Goal: Task Accomplishment & Management: Manage account settings

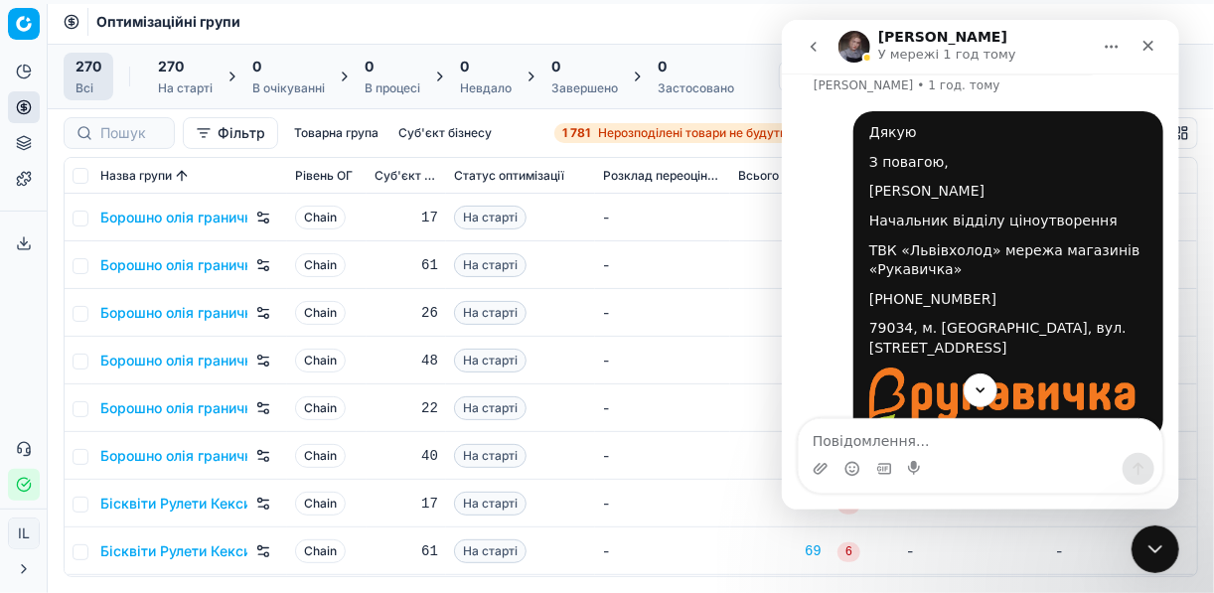
scroll to position [469, 0]
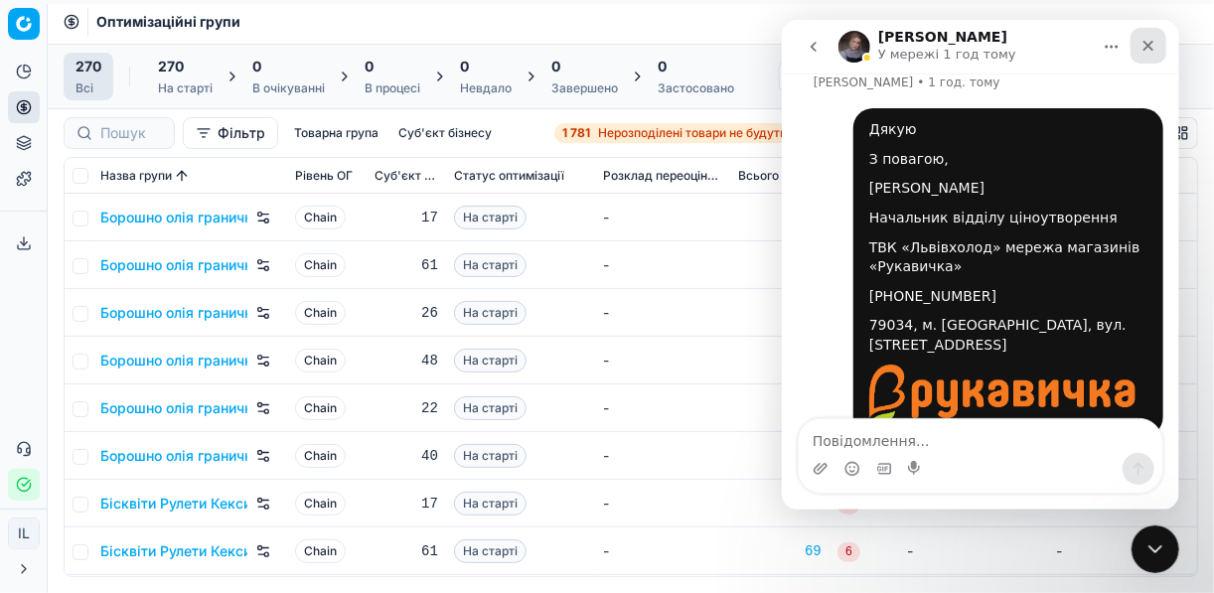
click at [1136, 50] on div "Закрити" at bounding box center [1147, 46] width 36 height 36
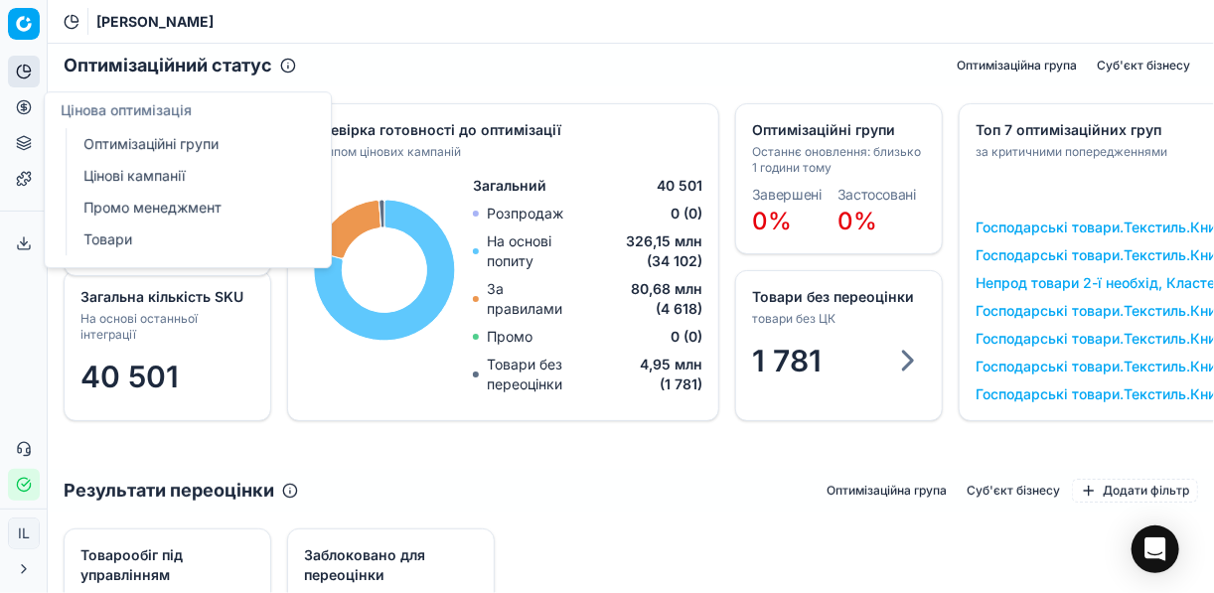
click at [125, 177] on link "Цінові кампанії" at bounding box center [190, 176] width 231 height 28
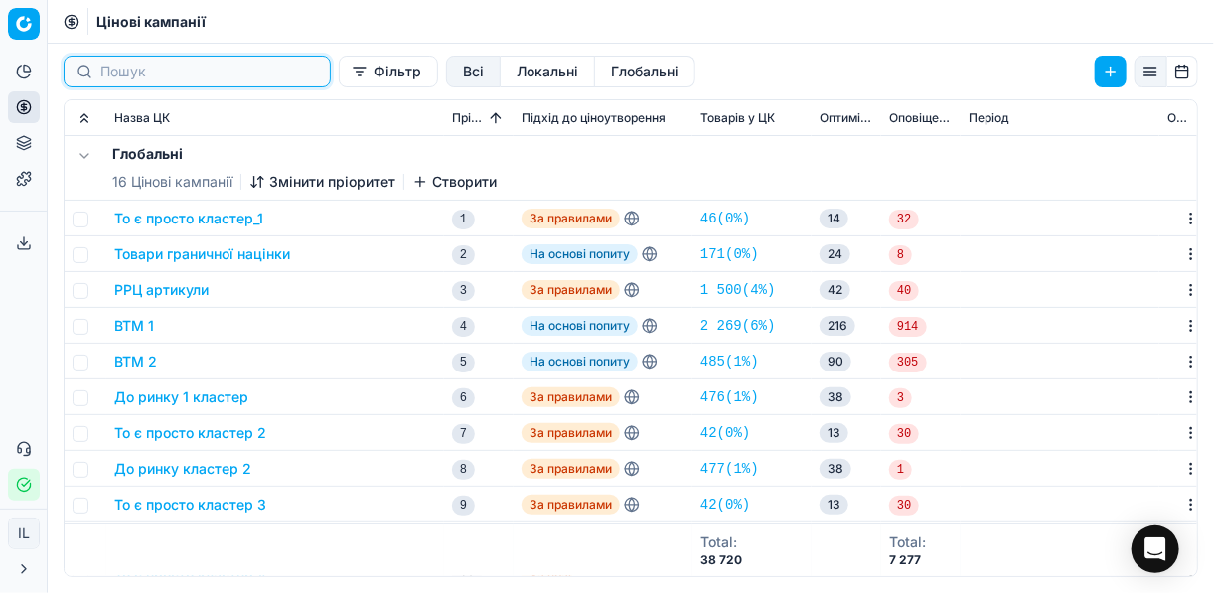
click at [138, 78] on input at bounding box center [209, 72] width 218 height 20
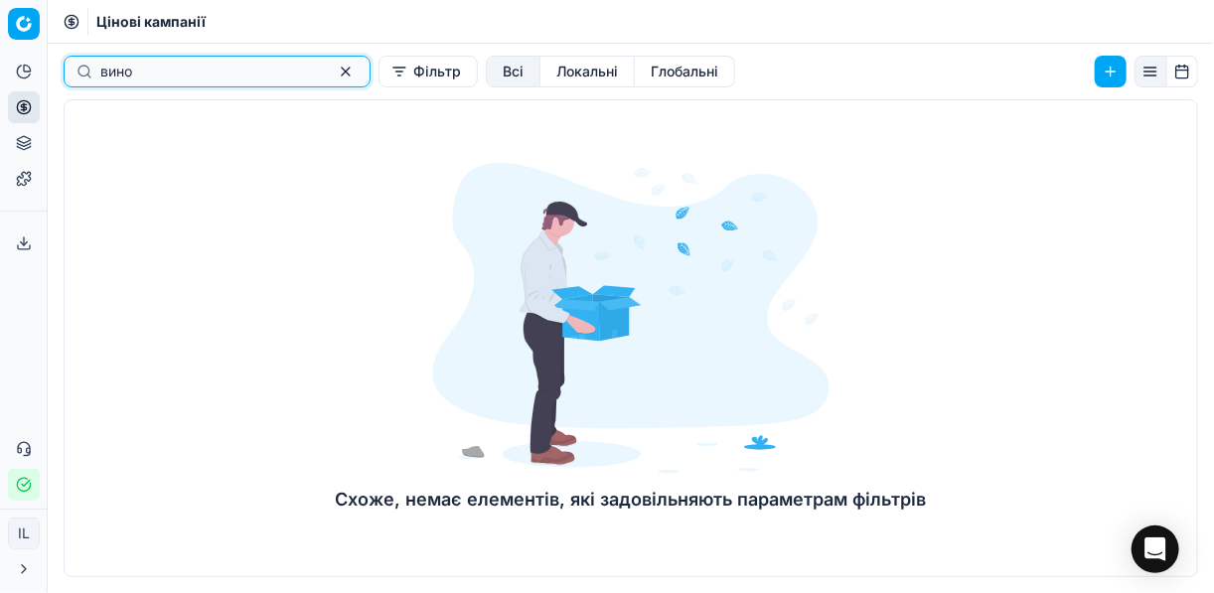
type input "вино"
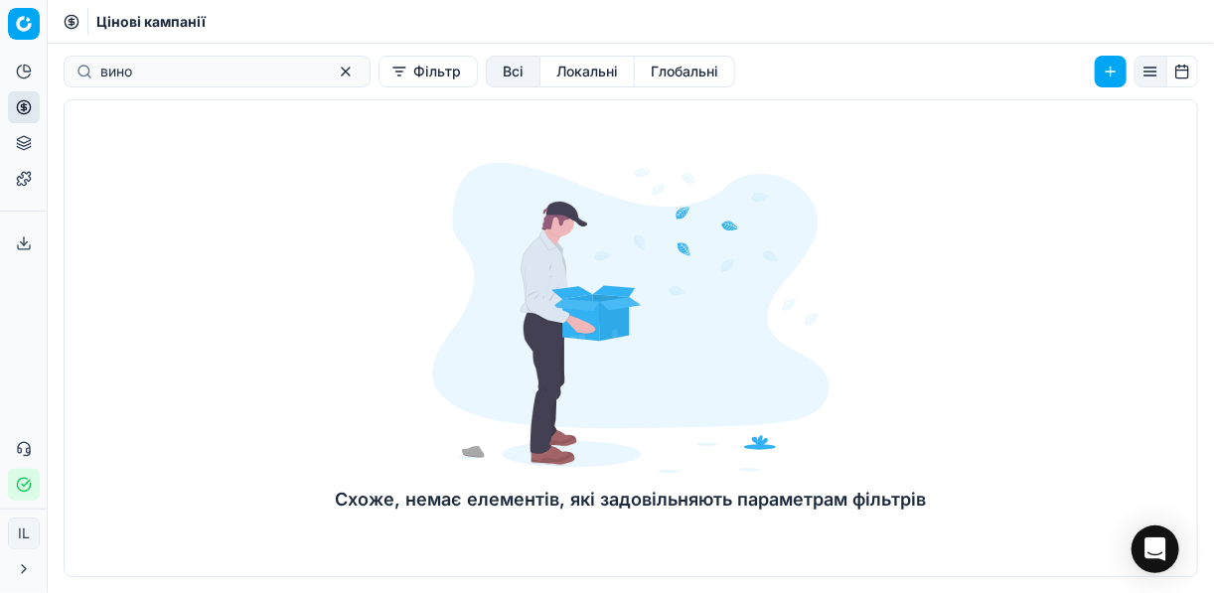
drag, startPoint x: 268, startPoint y: 182, endPoint x: 242, endPoint y: 109, distance: 77.0
click at [264, 181] on div "Схоже, немає елементів, які задовільняють параметрам фільтрів" at bounding box center [631, 338] width 1134 height 478
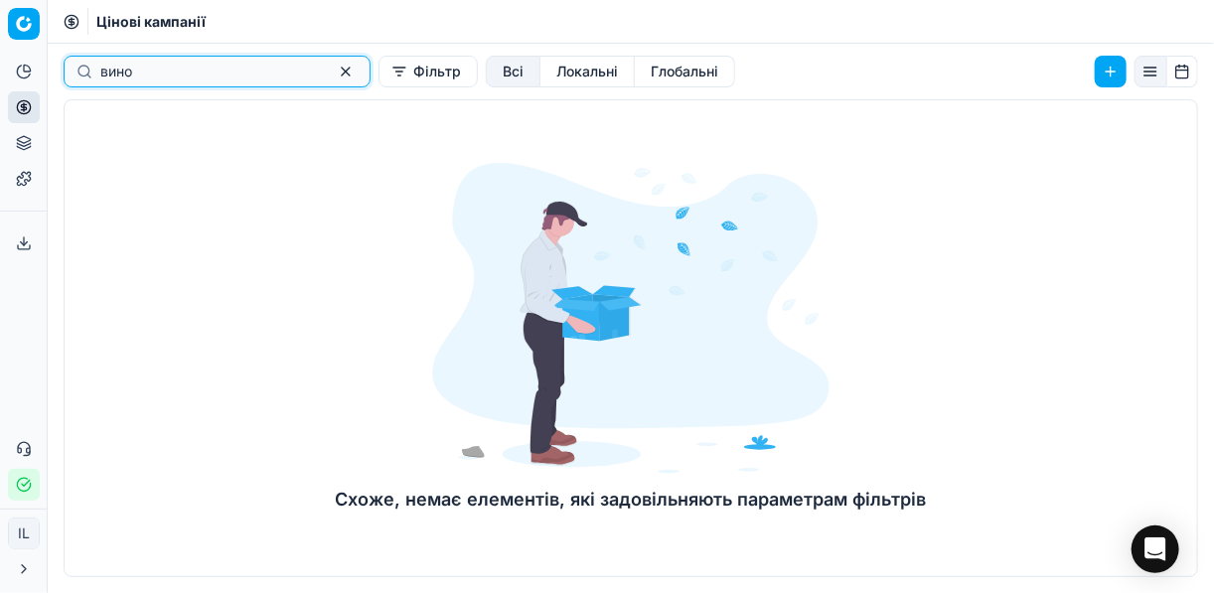
click at [334, 72] on button "button" at bounding box center [346, 72] width 24 height 24
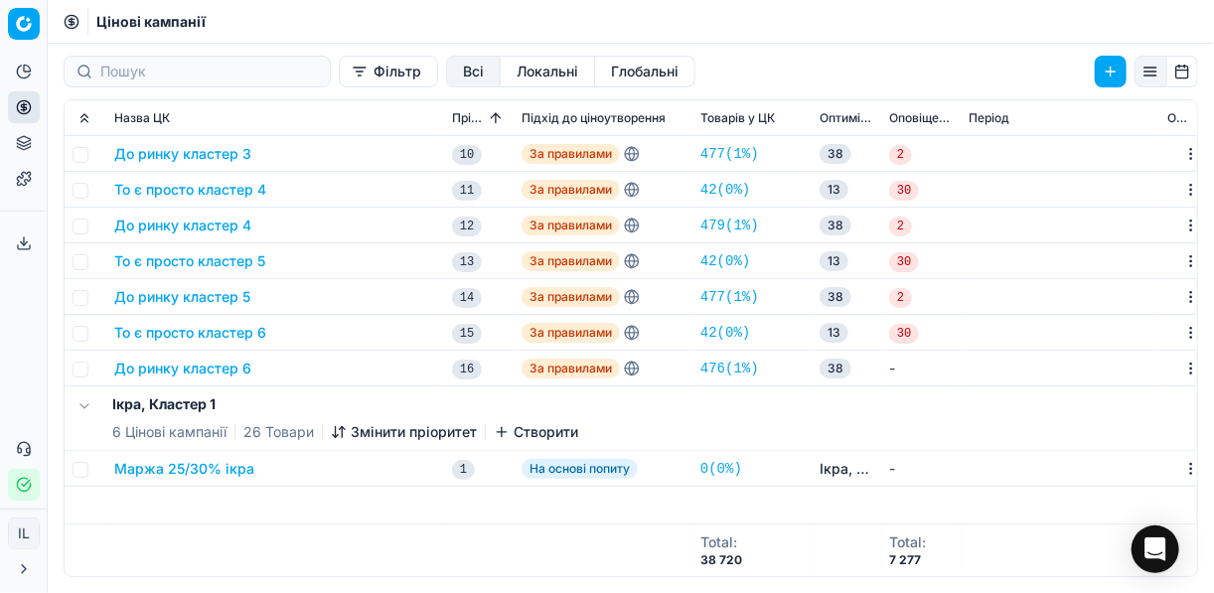
scroll to position [79, 0]
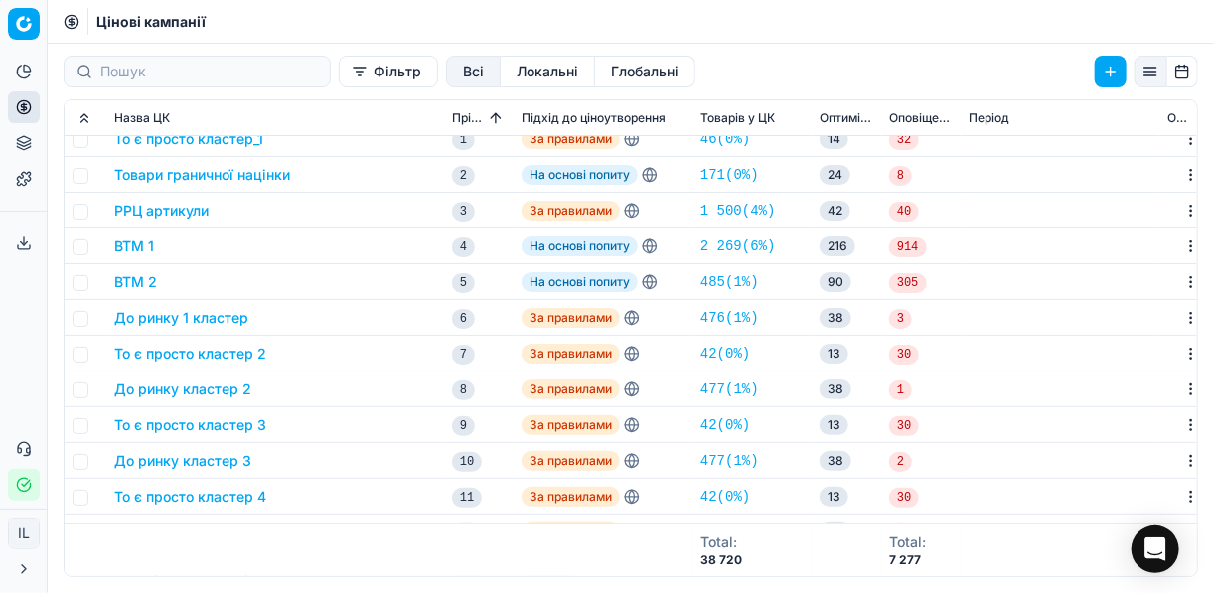
click at [79, 117] on button "Expand all" at bounding box center [85, 118] width 24 height 24
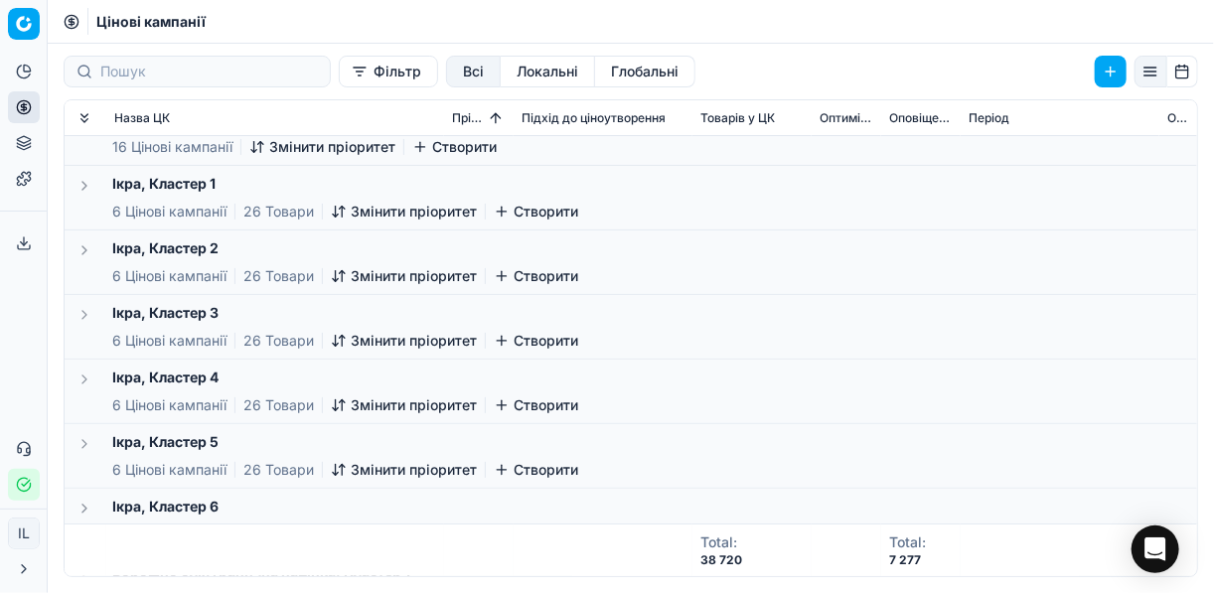
scroll to position [0, 0]
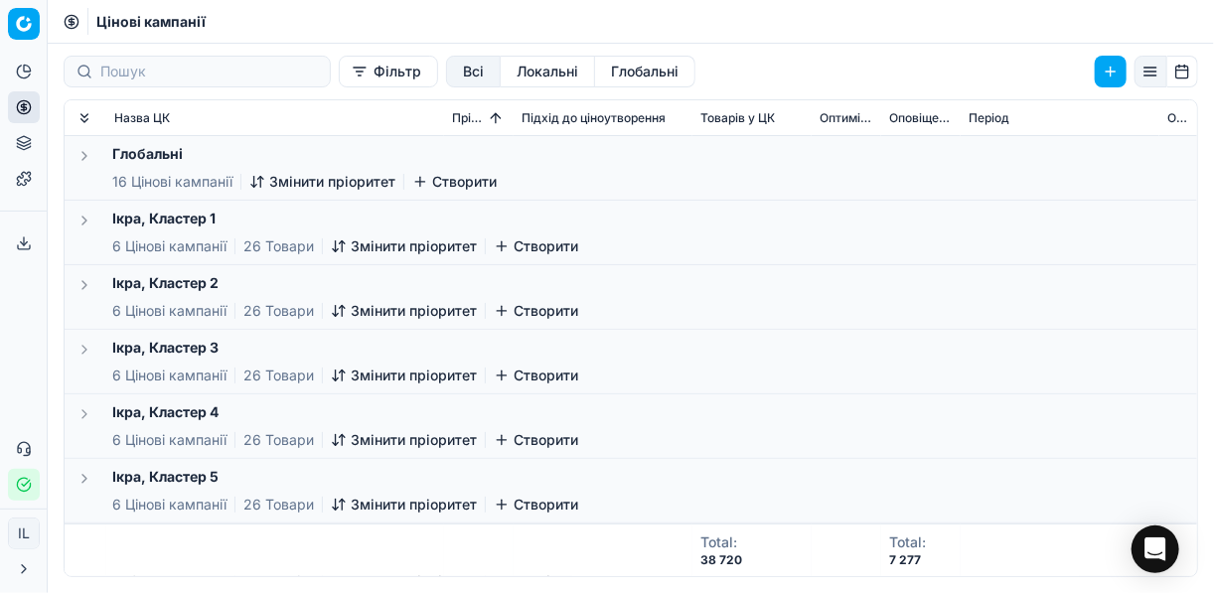
click at [84, 119] on button "Expand all" at bounding box center [85, 118] width 24 height 24
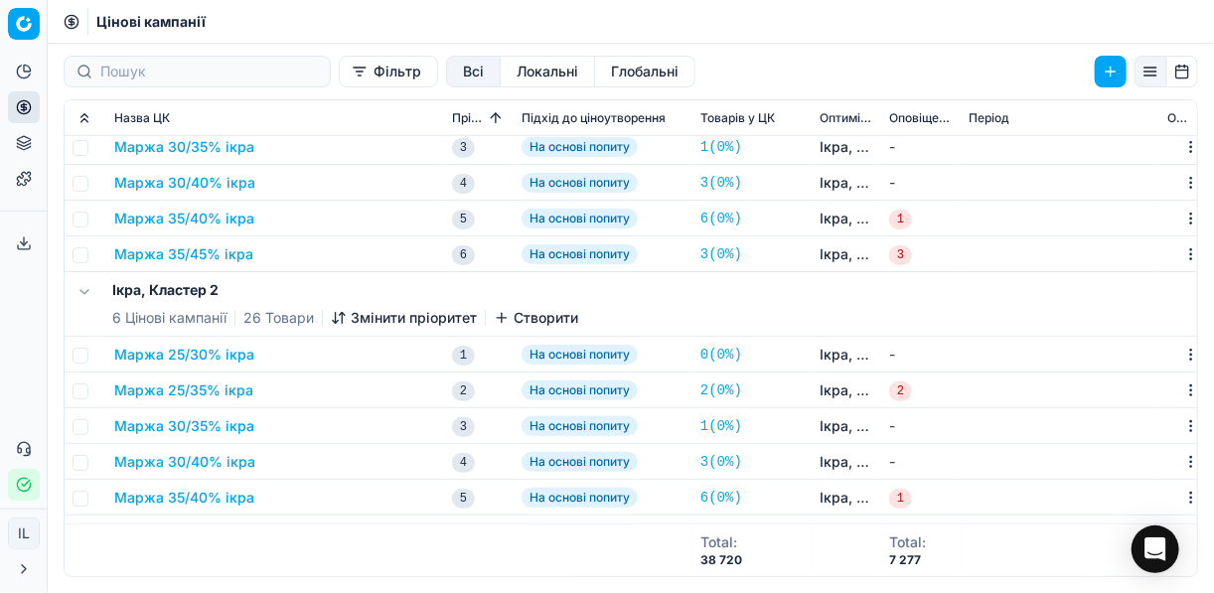
scroll to position [636, 0]
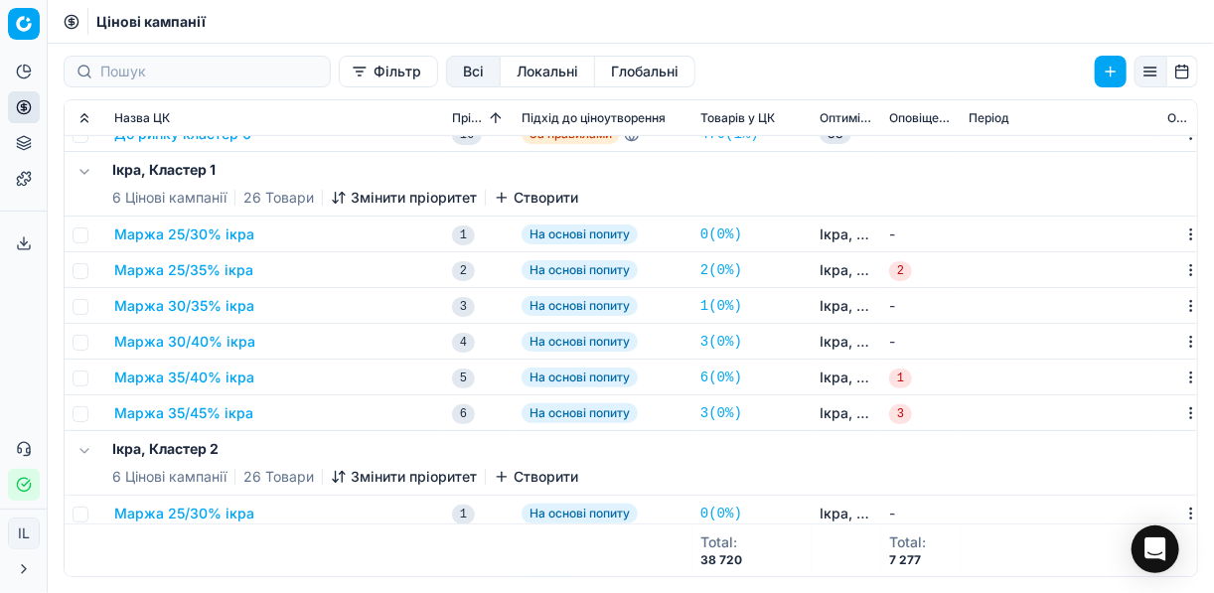
click at [210, 232] on button "Маржа 25/30% ікра" at bounding box center [184, 234] width 140 height 20
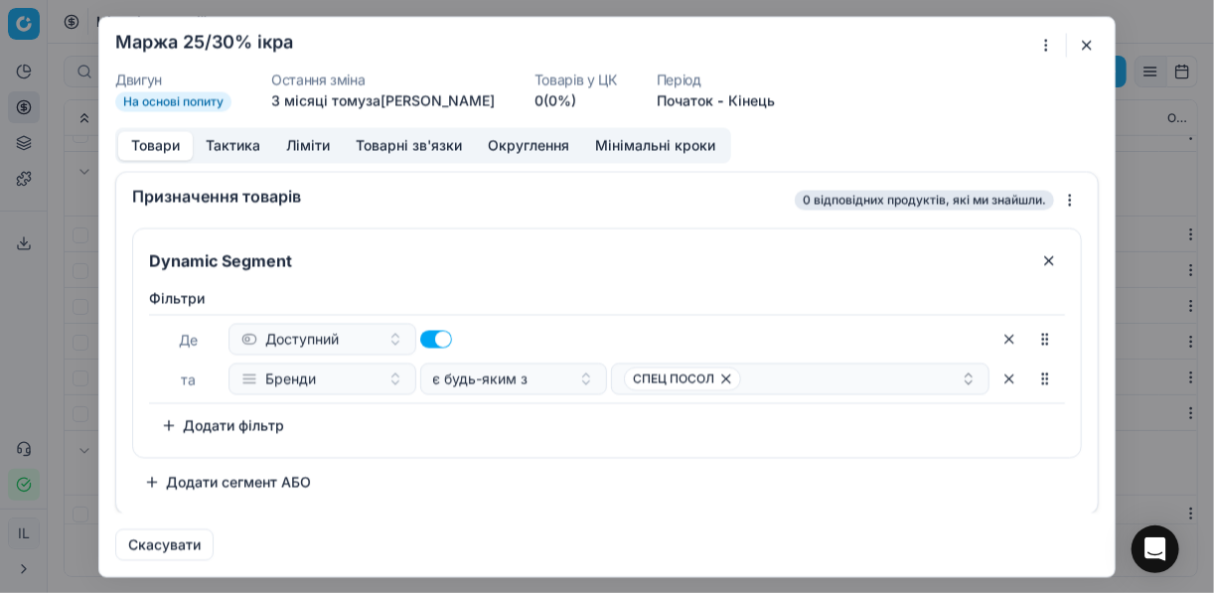
click at [907, 43] on button "button" at bounding box center [1087, 45] width 24 height 24
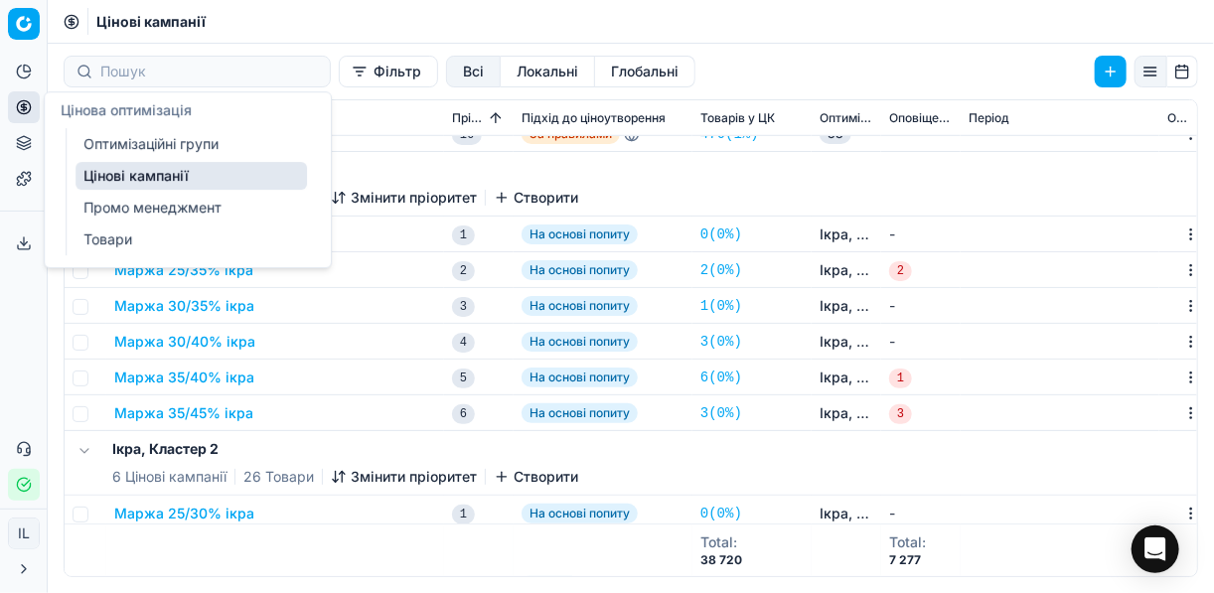
click at [135, 145] on link "Оптимізаційні групи" at bounding box center [190, 144] width 231 height 28
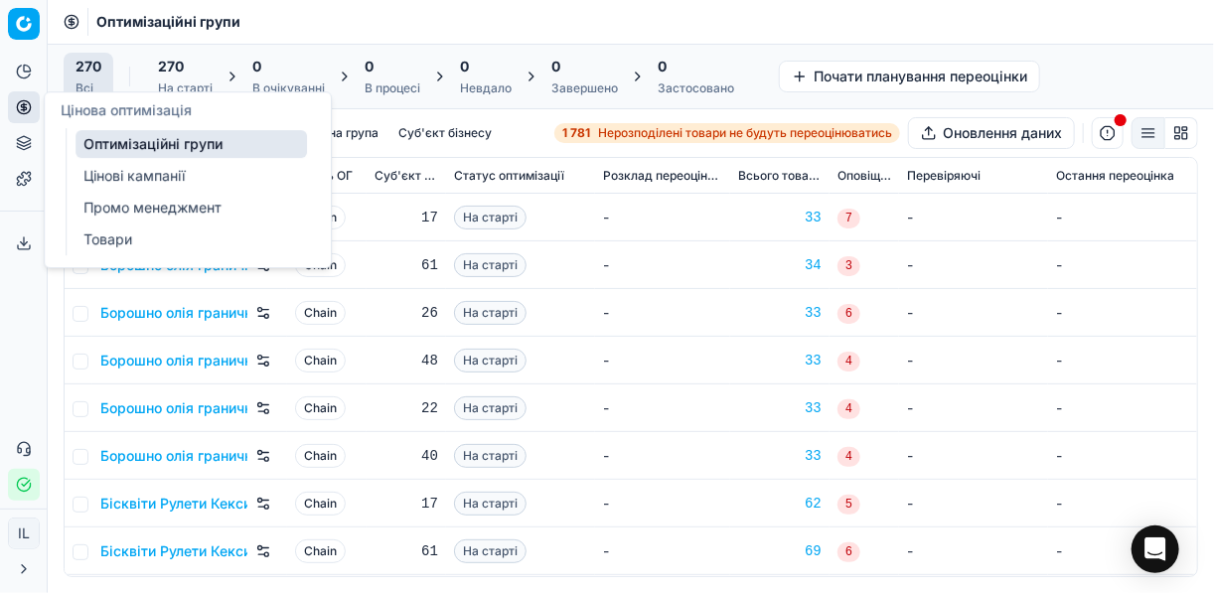
click at [147, 179] on link "Цінові кампанії" at bounding box center [190, 176] width 231 height 28
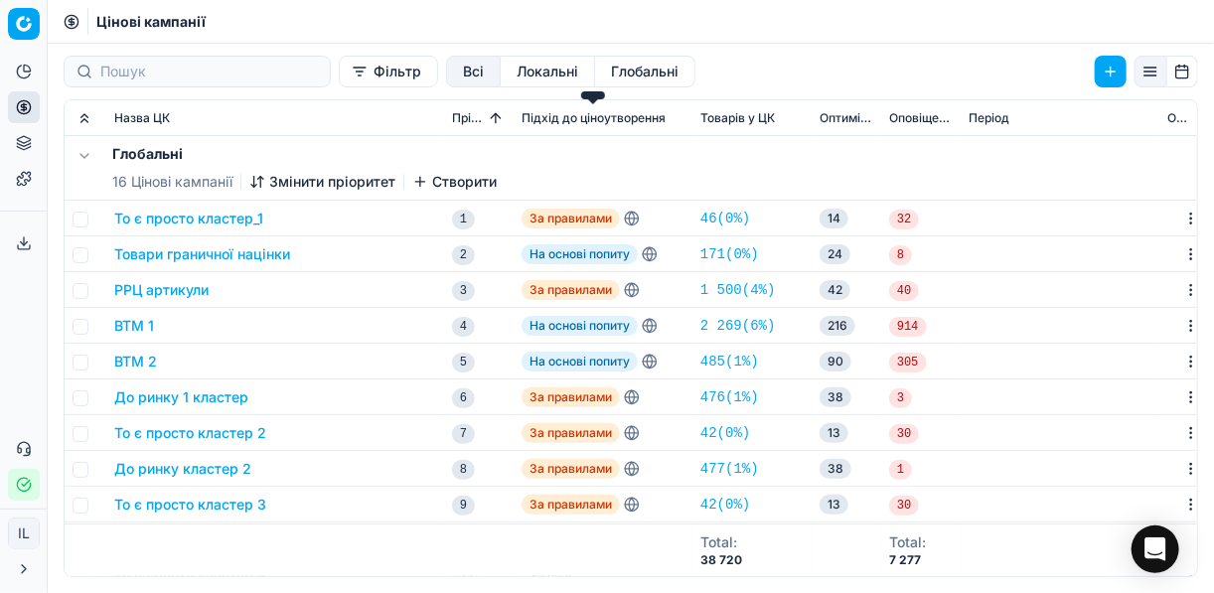
click at [616, 117] on span "Підхід до ціноутворення" at bounding box center [593, 118] width 144 height 16
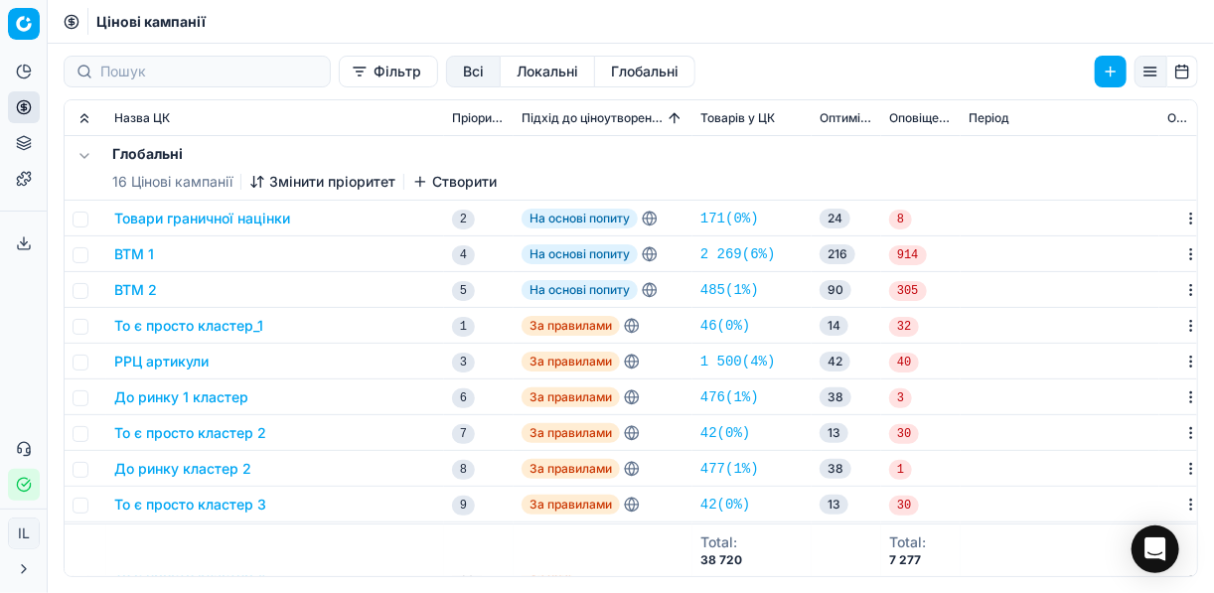
click at [768, 111] on span "Товарів у ЦК" at bounding box center [737, 118] width 74 height 16
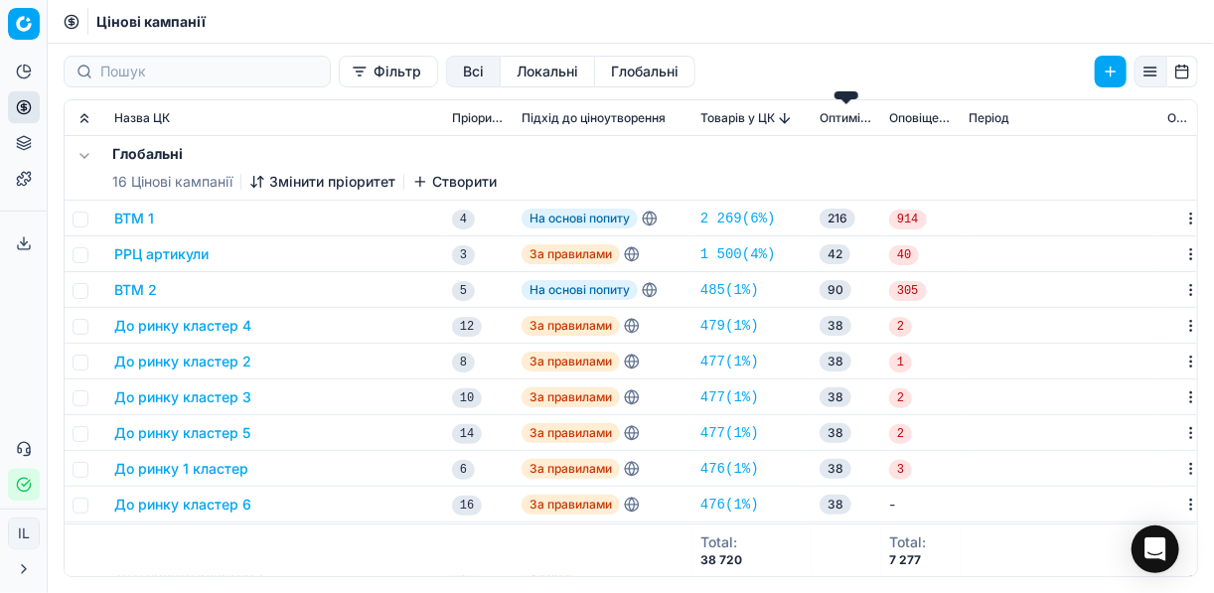
click at [856, 113] on span "Оптимізаційні групи" at bounding box center [846, 118] width 54 height 16
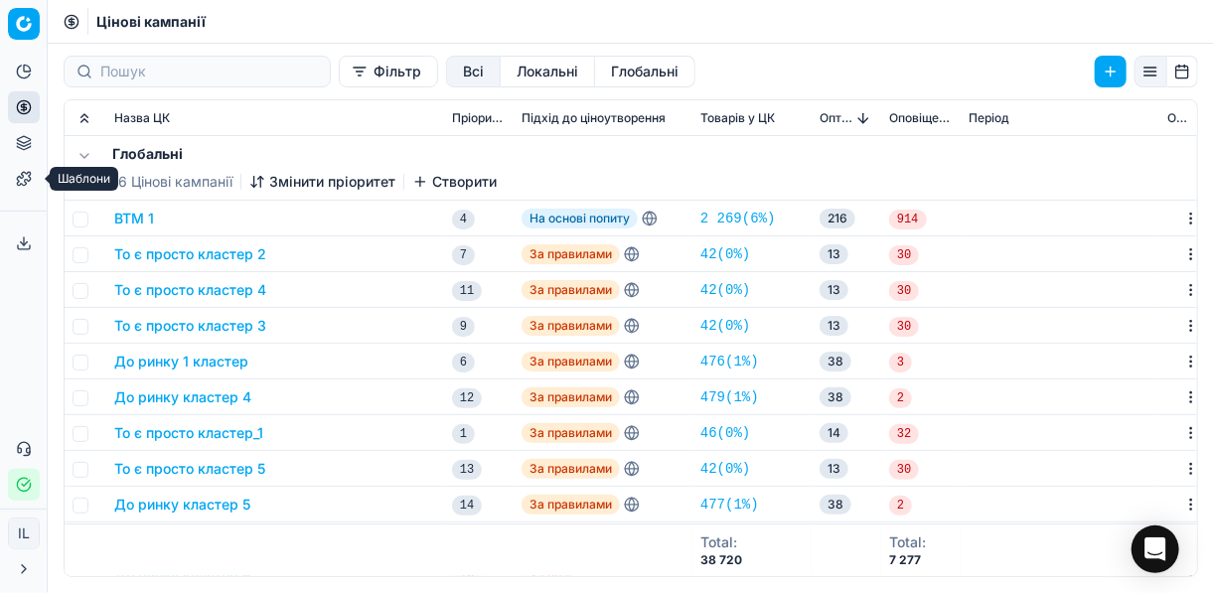
click at [23, 185] on icon at bounding box center [23, 178] width 13 height 13
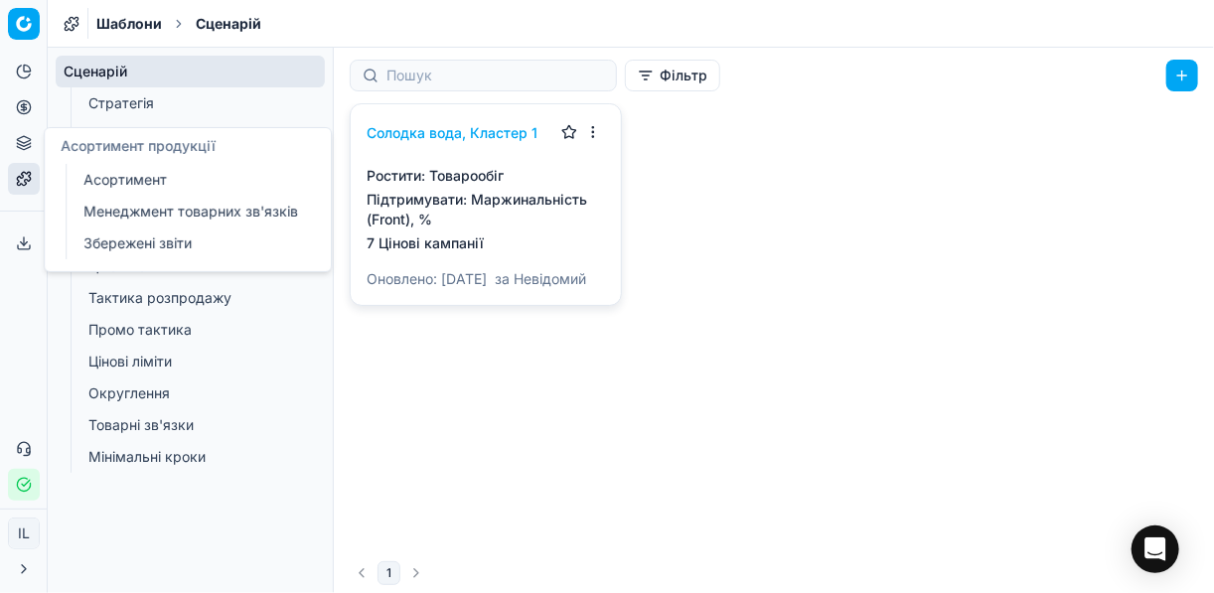
click at [23, 140] on icon at bounding box center [24, 143] width 16 height 16
click at [119, 175] on link "Асортимент" at bounding box center [190, 180] width 231 height 28
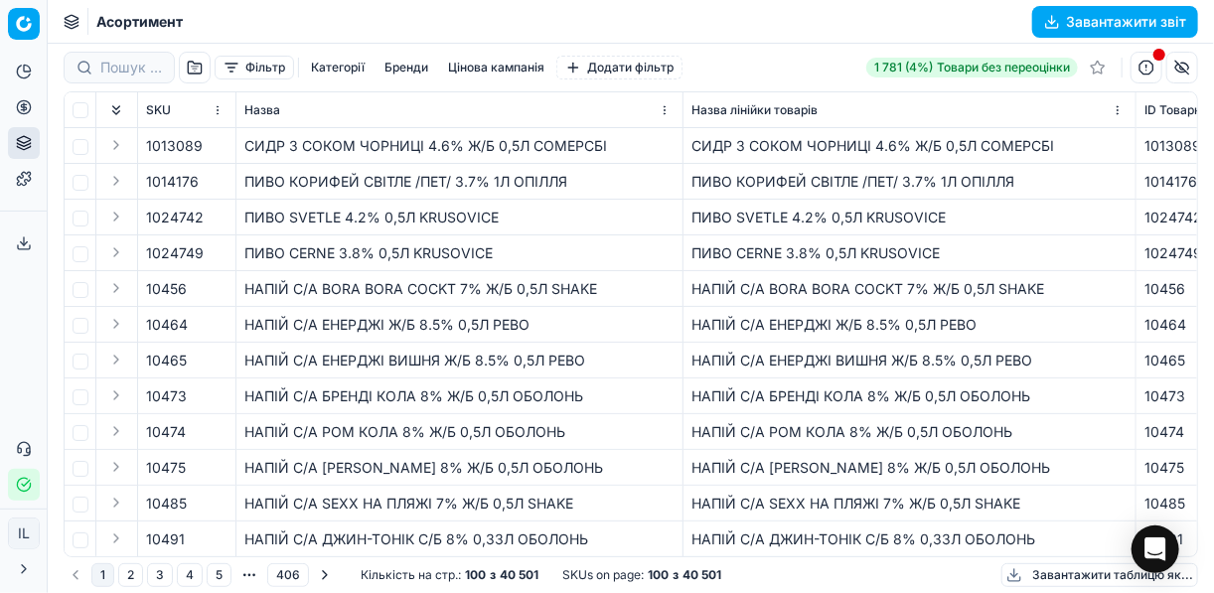
click at [513, 64] on button "Цінова кампанія" at bounding box center [496, 68] width 112 height 24
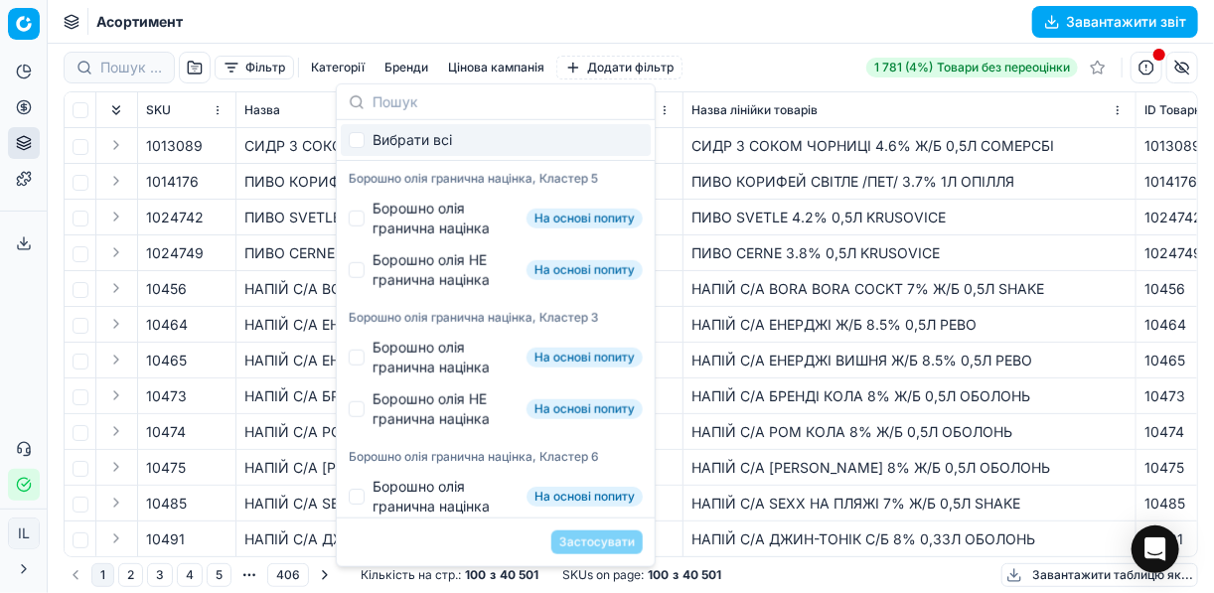
click at [400, 68] on button "Бренди" at bounding box center [406, 68] width 60 height 24
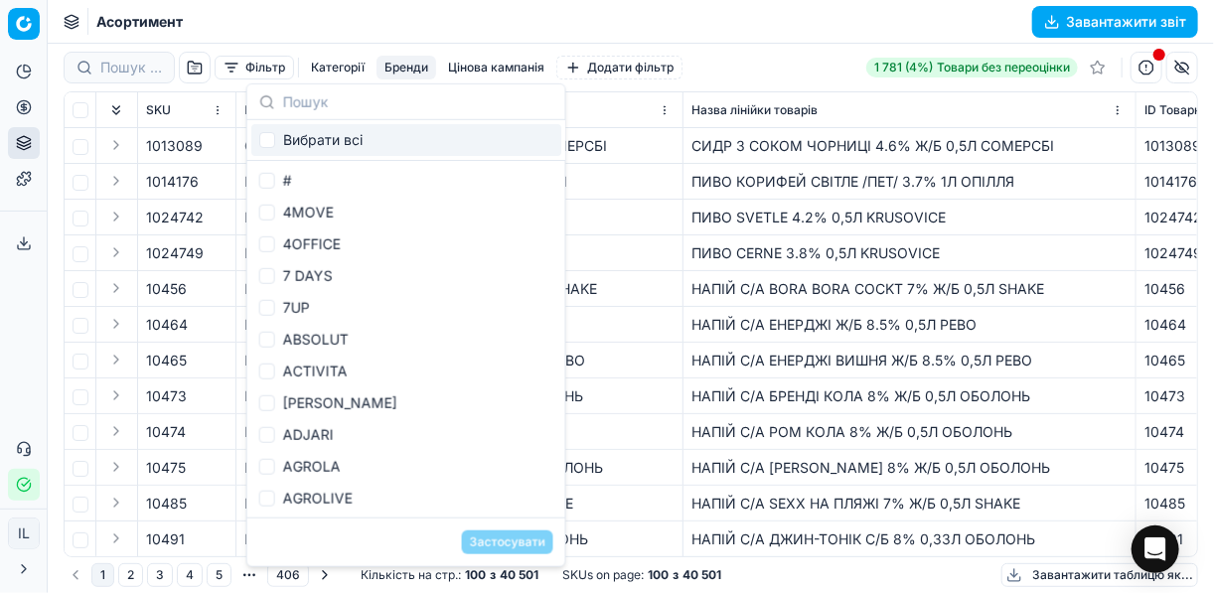
click at [591, 190] on div "ПИВО КОРИФЕЙ СВІТЛЕ /ПЕТ/ 3.7% 1Л ОПІЛЛЯ" at bounding box center [459, 182] width 430 height 20
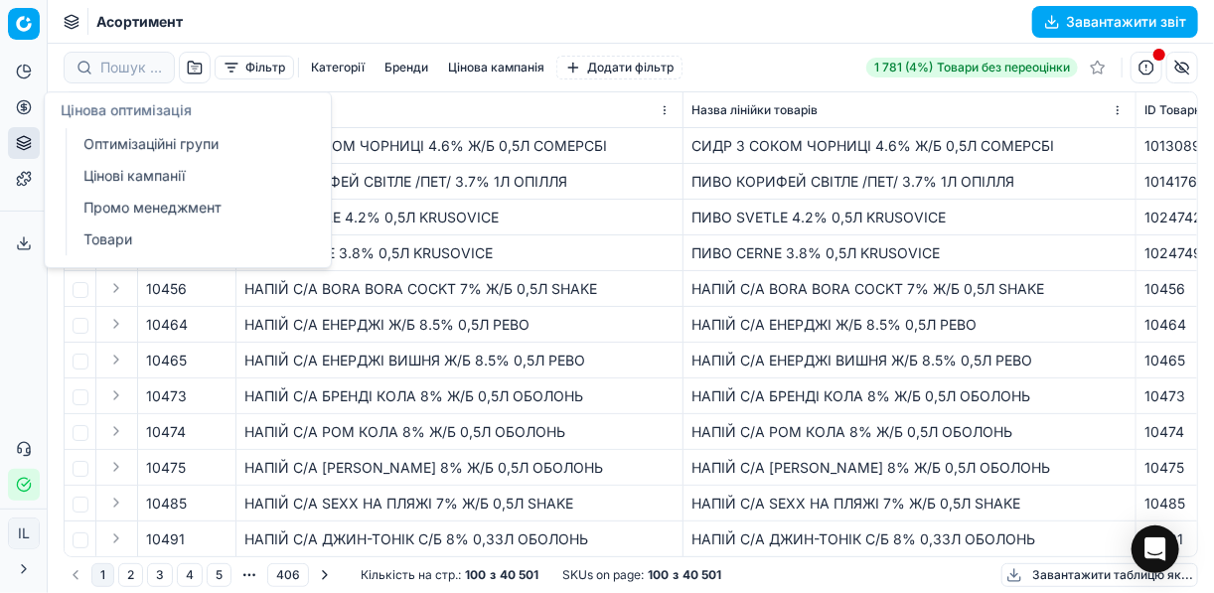
click at [119, 179] on link "Цінові кампанії" at bounding box center [190, 176] width 231 height 28
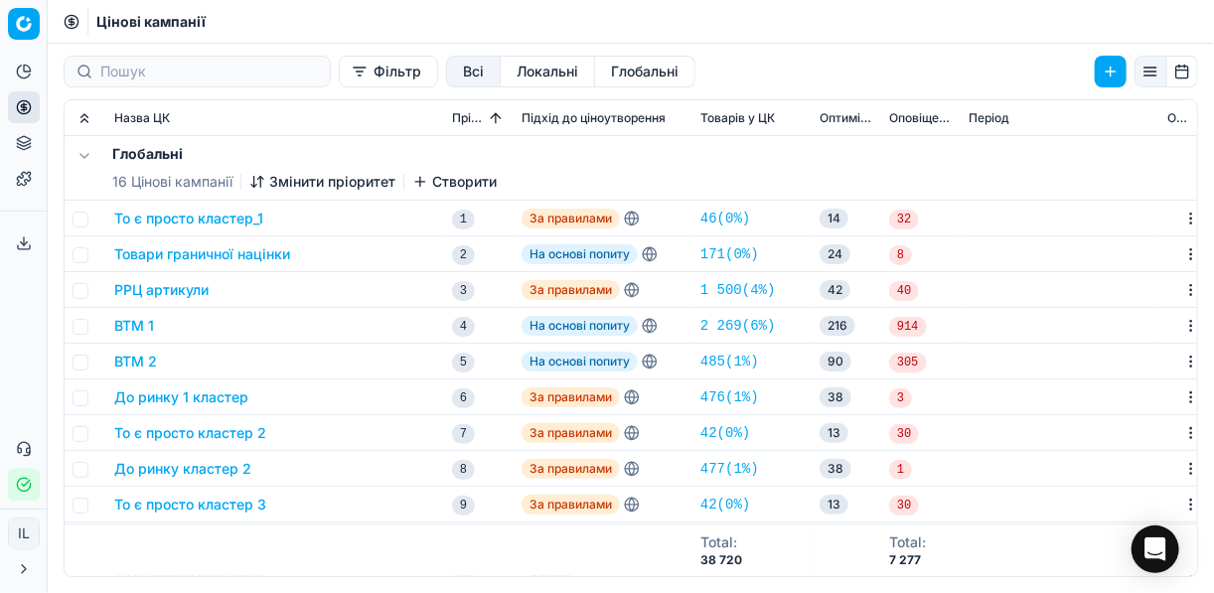
click at [501, 73] on button "Локальні" at bounding box center [548, 72] width 94 height 32
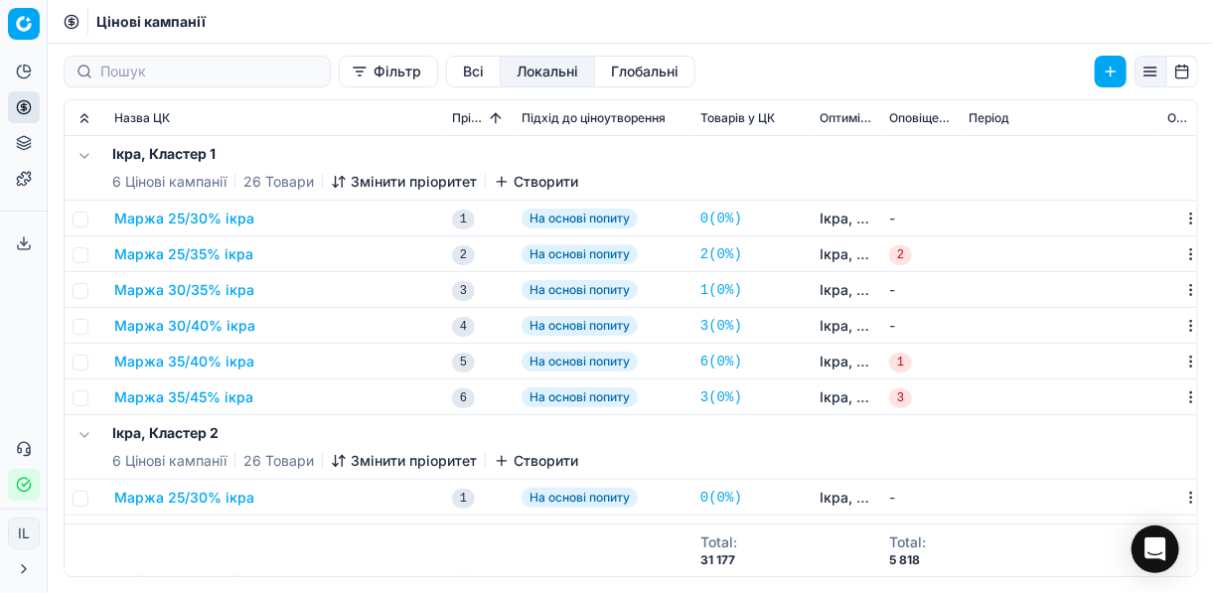
click at [175, 224] on button "Маржа 25/30% ікра" at bounding box center [184, 219] width 140 height 20
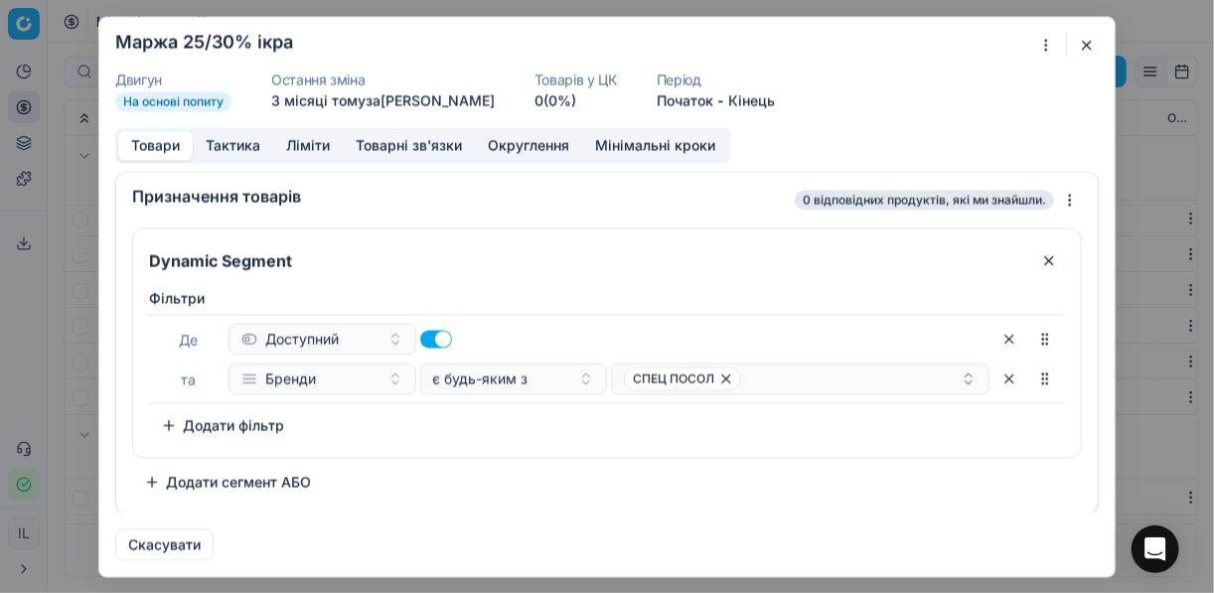
click at [907, 46] on button "button" at bounding box center [1087, 45] width 24 height 24
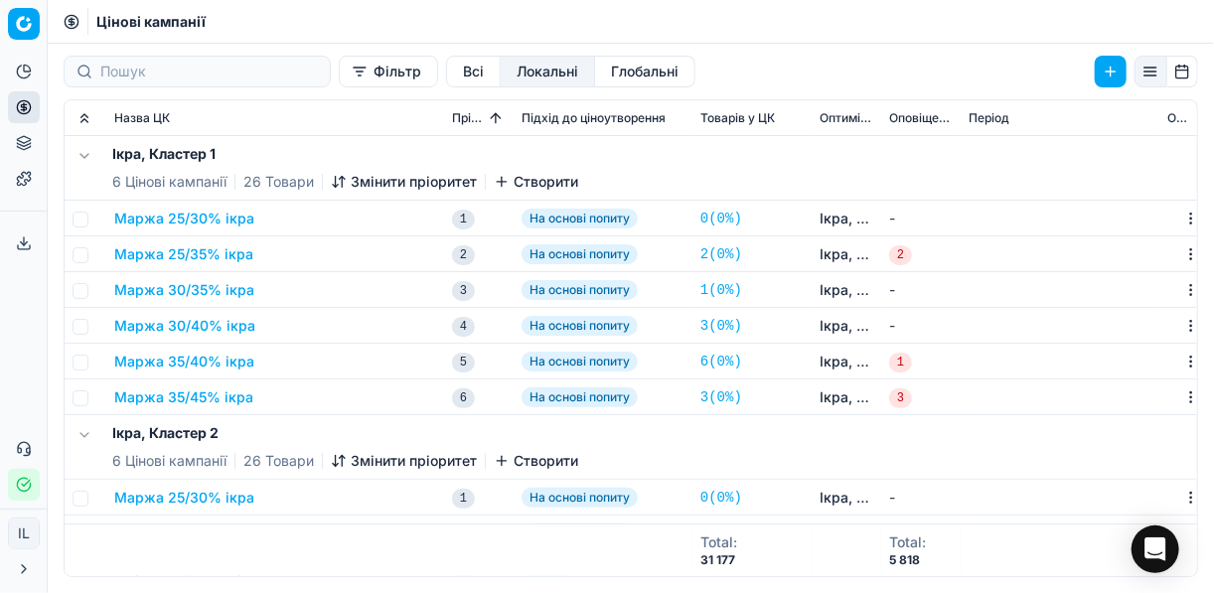
click at [189, 221] on button "Маржа 25/30% ікра" at bounding box center [184, 219] width 140 height 20
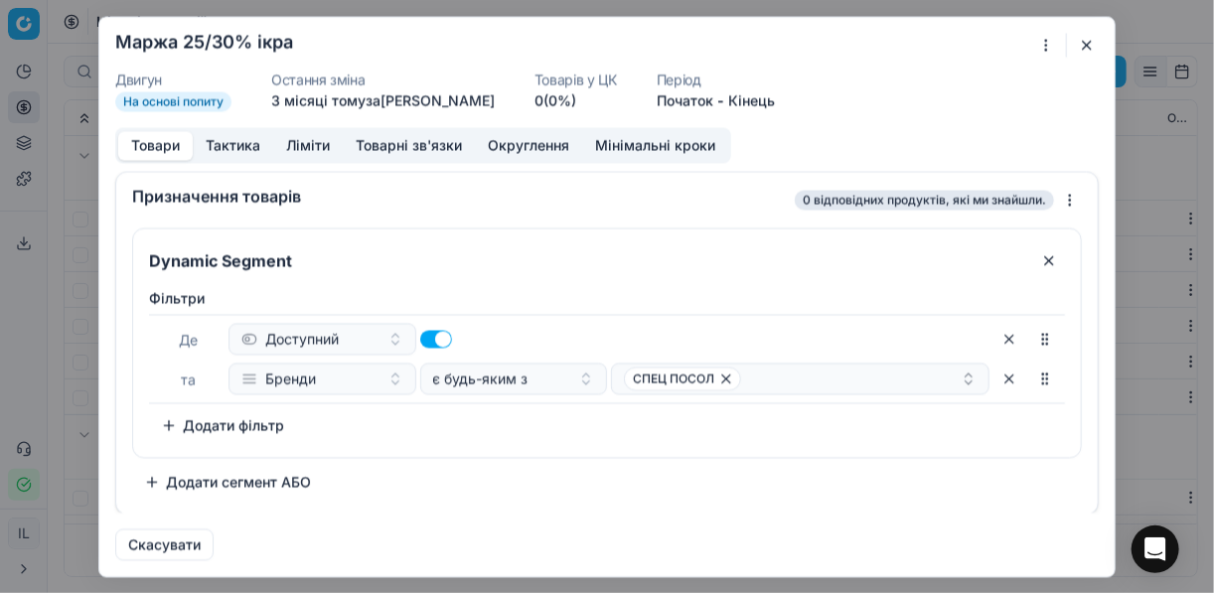
click at [907, 40] on button "button" at bounding box center [1087, 45] width 24 height 24
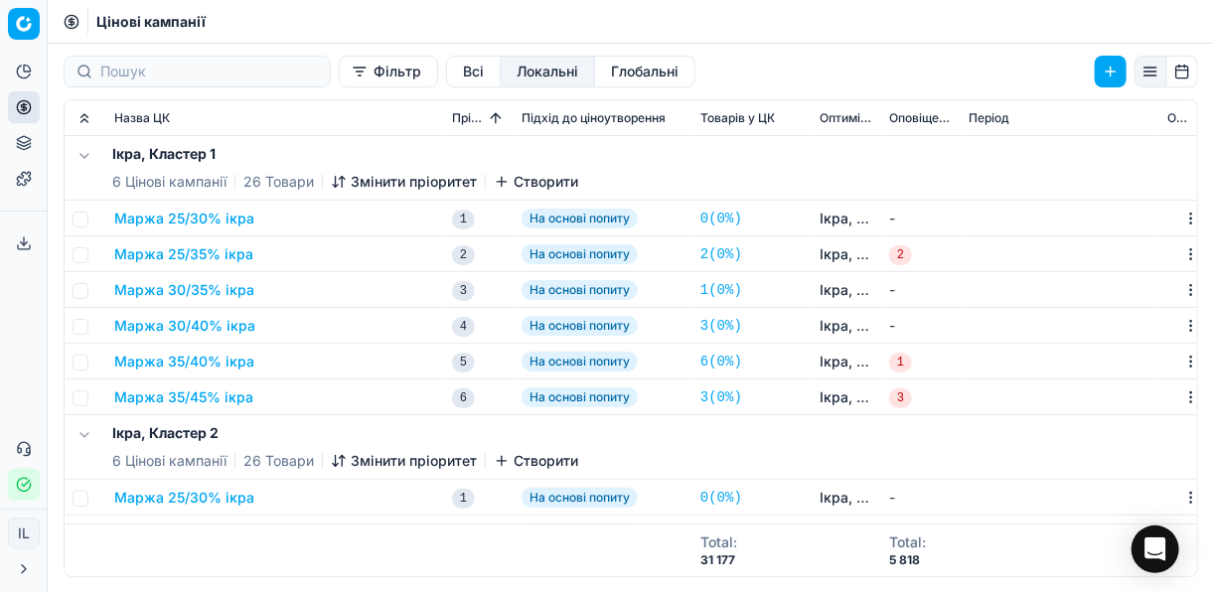
click at [163, 221] on button "Маржа 25/30% ікра" at bounding box center [184, 219] width 140 height 20
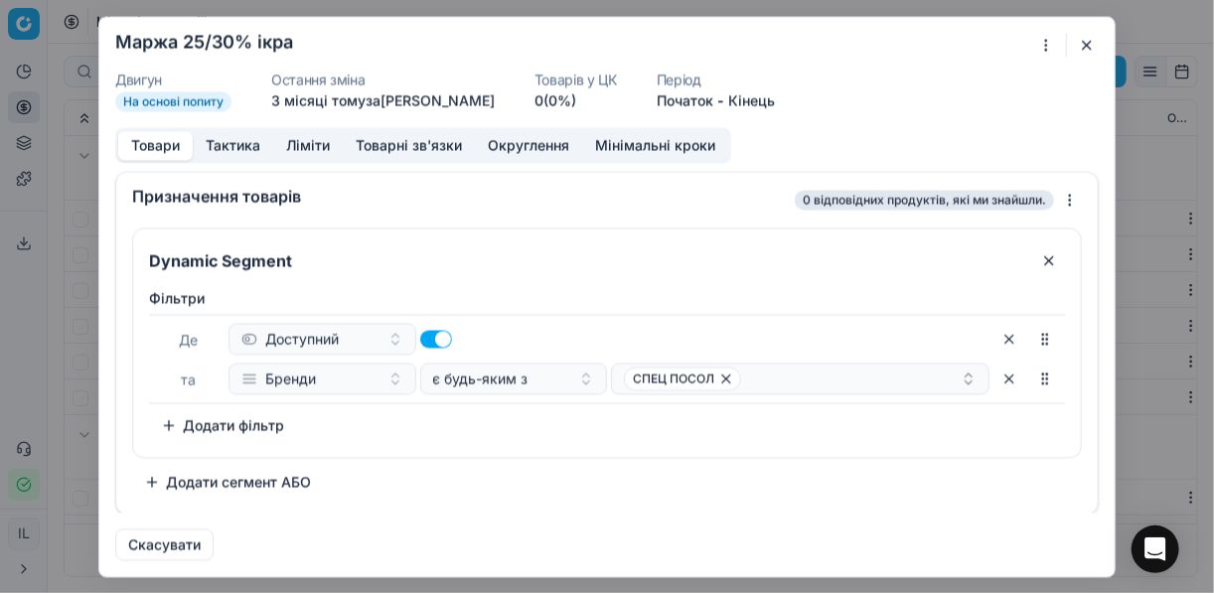
click at [907, 41] on button "button" at bounding box center [1087, 45] width 24 height 24
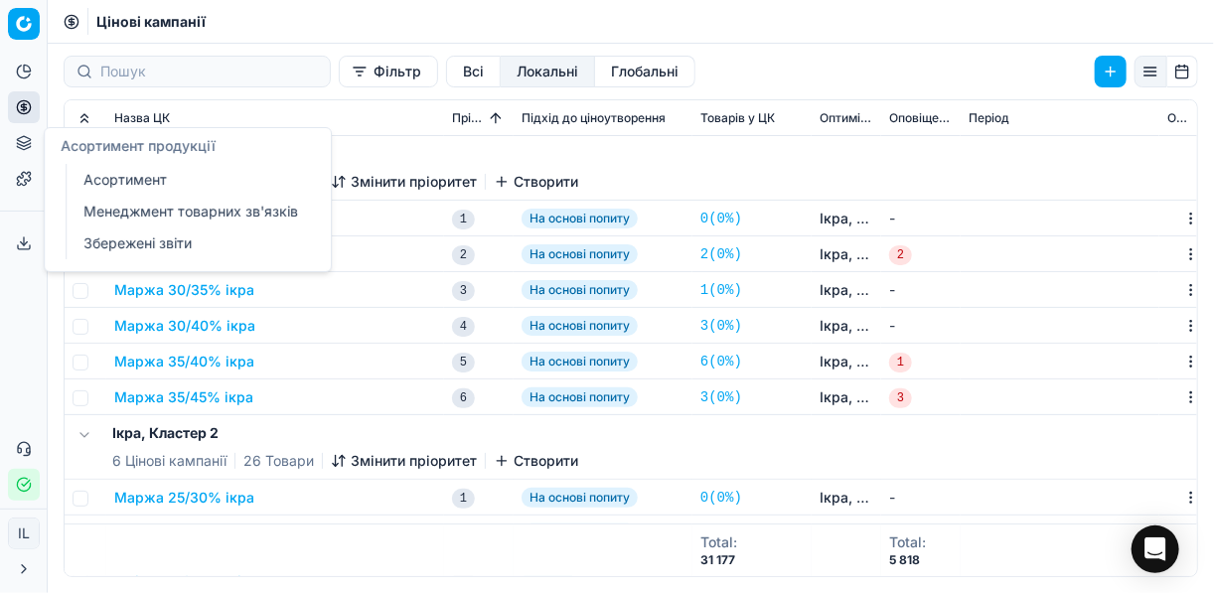
click at [144, 181] on link "Асортимент" at bounding box center [190, 180] width 231 height 28
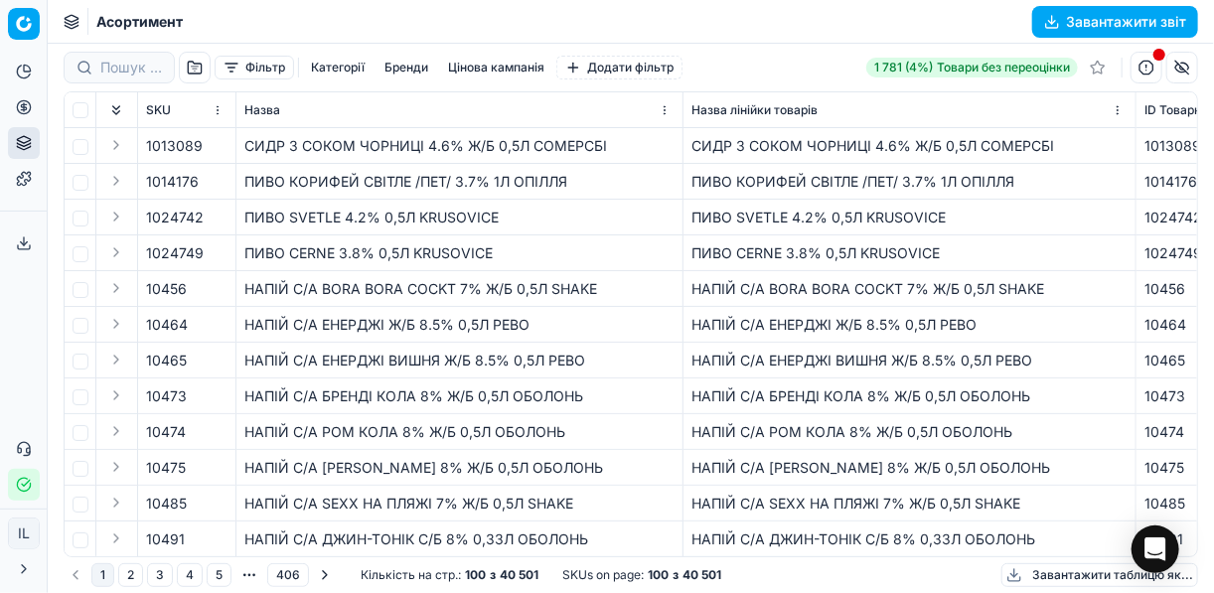
click at [334, 70] on button "Категорії" at bounding box center [338, 68] width 70 height 24
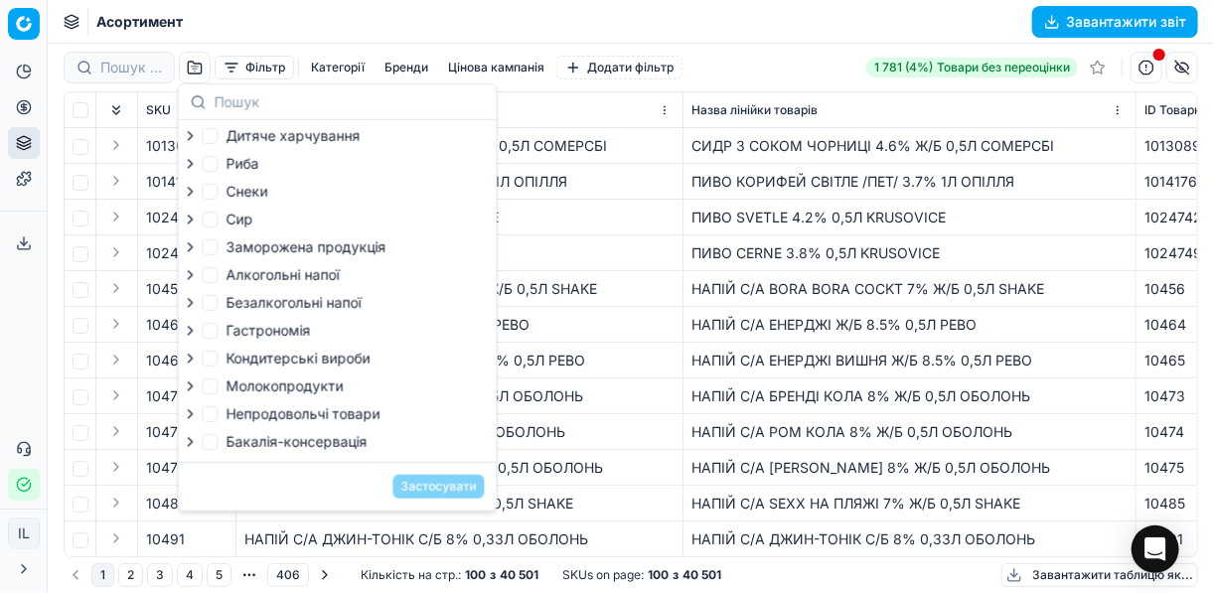
click at [727, 186] on div "ПИВО КОРИФЕЙ СВІТЛЕ /ПЕТ/ 3.7% 1Л ОПІЛЛЯ" at bounding box center [909, 182] width 436 height 20
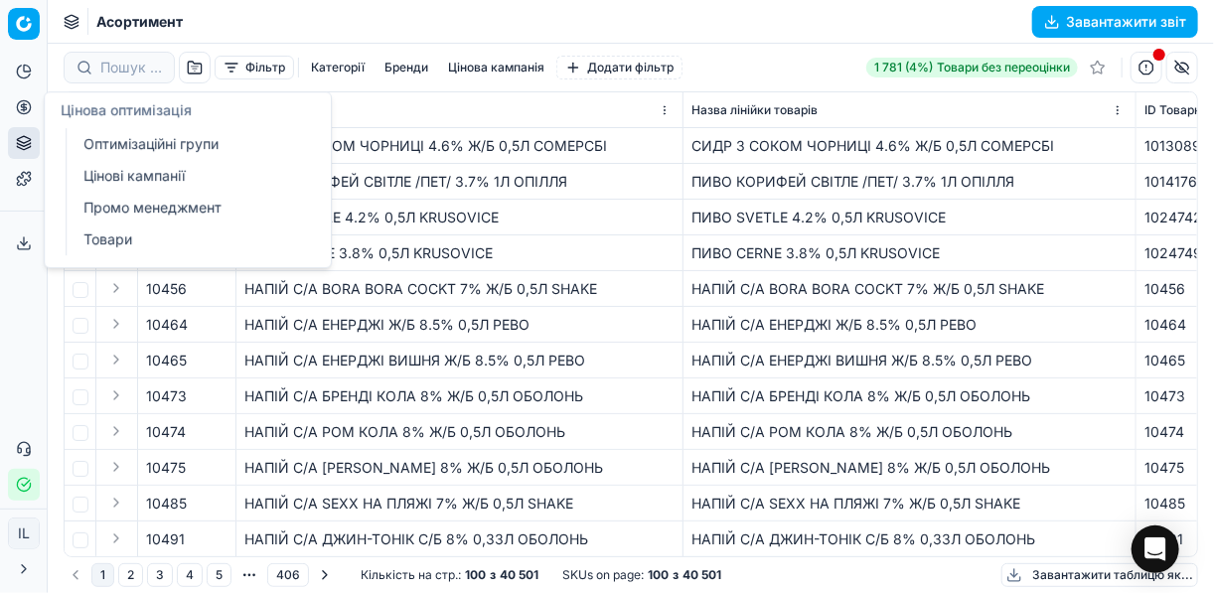
click at [16, 106] on icon at bounding box center [24, 107] width 16 height 16
click at [144, 199] on link "Промо менеджмент" at bounding box center [190, 208] width 231 height 28
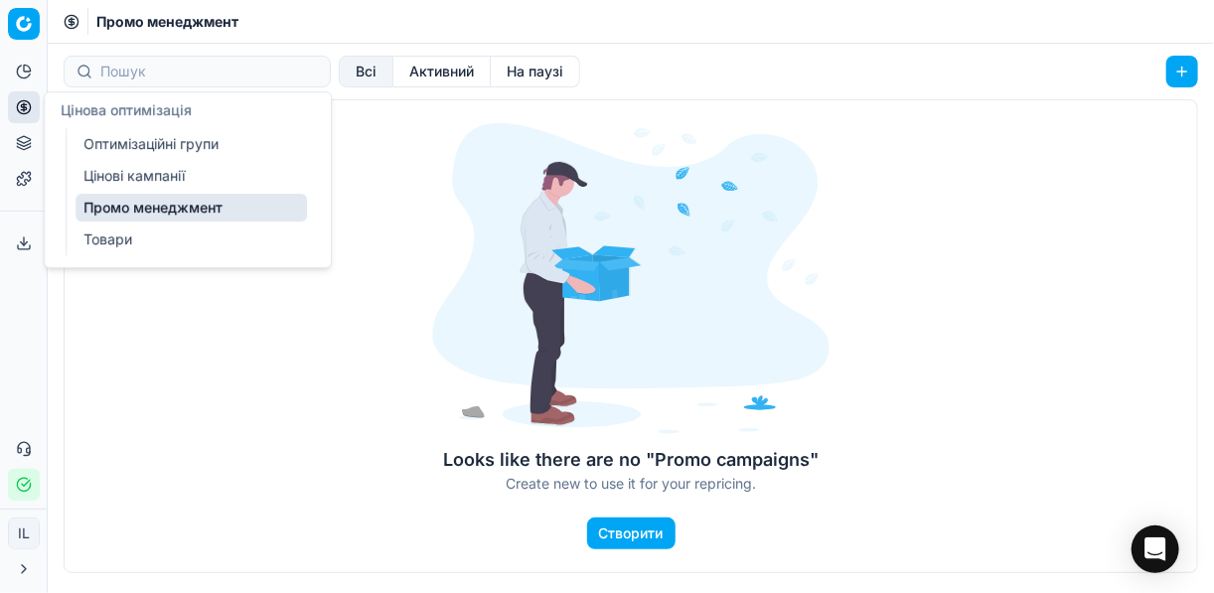
click at [366, 200] on div "Looks like there are no "Promo campaigns" Create new to use it for your reprici…" at bounding box center [631, 336] width 1134 height 474
click at [28, 109] on icon at bounding box center [24, 107] width 16 height 16
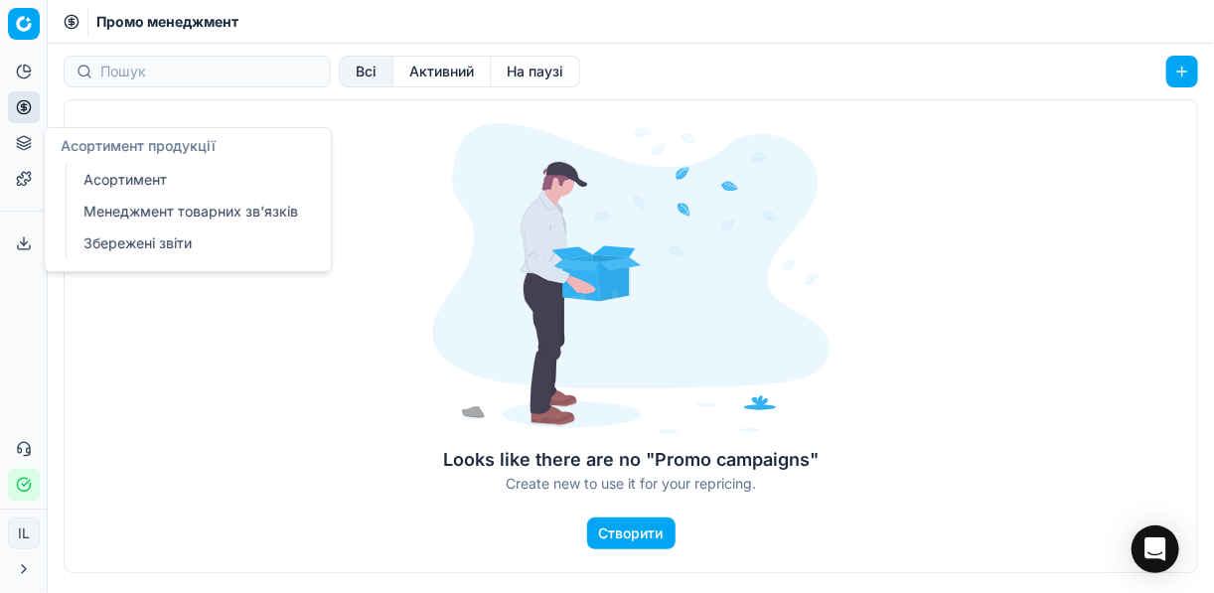
click at [139, 149] on span "Асортимент продукції" at bounding box center [138, 145] width 155 height 17
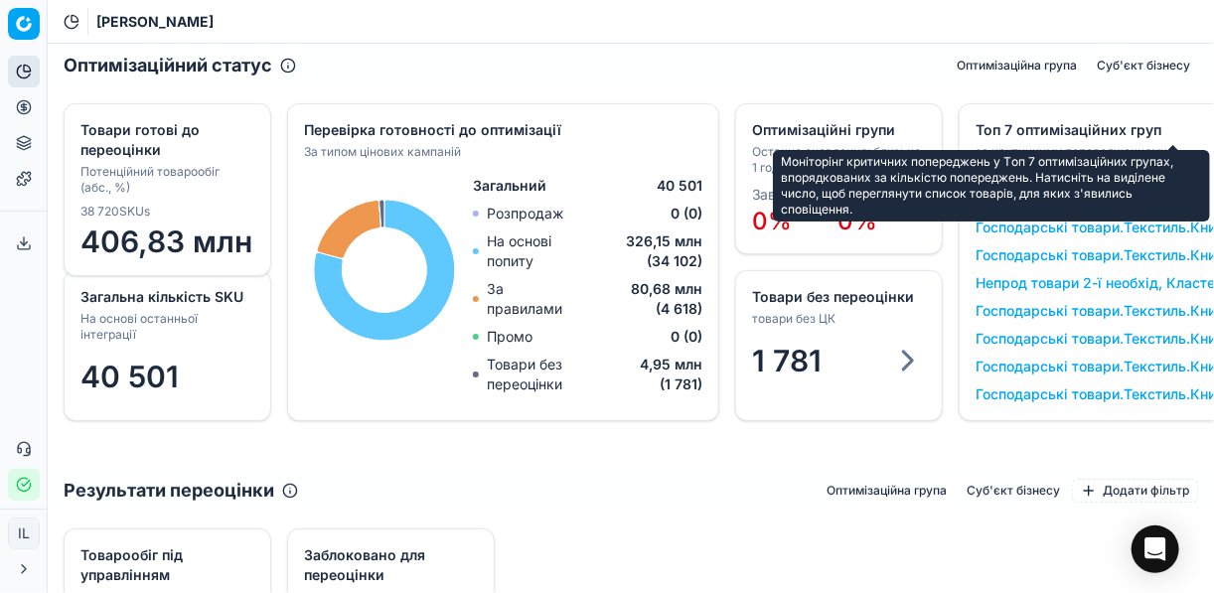
click at [1059, 135] on div "Топ 7 оптимізаційних груп" at bounding box center [1172, 130] width 394 height 20
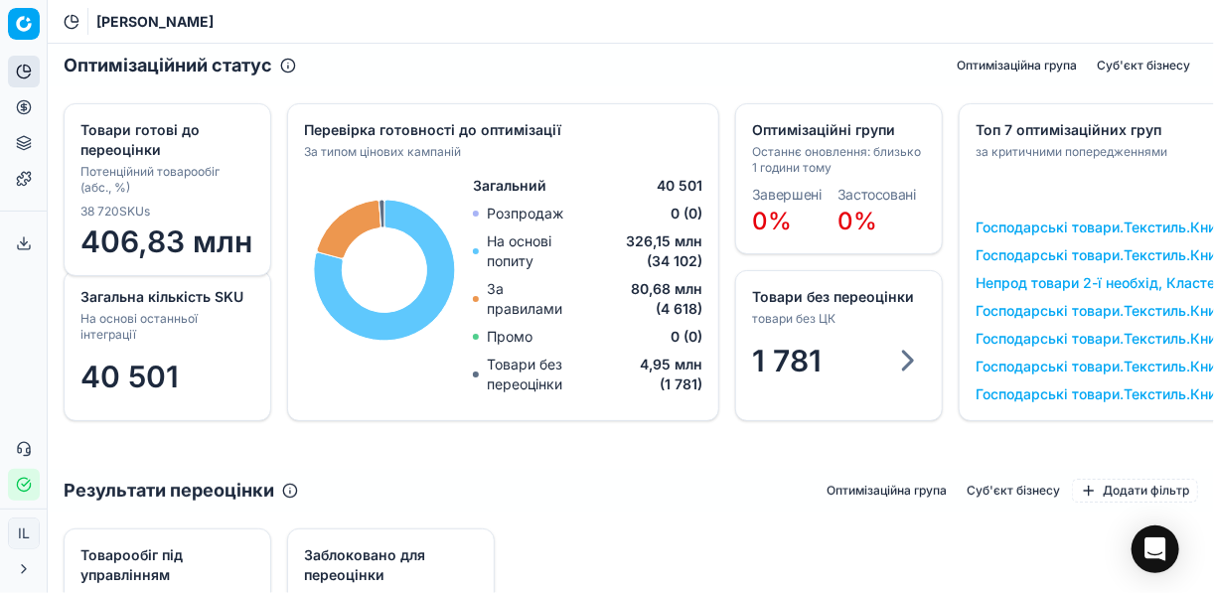
click at [1033, 232] on link "Господарські товари.Текстиль.Книги.Інше, Кластер 2" at bounding box center [1151, 228] width 352 height 20
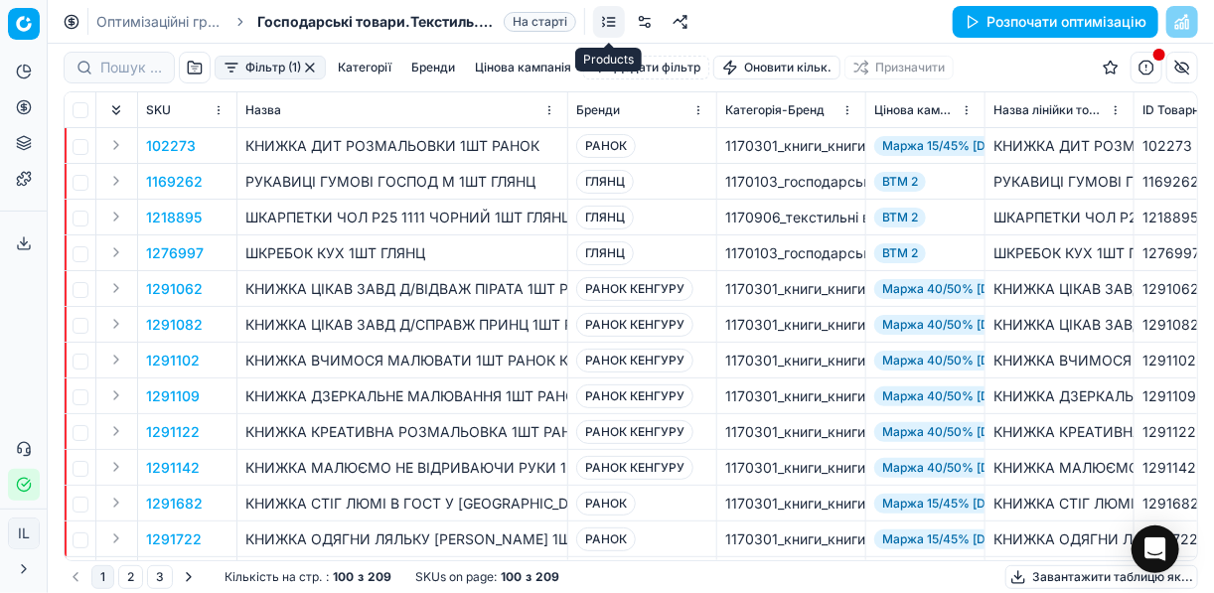
click at [611, 19] on link at bounding box center [609, 22] width 32 height 32
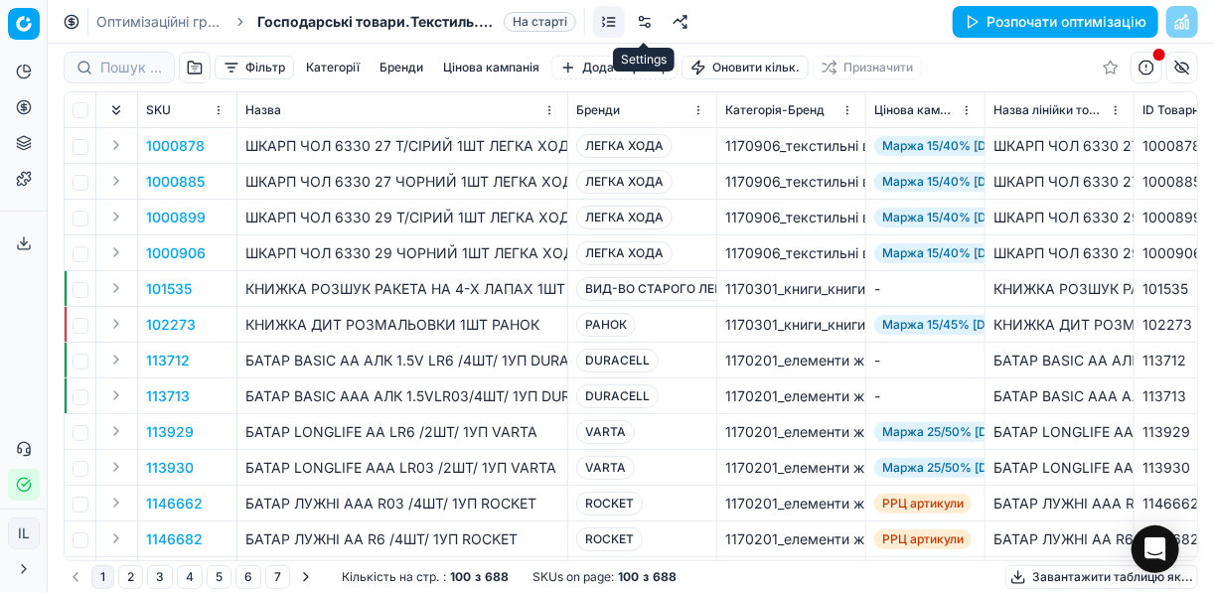
click at [648, 20] on link at bounding box center [645, 22] width 32 height 32
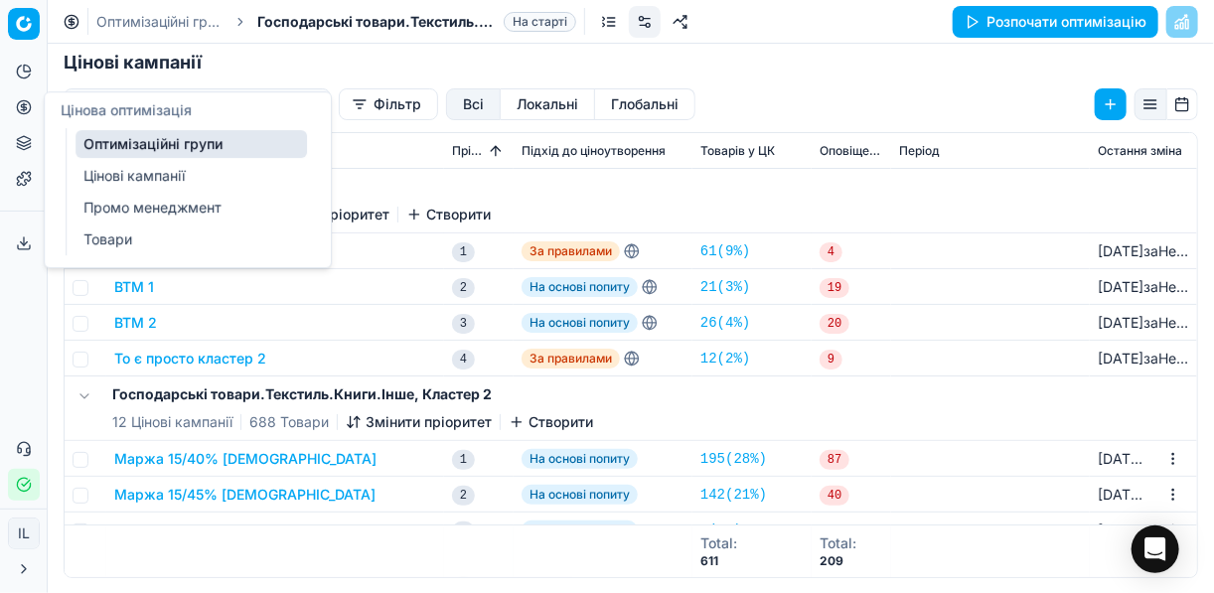
click at [19, 107] on icon at bounding box center [24, 107] width 16 height 16
click at [122, 170] on link "Цінові кампанії" at bounding box center [190, 176] width 231 height 28
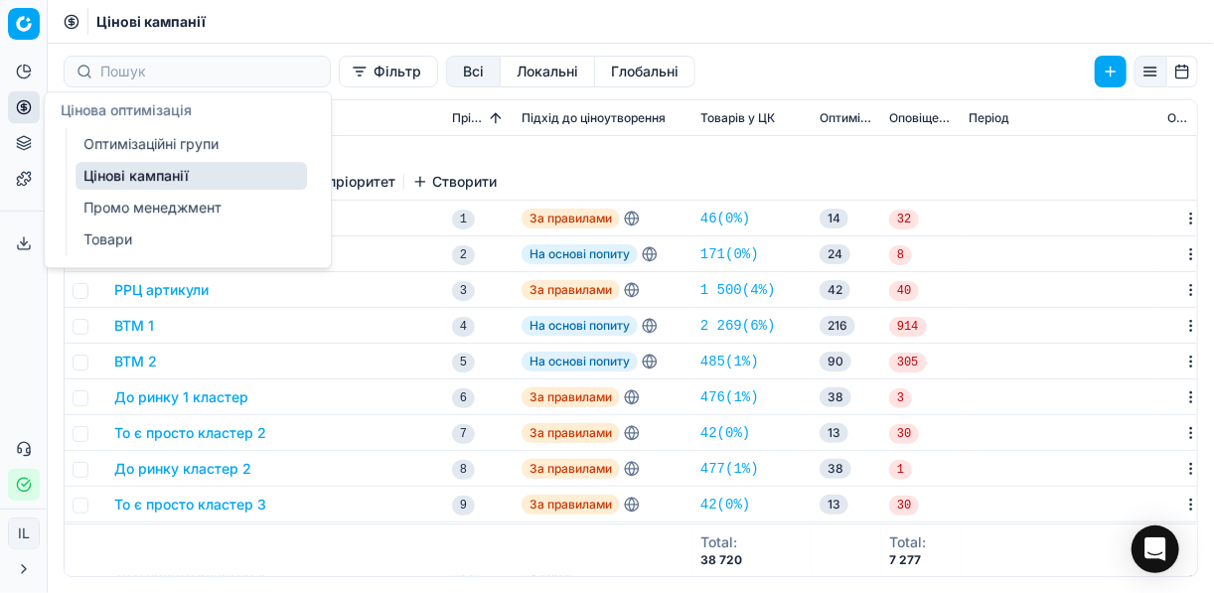
click at [110, 145] on link "Оптимізаційні групи" at bounding box center [190, 144] width 231 height 28
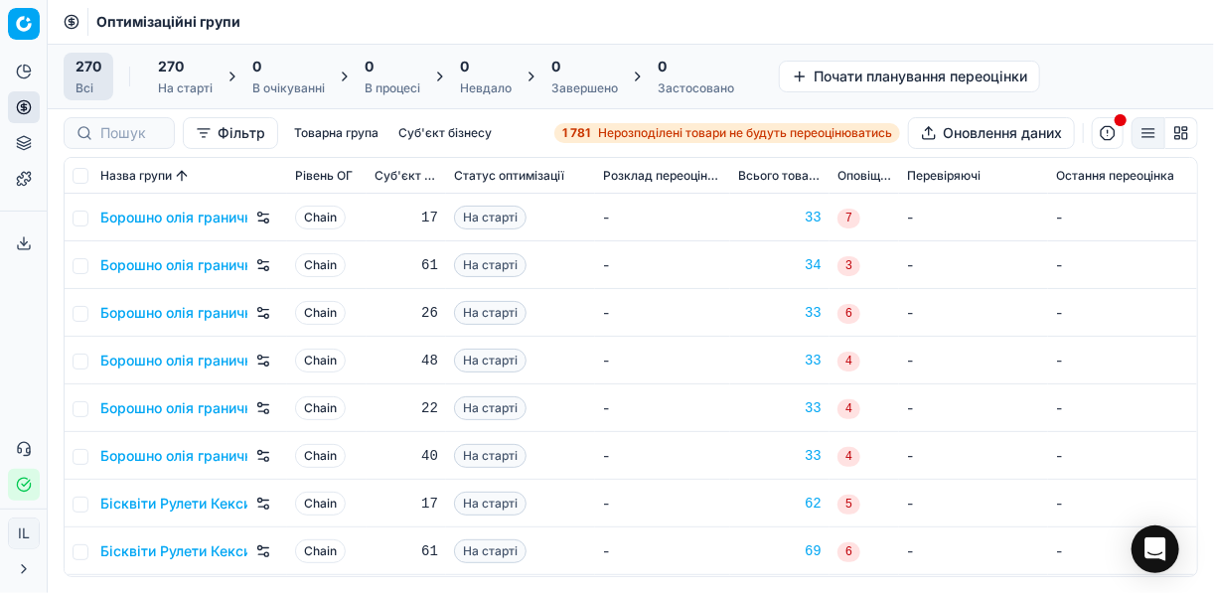
click at [150, 218] on link "Борошно олія гранична націнка, Кластер 1" at bounding box center [173, 218] width 147 height 20
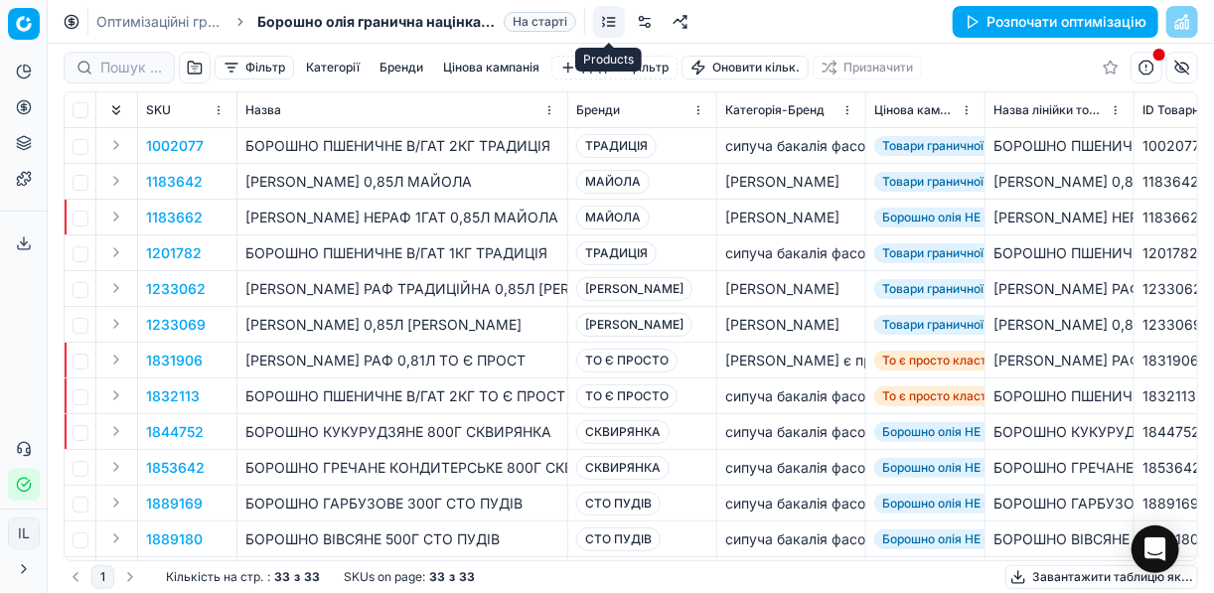
click at [604, 22] on link at bounding box center [609, 22] width 32 height 32
click at [636, 22] on link at bounding box center [645, 22] width 32 height 32
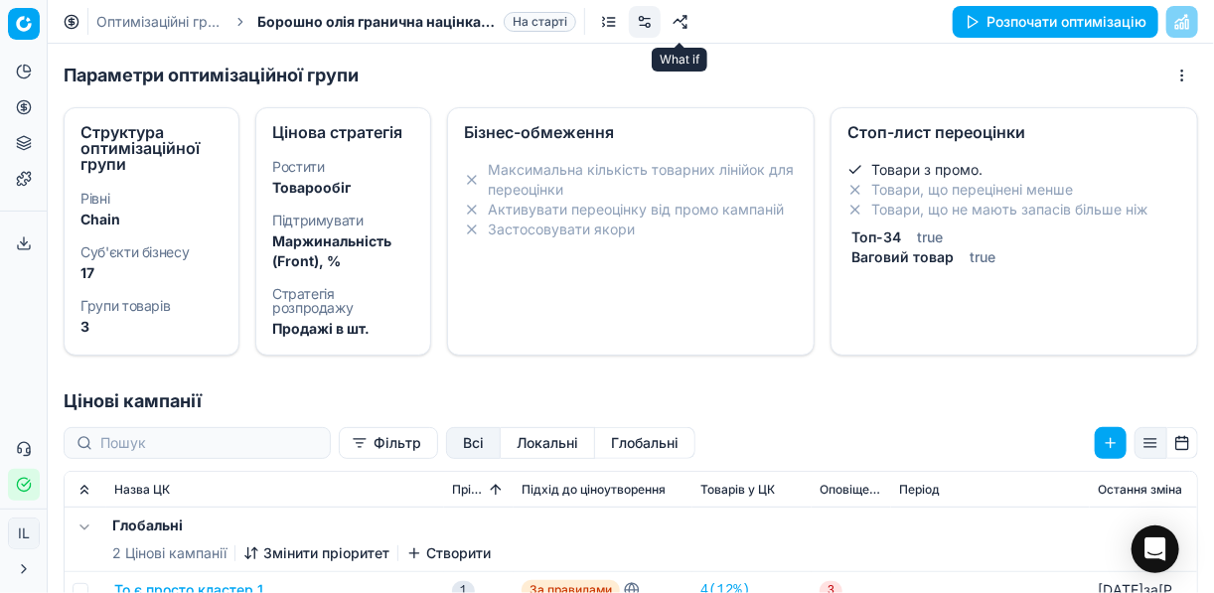
click at [681, 25] on link at bounding box center [680, 22] width 32 height 32
click at [602, 27] on link at bounding box center [609, 22] width 32 height 32
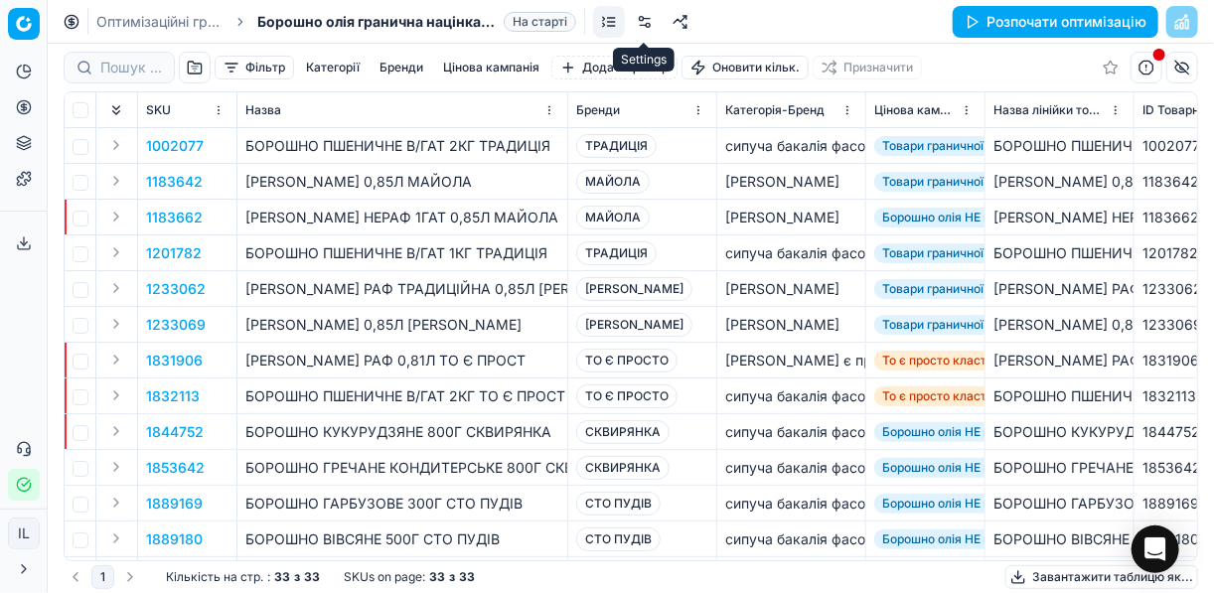
click at [637, 24] on link at bounding box center [645, 22] width 32 height 32
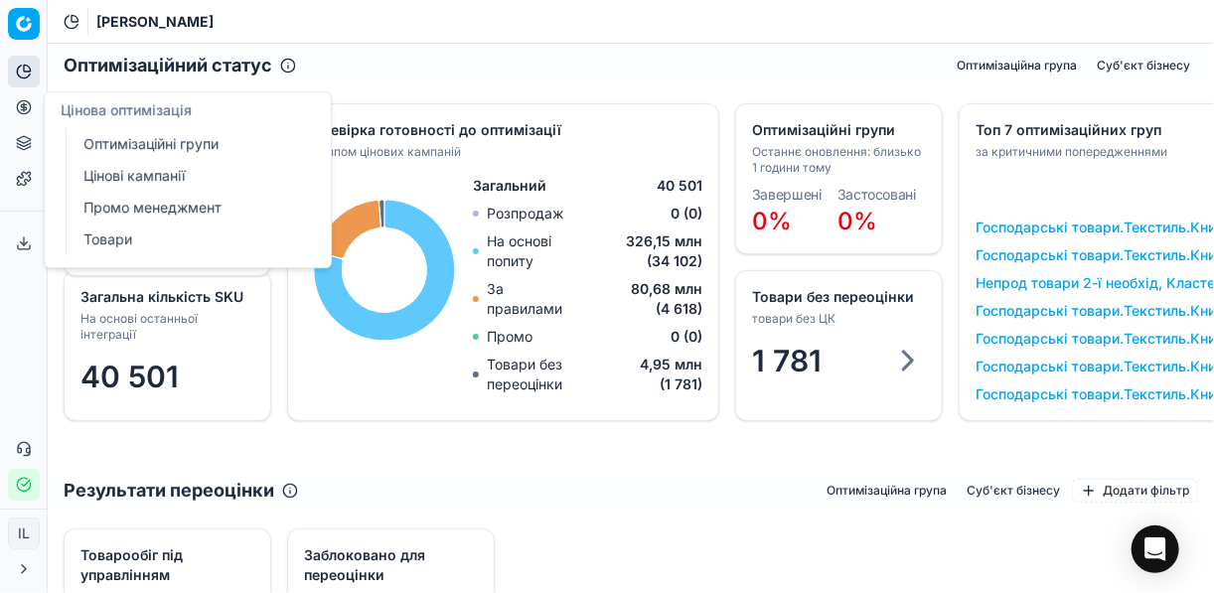
click at [130, 143] on link "Оптимізаційні групи" at bounding box center [190, 144] width 231 height 28
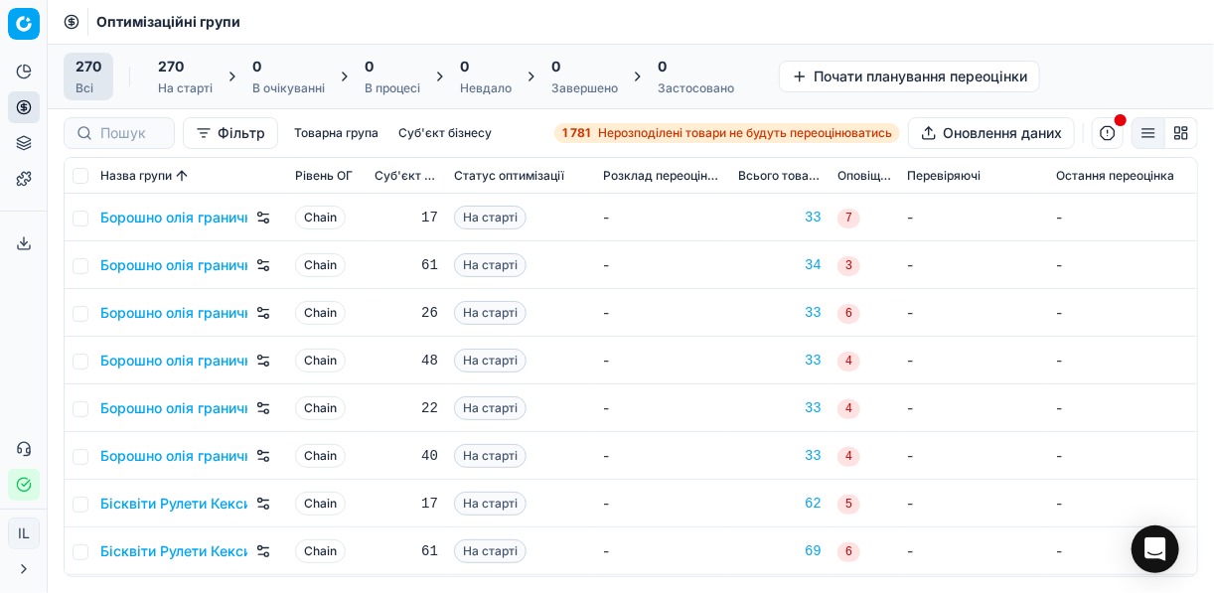
click at [192, 218] on link "Борошно олія гранична націнка, Кластер 1" at bounding box center [173, 218] width 147 height 20
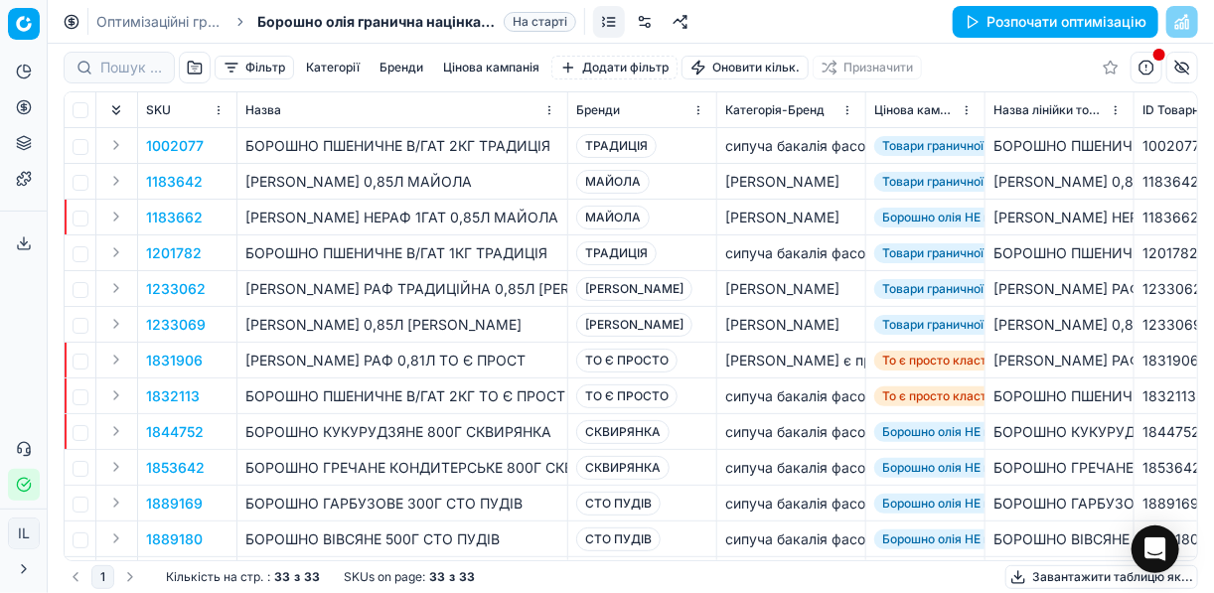
click at [238, 18] on icon "breadcrumb" at bounding box center [240, 21] width 4 height 7
click at [238, 24] on icon "breadcrumb" at bounding box center [240, 21] width 4 height 7
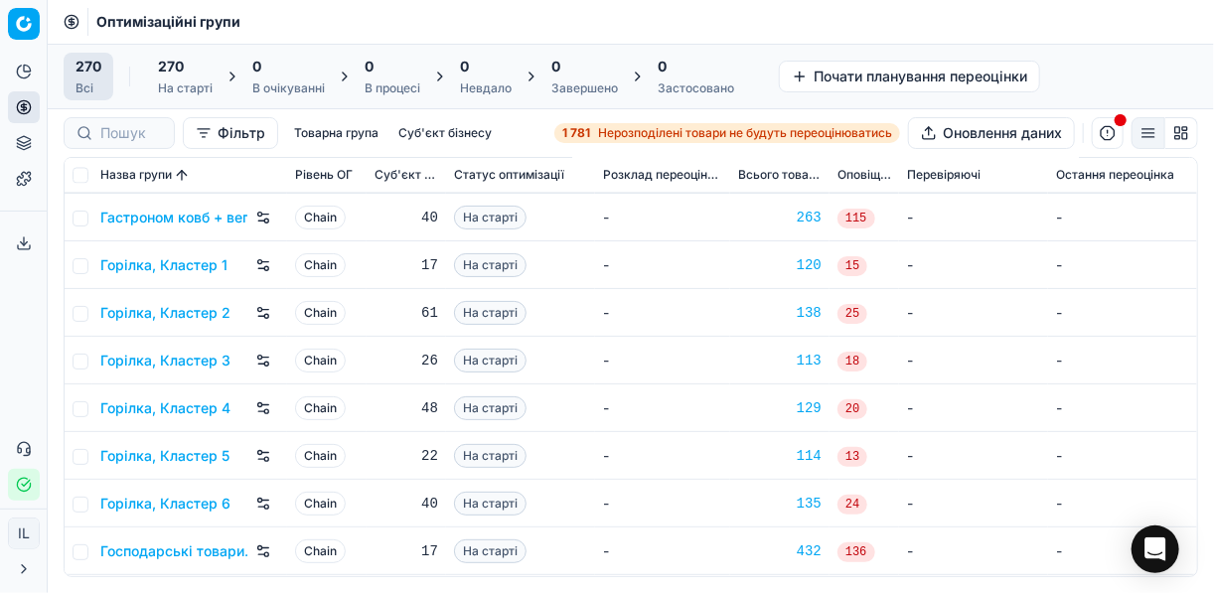
scroll to position [1828, 0]
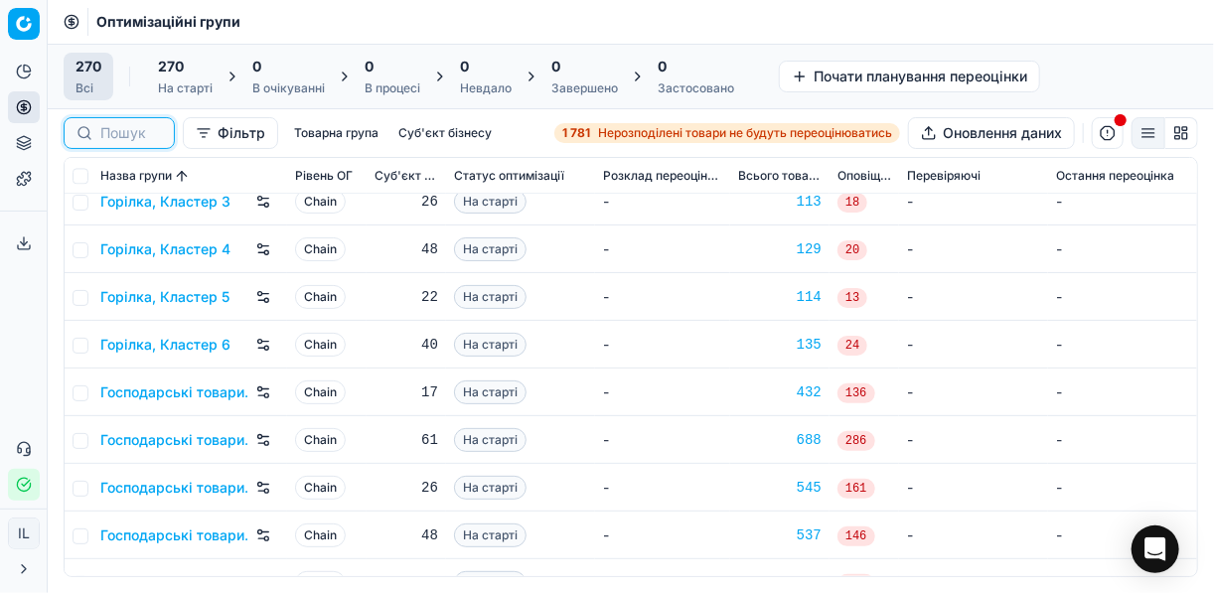
click at [125, 135] on input at bounding box center [131, 133] width 62 height 20
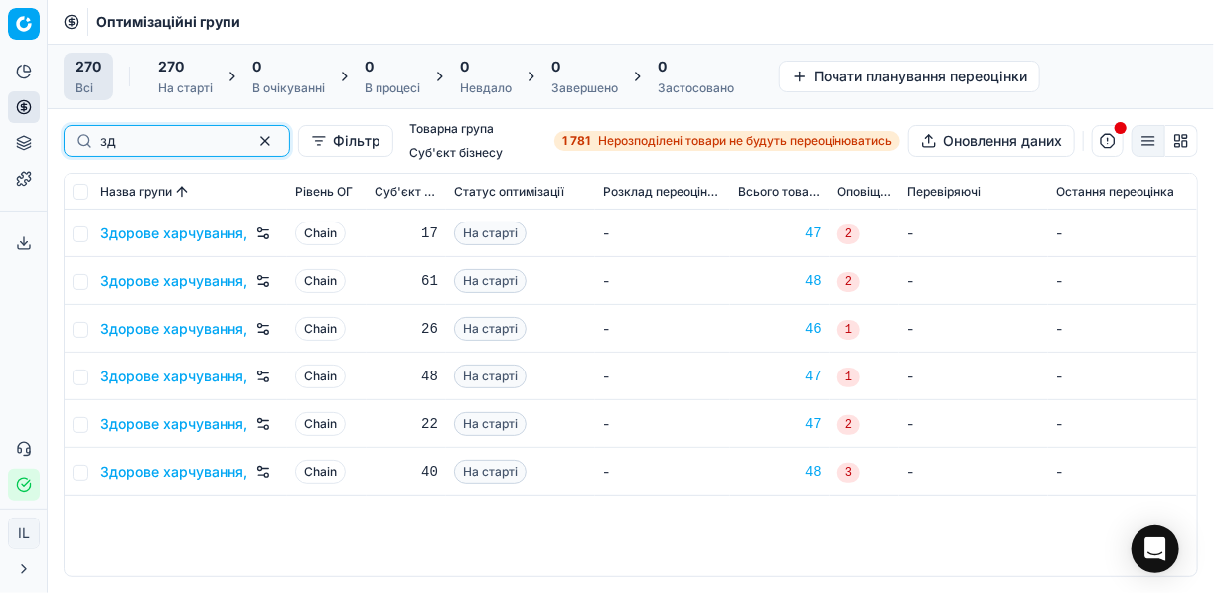
scroll to position [0, 0]
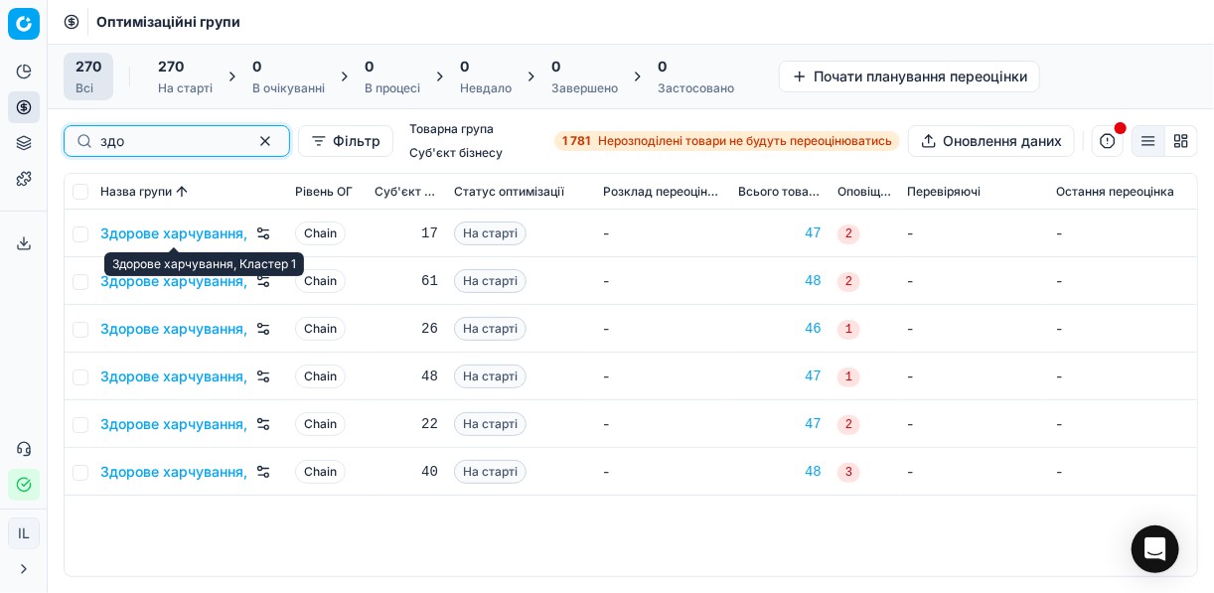
type input "здо"
click at [211, 231] on link "Здорове харчування, Кластер 1" at bounding box center [173, 233] width 147 height 20
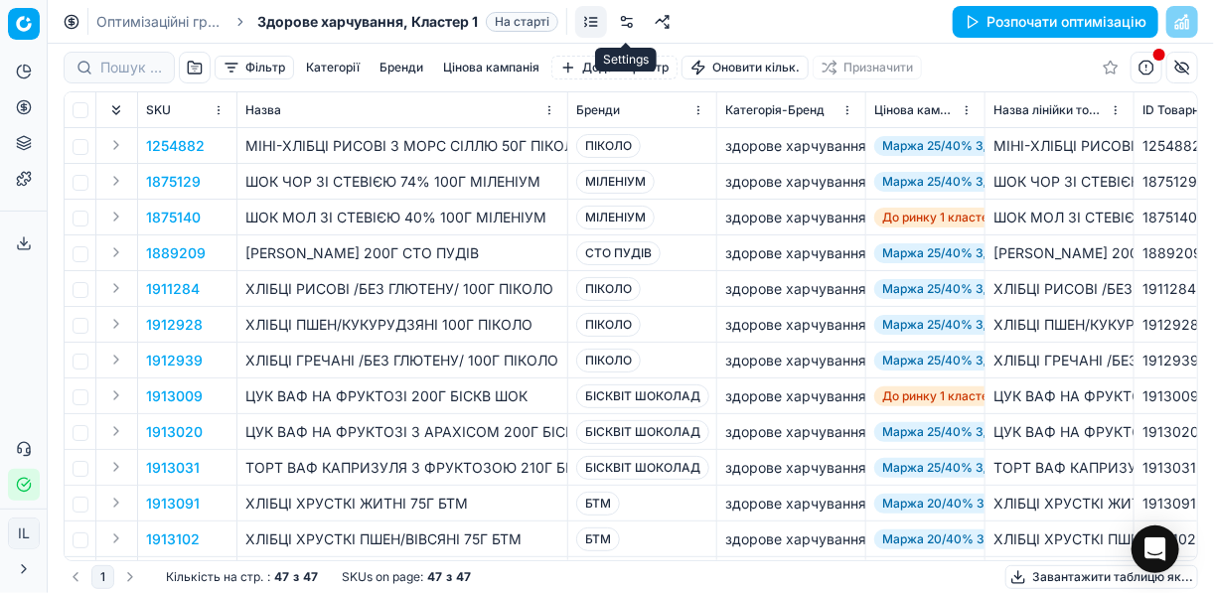
click at [628, 25] on link at bounding box center [627, 22] width 32 height 32
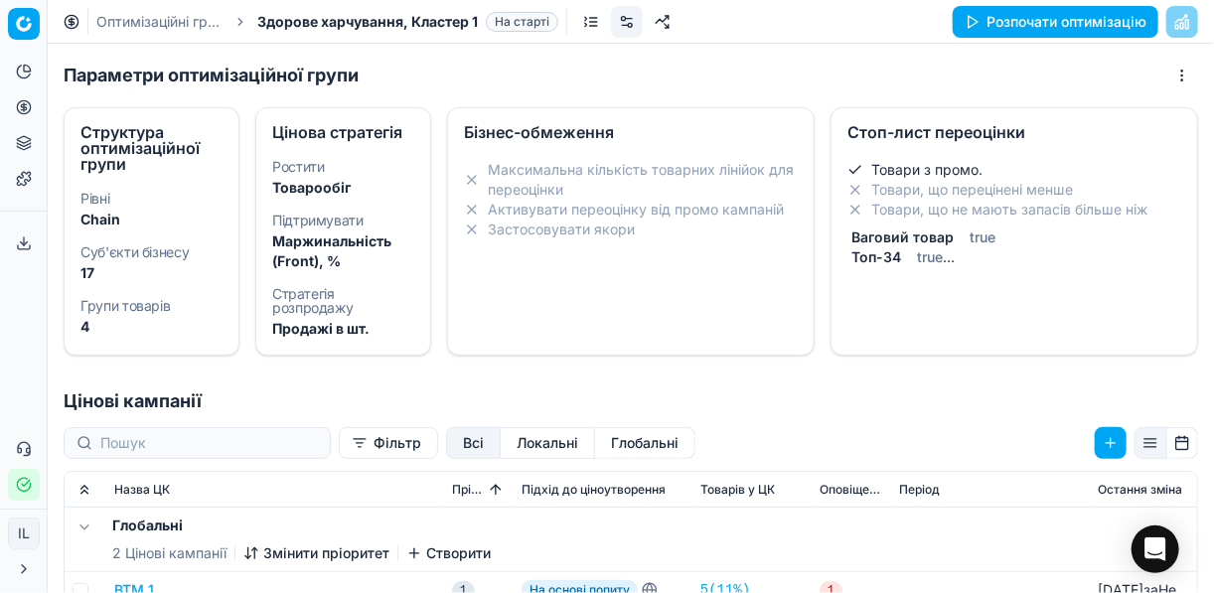
click at [480, 173] on li "Максимальна кількість товарних лінійок для переоцінки" at bounding box center [631, 180] width 334 height 40
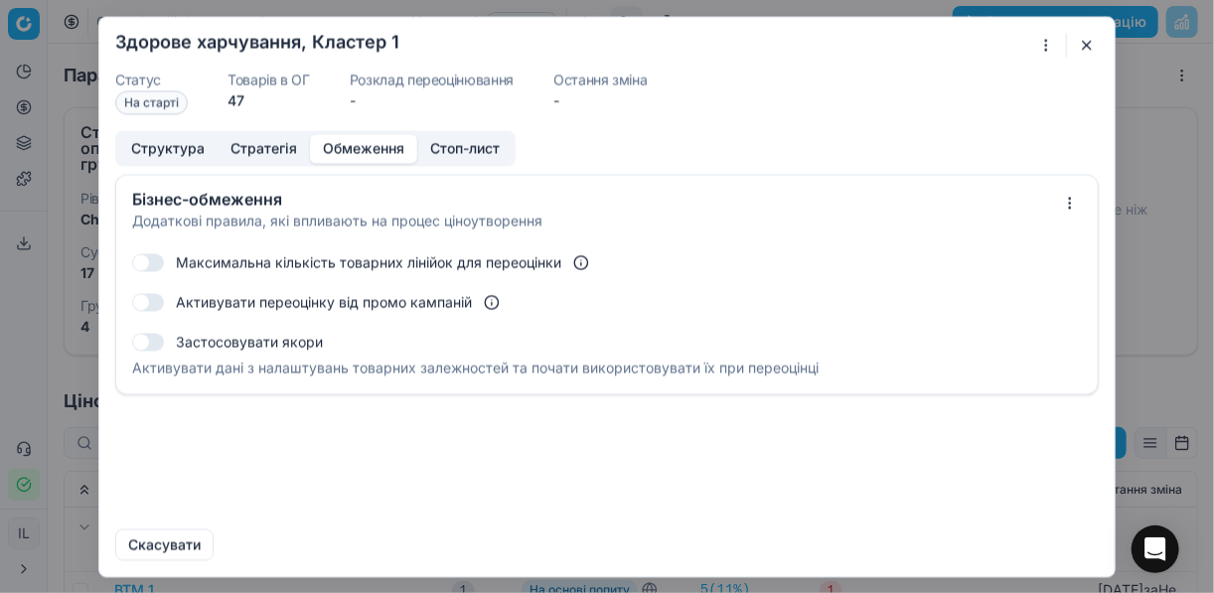
click at [156, 262] on button "button" at bounding box center [148, 262] width 32 height 18
checkbox input "true"
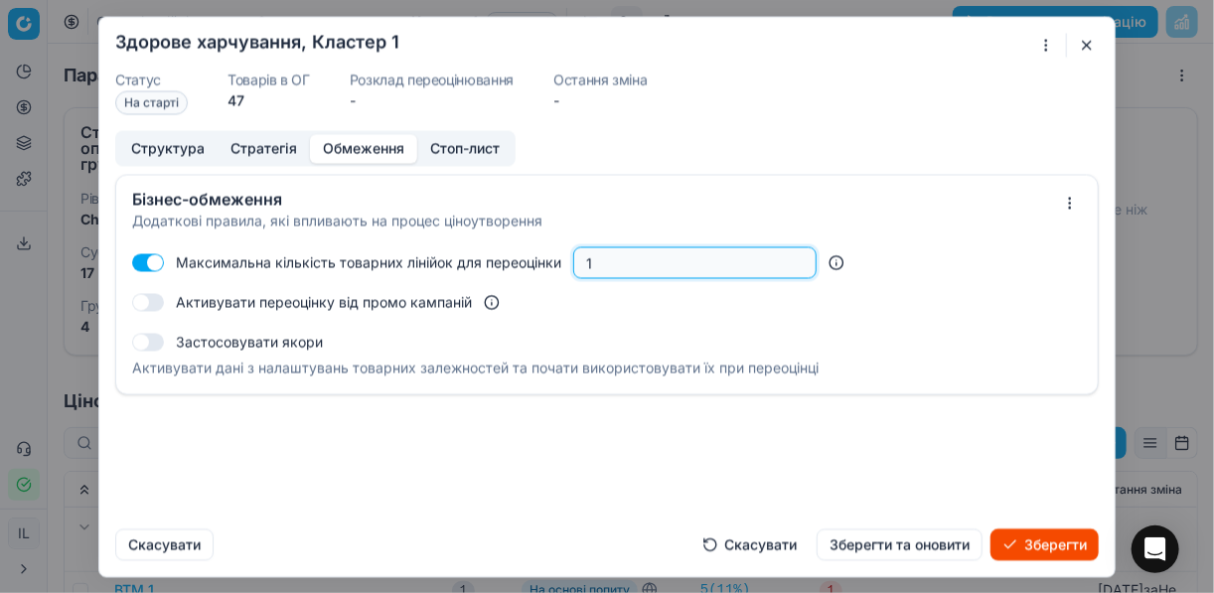
click at [595, 260] on input "1" at bounding box center [694, 262] width 225 height 30
type input "50"
click at [1056, 548] on button "Зберегти" at bounding box center [1044, 544] width 108 height 32
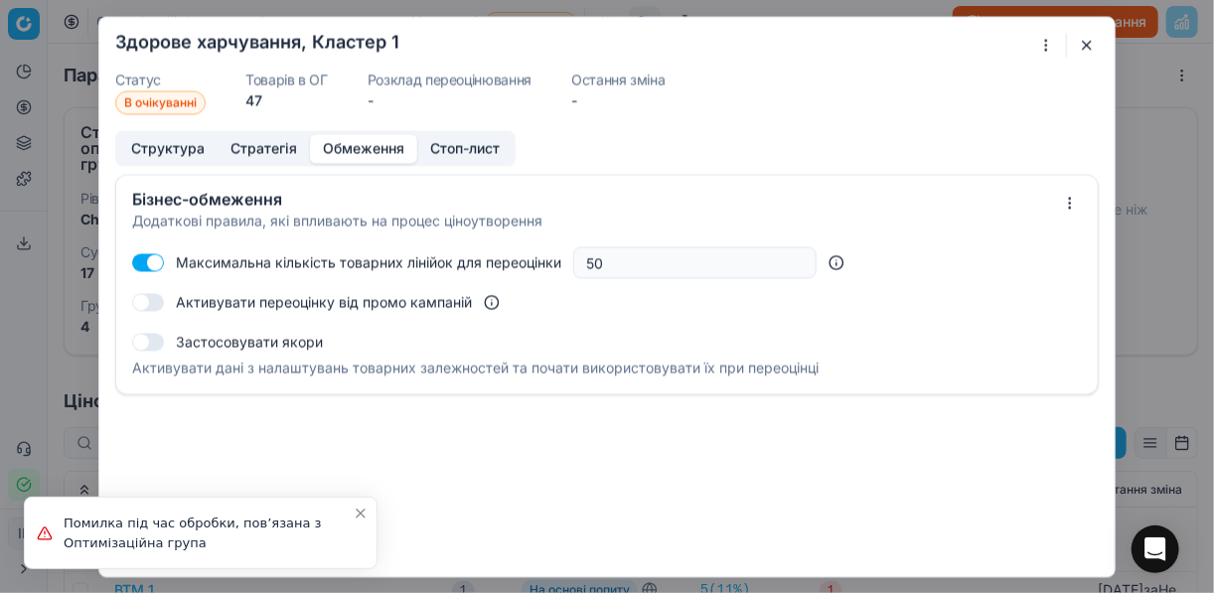
click at [1093, 44] on button "button" at bounding box center [1087, 45] width 24 height 24
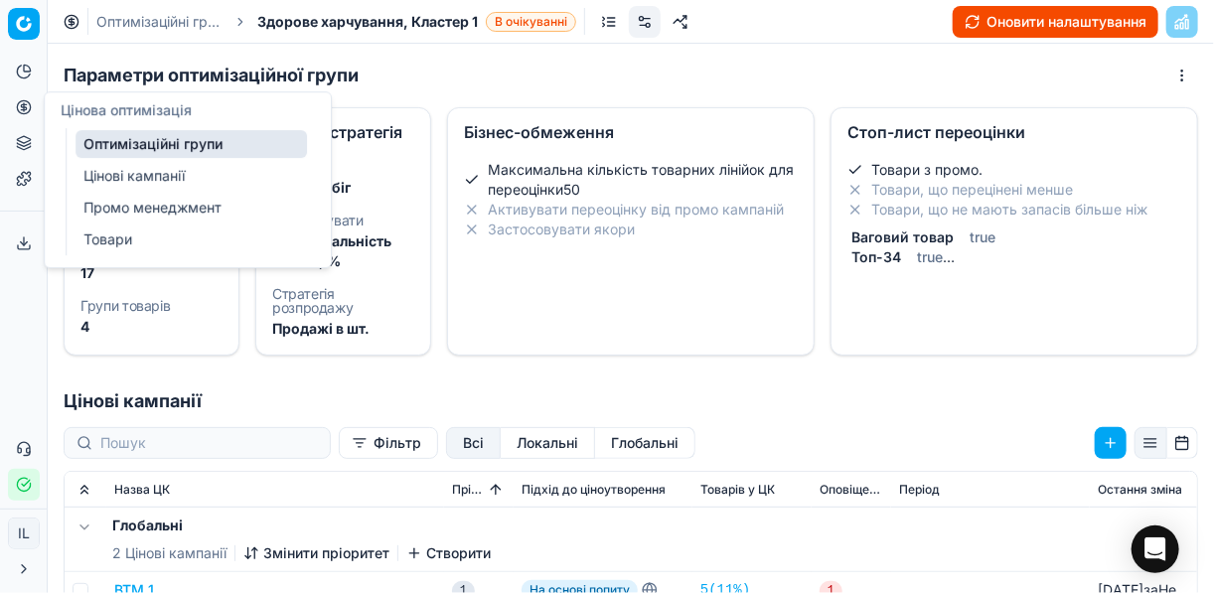
click at [22, 107] on icon at bounding box center [23, 106] width 5 height 5
click at [153, 179] on link "Цінові кампанії" at bounding box center [190, 176] width 231 height 28
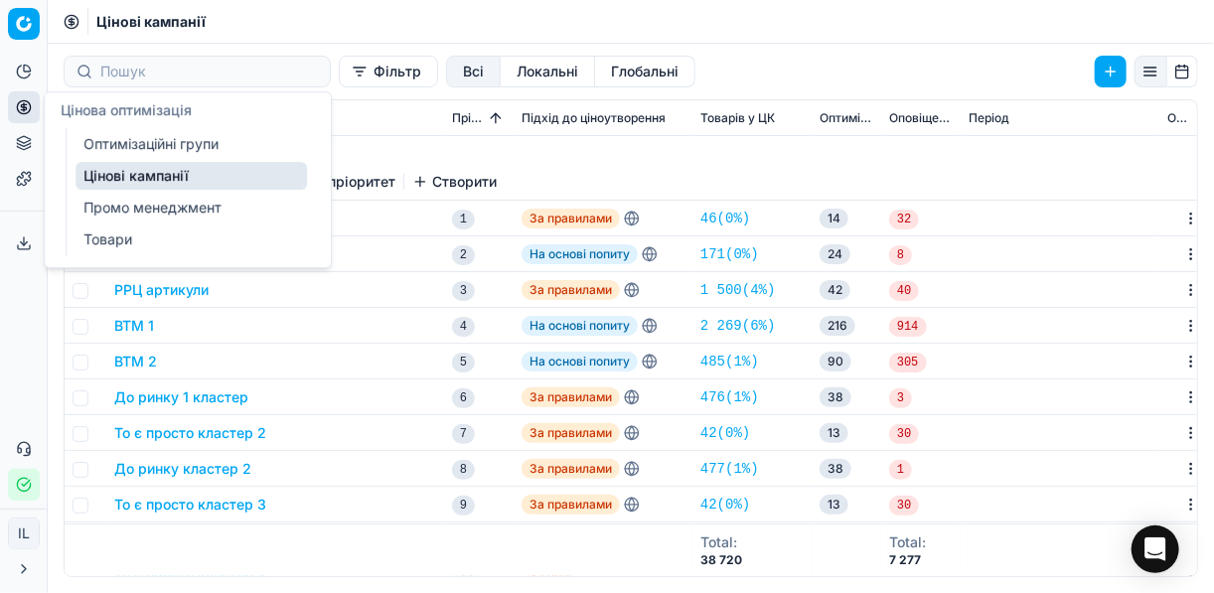
click at [180, 143] on link "Оптимізаційні групи" at bounding box center [190, 144] width 231 height 28
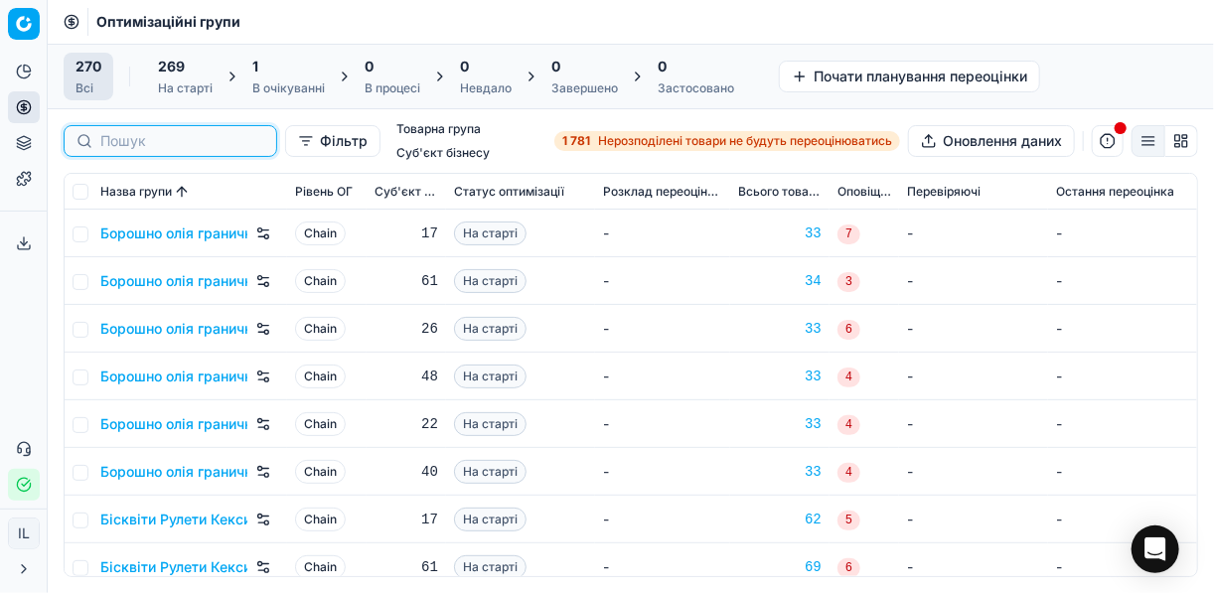
click at [147, 142] on input at bounding box center [182, 141] width 164 height 20
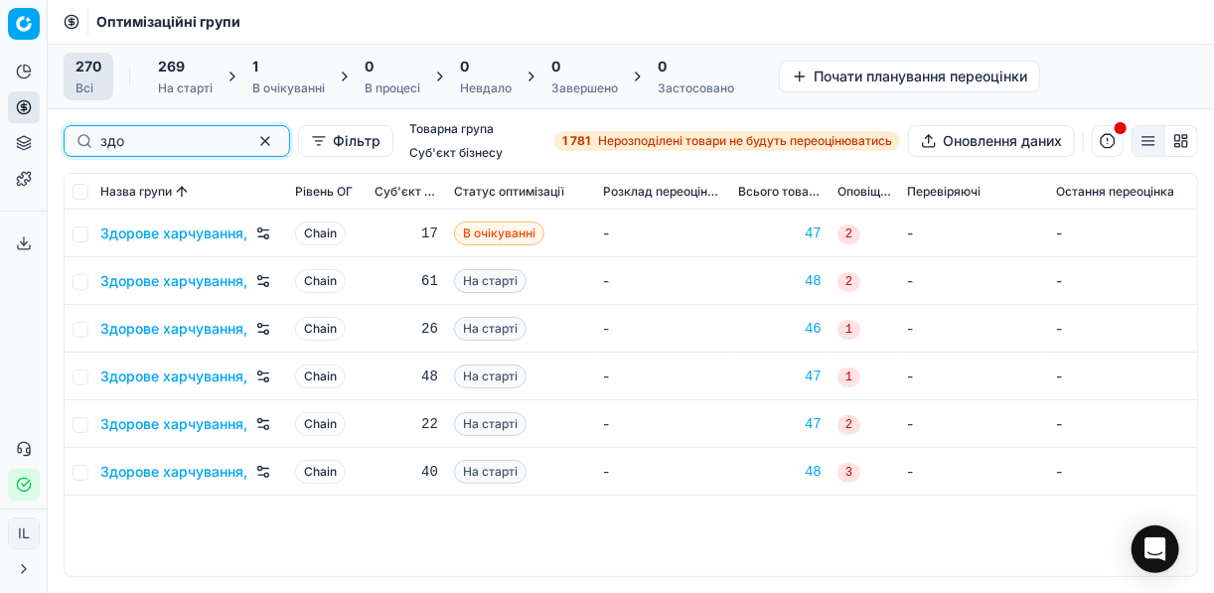
type input "здо"
click at [202, 230] on link "Здорове харчування, Кластер 1" at bounding box center [173, 233] width 147 height 20
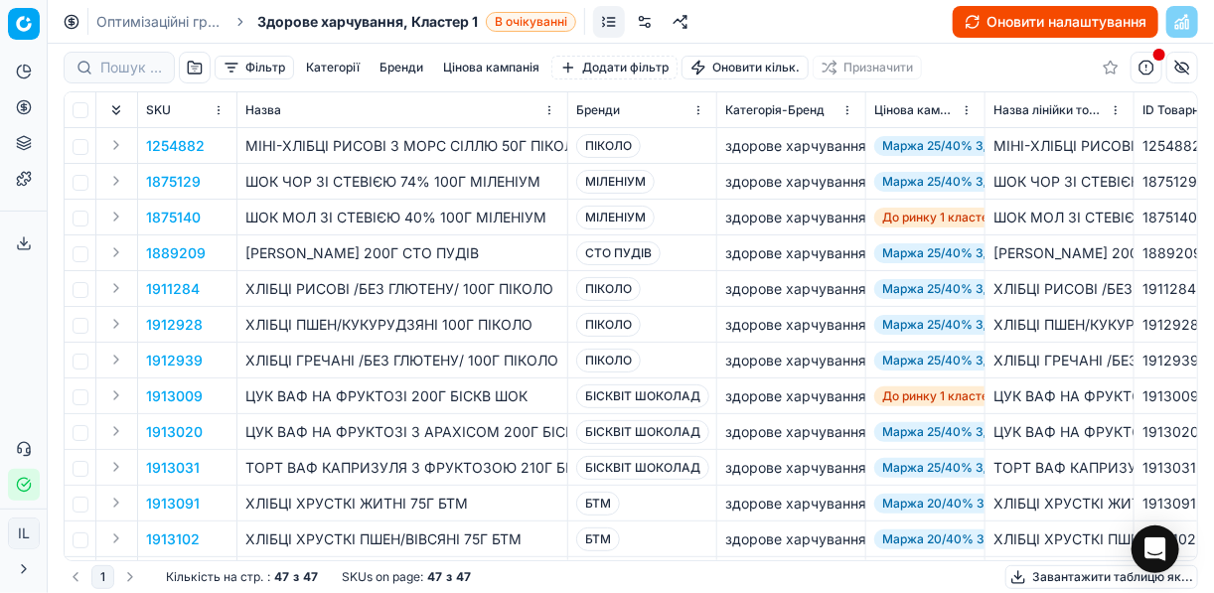
click at [638, 23] on link at bounding box center [645, 22] width 32 height 32
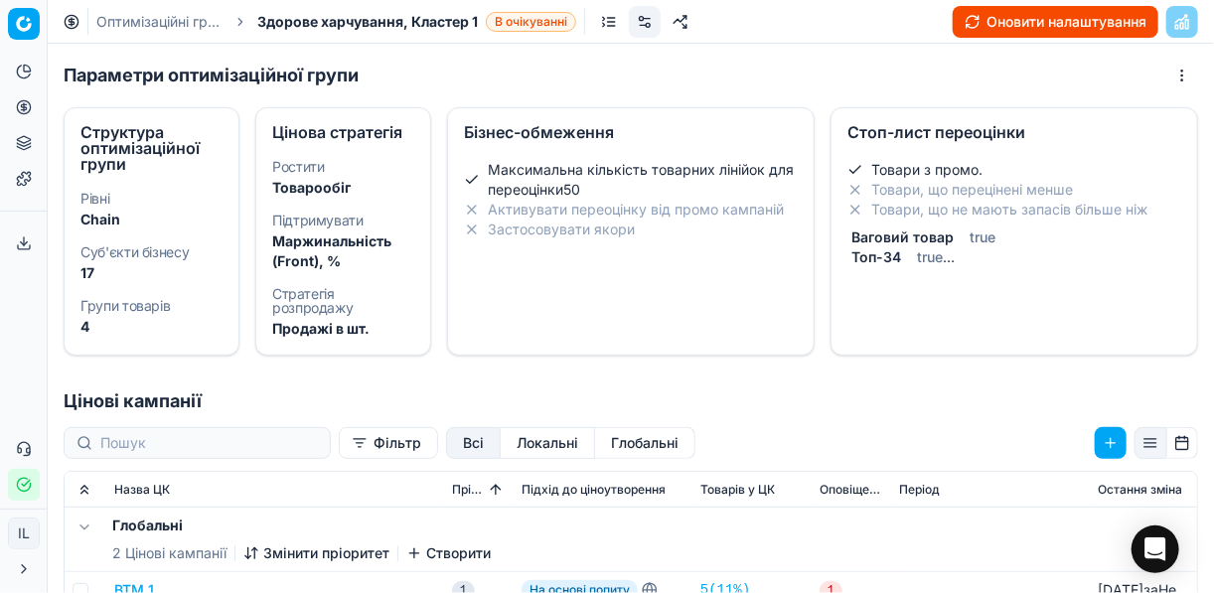
click at [468, 180] on icon at bounding box center [472, 179] width 11 height 7
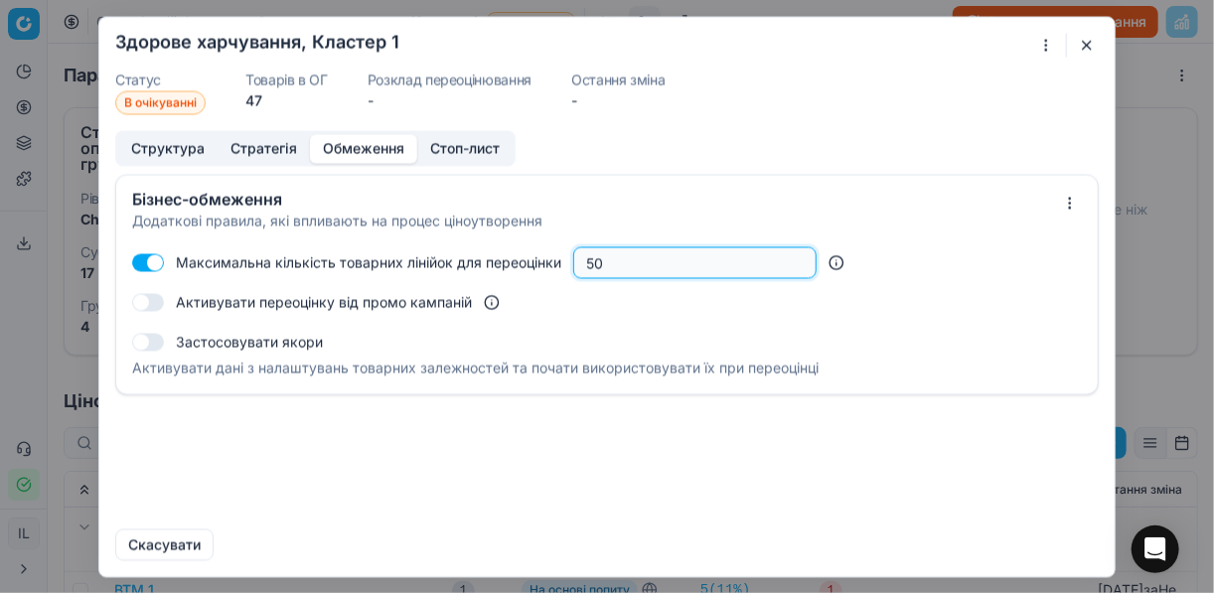
drag, startPoint x: 609, startPoint y: 255, endPoint x: 501, endPoint y: 265, distance: 108.7
click at [501, 265] on div "Максимальна кількість товарних лінійок для переоцінки 50" at bounding box center [496, 262] width 641 height 32
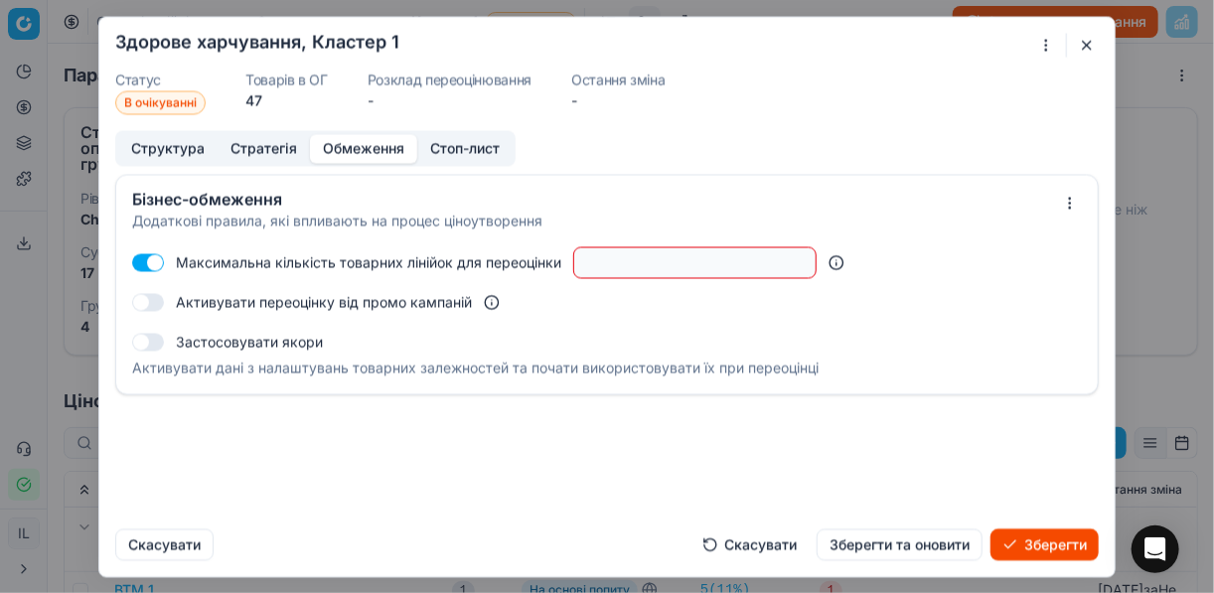
drag, startPoint x: 151, startPoint y: 258, endPoint x: 132, endPoint y: 260, distance: 19.0
click at [132, 260] on button "button" at bounding box center [148, 262] width 32 height 18
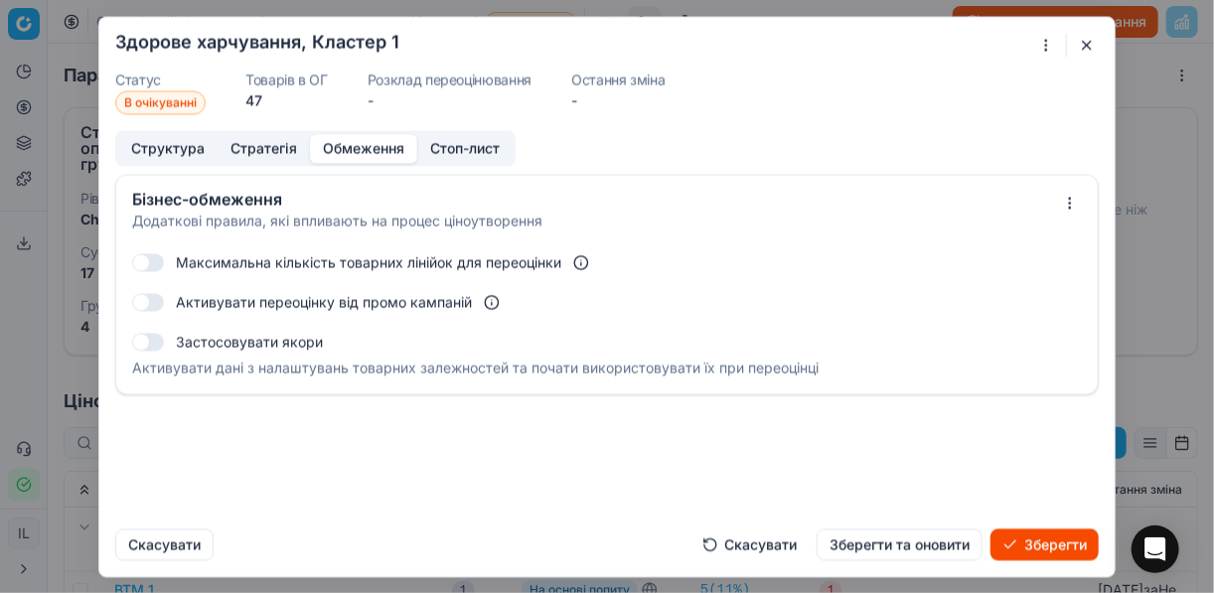
click at [1050, 544] on button "Зберегти" at bounding box center [1044, 544] width 108 height 32
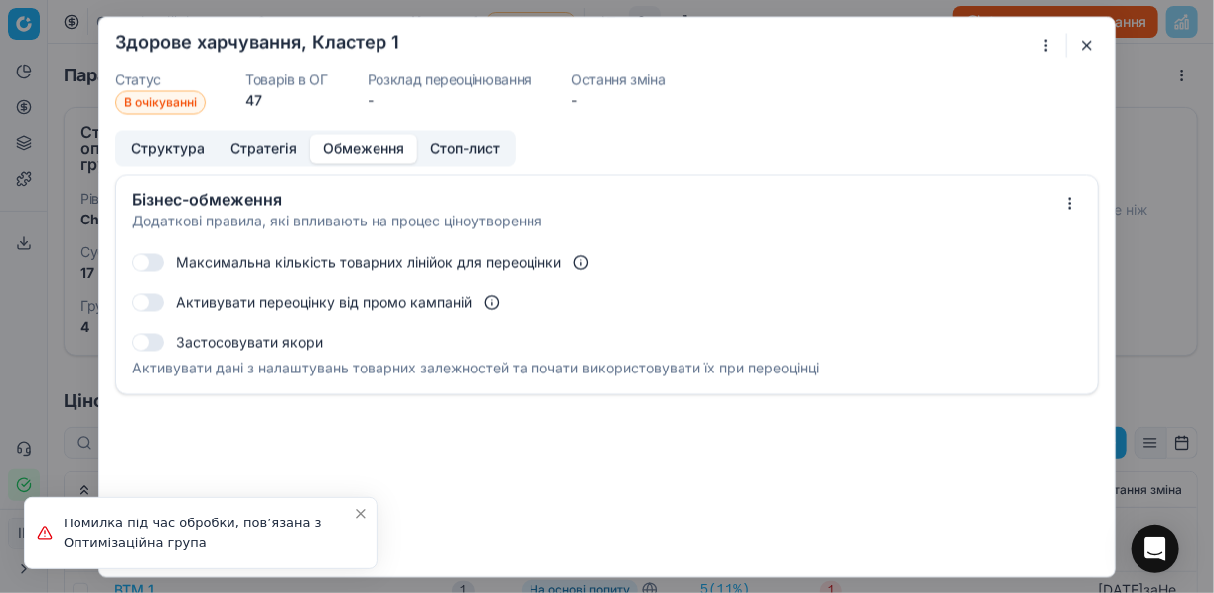
click at [1091, 43] on button "button" at bounding box center [1087, 45] width 24 height 24
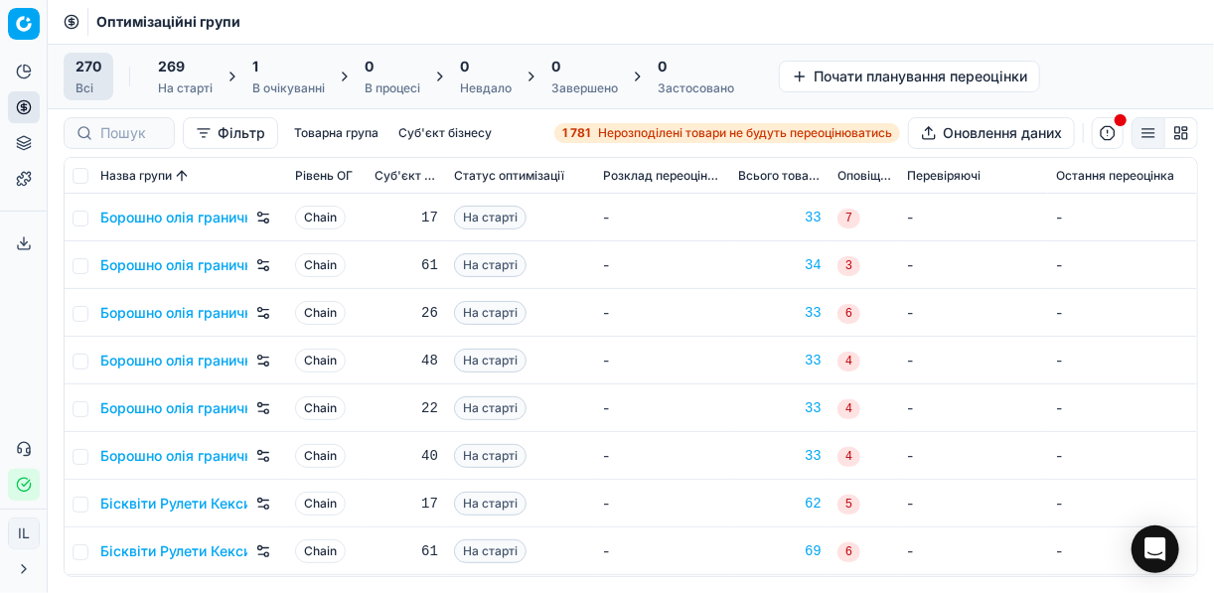
click at [301, 76] on div "1 В очікуванні" at bounding box center [288, 77] width 73 height 40
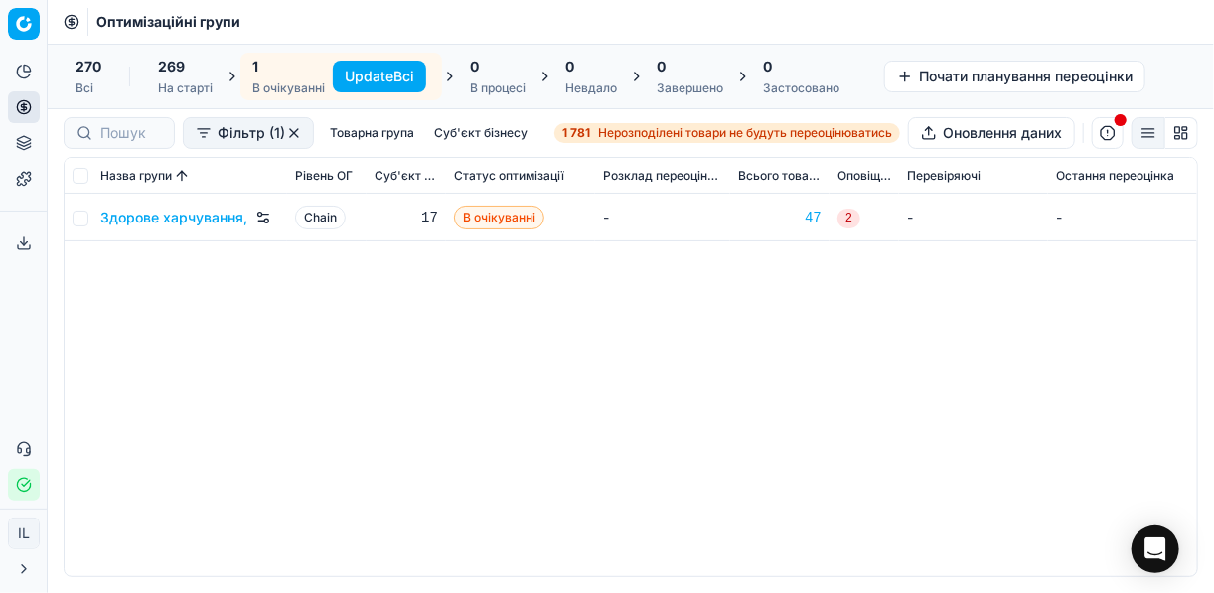
click at [373, 74] on button "Update Всі" at bounding box center [379, 77] width 93 height 32
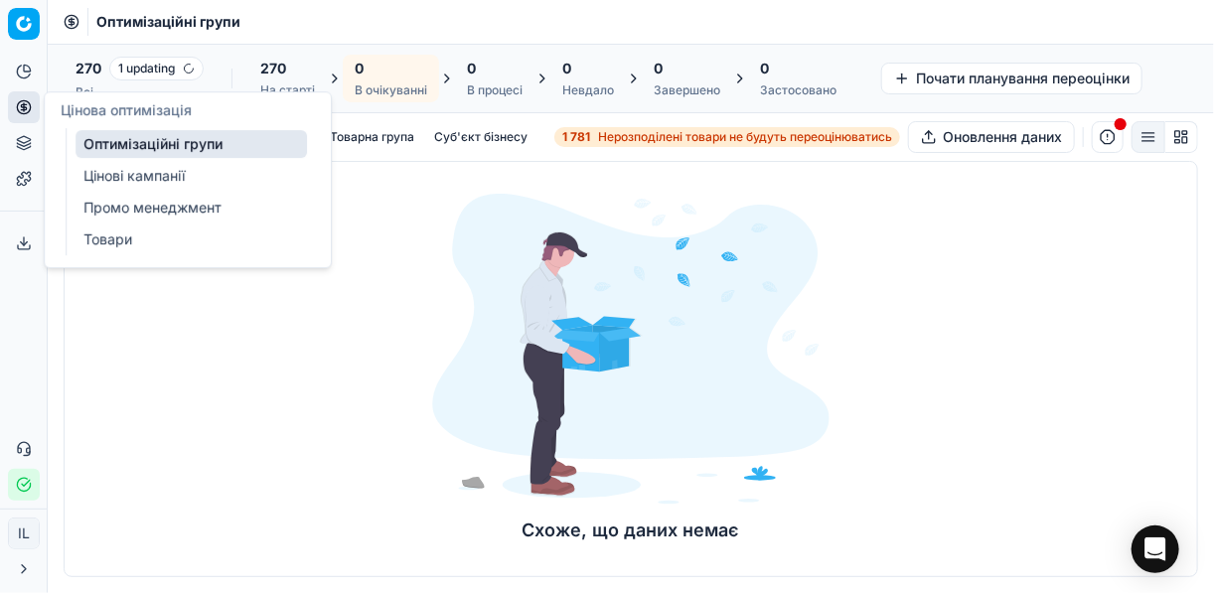
click at [100, 146] on link "Оптимізаційні групи" at bounding box center [190, 144] width 231 height 28
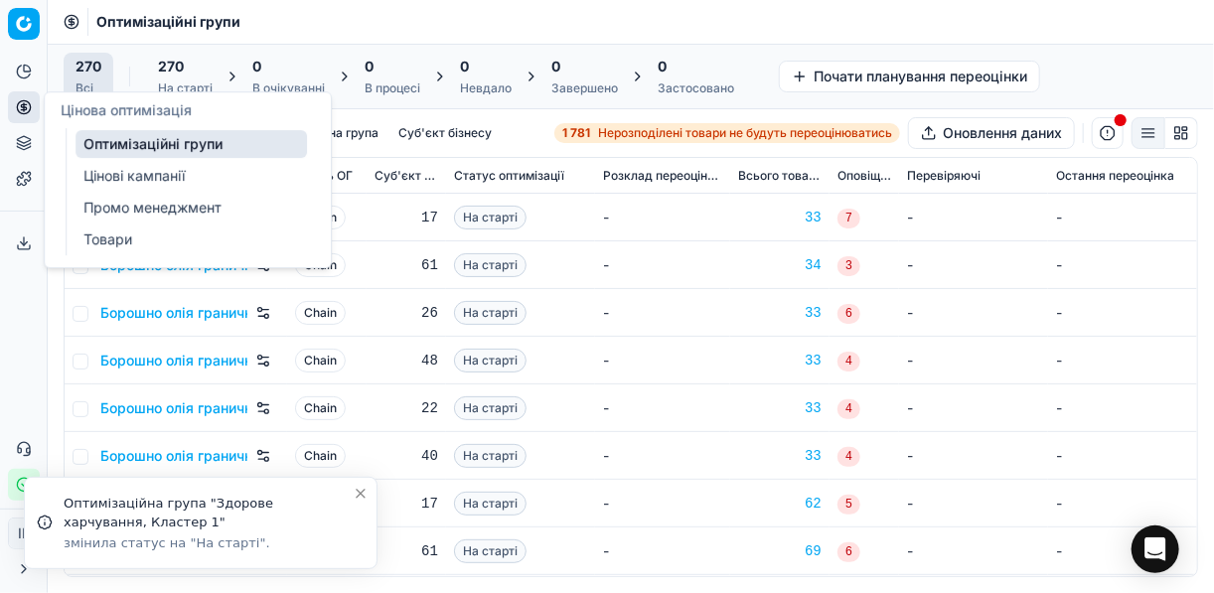
click at [21, 113] on circle at bounding box center [23, 106] width 13 height 13
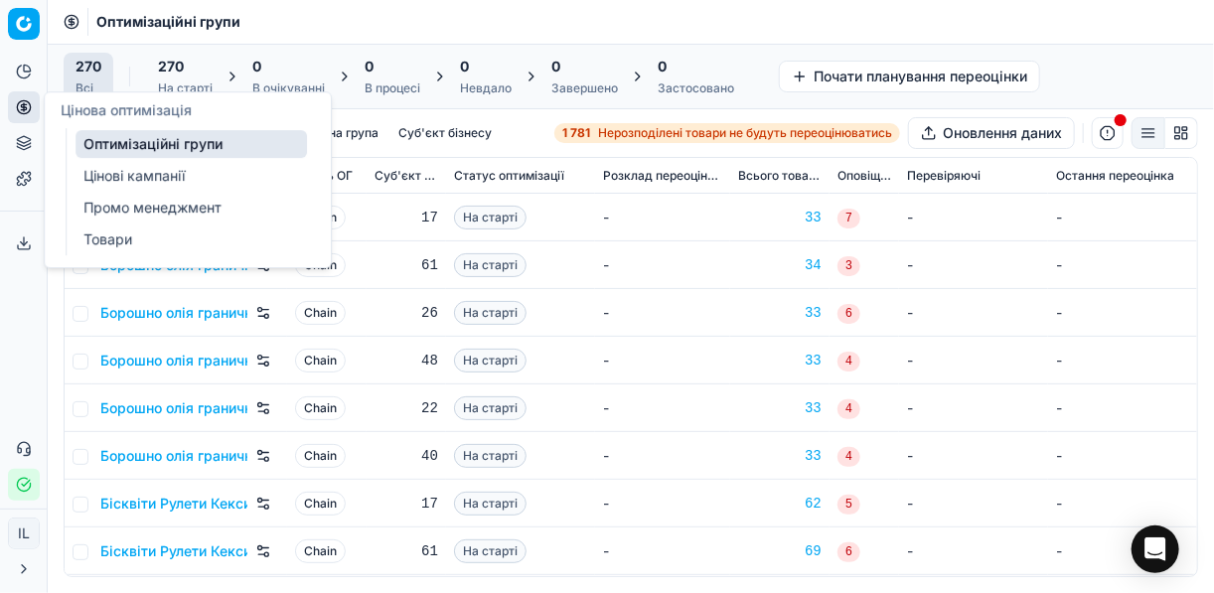
click at [139, 142] on link "Оптимізаційні групи" at bounding box center [190, 144] width 231 height 28
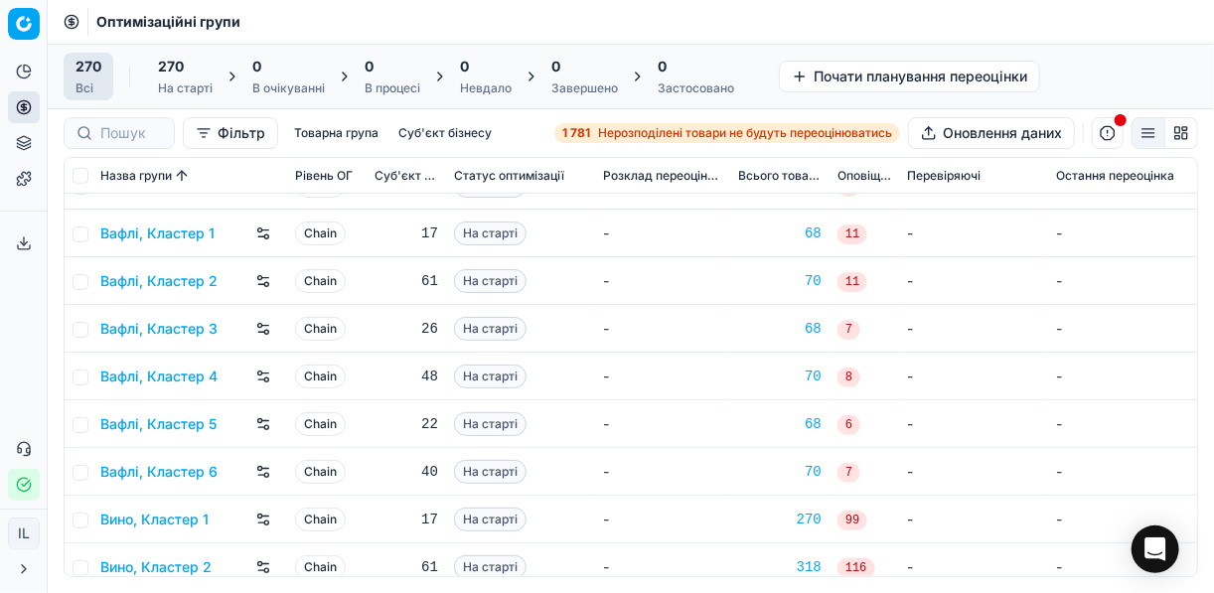
scroll to position [715, 0]
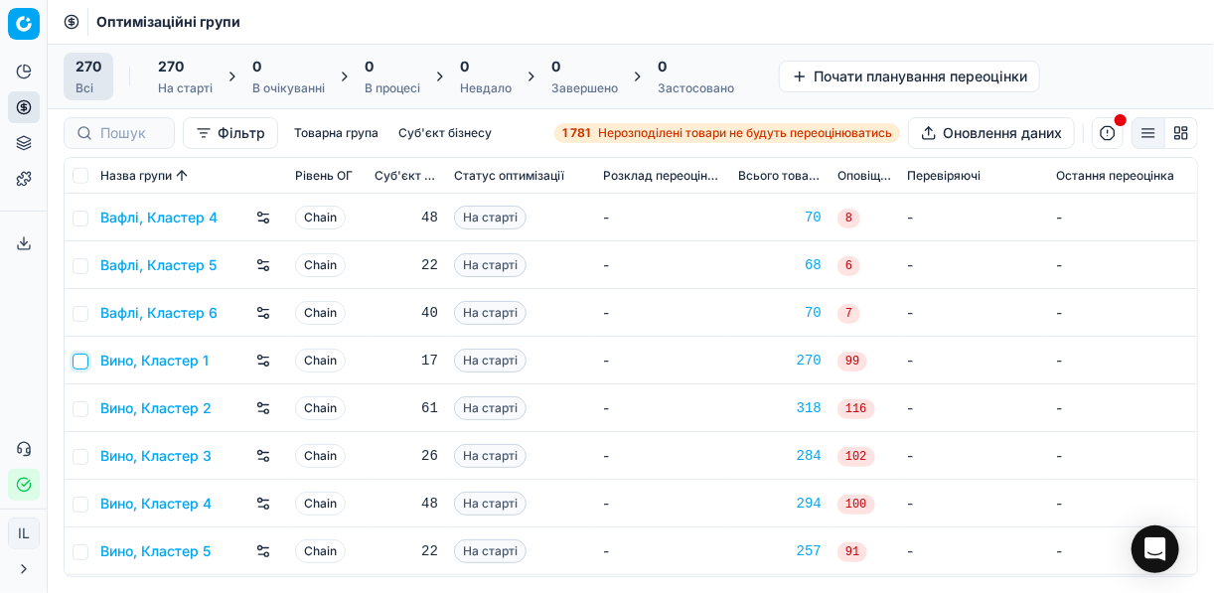
click at [84, 358] on input "checkbox" at bounding box center [81, 362] width 16 height 16
checkbox input "true"
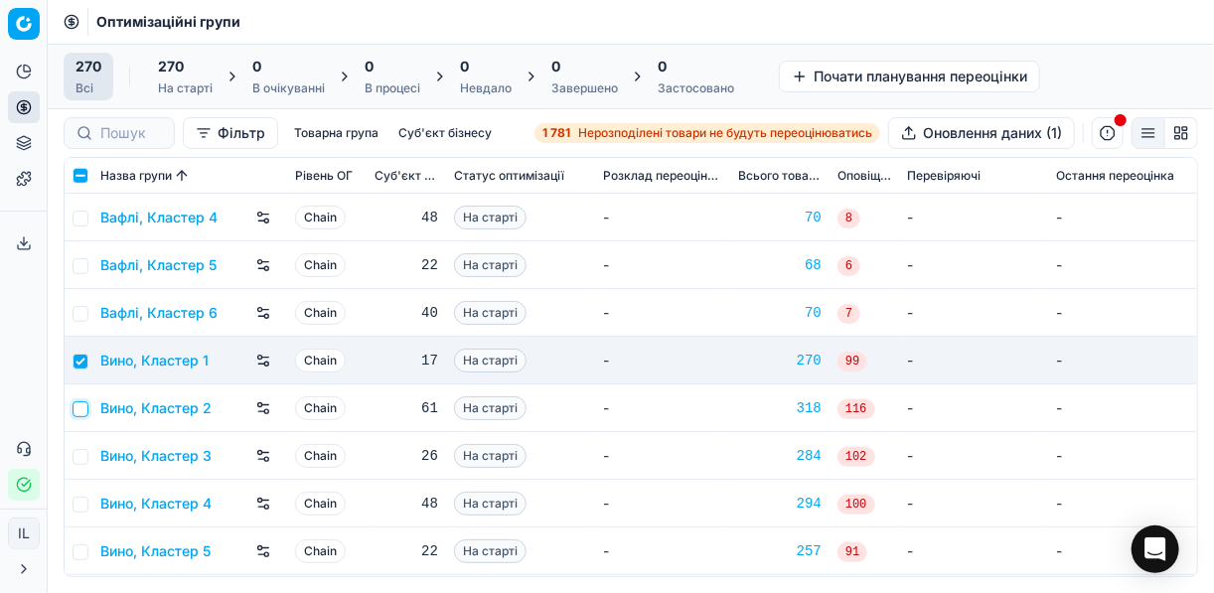
click at [80, 405] on input "checkbox" at bounding box center [81, 409] width 16 height 16
checkbox input "true"
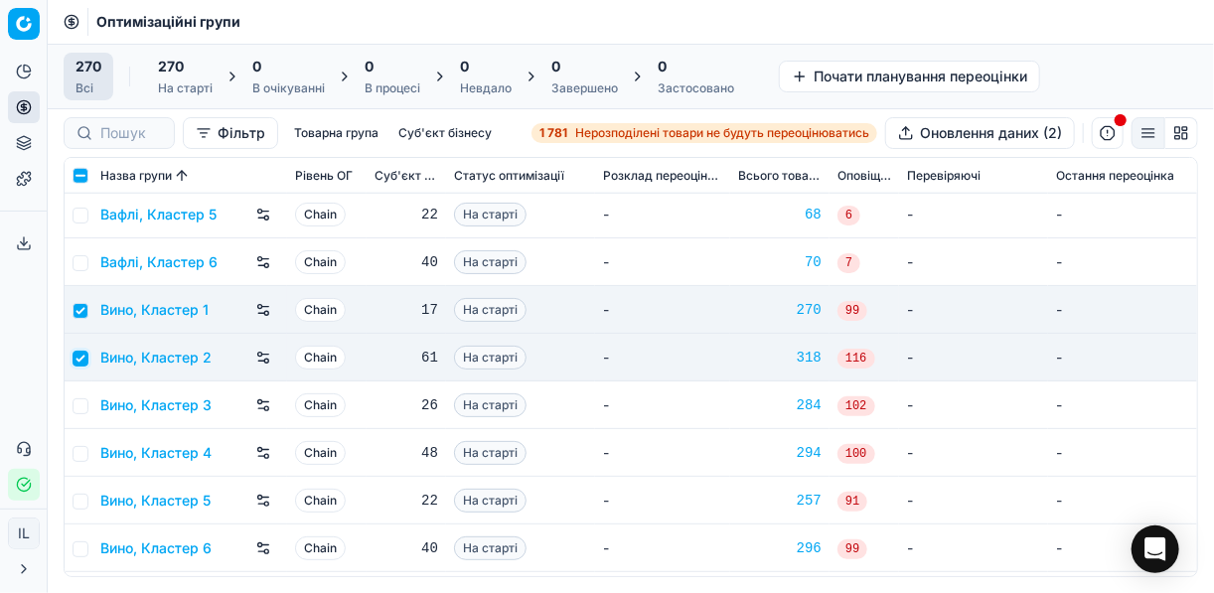
scroll to position [795, 0]
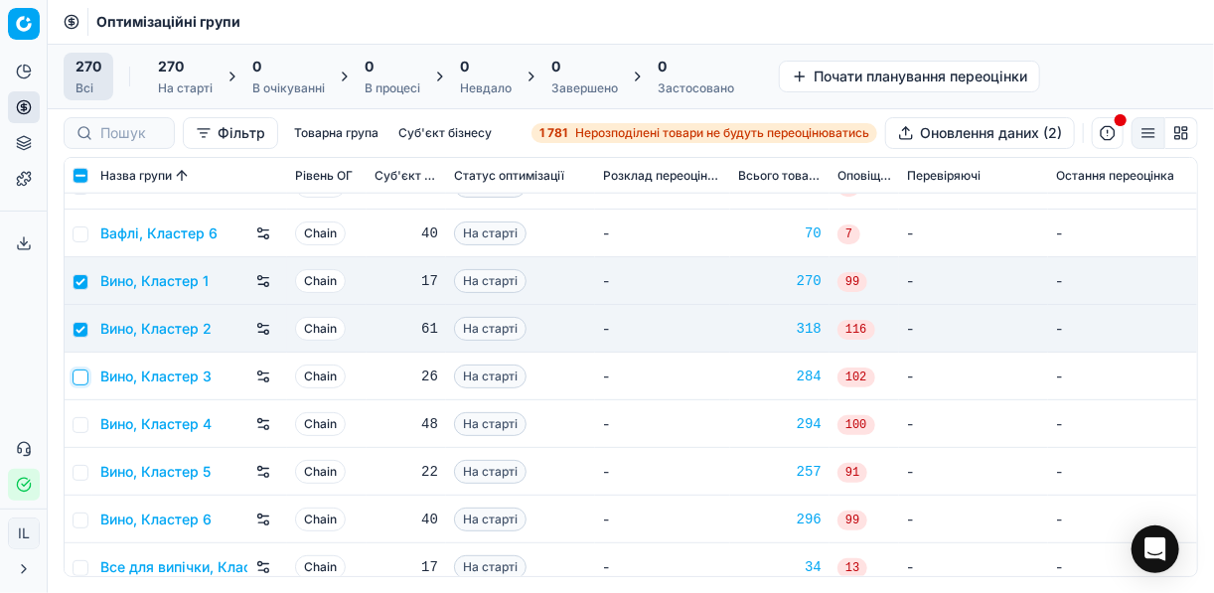
drag, startPoint x: 79, startPoint y: 375, endPoint x: 86, endPoint y: 385, distance: 12.1
click at [80, 376] on input "checkbox" at bounding box center [81, 377] width 16 height 16
checkbox input "true"
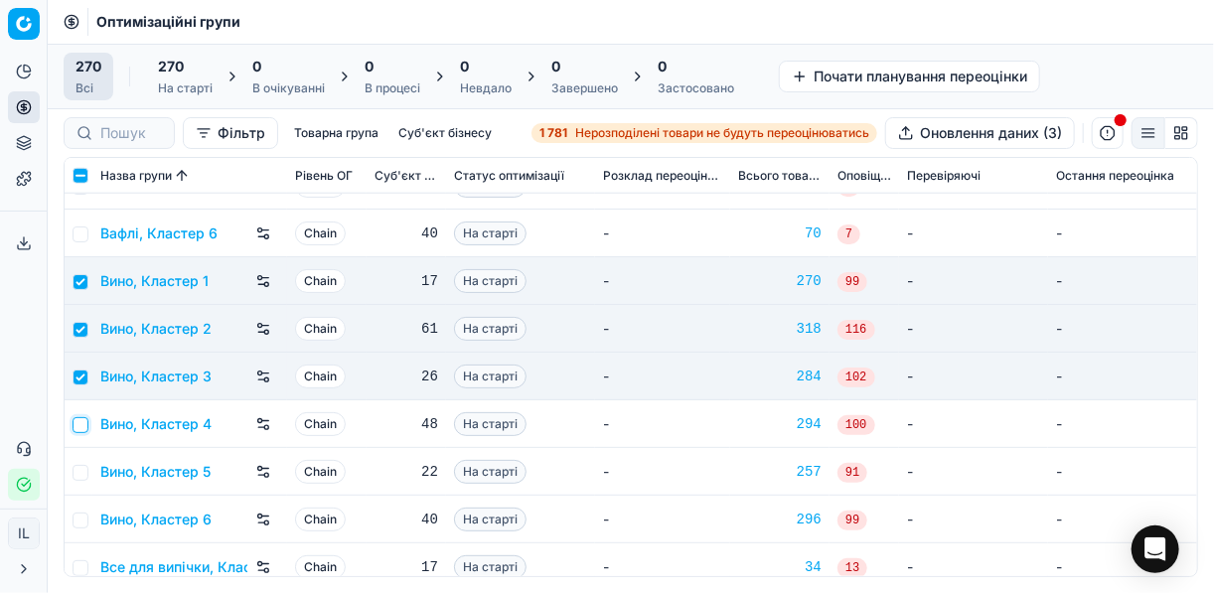
click at [82, 422] on input "checkbox" at bounding box center [81, 425] width 16 height 16
checkbox input "true"
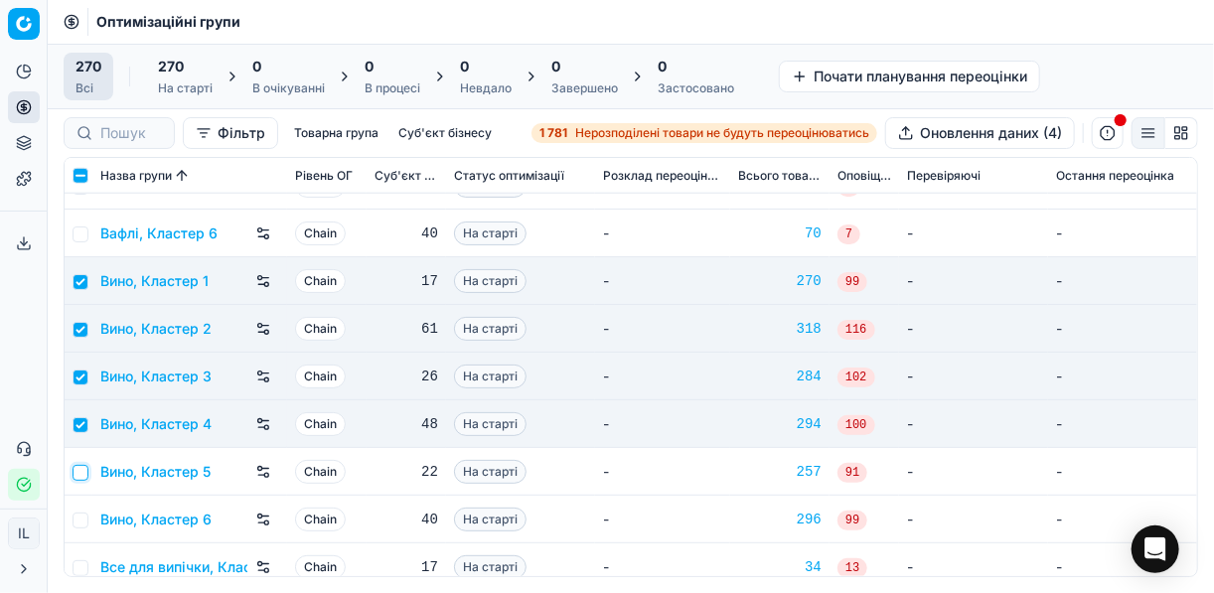
click at [84, 465] on input "checkbox" at bounding box center [81, 473] width 16 height 16
checkbox input "true"
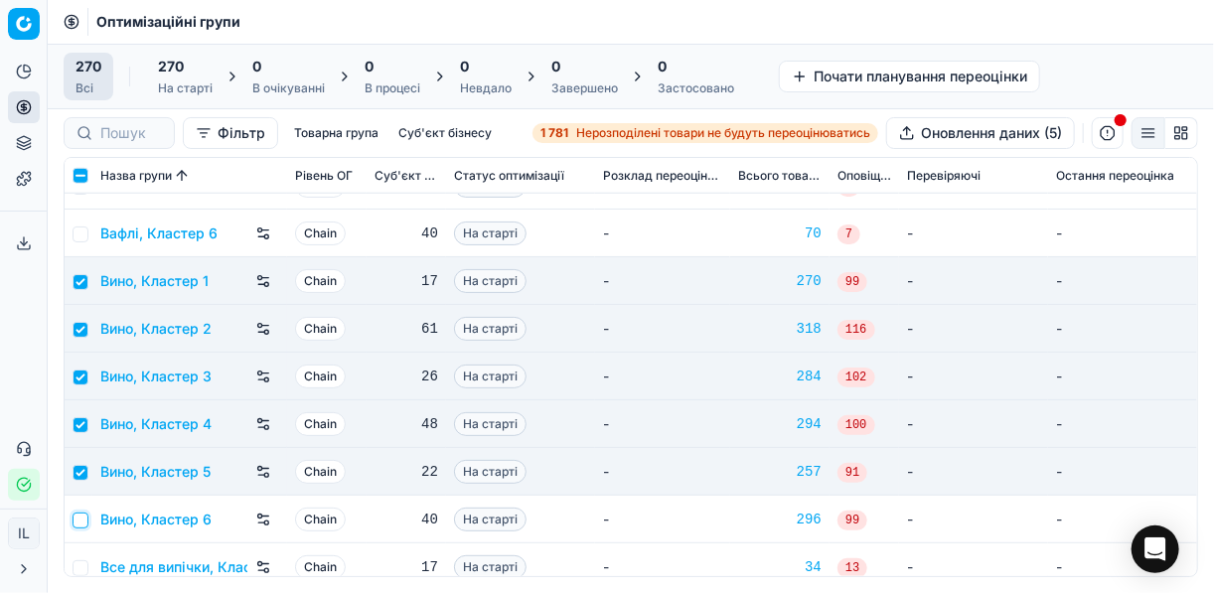
click at [80, 517] on input "checkbox" at bounding box center [81, 520] width 16 height 16
checkbox input "true"
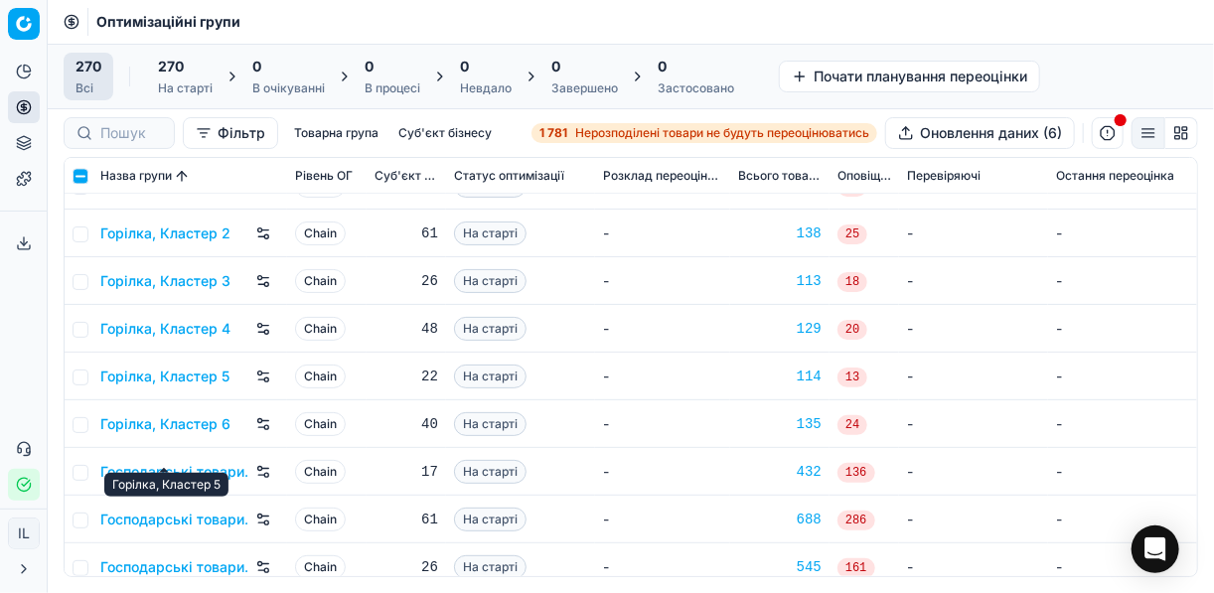
scroll to position [1589, 0]
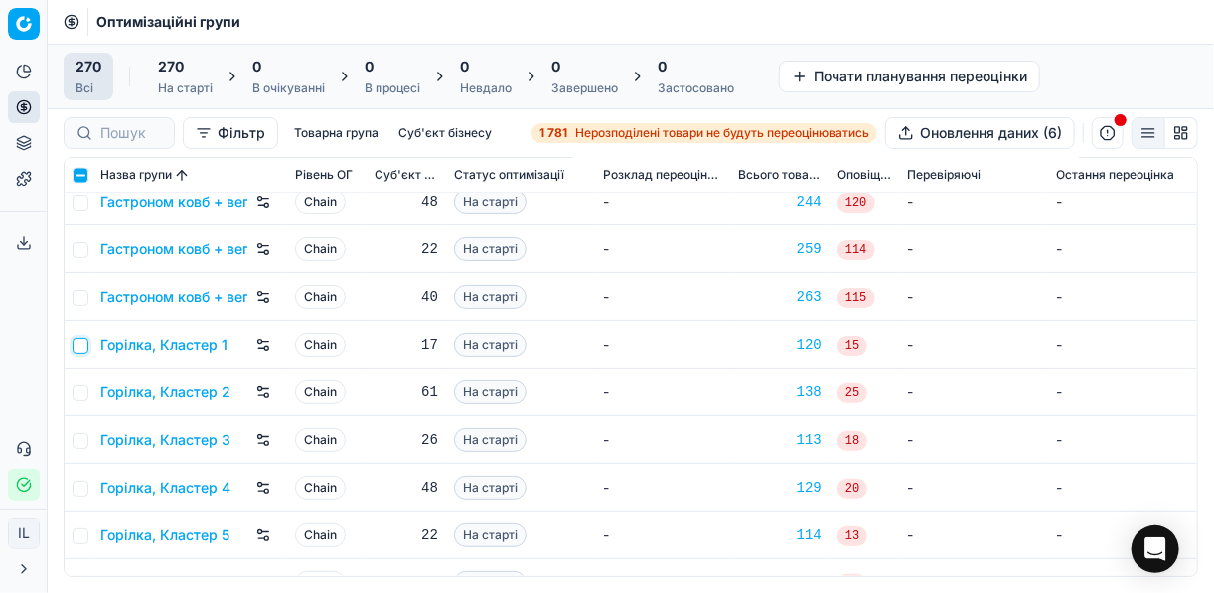
click at [81, 349] on input "checkbox" at bounding box center [81, 346] width 16 height 16
checkbox input "true"
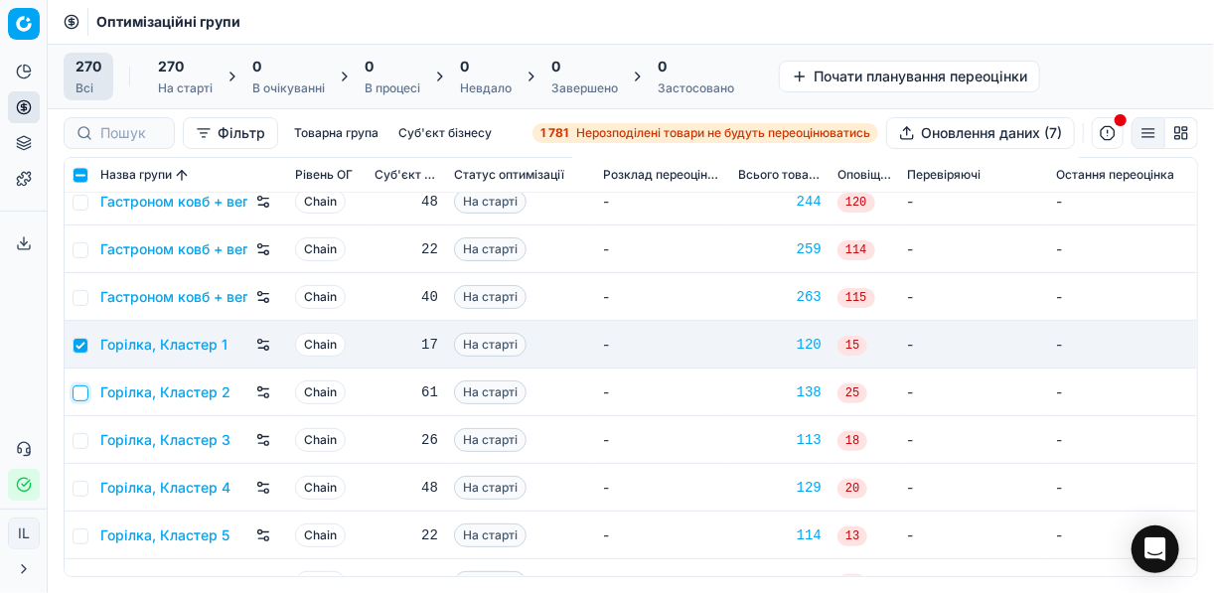
click at [82, 386] on input "checkbox" at bounding box center [81, 393] width 16 height 16
checkbox input "true"
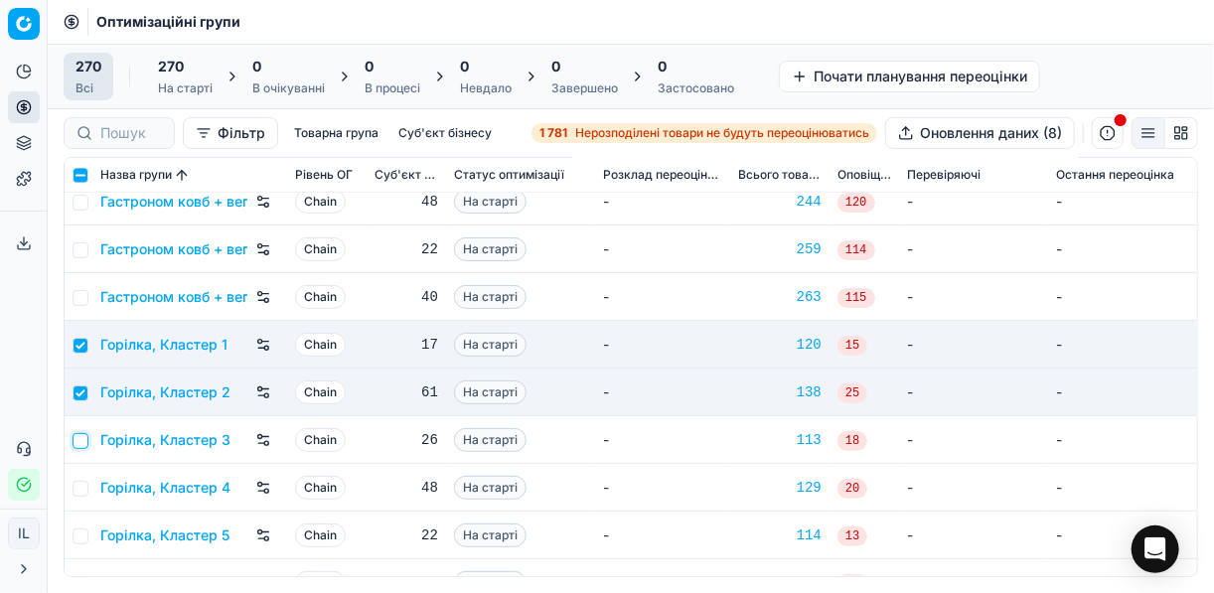
click at [77, 444] on input "checkbox" at bounding box center [81, 441] width 16 height 16
checkbox input "true"
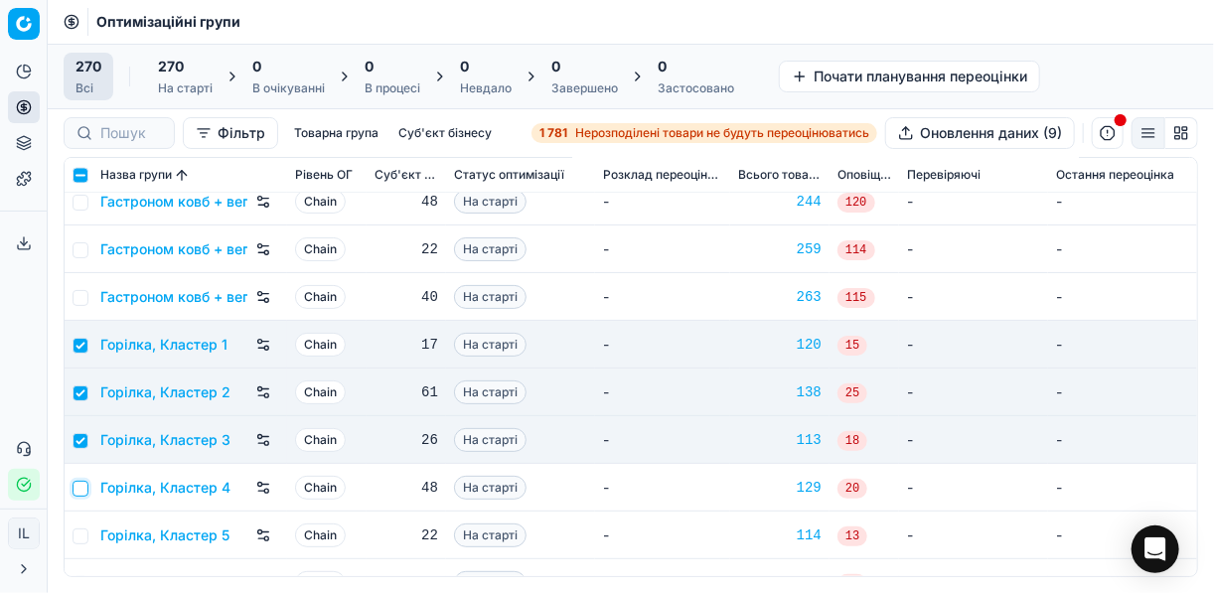
click at [84, 495] on input "checkbox" at bounding box center [81, 489] width 16 height 16
checkbox input "true"
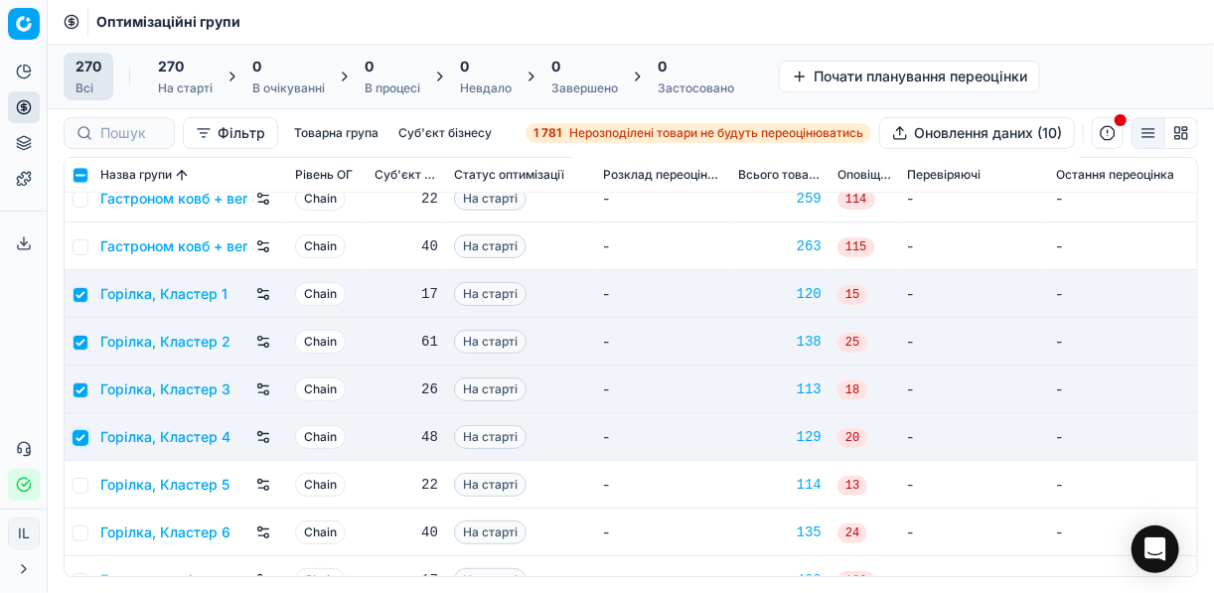
scroll to position [1669, 0]
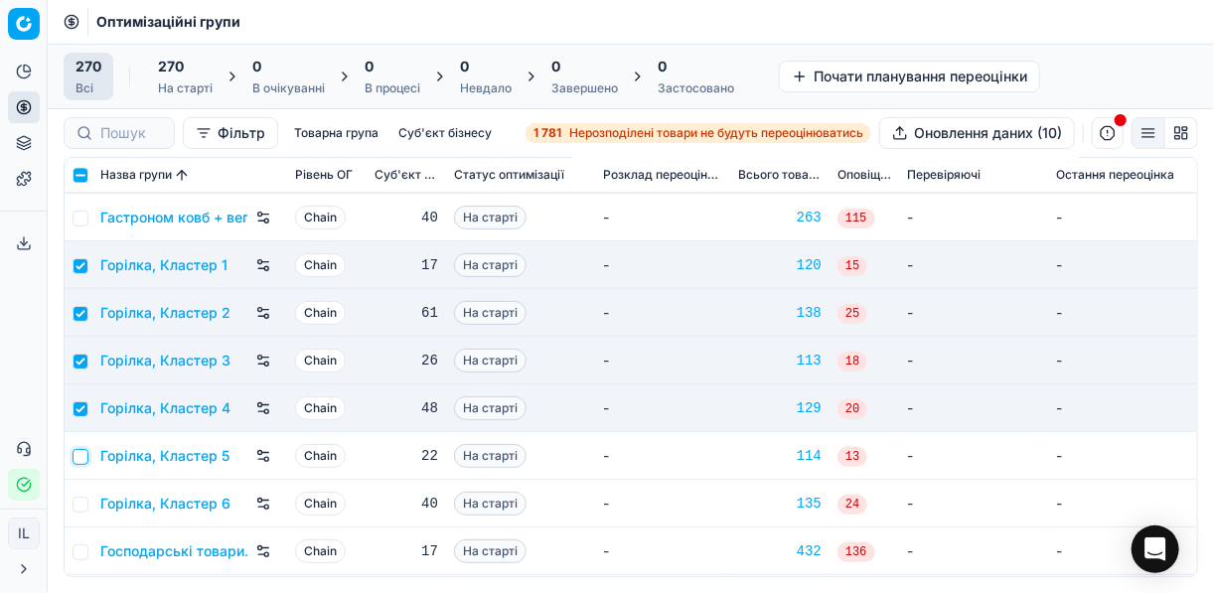
click at [84, 457] on input "checkbox" at bounding box center [81, 457] width 16 height 16
checkbox input "true"
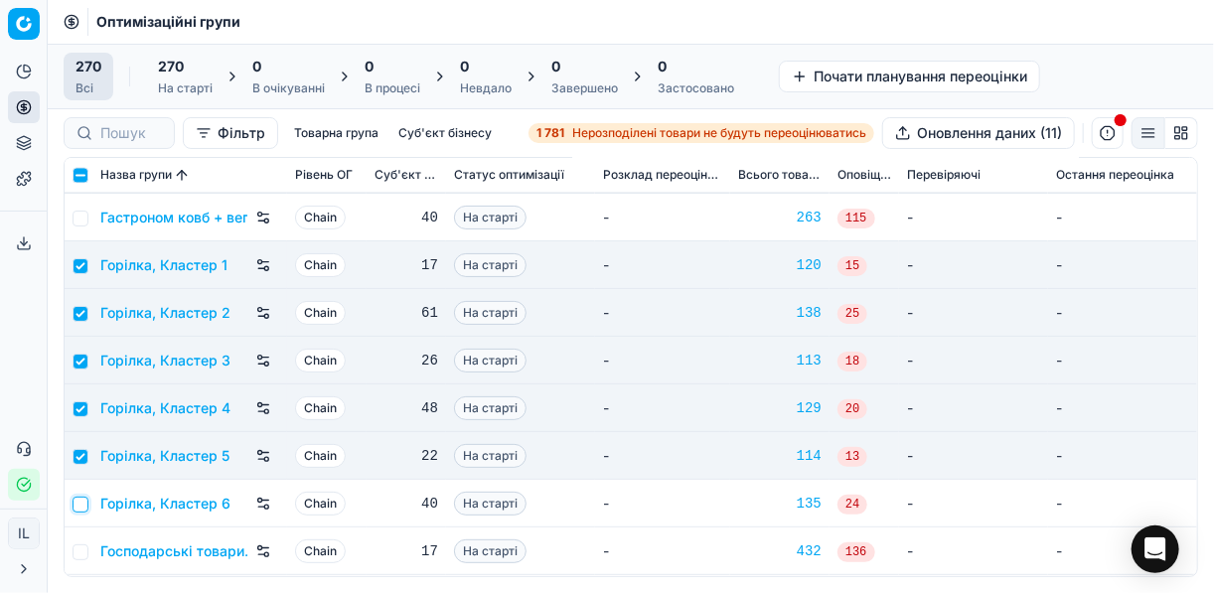
click at [84, 501] on input "checkbox" at bounding box center [81, 505] width 16 height 16
checkbox input "true"
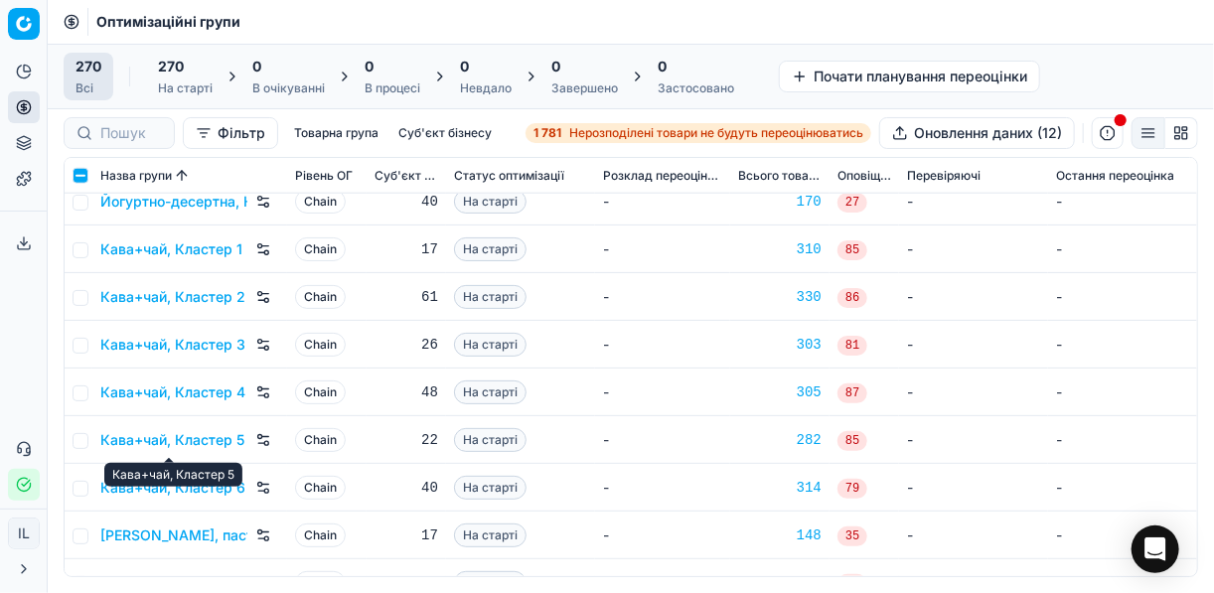
scroll to position [3893, 0]
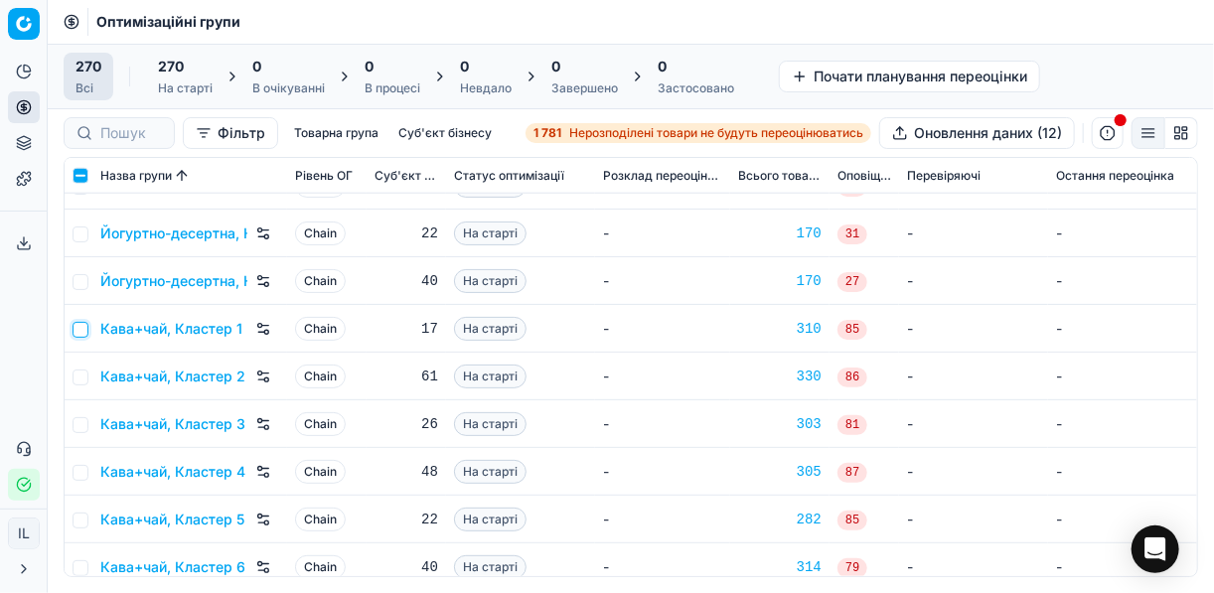
click at [78, 334] on input "checkbox" at bounding box center [81, 330] width 16 height 16
checkbox input "true"
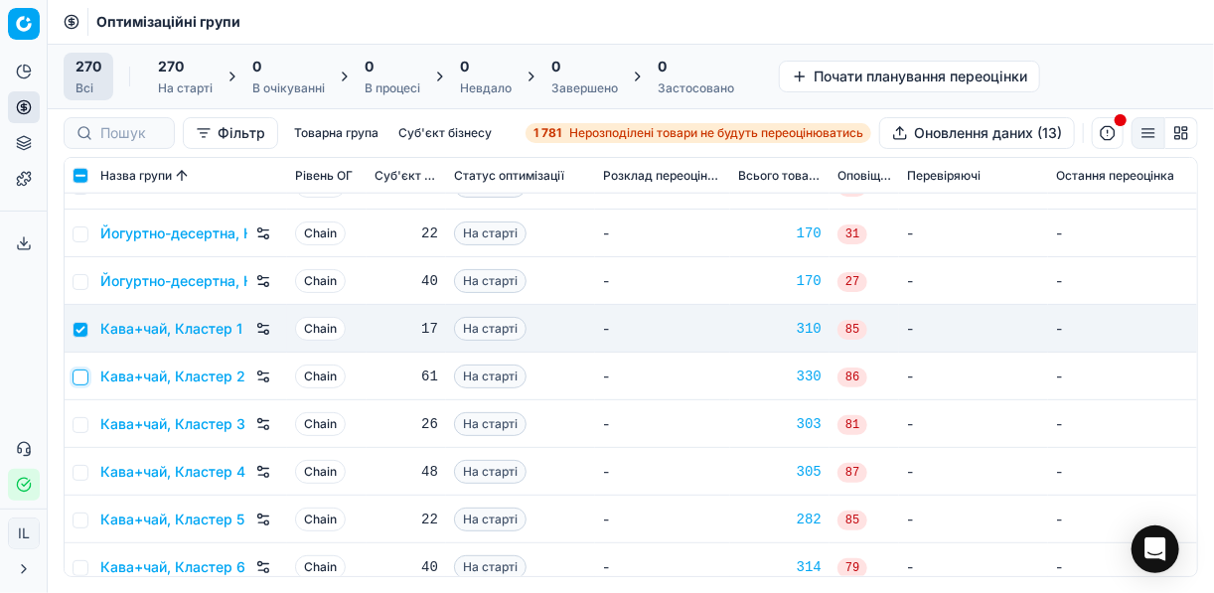
click at [85, 374] on input "checkbox" at bounding box center [81, 377] width 16 height 16
checkbox input "true"
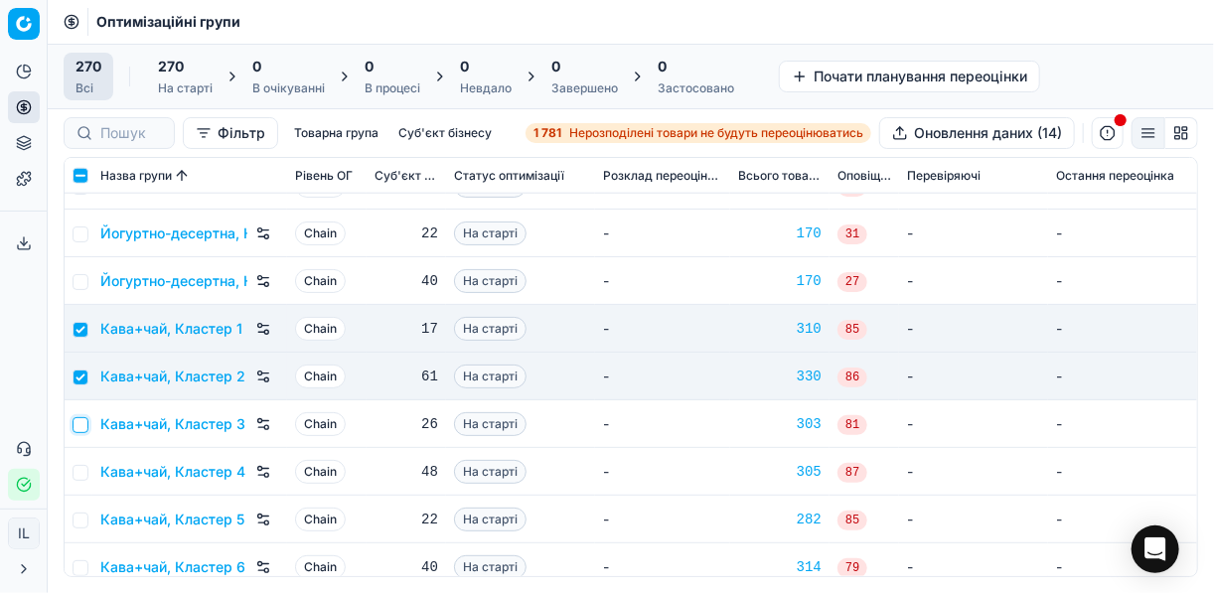
click at [83, 423] on input "checkbox" at bounding box center [81, 425] width 16 height 16
checkbox input "true"
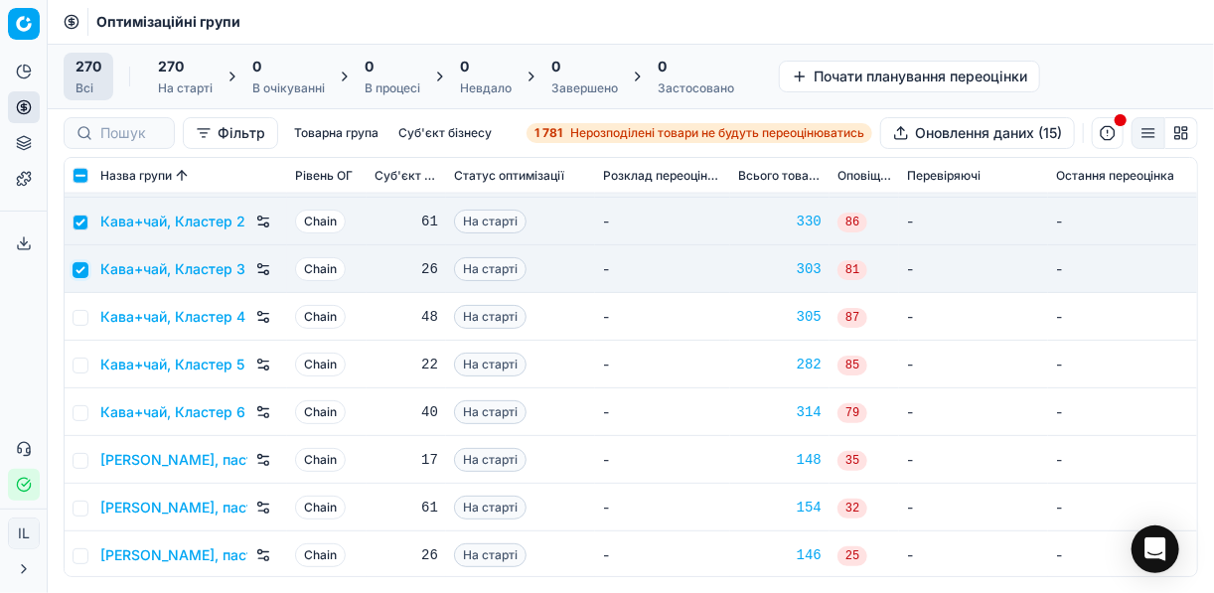
scroll to position [4052, 0]
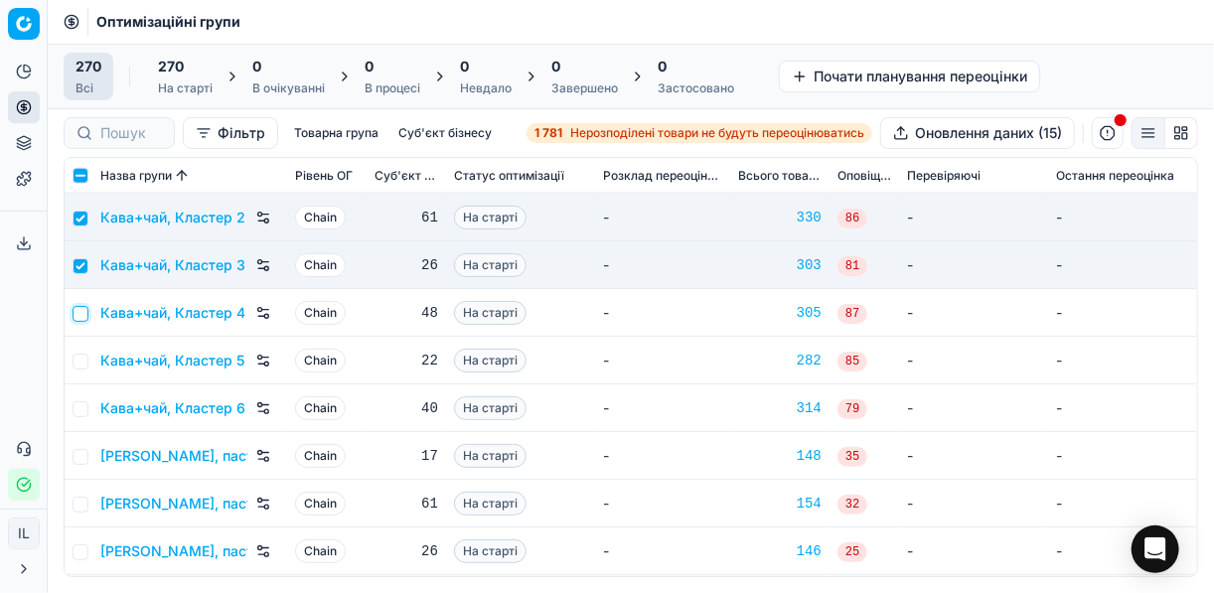
click at [84, 319] on input "checkbox" at bounding box center [81, 314] width 16 height 16
checkbox input "true"
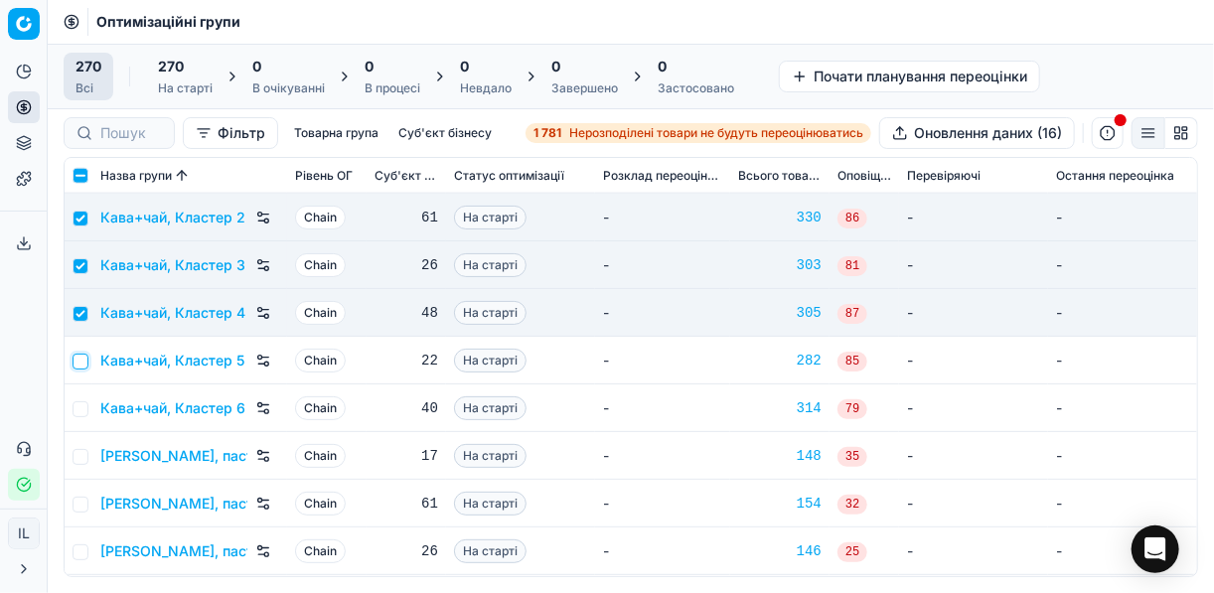
click at [79, 361] on input "checkbox" at bounding box center [81, 362] width 16 height 16
checkbox input "true"
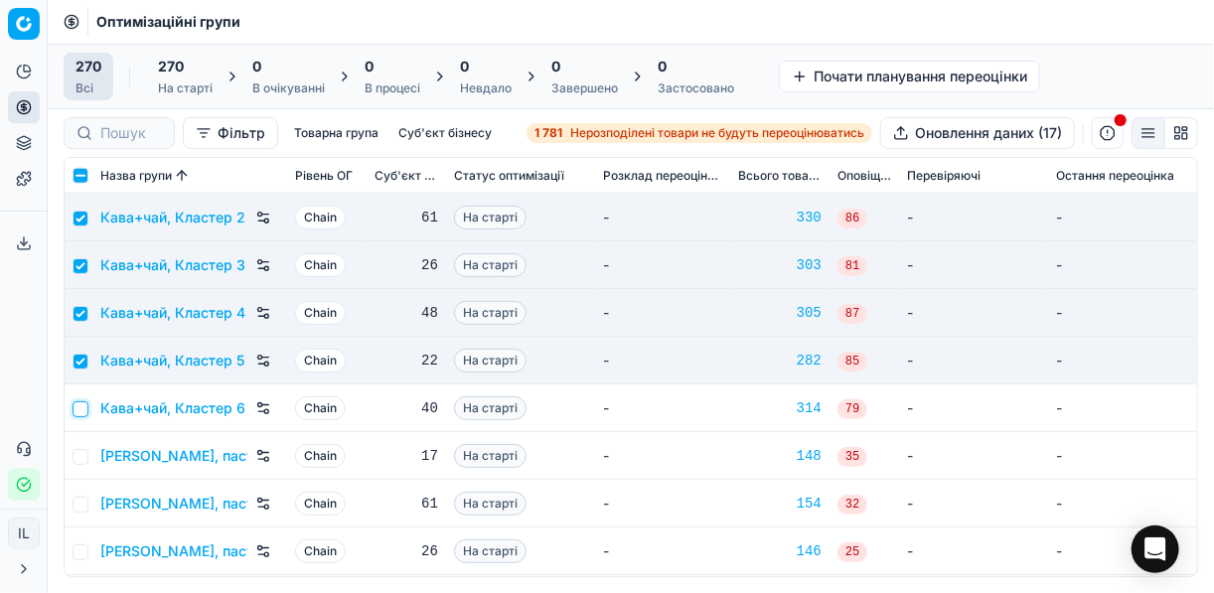
click at [77, 406] on input "checkbox" at bounding box center [81, 409] width 16 height 16
checkbox input "true"
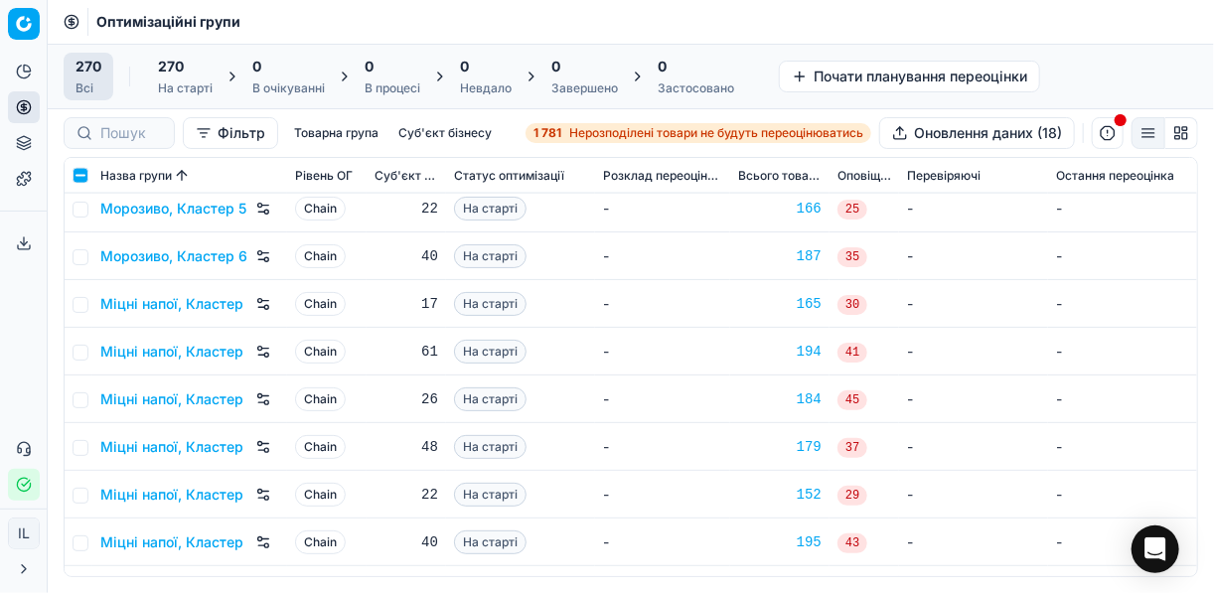
scroll to position [7389, 0]
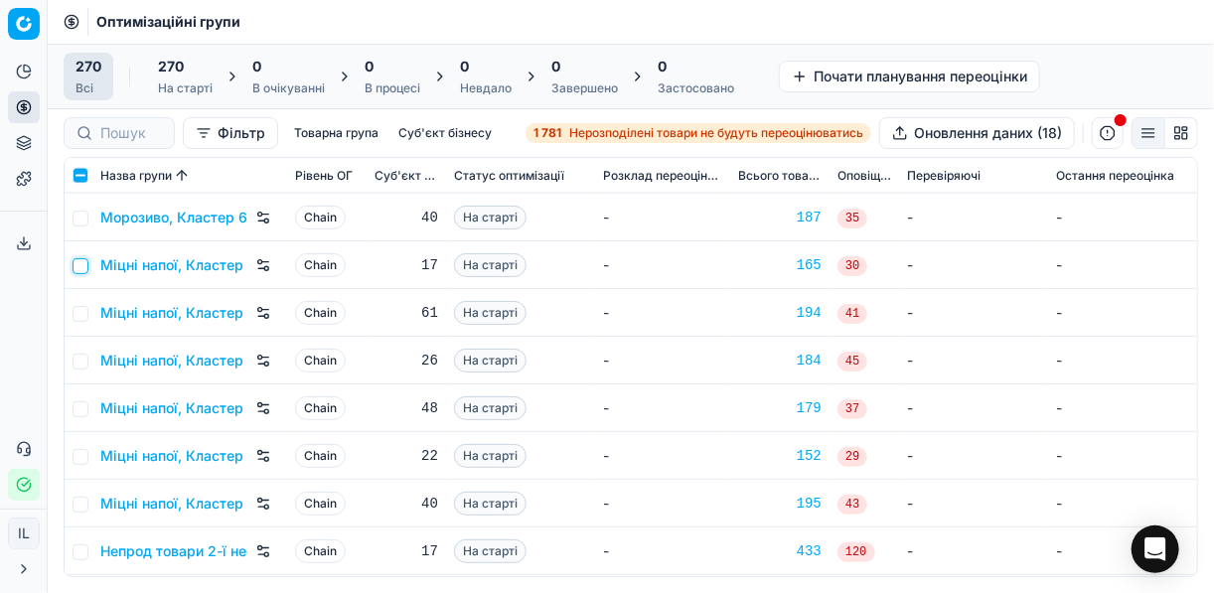
click at [84, 261] on input "checkbox" at bounding box center [81, 266] width 16 height 16
checkbox input "true"
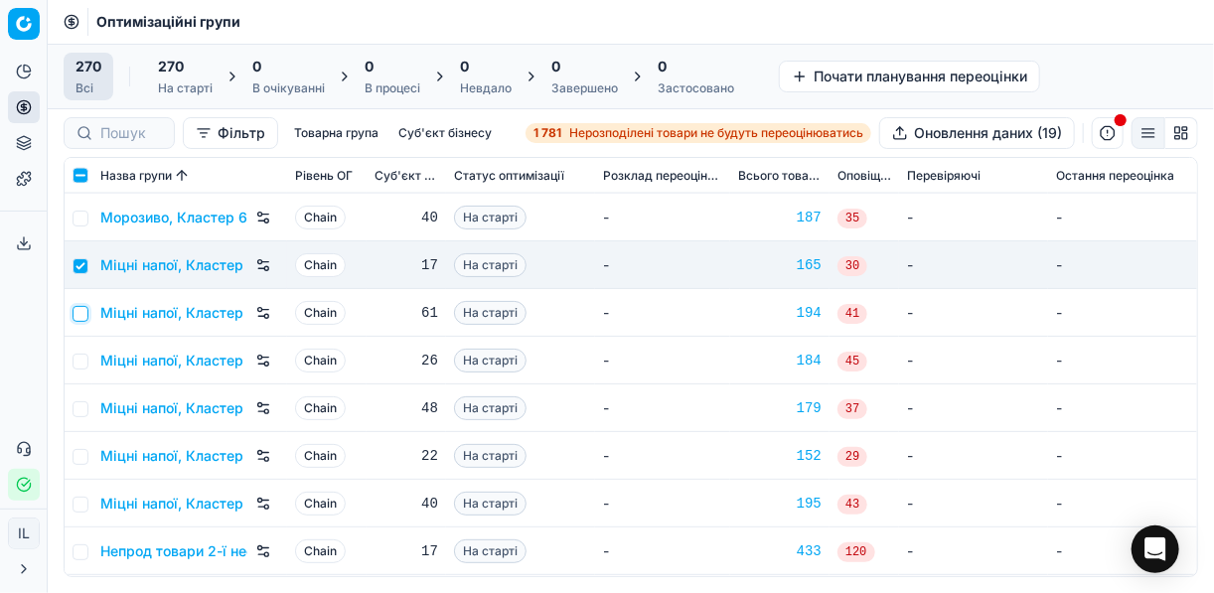
click at [76, 312] on input "checkbox" at bounding box center [81, 314] width 16 height 16
checkbox input "true"
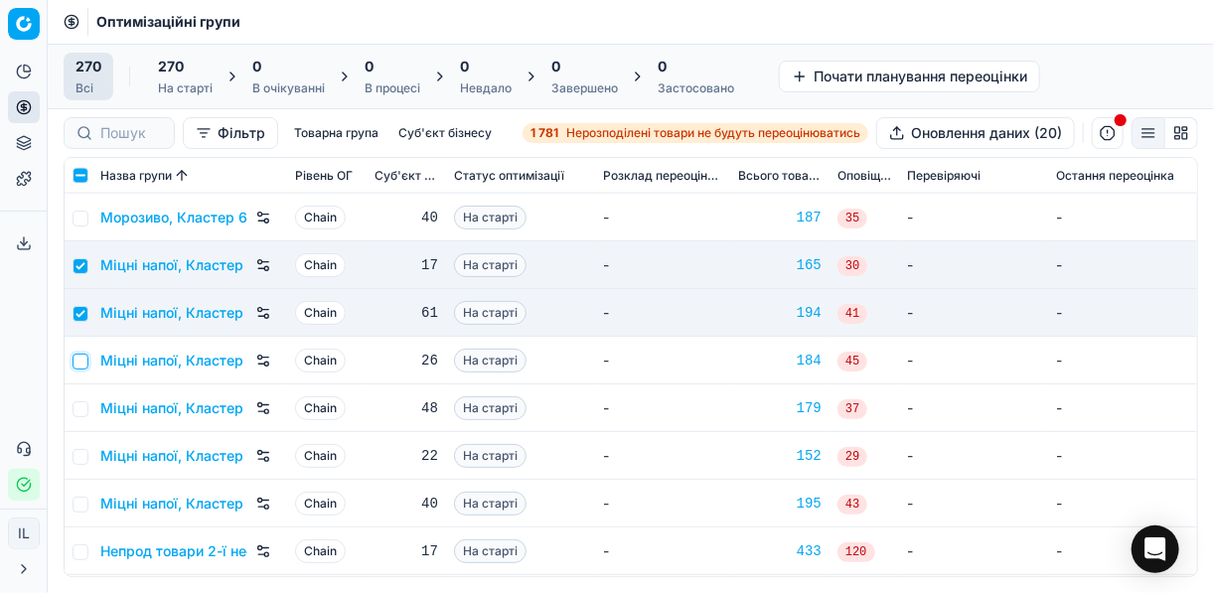
click at [82, 359] on input "checkbox" at bounding box center [81, 362] width 16 height 16
checkbox input "true"
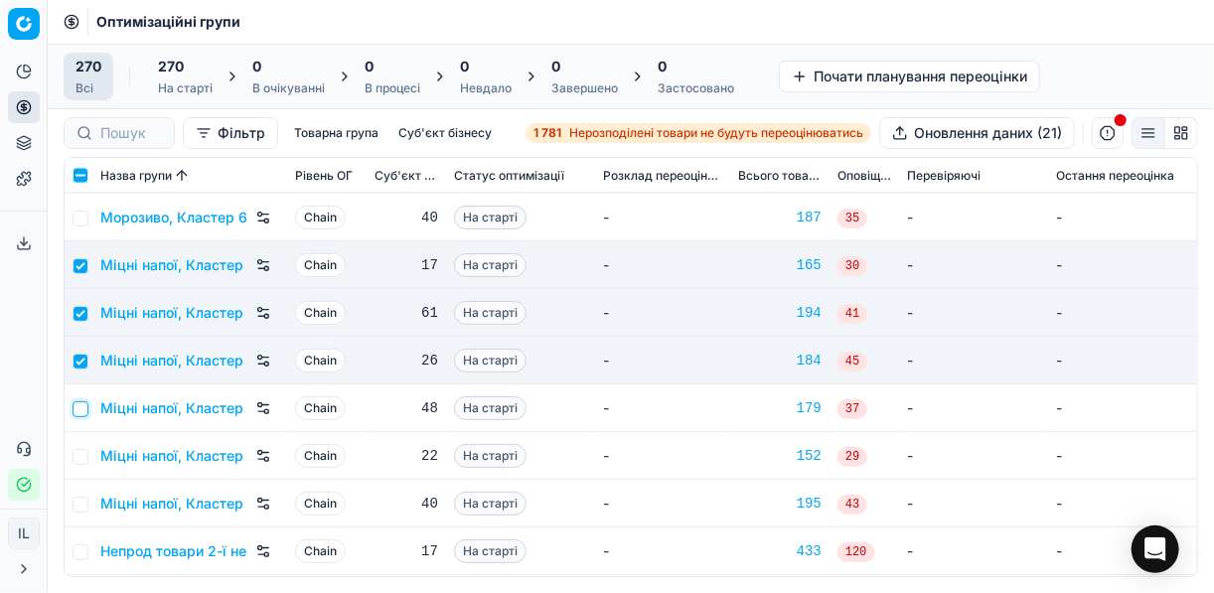
click at [86, 410] on input "checkbox" at bounding box center [81, 409] width 16 height 16
checkbox input "true"
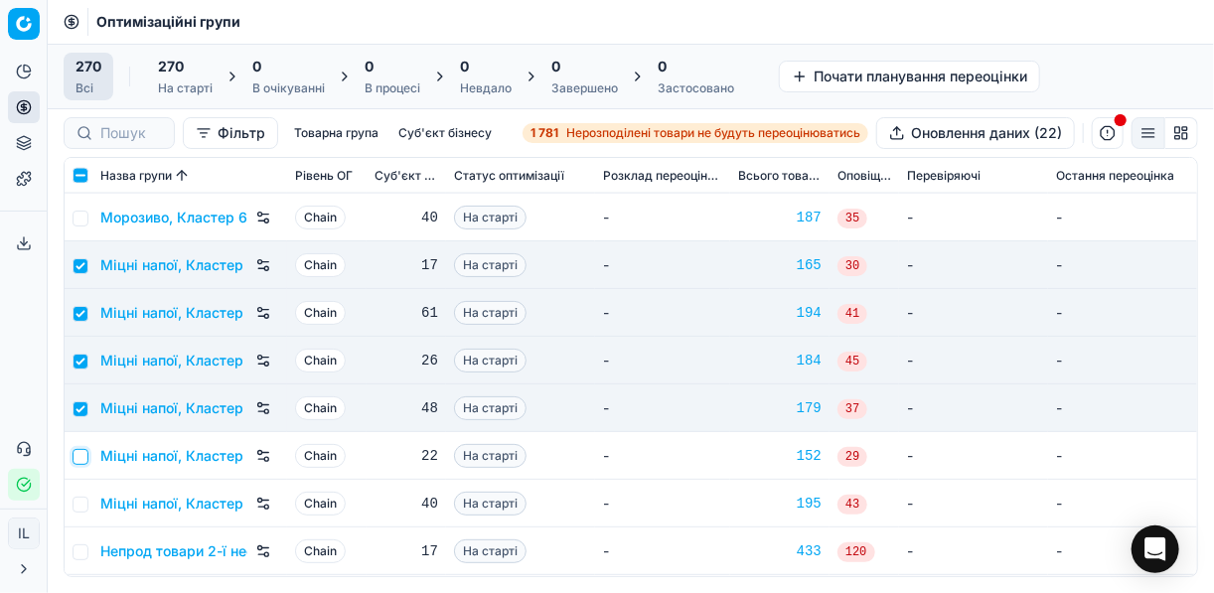
click at [79, 449] on input "checkbox" at bounding box center [81, 457] width 16 height 16
checkbox input "true"
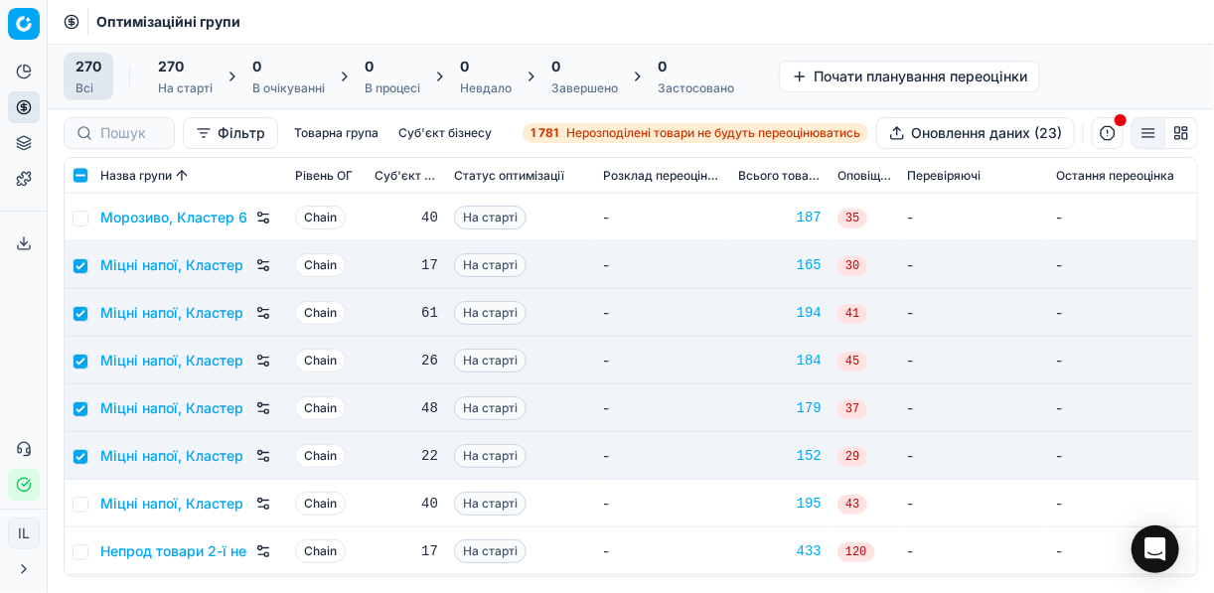
click at [89, 504] on td at bounding box center [79, 504] width 28 height 48
click at [80, 501] on input "checkbox" at bounding box center [81, 505] width 16 height 16
checkbox input "true"
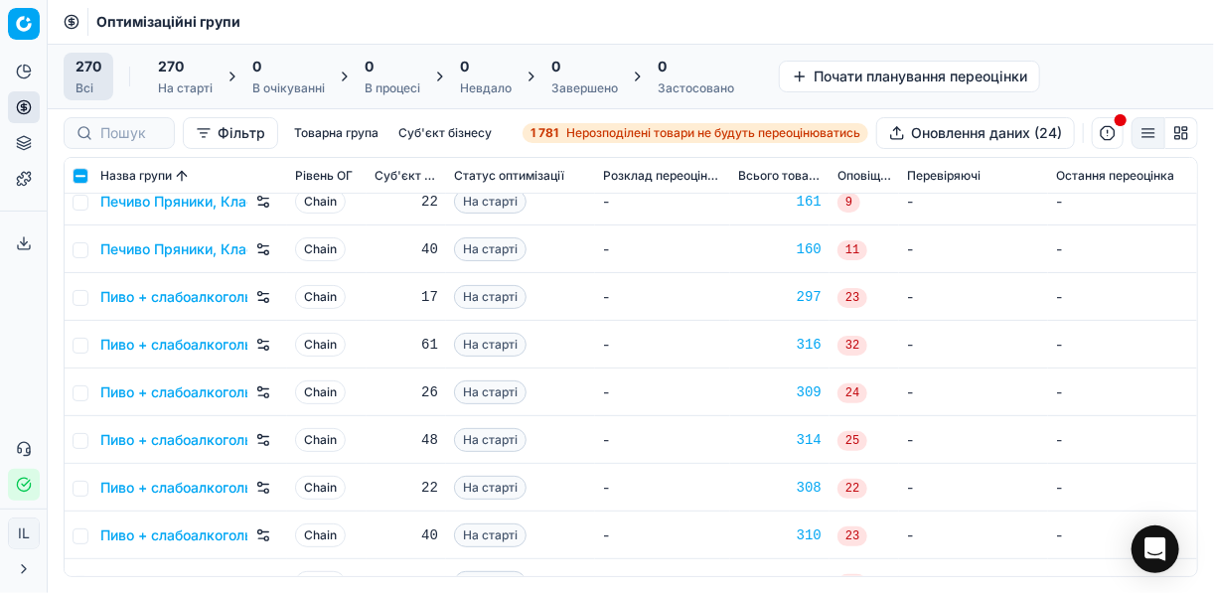
scroll to position [8422, 0]
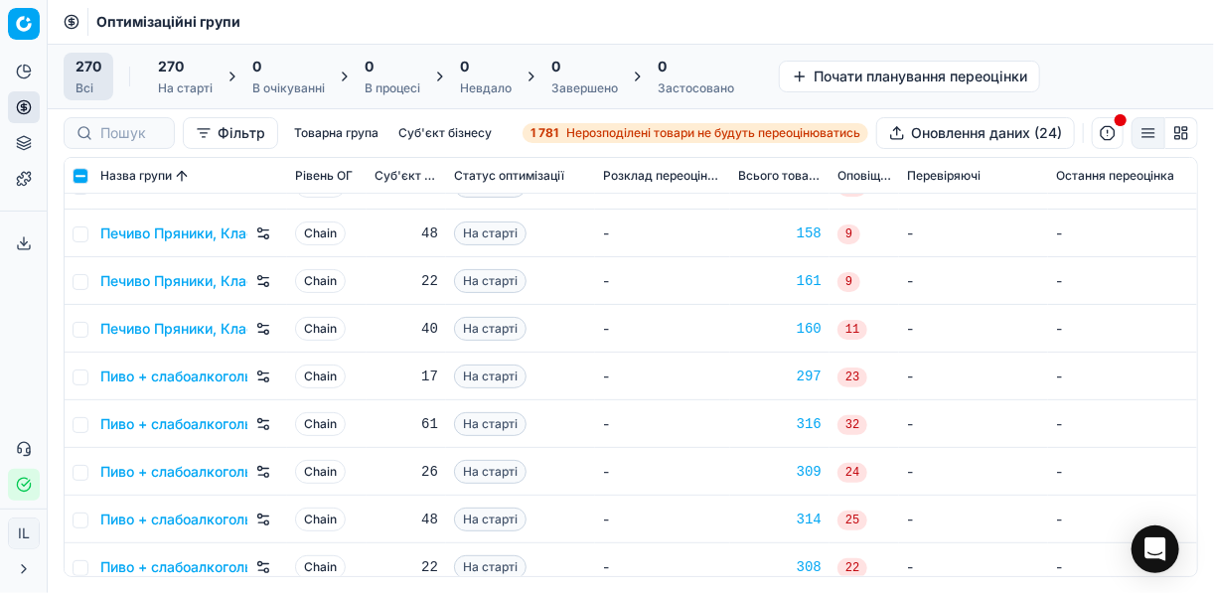
click at [89, 375] on td at bounding box center [79, 377] width 28 height 48
click at [80, 381] on input "checkbox" at bounding box center [81, 377] width 16 height 16
checkbox input "true"
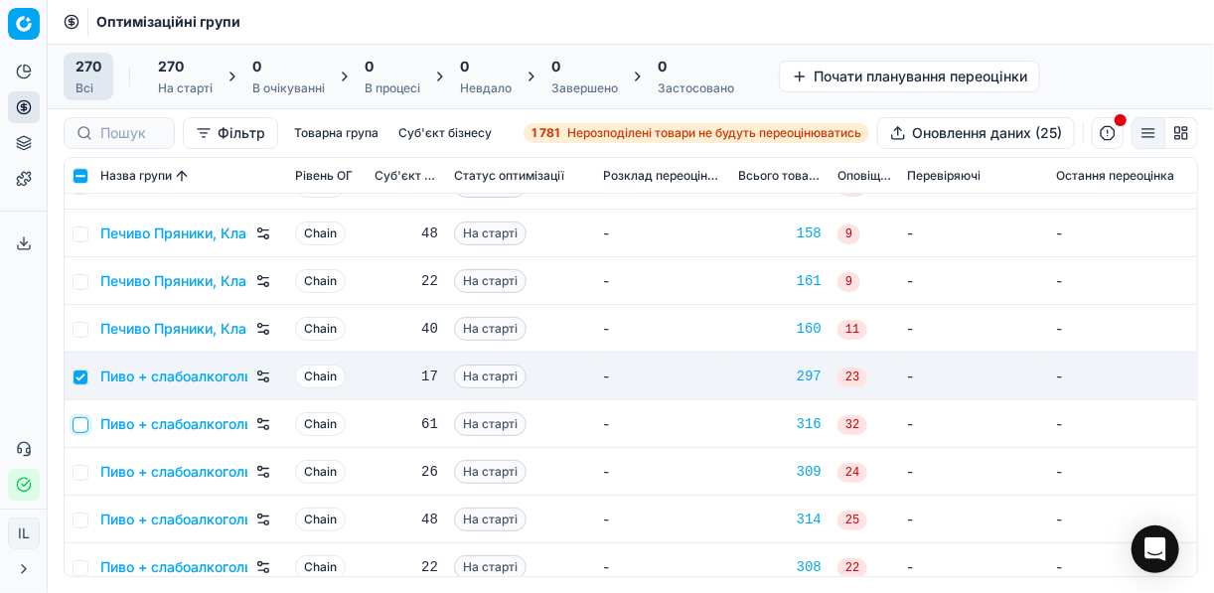
click at [73, 424] on input "checkbox" at bounding box center [81, 425] width 16 height 16
checkbox input "true"
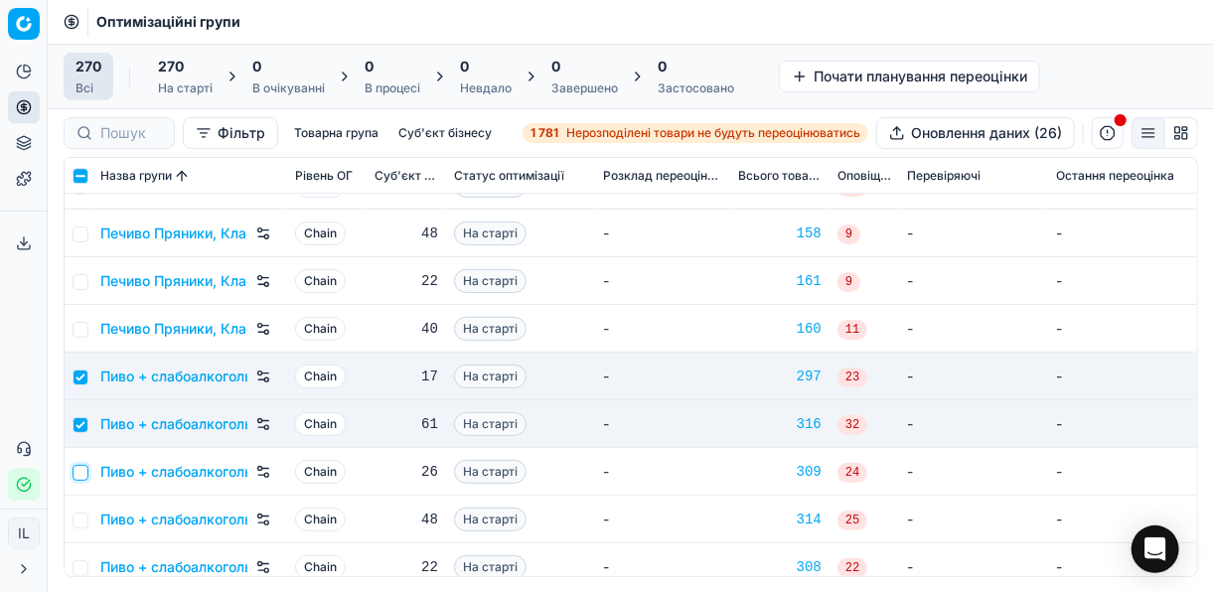
click at [82, 470] on input "checkbox" at bounding box center [81, 473] width 16 height 16
checkbox input "true"
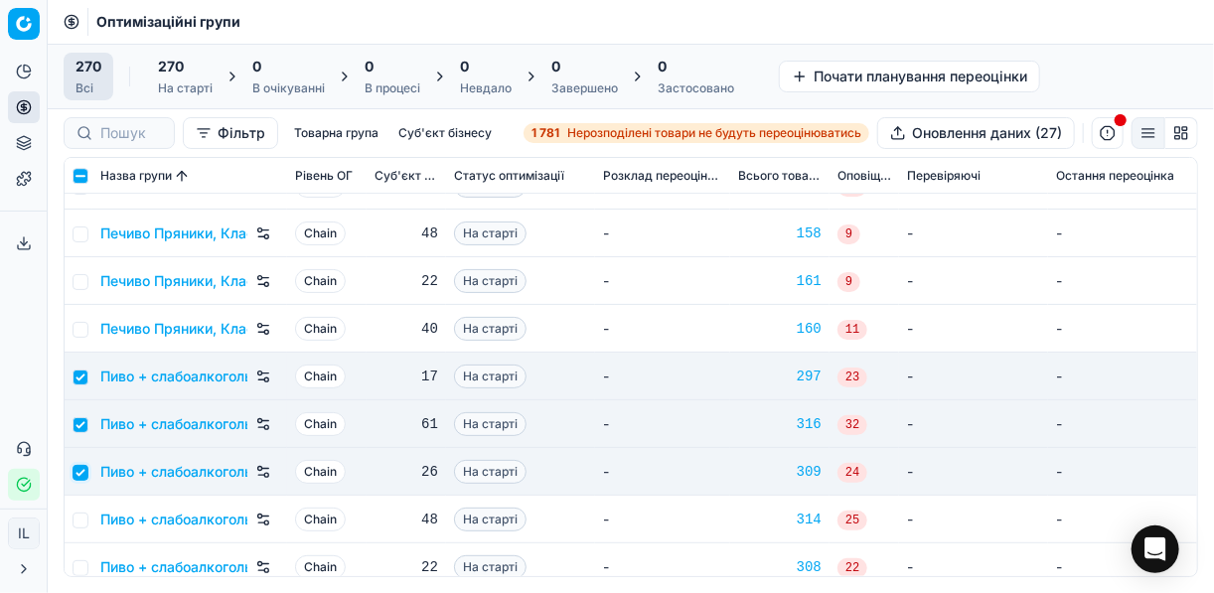
scroll to position [8581, 0]
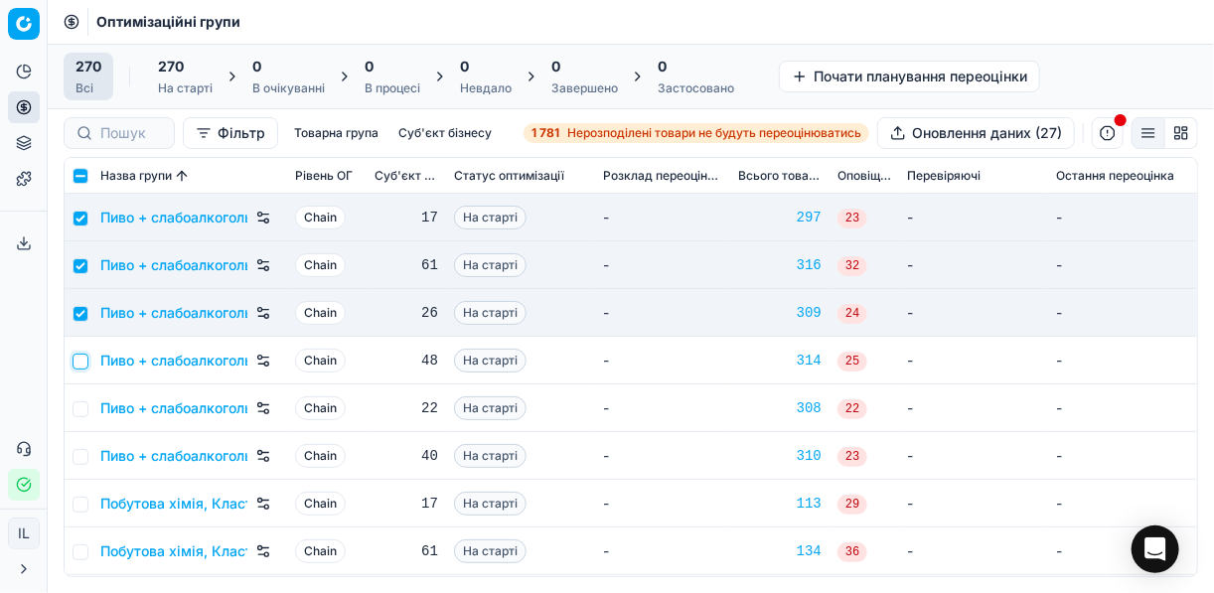
drag, startPoint x: 79, startPoint y: 365, endPoint x: 76, endPoint y: 378, distance: 14.2
click at [78, 365] on input "checkbox" at bounding box center [81, 362] width 16 height 16
checkbox input "true"
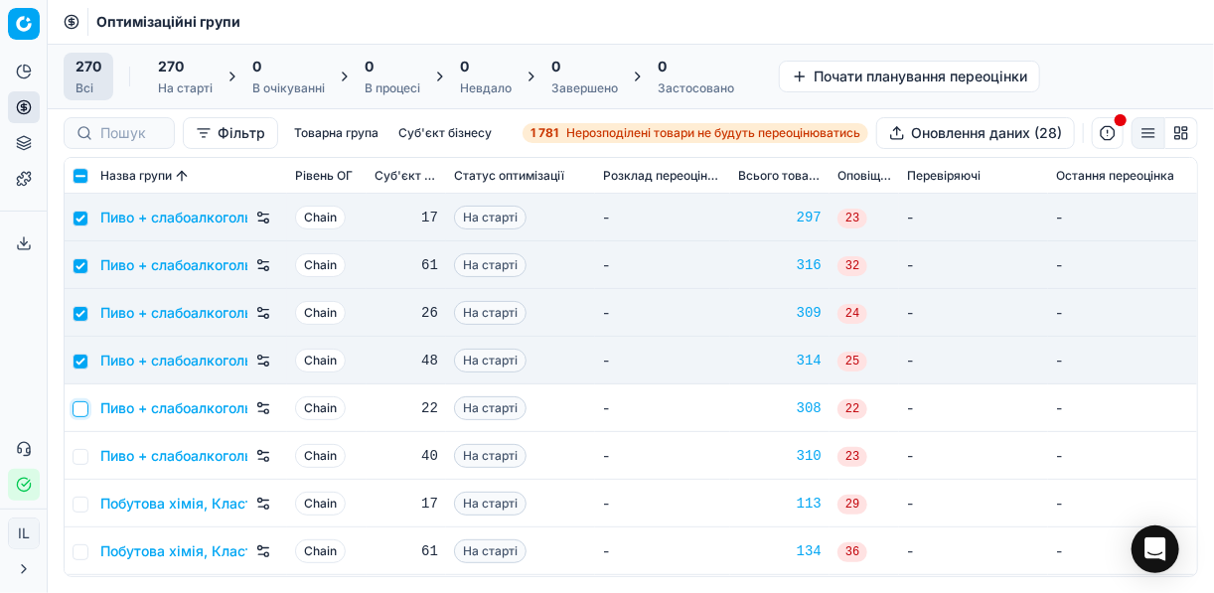
click at [75, 406] on input "checkbox" at bounding box center [81, 409] width 16 height 16
checkbox input "true"
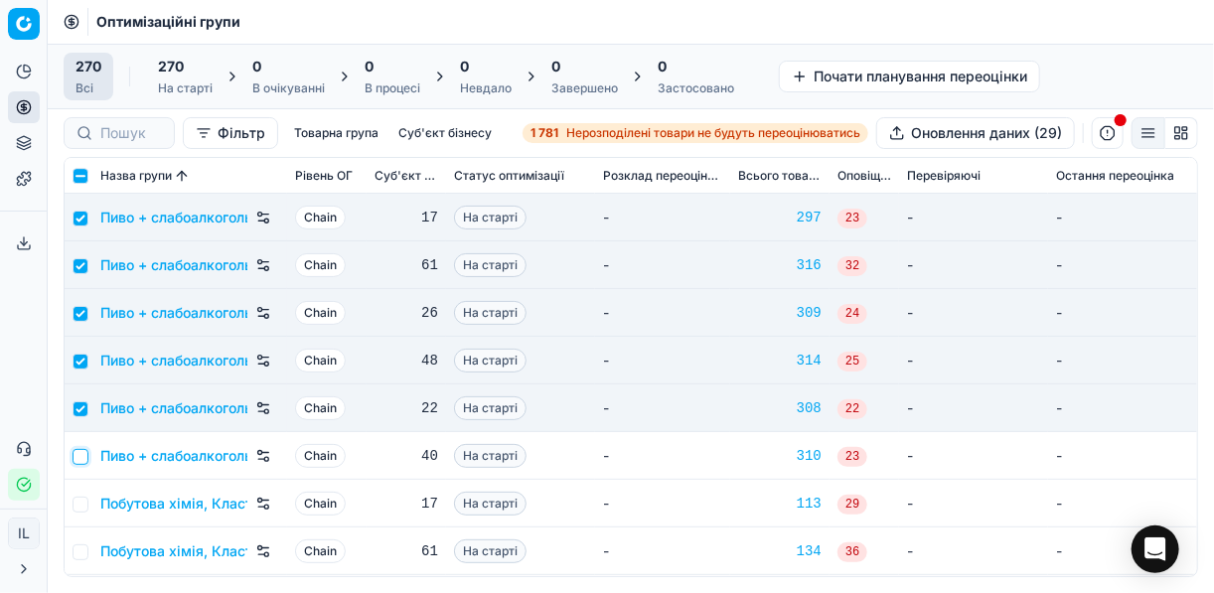
click at [81, 457] on input "checkbox" at bounding box center [81, 457] width 16 height 16
checkbox input "true"
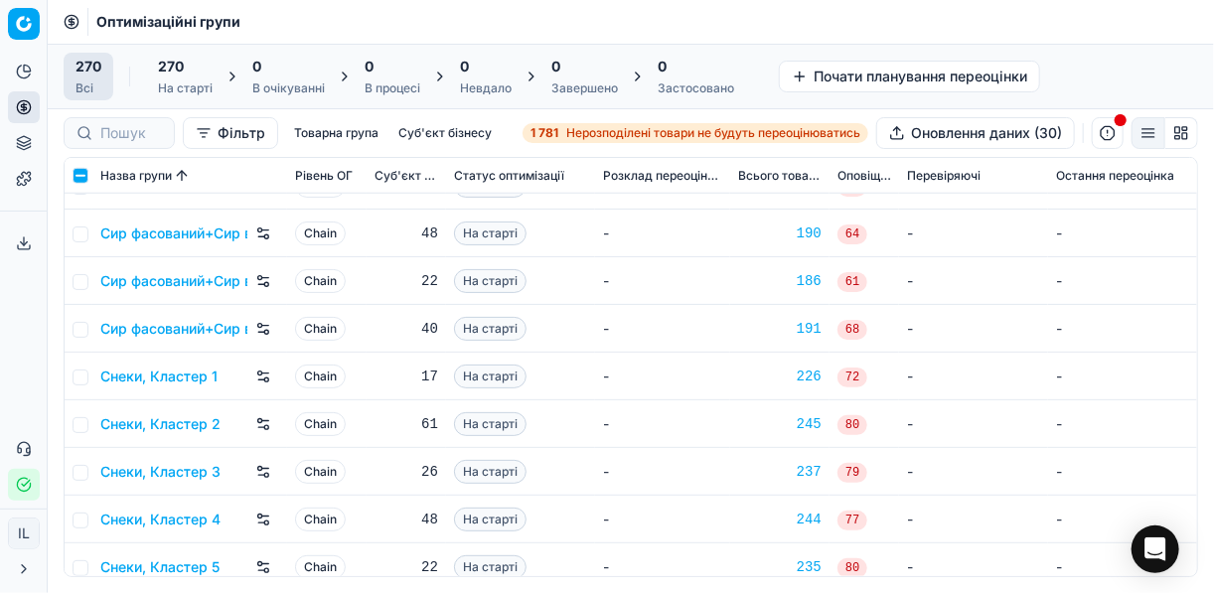
scroll to position [9932, 0]
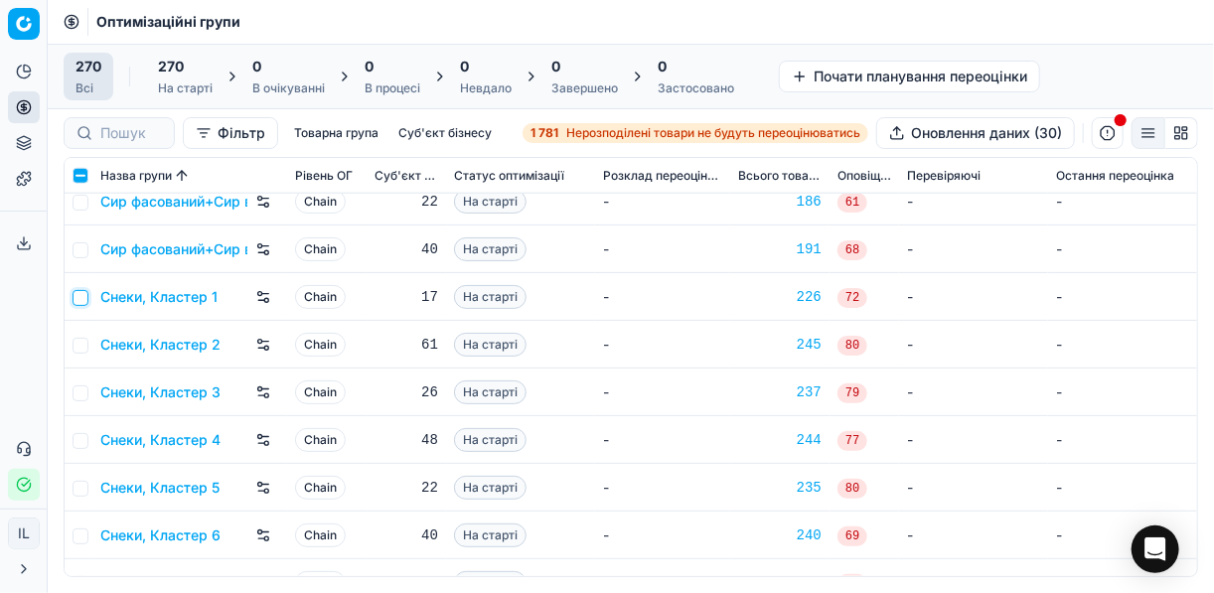
drag, startPoint x: 85, startPoint y: 292, endPoint x: 83, endPoint y: 304, distance: 12.1
click at [85, 292] on input "checkbox" at bounding box center [81, 298] width 16 height 16
checkbox input "true"
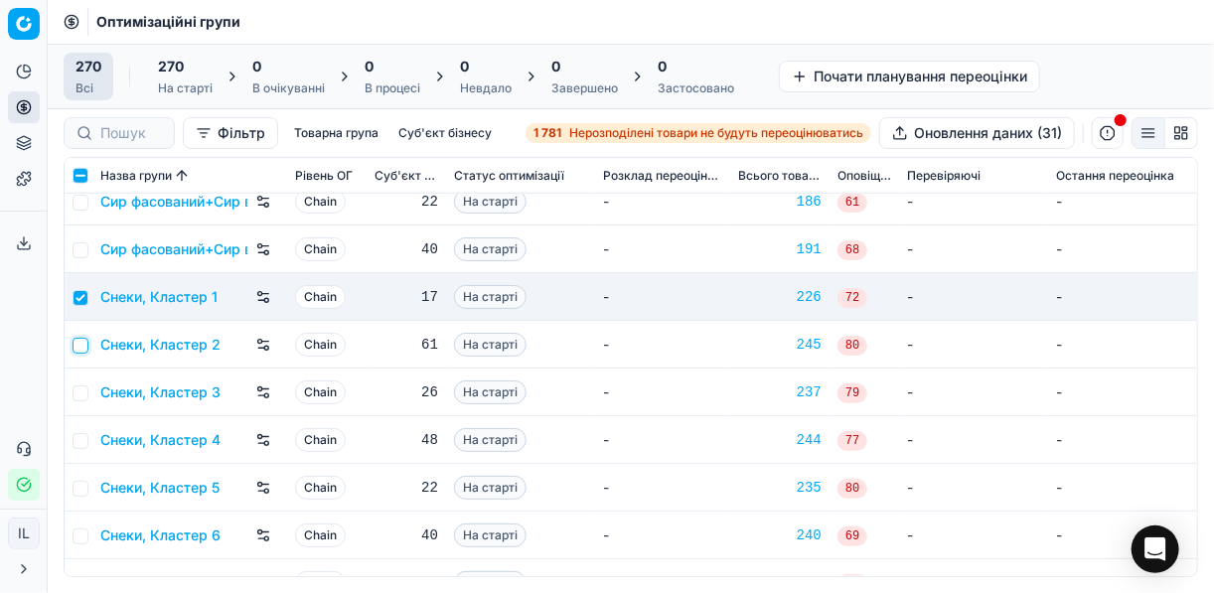
drag, startPoint x: 80, startPoint y: 337, endPoint x: 83, endPoint y: 352, distance: 15.2
click at [81, 338] on input "checkbox" at bounding box center [81, 346] width 16 height 16
checkbox input "true"
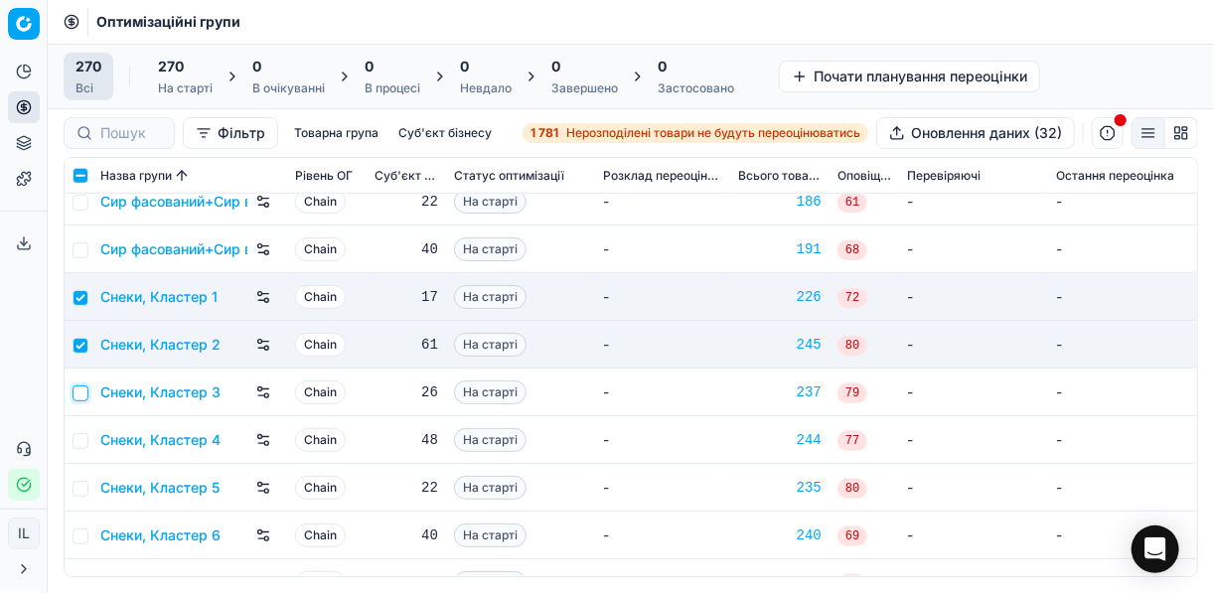
click at [83, 395] on input "checkbox" at bounding box center [81, 393] width 16 height 16
checkbox input "true"
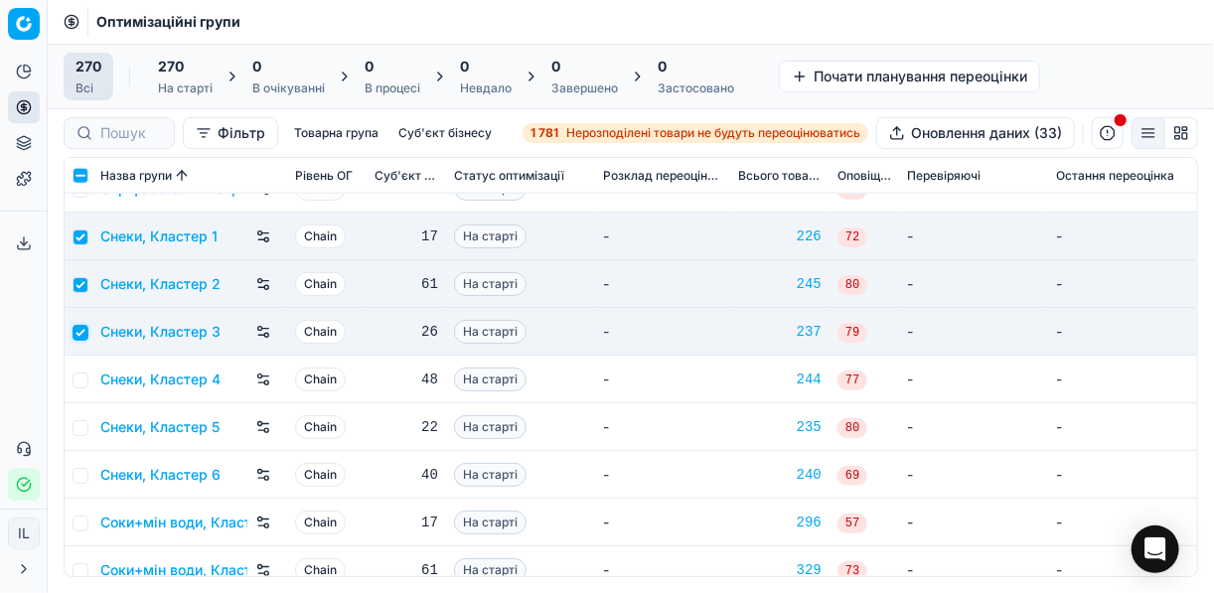
scroll to position [10091, 0]
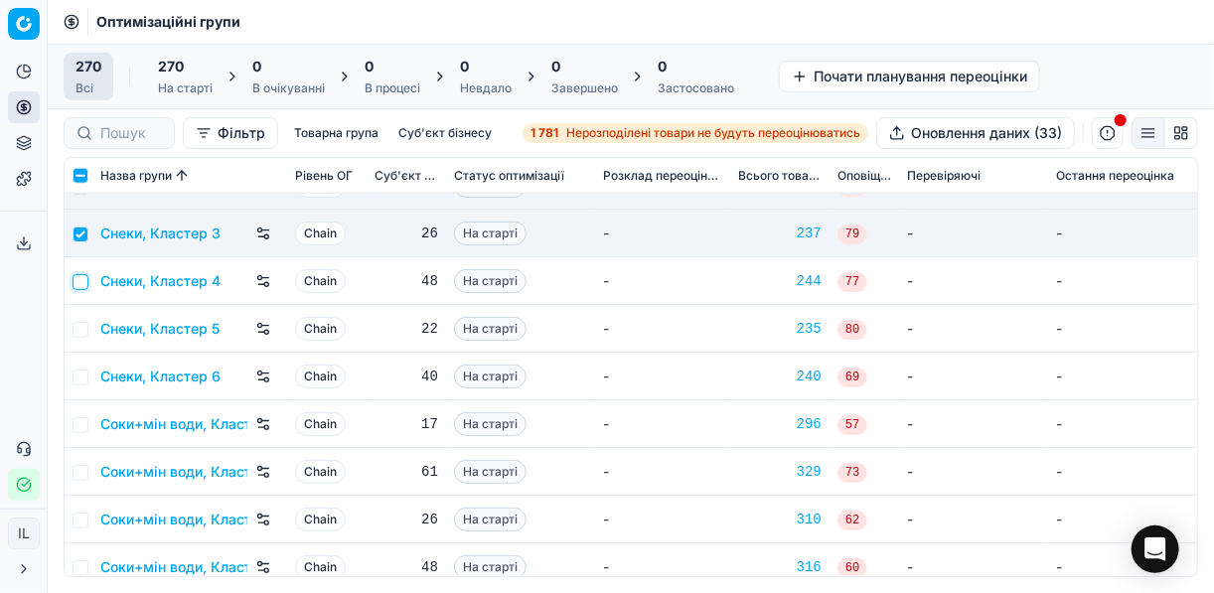
click at [82, 279] on input "checkbox" at bounding box center [81, 282] width 16 height 16
checkbox input "true"
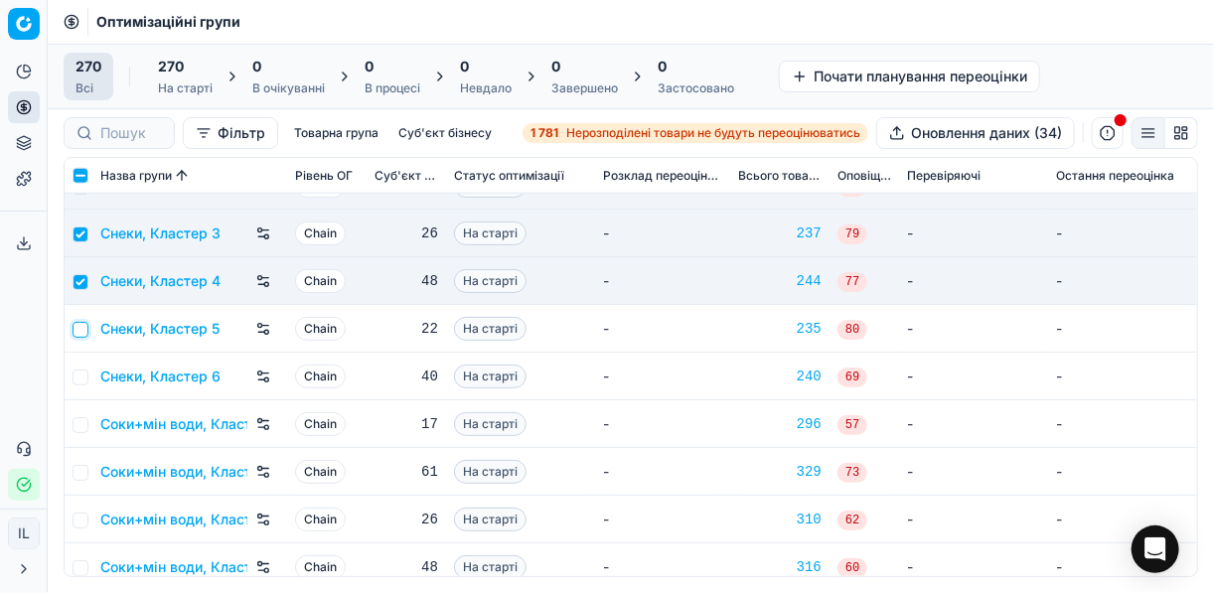
drag, startPoint x: 80, startPoint y: 327, endPoint x: 82, endPoint y: 347, distance: 20.0
click at [80, 327] on input "checkbox" at bounding box center [81, 330] width 16 height 16
checkbox input "true"
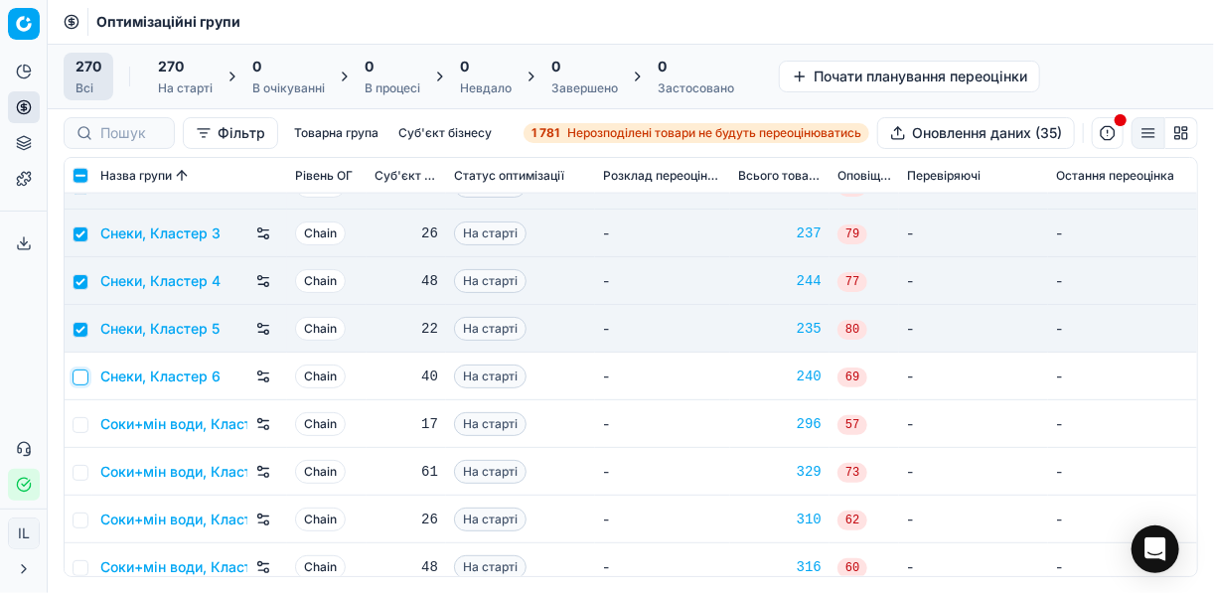
click at [84, 379] on input "checkbox" at bounding box center [81, 377] width 16 height 16
checkbox input "true"
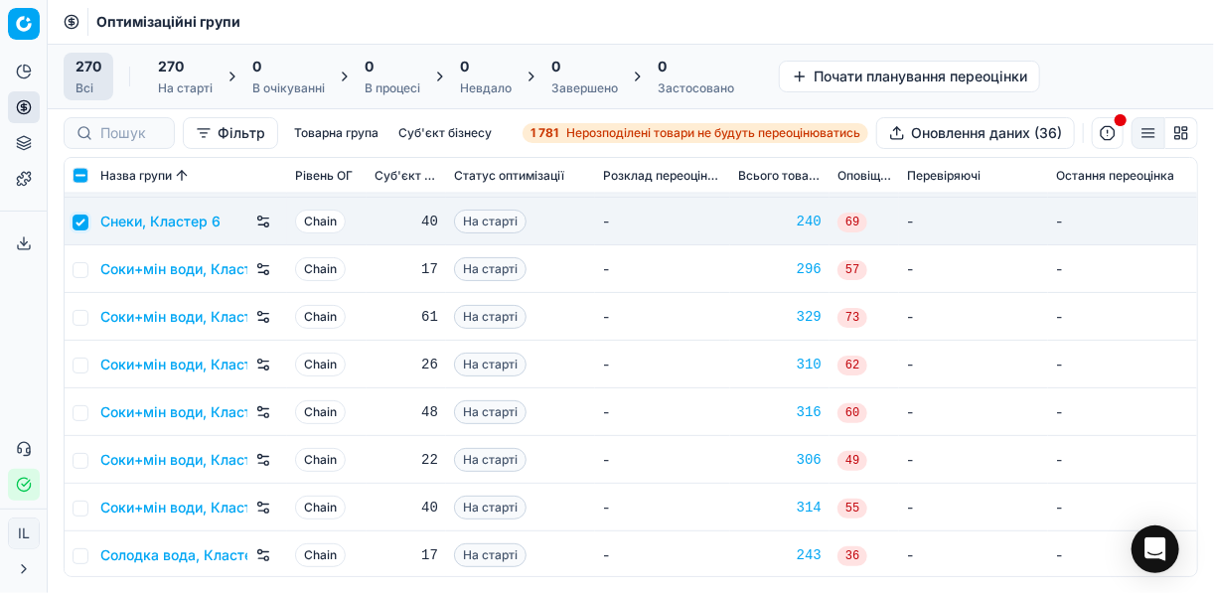
scroll to position [10250, 0]
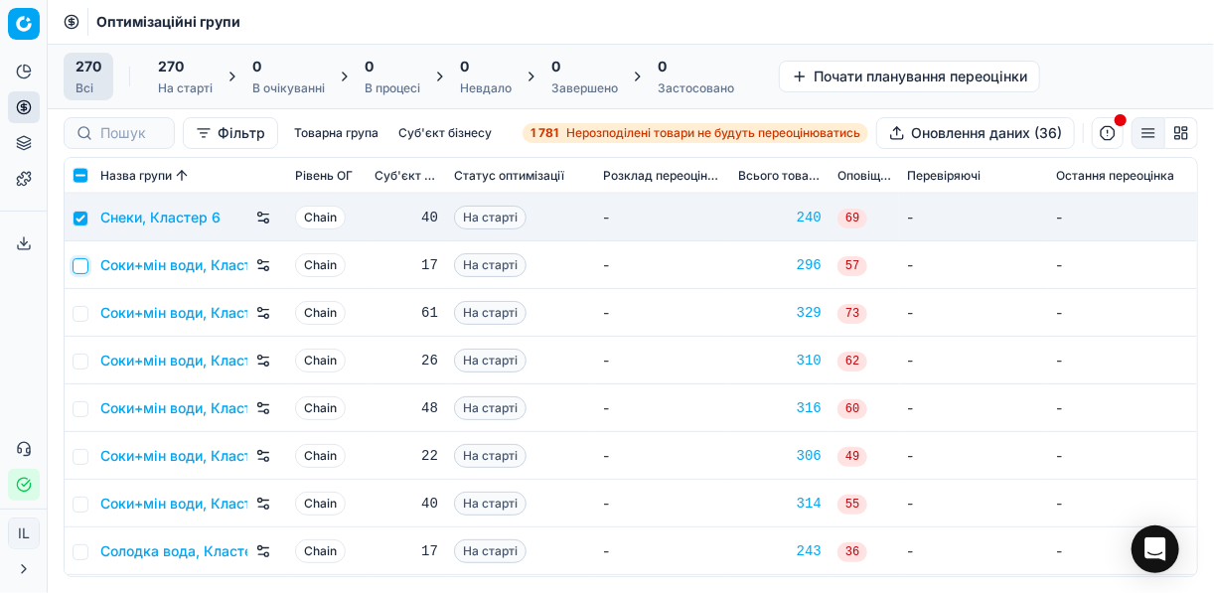
click at [84, 268] on input "checkbox" at bounding box center [81, 266] width 16 height 16
checkbox input "true"
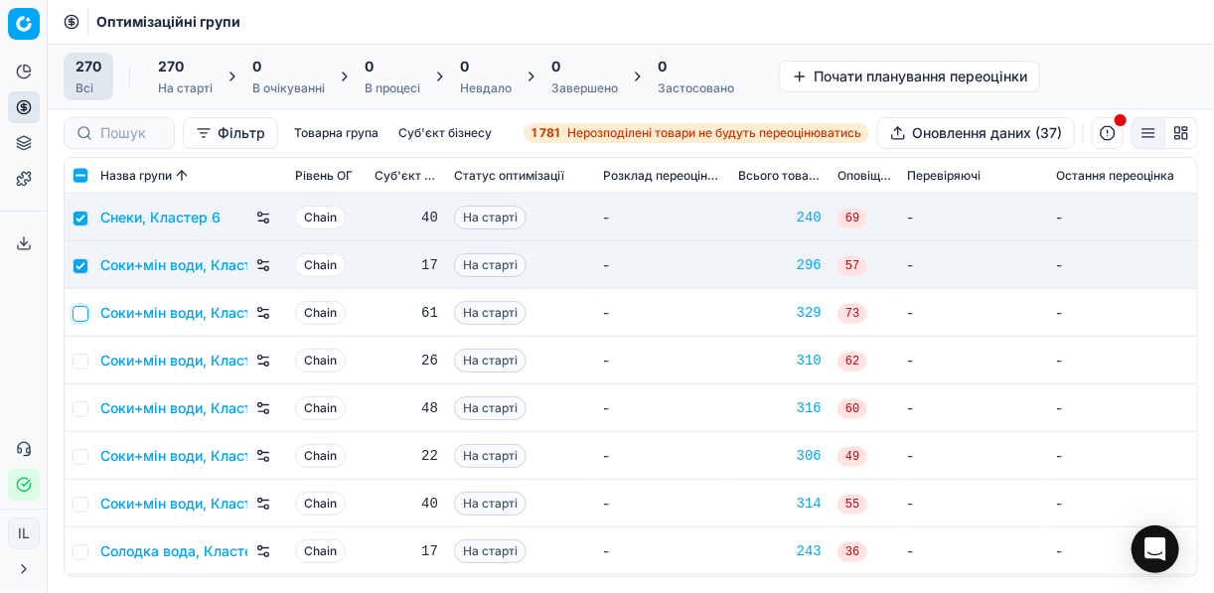
click at [79, 309] on input "checkbox" at bounding box center [81, 314] width 16 height 16
checkbox input "true"
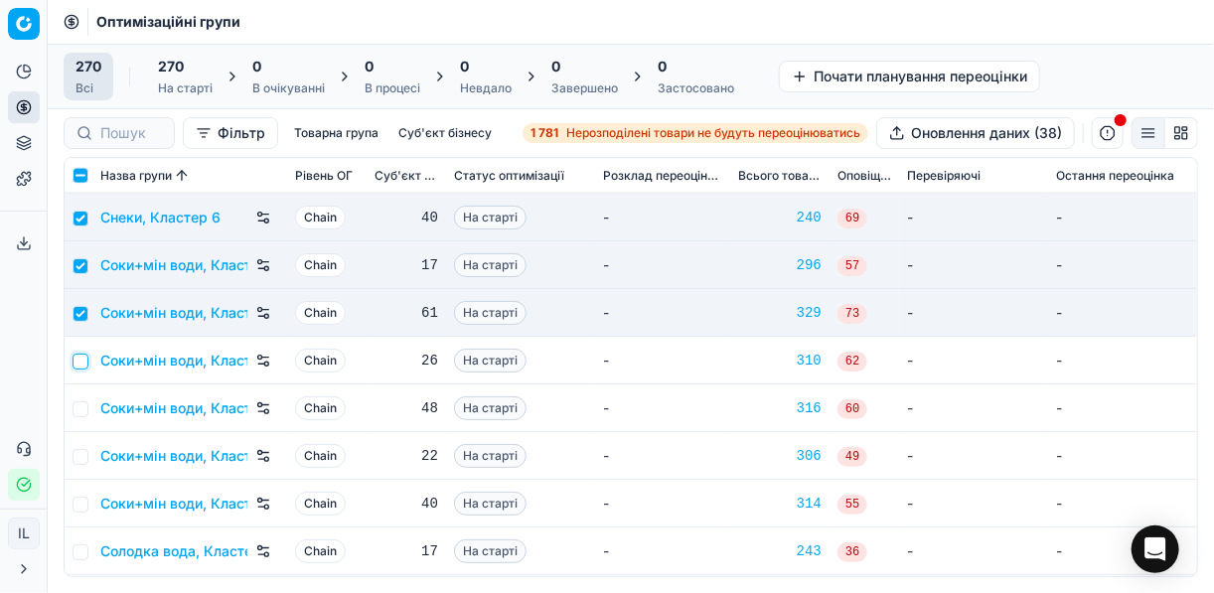
click at [86, 359] on input "checkbox" at bounding box center [81, 362] width 16 height 16
checkbox input "true"
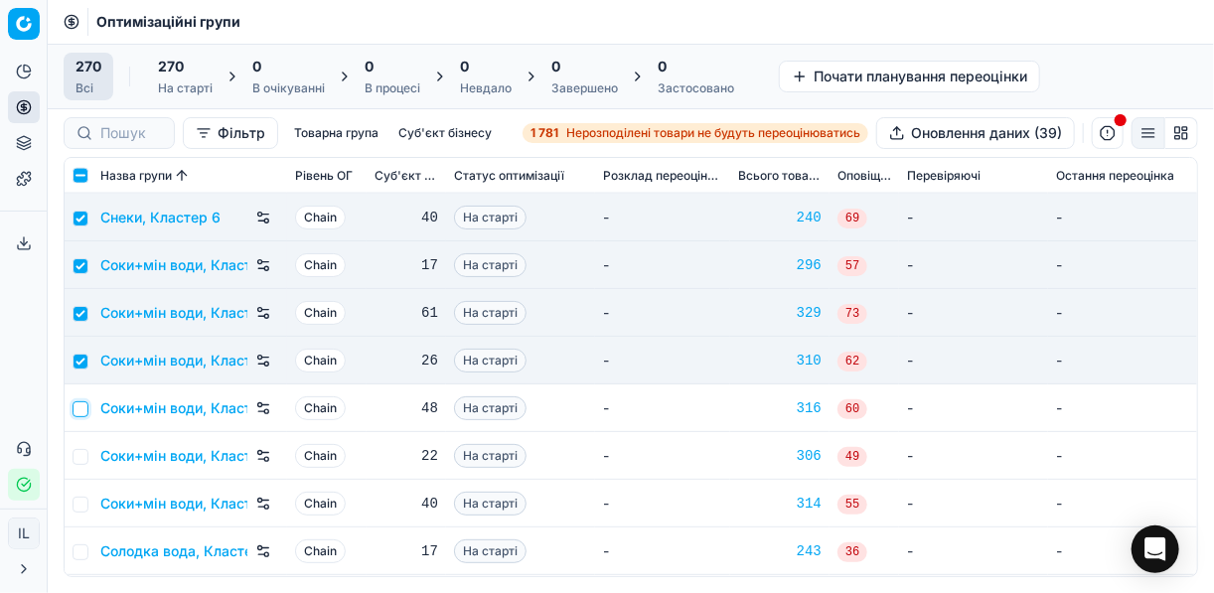
click at [84, 405] on input "checkbox" at bounding box center [81, 409] width 16 height 16
checkbox input "true"
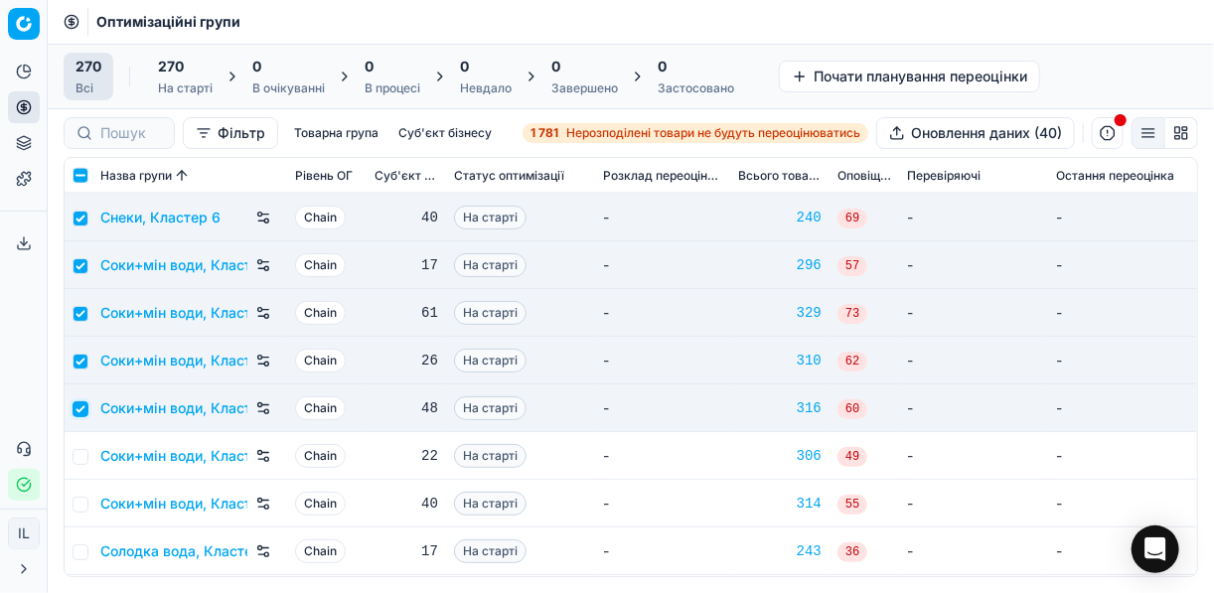
scroll to position [10329, 0]
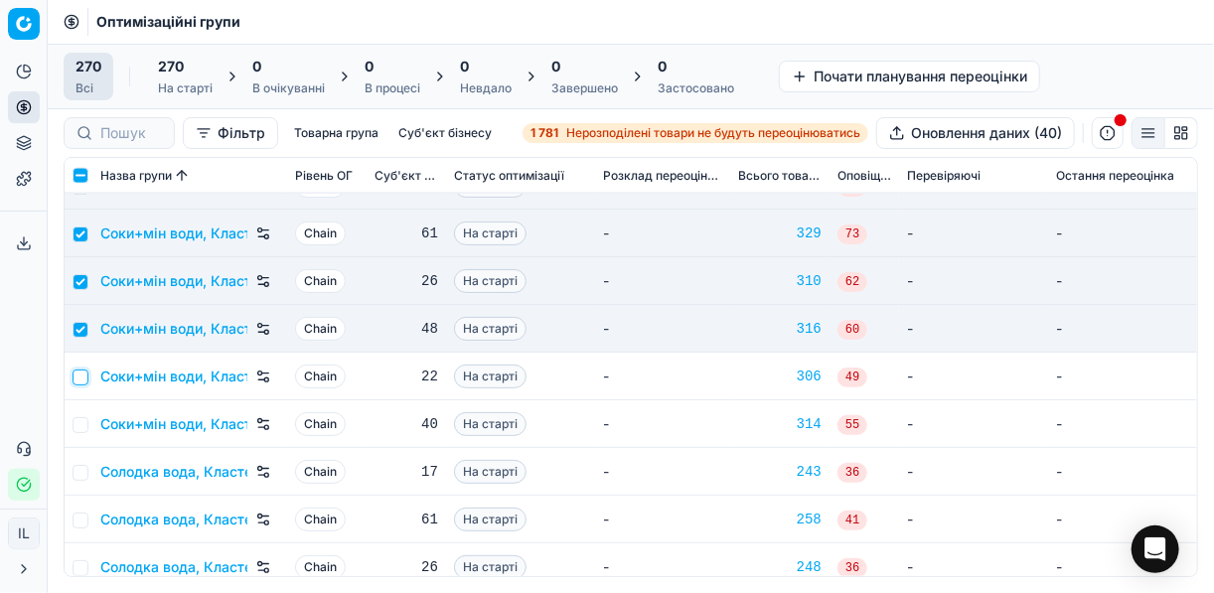
click at [80, 372] on input "checkbox" at bounding box center [81, 377] width 16 height 16
checkbox input "true"
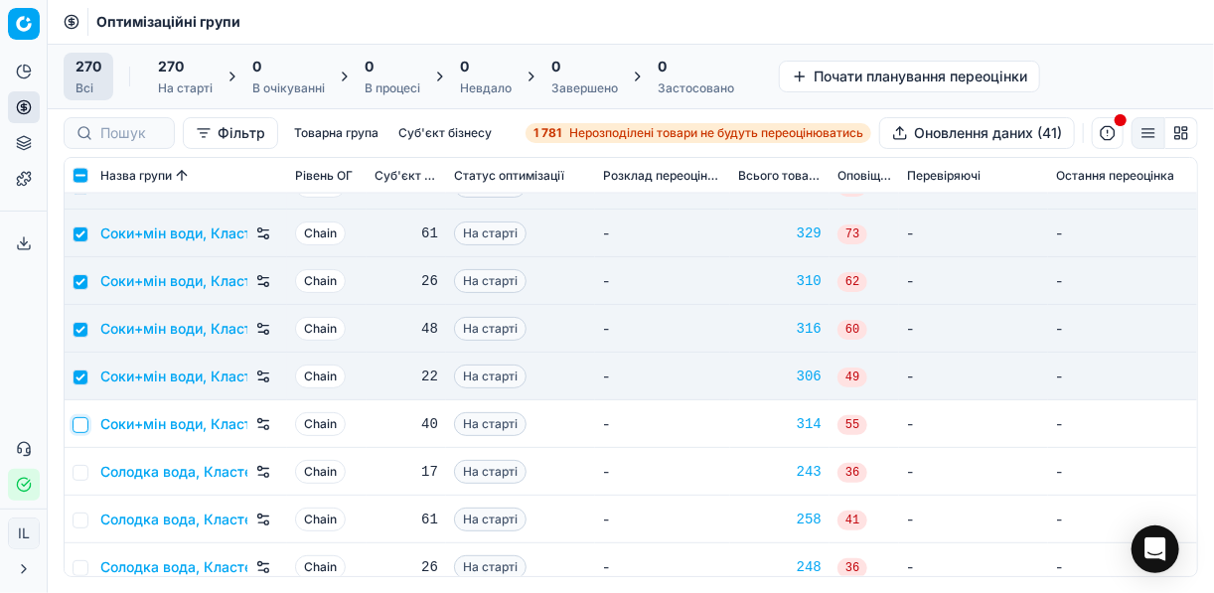
click at [83, 429] on input "checkbox" at bounding box center [81, 425] width 16 height 16
checkbox input "true"
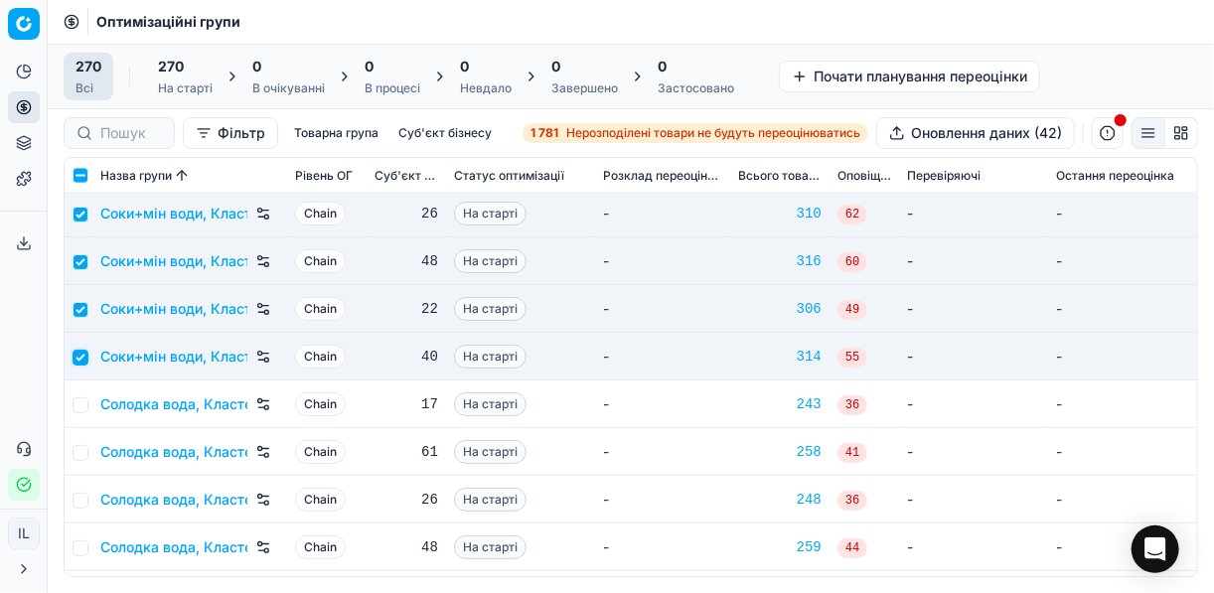
scroll to position [10488, 0]
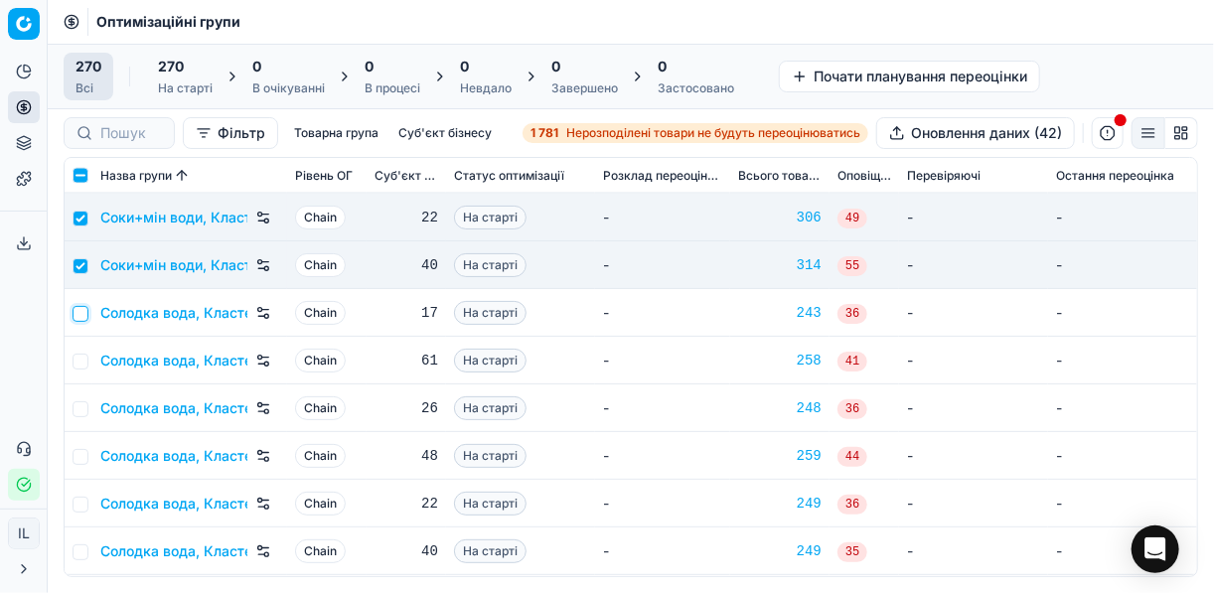
click at [81, 317] on input "checkbox" at bounding box center [81, 314] width 16 height 16
checkbox input "true"
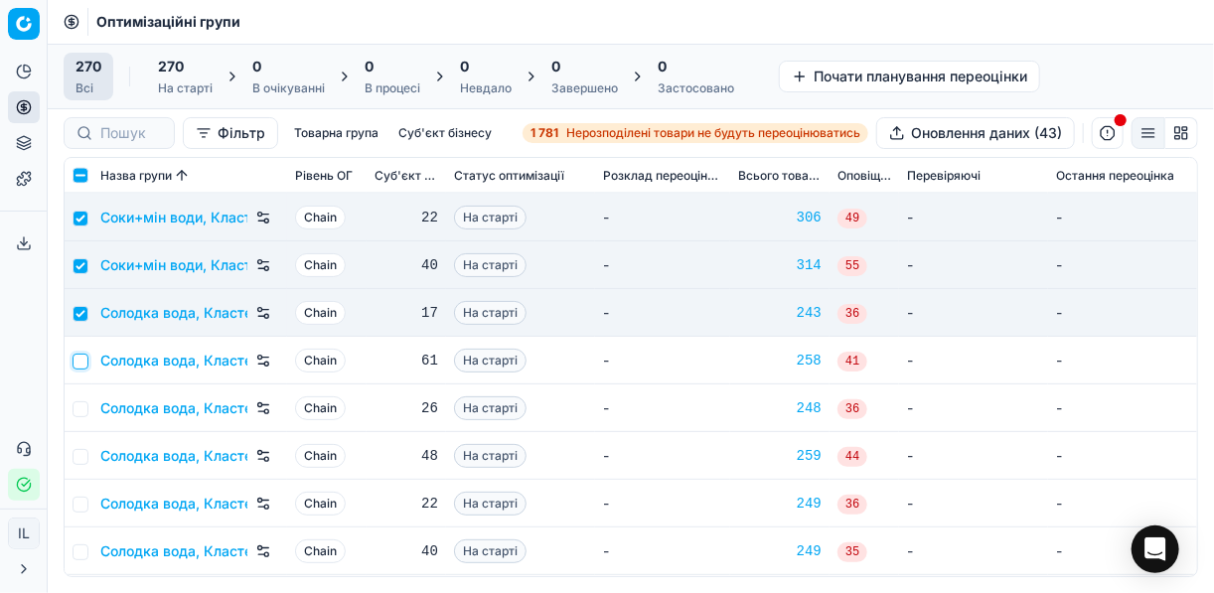
click at [79, 360] on input "checkbox" at bounding box center [81, 362] width 16 height 16
checkbox input "true"
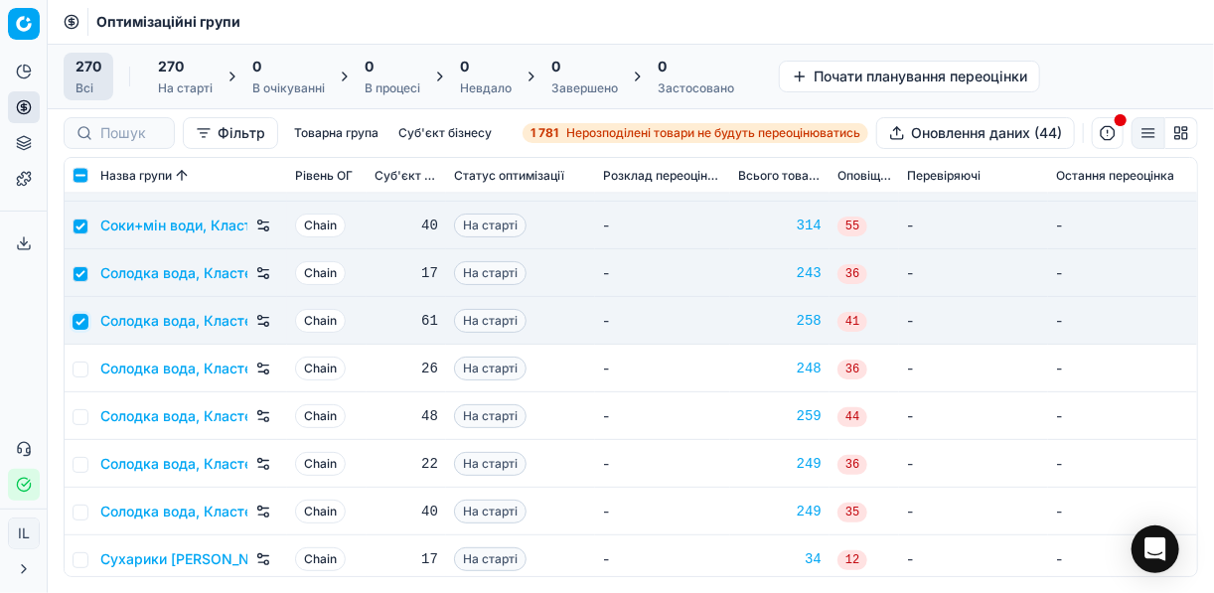
scroll to position [10568, 0]
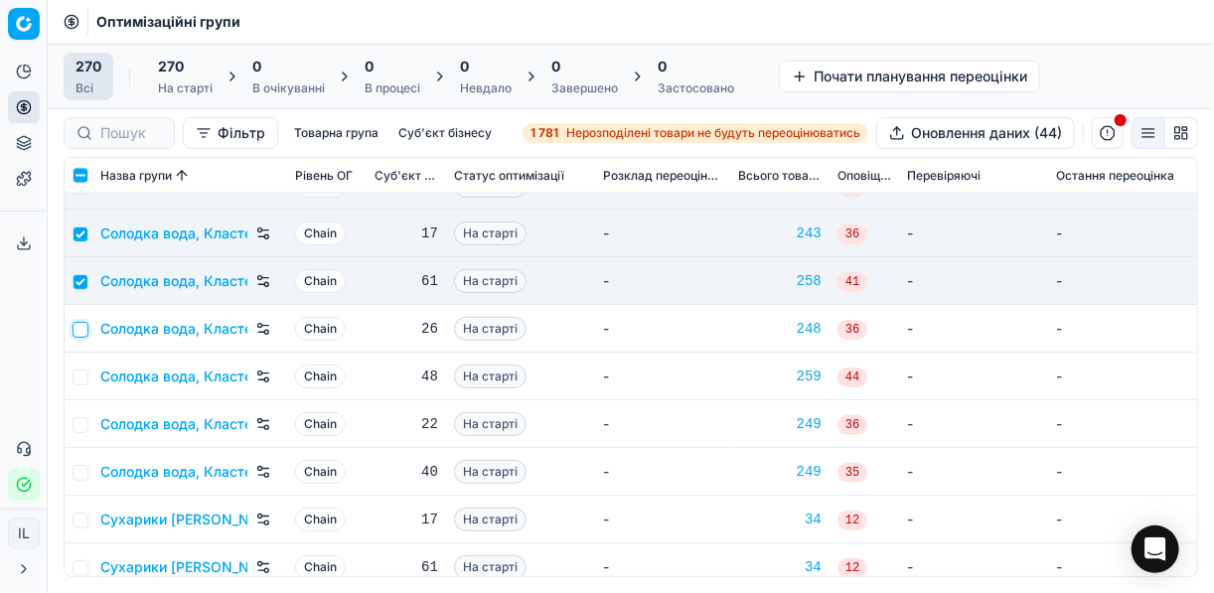
click at [85, 324] on input "checkbox" at bounding box center [81, 330] width 16 height 16
checkbox input "true"
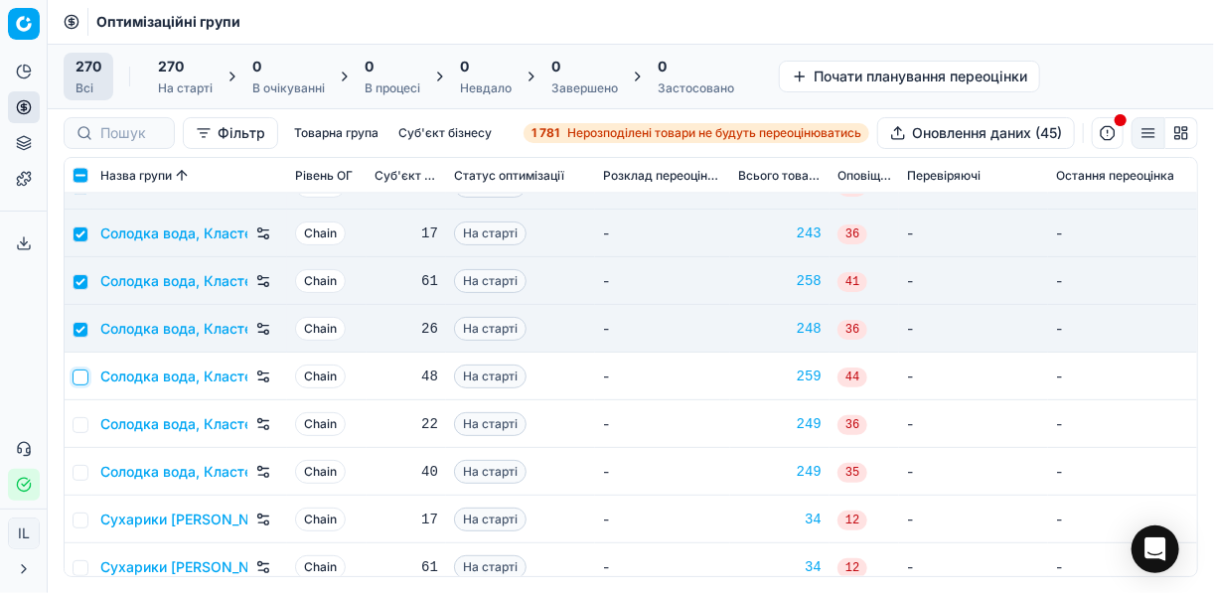
click at [84, 376] on input "checkbox" at bounding box center [81, 377] width 16 height 16
checkbox input "true"
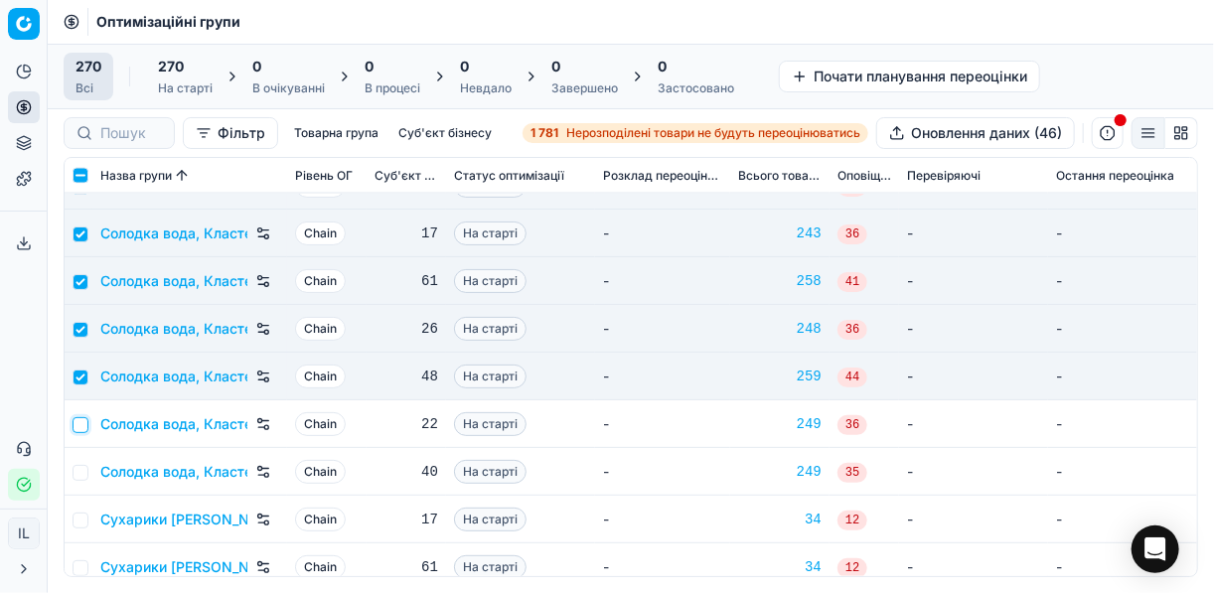
click at [82, 424] on input "checkbox" at bounding box center [81, 425] width 16 height 16
checkbox input "true"
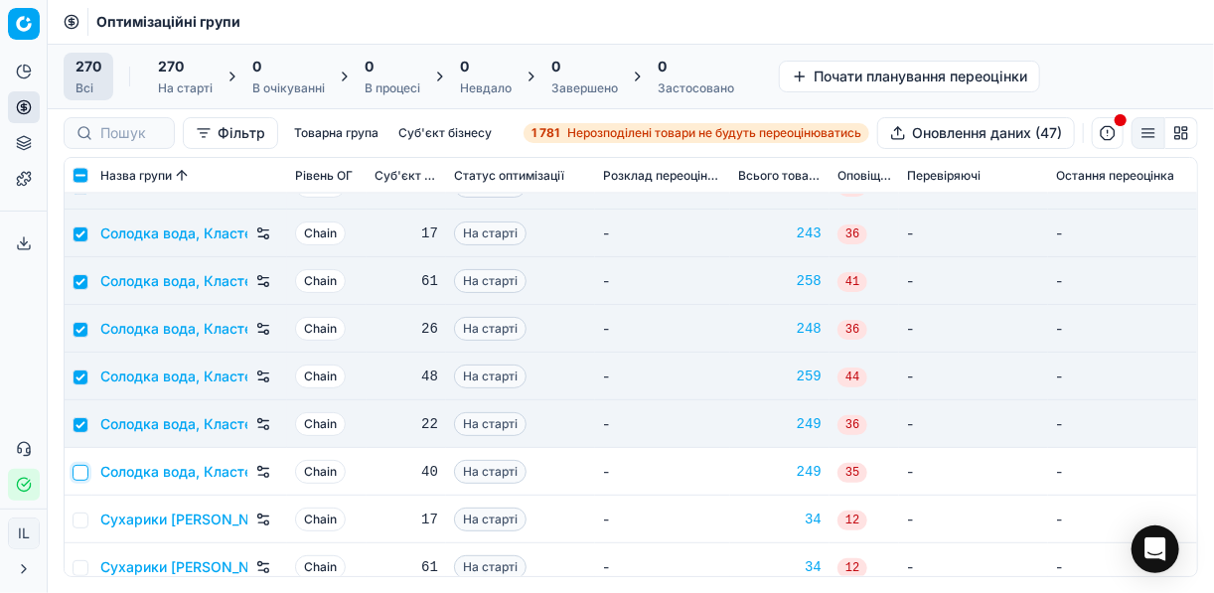
click at [80, 469] on input "checkbox" at bounding box center [81, 473] width 16 height 16
checkbox input "true"
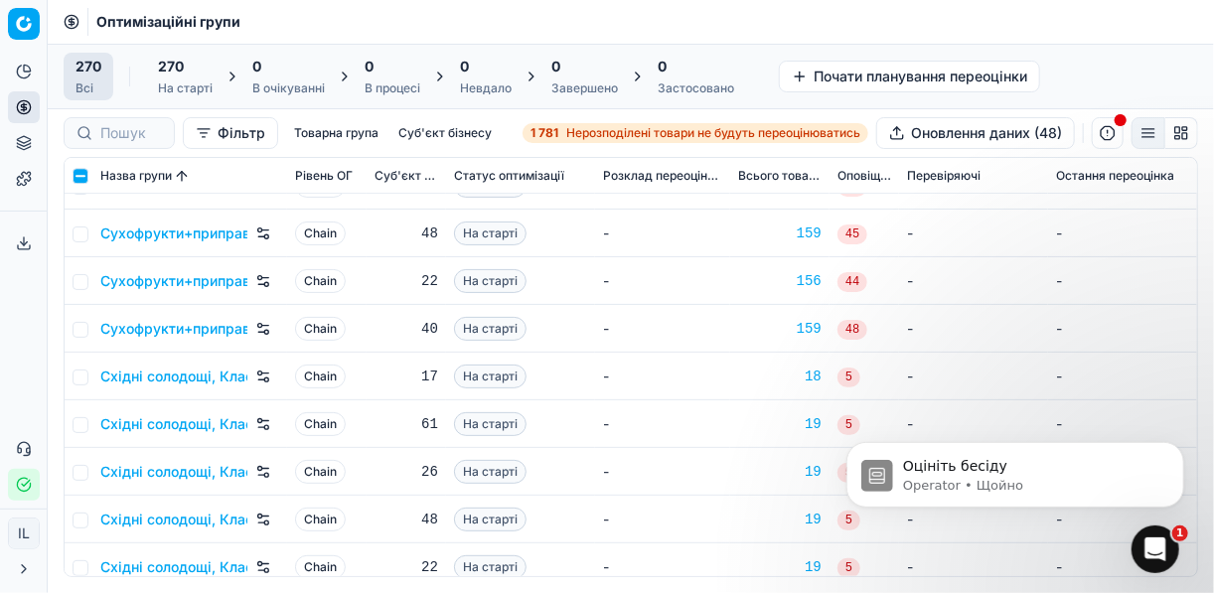
scroll to position [11442, 0]
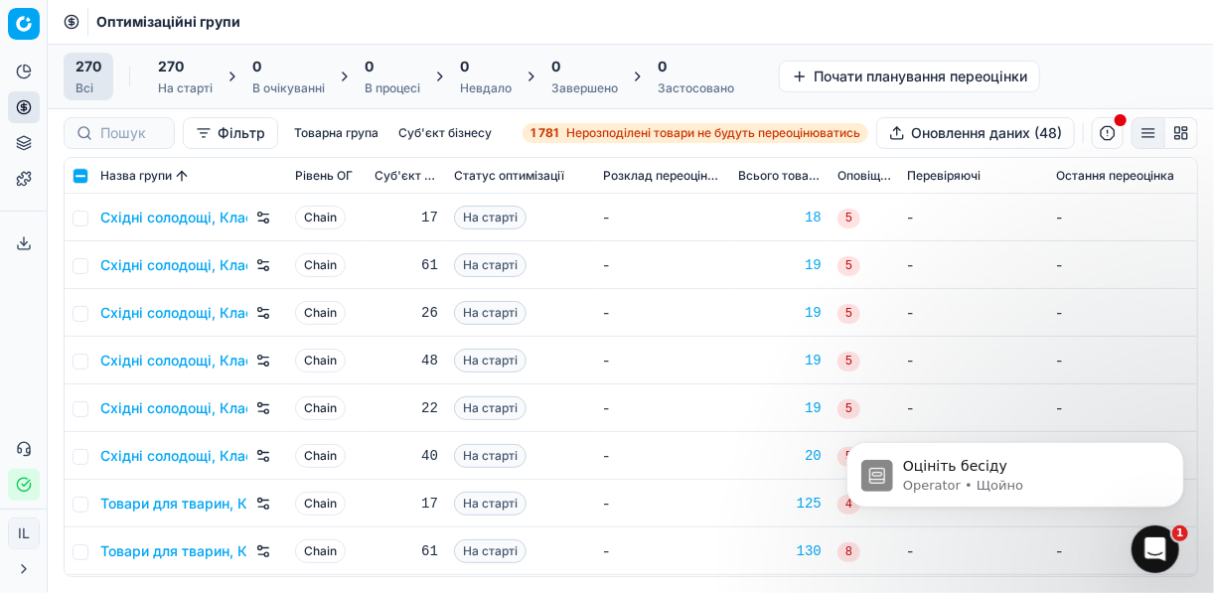
click at [166, 78] on div "270 На старті" at bounding box center [185, 77] width 55 height 40
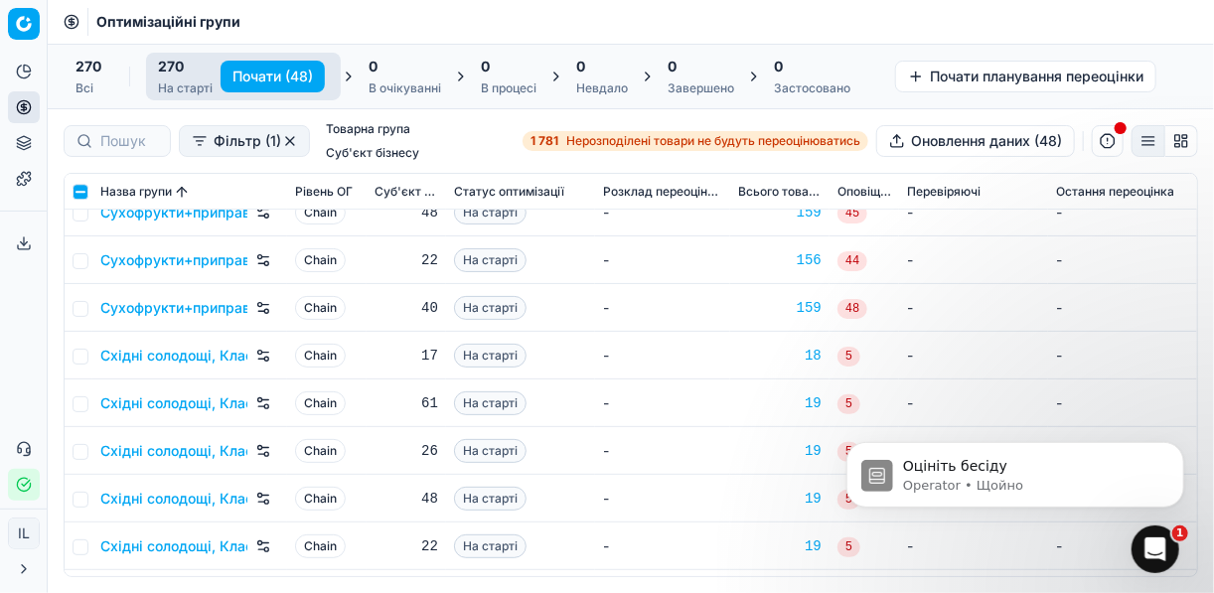
scroll to position [11203, 0]
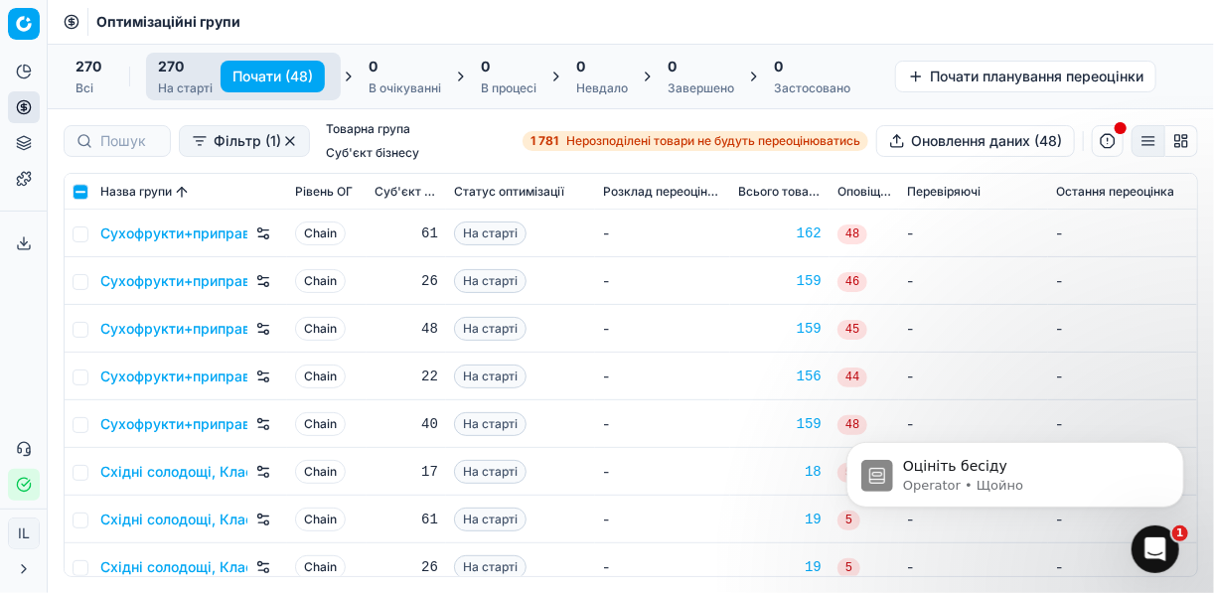
drag, startPoint x: 1195, startPoint y: 514, endPoint x: 1220, endPoint y: 267, distance: 248.6
click at [1213, 399] on html "Оцініть бесіду Operator • Щойно" at bounding box center [1013, 468] width 397 height 139
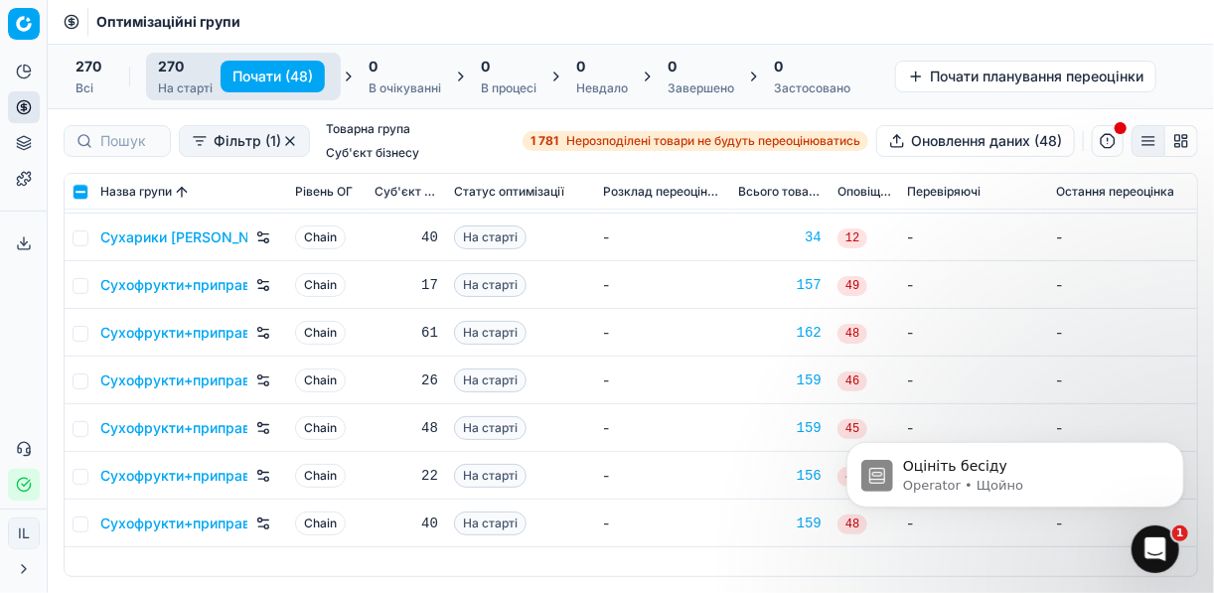
scroll to position [10886, 0]
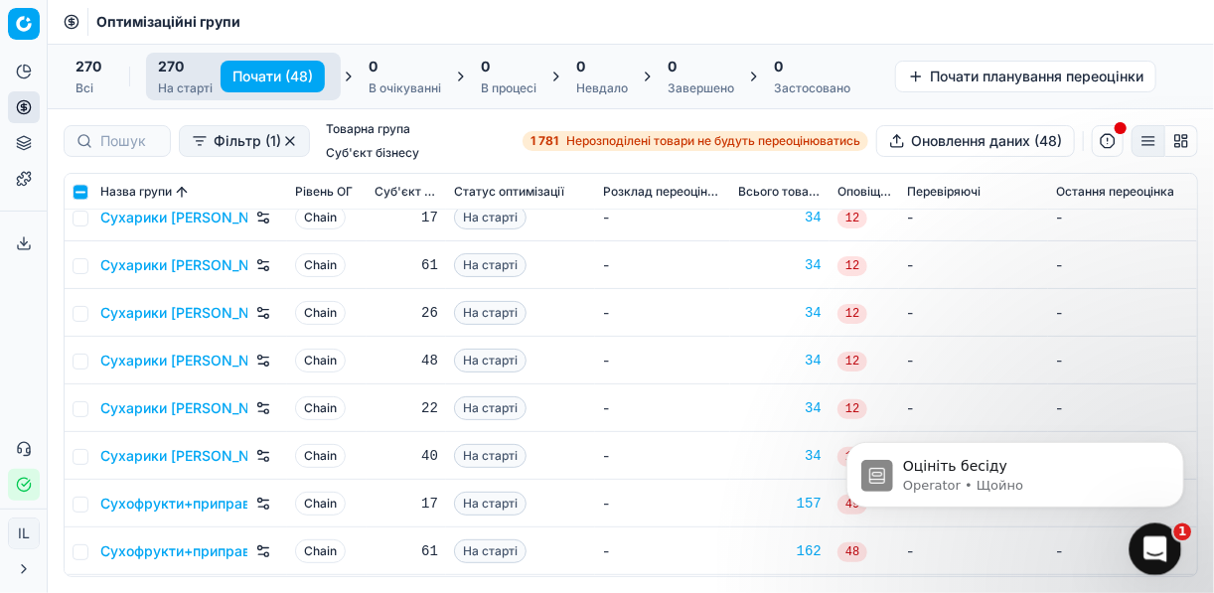
click at [1157, 535] on icon "Відкрити програму для спілкування Intercom" at bounding box center [1152, 546] width 33 height 33
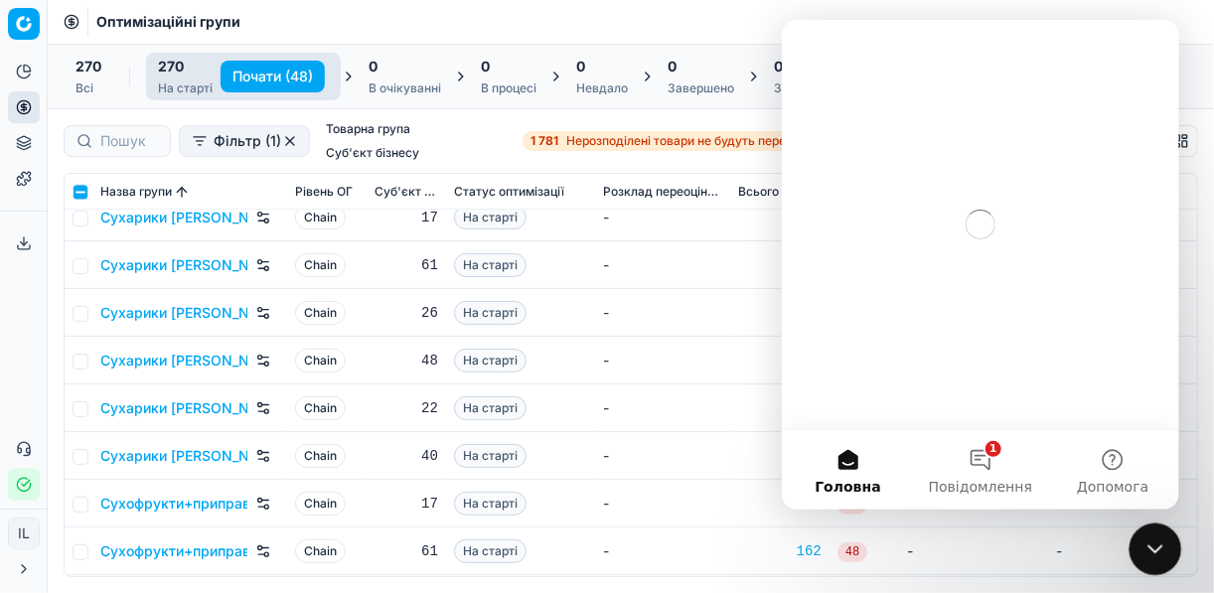
scroll to position [0, 0]
click at [988, 467] on button "1 Повідомлення" at bounding box center [979, 469] width 132 height 79
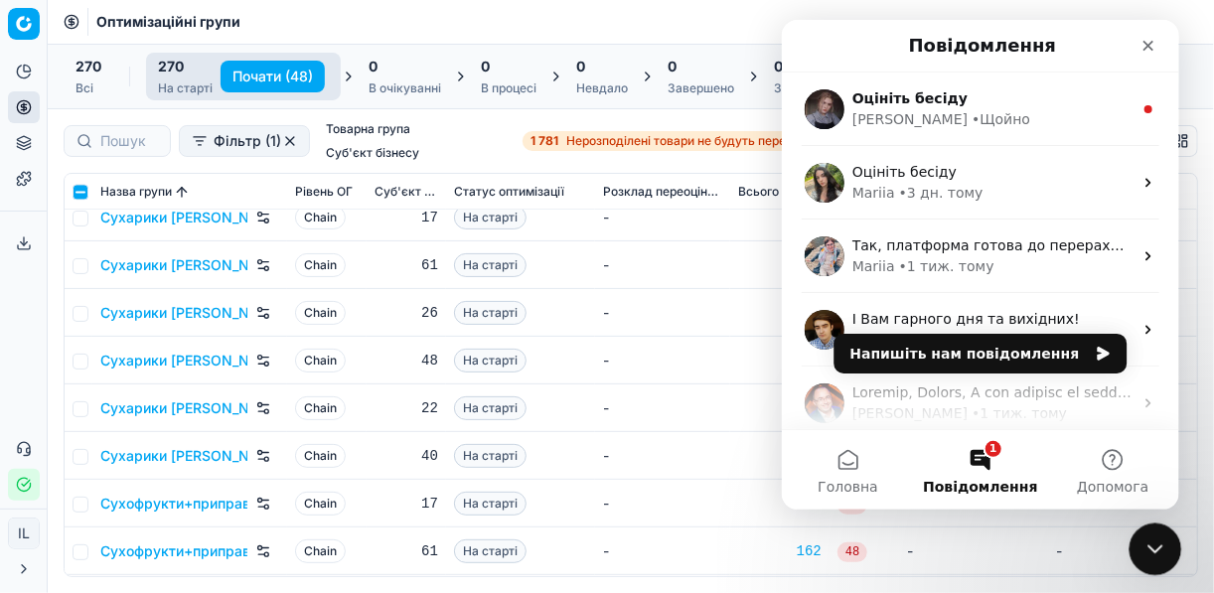
click at [1143, 534] on icon "Закрити програму для спілкування Intercom" at bounding box center [1152, 546] width 24 height 24
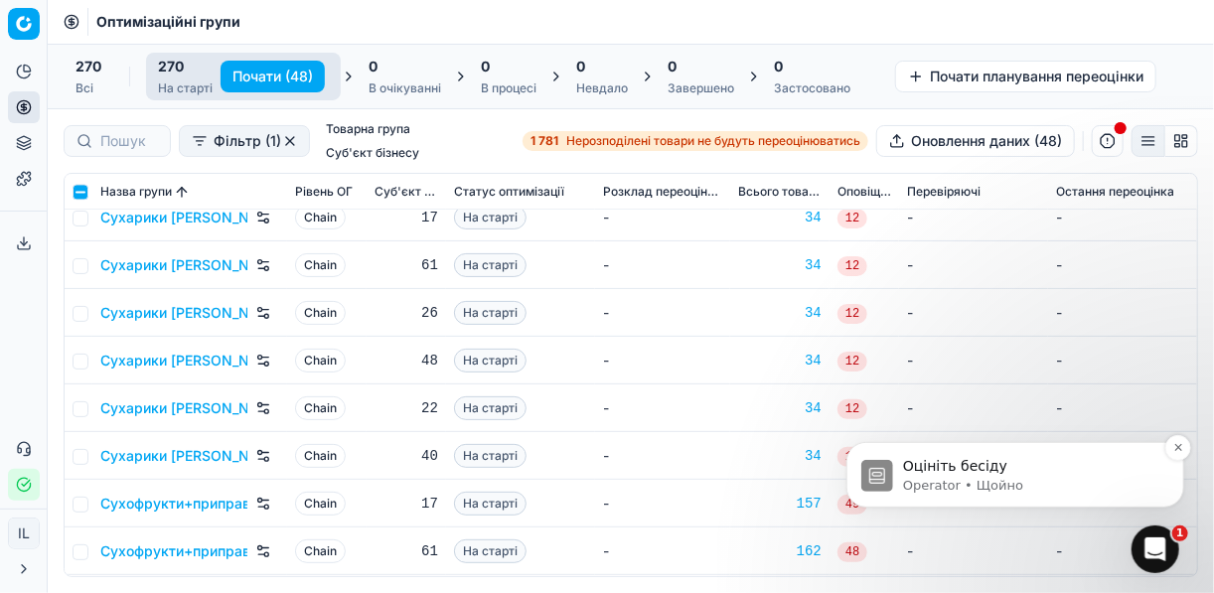
click at [1018, 462] on p "Оцініть бесіду" at bounding box center [1030, 466] width 256 height 20
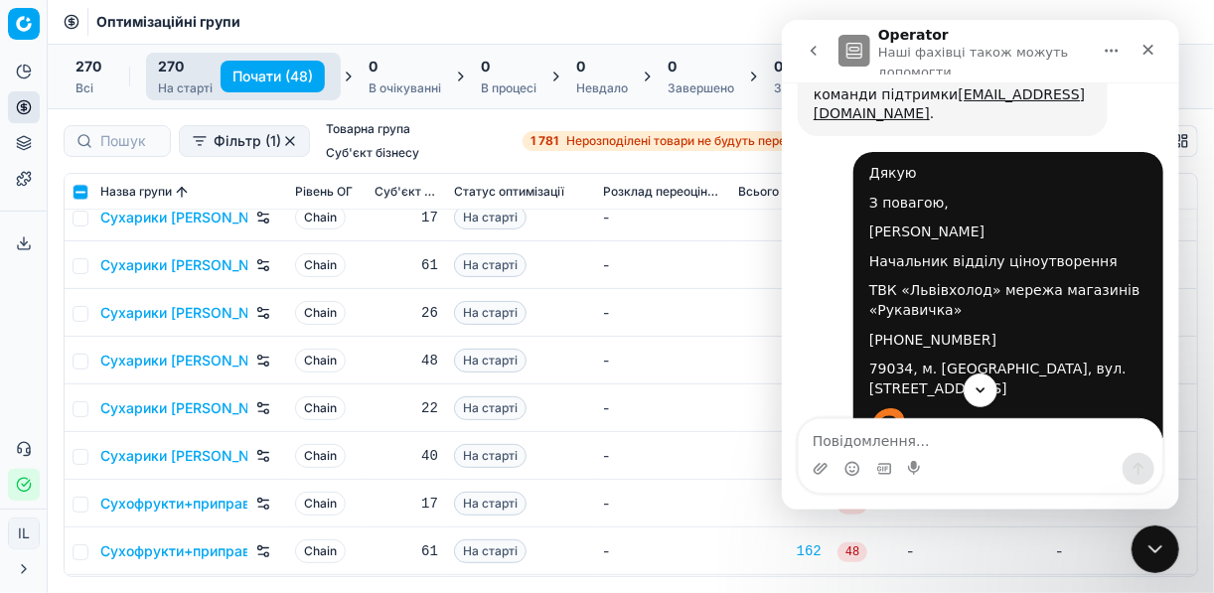
scroll to position [1208, 0]
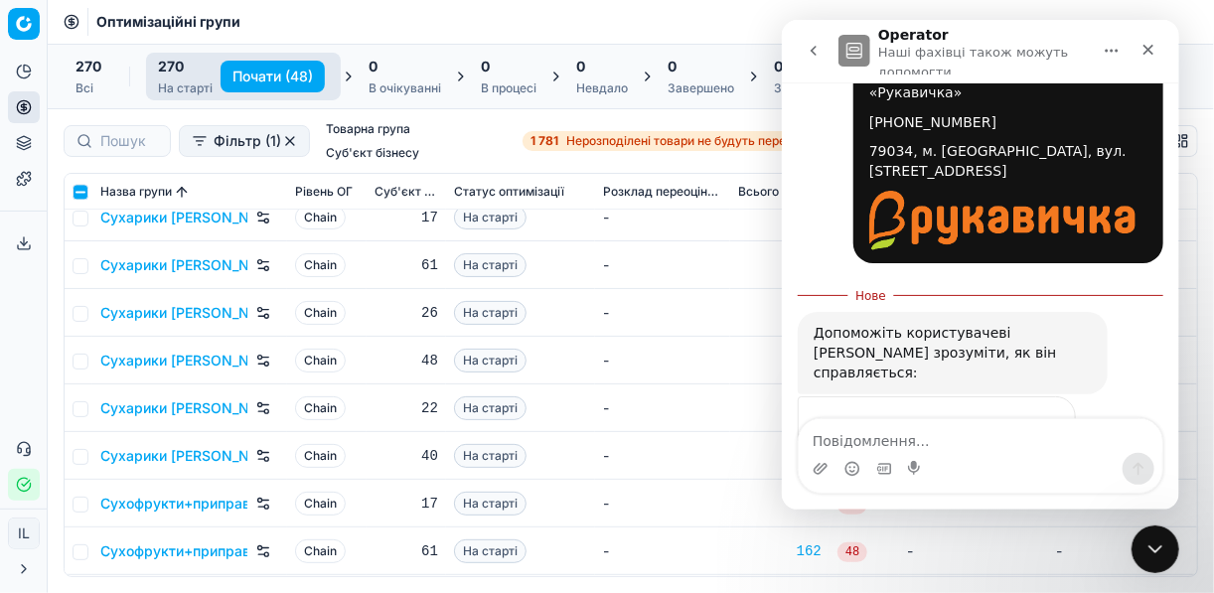
click at [976, 451] on span "Добре" at bounding box center [982, 469] width 36 height 36
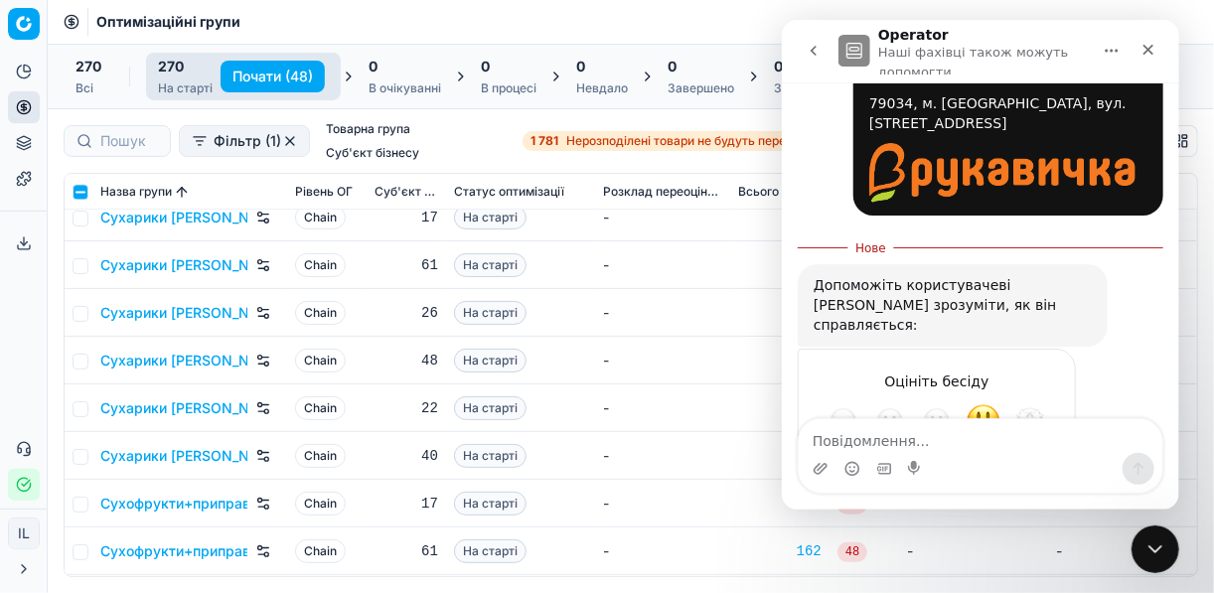
scroll to position [1261, 0]
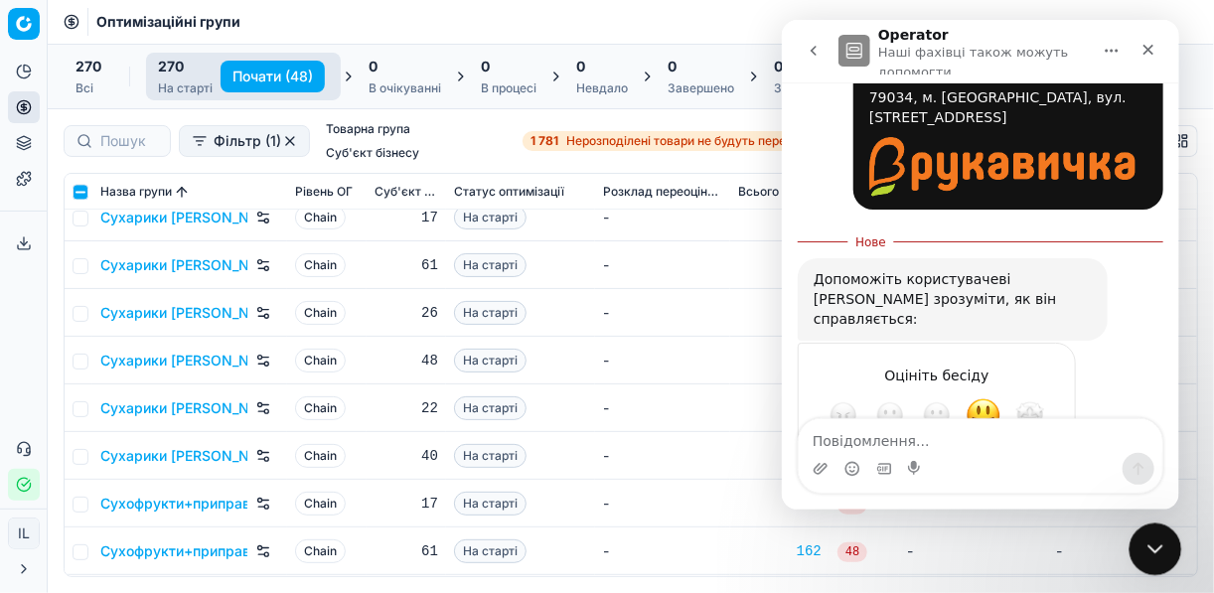
click at [1149, 549] on icon "Закрити програму для спілкування Intercom" at bounding box center [1152, 546] width 24 height 24
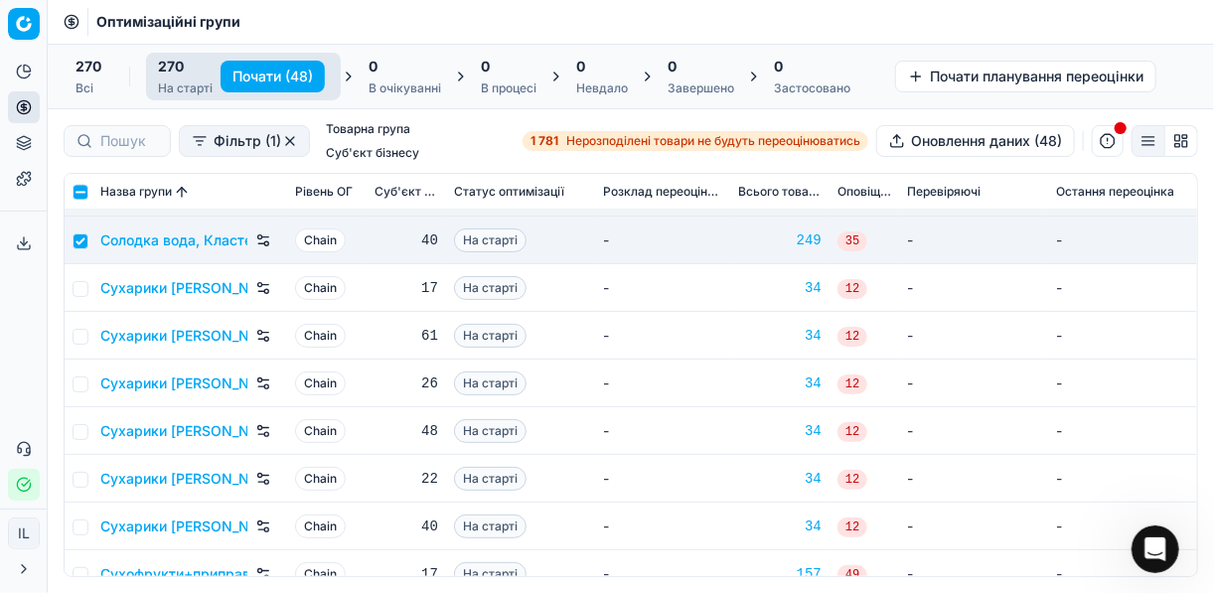
scroll to position [10806, 0]
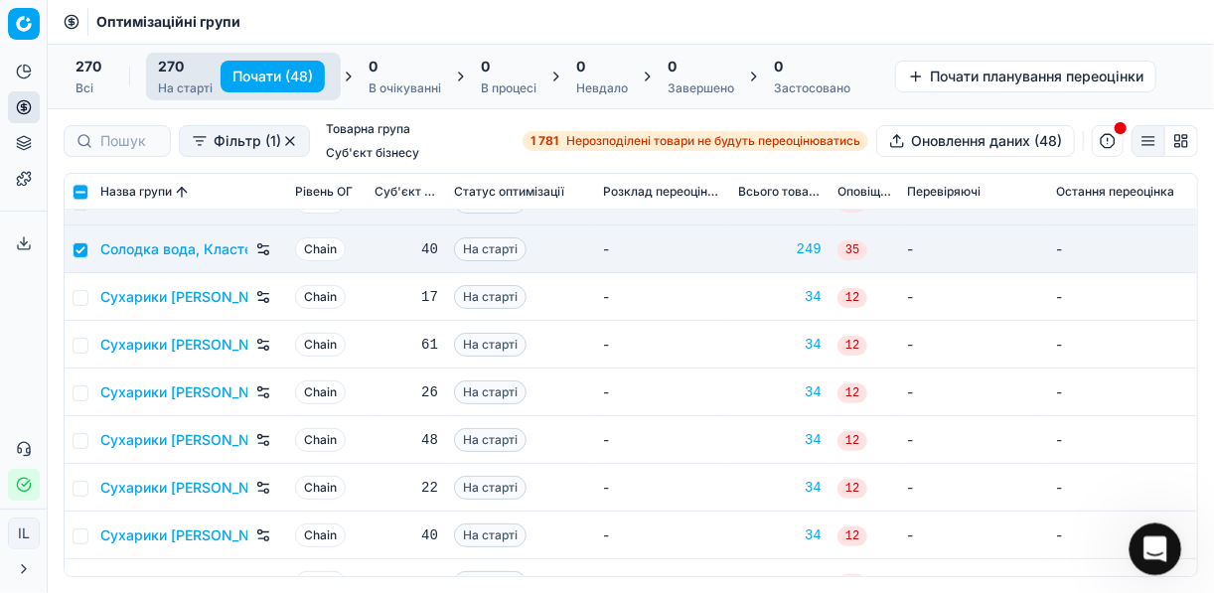
click at [1142, 544] on icon "Відкрити програму для спілкування Intercom" at bounding box center [1152, 546] width 33 height 33
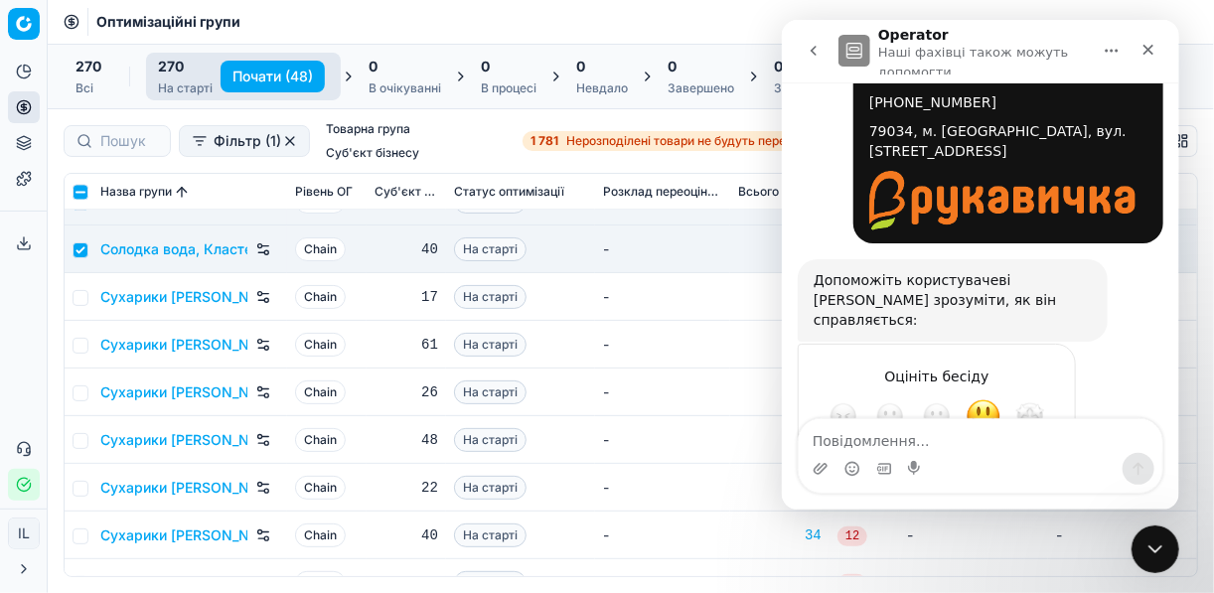
scroll to position [1229, 0]
click at [1148, 549] on icon "Закрити програму для спілкування Intercom" at bounding box center [1152, 546] width 24 height 24
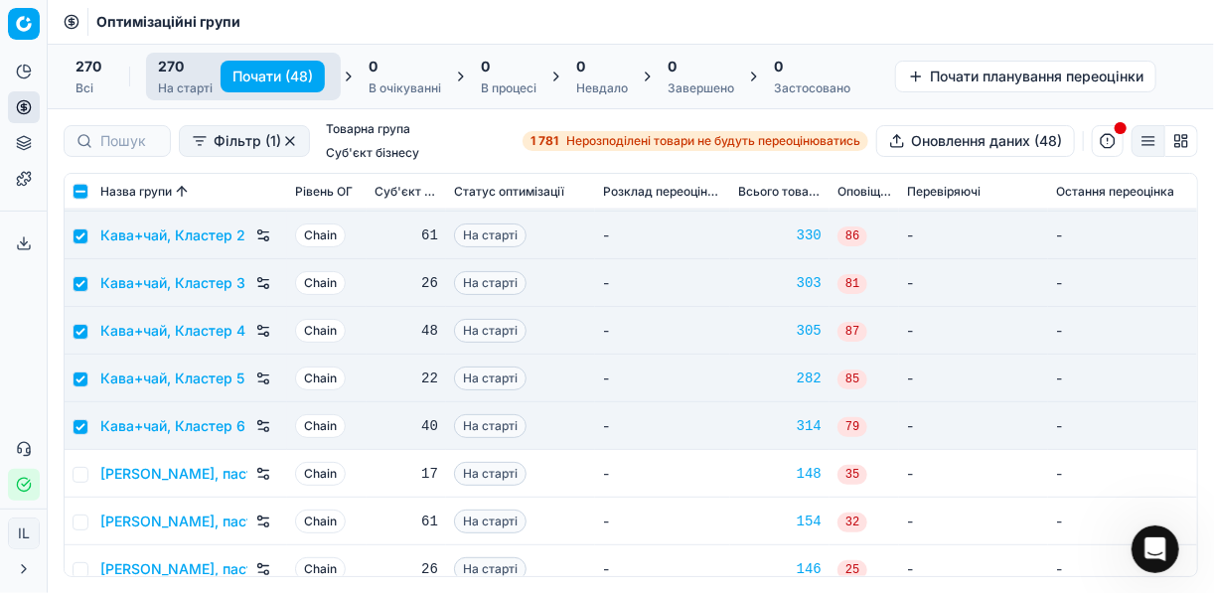
scroll to position [4052, 0]
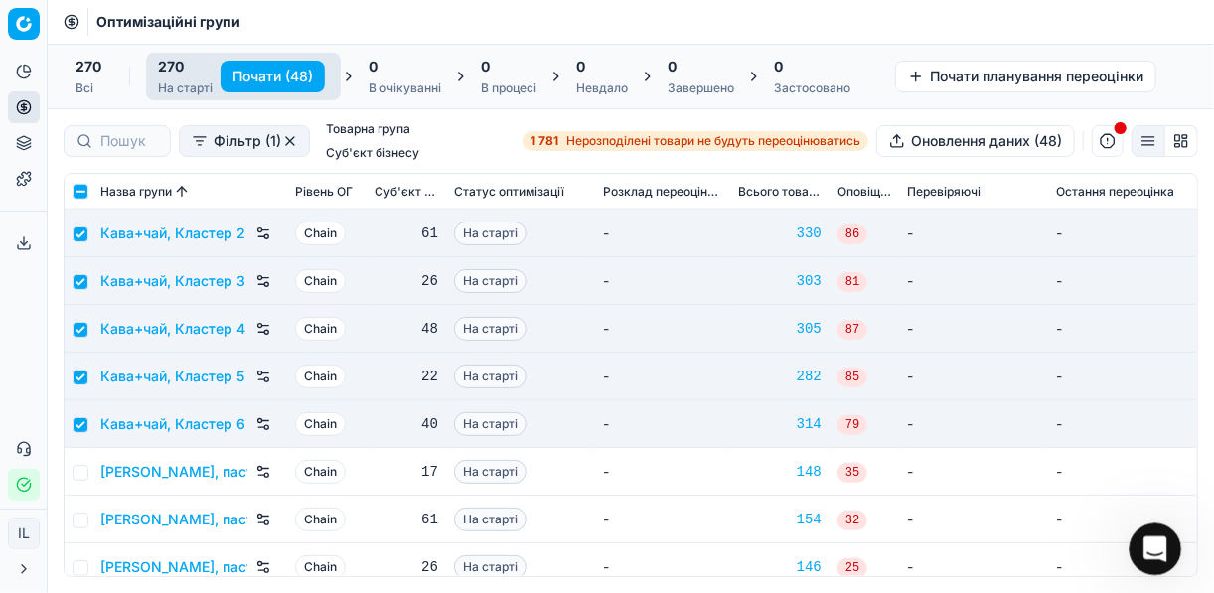
click at [1156, 548] on icon "Відкрити програму для спілкування Intercom" at bounding box center [1152, 546] width 33 height 33
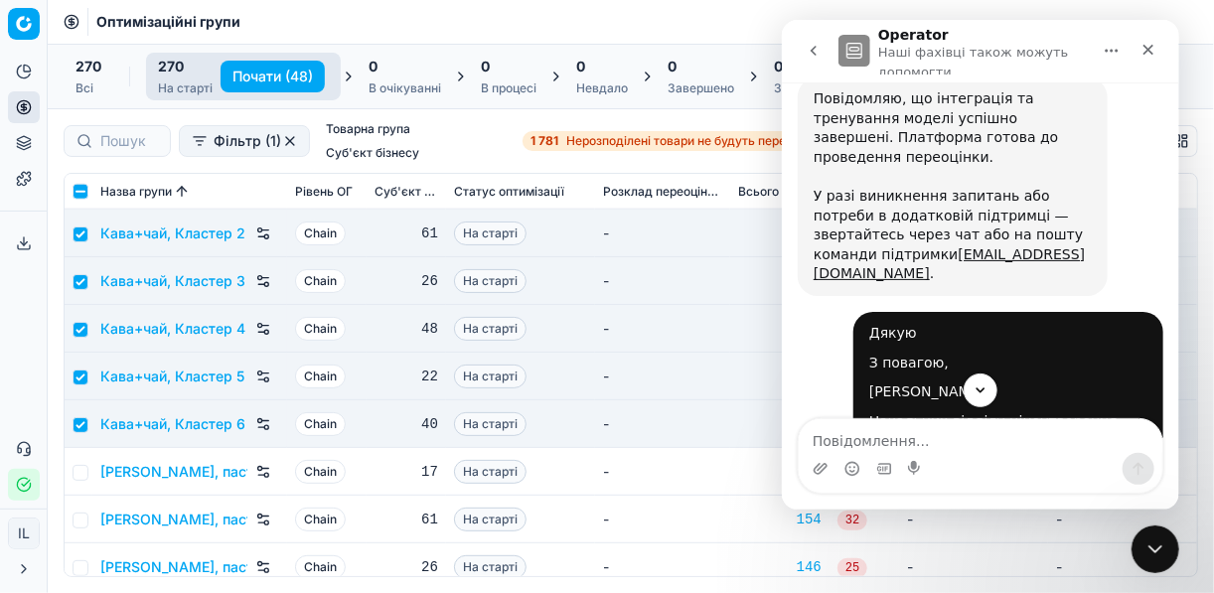
scroll to position [752, 0]
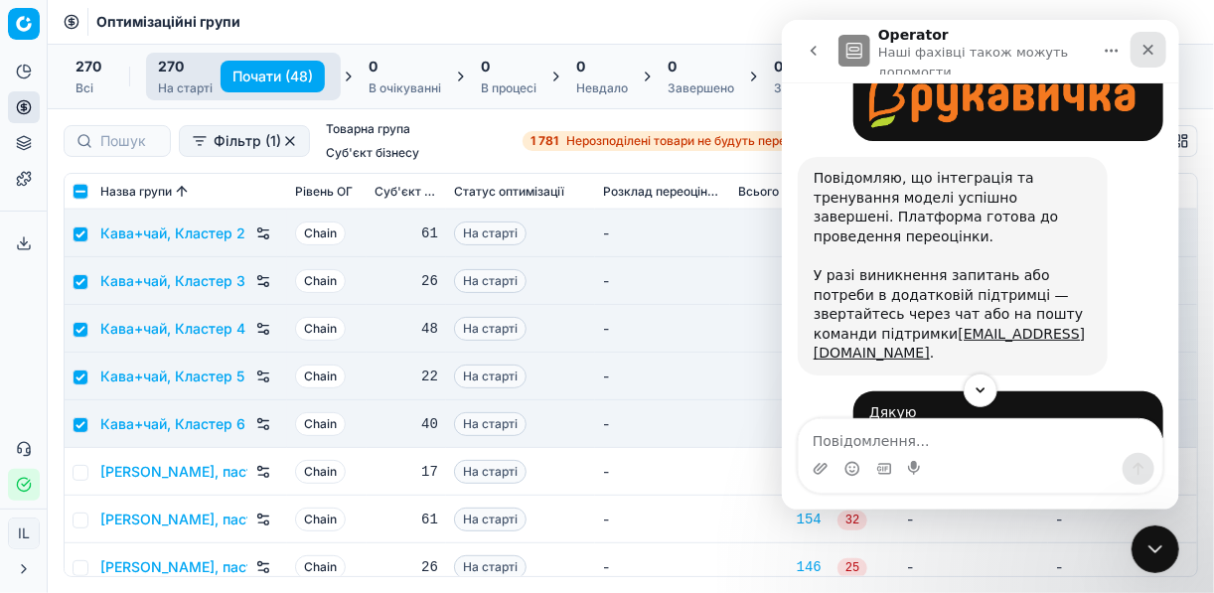
click at [1148, 54] on icon "Закрити" at bounding box center [1147, 50] width 16 height 16
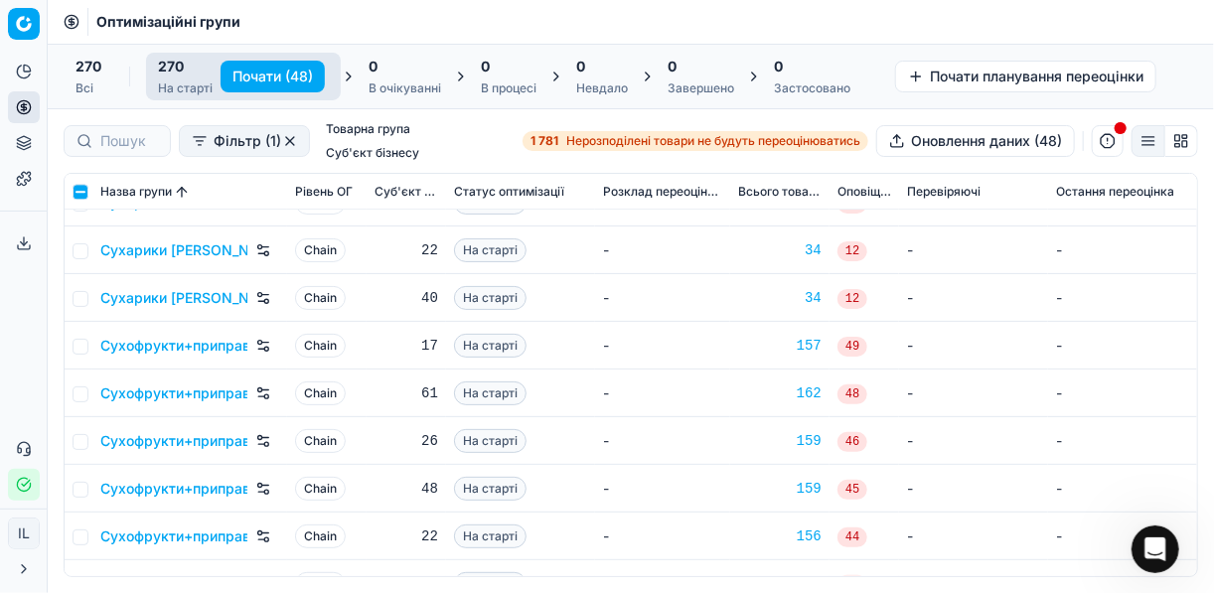
scroll to position [11045, 0]
click at [246, 78] on button "Почати (48)" at bounding box center [272, 77] width 104 height 32
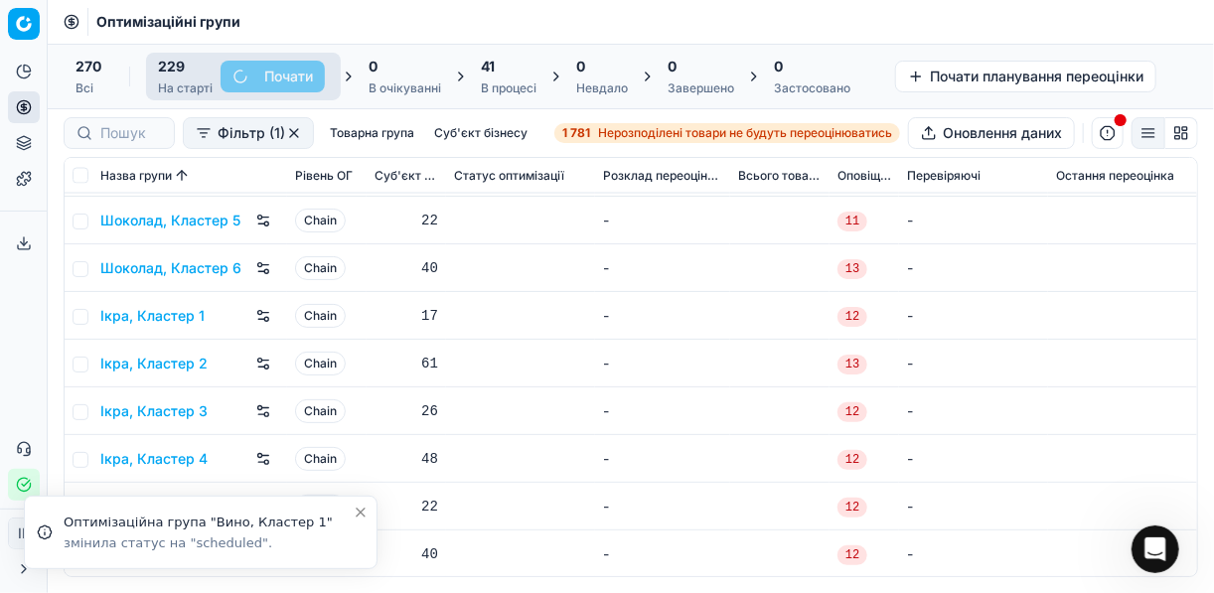
scroll to position [10199, 0]
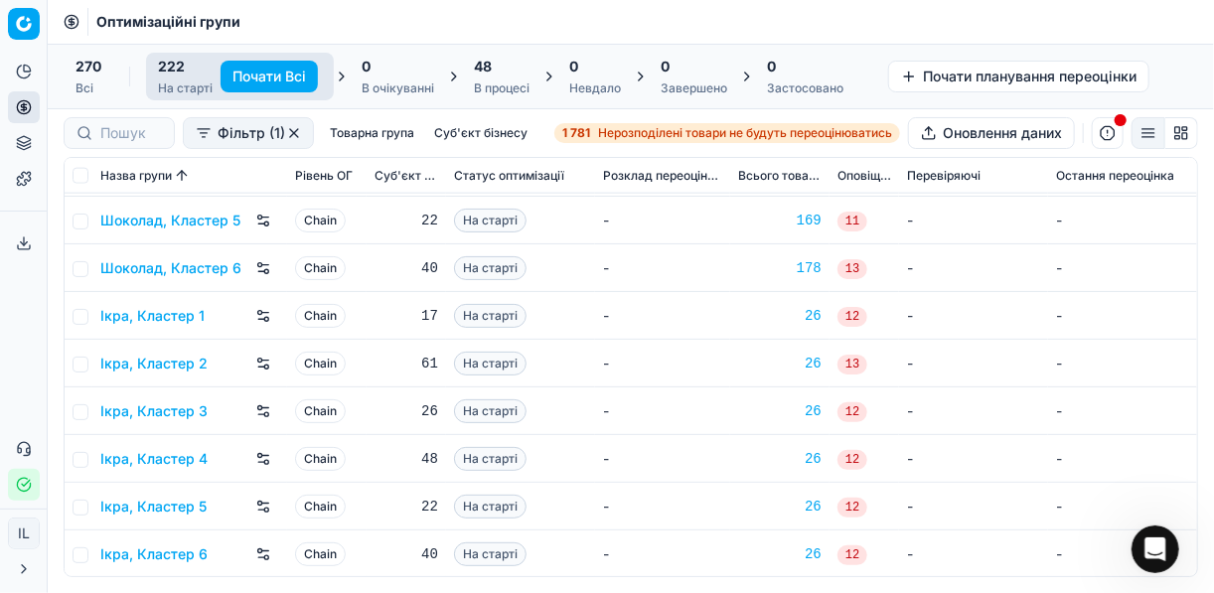
click at [510, 78] on div "48 В процесі" at bounding box center [502, 77] width 56 height 40
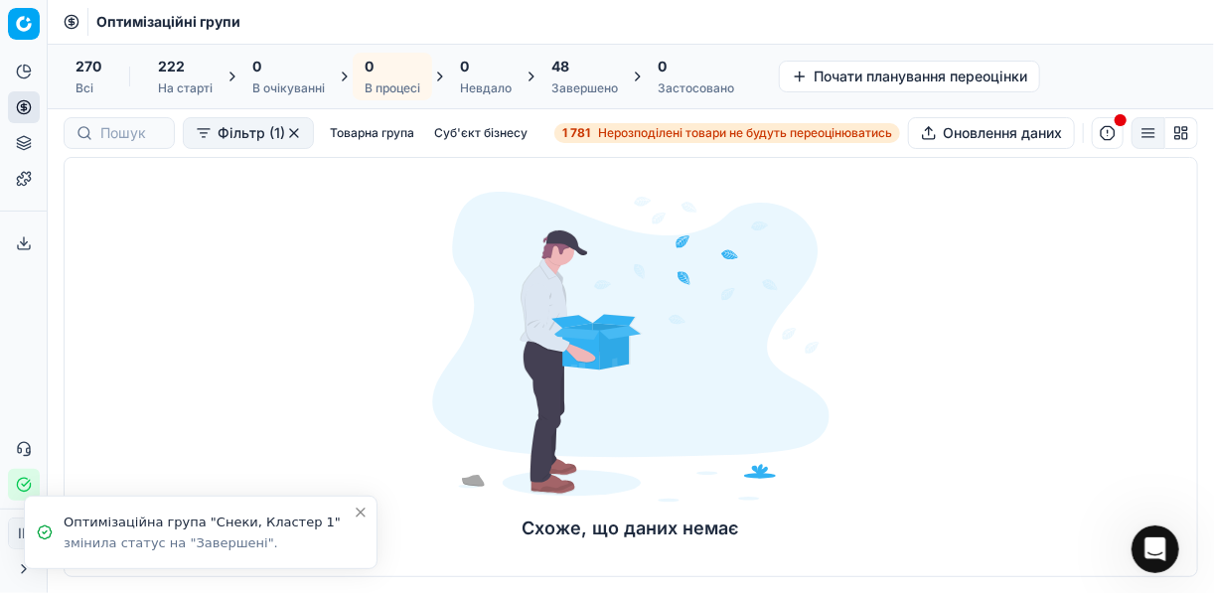
click at [596, 71] on div "48" at bounding box center [584, 67] width 67 height 20
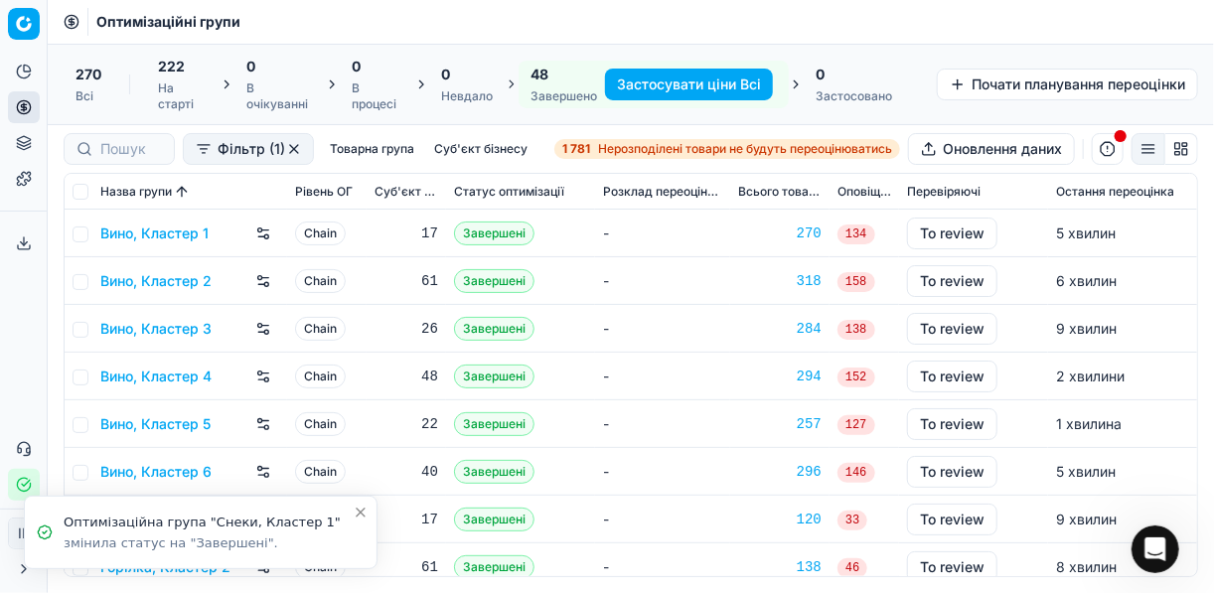
click at [695, 90] on button "Застосувати ціни Всі" at bounding box center [689, 85] width 168 height 32
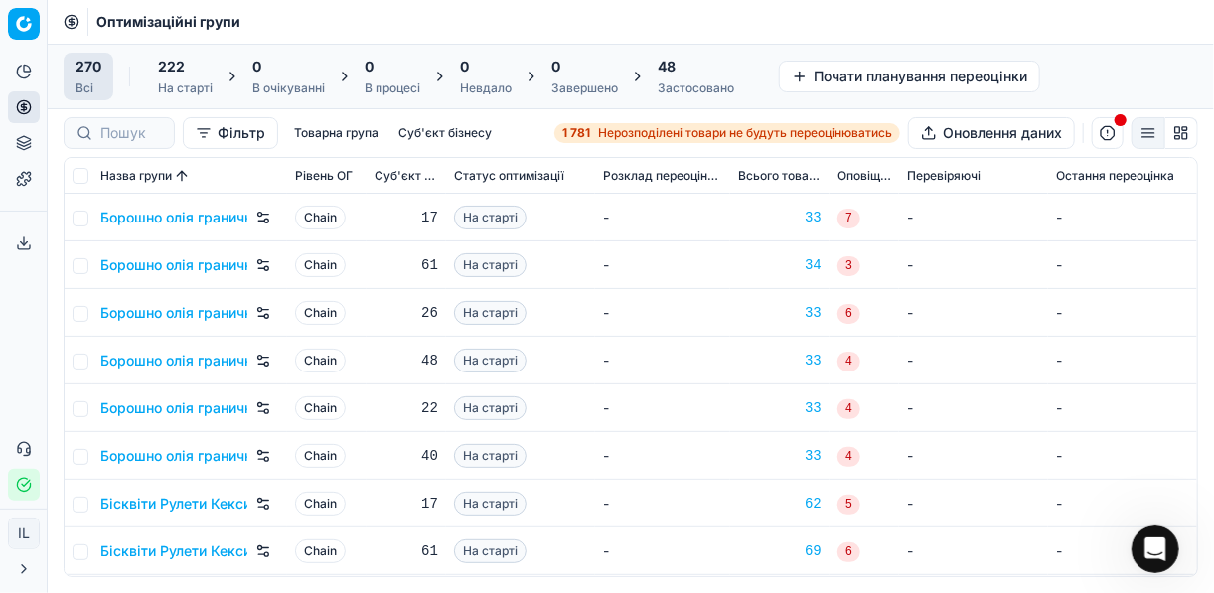
click at [698, 76] on div "48 Застосовано" at bounding box center [696, 77] width 76 height 40
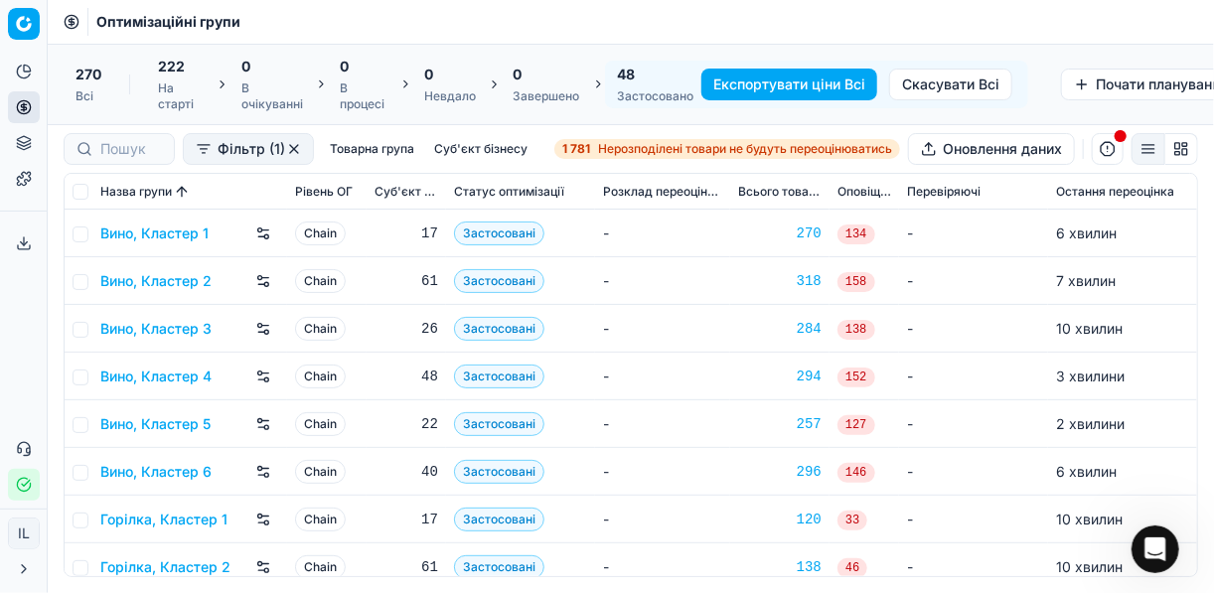
click at [743, 82] on button "Експортувати ціни Всі" at bounding box center [789, 85] width 176 height 32
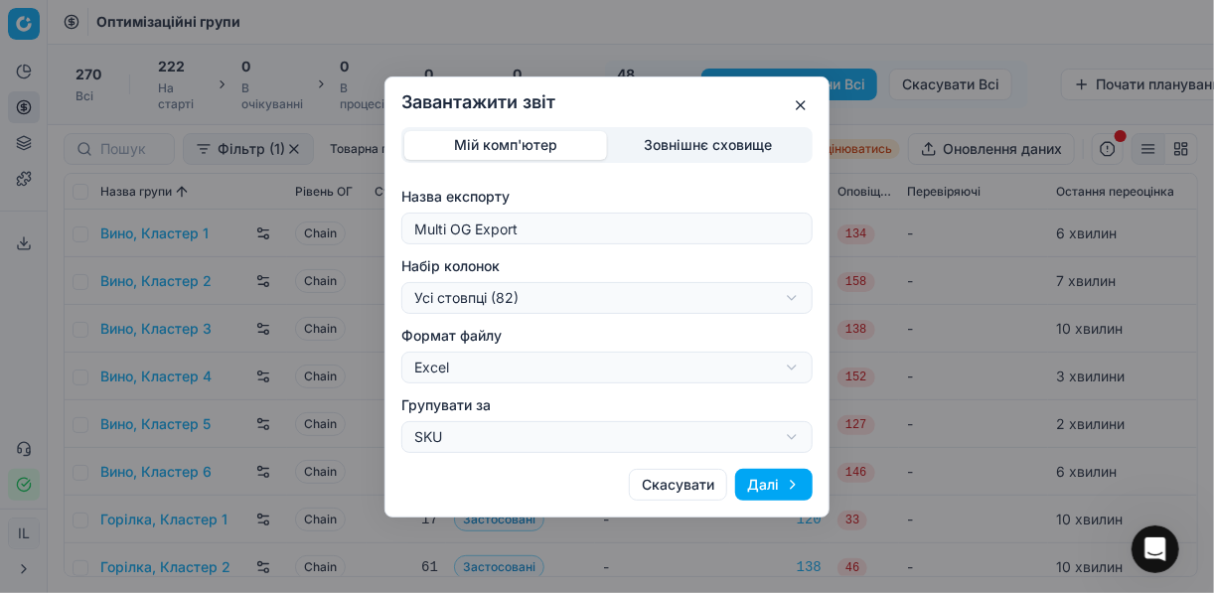
click at [789, 298] on div "Завантажити звіт Мій комп'ютер Зовнішнє сховище Назва експорту Multi OG Export …" at bounding box center [607, 296] width 1214 height 593
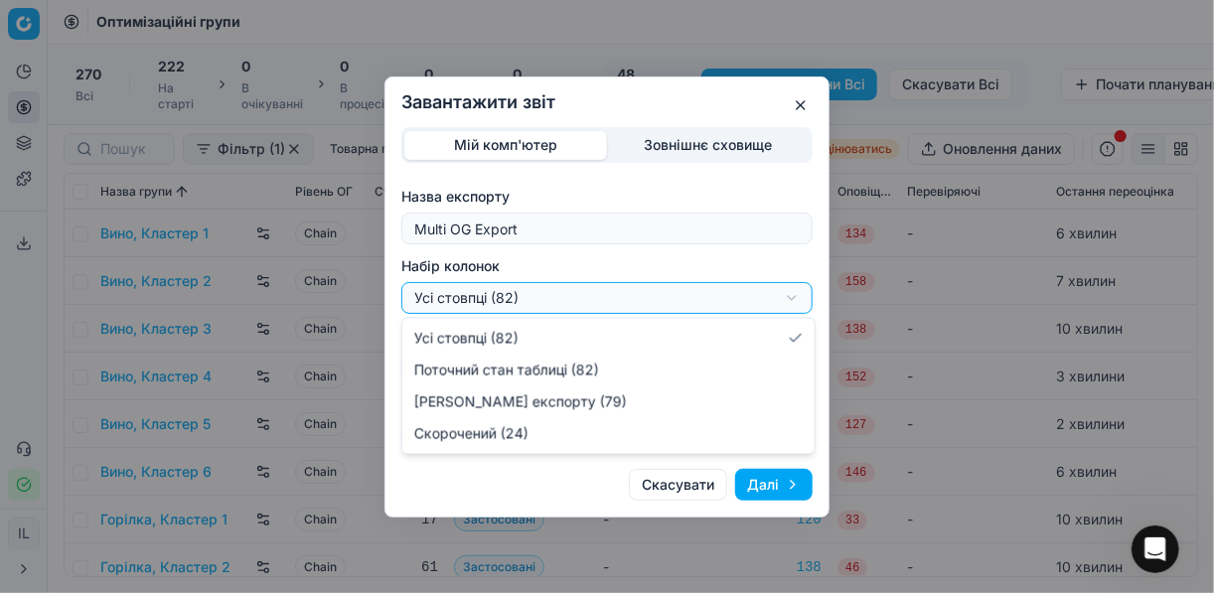
select select "a9134834-9553-4c73-ac5c-c823406624b7"
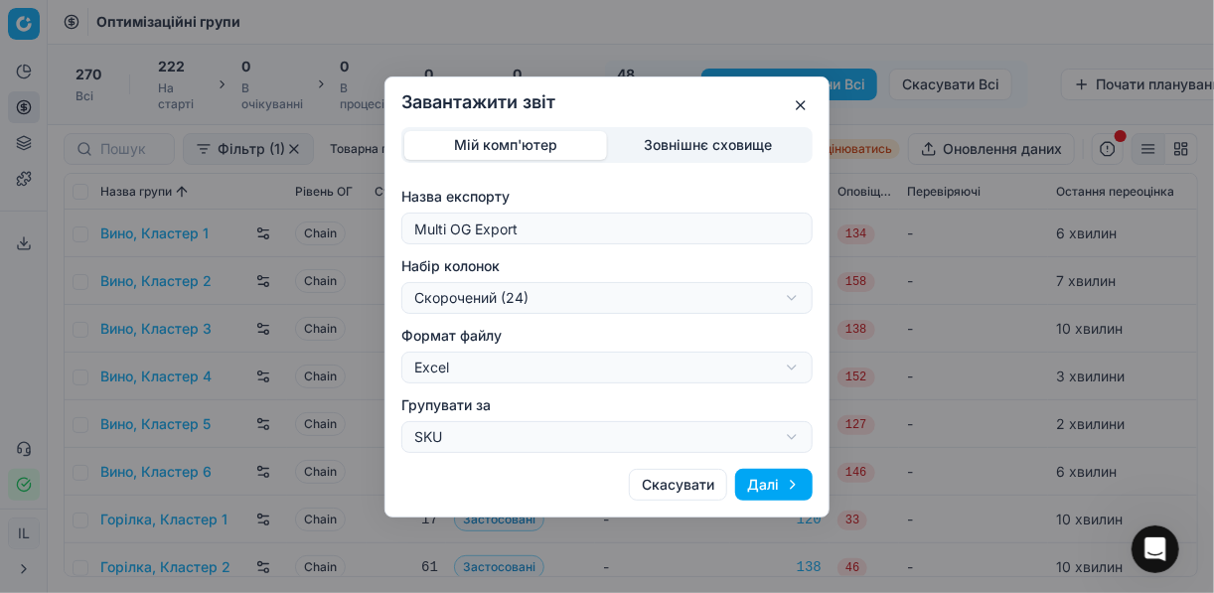
click at [774, 484] on button "Далі" at bounding box center [773, 485] width 77 height 32
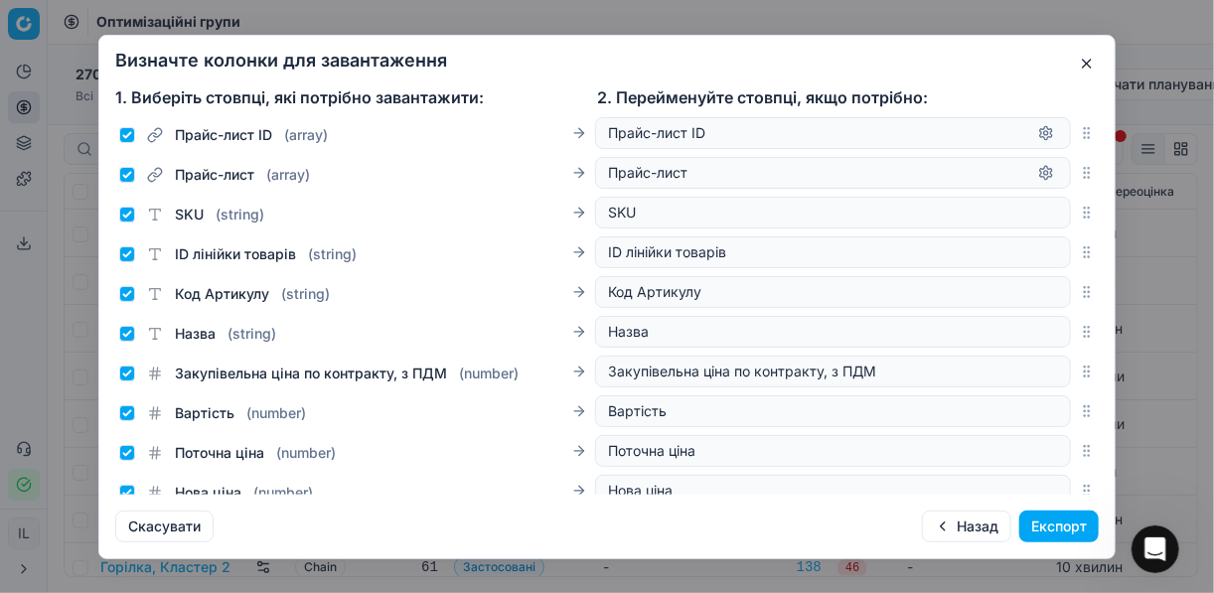
click at [1057, 525] on button "Експорт" at bounding box center [1058, 527] width 79 height 32
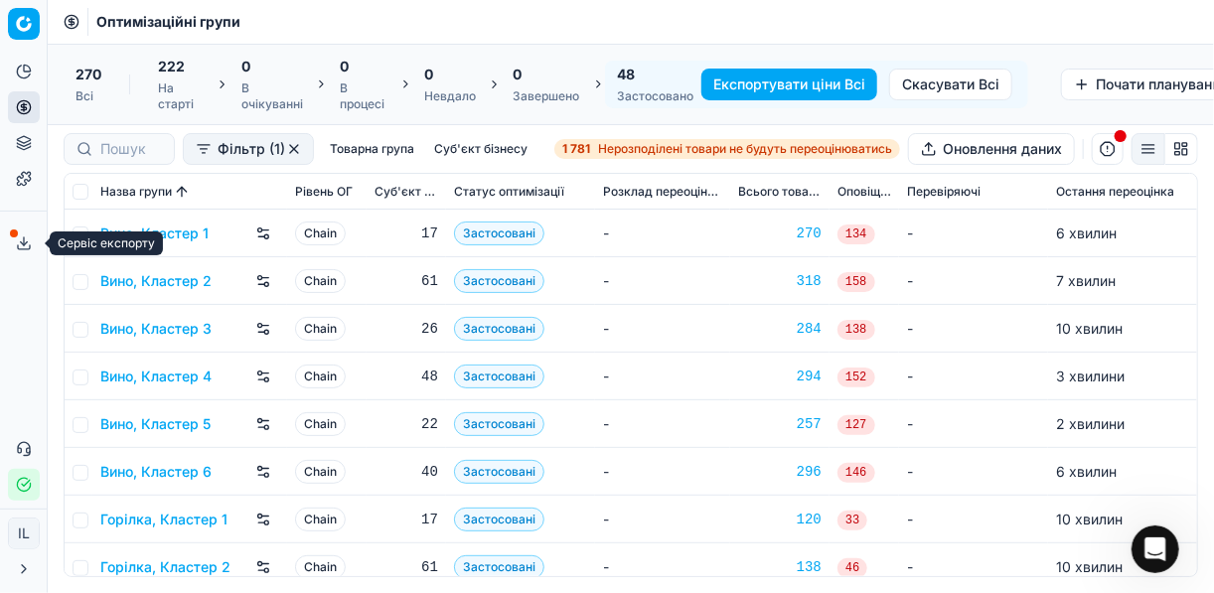
click at [24, 243] on polyline at bounding box center [24, 243] width 7 height 3
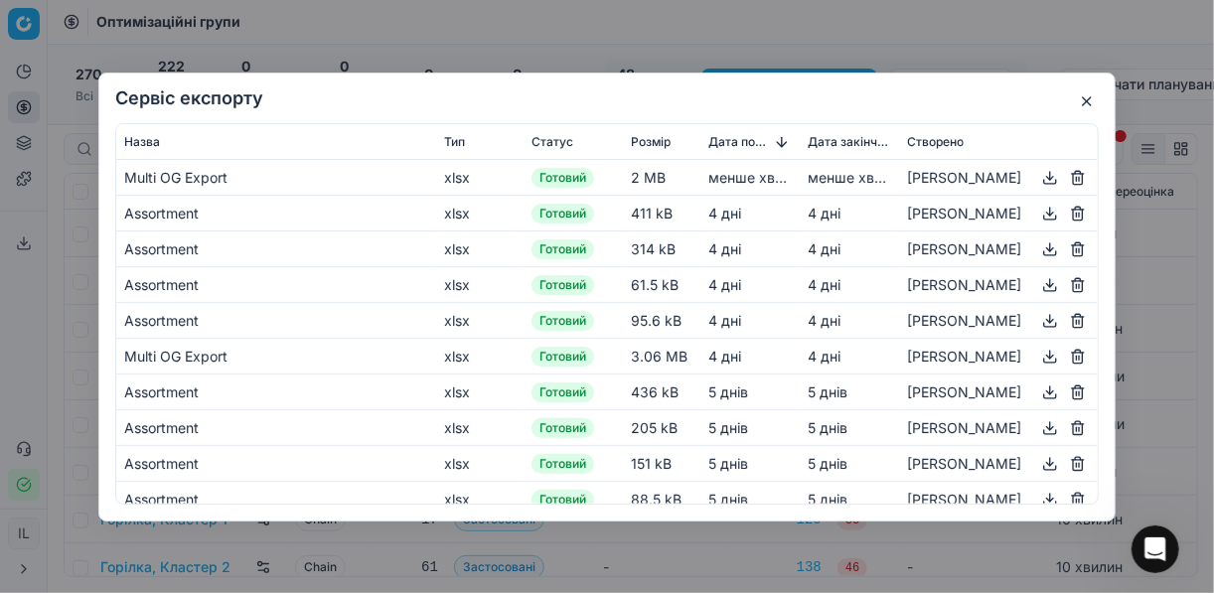
click at [1038, 177] on button "button" at bounding box center [1050, 177] width 24 height 24
click at [793, 47] on div "Сервіс експорту Назва Тип Статус Розмір Дата початку Дата закінчення Створено M…" at bounding box center [607, 296] width 1214 height 593
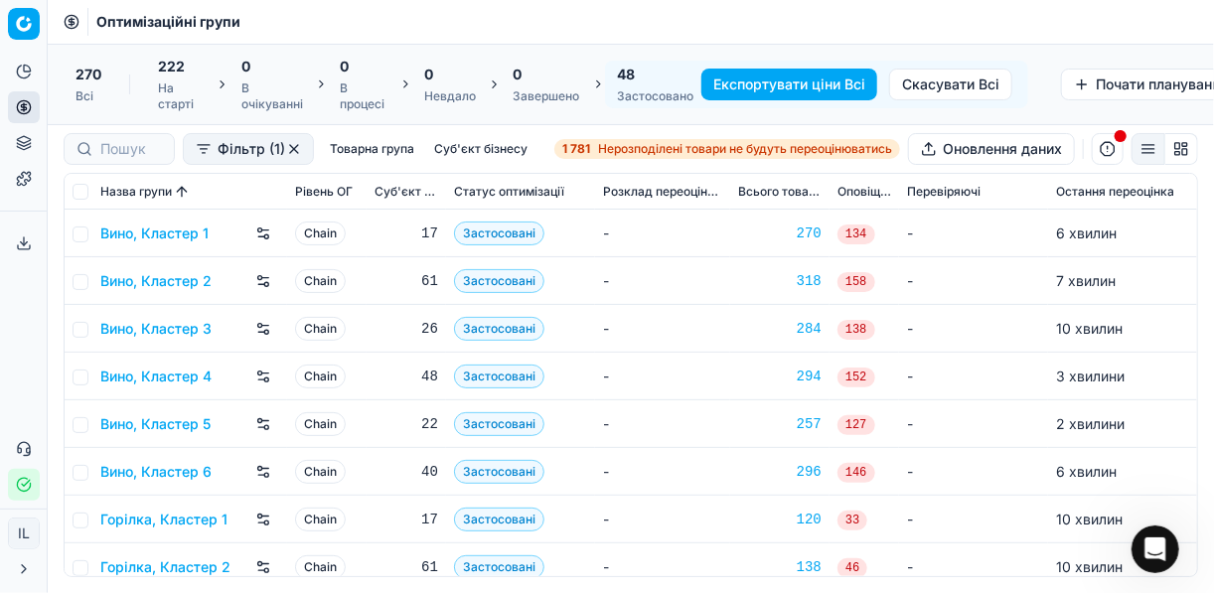
click at [1112, 147] on button "button" at bounding box center [1108, 149] width 32 height 32
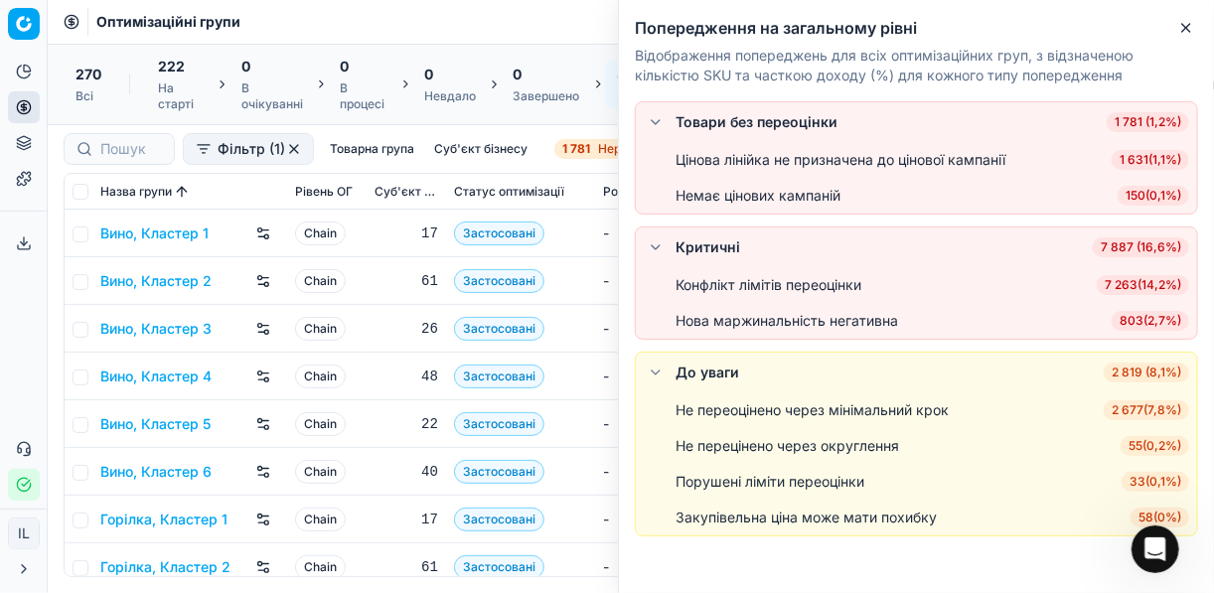
click at [1003, 294] on li "Конфлікт лімітів переоцінки 7 263 ( 14,2% )" at bounding box center [916, 285] width 561 height 36
click at [1097, 286] on span "7 263 ( 14,2% )" at bounding box center [1143, 285] width 92 height 20
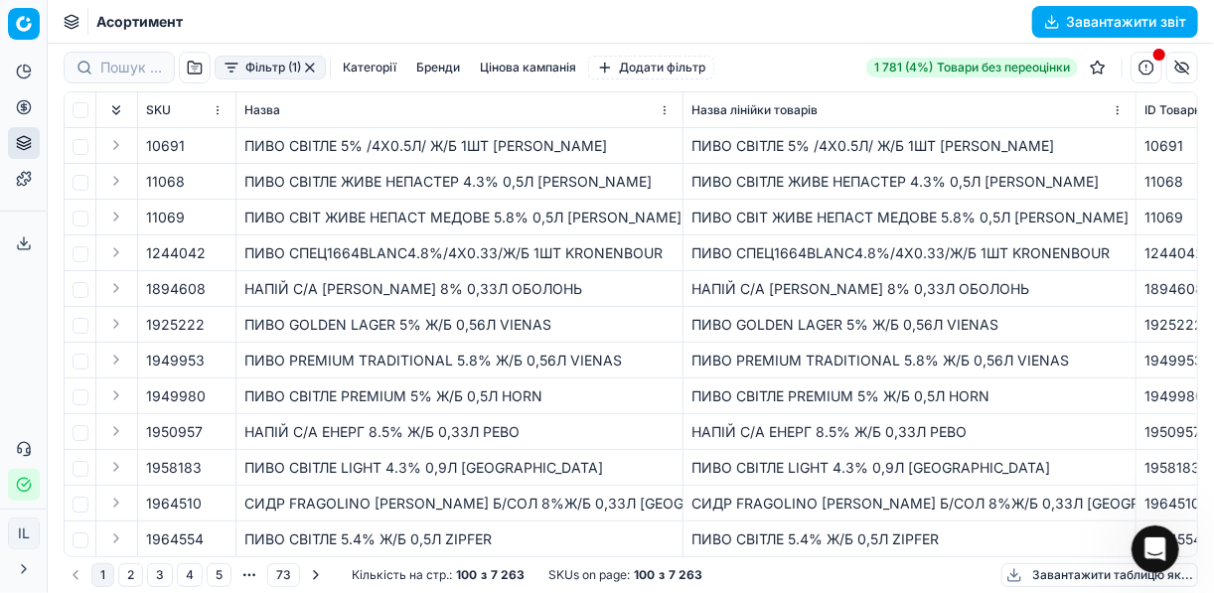
click at [362, 70] on button "Категорії" at bounding box center [370, 68] width 70 height 24
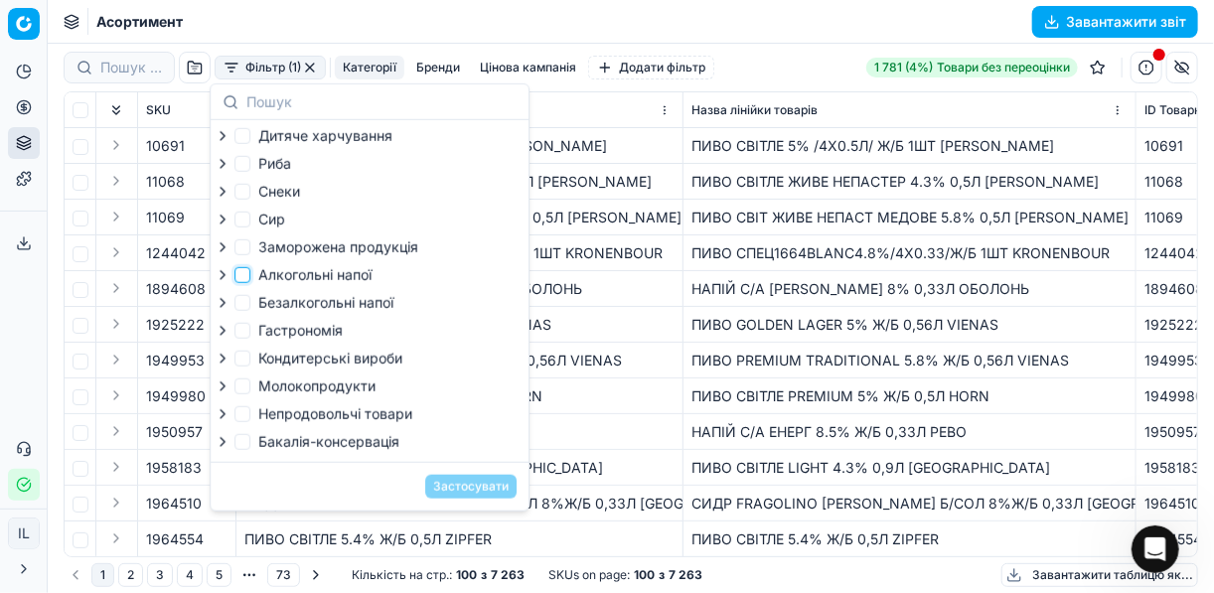
click at [245, 281] on input "Алкогольні напої" at bounding box center [242, 275] width 16 height 16
checkbox input "true"
click at [464, 493] on button "Застосувати" at bounding box center [470, 487] width 91 height 24
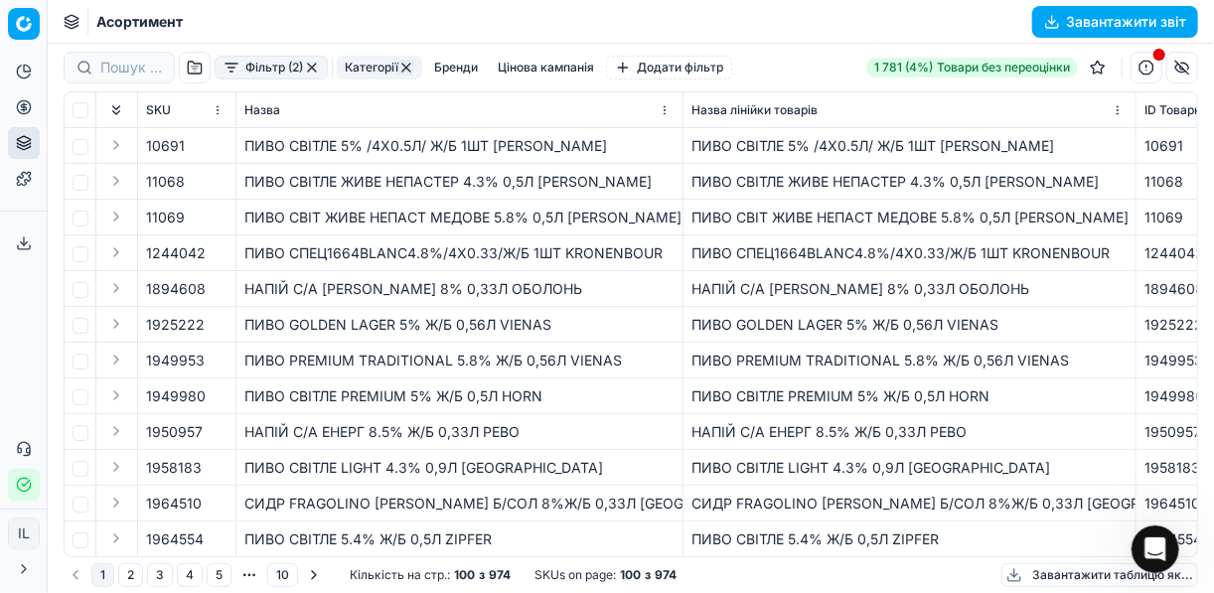
click at [1049, 12] on button "Завантажити звіт" at bounding box center [1115, 22] width 166 height 32
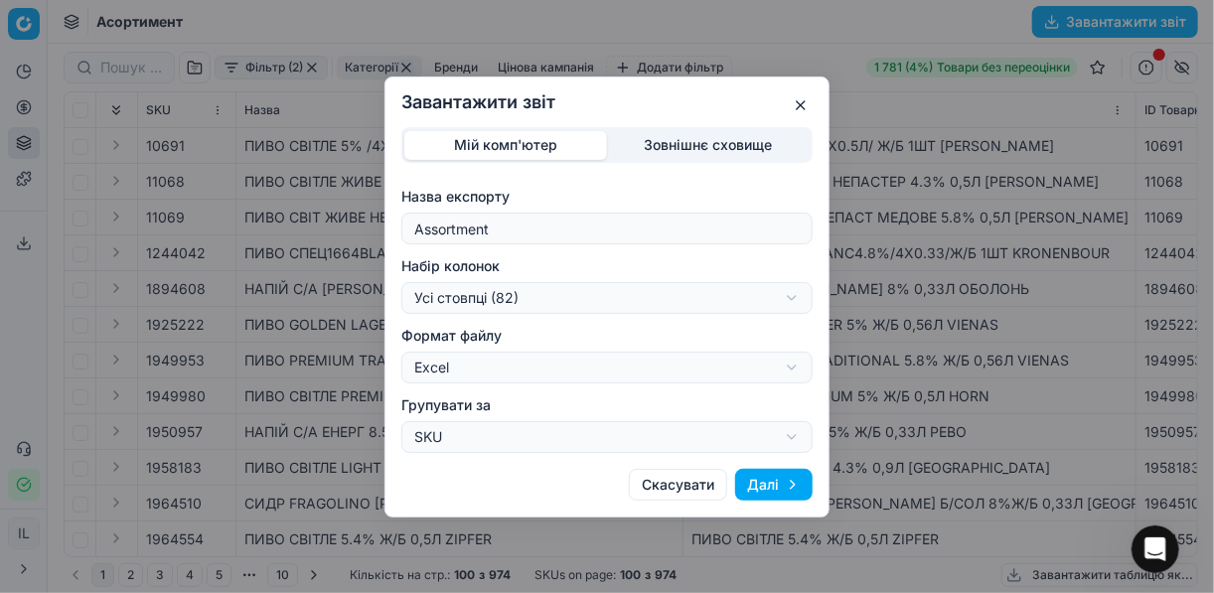
click at [791, 300] on div "Завантажити звіт Мій комп'ютер Зовнішнє сховище Назва експорту Assortment Набір…" at bounding box center [607, 296] width 1214 height 593
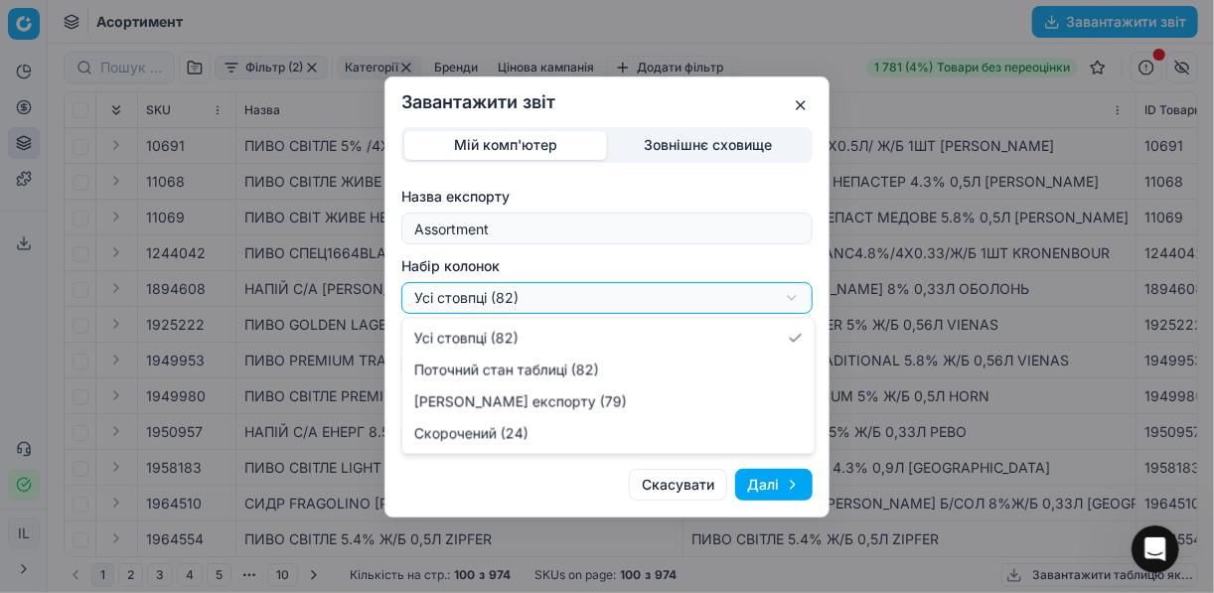
select select "a9134834-9553-4c73-ac5c-c823406624b7"
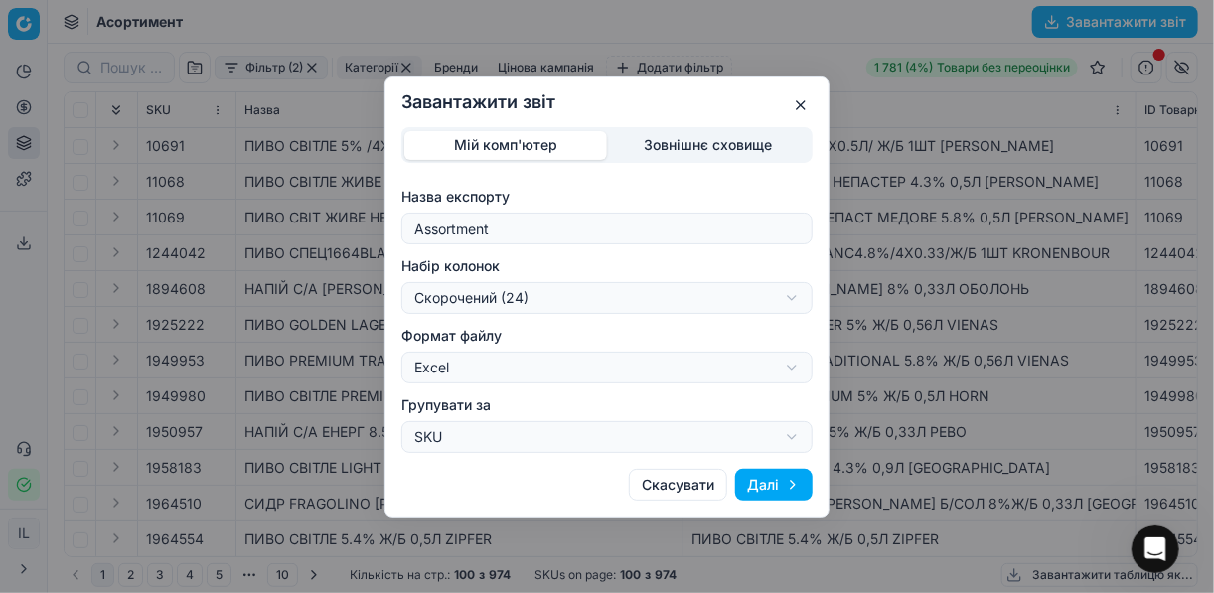
click at [768, 480] on button "Далі" at bounding box center [773, 485] width 77 height 32
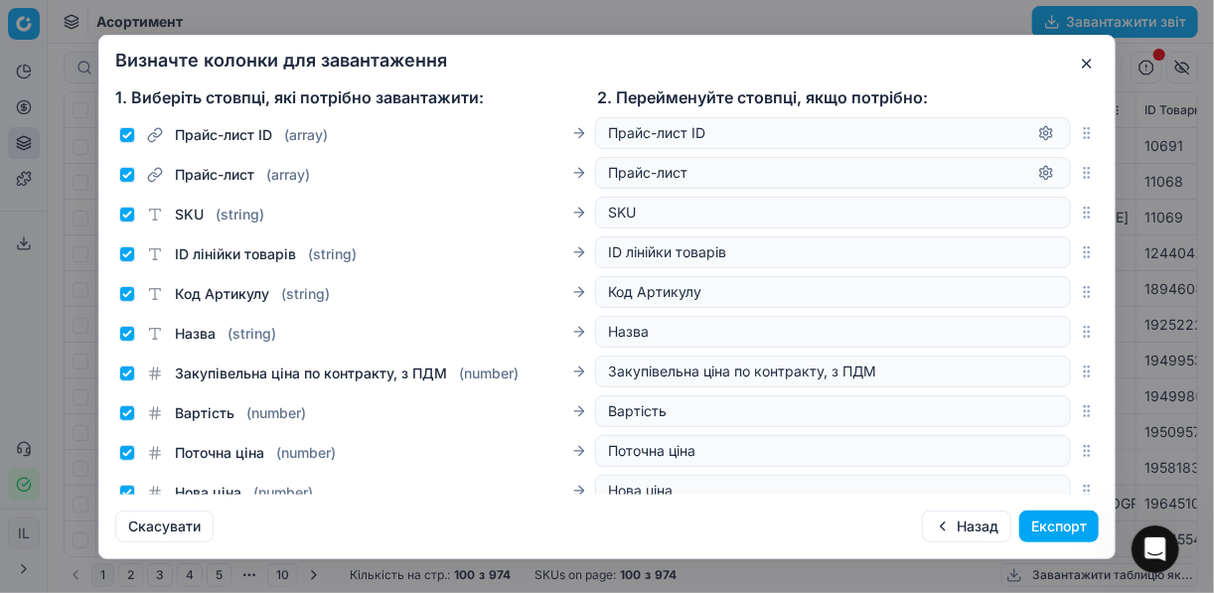
click at [1049, 524] on button "Експорт" at bounding box center [1058, 527] width 79 height 32
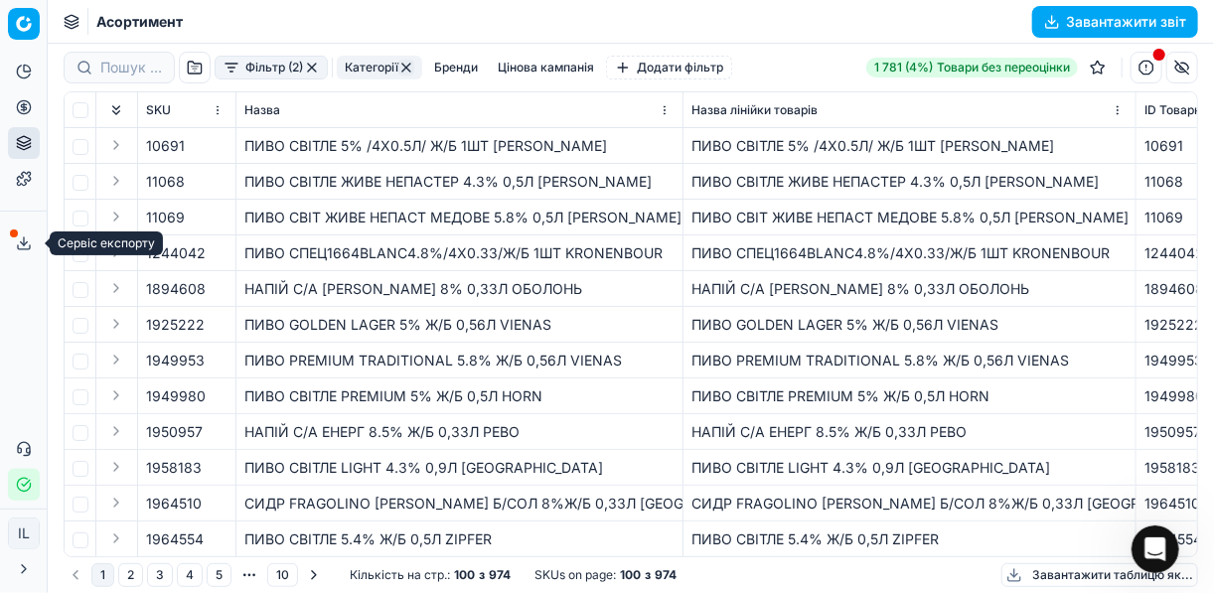
click at [26, 240] on icon at bounding box center [24, 243] width 16 height 16
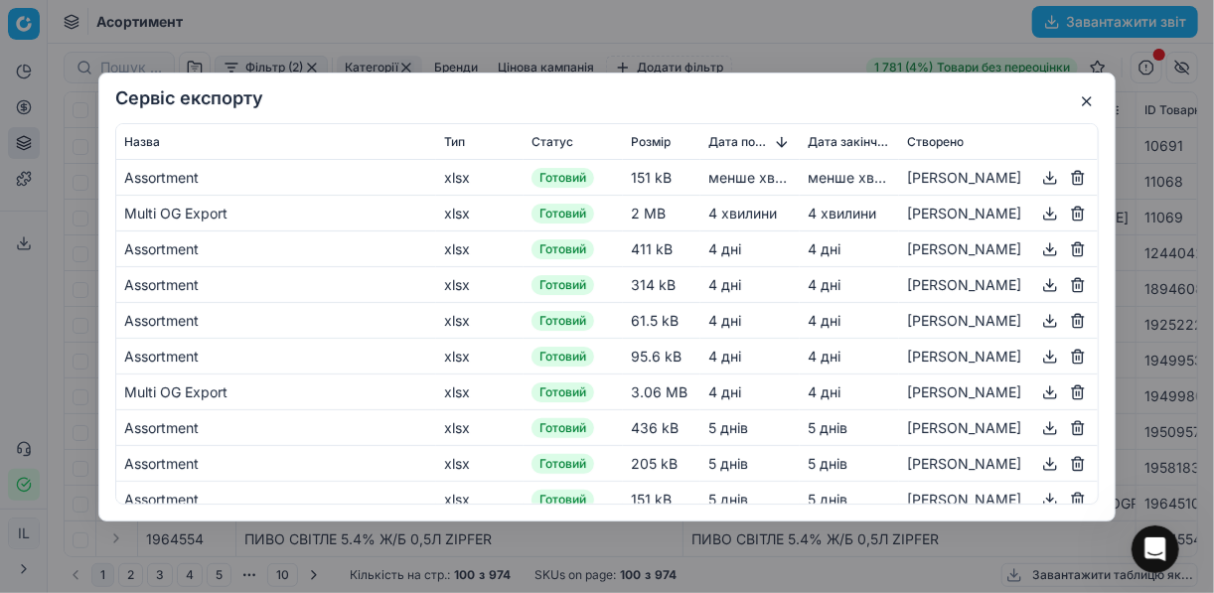
click at [1038, 174] on button "button" at bounding box center [1050, 177] width 24 height 24
drag, startPoint x: 778, startPoint y: 45, endPoint x: 814, endPoint y: 31, distance: 39.3
click at [778, 45] on div "Сервіс експорту Назва Тип Статус Розмір Дата початку Дата закінчення Створено A…" at bounding box center [607, 296] width 1214 height 593
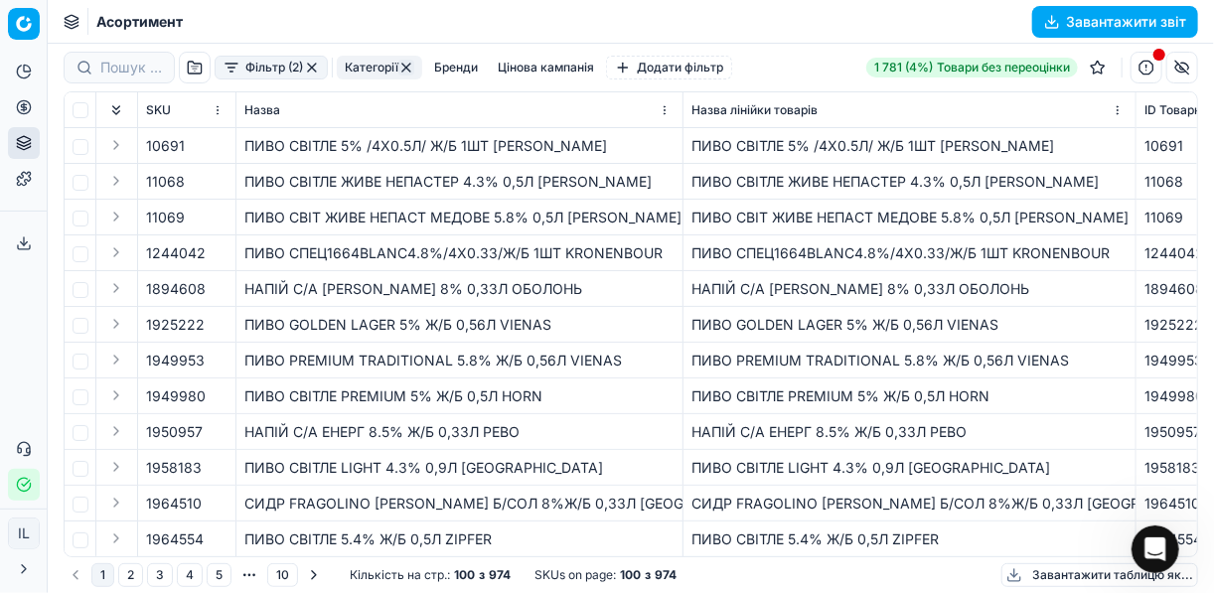
click at [306, 67] on button "button" at bounding box center [312, 68] width 16 height 16
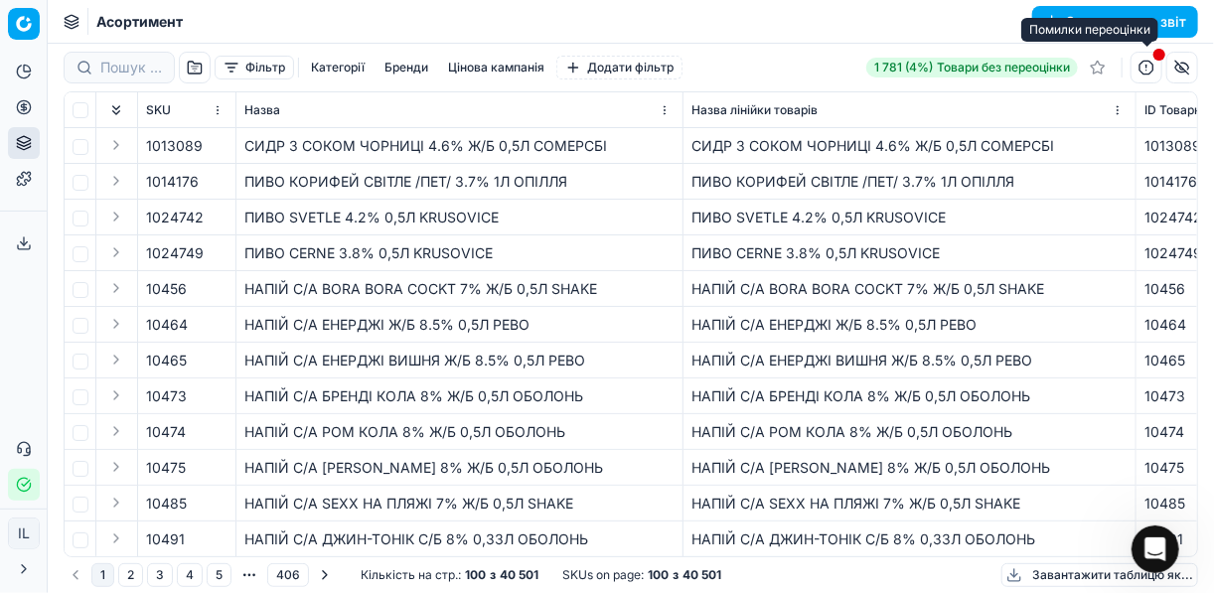
click at [1151, 66] on button "button" at bounding box center [1146, 68] width 32 height 32
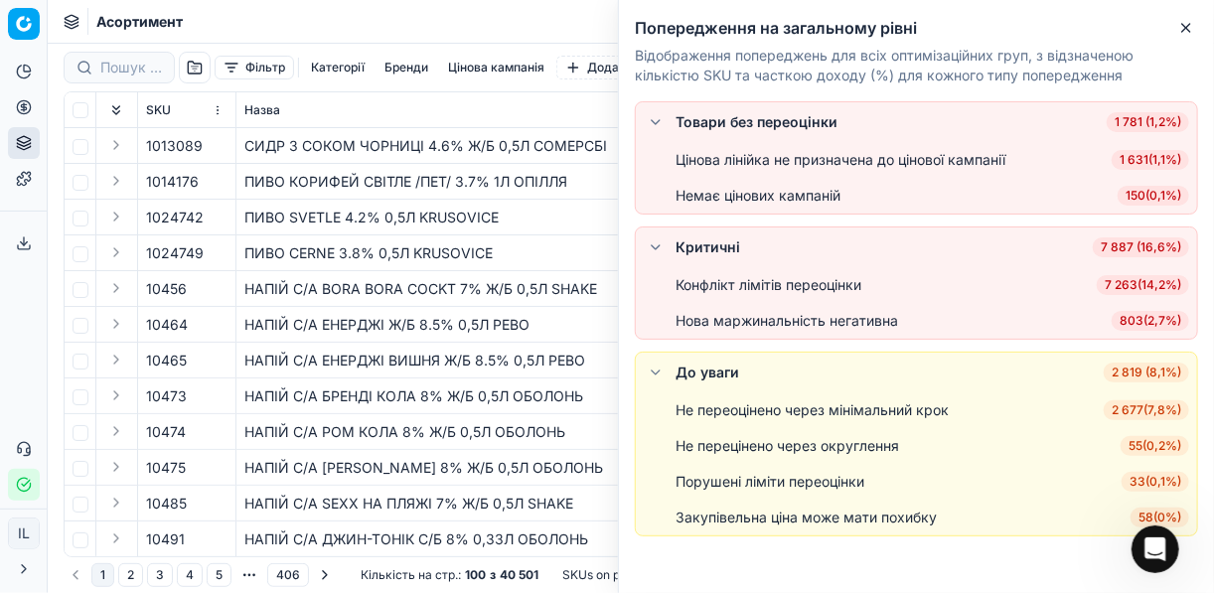
click at [1137, 294] on li "Конфлікт лімітів переоцінки 7 263 ( 14,2% )" at bounding box center [916, 285] width 561 height 36
click at [1143, 283] on span "7 263 ( 14,2% )" at bounding box center [1143, 285] width 92 height 20
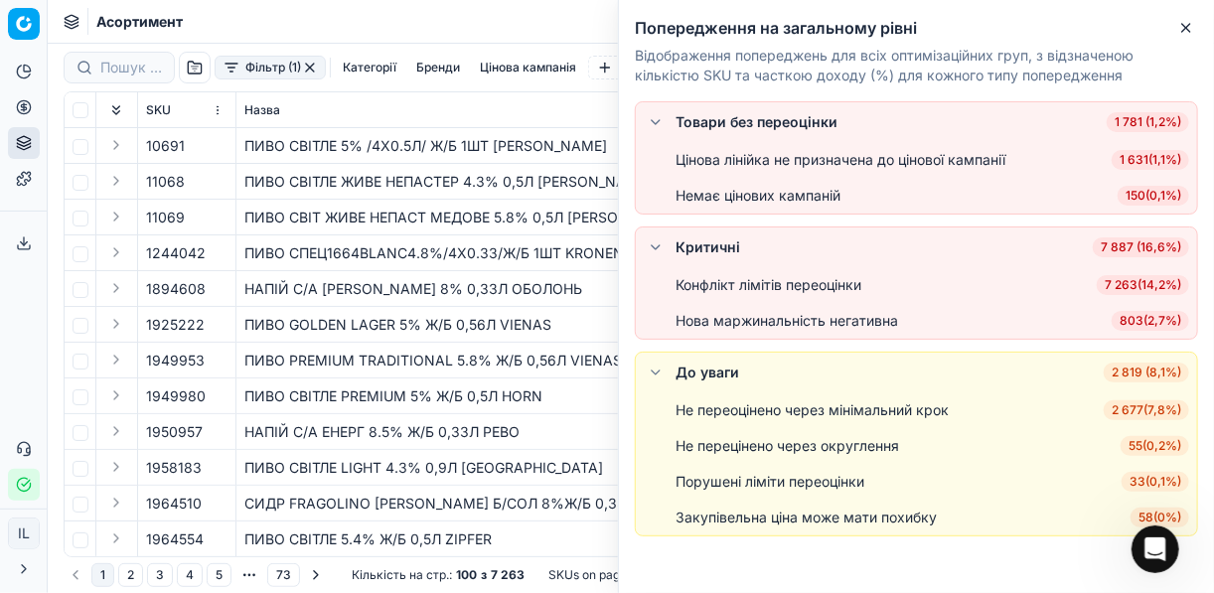
click at [1143, 283] on span "7 263 ( 14,2% )" at bounding box center [1143, 285] width 92 height 20
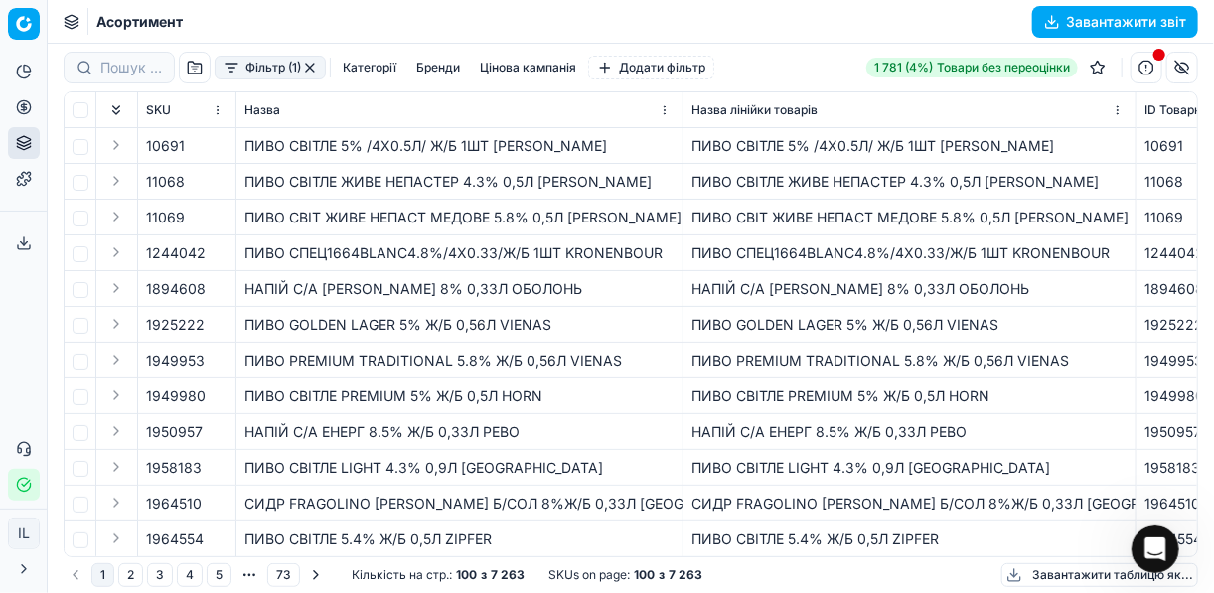
click at [355, 65] on button "Категорії" at bounding box center [370, 68] width 70 height 24
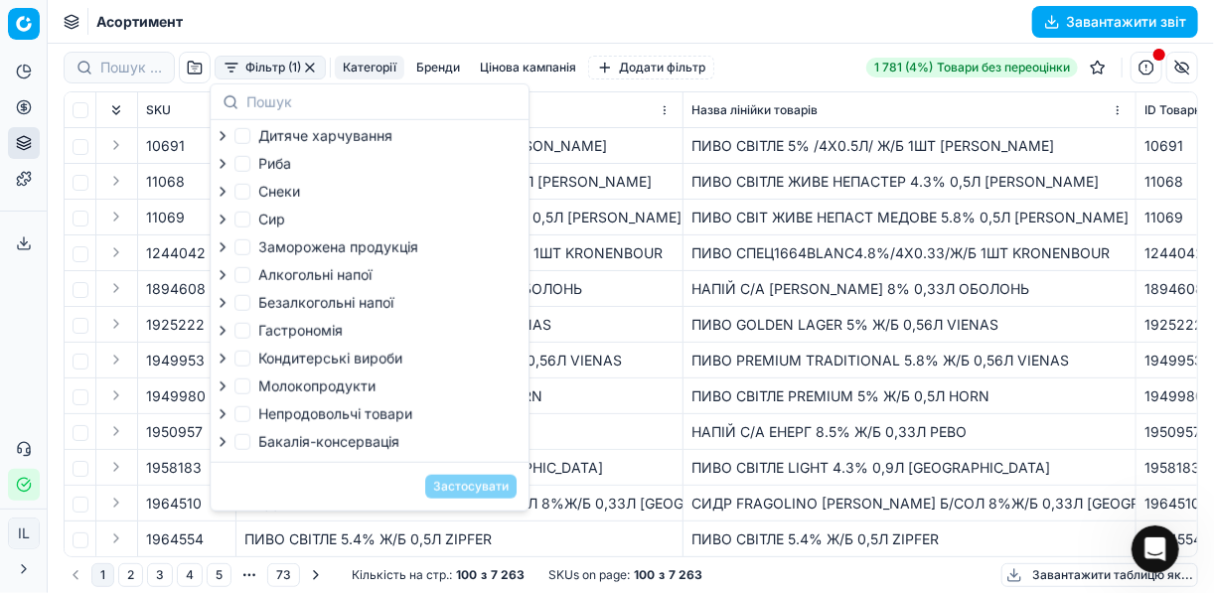
click at [250, 193] on label "Снеки" at bounding box center [267, 192] width 66 height 20
click at [250, 193] on input "Снеки" at bounding box center [242, 192] width 16 height 16
checkbox input "true"
click at [243, 307] on input "Безалкогольні напої" at bounding box center [242, 303] width 16 height 16
checkbox input "true"
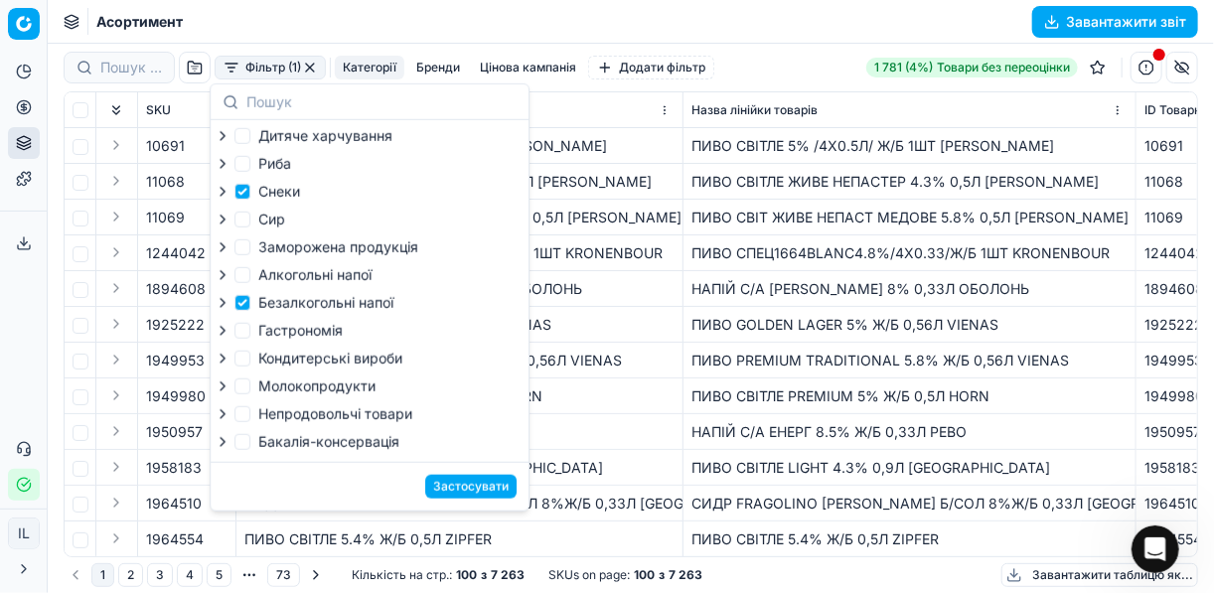
click at [453, 492] on button "Застосувати" at bounding box center [470, 487] width 91 height 24
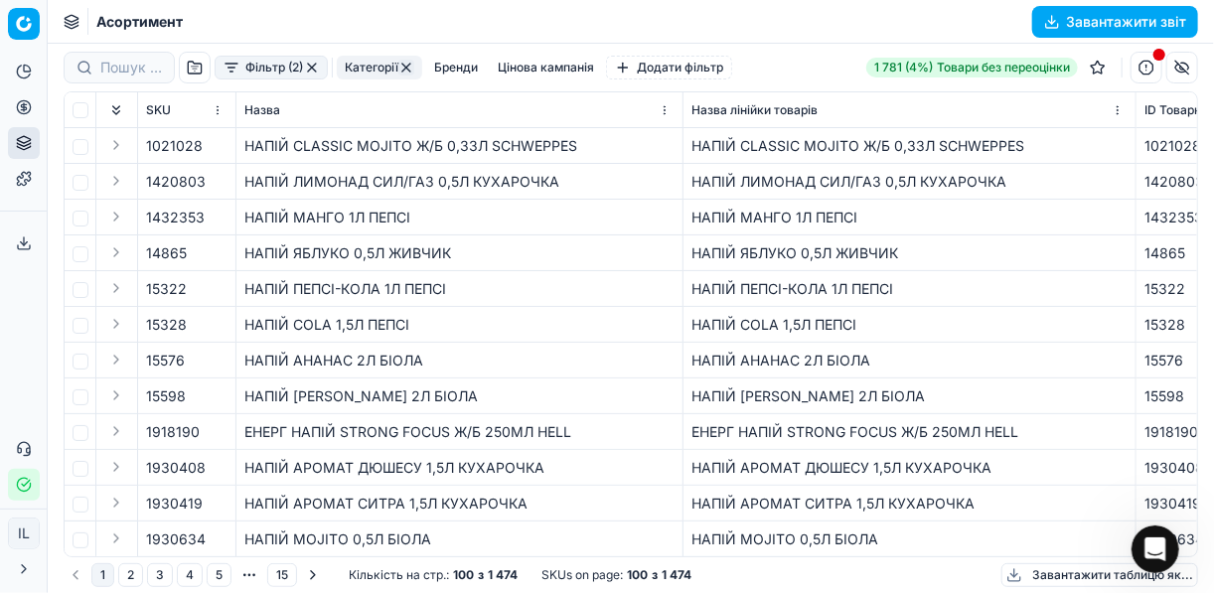
click at [1049, 16] on button "Завантажити звіт" at bounding box center [1115, 22] width 166 height 32
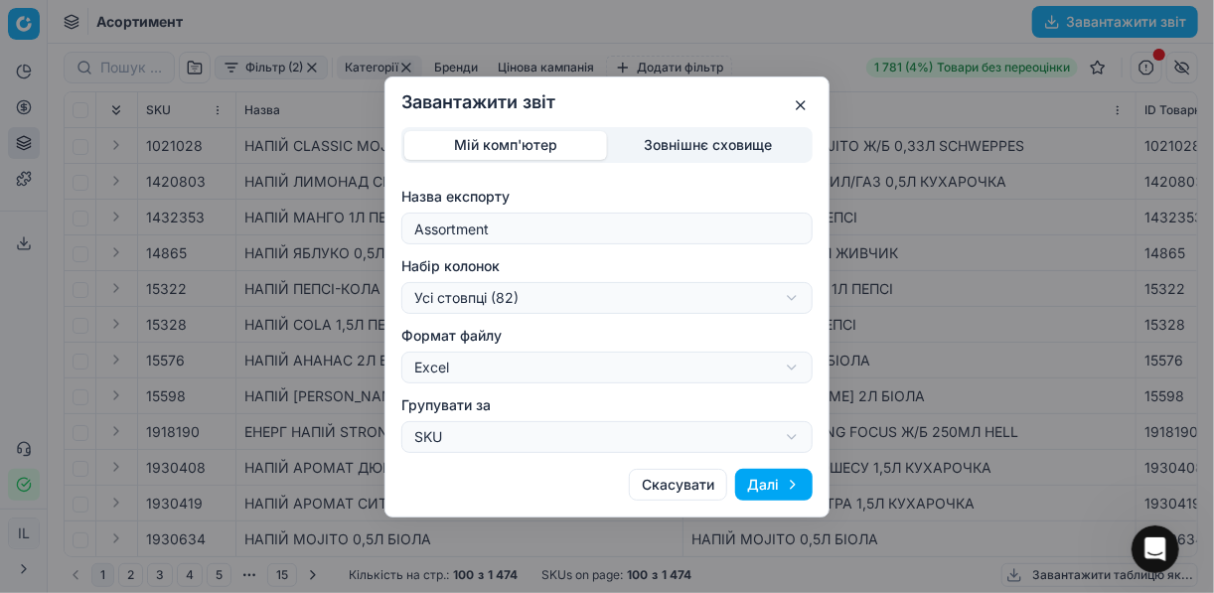
click at [793, 298] on div "Завантажити звіт Мій комп'ютер Зовнішнє сховище Назва експорту Assortment Набір…" at bounding box center [607, 296] width 1214 height 593
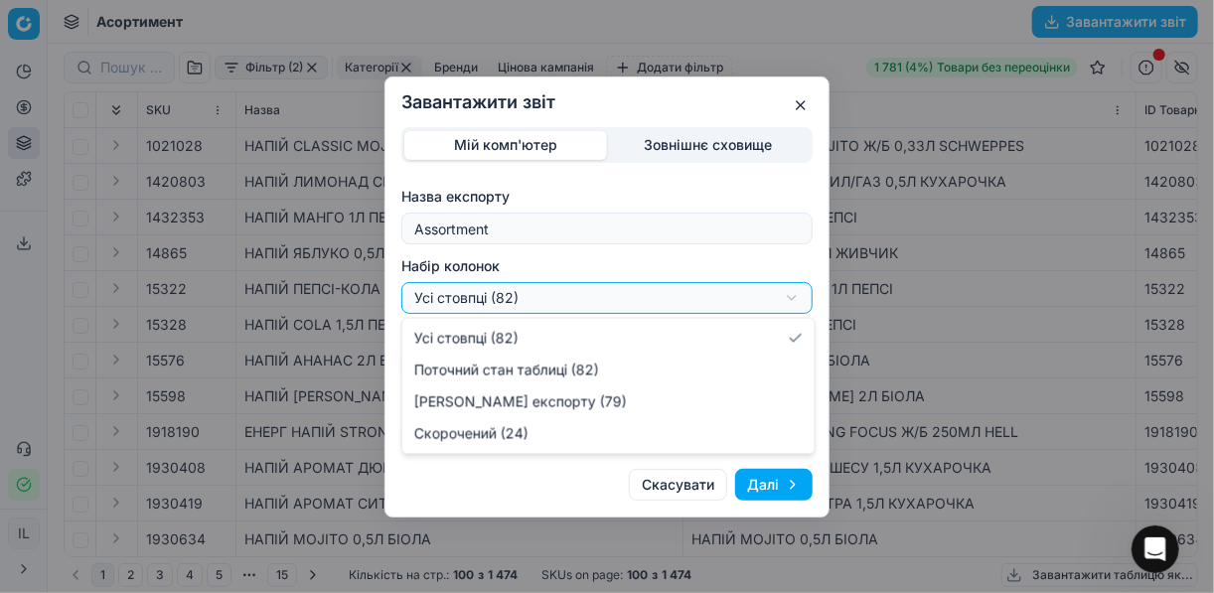
select select "a9134834-9553-4c73-ac5c-c823406624b7"
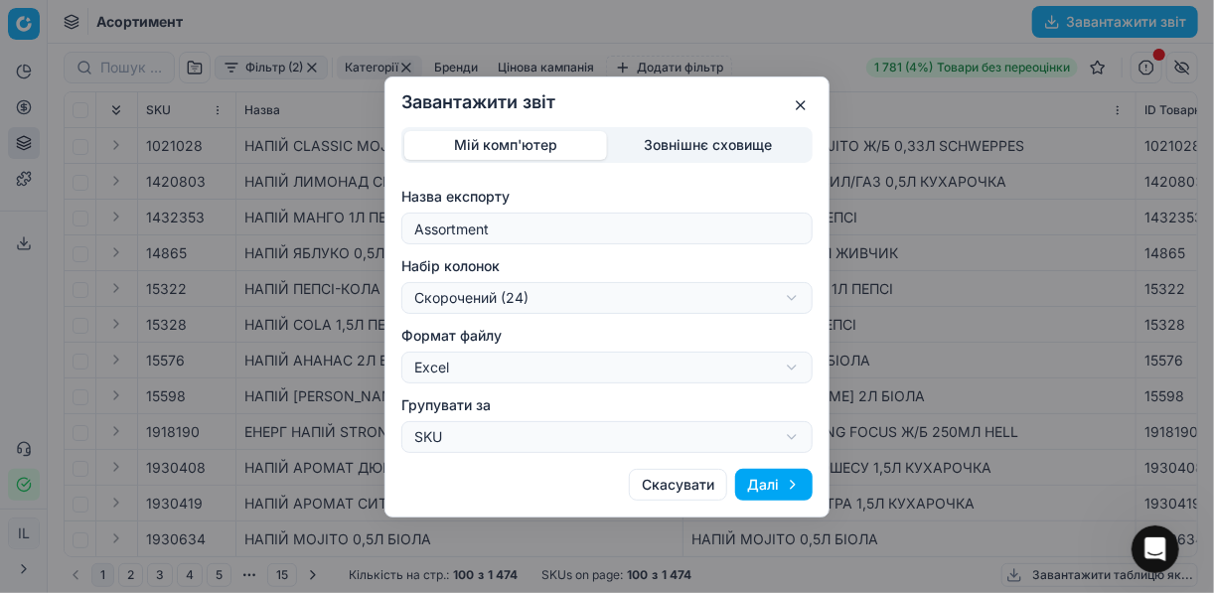
click at [750, 481] on button "Далі" at bounding box center [773, 485] width 77 height 32
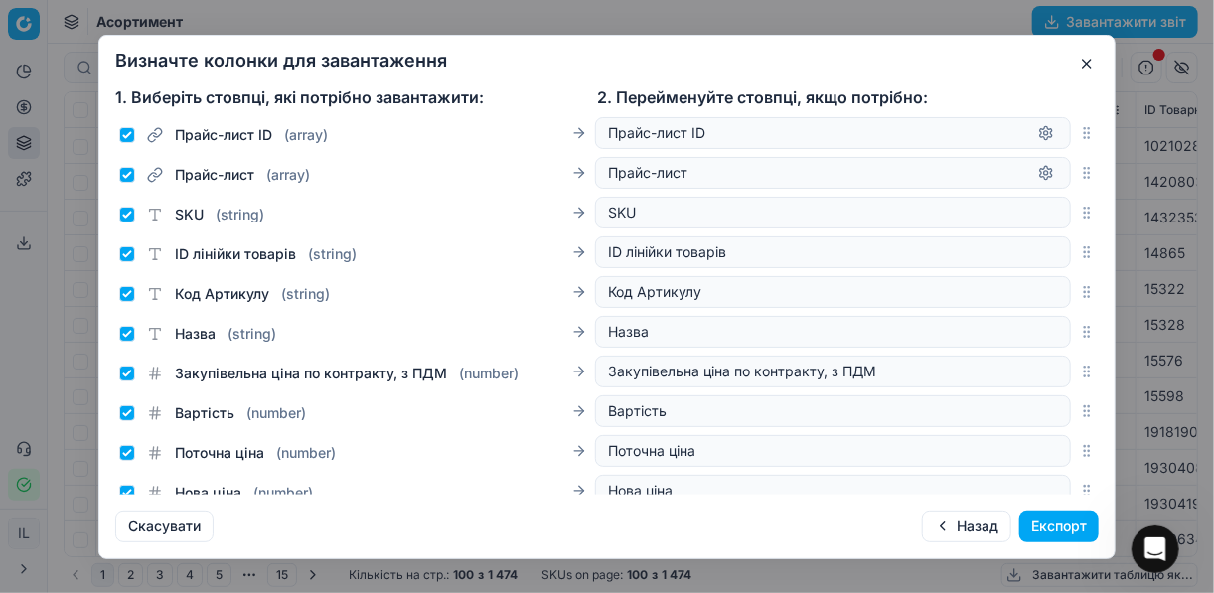
click at [1038, 520] on button "Експорт" at bounding box center [1058, 527] width 79 height 32
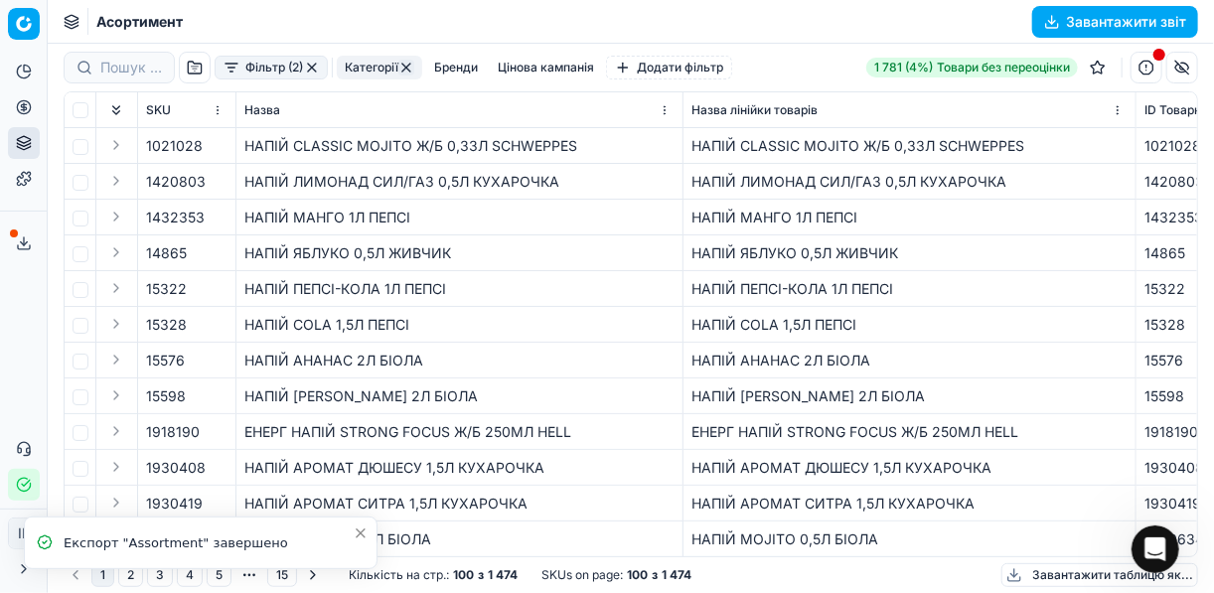
click at [24, 242] on line at bounding box center [24, 241] width 0 height 8
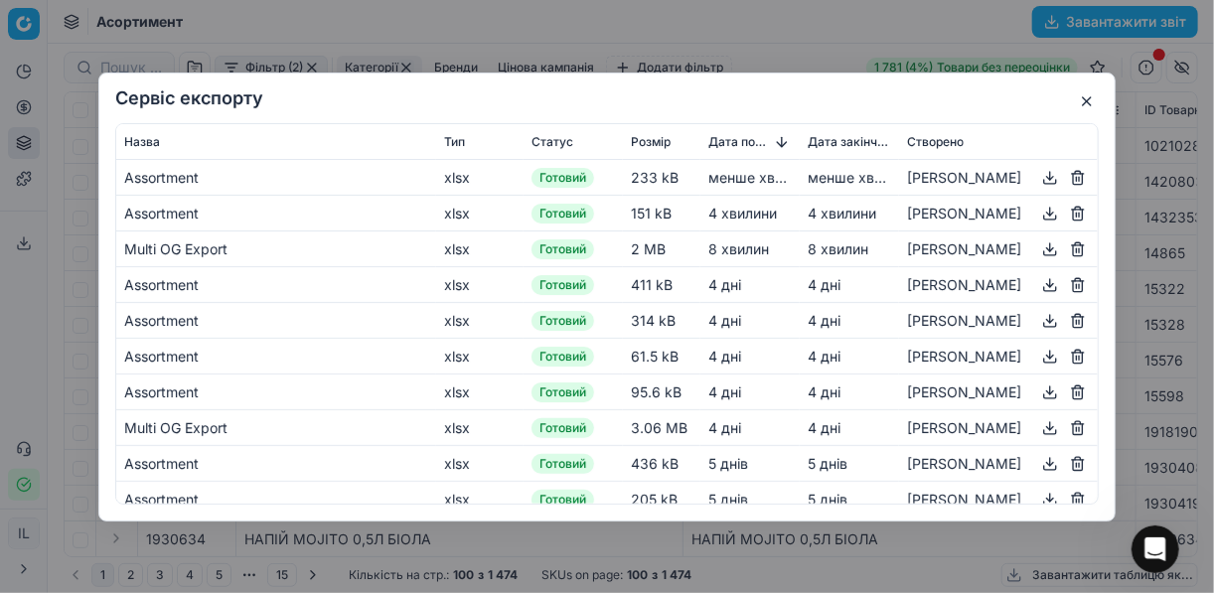
click at [1038, 177] on button "button" at bounding box center [1050, 177] width 24 height 24
click at [748, 39] on div "Сервіс експорту Назва Тип Статус Розмір Дата початку Дата закінчення Створено A…" at bounding box center [607, 296] width 1214 height 593
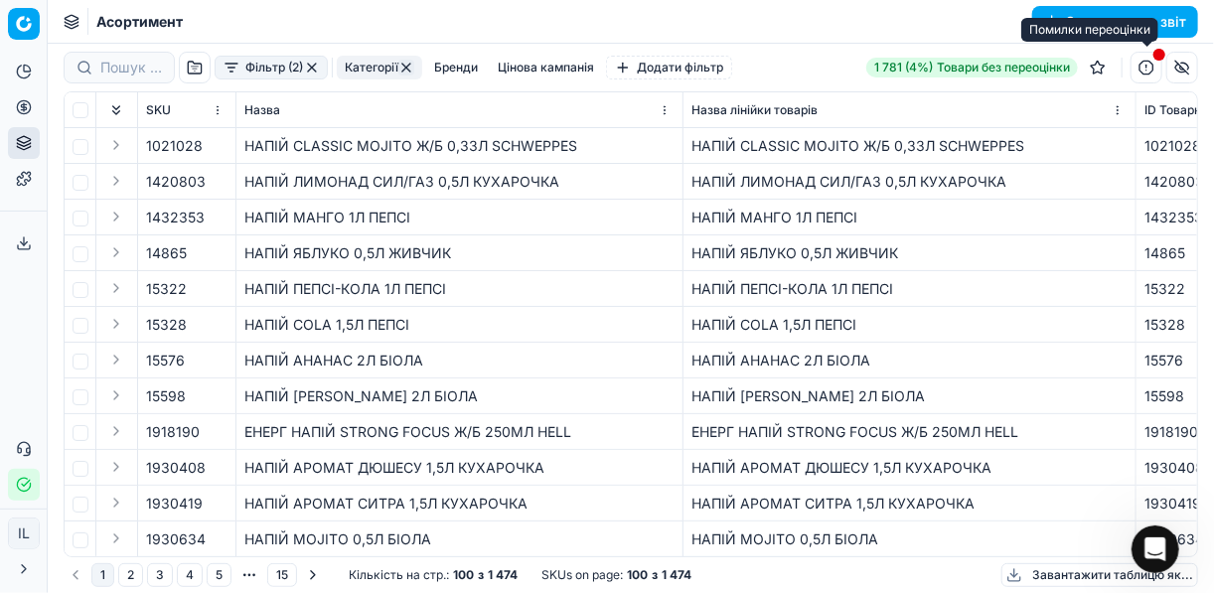
click at [1143, 64] on button "button" at bounding box center [1146, 68] width 32 height 32
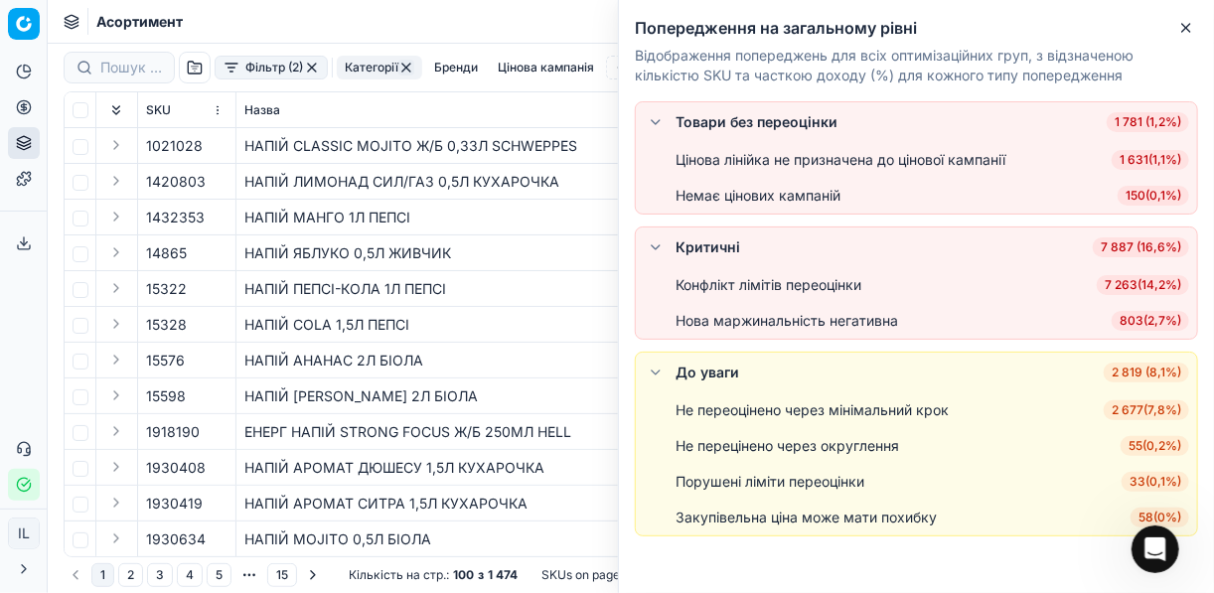
click at [1147, 320] on span "803 ( 2,7% )" at bounding box center [1149, 321] width 77 height 20
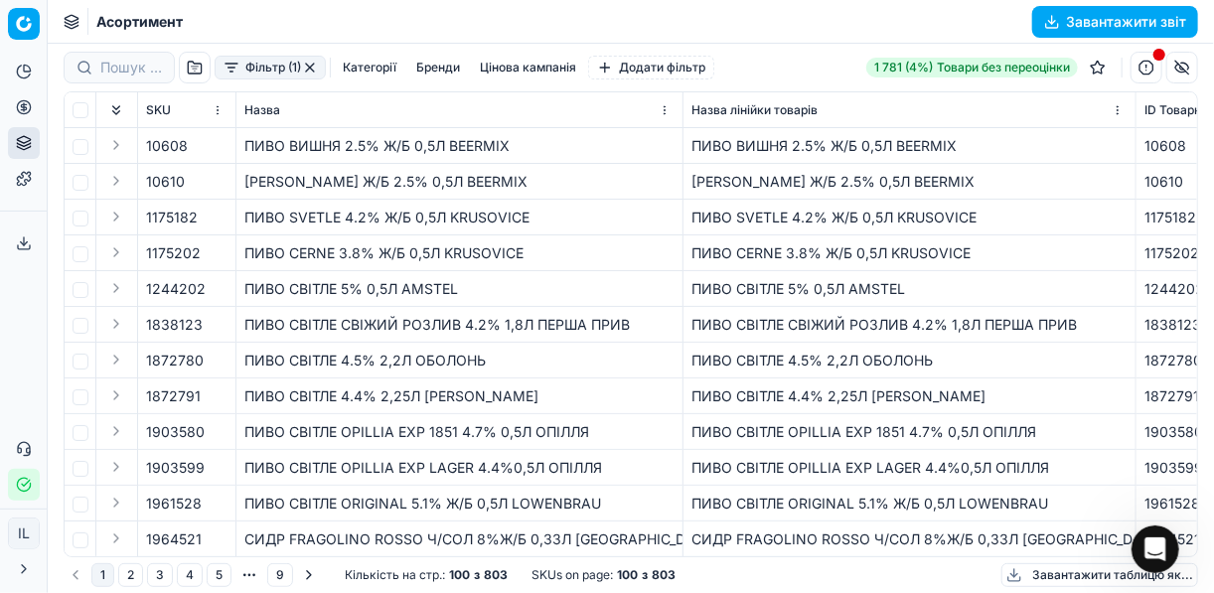
click at [1057, 22] on button "Завантажити звіт" at bounding box center [1115, 22] width 166 height 32
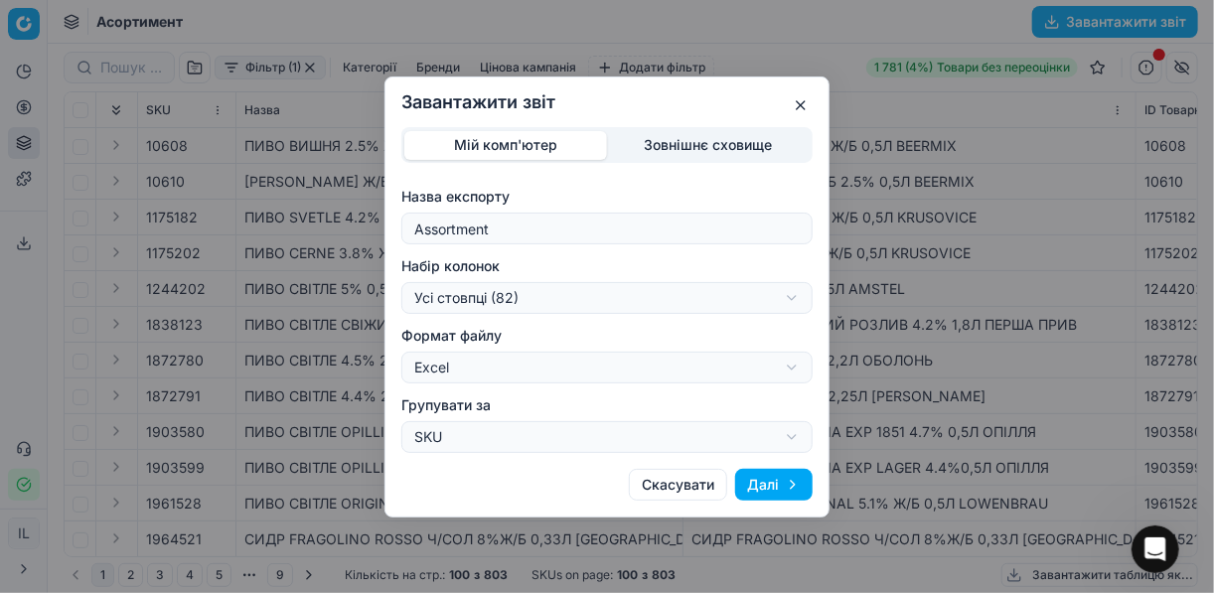
click at [780, 481] on button "Далі" at bounding box center [773, 485] width 77 height 32
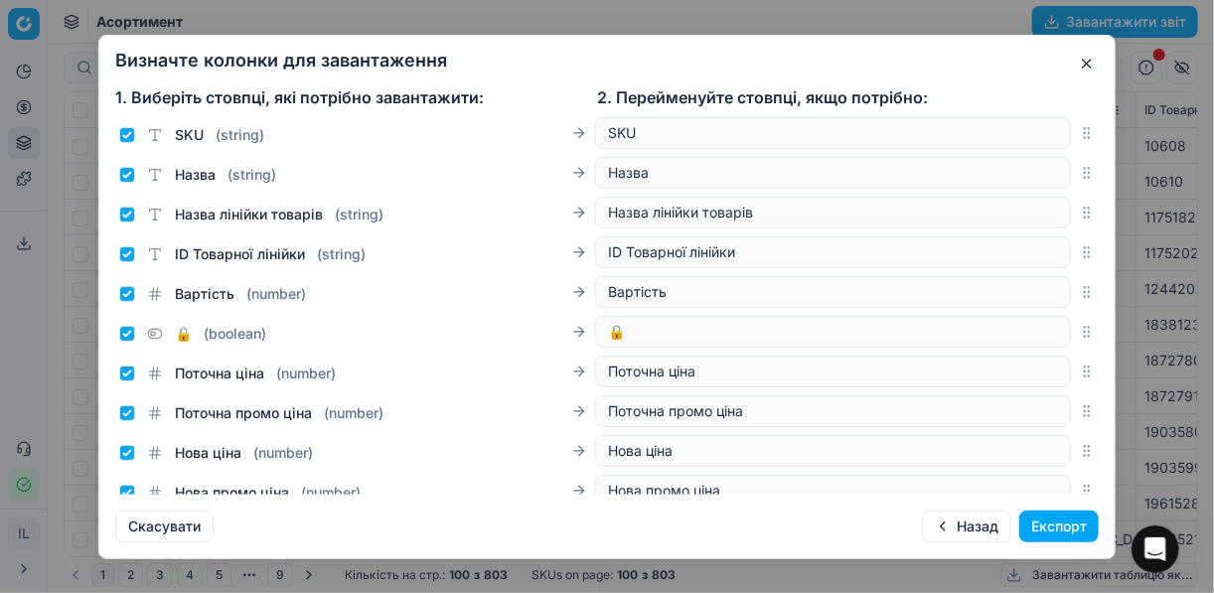
click at [1062, 529] on button "Експорт" at bounding box center [1058, 527] width 79 height 32
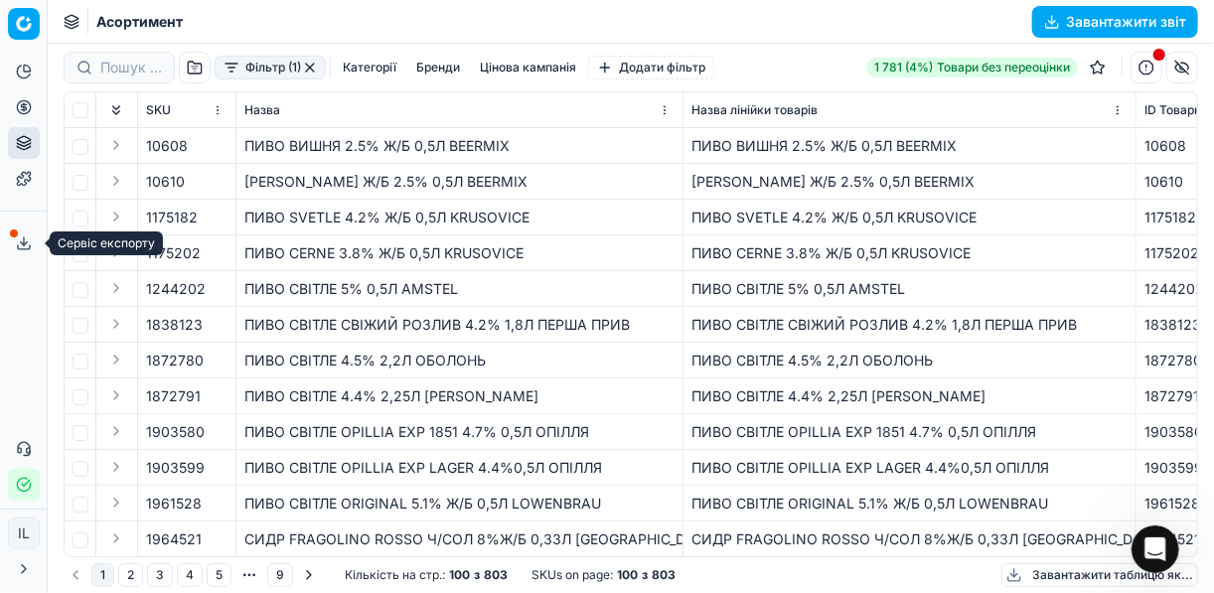
click at [18, 240] on icon at bounding box center [24, 243] width 16 height 16
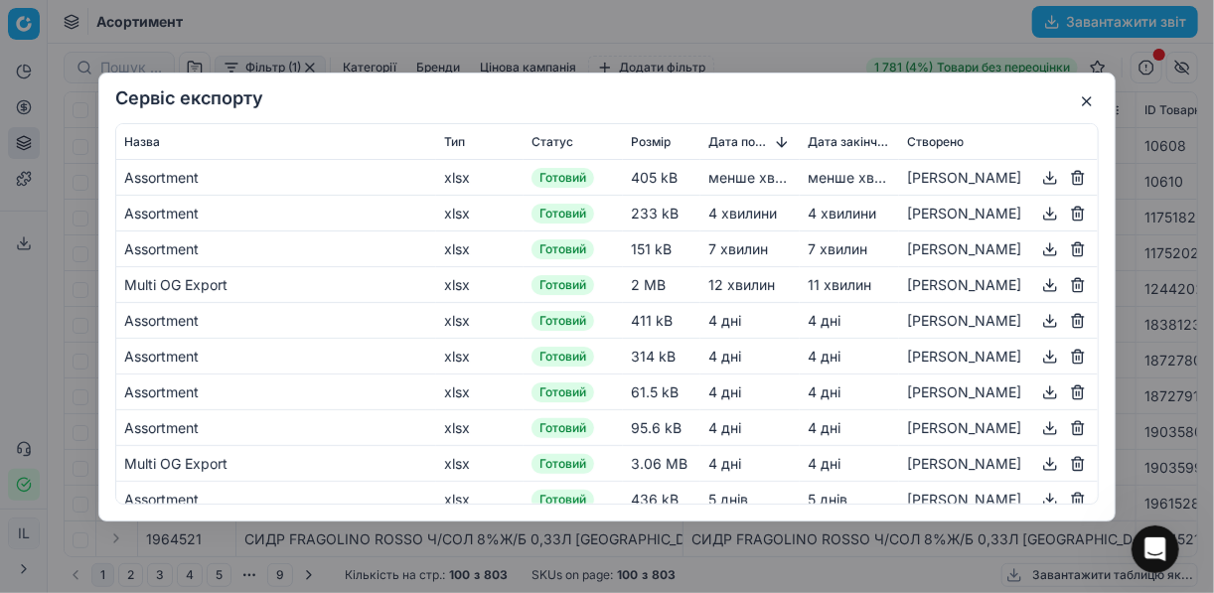
click at [1038, 178] on button "button" at bounding box center [1050, 177] width 24 height 24
click at [1088, 95] on button "button" at bounding box center [1087, 101] width 24 height 24
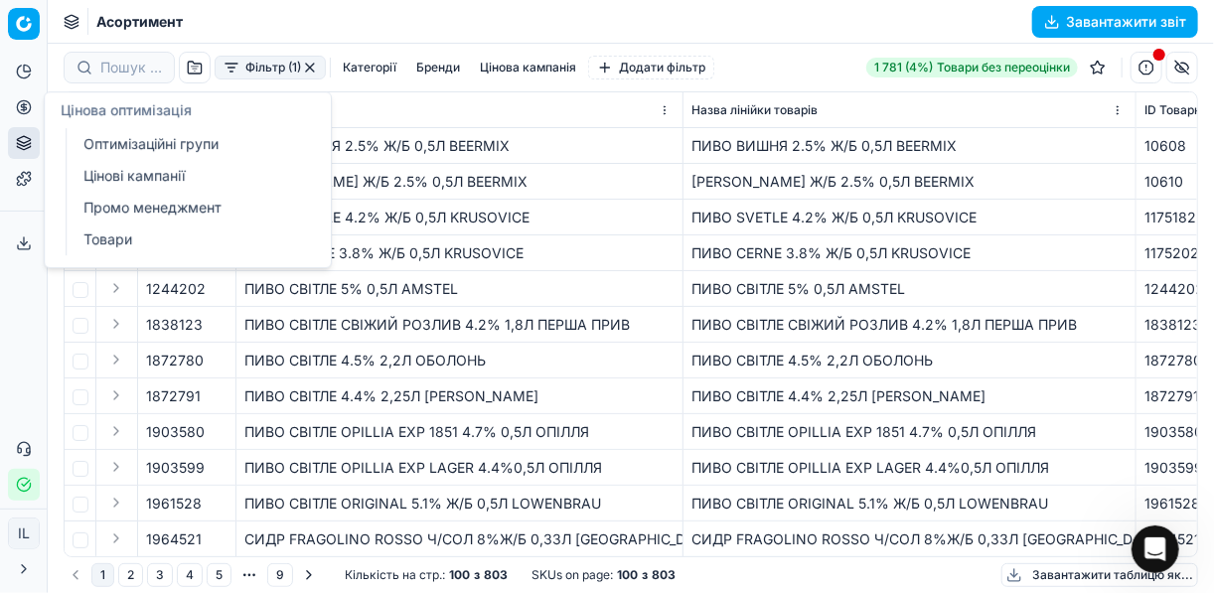
click at [22, 110] on icon at bounding box center [24, 107] width 16 height 16
click at [99, 240] on link "Товари" at bounding box center [190, 239] width 231 height 28
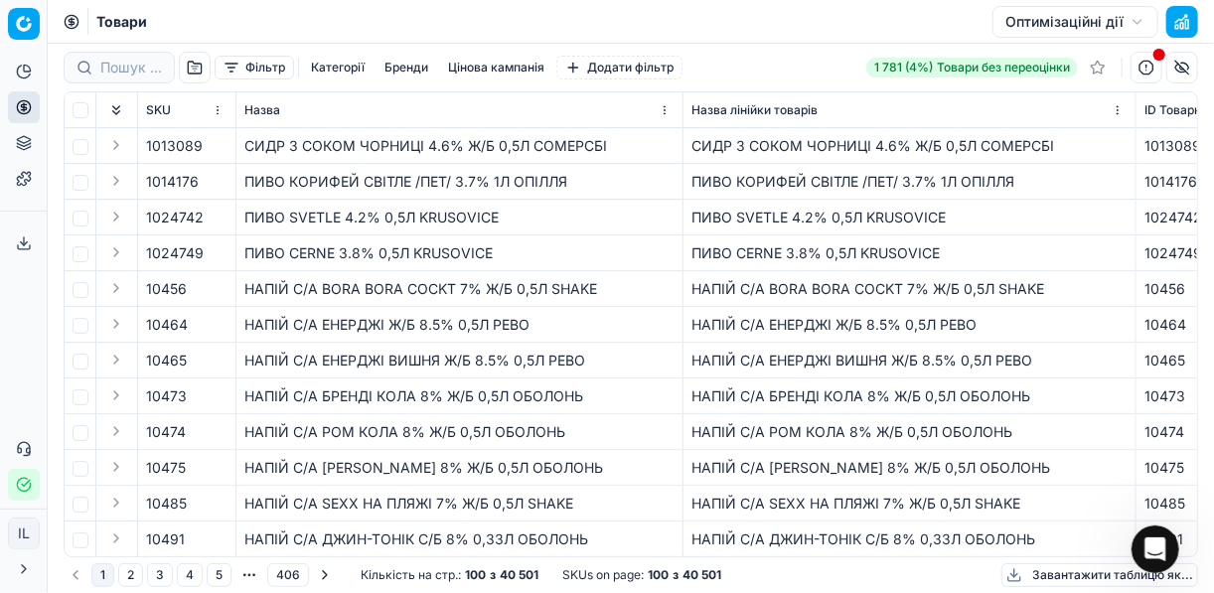
click at [1134, 24] on button "Оптимізаційні дії" at bounding box center [1075, 22] width 166 height 32
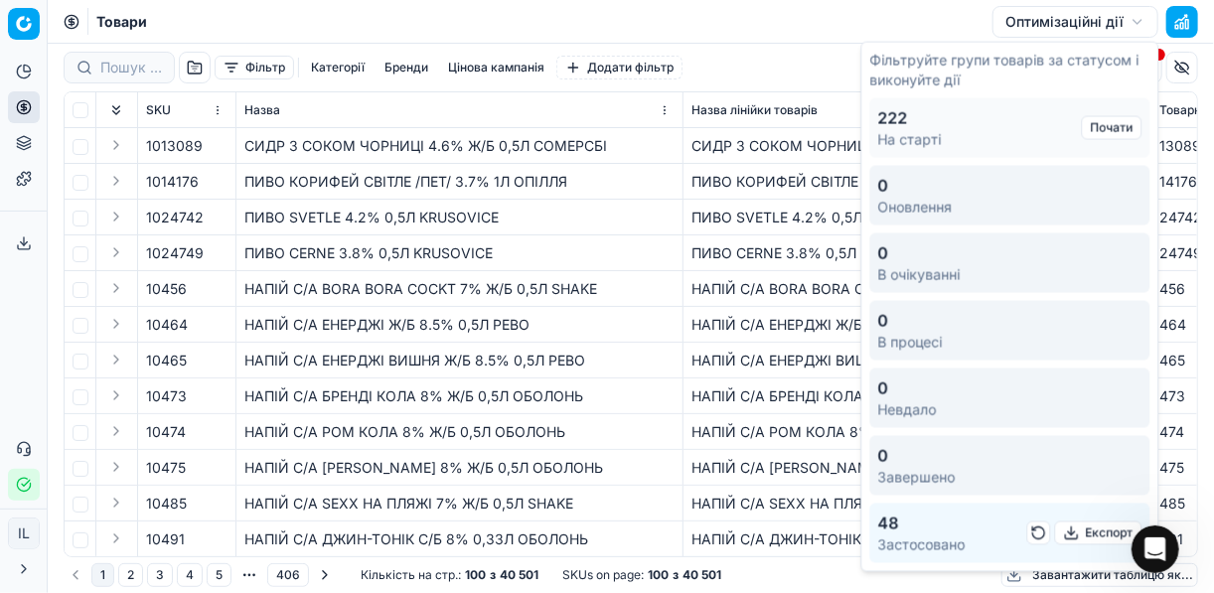
click at [1037, 530] on button "button" at bounding box center [1039, 533] width 24 height 24
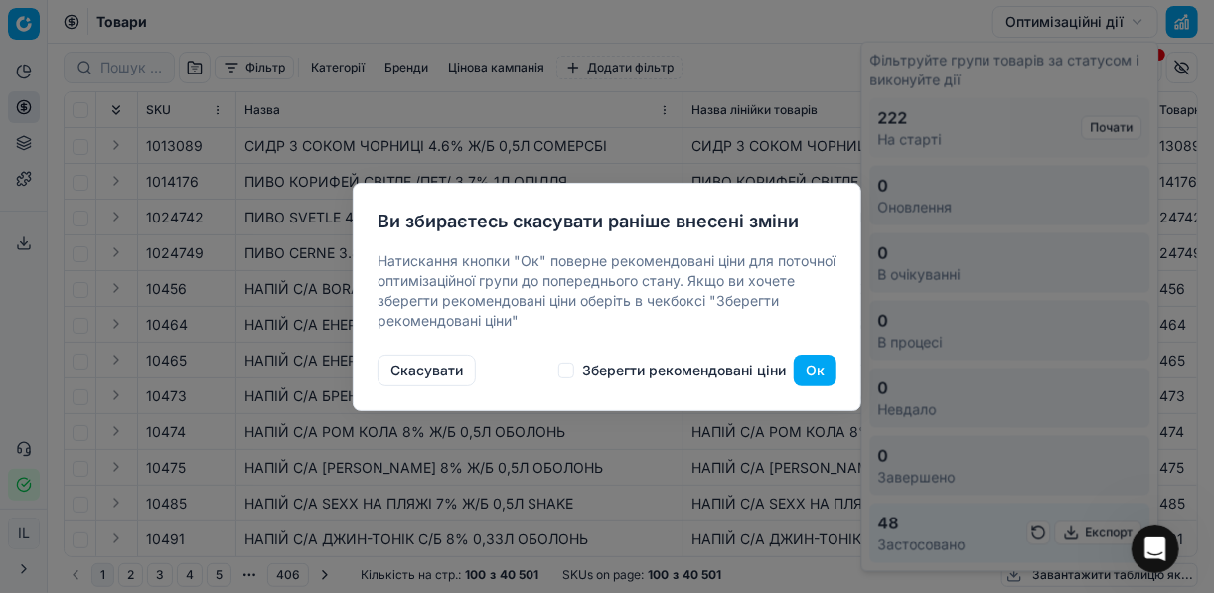
click at [817, 372] on button "Ок" at bounding box center [815, 371] width 43 height 32
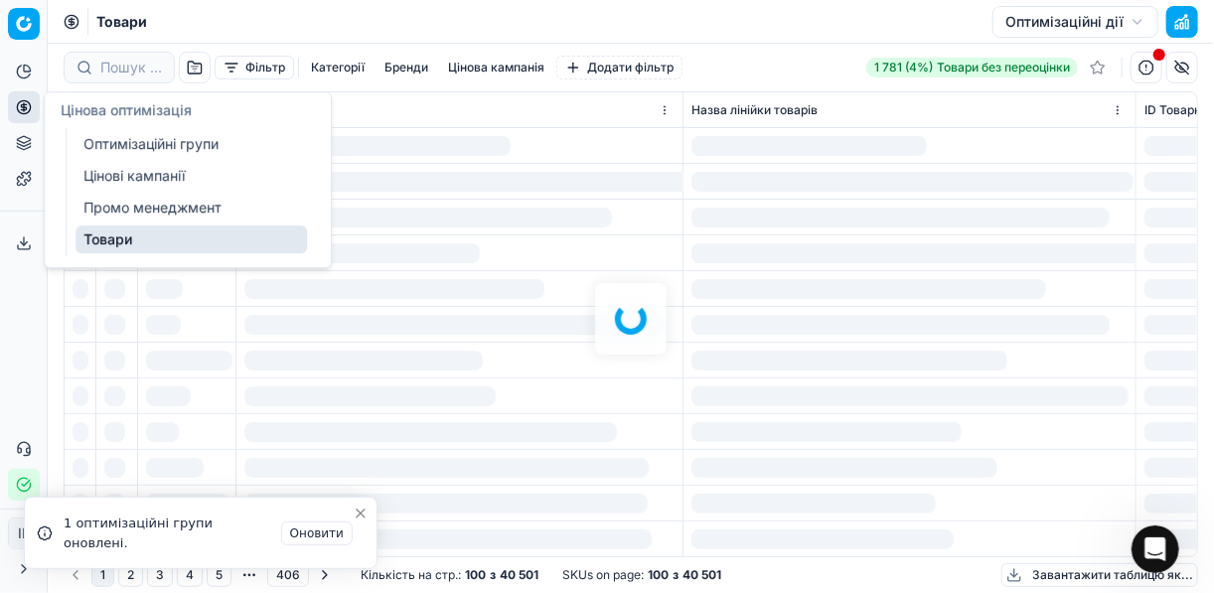
click at [111, 137] on link "Оптимізаційні групи" at bounding box center [190, 144] width 231 height 28
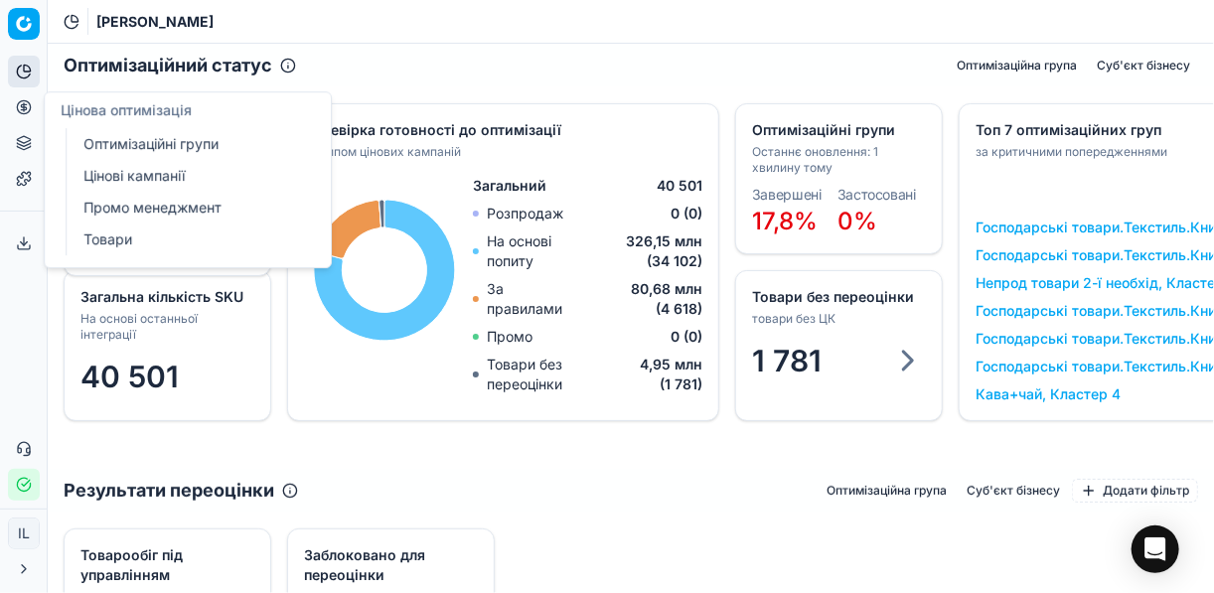
click at [98, 144] on link "Оптимізаційні групи" at bounding box center [190, 144] width 231 height 28
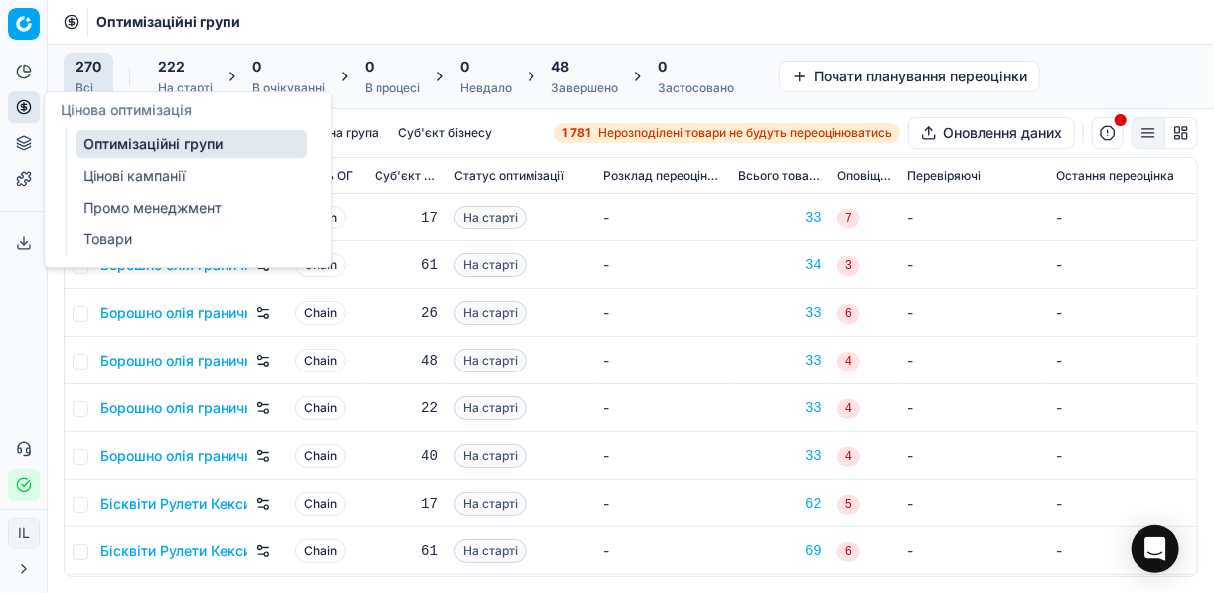
click at [118, 179] on link "Цінові кампанії" at bounding box center [190, 176] width 231 height 28
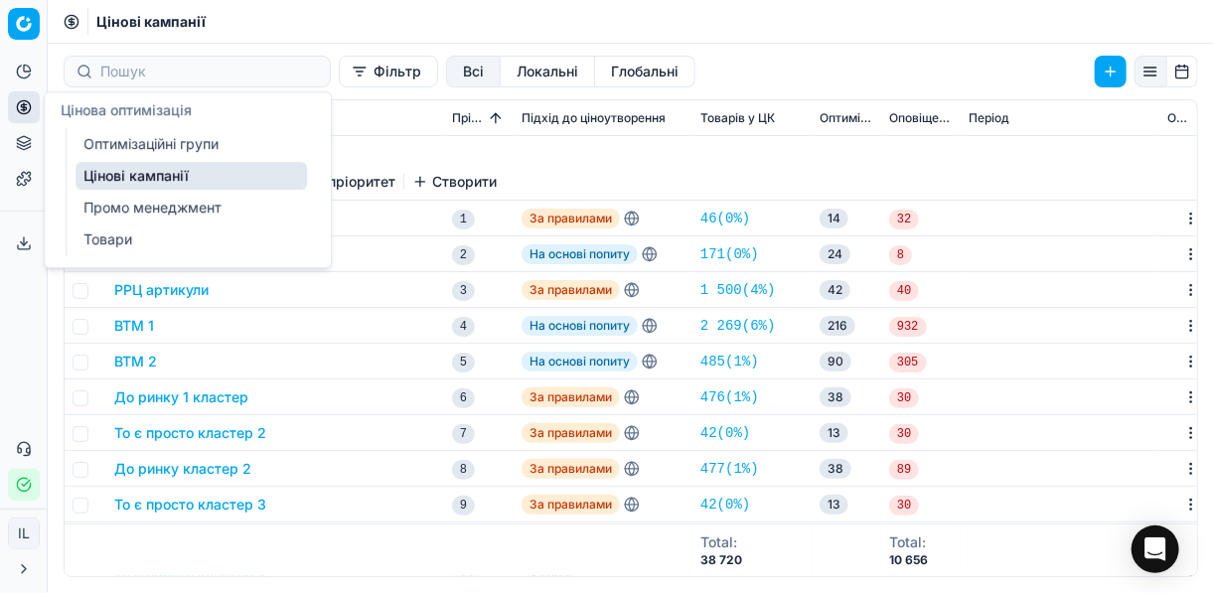
click at [263, 175] on link "Цінові кампанії" at bounding box center [190, 176] width 231 height 28
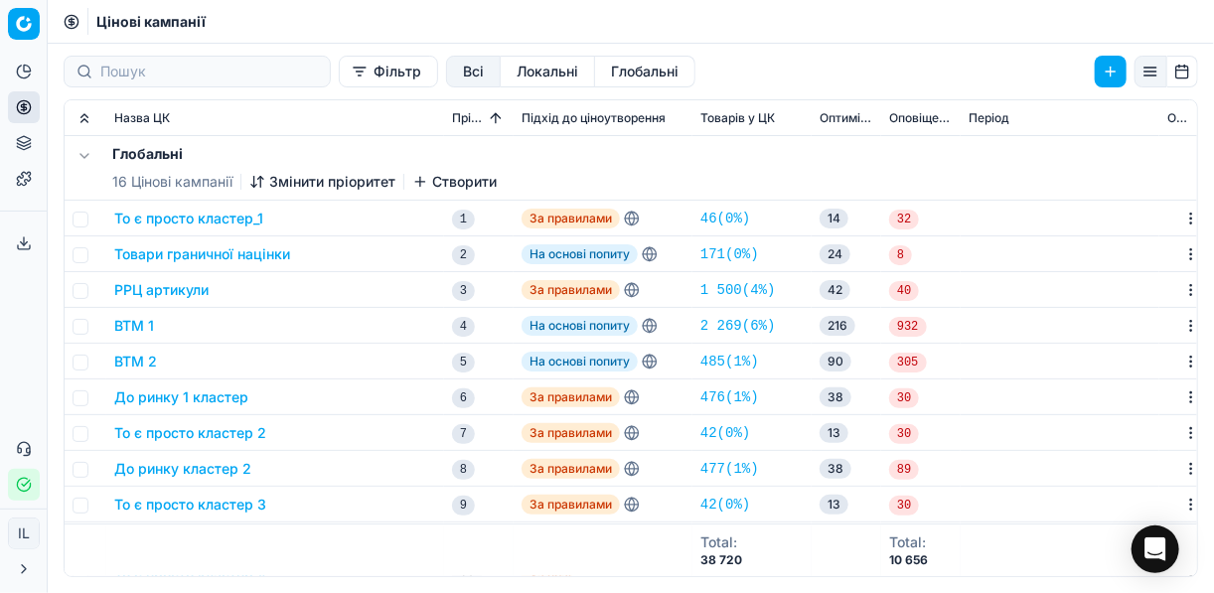
click at [339, 72] on button "Фільтр" at bounding box center [388, 72] width 99 height 32
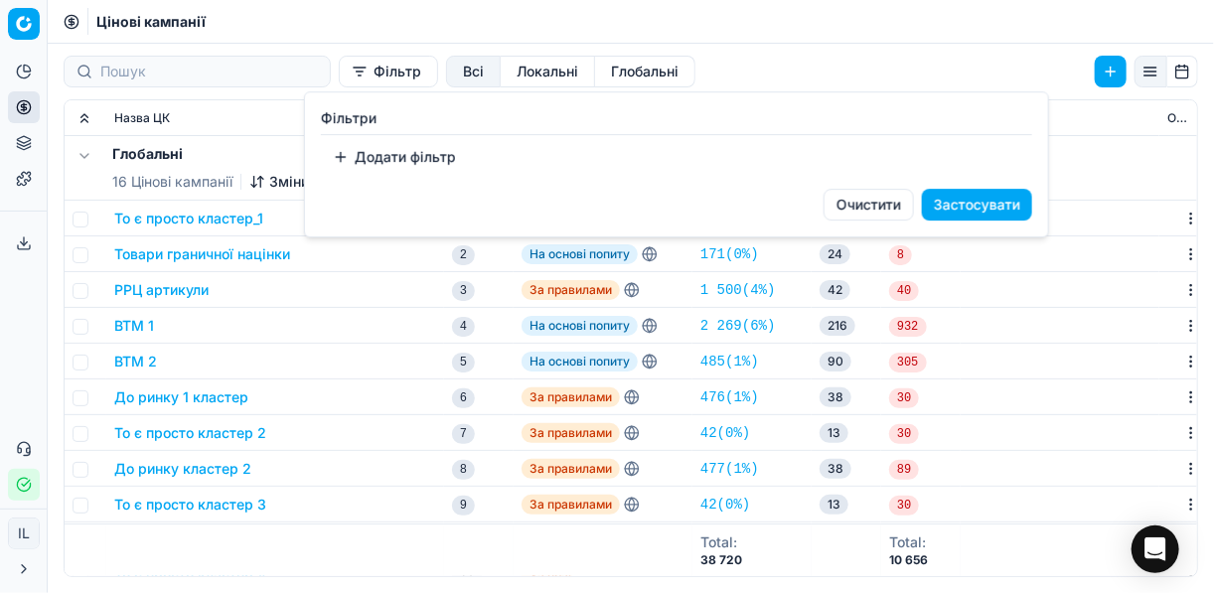
click at [342, 158] on button "Додати фільтр" at bounding box center [394, 157] width 147 height 32
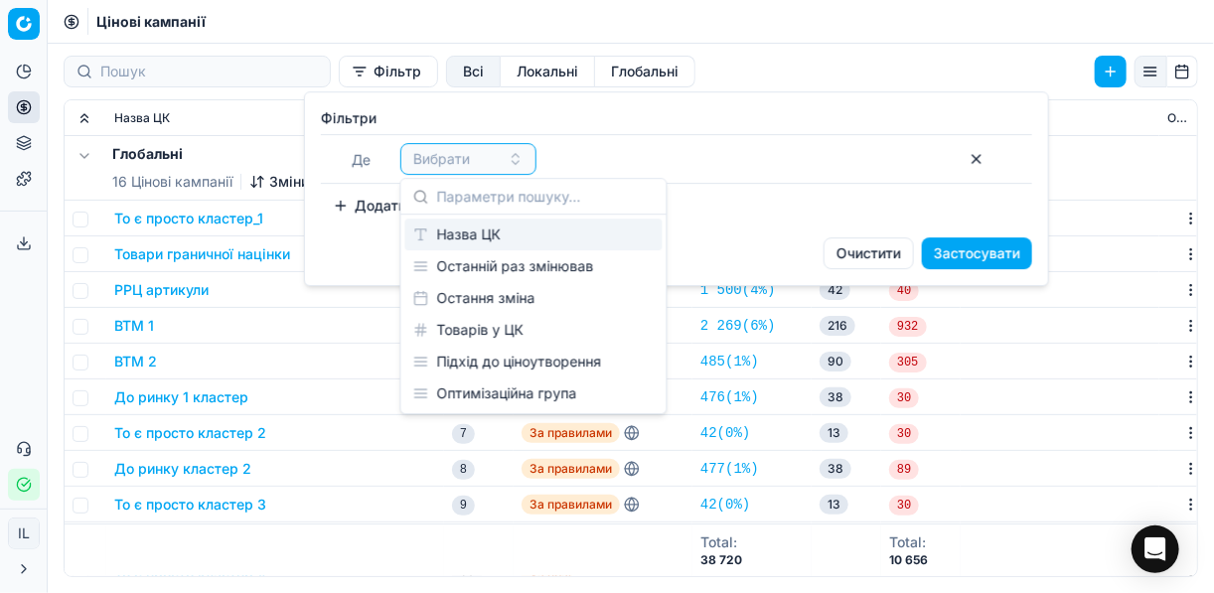
click at [453, 226] on div "Назва ЦК" at bounding box center [533, 235] width 257 height 32
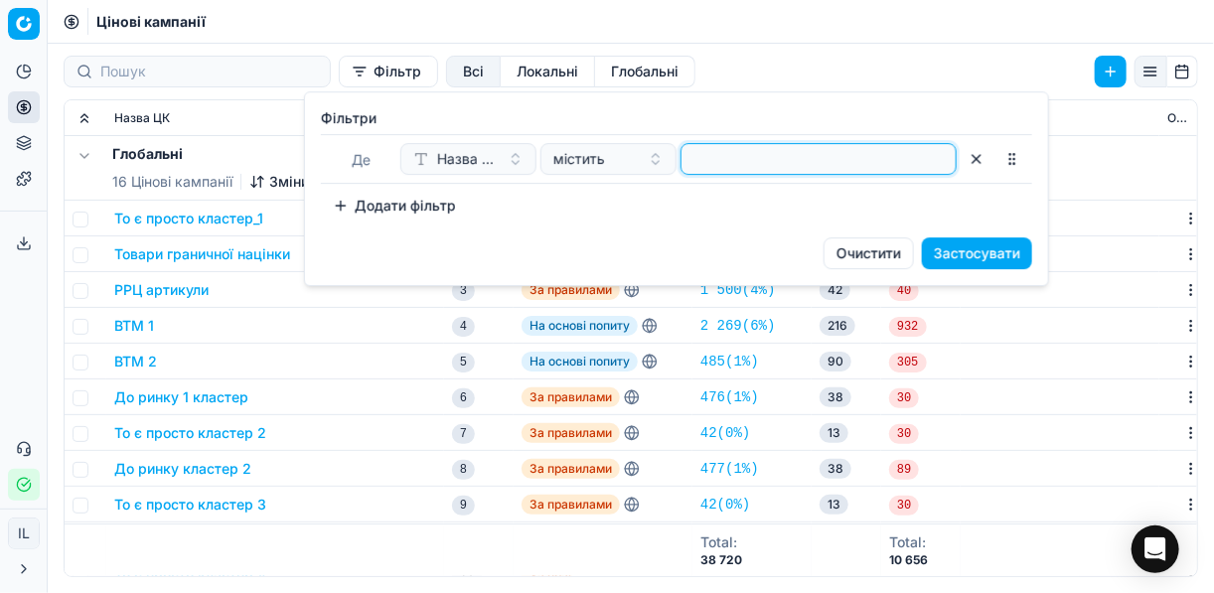
click at [690, 162] on input at bounding box center [818, 159] width 258 height 30
type input "d"
type input "вино"
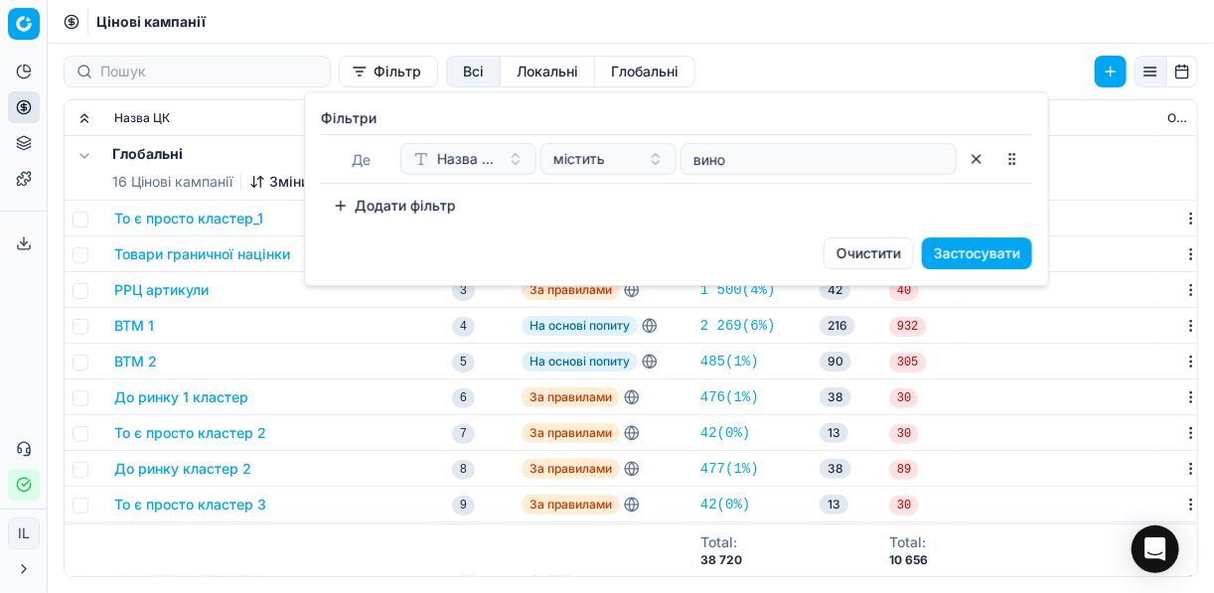
click at [979, 254] on button "Застосувати" at bounding box center [977, 253] width 110 height 32
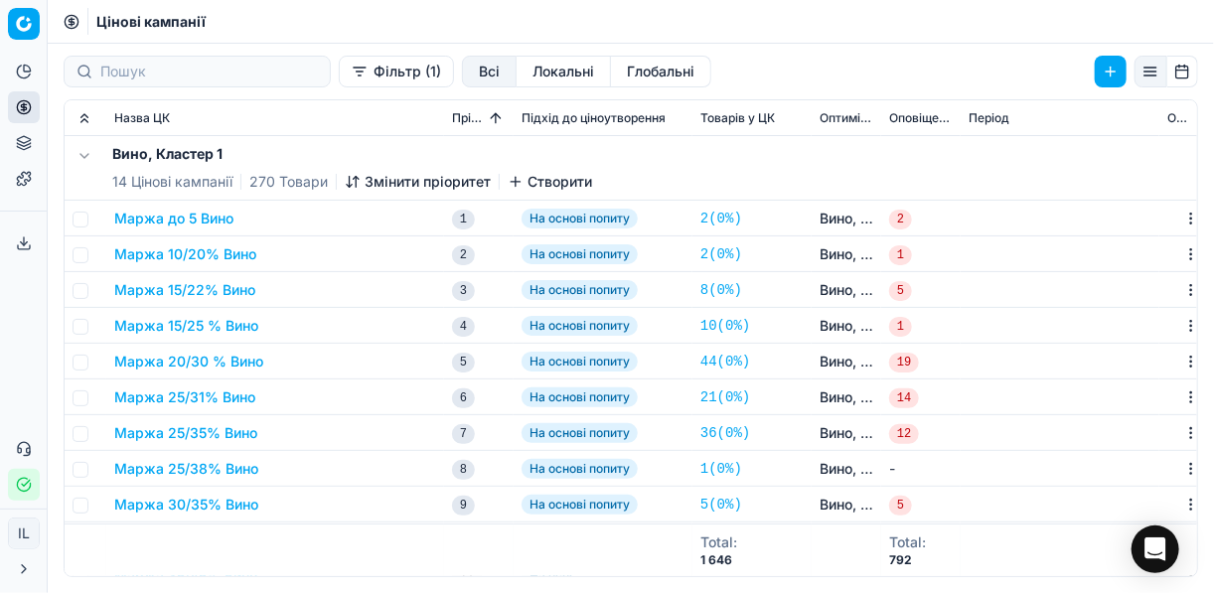
click at [146, 258] on button "Маржа 10/20% Вино" at bounding box center [185, 254] width 142 height 20
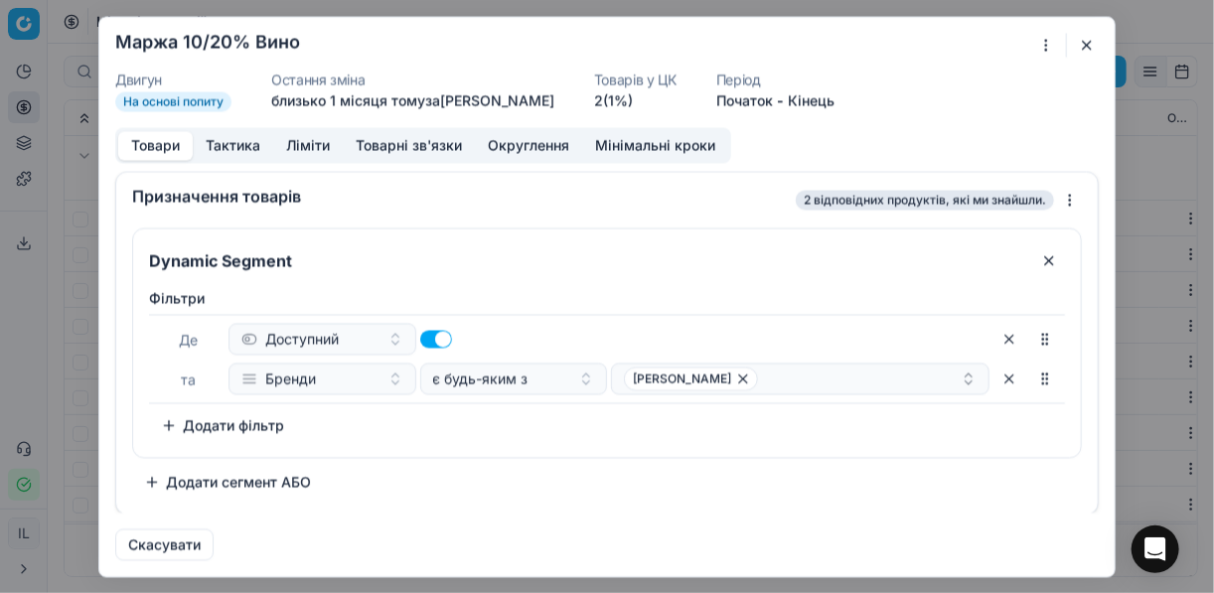
click at [1049, 44] on div "Ми зберігаємо налаштування ЦК. Будь ласка, зачекайте, це може зайняти декілька …" at bounding box center [607, 296] width 1214 height 593
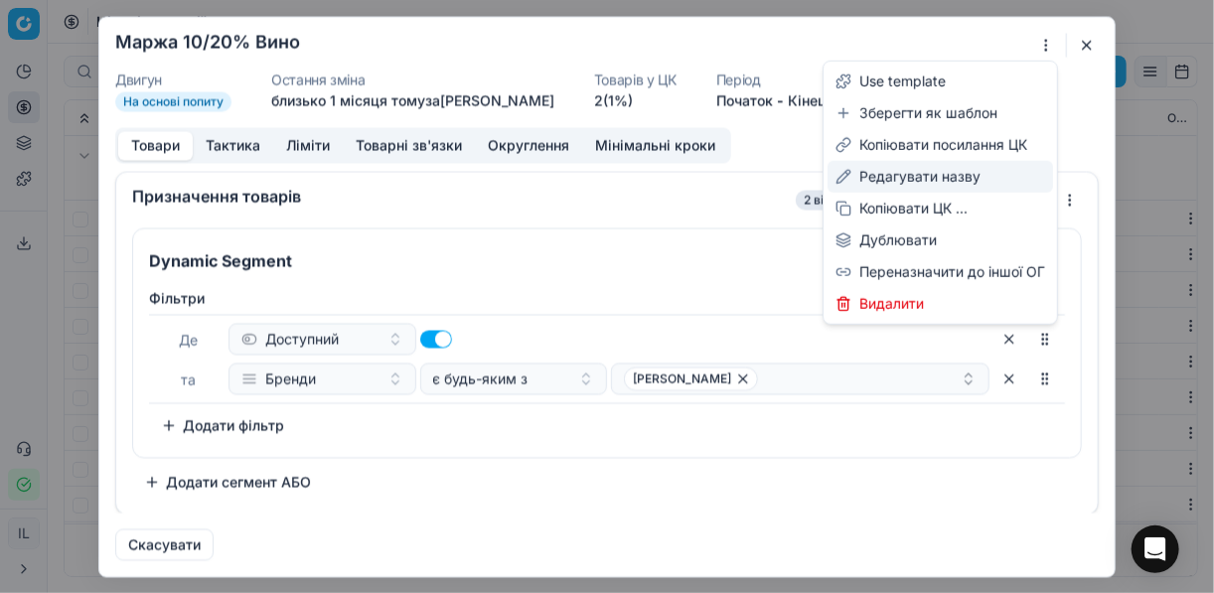
click at [869, 174] on div "Редагувати назву" at bounding box center [939, 177] width 225 height 32
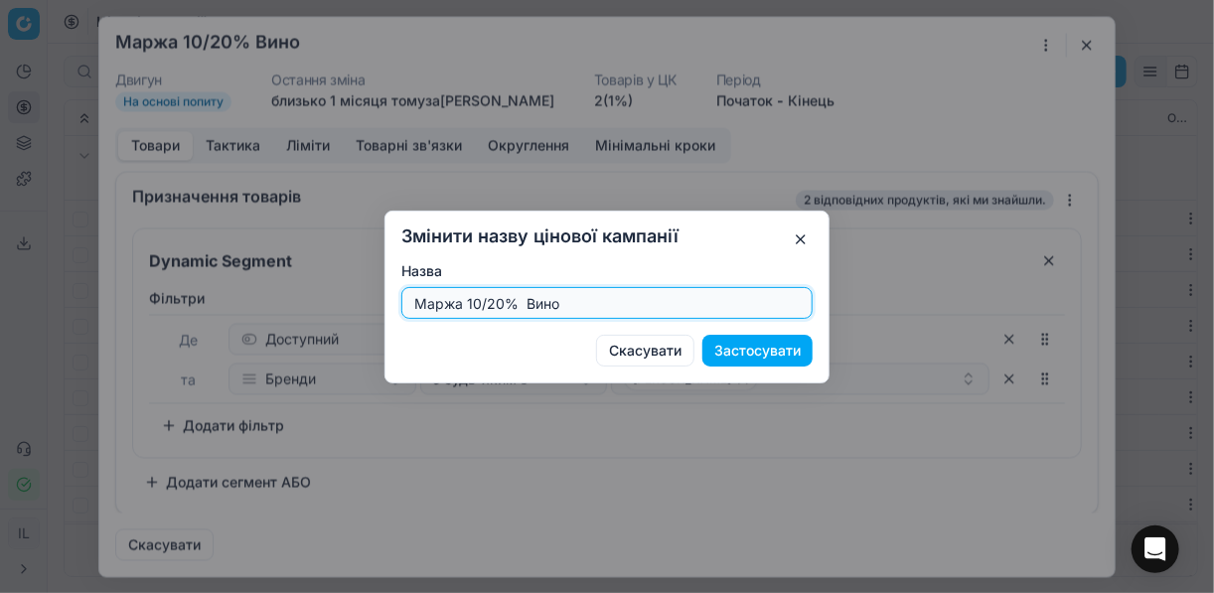
click at [500, 301] on input "Маржа 10/20% Вино" at bounding box center [606, 303] width 393 height 30
type input "Маржа 10/25% Вино"
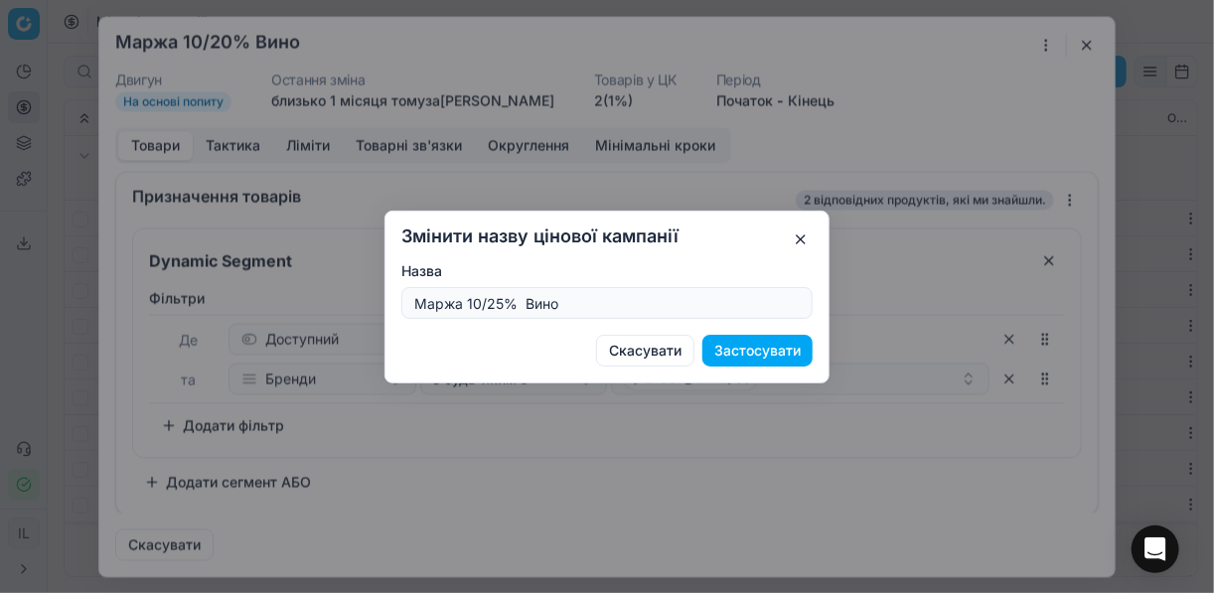
click at [757, 362] on button "Застосувати" at bounding box center [757, 351] width 110 height 32
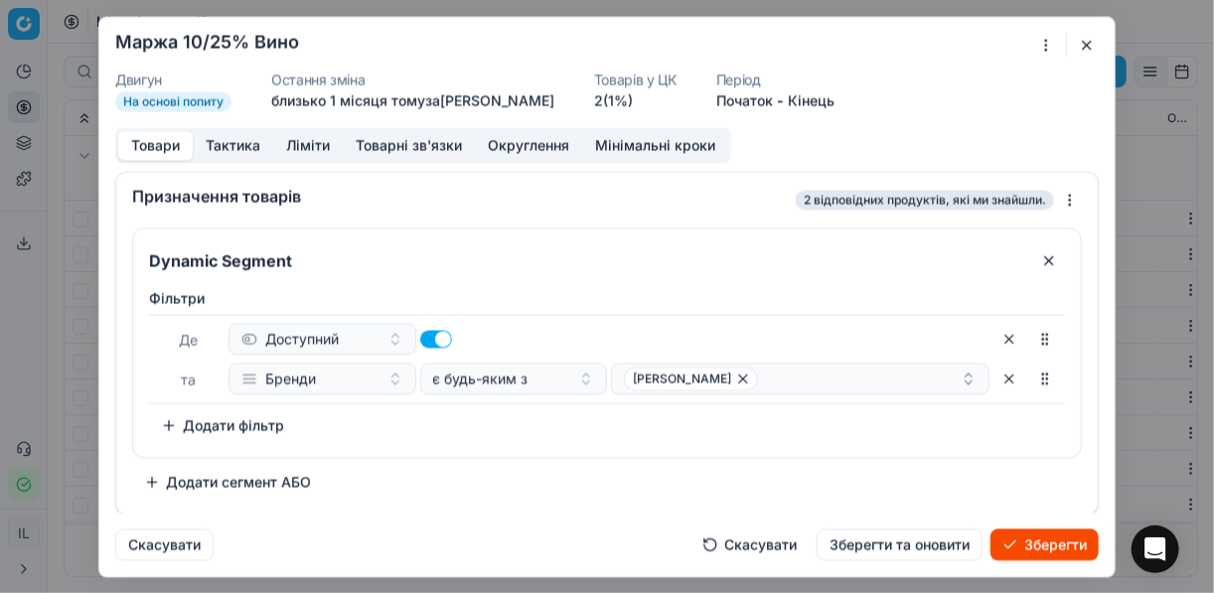
click at [318, 145] on button "Ліміти" at bounding box center [308, 145] width 70 height 29
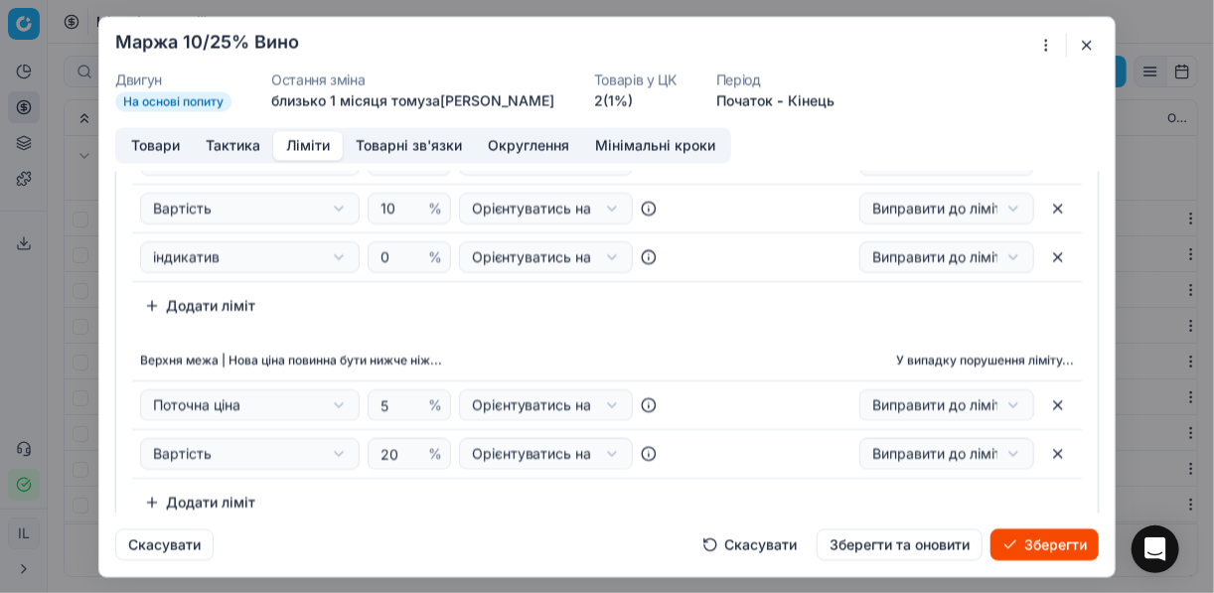
scroll to position [159, 0]
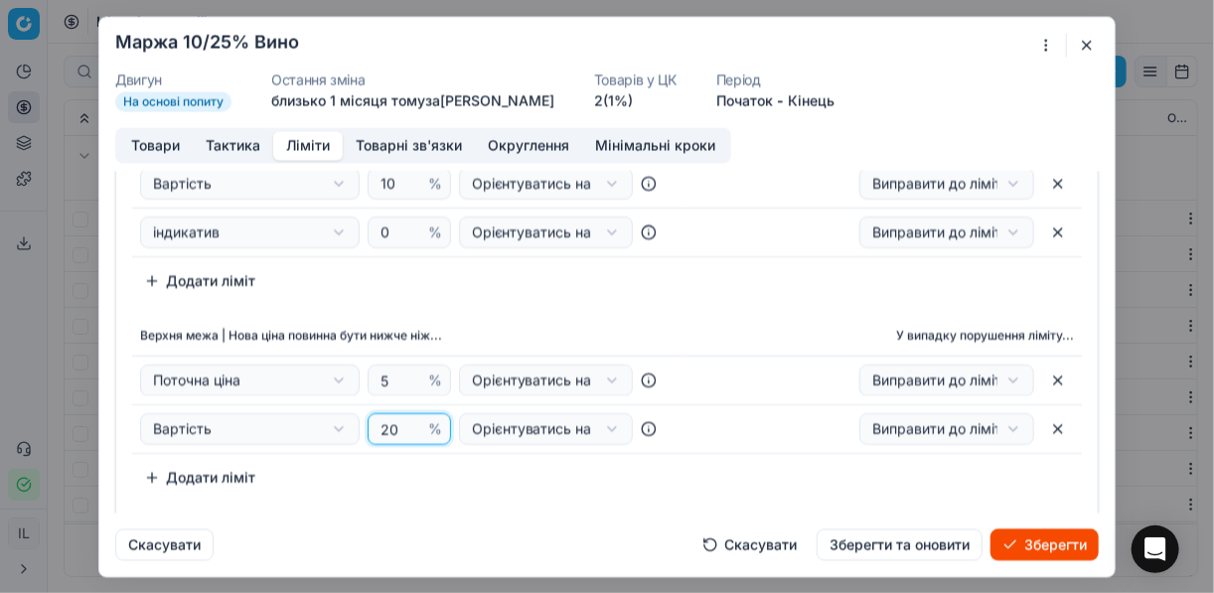
click at [390, 424] on input "20" at bounding box center [400, 429] width 48 height 30
type input "25"
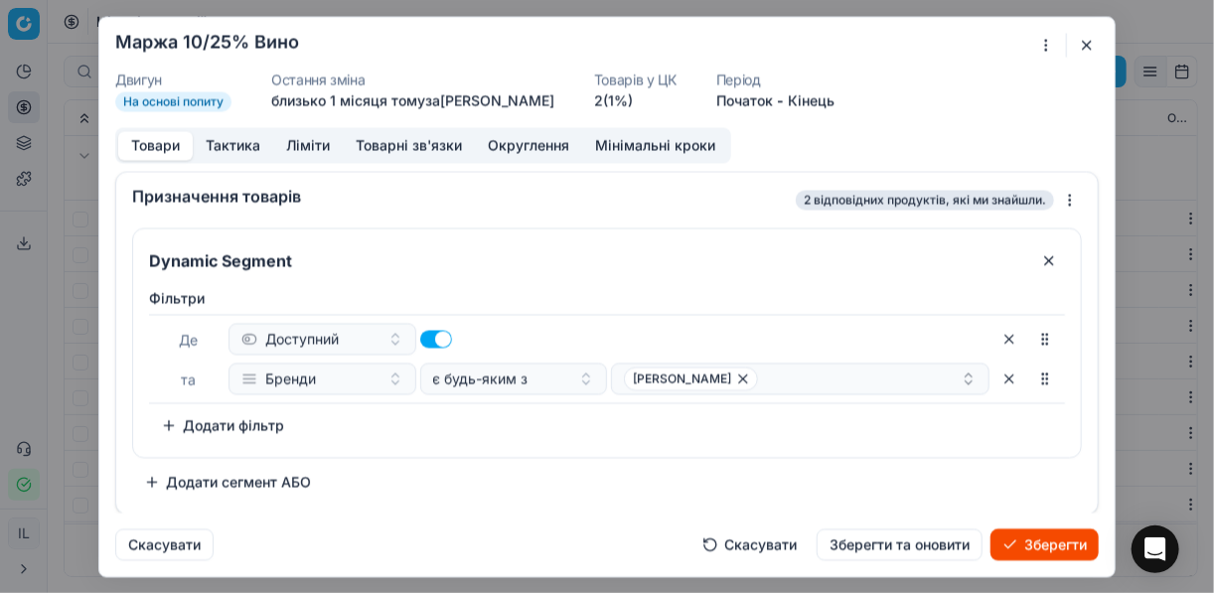
click at [147, 142] on button "Товари" at bounding box center [155, 145] width 74 height 29
click at [304, 141] on button "Ліміти" at bounding box center [308, 145] width 70 height 29
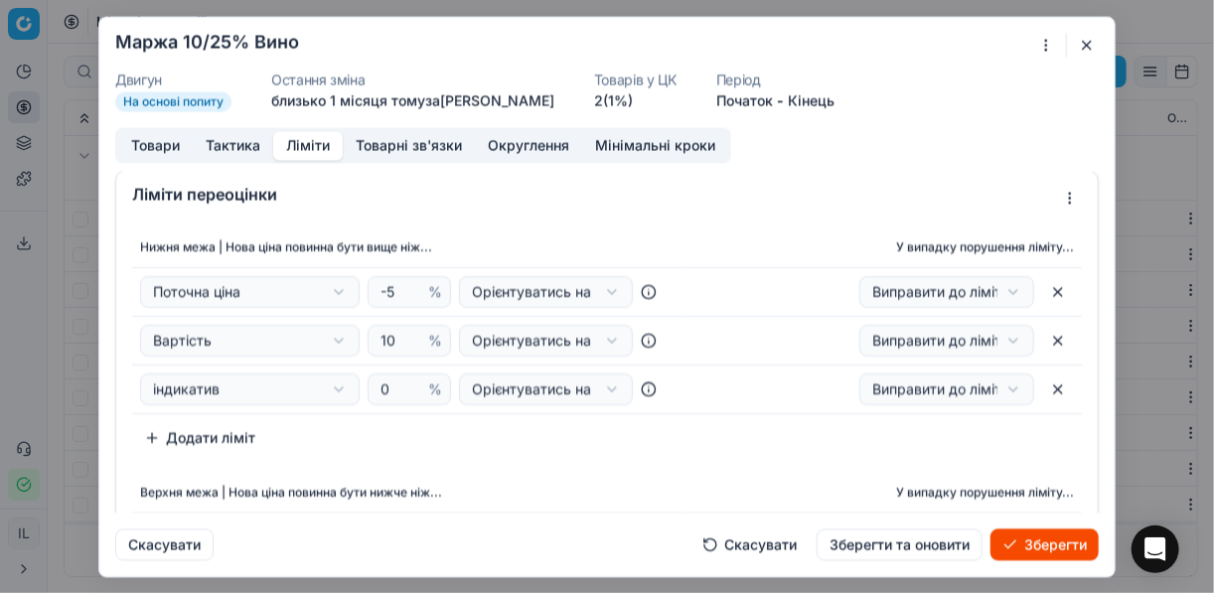
scroll to position [0, 0]
click at [157, 141] on button "Товари" at bounding box center [155, 145] width 74 height 29
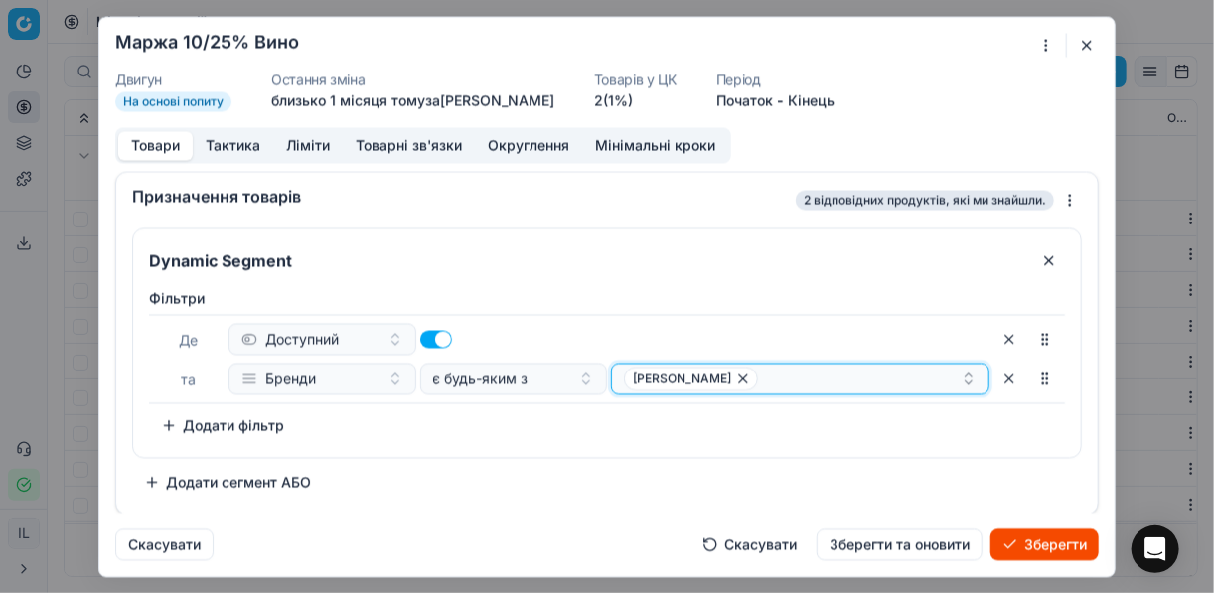
click at [735, 380] on icon "button" at bounding box center [743, 378] width 16 height 16
click at [677, 382] on button "Select a value" at bounding box center [800, 379] width 378 height 32
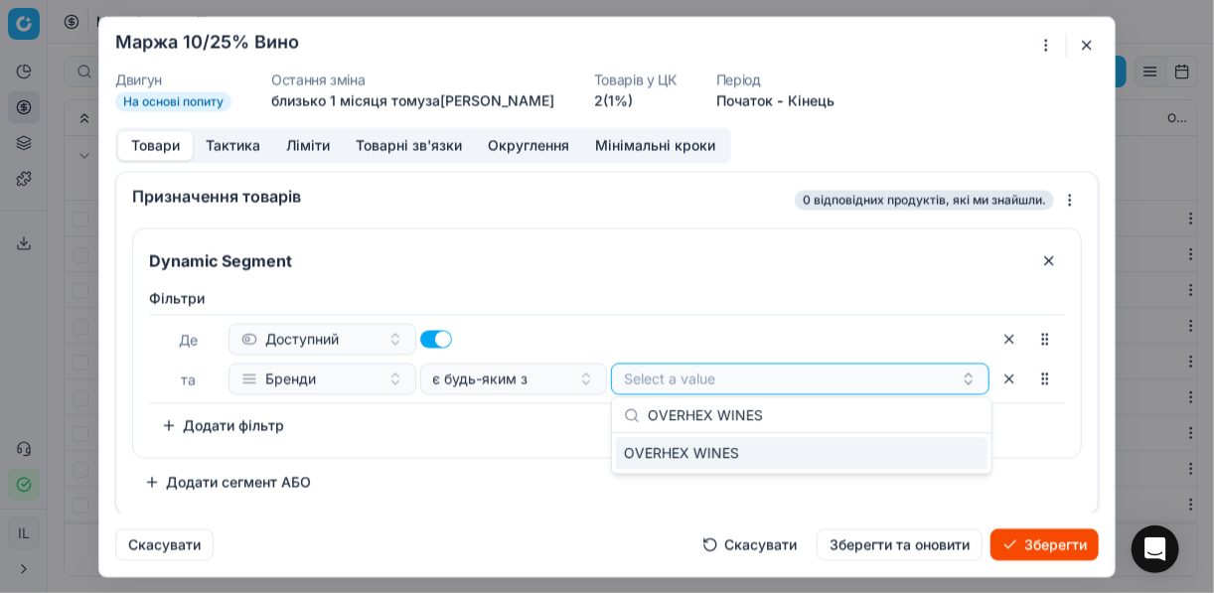
type input "OVERHEX WINES"
click at [926, 460] on div "OVERHEX WINES" at bounding box center [801, 453] width 371 height 32
click at [553, 415] on div "Фiльтри Де Доступний та Бренди є будь-яким з OVERHEX WINES To pick up a sortabl…" at bounding box center [607, 364] width 916 height 153
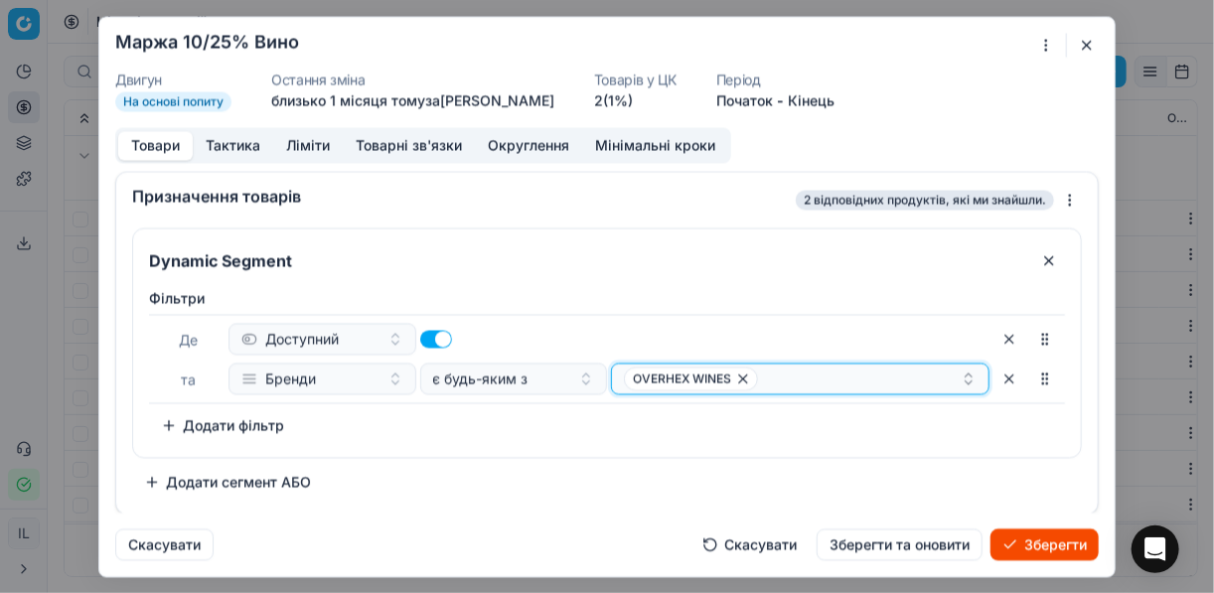
click at [793, 380] on div "OVERHEX WINES" at bounding box center [792, 378] width 337 height 24
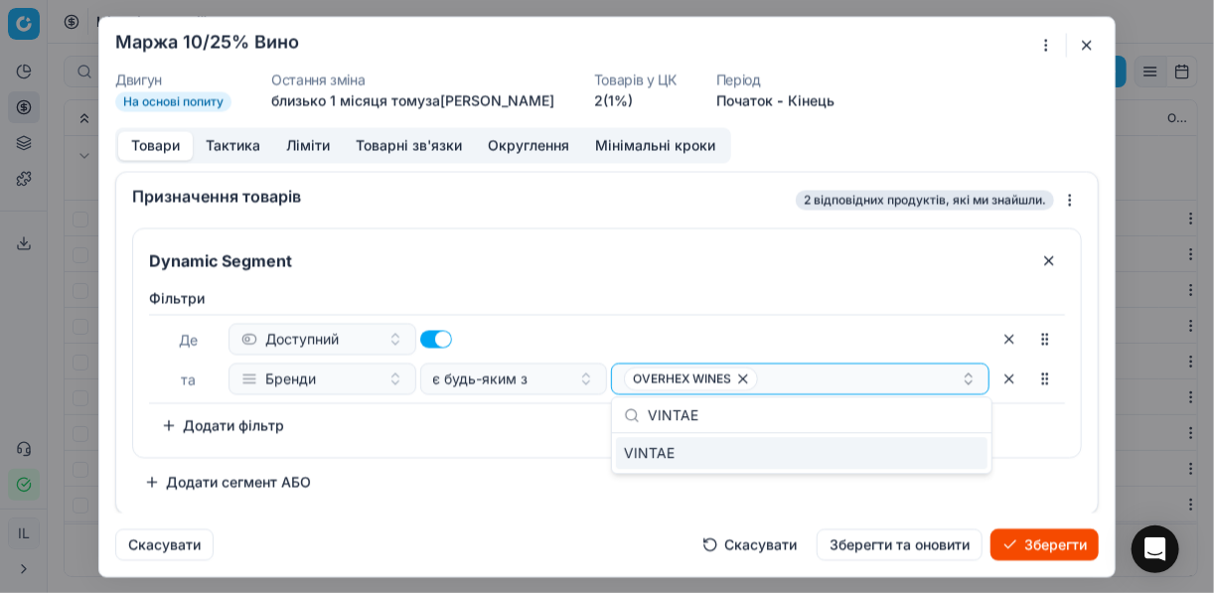
type input "VINTAE"
click at [963, 461] on div "VINTAE" at bounding box center [801, 453] width 371 height 32
drag, startPoint x: 521, startPoint y: 428, endPoint x: 546, endPoint y: 468, distance: 46.8
click at [521, 428] on div "Фiльтри Де Доступний та Бренди є будь-яким з OVERHEX WINES VINTAE To pick up a …" at bounding box center [607, 364] width 916 height 153
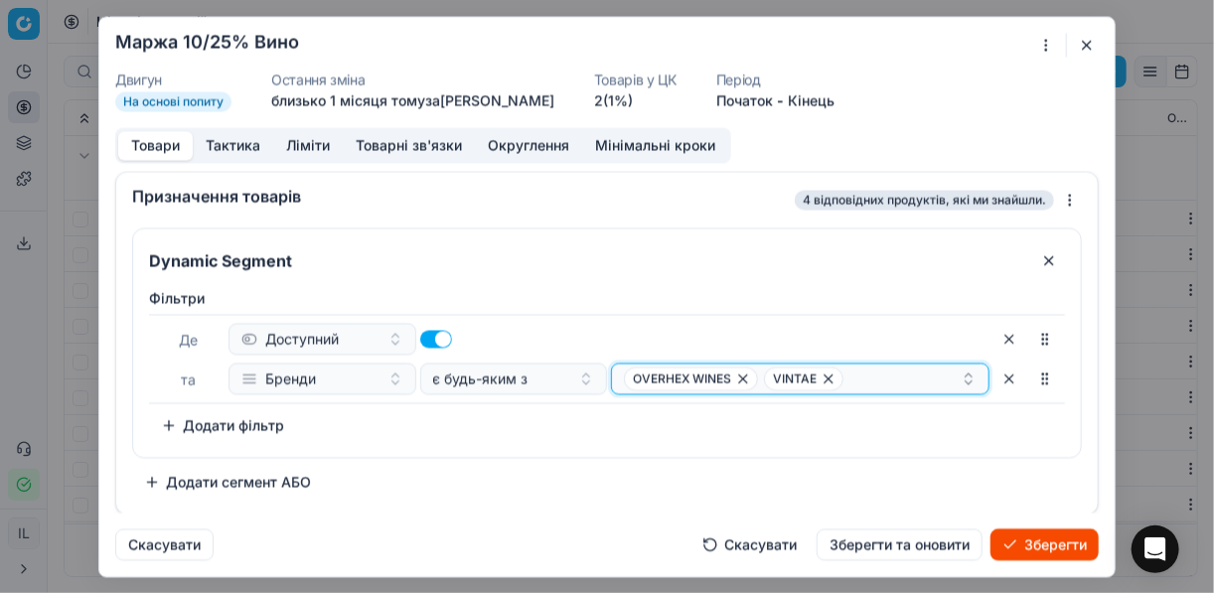
click at [854, 378] on div "OVERHEX WINES VINTAE" at bounding box center [792, 378] width 337 height 24
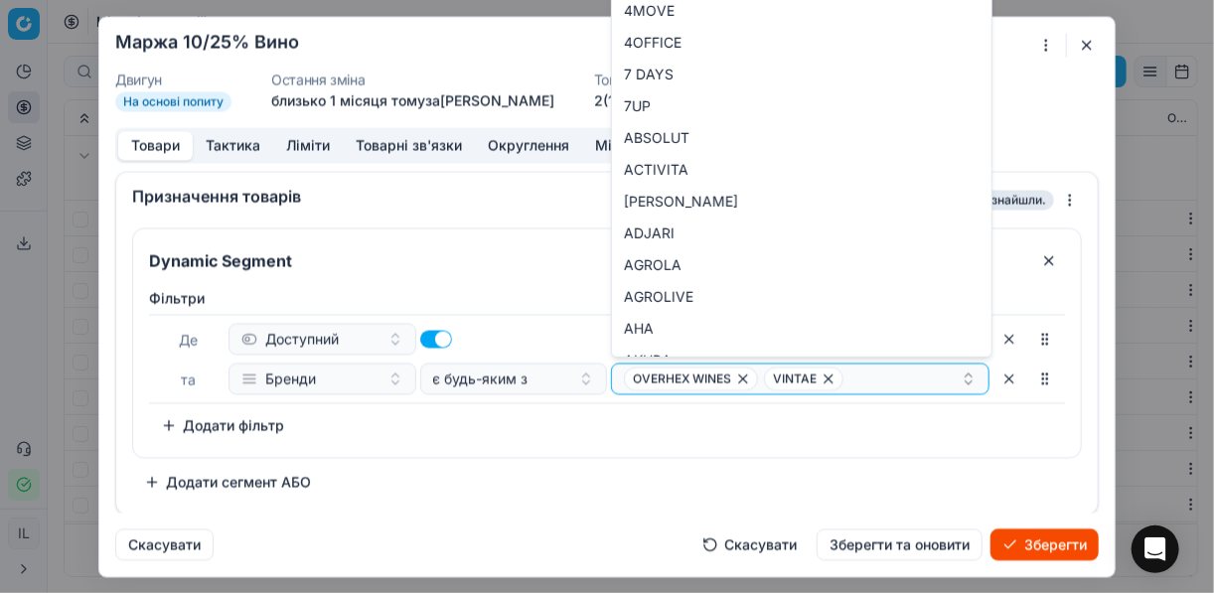
type input "VINTAE"
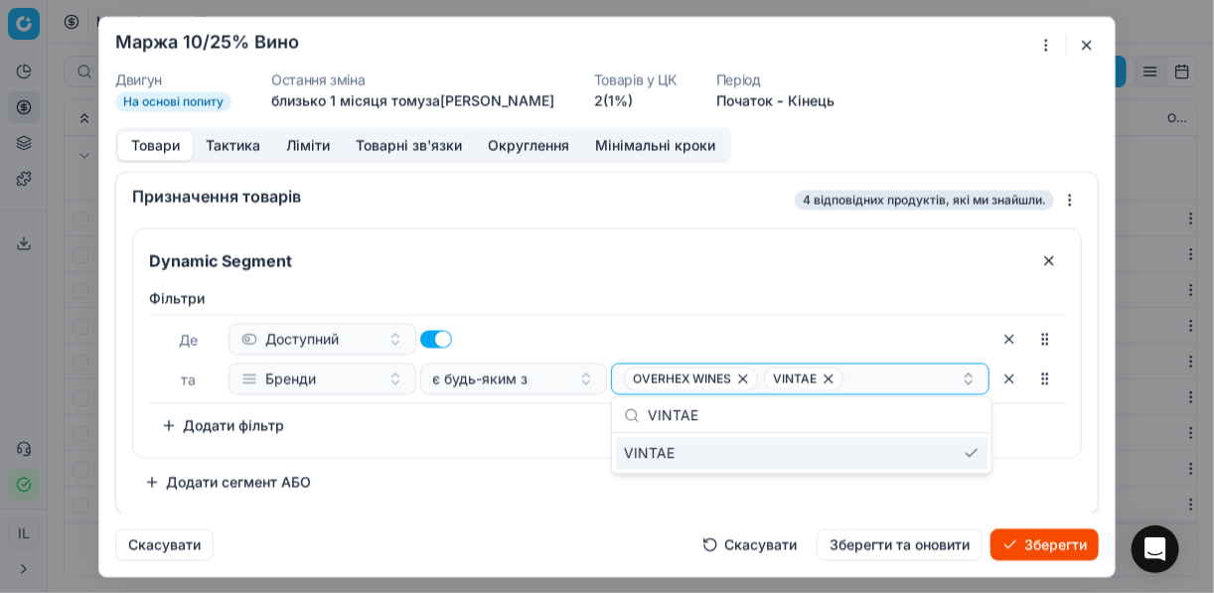
click at [578, 442] on div "Фiльтри Де Доступний та Бренди є будь-яким з OVERHEX WINES VINTAE To pick up a …" at bounding box center [607, 368] width 948 height 177
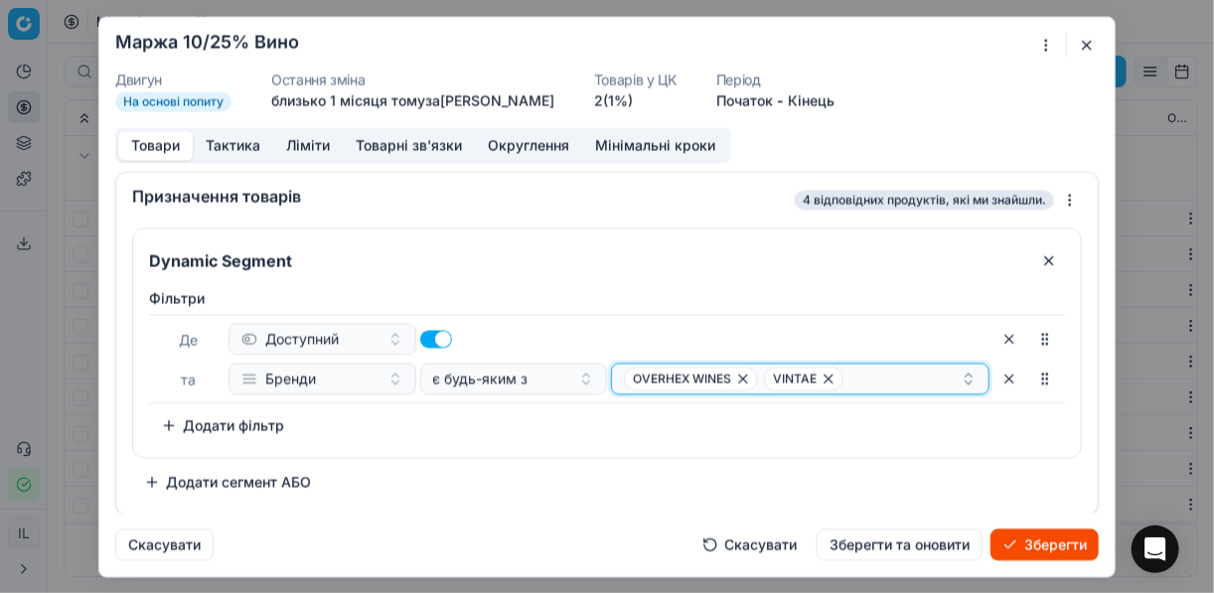
click at [889, 376] on div "OVERHEX WINES VINTAE" at bounding box center [792, 378] width 337 height 24
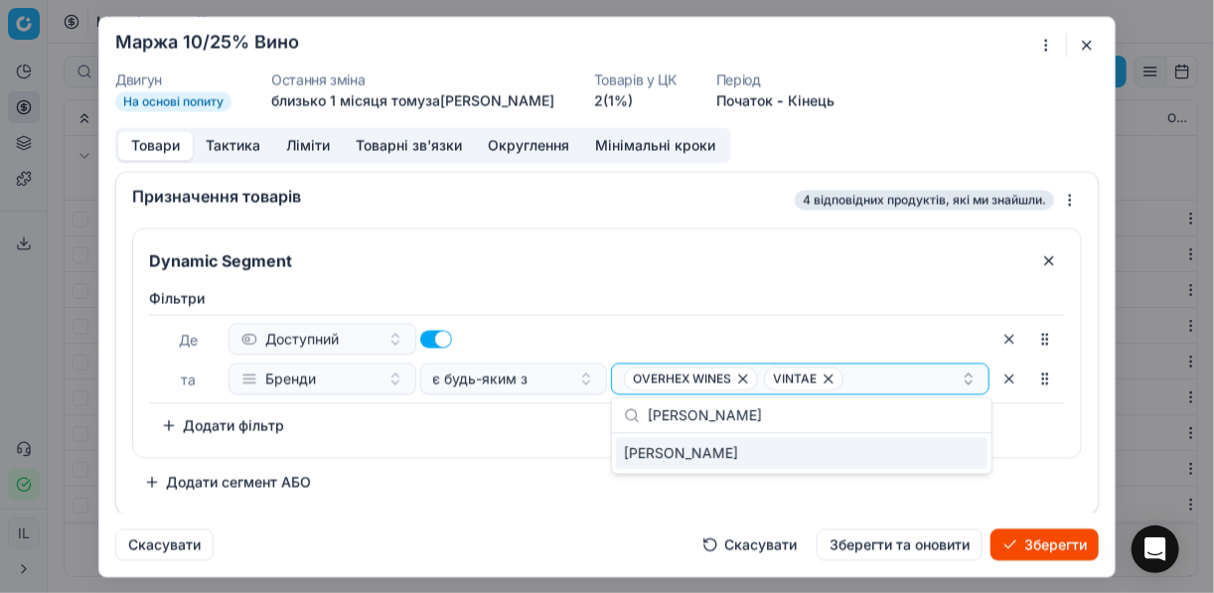
type input "MONDORO"
click at [947, 467] on div "MONDORO" at bounding box center [801, 453] width 371 height 32
click at [567, 429] on div "Фiльтри Де Доступний та Бренди є будь-яким з OVERHEX WINES VINTAE + 1 To pick u…" at bounding box center [607, 364] width 916 height 153
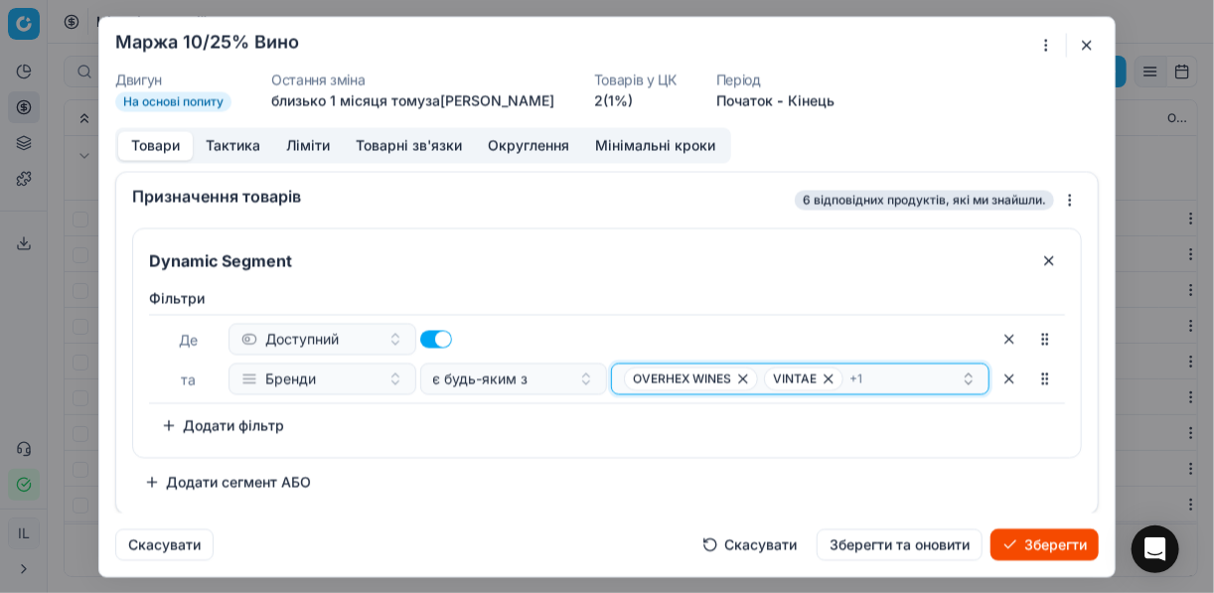
click at [886, 380] on div "OVERHEX WINES VINTAE + 1" at bounding box center [792, 378] width 337 height 24
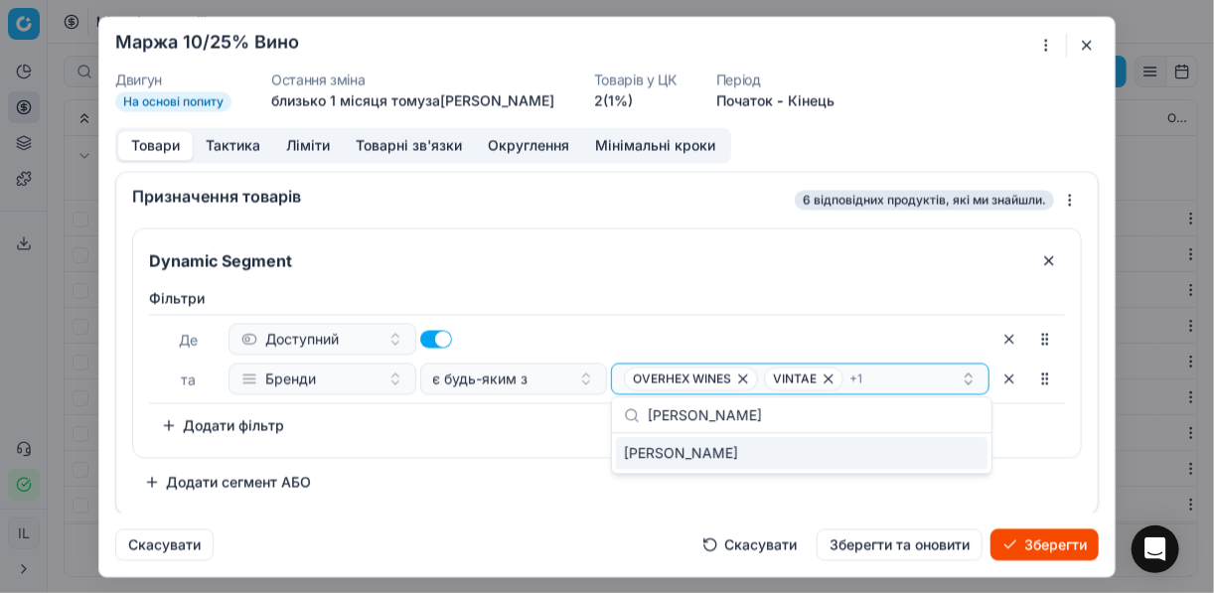
type input "KONRAD WINES"
click at [962, 458] on div "KONRAD WINES" at bounding box center [801, 453] width 371 height 32
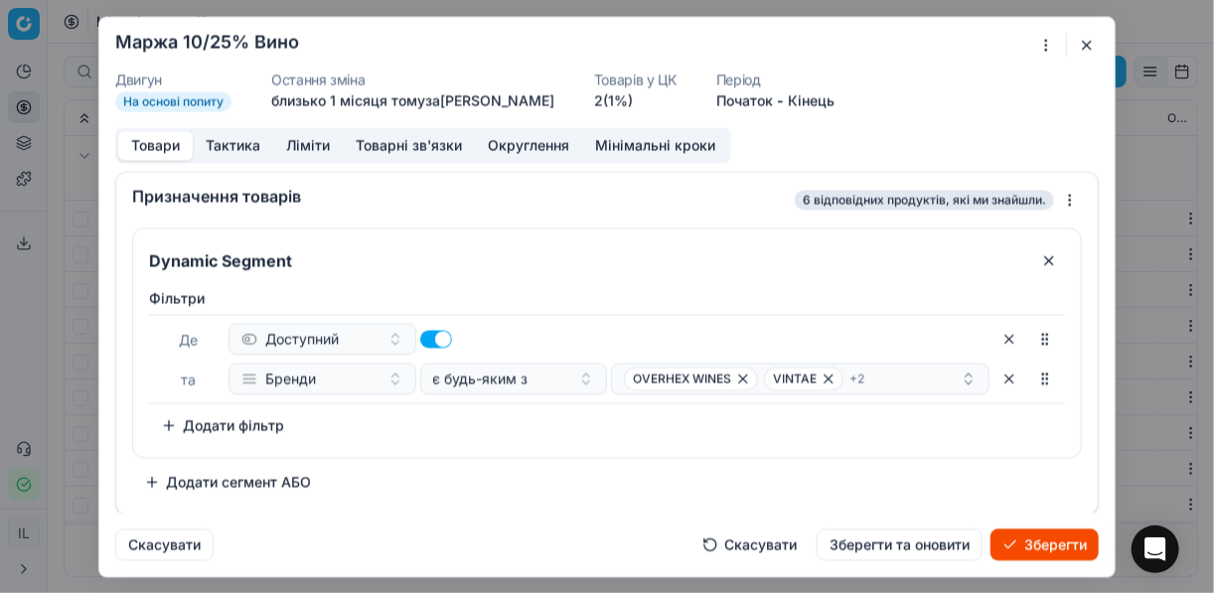
click at [507, 429] on div "Фiльтри Де Доступний та Бренди є будь-яким з OVERHEX WINES VINTAE + 2 To pick u…" at bounding box center [607, 364] width 916 height 153
click at [888, 375] on div "OVERHEX WINES VINTAE + 2" at bounding box center [792, 378] width 337 height 24
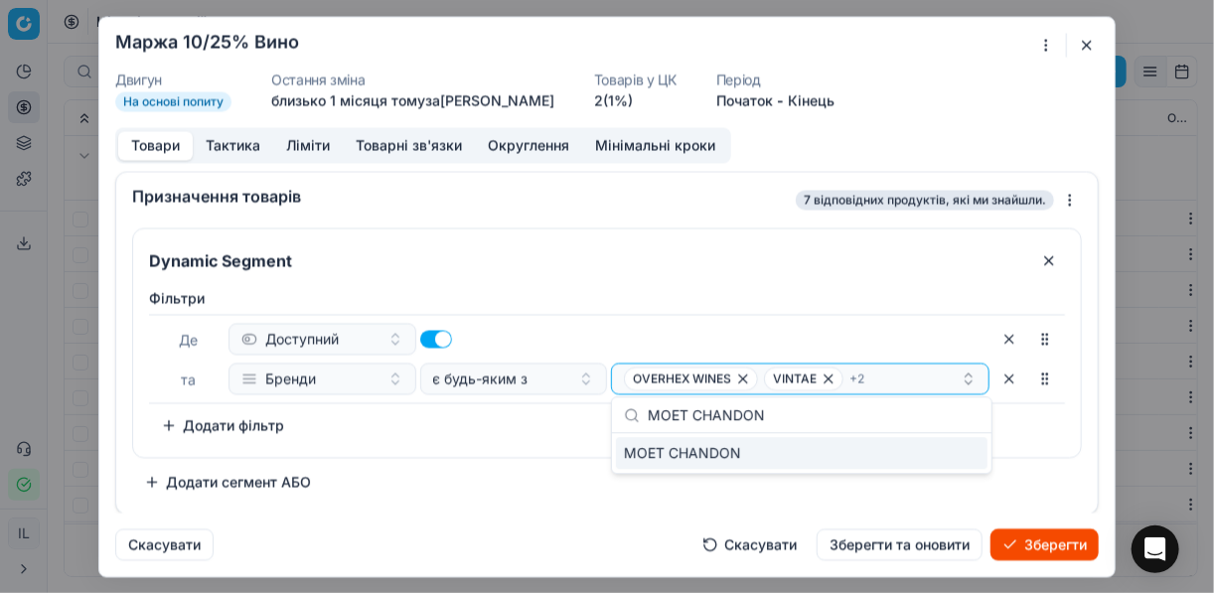
type input "MOET CHANDON"
click at [941, 449] on div "MOET CHANDON" at bounding box center [801, 453] width 371 height 32
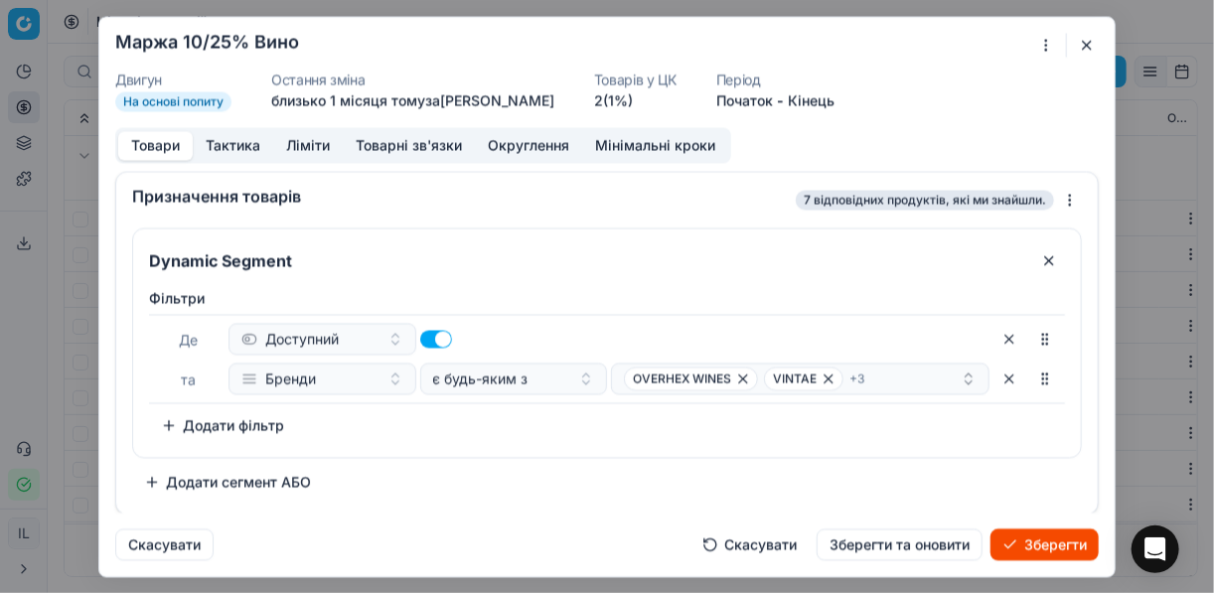
click at [413, 442] on div "Фiльтри Де Доступний та Бренди є будь-яким з OVERHEX WINES VINTAE + 3 To pick u…" at bounding box center [607, 368] width 948 height 177
click at [888, 378] on div "OVERHEX WINES VINTAE + 3" at bounding box center [792, 378] width 337 height 24
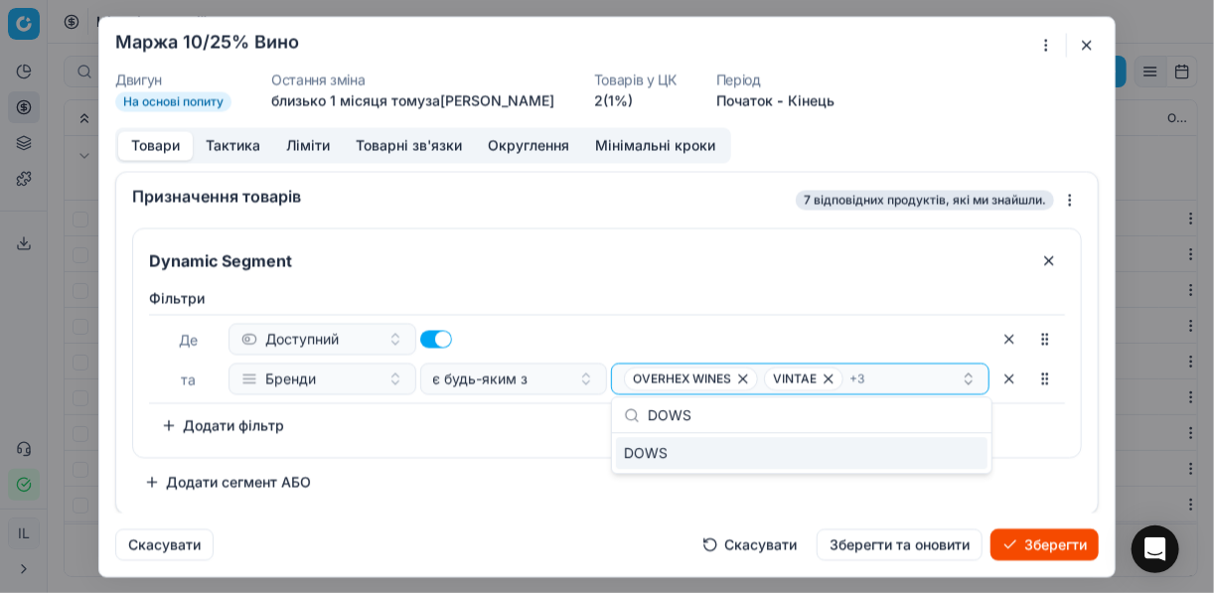
type input "DOWS"
click at [974, 455] on div "DOWS" at bounding box center [801, 453] width 371 height 32
click at [486, 426] on div "Фiльтри Де Доступний та Бренди є будь-яким з OVERHEX WINES VINTAE + 4 To pick u…" at bounding box center [607, 364] width 916 height 153
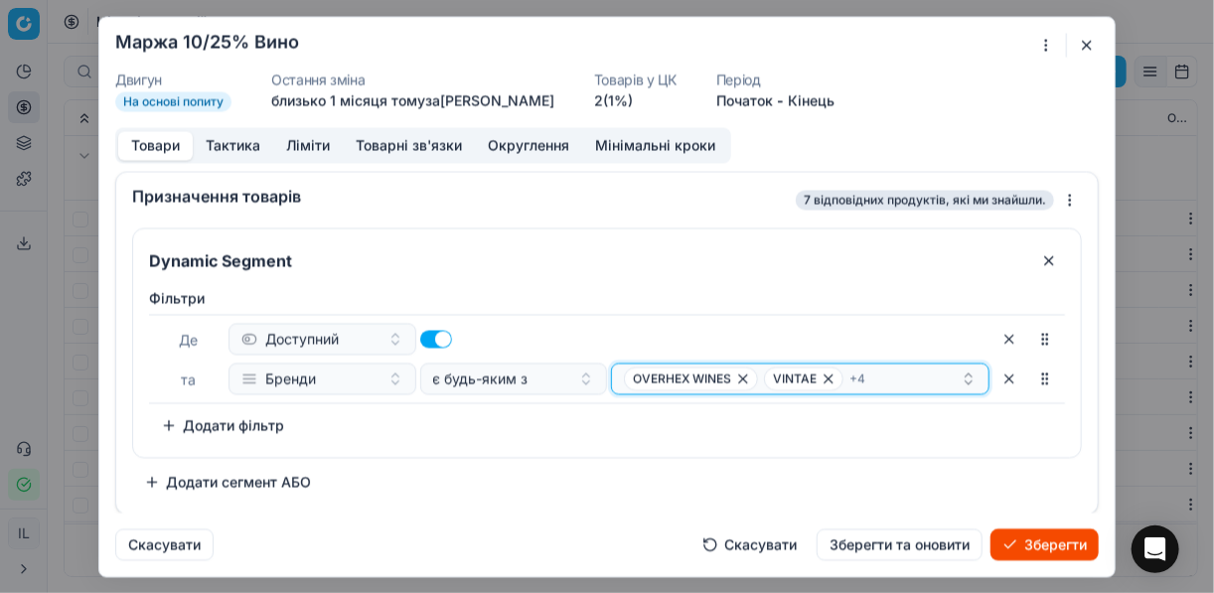
click at [905, 381] on div "OVERHEX WINES VINTAE + 4" at bounding box center [792, 378] width 337 height 24
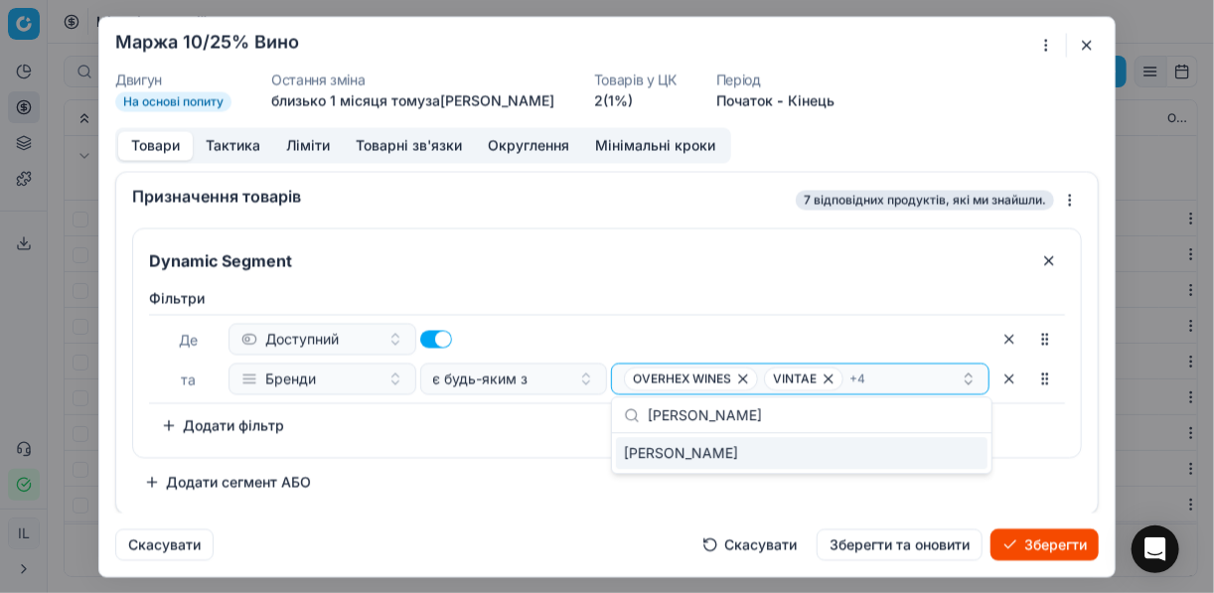
type input "KYLIE MINOGUE"
click at [948, 463] on div "KYLIE MINOGUE" at bounding box center [801, 453] width 371 height 32
click at [498, 452] on div "Фiльтри Де Доступний та Бренди є будь-яким з OVERHEX WINES VINTAE + 5 To pick u…" at bounding box center [607, 368] width 948 height 177
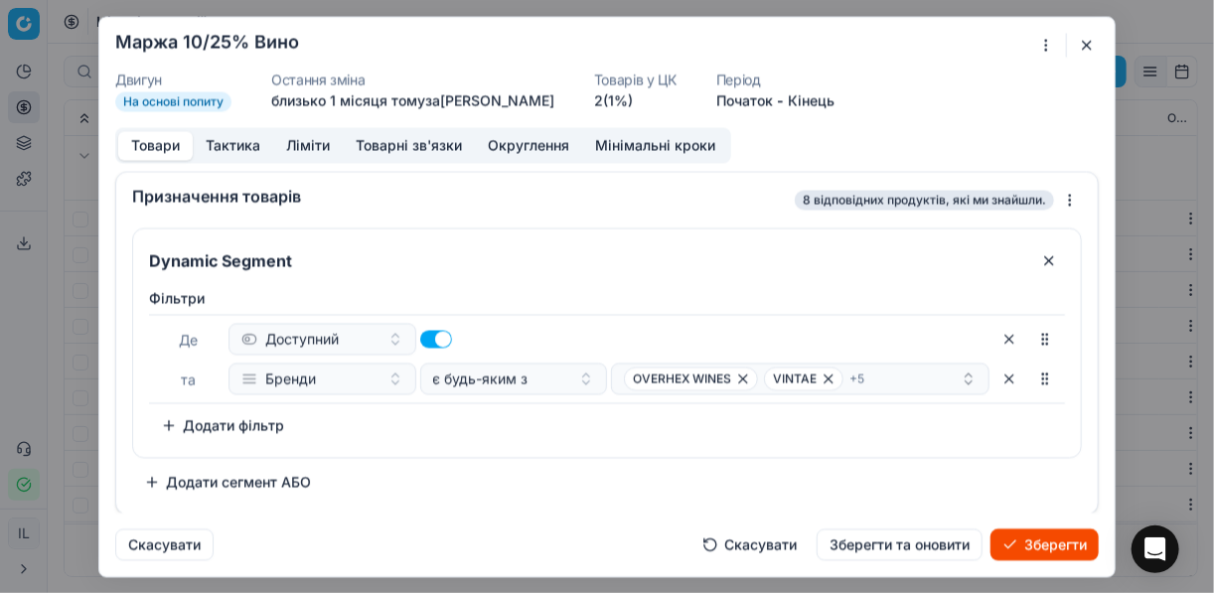
click at [1053, 539] on button "Зберегти" at bounding box center [1044, 544] width 108 height 32
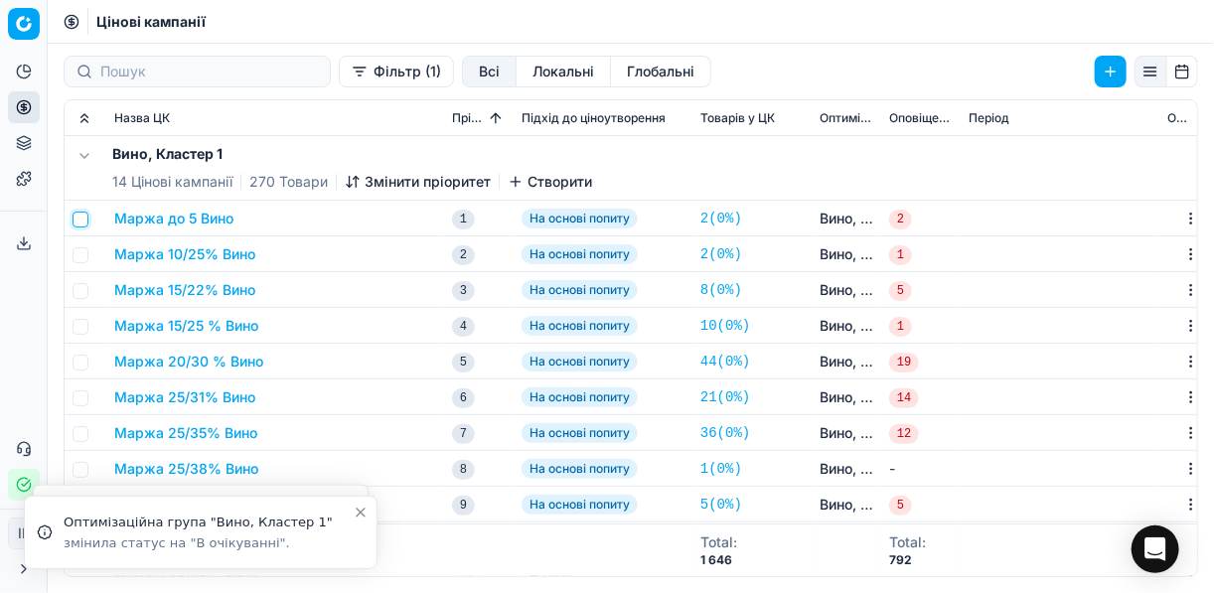
click at [83, 218] on input "checkbox" at bounding box center [81, 220] width 16 height 16
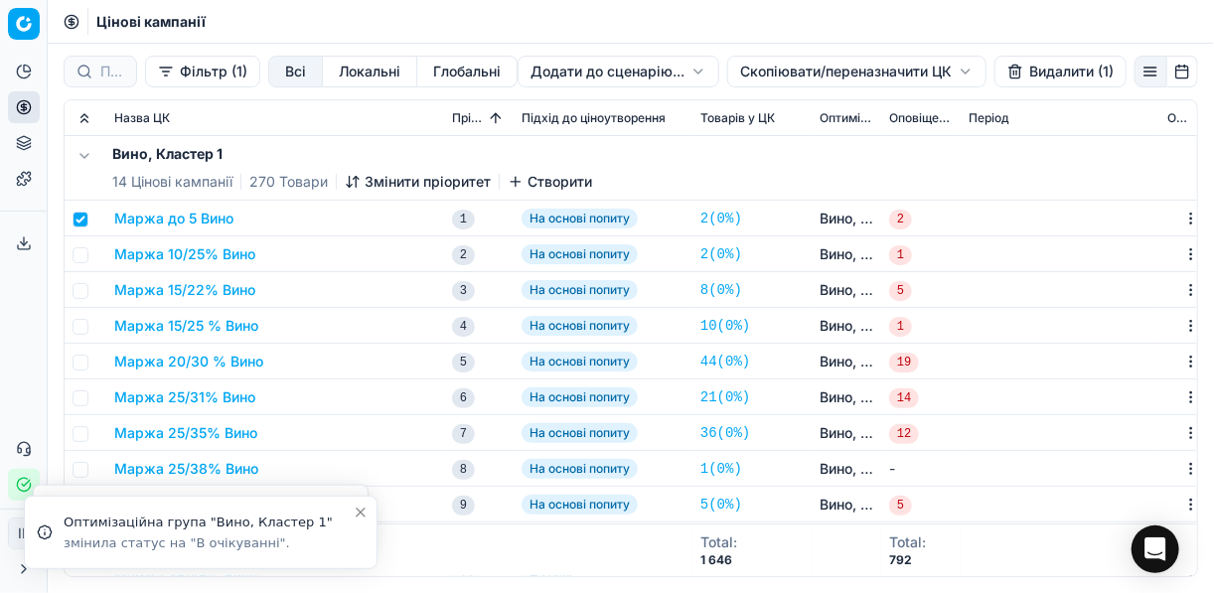
click at [1038, 68] on button "Видалити (1)" at bounding box center [1060, 72] width 132 height 32
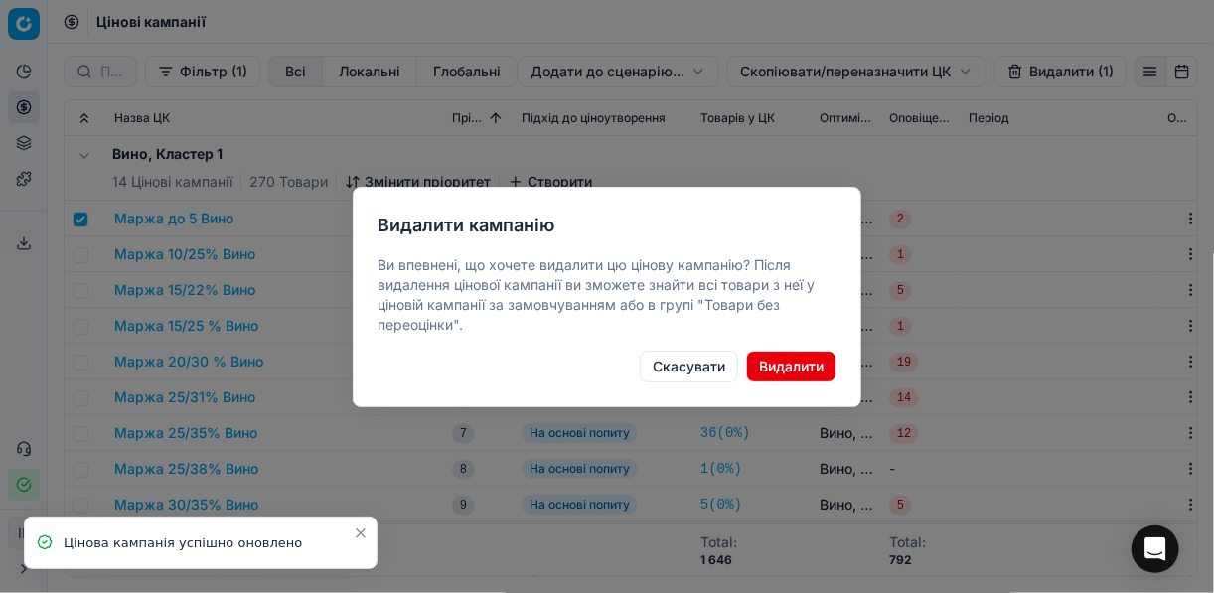
click at [817, 365] on button "Видалити" at bounding box center [791, 367] width 90 height 32
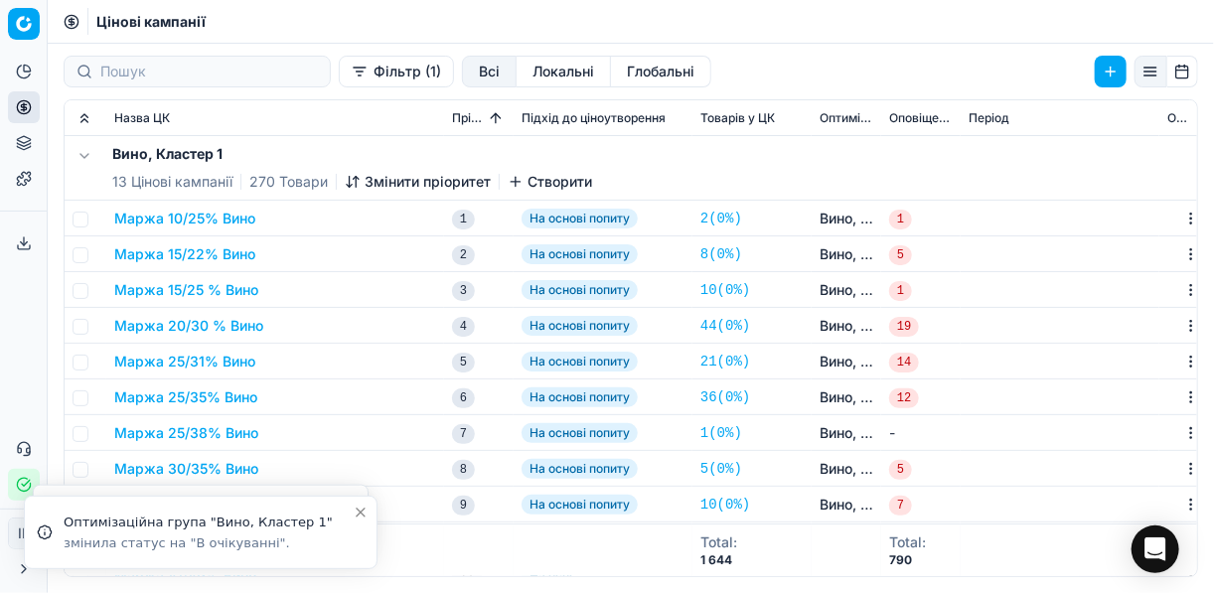
checkbox input "false"
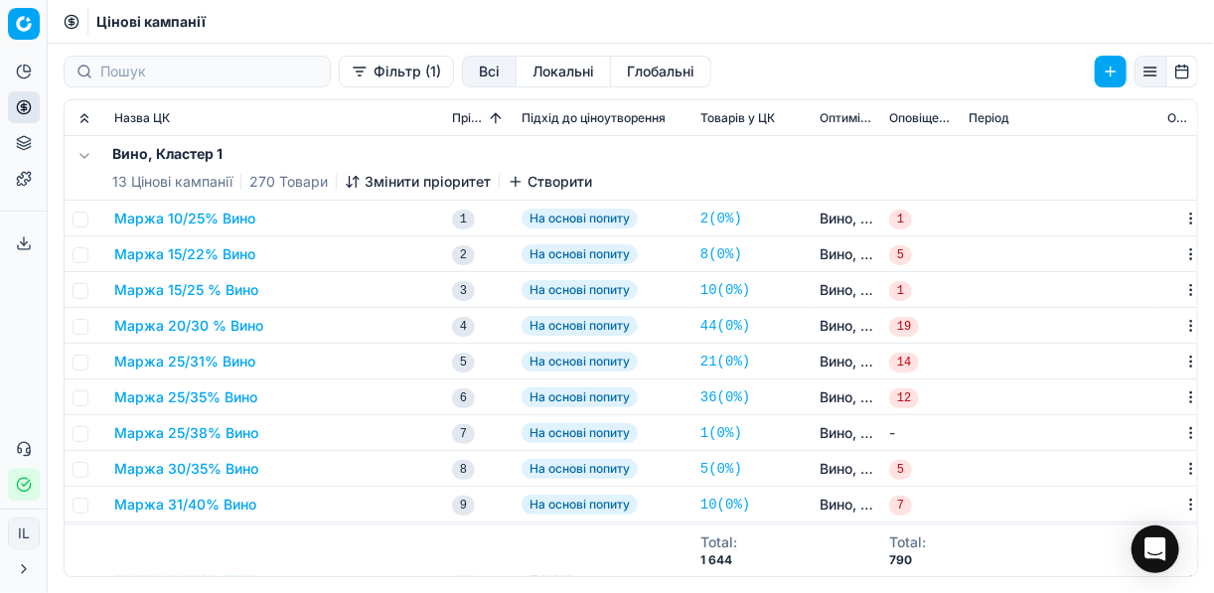
click at [154, 247] on button "Маржа 15/22% Вино" at bounding box center [184, 254] width 141 height 20
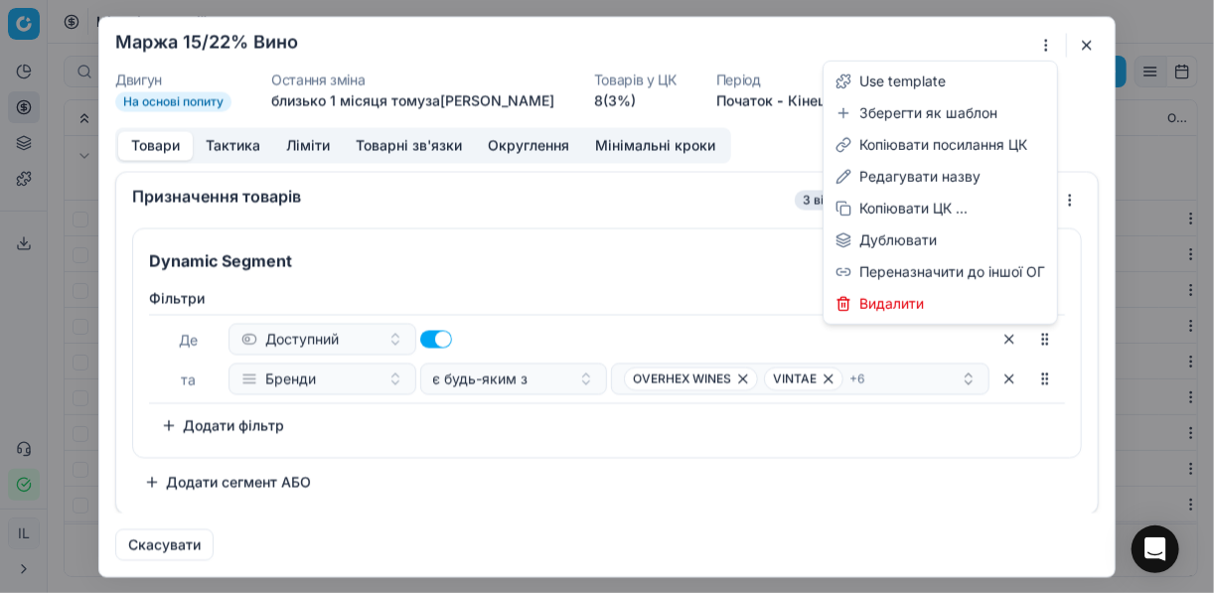
click at [1040, 40] on div "Ми зберігаємо налаштування ЦК. Будь ласка, зачекайте, це може зайняти декілька …" at bounding box center [607, 296] width 1214 height 593
click at [888, 172] on div "Редагувати назву" at bounding box center [939, 177] width 225 height 32
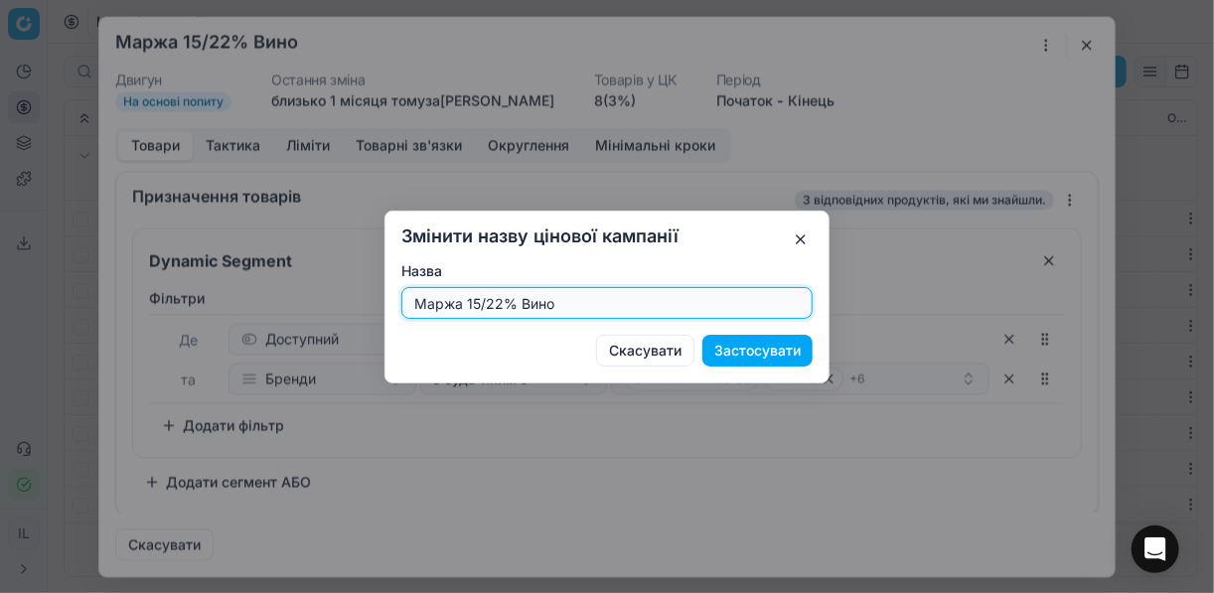
click at [500, 297] on input "Маржа 15/22% Вино" at bounding box center [606, 303] width 393 height 30
type input "Маржа 15/30% Вино"
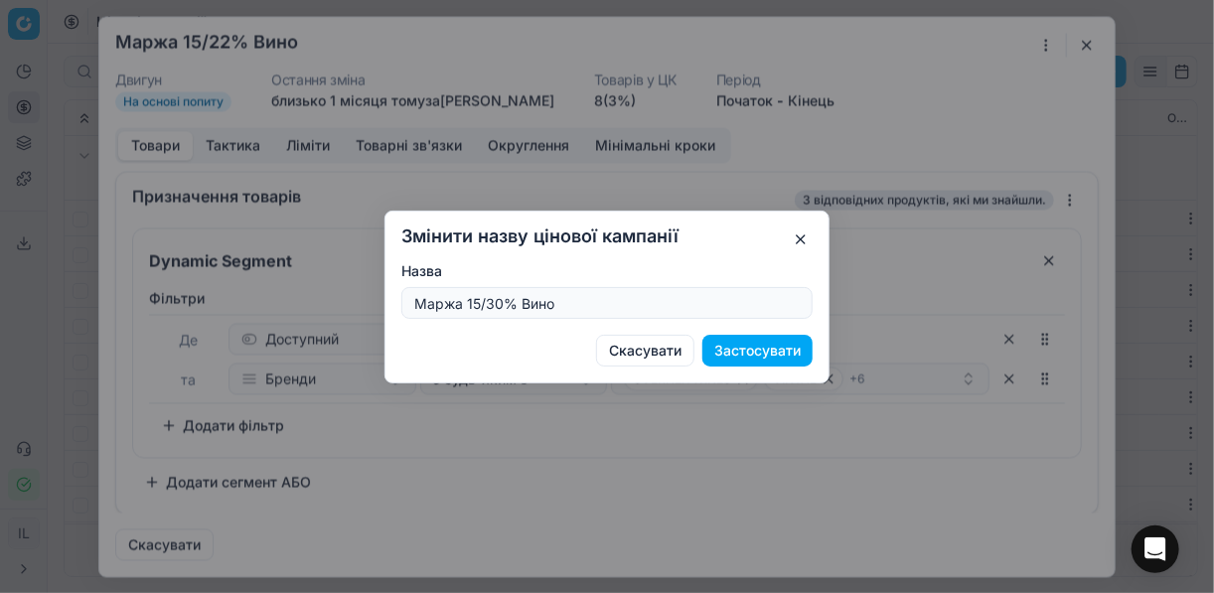
click at [738, 352] on button "Застосувати" at bounding box center [757, 351] width 110 height 32
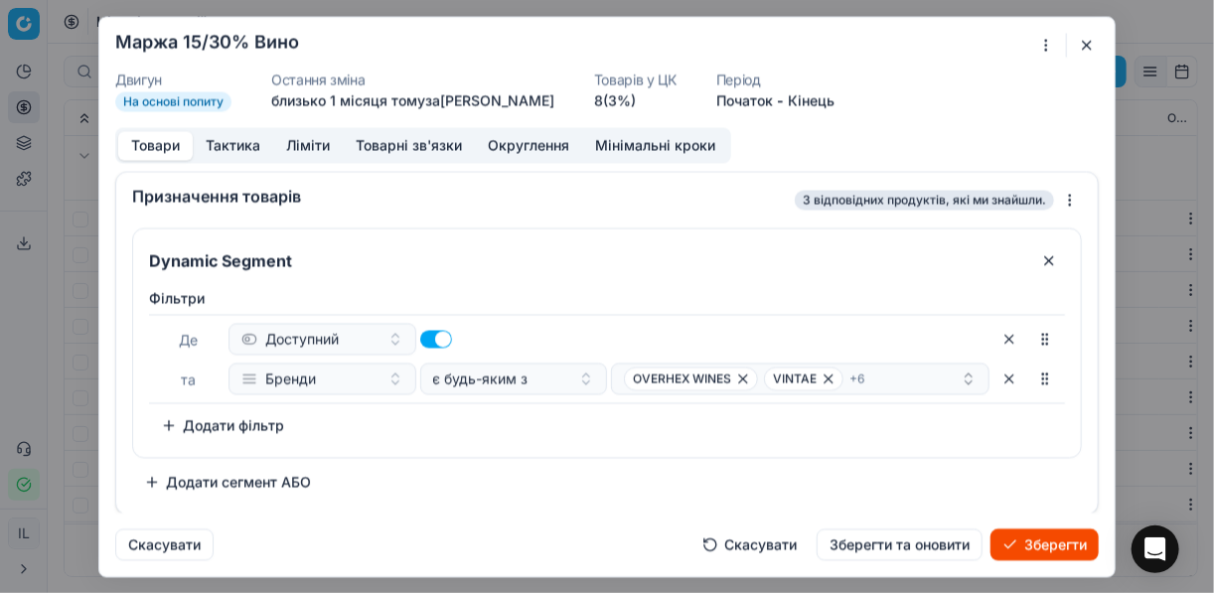
click at [305, 149] on button "Ліміти" at bounding box center [308, 145] width 70 height 29
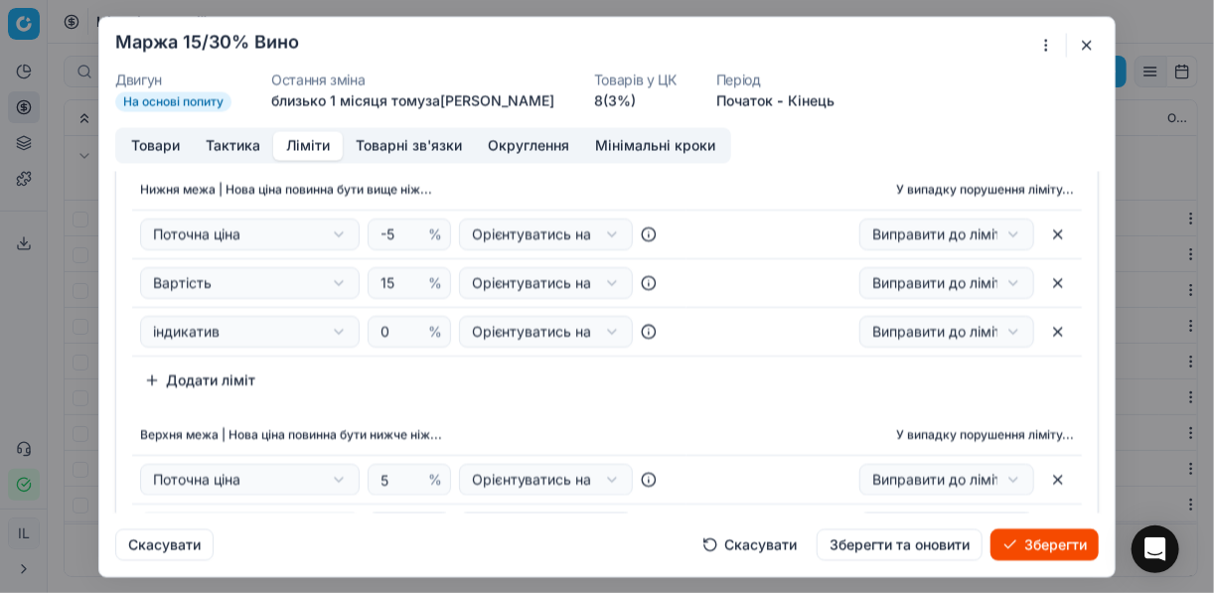
scroll to position [159, 0]
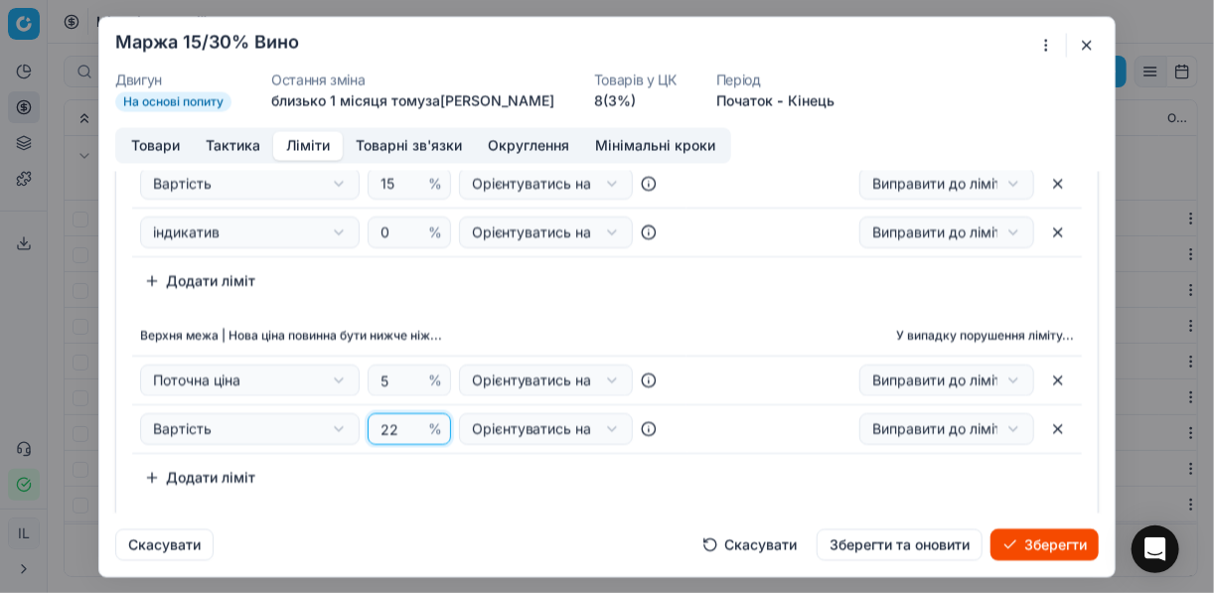
click at [389, 431] on input "22" at bounding box center [400, 429] width 48 height 30
type input "2"
type input "30"
click at [148, 145] on button "Товари" at bounding box center [155, 145] width 74 height 29
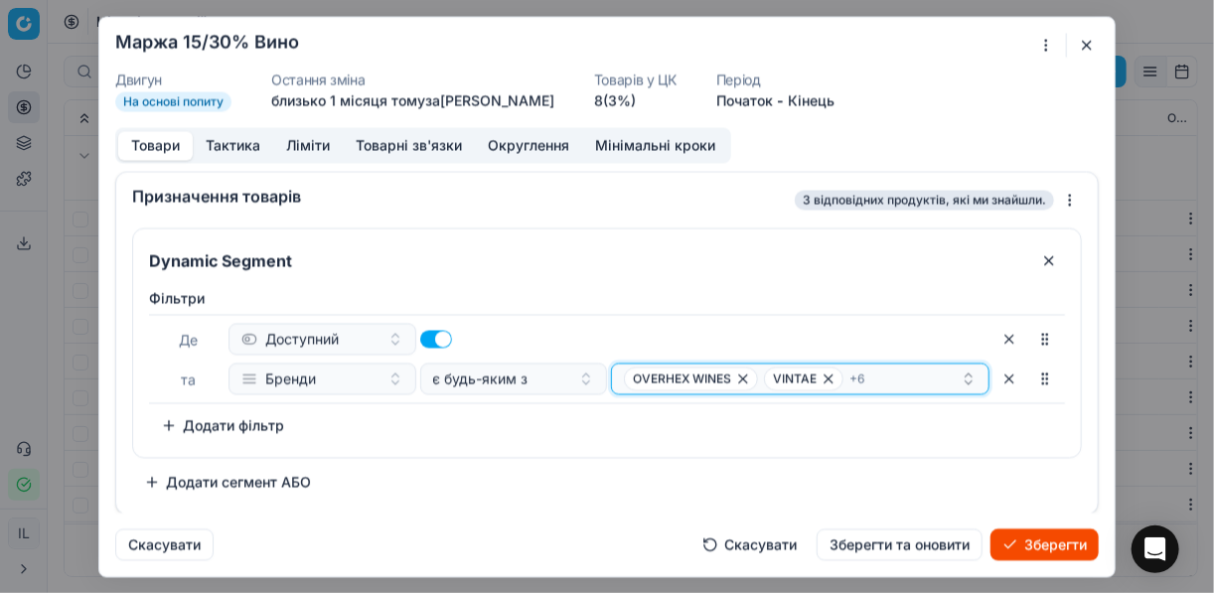
click at [741, 373] on icon "button" at bounding box center [743, 378] width 16 height 16
click at [685, 374] on icon "button" at bounding box center [688, 378] width 8 height 8
click at [712, 375] on icon "button" at bounding box center [720, 378] width 16 height 16
click at [735, 376] on icon "button" at bounding box center [743, 378] width 16 height 16
click at [697, 376] on span "TARAPACA" at bounding box center [675, 378] width 102 height 24
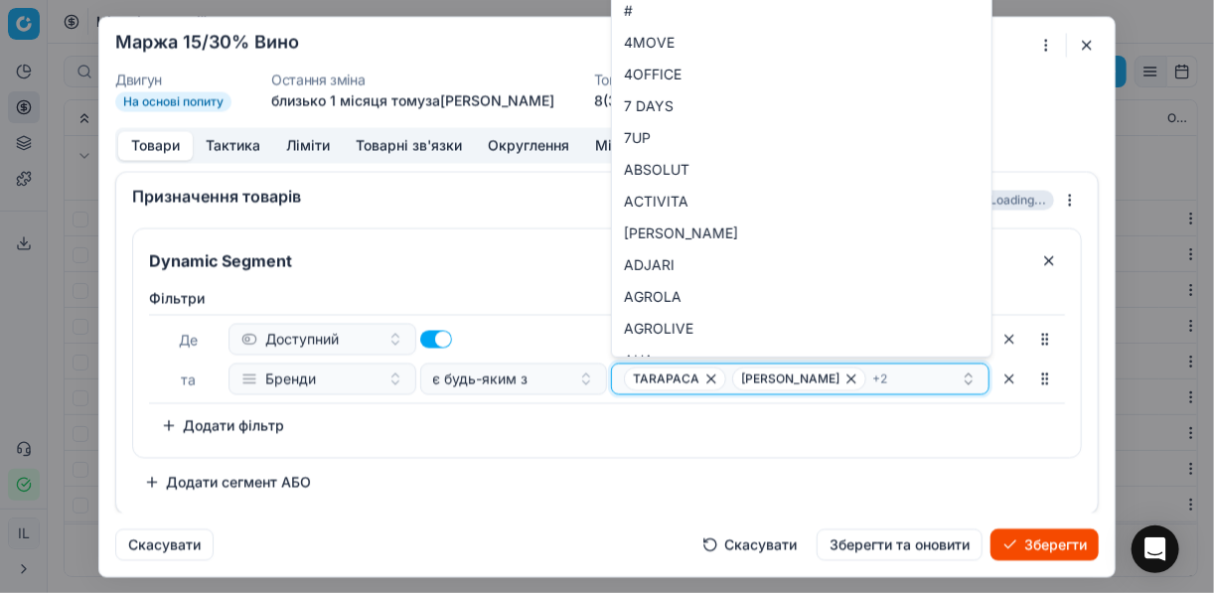
click at [709, 375] on icon "button" at bounding box center [711, 378] width 16 height 16
click at [743, 376] on icon "button" at bounding box center [743, 378] width 16 height 16
click at [713, 380] on icon "button" at bounding box center [713, 378] width 16 height 16
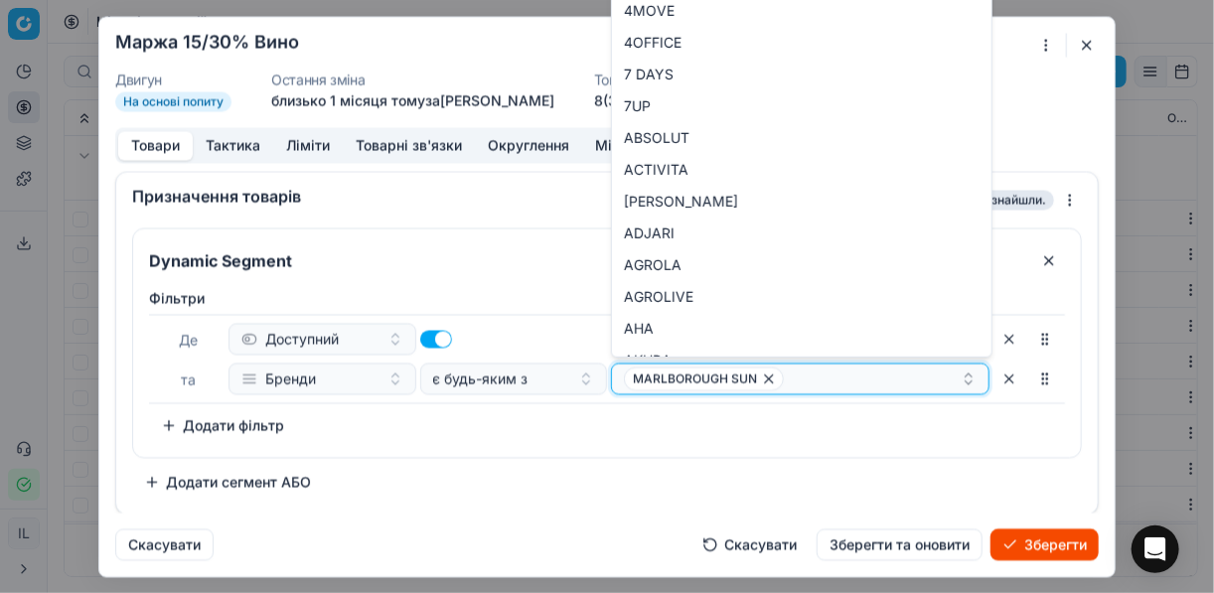
click at [768, 377] on icon "button" at bounding box center [769, 378] width 8 height 8
click at [651, 369] on button "Select a value" at bounding box center [800, 379] width 378 height 32
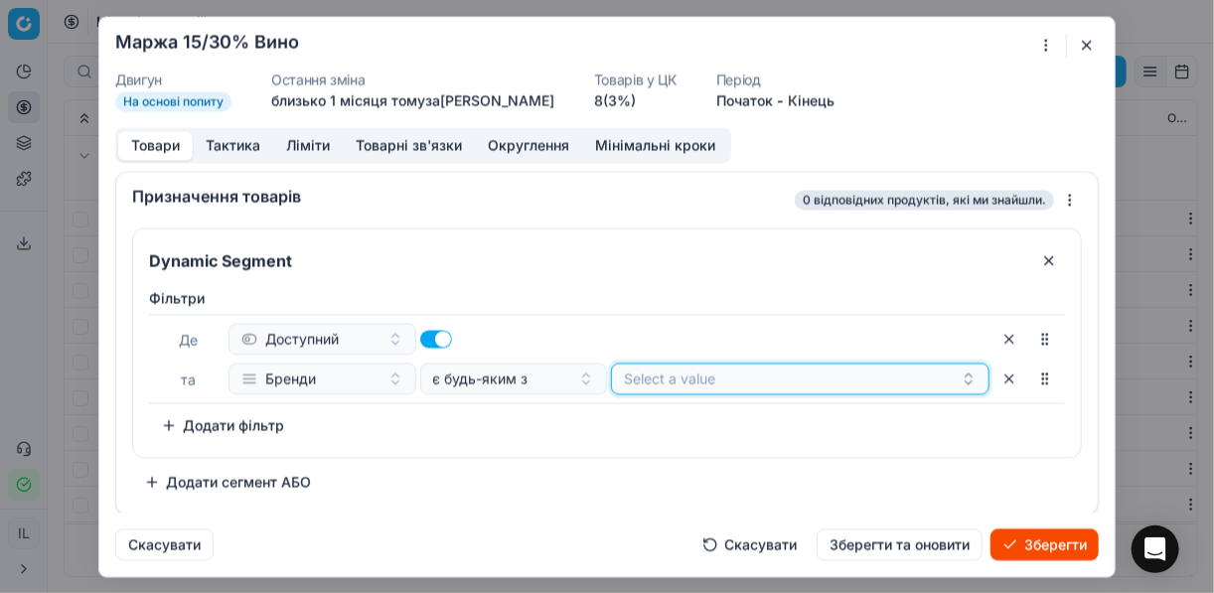
click at [645, 374] on button "Select a value" at bounding box center [800, 379] width 378 height 32
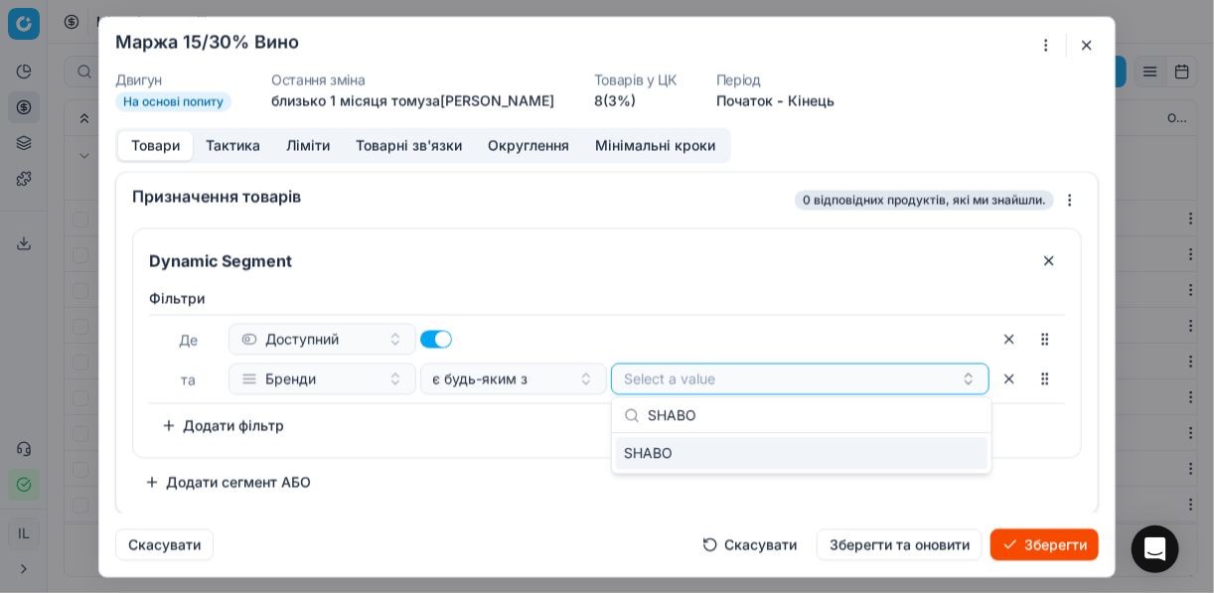
type input "SHABO"
click at [923, 453] on div "SHABO" at bounding box center [801, 453] width 371 height 32
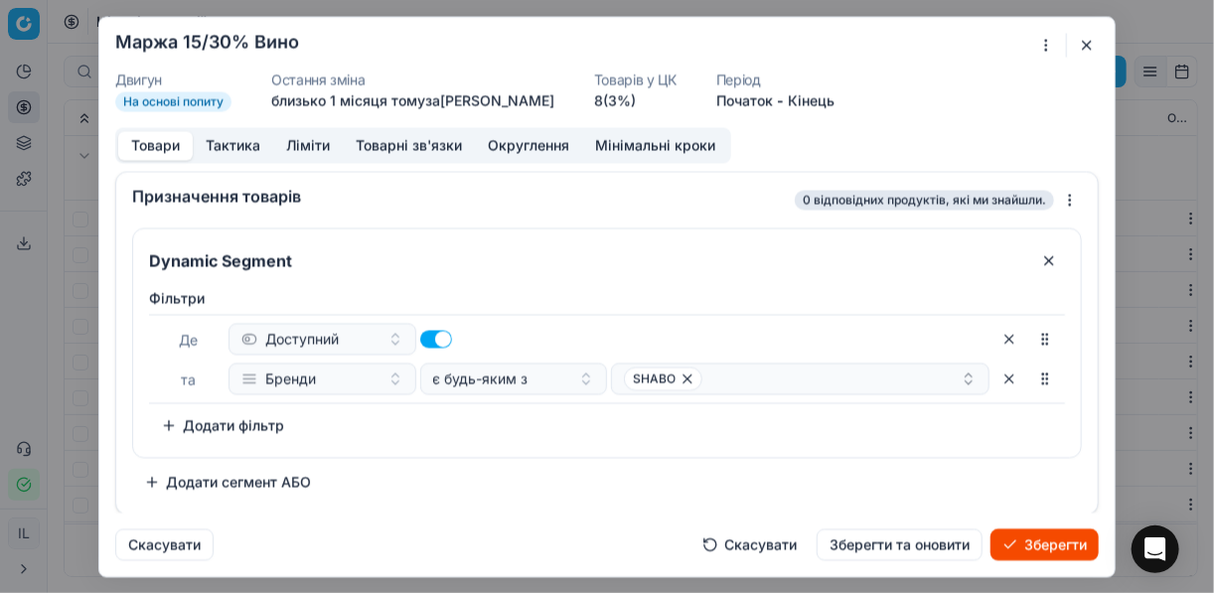
click at [496, 459] on div "Dynamic Segment Фiльтри Де Доступний та Бренди є будь-яким з SHABO To pick up a…" at bounding box center [607, 362] width 950 height 270
click at [728, 371] on div "SHABO" at bounding box center [792, 378] width 337 height 24
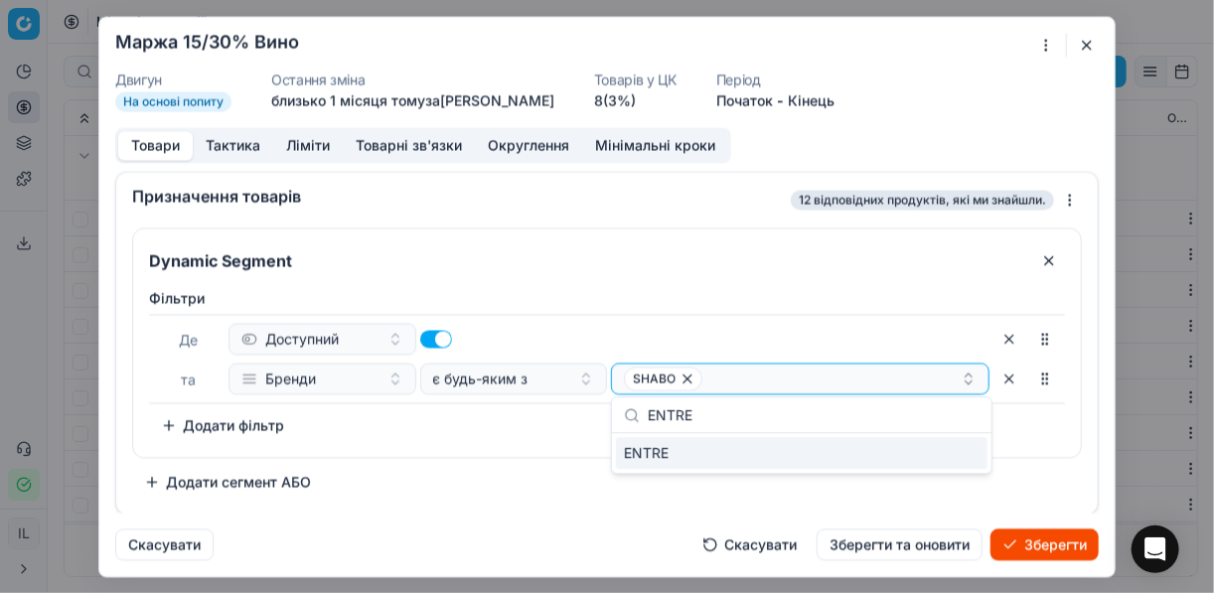
type input "ENTRE"
drag, startPoint x: 938, startPoint y: 457, endPoint x: 803, endPoint y: 458, distance: 135.1
click at [936, 457] on div "ENTRE" at bounding box center [801, 453] width 371 height 32
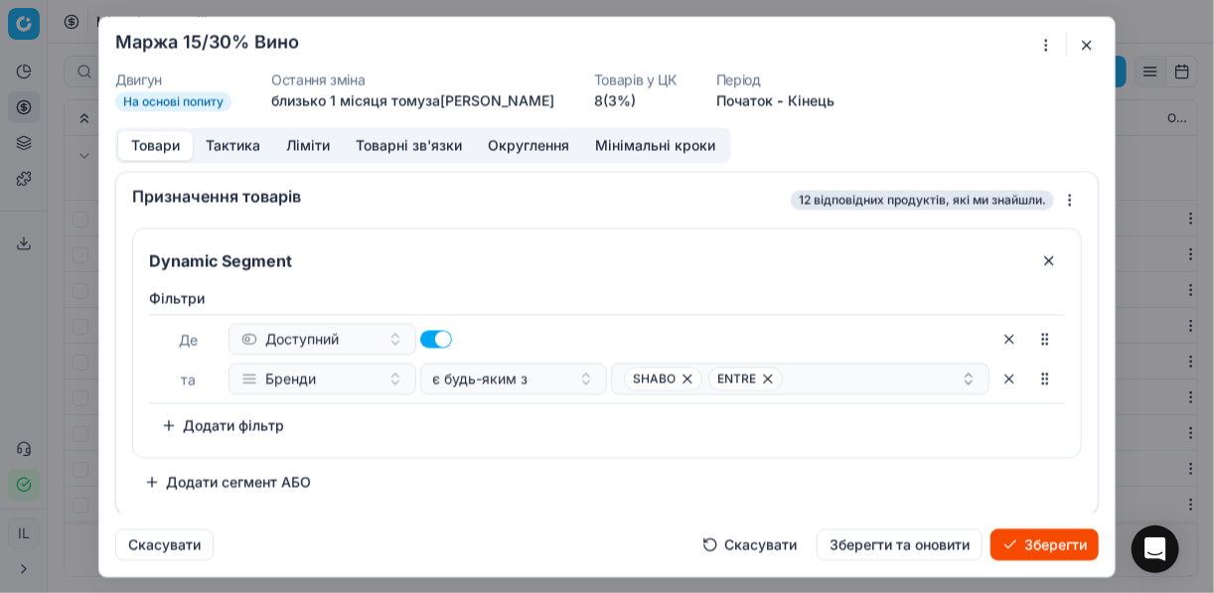
click at [468, 441] on div "Фiльтри Де Доступний та Бренди є будь-яким з SHABO ENTRE To pick up a sortable …" at bounding box center [607, 368] width 948 height 177
click at [817, 380] on div "SHABO ENTRE" at bounding box center [792, 378] width 337 height 24
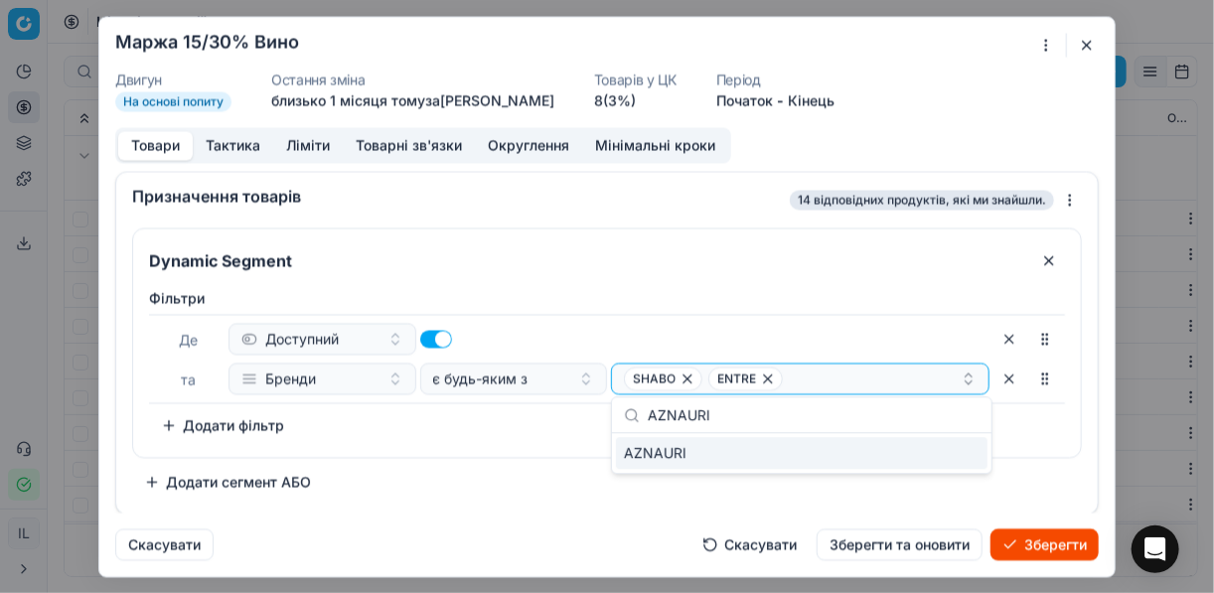
type input "AZNAURI"
click at [934, 463] on div "AZNAURI" at bounding box center [801, 453] width 371 height 32
click at [527, 446] on div "Фiльтри Де Доступний та Бренди є будь-яким з SHABO ENTRE + 1 To pick up a sorta…" at bounding box center [607, 368] width 948 height 177
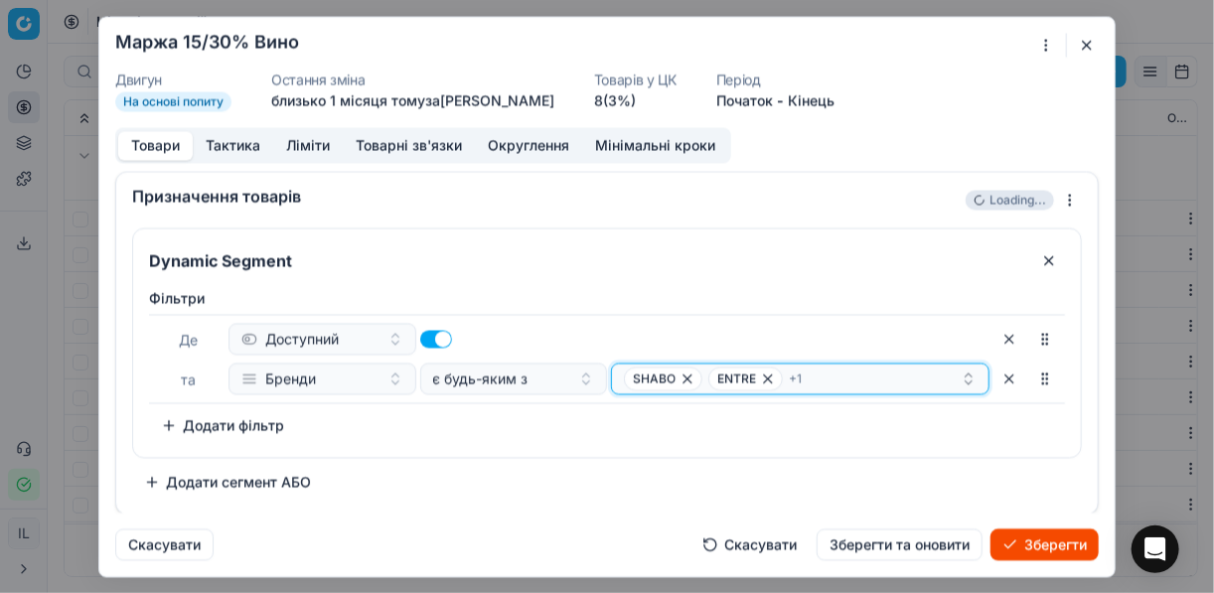
click at [814, 386] on div "SHABO ENTRE + 1" at bounding box center [792, 378] width 337 height 24
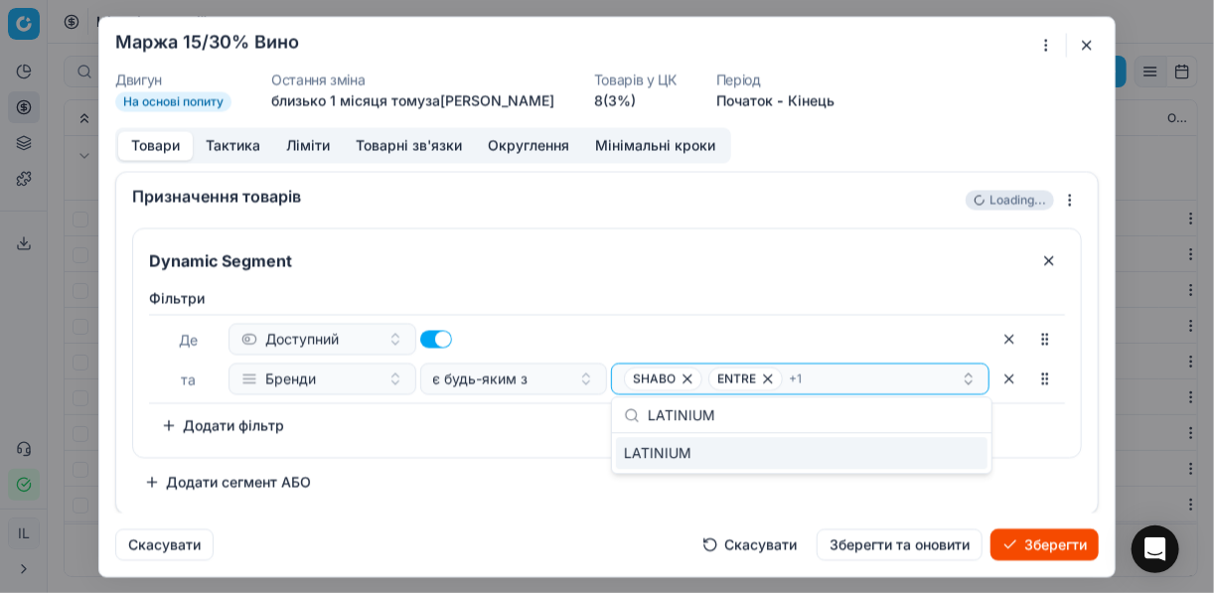
type input "LATINIUM"
click at [927, 458] on div "LATINIUM" at bounding box center [801, 453] width 371 height 32
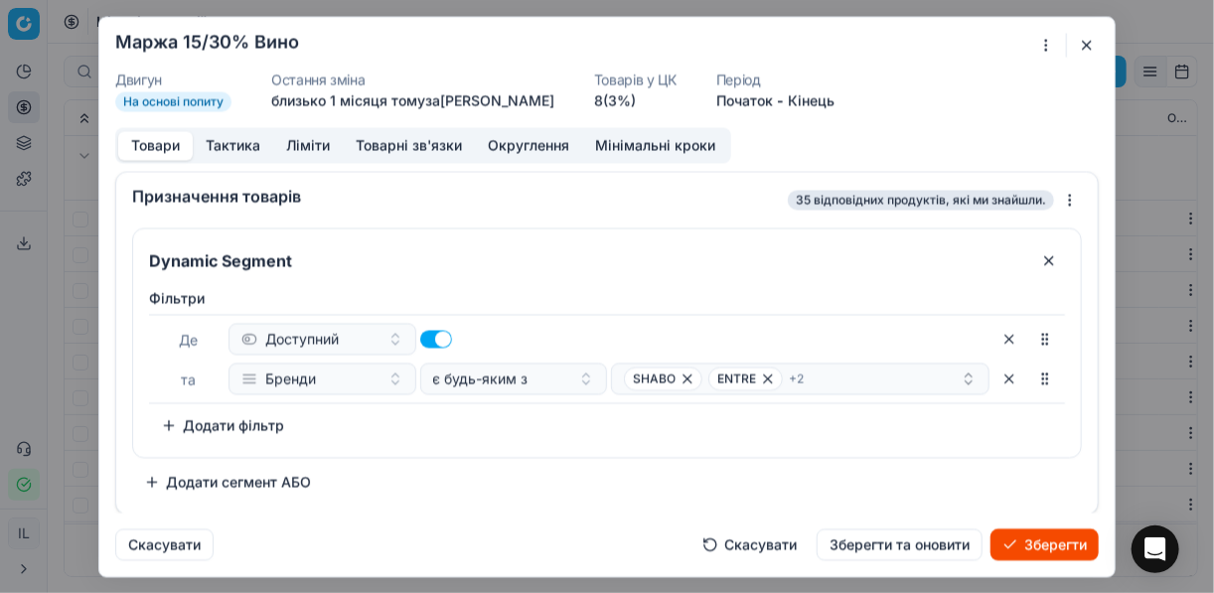
click at [507, 443] on div "Фiльтри Де Доступний та Бренди є будь-яким з SHABO ENTRE + 2 To pick up a sorta…" at bounding box center [607, 368] width 948 height 177
click at [840, 383] on div "SHABO ENTRE + 2" at bounding box center [792, 378] width 337 height 24
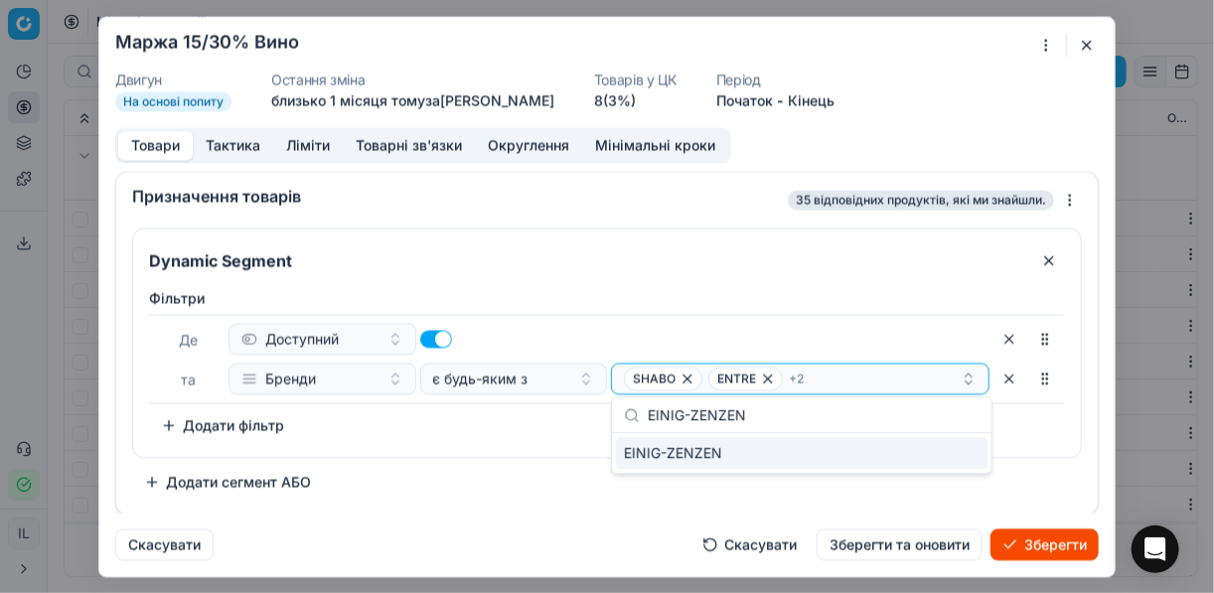
type input "EINIG-ZENZEN"
click at [934, 461] on div "EINIG-ZENZEN" at bounding box center [801, 453] width 371 height 32
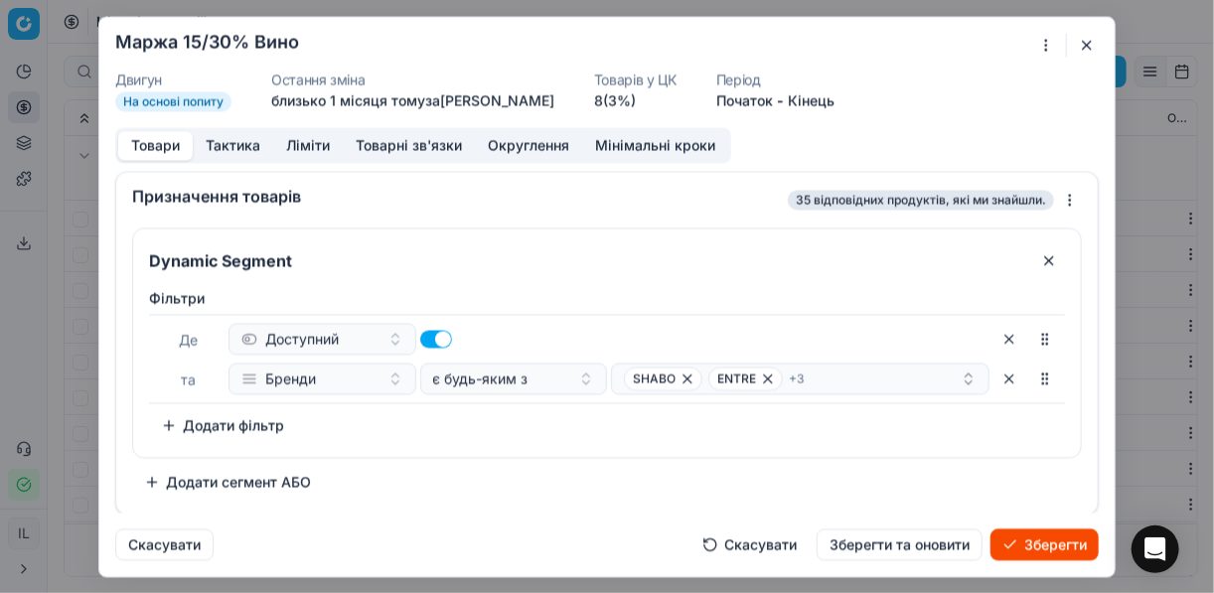
click at [513, 454] on div "Фiльтри Де Доступний та Бренди є будь-яким з SHABO ENTRE + 3 To pick up a sorta…" at bounding box center [607, 368] width 948 height 177
click at [829, 378] on div "SHABO ENTRE + 3" at bounding box center [792, 378] width 337 height 24
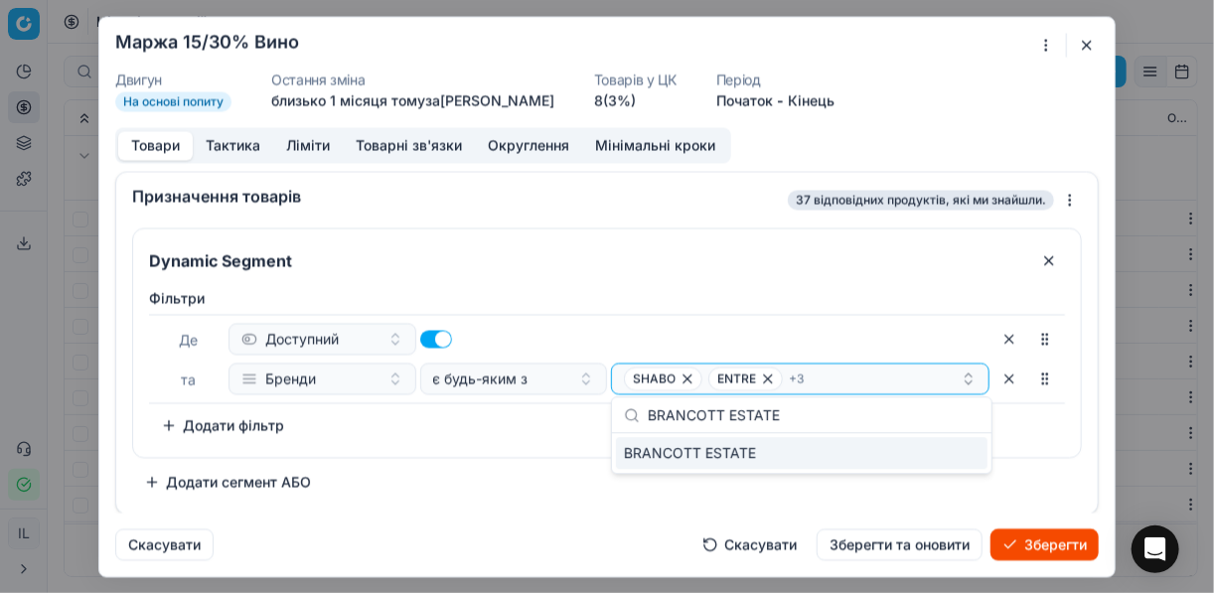
type input "BRANCOTT ESTATE"
click at [972, 447] on div "BRANCOTT ESTATE" at bounding box center [801, 453] width 371 height 32
click at [469, 428] on div "Фiльтри Де Доступний та Бренди є будь-яким з SHABO ENTRE + 4 To pick up a sorta…" at bounding box center [607, 364] width 916 height 153
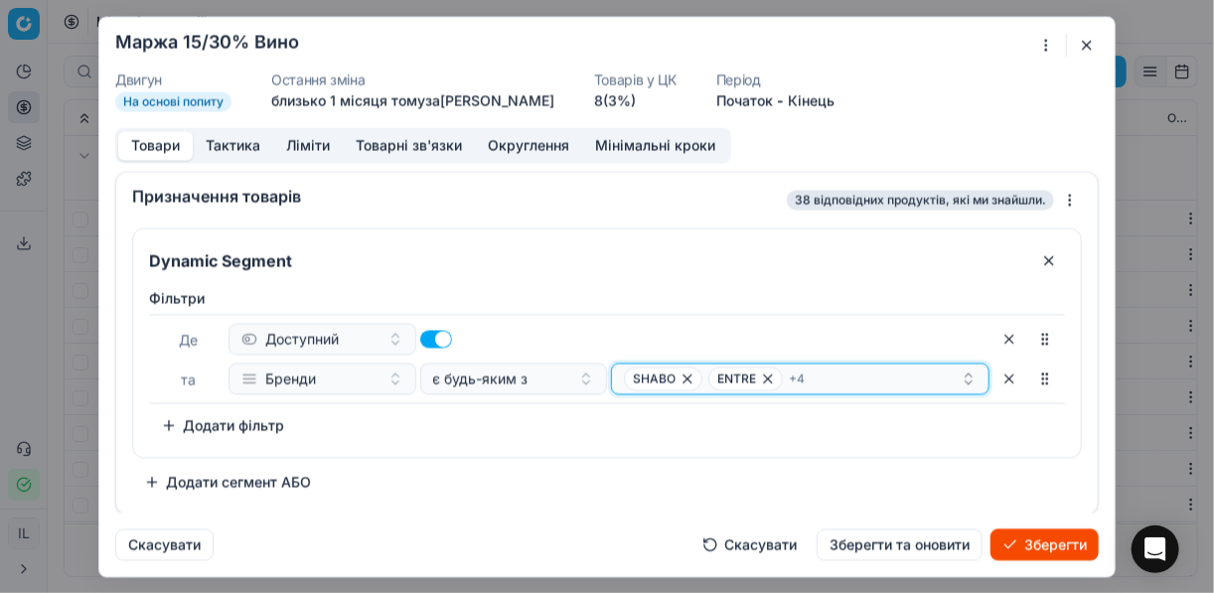
click at [836, 381] on div "SHABO ENTRE + 4" at bounding box center [792, 378] width 337 height 24
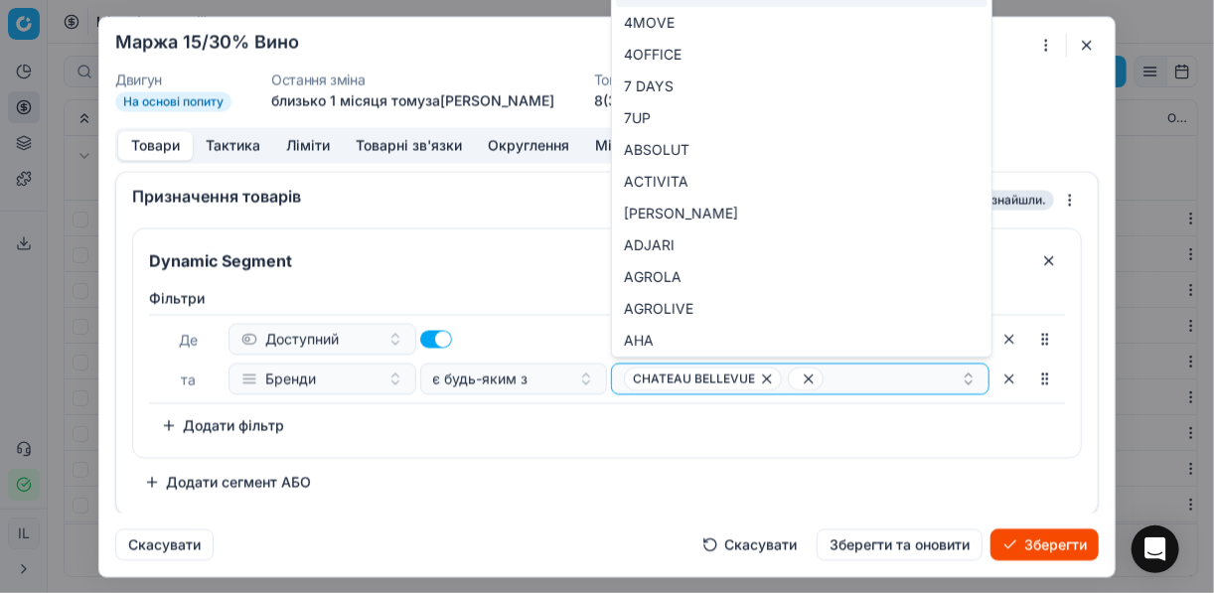
click at [842, 427] on div "Фiльтри Де Доступний та Бренди є будь-яким з CHATEAU BELLEVUE To pick up a sort…" at bounding box center [607, 364] width 916 height 153
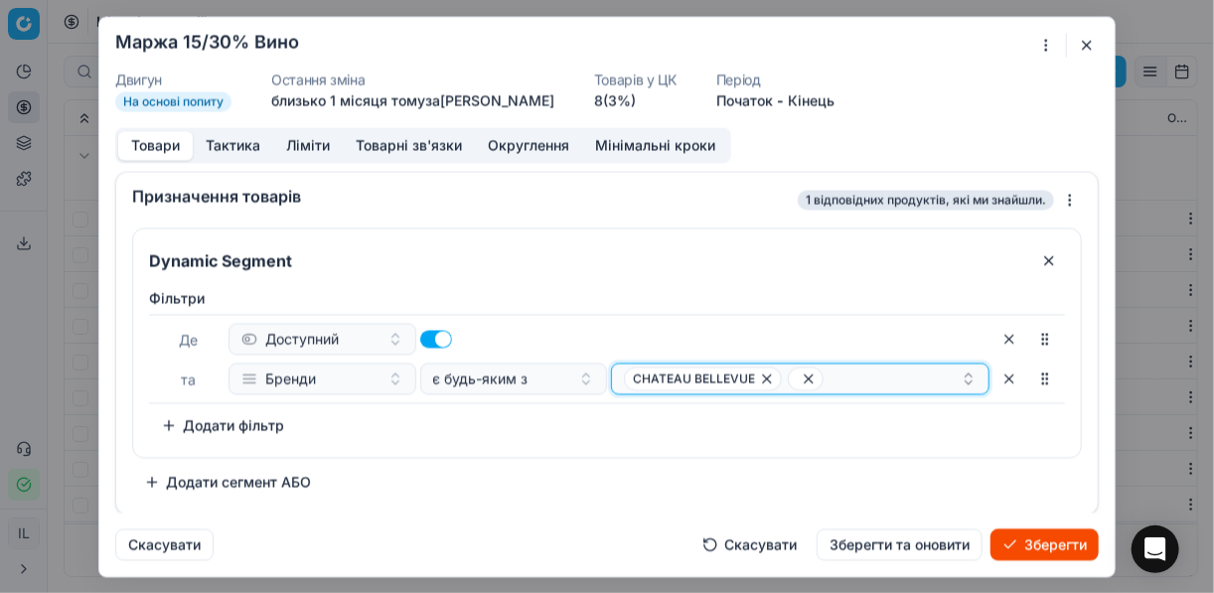
click at [804, 373] on icon "button" at bounding box center [809, 378] width 16 height 16
click at [768, 374] on icon "button" at bounding box center [767, 378] width 16 height 16
click at [693, 381] on button "Select a value" at bounding box center [800, 379] width 378 height 32
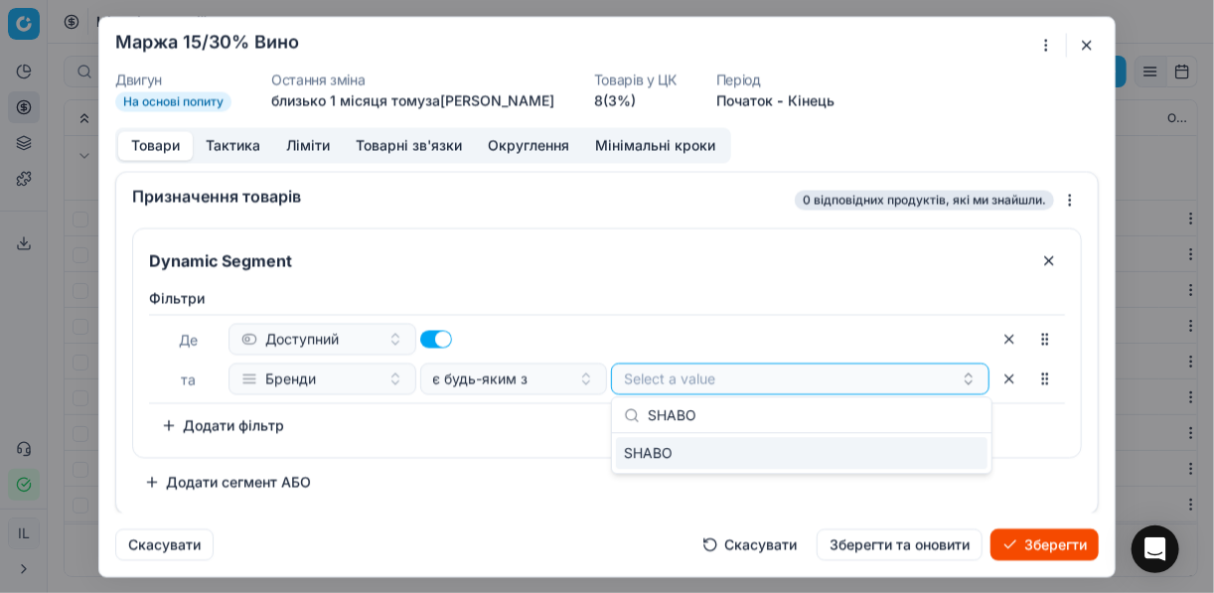
type input "SHABO"
click at [968, 463] on div "SHABO" at bounding box center [801, 453] width 371 height 32
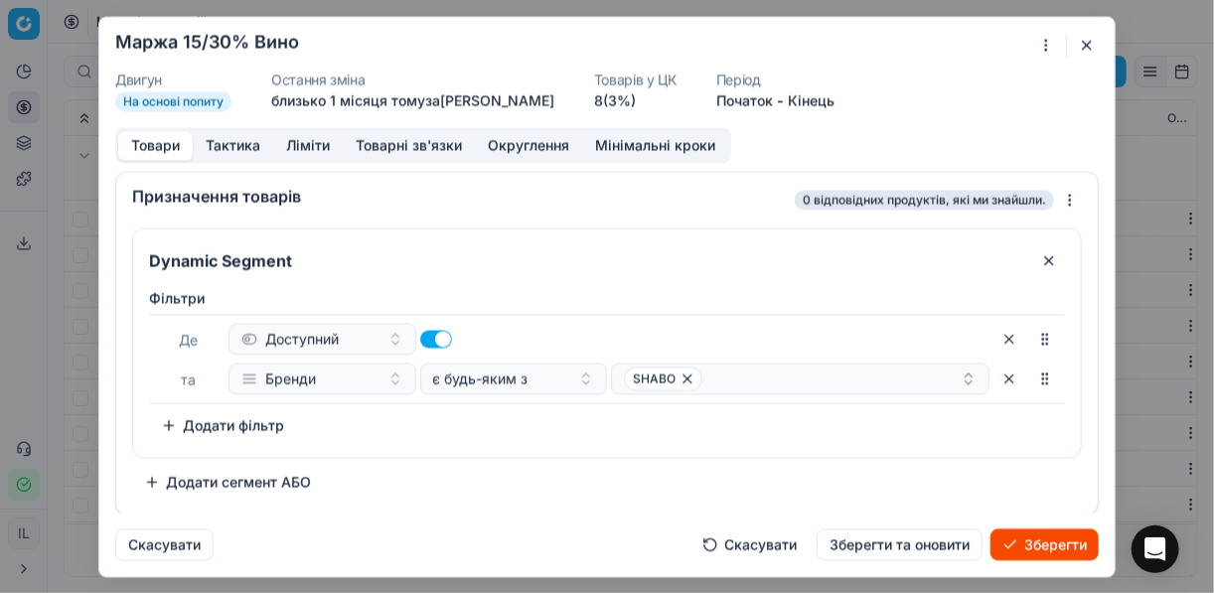
click at [523, 451] on div "Фiльтри Де Доступний та Бренди є будь-яким з SHABO To pick up a sortable item, …" at bounding box center [607, 368] width 948 height 177
click at [763, 380] on div "SHABO" at bounding box center [792, 378] width 337 height 24
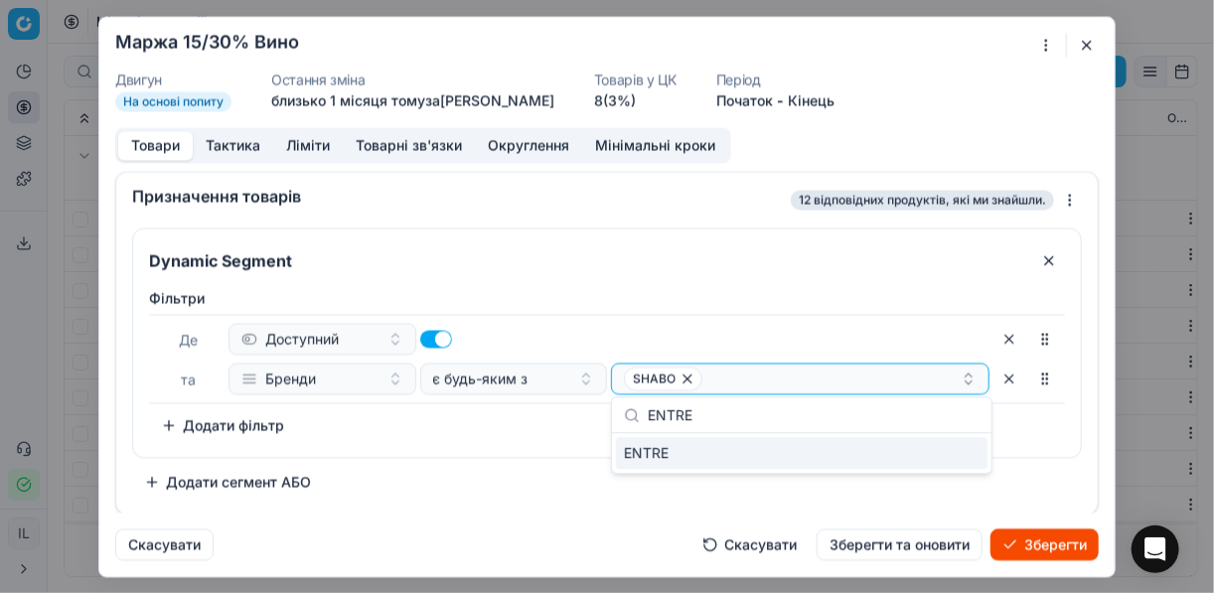
type input "ENTRE"
drag, startPoint x: 930, startPoint y: 452, endPoint x: 849, endPoint y: 447, distance: 80.6
click at [916, 444] on div "ENTRE" at bounding box center [801, 453] width 371 height 32
click at [536, 439] on div "Фiльтри Де Доступний та Бренди є будь-яким з SHABO ENTRE To pick up a sortable …" at bounding box center [607, 368] width 948 height 177
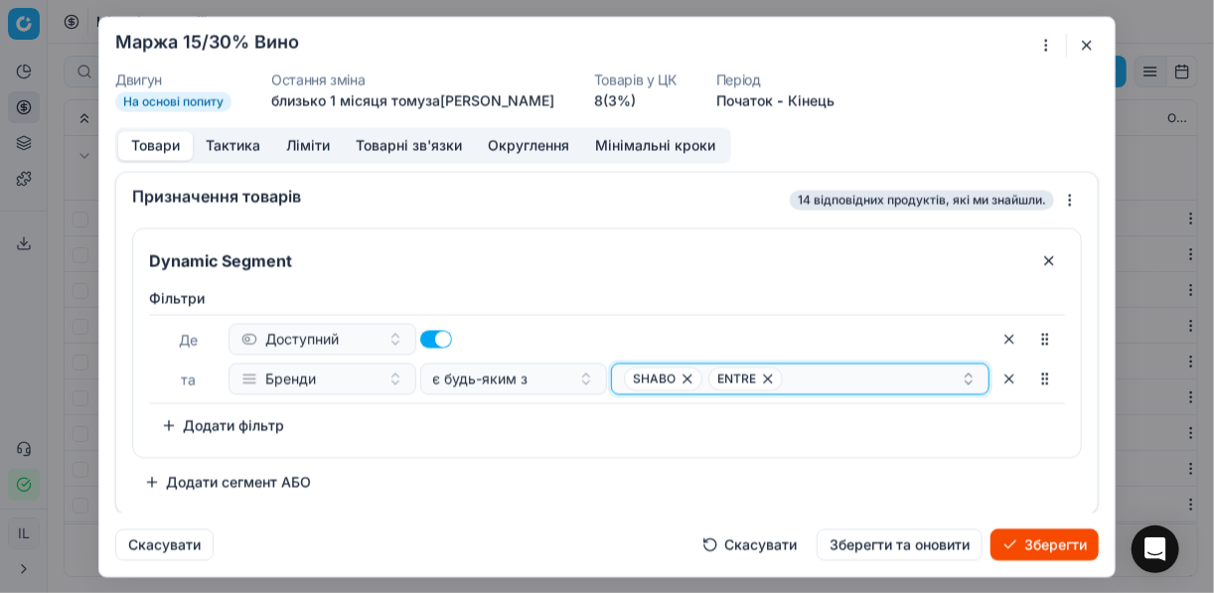
click at [831, 381] on div "SHABO ENTRE" at bounding box center [792, 378] width 337 height 24
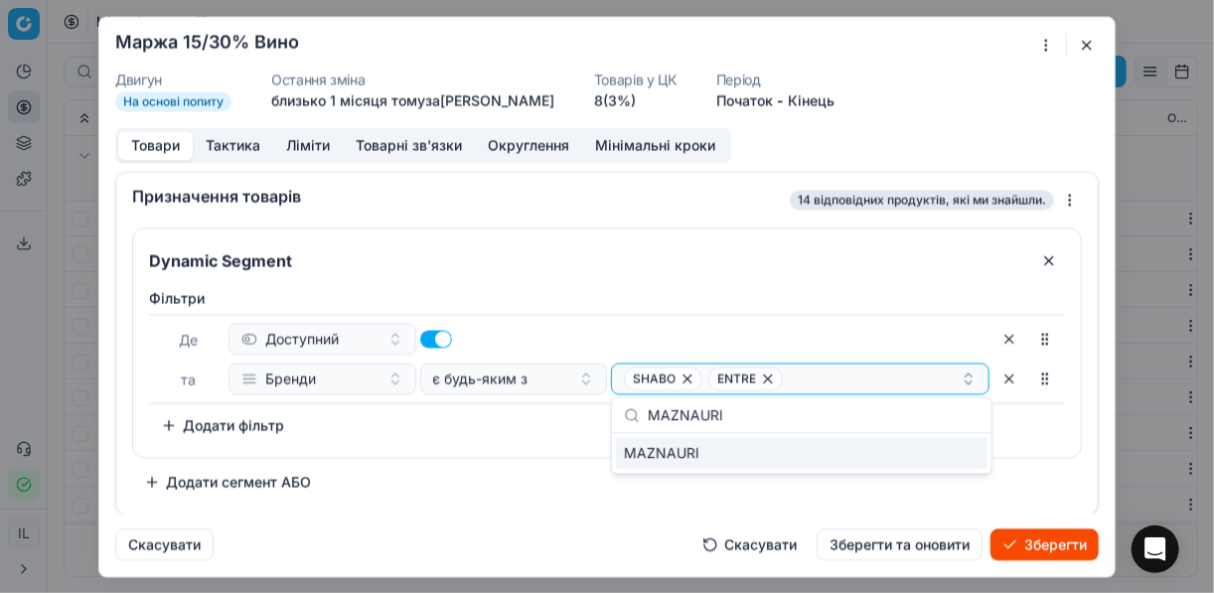
type input "МAZNAURI"
click at [888, 461] on div "МAZNAURI" at bounding box center [801, 453] width 371 height 32
click at [507, 434] on div "Фiльтри Де Доступний та Бренди є будь-яким з SHABO ENTRE + 1 To pick up a sorta…" at bounding box center [607, 364] width 916 height 153
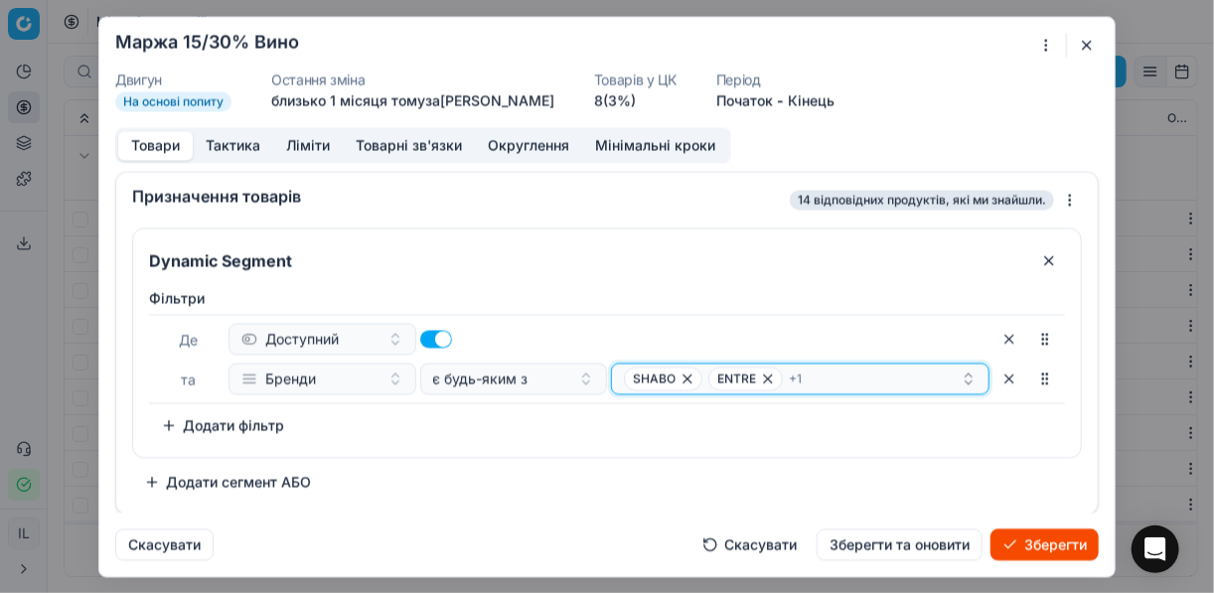
click at [854, 371] on div "SHABO ENTRE + 1" at bounding box center [792, 378] width 337 height 24
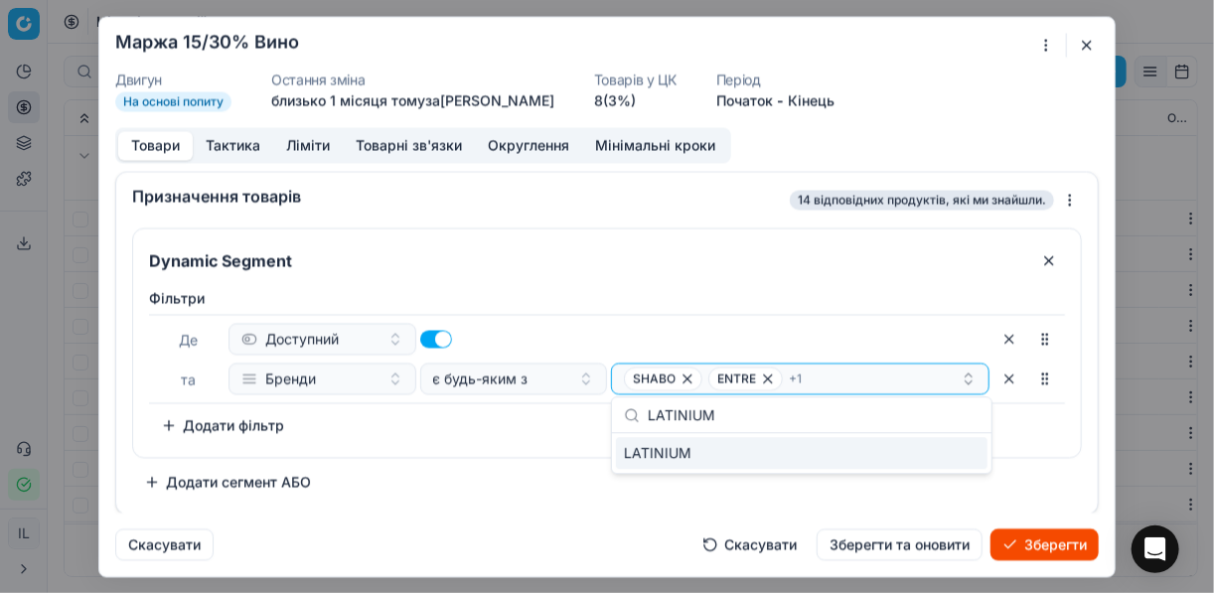
type input "LATINIUM"
click at [933, 453] on div "LATINIUM" at bounding box center [801, 453] width 371 height 32
click at [536, 434] on div "Фiльтри Де Доступний та Бренди є будь-яким з SHABO ENTRE + 2 To pick up a sorta…" at bounding box center [607, 364] width 916 height 153
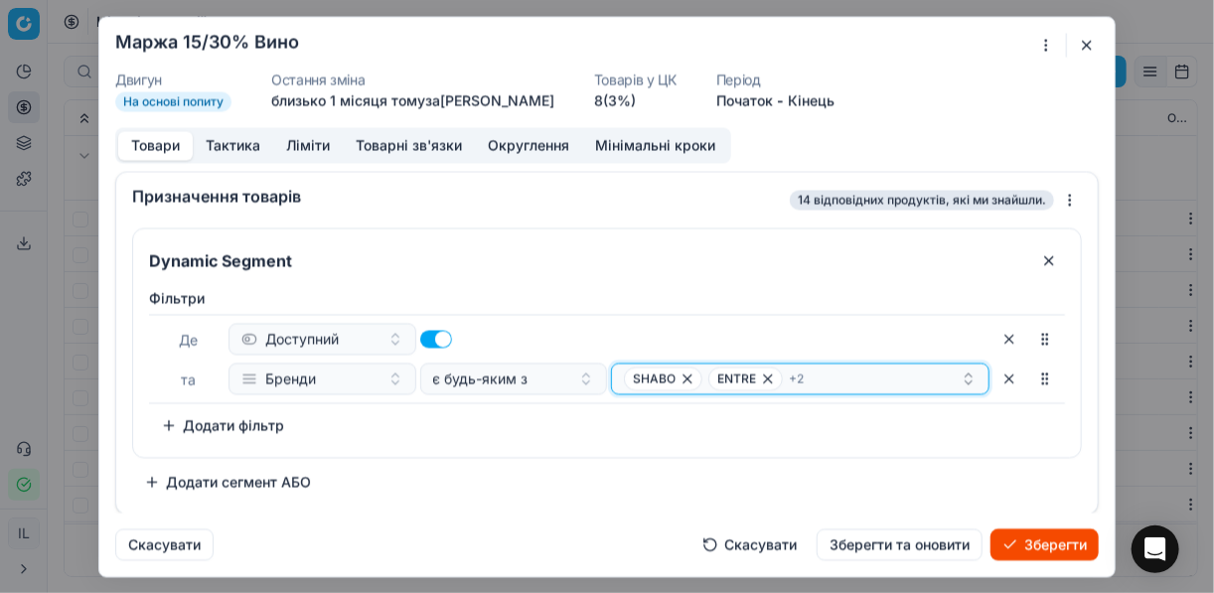
click at [842, 377] on div "SHABO ENTRE + 2" at bounding box center [792, 378] width 337 height 24
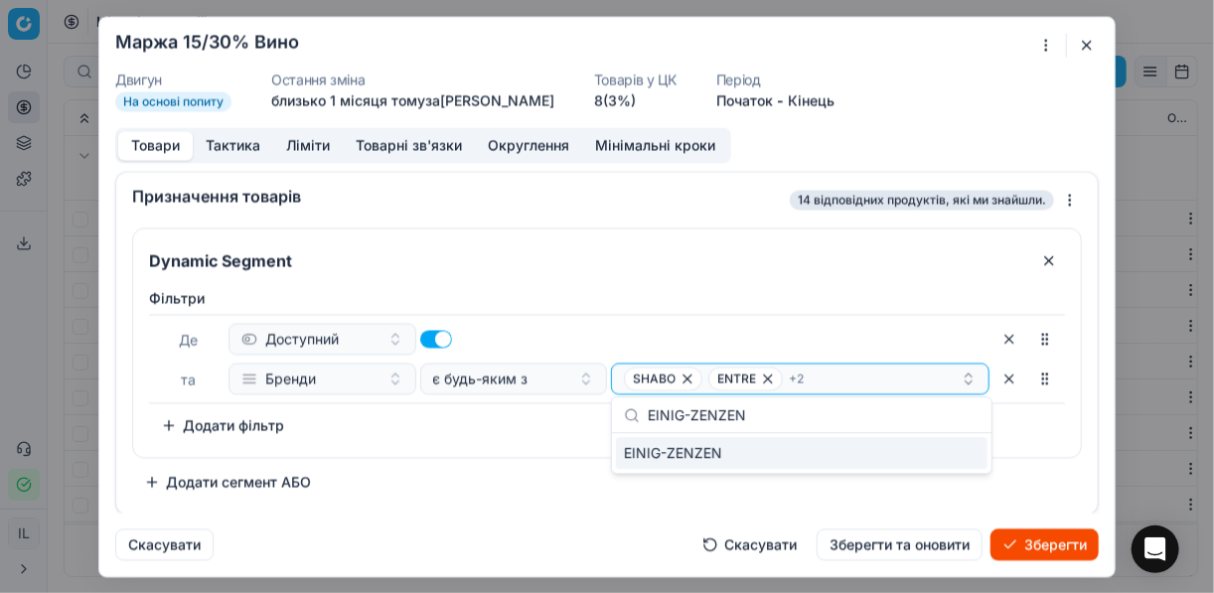
type input "EINIG-ZENZEN"
click at [945, 452] on div "EINIG-ZENZEN" at bounding box center [801, 453] width 371 height 32
click at [546, 432] on div "Фiльтри Де Доступний та Бренди є будь-яким з SHABO ENTRE + 3 To pick up a sorta…" at bounding box center [607, 364] width 916 height 153
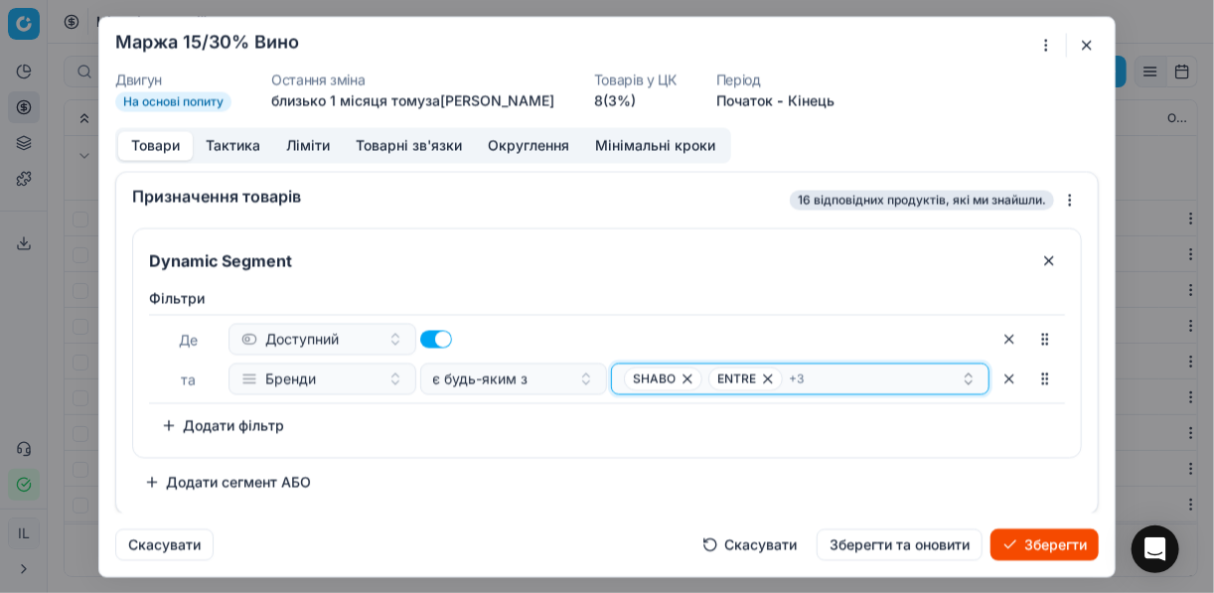
click at [831, 374] on div "SHABO ENTRE + 3" at bounding box center [792, 378] width 337 height 24
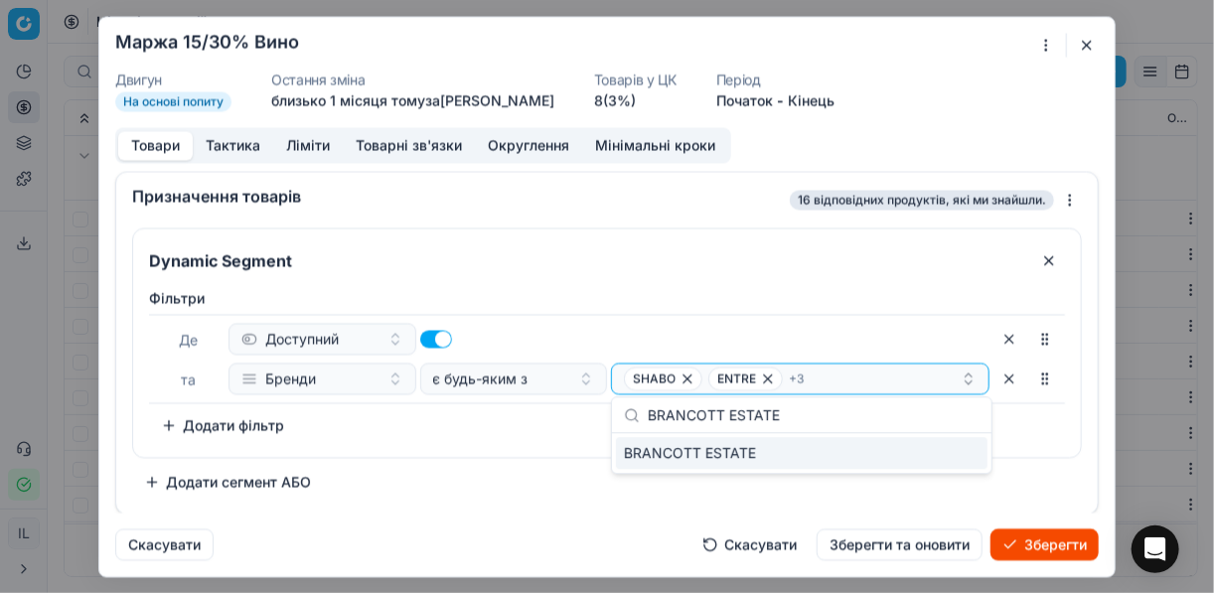
type input "BRANCOTT ESTATE"
click at [949, 453] on div "BRANCOTT ESTATE" at bounding box center [801, 453] width 371 height 32
click at [536, 418] on div "Фiльтри Де Доступний та Бренди є будь-яким з SHABO ENTRE + 4 To pick up a sorta…" at bounding box center [607, 364] width 916 height 153
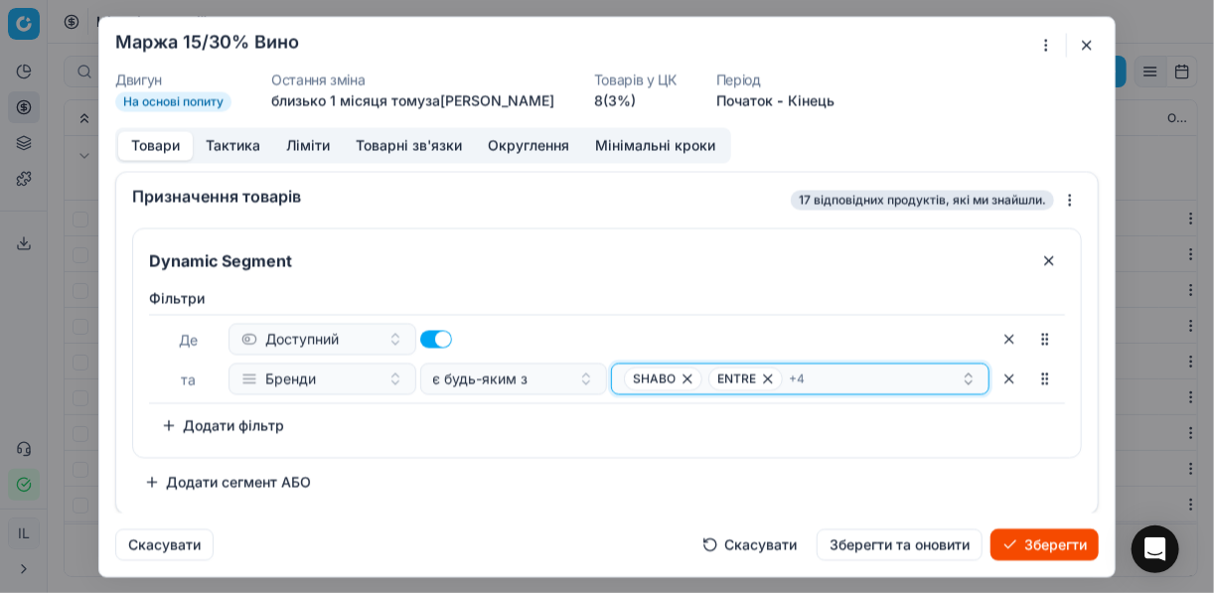
click at [834, 376] on div "SHABO ENTRE + 4" at bounding box center [792, 378] width 337 height 24
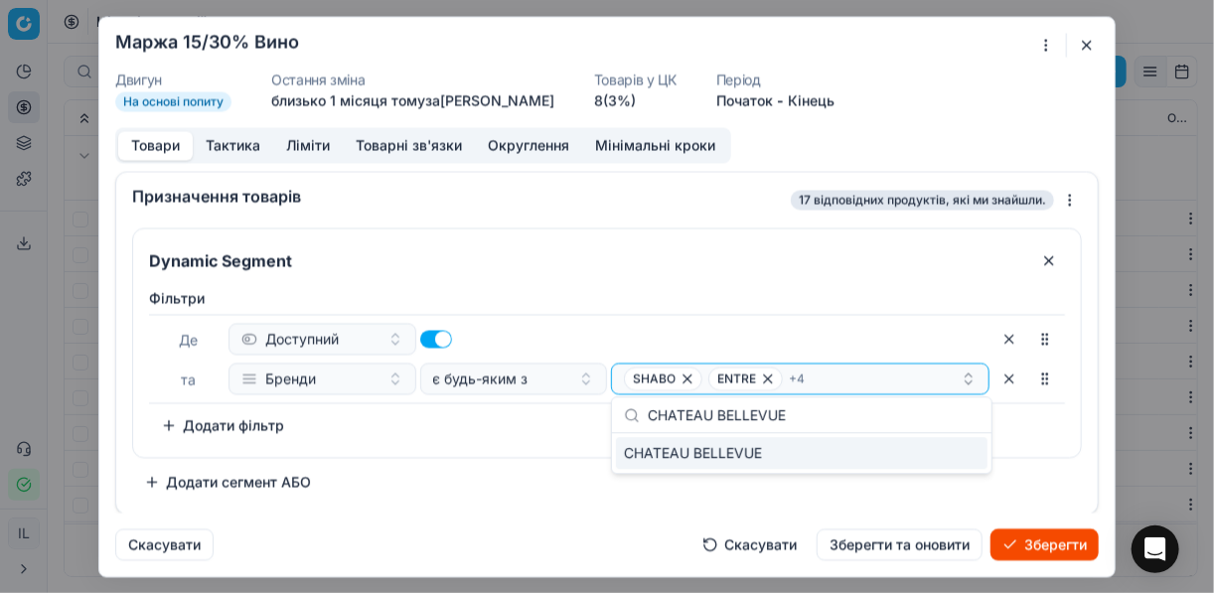
type input "CHATEAU BELLEVUE"
click at [953, 456] on div "CHATEAU BELLEVUE" at bounding box center [801, 453] width 371 height 32
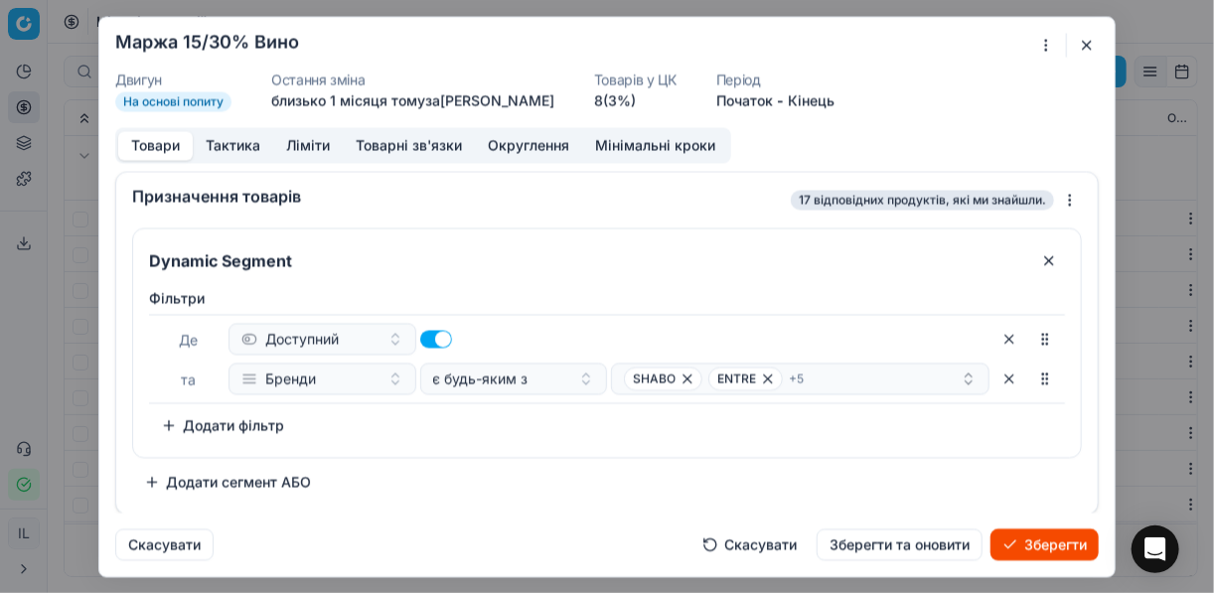
click at [563, 431] on div "Фiльтри Де Доступний та Бренди є будь-яким з SHABO ENTRE + 5 To pick up a sorta…" at bounding box center [607, 364] width 916 height 153
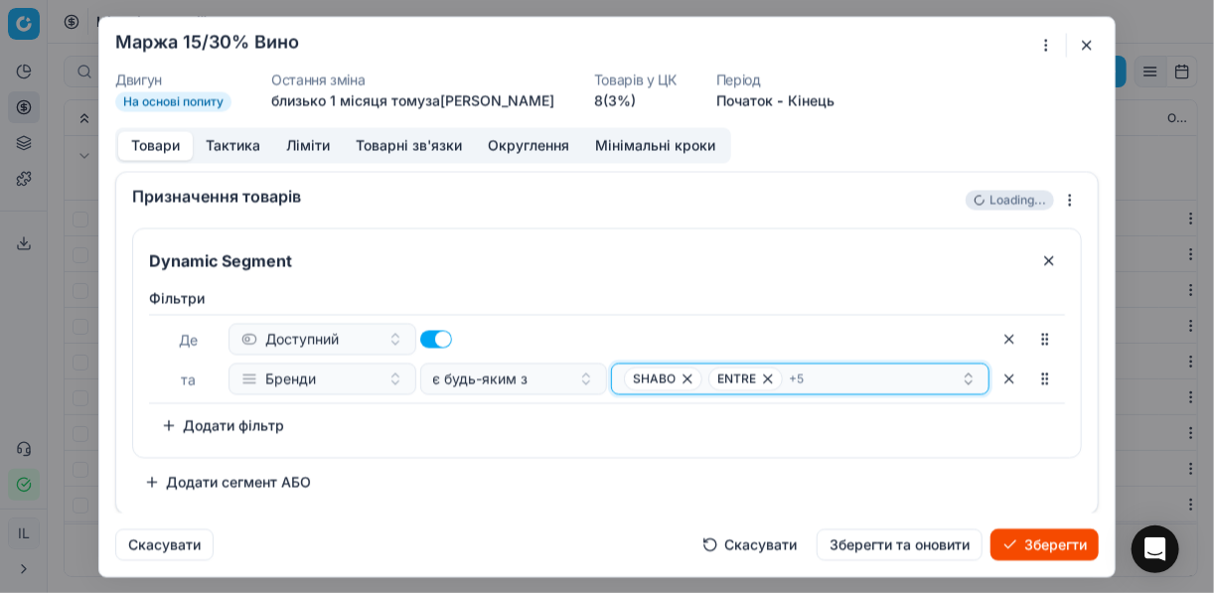
click at [838, 373] on div "SHABO ENTRE + 5" at bounding box center [792, 378] width 337 height 24
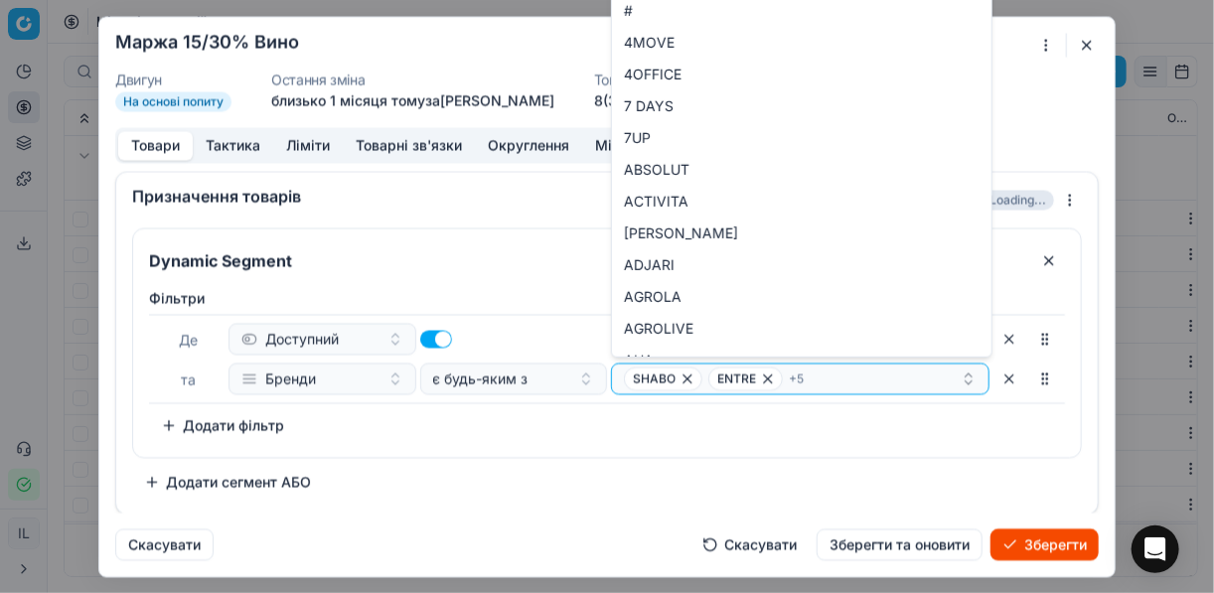
type input "CHATEAU BELLEVUE"
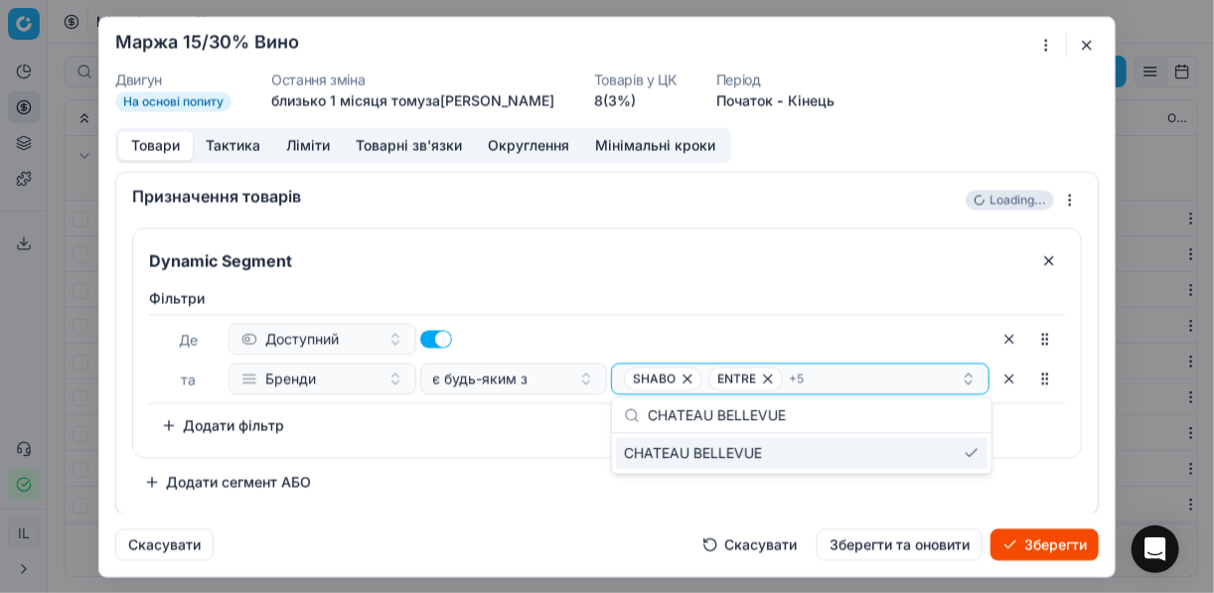
click at [493, 449] on div "Фiльтри Де Доступний та Бренди є будь-яким з SHABO ENTRE + 5 To pick up a sorta…" at bounding box center [607, 368] width 948 height 177
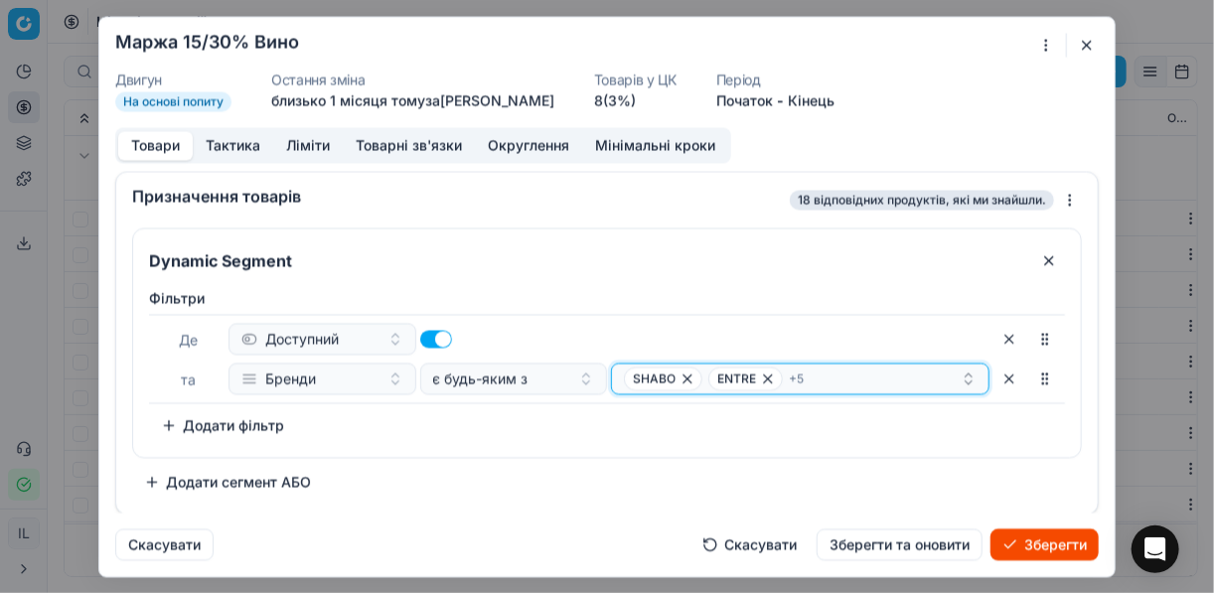
click at [831, 376] on div "SHABO ENTRE + 5" at bounding box center [792, 378] width 337 height 24
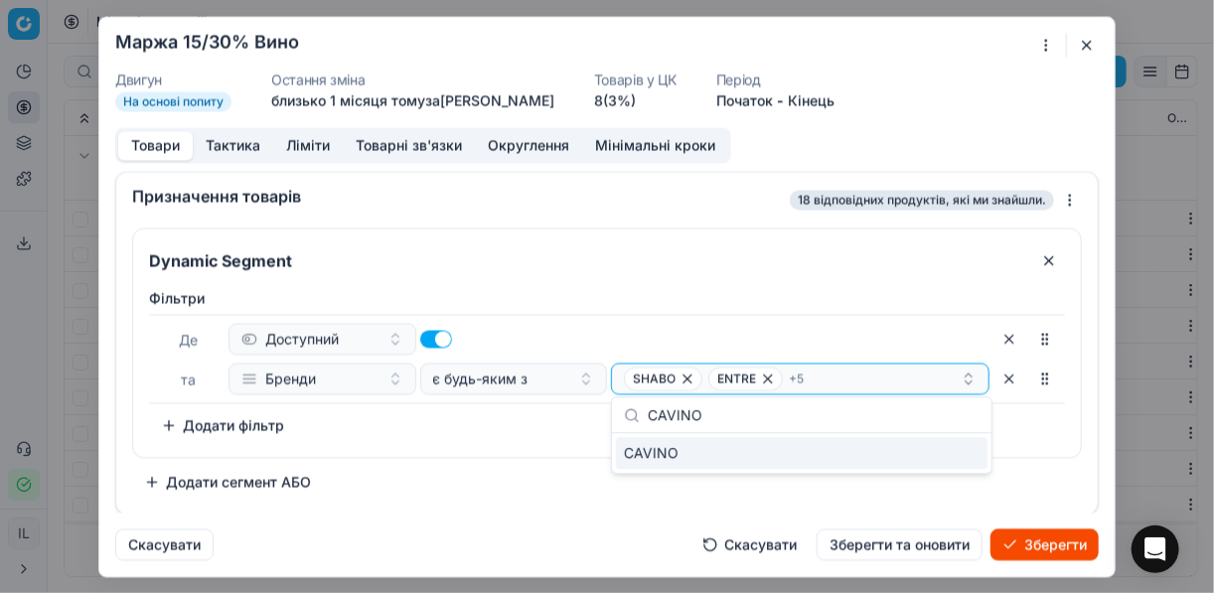
type input "CAVINO"
click at [964, 450] on div "CAVINO" at bounding box center [801, 453] width 371 height 32
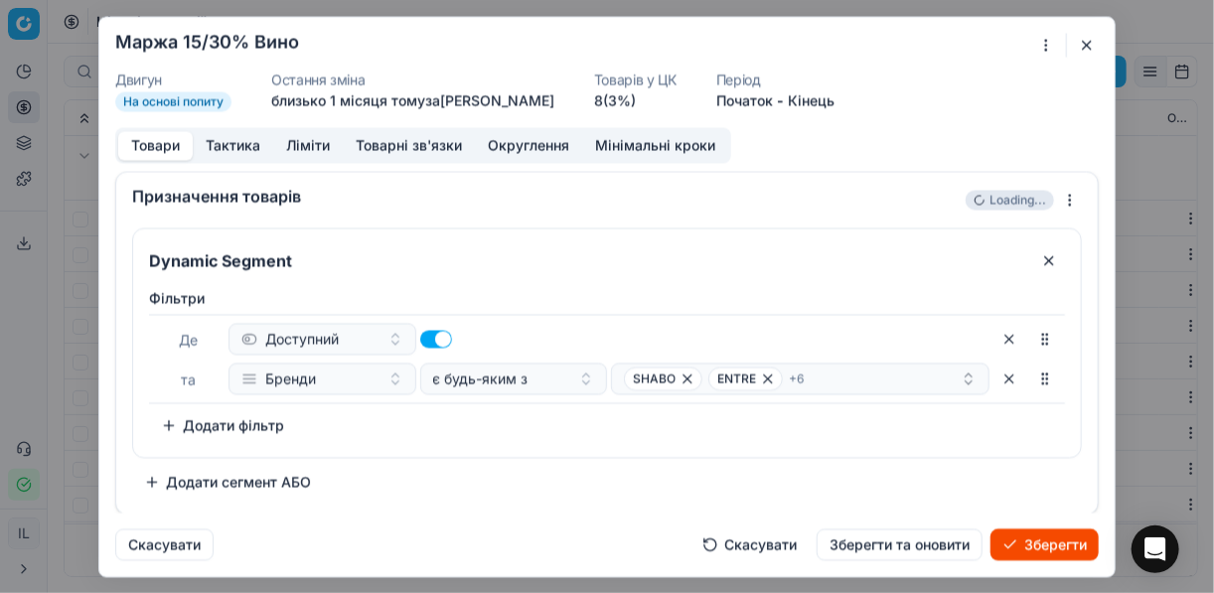
click at [546, 466] on div "Dynamic Segment Фiльтри Де Доступний та Бренди є будь-яким з SHABO ENTRE + 6 To…" at bounding box center [607, 362] width 950 height 270
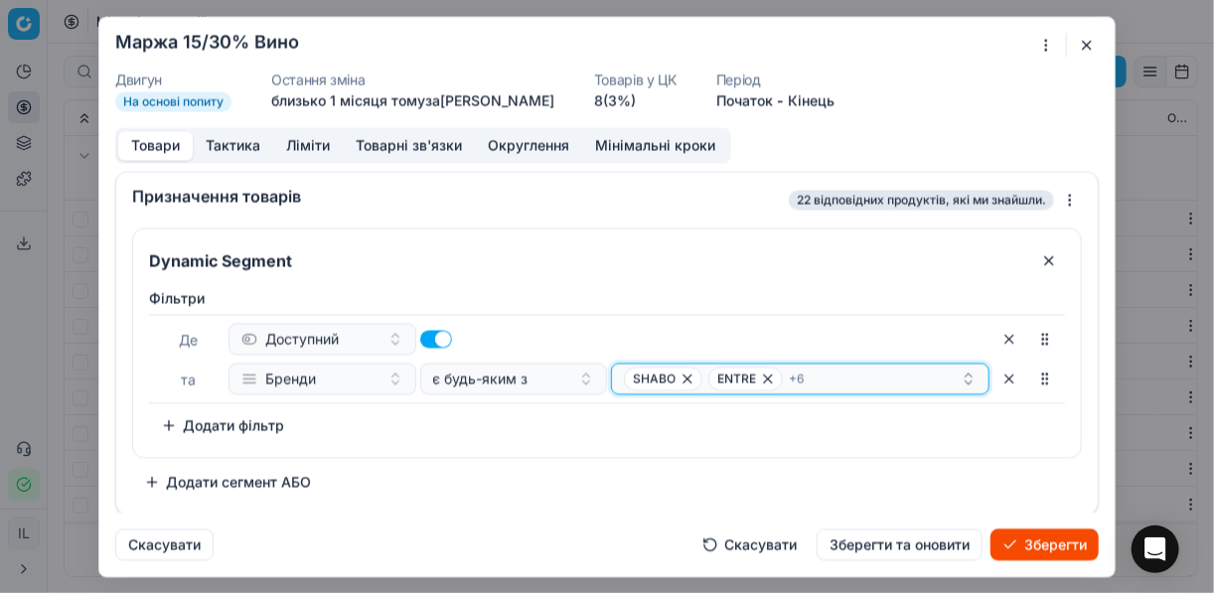
click at [832, 383] on div "SHABO ENTRE + 6" at bounding box center [792, 378] width 337 height 24
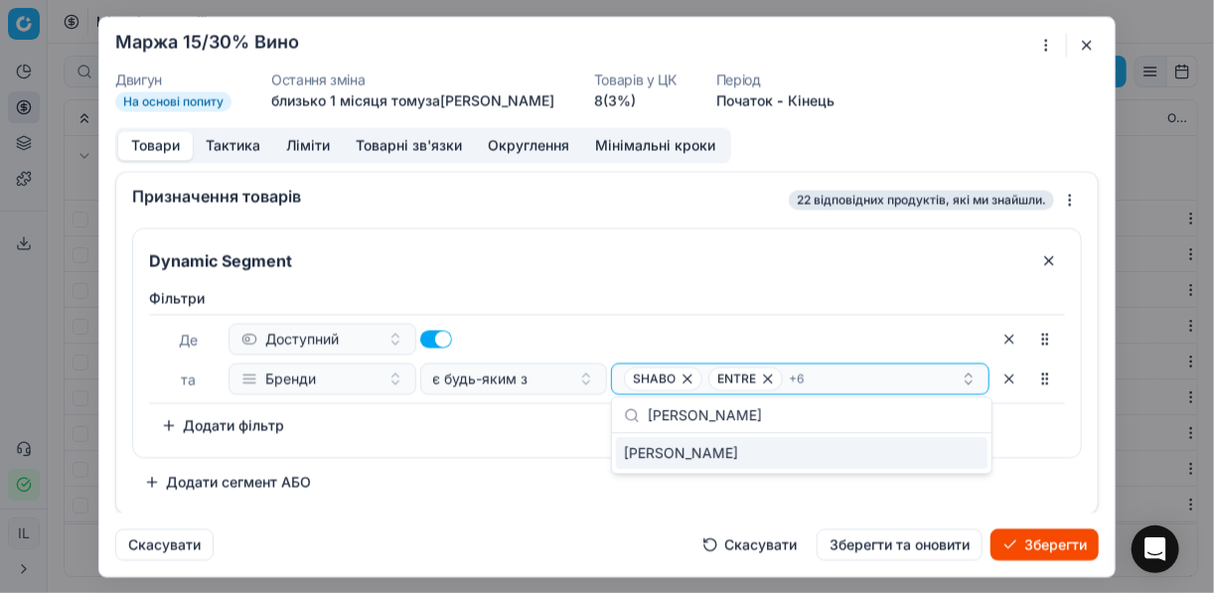
type input "FIORELLI"
click at [921, 448] on div "FIORELLI" at bounding box center [801, 453] width 371 height 32
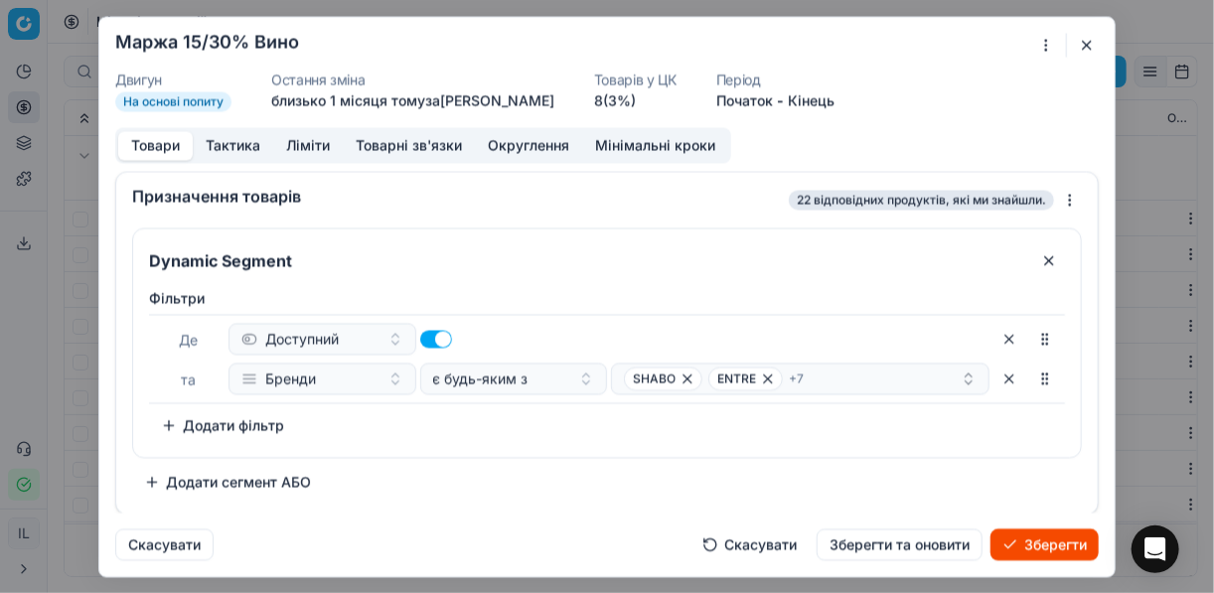
click at [535, 440] on div "Фiльтри Де Доступний та Бренди є будь-яким з SHABO ENTRE + 7 To pick up a sorta…" at bounding box center [607, 368] width 948 height 177
click at [847, 378] on div "SHABO ENTRE + 7" at bounding box center [792, 378] width 337 height 24
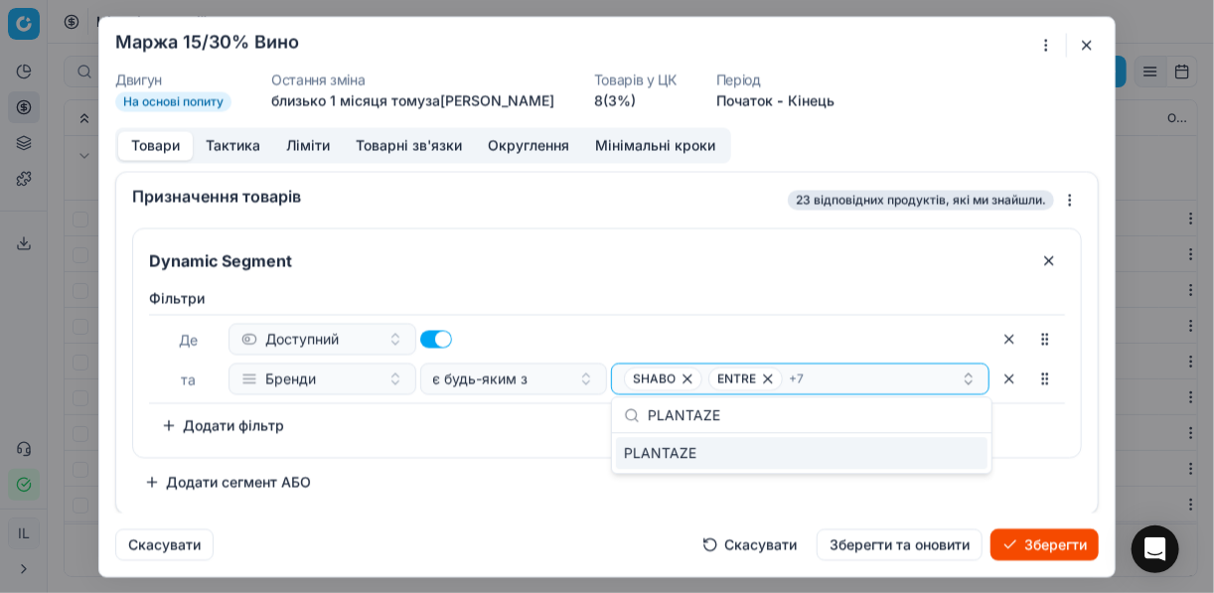
type input "PLANTAZE"
click at [942, 449] on div "PLANTAZE" at bounding box center [801, 453] width 371 height 32
click at [505, 433] on div "Фiльтри Де Доступний та Бренди є будь-яким з SHABO ENTRE + 8 To pick up a sorta…" at bounding box center [607, 364] width 916 height 153
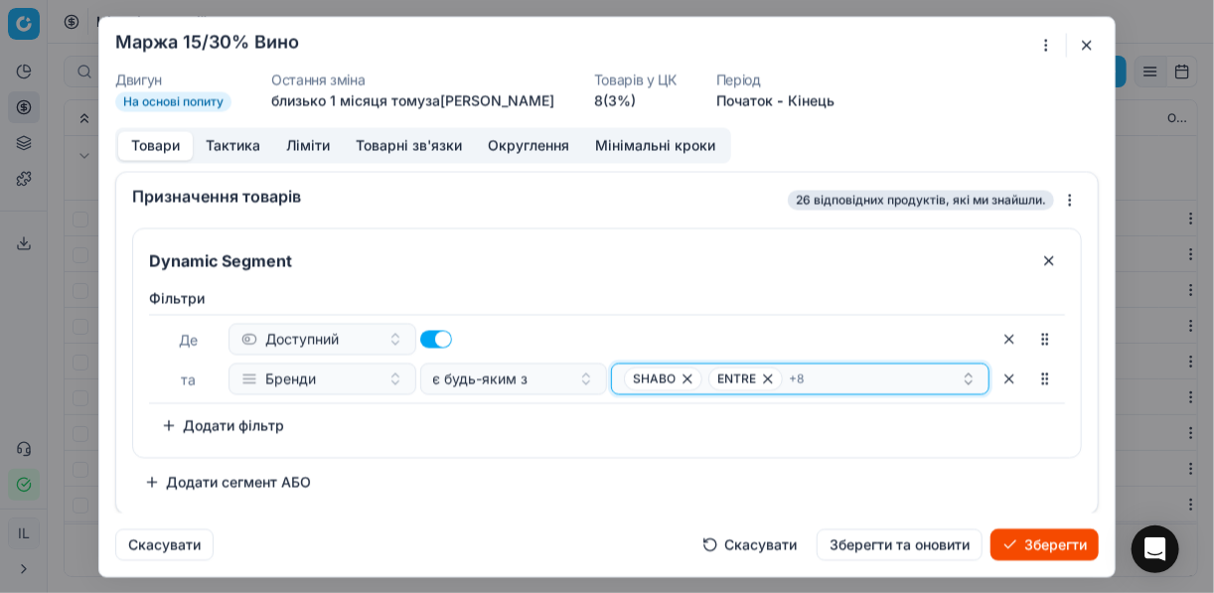
click at [858, 371] on div "SHABO ENTRE + 8" at bounding box center [792, 378] width 337 height 24
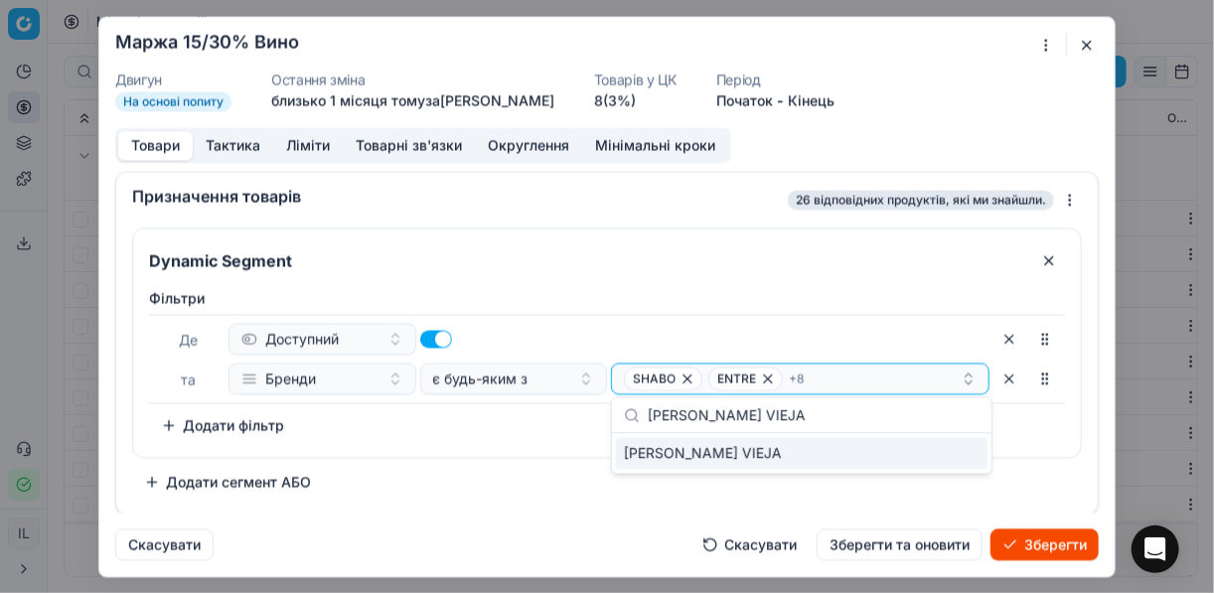
type input "VINA CARTA VIEJA"
click at [943, 449] on div "VINA CARTA VIEJA" at bounding box center [801, 453] width 371 height 32
click at [514, 429] on div "Фiльтри Де Доступний та Бренди є будь-яким з SHABO ENTRE + 9 To pick up a sorta…" at bounding box center [607, 364] width 916 height 153
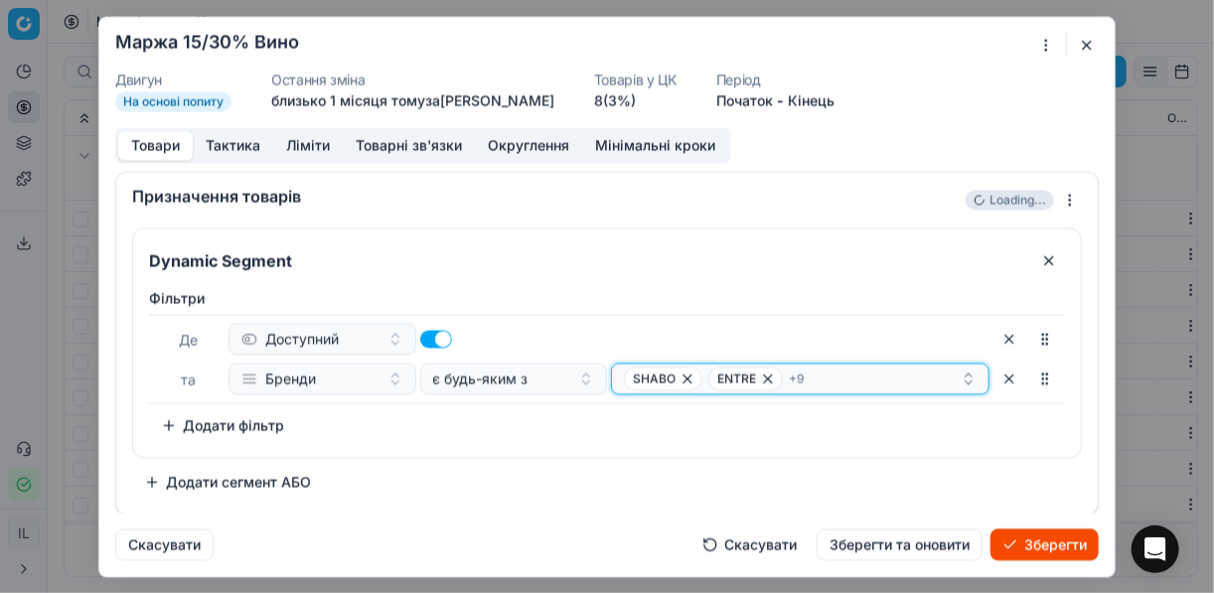
click at [843, 380] on div "SHABO ENTRE + 9" at bounding box center [792, 378] width 337 height 24
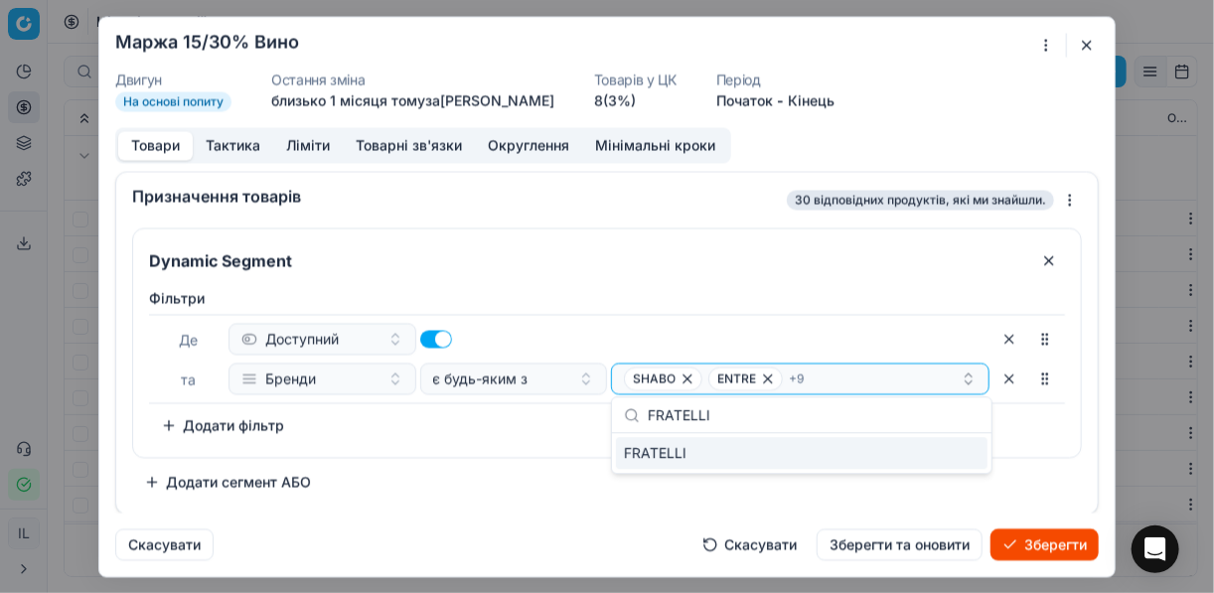
type input "FRATELLI"
click at [946, 452] on div "FRATELLI" at bounding box center [801, 453] width 371 height 32
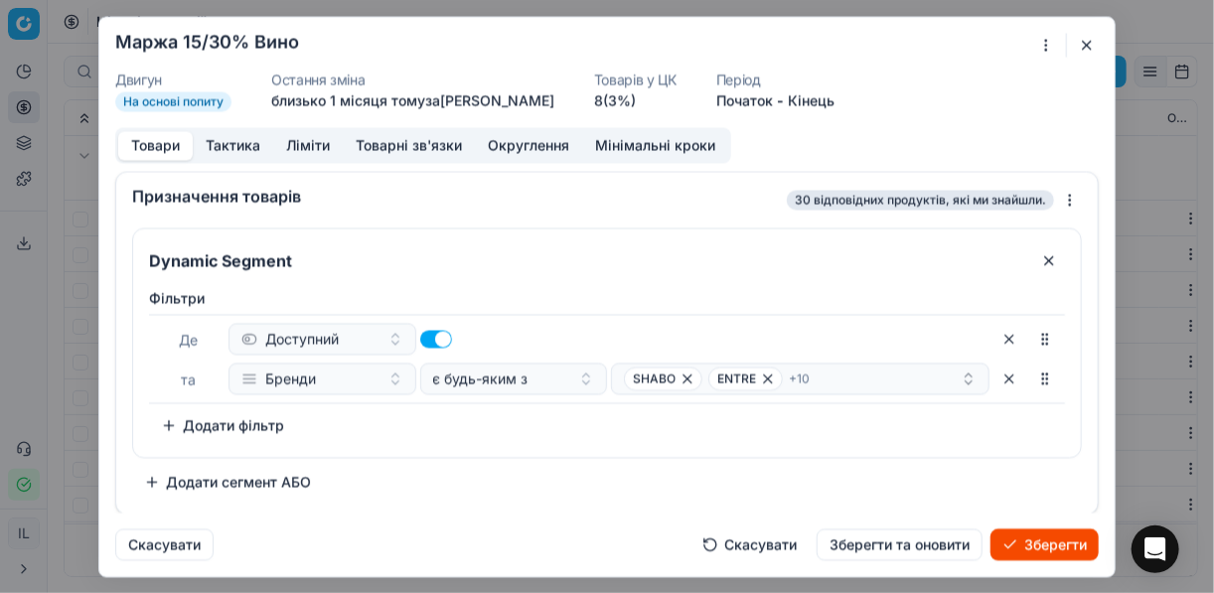
click at [549, 443] on div "Фiльтри Де Доступний та Бренди є будь-яким з SHABO ENTRE + 10 To pick up a sort…" at bounding box center [607, 368] width 948 height 177
click at [858, 374] on div "SHABO ENTRE + 10" at bounding box center [792, 378] width 337 height 24
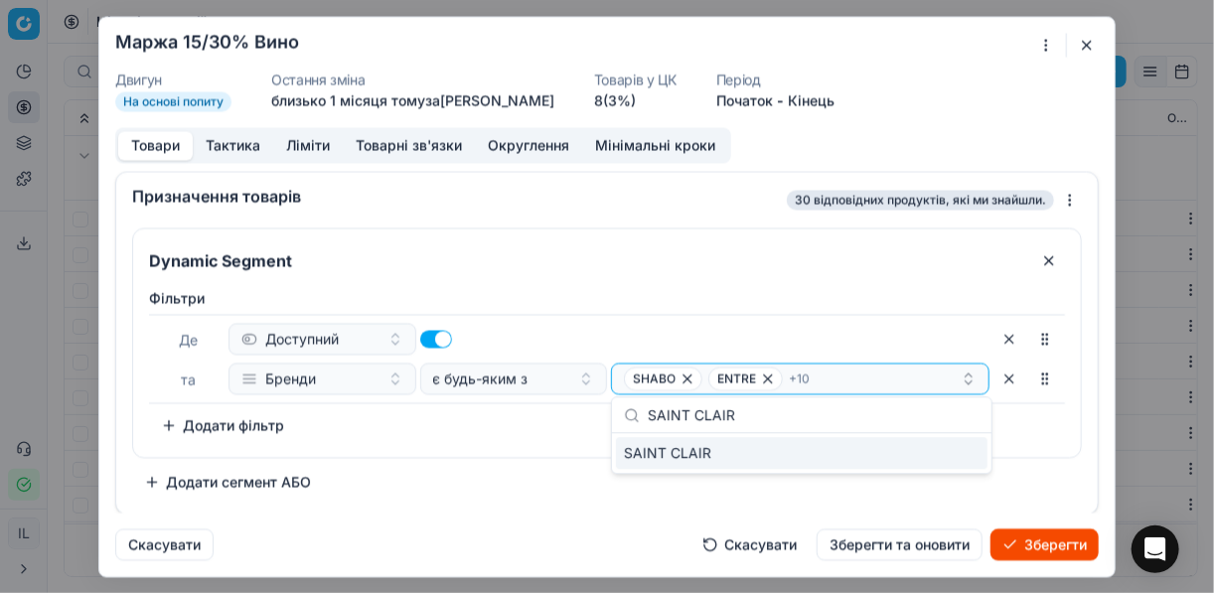
type input "SAINT CLAIR"
click at [935, 457] on div "SAINT CLAIR" at bounding box center [801, 453] width 371 height 32
click at [542, 430] on div "Фiльтри Де Доступний та Бренди є будь-яким з SHABO ENTRE + 11 To pick up a sort…" at bounding box center [607, 364] width 916 height 153
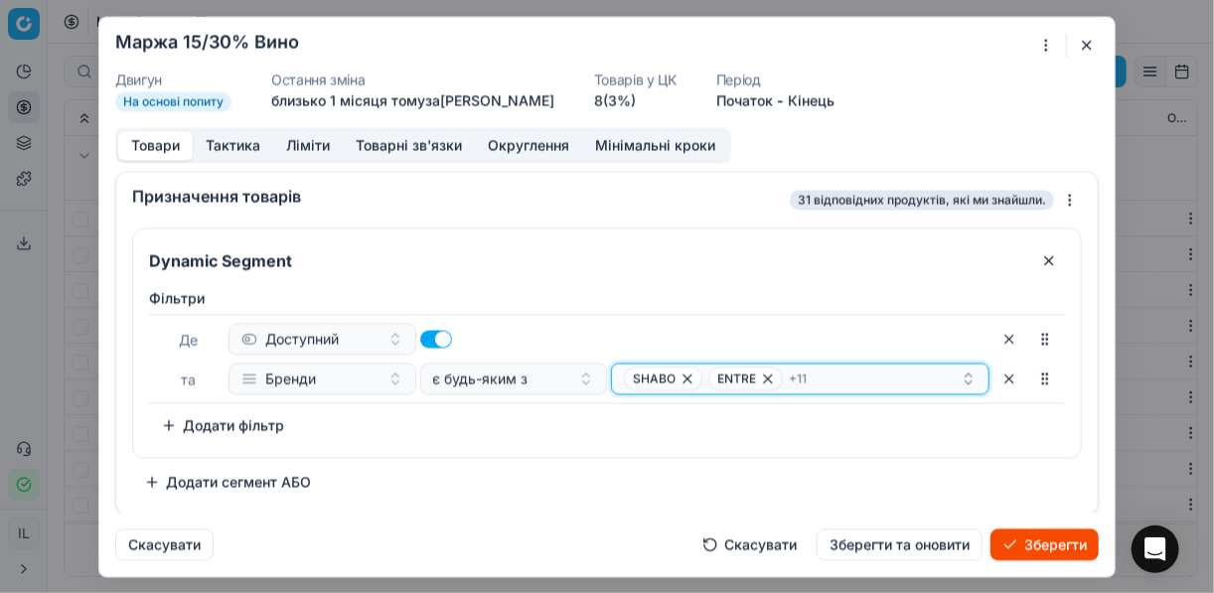
click at [841, 381] on div "SHABO ENTRE + 11" at bounding box center [792, 378] width 337 height 24
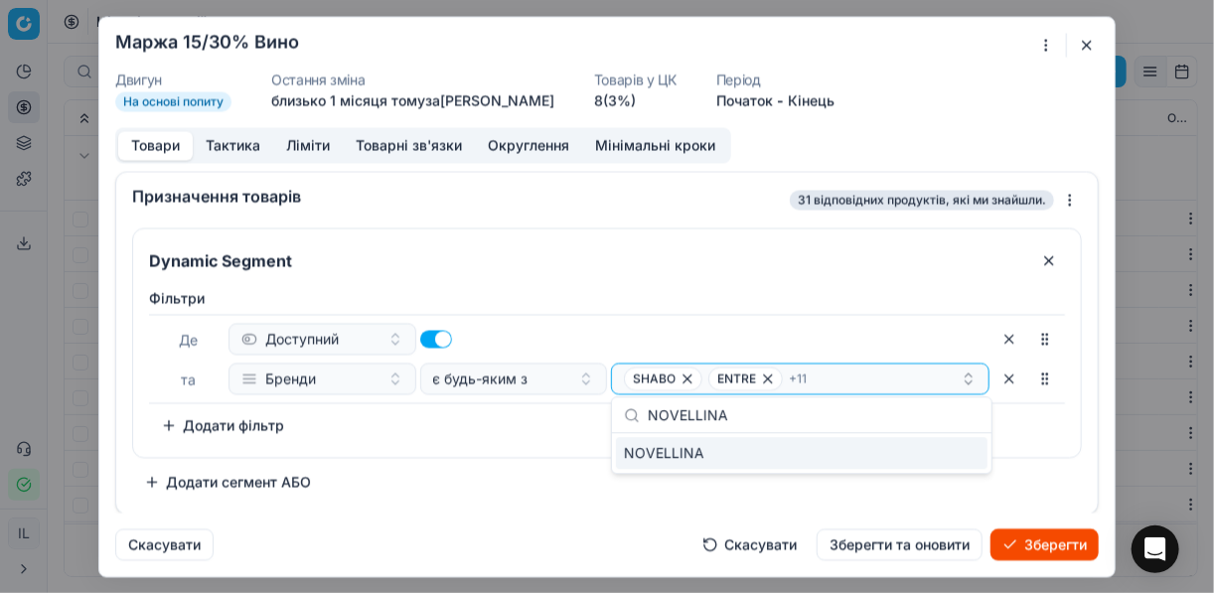
type input "NOVELLINA"
click at [960, 453] on div "NOVELLINA" at bounding box center [801, 453] width 371 height 32
click at [529, 432] on div "Фiльтри Де Доступний та Бренди є будь-яким з SHABO ENTRE + 12 To pick up a sort…" at bounding box center [607, 364] width 916 height 153
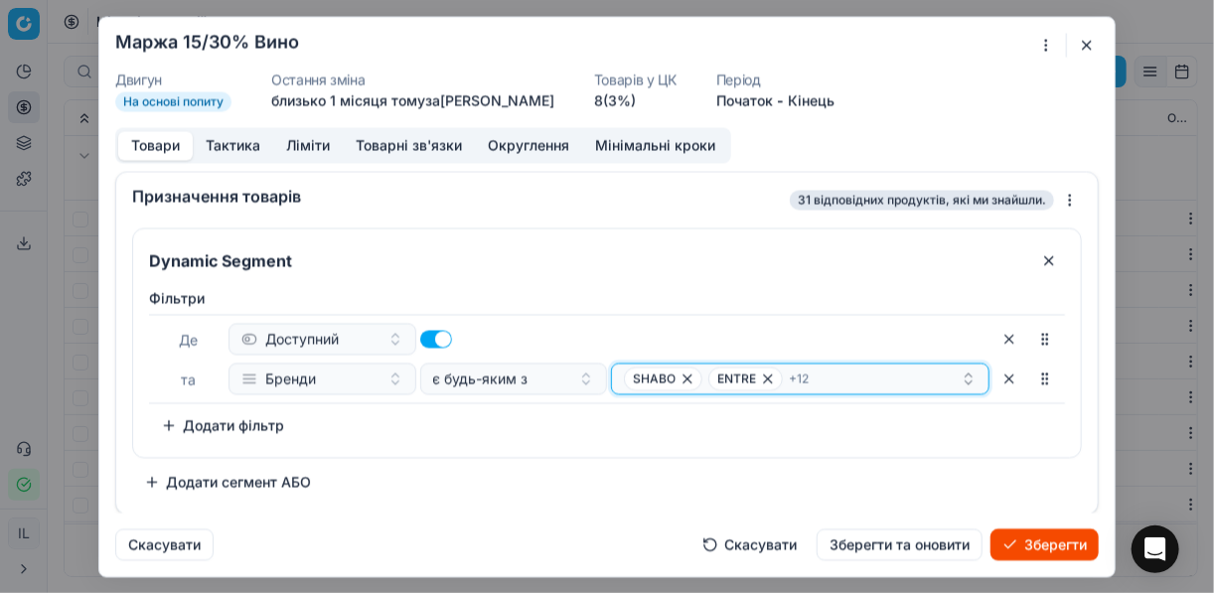
click at [853, 376] on div "SHABO ENTRE + 12" at bounding box center [792, 378] width 337 height 24
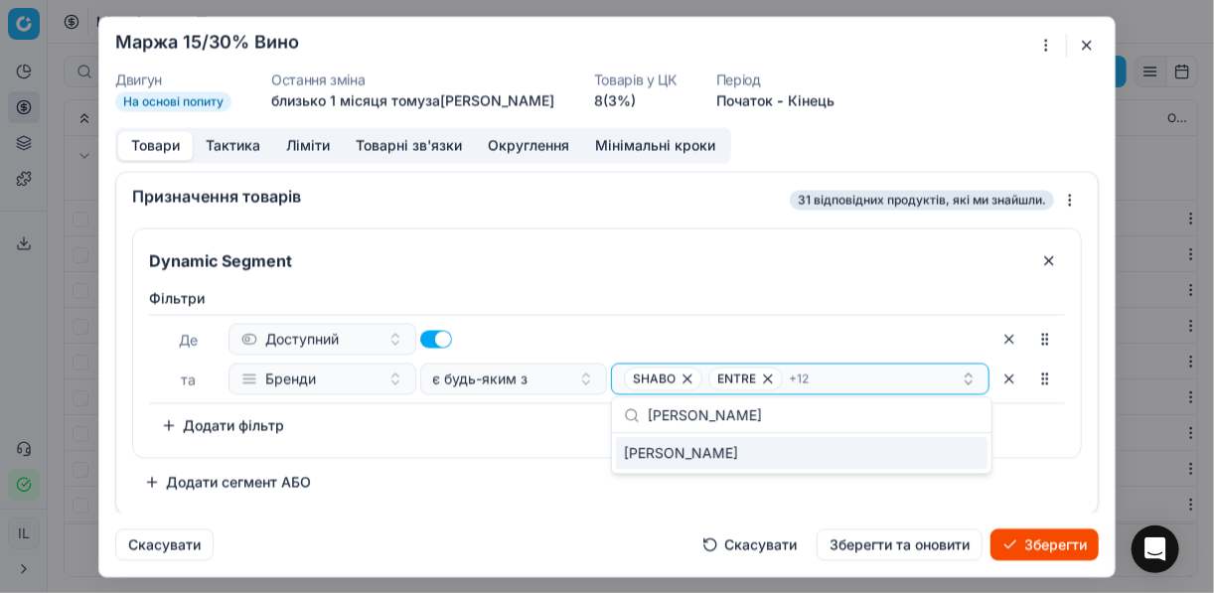
type input "VINA COLLADA"
click at [956, 461] on div "VINA COLLADA" at bounding box center [801, 453] width 371 height 32
click at [531, 436] on div "Фiльтри Де Доступний та Бренди є будь-яким з SHABO ENTRE + 13 To pick up a sort…" at bounding box center [607, 364] width 916 height 153
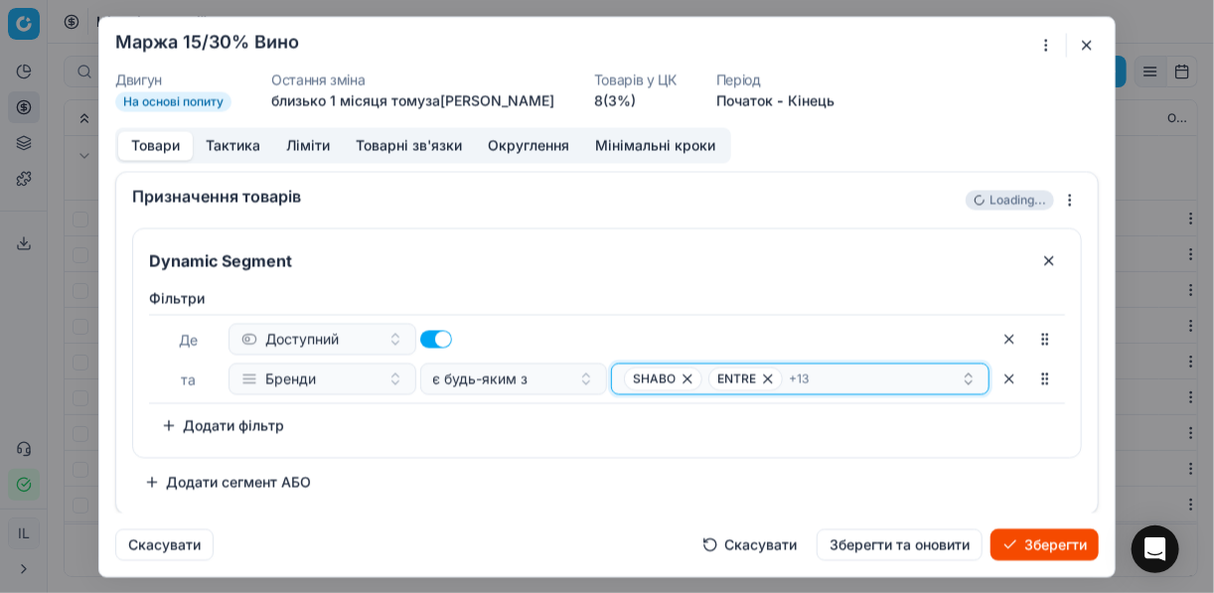
click at [873, 384] on div "SHABO ENTRE + 13" at bounding box center [792, 378] width 337 height 24
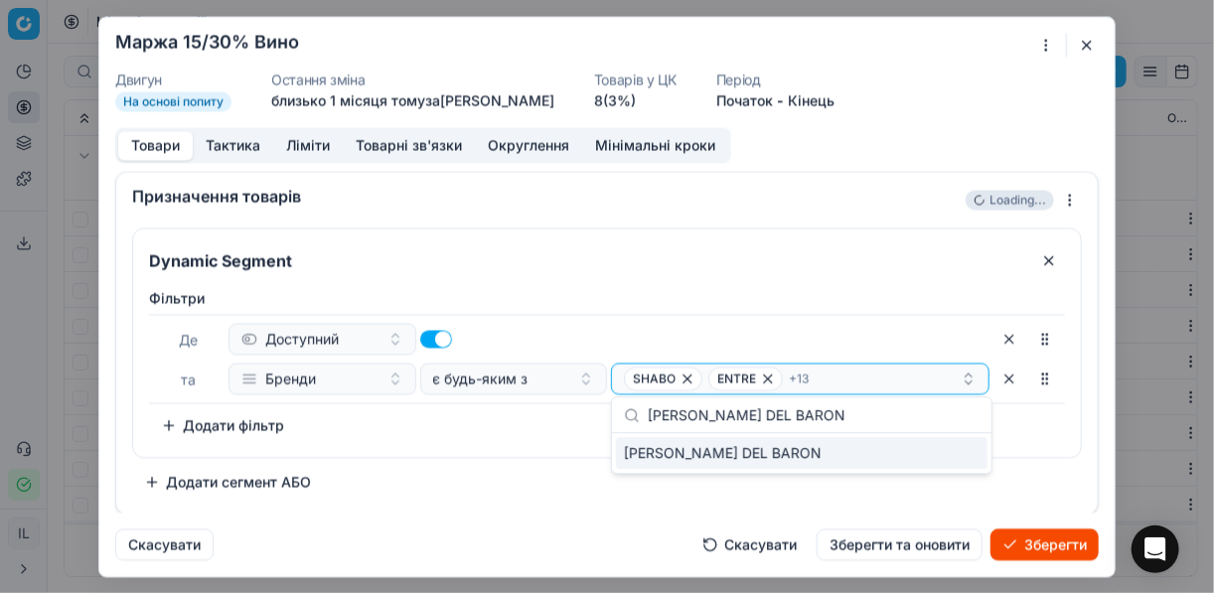
type input "CASALI DEL BARON"
click at [958, 453] on div "CASALI DEL BARON" at bounding box center [801, 453] width 371 height 32
click at [549, 428] on div "Фiльтри Де Доступний та Бренди є будь-яким з SHABO ENTRE + 14 To pick up a sort…" at bounding box center [607, 364] width 916 height 153
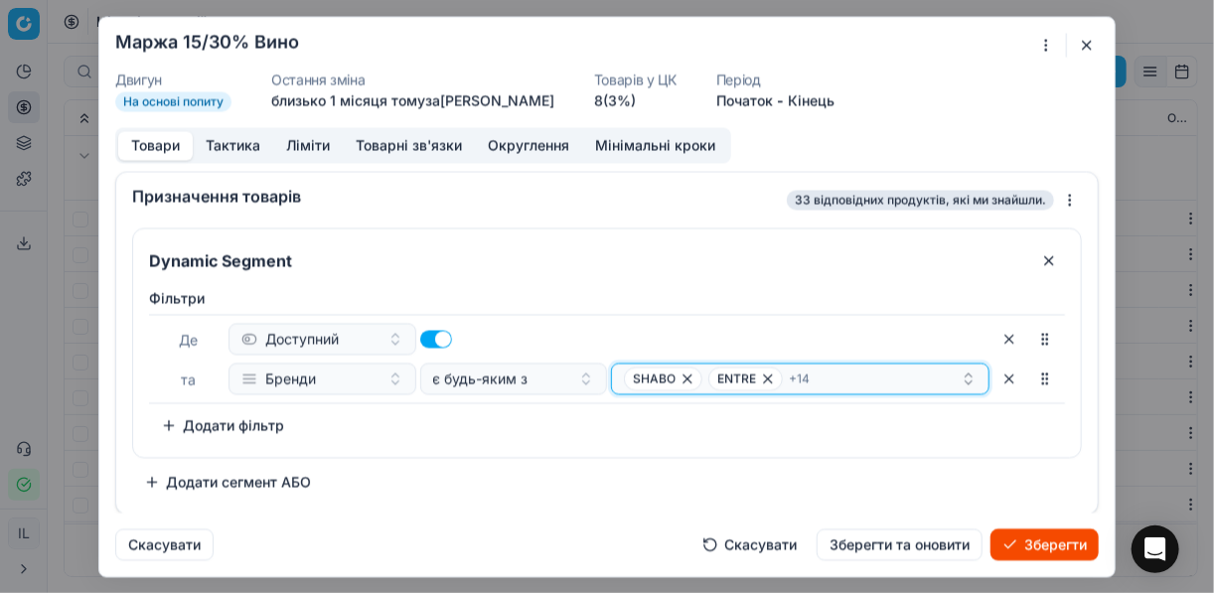
click at [874, 375] on div "SHABO ENTRE + 14" at bounding box center [792, 378] width 337 height 24
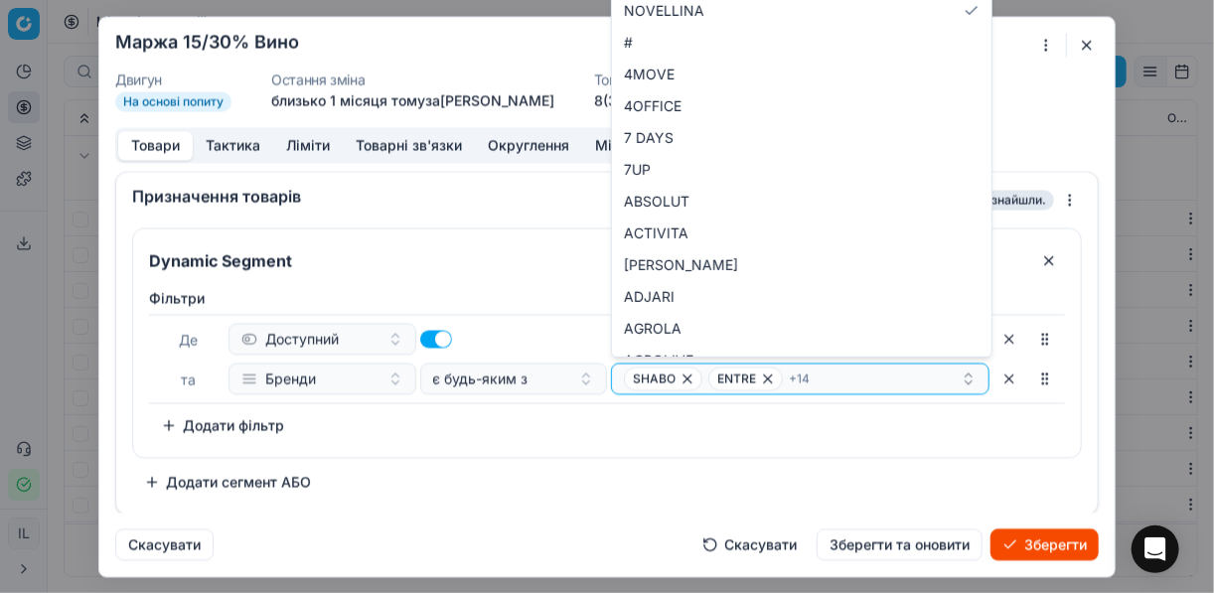
type input "CASALI DEL BARON"
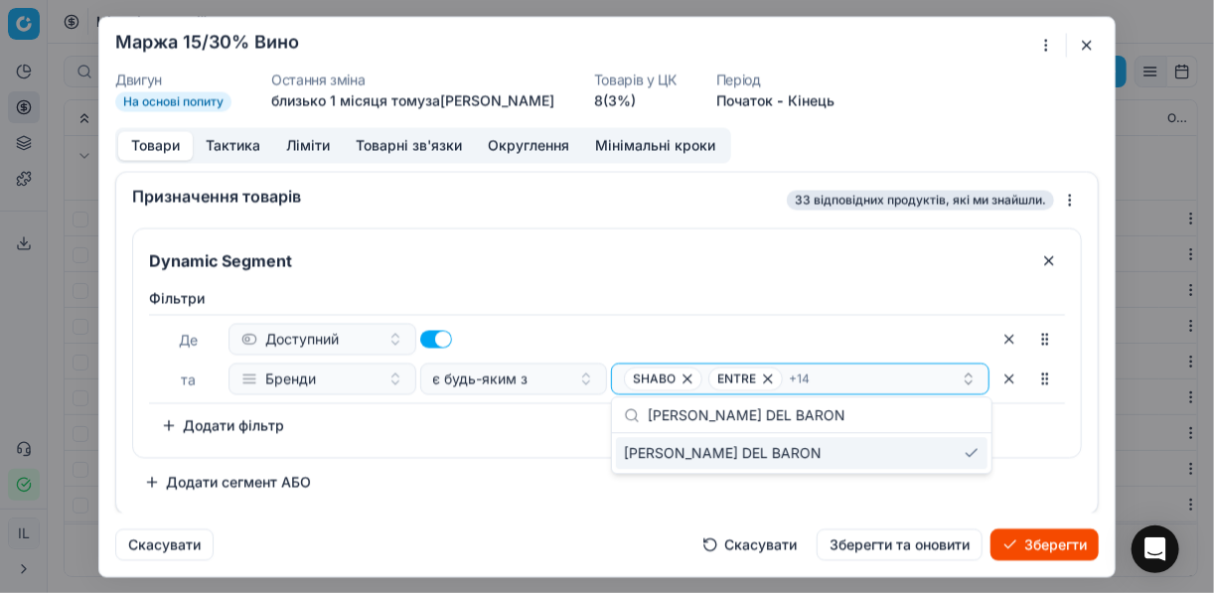
click at [512, 437] on div "Фiльтри Де Доступний та Бренди є будь-яким з SHABO ENTRE + 14 To pick up a sort…" at bounding box center [607, 364] width 916 height 153
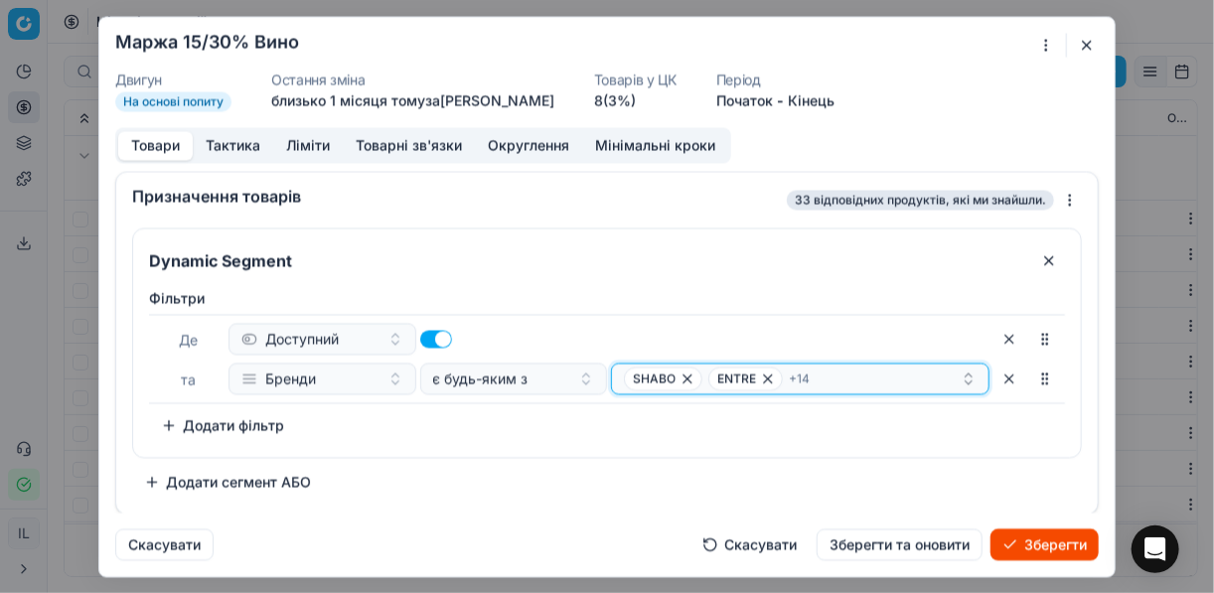
click at [875, 379] on div "SHABO ENTRE + 14" at bounding box center [792, 378] width 337 height 24
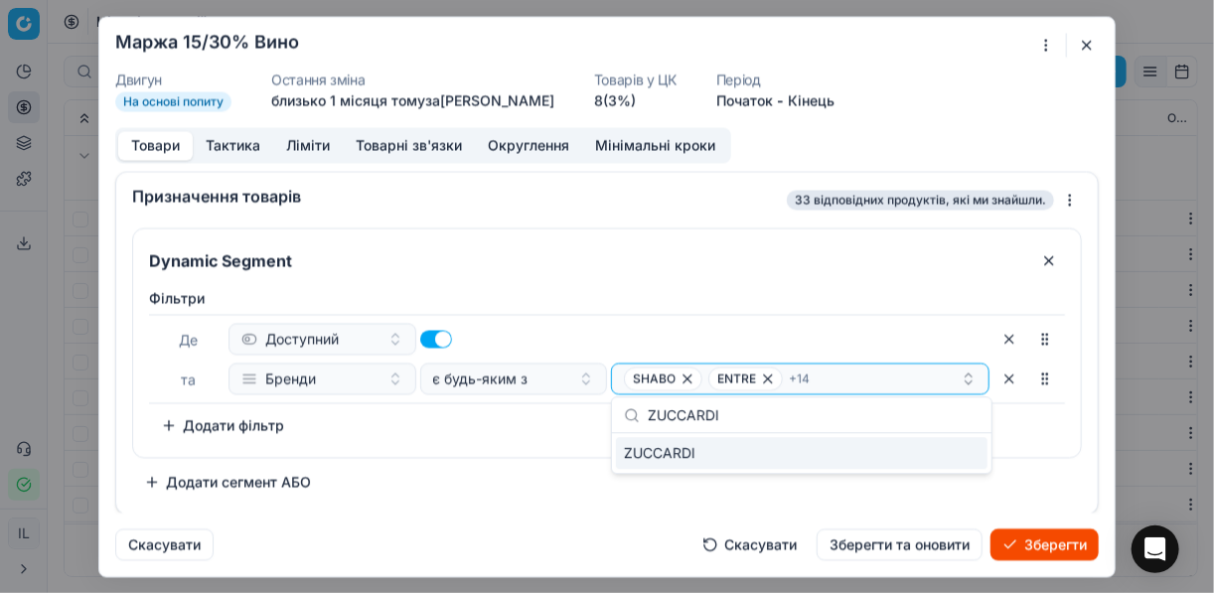
type input "ZUCCARDI"
click at [924, 450] on div "ZUCCARDI" at bounding box center [801, 453] width 371 height 32
click at [532, 438] on div "Фiльтри Де Доступний та Бренди є будь-яким з SHABO ENTRE + 15 To pick up a sort…" at bounding box center [607, 364] width 916 height 153
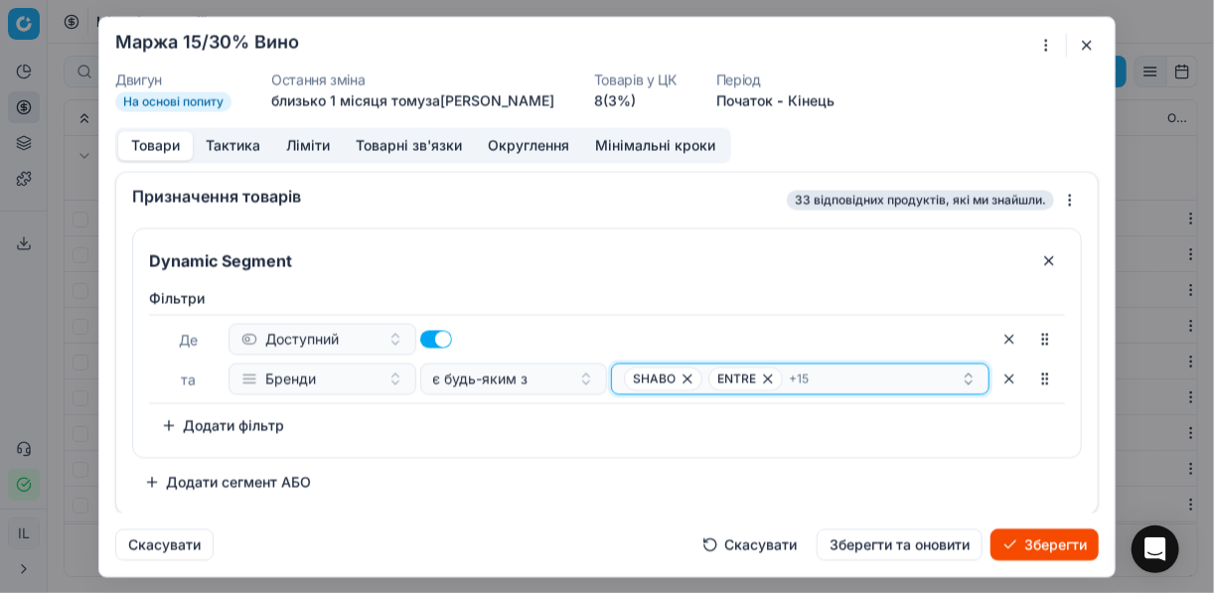
click at [917, 383] on div "SHABO ENTRE + 15" at bounding box center [792, 378] width 337 height 24
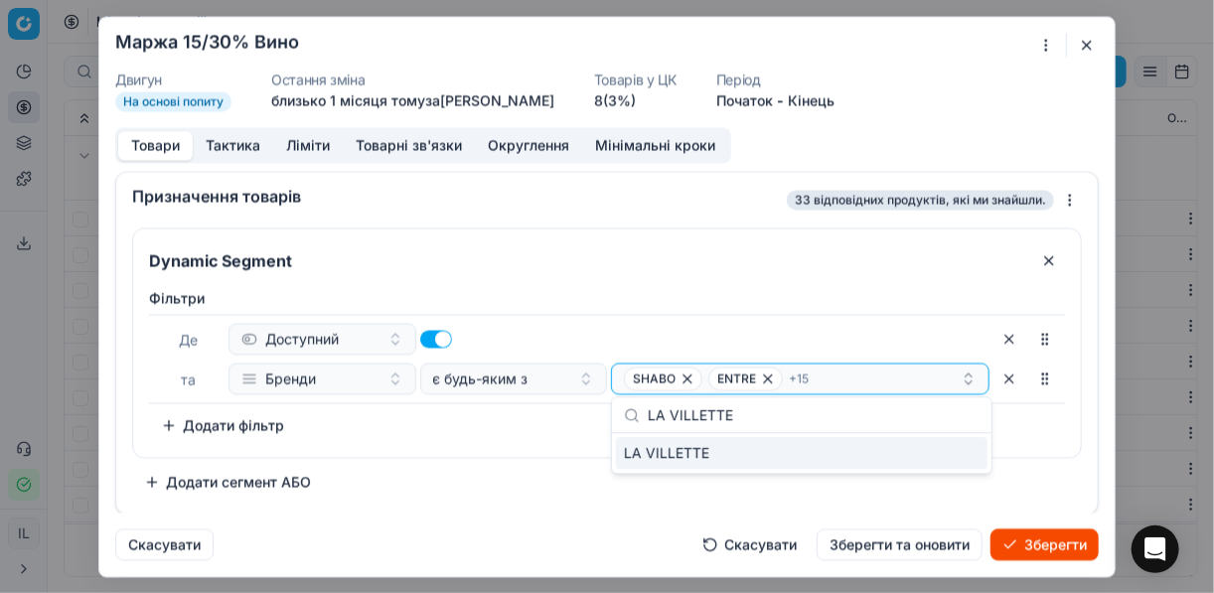
type input "LA VILLETTE"
click at [948, 447] on div "LA VILLETTE" at bounding box center [801, 453] width 371 height 32
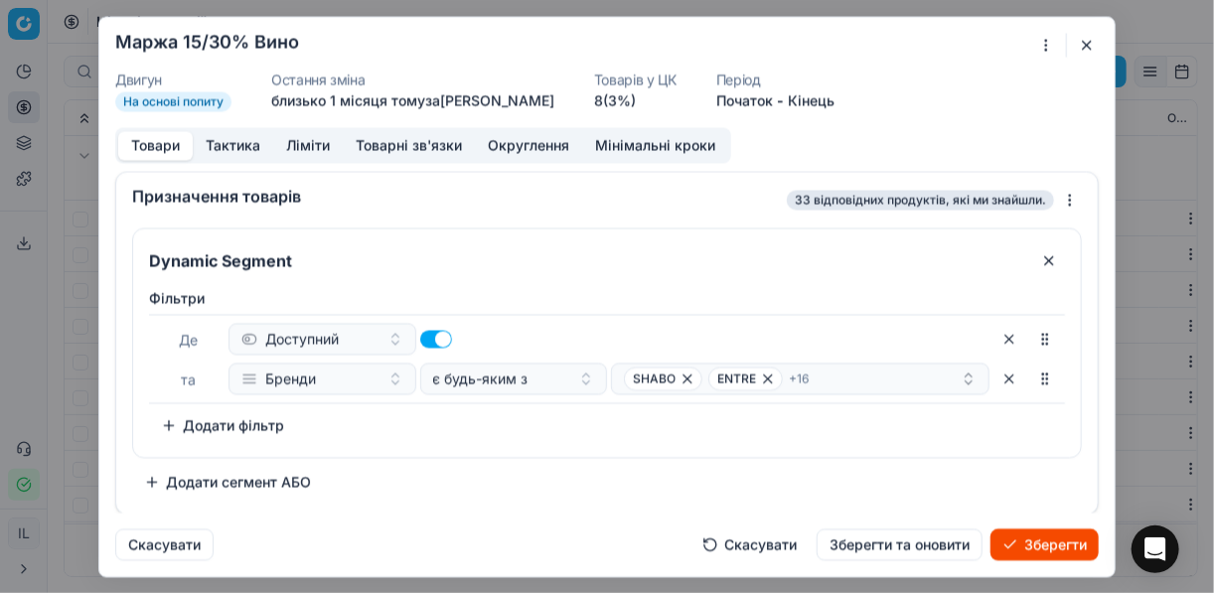
click at [532, 433] on div "Фiльтри Де Доступний та Бренди є будь-яким з SHABO ENTRE + 16 To pick up a sort…" at bounding box center [607, 364] width 916 height 153
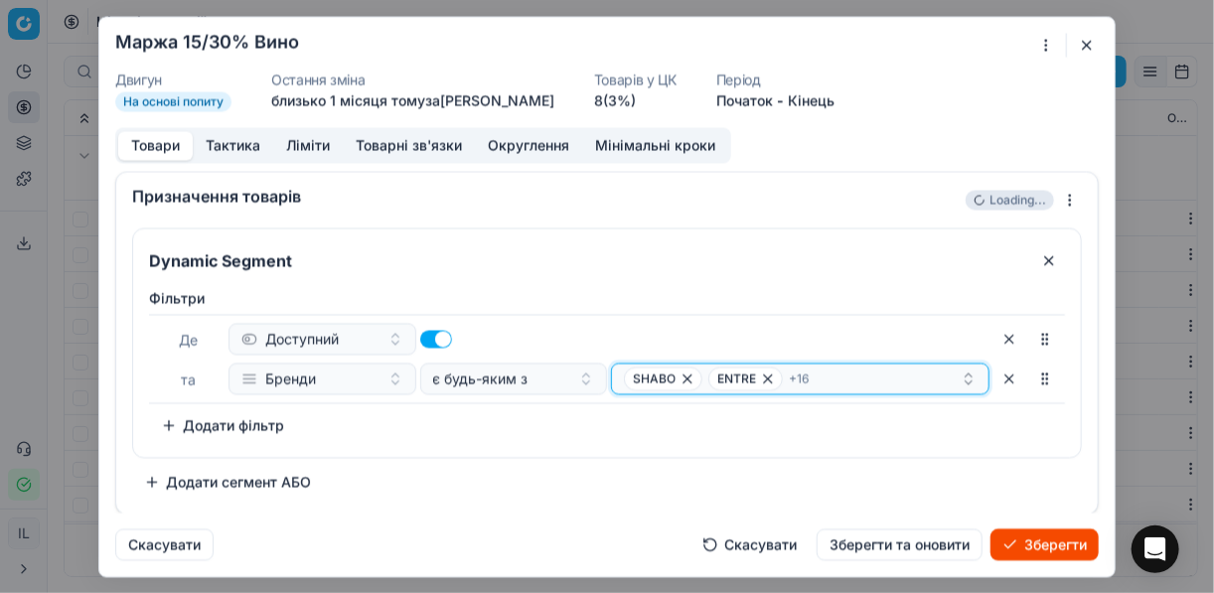
click at [853, 380] on div "SHABO ENTRE + 16" at bounding box center [792, 378] width 337 height 24
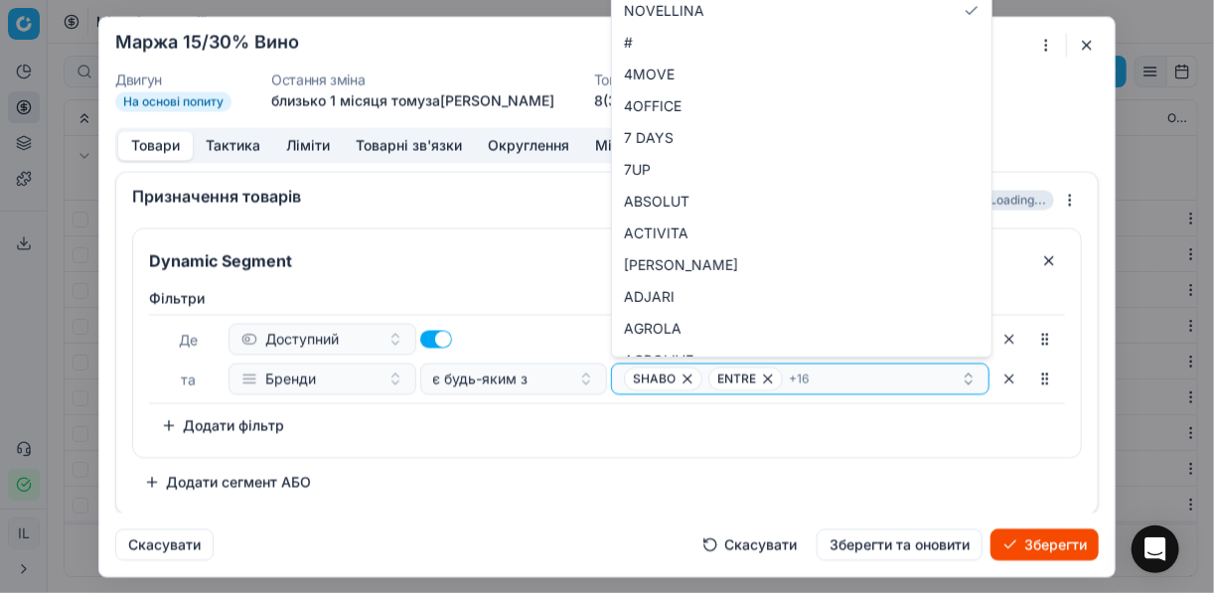
type input "CASALI DEL BARON"
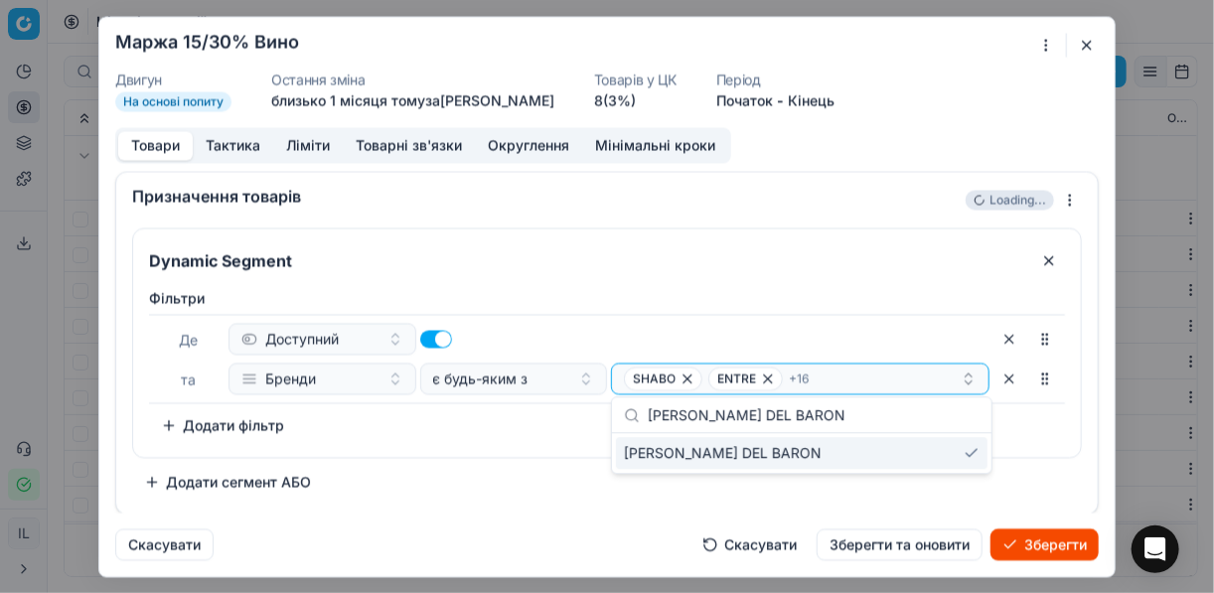
click at [564, 447] on div "Фiльтри Де Доступний та Бренди є будь-яким з SHABO ENTRE + 16 To pick up a sort…" at bounding box center [607, 368] width 948 height 177
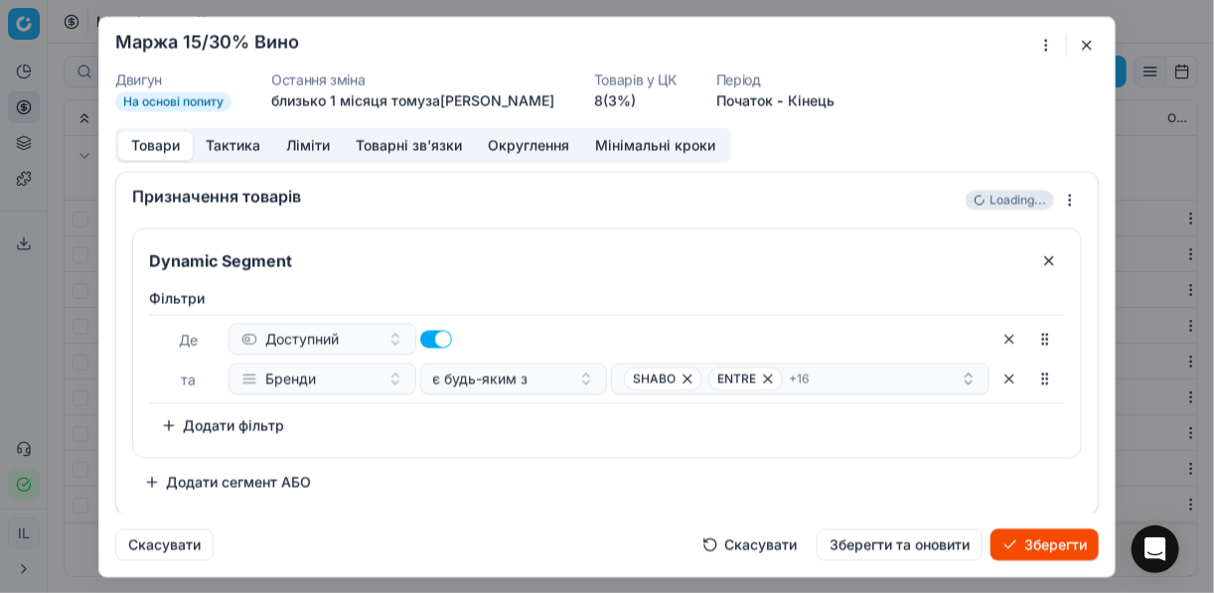
click at [1040, 542] on button "Зберегти" at bounding box center [1044, 544] width 108 height 32
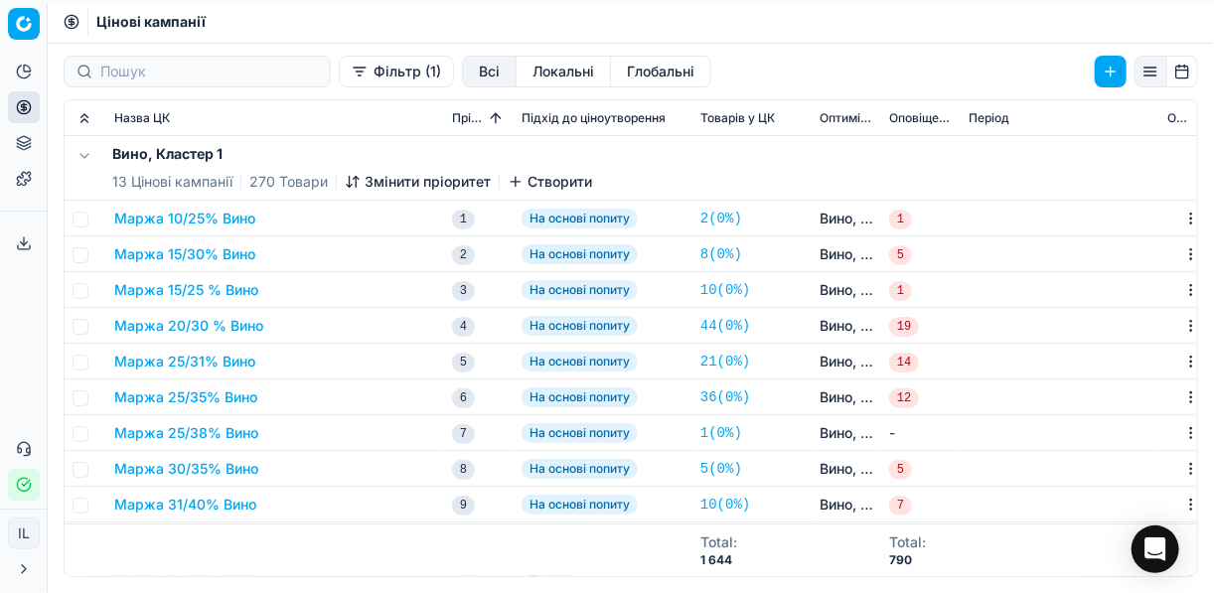
click at [198, 250] on button "Маржа 15/30% Вино" at bounding box center [184, 254] width 141 height 20
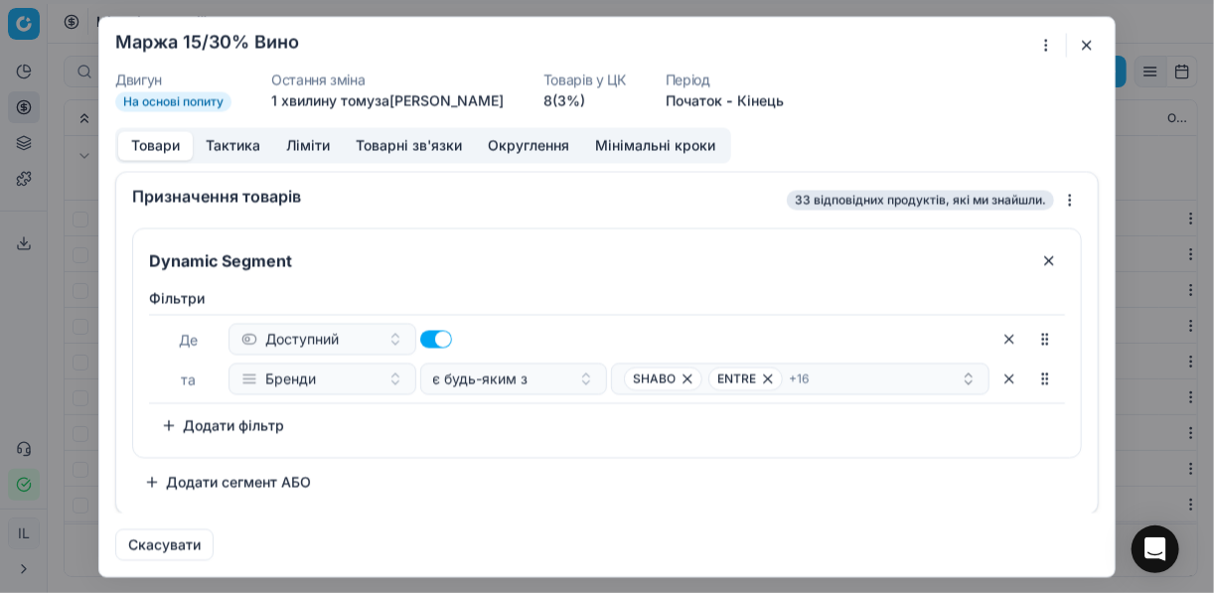
click at [1088, 41] on button "button" at bounding box center [1087, 45] width 24 height 24
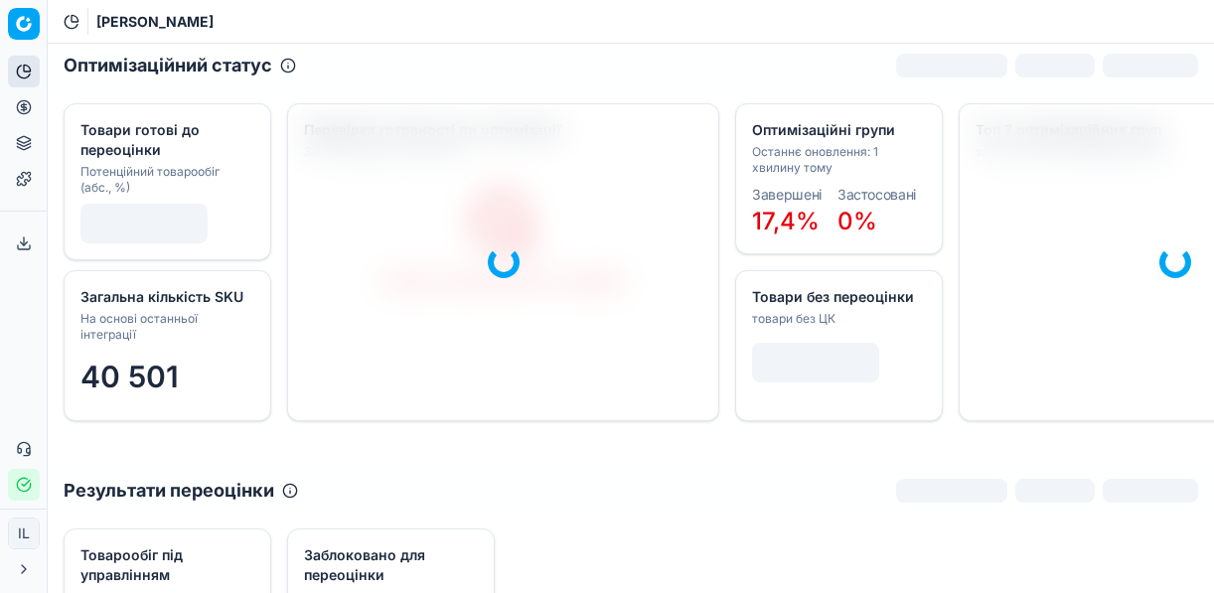
click at [24, 106] on icon at bounding box center [24, 107] width 16 height 16
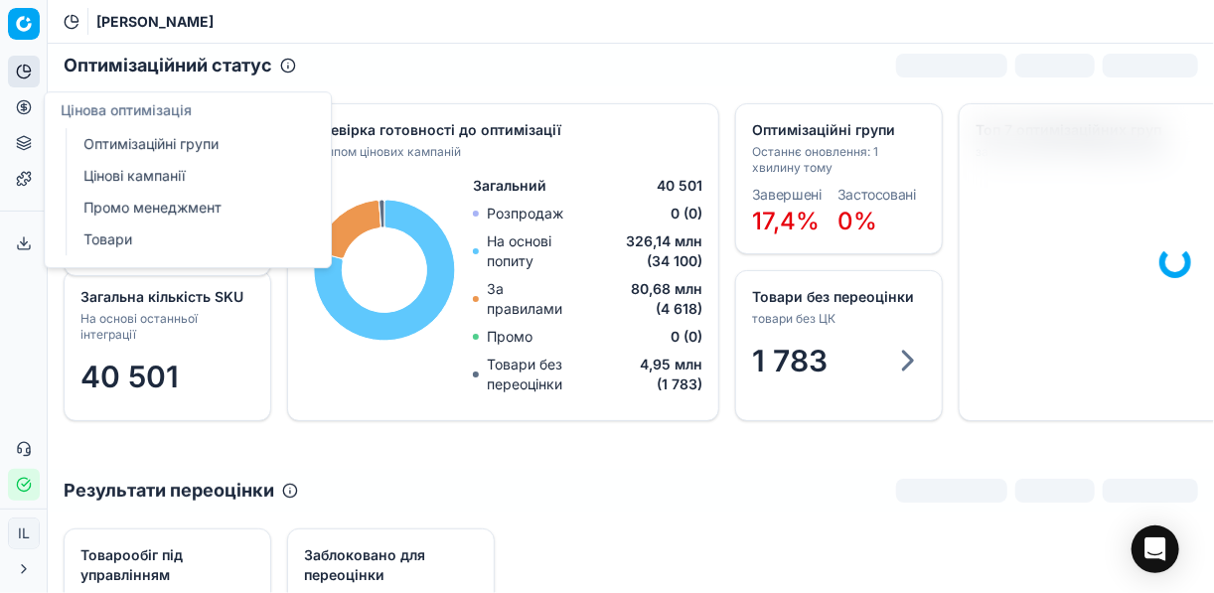
click at [155, 173] on link "Цінові кампанії" at bounding box center [190, 176] width 231 height 28
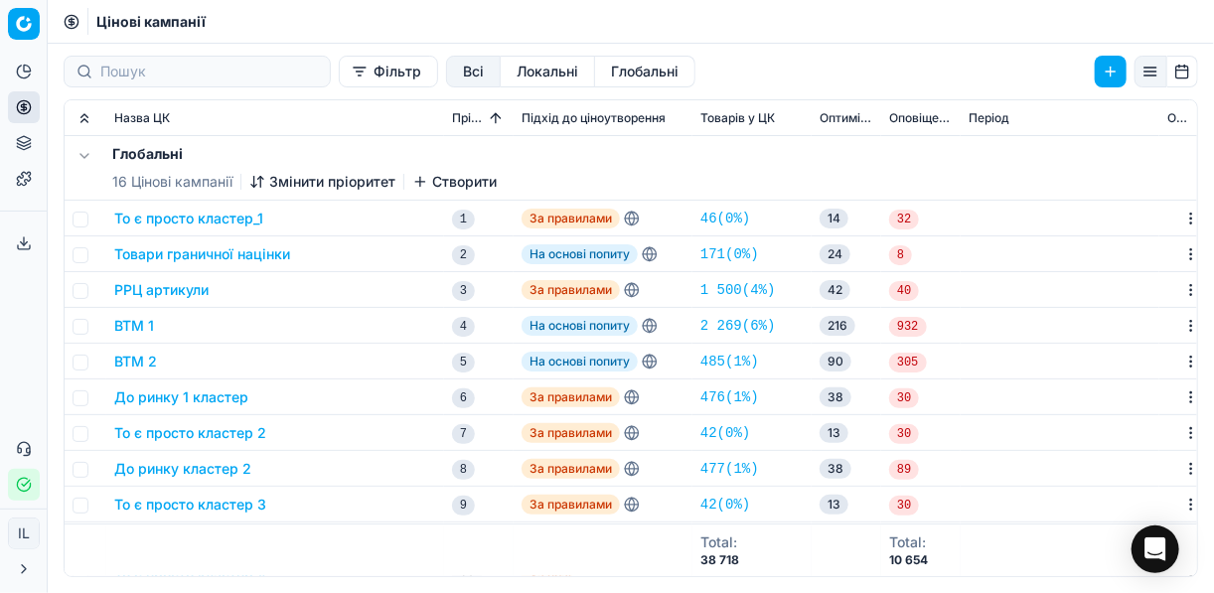
click at [339, 79] on button "Фільтр" at bounding box center [388, 72] width 99 height 32
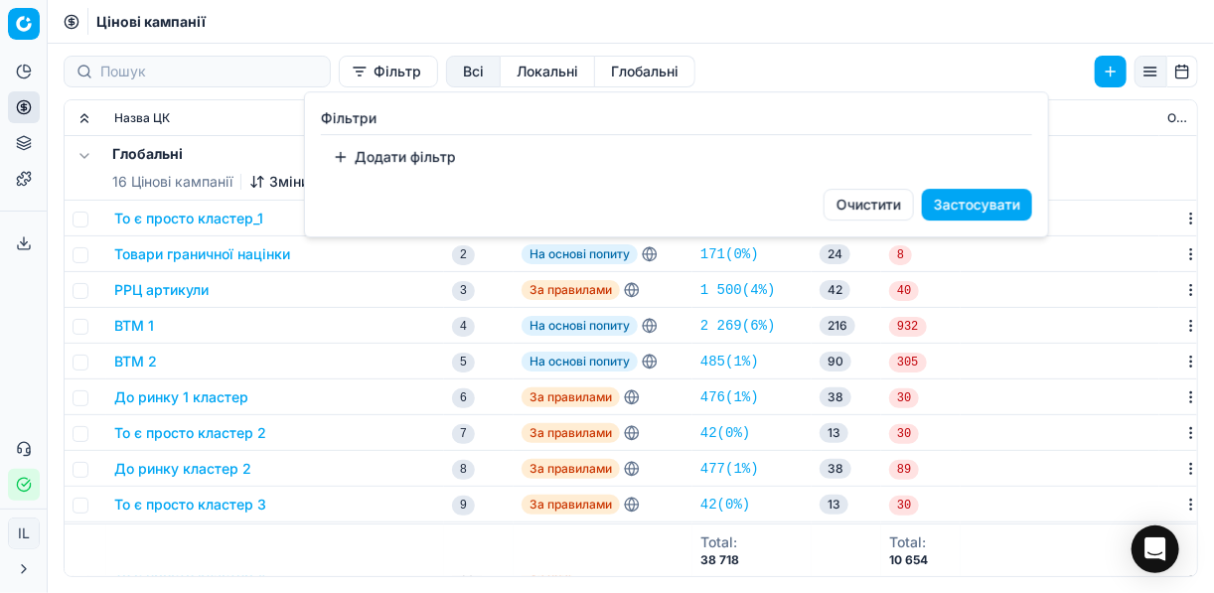
click at [364, 165] on button "Додати фільтр" at bounding box center [394, 157] width 147 height 32
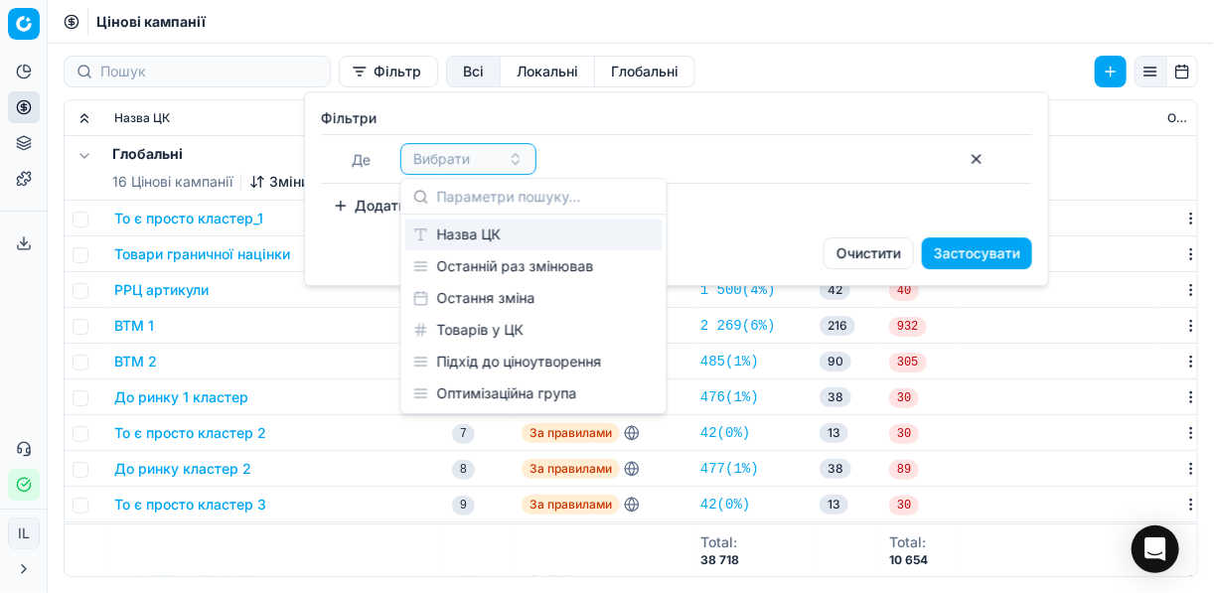
click at [458, 233] on div "Назва ЦК" at bounding box center [533, 235] width 257 height 32
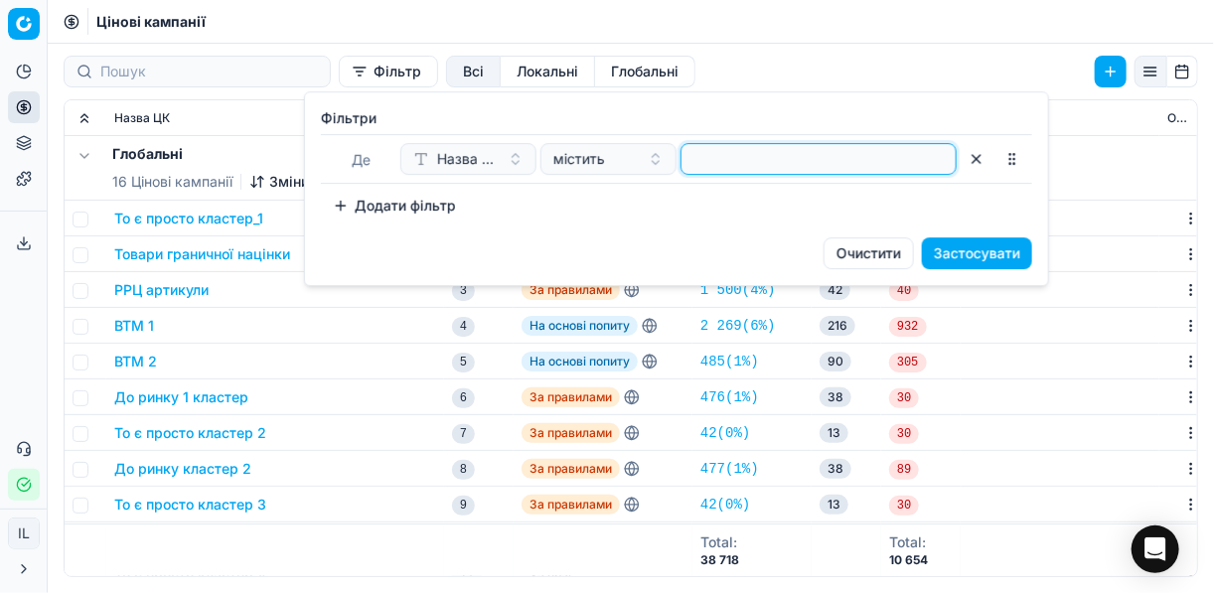
click at [721, 163] on input at bounding box center [818, 159] width 258 height 30
type input "вино"
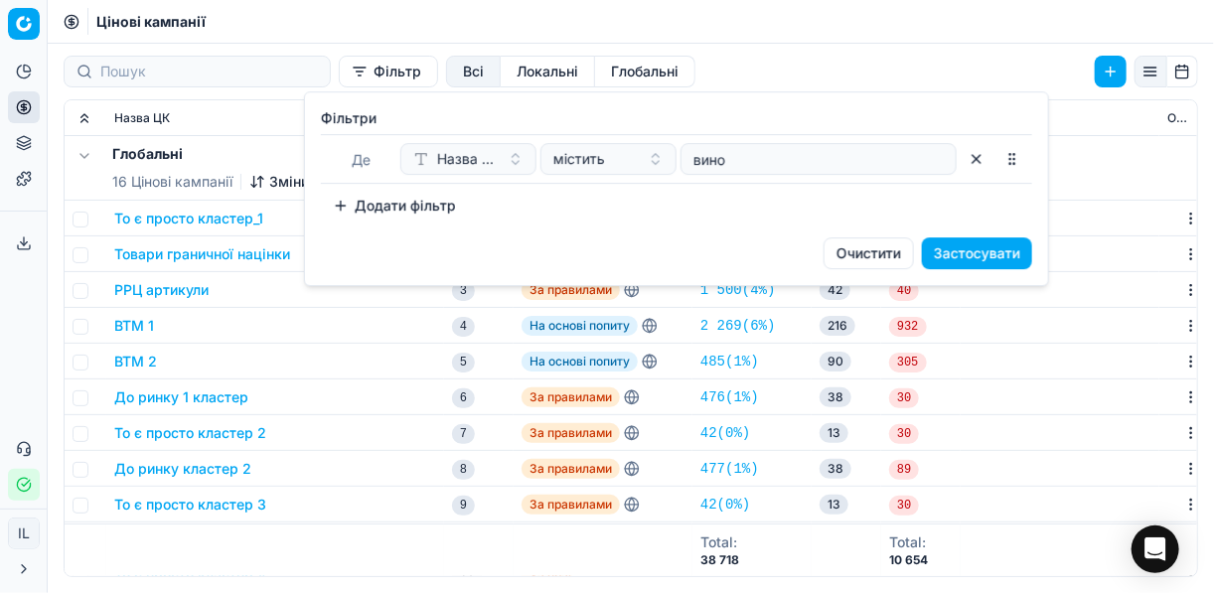
click at [991, 259] on button "Застосувати" at bounding box center [977, 253] width 110 height 32
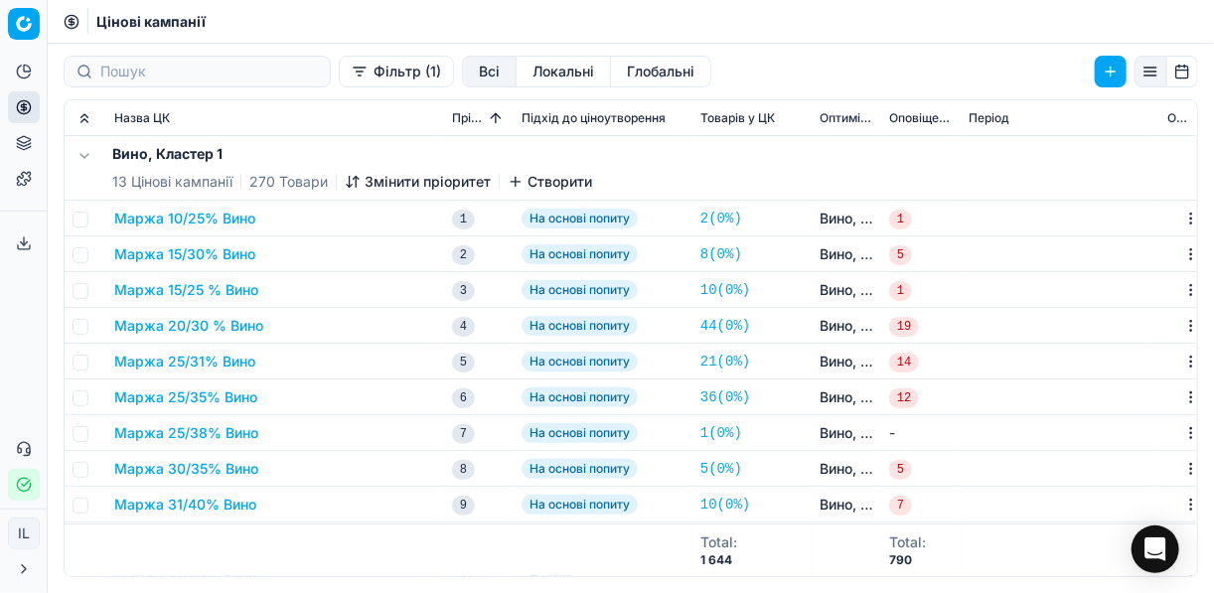
click at [229, 257] on button "Маржа 15/30% Вино" at bounding box center [184, 254] width 141 height 20
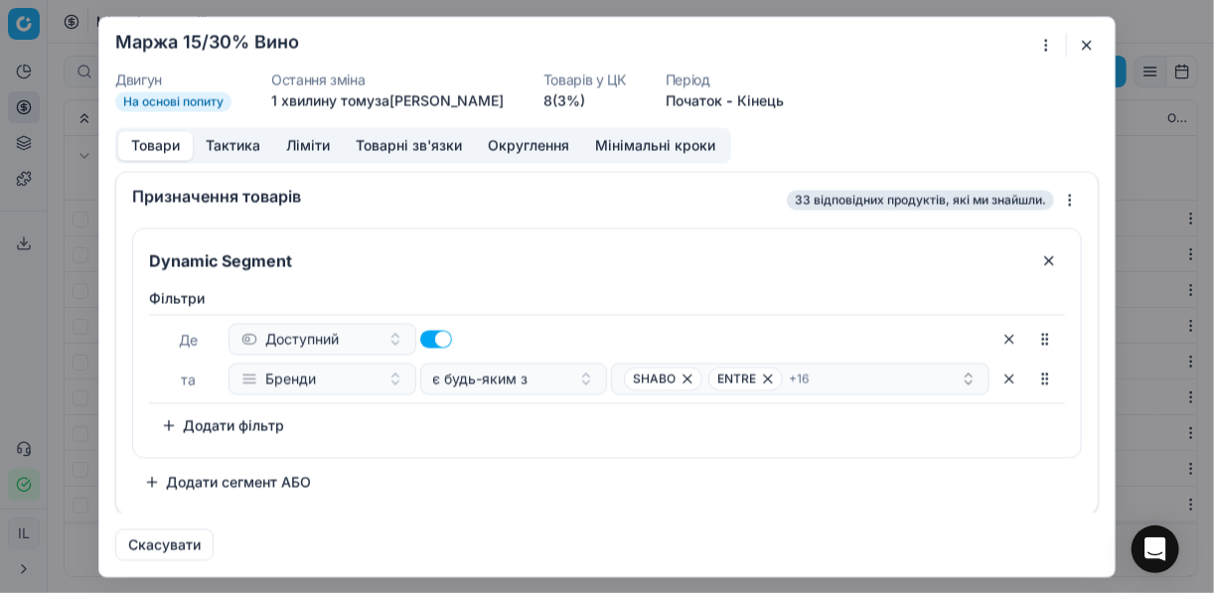
click at [1082, 41] on button "button" at bounding box center [1087, 45] width 24 height 24
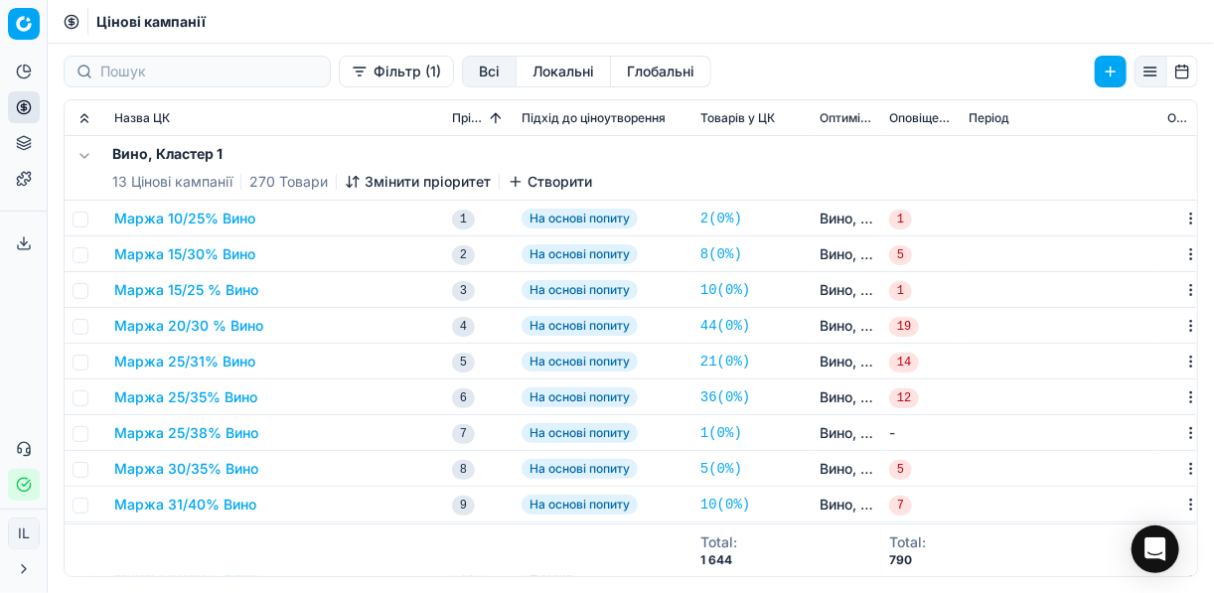
click at [189, 289] on button "Маржа 15/25 % Вино" at bounding box center [186, 290] width 144 height 20
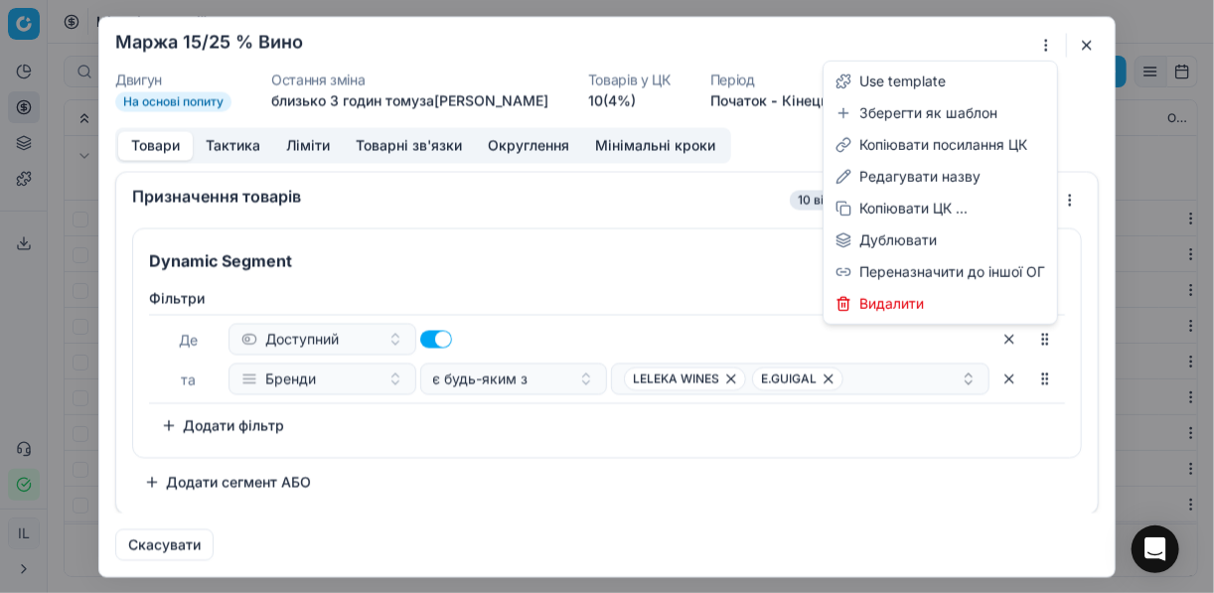
click at [1042, 42] on div "Ми зберігаємо налаштування ЦК. Будь ласка, зачекайте, це може зайняти декілька …" at bounding box center [607, 296] width 1214 height 593
click at [934, 175] on div "Редагувати назву" at bounding box center [939, 177] width 225 height 32
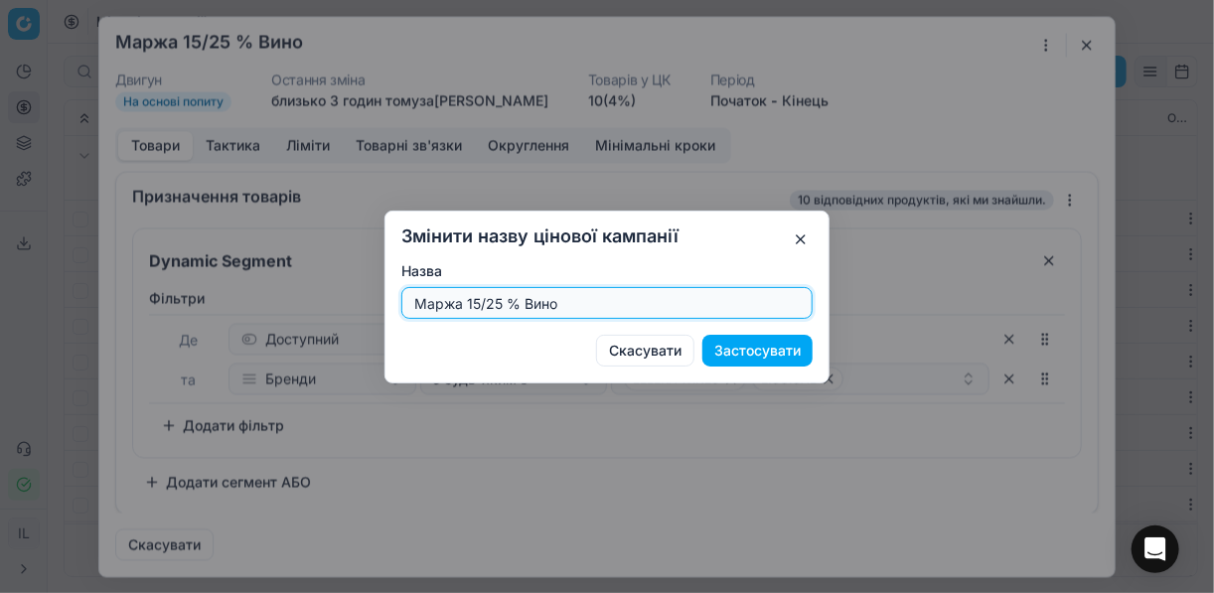
click at [495, 301] on input "Маржа 15/25 % Вино" at bounding box center [606, 303] width 393 height 30
type input "Маржа 15/35 % Вино"
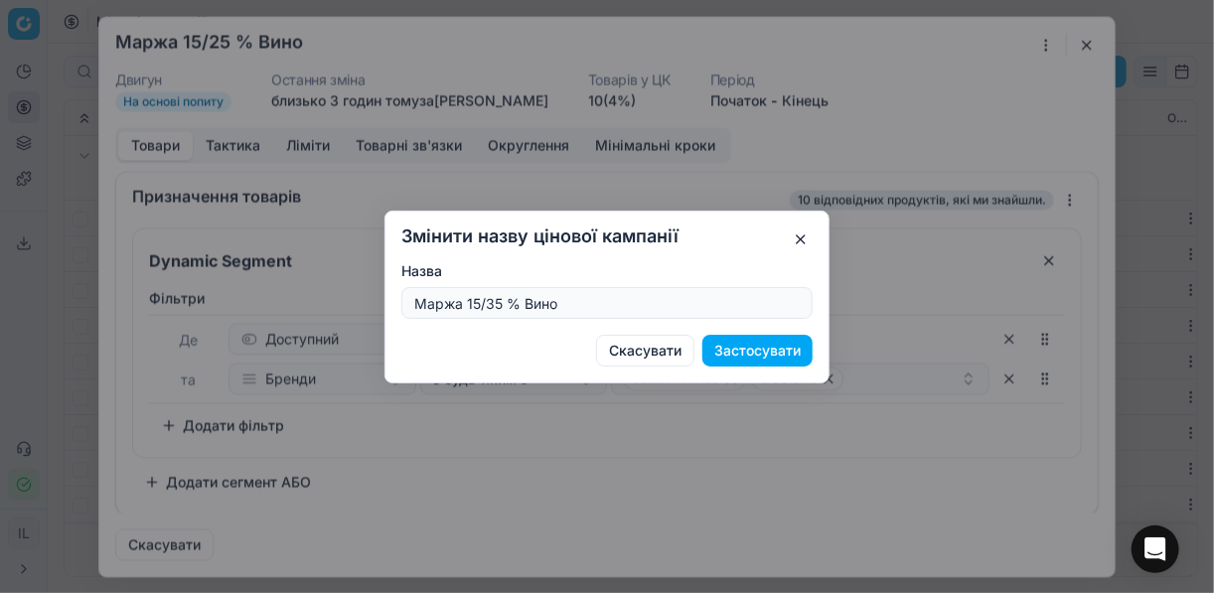
click at [762, 349] on button "Застосувати" at bounding box center [757, 351] width 110 height 32
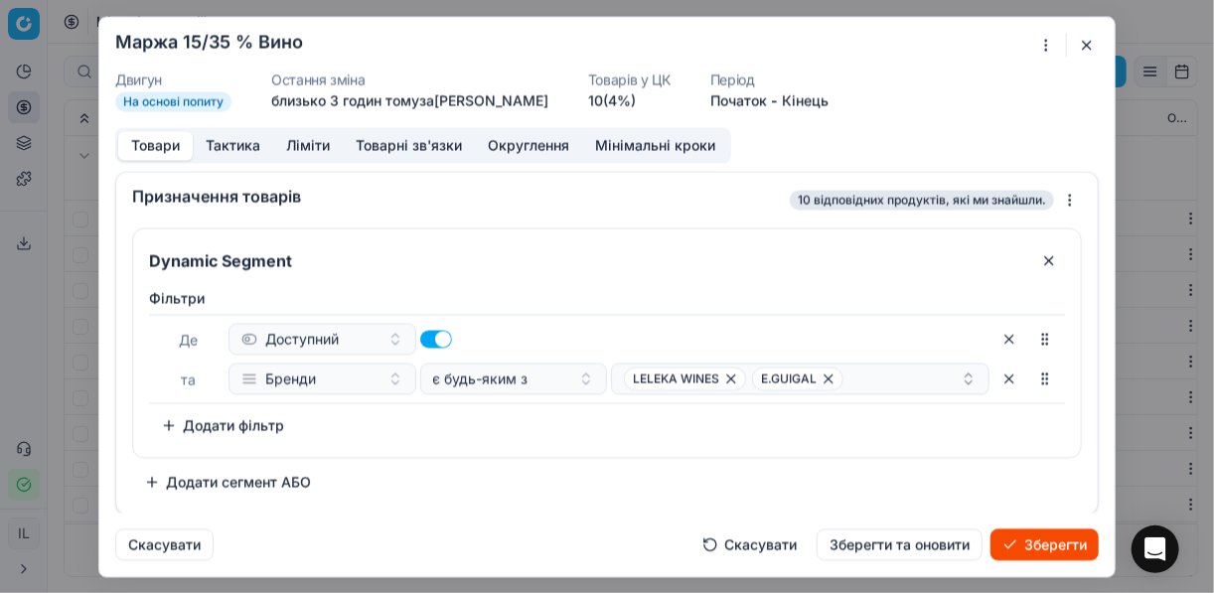
click at [321, 145] on button "Ліміти" at bounding box center [308, 145] width 70 height 29
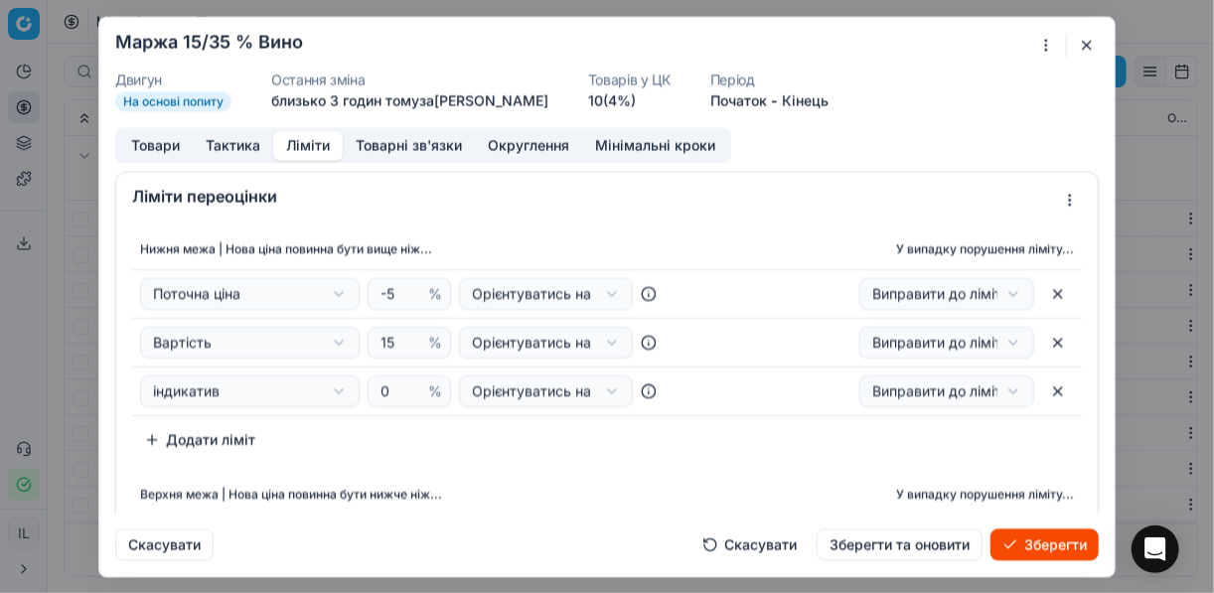
scroll to position [79, 0]
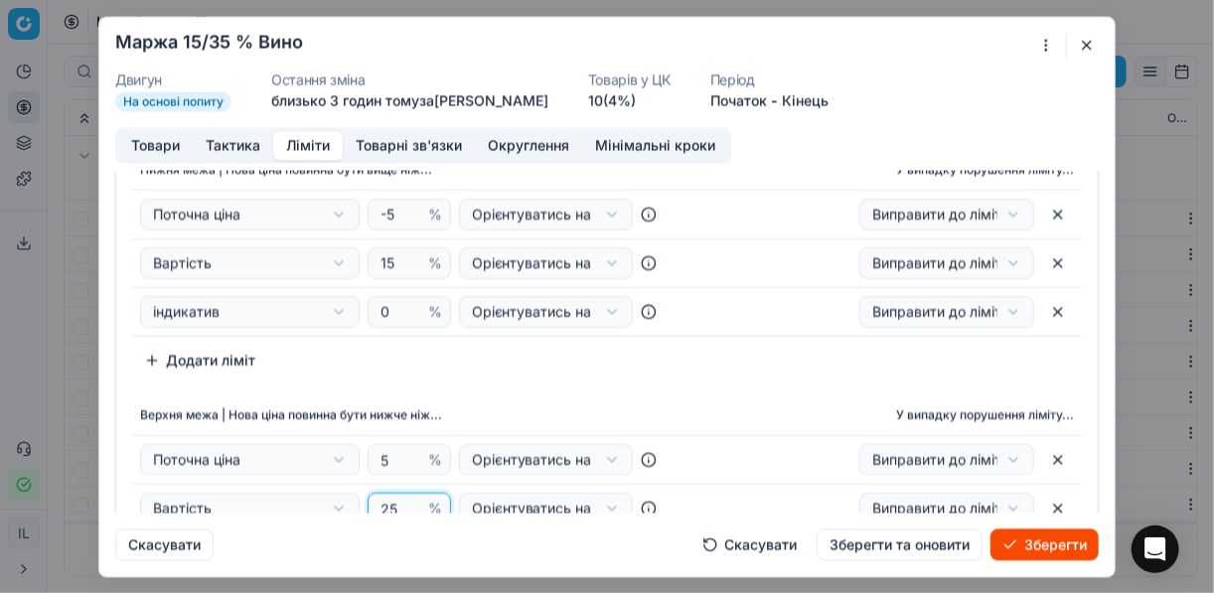
click at [384, 509] on input "25" at bounding box center [400, 509] width 48 height 30
type input "35"
click at [754, 389] on div "Нижня межа | Нова ціна повинна бути вище ніж... У випадку порушення ліміту... П…" at bounding box center [606, 360] width 981 height 439
click at [159, 145] on button "Товари" at bounding box center [155, 145] width 74 height 29
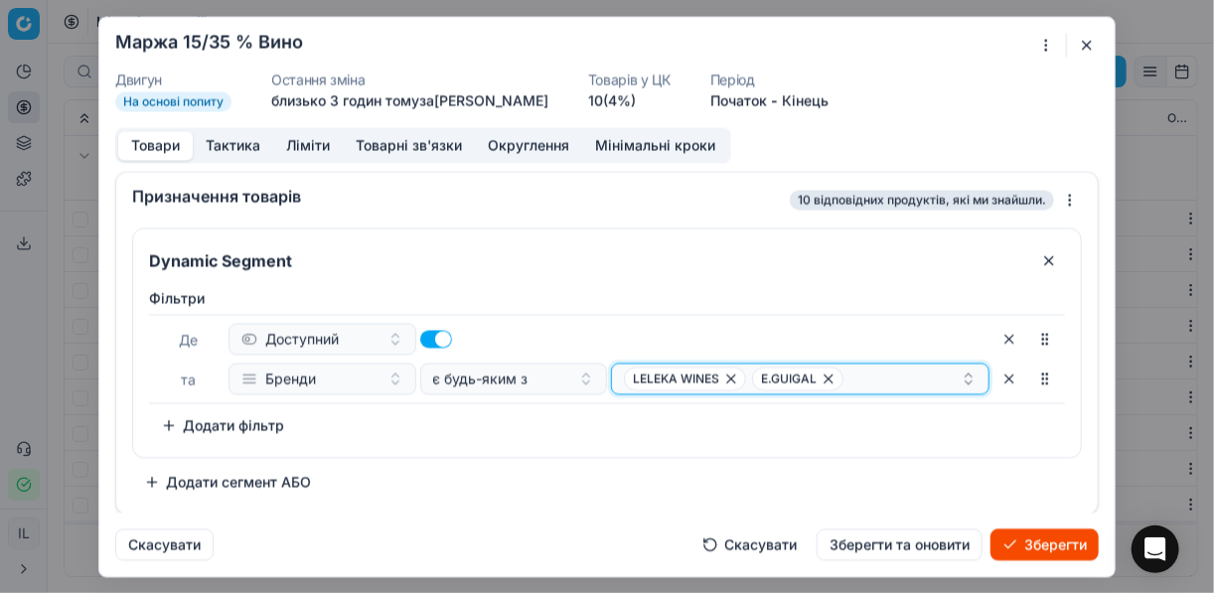
click at [817, 376] on span "E.GUIGAL" at bounding box center [797, 378] width 91 height 24
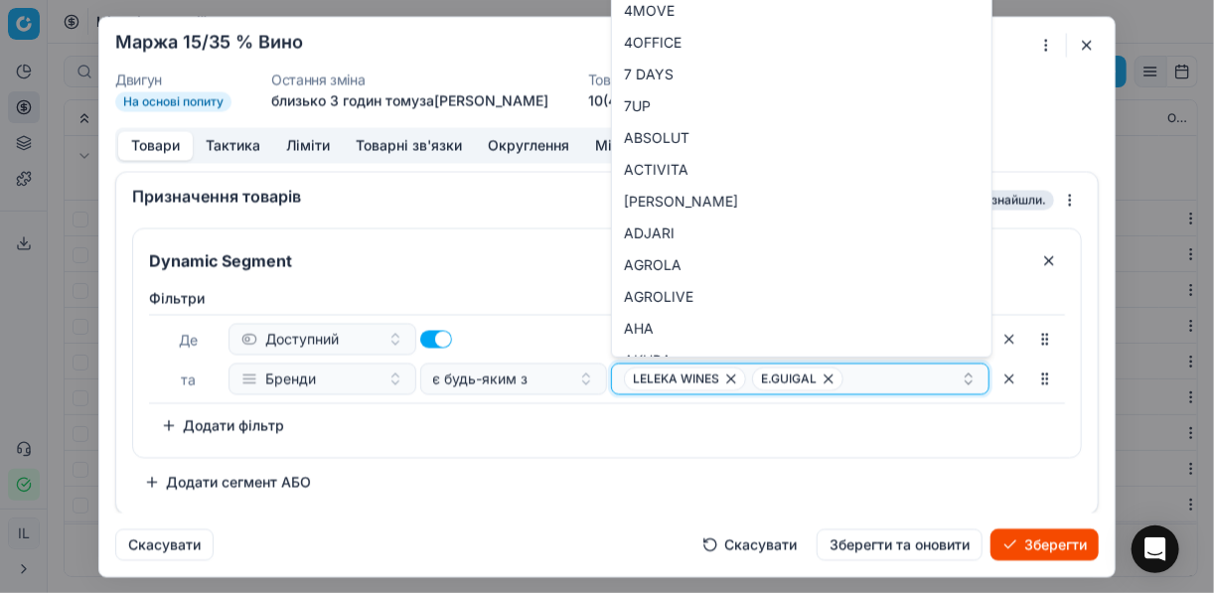
click at [826, 378] on icon "button" at bounding box center [828, 378] width 16 height 16
click at [727, 377] on icon "button" at bounding box center [731, 378] width 16 height 16
click at [666, 381] on button "Select a value" at bounding box center [800, 379] width 378 height 32
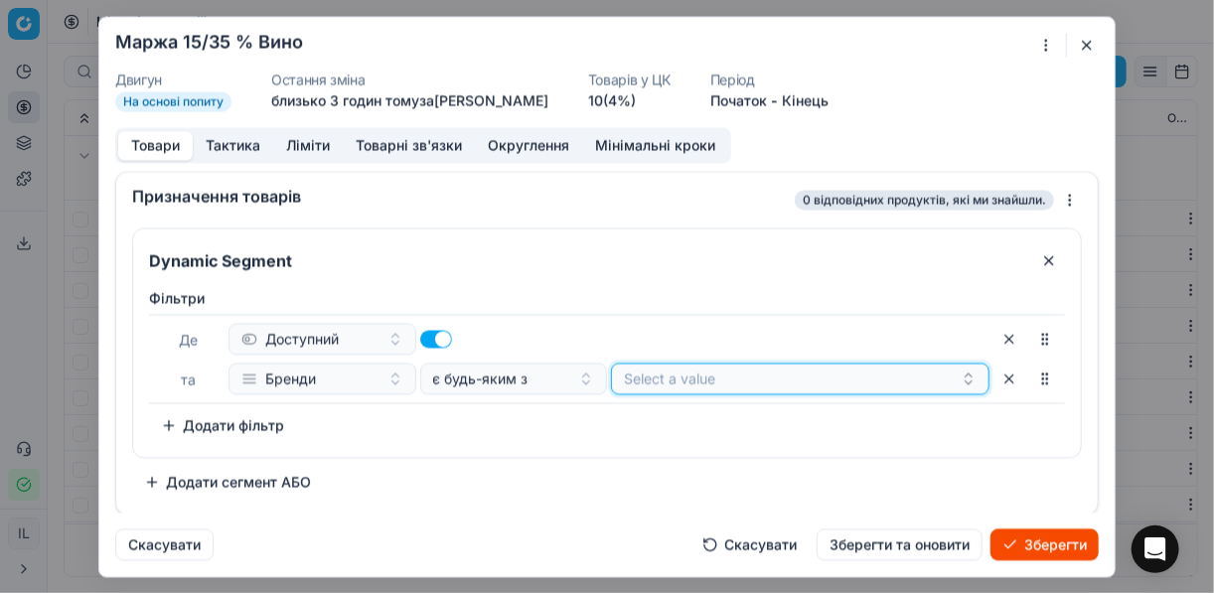
click at [666, 381] on button "Select a value" at bounding box center [800, 379] width 378 height 32
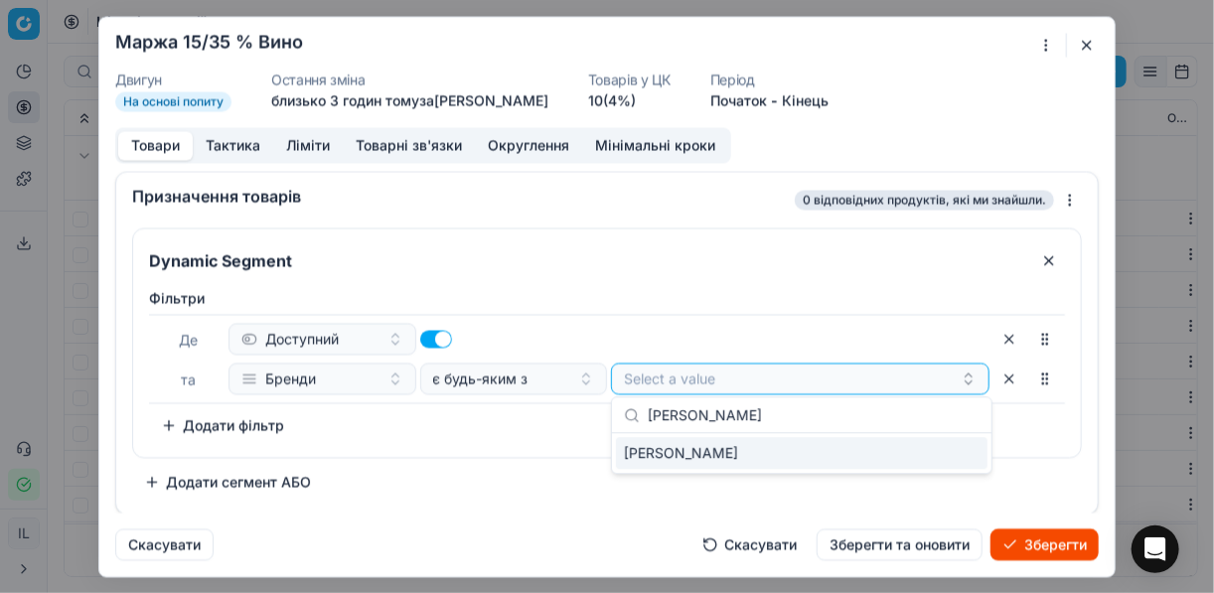
type input "VILLA WOLF"
click at [960, 453] on div "VILLA WOLF" at bounding box center [801, 453] width 371 height 32
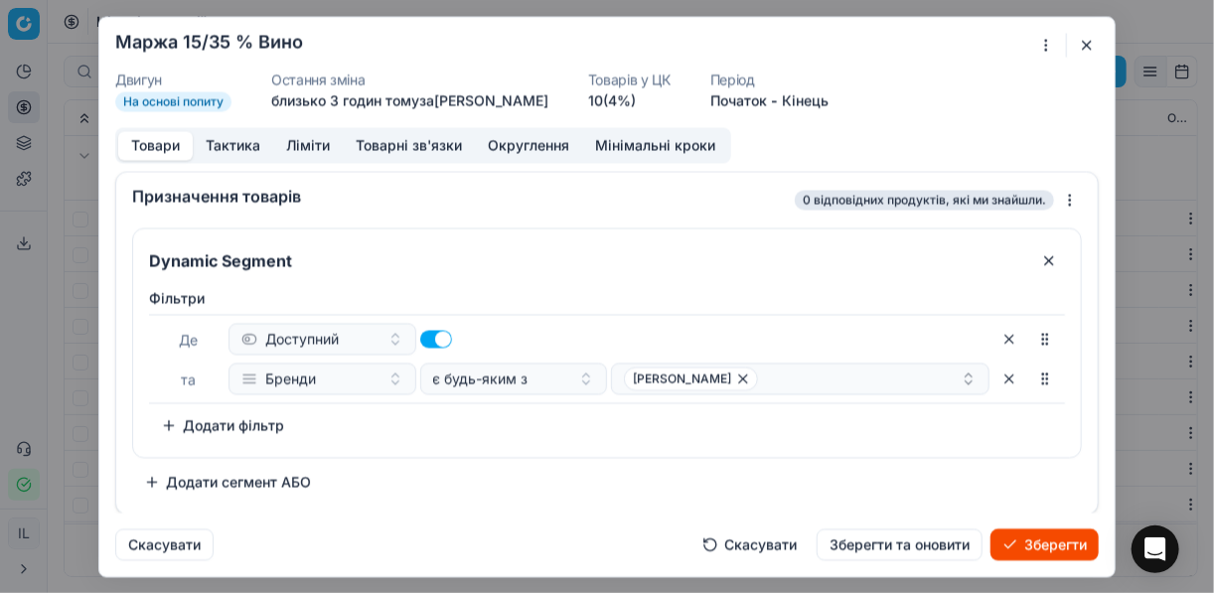
click at [741, 299] on label "Фiльтри" at bounding box center [607, 298] width 916 height 20
click at [771, 385] on div "VILLA WOLF" at bounding box center [792, 378] width 337 height 24
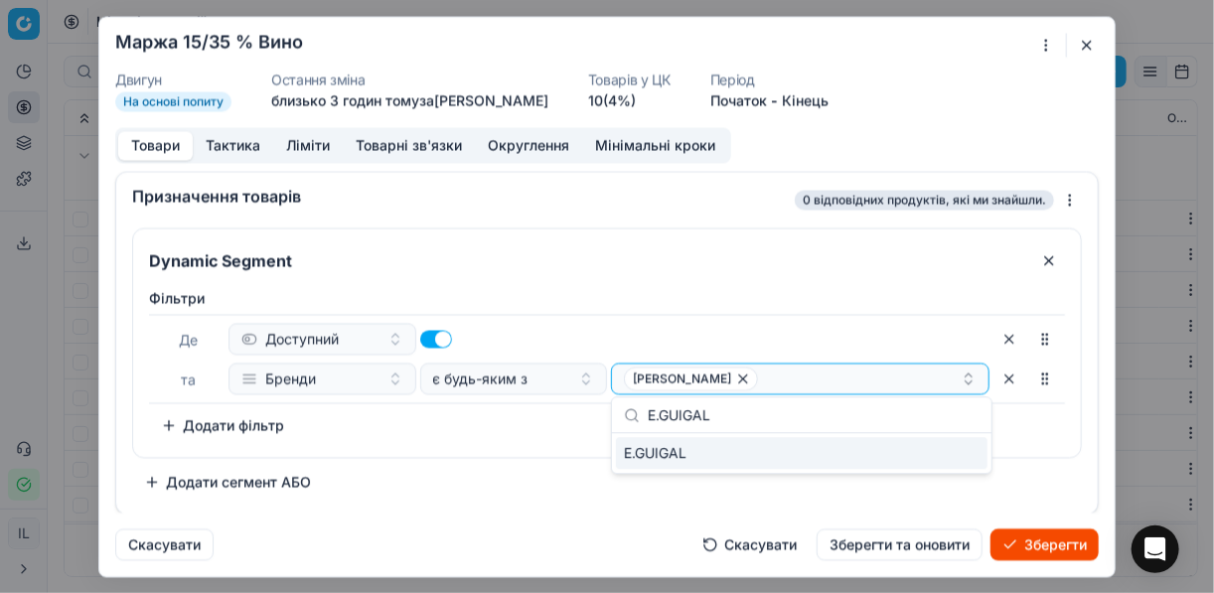
type input "E.GUIGAL"
click at [937, 460] on div "E.GUIGAL" at bounding box center [801, 453] width 371 height 32
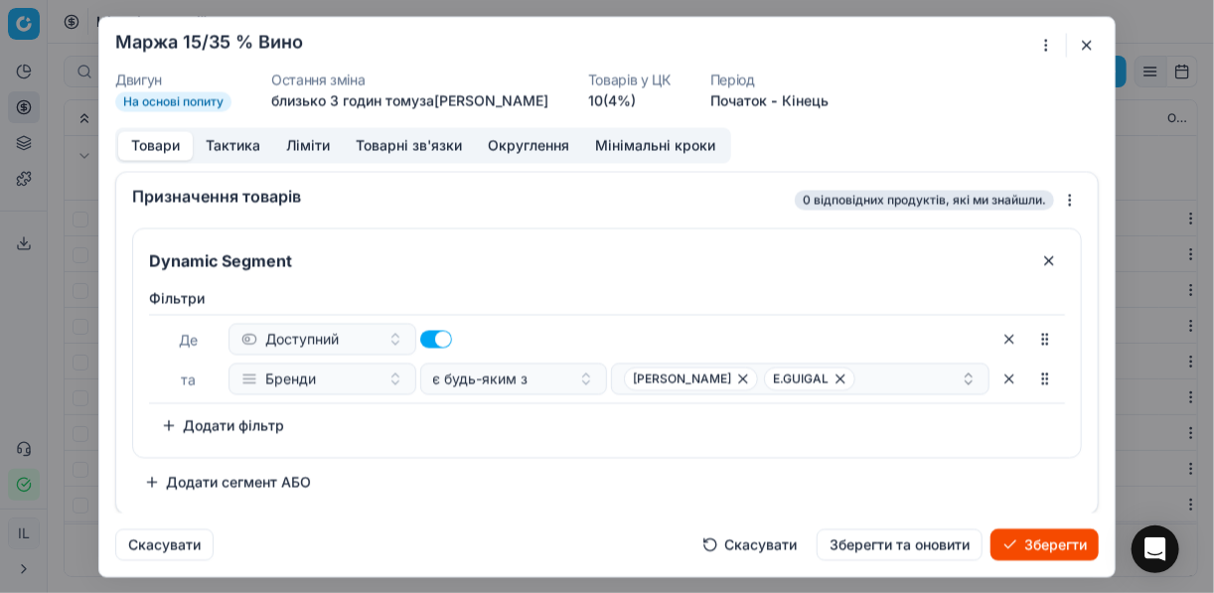
click at [410, 446] on div "Фiльтри Де Доступний та Бренди є будь-яким з VILLA WOLF E.GUIGAL To pick up a s…" at bounding box center [607, 368] width 948 height 177
click at [824, 381] on span "E.GUIGAL" at bounding box center [809, 378] width 91 height 24
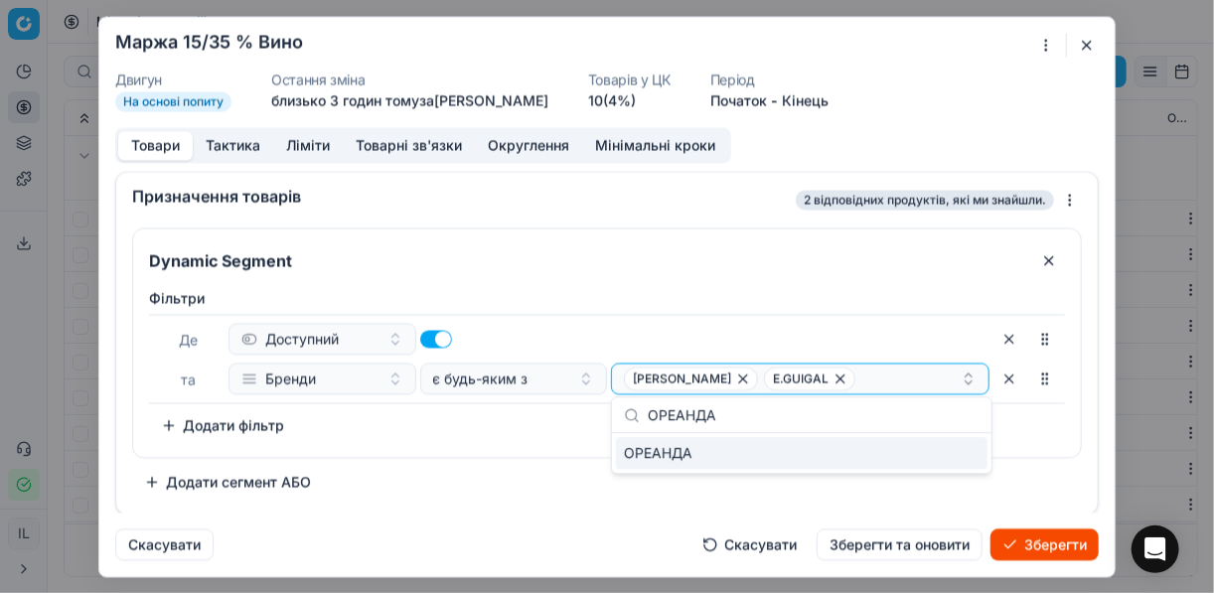
type input "ОРЕАНДА"
click at [938, 447] on div "ОРЕАНДА" at bounding box center [801, 453] width 371 height 32
click at [567, 449] on div "Фiльтри Де Доступний та Бренди є будь-яким з VILLA WOLF E.GUIGAL + 1 To pick up…" at bounding box center [607, 368] width 948 height 177
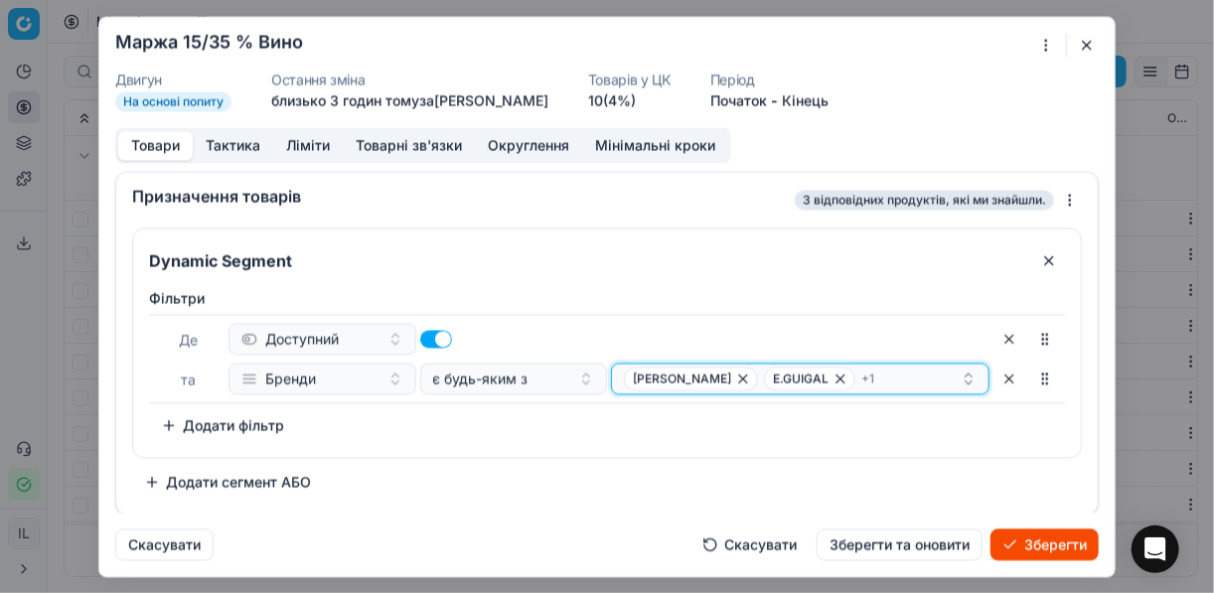
click at [889, 371] on div "VILLA WOLF E.GUIGAL + 1" at bounding box center [792, 378] width 337 height 24
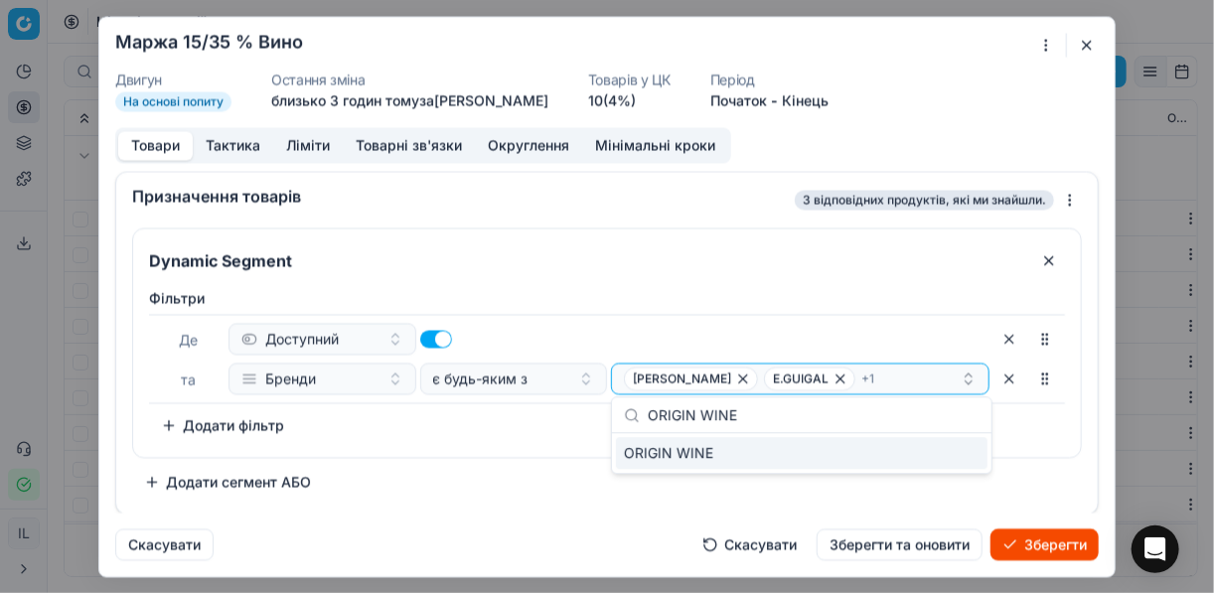
type input "ORIGIN WINE"
click at [976, 449] on div "ORIGIN WINE" at bounding box center [801, 453] width 371 height 32
click at [468, 432] on div "Фiльтри Де Доступний та Бренди є будь-яким з VILLA WOLF E.GUIGAL + 2 To pick up…" at bounding box center [607, 364] width 916 height 153
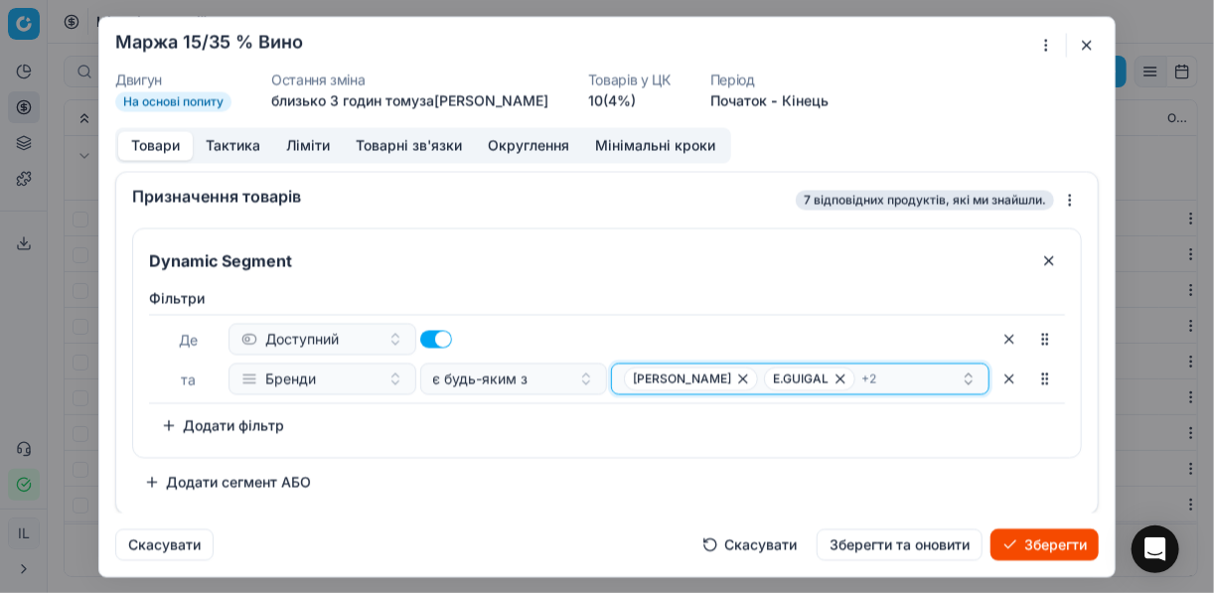
click at [878, 374] on div "VILLA WOLF E.GUIGAL + 2" at bounding box center [792, 378] width 337 height 24
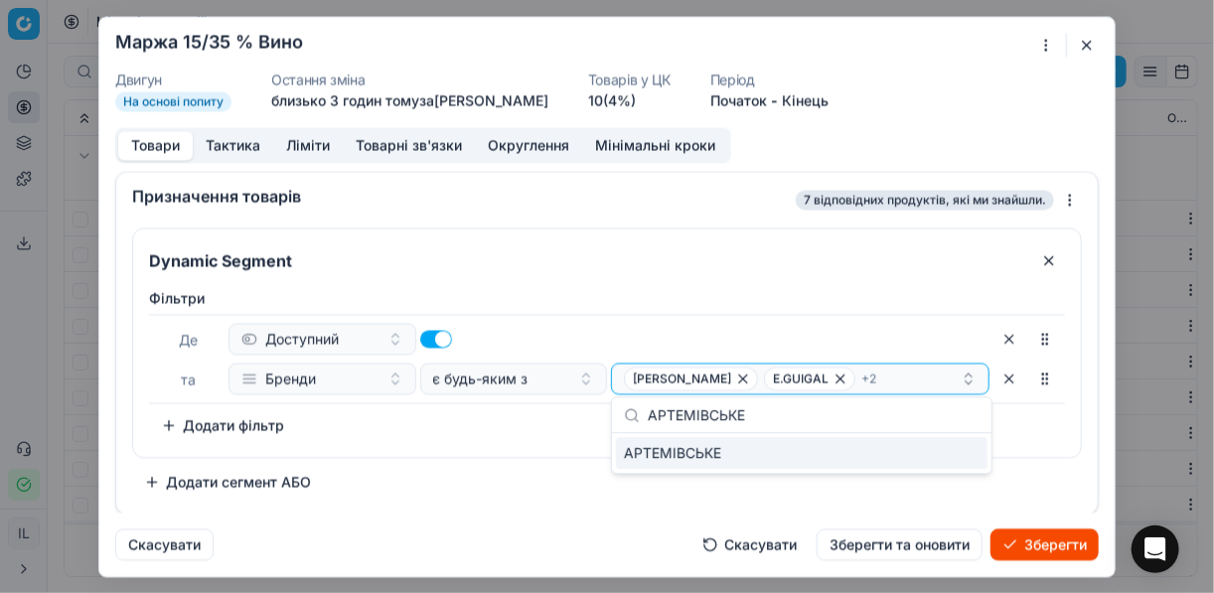
type input "АРТЕМІВСЬКЕ"
click at [955, 454] on div "АРТЕМІВСЬКЕ" at bounding box center [801, 453] width 371 height 32
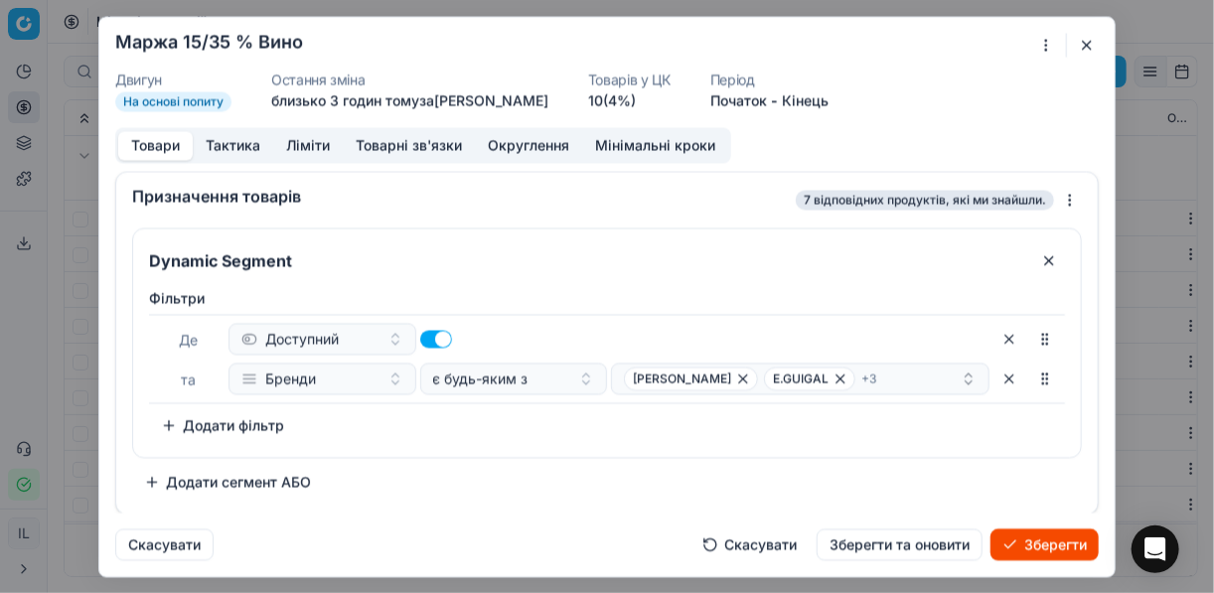
click at [496, 426] on div "Фiльтри Де Доступний та Бренди є будь-яким з VILLA WOLF E.GUIGAL + 3 To pick up…" at bounding box center [607, 364] width 916 height 153
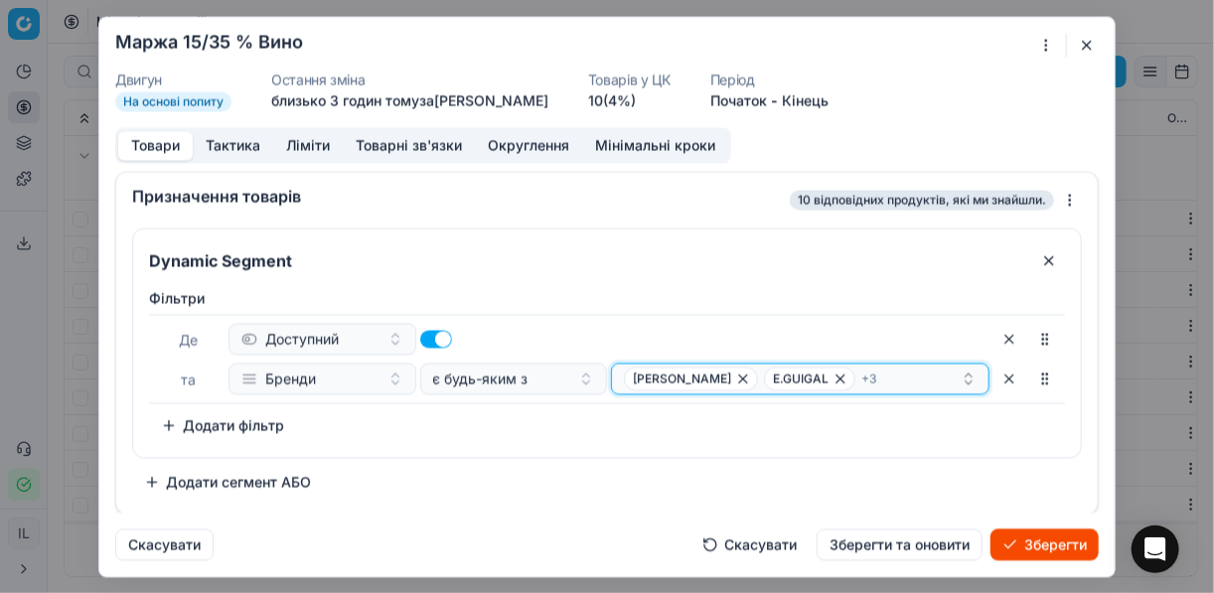
click at [897, 376] on div "VILLA WOLF E.GUIGAL + 3" at bounding box center [792, 378] width 337 height 24
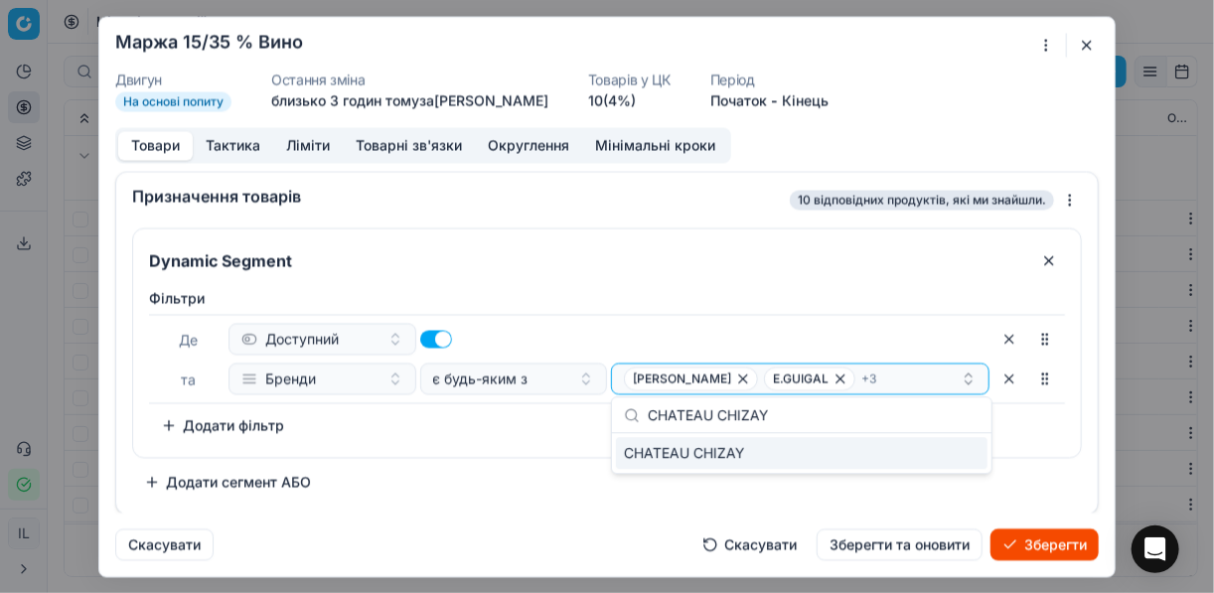
type input "CHATEAU CHIZAY"
click at [966, 457] on div "CHATEAU CHIZAY" at bounding box center [801, 453] width 371 height 32
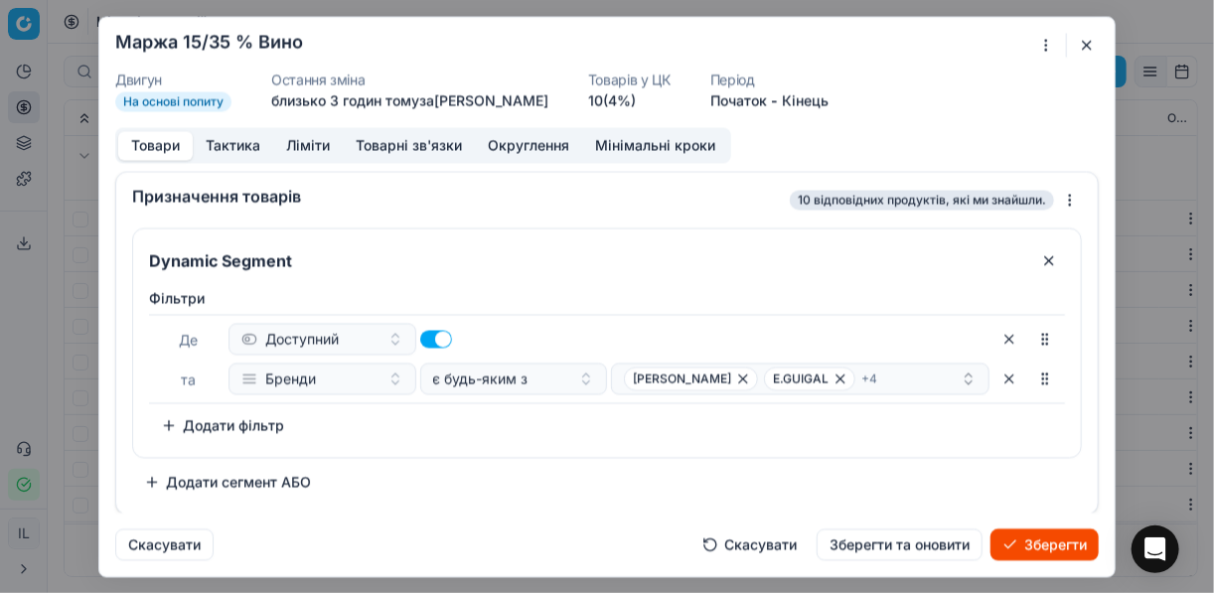
click at [553, 435] on div "Фiльтри Де Доступний та Бренди є будь-яким з VILLA WOLF E.GUIGAL + 4 To pick up…" at bounding box center [607, 364] width 916 height 153
click at [872, 371] on div "VILLA WOLF E.GUIGAL + 4" at bounding box center [792, 378] width 337 height 24
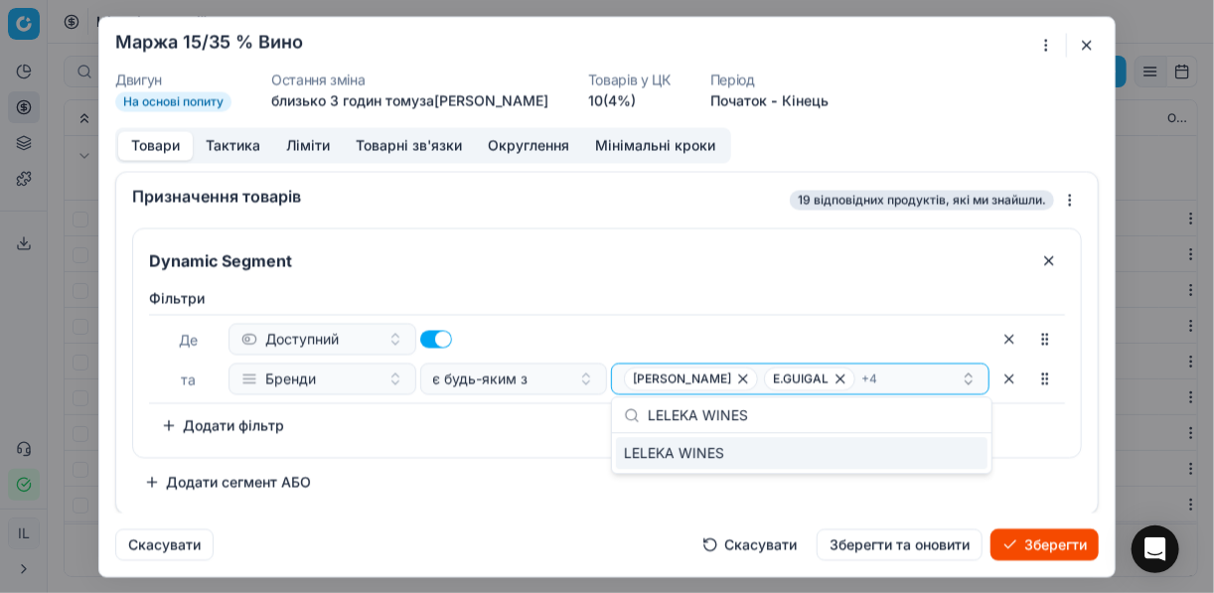
type input "LELEKA WINES"
click at [964, 453] on div "LELEKA WINES" at bounding box center [801, 453] width 371 height 32
click at [526, 431] on div "Фiльтри Де Доступний та Бренди є будь-яким з VILLA WOLF E.GUIGAL + 5 To pick up…" at bounding box center [607, 364] width 916 height 153
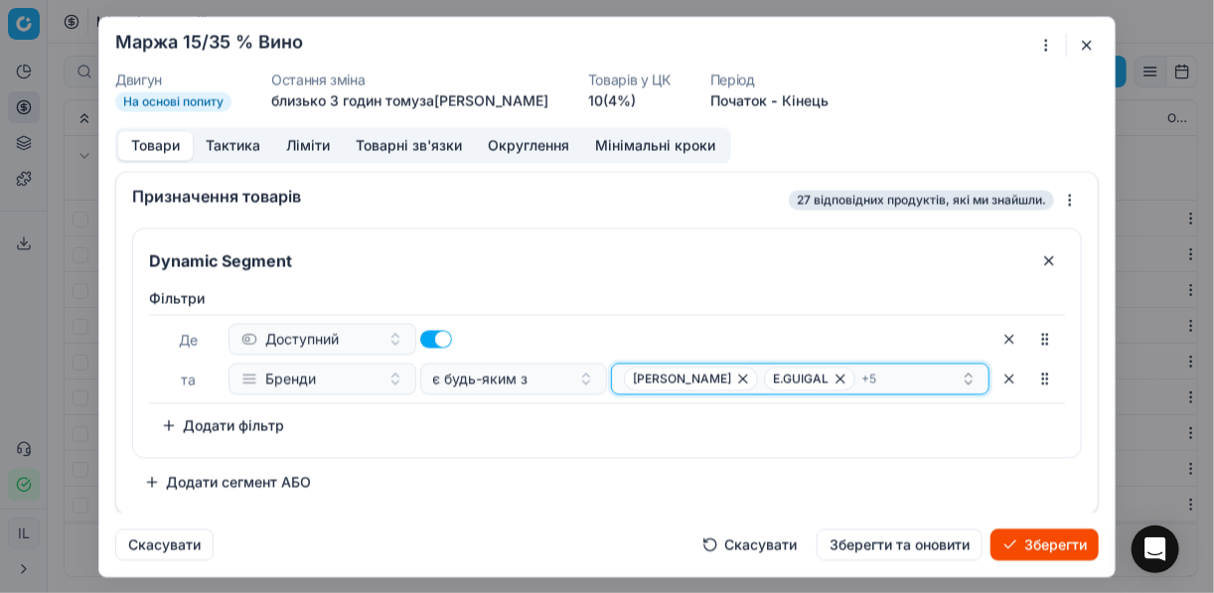
click at [873, 382] on div "VILLA WOLF E.GUIGAL + 5" at bounding box center [792, 378] width 337 height 24
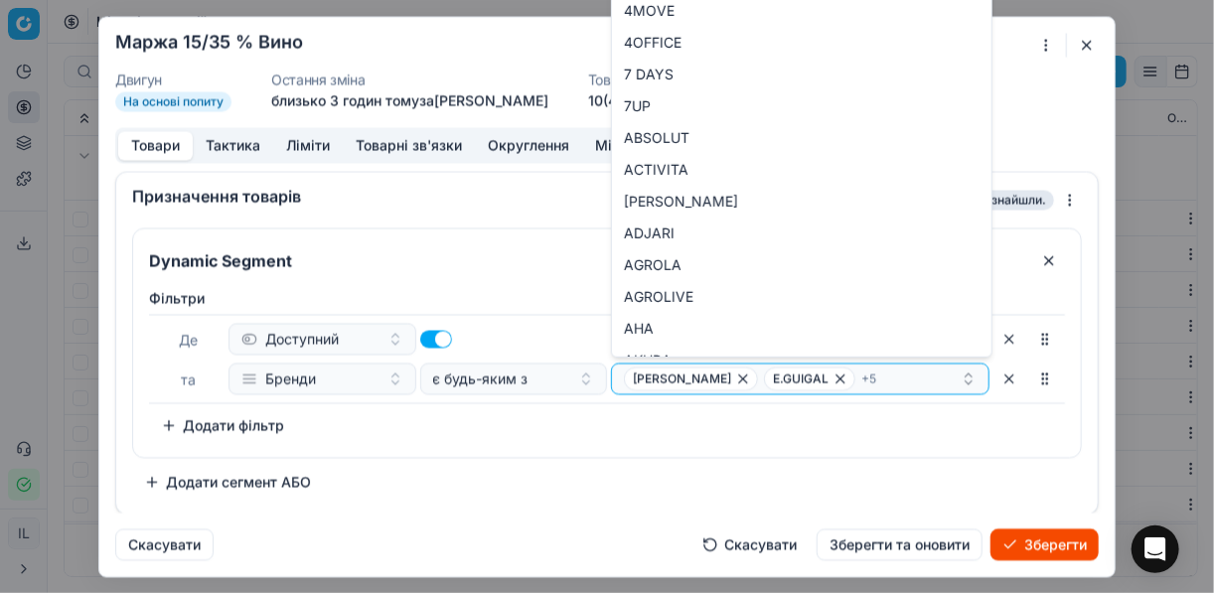
type input "E.GUIGAL"
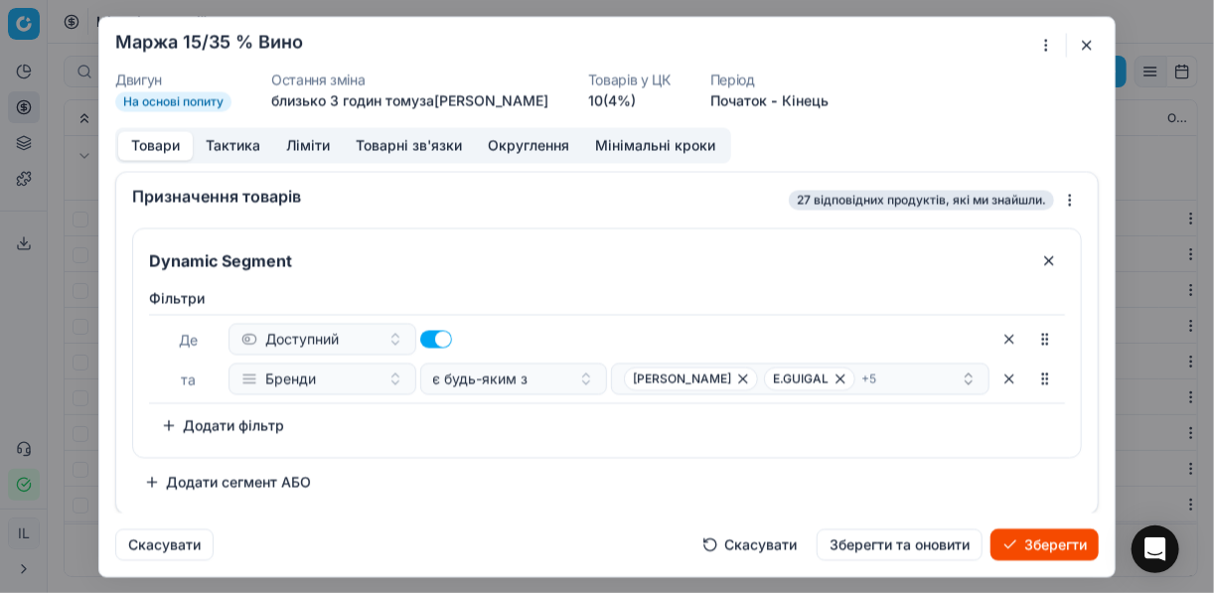
click at [505, 434] on div "Фiльтри Де Доступний та Бренди є будь-яким з VILLA WOLF E.GUIGAL + 5 To pick up…" at bounding box center [607, 364] width 916 height 153
click at [1030, 544] on button "Зберегти" at bounding box center [1044, 544] width 108 height 32
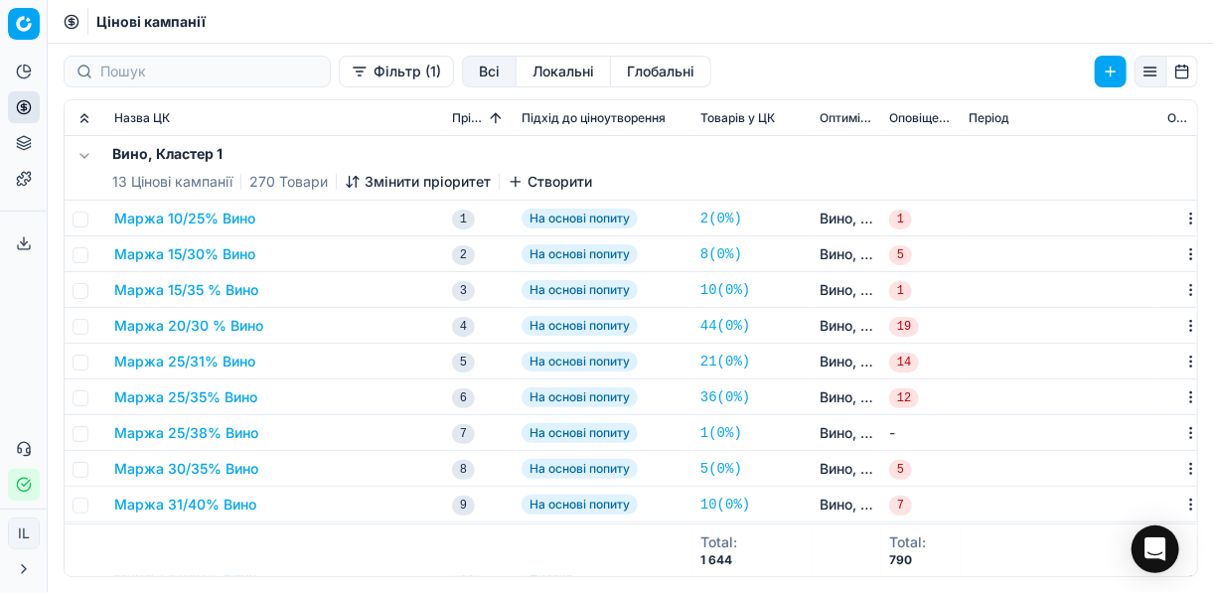
click at [192, 327] on button "Маржа 20/30 % Вино" at bounding box center [188, 326] width 149 height 20
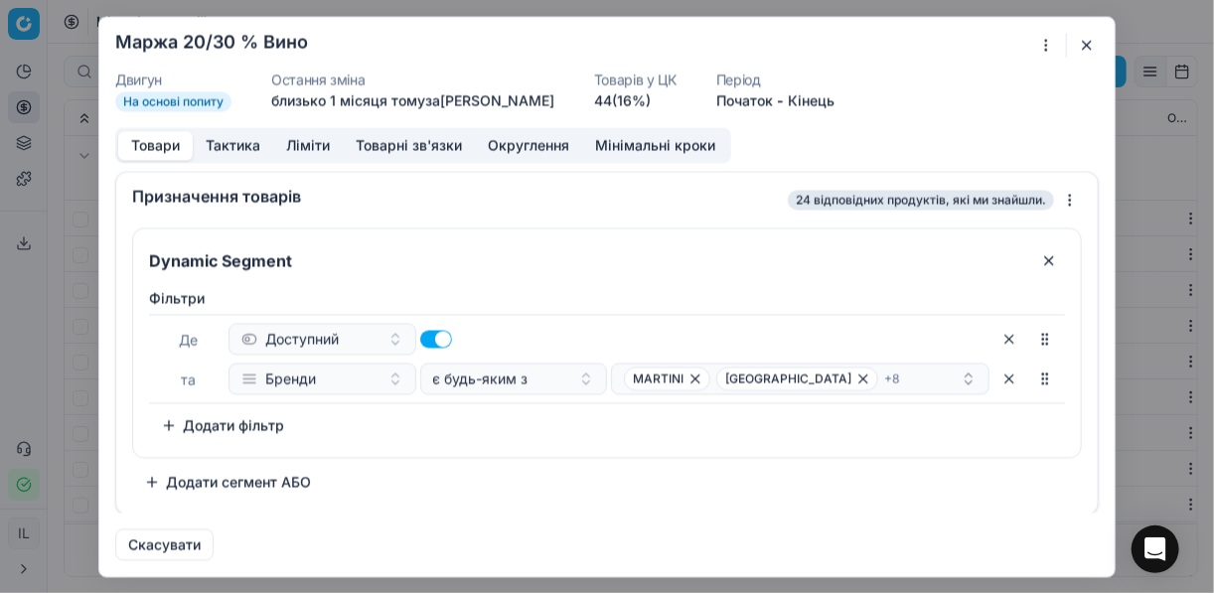
click at [1047, 50] on div "Ми зберігаємо налаштування ЦК. Будь ласка, зачекайте, це може зайняти декілька …" at bounding box center [607, 296] width 1214 height 593
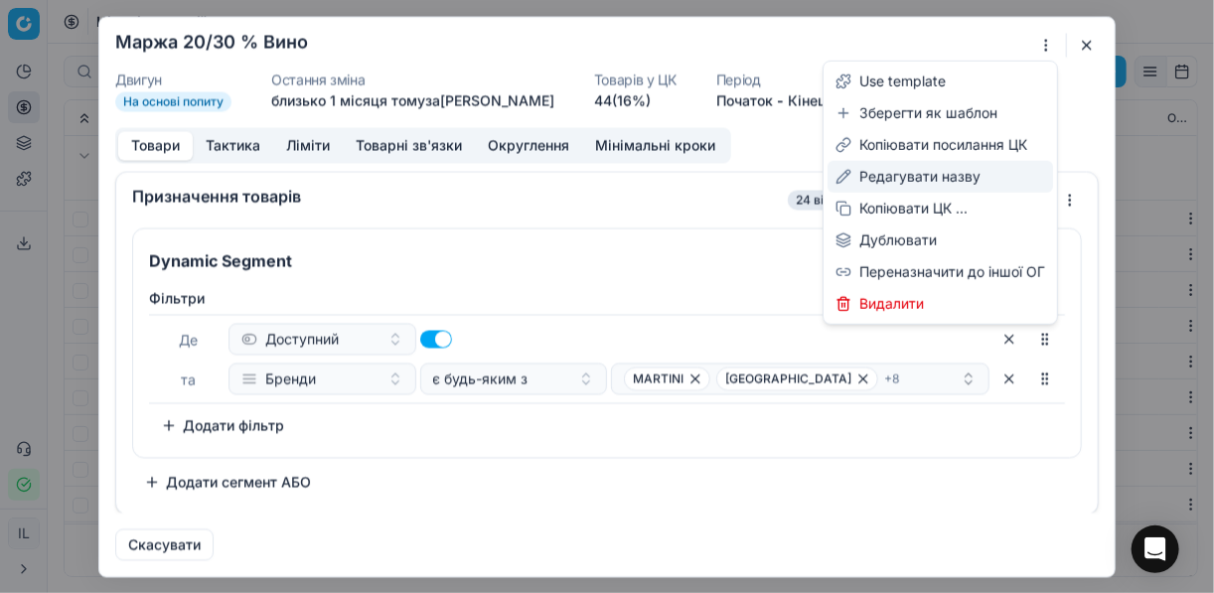
click at [912, 172] on div "Редагувати назву" at bounding box center [939, 177] width 225 height 32
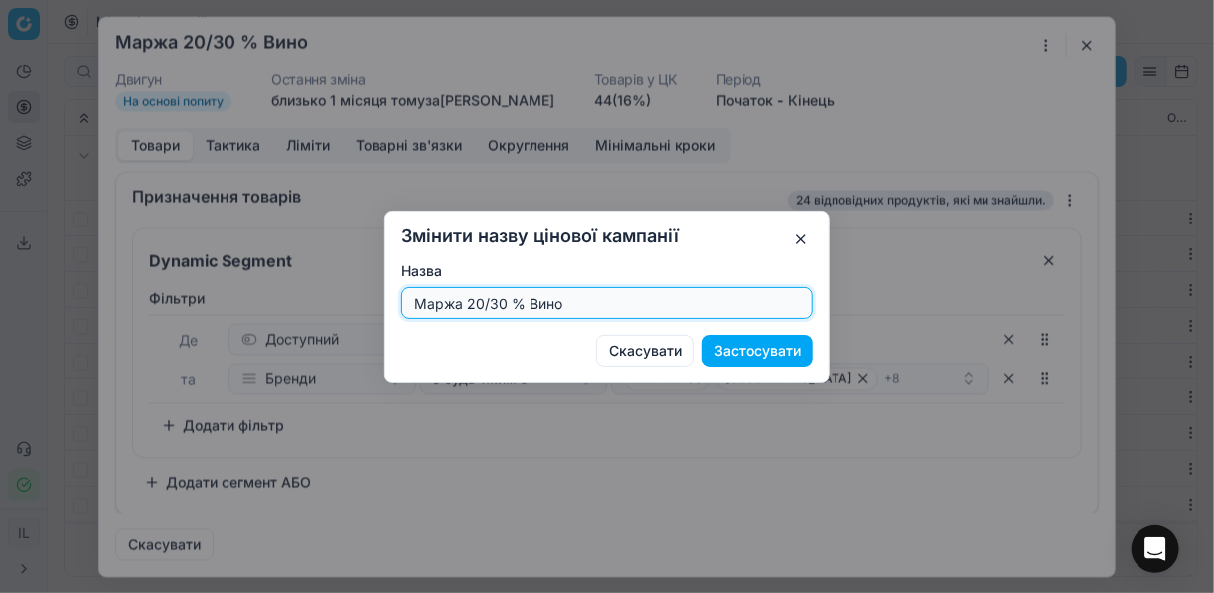
click at [504, 301] on input "Маржа 20/30 % Вино" at bounding box center [606, 303] width 393 height 30
type input "Маржа 15/40 % Вино"
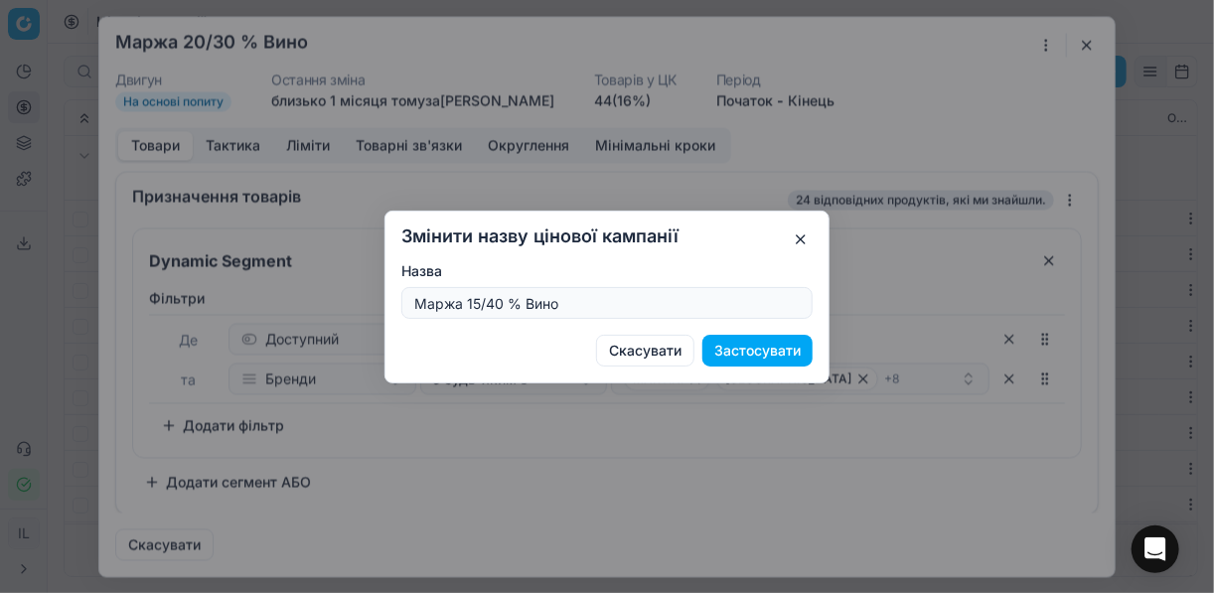
click at [763, 350] on button "Застосувати" at bounding box center [757, 351] width 110 height 32
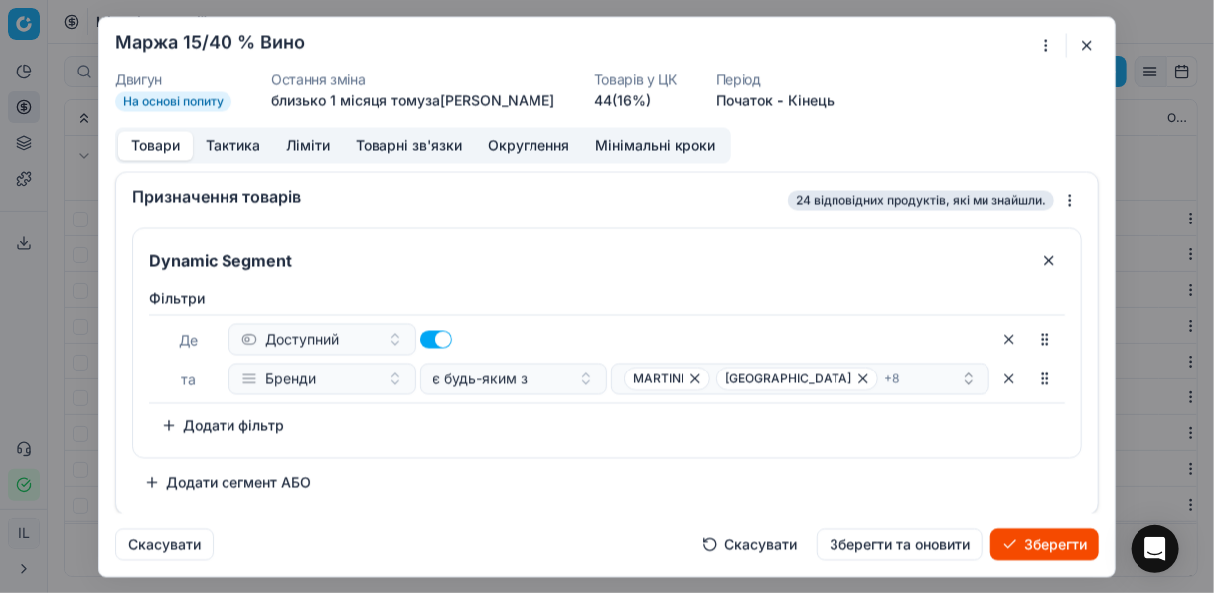
click at [313, 152] on button "Ліміти" at bounding box center [308, 145] width 70 height 29
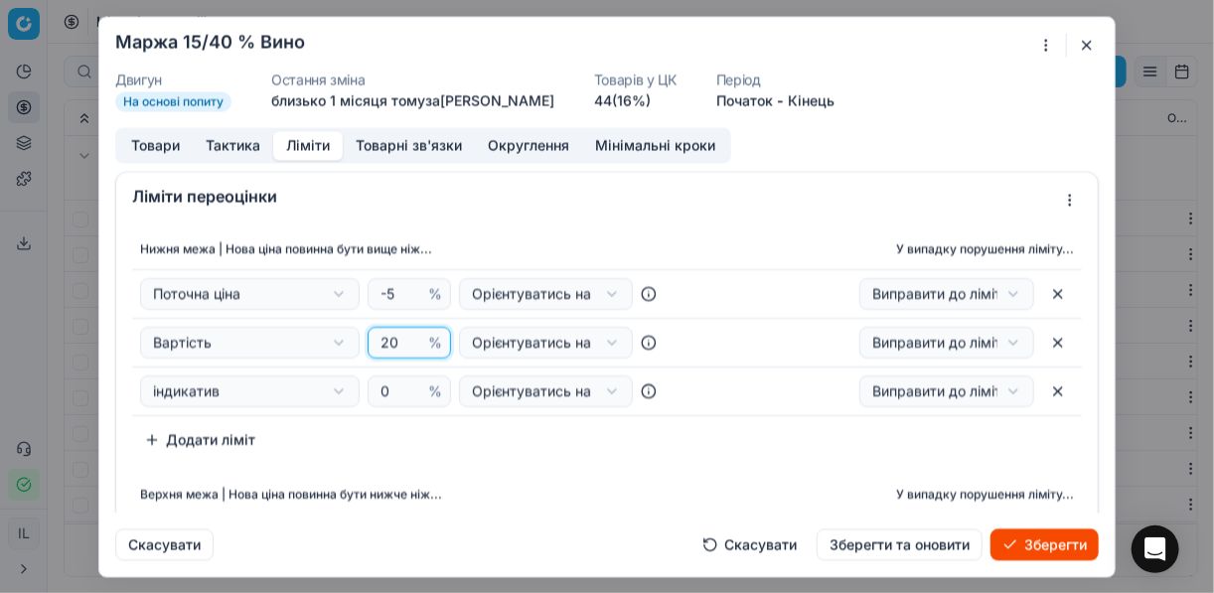
click at [391, 340] on input "20" at bounding box center [400, 343] width 48 height 30
type input "2"
type input "15"
click at [479, 459] on div "Нижня межа | Нова ціна повинна бути вище ніж... У випадку порушення ліміту... П…" at bounding box center [606, 440] width 981 height 439
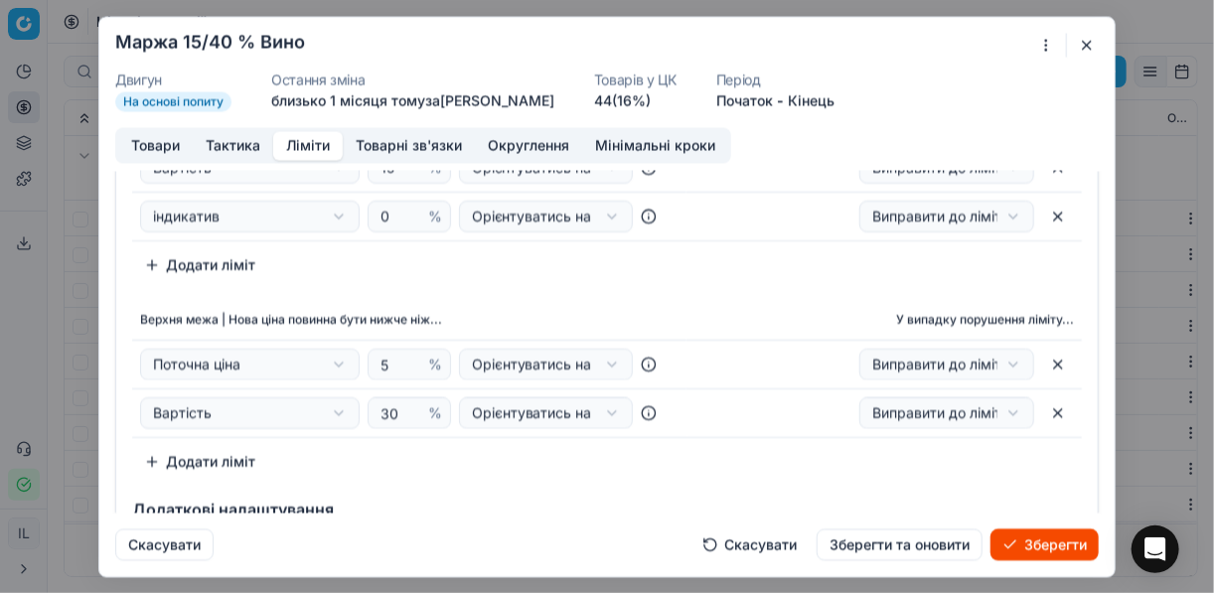
scroll to position [238, 0]
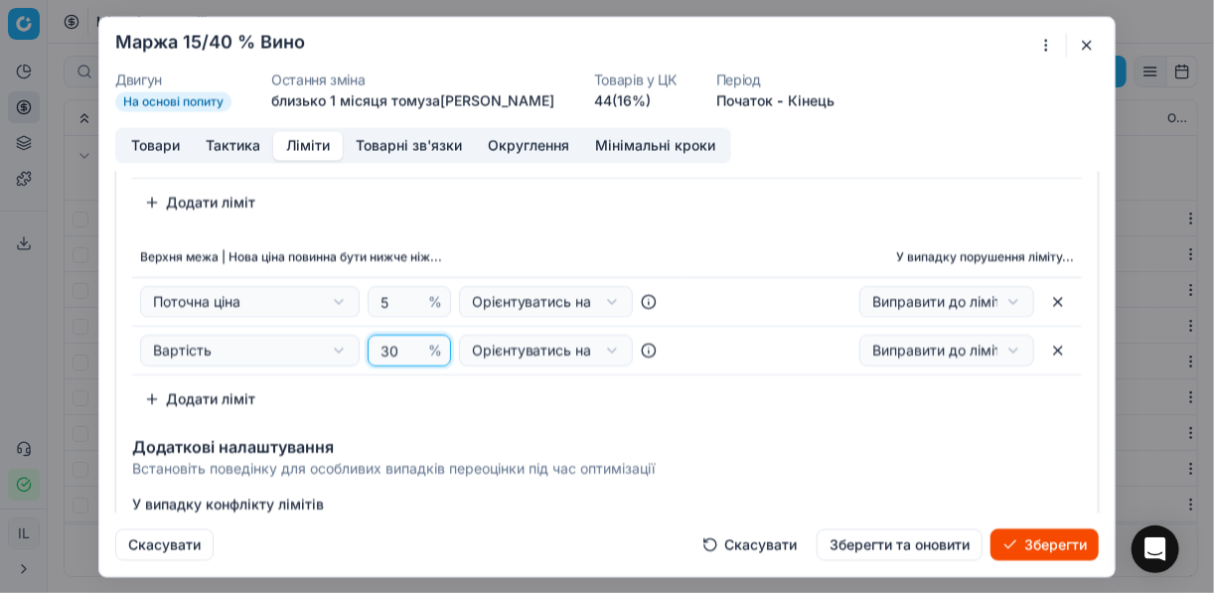
click at [391, 347] on input "30" at bounding box center [400, 350] width 48 height 30
type input "3"
type input "40"
click at [489, 400] on div "Верхня межа | Нова ціна повинна бути нижче ніж... У випадку порушення ліміту...…" at bounding box center [607, 326] width 950 height 178
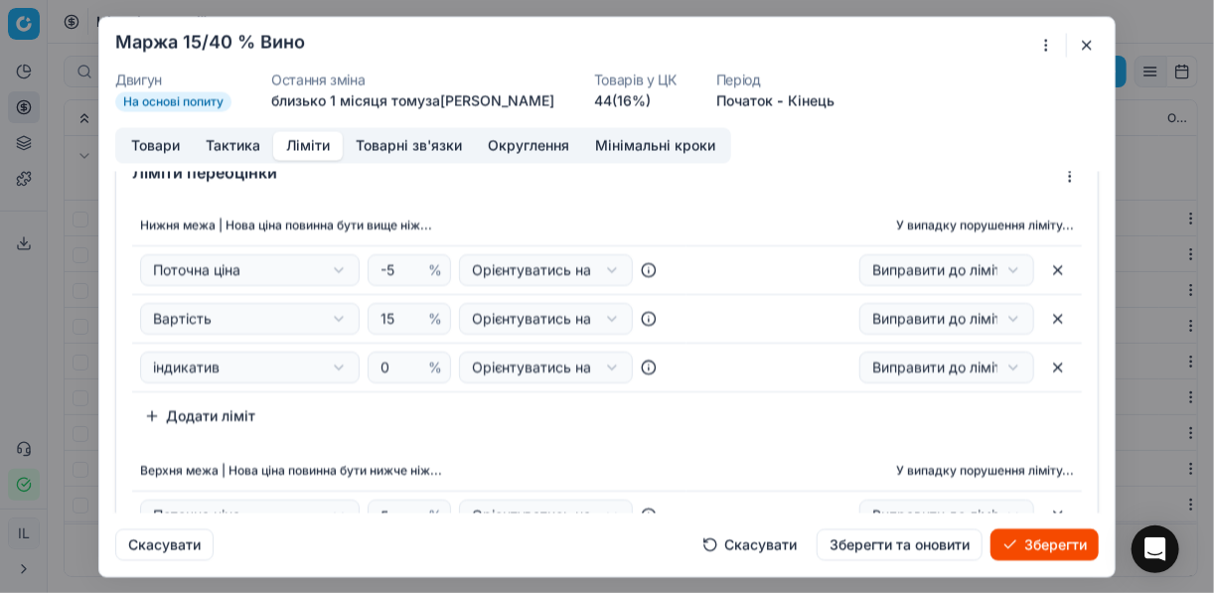
scroll to position [0, 0]
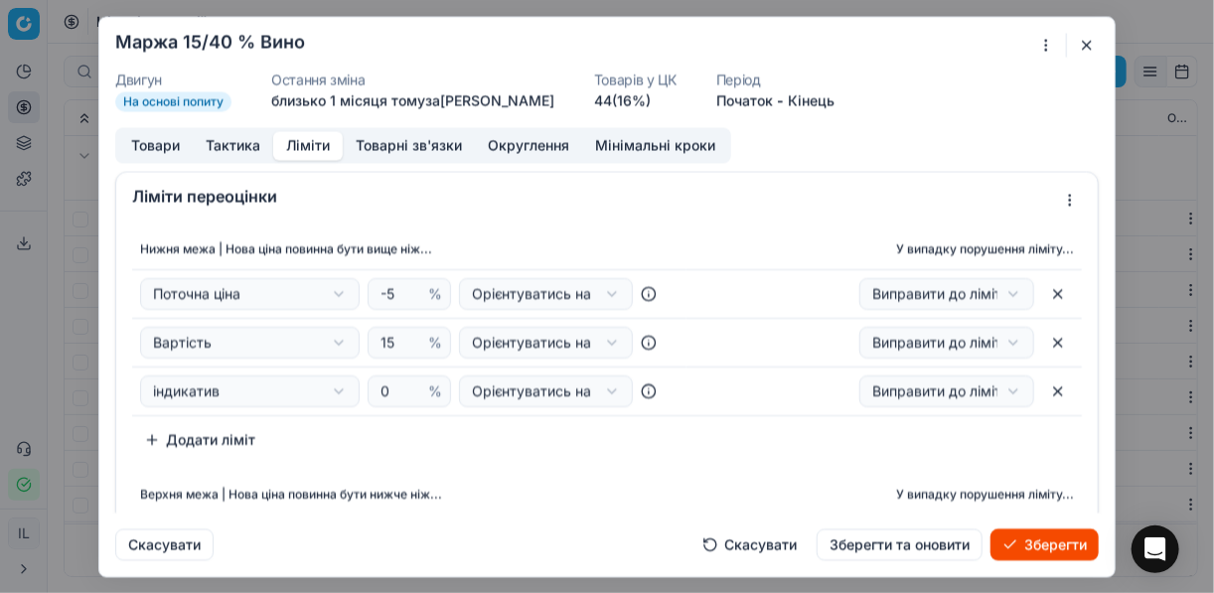
click at [164, 146] on button "Товари" at bounding box center [155, 145] width 74 height 29
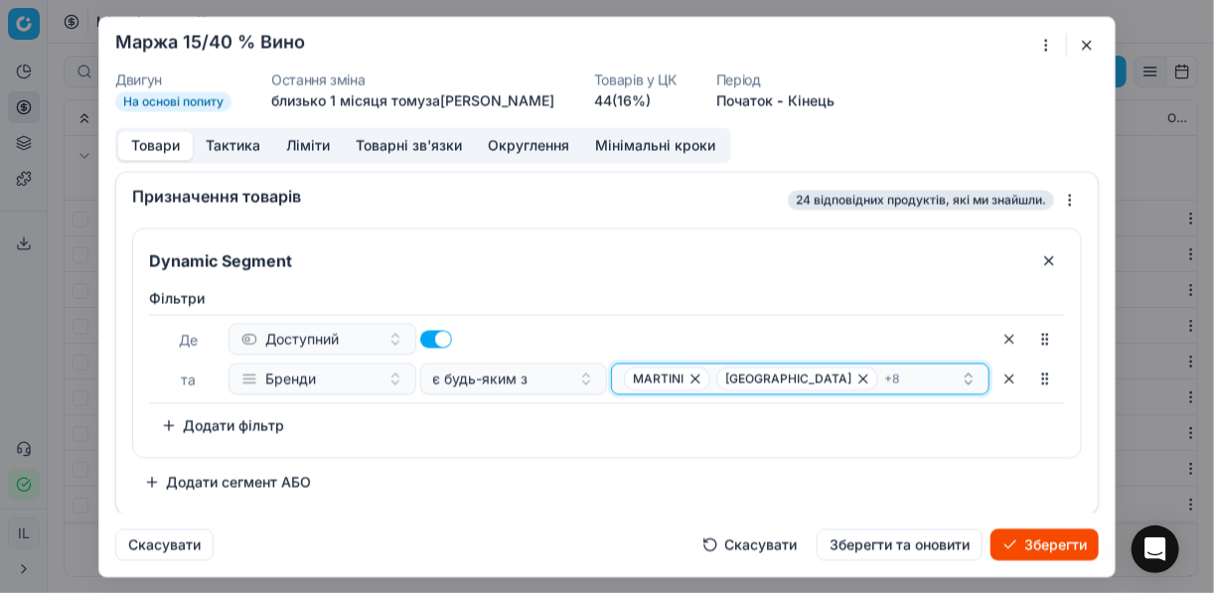
click at [859, 377] on icon "button" at bounding box center [863, 378] width 8 height 8
click at [820, 376] on icon "button" at bounding box center [822, 378] width 16 height 16
click at [835, 374] on icon "button" at bounding box center [843, 378] width 16 height 16
click at [855, 379] on icon "button" at bounding box center [863, 378] width 16 height 16
click at [805, 374] on icon "button" at bounding box center [809, 378] width 8 height 8
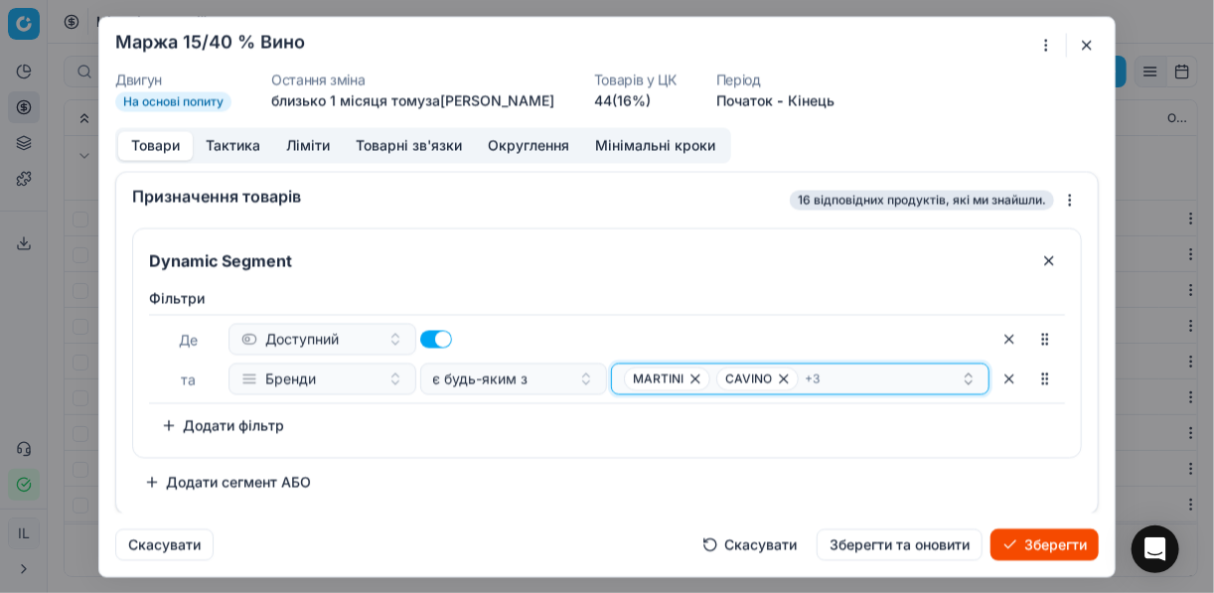
click at [777, 377] on icon "button" at bounding box center [784, 378] width 16 height 16
click at [822, 378] on icon "button" at bounding box center [820, 378] width 16 height 16
click at [865, 378] on icon "button" at bounding box center [873, 378] width 16 height 16
drag, startPoint x: 795, startPoint y: 375, endPoint x: 755, endPoint y: 373, distance: 39.8
click at [794, 375] on icon "button" at bounding box center [792, 378] width 16 height 16
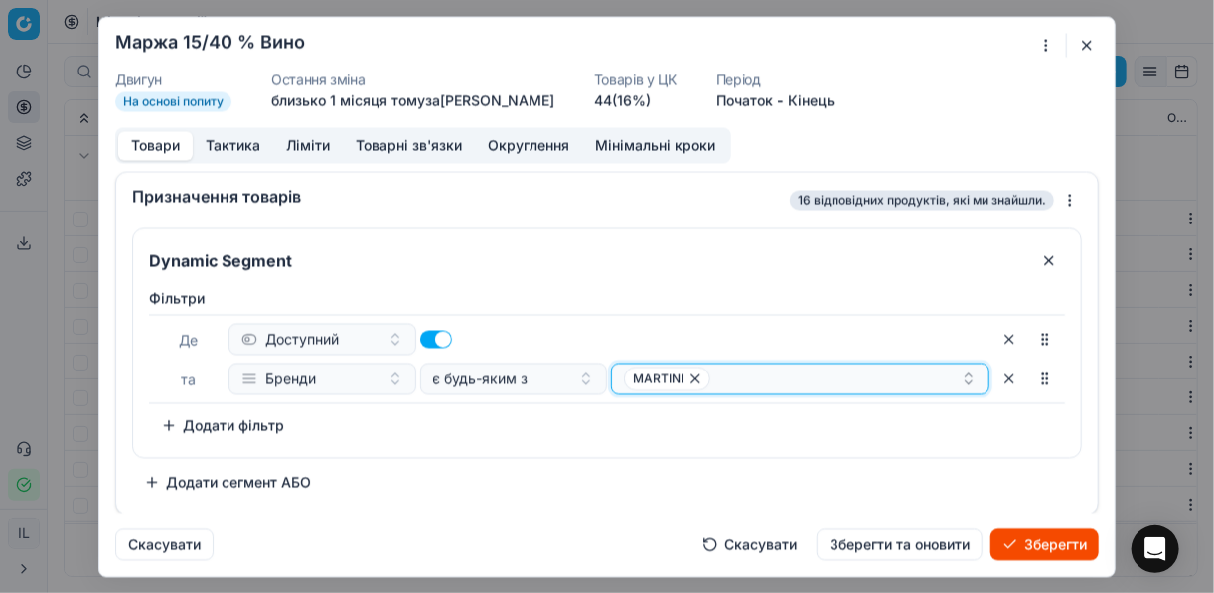
click at [691, 375] on icon "button" at bounding box center [695, 378] width 16 height 16
click at [734, 380] on button "Select a value" at bounding box center [800, 379] width 378 height 32
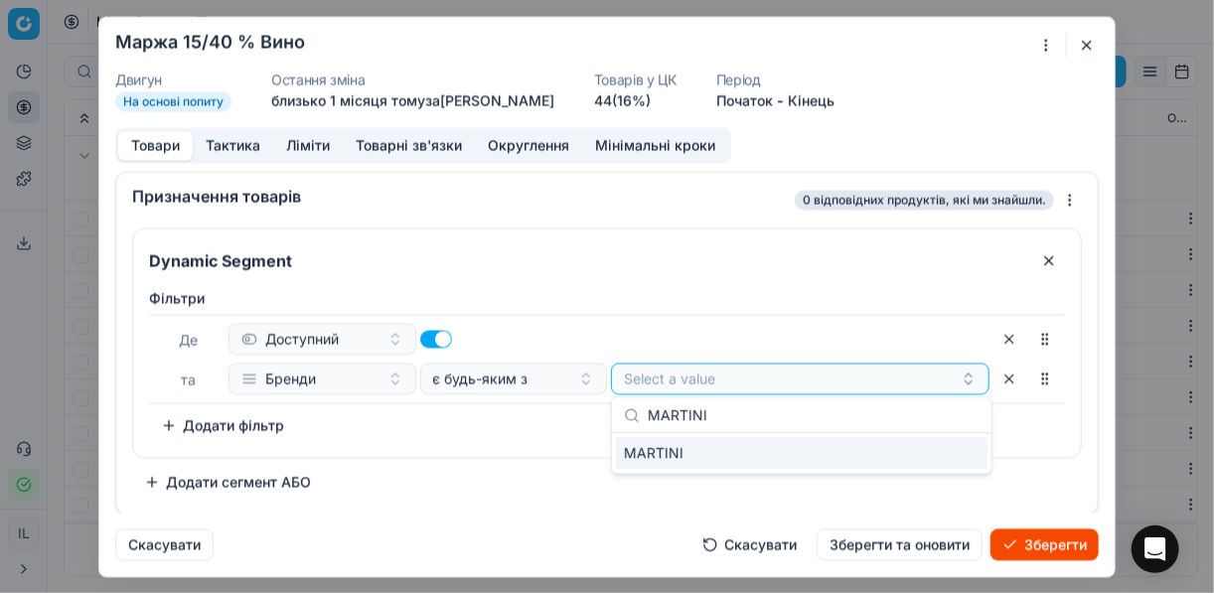
type input "MARTINI"
click at [925, 453] on div "MARTINI" at bounding box center [801, 453] width 371 height 32
click at [541, 437] on div "Фiльтри Де Доступний та Бренди є будь-яким з MARTINI To pick up a sortable item…" at bounding box center [607, 364] width 916 height 153
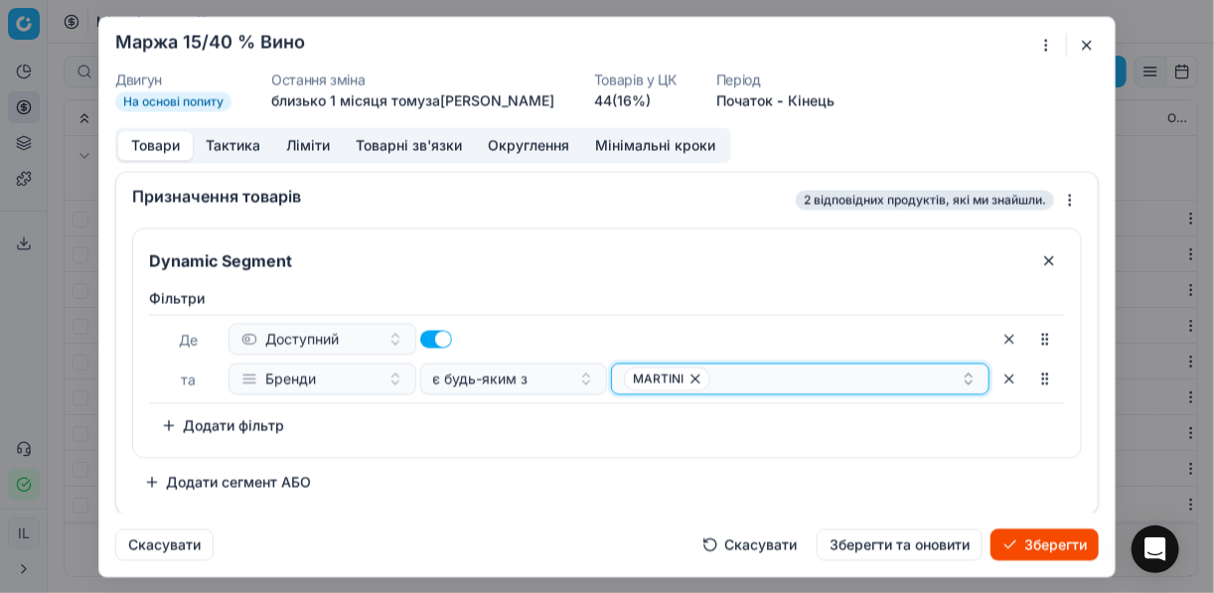
click at [758, 368] on div "MARTINI" at bounding box center [792, 378] width 337 height 24
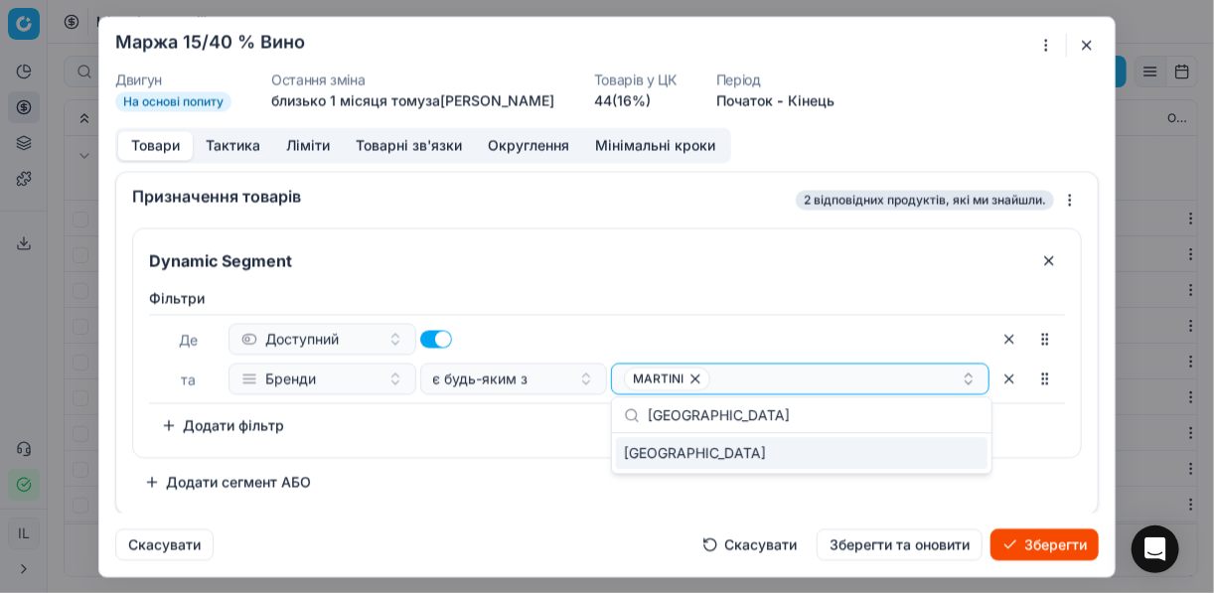
type input "VILLA UA"
click at [922, 451] on div "VILLA UA" at bounding box center [801, 453] width 371 height 32
click at [557, 445] on div "Фiльтри Де Доступний та Бренди є будь-яким з MARTINI VILLA UA To pick up a sort…" at bounding box center [607, 368] width 948 height 177
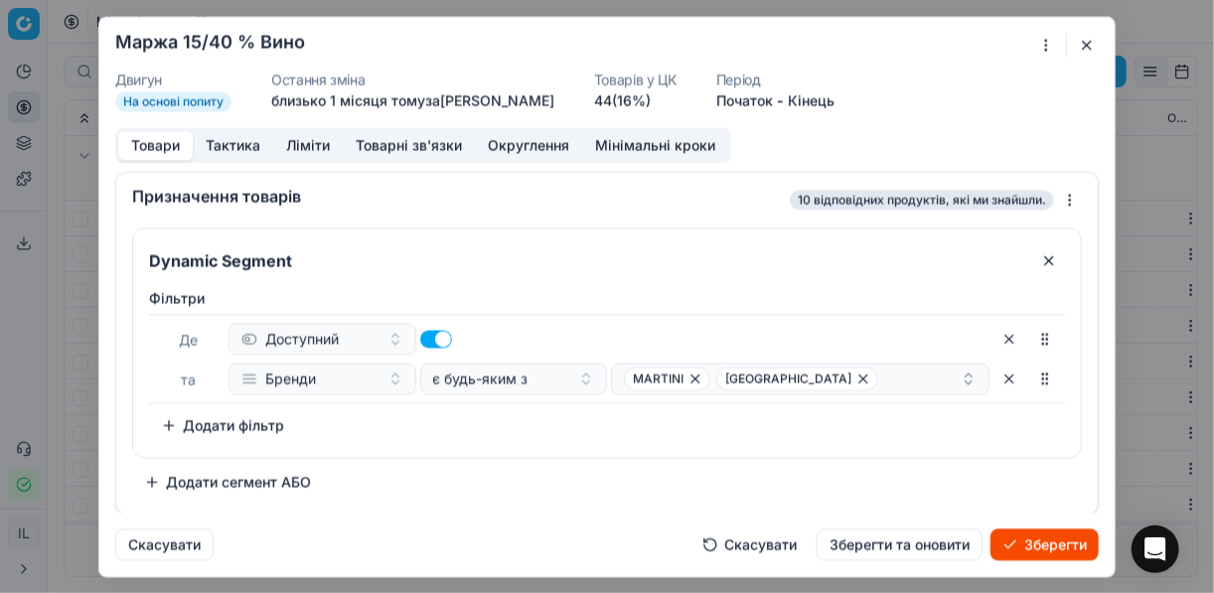
click at [1043, 546] on button "Зберегти" at bounding box center [1044, 544] width 108 height 32
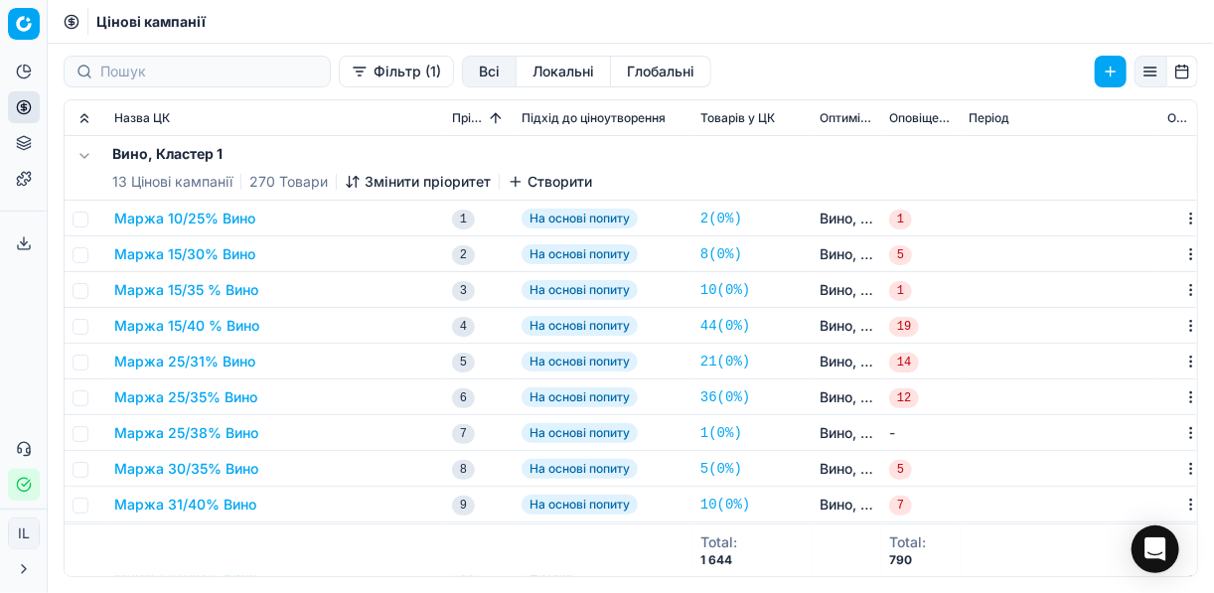
click at [208, 362] on button "Маржа 25/31% Вино" at bounding box center [184, 362] width 141 height 20
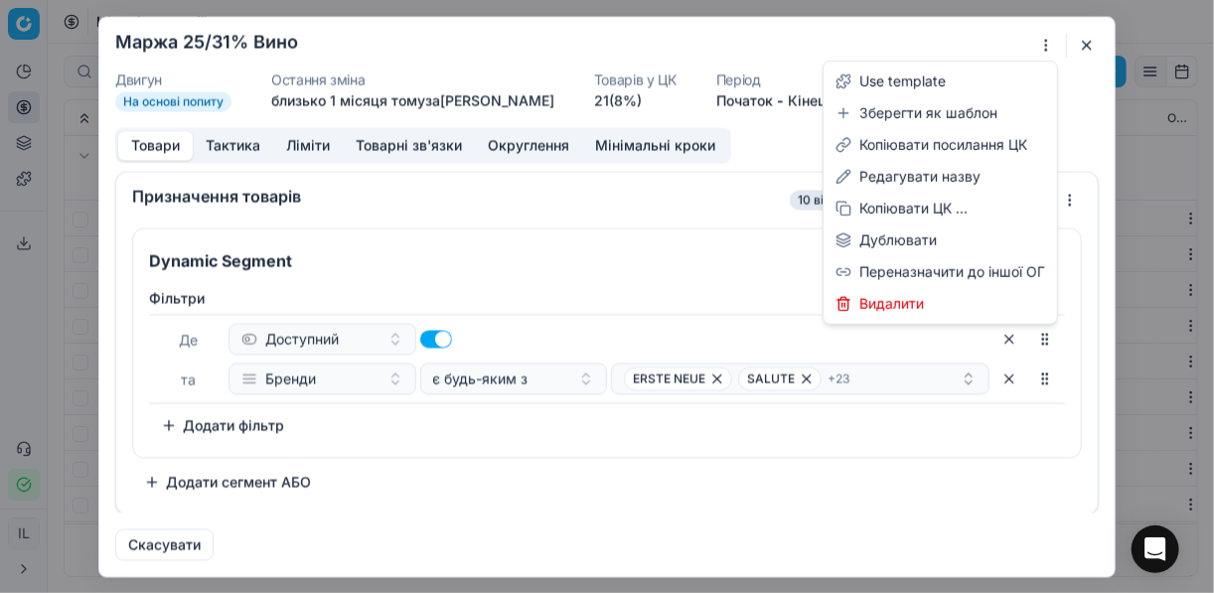
click at [1041, 51] on div "Ми зберігаємо налаштування ЦК. Будь ласка, зачекайте, це може зайняти декілька …" at bounding box center [607, 296] width 1214 height 593
click at [901, 173] on div "Редагувати назву" at bounding box center [939, 177] width 225 height 32
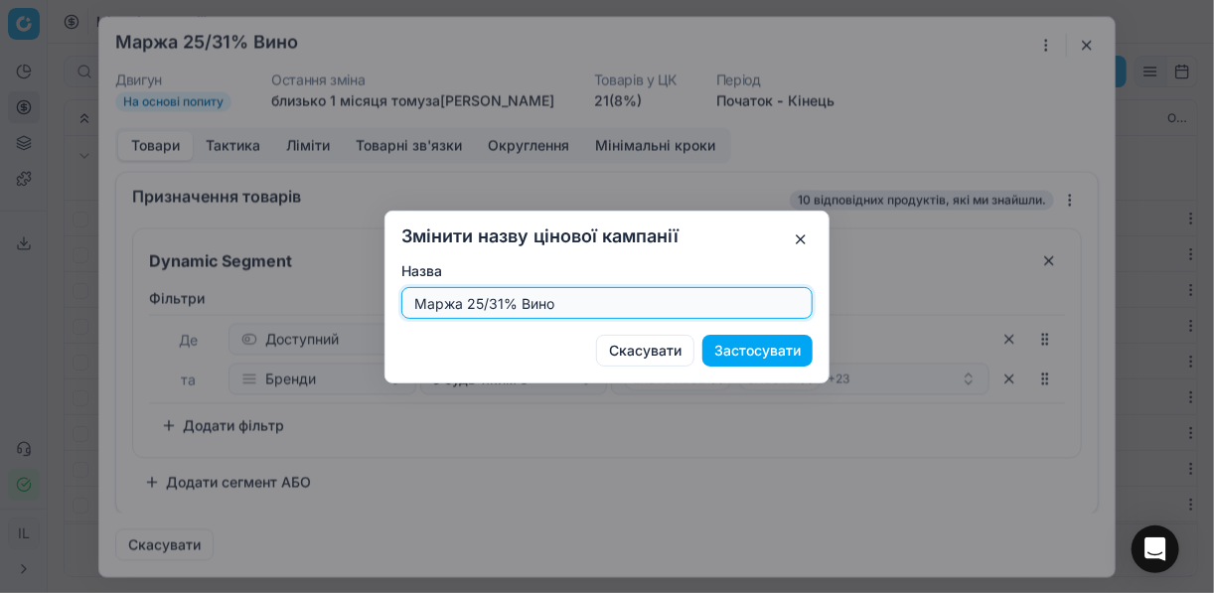
click at [501, 301] on input "Маржа 25/31% Вино" at bounding box center [606, 303] width 393 height 30
type input "Маржа 20/35% Вино"
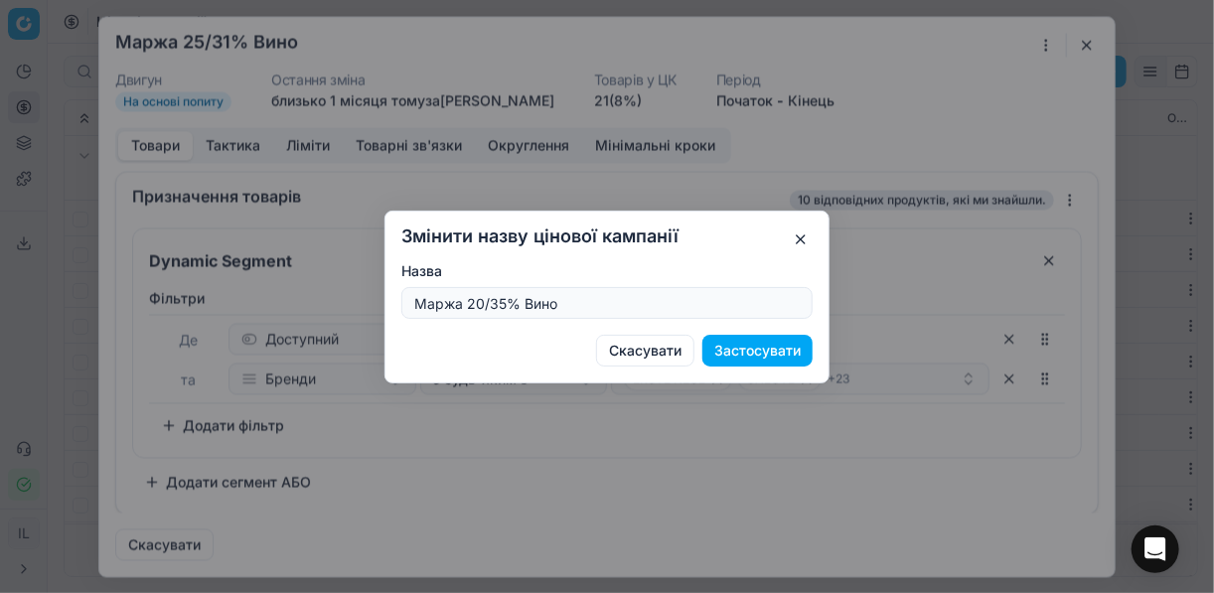
click at [780, 353] on button "Застосувати" at bounding box center [757, 351] width 110 height 32
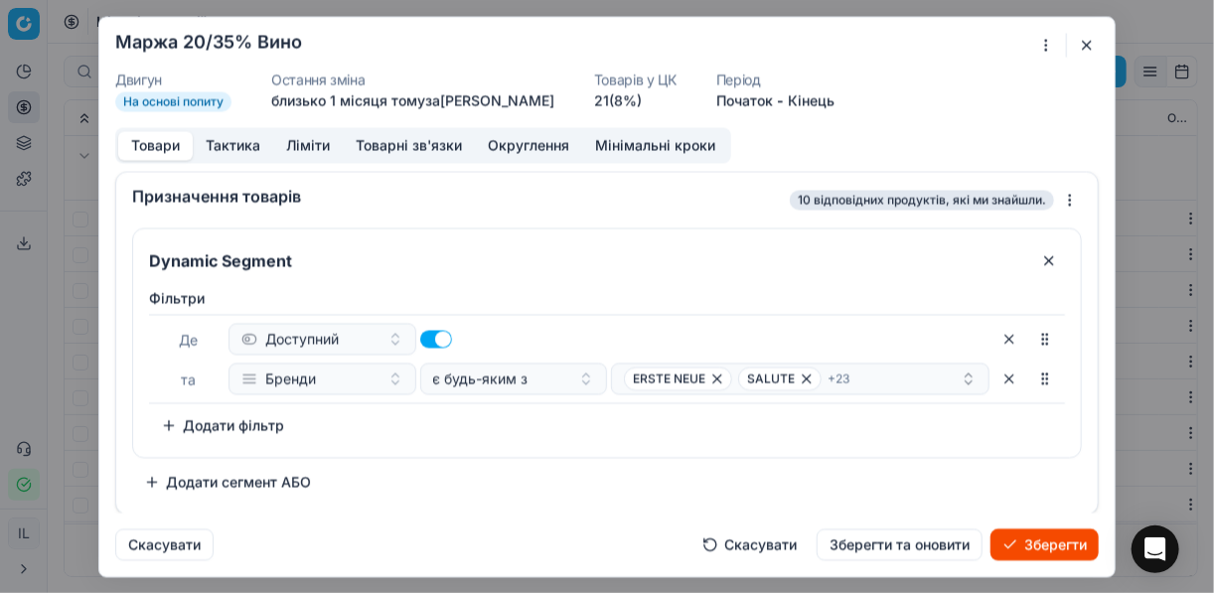
click at [295, 146] on button "Ліміти" at bounding box center [308, 145] width 70 height 29
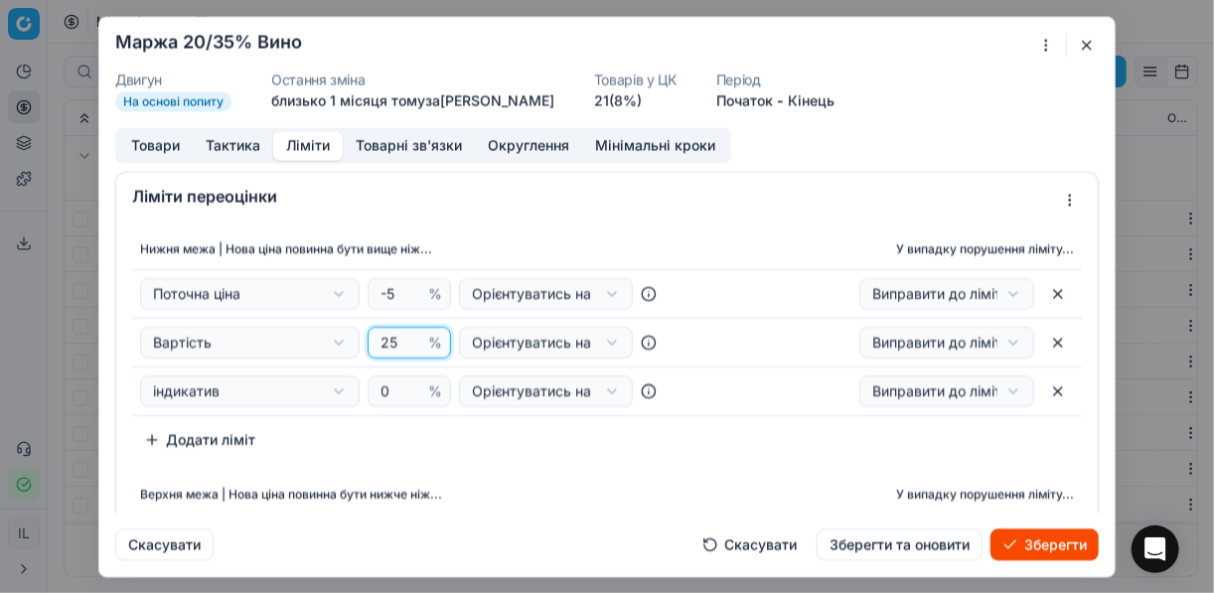
click at [396, 341] on input "25" at bounding box center [400, 343] width 48 height 30
type input "20"
click at [470, 429] on div "Нижня межа | Нова ціна повинна бути вище ніж... У випадку порушення ліміту... П…" at bounding box center [607, 342] width 950 height 226
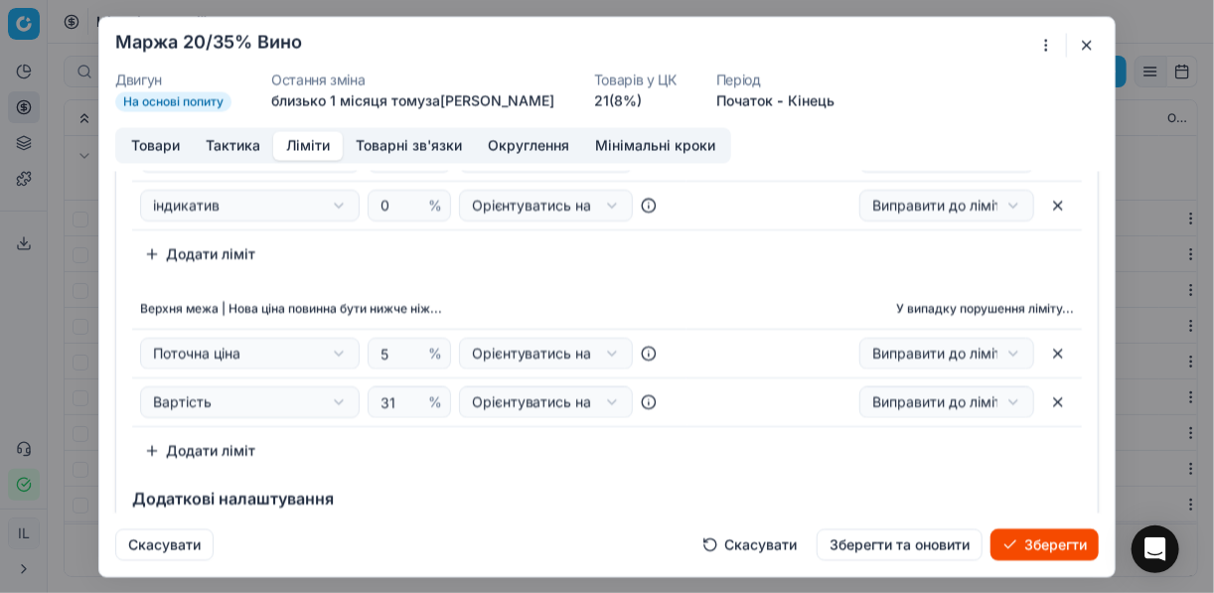
scroll to position [238, 0]
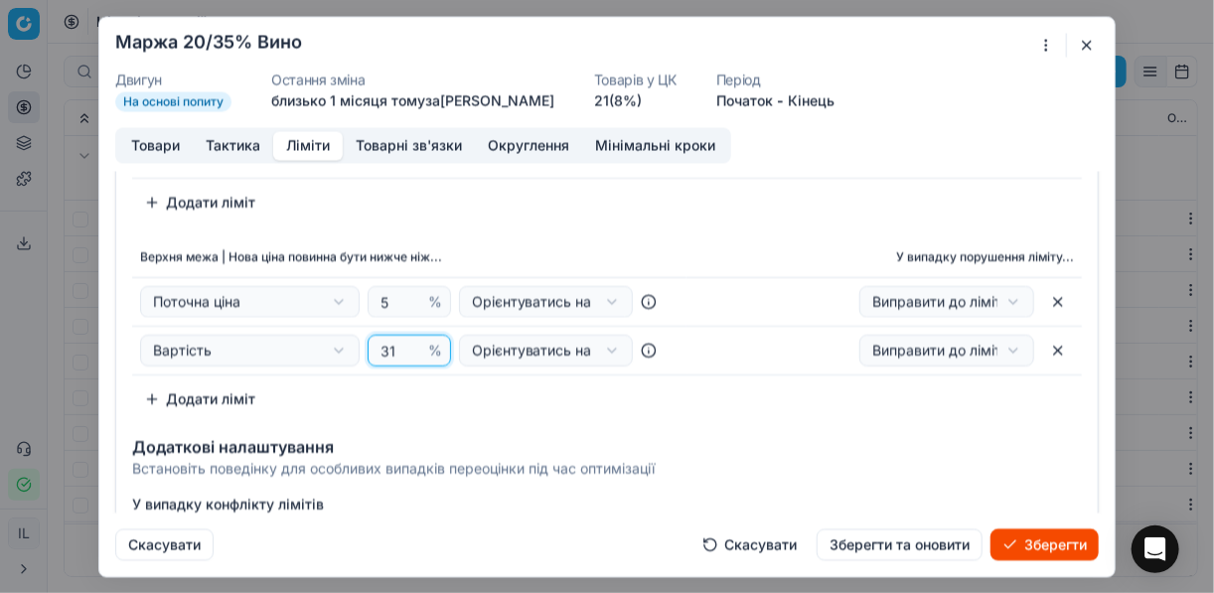
click at [392, 351] on input "31" at bounding box center [400, 350] width 48 height 30
type input "35"
drag, startPoint x: 564, startPoint y: 432, endPoint x: 551, endPoint y: 421, distance: 16.9
click at [563, 432] on div "Додаткові налаштування Встановіть поведінку для особливих випадків переоцінки п…" at bounding box center [606, 454] width 981 height 64
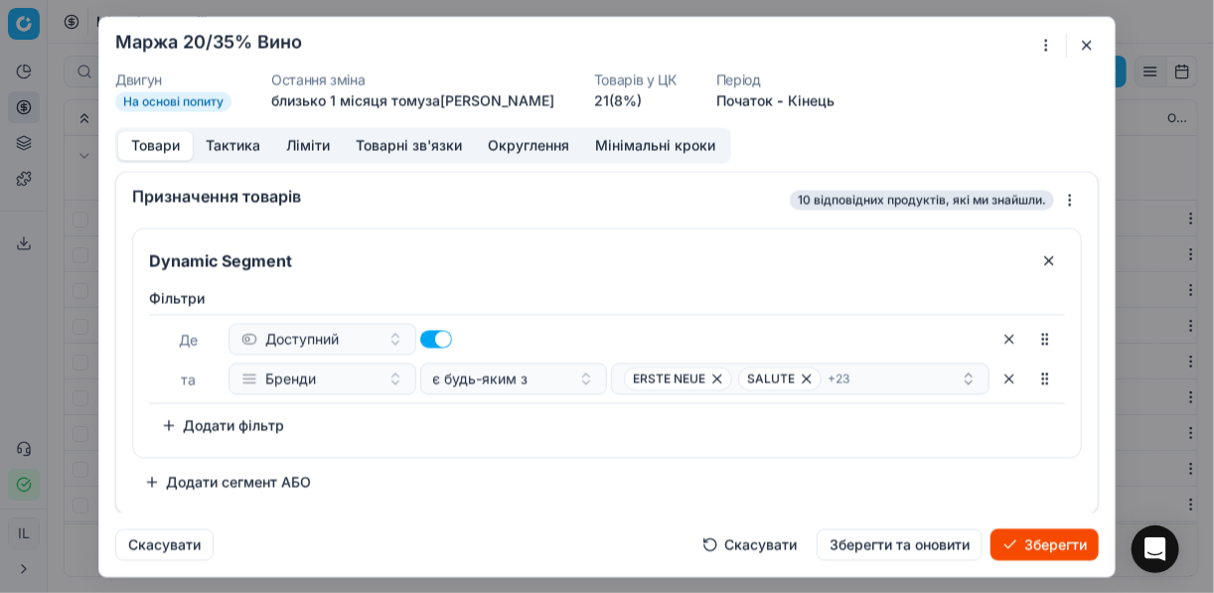
click at [156, 139] on button "Товари" at bounding box center [155, 145] width 74 height 29
click at [715, 376] on icon "button" at bounding box center [717, 378] width 16 height 16
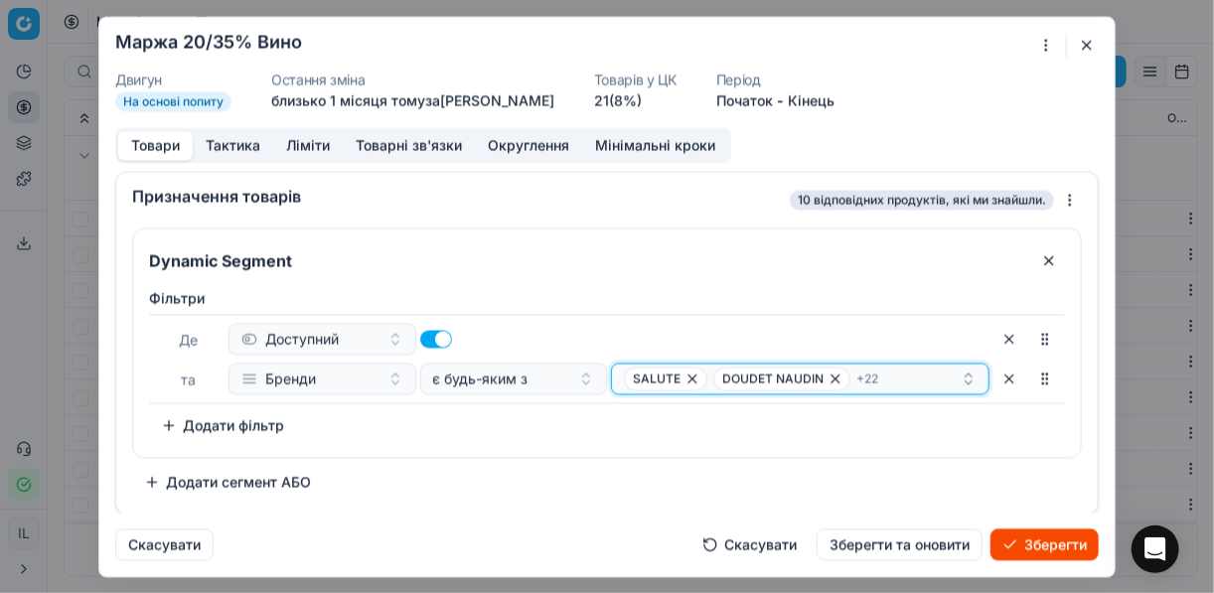
click at [695, 381] on icon "button" at bounding box center [692, 378] width 16 height 16
click at [732, 378] on icon "button" at bounding box center [732, 378] width 16 height 16
click at [783, 378] on icon "button" at bounding box center [790, 378] width 16 height 16
click at [748, 376] on icon "button" at bounding box center [745, 378] width 16 height 16
click at [832, 378] on icon "button" at bounding box center [840, 378] width 16 height 16
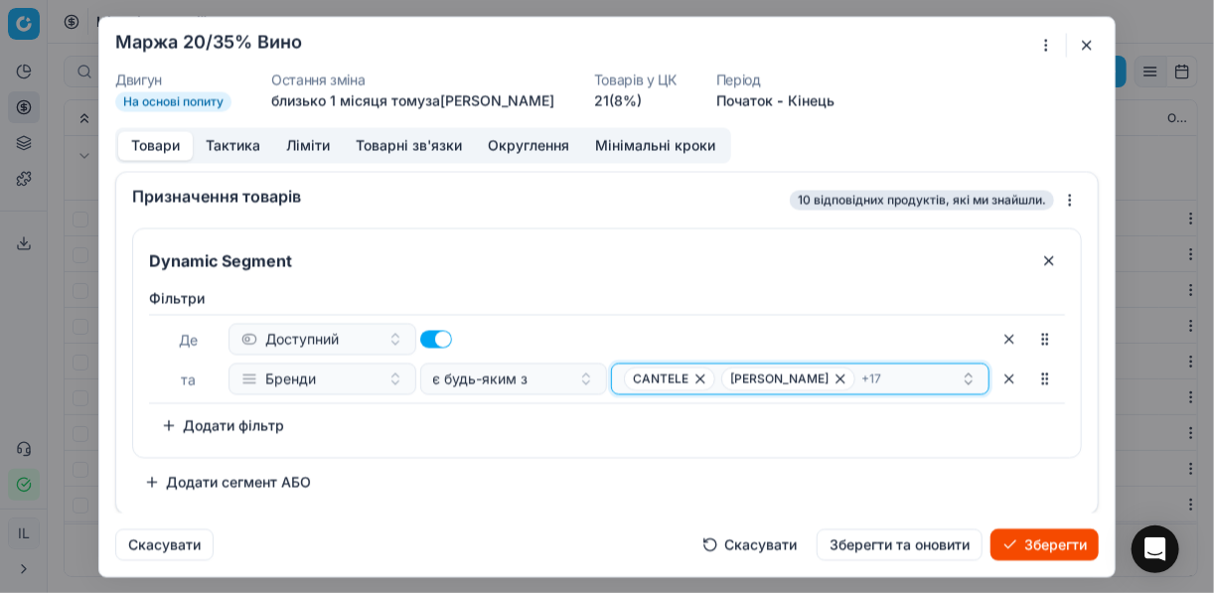
click at [708, 376] on span "CANTELE" at bounding box center [669, 378] width 91 height 24
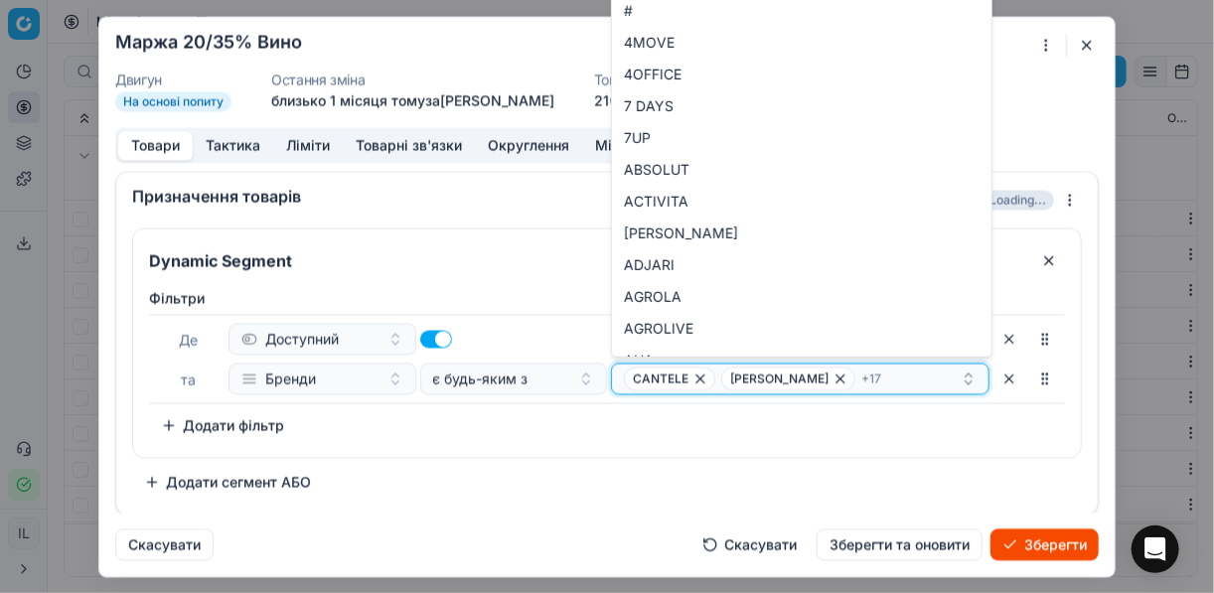
click at [698, 376] on icon "button" at bounding box center [700, 378] width 16 height 16
click at [735, 378] on icon "button" at bounding box center [743, 378] width 16 height 16
click at [713, 376] on icon "button" at bounding box center [719, 378] width 16 height 16
click at [706, 380] on span "DR. LOOSEN" at bounding box center [678, 378] width 108 height 24
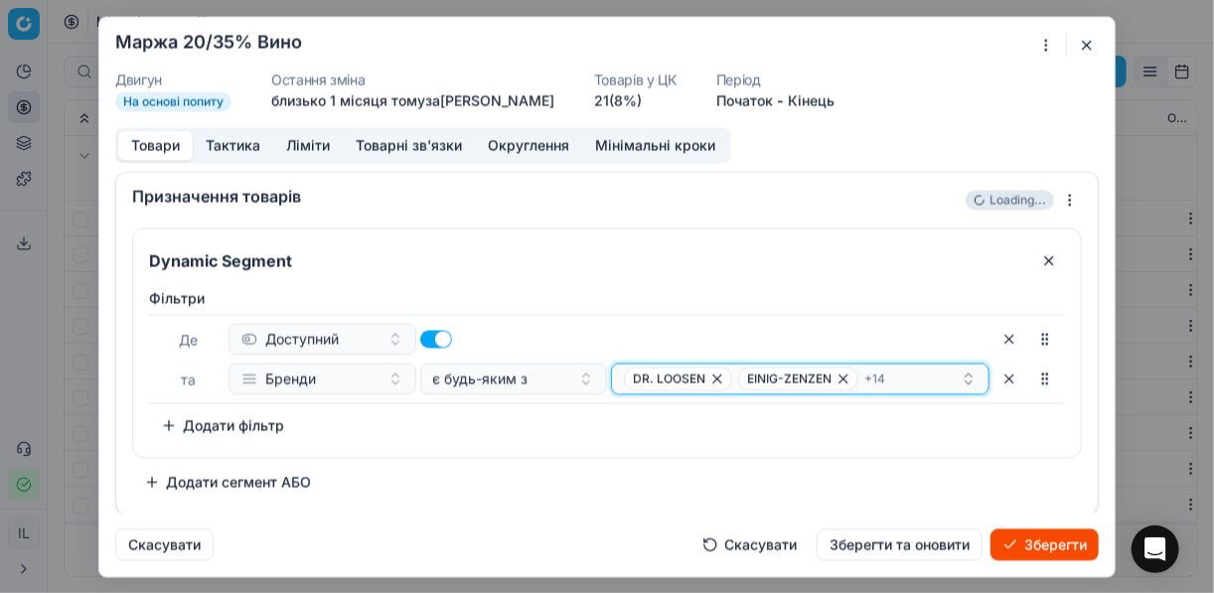
click at [709, 380] on icon "button" at bounding box center [717, 378] width 16 height 16
click at [726, 376] on icon "button" at bounding box center [729, 378] width 16 height 16
click at [752, 374] on icon "button" at bounding box center [760, 378] width 16 height 16
click at [735, 377] on icon "button" at bounding box center [743, 378] width 16 height 16
click at [697, 378] on icon "button" at bounding box center [698, 378] width 16 height 16
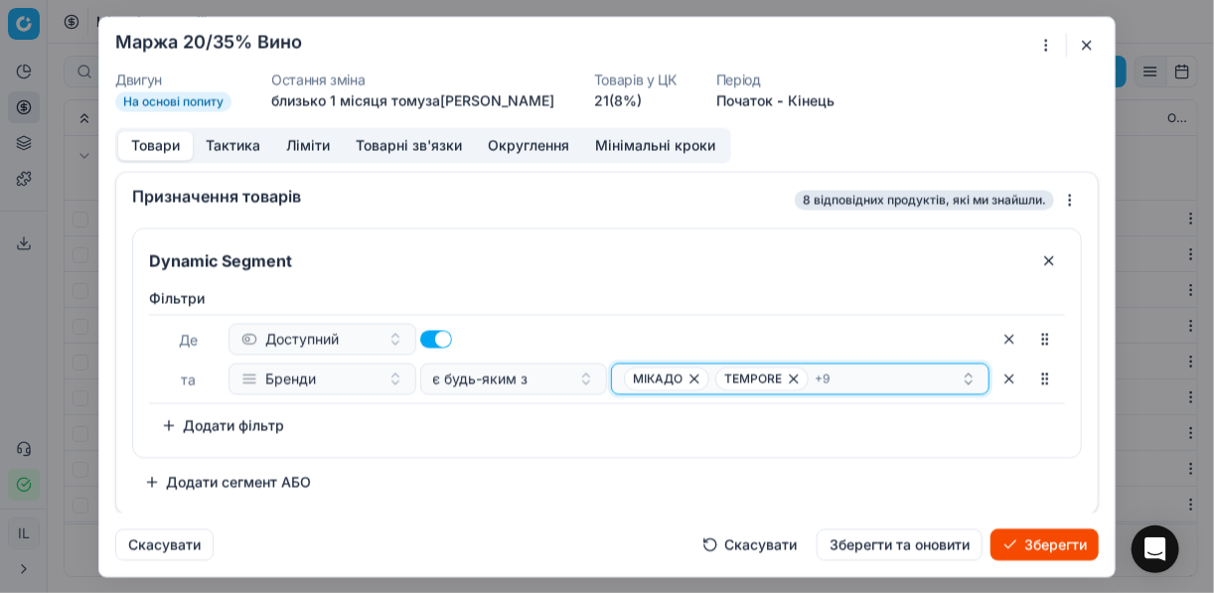
click at [696, 378] on icon "button" at bounding box center [694, 378] width 8 height 8
click at [696, 378] on icon "button" at bounding box center [702, 378] width 16 height 16
click at [709, 378] on icon "button" at bounding box center [709, 378] width 8 height 8
click at [709, 378] on icon "button" at bounding box center [708, 378] width 16 height 16
click at [712, 378] on span "SALENTEIN" at bounding box center [745, 378] width 67 height 16
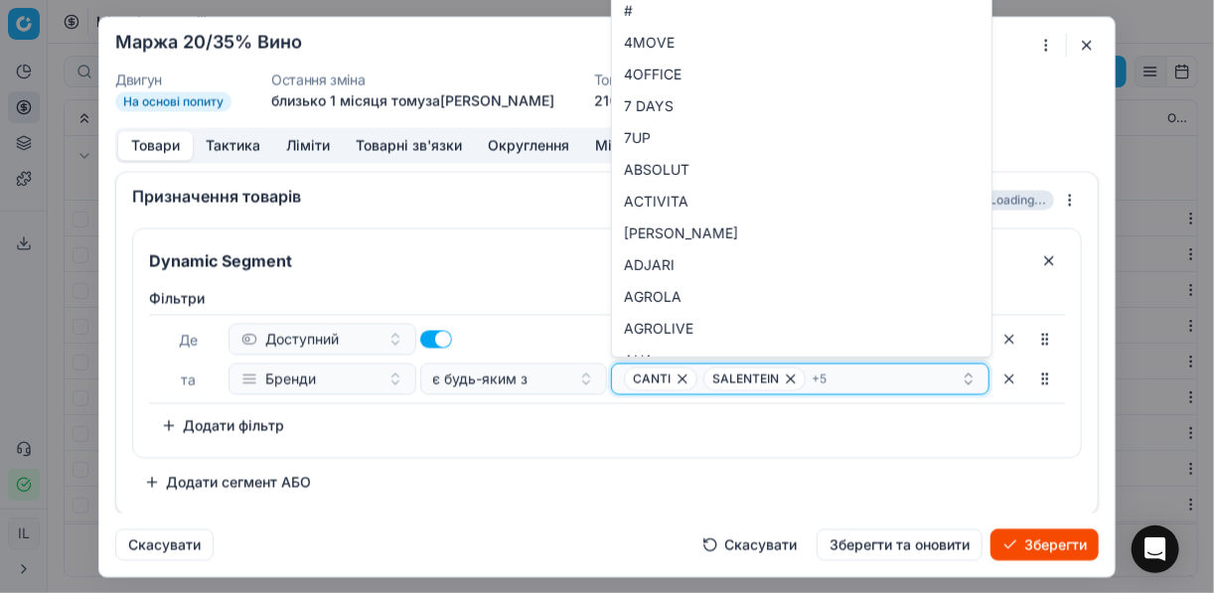
click at [681, 378] on icon "button" at bounding box center [682, 378] width 16 height 16
click at [703, 378] on icon "button" at bounding box center [711, 378] width 16 height 16
click at [682, 378] on icon "button" at bounding box center [685, 378] width 8 height 8
click at [735, 381] on icon "button" at bounding box center [743, 378] width 16 height 16
click at [739, 377] on icon "button" at bounding box center [747, 378] width 16 height 16
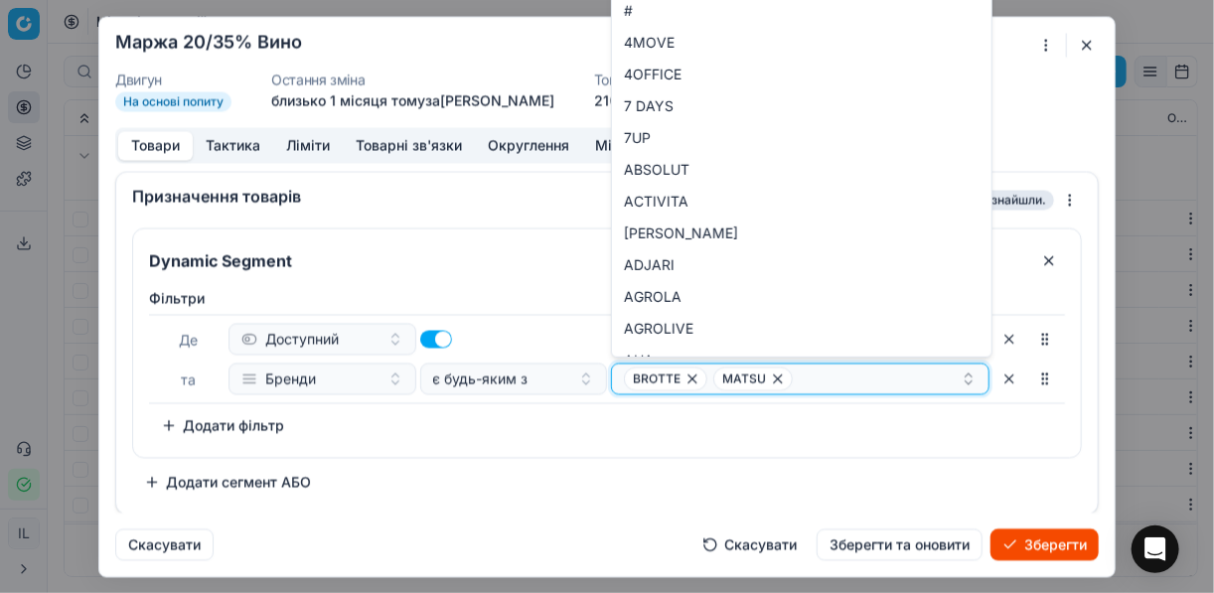
click at [770, 374] on icon "button" at bounding box center [778, 378] width 16 height 16
click at [696, 378] on icon "button" at bounding box center [692, 378] width 16 height 16
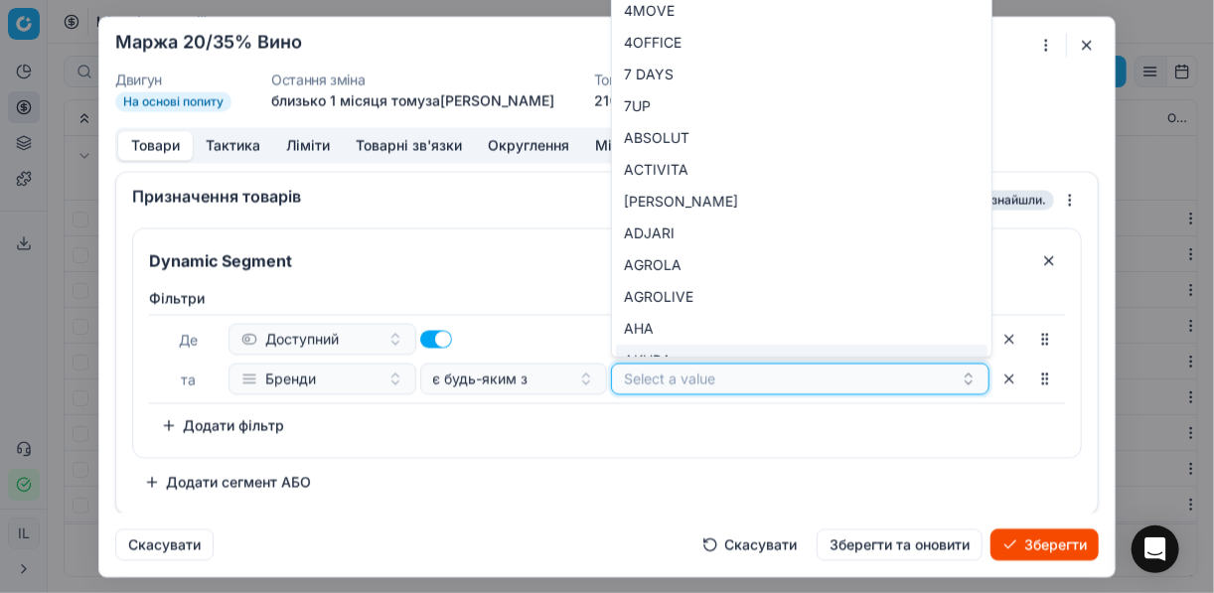
click at [677, 374] on button "Select a value" at bounding box center [800, 379] width 378 height 32
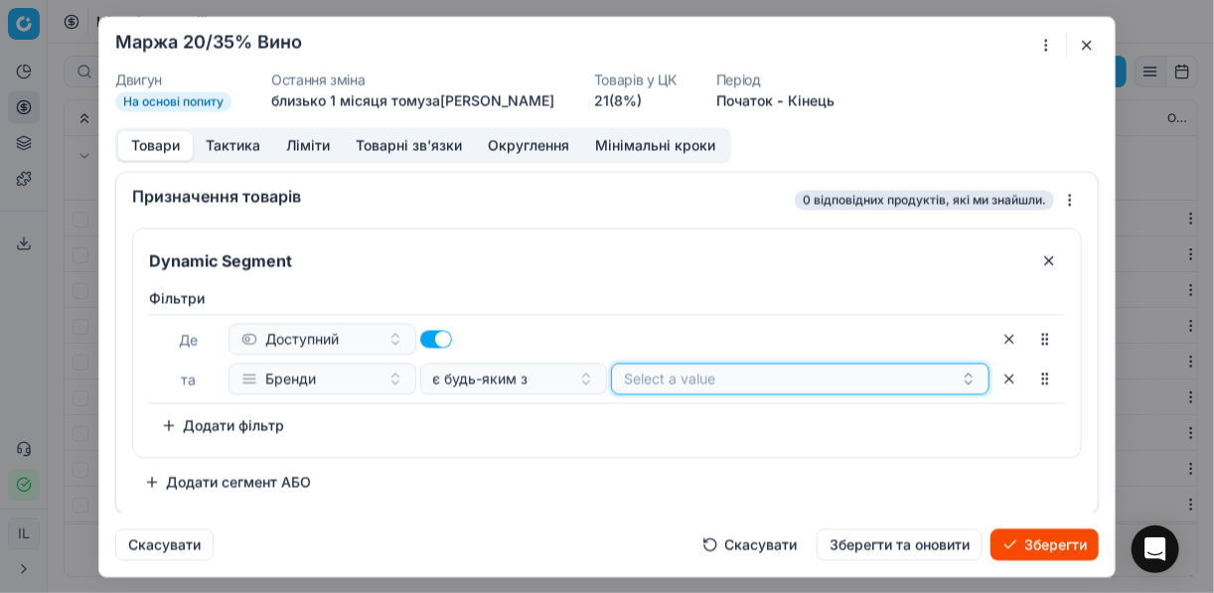
click at [677, 374] on button "Select a value" at bounding box center [800, 379] width 378 height 32
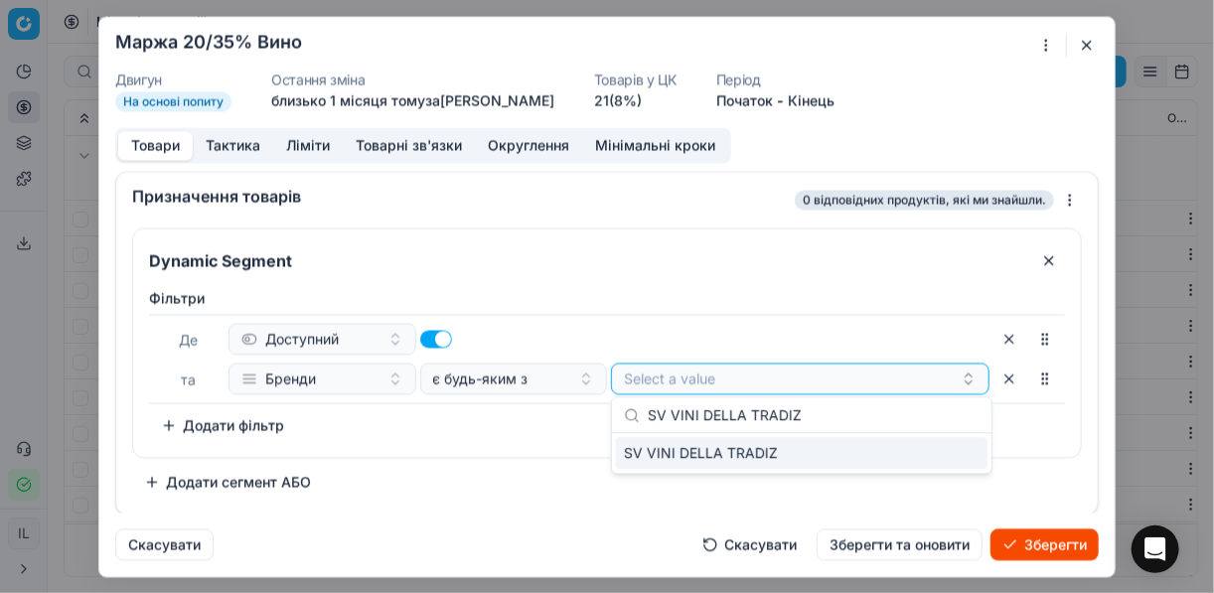
type input "SV VINI DELLA TRADIZ"
drag, startPoint x: 938, startPoint y: 449, endPoint x: 923, endPoint y: 448, distance: 14.9
click at [937, 449] on div "SV VINI DELLA TRADIZ" at bounding box center [801, 453] width 371 height 32
click at [548, 431] on div "Фiльтри Де Доступний та Бренди є будь-яким з SV VINI DELLA TRADIZ To pick up a …" at bounding box center [607, 364] width 916 height 153
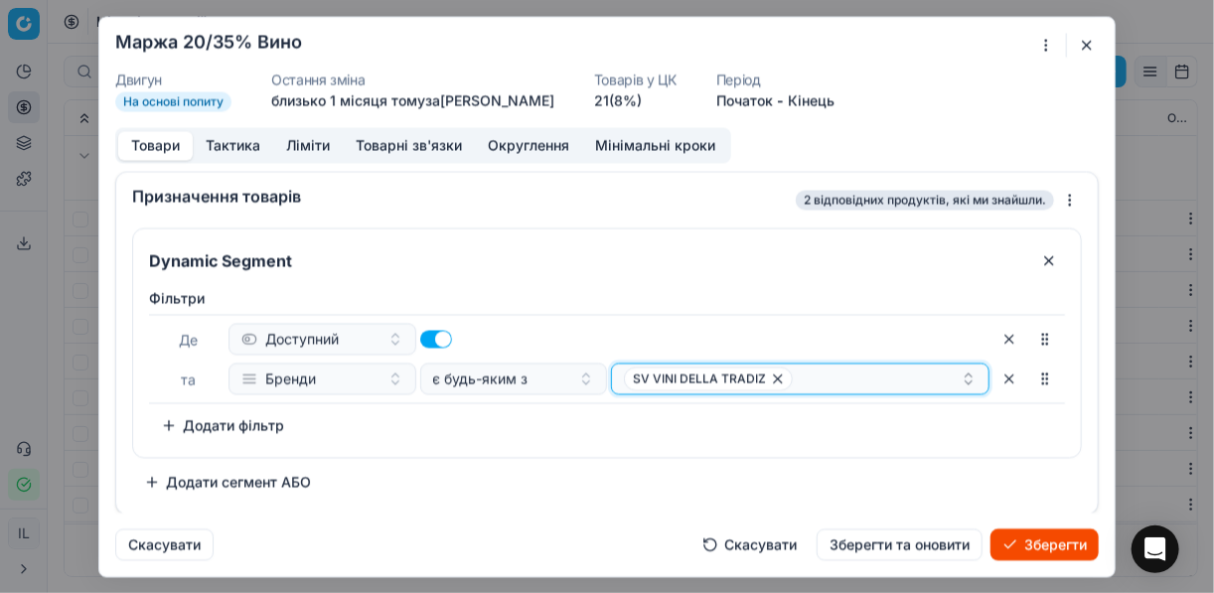
click at [825, 382] on div "SV VINI DELLA TRADIZ" at bounding box center [792, 378] width 337 height 24
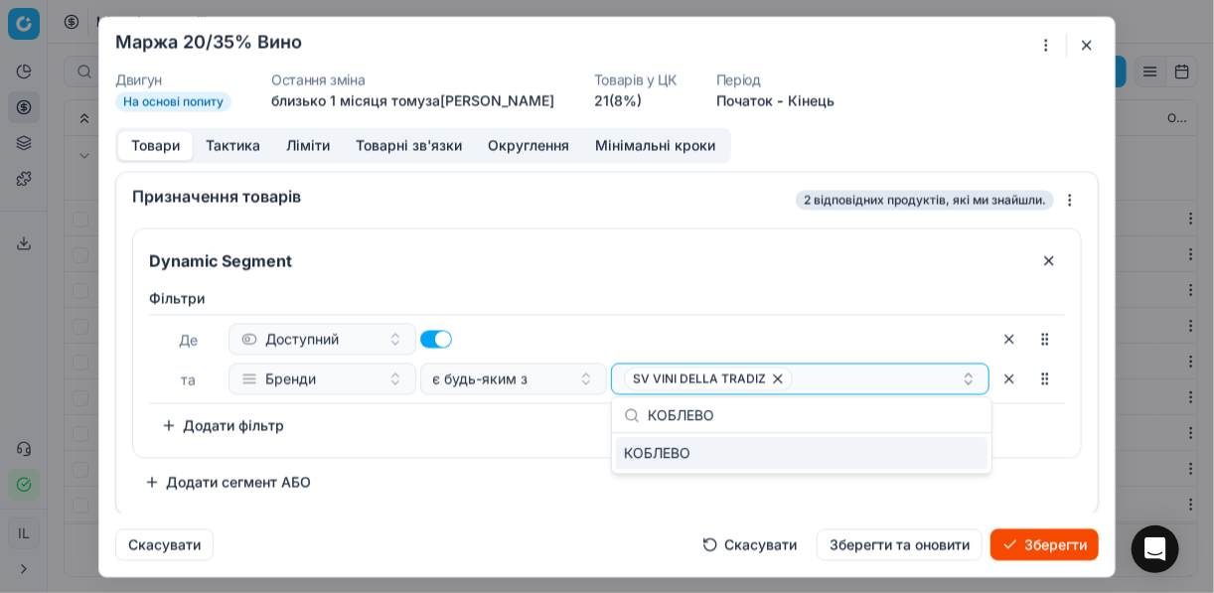
type input "КОБЛЕВО"
click at [959, 454] on div "КОБЛЕВО" at bounding box center [801, 453] width 371 height 32
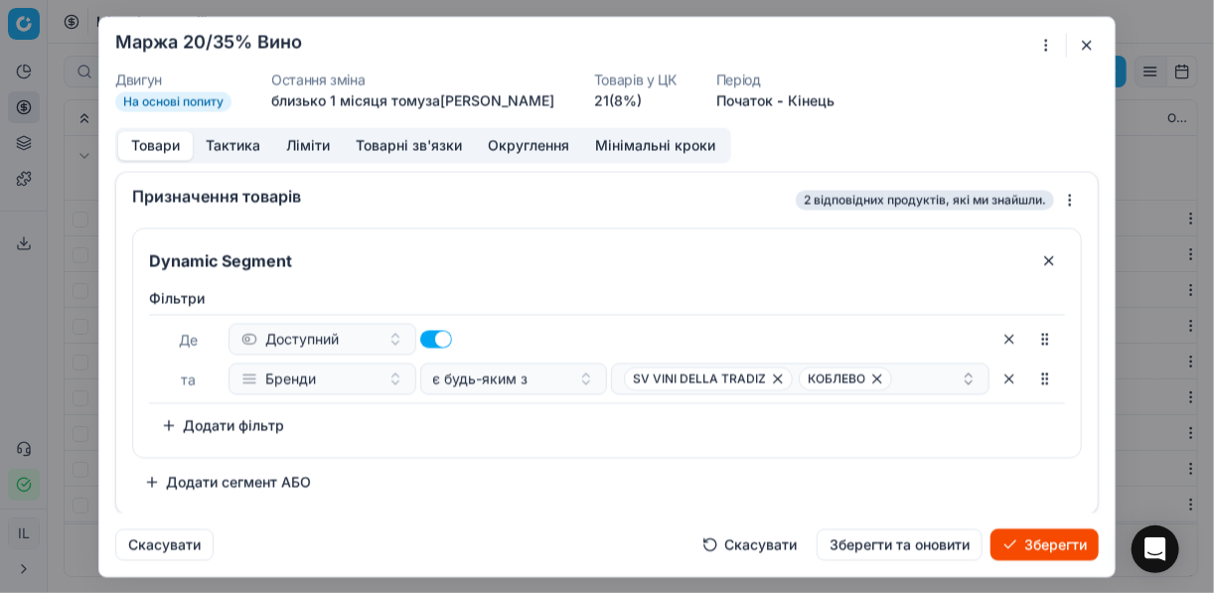
click at [545, 460] on div "Dynamic Segment Фiльтри Де Доступний та Бренди є будь-яким з SV VINI DELLA TRAD…" at bounding box center [607, 362] width 950 height 270
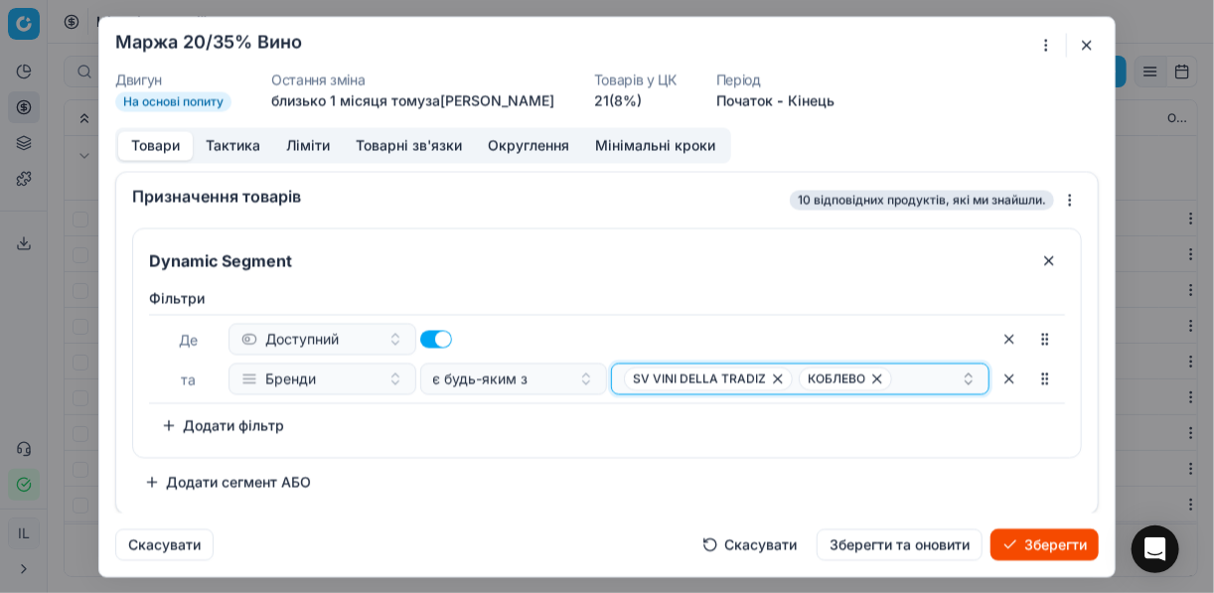
click at [909, 381] on div "SV VINI DELLA TRADIZ КОБЛЕВО" at bounding box center [792, 378] width 337 height 24
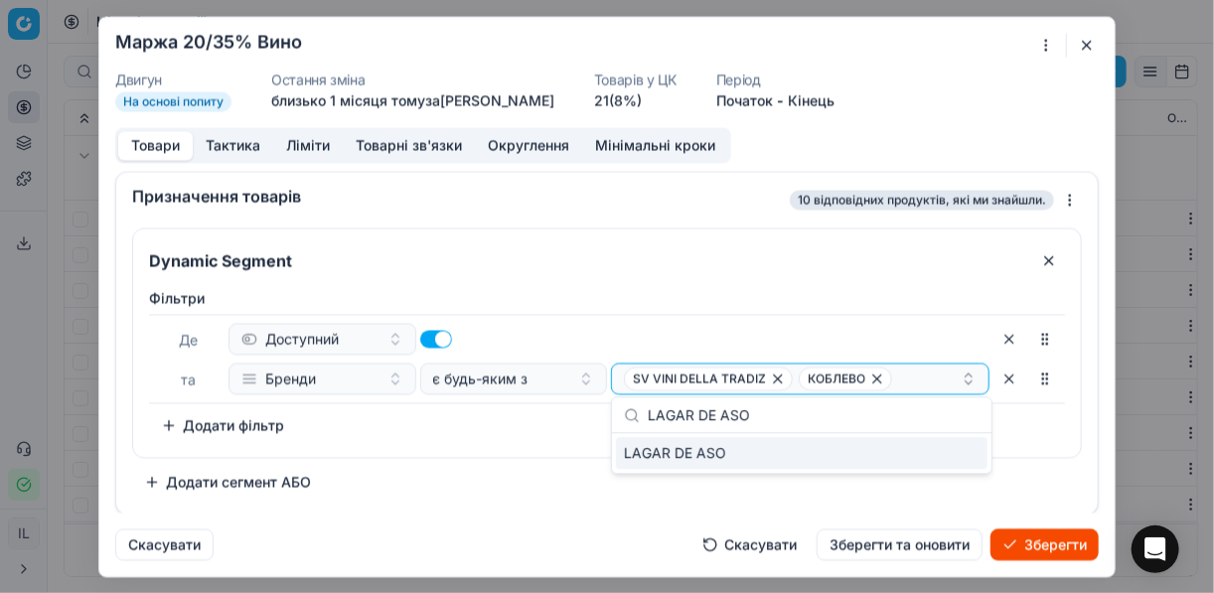
type input "LAGAR DE ASO"
click at [964, 446] on div "LAGAR DE ASO" at bounding box center [801, 453] width 371 height 32
click at [535, 423] on div "Фiльтри Де Доступний та Бренди є будь-яким з SV VINI DELLA TRADIZ КОБЛЕВО + 1 T…" at bounding box center [607, 364] width 916 height 153
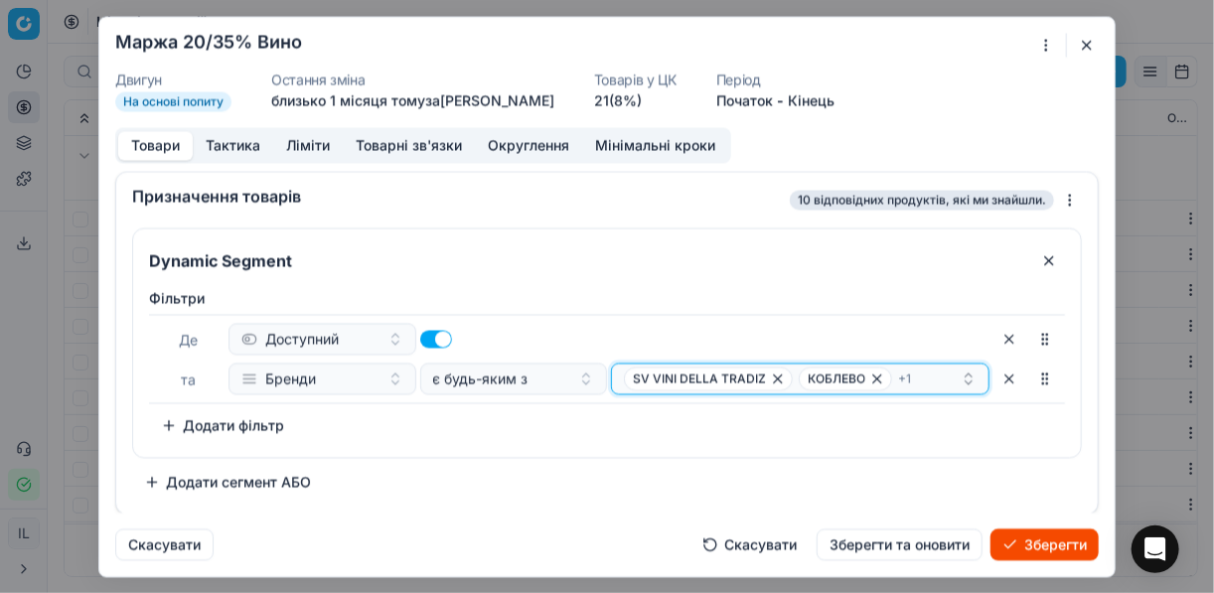
click at [929, 376] on div "SV VINI DELLA TRADIZ КОБЛЕВО + 1" at bounding box center [792, 378] width 337 height 24
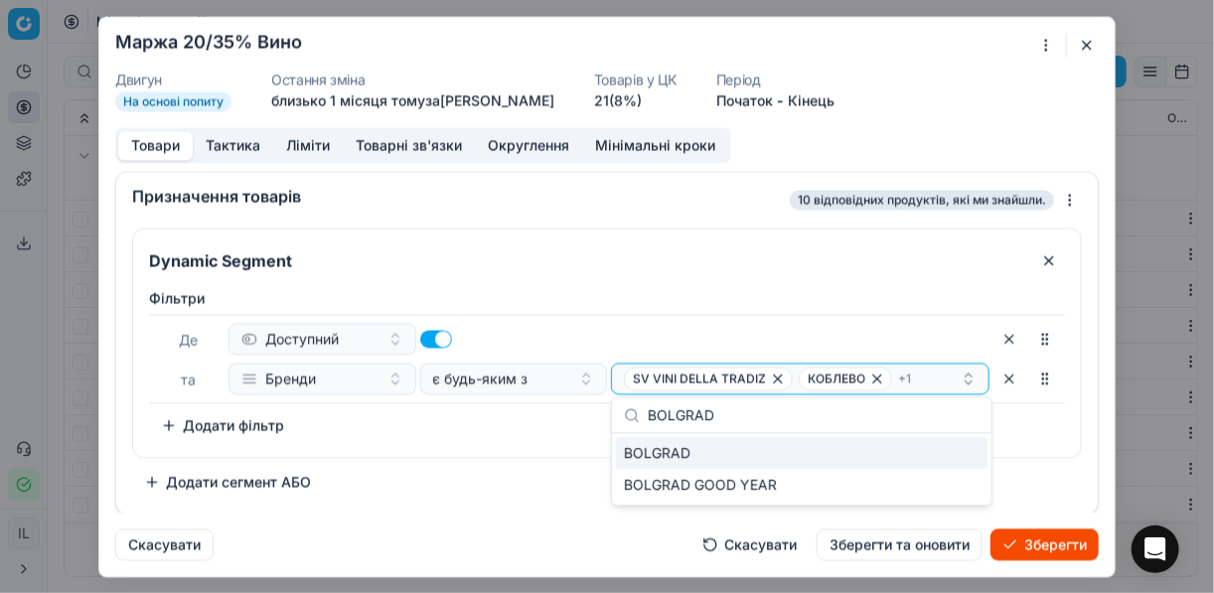
type input "BOLGRAD"
click at [962, 452] on div "BOLGRAD" at bounding box center [801, 453] width 371 height 32
click at [521, 431] on div "Фiльтри Де Доступний та Бренди є будь-яким з SV VINI DELLA TRADIZ КОБЛЕВО + 2 T…" at bounding box center [607, 364] width 916 height 153
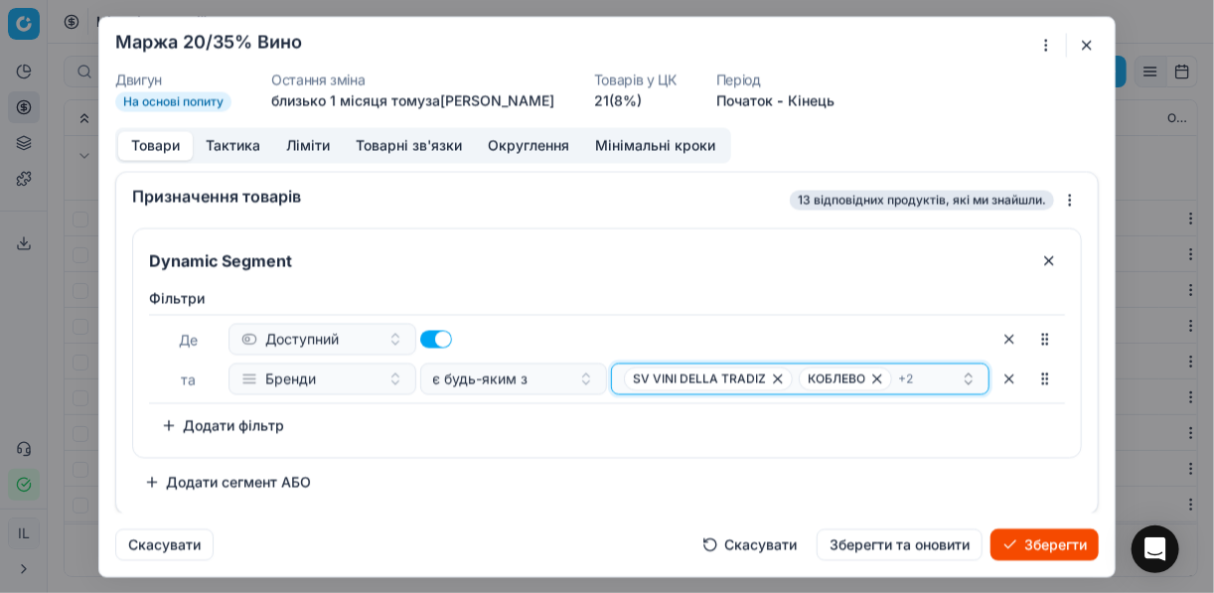
click at [918, 376] on div "SV VINI DELLA TRADIZ КОБЛЕВО + 2" at bounding box center [792, 378] width 337 height 24
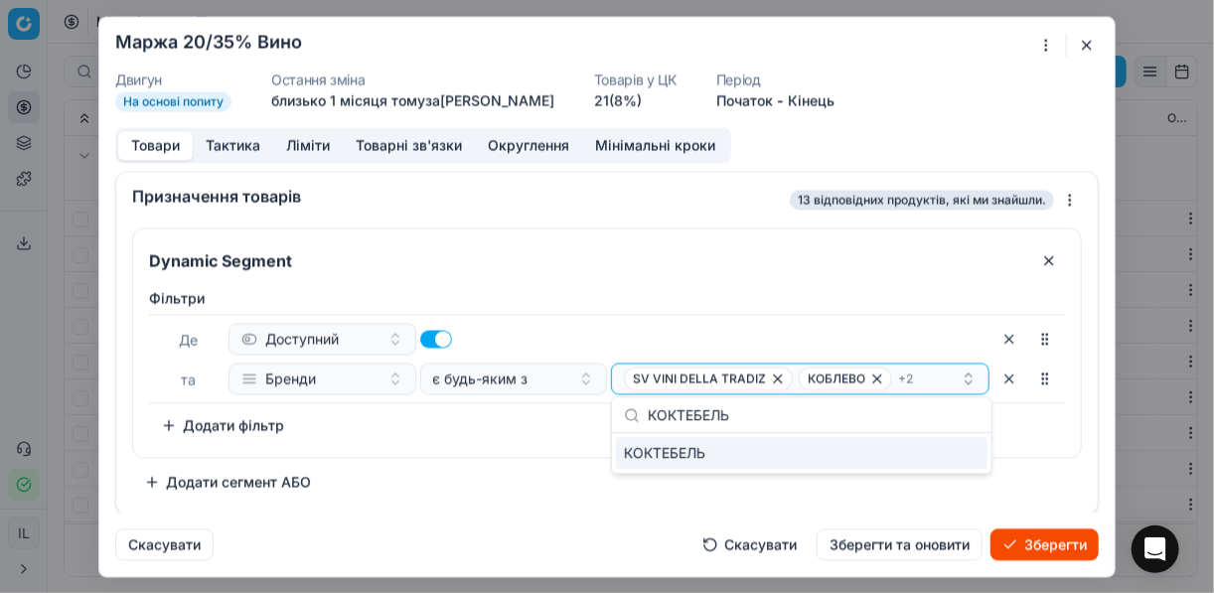
type input "КОКТЕБЕЛЬ"
click at [960, 454] on div "КОКТЕБЕЛЬ" at bounding box center [801, 453] width 371 height 32
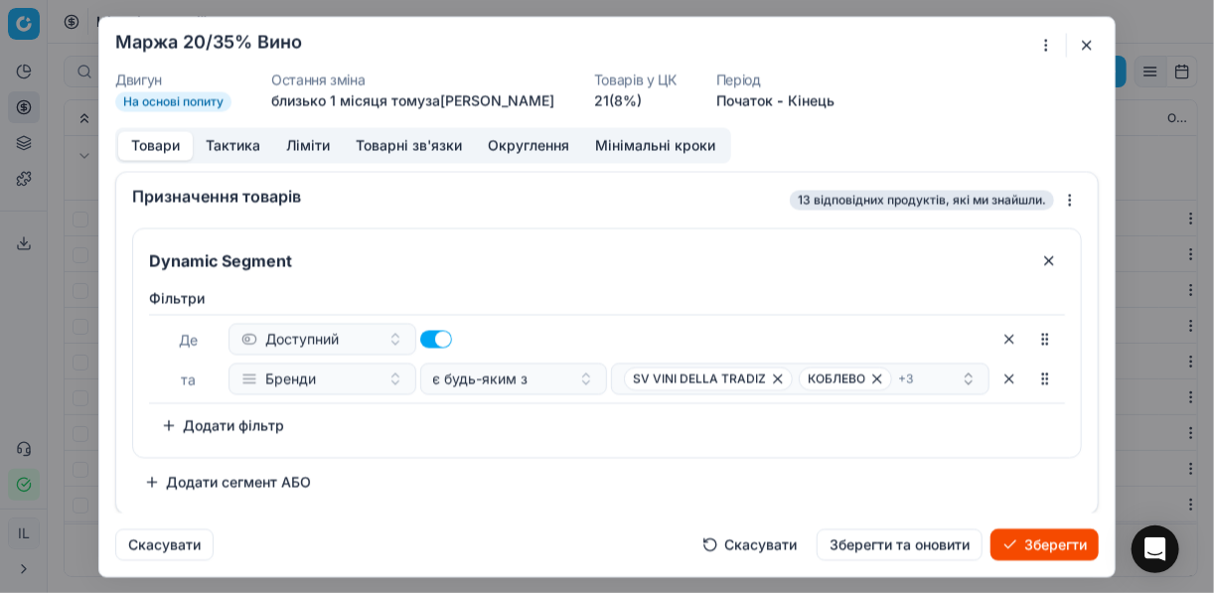
click at [512, 416] on div "Фiльтри Де Доступний та Бренди є будь-яким з SV VINI DELLA TRADIZ КОБЛЕВО + 3 T…" at bounding box center [607, 364] width 916 height 153
click at [934, 375] on div "SV VINI DELLA TRADIZ КОБЛЕВО + 3" at bounding box center [792, 378] width 337 height 24
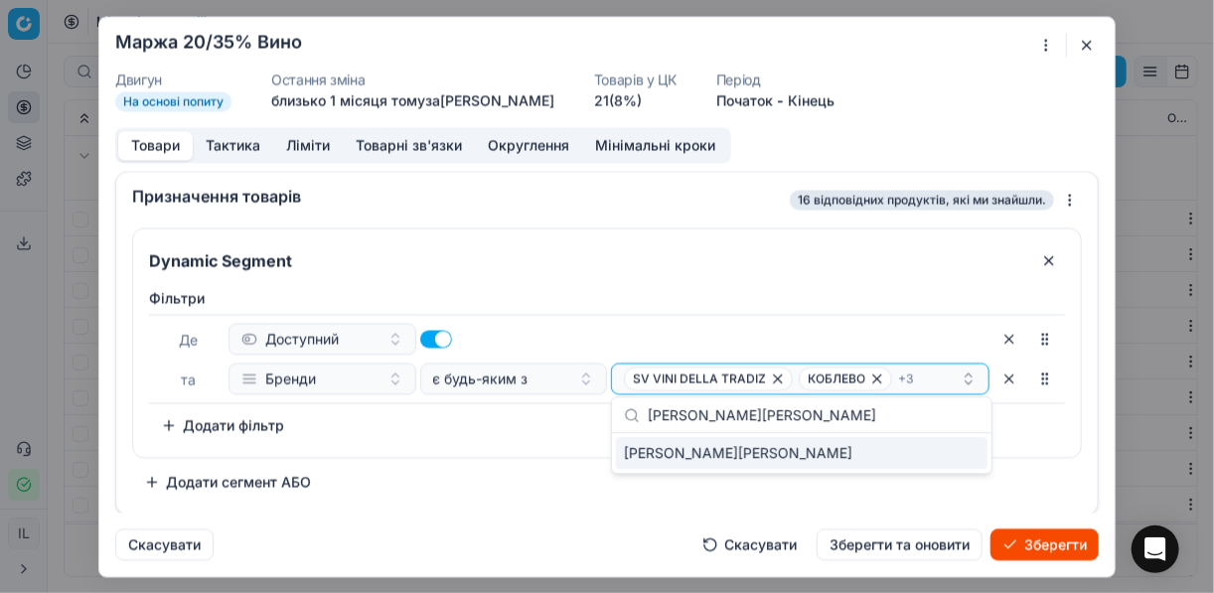
type input "J.GARCIA CARRION"
click at [960, 456] on div "J.GARCIA CARRION" at bounding box center [801, 453] width 371 height 32
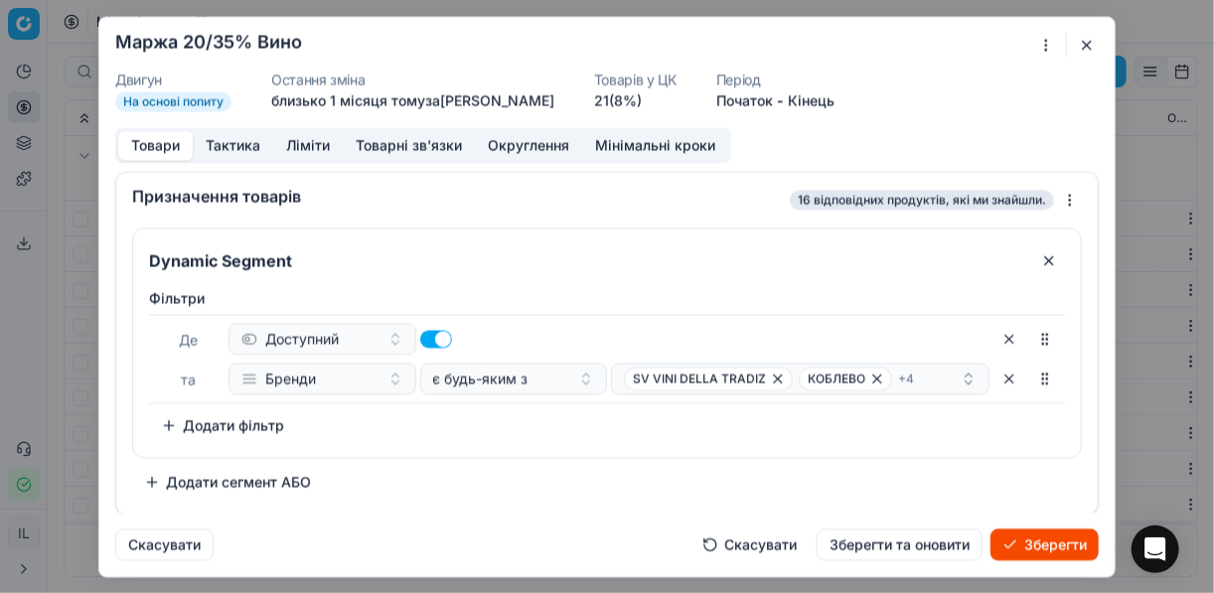
click at [590, 424] on div "Фiльтри Де Доступний та Бренди є будь-яким з SV VINI DELLA TRADIZ КОБЛЕВО + 4 T…" at bounding box center [607, 364] width 916 height 153
click at [922, 377] on div "SV VINI DELLA TRADIZ КОБЛЕВО + 4" at bounding box center [792, 378] width 337 height 24
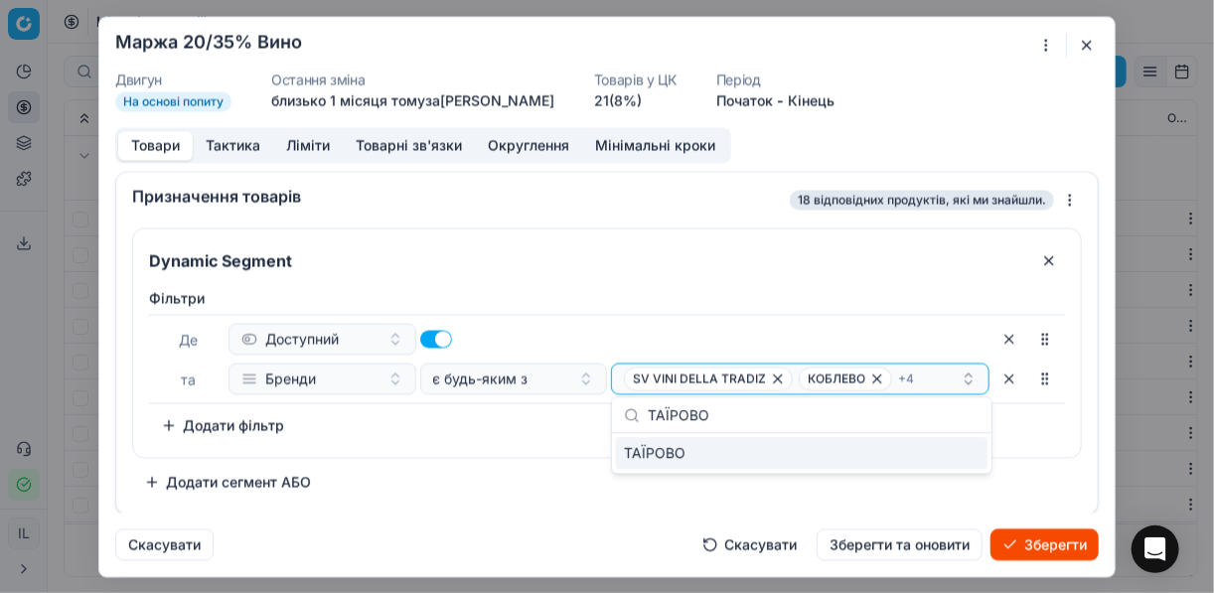
type input "ТАЇРОВО"
click at [974, 455] on div "ТАЇРОВО" at bounding box center [801, 453] width 371 height 32
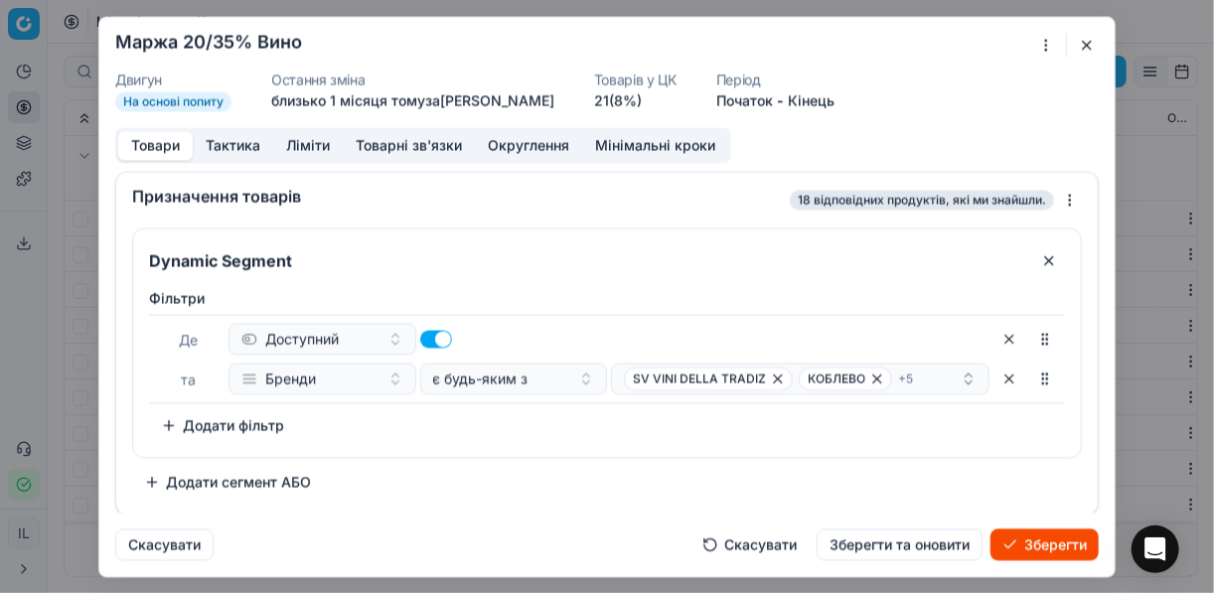
click at [516, 434] on div "Фiльтри Де Доступний та Бренди є будь-яким з SV VINI DELLA TRADIZ КОБЛЕВО + 5 T…" at bounding box center [607, 364] width 916 height 153
click at [924, 373] on div "SV VINI DELLA TRADIZ КОБЛЕВО + 5" at bounding box center [792, 378] width 337 height 24
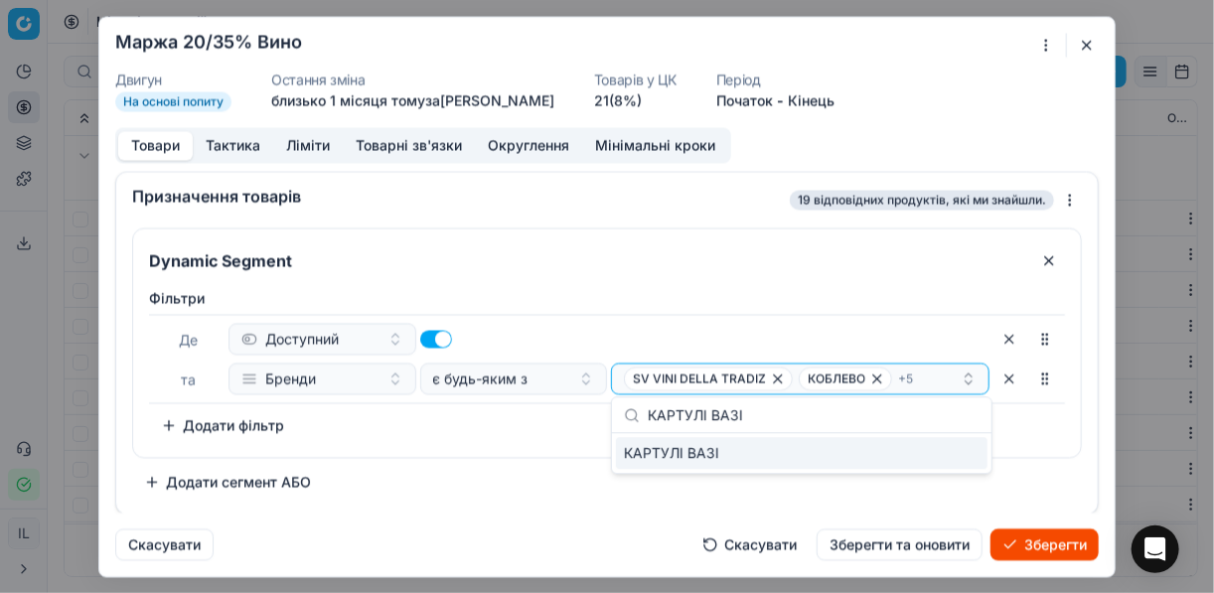
type input "КАРТУЛІ ВАЗІ"
click at [956, 463] on div "КАРТУЛІ ВАЗІ" at bounding box center [801, 453] width 371 height 32
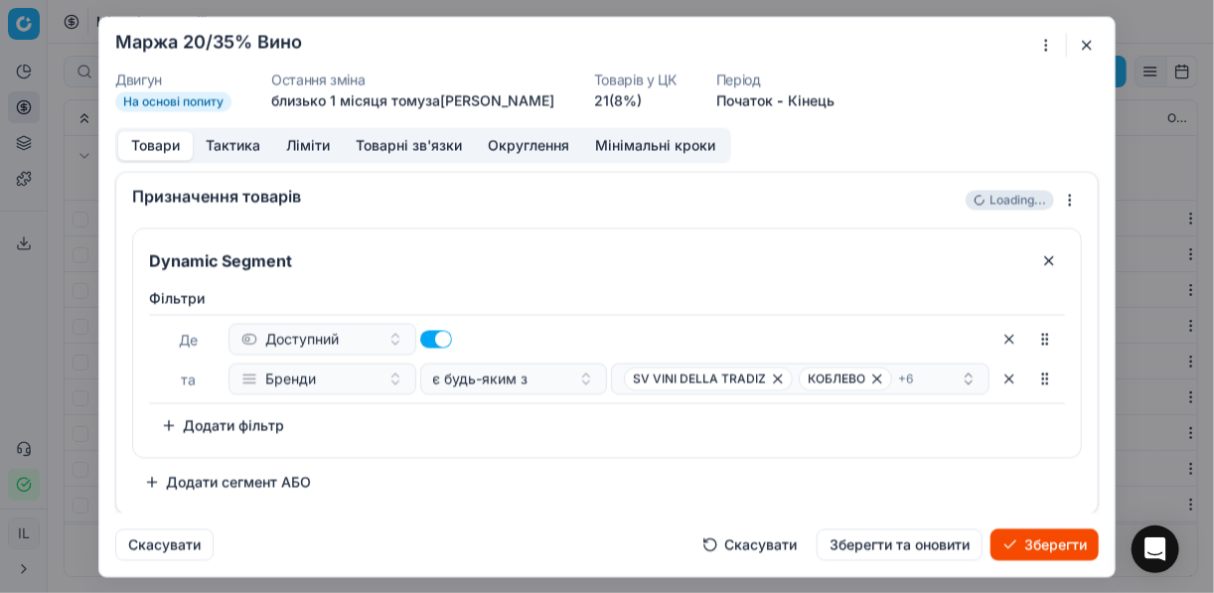
click at [482, 456] on div "Dynamic Segment Фiльтри Де Доступний та Бренди є будь-яким з SV VINI DELLA TRAD…" at bounding box center [607, 362] width 950 height 270
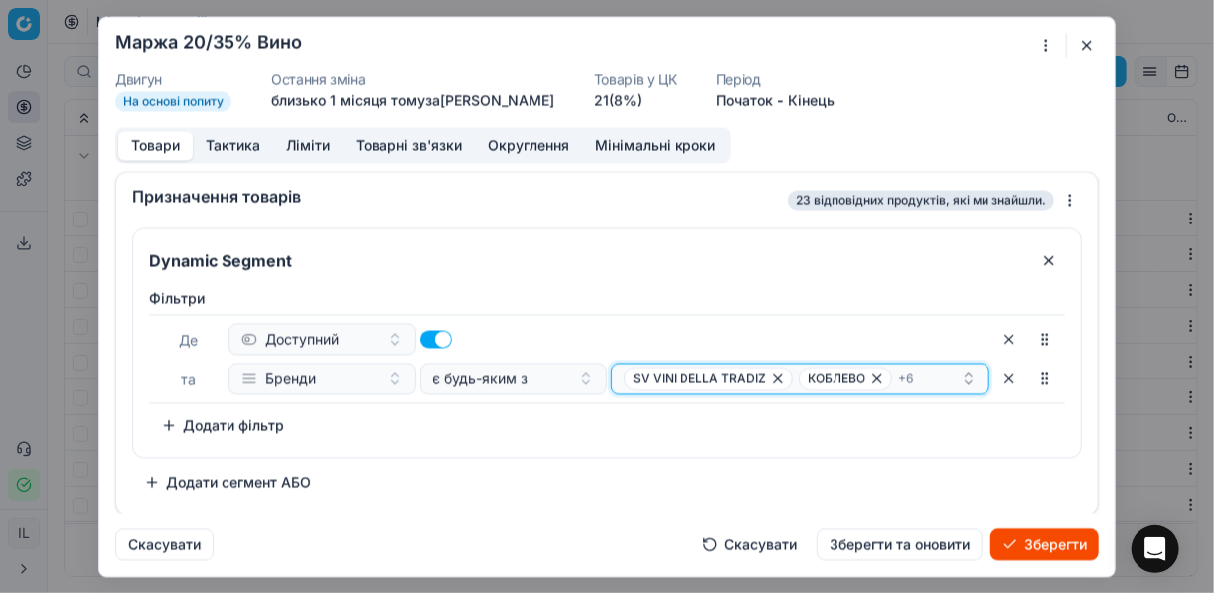
click at [923, 376] on div "SV VINI DELLA TRADIZ КОБЛЕВО + 6" at bounding box center [792, 378] width 337 height 24
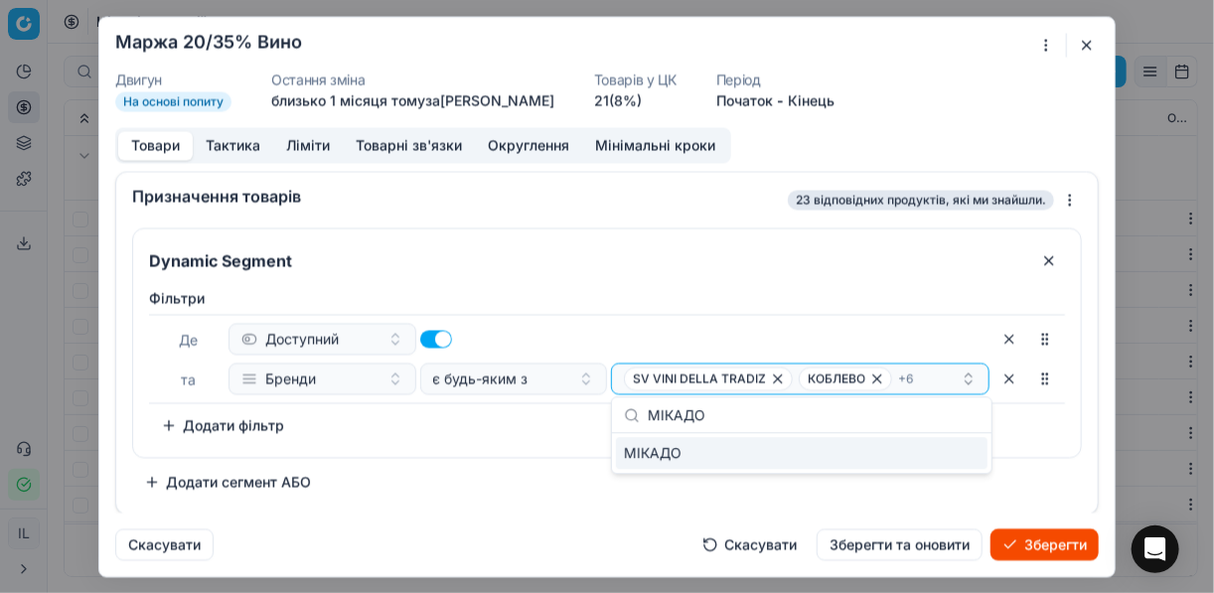
type input "МІКАДО"
click at [952, 461] on div "МІКАДО" at bounding box center [801, 453] width 371 height 32
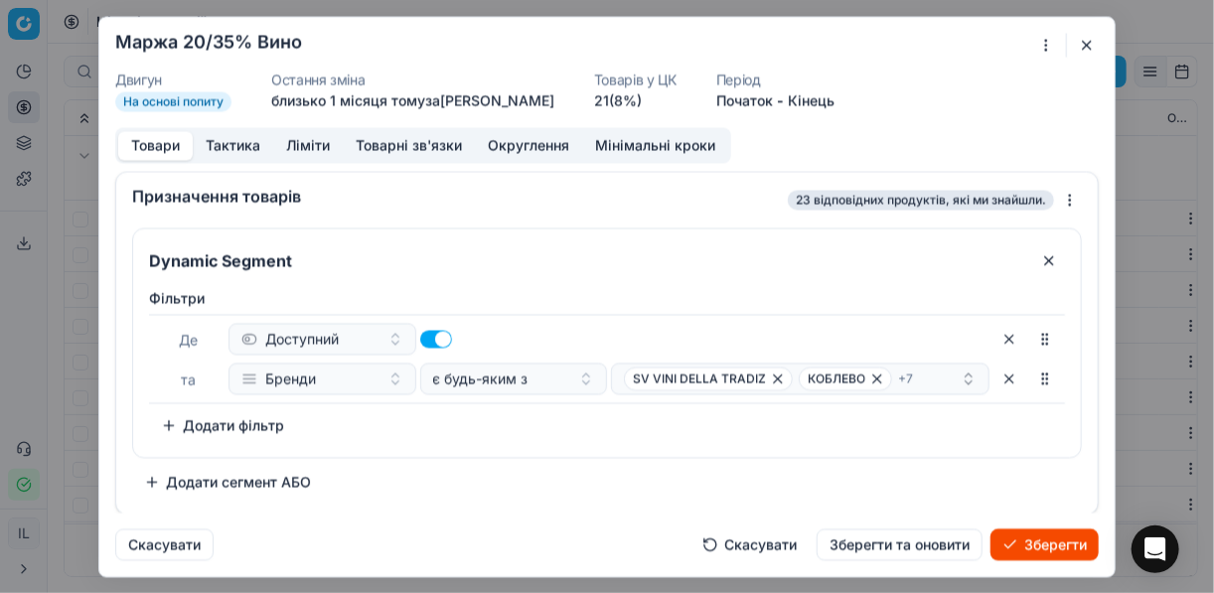
drag, startPoint x: 460, startPoint y: 449, endPoint x: 466, endPoint y: 458, distance: 10.7
click at [461, 449] on div "Фiльтри Де Доступний та Бренди є будь-яким з SV VINI DELLA TRADIZ КОБЛЕВО + 7 T…" at bounding box center [607, 368] width 948 height 177
click at [922, 376] on div "SV VINI DELLA TRADIZ КОБЛЕВО + 7" at bounding box center [792, 378] width 337 height 24
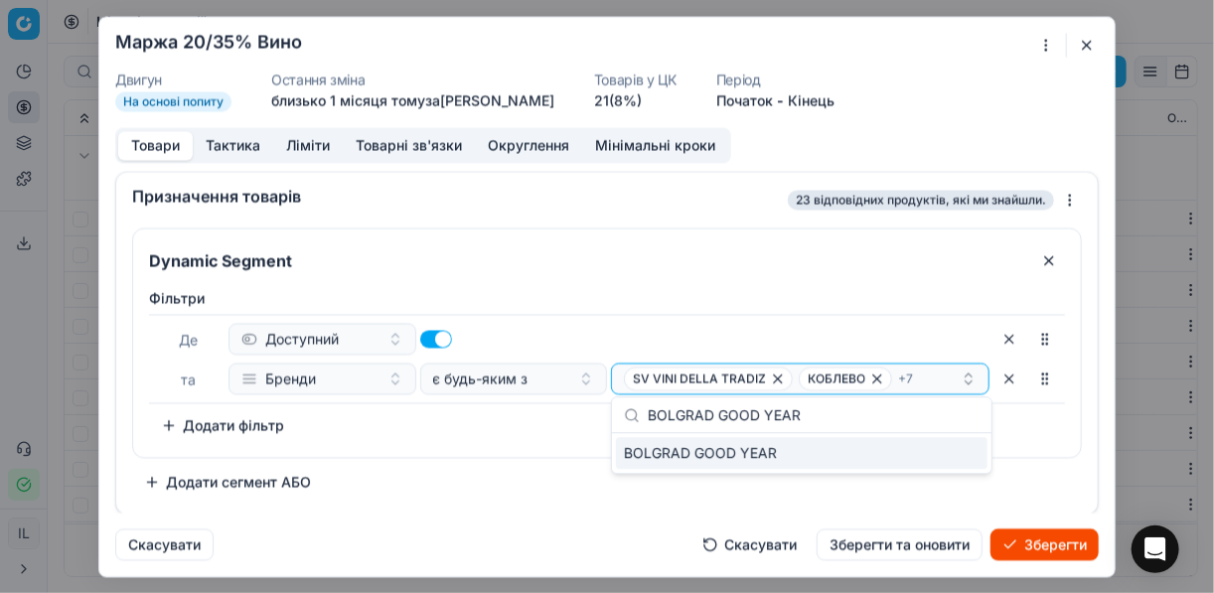
type input "BOLGRAD GOOD YEAR"
click at [941, 452] on div "BOLGRAD GOOD YEAR" at bounding box center [801, 453] width 371 height 32
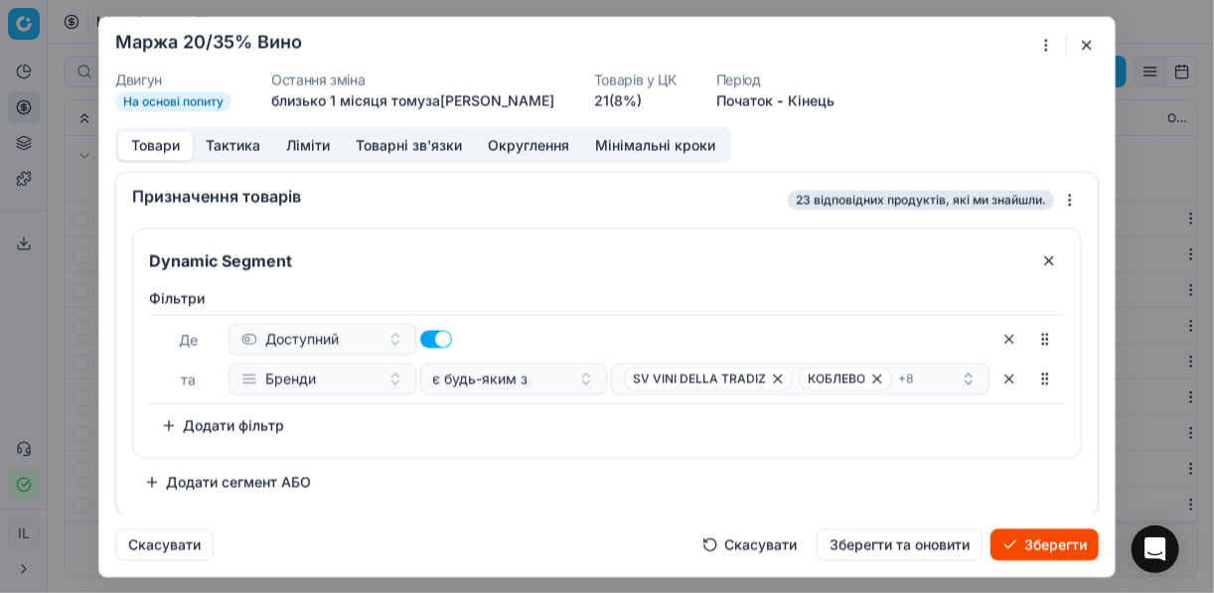
click at [609, 422] on div "Фiльтри Де Доступний та Бренди є будь-яким з SV VINI DELLA TRADIZ КОБЛЕВО + 8 T…" at bounding box center [607, 364] width 916 height 153
click at [916, 378] on div "SV VINI DELLA TRADIZ КОБЛЕВО + 8" at bounding box center [792, 378] width 337 height 24
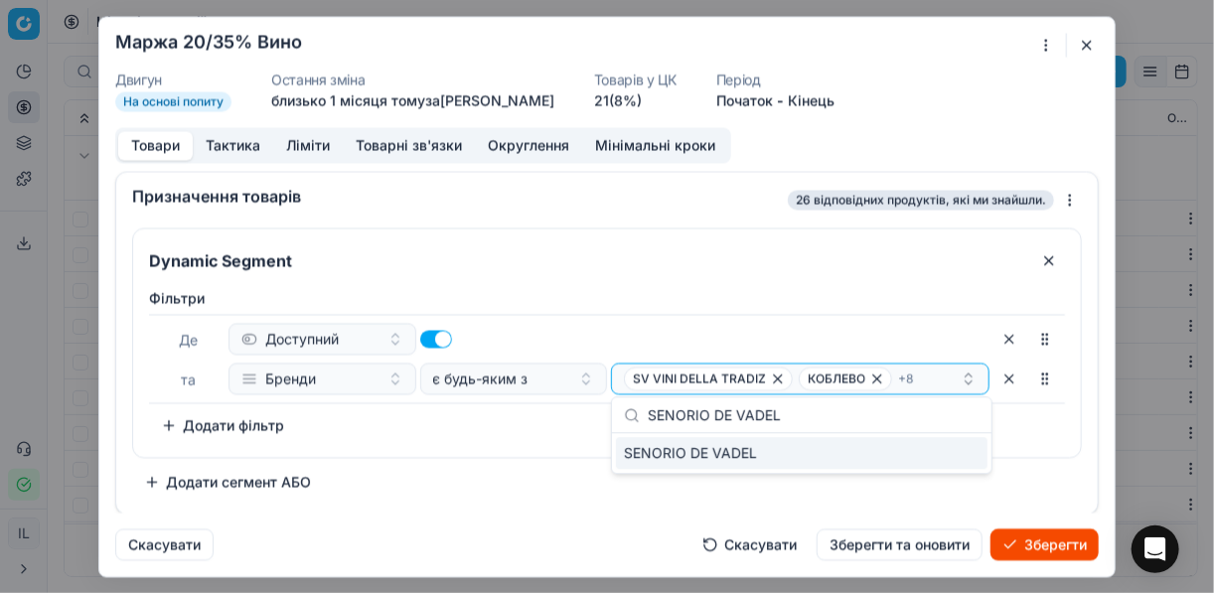
type input "SENORIO DE VADEL"
click at [943, 458] on div "SENORIO DE VADEL" at bounding box center [801, 453] width 371 height 32
click at [538, 444] on div "Фiльтри Де Доступний та Бренди є будь-яким з SV VINI DELLA TRADIZ КОБЛЕВО + 9 T…" at bounding box center [607, 368] width 948 height 177
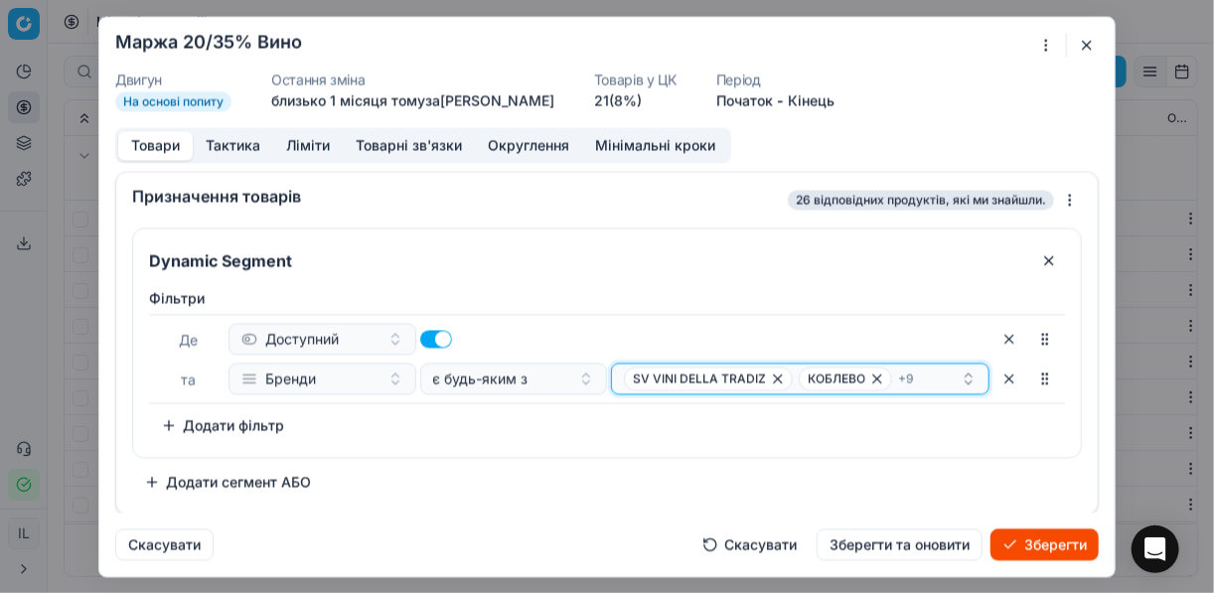
click at [923, 369] on div "SV VINI DELLA TRADIZ КОБЛЕВО + 9" at bounding box center [792, 378] width 337 height 24
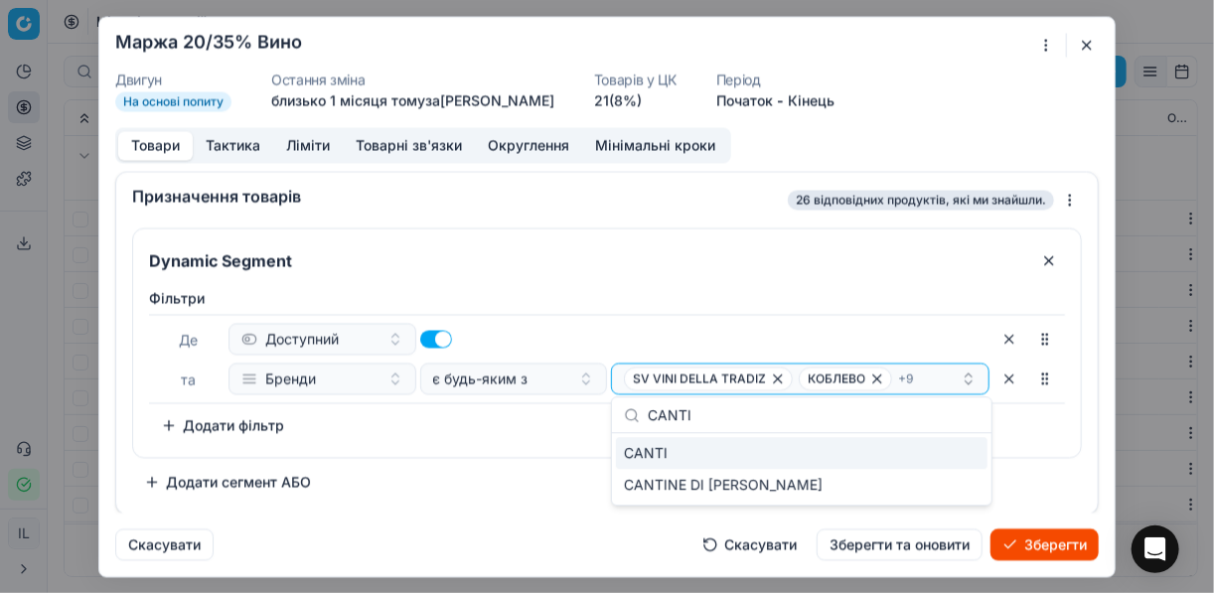
type input "CANTI"
click at [950, 449] on div "CANTI" at bounding box center [801, 453] width 371 height 32
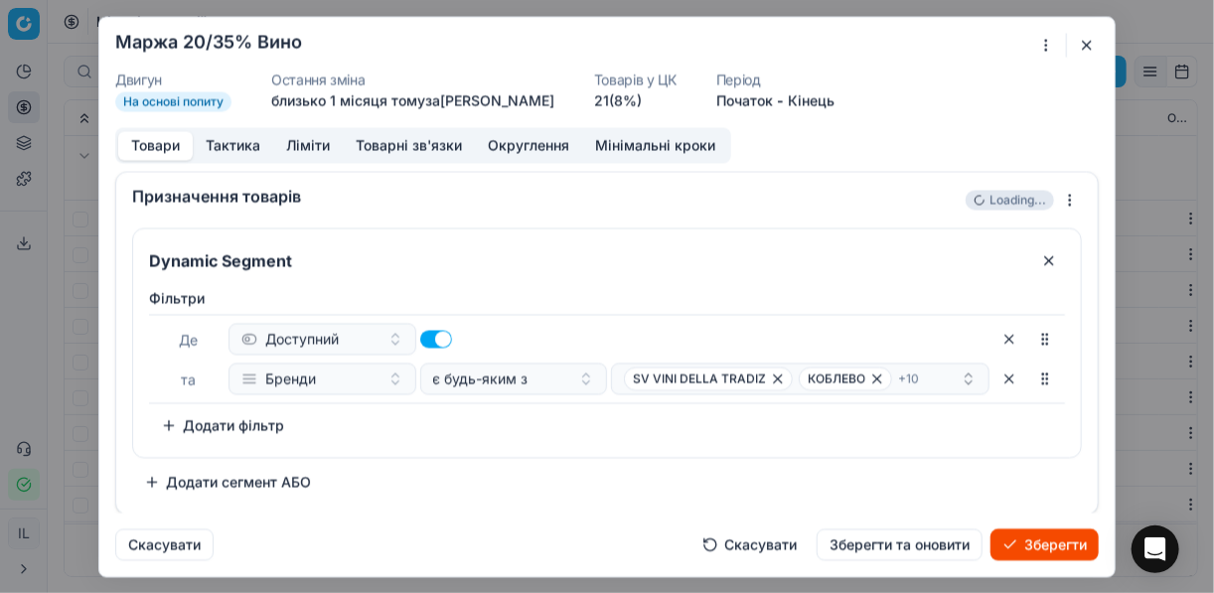
click at [516, 437] on div "Фiльтри Де Доступний та Бренди є будь-яким з SV VINI DELLA TRADIZ КОБЛЕВО + 10 …" at bounding box center [607, 364] width 916 height 153
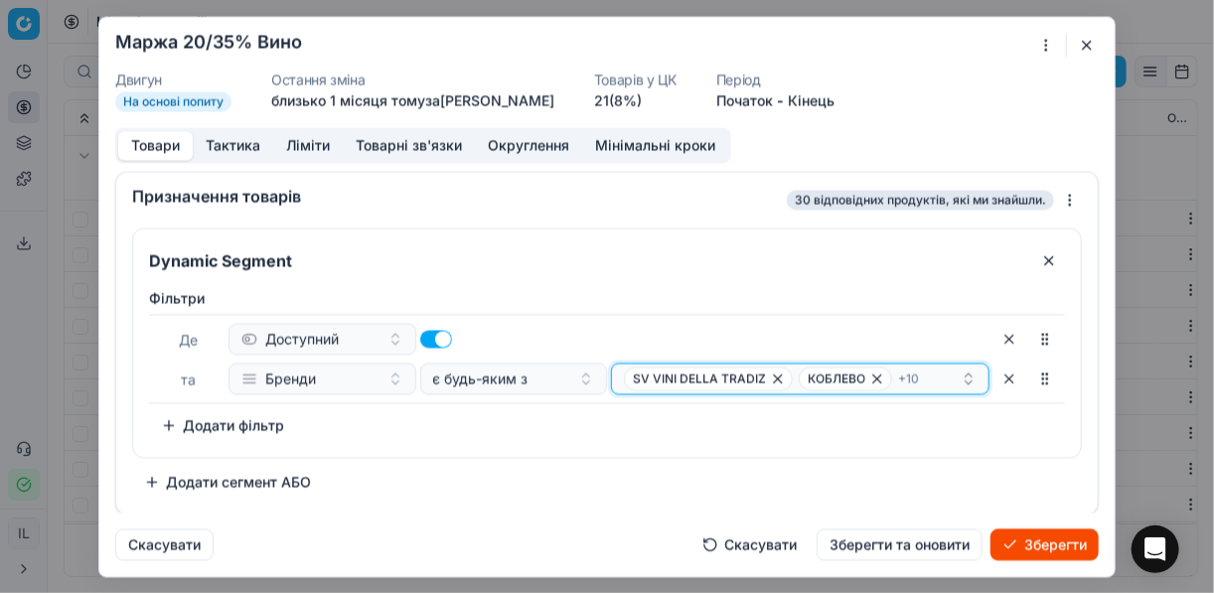
click at [938, 373] on div "SV VINI DELLA TRADIZ КОБЛЕВО + 10" at bounding box center [792, 378] width 337 height 24
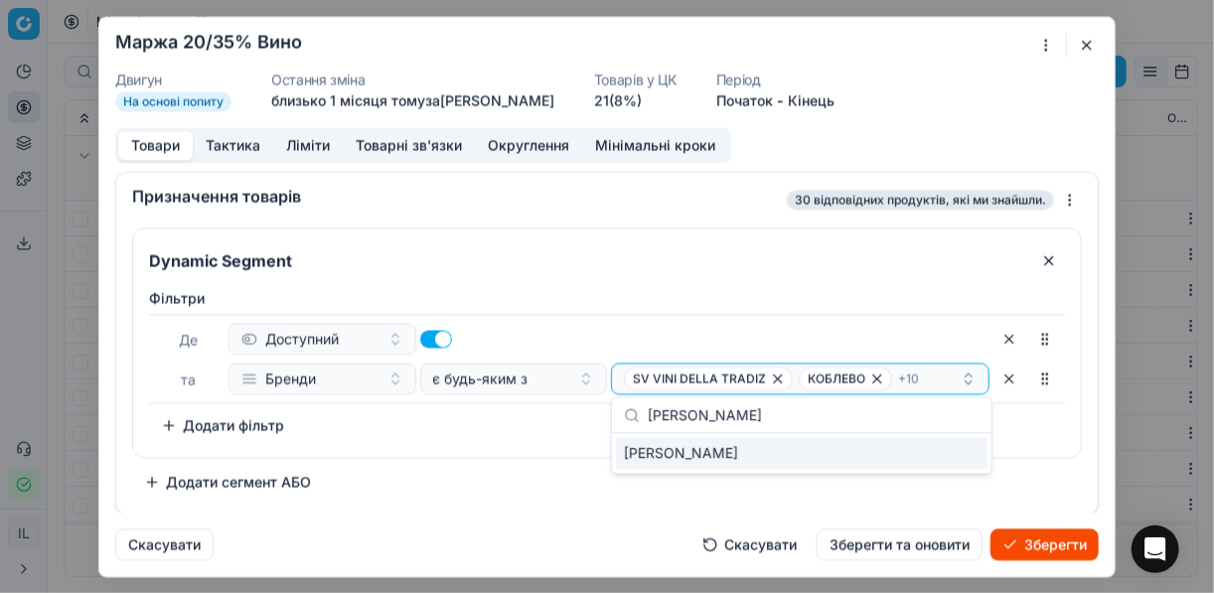
type input "BARON SIMON"
click at [961, 454] on div "BARON SIMON" at bounding box center [801, 453] width 371 height 32
click at [515, 447] on div "Фiльтри Де Доступний та Бренди є будь-яким з SV VINI DELLA TRADIZ КОБЛЕВО + 11 …" at bounding box center [607, 368] width 948 height 177
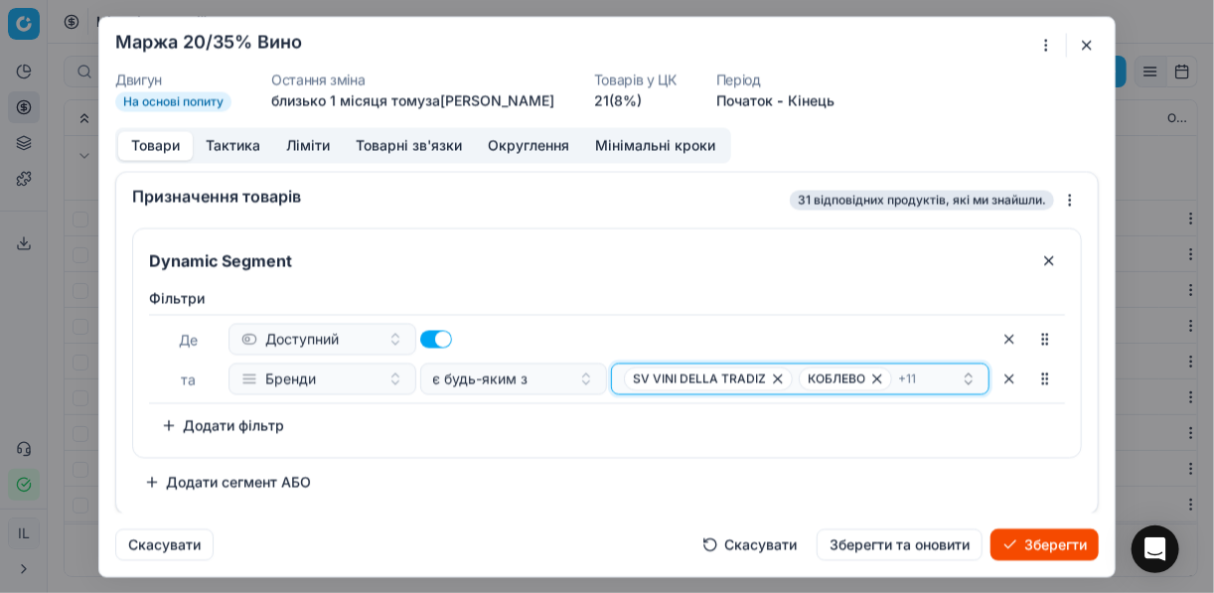
click at [932, 372] on div "SV VINI DELLA TRADIZ КОБЛЕВО + 11" at bounding box center [792, 378] width 337 height 24
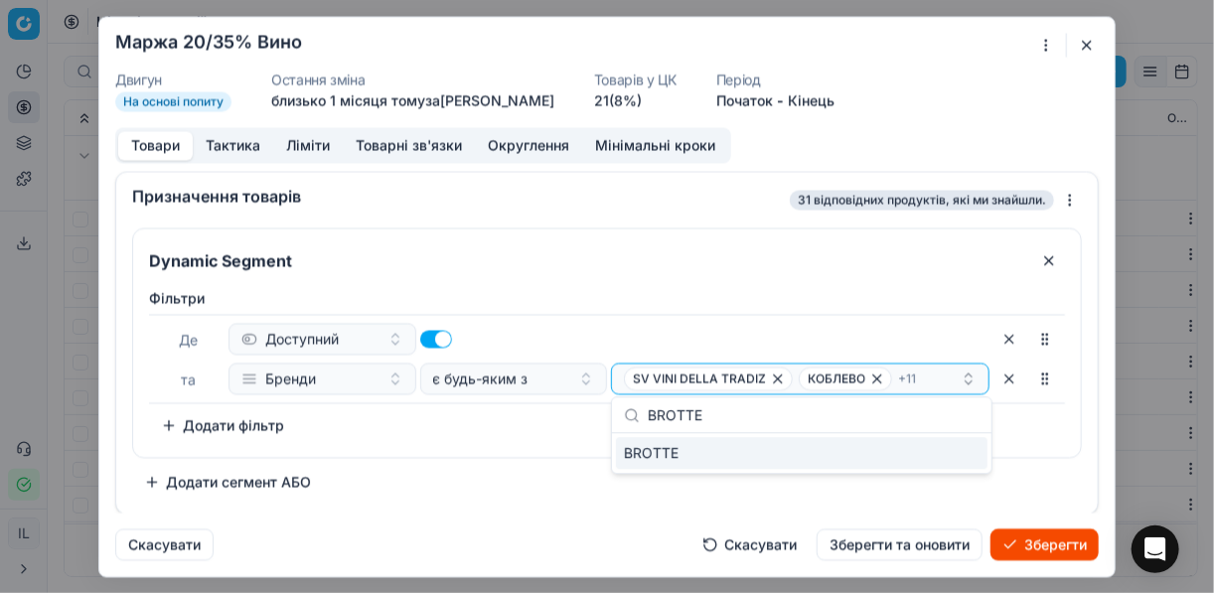
type input "BROTTE"
click at [968, 451] on div "BROTTE" at bounding box center [801, 453] width 371 height 32
click at [477, 431] on div "Фiльтри Де Доступний та Бренди є будь-яким з SV VINI DELLA TRADIZ КОБЛЕВО + 12 …" at bounding box center [607, 364] width 916 height 153
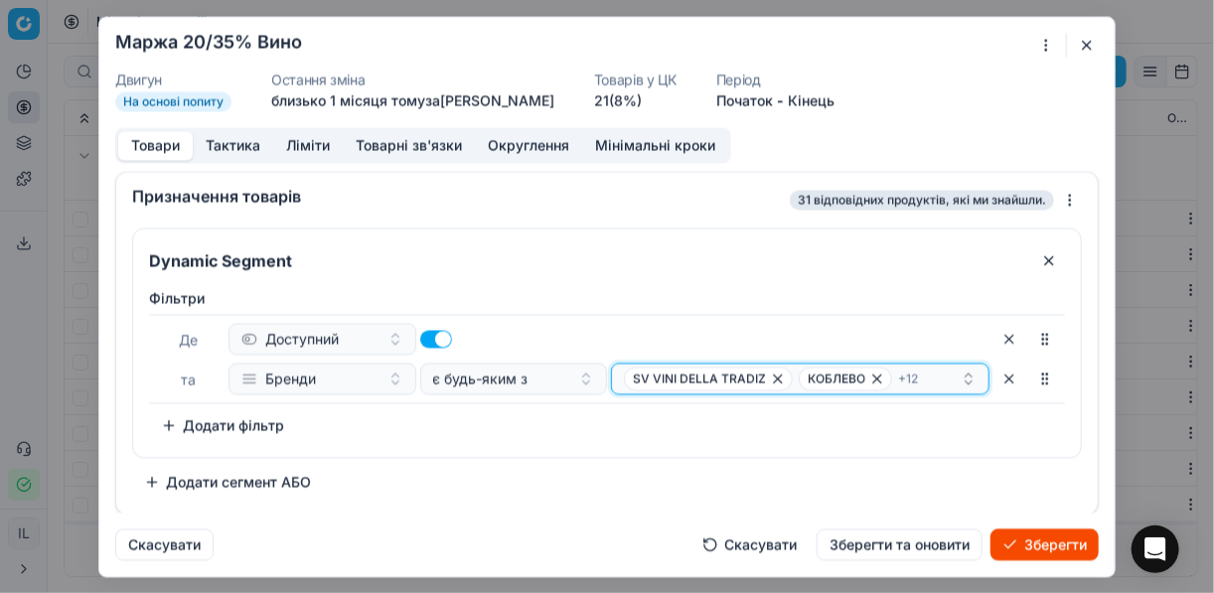
click at [936, 383] on div "SV VINI DELLA TRADIZ КОБЛЕВО + 12" at bounding box center [792, 378] width 337 height 24
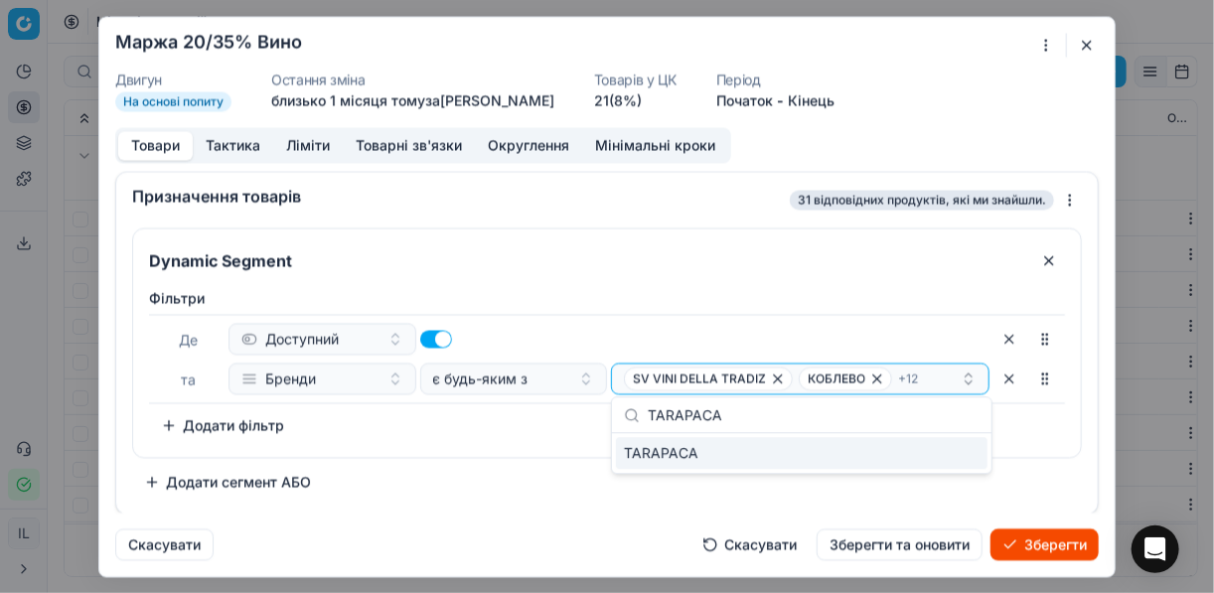
type input "TARAPACA"
click at [976, 452] on div "TARAPACA" at bounding box center [801, 453] width 371 height 32
click at [585, 433] on div "Фiльтри Де Доступний та Бренди є будь-яким з SV VINI DELLA TRADIZ КОБЛЕВО + 13 …" at bounding box center [607, 364] width 916 height 153
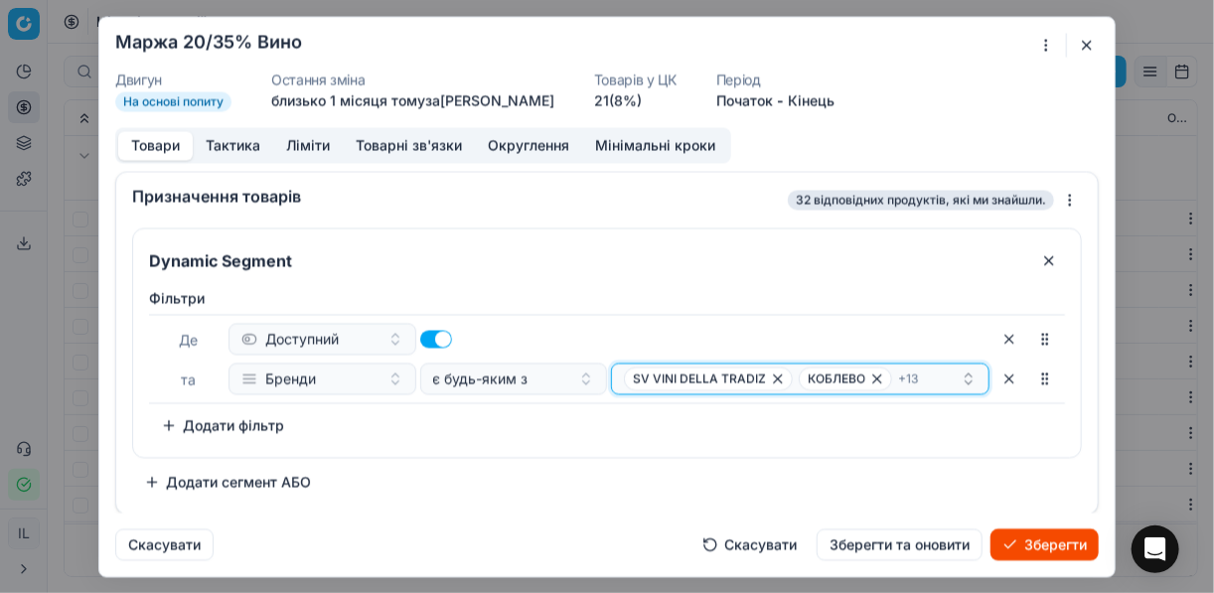
click at [927, 371] on div "SV VINI DELLA TRADIZ КОБЛЕВО + 13" at bounding box center [792, 378] width 337 height 24
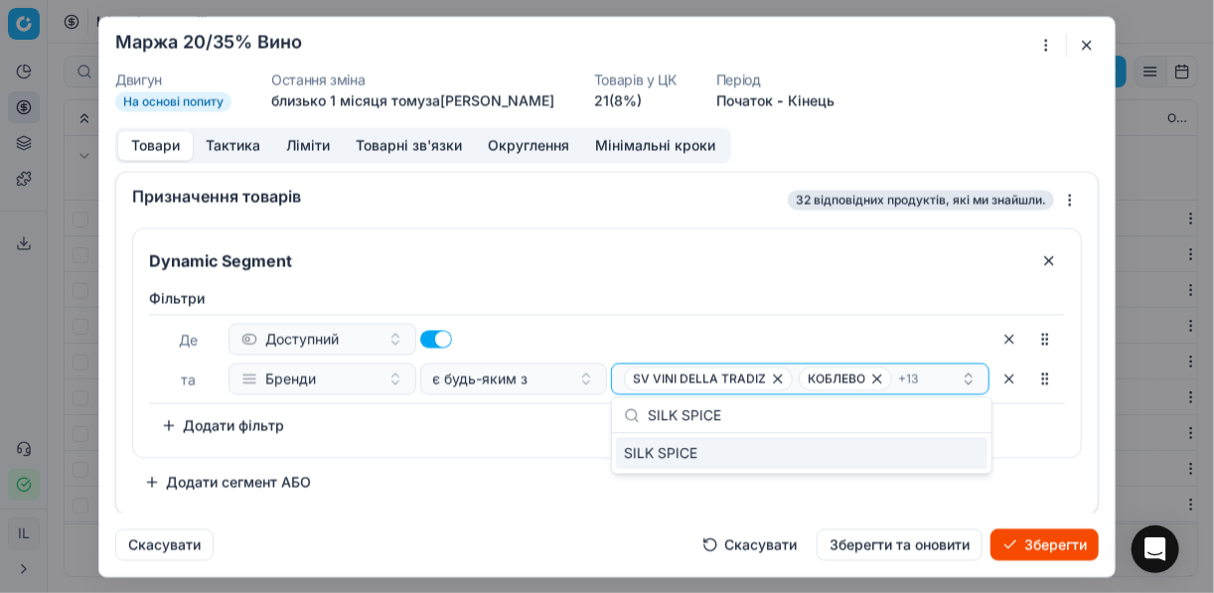
type input "SILK SPICE"
click at [965, 454] on div "SILK SPICE" at bounding box center [801, 453] width 371 height 32
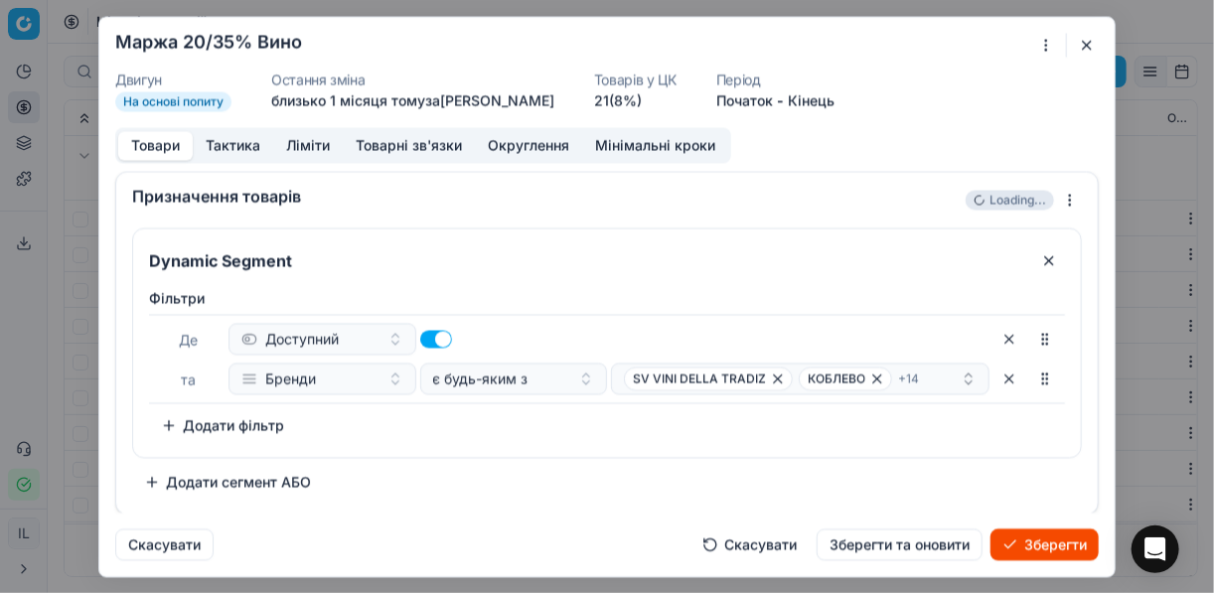
drag, startPoint x: 552, startPoint y: 432, endPoint x: 582, endPoint y: 504, distance: 77.5
click at [553, 433] on div "Фiльтри Де Доступний та Бренди є будь-яким з SV VINI DELLA TRADIZ КОБЛЕВО + 14 …" at bounding box center [607, 364] width 916 height 153
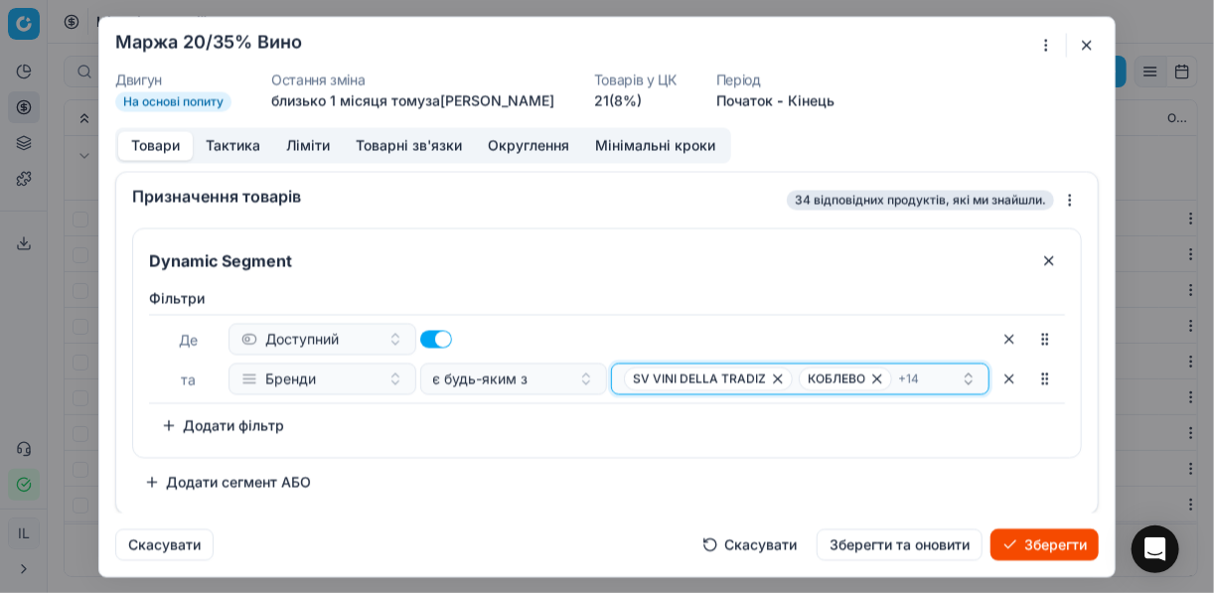
click at [945, 374] on div "SV VINI DELLA TRADIZ КОБЛЕВО + 14" at bounding box center [792, 378] width 337 height 24
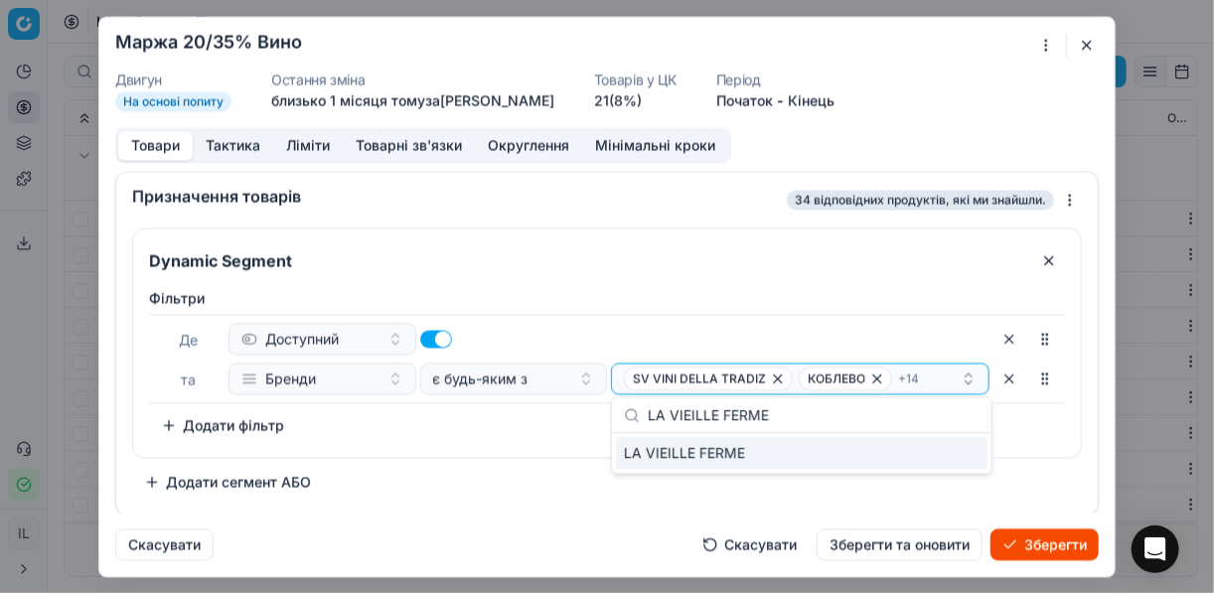
type input "LA VIEILLE FERME"
click at [955, 451] on div "LA VIEILLE FERME" at bounding box center [801, 453] width 371 height 32
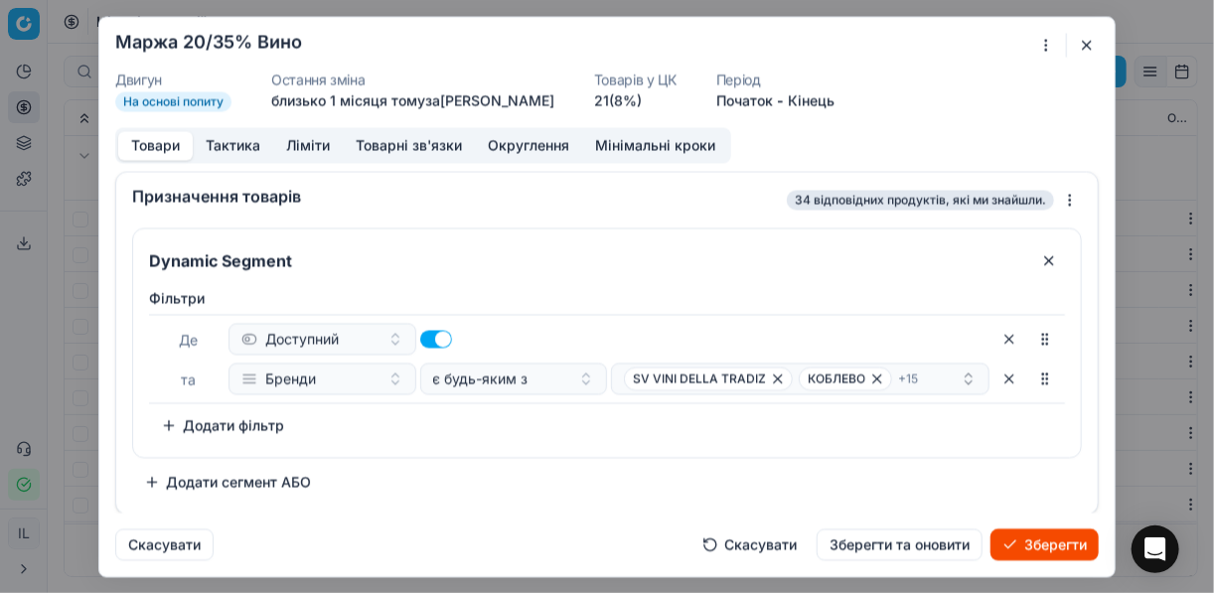
click at [518, 437] on div "Фiльтри Де Доступний та Бренди є будь-яким з SV VINI DELLA TRADIZ КОБЛЕВО + 15 …" at bounding box center [607, 364] width 916 height 153
click at [942, 381] on div "SV VINI DELLA TRADIZ КОБЛЕВО + 15" at bounding box center [792, 378] width 337 height 24
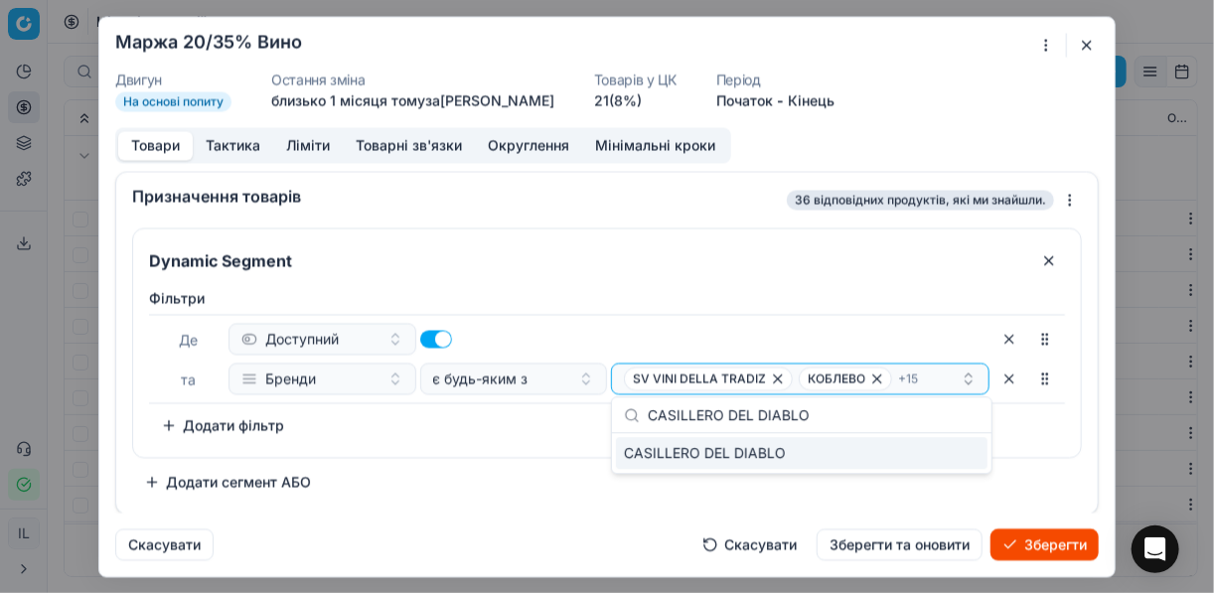
type input "CASILLERO DEL DIABLO"
click at [951, 446] on div "CASILLERO DEL DIABLO" at bounding box center [801, 453] width 371 height 32
click at [507, 447] on div "Фiльтри Де Доступний та Бренди є будь-яким з SV VINI DELLA TRADIZ КОБЛЕВО + 16 …" at bounding box center [607, 368] width 948 height 177
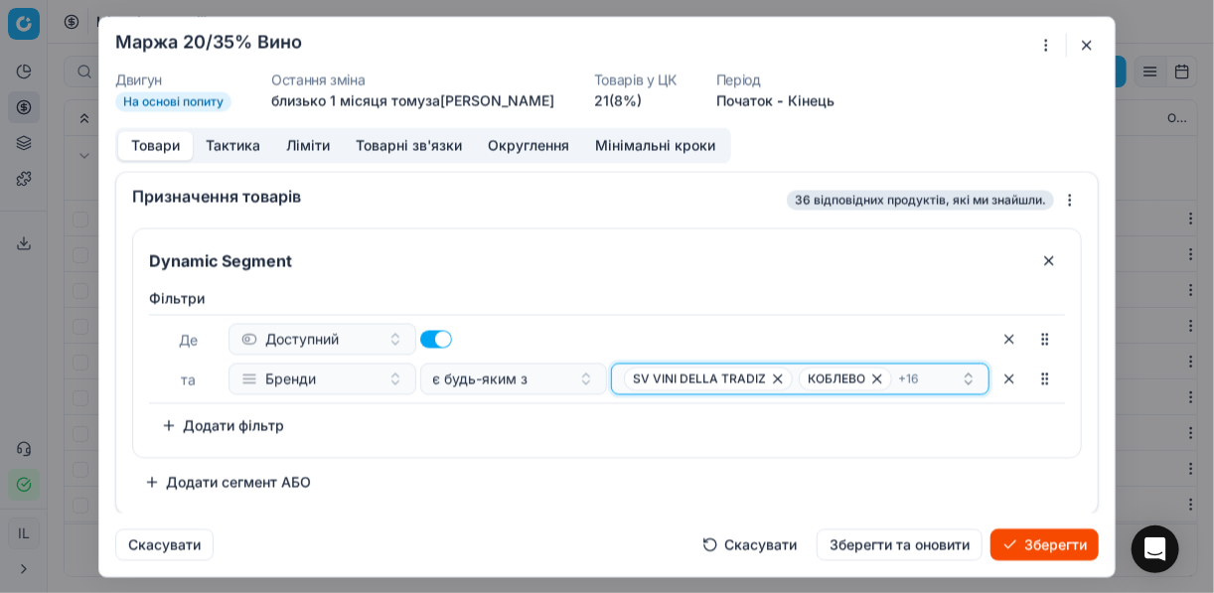
click at [918, 380] on div "SV VINI DELLA TRADIZ КОБЛЕВО + 16" at bounding box center [792, 378] width 337 height 24
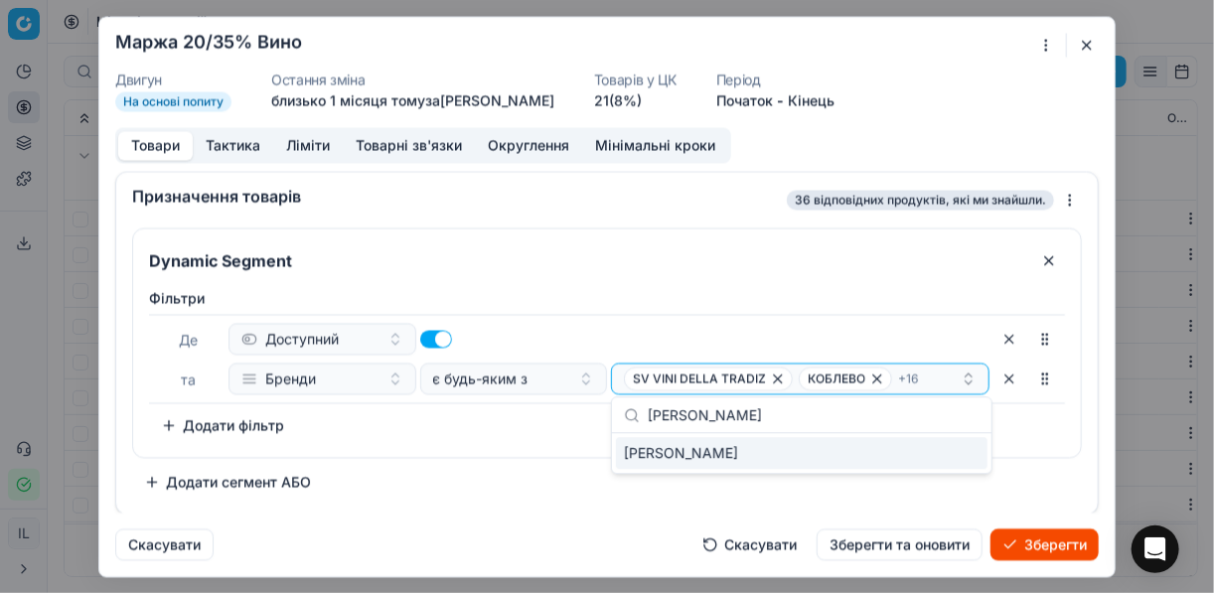
type input "JAUME SERRA"
click at [963, 453] on div "JAUME SERRA" at bounding box center [801, 453] width 371 height 32
click at [563, 433] on div "Фiльтри Де Доступний та Бренди є будь-яким з SV VINI DELLA TRADIZ КОБЛЕВО + 17 …" at bounding box center [607, 364] width 916 height 153
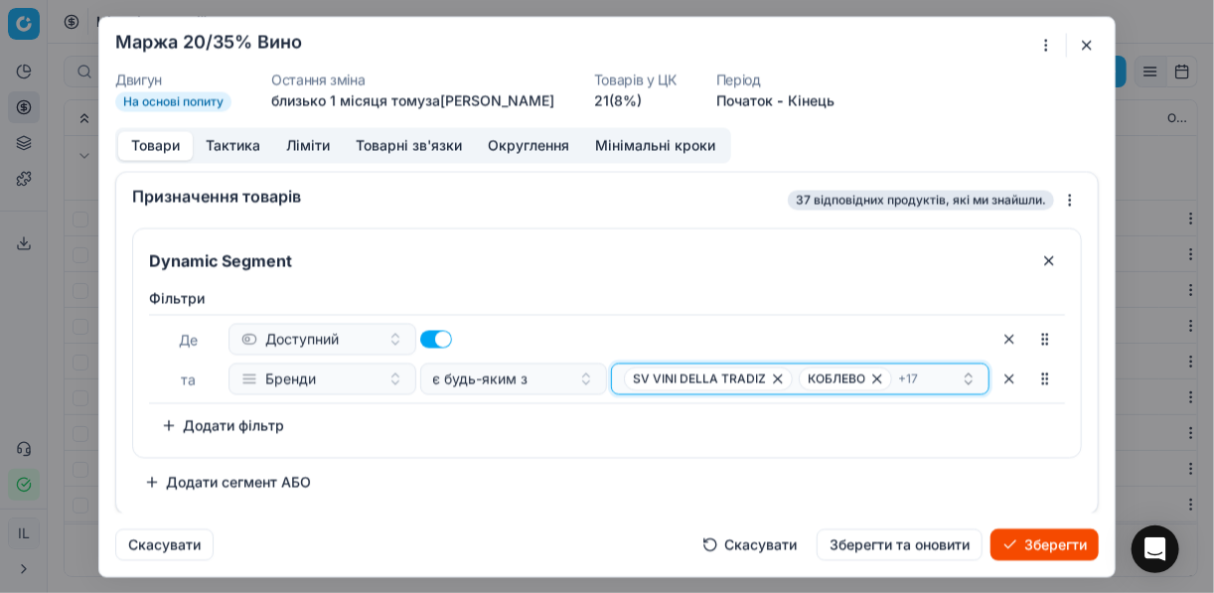
click at [938, 373] on div "SV VINI DELLA TRADIZ КОБЛЕВО + 17" at bounding box center [792, 378] width 337 height 24
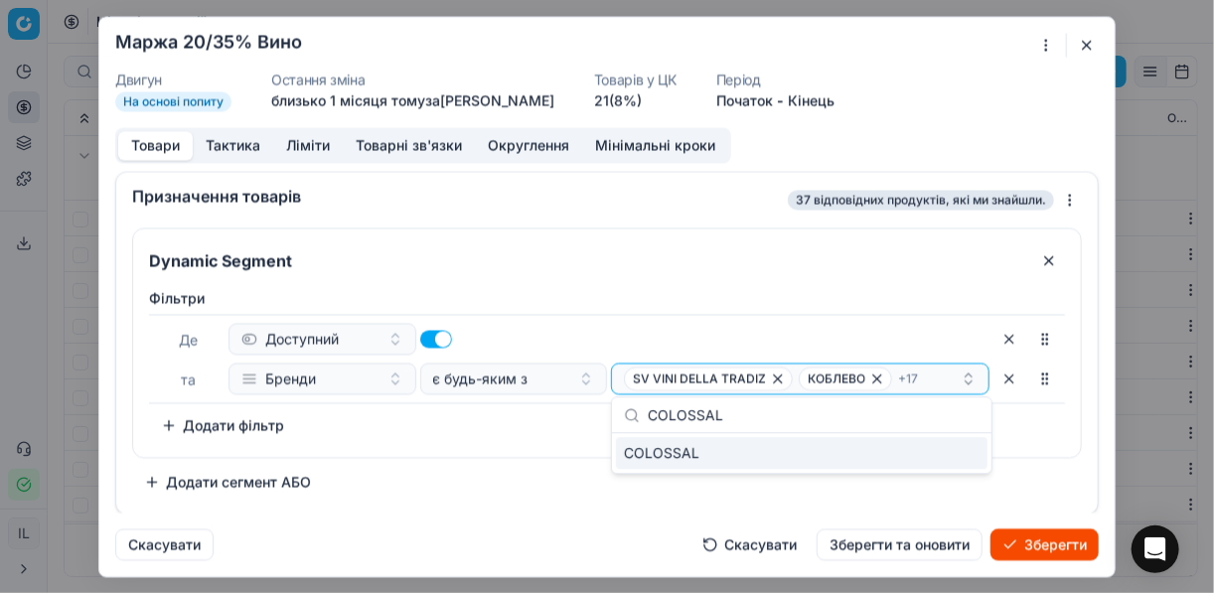
type input "COLOSSAL"
click at [968, 444] on div "COLOSSAL" at bounding box center [801, 453] width 371 height 32
click at [559, 433] on div "Фiльтри Де Доступний та Бренди є будь-яким з SV VINI DELLA TRADIZ КОБЛЕВО + 18 …" at bounding box center [607, 364] width 916 height 153
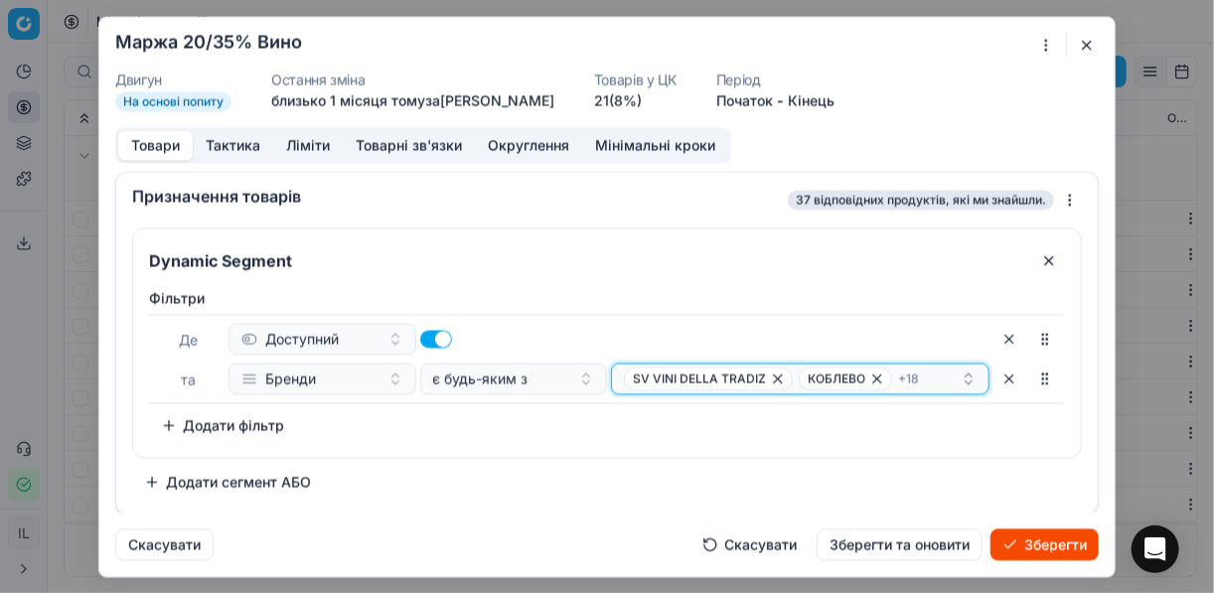
click at [934, 378] on div "SV VINI DELLA TRADIZ КОБЛЕВО + 18" at bounding box center [792, 378] width 337 height 24
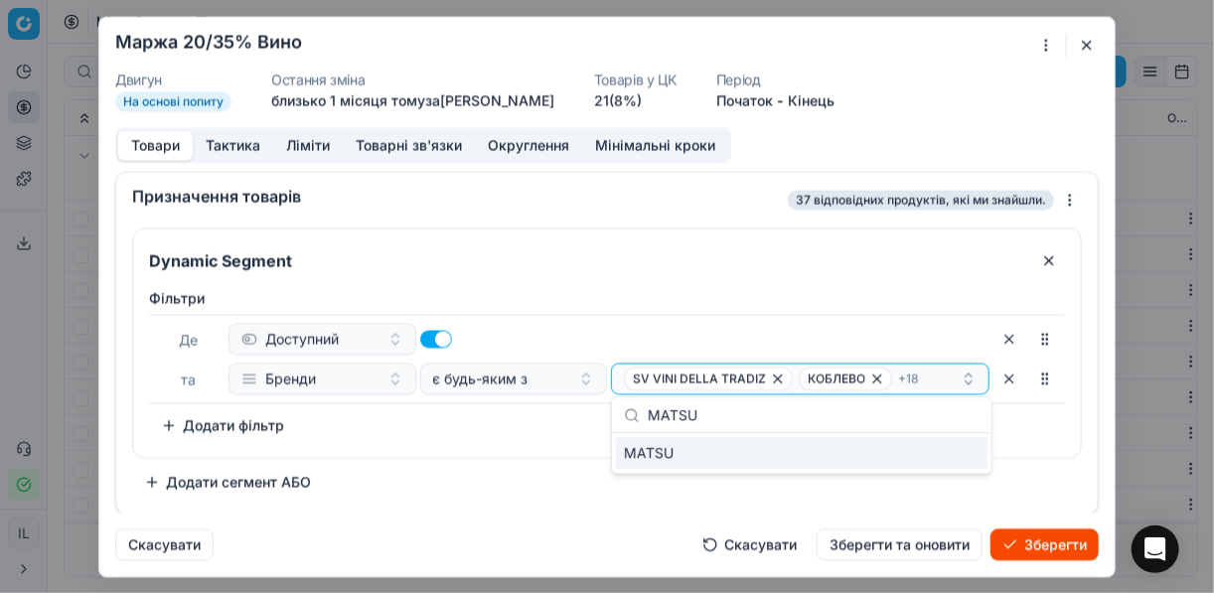
type input "MATSU"
click at [970, 453] on div "MATSU" at bounding box center [801, 453] width 371 height 32
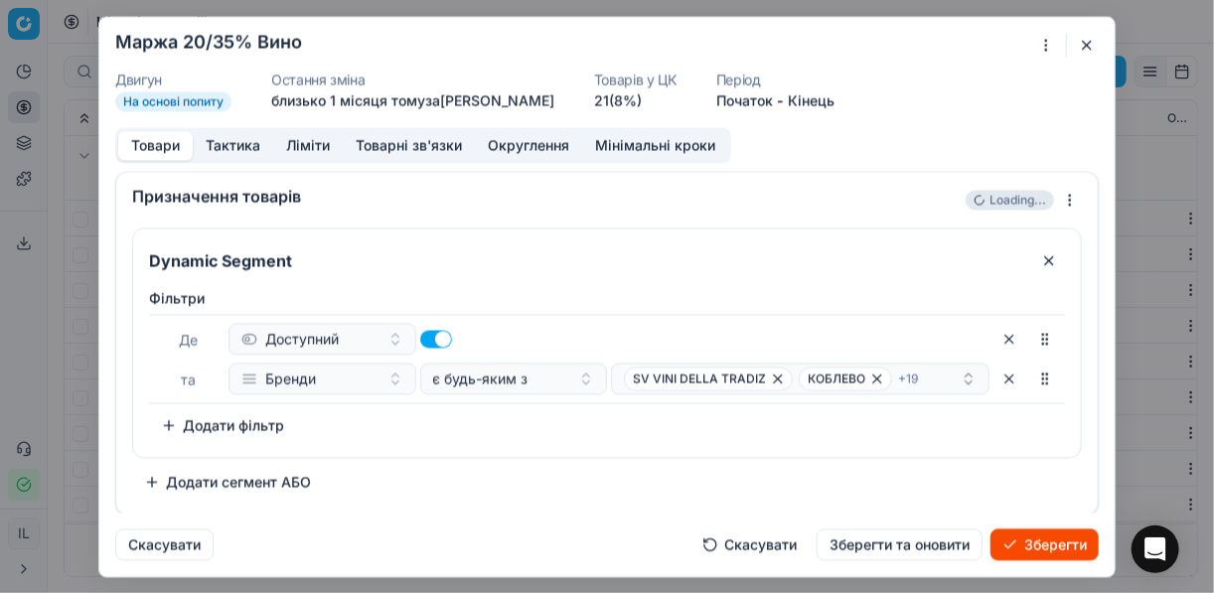
click at [531, 445] on div "Фiльтри Де Доступний та Бренди є будь-яким з SV VINI DELLA TRADIZ КОБЛЕВО + 19 …" at bounding box center [607, 368] width 948 height 177
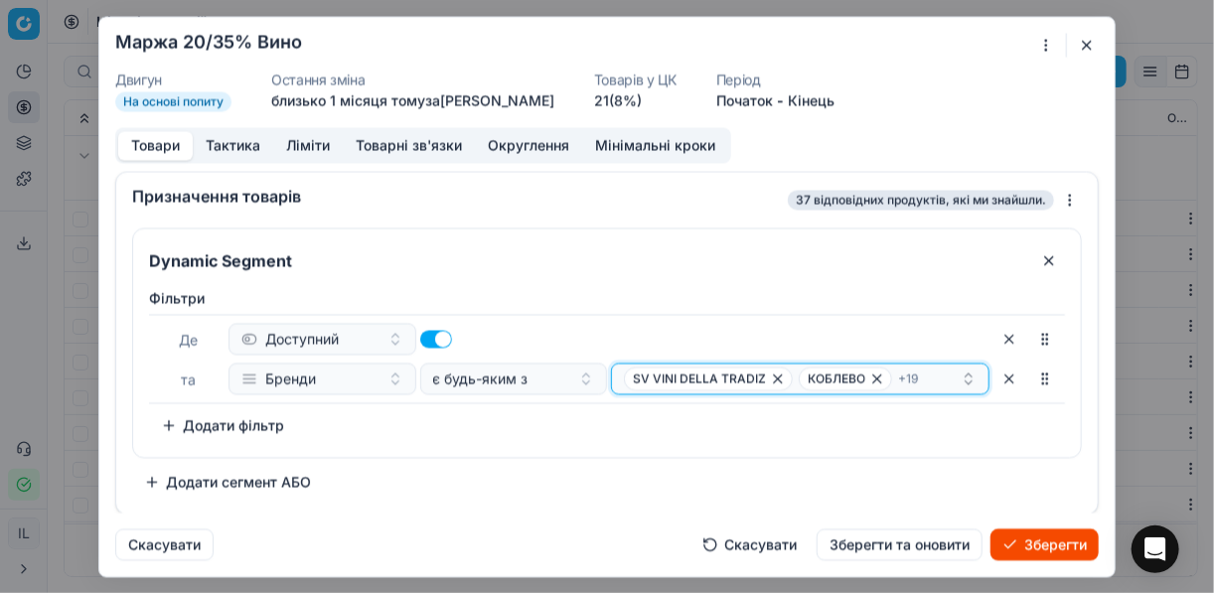
click at [930, 374] on div "SV VINI DELLA TRADIZ КОБЛЕВО + 19" at bounding box center [792, 378] width 337 height 24
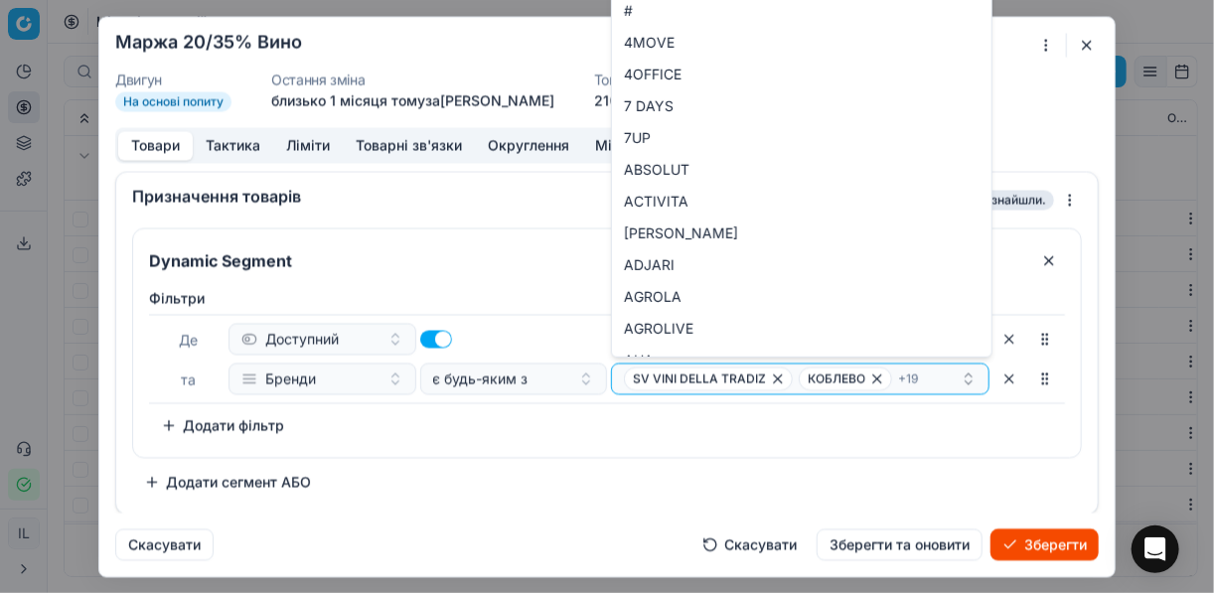
type input "LAGAR DE A"
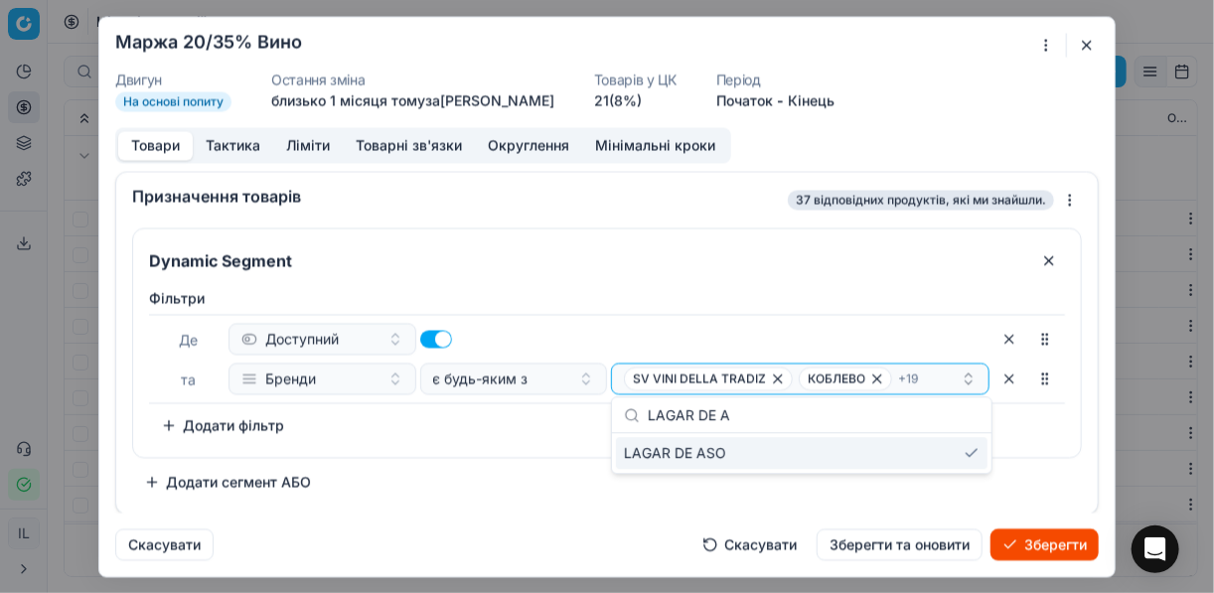
click at [525, 442] on div "Фiльтри Де Доступний та Бренди є будь-яким з SV VINI DELLA TRADIZ КОБЛЕВО + 19 …" at bounding box center [607, 368] width 948 height 177
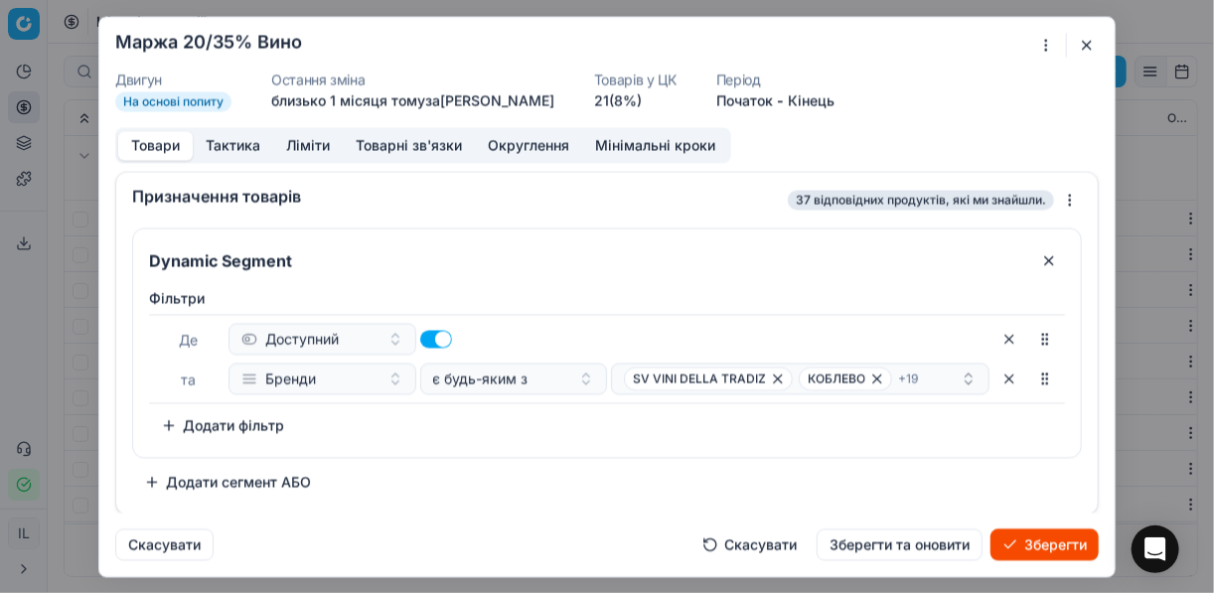
click at [1038, 544] on button "Зберегти" at bounding box center [1044, 544] width 108 height 32
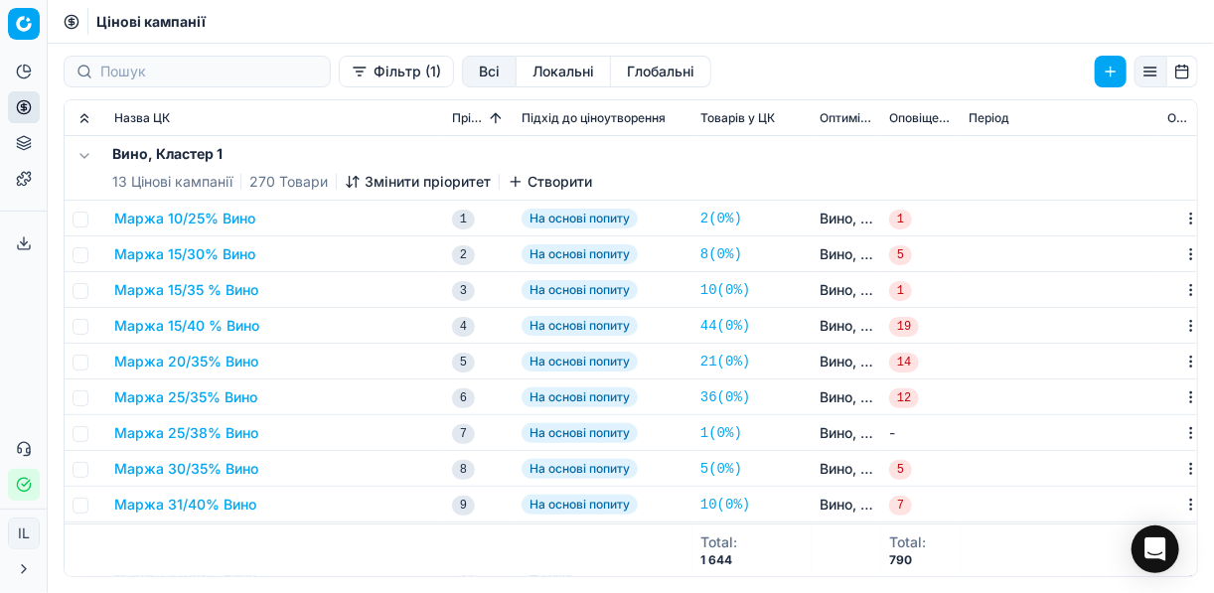
click at [150, 396] on button "Маржа 25/35% Вино" at bounding box center [185, 397] width 143 height 20
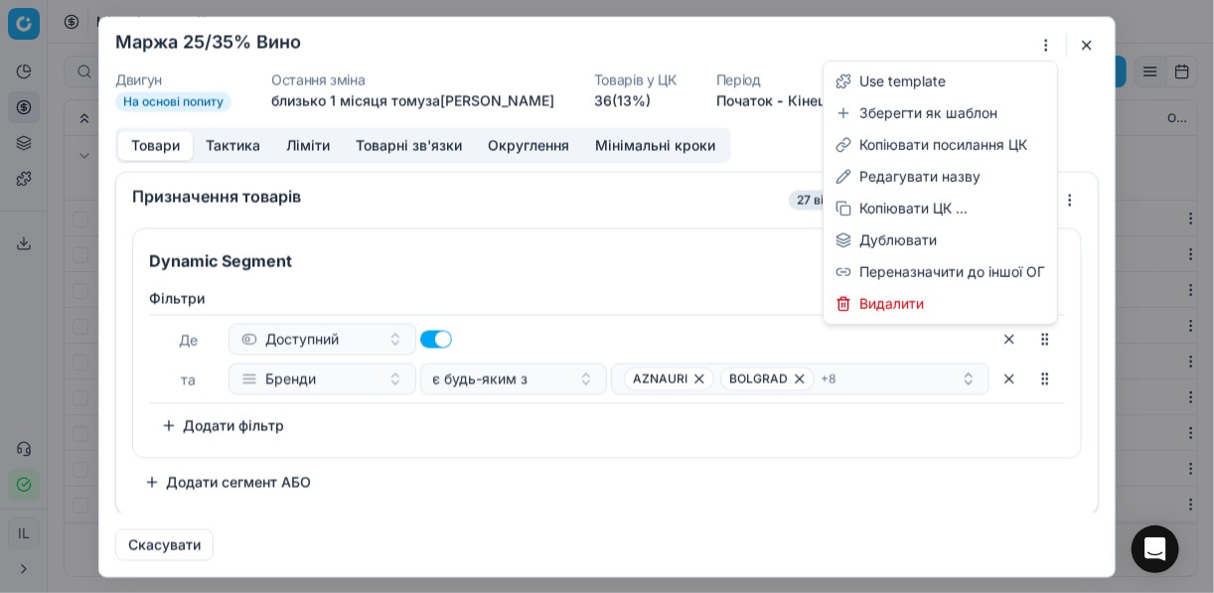
click at [1052, 47] on div "Ми зберігаємо налаштування ЦК. Будь ласка, зачекайте, це може зайняти декілька …" at bounding box center [607, 296] width 1214 height 593
click at [959, 176] on div "Редагувати назву" at bounding box center [939, 177] width 225 height 32
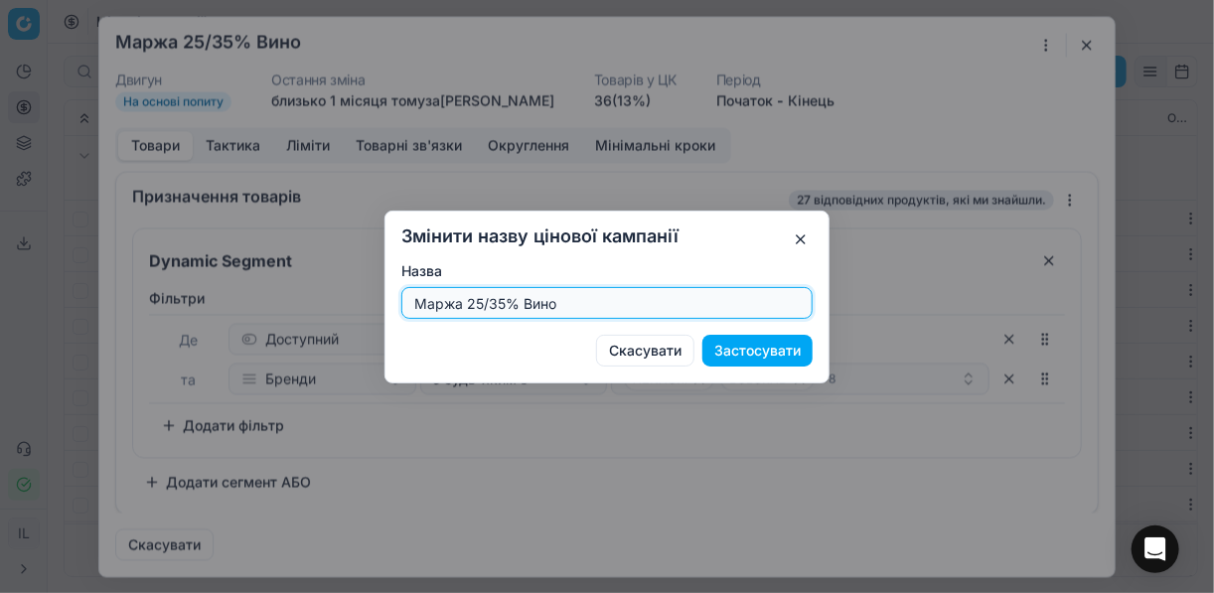
click at [502, 302] on input "Маржа 25/35% Вино" at bounding box center [606, 303] width 393 height 30
type input "Маржа 20/40% Вино"
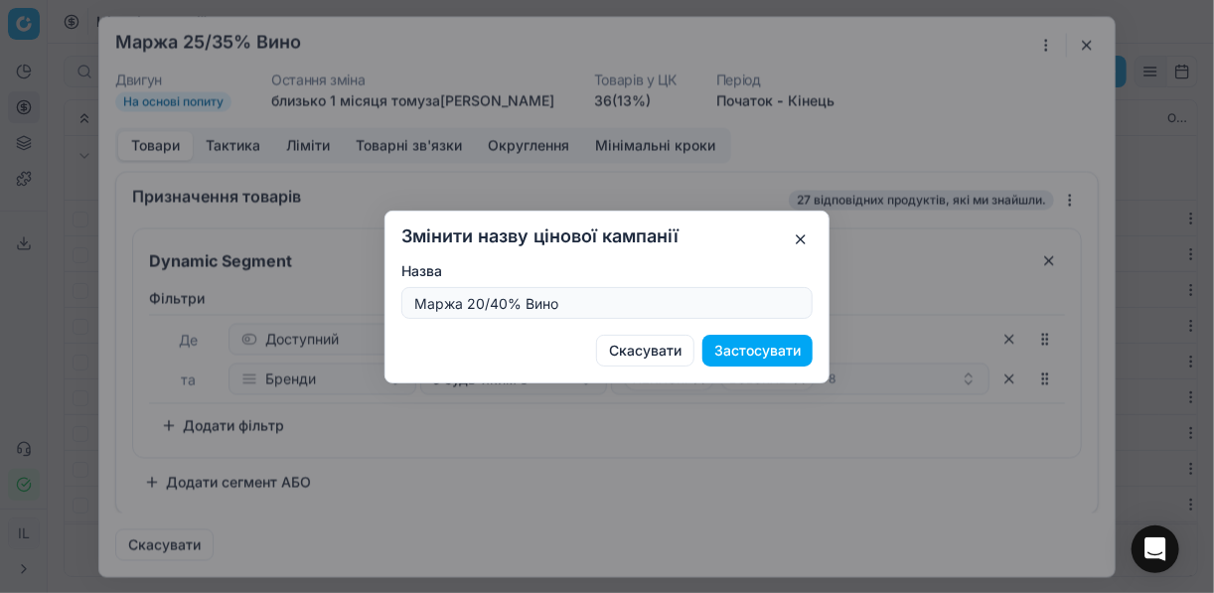
click at [763, 349] on button "Застосувати" at bounding box center [757, 351] width 110 height 32
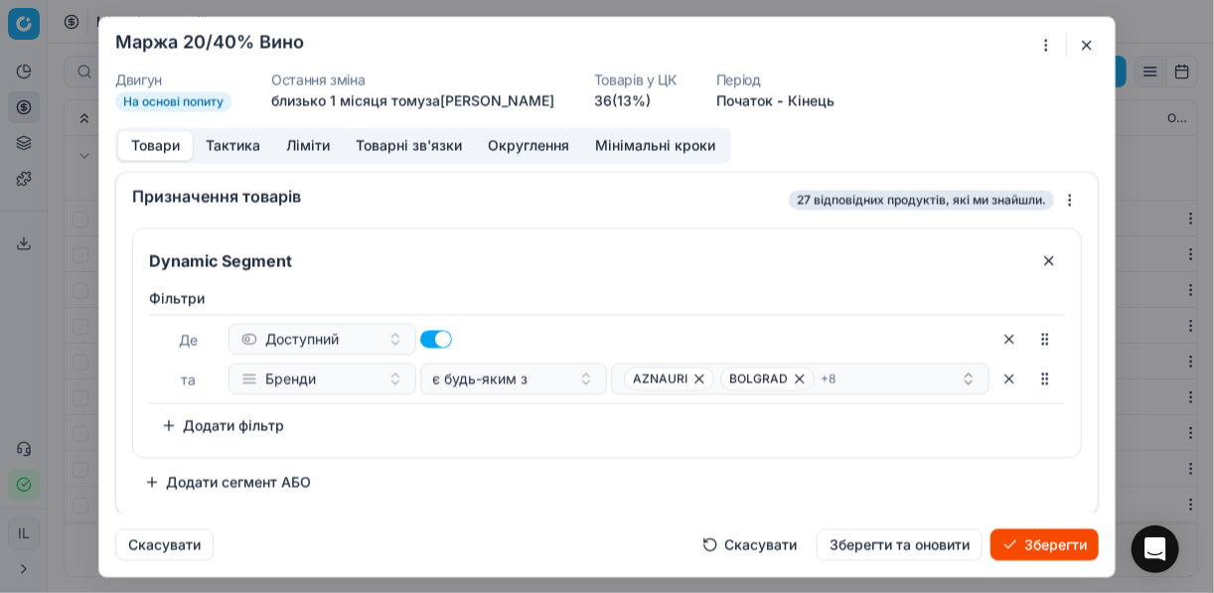
click at [313, 152] on button "Ліміти" at bounding box center [308, 145] width 70 height 29
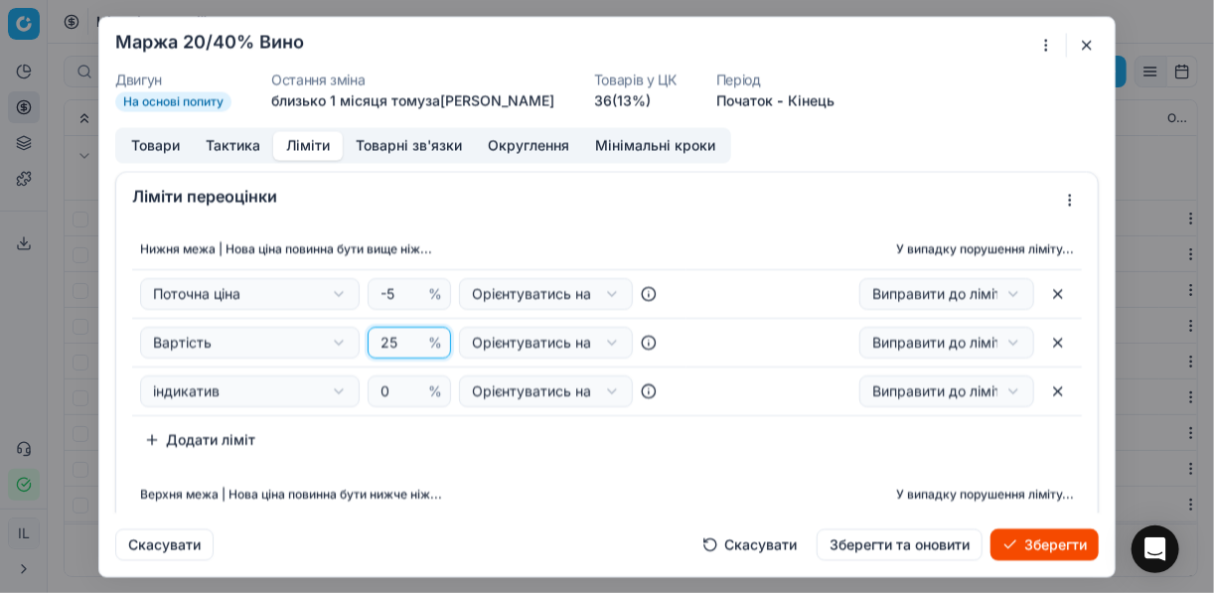
click at [395, 340] on input "25" at bounding box center [400, 343] width 48 height 30
type input "20"
click at [517, 462] on div "Нижня межа | Нова ціна повинна бути вище ніж... У випадку порушення ліміту... П…" at bounding box center [606, 440] width 981 height 439
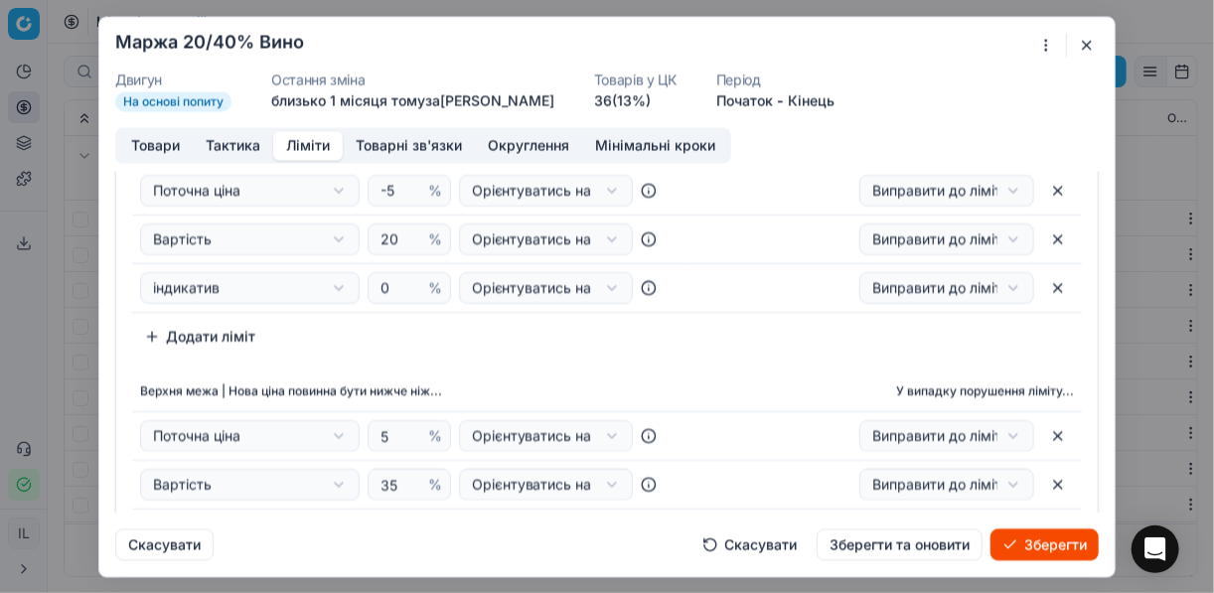
scroll to position [159, 0]
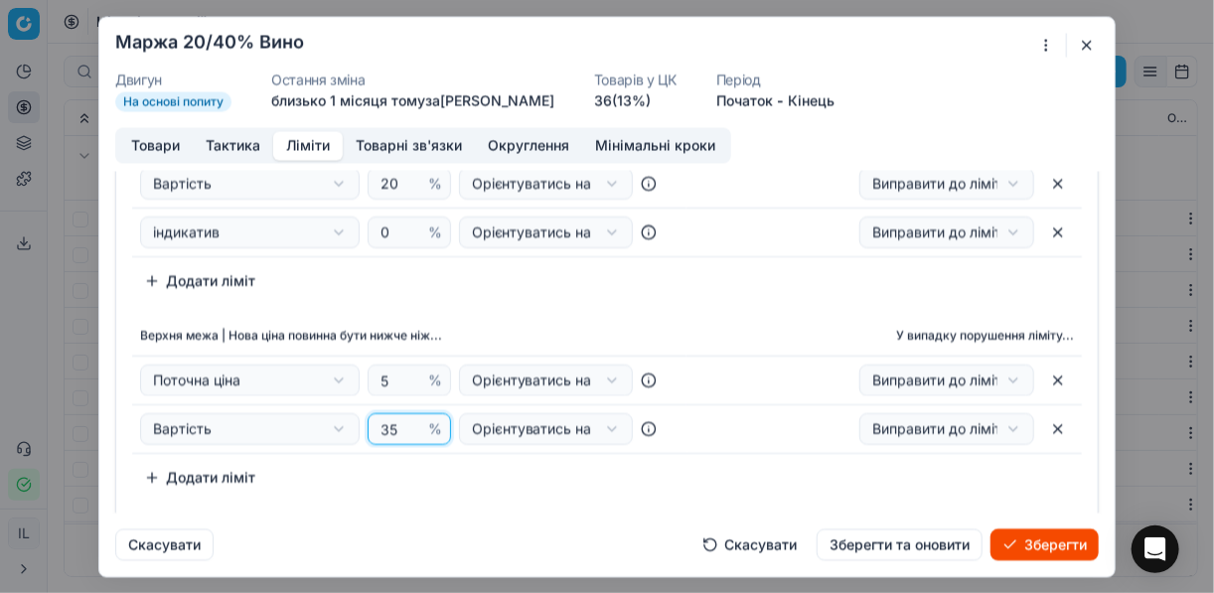
click at [393, 426] on input "35" at bounding box center [400, 429] width 48 height 30
type input "3"
type input "0"
type input "40"
click at [676, 304] on div "Нижня межа | Нова ціна повинна бути вище ніж... У випадку порушення ліміту... П…" at bounding box center [606, 282] width 981 height 439
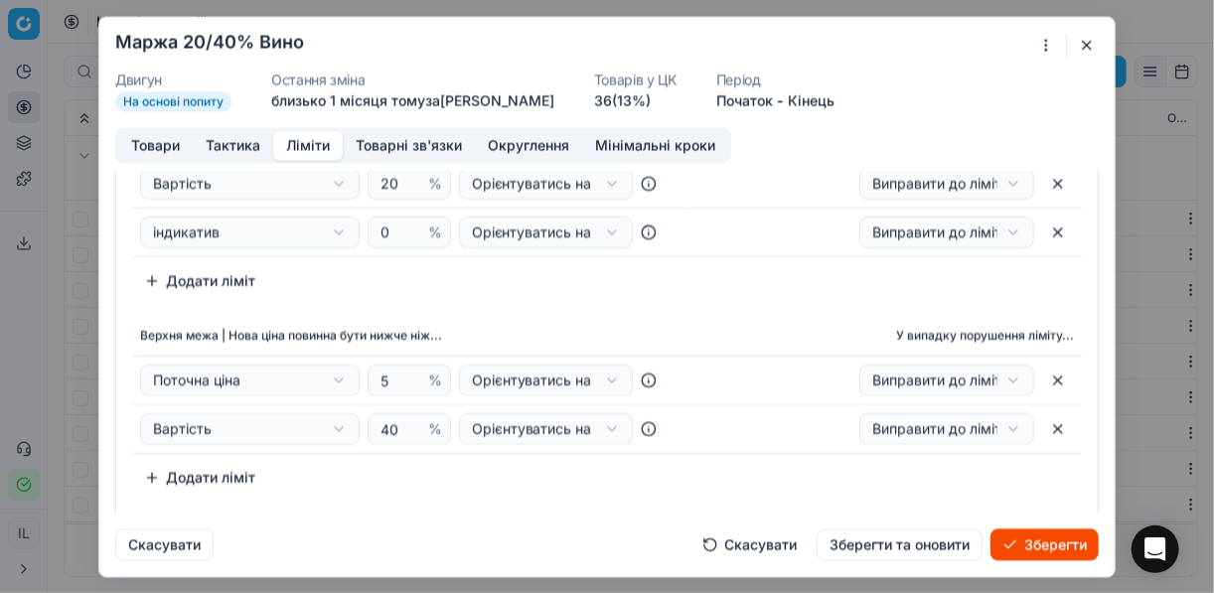
scroll to position [0, 0]
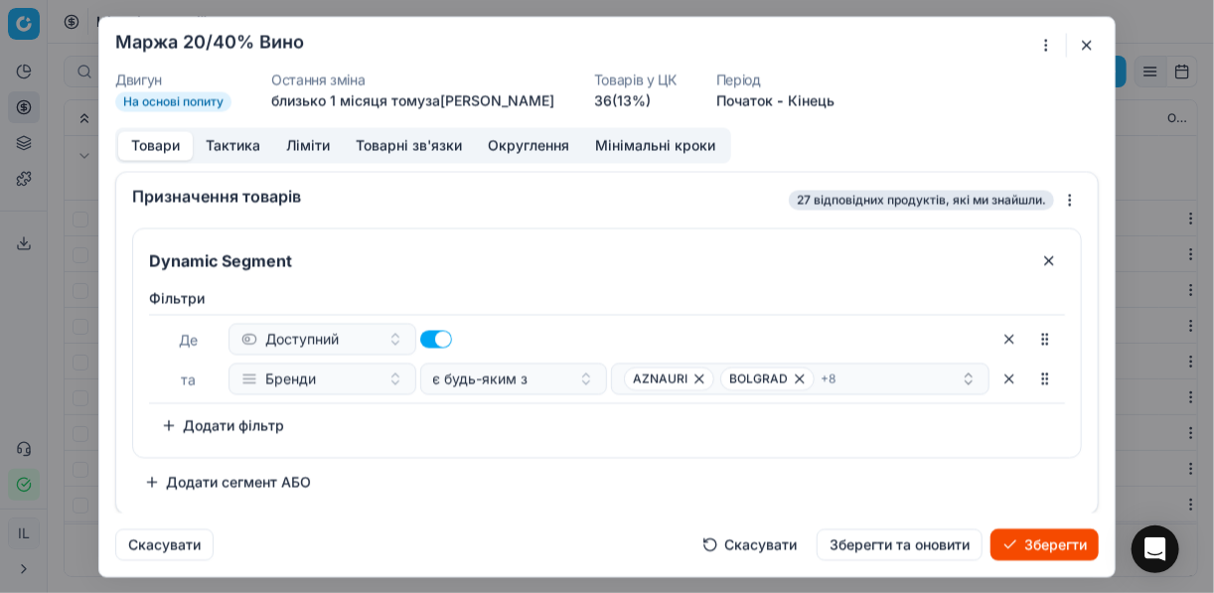
click at [164, 142] on button "Товари" at bounding box center [155, 145] width 74 height 29
click at [699, 376] on icon "button" at bounding box center [699, 378] width 16 height 16
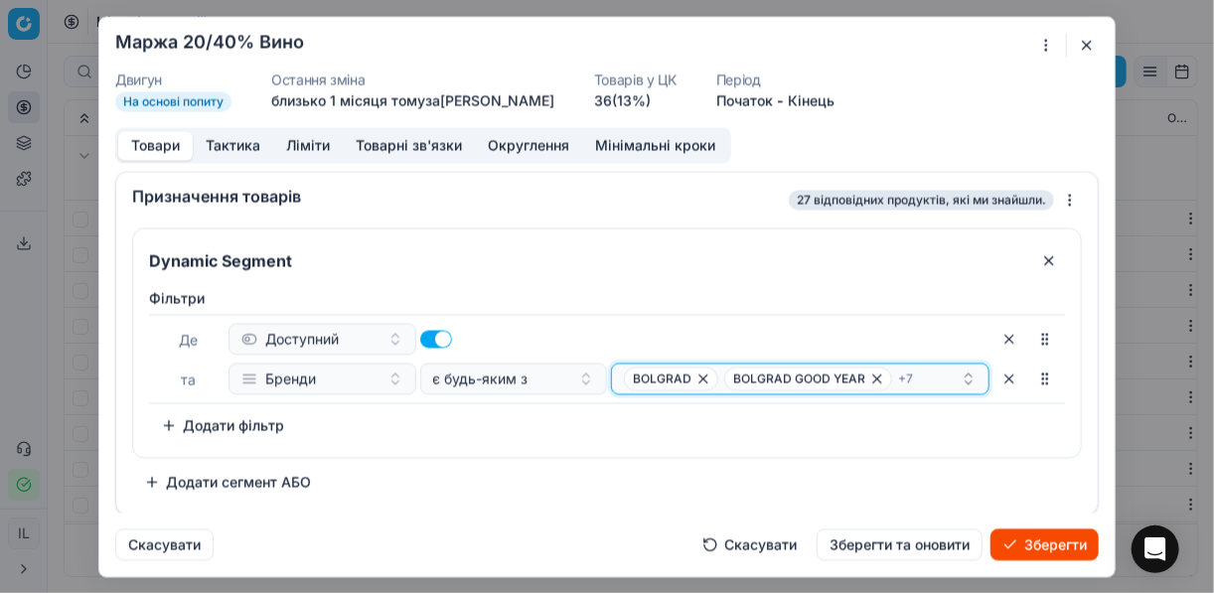
click at [699, 377] on icon "button" at bounding box center [703, 378] width 8 height 8
click at [699, 377] on span "BOLGRAD GOOD YEAR" at bounding box center [699, 378] width 132 height 16
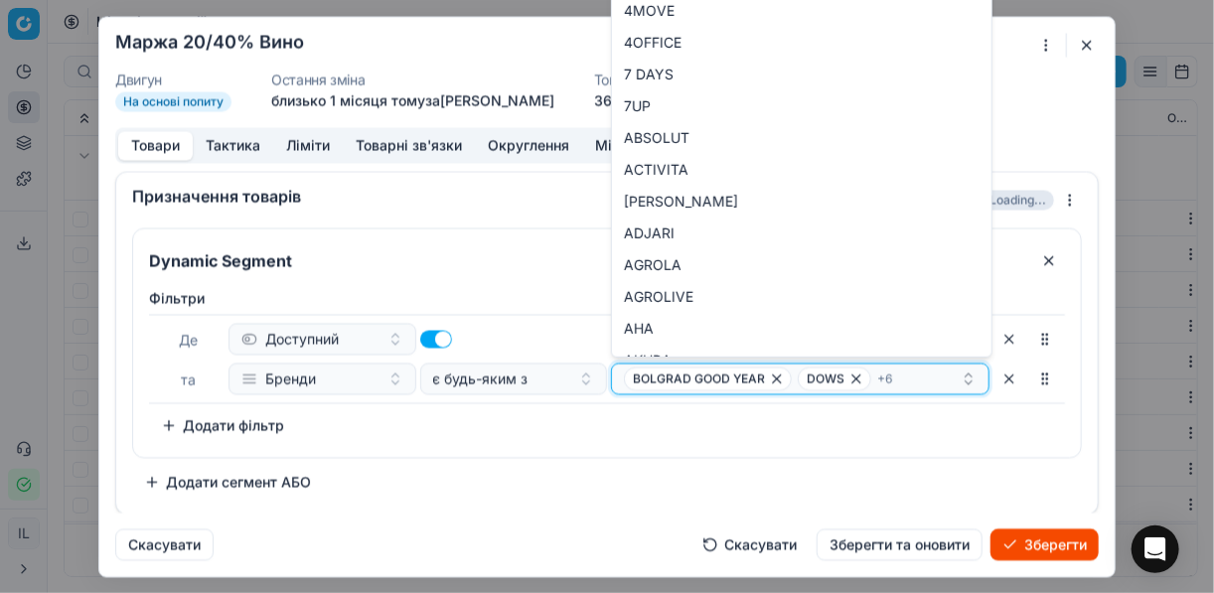
click at [770, 376] on icon "button" at bounding box center [777, 378] width 16 height 16
click at [686, 376] on icon "button" at bounding box center [682, 378] width 16 height 16
click at [737, 381] on icon "button" at bounding box center [745, 378] width 16 height 16
click at [810, 374] on icon "button" at bounding box center [814, 378] width 8 height 8
click at [729, 378] on span "KYLIE MINOGUE" at bounding box center [796, 378] width 134 height 24
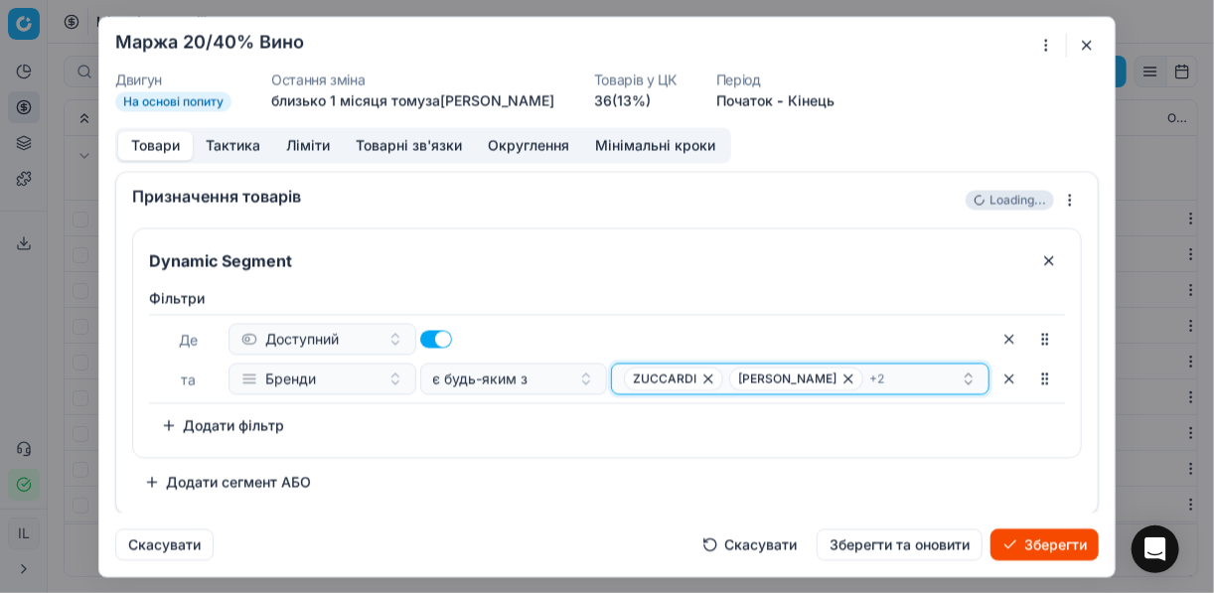
click at [705, 377] on icon "button" at bounding box center [708, 378] width 8 height 8
click at [751, 380] on span "KYLIE MINOGUE" at bounding box center [691, 378] width 134 height 24
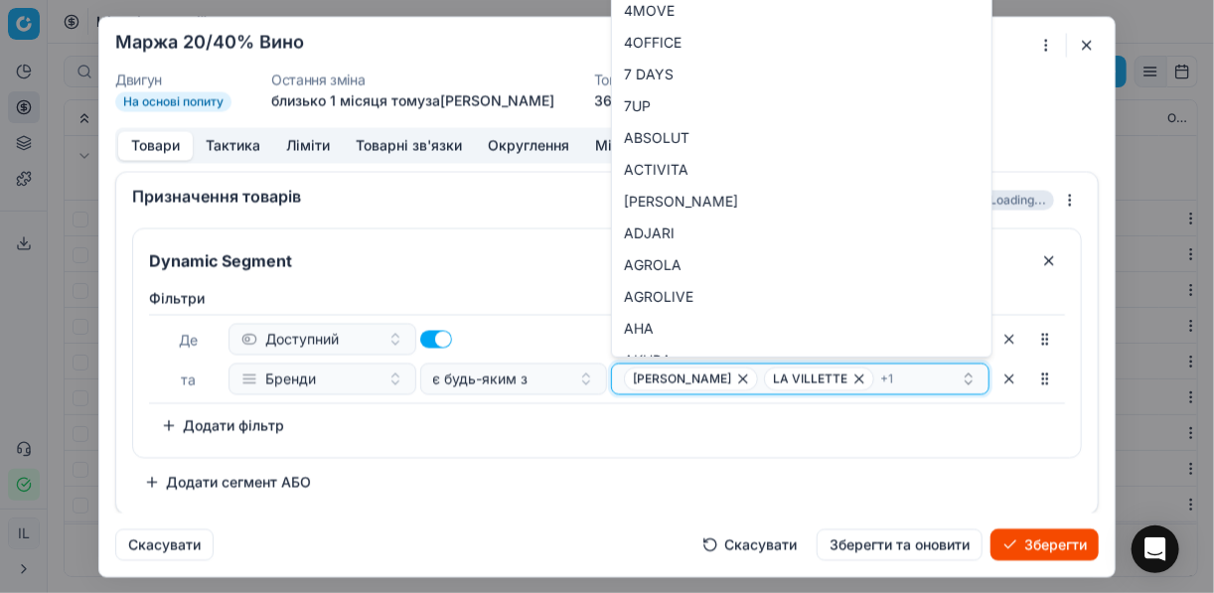
click at [736, 376] on icon "button" at bounding box center [743, 378] width 16 height 16
click at [714, 377] on icon "button" at bounding box center [719, 378] width 16 height 16
click at [713, 378] on span "MARENGO" at bounding box center [672, 378] width 97 height 24
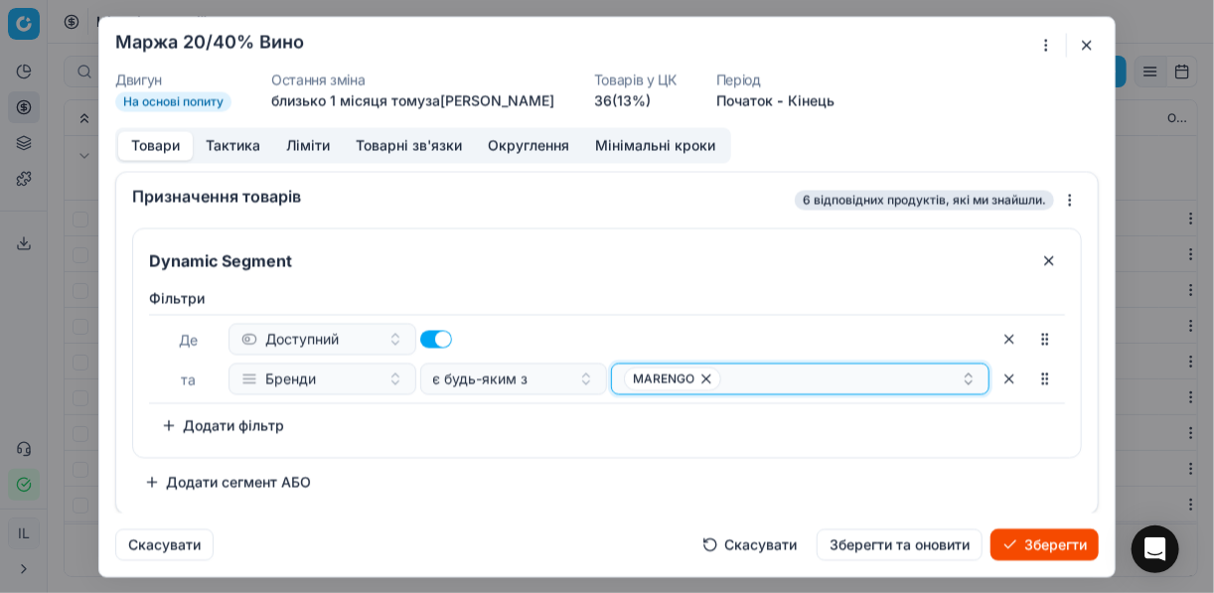
click at [706, 376] on icon "button" at bounding box center [706, 378] width 8 height 8
click at [734, 381] on button "Select a value" at bounding box center [800, 379] width 378 height 32
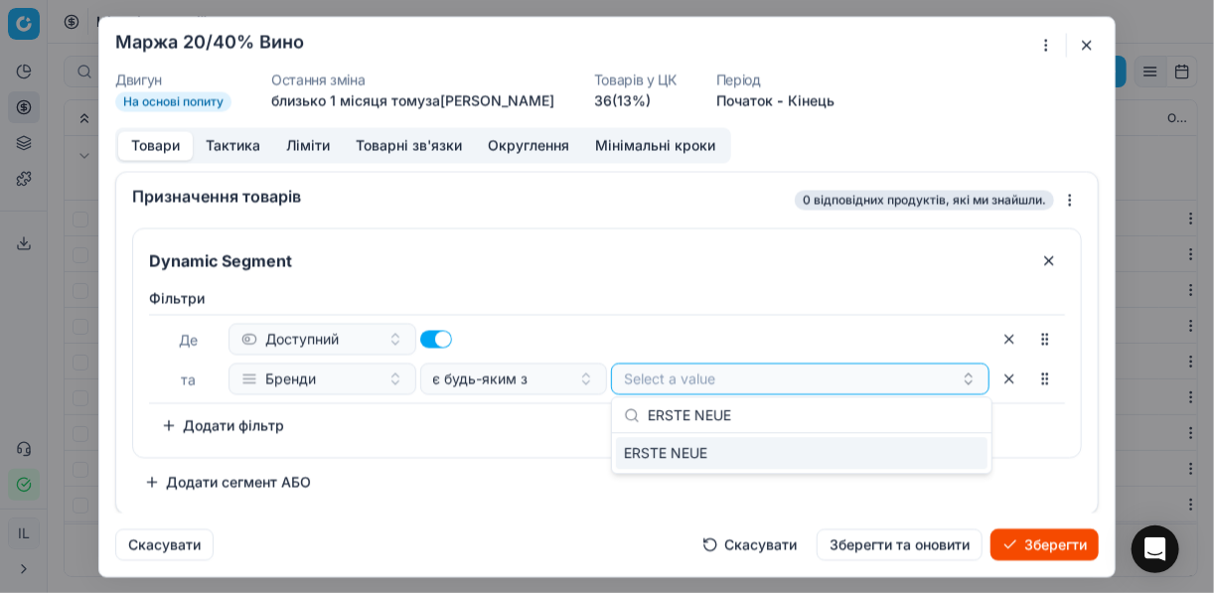
type input "ERSTE NEUE"
drag, startPoint x: 927, startPoint y: 453, endPoint x: 893, endPoint y: 458, distance: 34.1
click at [925, 452] on div "ERSTE NEUE" at bounding box center [801, 453] width 371 height 32
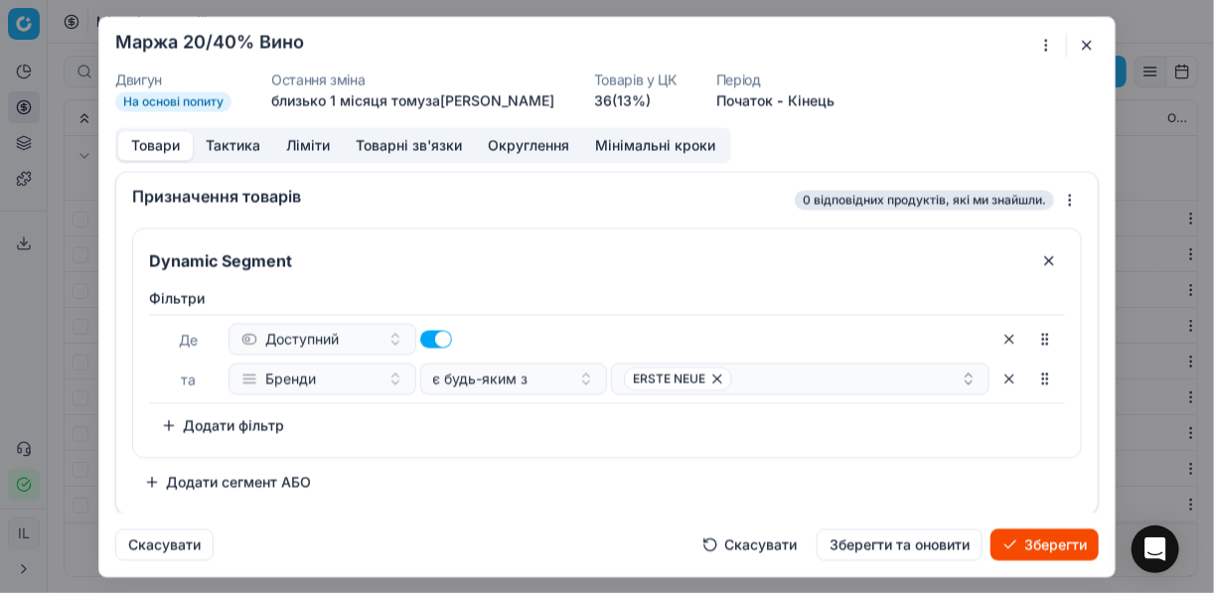
click at [554, 451] on div "Фiльтри Де Доступний та Бренди є будь-яким з ERSTE NEUE To pick up a sortable i…" at bounding box center [607, 368] width 948 height 177
click at [747, 381] on div "ERSTE NEUE" at bounding box center [792, 378] width 337 height 24
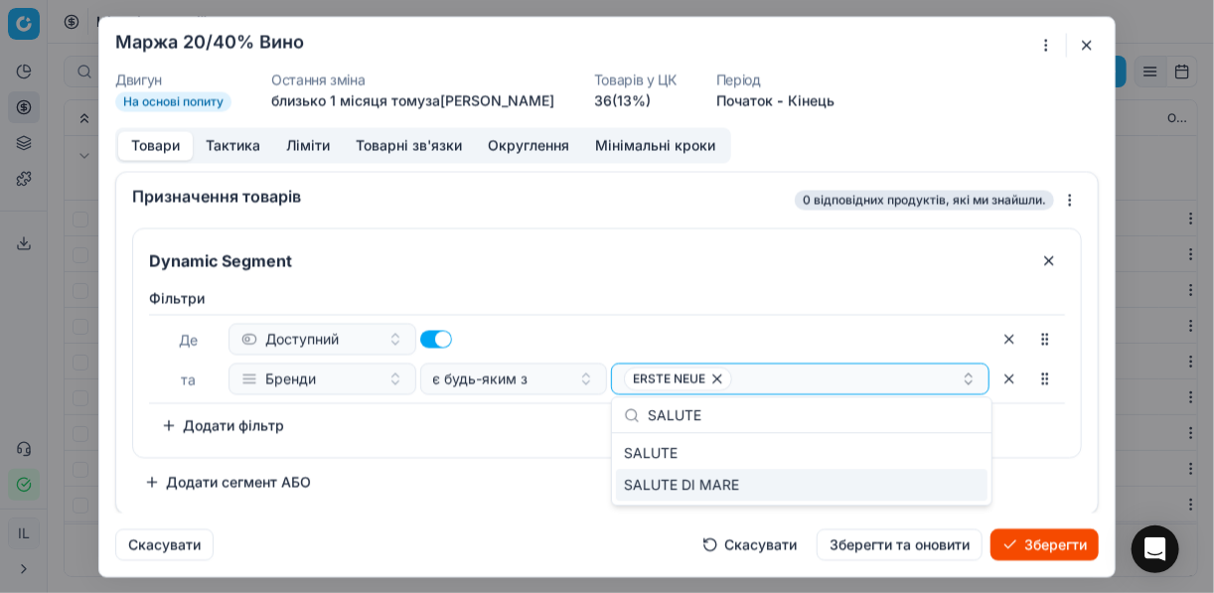
type input "SALUTE"
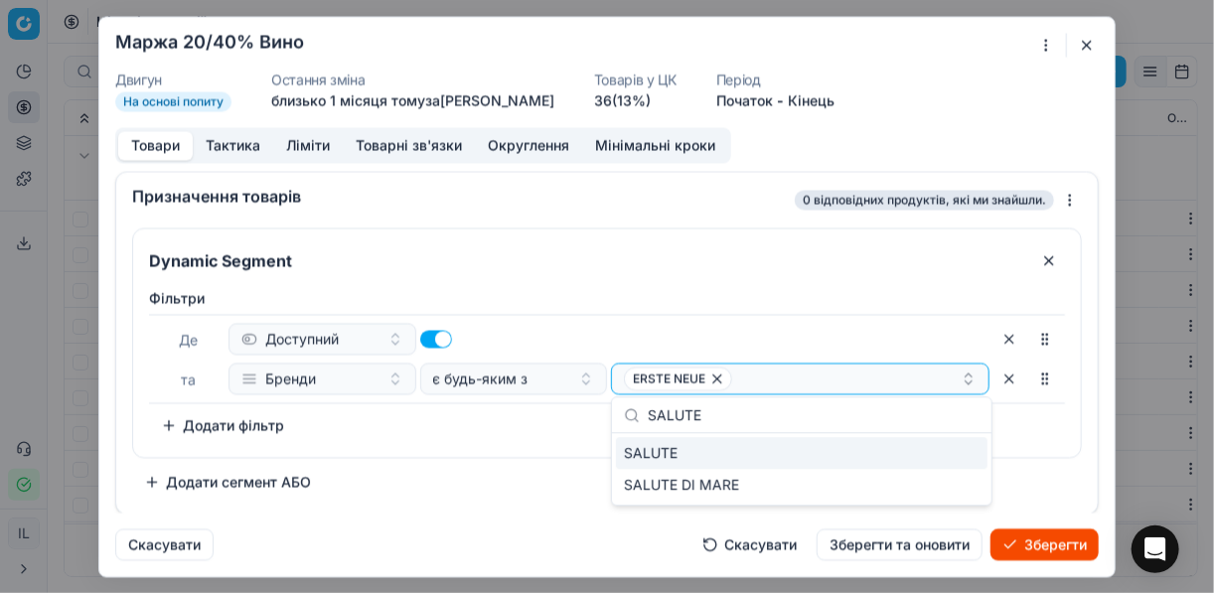
click at [806, 443] on div "SALUTE" at bounding box center [801, 453] width 371 height 32
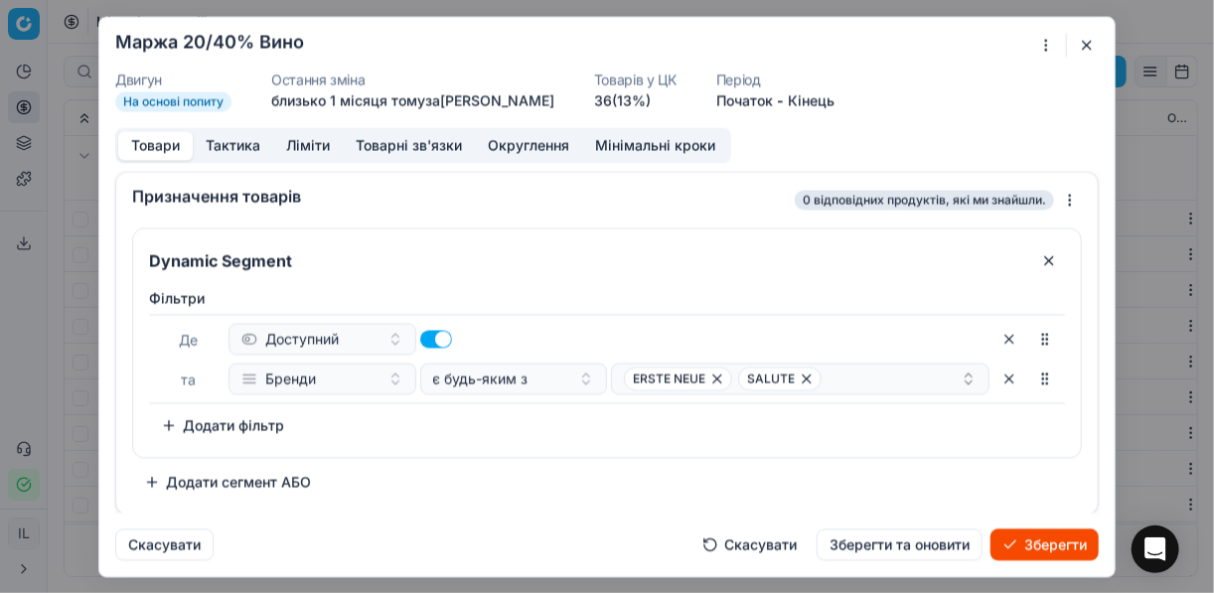
click at [521, 445] on div "Фiльтри Де Доступний та Бренди є будь-яким з ERSTE NEUE SALUTE To pick up a sor…" at bounding box center [607, 368] width 948 height 177
click at [834, 383] on div "ERSTE NEUE SALUTE" at bounding box center [792, 378] width 337 height 24
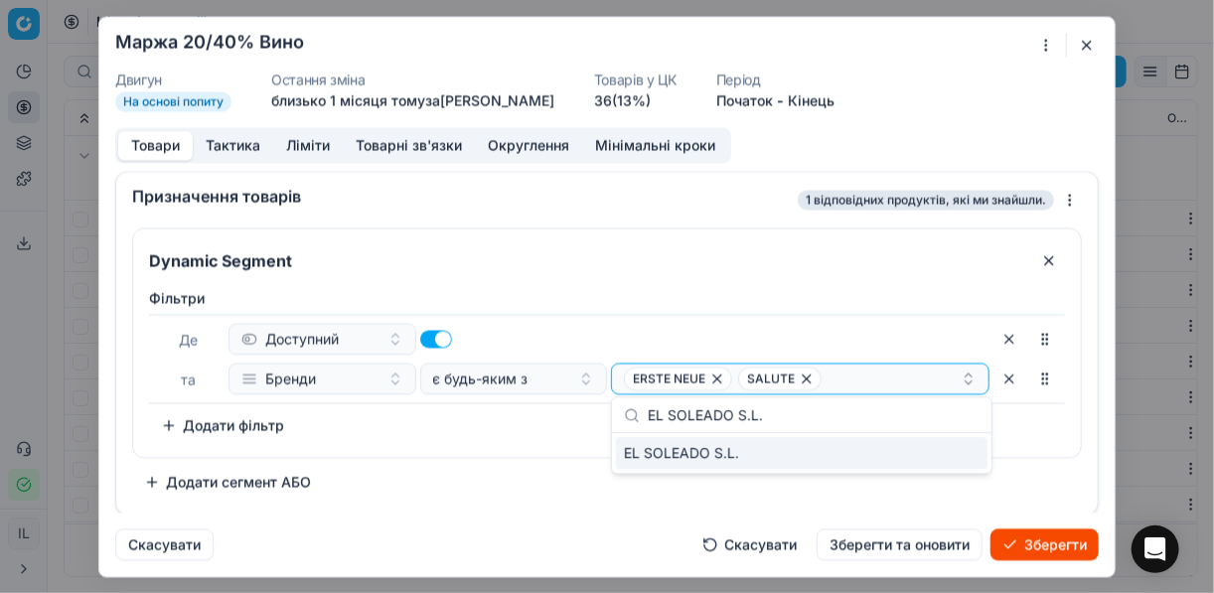
type input "EL SOLEADO S.L."
click at [923, 457] on div "EL SOLEADO S.L." at bounding box center [801, 453] width 371 height 32
click at [507, 458] on div "Dynamic Segment Фiльтри Де Доступний та Бренди є будь-яким з ERSTE NEUE SALUTE …" at bounding box center [607, 362] width 950 height 270
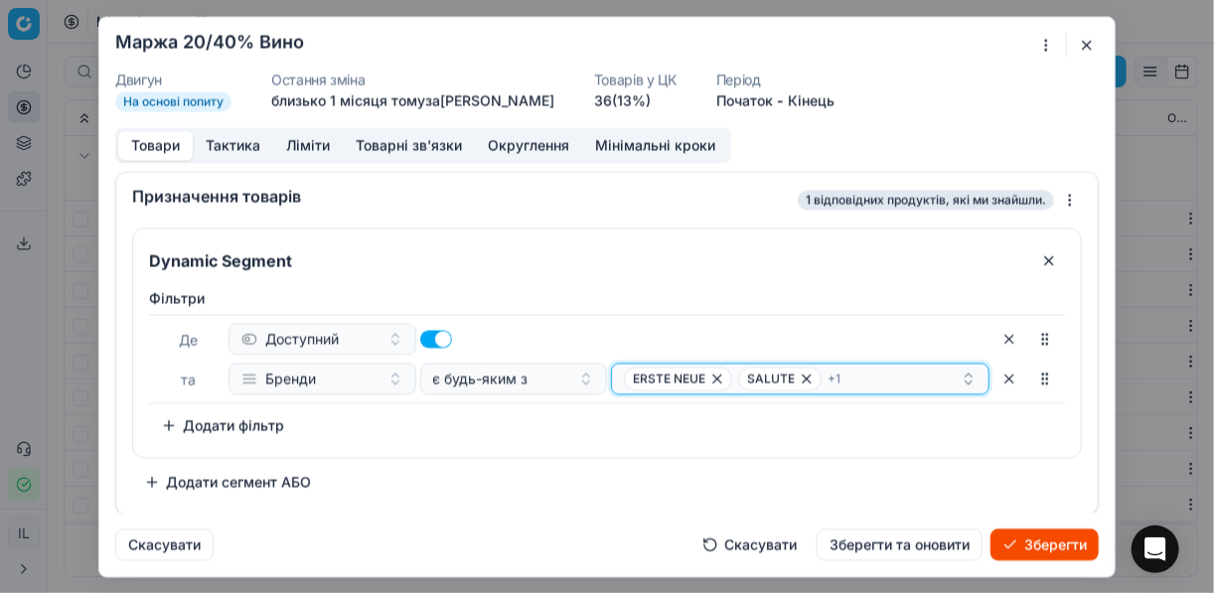
click at [900, 366] on div "ERSTE NEUE SALUTE + 1" at bounding box center [792, 378] width 337 height 24
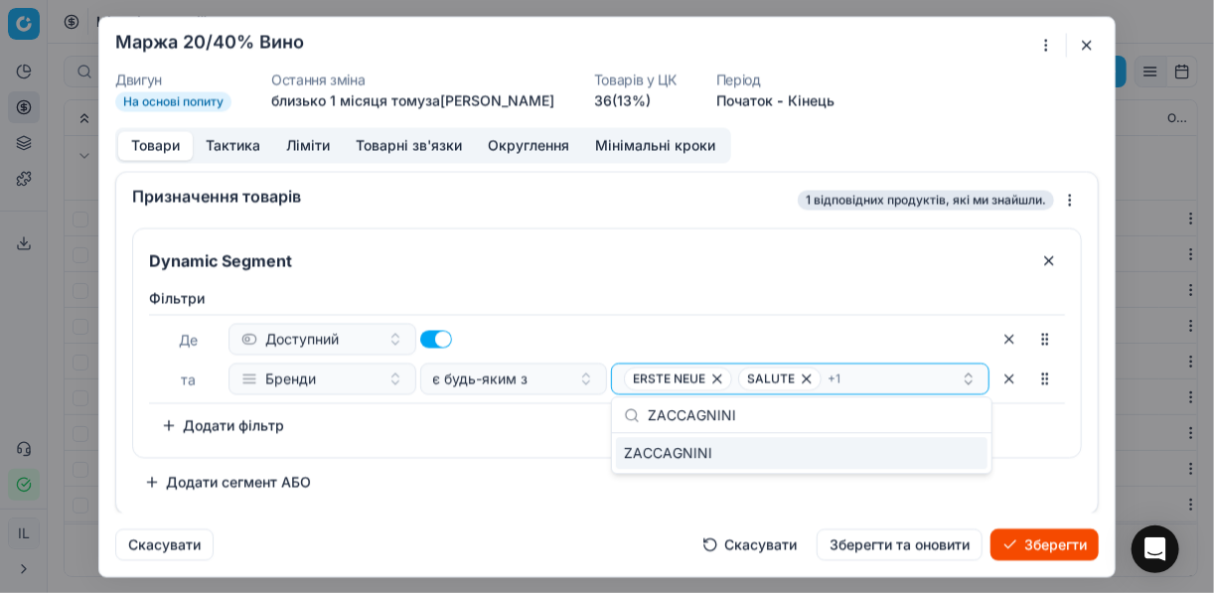
type input "ZACCAGNINI"
click at [956, 445] on div "ZACCAGNINI" at bounding box center [801, 453] width 371 height 32
click at [560, 427] on div "Фiльтри Де Доступний та Бренди є будь-яким з ERSTE NEUE SALUTE + 2 To pick up a…" at bounding box center [607, 364] width 916 height 153
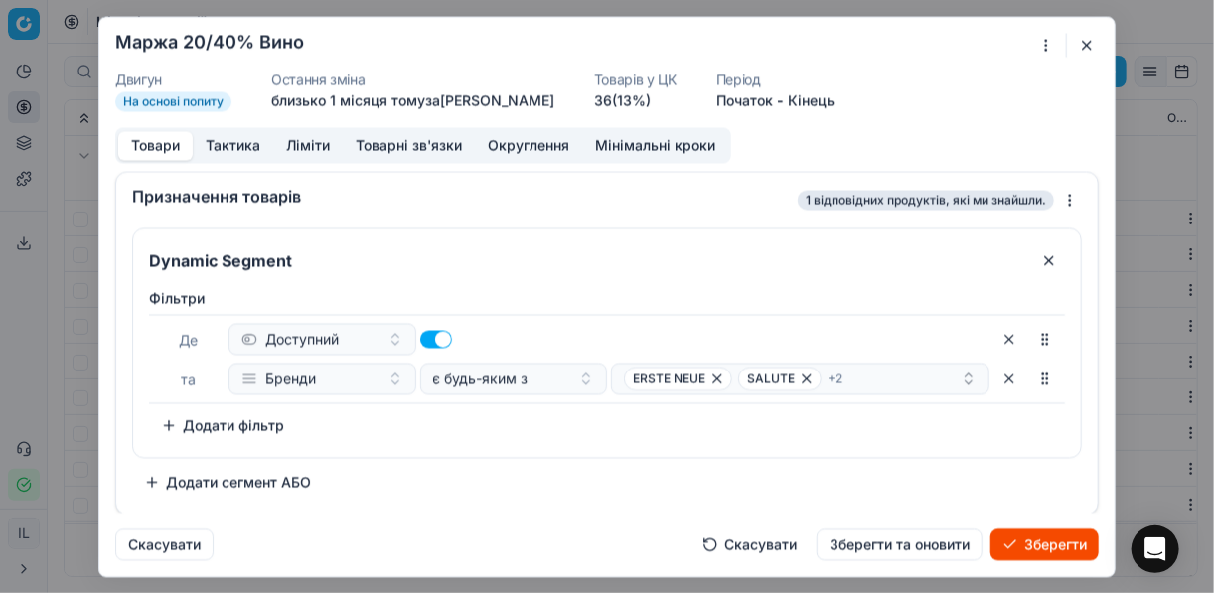
click at [1021, 540] on button "Зберегти" at bounding box center [1044, 544] width 108 height 32
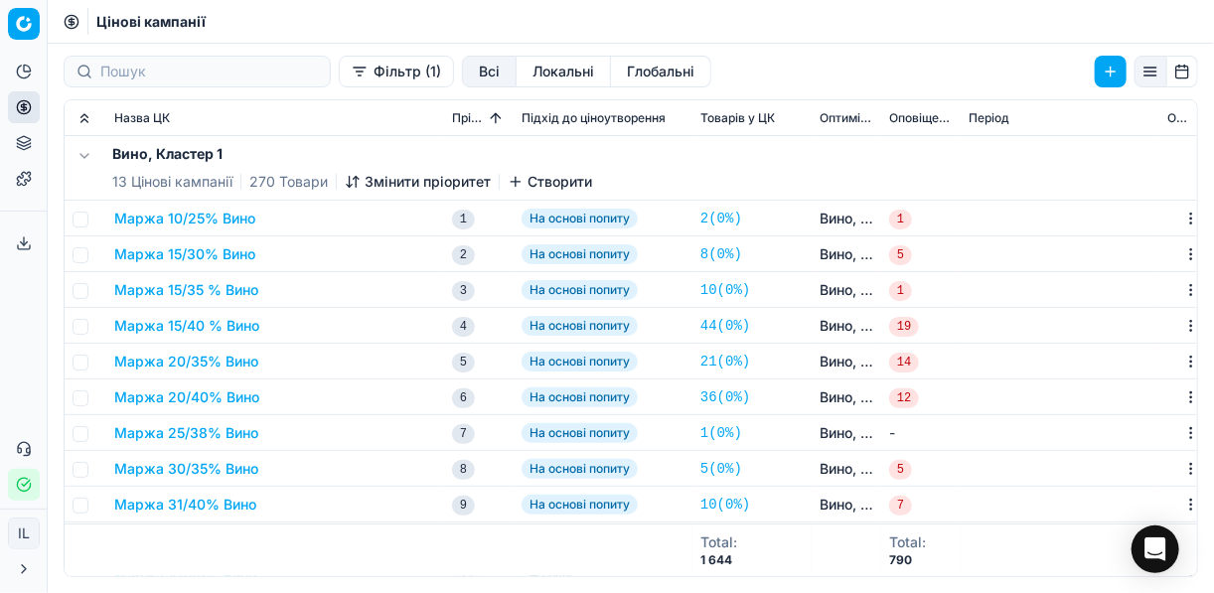
click at [198, 432] on button "Маржа 25/38% Вино" at bounding box center [186, 433] width 144 height 20
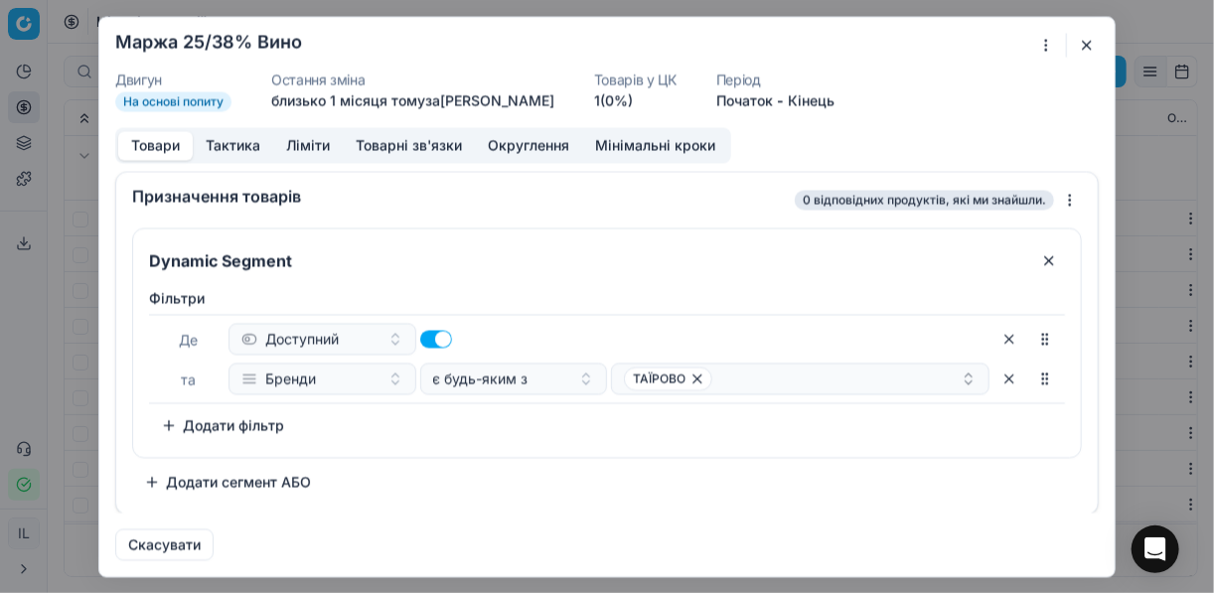
click at [1047, 45] on div "Ми зберігаємо налаштування ЦК. Будь ласка, зачекайте, це може зайняти декілька …" at bounding box center [607, 296] width 1214 height 593
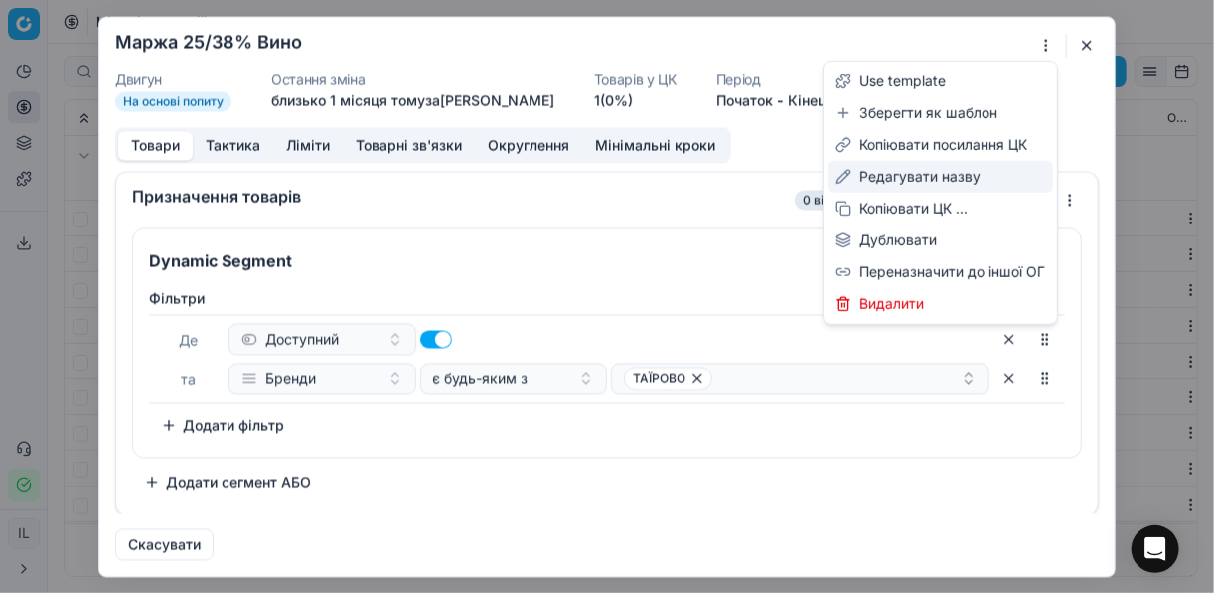
click at [893, 177] on div "Редагувати назву" at bounding box center [939, 177] width 225 height 32
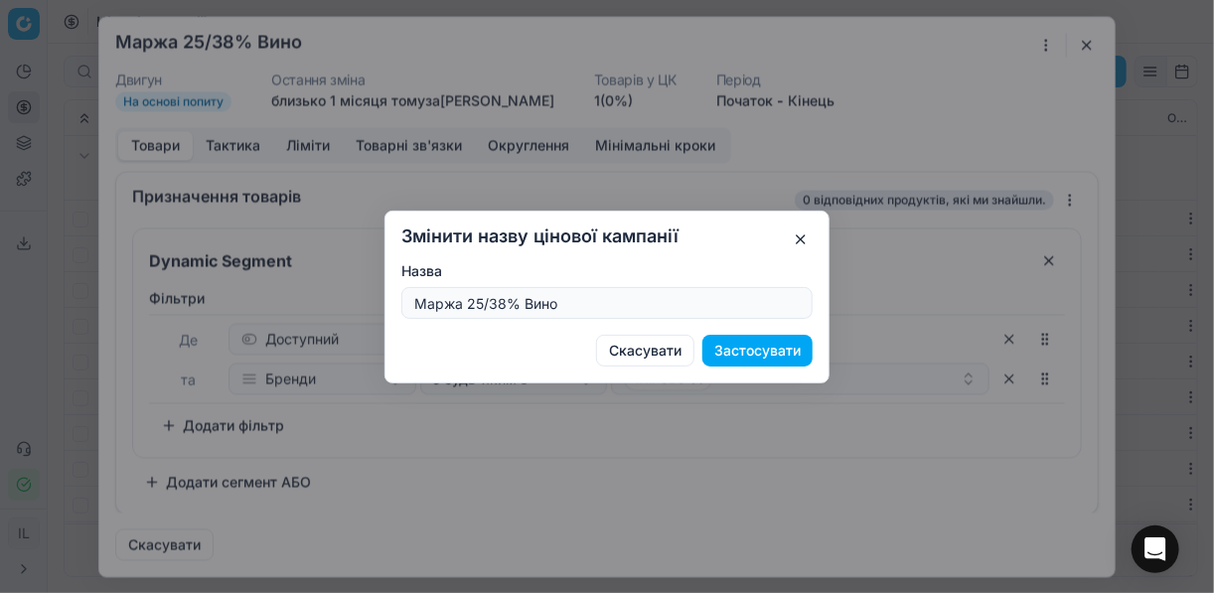
click at [506, 299] on input "Маржа 25/38% Вино" at bounding box center [606, 303] width 393 height 30
type input "Маржа 25/40% Вино"
click at [769, 349] on button "Застосувати" at bounding box center [757, 351] width 110 height 32
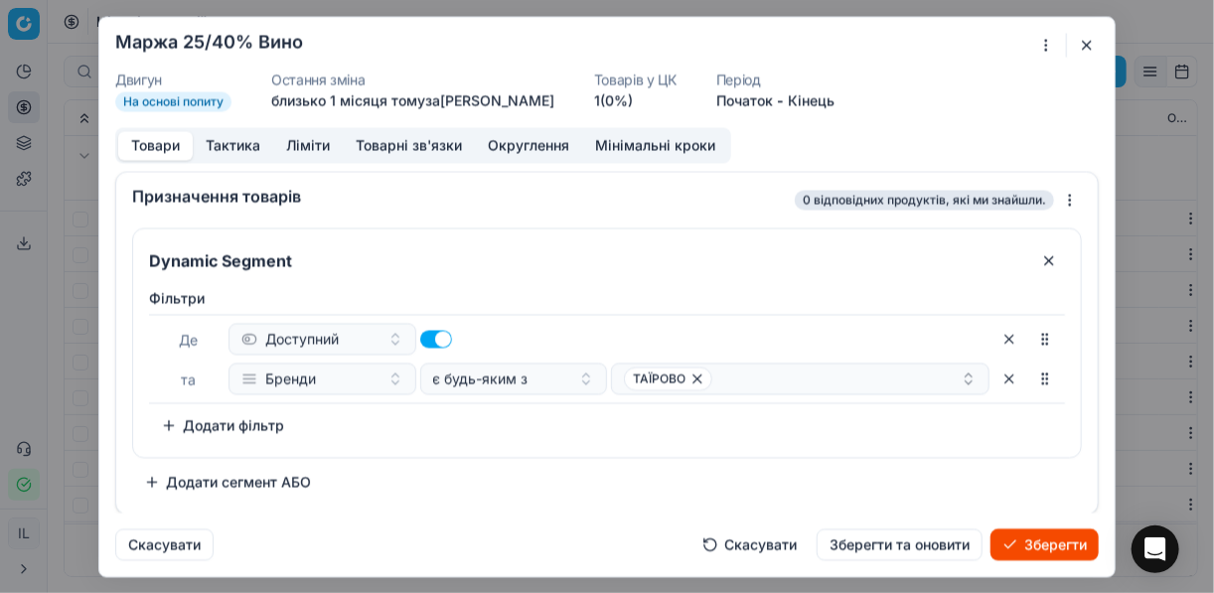
click at [318, 146] on button "Ліміти" at bounding box center [308, 145] width 70 height 29
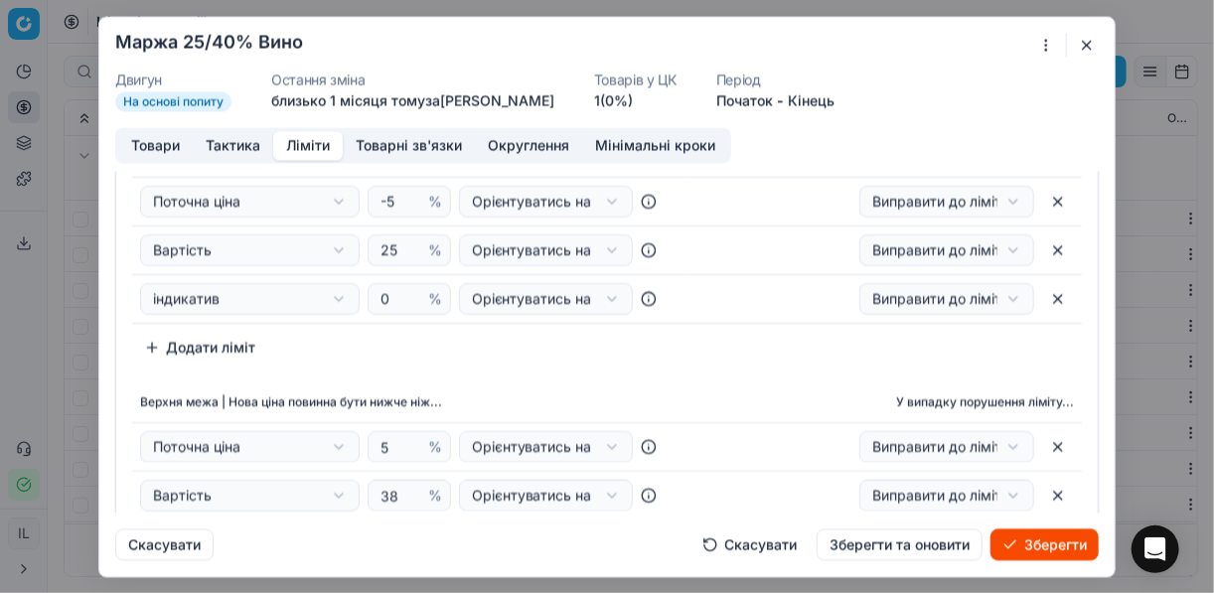
scroll to position [159, 0]
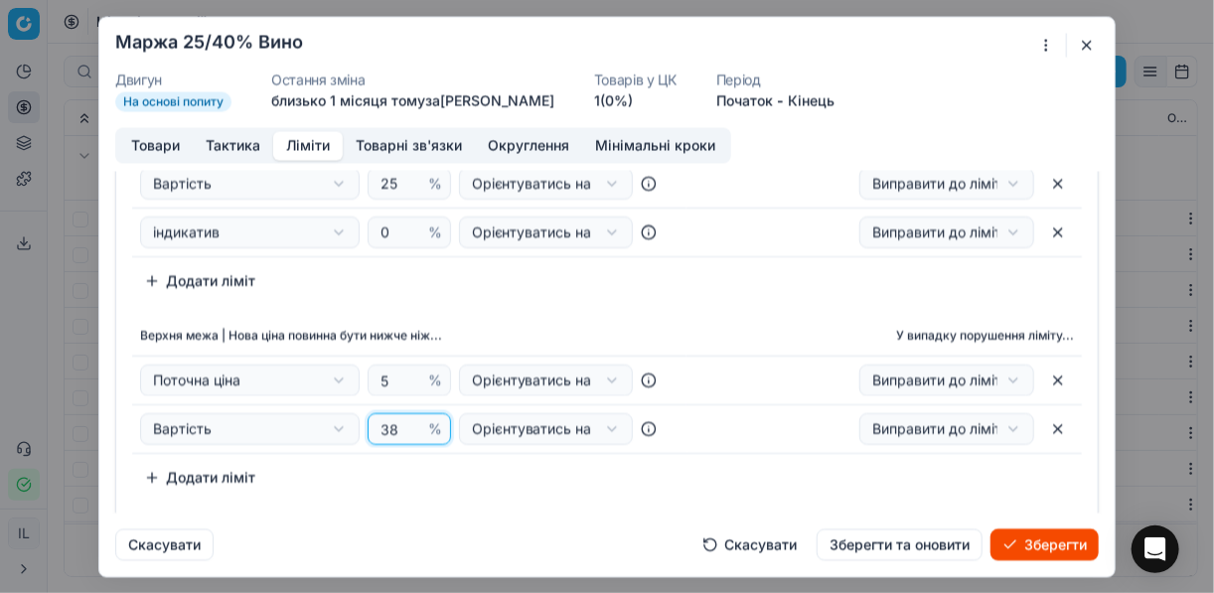
click at [392, 426] on input "38" at bounding box center [400, 429] width 48 height 30
type input "3"
type input "40"
click at [675, 267] on div "Нижня межа | Нова ціна повинна бути вище ніж... У випадку порушення ліміту... П…" at bounding box center [607, 184] width 950 height 226
click at [151, 145] on button "Товари" at bounding box center [155, 145] width 74 height 29
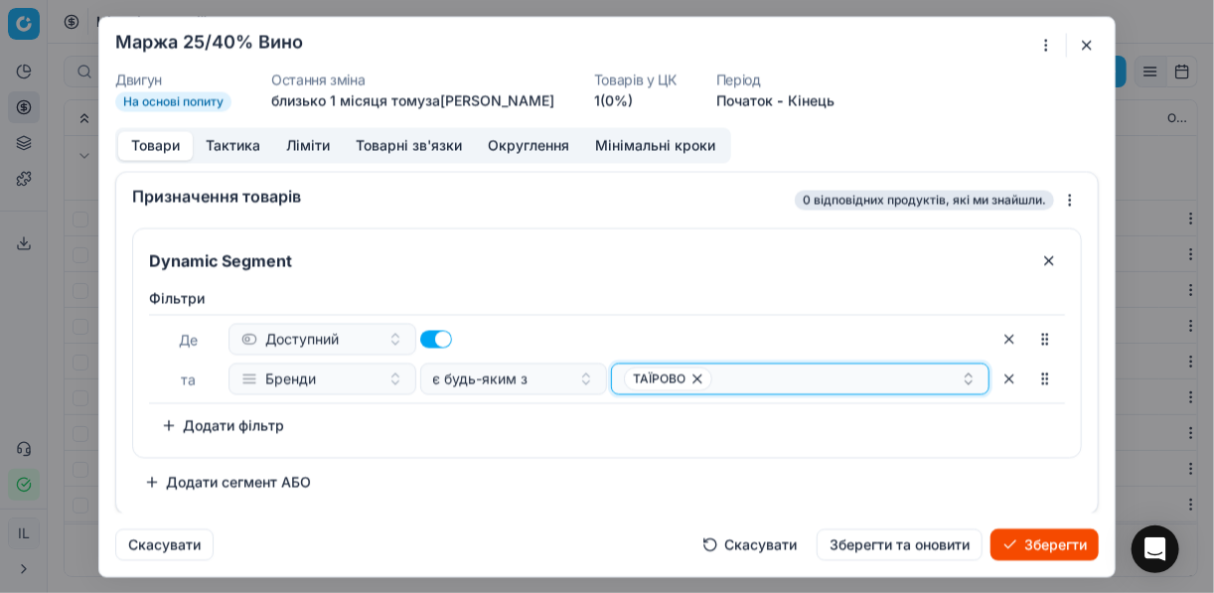
click at [689, 378] on span "ТАЇРОВО" at bounding box center [668, 378] width 88 height 24
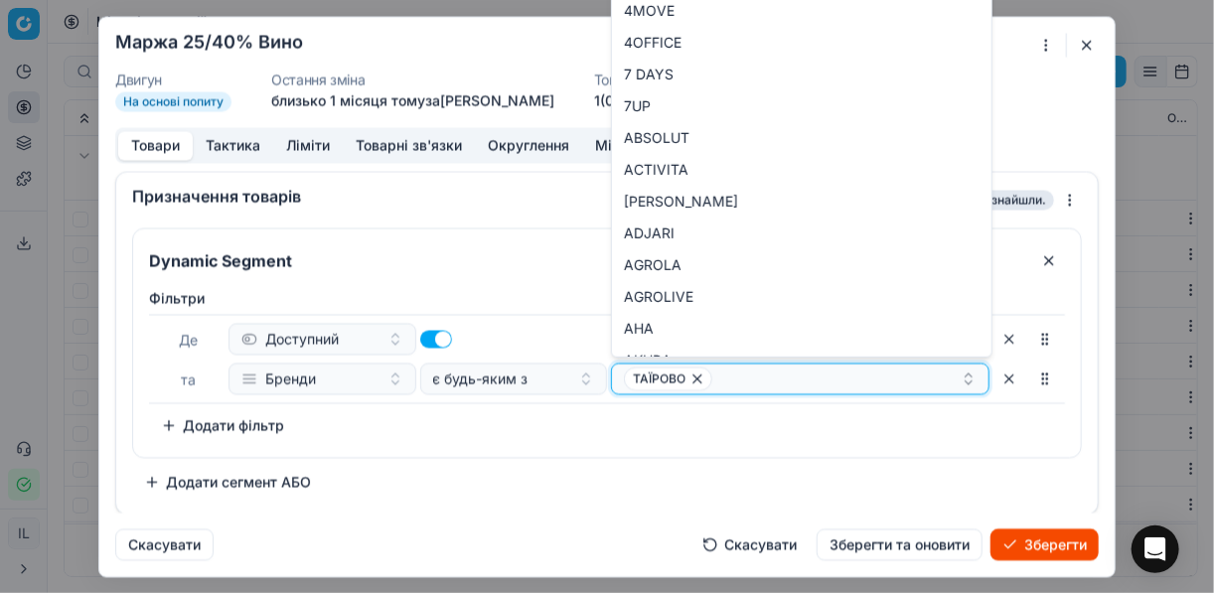
click at [693, 380] on icon "button" at bounding box center [697, 378] width 8 height 8
click at [686, 380] on button "Select a value" at bounding box center [800, 379] width 378 height 32
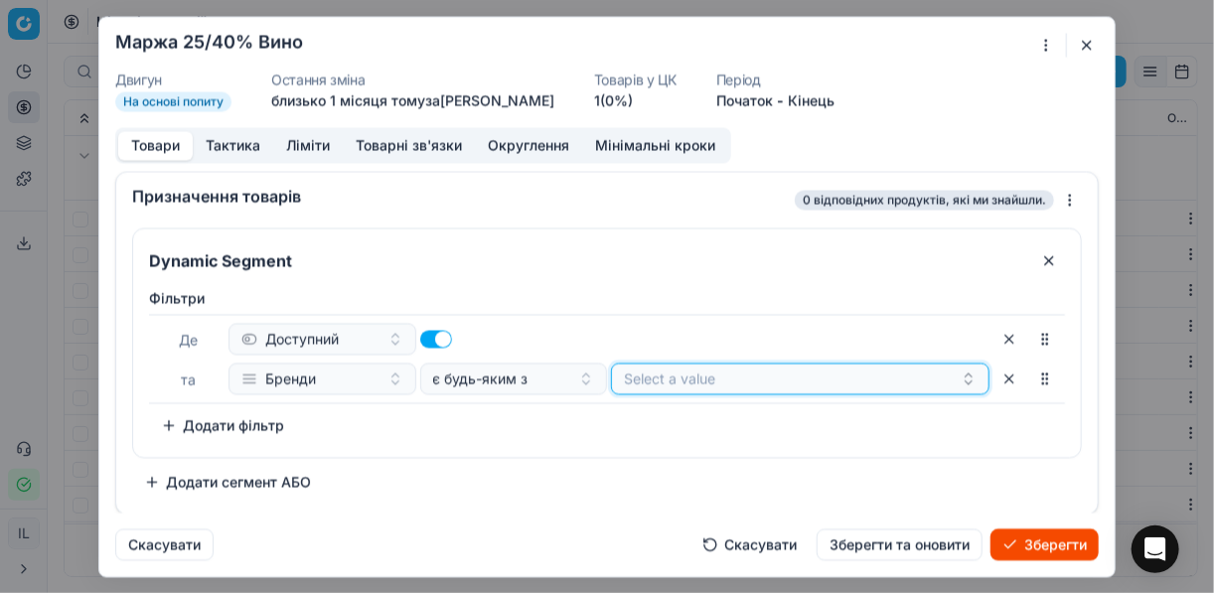
click at [686, 380] on button "Select a value" at bounding box center [800, 379] width 378 height 32
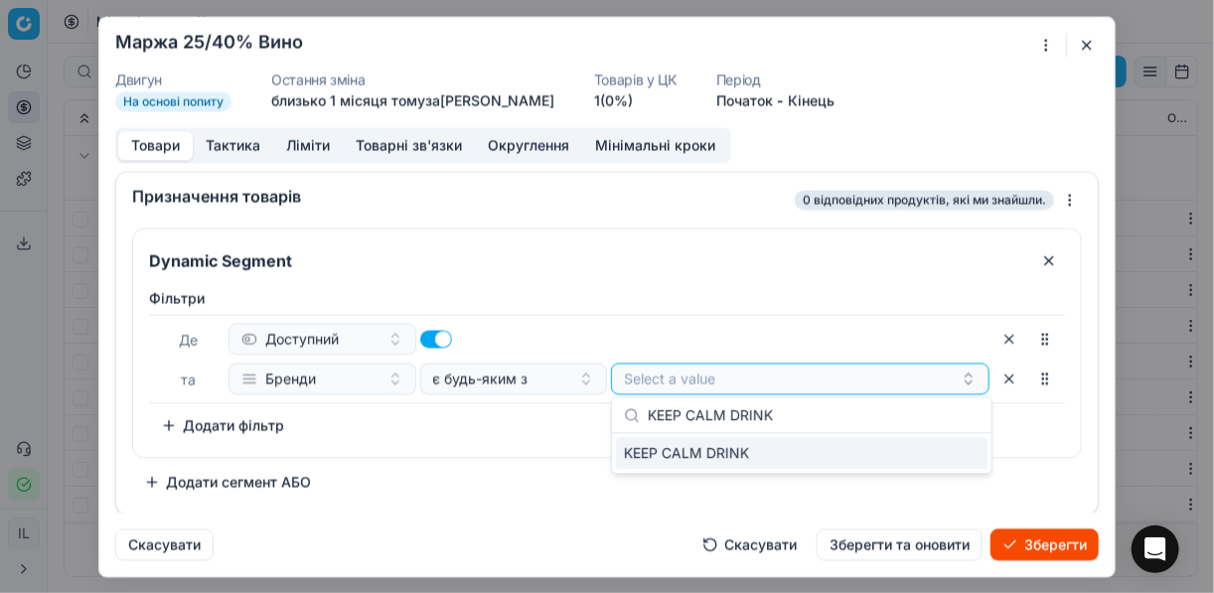
type input "KEEP CALM DRINK"
click at [944, 451] on div "KEEP CALM DRINK" at bounding box center [801, 453] width 371 height 32
click at [486, 416] on div "Фiльтри Де Доступний та Бренди є будь-яким з KEEP CALM DRINK To pick up a sorta…" at bounding box center [607, 364] width 916 height 153
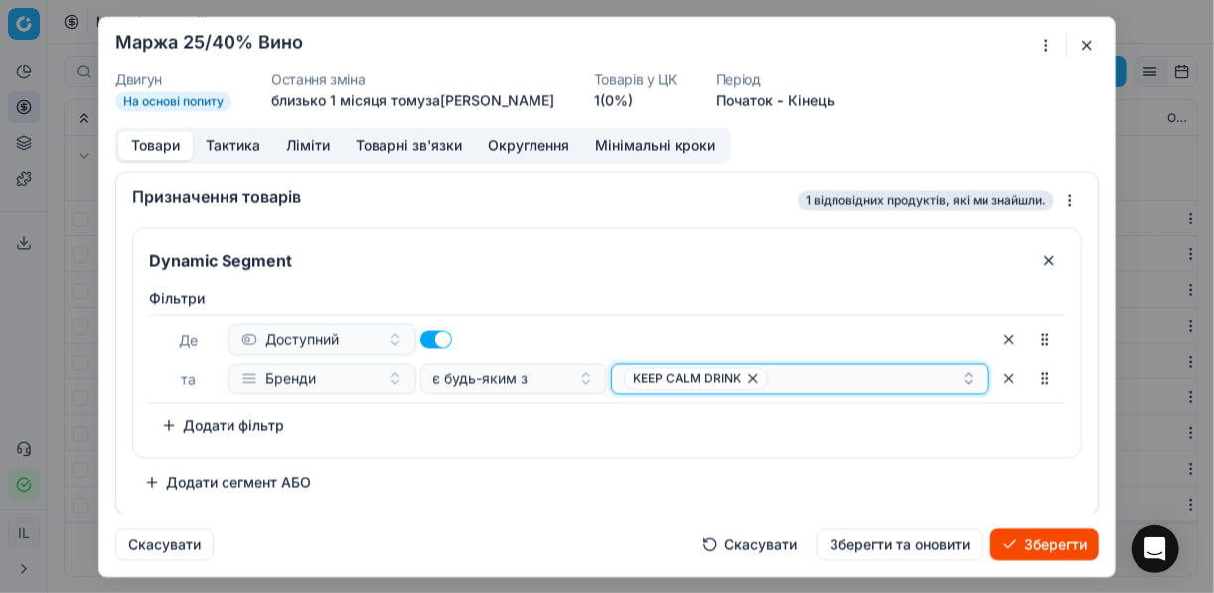
click at [780, 379] on div "KEEP CALM DRINK" at bounding box center [792, 378] width 337 height 24
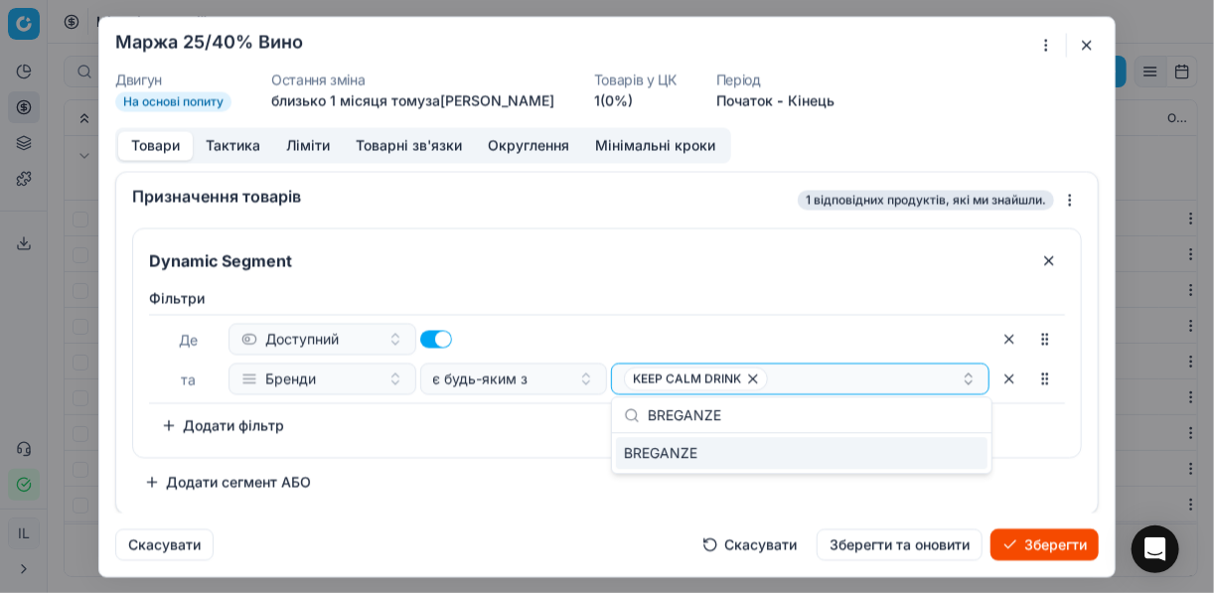
type input "BREGANZE"
click at [932, 464] on div "BREGANZE" at bounding box center [801, 453] width 371 height 32
click at [482, 458] on div "Dynamic Segment Фiльтри Де Доступний та Бренди є будь-яким з KEEP CALM DRINK BR…" at bounding box center [607, 362] width 950 height 270
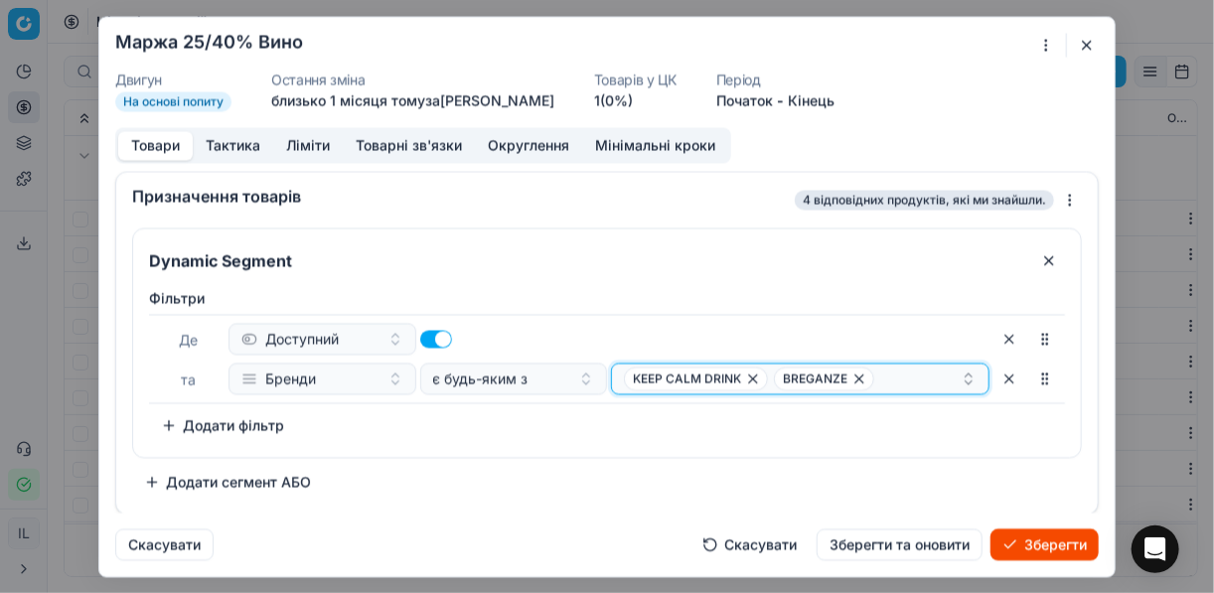
click at [895, 383] on div "KEEP CALM DRINK BREGANZE" at bounding box center [792, 378] width 337 height 24
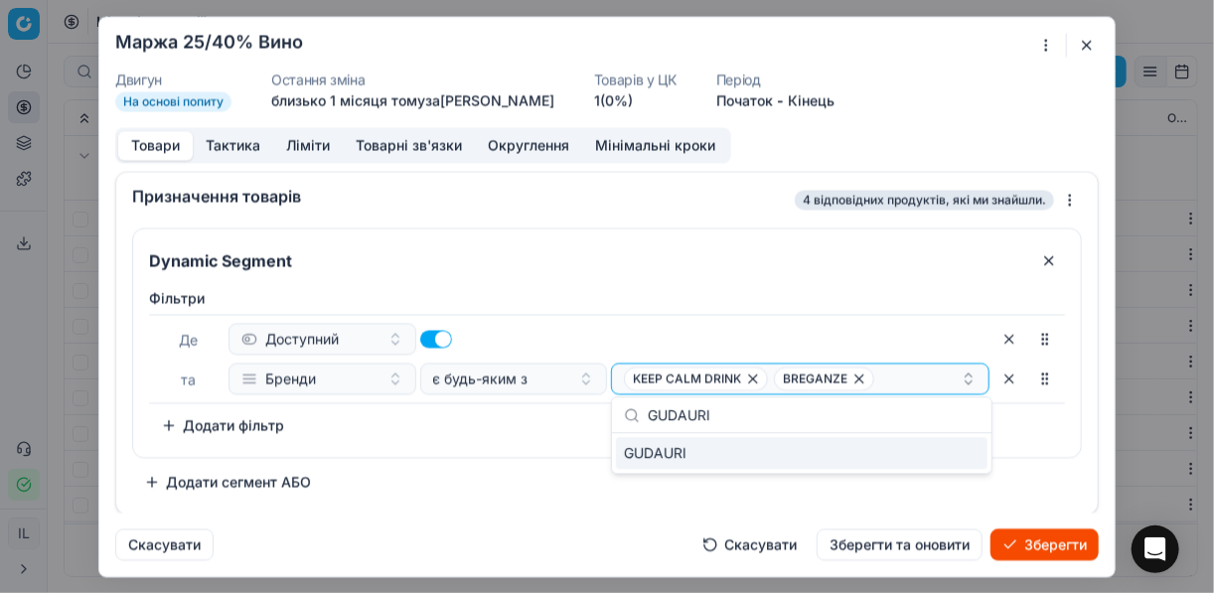
type input "GUDAURI"
click at [941, 459] on div "GUDAURI" at bounding box center [801, 453] width 371 height 32
click at [469, 458] on div "Dynamic Segment Фiльтри Де Доступний та Бренди є будь-яким з KEEP CALM DRINK BR…" at bounding box center [607, 362] width 950 height 270
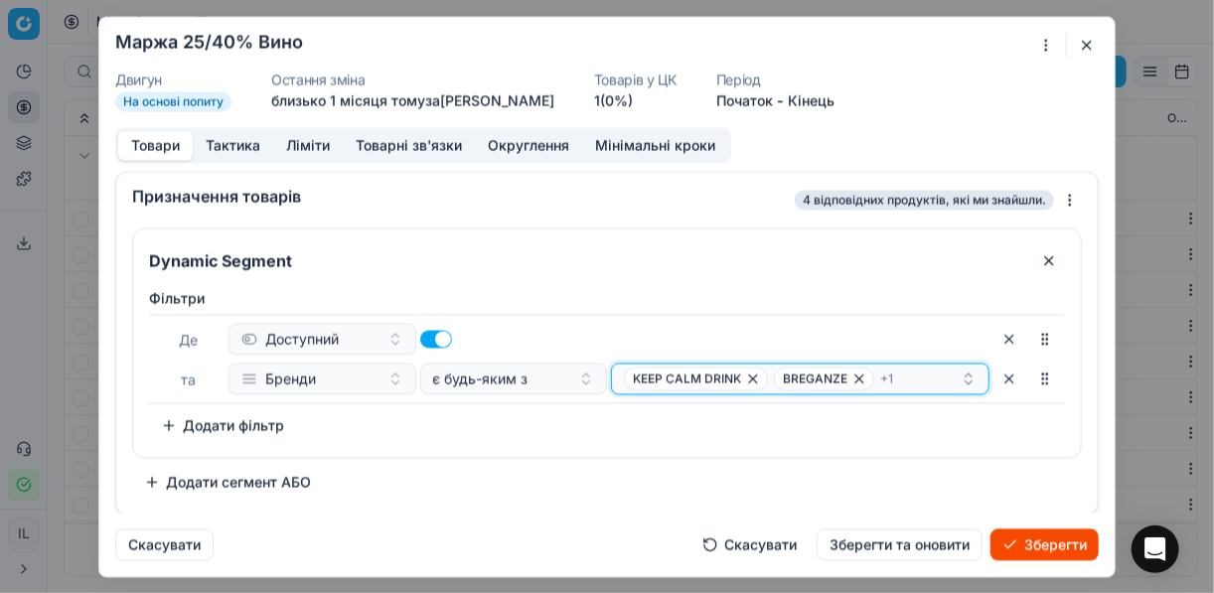
click at [903, 381] on div "KEEP CALM DRINK BREGANZE + 1" at bounding box center [792, 378] width 337 height 24
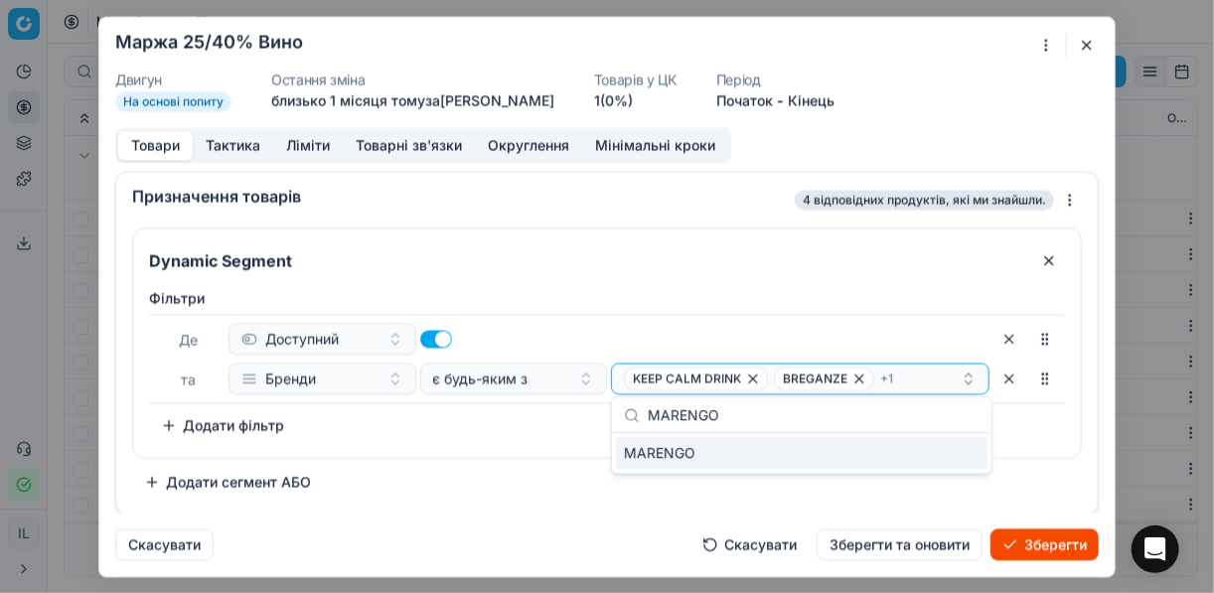
type input "MARENGO"
click at [946, 460] on div "MARENGO" at bounding box center [801, 453] width 371 height 32
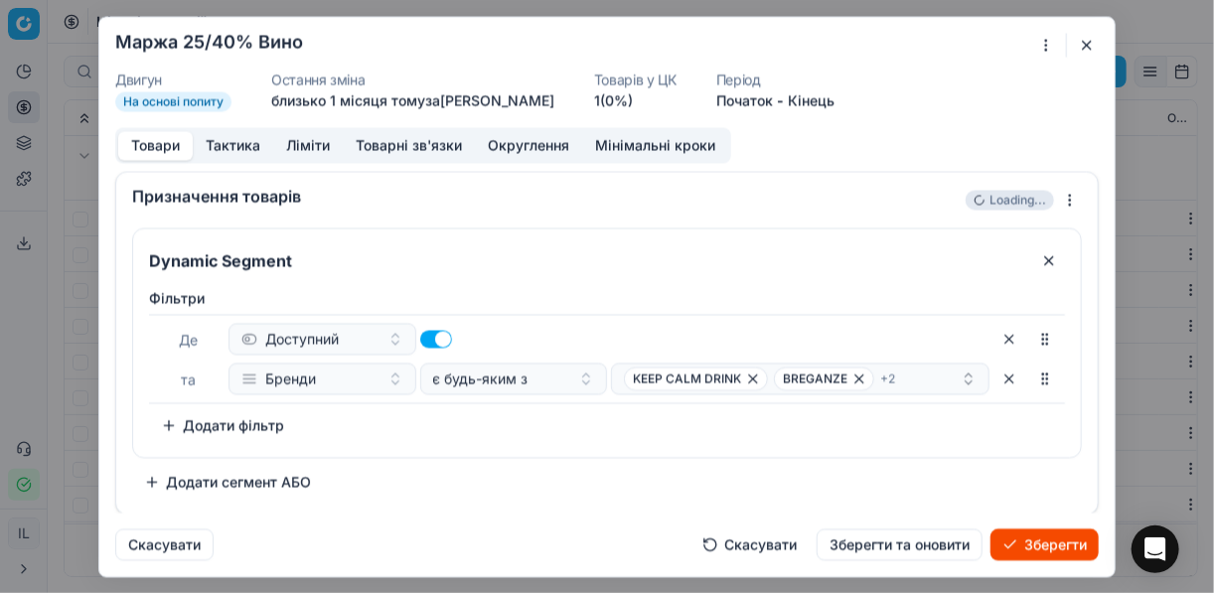
click at [561, 446] on div "Фiльтри Де Доступний та Бренди є будь-яким з KEEP CALM DRINK BREGANZE + 2 To pi…" at bounding box center [607, 368] width 948 height 177
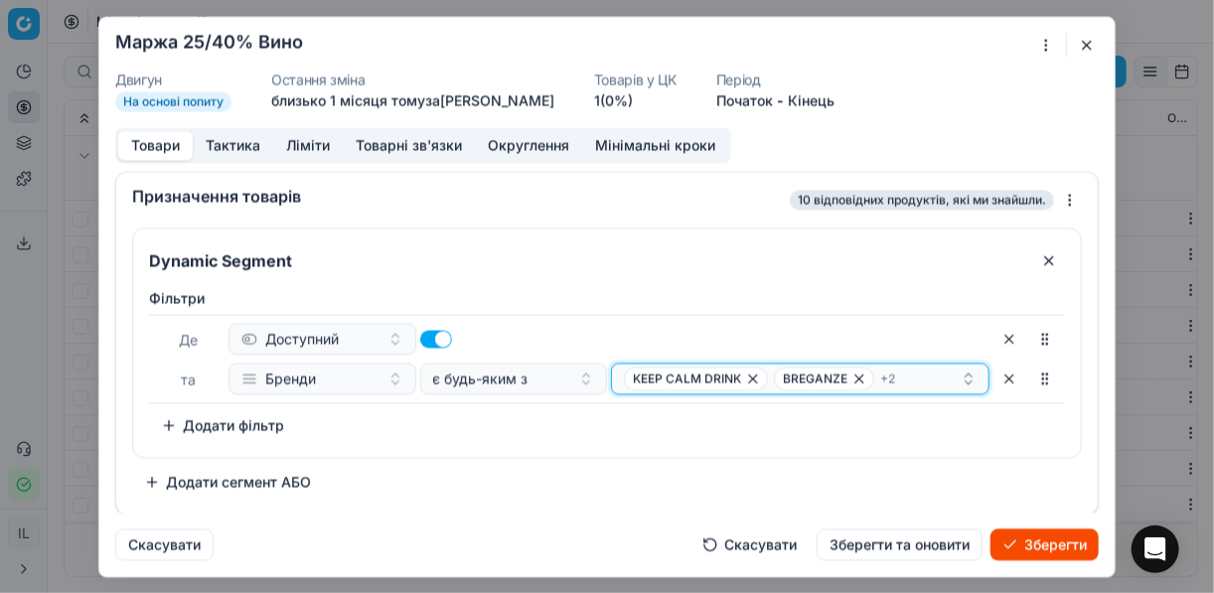
click at [907, 383] on div "KEEP CALM DRINK BREGANZE + 2" at bounding box center [792, 378] width 337 height 24
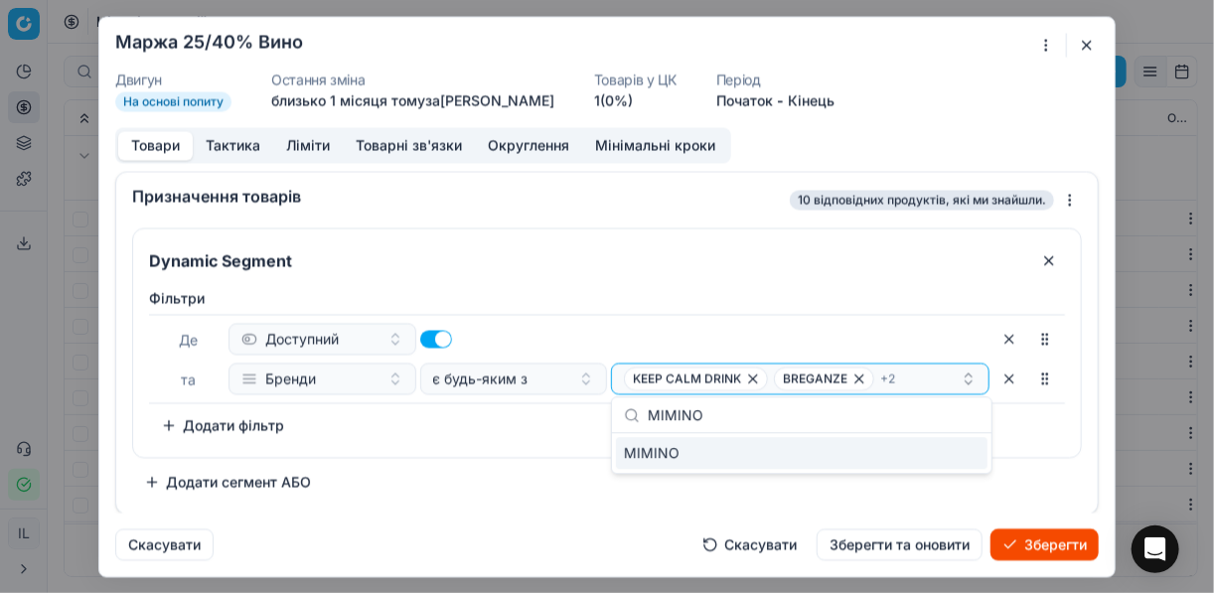
type input "MIMINO"
click at [963, 455] on div "MIMINO" at bounding box center [801, 453] width 371 height 32
click at [478, 459] on div "Dynamic Segment Фiльтри Де Доступний та Бренди є будь-яким з KEEP CALM DRINK BR…" at bounding box center [607, 362] width 950 height 270
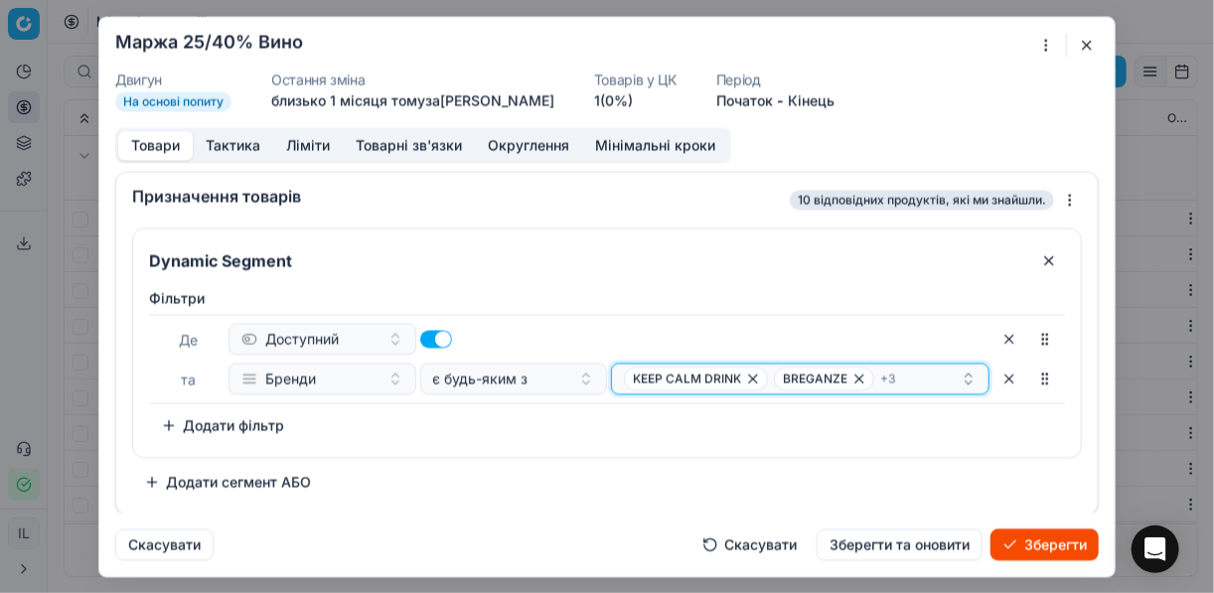
click at [905, 373] on div "KEEP CALM DRINK BREGANZE + 3" at bounding box center [792, 378] width 337 height 24
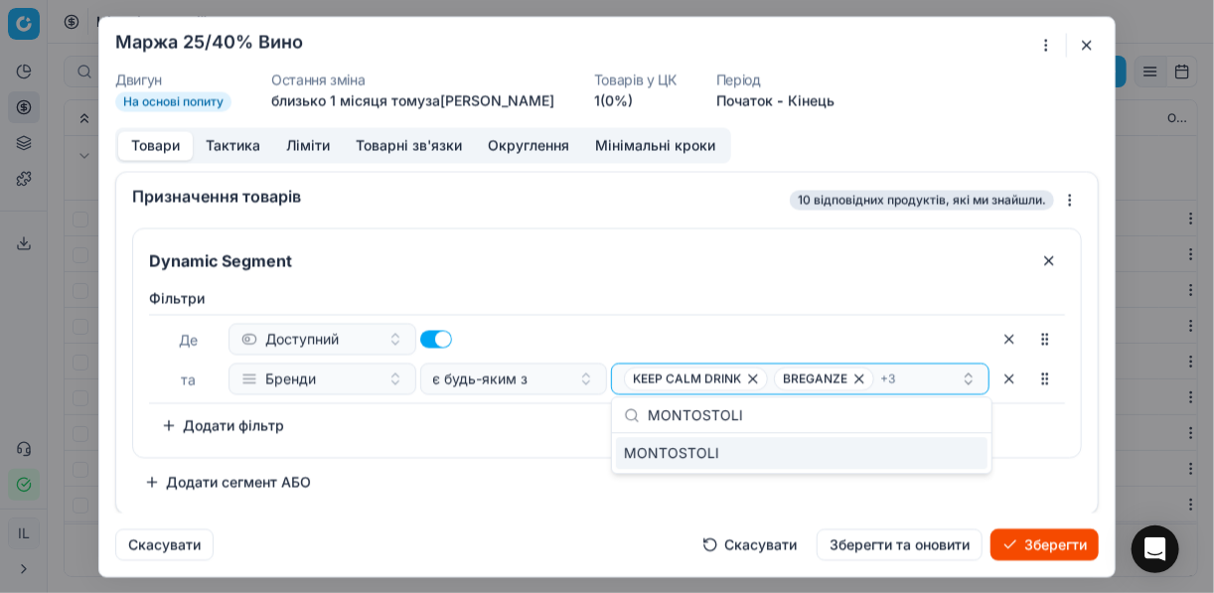
type input "MONTOSTOLI"
click at [962, 445] on div "MONTOSTOLI" at bounding box center [801, 453] width 371 height 32
click at [481, 448] on div "Фiльтри Де Доступний та Бренди є будь-яким з KEEP CALM DRINK BREGANZE + 4 To pi…" at bounding box center [607, 368] width 948 height 177
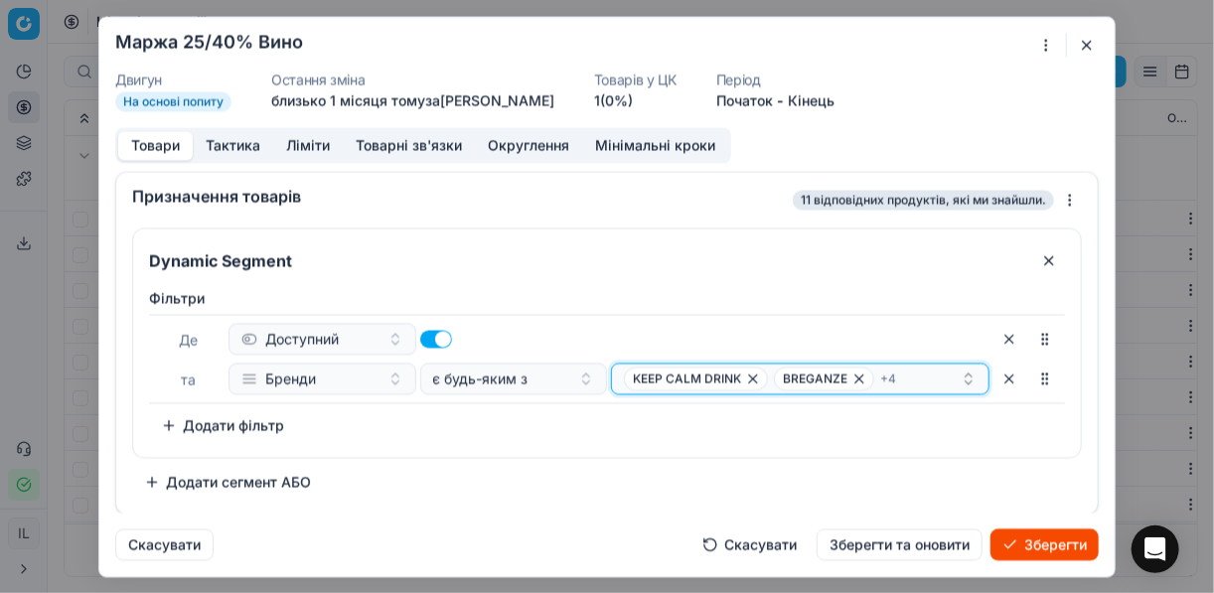
click at [912, 379] on div "KEEP CALM DRINK BREGANZE + 4" at bounding box center [792, 378] width 337 height 24
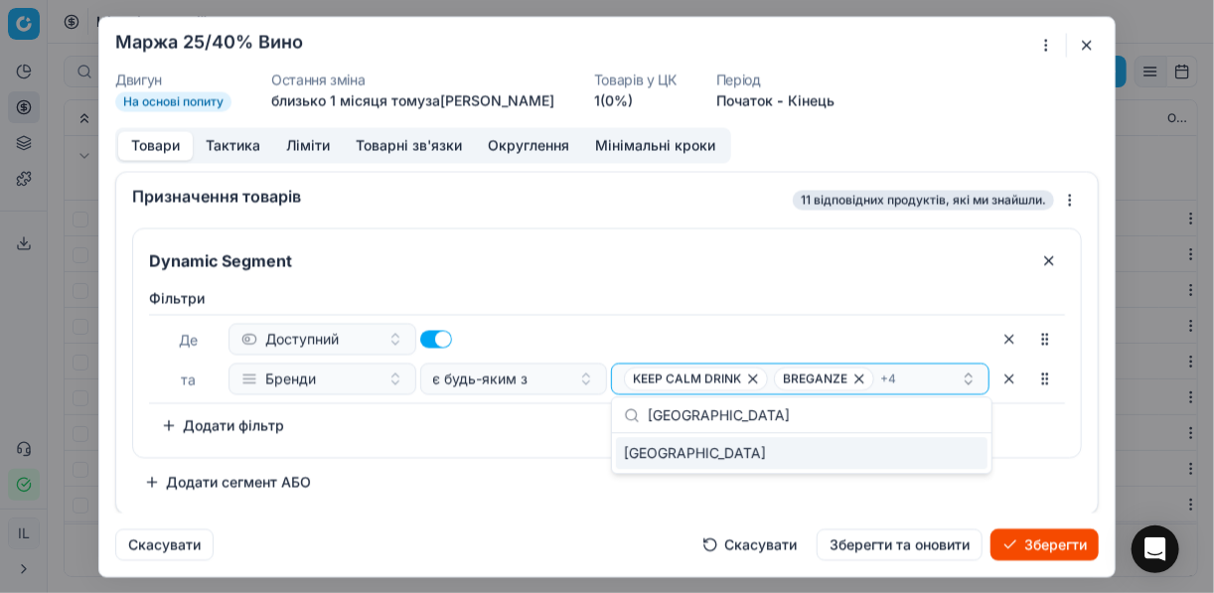
type input "WOODHAVEN"
click at [962, 451] on div "WOODHAVEN" at bounding box center [801, 453] width 371 height 32
click at [572, 447] on div "Фiльтри Де Доступний та Бренди є будь-яким з KEEP CALM DRINK BREGANZE + 5 To pi…" at bounding box center [607, 368] width 948 height 177
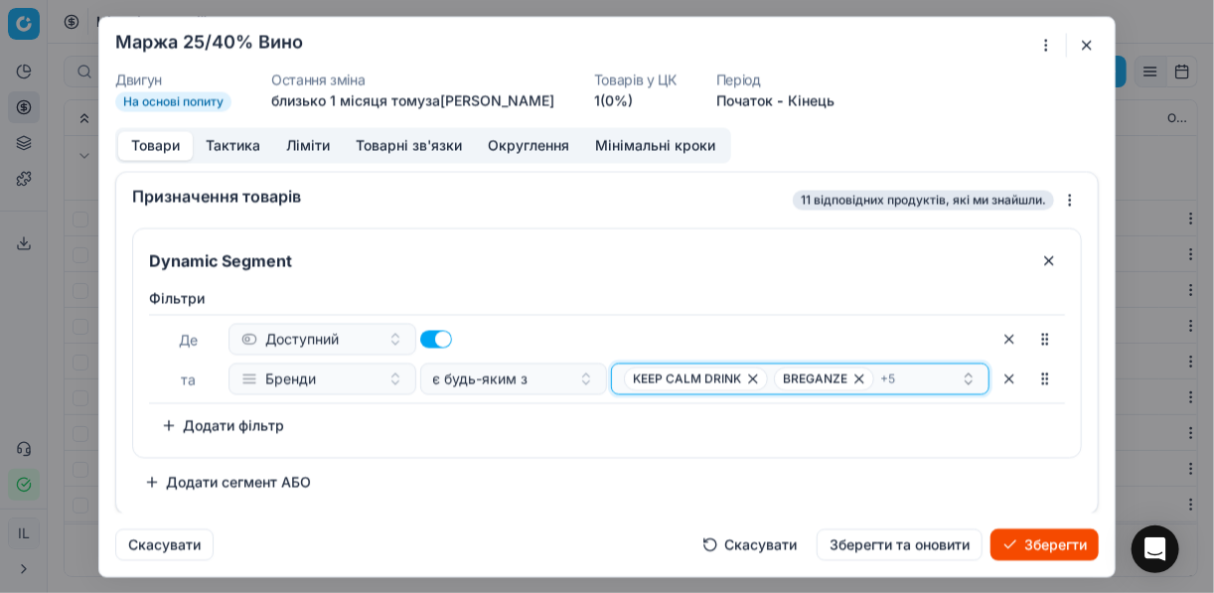
click at [918, 379] on div "KEEP CALM DRINK BREGANZE + 5" at bounding box center [792, 378] width 337 height 24
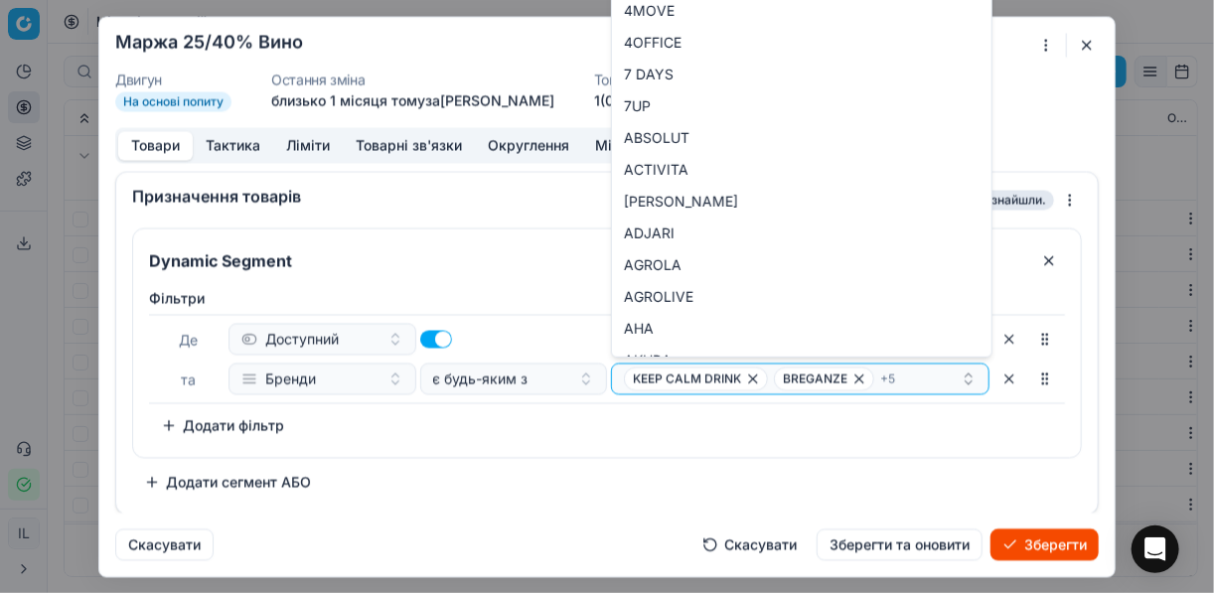
type input "MARENGO"
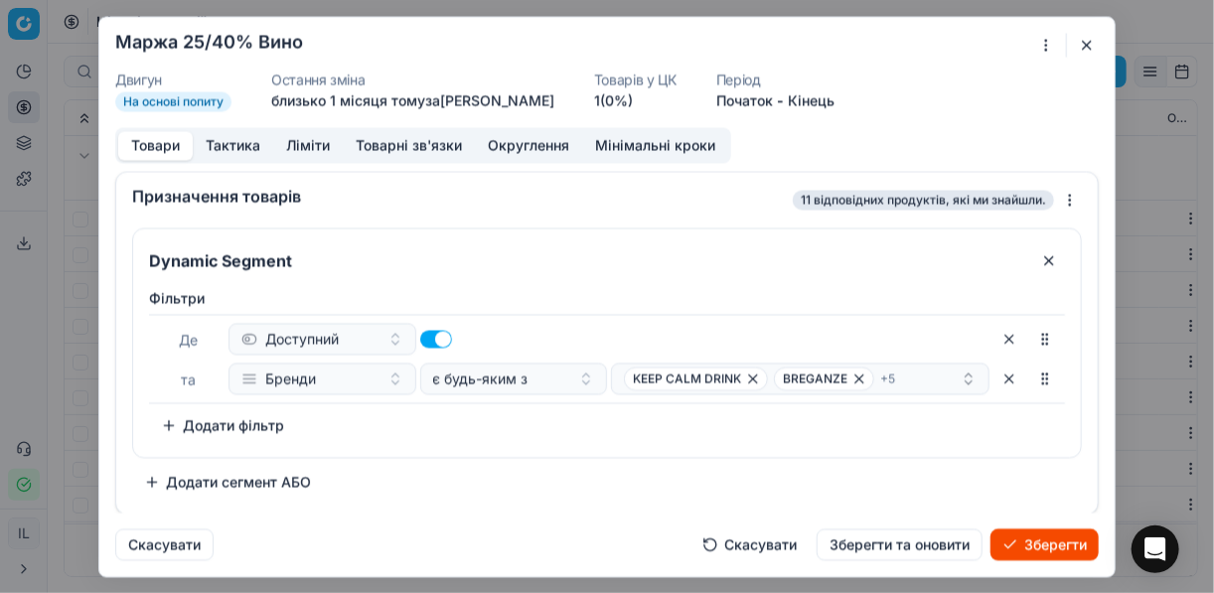
click at [554, 431] on div "Фiльтри Де Доступний та Бренди є будь-яким з KEEP CALM DRINK BREGANZE + 5 To pi…" at bounding box center [607, 364] width 916 height 153
click at [1034, 541] on button "Зберегти" at bounding box center [1044, 544] width 108 height 32
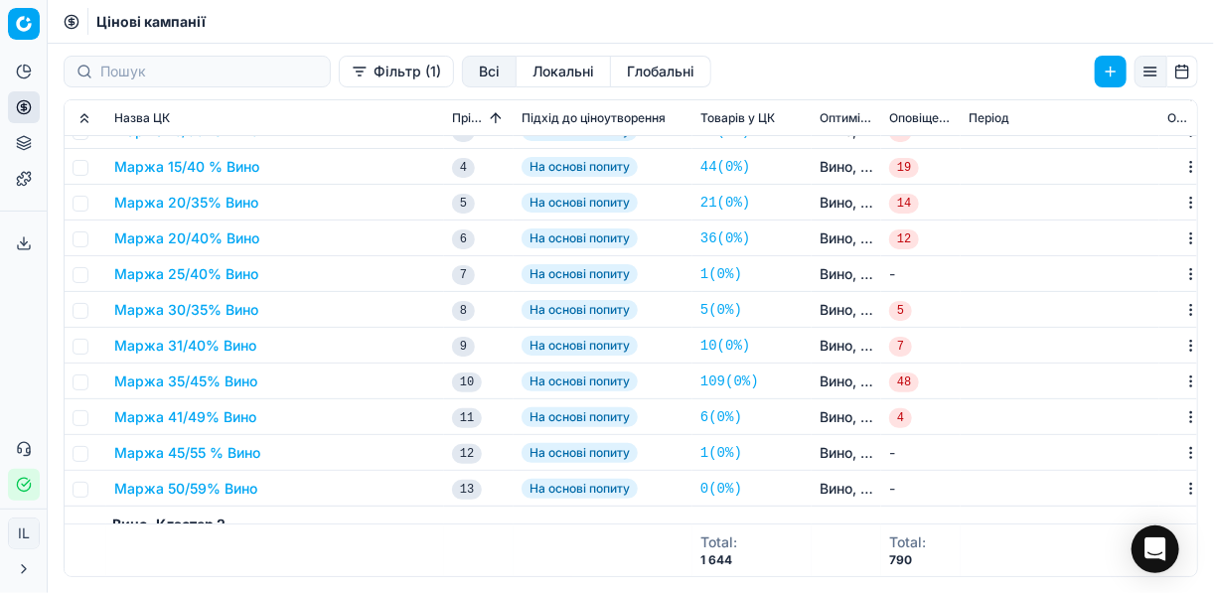
scroll to position [79, 0]
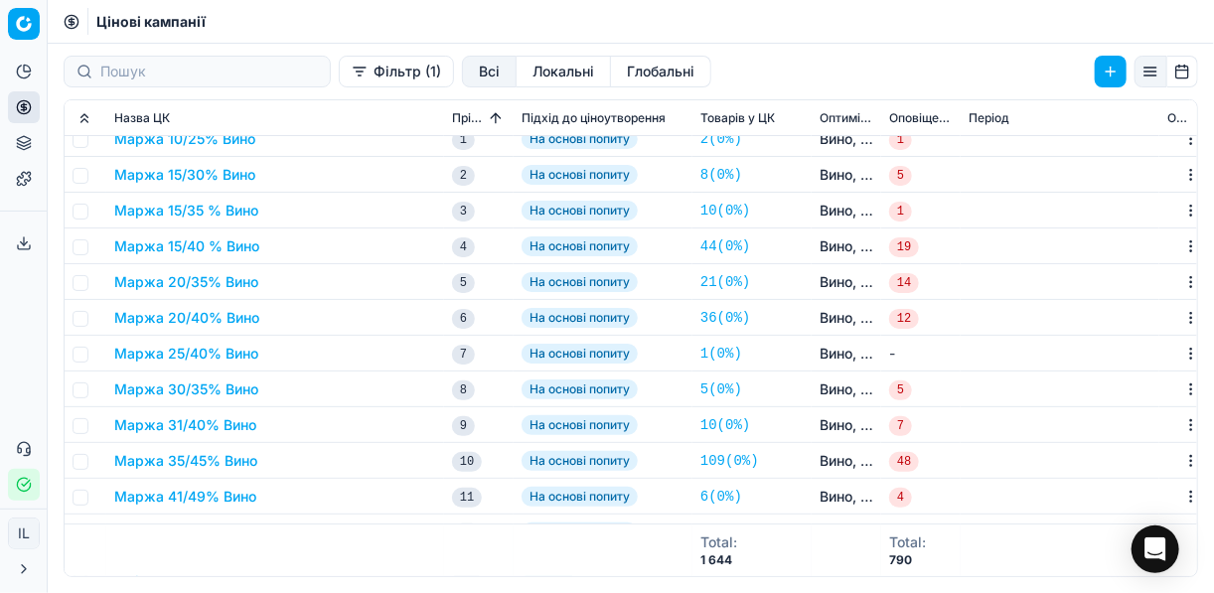
click at [207, 387] on button "Маржа 30/35% Вино" at bounding box center [186, 389] width 144 height 20
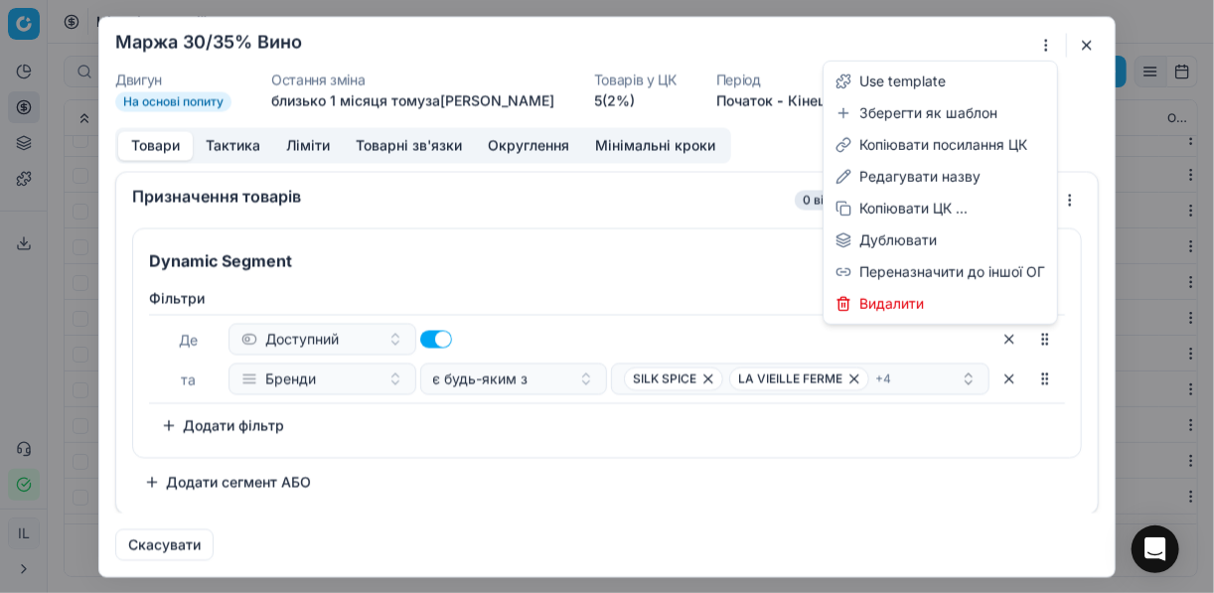
click at [1049, 43] on div "Ми зберігаємо налаштування ЦК. Будь ласка, зачекайте, це може зайняти декілька …" at bounding box center [607, 296] width 1214 height 593
click at [910, 179] on div "Редагувати назву" at bounding box center [939, 177] width 225 height 32
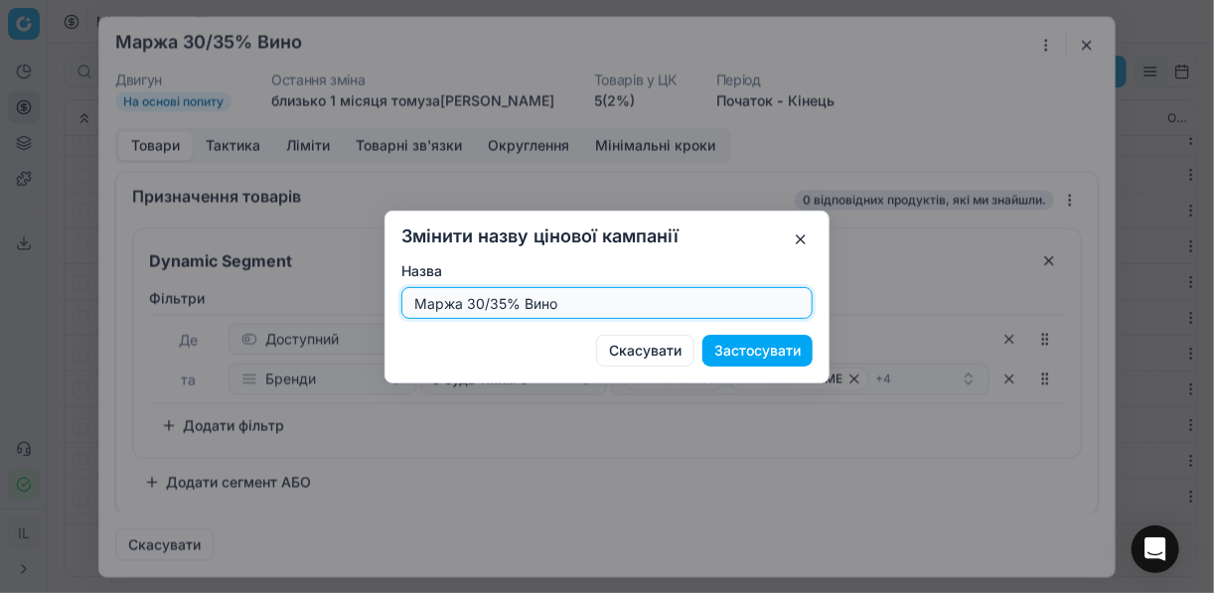
click at [507, 303] on input "Маржа 30/35% Вино" at bounding box center [606, 303] width 393 height 30
click at [505, 301] on input "Маржа 30/35% Вино" at bounding box center [606, 303] width 393 height 30
type input "Маржа 30/40% Вино"
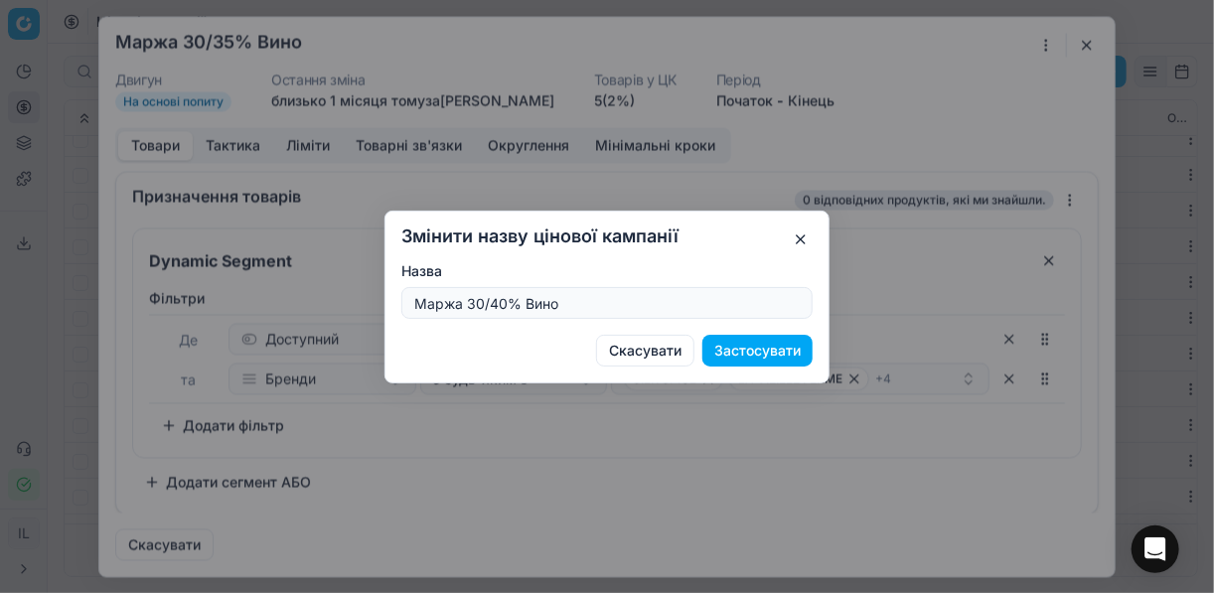
click at [766, 350] on button "Застосувати" at bounding box center [757, 351] width 110 height 32
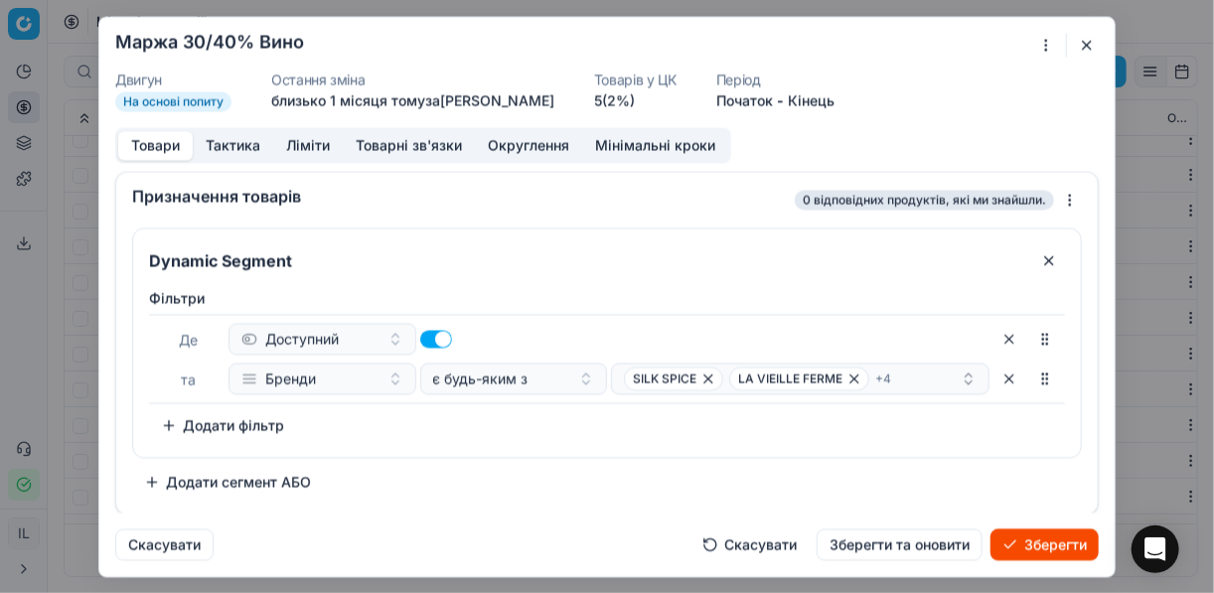
click at [309, 143] on button "Ліміти" at bounding box center [308, 145] width 70 height 29
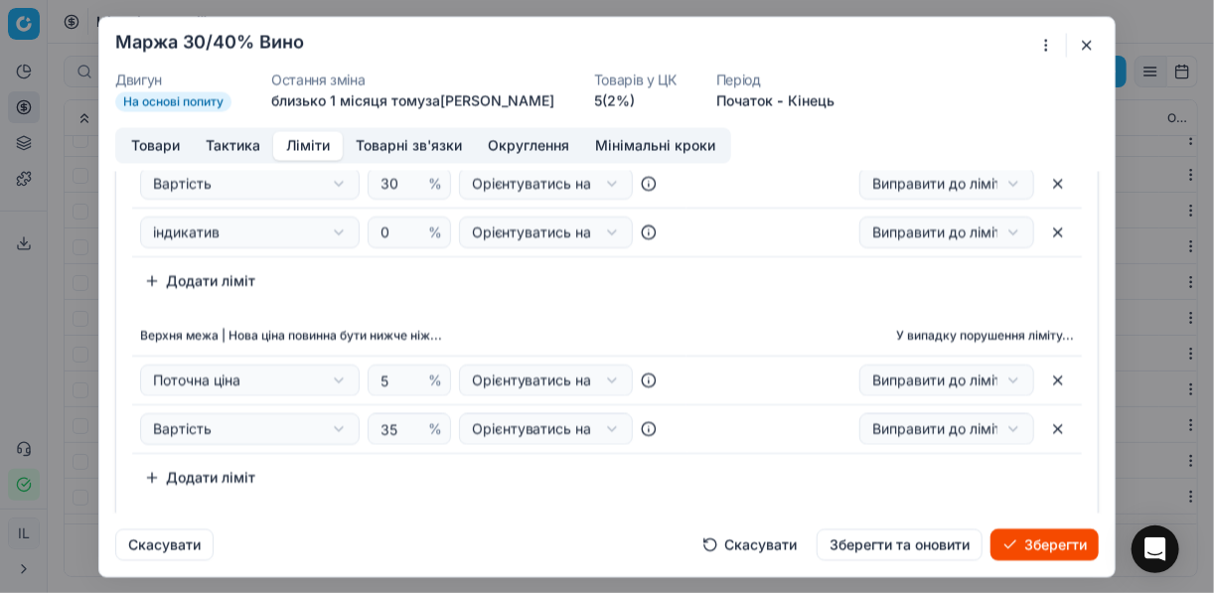
scroll to position [290, 0]
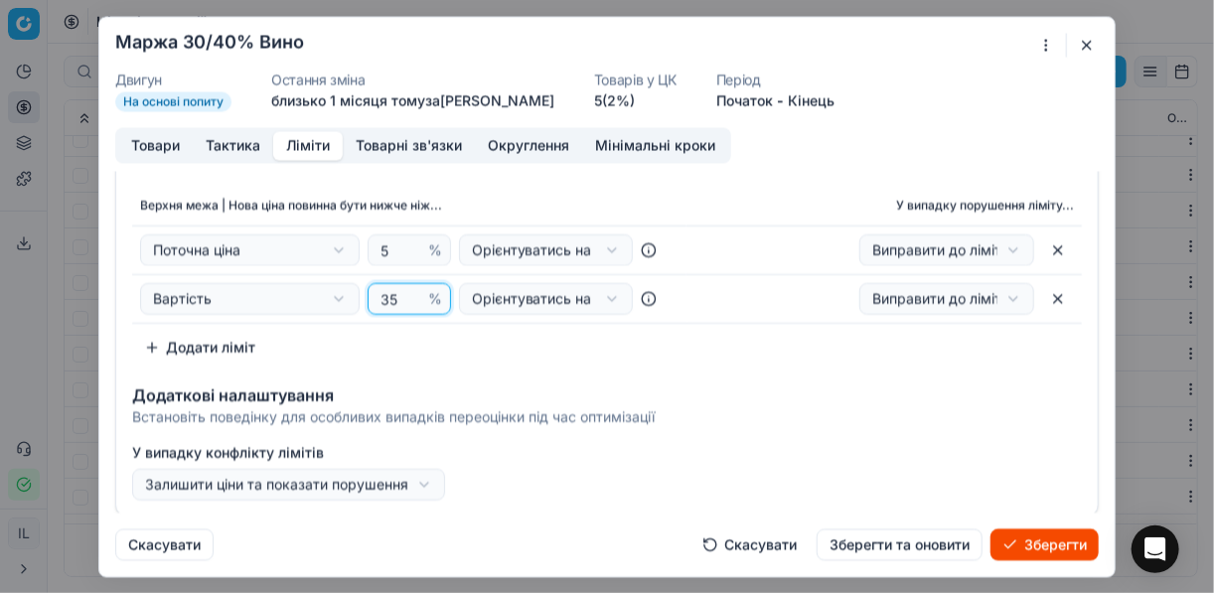
click at [393, 294] on input "35" at bounding box center [400, 298] width 48 height 30
type input "3"
type input "40"
click at [651, 336] on div "Верхня межа | Нова ціна повинна бути нижче ніж... У випадку порушення ліміту...…" at bounding box center [607, 275] width 950 height 178
click at [172, 148] on button "Товари" at bounding box center [155, 145] width 74 height 29
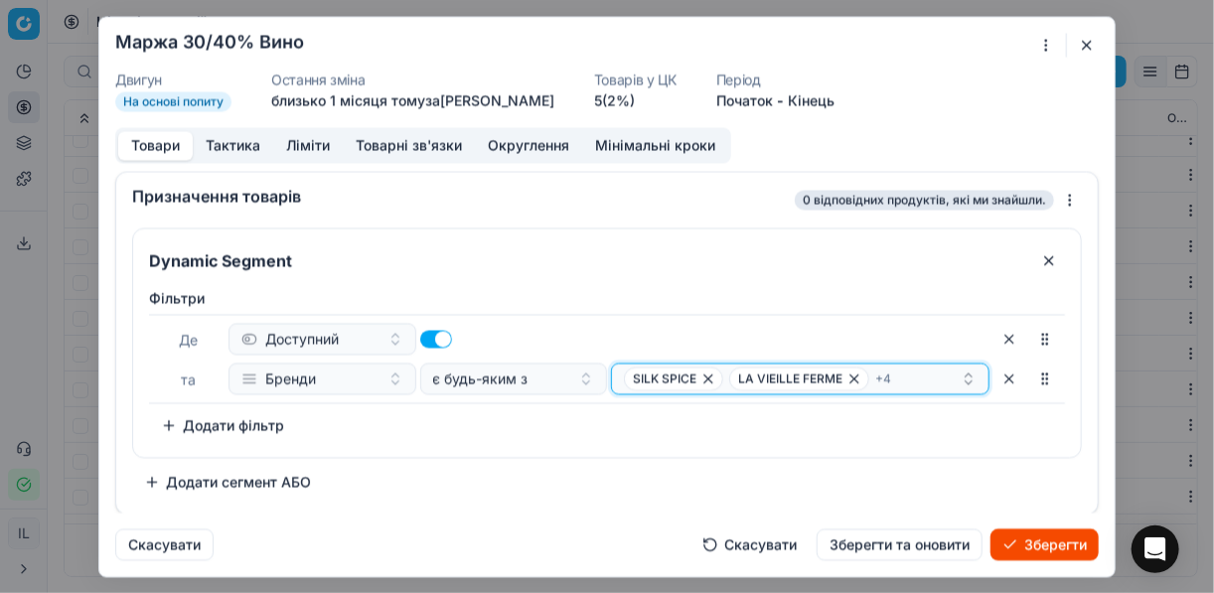
click at [856, 378] on icon "button" at bounding box center [854, 378] width 8 height 8
click at [886, 376] on icon "button" at bounding box center [890, 378] width 8 height 8
click at [701, 371] on icon "button" at bounding box center [708, 378] width 16 height 16
click at [735, 378] on icon "button" at bounding box center [743, 378] width 16 height 16
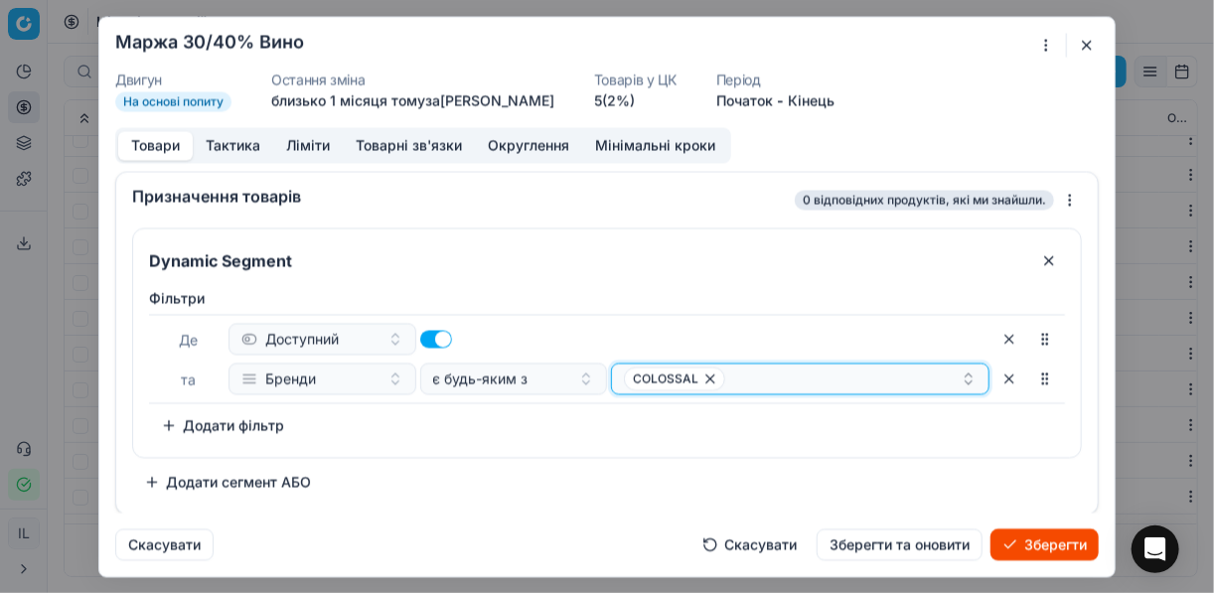
click at [704, 375] on icon "button" at bounding box center [710, 378] width 16 height 16
click at [704, 377] on button "Select a value" at bounding box center [800, 379] width 378 height 32
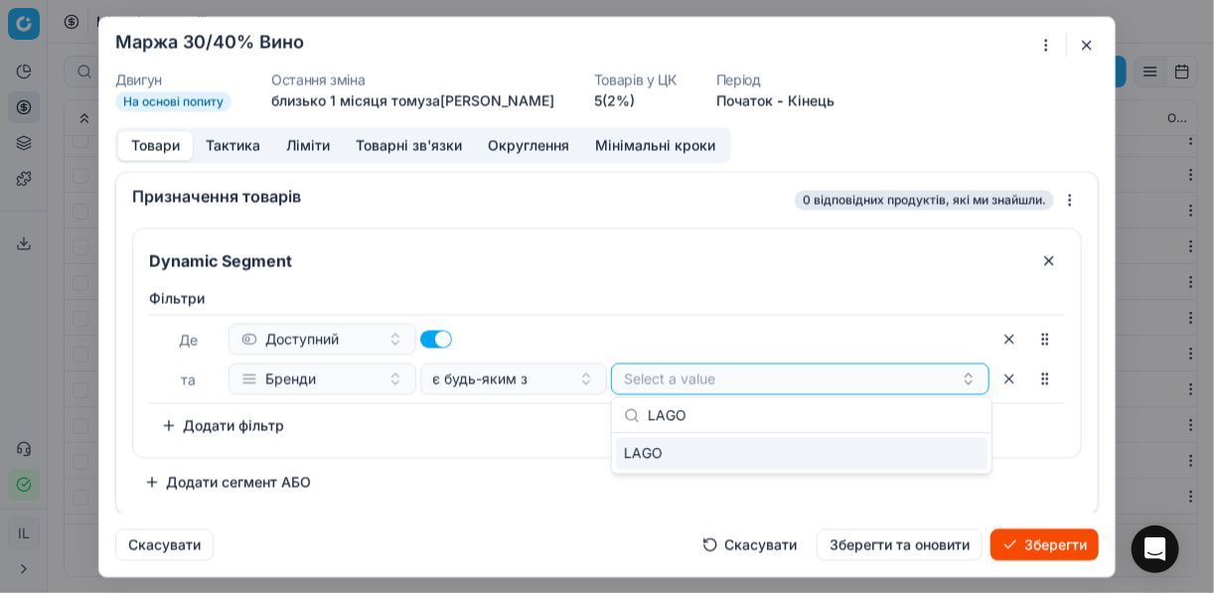
type input "LAGO"
click at [914, 453] on div "LAGO" at bounding box center [801, 453] width 371 height 32
click at [512, 438] on div "Фiльтри Де Доступний та Бренди є будь-яким з LAGO To pick up a sortable item, p…" at bounding box center [607, 364] width 916 height 153
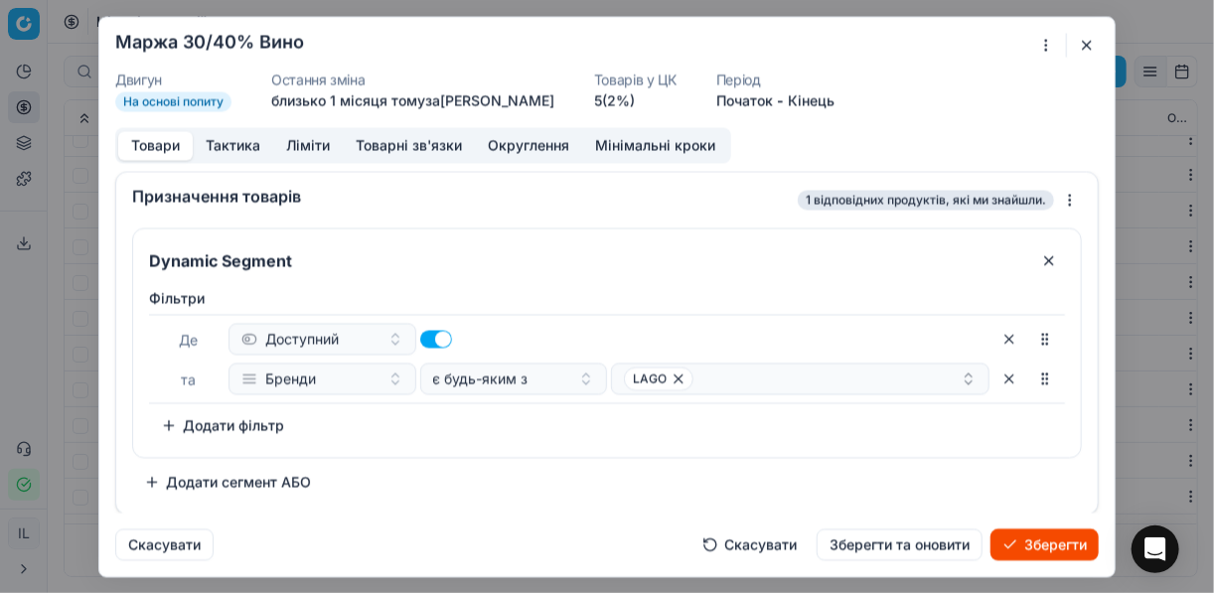
click at [1044, 548] on button "Зберегти" at bounding box center [1044, 544] width 108 height 32
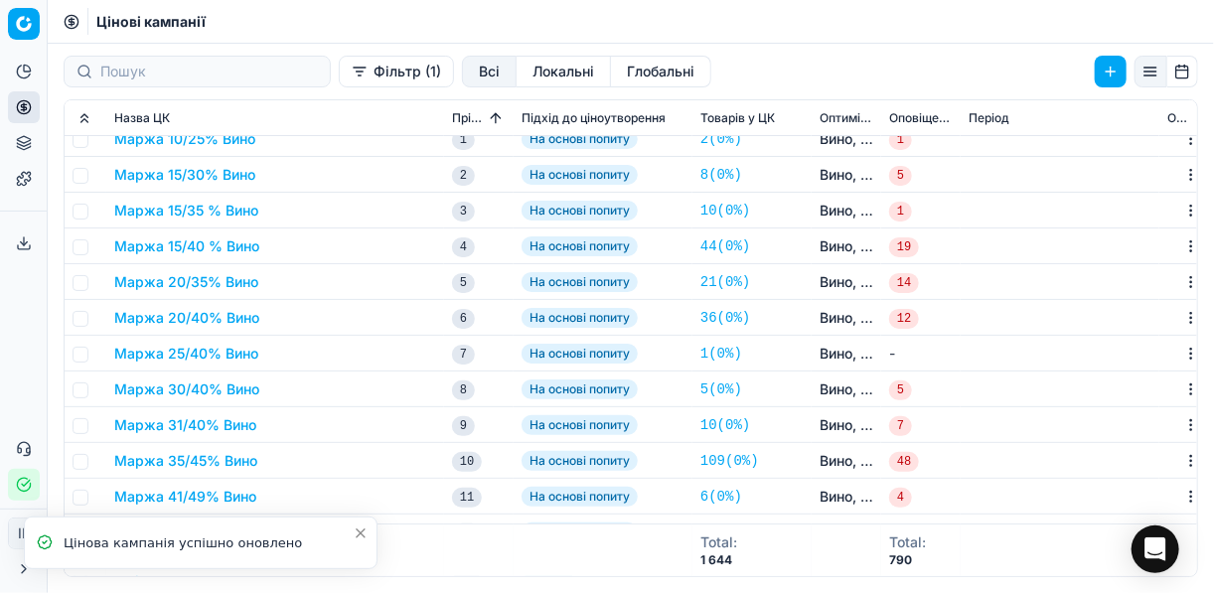
scroll to position [159, 0]
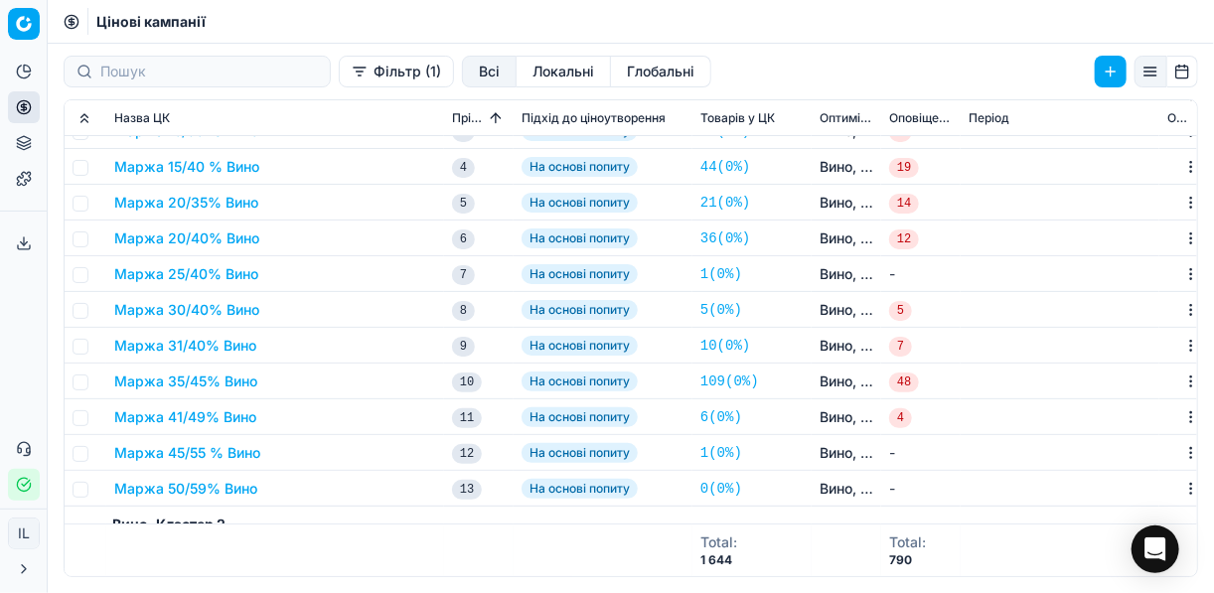
click at [198, 336] on button "Маржа 31/40% Вино" at bounding box center [185, 346] width 142 height 20
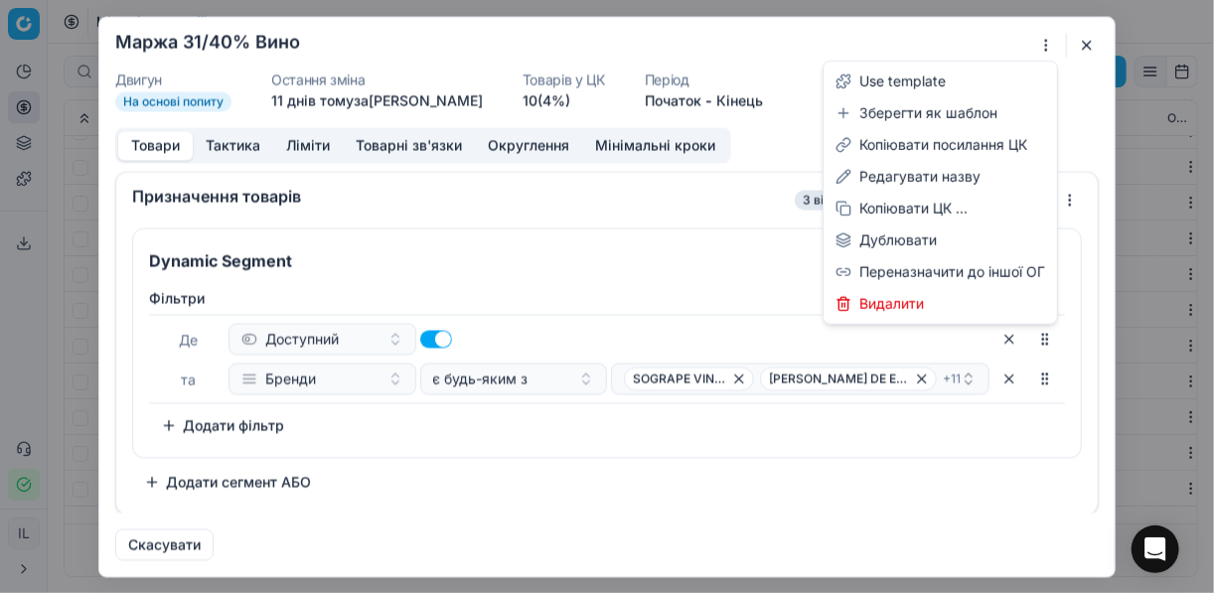
click at [1038, 46] on div "Ми зберігаємо налаштування ЦК. Будь ласка, зачекайте, це може зайняти декілька …" at bounding box center [607, 296] width 1214 height 593
click at [901, 174] on div "Редагувати назву" at bounding box center [939, 177] width 225 height 32
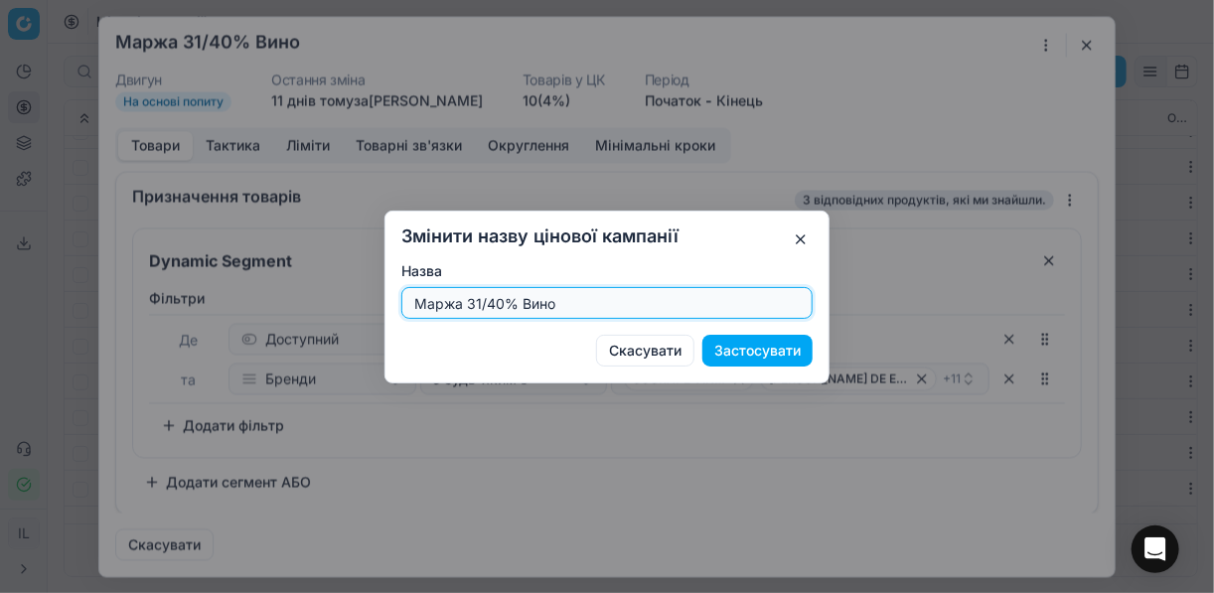
click at [500, 299] on input "Маржа 31/40% Вино" at bounding box center [606, 303] width 393 height 30
type input "Маржа 30/45% Вино"
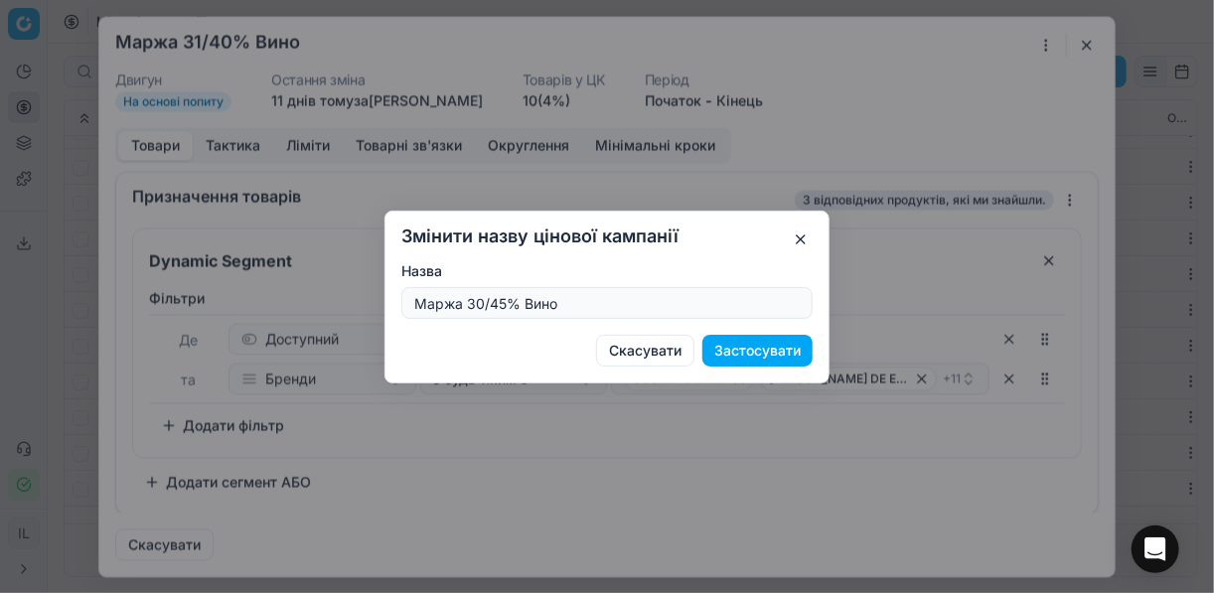
click at [761, 351] on button "Застосувати" at bounding box center [757, 351] width 110 height 32
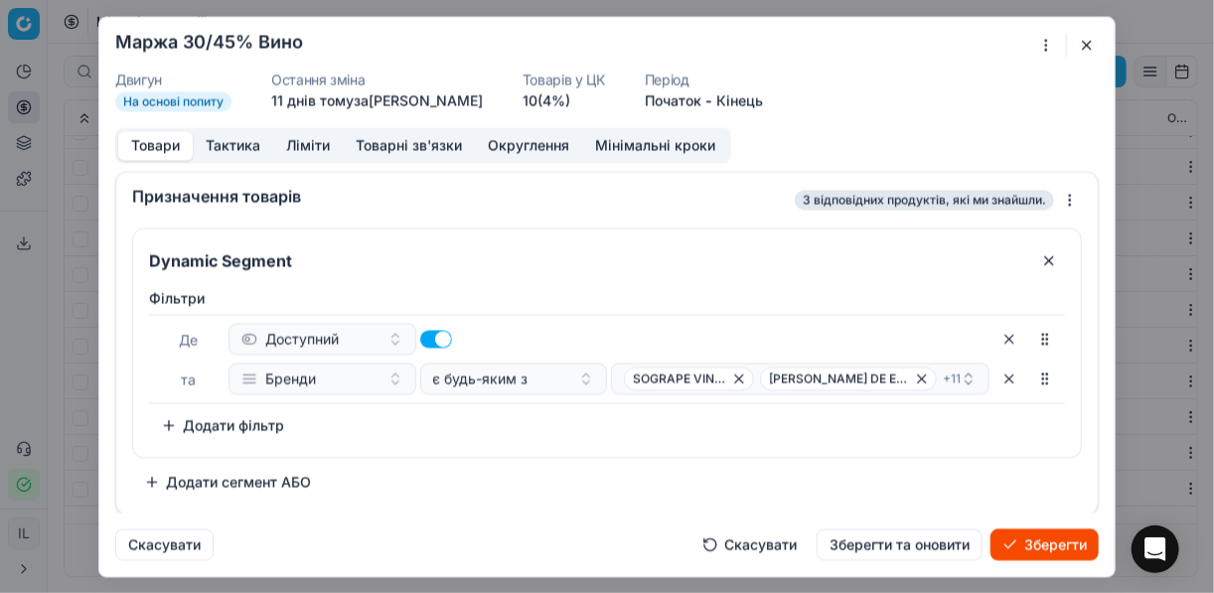
click at [313, 147] on button "Ліміти" at bounding box center [308, 145] width 70 height 29
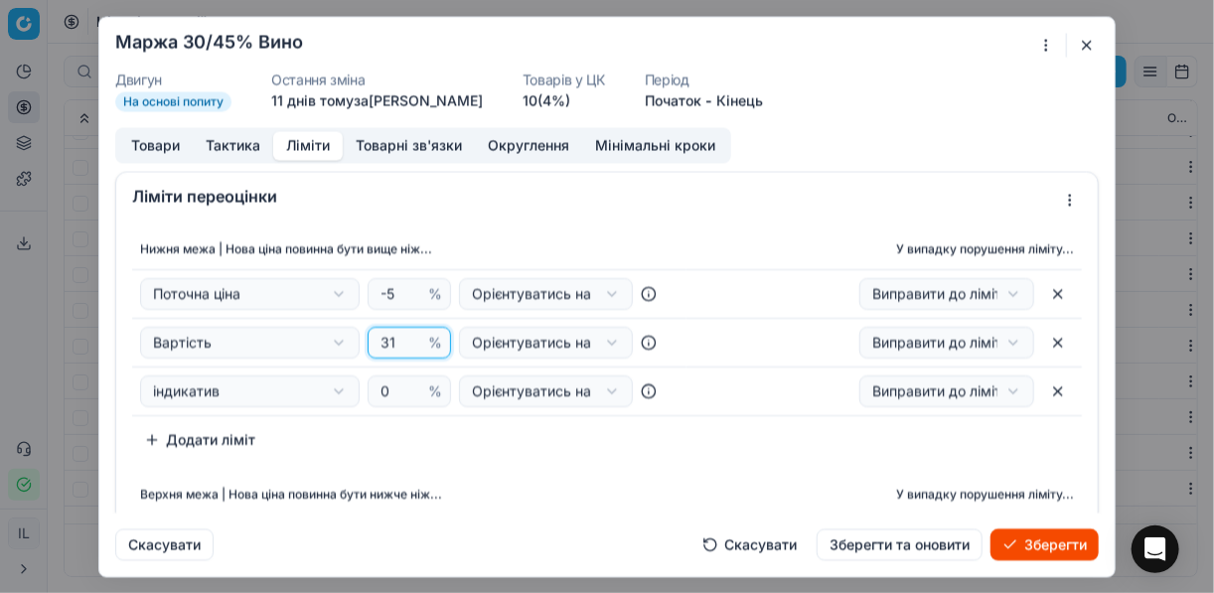
click at [397, 338] on input "31" at bounding box center [400, 343] width 48 height 30
type input "30"
click at [484, 430] on div "Нижня межа | Нова ціна повинна бути вище ніж... У випадку порушення ліміту... П…" at bounding box center [607, 342] width 950 height 226
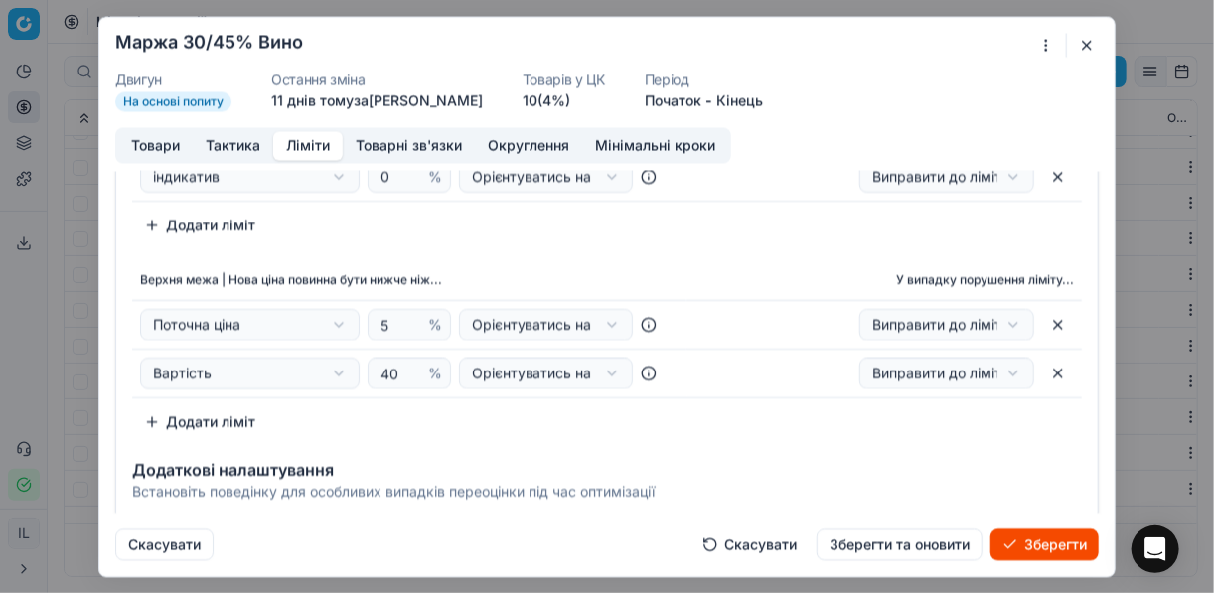
scroll to position [238, 0]
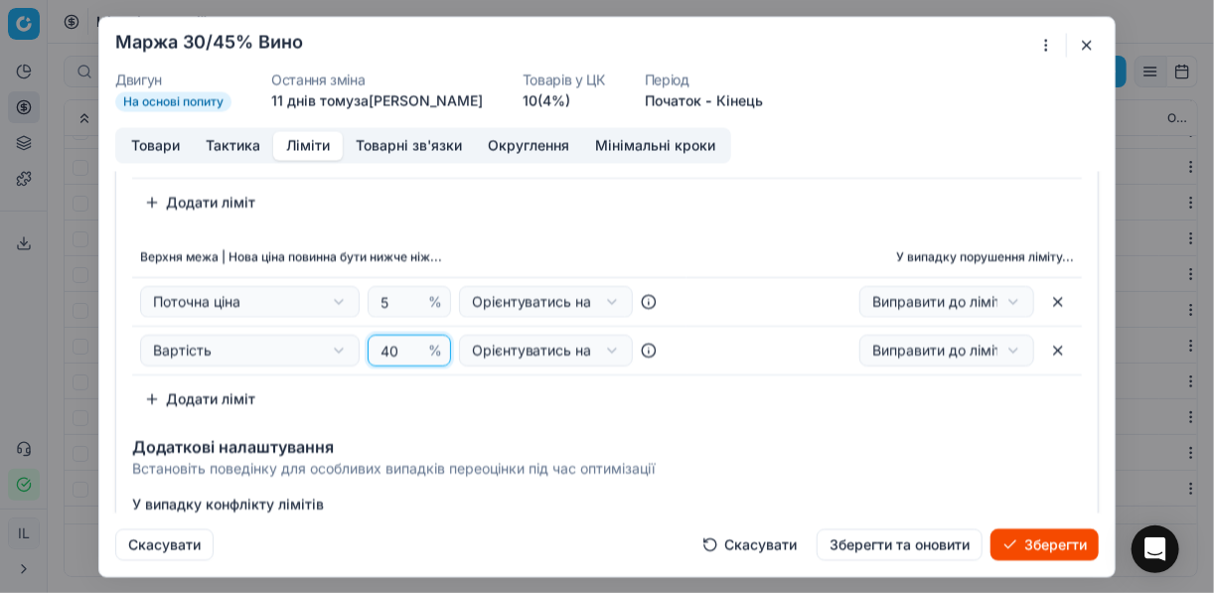
click at [392, 346] on input "40" at bounding box center [400, 350] width 48 height 30
type input "45"
click at [591, 230] on div "Нижня межа | Нова ціна повинна бути вище ніж... У випадку порушення ліміту... П…" at bounding box center [606, 202] width 981 height 439
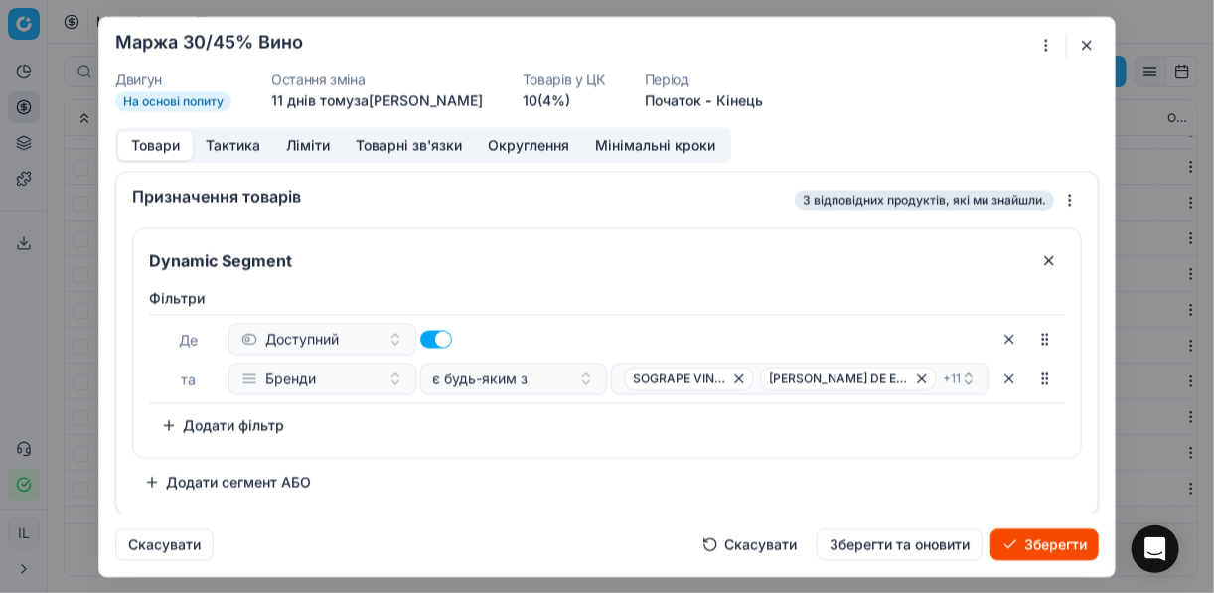
click at [150, 144] on button "Товари" at bounding box center [155, 145] width 74 height 29
click at [743, 378] on icon "button" at bounding box center [739, 378] width 8 height 8
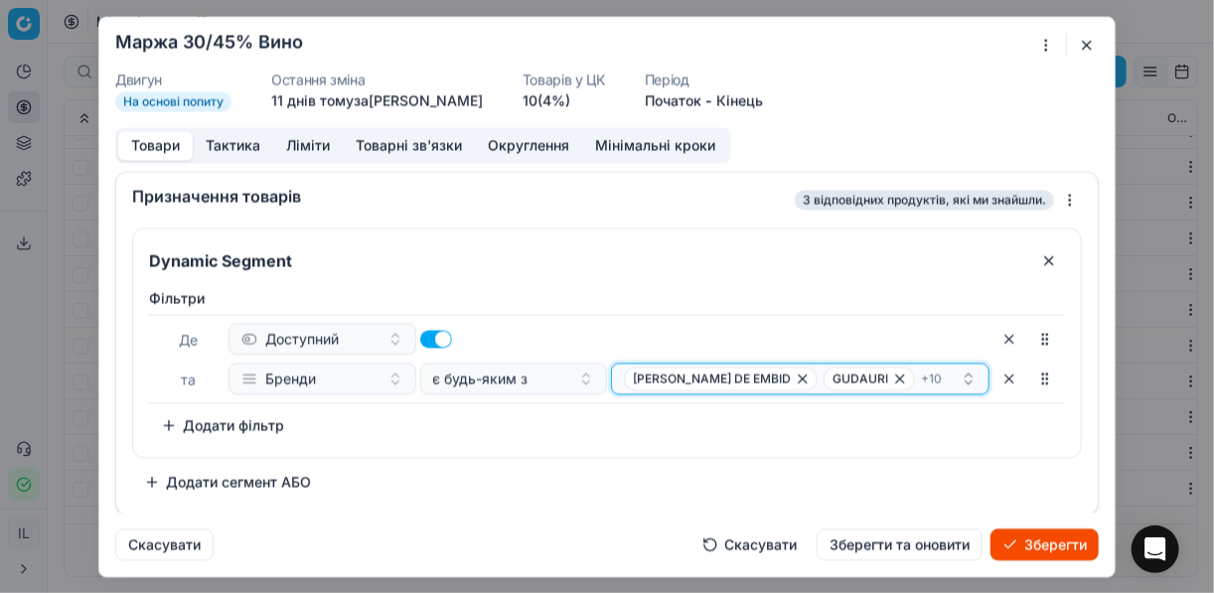
click at [799, 377] on icon "button" at bounding box center [803, 378] width 8 height 8
click at [697, 377] on icon "button" at bounding box center [700, 378] width 8 height 8
click at [706, 376] on icon "button" at bounding box center [706, 378] width 8 height 8
click at [690, 376] on icon "button" at bounding box center [683, 378] width 16 height 16
click at [774, 379] on icon "button" at bounding box center [778, 378] width 8 height 8
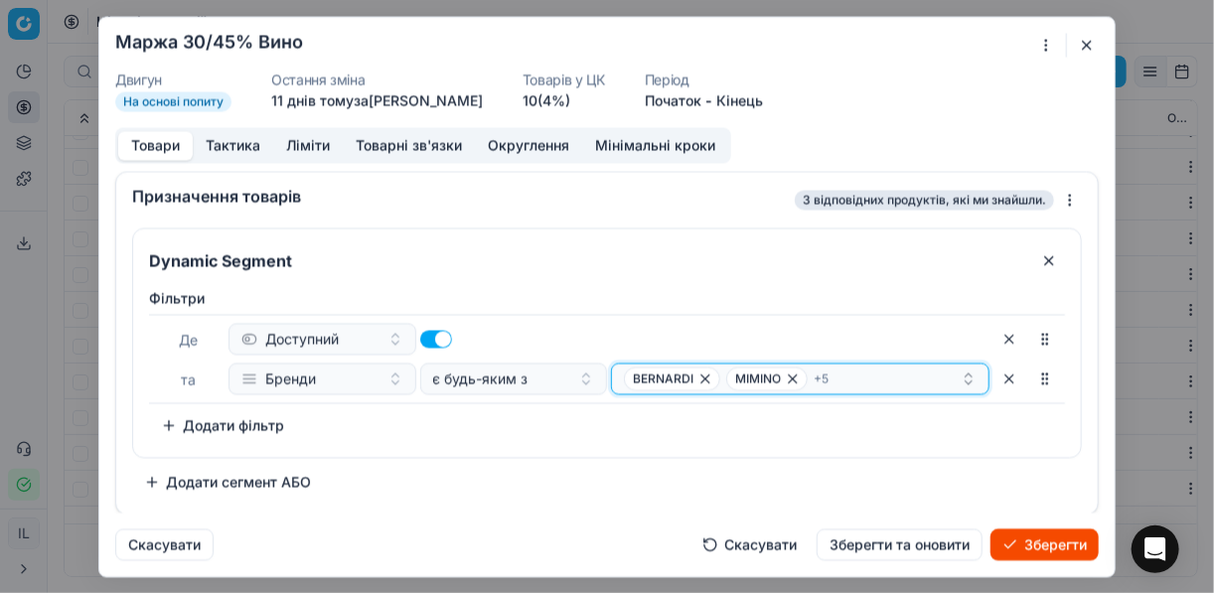
drag, startPoint x: 688, startPoint y: 372, endPoint x: 704, endPoint y: 372, distance: 15.9
click at [688, 372] on span "ВERNARDI" at bounding box center [663, 378] width 61 height 16
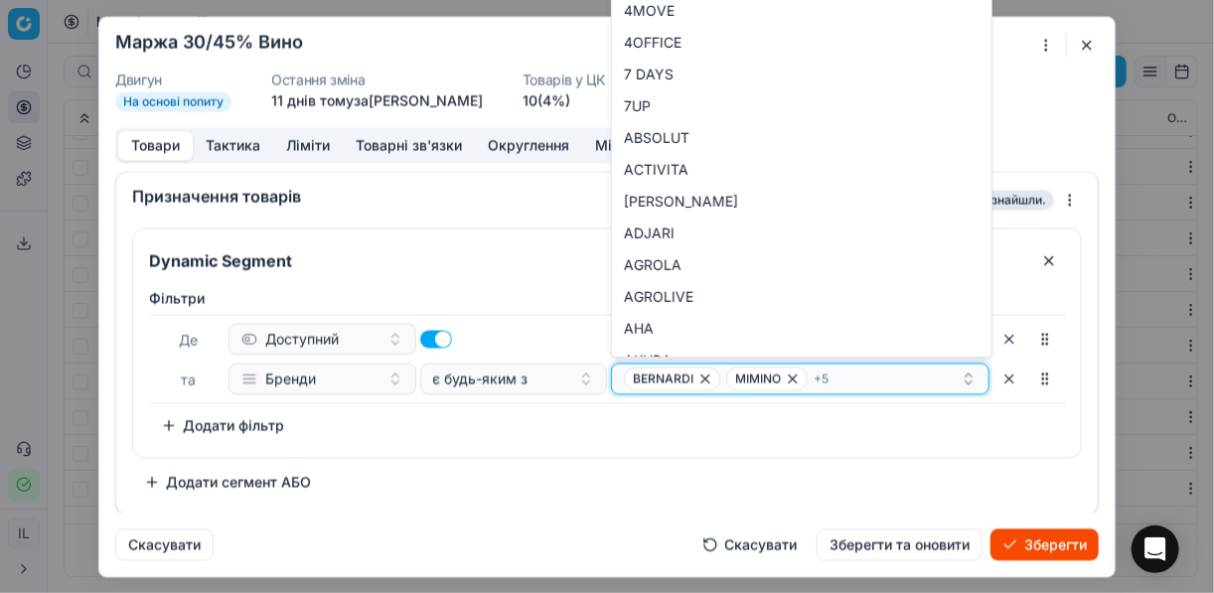
click at [704, 374] on icon "button" at bounding box center [705, 378] width 16 height 16
click at [691, 378] on icon "button" at bounding box center [690, 378] width 16 height 16
click at [730, 378] on icon "button" at bounding box center [734, 378] width 8 height 8
click at [694, 378] on icon "button" at bounding box center [698, 378] width 16 height 16
click at [745, 376] on span "J.GARCIA CARRION" at bounding box center [740, 378] width 232 height 24
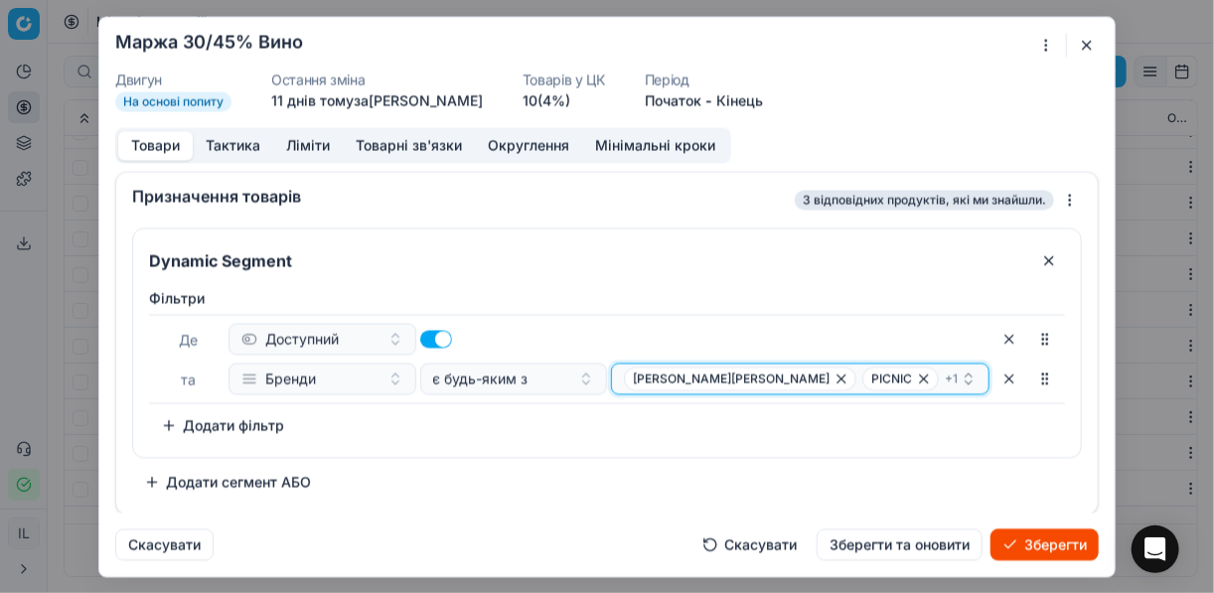
click at [837, 378] on icon "button" at bounding box center [841, 378] width 8 height 8
click at [758, 376] on icon "button" at bounding box center [761, 378] width 8 height 8
click at [691, 376] on icon "button" at bounding box center [685, 378] width 16 height 16
click at [670, 377] on button "Select a value" at bounding box center [800, 379] width 378 height 32
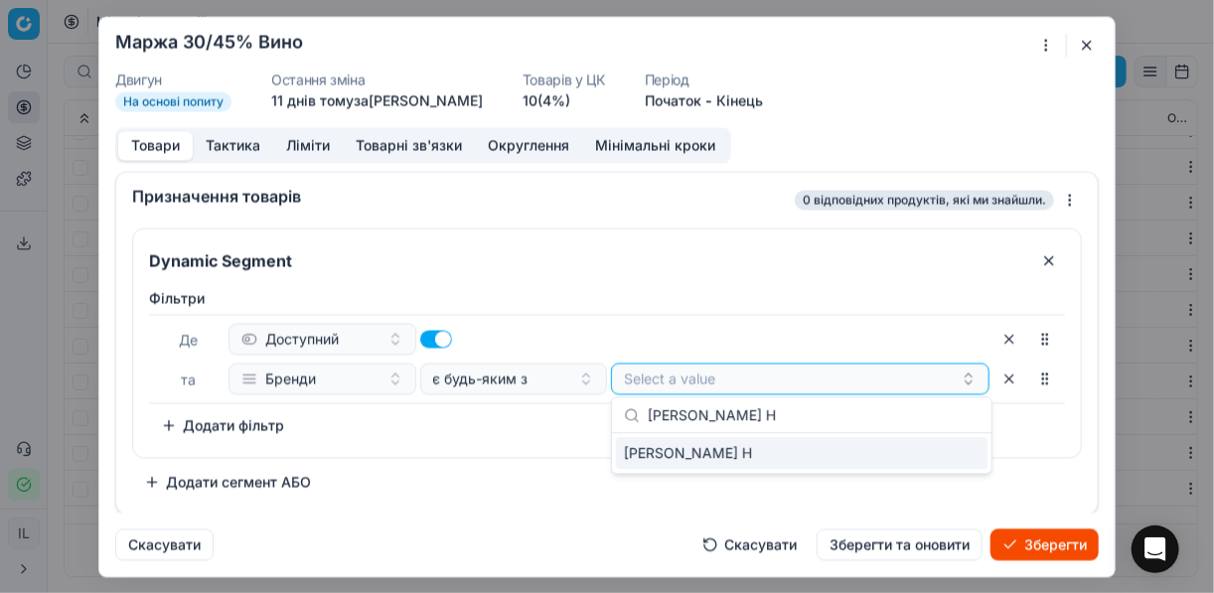
type input "FRANCESCO INTORCIA H"
click at [954, 451] on div "FRANCESCO INTORCIA H" at bounding box center [801, 453] width 371 height 32
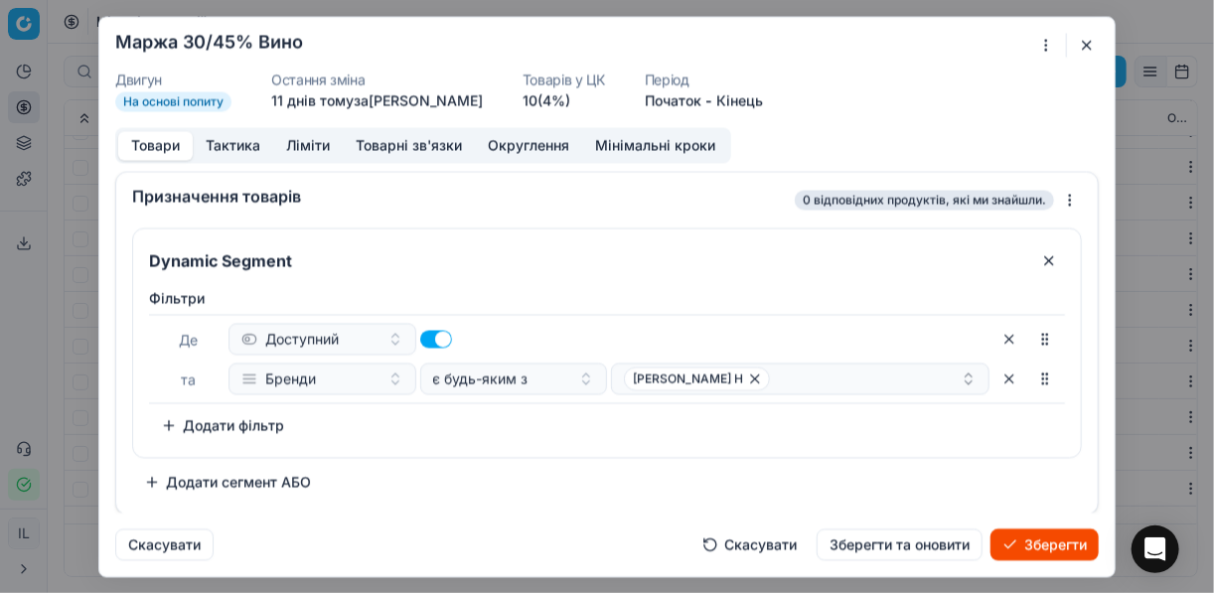
click at [522, 430] on div "Фiльтри Де Доступний та Бренди є будь-яким з FRANCESCO INTORCIA H To pick up a …" at bounding box center [607, 364] width 916 height 153
click at [832, 388] on div "FRANCESCO INTORCIA H" at bounding box center [792, 378] width 337 height 24
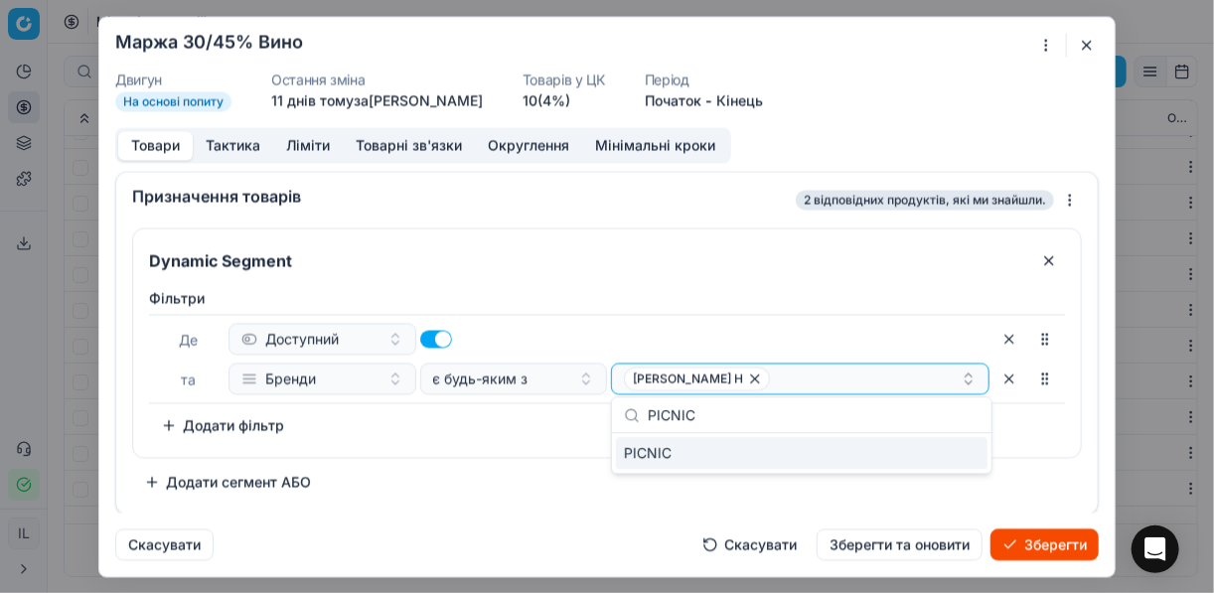
type input "PICNIC"
click at [907, 444] on div "PICNIC" at bounding box center [801, 453] width 371 height 32
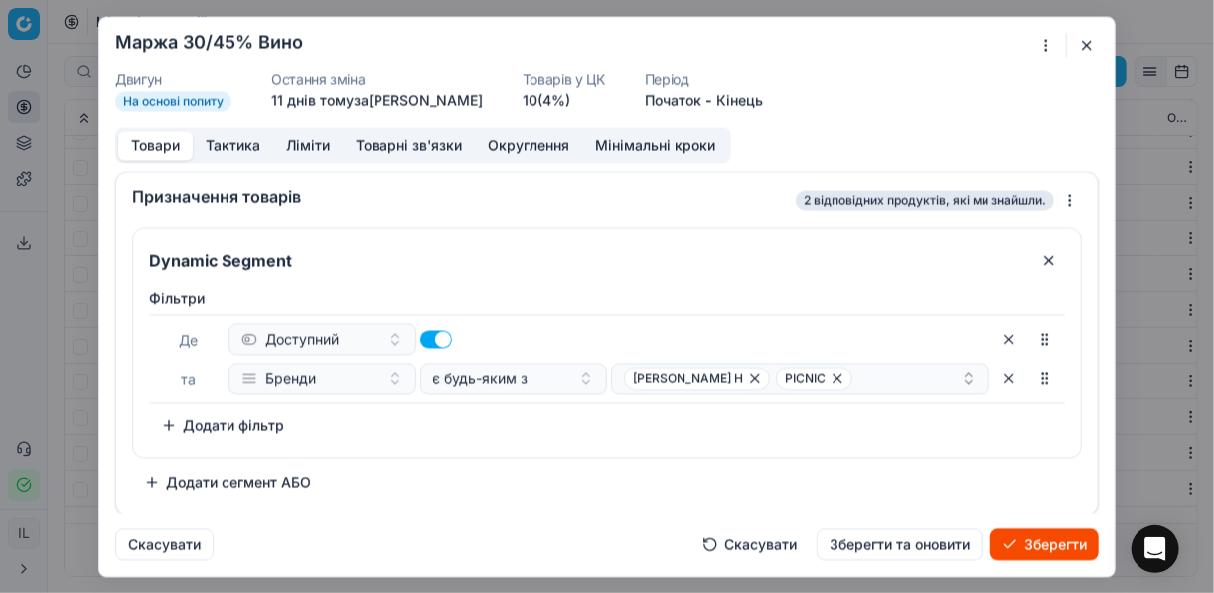
click at [601, 428] on div "Фiльтри Де Доступний та Бренди є будь-яким з FRANCESCO INTORCIA H PICNIC To pic…" at bounding box center [607, 364] width 916 height 153
click at [907, 381] on div "FRANCESCO INTORCIA H PICNIC" at bounding box center [792, 378] width 337 height 24
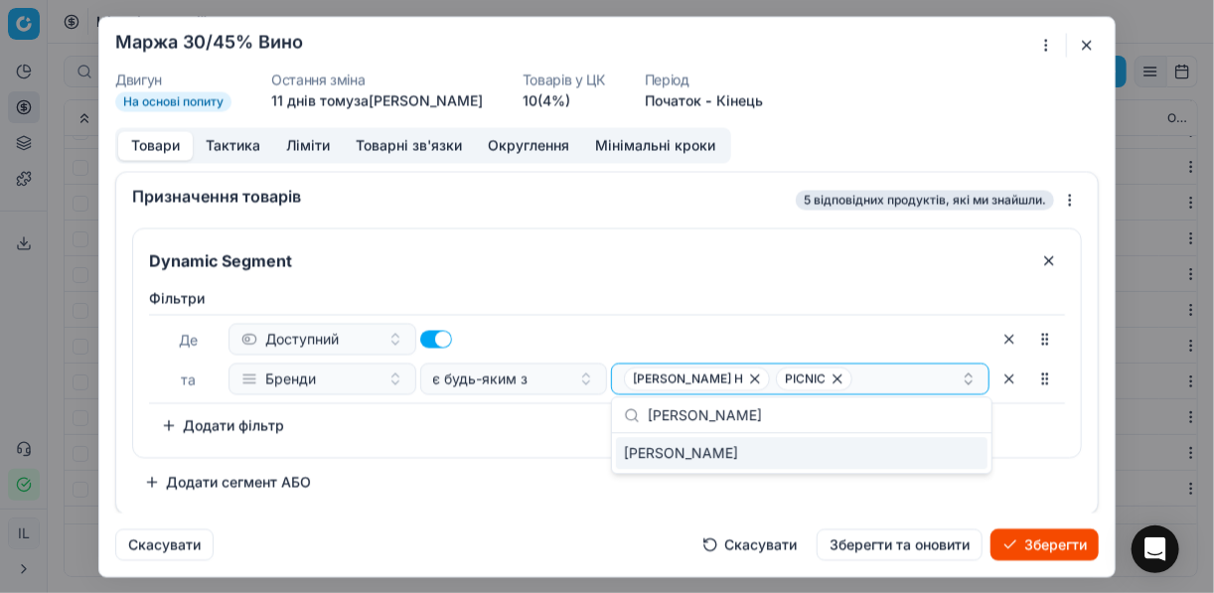
type input "ДУША КАХЕТІЇ"
click at [969, 453] on div "ДУША КАХЕТІЇ" at bounding box center [801, 453] width 371 height 32
click at [531, 442] on div "Фiльтри Де Доступний та Бренди є будь-яким з FRANCESCO INTORCIA H PICNIC + 1 To…" at bounding box center [607, 368] width 948 height 177
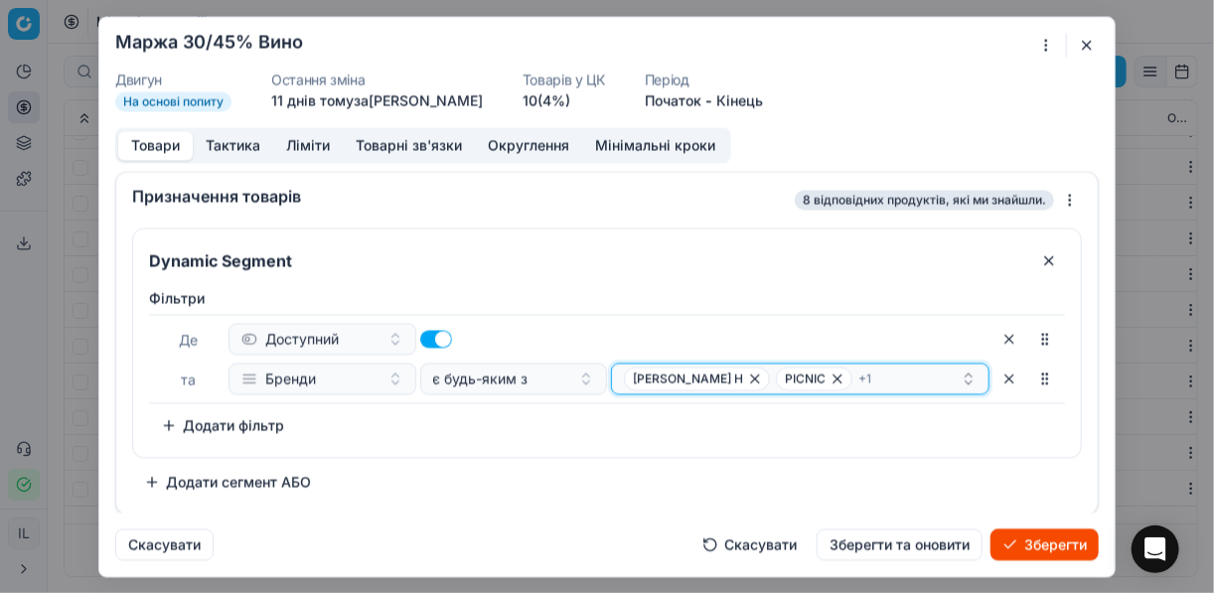
click at [930, 378] on div "FRANCESCO INTORCIA H PICNIC + 1" at bounding box center [792, 378] width 337 height 24
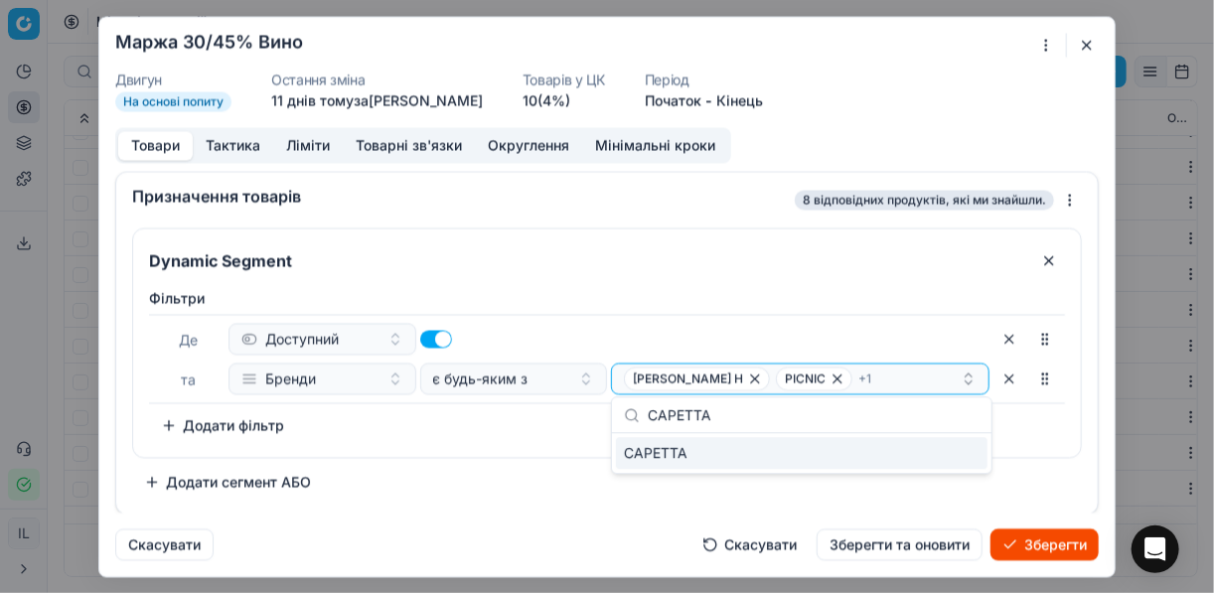
type input "CAPETTA"
drag, startPoint x: 927, startPoint y: 457, endPoint x: 916, endPoint y: 456, distance: 11.0
click at [925, 456] on div "CAPETTA" at bounding box center [801, 453] width 371 height 32
click at [485, 448] on div "Фiльтри Де Доступний та Бренди є будь-яким з FRANCESCO INTORCIA H PICNIC + 2 To…" at bounding box center [607, 368] width 948 height 177
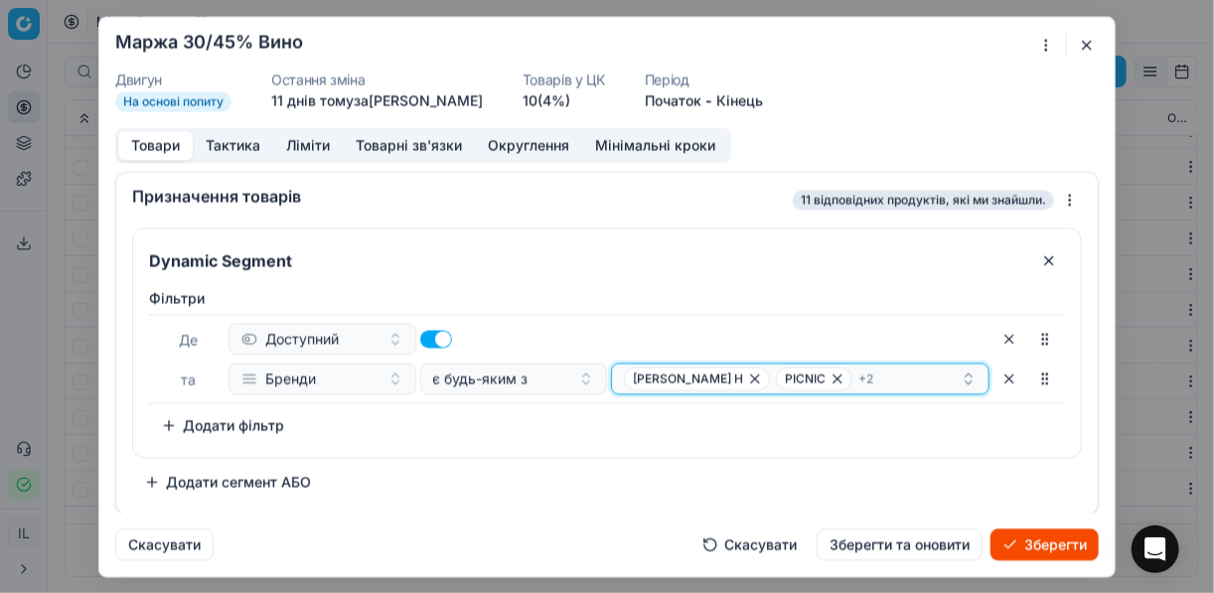
click at [931, 376] on div "FRANCESCO INTORCIA H PICNIC + 2" at bounding box center [792, 378] width 337 height 24
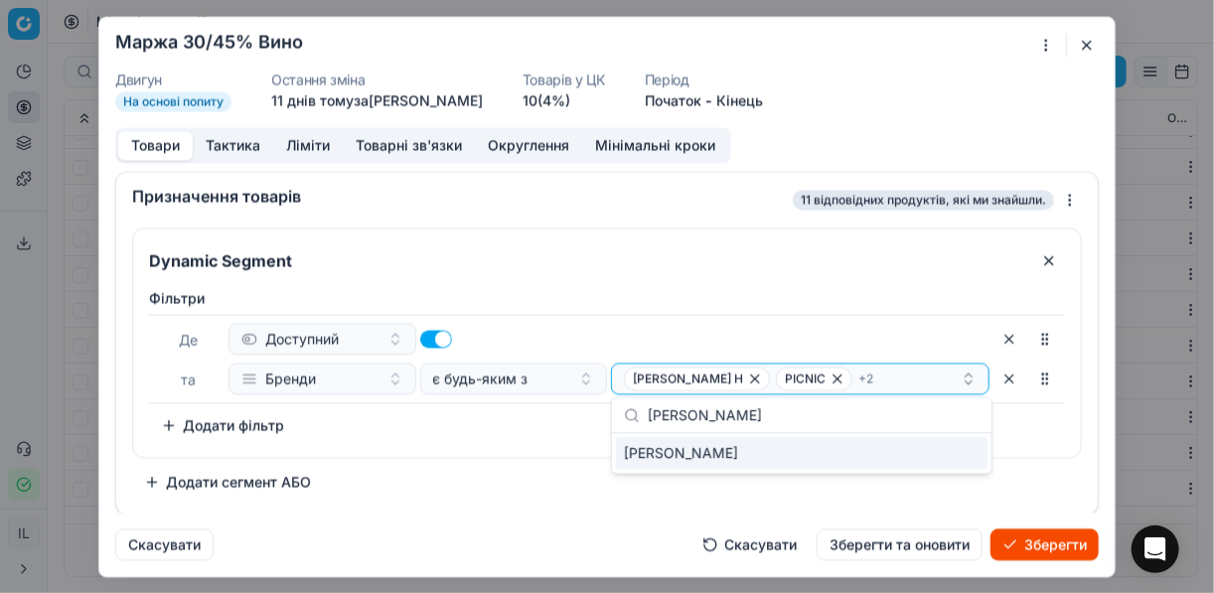
type input "CAMPO MARIN"
click at [958, 451] on div "CAMPO MARIN" at bounding box center [801, 453] width 371 height 32
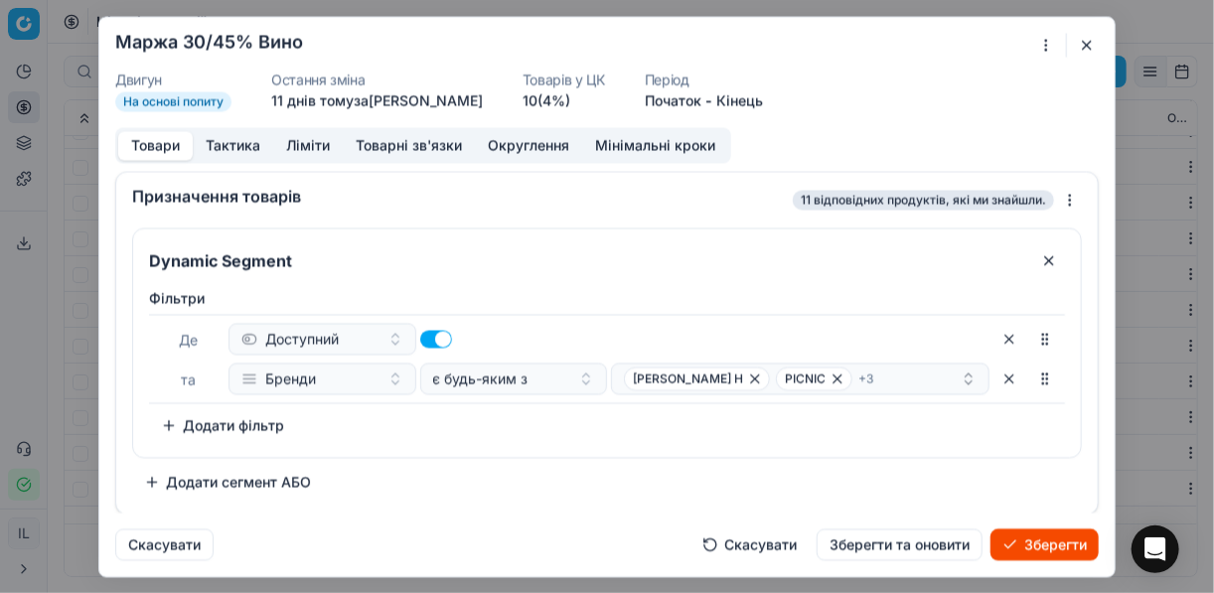
click at [530, 429] on div "Фiльтри Де Доступний та Бренди є будь-яким з FRANCESCO INTORCIA H PICNIC + 3 To…" at bounding box center [607, 364] width 916 height 153
click at [920, 376] on div "FRANCESCO INTORCIA H PICNIC + 3" at bounding box center [792, 378] width 337 height 24
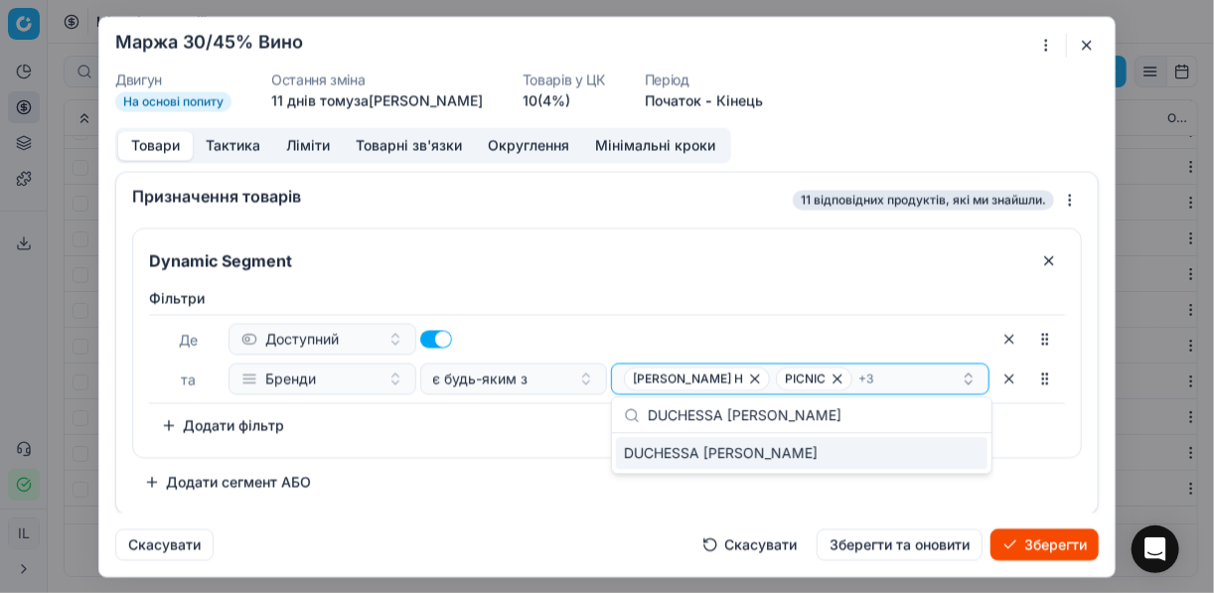
type input "DUCHESSA LIA"
click at [951, 446] on div "DUCHESSA LIA" at bounding box center [801, 453] width 371 height 32
click at [483, 442] on div "Фiльтри Де Доступний та Бренди є будь-яким з FRANCESCO INTORCIA H PICNIC + 4 To…" at bounding box center [607, 368] width 948 height 177
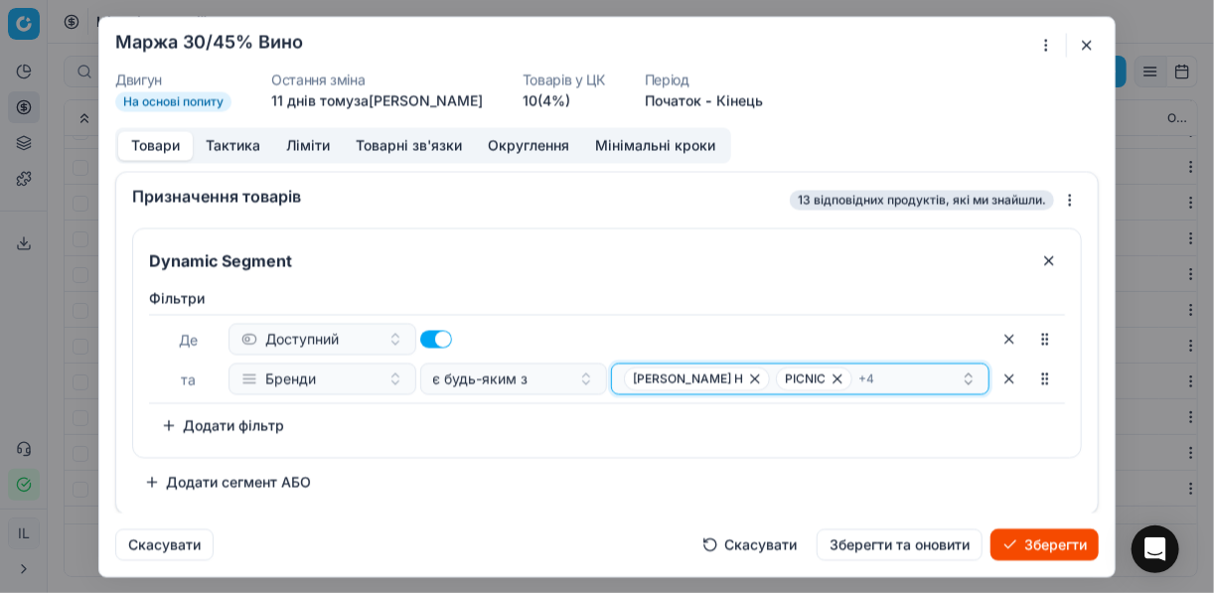
click at [925, 375] on div "FRANCESCO INTORCIA H PICNIC + 4" at bounding box center [792, 378] width 337 height 24
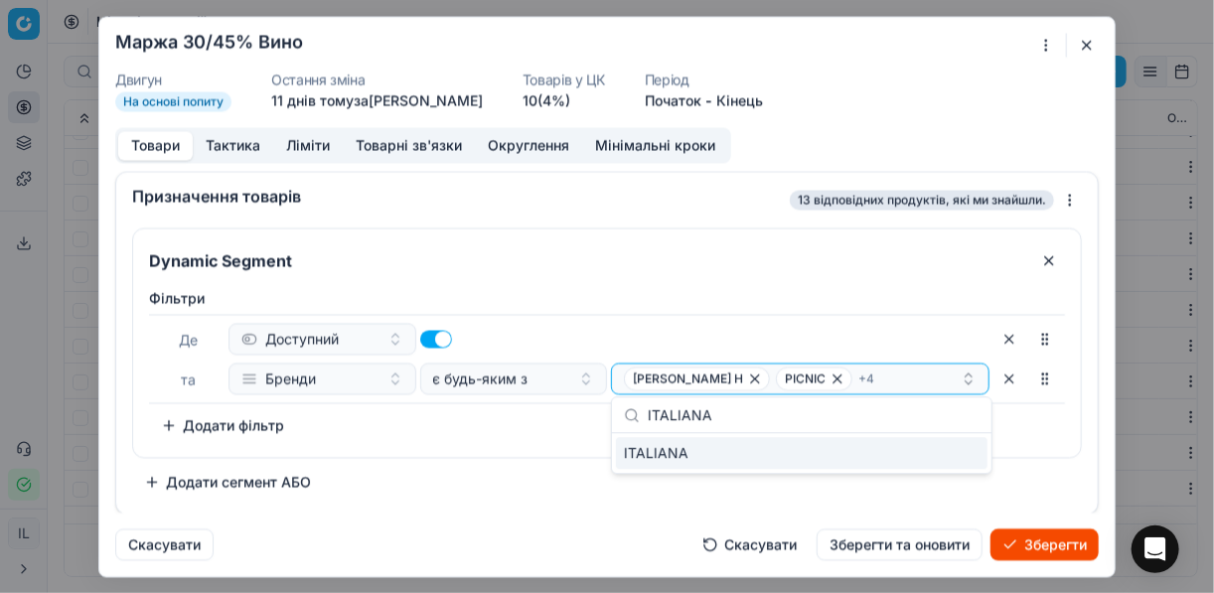
type input "ITALIANA"
click at [953, 450] on div "ITALIANA" at bounding box center [801, 453] width 371 height 32
click at [532, 437] on div "Фiльтри Де Доступний та Бренди є будь-яким з FRANCESCO INTORCIA H PICNIC + 5 To…" at bounding box center [607, 364] width 916 height 153
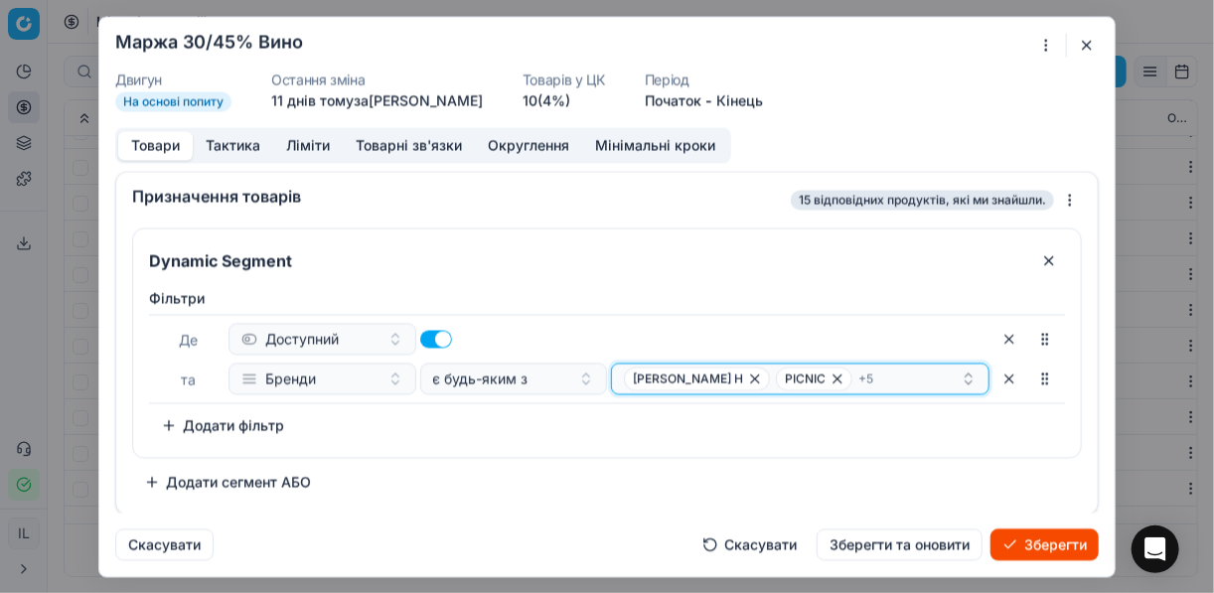
click at [934, 379] on div "FRANCESCO INTORCIA H PICNIC + 5" at bounding box center [792, 378] width 337 height 24
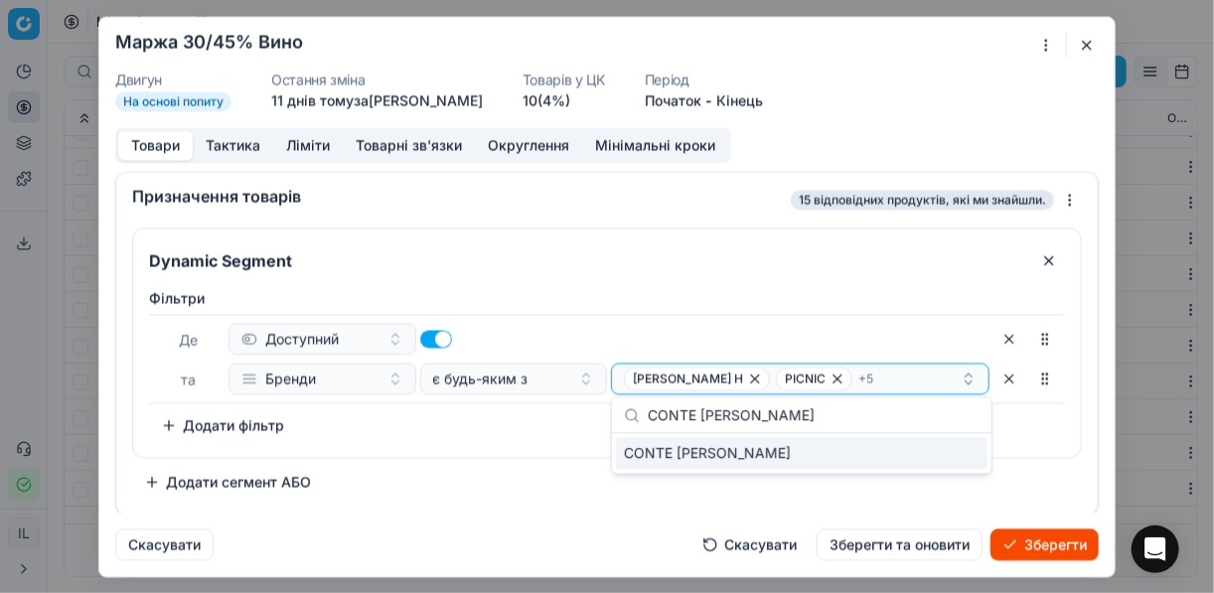
type input "CONTE GUICCIARDINI"
click at [967, 447] on div "CONTE GUICCIARDINI" at bounding box center [801, 453] width 371 height 32
click at [509, 426] on div "Фiльтри Де Доступний та Бренди є будь-яким з FRANCESCO INTORCIA H PICNIC + 6 To…" at bounding box center [607, 364] width 916 height 153
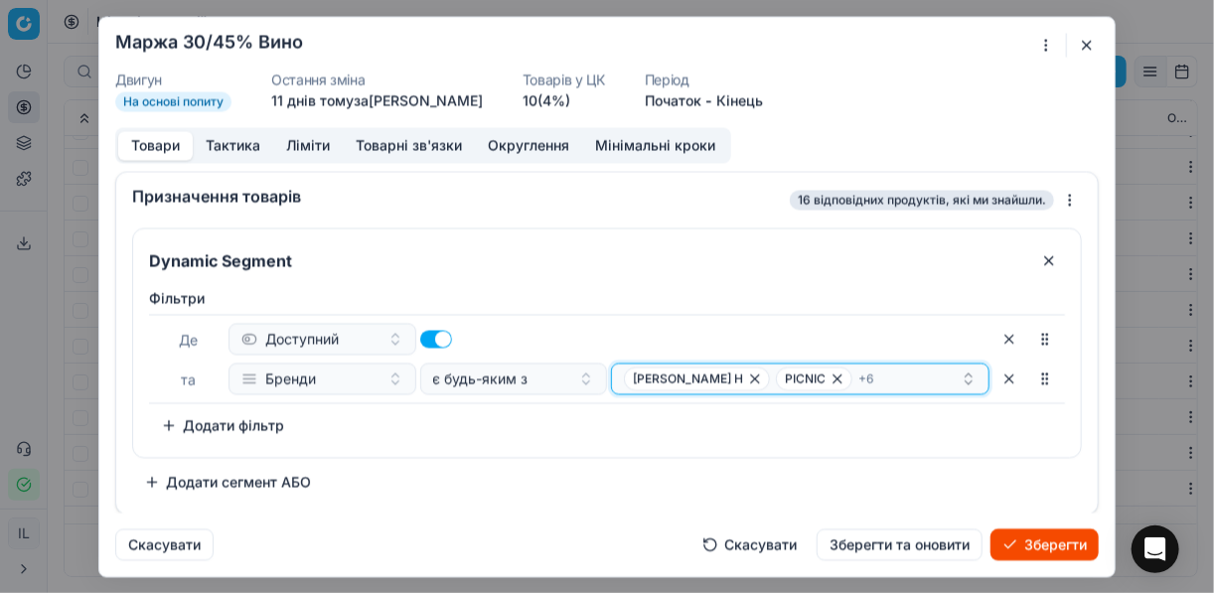
click at [930, 383] on div "FRANCESCO INTORCIA H PICNIC + 6" at bounding box center [792, 378] width 337 height 24
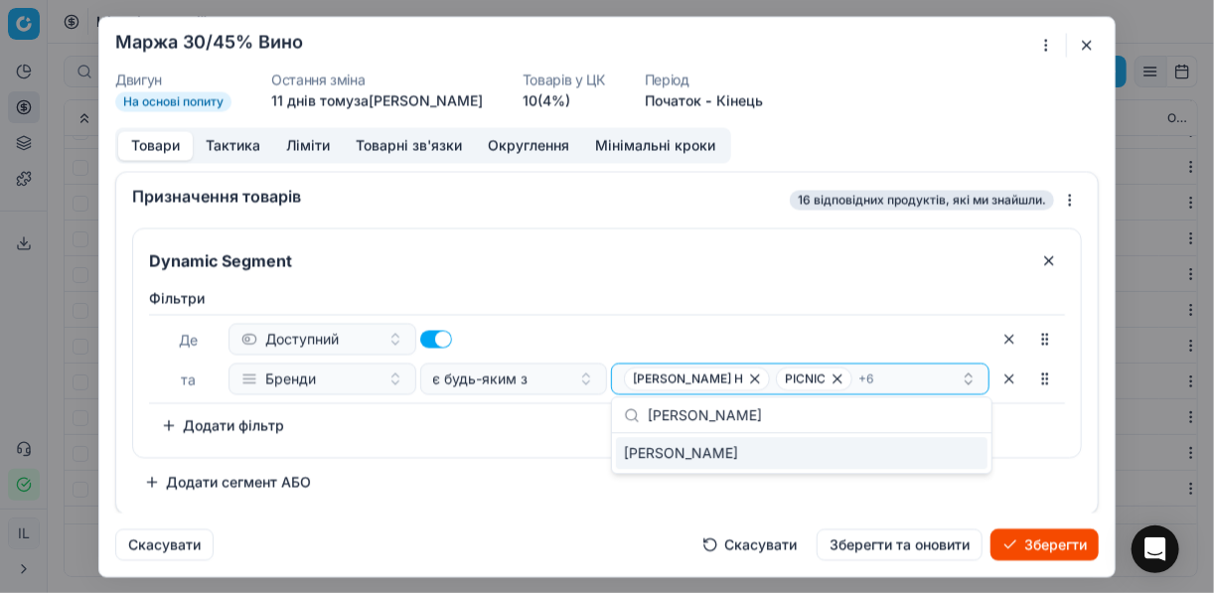
type input "PRINCIPI SANI"
click at [969, 454] on div "PRINCIPI SANI" at bounding box center [801, 453] width 371 height 32
click at [568, 428] on div "Фiльтри Де Доступний та Бренди є будь-яким з FRANCESCO INTORCIA H PICNIC + 7 To…" at bounding box center [607, 364] width 916 height 153
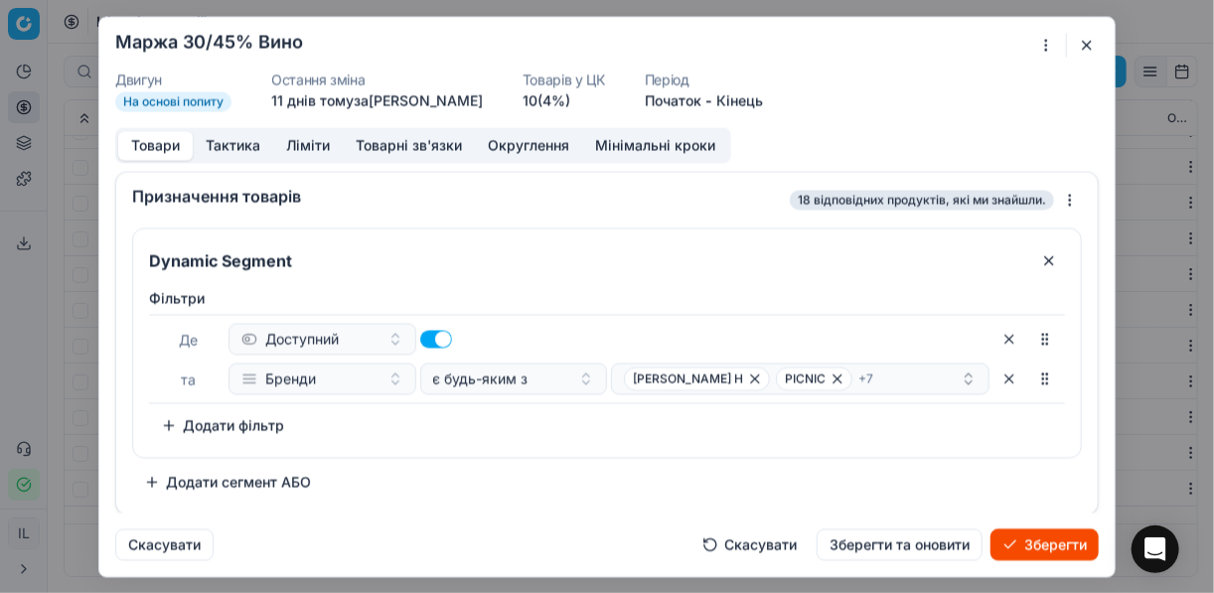
click at [1050, 544] on button "Зберегти" at bounding box center [1044, 544] width 108 height 32
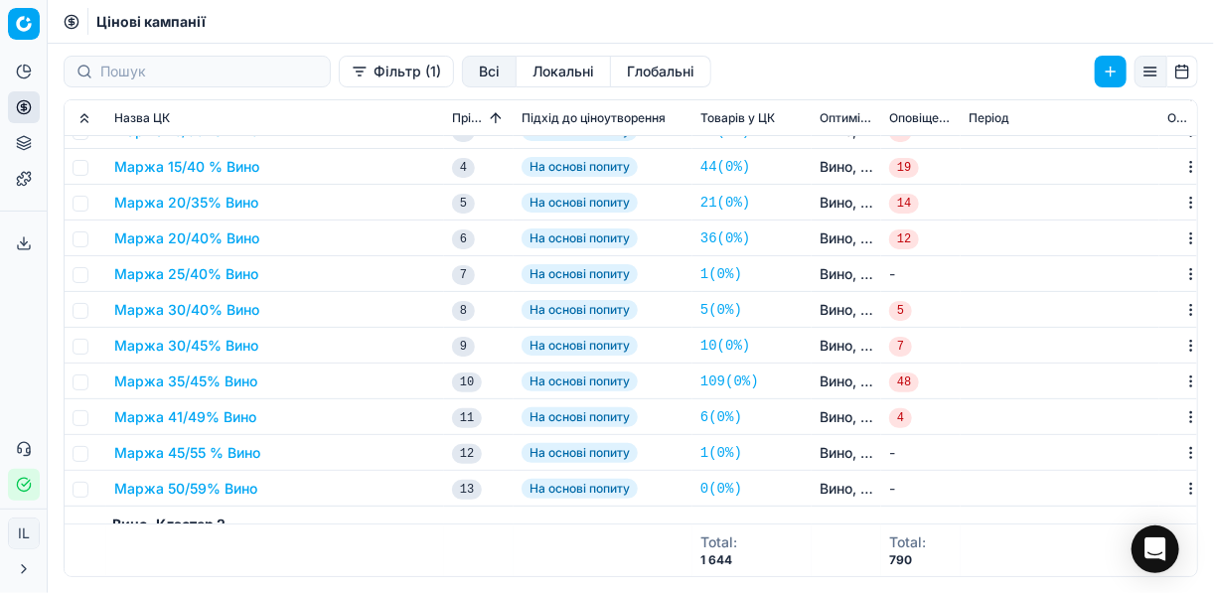
click at [204, 379] on button "Маржа 35/45% Вино" at bounding box center [185, 381] width 143 height 20
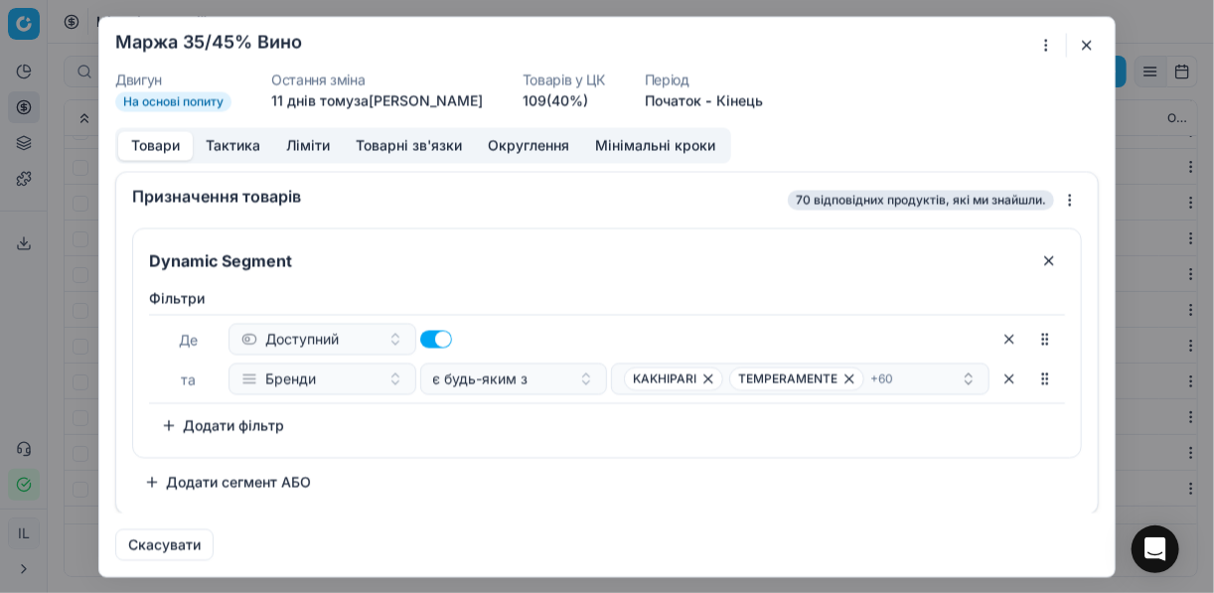
click at [1049, 45] on div "Ми зберігаємо налаштування ЦК. Будь ласка, зачекайте, це може зайняти декілька …" at bounding box center [607, 296] width 1214 height 593
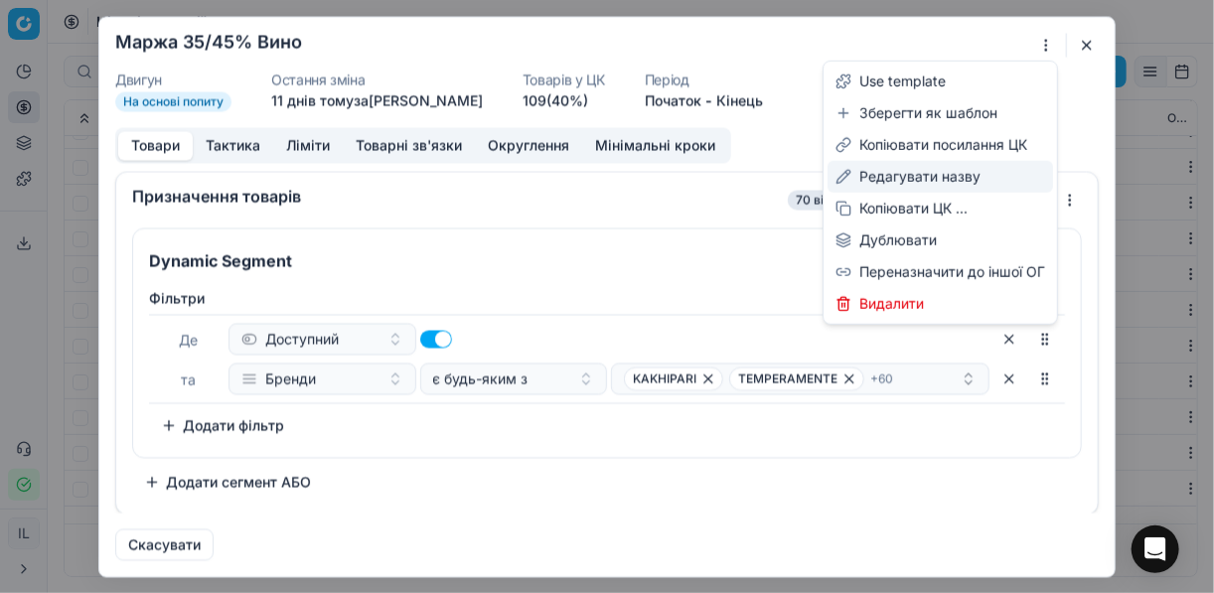
click at [911, 183] on div "Редагувати назву" at bounding box center [939, 177] width 225 height 32
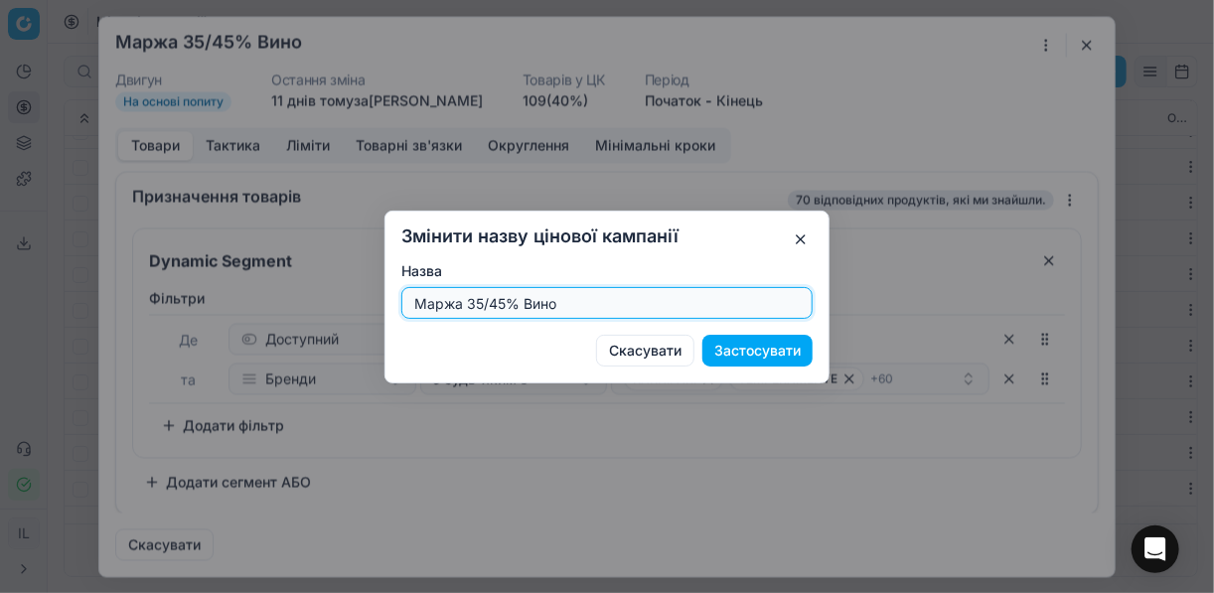
click at [501, 305] on input "Маржа 35/45% Вино" at bounding box center [606, 303] width 393 height 30
type input "Маржа 30/55% Вино"
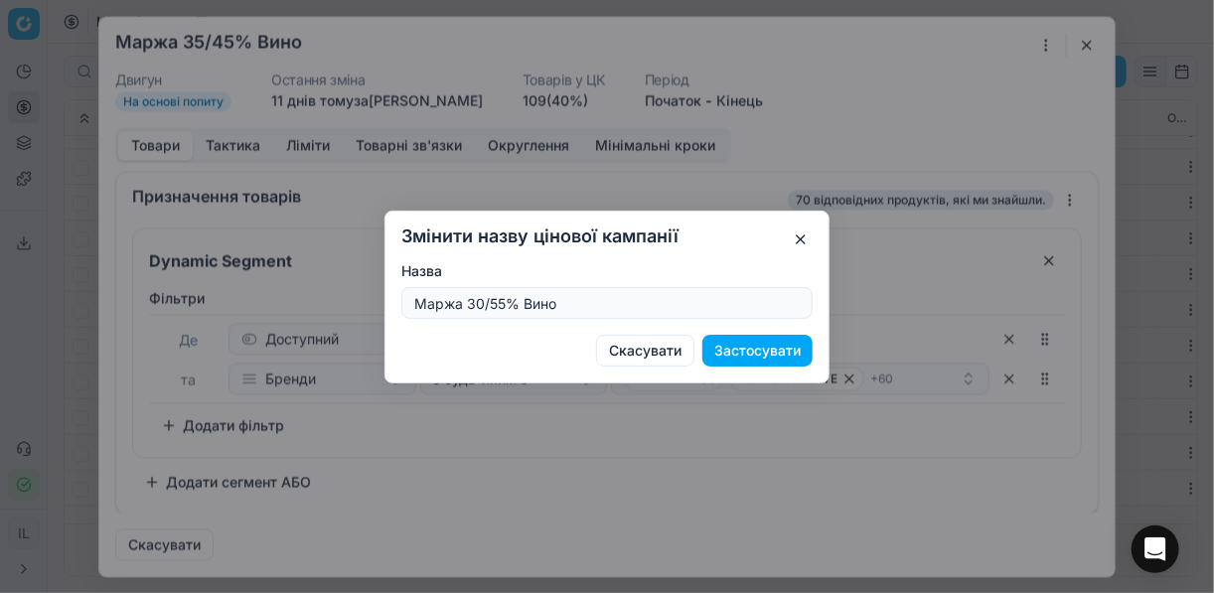
click at [752, 347] on button "Застосувати" at bounding box center [757, 351] width 110 height 32
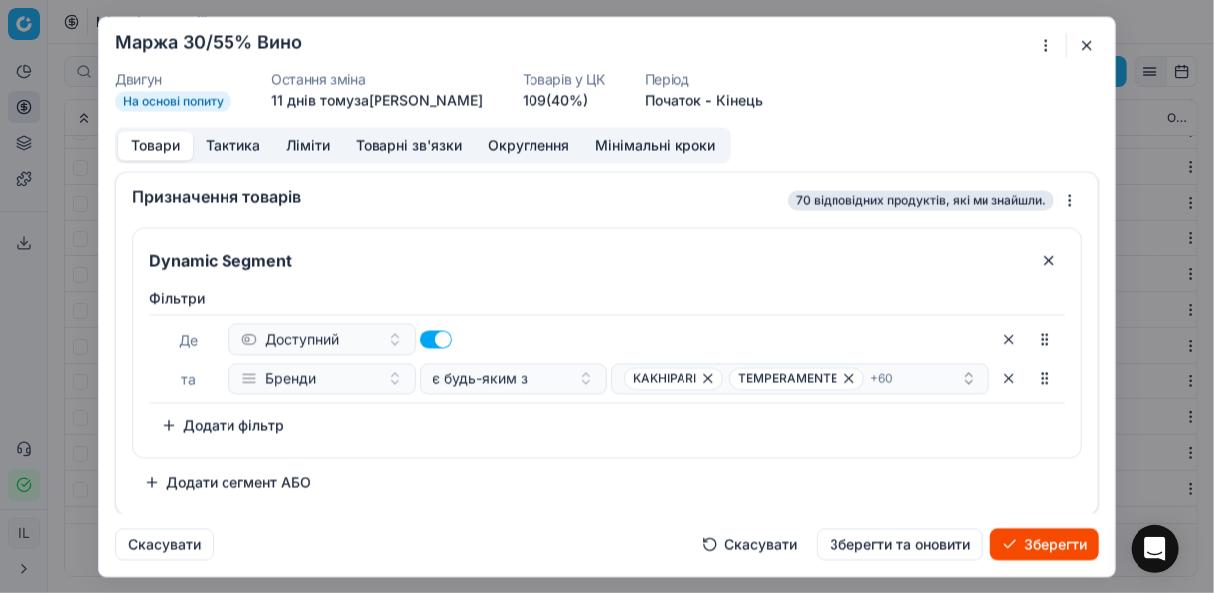
click at [306, 145] on button "Ліміти" at bounding box center [308, 145] width 70 height 29
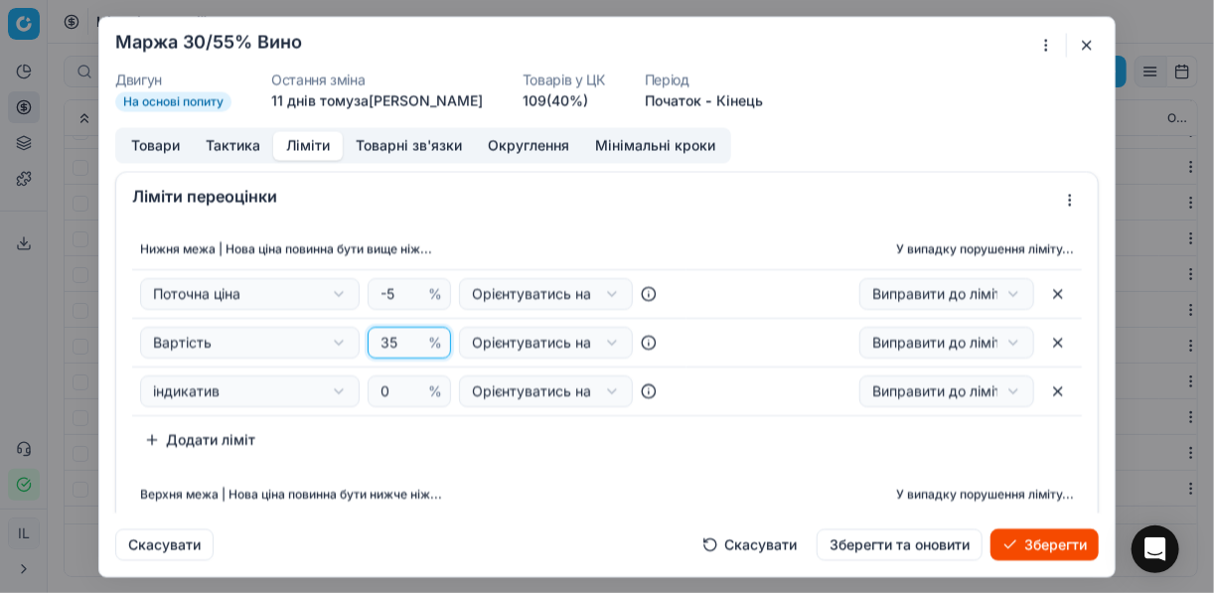
click at [391, 342] on input "35" at bounding box center [400, 343] width 48 height 30
type input "30"
click at [452, 439] on div "Нижня межа | Нова ціна повинна бути вище ніж... У випадку порушення ліміту... П…" at bounding box center [607, 342] width 950 height 226
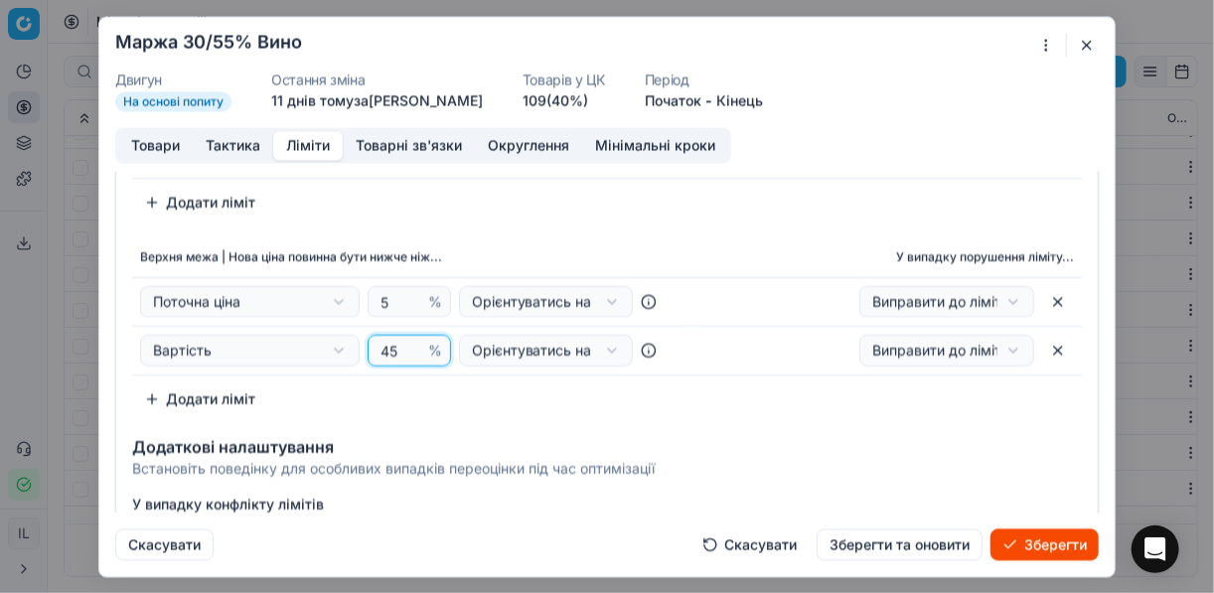
click at [390, 349] on input "45" at bounding box center [400, 350] width 48 height 30
type input "4"
type input "55"
click at [592, 215] on div "Нижня межа | Нова ціна повинна бути вище ніж... У випадку порушення ліміту... П…" at bounding box center [607, 104] width 950 height 226
click at [151, 149] on button "Товари" at bounding box center [155, 145] width 74 height 29
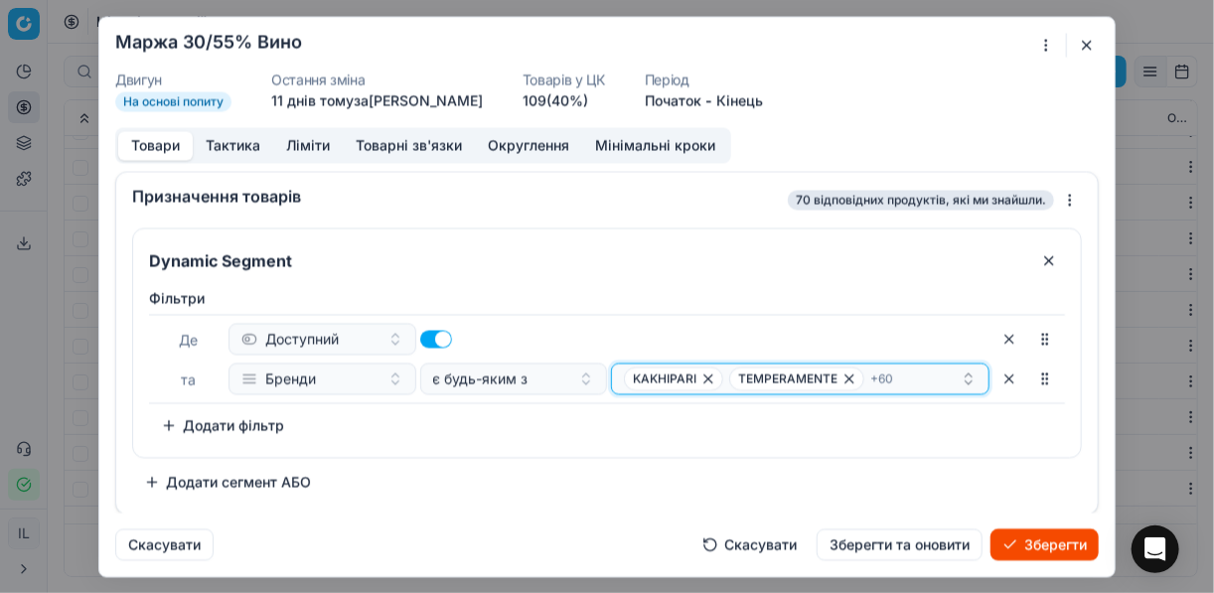
click at [697, 378] on span "KAKHIPARI" at bounding box center [673, 378] width 99 height 24
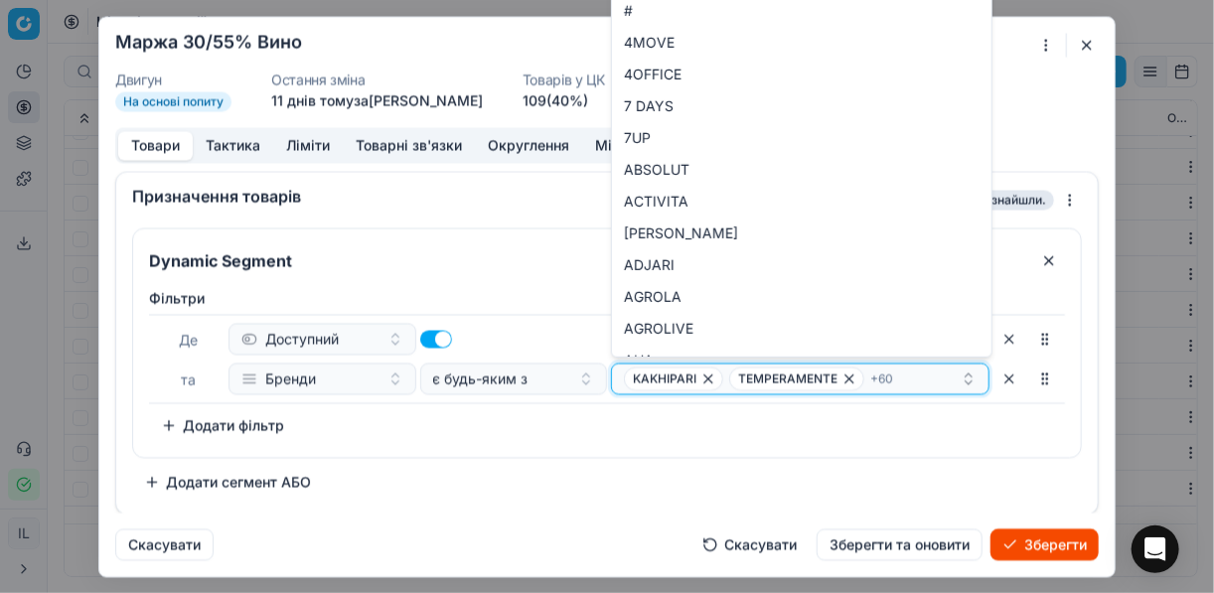
click at [702, 380] on icon "button" at bounding box center [708, 378] width 16 height 16
click at [745, 375] on icon "button" at bounding box center [744, 378] width 16 height 16
click at [763, 376] on icon "button" at bounding box center [755, 378] width 16 height 16
click at [711, 375] on icon "button" at bounding box center [707, 378] width 16 height 16
click at [743, 375] on icon "button" at bounding box center [751, 378] width 16 height 16
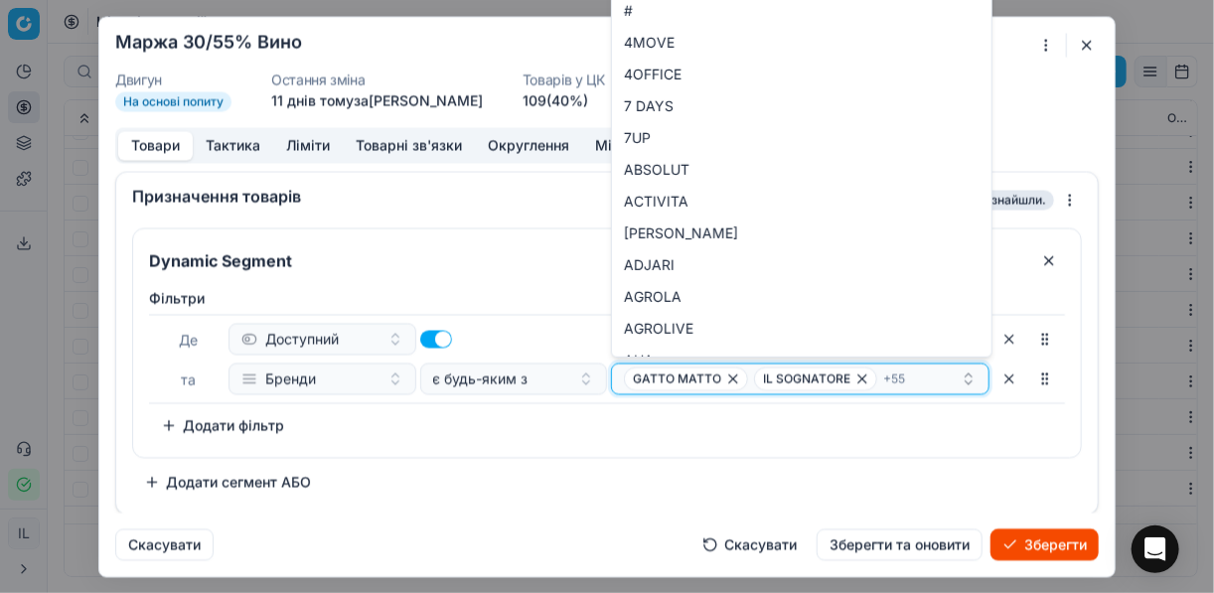
click at [736, 375] on icon "button" at bounding box center [733, 378] width 16 height 16
click at [730, 378] on icon "button" at bounding box center [732, 378] width 16 height 16
click at [728, 378] on span "LA MARABECCA" at bounding box center [690, 378] width 133 height 24
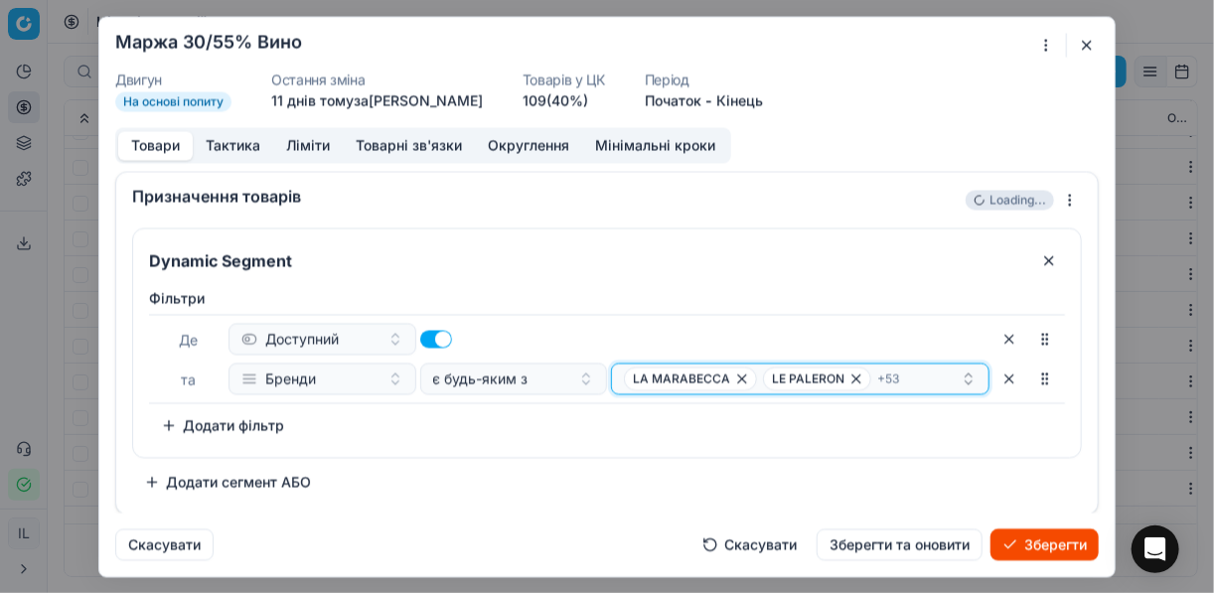
click at [742, 375] on icon "button" at bounding box center [742, 378] width 16 height 16
click at [716, 379] on icon "button" at bounding box center [717, 378] width 16 height 16
click at [667, 377] on icon "button" at bounding box center [670, 378] width 16 height 16
click at [686, 379] on icon "button" at bounding box center [693, 378] width 16 height 16
click at [741, 373] on icon "button" at bounding box center [746, 378] width 16 height 16
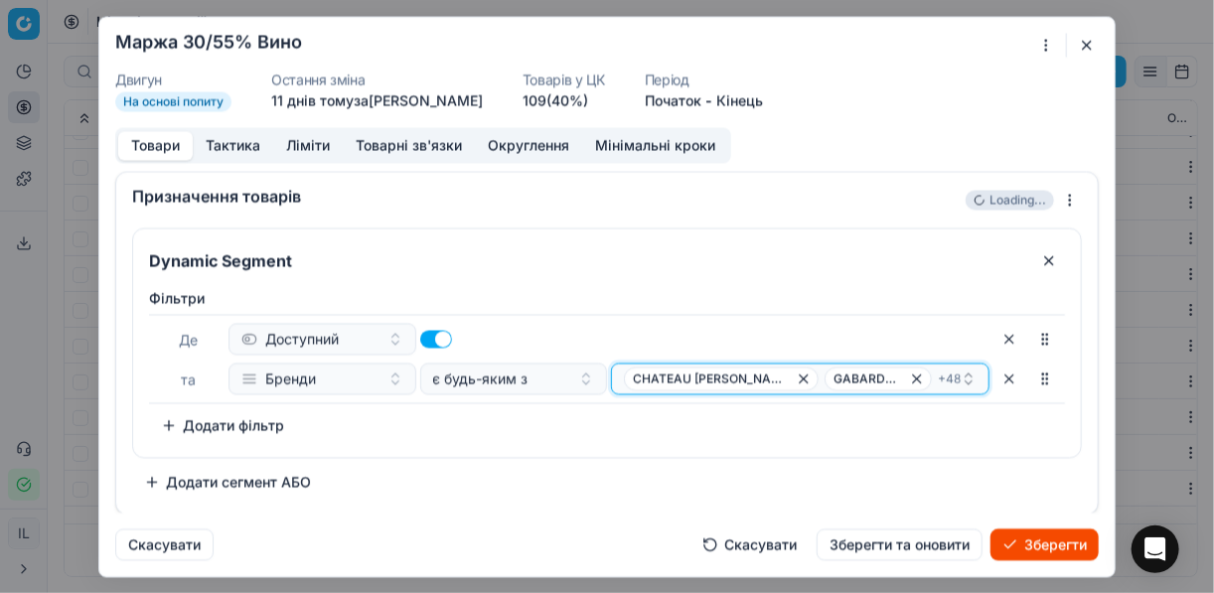
click at [796, 374] on icon "button" at bounding box center [804, 378] width 16 height 16
click at [712, 374] on icon "button" at bounding box center [716, 378] width 8 height 8
click at [751, 378] on icon "button" at bounding box center [743, 378] width 16 height 16
click at [784, 381] on icon "button" at bounding box center [792, 378] width 16 height 16
click at [739, 379] on icon "button" at bounding box center [743, 378] width 8 height 8
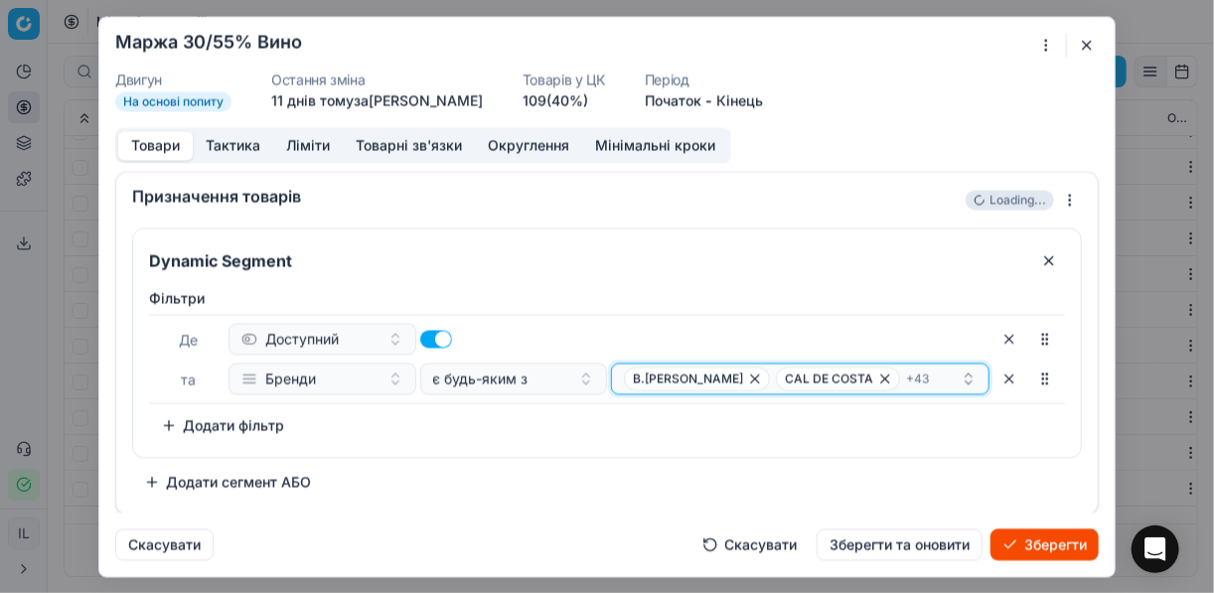
click at [763, 375] on icon "button" at bounding box center [755, 378] width 16 height 16
click at [732, 378] on icon "button" at bounding box center [733, 378] width 8 height 8
click at [755, 378] on icon "button" at bounding box center [753, 378] width 16 height 16
click at [739, 378] on icon "button" at bounding box center [739, 378] width 8 height 8
click at [773, 378] on icon "button" at bounding box center [781, 378] width 16 height 16
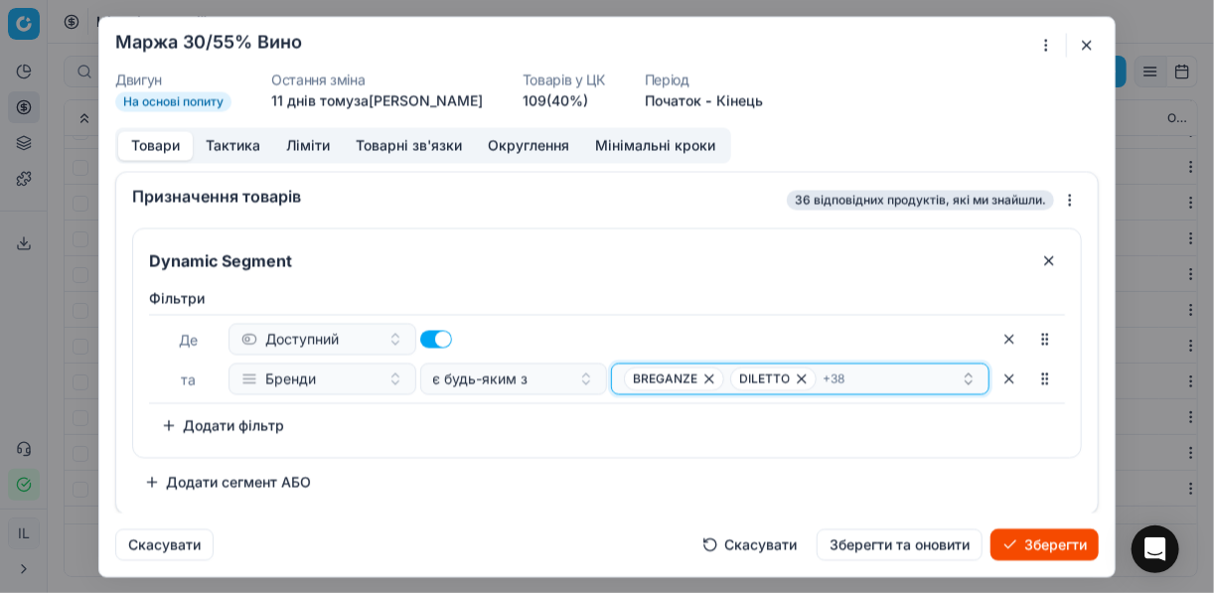
click at [718, 377] on span "BREGANZE" at bounding box center [674, 378] width 100 height 24
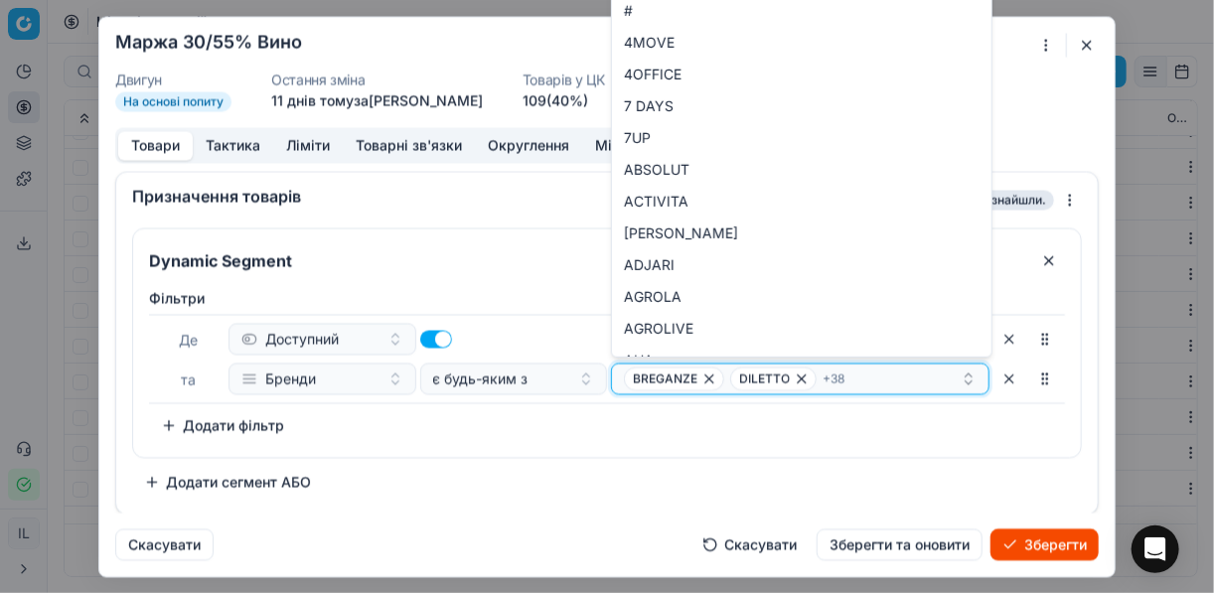
click at [709, 378] on icon "button" at bounding box center [709, 378] width 8 height 8
click at [697, 379] on icon "button" at bounding box center [695, 378] width 8 height 8
click at [701, 380] on icon "button" at bounding box center [697, 378] width 16 height 16
click at [709, 376] on icon "button" at bounding box center [707, 378] width 16 height 16
click at [717, 377] on icon "button" at bounding box center [718, 378] width 8 height 8
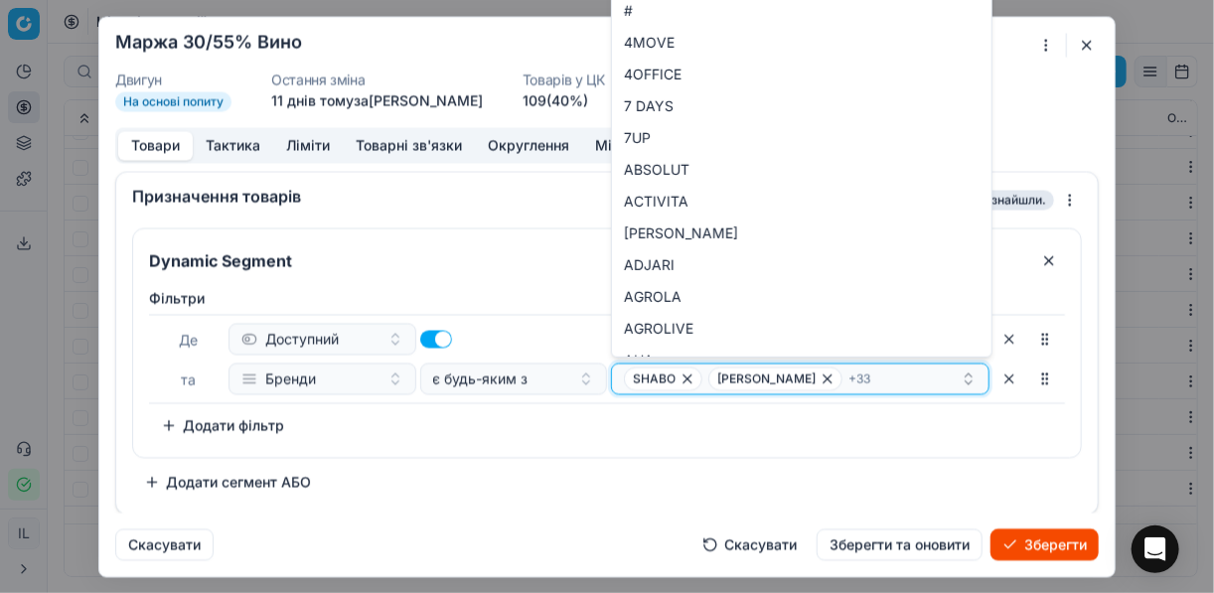
click at [688, 377] on icon "button" at bounding box center [687, 378] width 16 height 16
click at [735, 374] on icon "button" at bounding box center [743, 378] width 16 height 16
click at [693, 380] on icon "button" at bounding box center [701, 378] width 16 height 16
click at [710, 377] on span "IMPERATORE" at bounding box center [680, 378] width 112 height 24
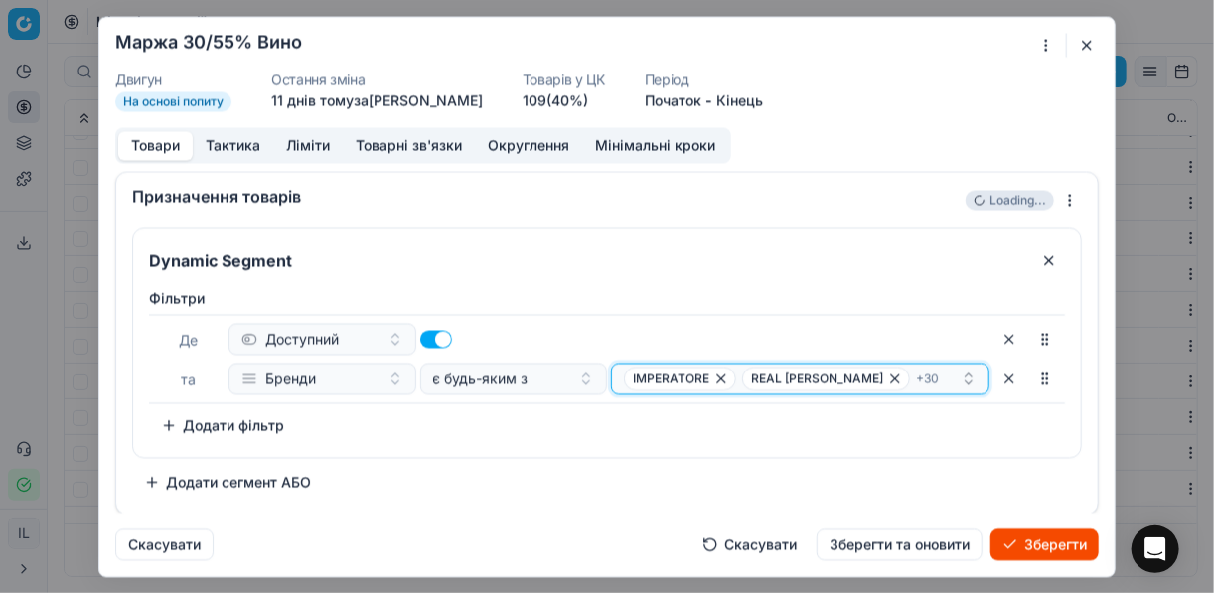
click at [718, 376] on icon "button" at bounding box center [721, 378] width 8 height 8
click at [769, 378] on icon "button" at bounding box center [777, 378] width 16 height 16
click at [735, 379] on icon "button" at bounding box center [743, 378] width 16 height 16
click at [699, 378] on span "BRANDANO" at bounding box center [668, 378] width 70 height 16
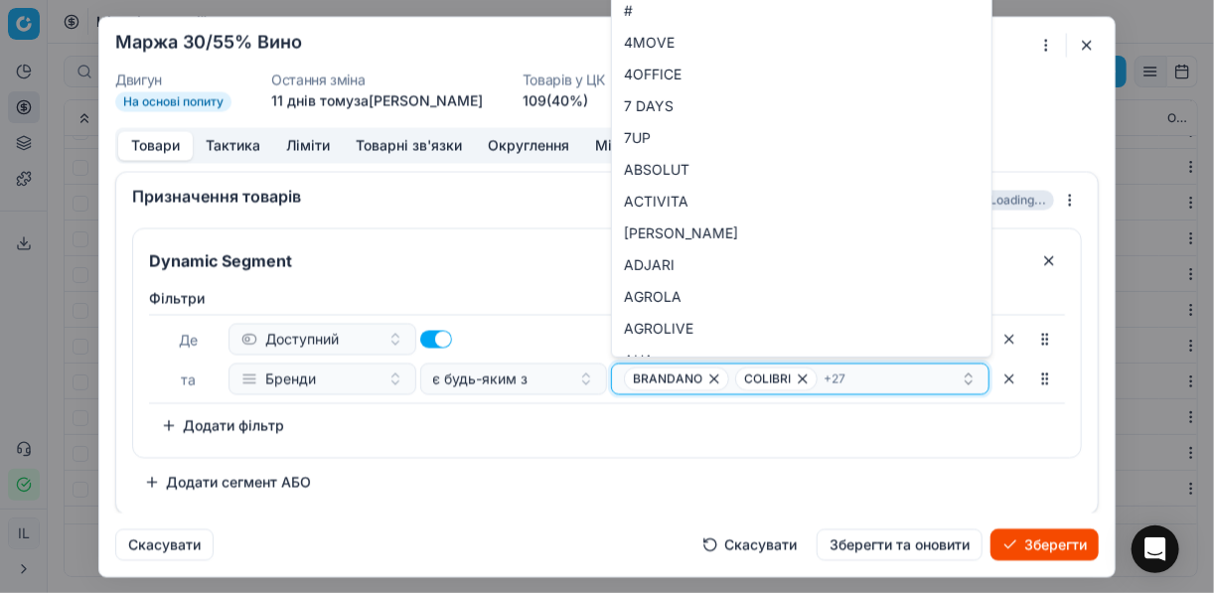
click at [711, 378] on icon "button" at bounding box center [714, 378] width 16 height 16
click at [692, 378] on icon "button" at bounding box center [691, 378] width 8 height 8
click at [694, 380] on icon "button" at bounding box center [702, 378] width 16 height 16
click at [708, 376] on span "QUEENS WINE" at bounding box center [670, 378] width 75 height 16
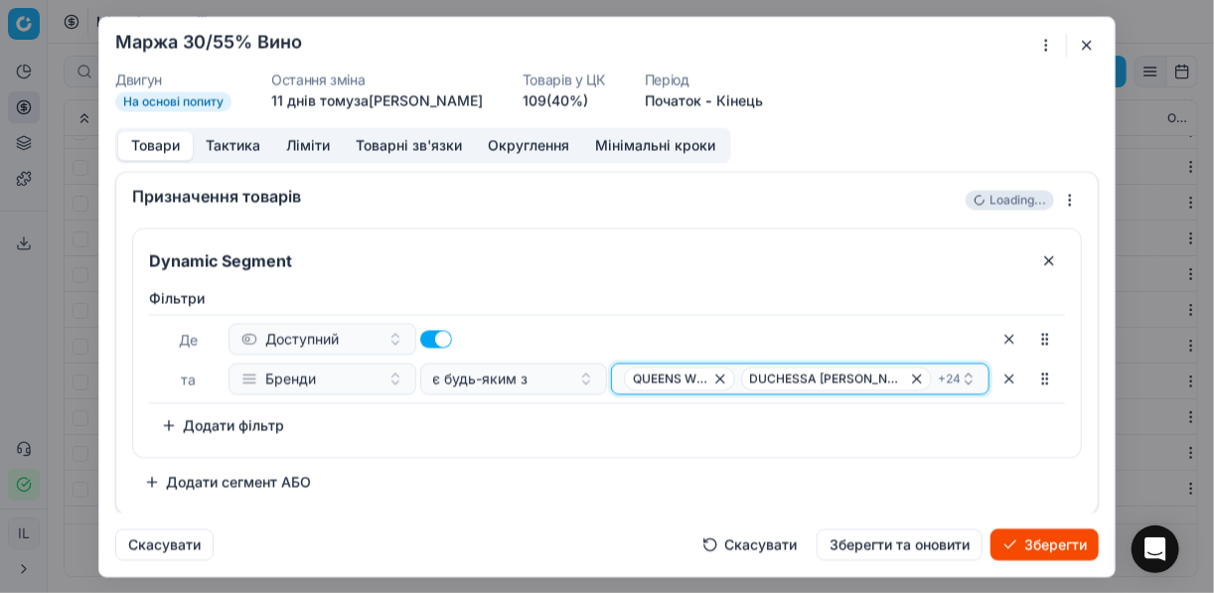
click at [716, 376] on span "QUEENS WINE" at bounding box center [679, 378] width 111 height 24
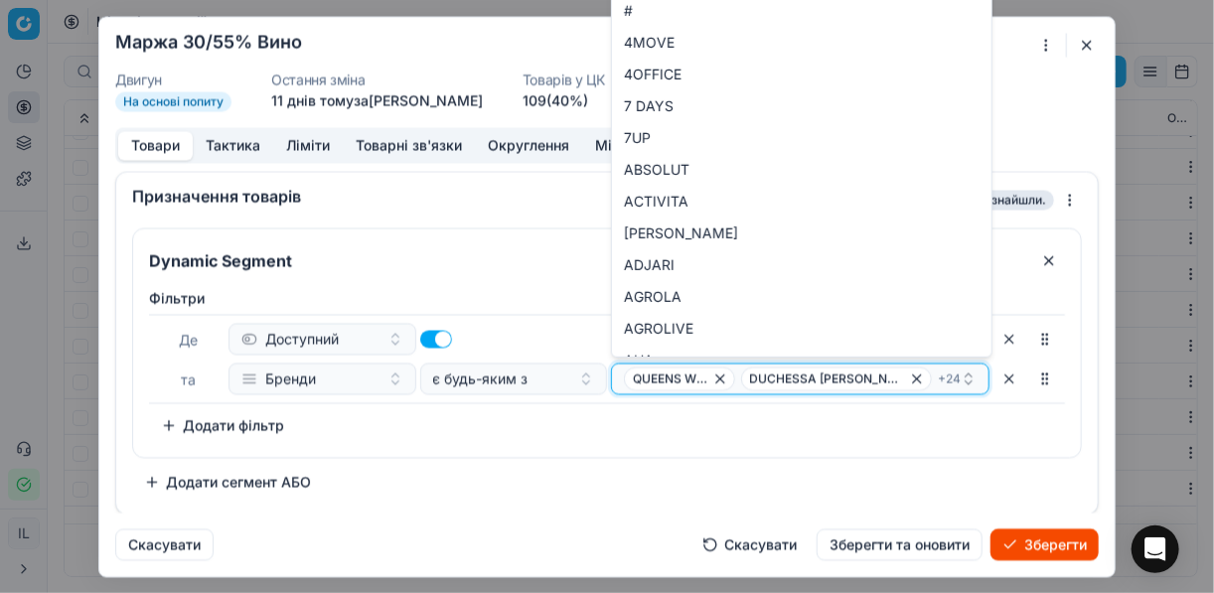
click at [723, 376] on icon "button" at bounding box center [720, 378] width 16 height 16
click at [776, 378] on icon "button" at bounding box center [784, 378] width 16 height 16
click at [731, 378] on span "SENORIO DE VADEL" at bounding box center [690, 378] width 114 height 16
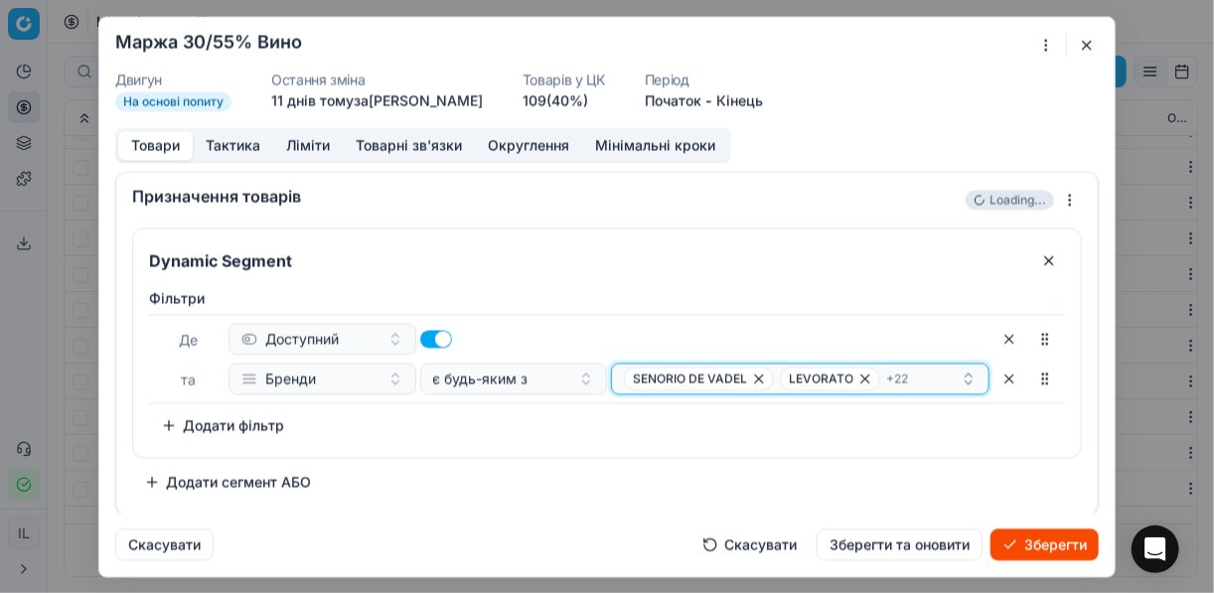
click at [748, 376] on span "SENORIO DE VADEL" at bounding box center [699, 378] width 150 height 24
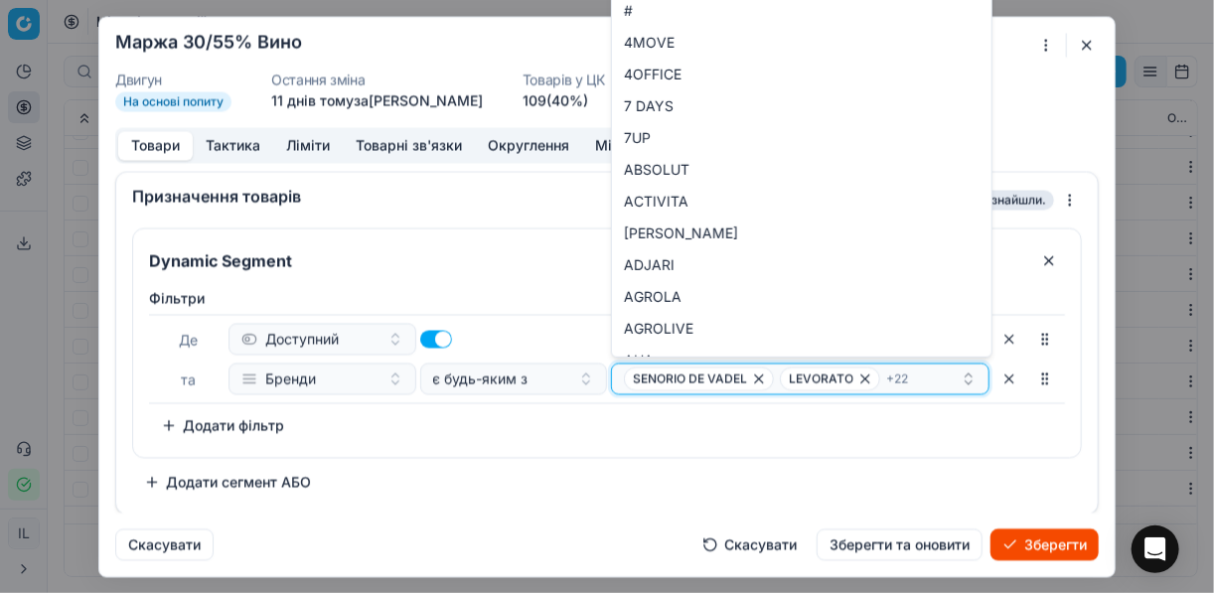
click at [756, 376] on icon "button" at bounding box center [759, 378] width 16 height 16
click at [717, 379] on span "LEVORATO" at bounding box center [674, 378] width 100 height 24
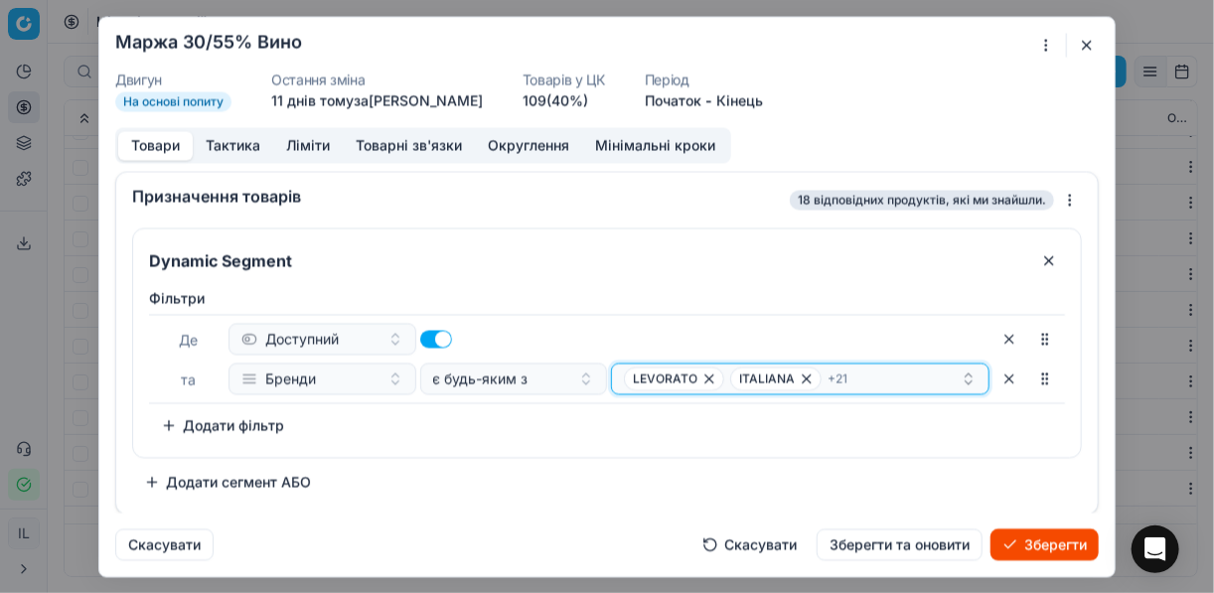
click at [710, 378] on icon "button" at bounding box center [709, 378] width 16 height 16
click at [706, 378] on icon "button" at bounding box center [700, 378] width 16 height 16
click at [713, 378] on span "MONTOSTOLI" at bounding box center [682, 378] width 116 height 24
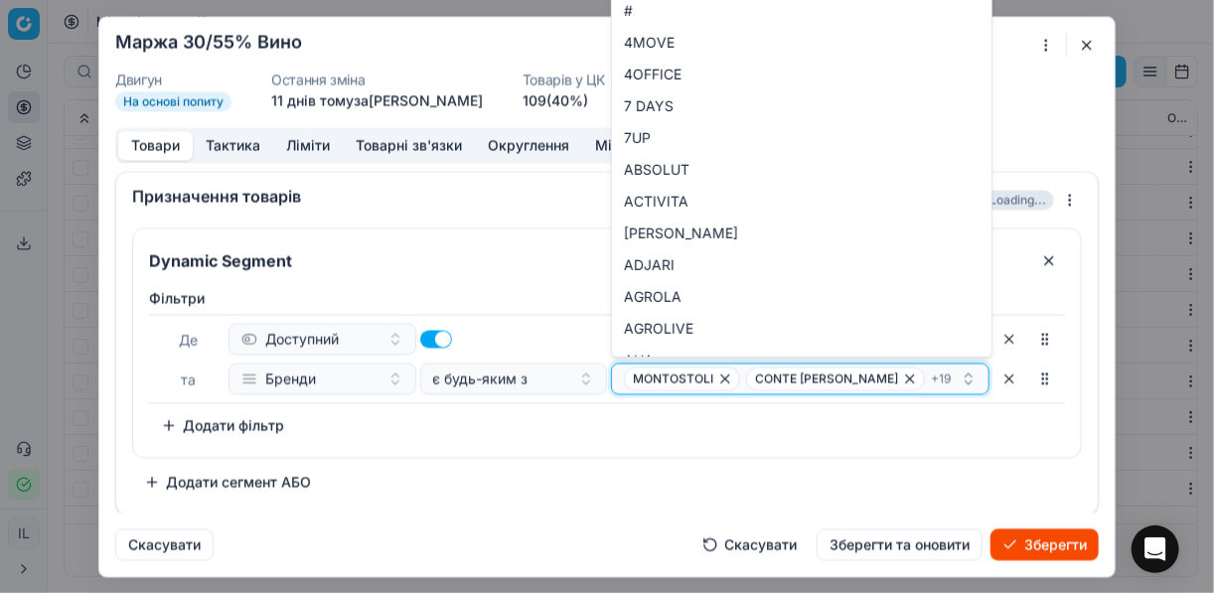
click at [718, 378] on icon "button" at bounding box center [725, 378] width 16 height 16
click at [775, 376] on icon "button" at bounding box center [783, 378] width 16 height 16
click at [751, 376] on icon "button" at bounding box center [743, 378] width 16 height 16
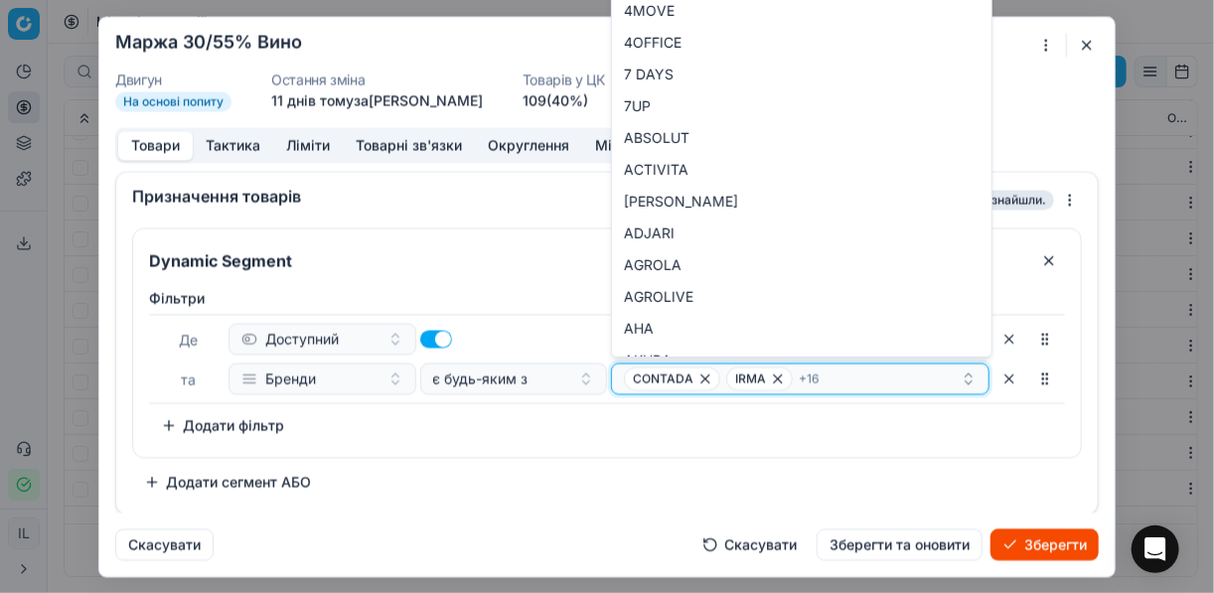
click at [759, 374] on span "IRMA" at bounding box center [750, 378] width 31 height 16
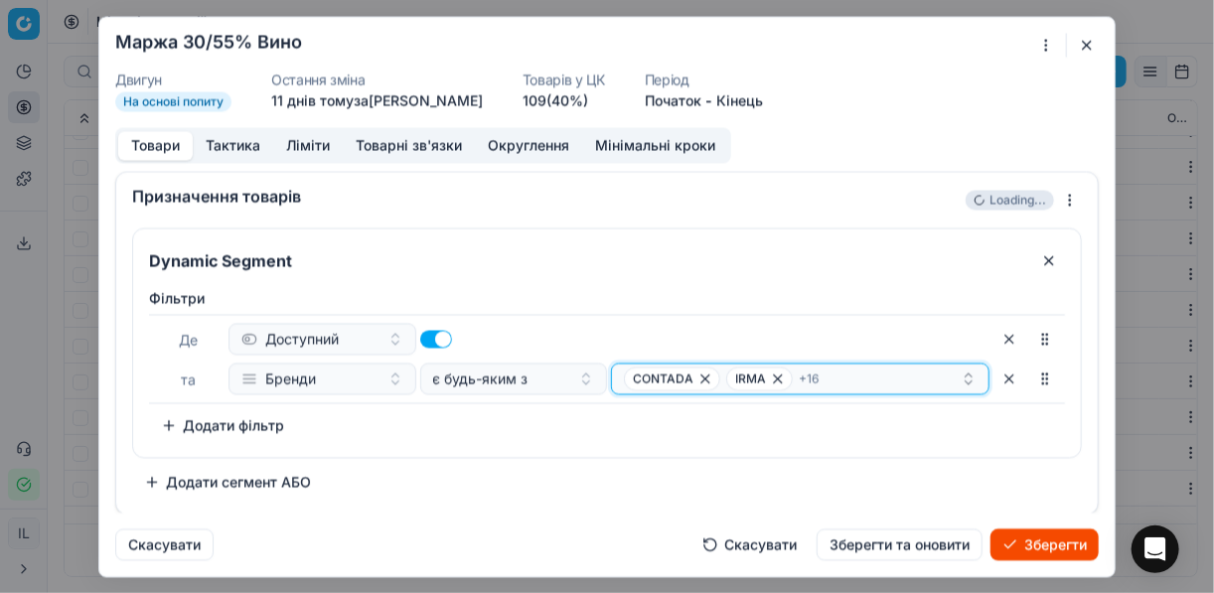
click at [774, 374] on icon "button" at bounding box center [778, 378] width 8 height 8
click at [835, 376] on icon "button" at bounding box center [836, 378] width 16 height 16
click at [805, 378] on span "LOS SANTOS" at bounding box center [817, 378] width 164 height 16
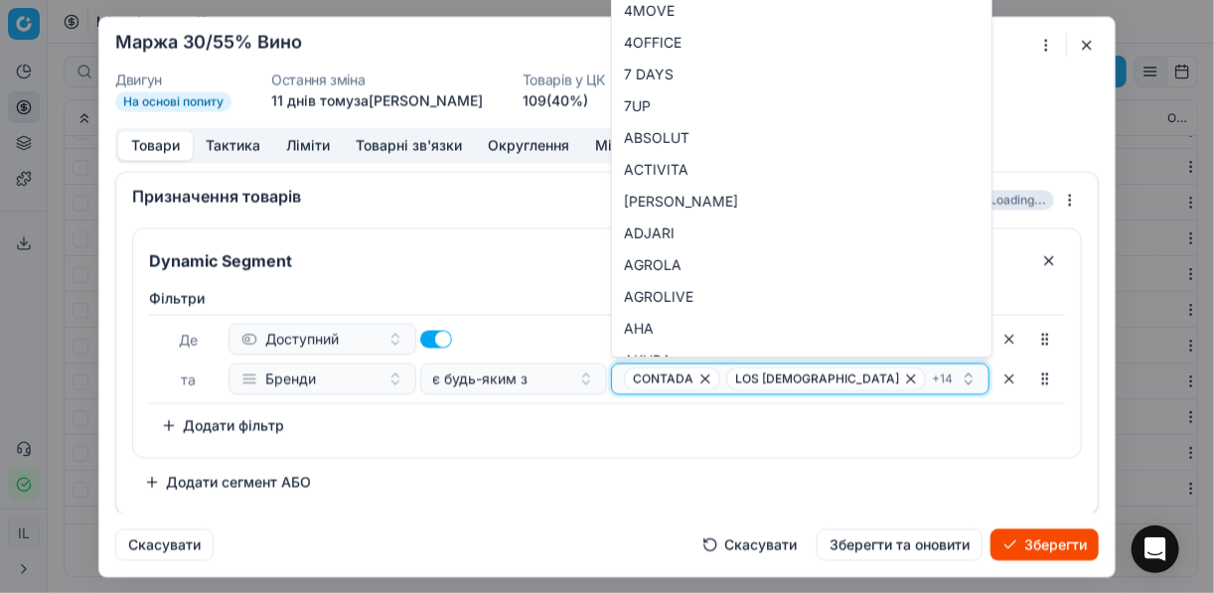
click at [903, 375] on icon "button" at bounding box center [911, 378] width 16 height 16
click at [866, 375] on icon "button" at bounding box center [874, 378] width 16 height 16
click at [856, 376] on span "CASTILLO DE EMBID" at bounding box center [823, 378] width 194 height 24
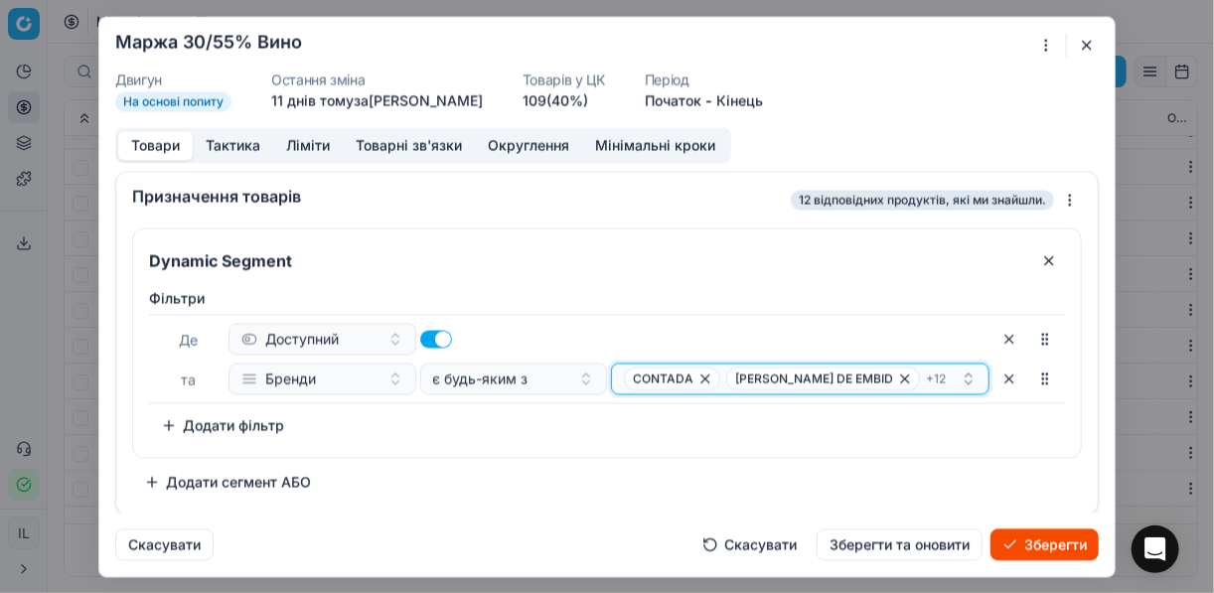
click at [897, 376] on icon "button" at bounding box center [905, 378] width 16 height 16
click at [858, 376] on icon "button" at bounding box center [862, 378] width 8 height 8
click at [911, 376] on icon "button" at bounding box center [919, 378] width 16 height 16
click at [804, 380] on icon "button" at bounding box center [808, 378] width 16 height 16
click at [888, 377] on icon "button" at bounding box center [892, 378] width 8 height 8
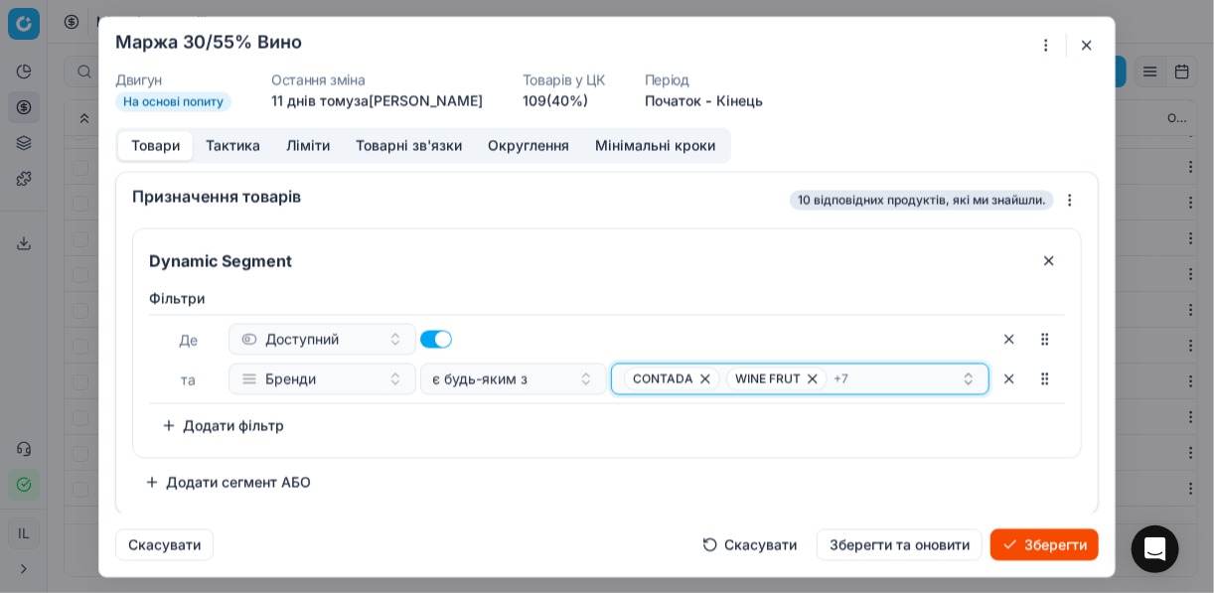
click at [810, 374] on icon "button" at bounding box center [812, 378] width 8 height 8
click at [872, 376] on icon "button" at bounding box center [880, 378] width 16 height 16
click at [808, 382] on span "FRAILECILLO" at bounding box center [781, 378] width 111 height 24
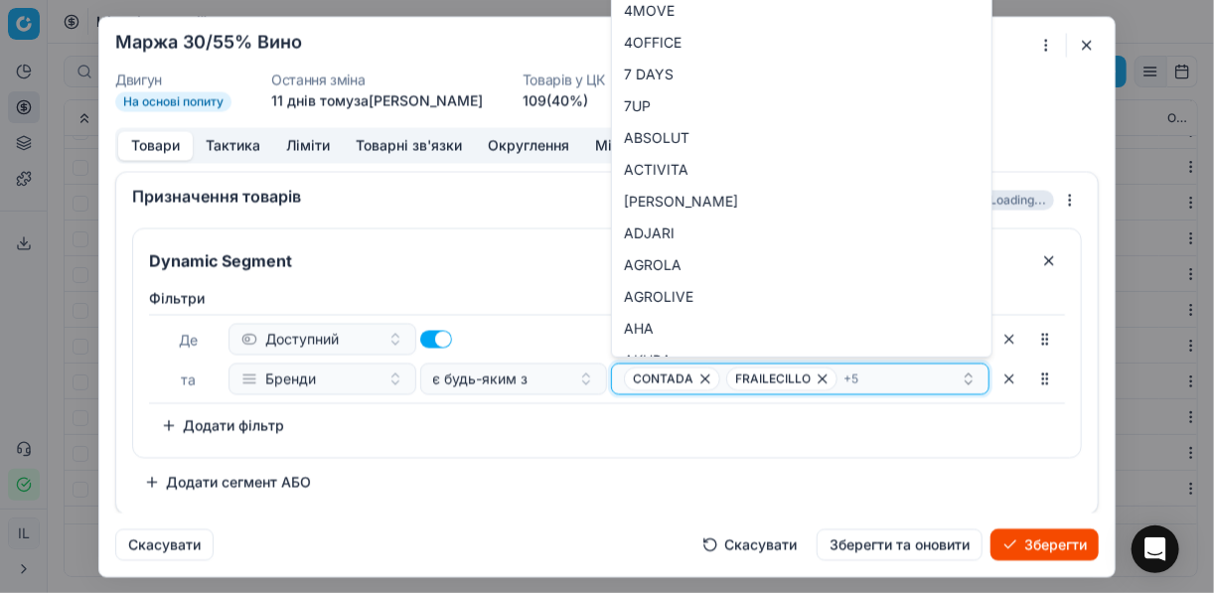
click at [818, 380] on icon "button" at bounding box center [822, 378] width 16 height 16
click at [841, 374] on icon "button" at bounding box center [845, 378] width 8 height 8
click at [861, 376] on icon "button" at bounding box center [869, 378] width 16 height 16
click at [837, 379] on icon "button" at bounding box center [845, 378] width 16 height 16
click at [798, 378] on icon "button" at bounding box center [798, 378] width 16 height 16
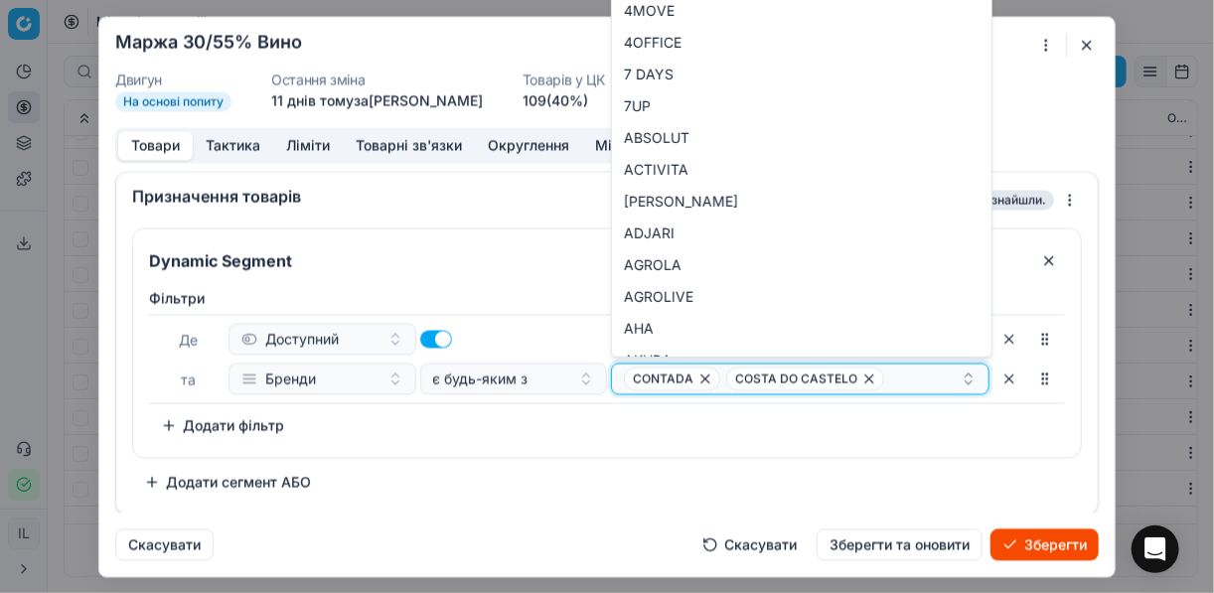
click at [851, 374] on span "COSTA DO CASTELO" at bounding box center [805, 378] width 158 height 24
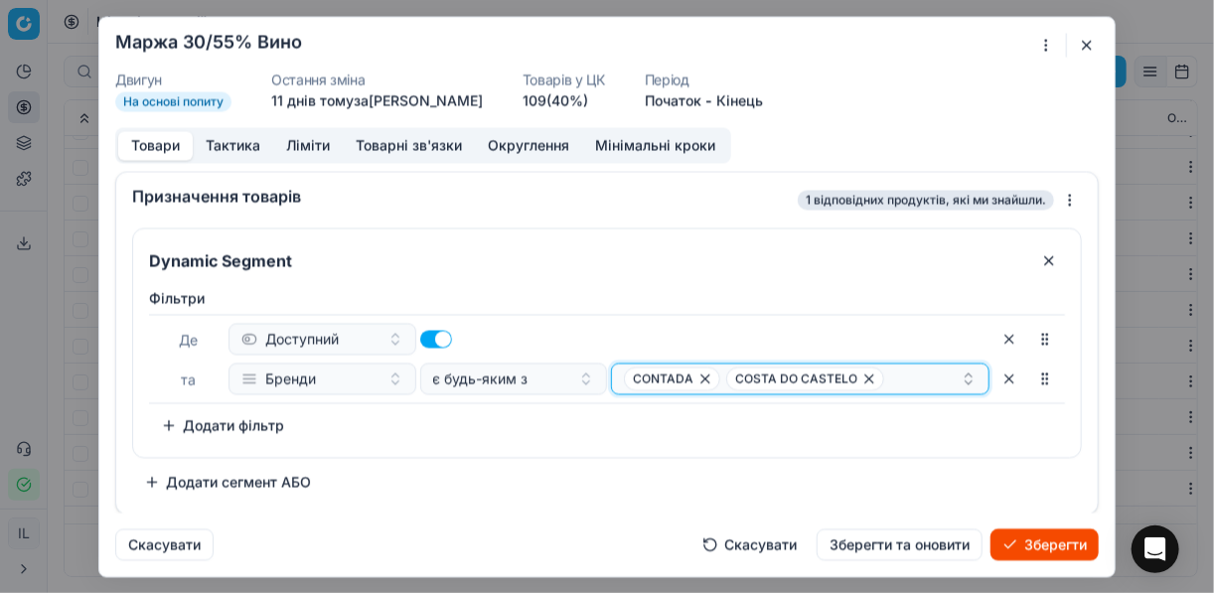
click at [861, 373] on icon "button" at bounding box center [869, 378] width 16 height 16
click at [702, 381] on icon "button" at bounding box center [705, 378] width 16 height 16
click at [653, 383] on button "Select a value" at bounding box center [800, 379] width 378 height 32
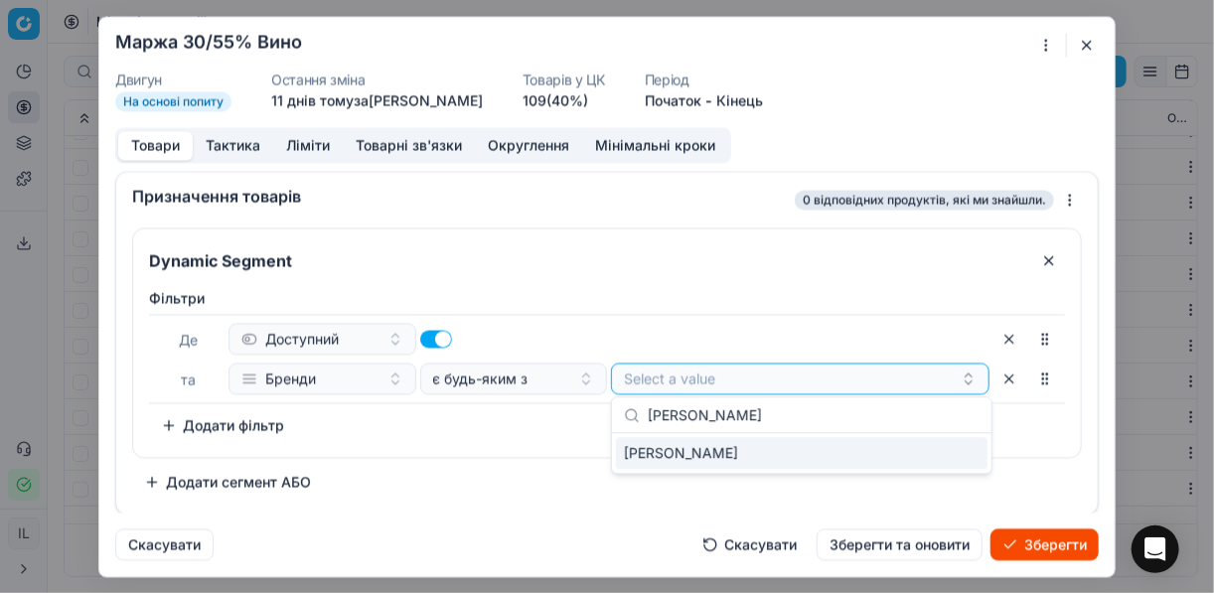
type input "PRIMO SECCO"
click at [954, 453] on div "PRIMO SECCO" at bounding box center [801, 453] width 371 height 32
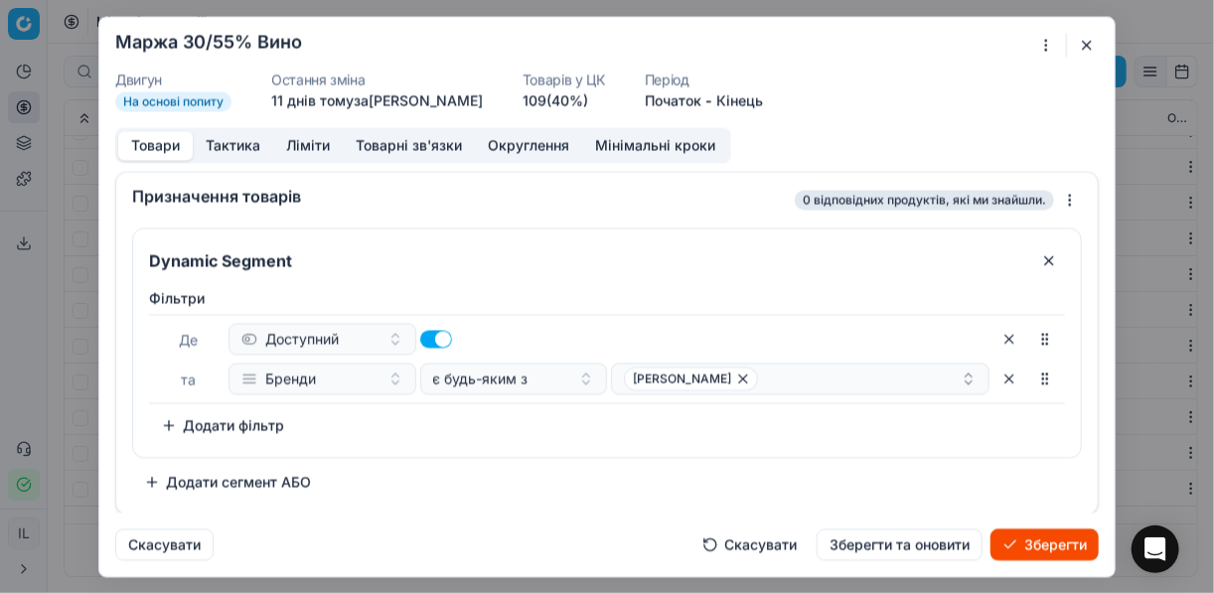
click at [516, 465] on div "Dynamic Segment Фiльтри Де Доступний та Бренди є будь-яким з PRIMO SECCO To pic…" at bounding box center [607, 362] width 950 height 270
click at [1025, 544] on button "Зберегти" at bounding box center [1044, 544] width 108 height 32
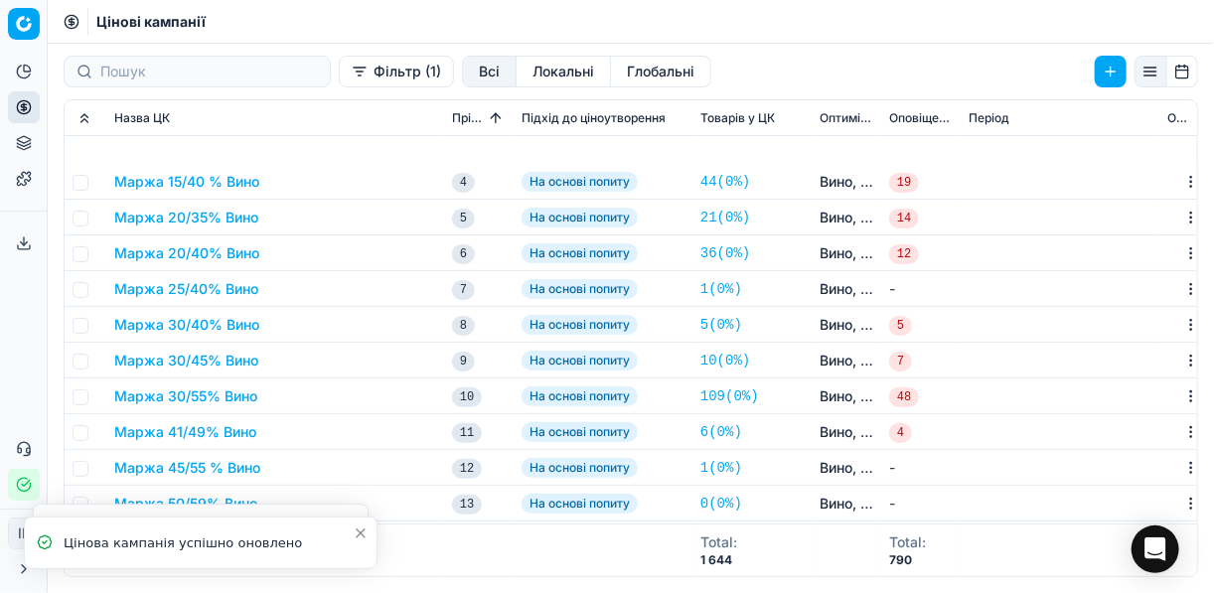
scroll to position [318, 0]
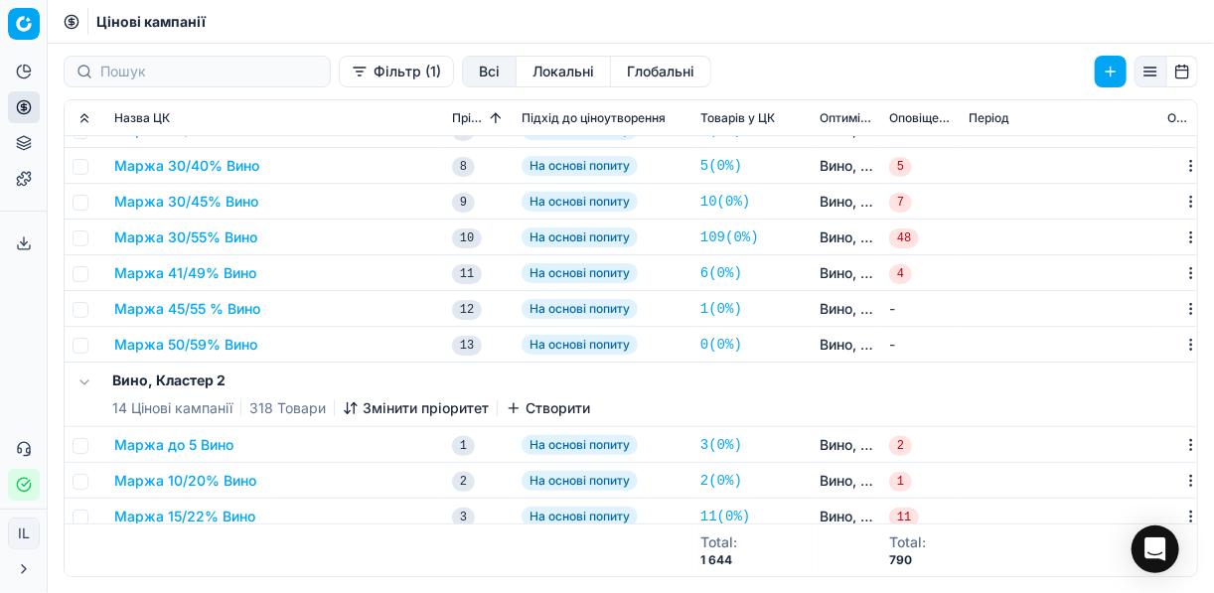
click at [211, 267] on button "Маржа 41/49% Вино" at bounding box center [185, 273] width 142 height 20
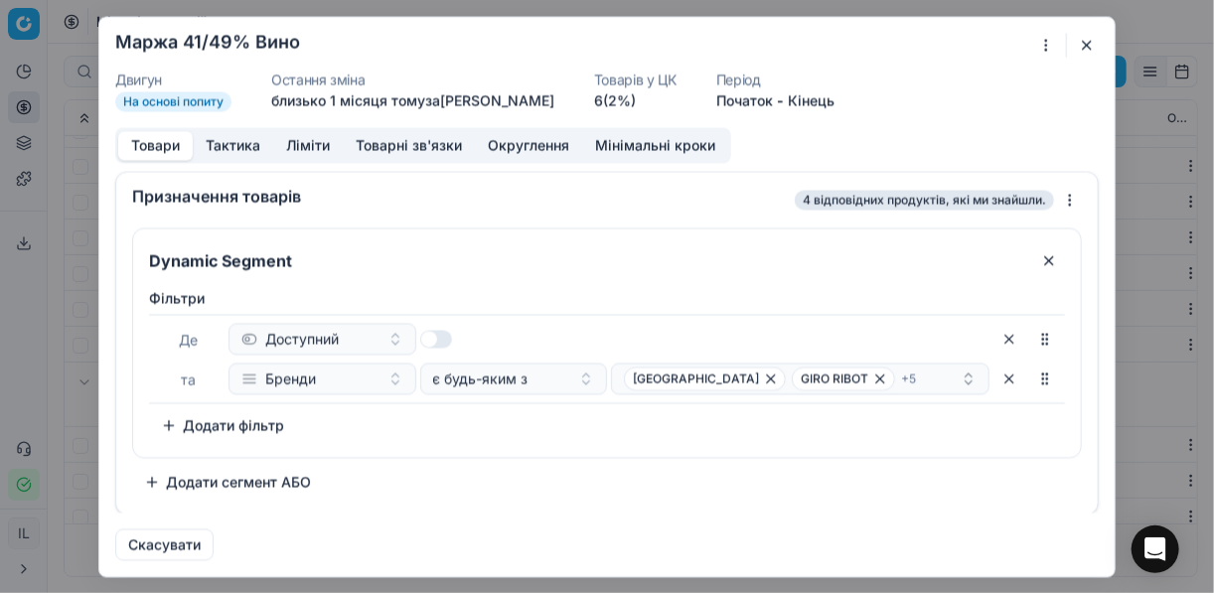
click at [1047, 45] on div "Ми зберігаємо налаштування ЦК. Будь ласка, зачекайте, це може зайняти декілька …" at bounding box center [607, 296] width 1214 height 593
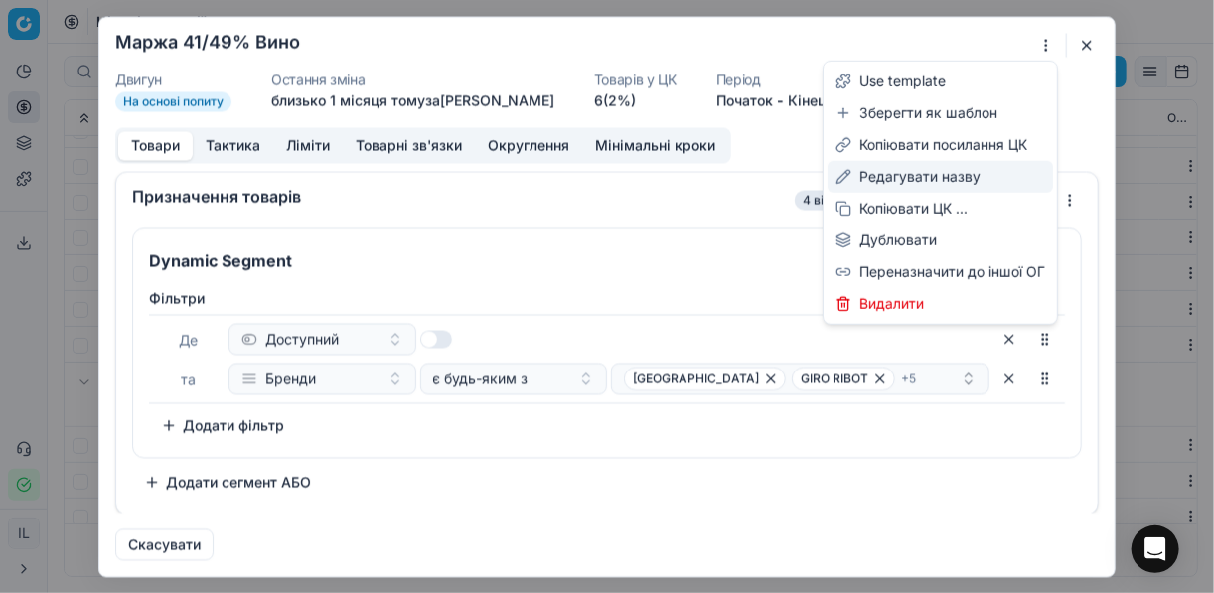
click at [926, 182] on div "Редагувати назву" at bounding box center [939, 177] width 225 height 32
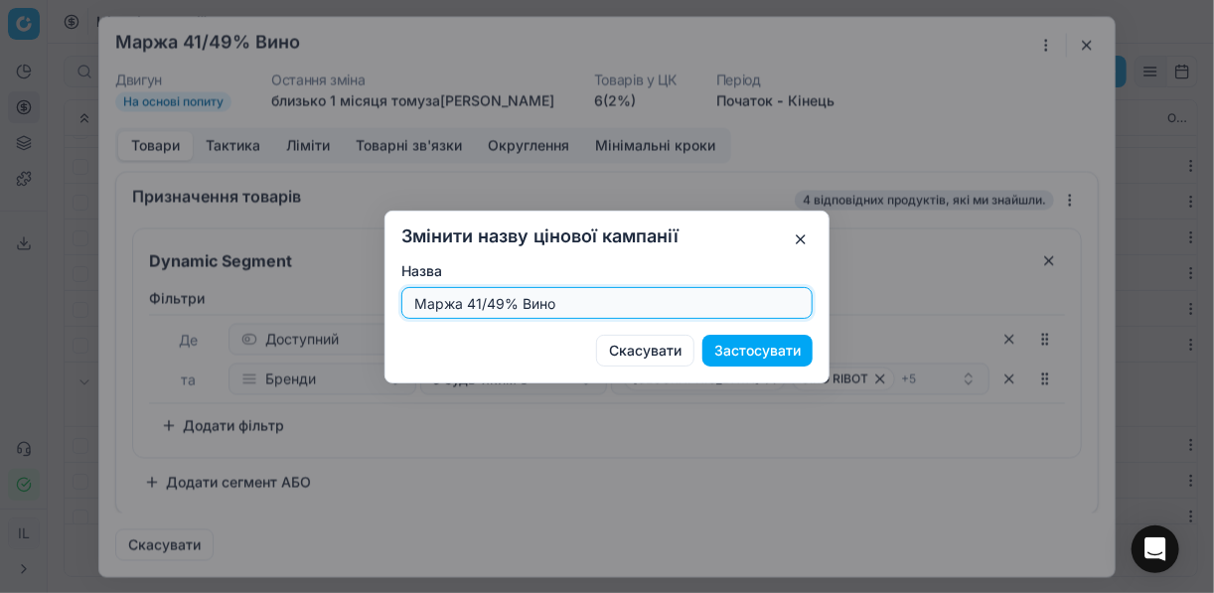
click at [500, 303] on input "Маржа 41/49% Вино" at bounding box center [606, 303] width 393 height 30
type input "Маржа 35/45% Вино"
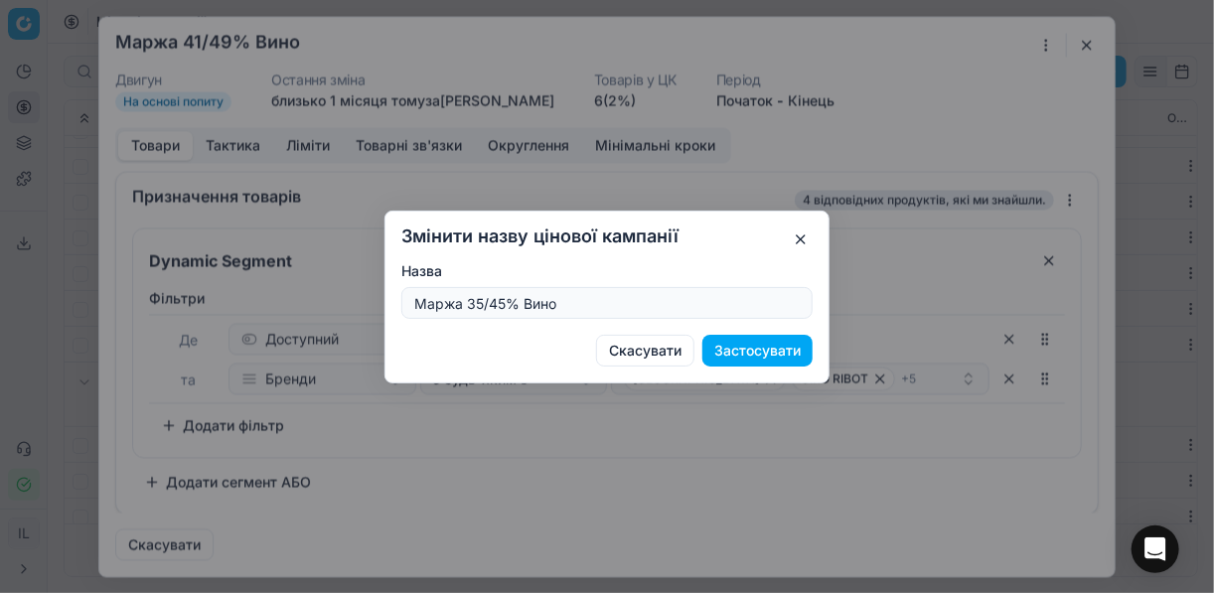
click at [759, 356] on button "Застосувати" at bounding box center [757, 351] width 110 height 32
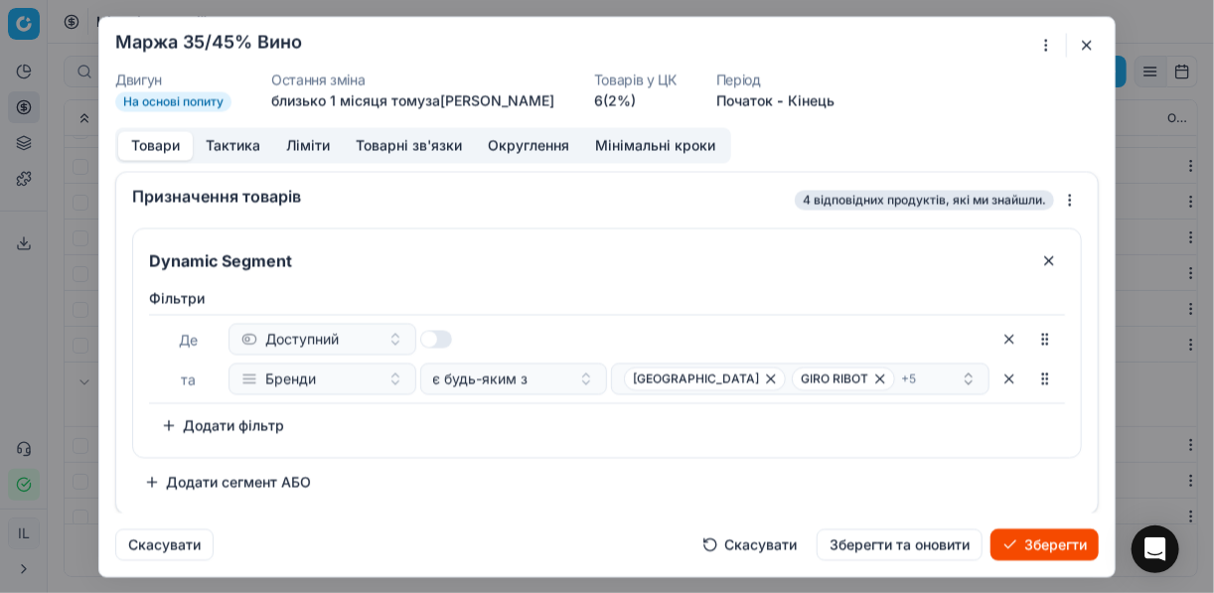
click at [310, 148] on button "Ліміти" at bounding box center [308, 145] width 70 height 29
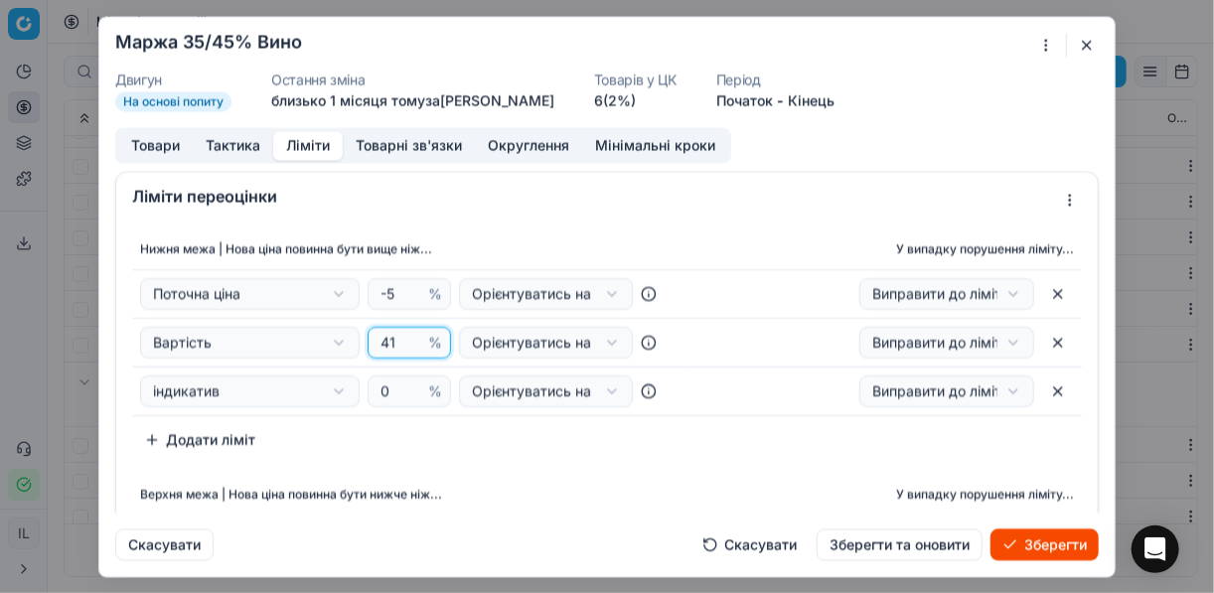
click at [388, 342] on input "41" at bounding box center [400, 343] width 48 height 30
click at [390, 343] on input "41" at bounding box center [400, 343] width 48 height 30
type input "4"
type input "35"
click at [453, 440] on div "Нижня межа | Нова ціна повинна бути вище ніж... У випадку порушення ліміту... П…" at bounding box center [607, 342] width 950 height 226
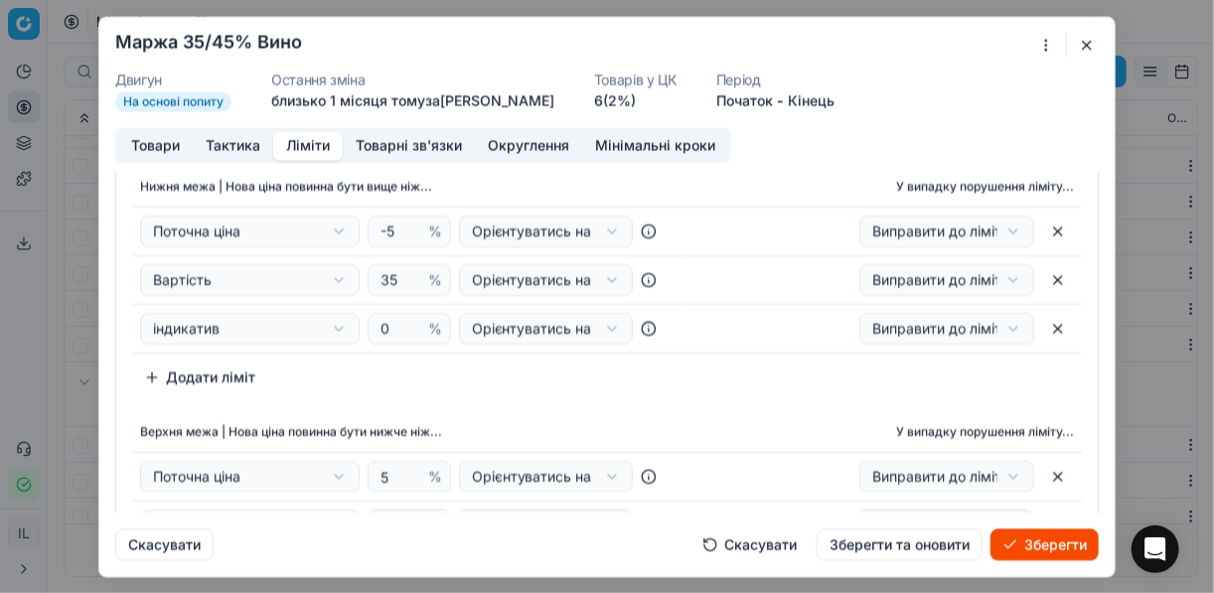
scroll to position [159, 0]
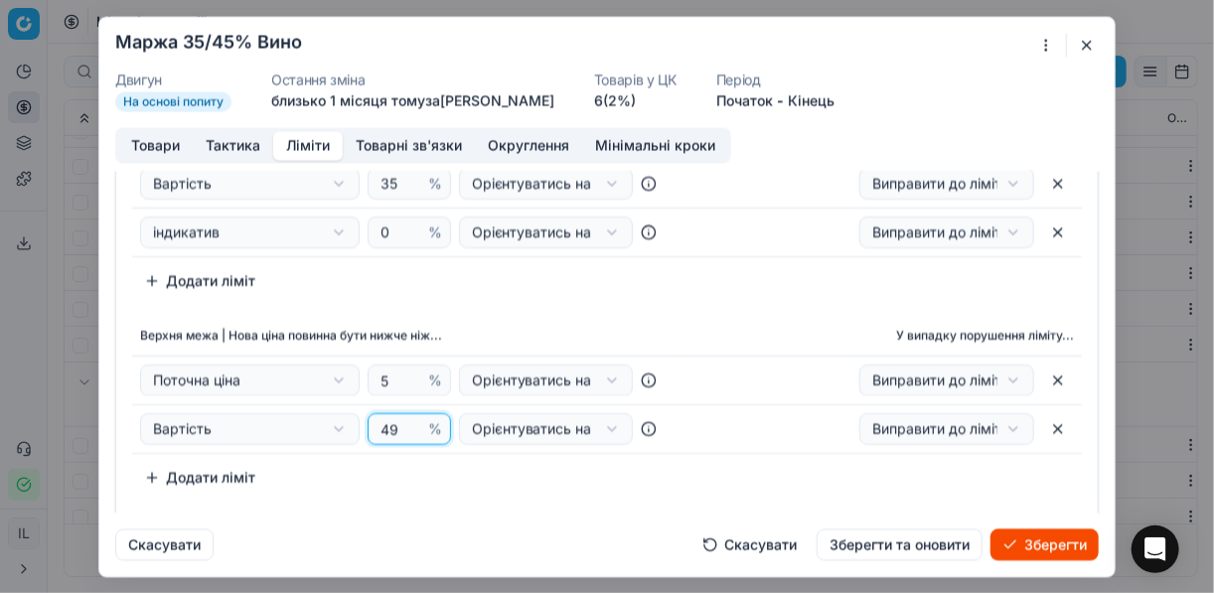
click at [398, 428] on input "49" at bounding box center [400, 429] width 48 height 30
type input "45"
click at [574, 286] on div "Нижня межа | Нова ціна повинна бути вище ніж... У випадку порушення ліміту... П…" at bounding box center [607, 184] width 950 height 226
click at [148, 147] on button "Товари" at bounding box center [155, 145] width 74 height 29
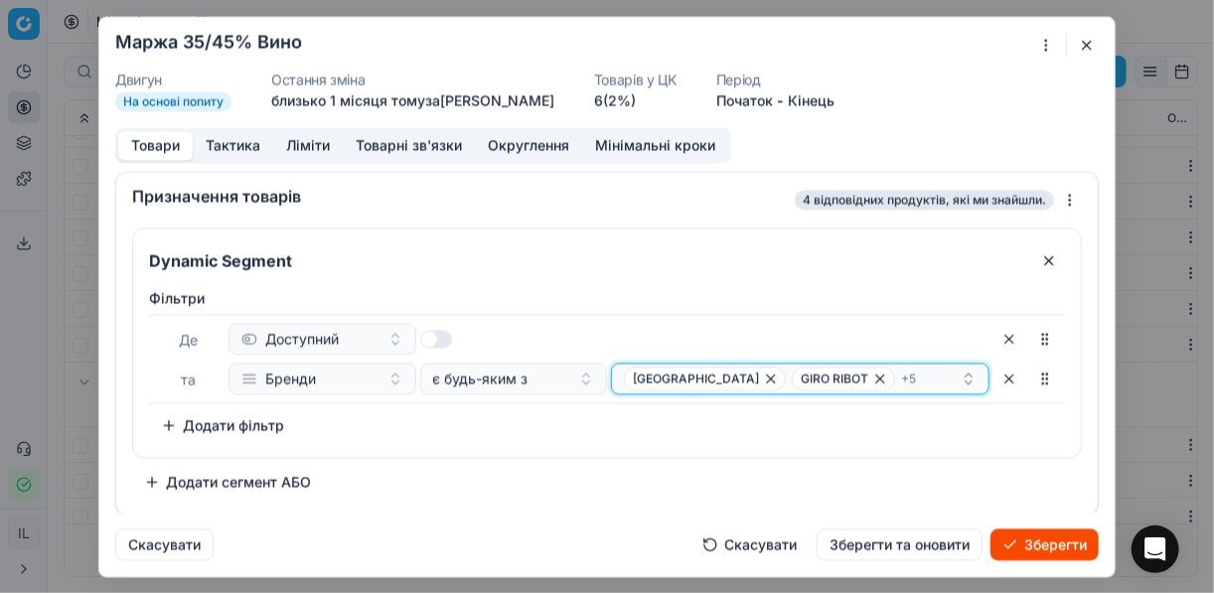
click at [767, 378] on icon "button" at bounding box center [771, 378] width 8 height 8
click at [716, 381] on icon "button" at bounding box center [712, 378] width 16 height 16
click at [764, 376] on icon "button" at bounding box center [772, 378] width 16 height 16
click at [704, 381] on icon "button" at bounding box center [705, 378] width 16 height 16
click at [716, 375] on icon "button" at bounding box center [717, 378] width 8 height 8
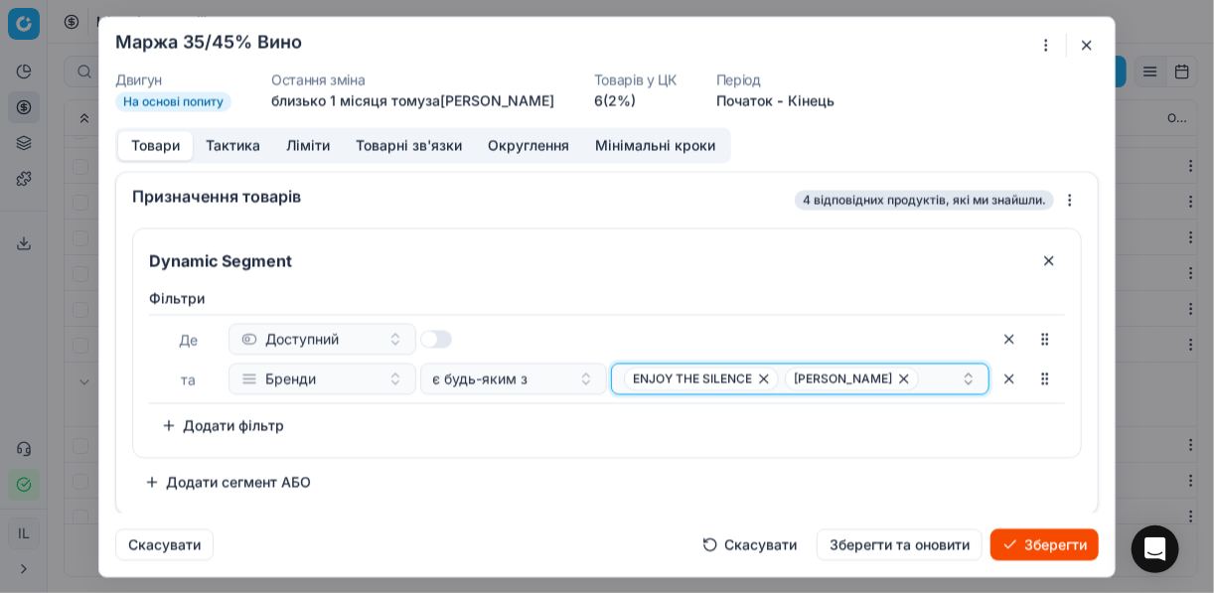
click at [765, 371] on icon "button" at bounding box center [764, 378] width 16 height 16
click at [735, 379] on icon "button" at bounding box center [743, 378] width 16 height 16
click at [646, 380] on button "Select a value" at bounding box center [800, 379] width 378 height 32
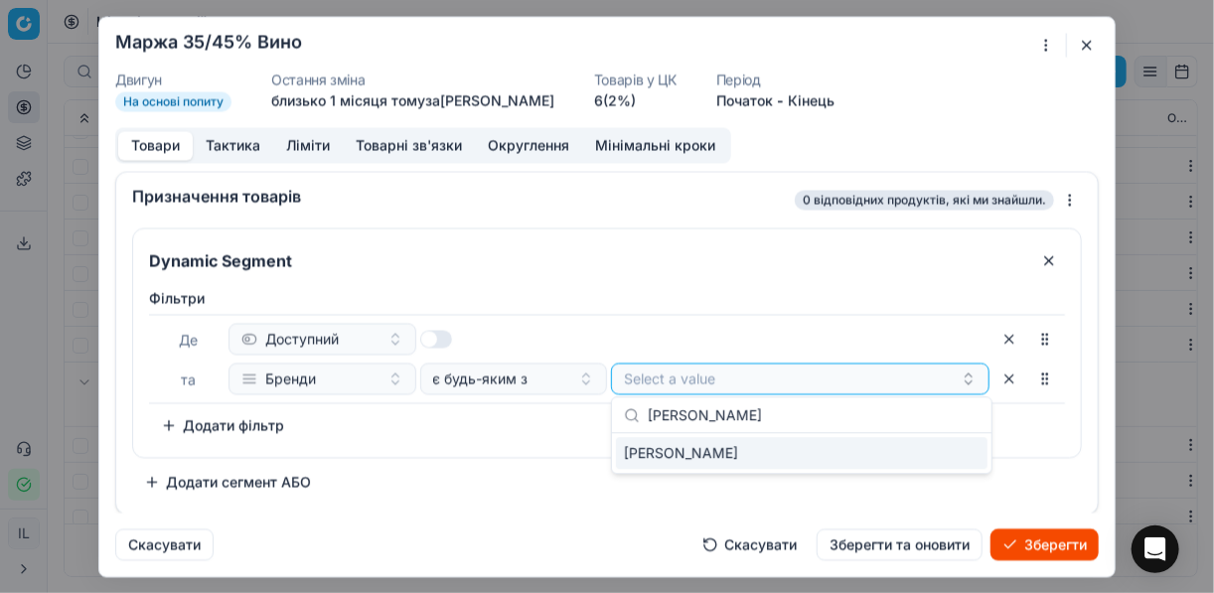
type input "BELLINI"
click at [937, 463] on div "BELLINI" at bounding box center [801, 453] width 371 height 32
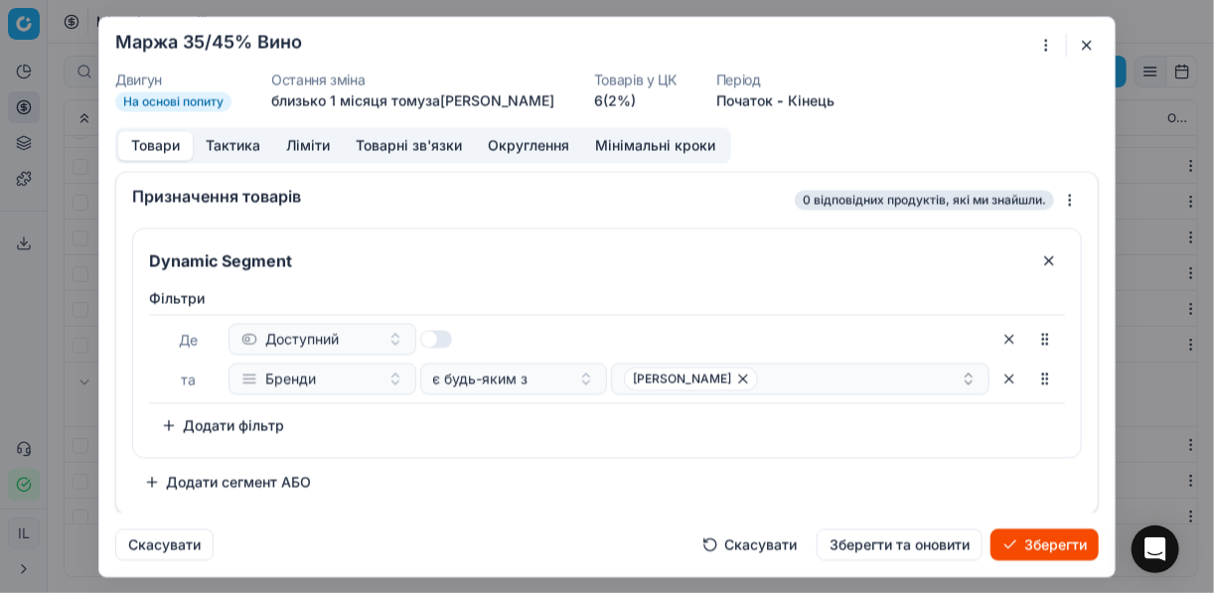
drag, startPoint x: 503, startPoint y: 457, endPoint x: 523, endPoint y: 477, distance: 28.8
click at [504, 458] on div "Dynamic Segment Фiльтри Де Доступний та Бренди є будь-яким з BELLINI To pick up…" at bounding box center [607, 362] width 950 height 270
click at [734, 381] on div "BELLINI" at bounding box center [792, 378] width 337 height 24
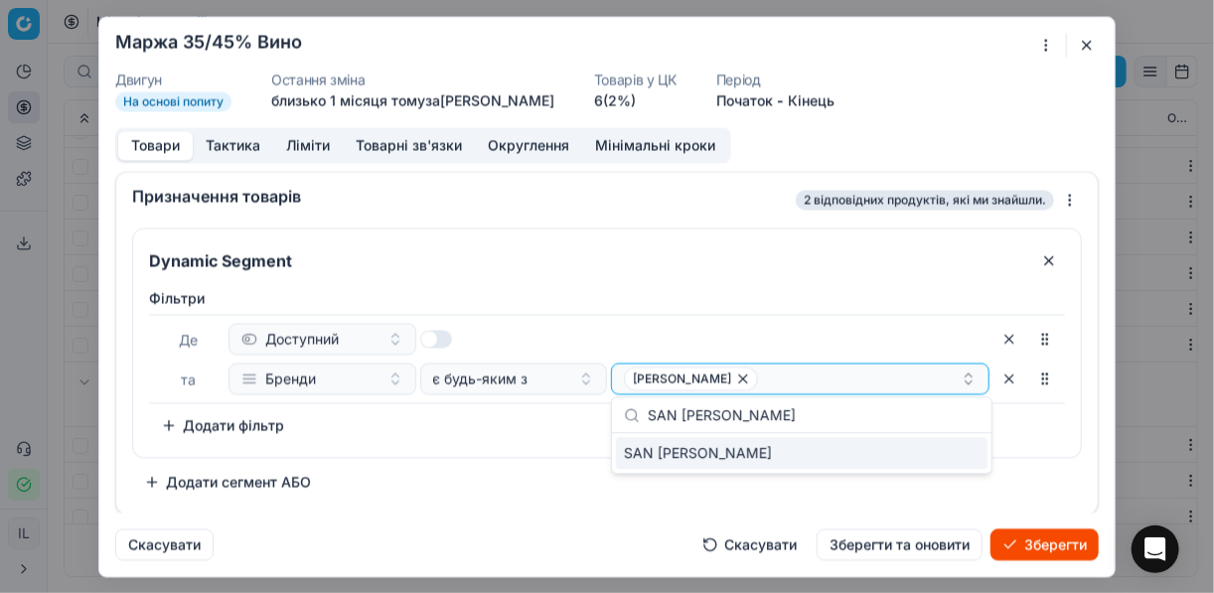
type input "SAN MARTINO"
click at [943, 449] on div "SAN MARTINO" at bounding box center [801, 453] width 371 height 32
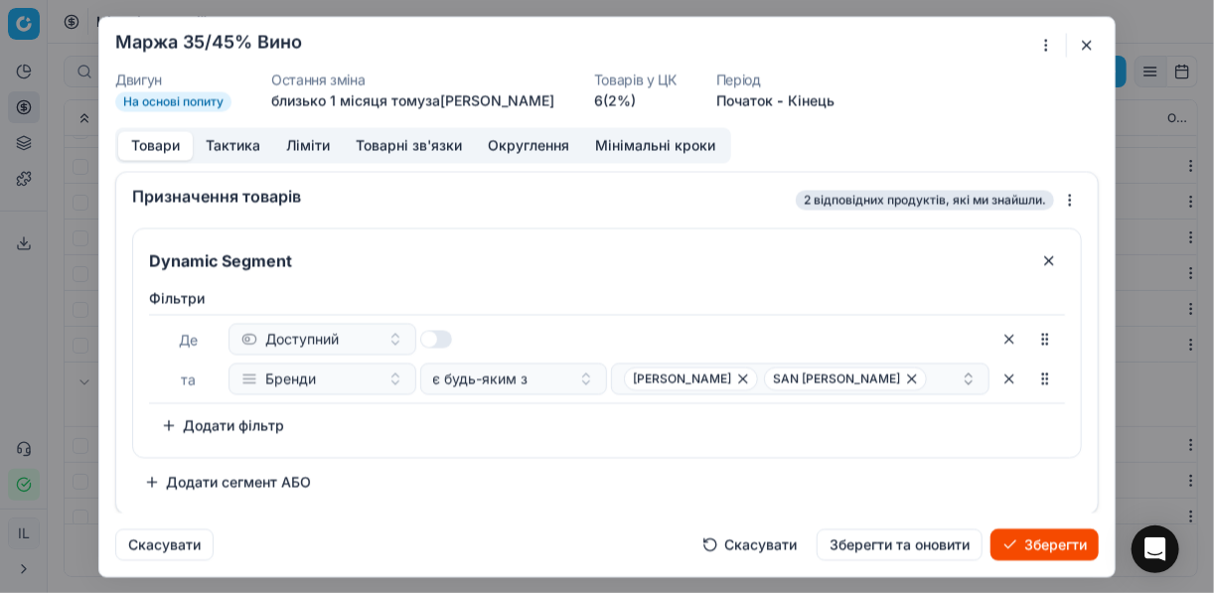
click at [560, 451] on div "Фiльтри Де Доступний та Бренди є будь-яким з BELLINI SAN MARTINO To pick up a s…" at bounding box center [607, 368] width 948 height 177
click at [847, 381] on div "BELLINI SAN MARTINO" at bounding box center [792, 378] width 337 height 24
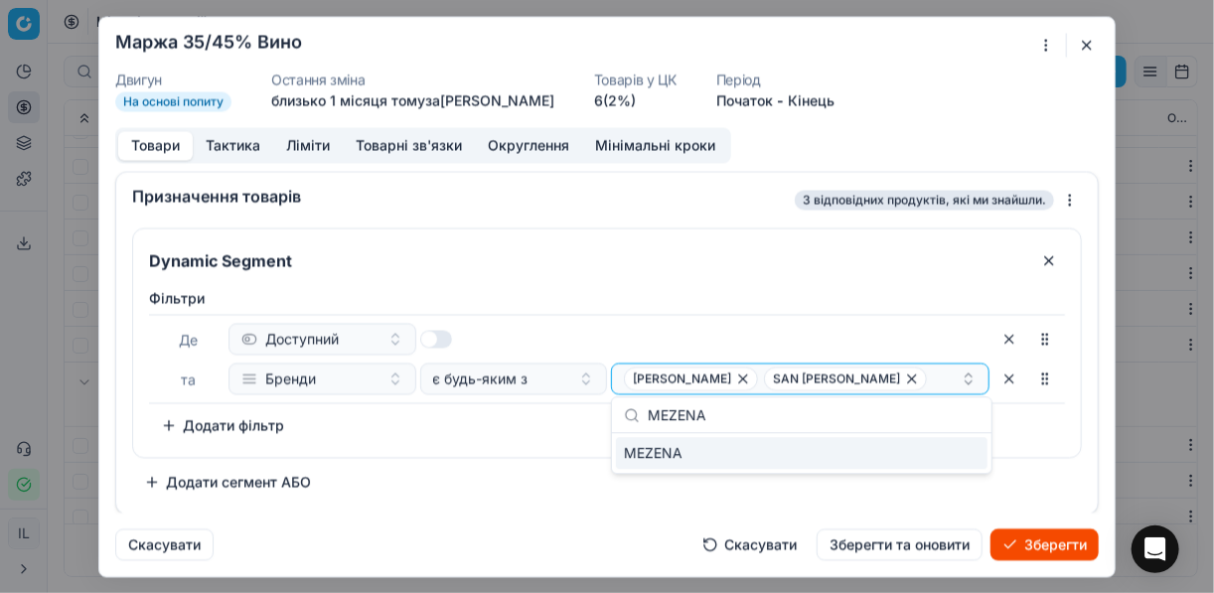
type input "MEZENA"
click at [930, 447] on div "MEZENA" at bounding box center [801, 453] width 371 height 32
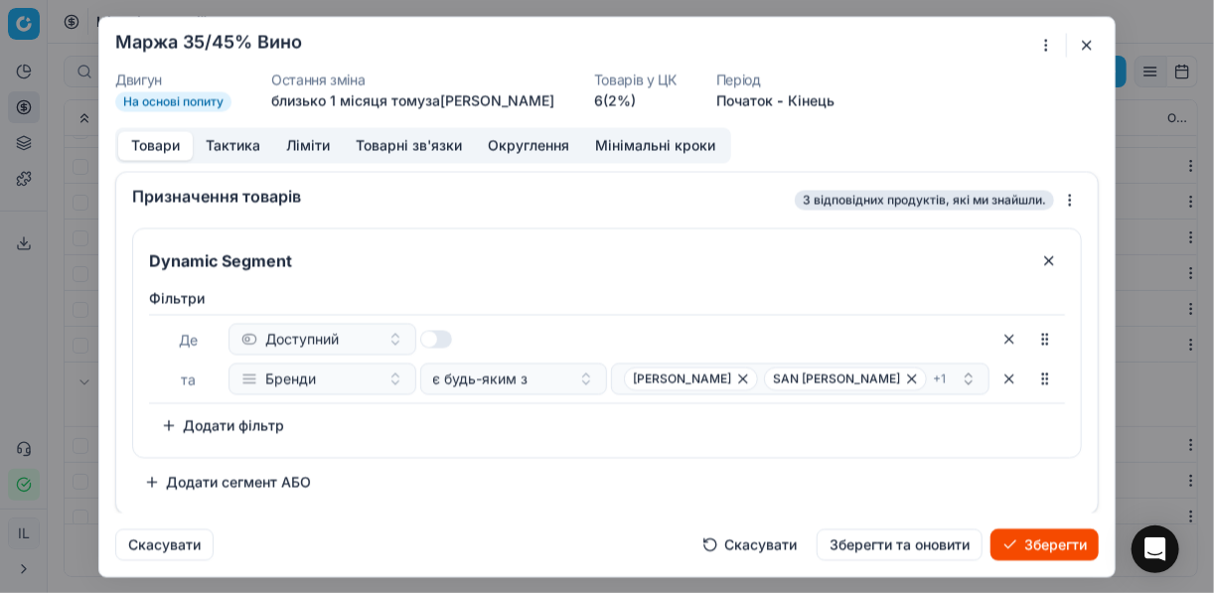
click at [539, 412] on div "Фiльтри Де Доступний та Бренди є будь-яким з BELLINI SAN MARTINO + 1 To pick up…" at bounding box center [607, 364] width 916 height 153
click at [859, 379] on div "BELLINI SAN MARTINO + 1" at bounding box center [792, 378] width 337 height 24
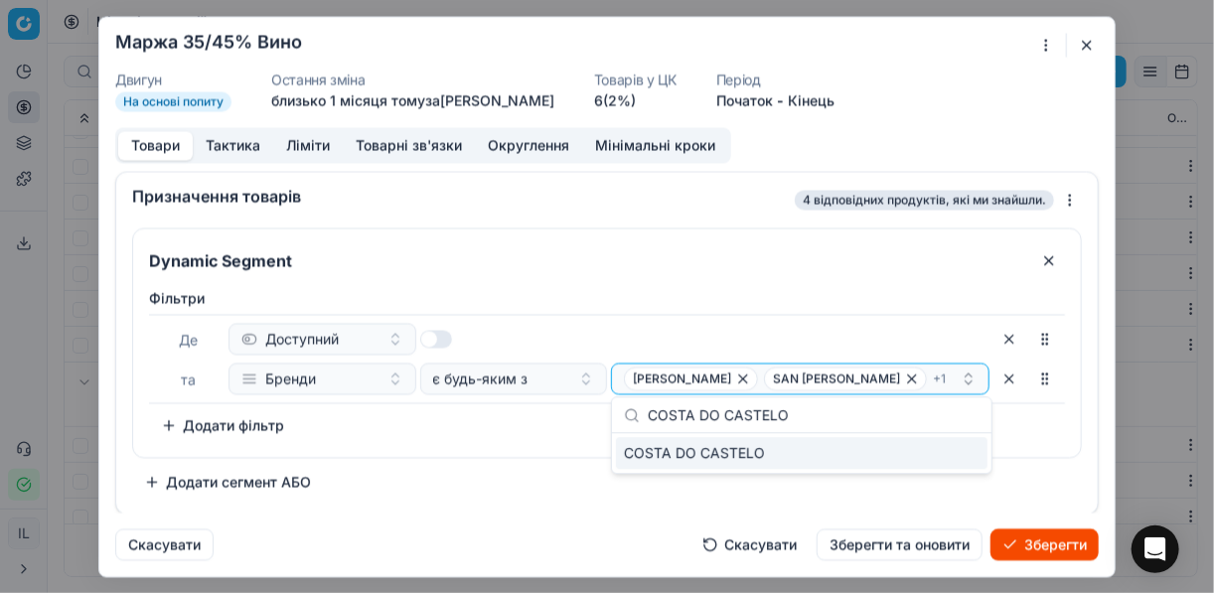
type input "COSTA DO CASTELO"
click at [886, 454] on div "COSTA DO CASTELO" at bounding box center [801, 453] width 371 height 32
click at [521, 435] on div "Фiльтри Де Доступний та Бренди є будь-яким з BELLINI SAN MARTINO + 2 To pick up…" at bounding box center [607, 364] width 916 height 153
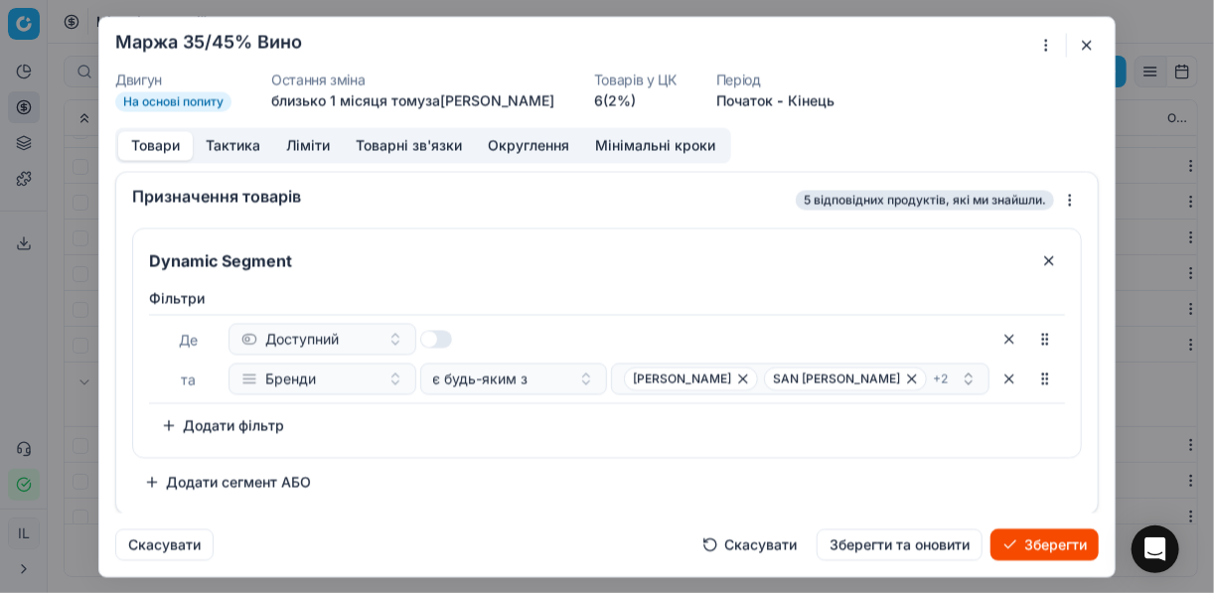
click at [1057, 546] on button "Зберегти" at bounding box center [1044, 544] width 108 height 32
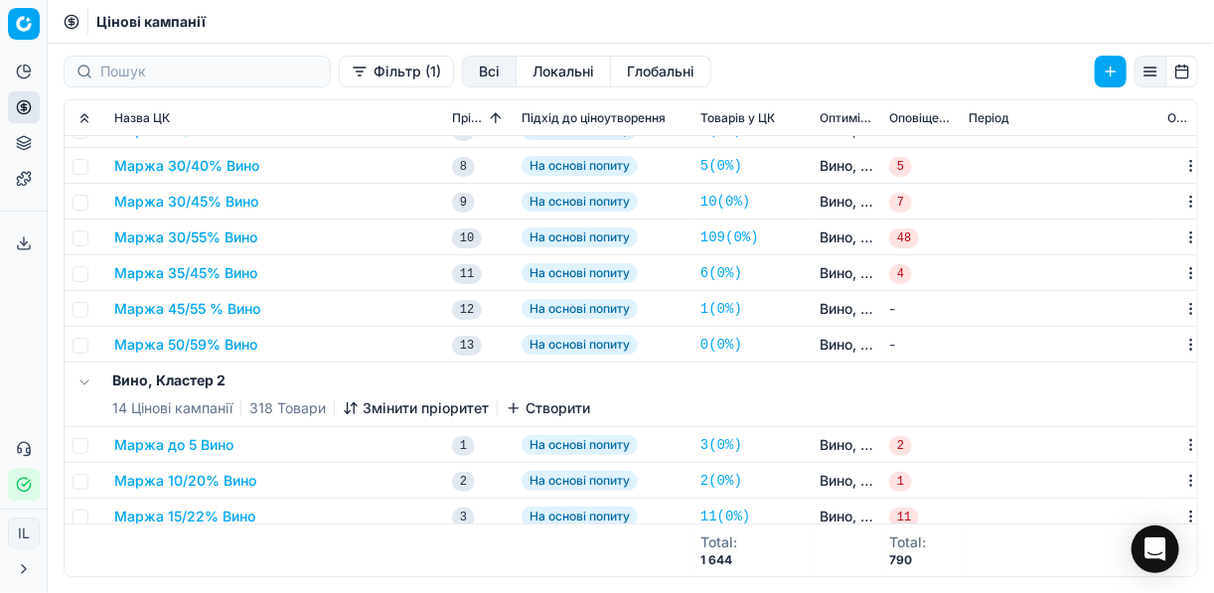
click at [210, 311] on button "Маржа 45/55 % Вино" at bounding box center [187, 309] width 146 height 20
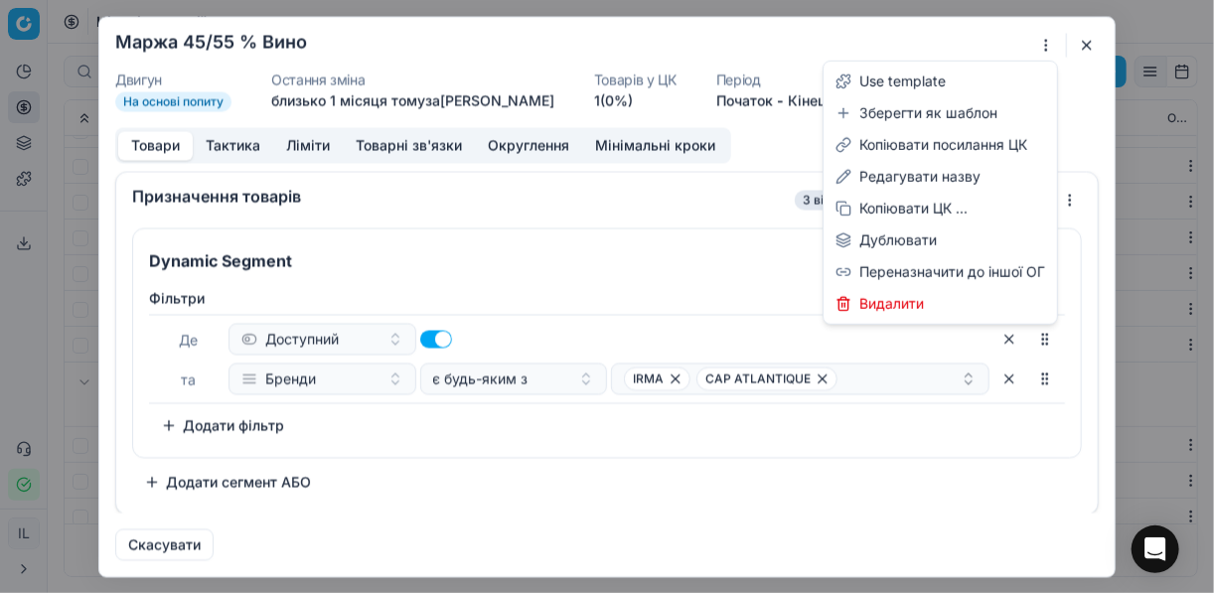
click at [1047, 47] on div "Ми зберігаємо налаштування ЦК. Будь ласка, зачекайте, це може зайняти декілька …" at bounding box center [607, 296] width 1214 height 593
click at [939, 174] on div "Редагувати назву" at bounding box center [939, 177] width 225 height 32
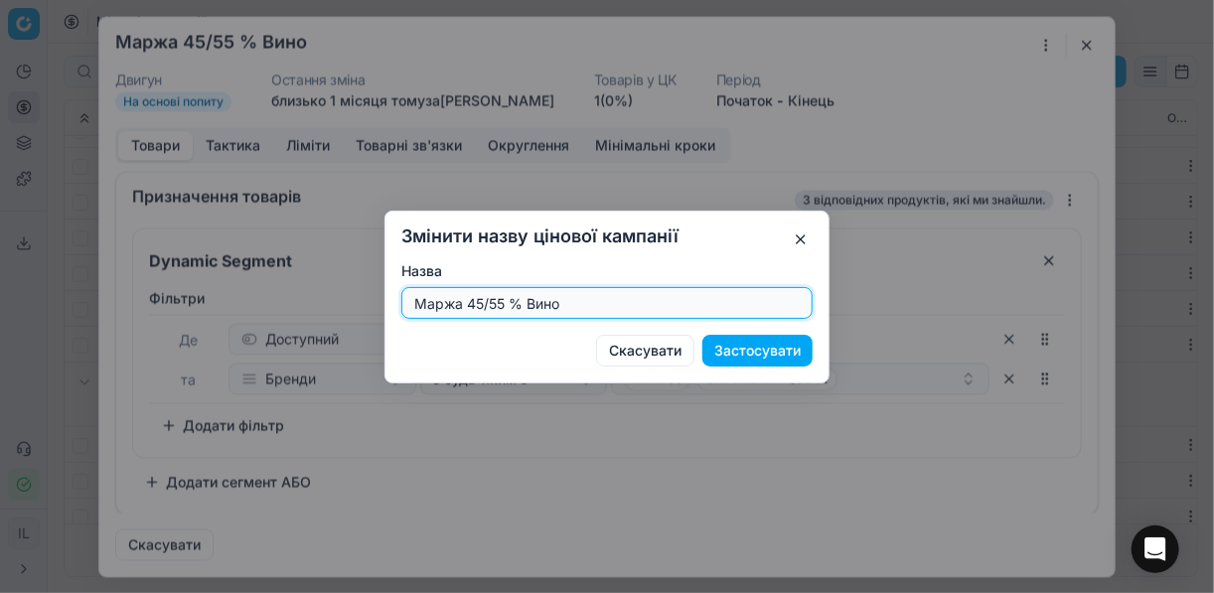
click at [507, 302] on input "Маржа 45/55 % Вино" at bounding box center [606, 303] width 393 height 30
click at [503, 301] on input "Маржа 45/55 % Вино" at bounding box center [606, 303] width 393 height 30
type input "Маржа 35/50 % Вино"
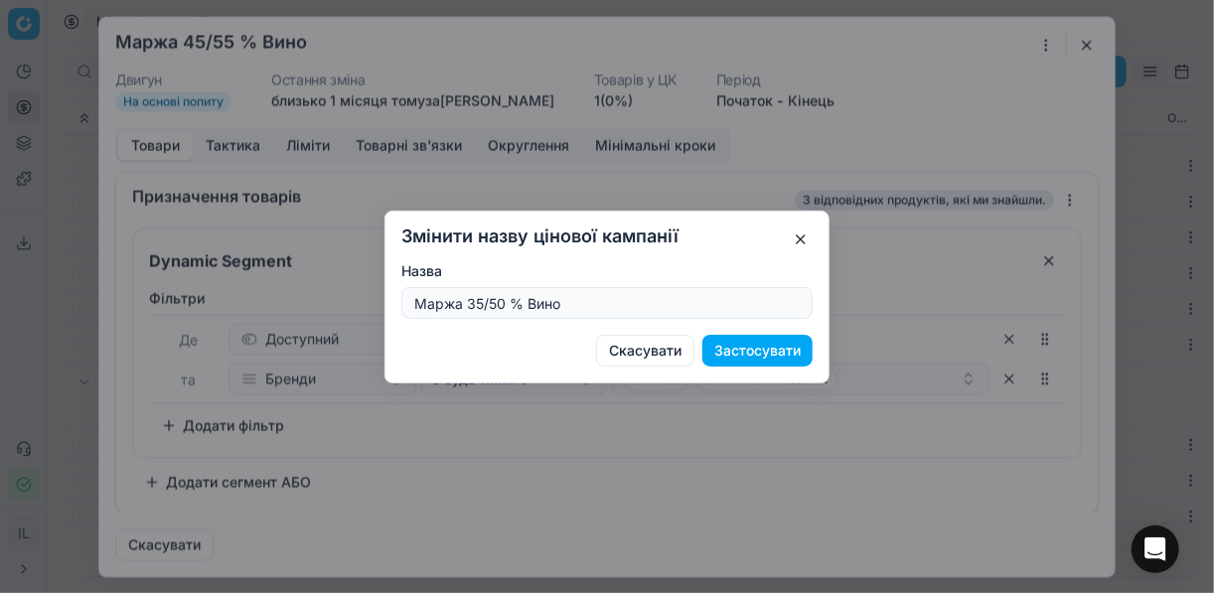
click at [754, 356] on button "Застосувати" at bounding box center [757, 351] width 110 height 32
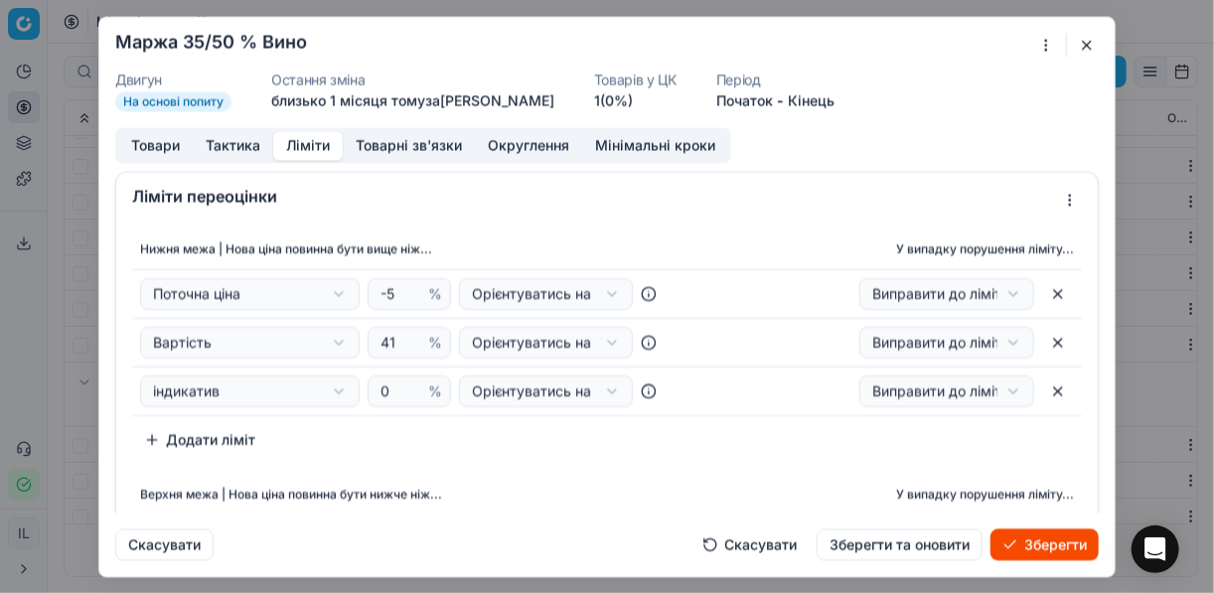
click at [319, 147] on button "Ліміти" at bounding box center [308, 145] width 70 height 29
click at [388, 344] on input "41" at bounding box center [400, 343] width 48 height 30
type input "4"
type input "35"
click at [459, 471] on div "Нижня межа | Нова ціна повинна бути вище ніж... У випадку порушення ліміту... П…" at bounding box center [606, 440] width 981 height 439
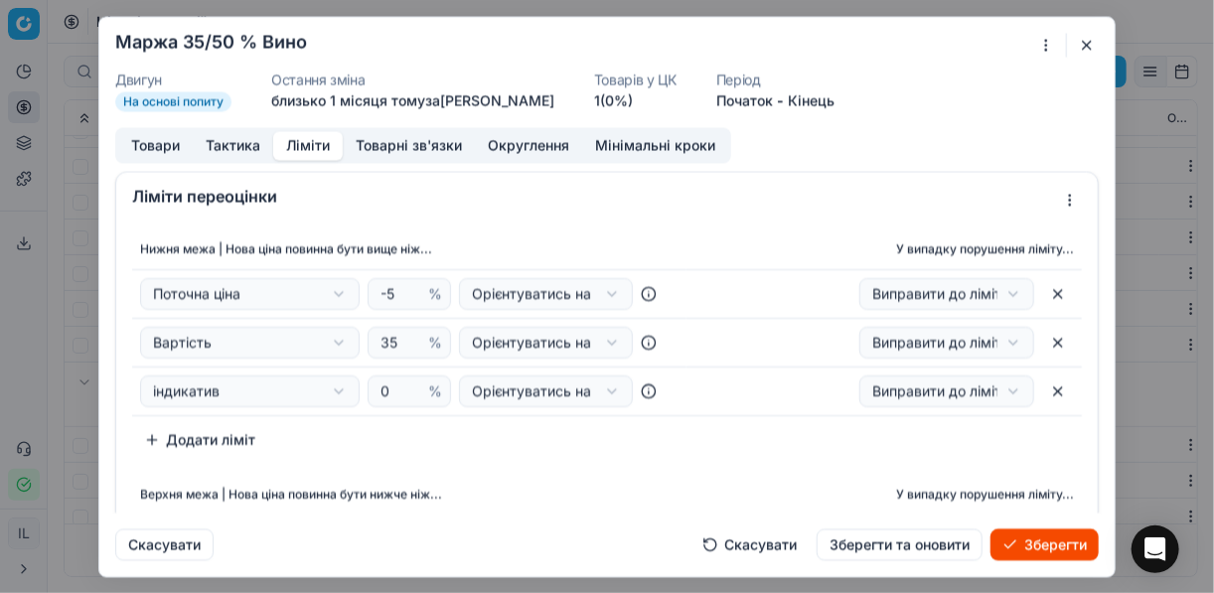
scroll to position [238, 0]
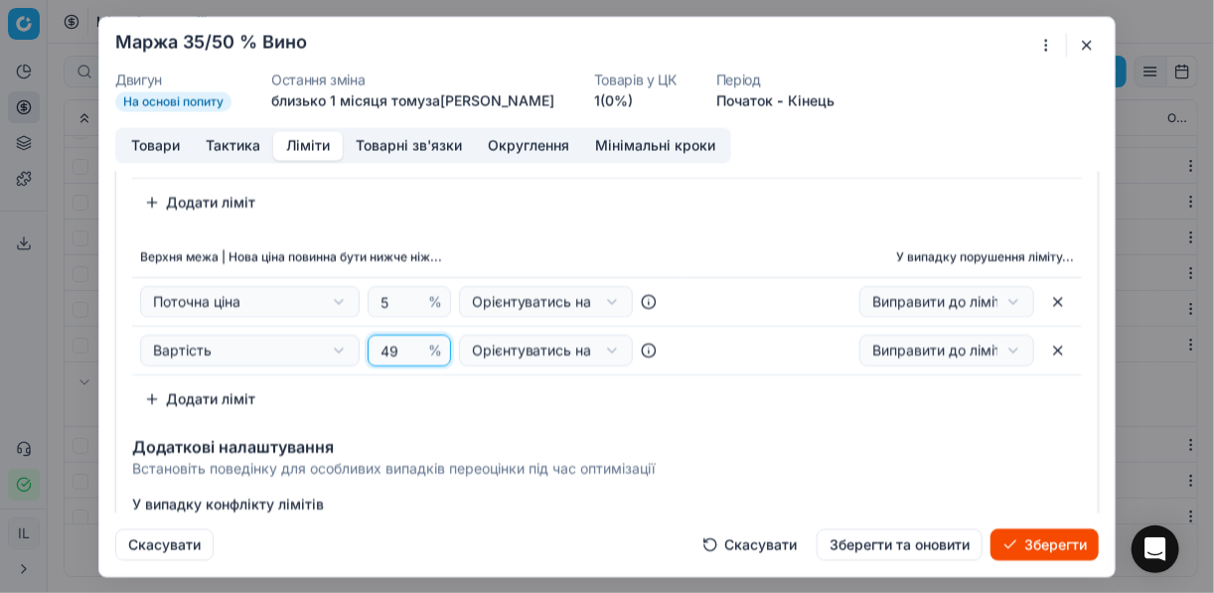
click at [393, 347] on input "49" at bounding box center [400, 350] width 48 height 30
type input "4"
type input "50"
click at [543, 245] on th "Верхня межа | Нова ціна повинна бути нижче ніж..." at bounding box center [409, 257] width 554 height 40
click at [141, 142] on button "Товари" at bounding box center [155, 145] width 74 height 29
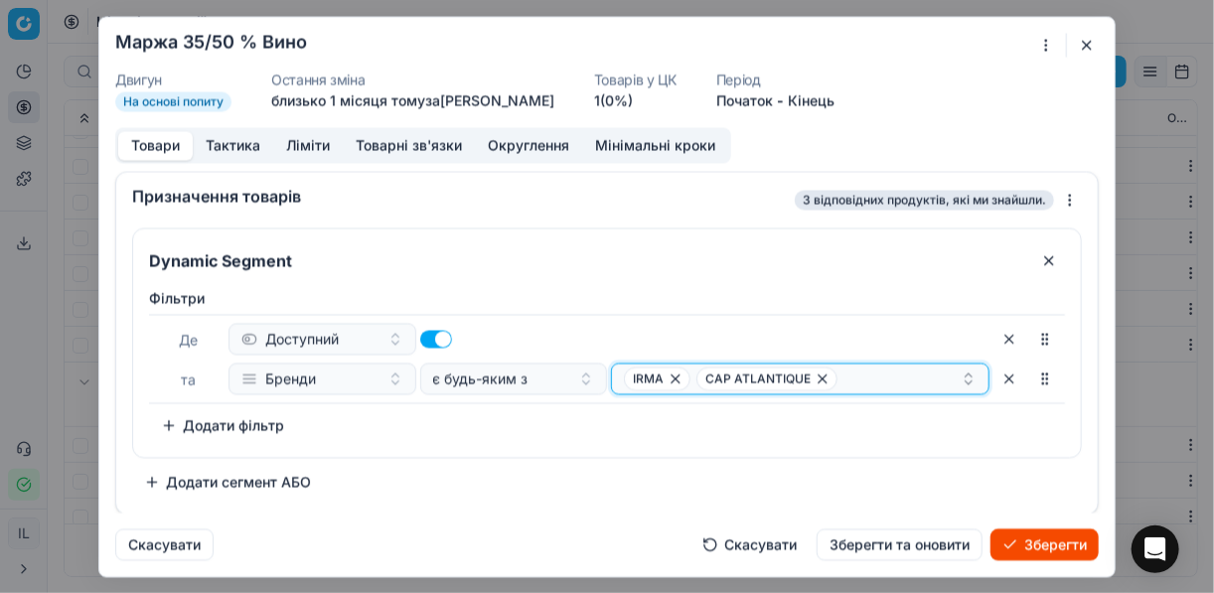
click at [815, 375] on icon "button" at bounding box center [822, 378] width 16 height 16
click at [670, 376] on icon "button" at bounding box center [675, 378] width 16 height 16
click at [704, 374] on button "Select a value" at bounding box center [800, 379] width 378 height 32
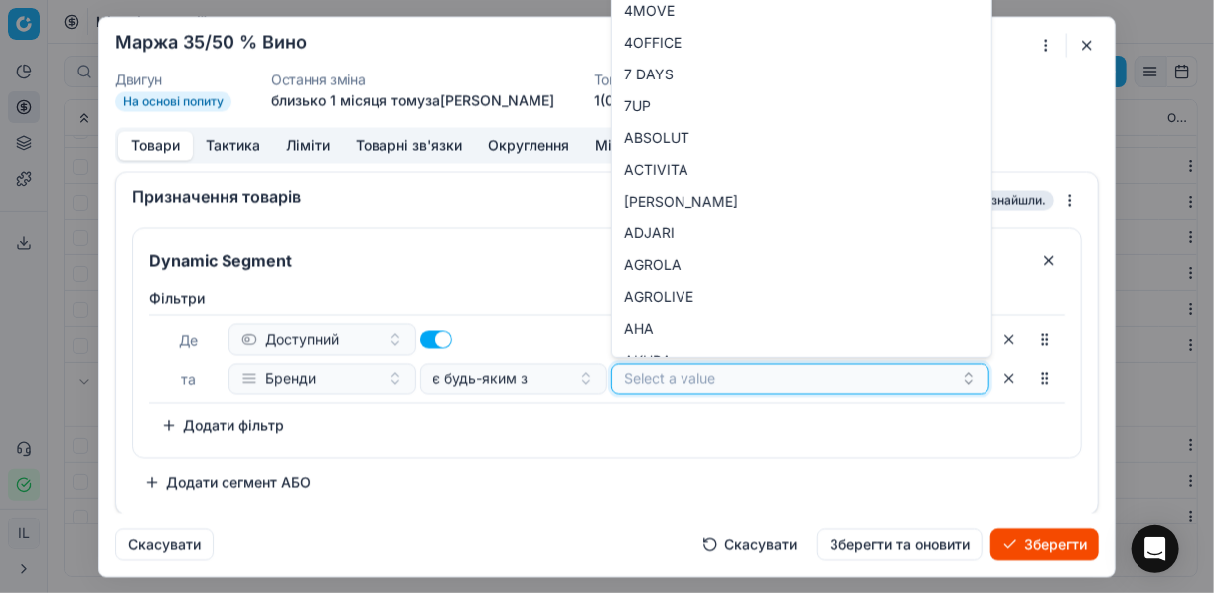
click at [703, 376] on button "Select a value" at bounding box center [800, 379] width 378 height 32
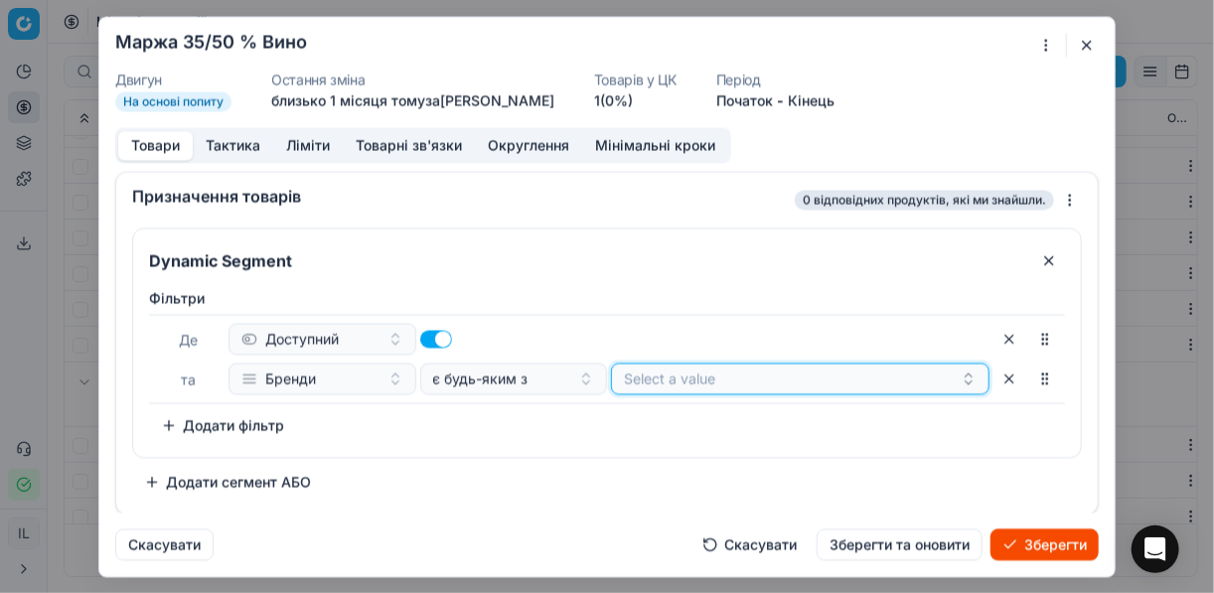
click at [703, 376] on button "Select a value" at bounding box center [800, 379] width 378 height 32
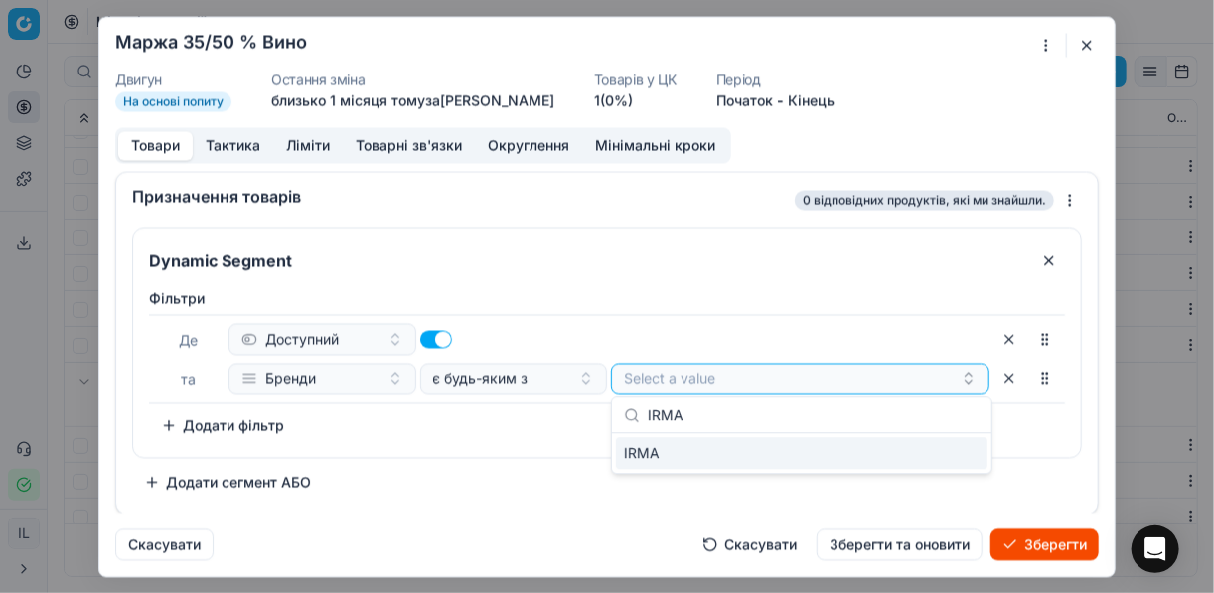
type input "IRMA"
click at [936, 456] on div "IRMA" at bounding box center [801, 453] width 371 height 32
click at [541, 451] on div "Фiльтри Де Доступний та Бренди є будь-яким з IRMA To pick up a sortable item, p…" at bounding box center [607, 368] width 948 height 177
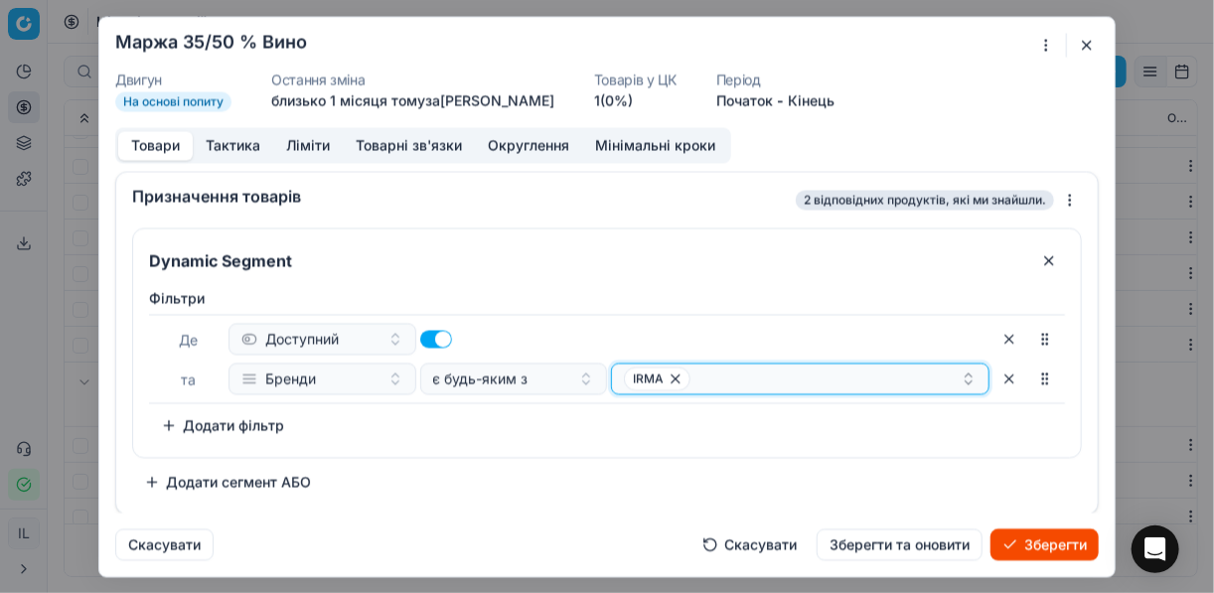
click at [753, 380] on div "IRMA" at bounding box center [792, 378] width 337 height 24
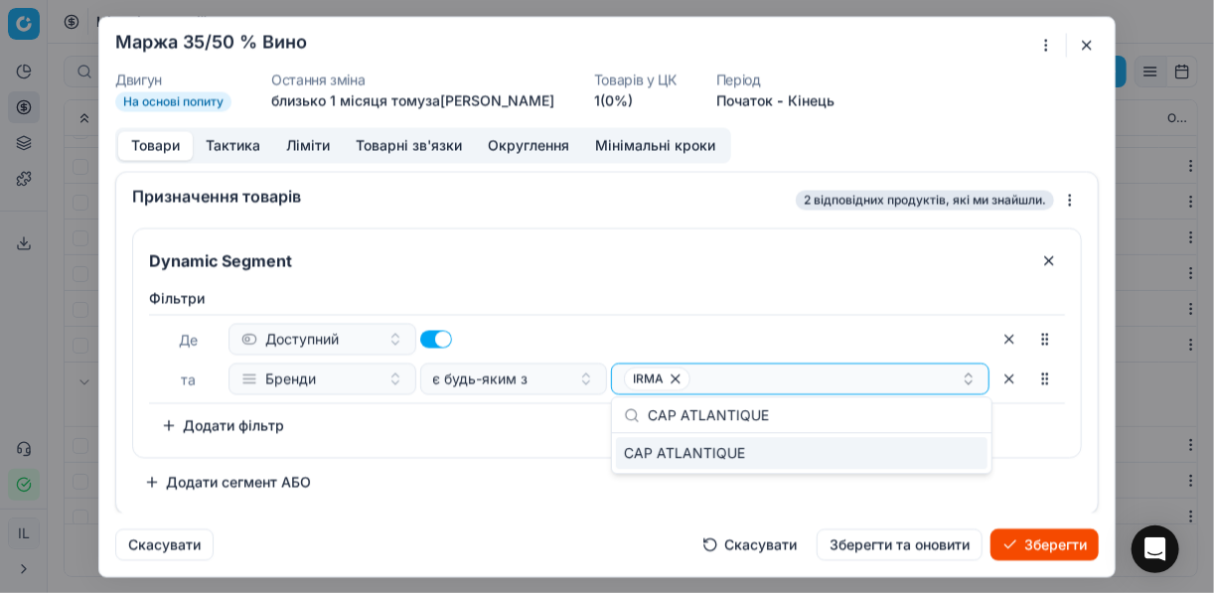
type input "CAP ATLANTIQUE"
click at [924, 451] on div "CAP ATLANTIQUE" at bounding box center [801, 453] width 371 height 32
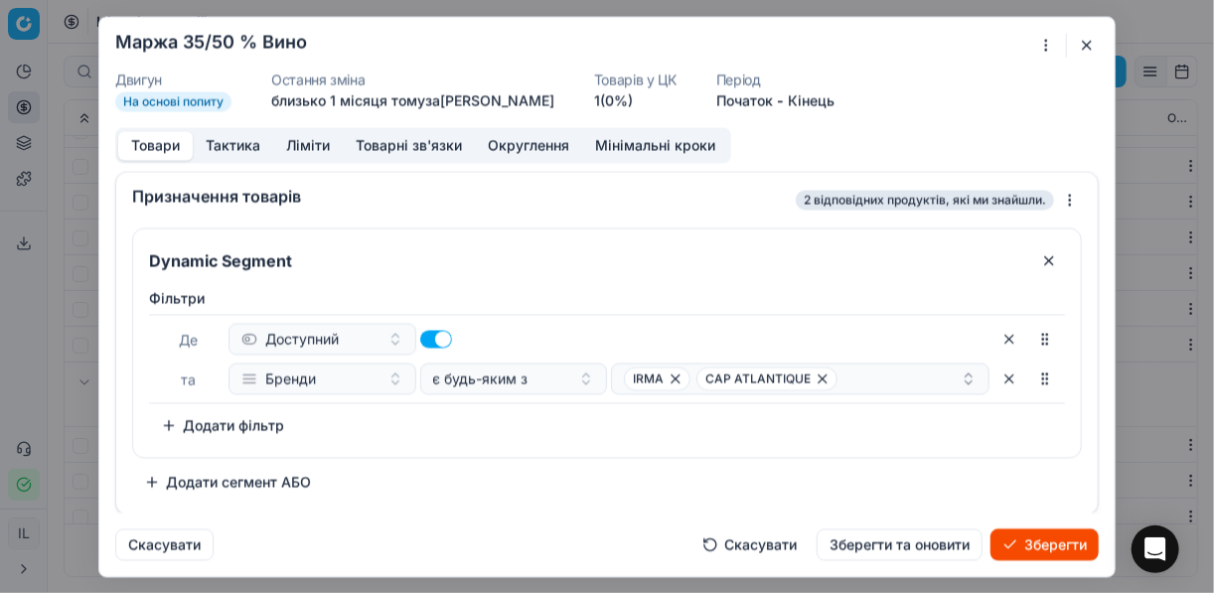
click at [576, 438] on div "Фiльтри Де Доступний та Бренди є будь-яким з IRMA CAP ATLANTIQUE To pick up a s…" at bounding box center [607, 364] width 916 height 153
click at [860, 379] on div "IRMA CAP ATLANTIQUE" at bounding box center [792, 378] width 337 height 24
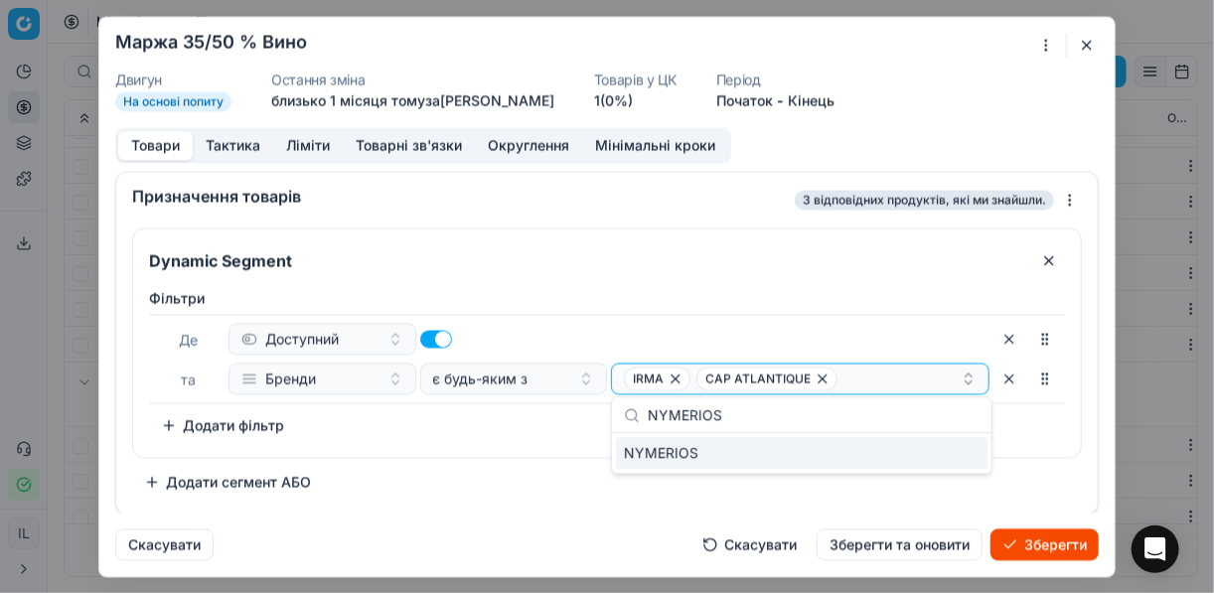
type input "NYMERIOS"
click at [911, 457] on div "NYMERIOS" at bounding box center [801, 453] width 371 height 32
click at [531, 456] on div "Dynamic Segment Фiльтри Де Доступний та Бренди є будь-яким з IRMA CAP ATLANTIQU…" at bounding box center [607, 362] width 950 height 270
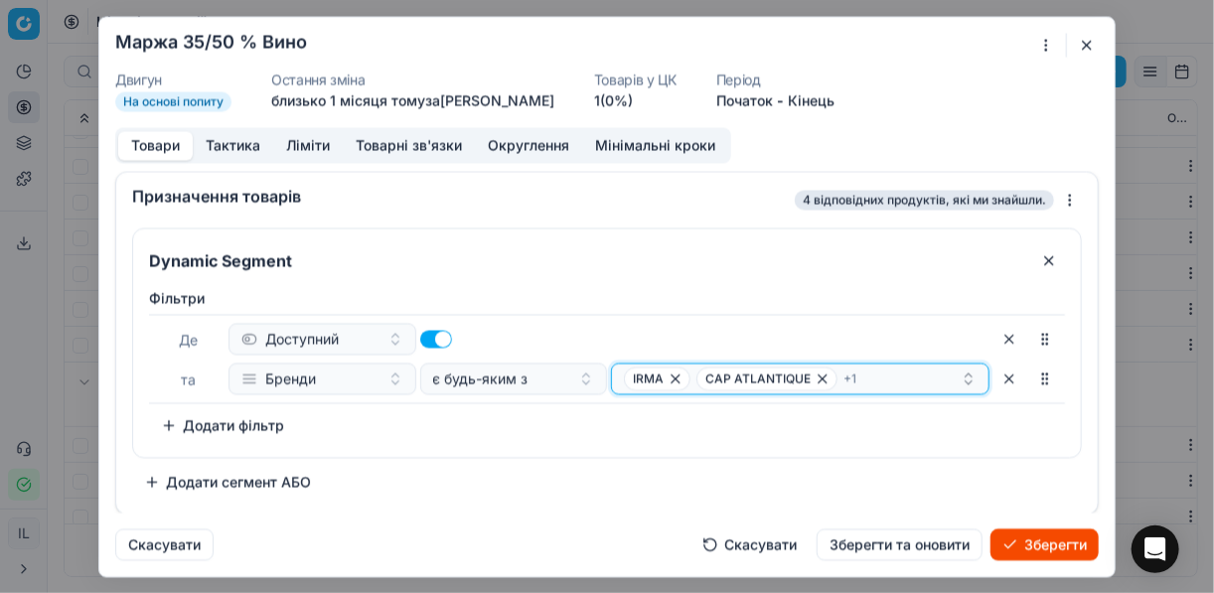
click at [917, 374] on div "IRMA CAP ATLANTIQUE + 1" at bounding box center [792, 378] width 337 height 24
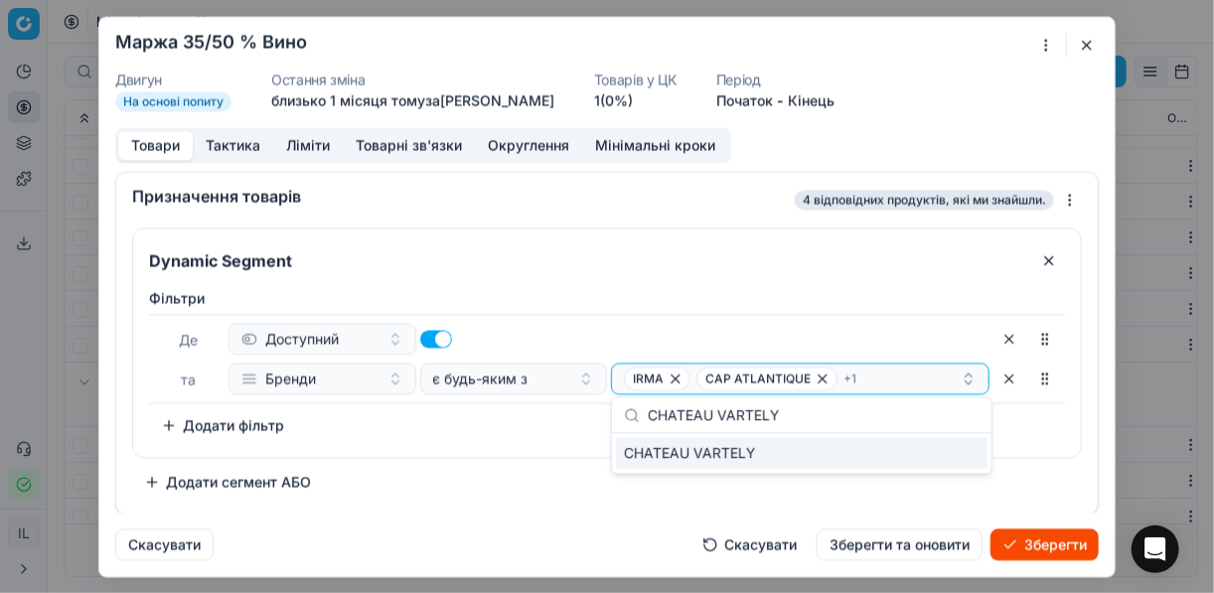
type input "CHATEAU VARTELY"
drag, startPoint x: 970, startPoint y: 458, endPoint x: 943, endPoint y: 456, distance: 27.9
click at [967, 456] on div "CHATEAU VARTELY" at bounding box center [801, 453] width 371 height 32
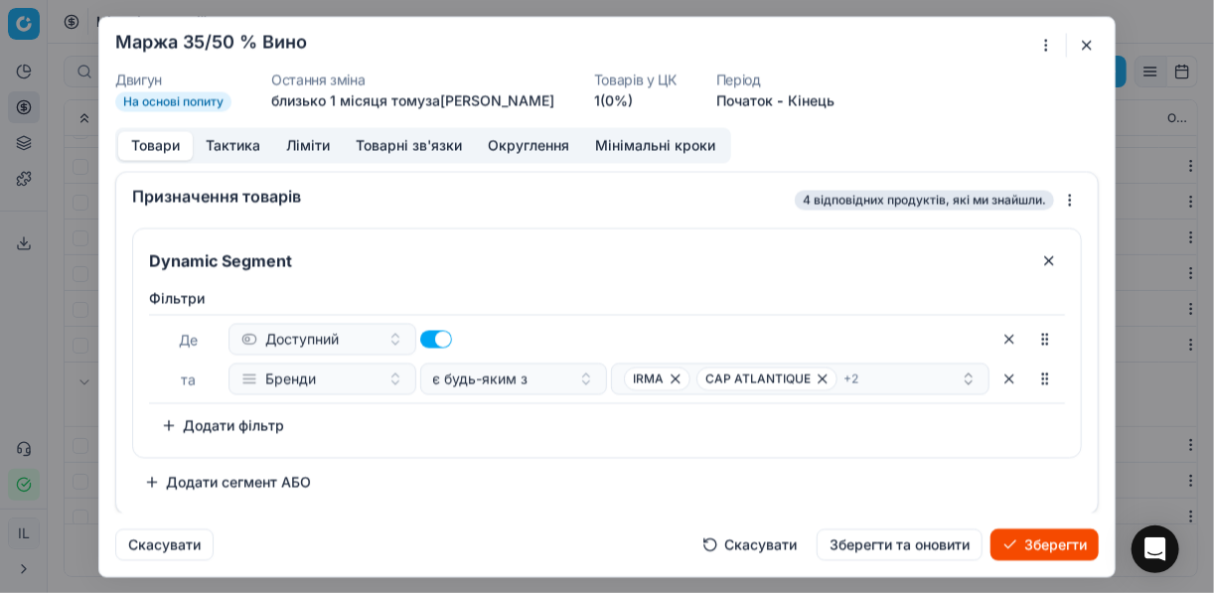
drag, startPoint x: 456, startPoint y: 472, endPoint x: 489, endPoint y: 486, distance: 35.6
click at [458, 473] on div "Dynamic Segment Фiльтри Де Доступний та Бренди є будь-яким з IRMA CAP ATLANTIQU…" at bounding box center [607, 362] width 950 height 270
click at [882, 377] on div "IRMA CAP ATLANTIQUE + 2" at bounding box center [792, 378] width 337 height 24
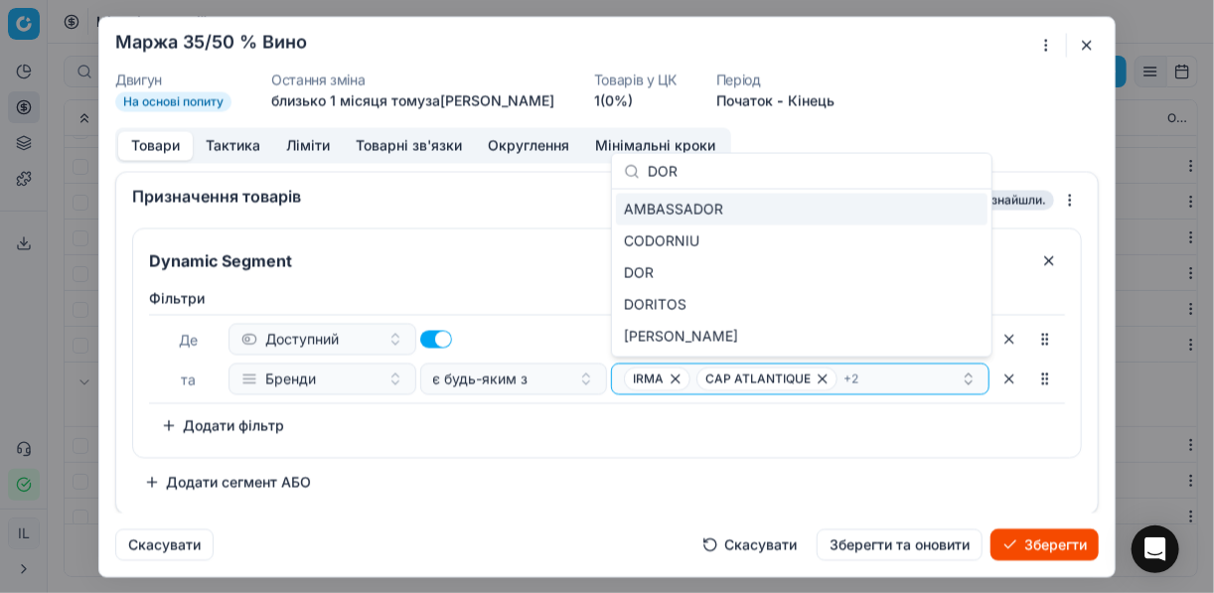
click at [945, 174] on input "DOR" at bounding box center [814, 171] width 332 height 40
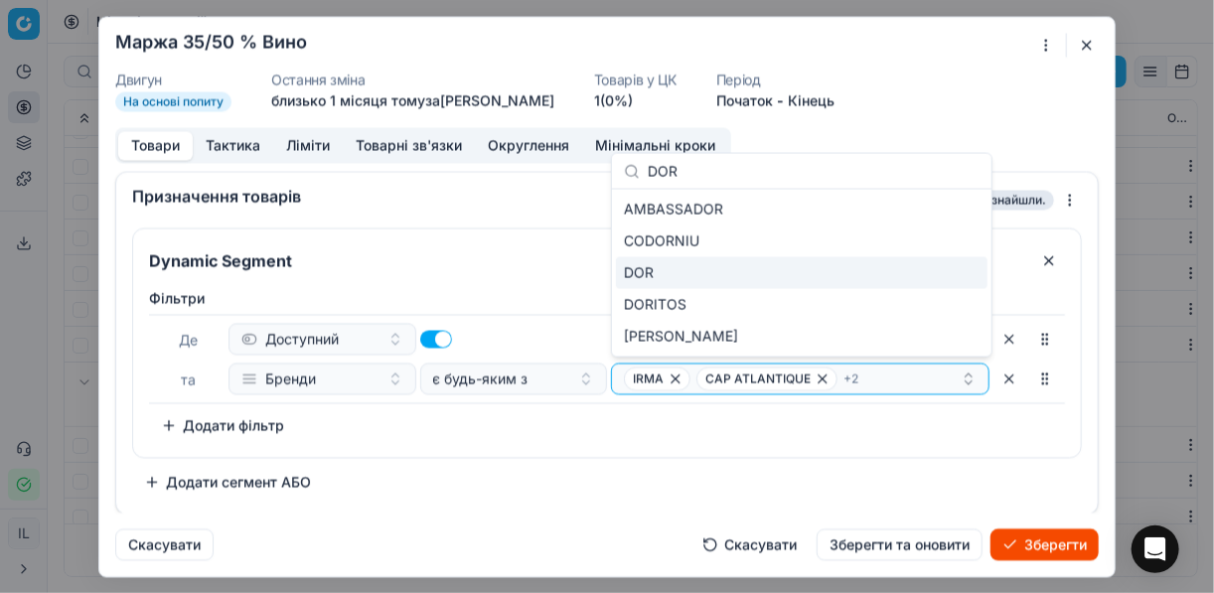
type input "DOR"
click at [933, 271] on div "DOR" at bounding box center [801, 273] width 371 height 32
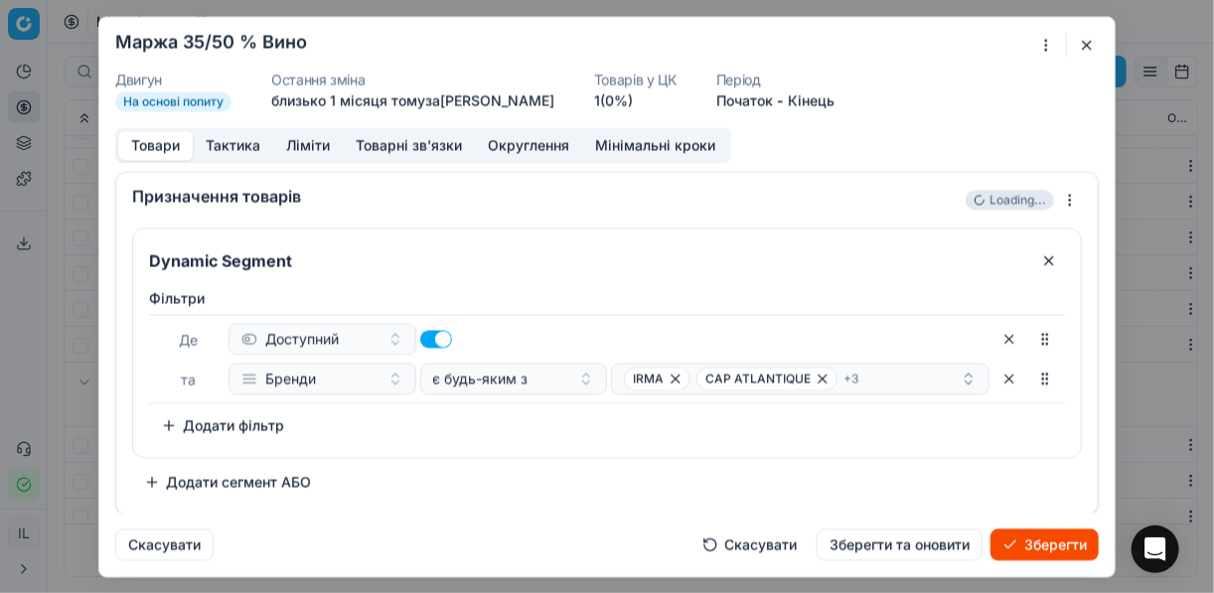
click at [704, 460] on div "Dynamic Segment Фiльтри Де Доступний та Бренди є будь-яким з IRMA CAP ATLANTIQU…" at bounding box center [607, 362] width 950 height 270
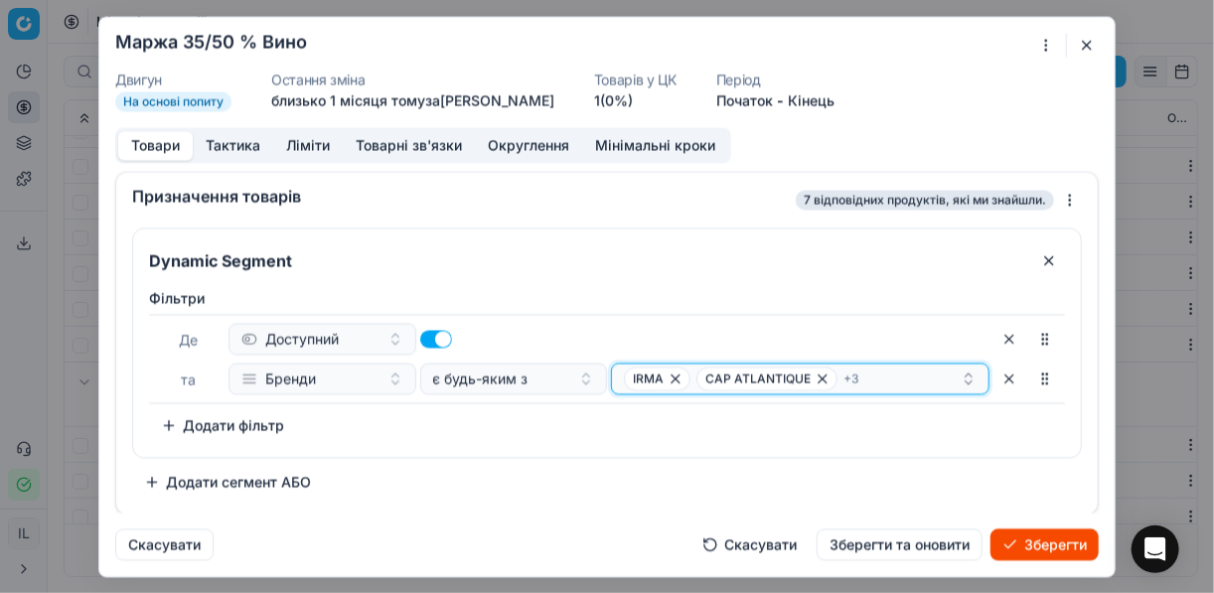
click at [887, 380] on div "IRMA CAP ATLANTIQUE + 3" at bounding box center [792, 378] width 337 height 24
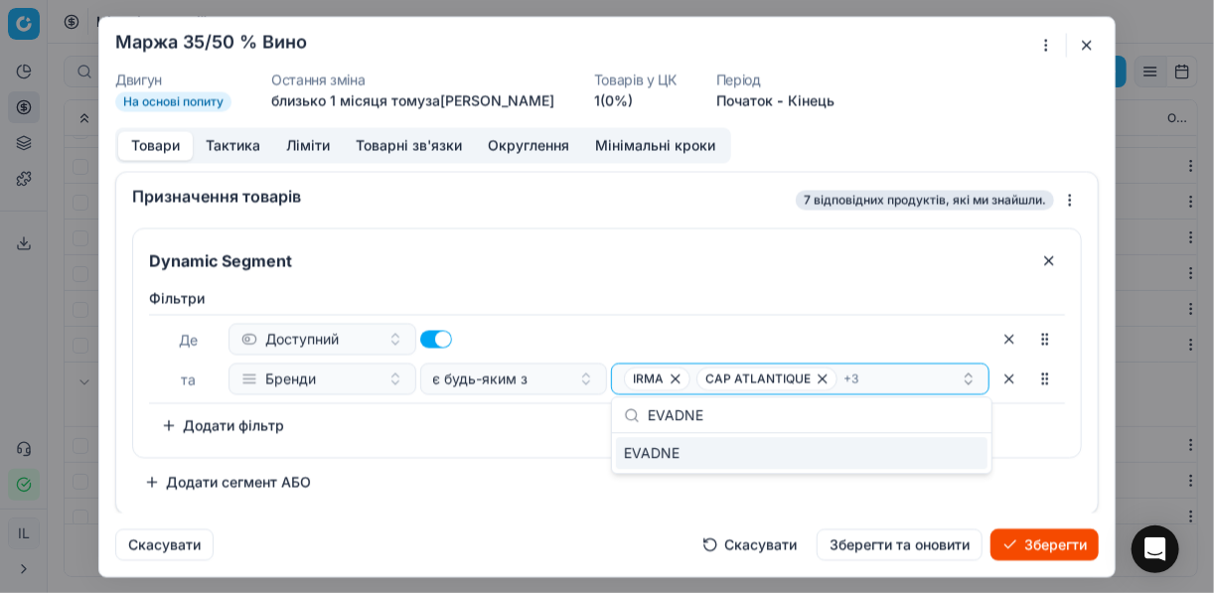
type input "EVADNE"
click at [904, 446] on div "EVADNE" at bounding box center [801, 453] width 371 height 32
click at [479, 458] on div "Dynamic Segment Фiльтри Де Доступний та Бренди є будь-яким з IRMA CAP ATLANTIQU…" at bounding box center [607, 362] width 950 height 270
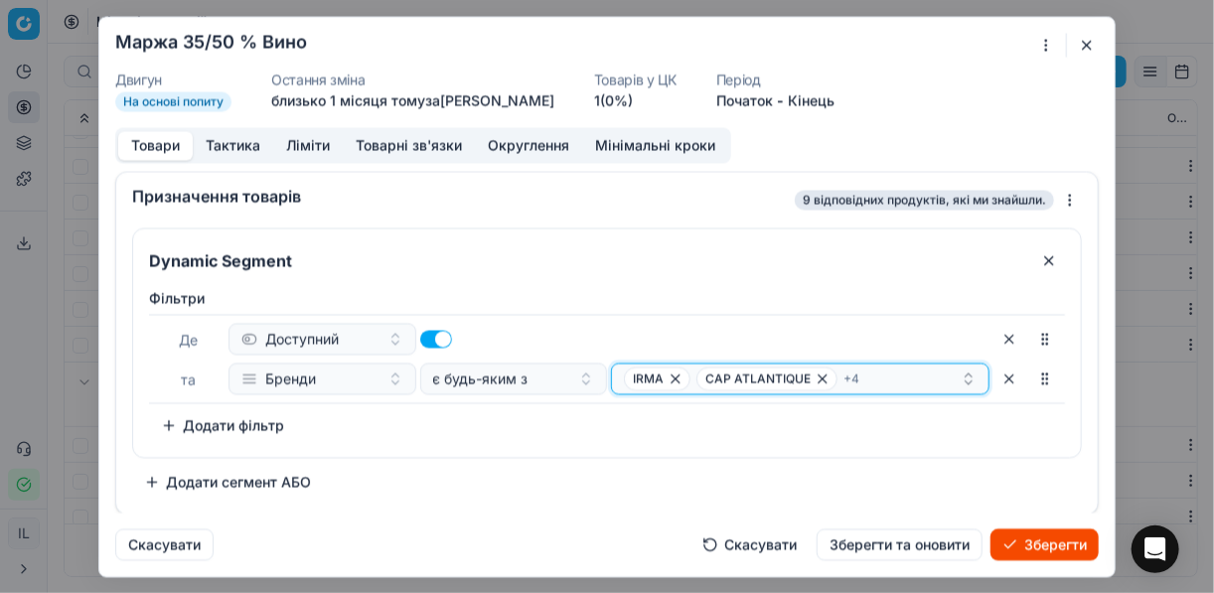
click at [873, 383] on div "IRMA CAP ATLANTIQUE + 4" at bounding box center [792, 378] width 337 height 24
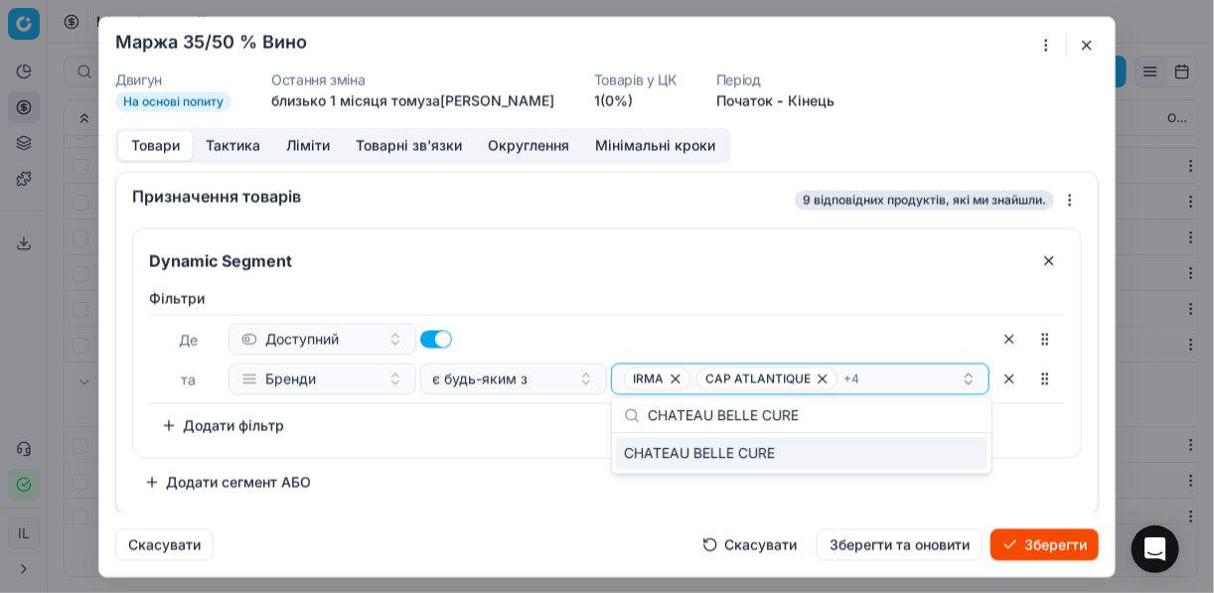
type input "CHATEAU BELLE CURE"
click at [979, 452] on div "CHATEAU BELLE CURE" at bounding box center [801, 453] width 371 height 32
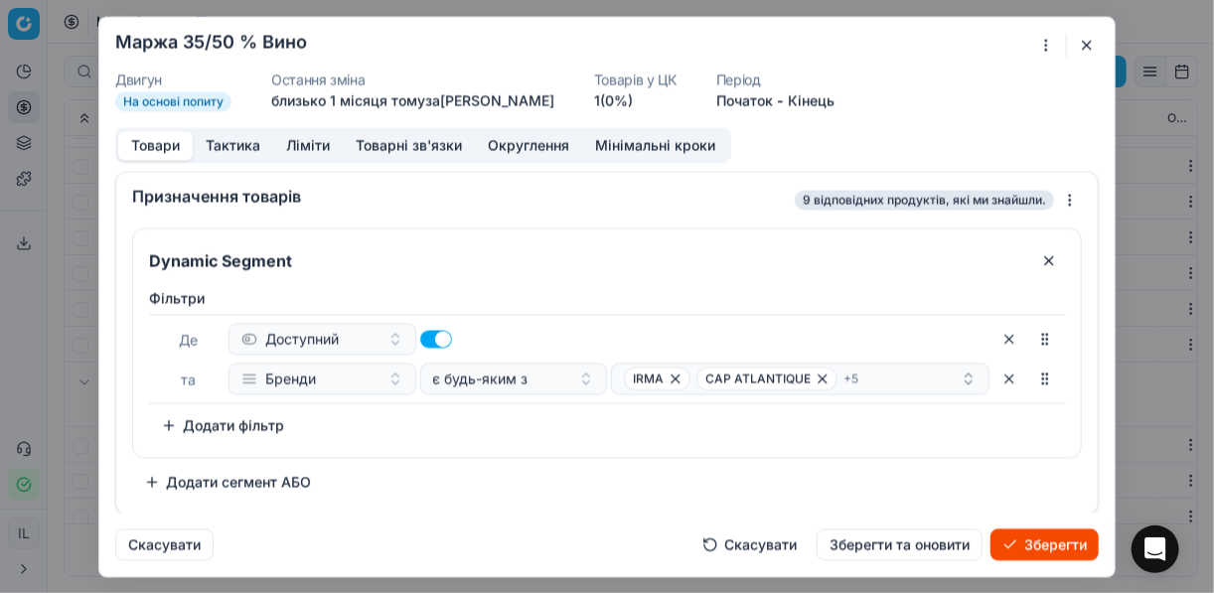
drag, startPoint x: 559, startPoint y: 441, endPoint x: 573, endPoint y: 493, distance: 53.5
click at [558, 441] on div "Фiльтри Де Доступний та Бренди є будь-яким з IRMA CAP ATLANTIQUE + 5 To pick up…" at bounding box center [607, 368] width 948 height 177
click at [818, 376] on icon "button" at bounding box center [822, 378] width 8 height 8
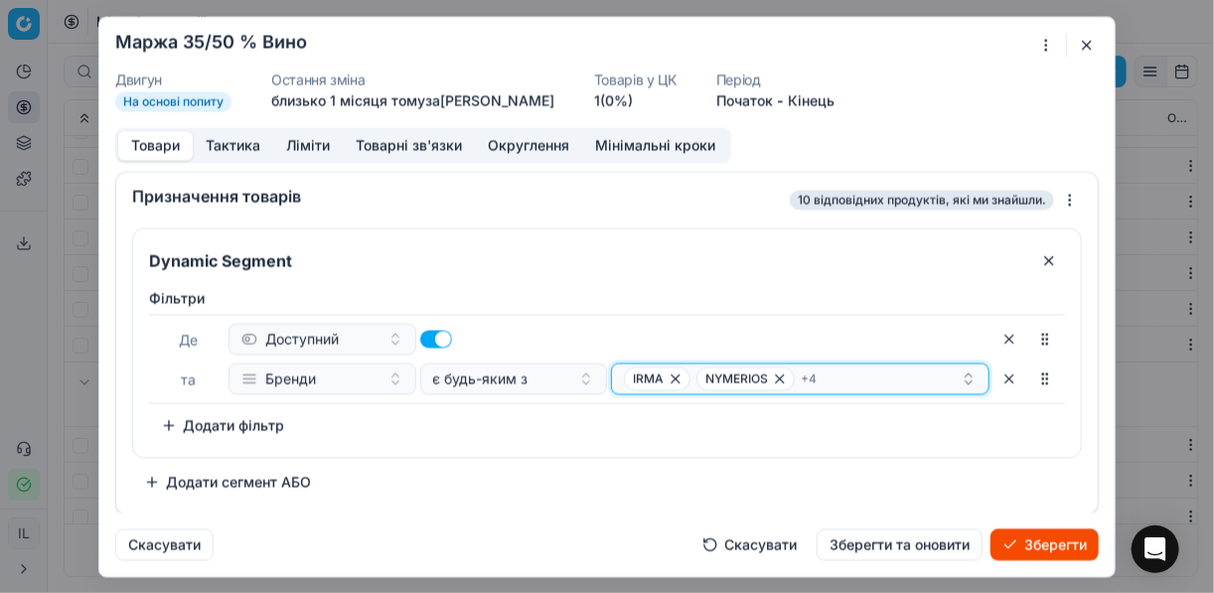
click at [776, 379] on icon "button" at bounding box center [780, 378] width 8 height 8
click at [817, 377] on span "CHATEAU VARTELY" at bounding box center [771, 378] width 151 height 24
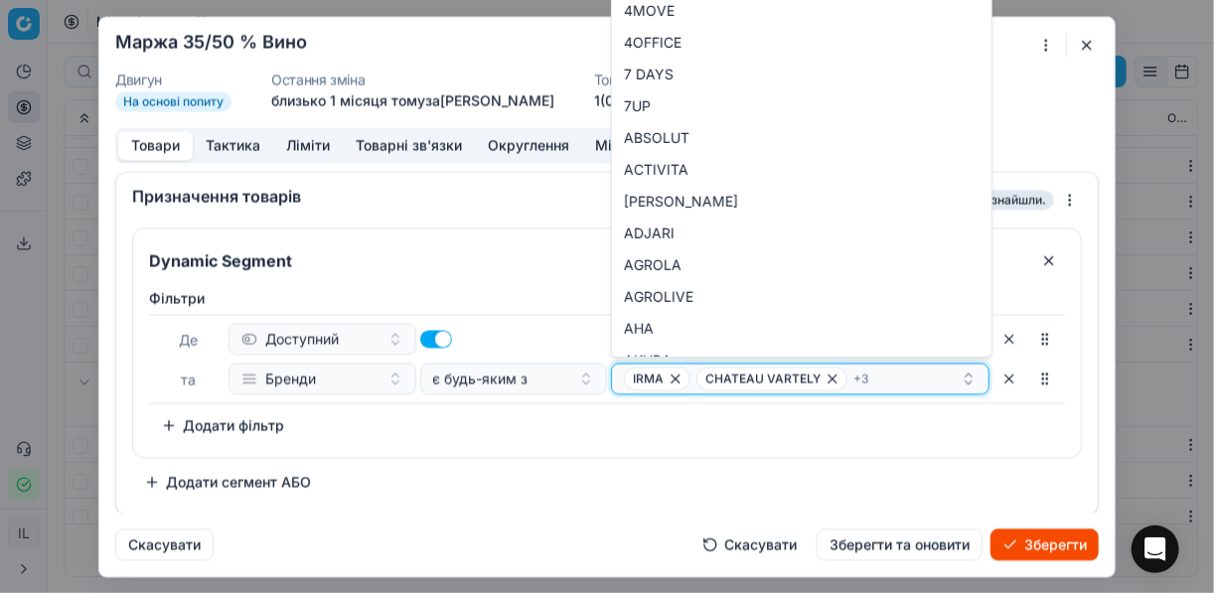
click at [824, 375] on icon "button" at bounding box center [832, 378] width 16 height 16
click at [736, 378] on icon "button" at bounding box center [743, 378] width 16 height 16
click at [672, 380] on icon "button" at bounding box center [675, 378] width 16 height 16
click at [690, 378] on icon "button" at bounding box center [693, 378] width 8 height 8
click at [780, 376] on icon "button" at bounding box center [778, 378] width 16 height 16
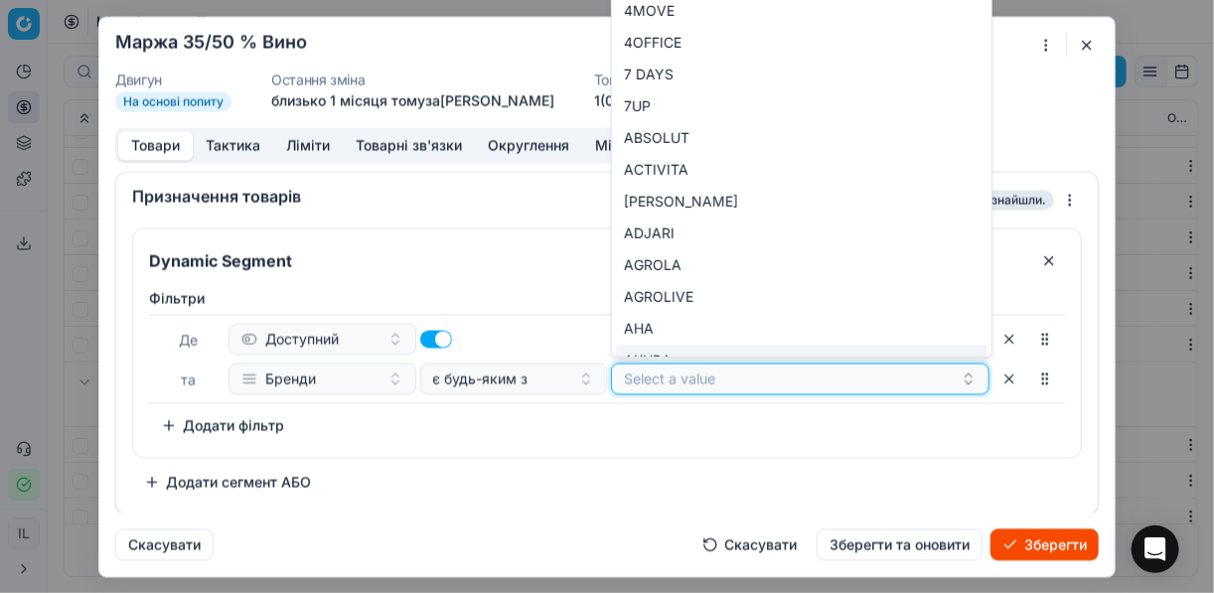
click at [741, 366] on button "Select a value" at bounding box center [800, 379] width 378 height 32
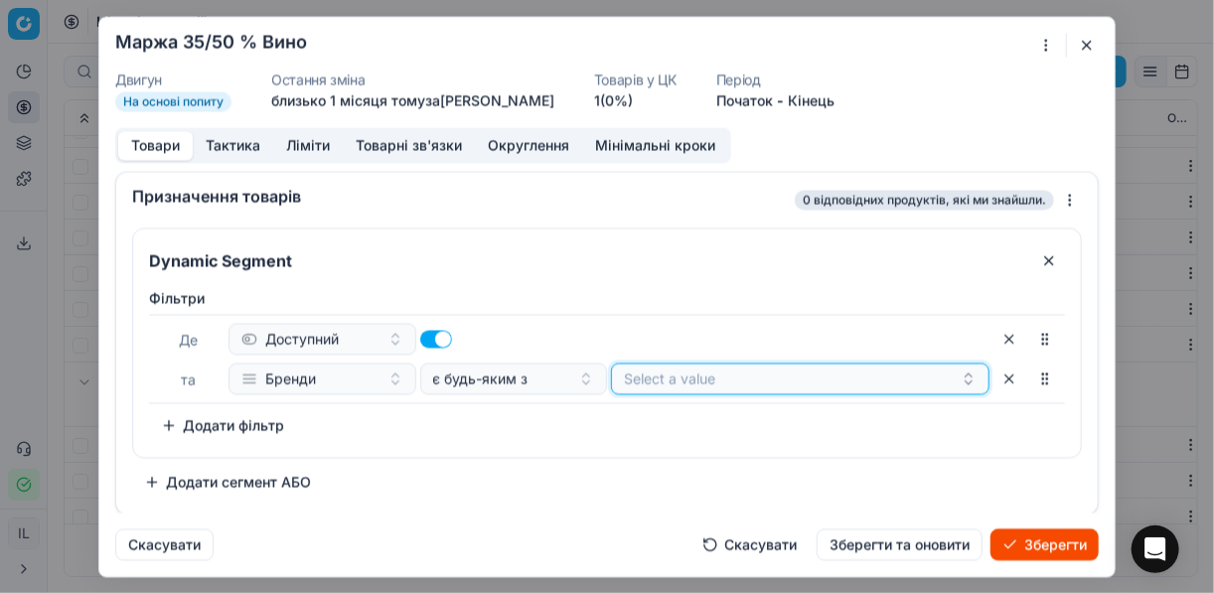
click at [741, 366] on button "Select a value" at bounding box center [800, 379] width 378 height 32
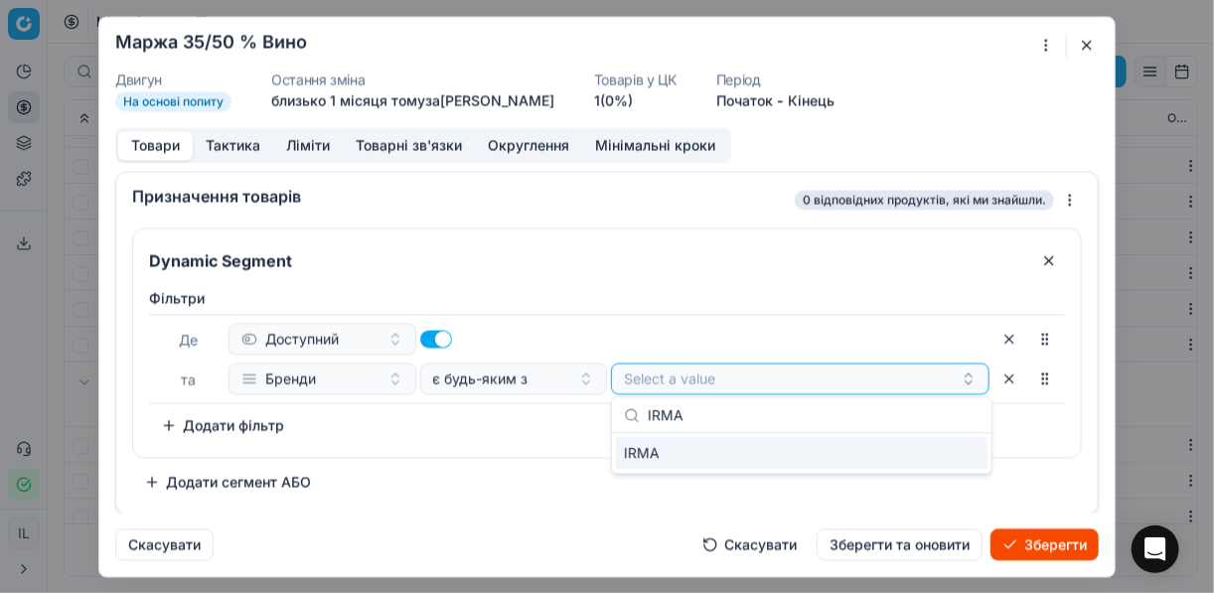
type input "IRMA"
click at [877, 440] on div "IRMA" at bounding box center [801, 453] width 371 height 32
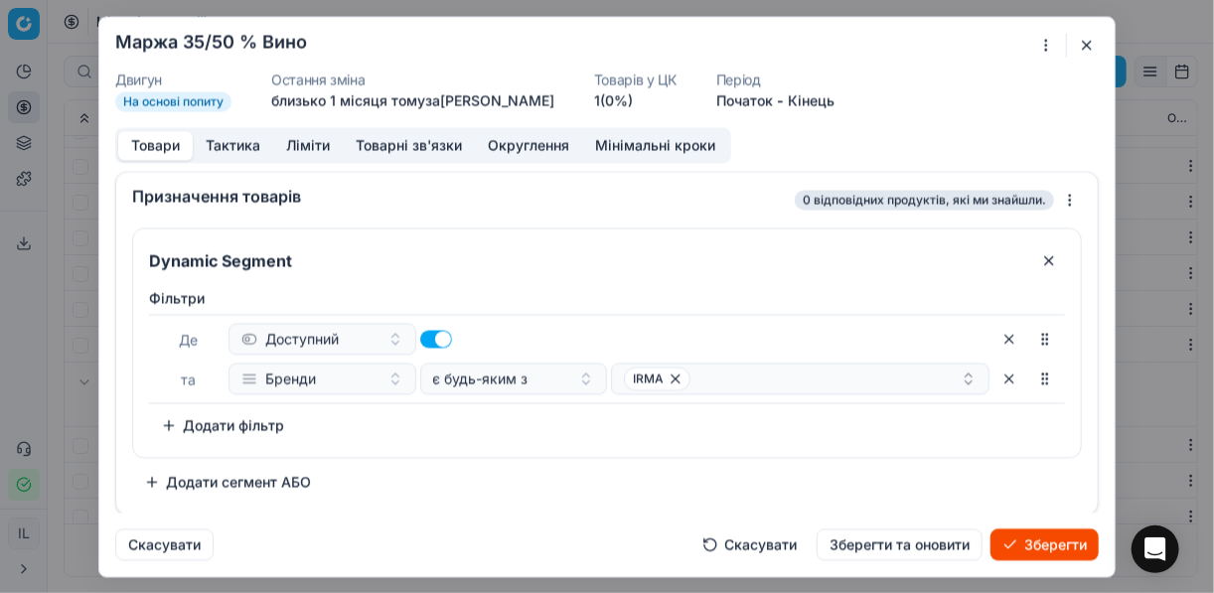
click at [460, 457] on div "Dynamic Segment Фiльтри Де Доступний та Бренди є будь-яким з IRMA To pick up a …" at bounding box center [607, 362] width 950 height 270
click at [779, 375] on div "IRMA" at bounding box center [792, 378] width 337 height 24
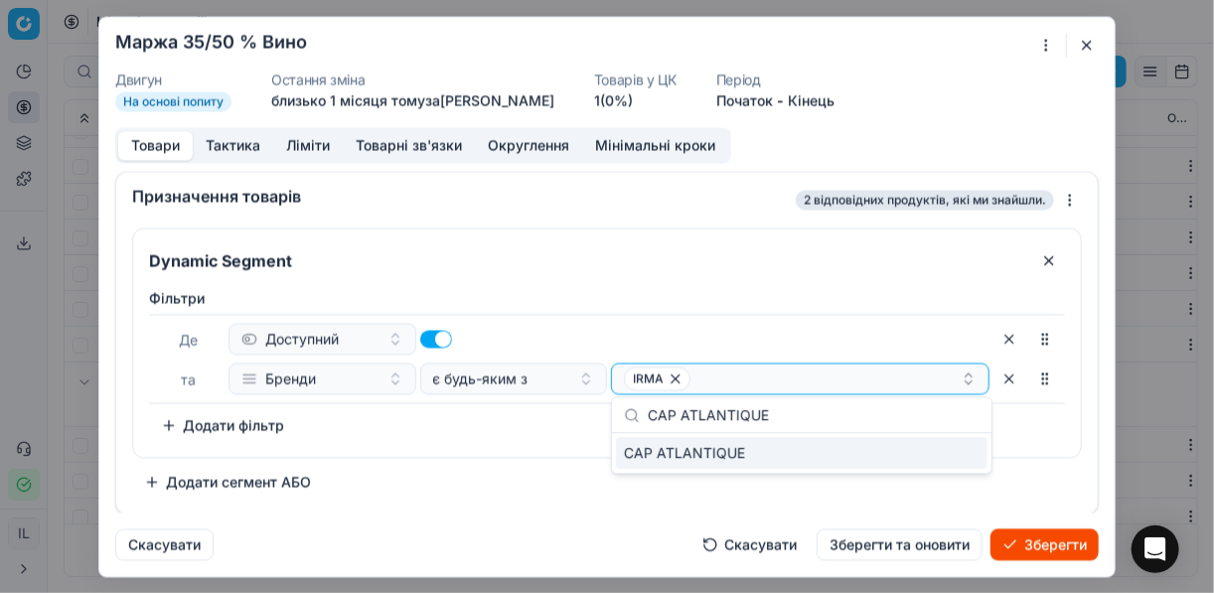
type input "CAP ATLANTIQUE"
click at [935, 453] on div "CAP ATLANTIQUE" at bounding box center [801, 453] width 371 height 32
click at [534, 426] on div "Фiльтри Де Доступний та Бренди є будь-яким з IRMA CAP ATLANTIQUE To pick up a s…" at bounding box center [607, 364] width 916 height 153
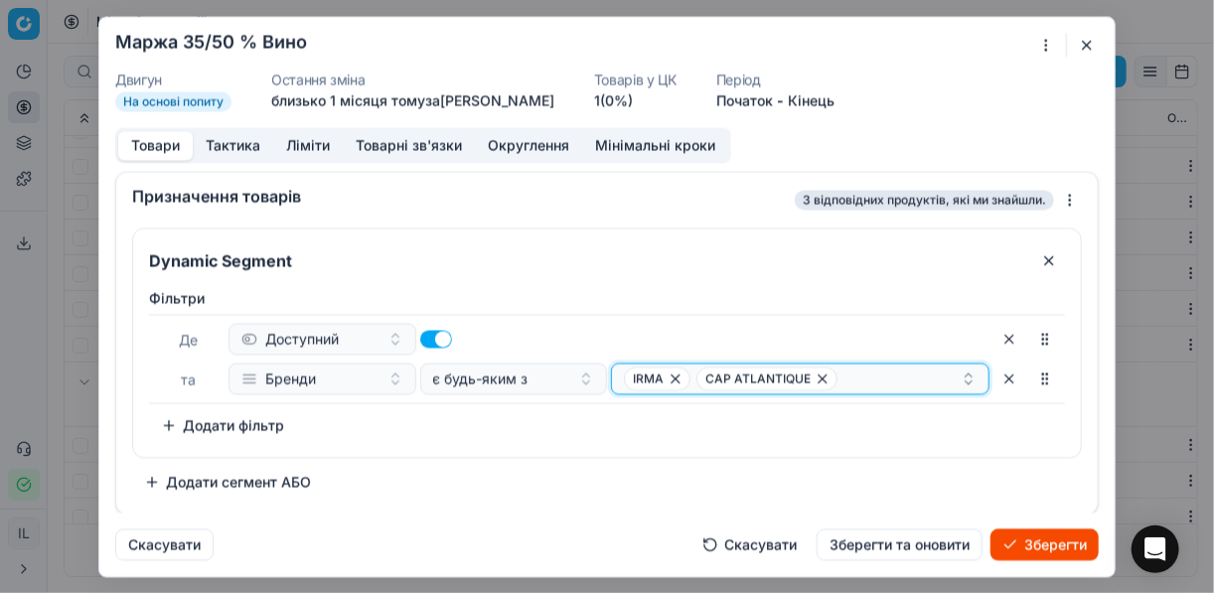
click at [852, 383] on div "IRMA CAP ATLANTIQUE" at bounding box center [792, 378] width 337 height 24
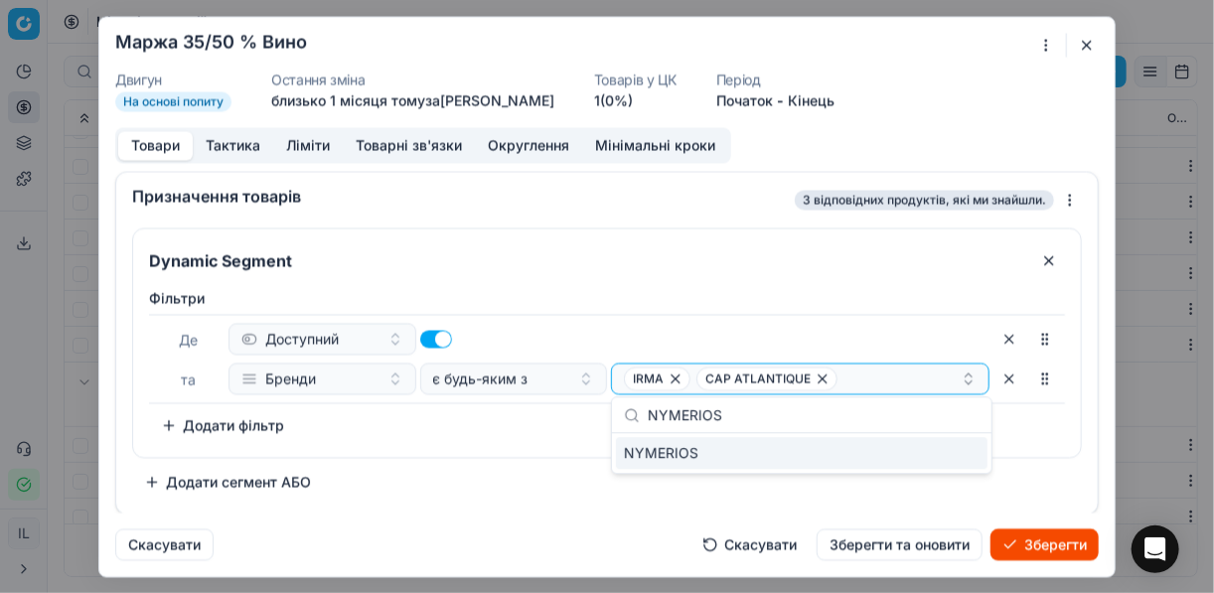
type input "NYMERIOS"
click at [909, 453] on div "NYMERIOS" at bounding box center [801, 453] width 371 height 32
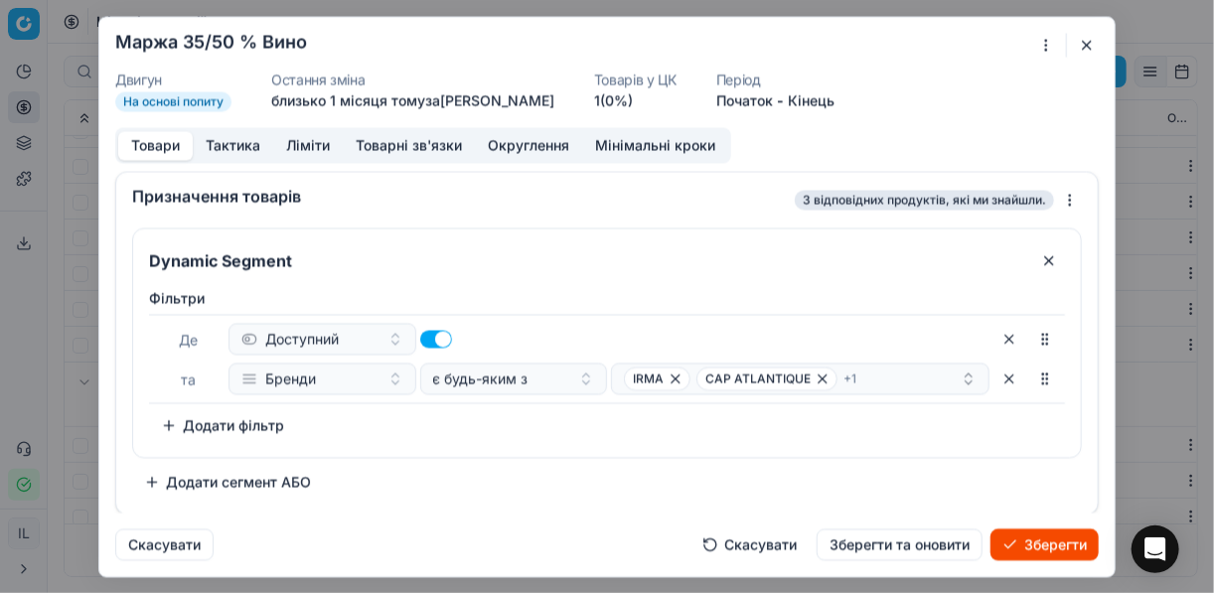
click at [572, 431] on div "Фiльтри Де Доступний та Бренди є будь-яким з IRMA CAP ATLANTIQUE + 1 To pick up…" at bounding box center [607, 364] width 916 height 153
click at [880, 381] on div "IRMA CAP ATLANTIQUE + 1" at bounding box center [792, 378] width 337 height 24
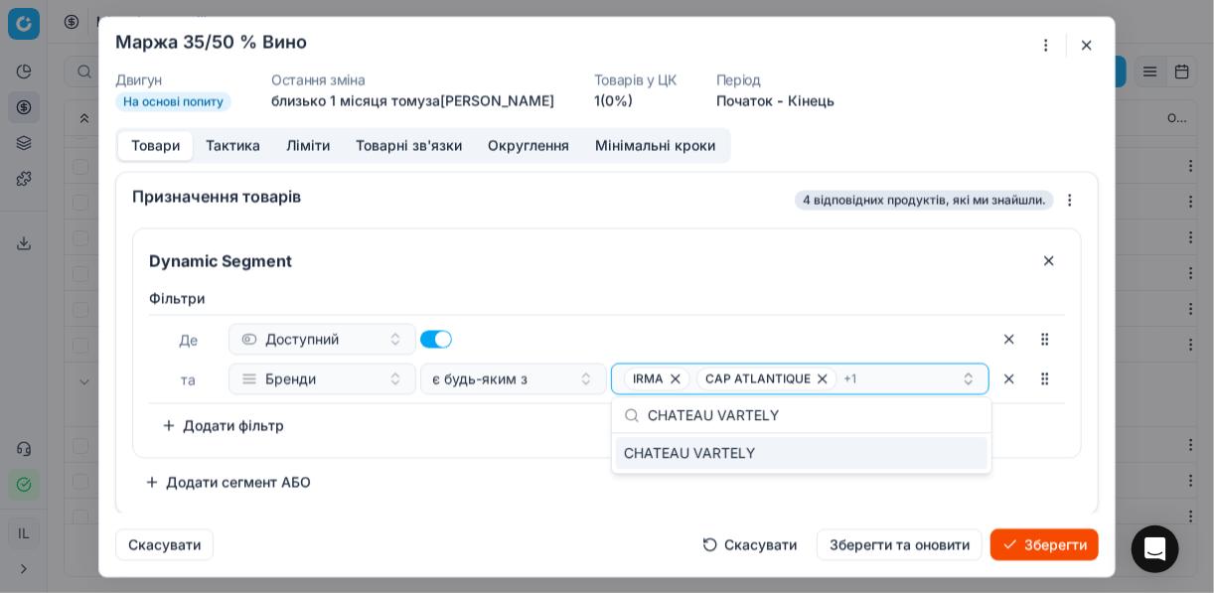
type input "CHATEAU VARTELY"
drag, startPoint x: 948, startPoint y: 449, endPoint x: 745, endPoint y: 460, distance: 202.9
click at [945, 449] on div "CHATEAU VARTELY" at bounding box center [801, 453] width 371 height 32
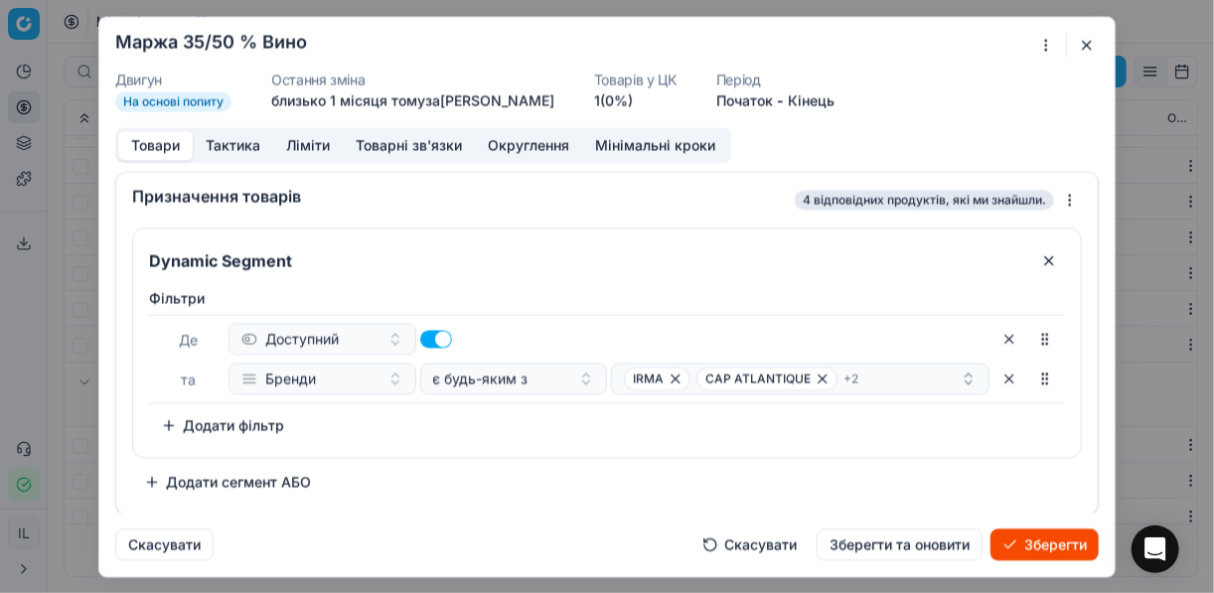
click at [492, 419] on div "Фiльтри Де Доступний та Бренди є будь-яким з IRMA CAP ATLANTIQUE + 2 To pick up…" at bounding box center [607, 364] width 916 height 153
click at [900, 377] on div "IRMA CAP ATLANTIQUE + 2" at bounding box center [792, 378] width 337 height 24
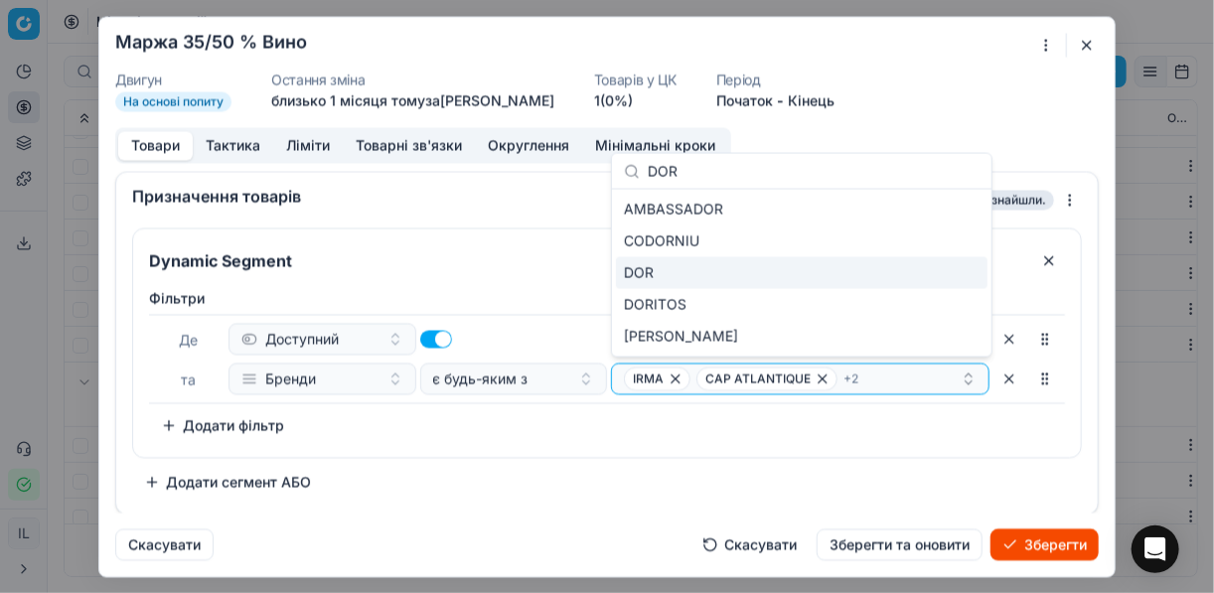
type input "DOR"
click at [949, 267] on div "DOR" at bounding box center [801, 273] width 371 height 32
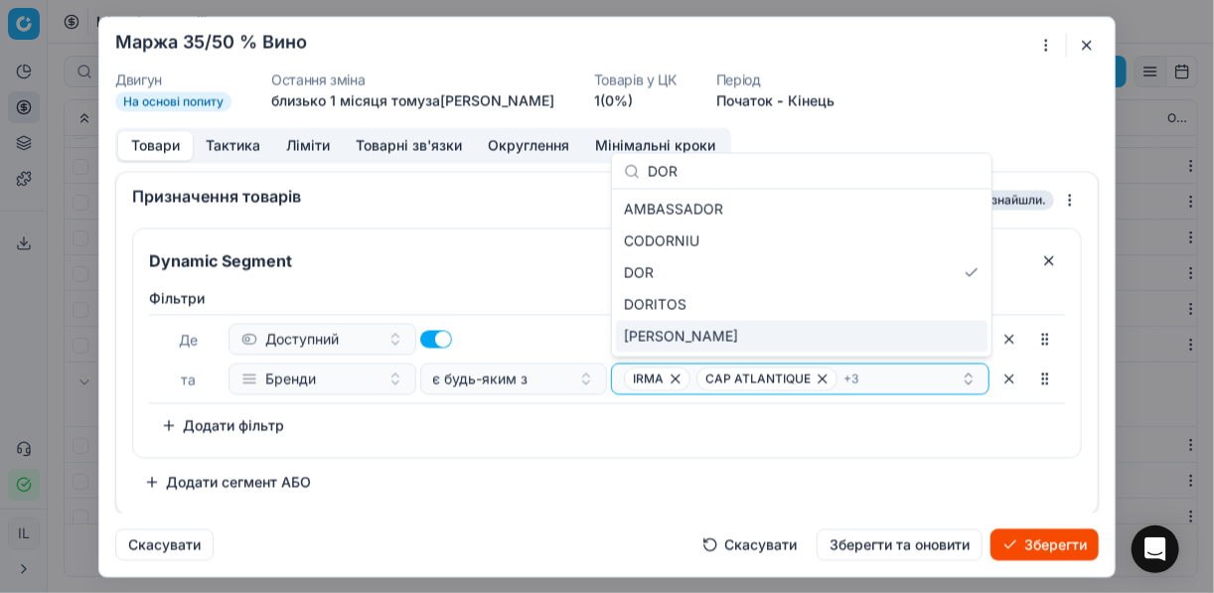
click at [561, 475] on div "Dynamic Segment Фiльтри Де Доступний та Бренди є будь-яким з IRMA CAP ATLANTIQU…" at bounding box center [607, 362] width 950 height 270
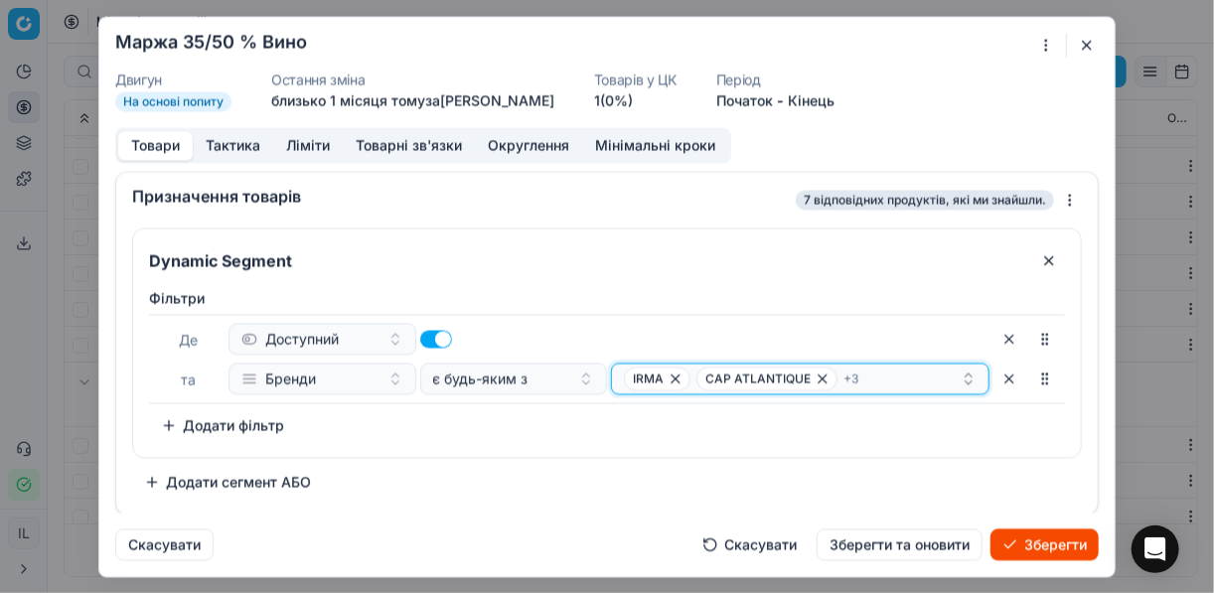
click at [906, 380] on div "IRMA CAP ATLANTIQUE + 3" at bounding box center [792, 378] width 337 height 24
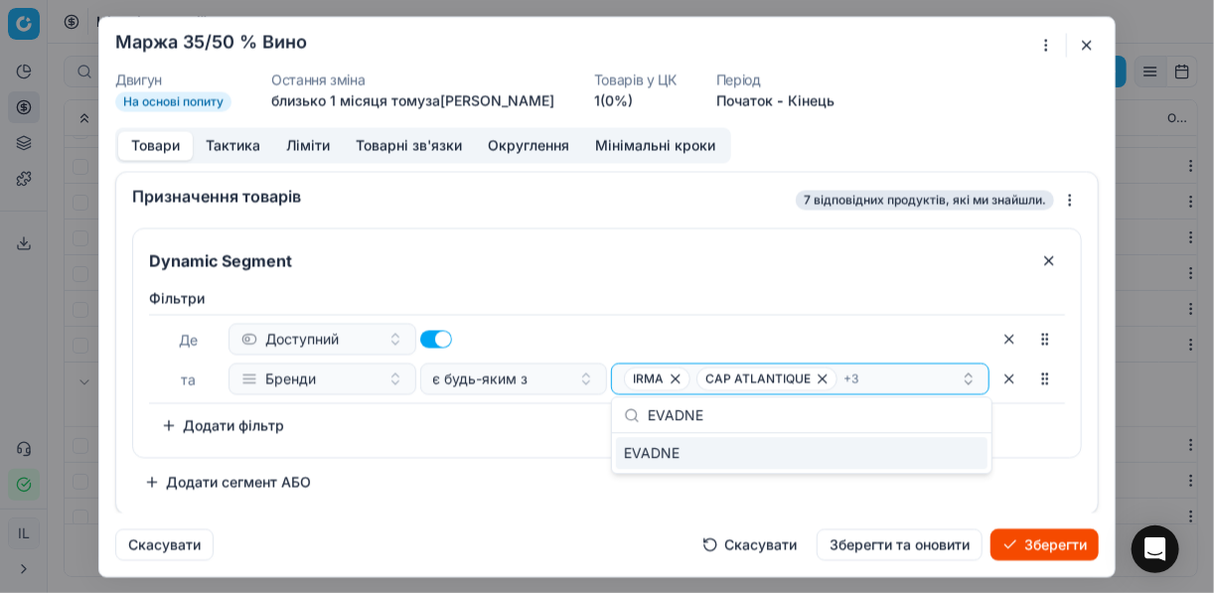
type input "EVADNE"
click at [934, 455] on div "EVADNE" at bounding box center [801, 453] width 371 height 32
click at [550, 463] on div "Dynamic Segment Фiльтри Де Доступний та Бренди є будь-яким з IRMA CAP ATLANTIQU…" at bounding box center [607, 362] width 950 height 270
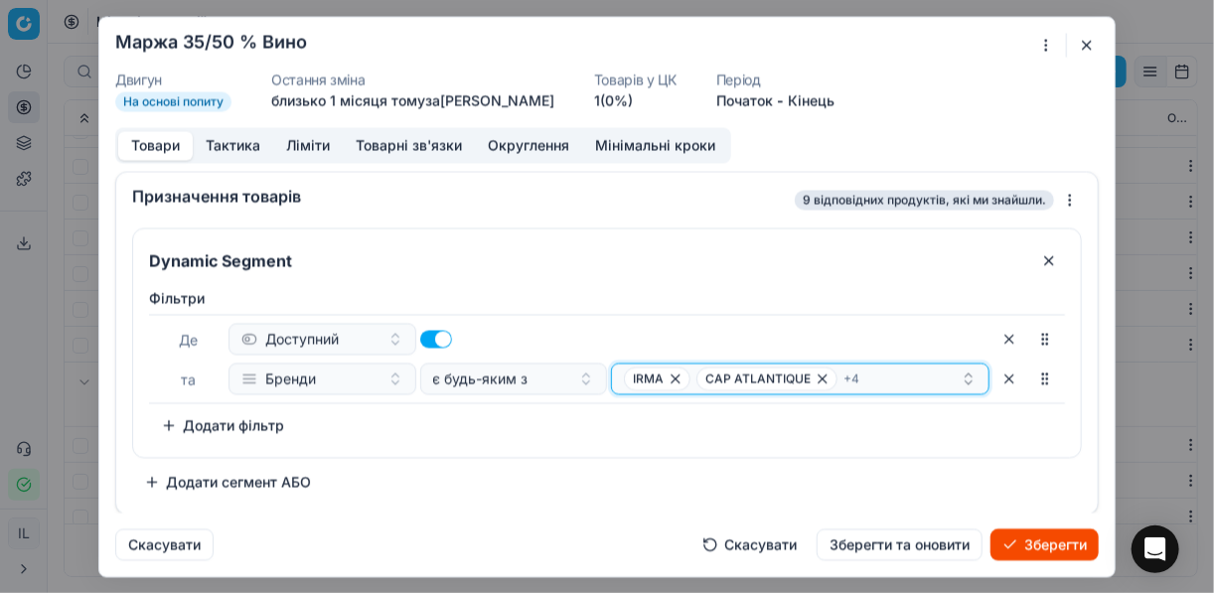
click at [884, 381] on div "IRMA CAP ATLANTIQUE + 4" at bounding box center [792, 378] width 337 height 24
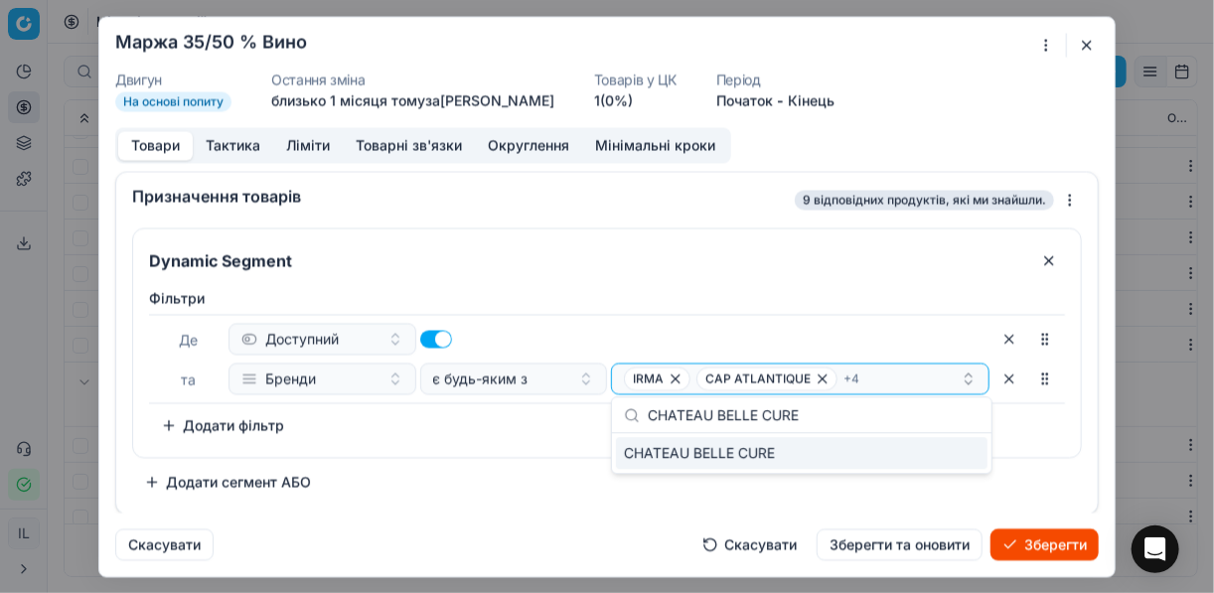
type input "CHATEAU BELLE CURE"
click at [904, 453] on div "CHATEAU BELLE CURE" at bounding box center [801, 453] width 371 height 32
click at [564, 430] on div "Фiльтри Де Доступний та Бренди є будь-яким з IRMA CAP ATLANTIQUE + 5 To pick up…" at bounding box center [607, 364] width 916 height 153
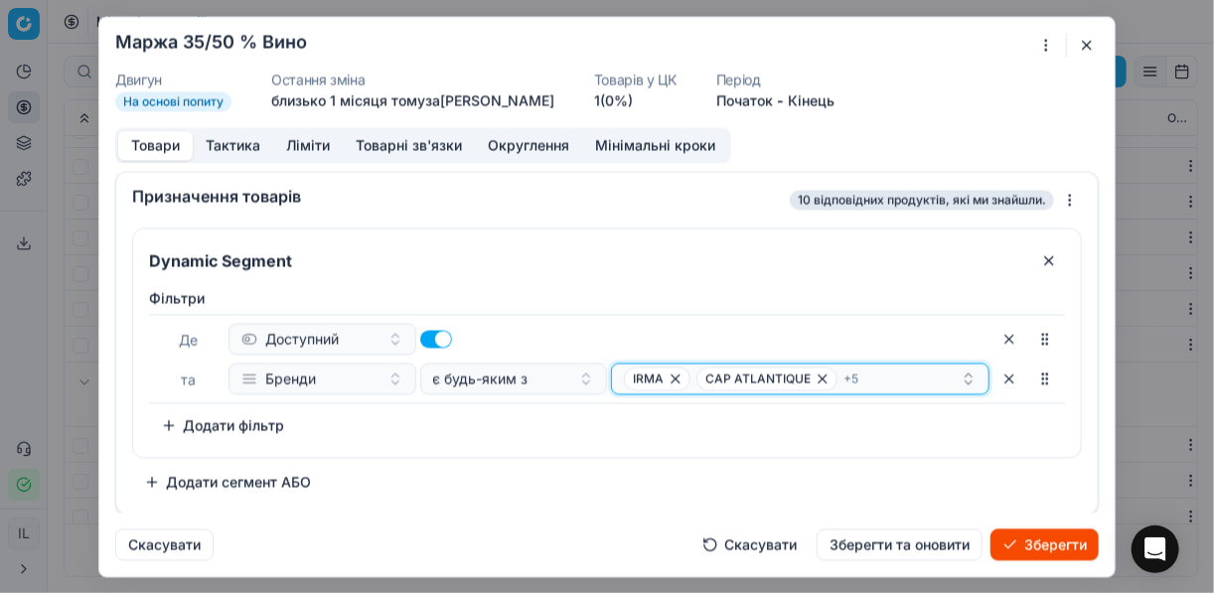
click at [875, 379] on div "IRMA CAP ATLANTIQUE + 5" at bounding box center [792, 378] width 337 height 24
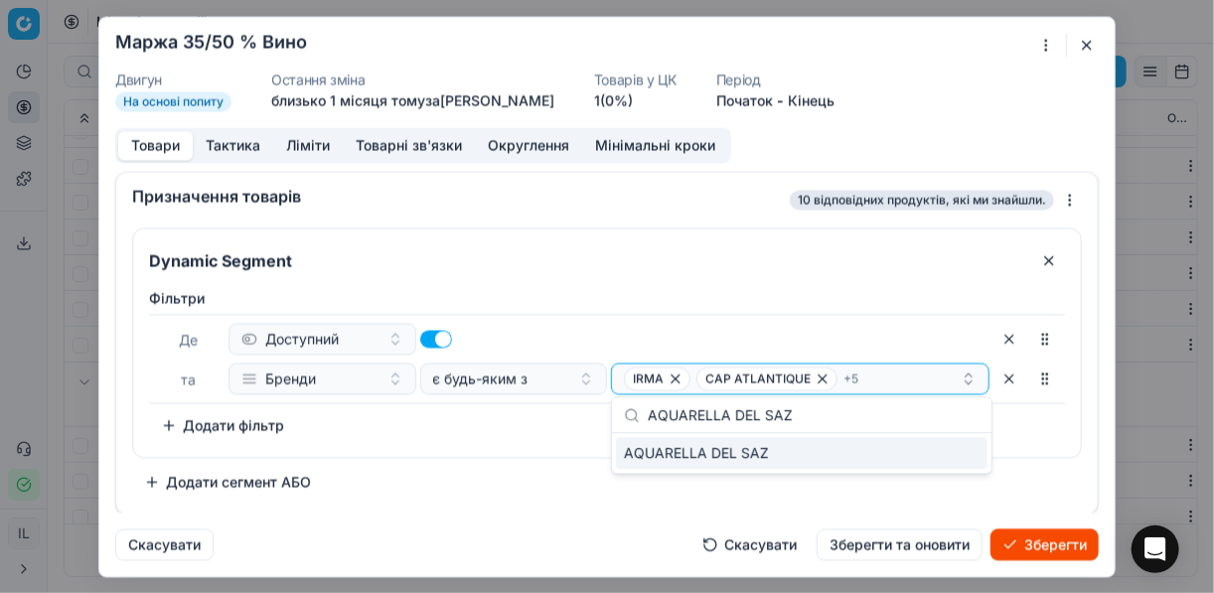
type input "AQUARELLA DEL SAZ"
click at [934, 451] on div "AQUARELLA DEL SAZ" at bounding box center [801, 453] width 371 height 32
click at [541, 431] on div "Фiльтри Де Доступний та Бренди є будь-яким з IRMA CAP ATLANTIQUE + 6 To pick up…" at bounding box center [607, 364] width 916 height 153
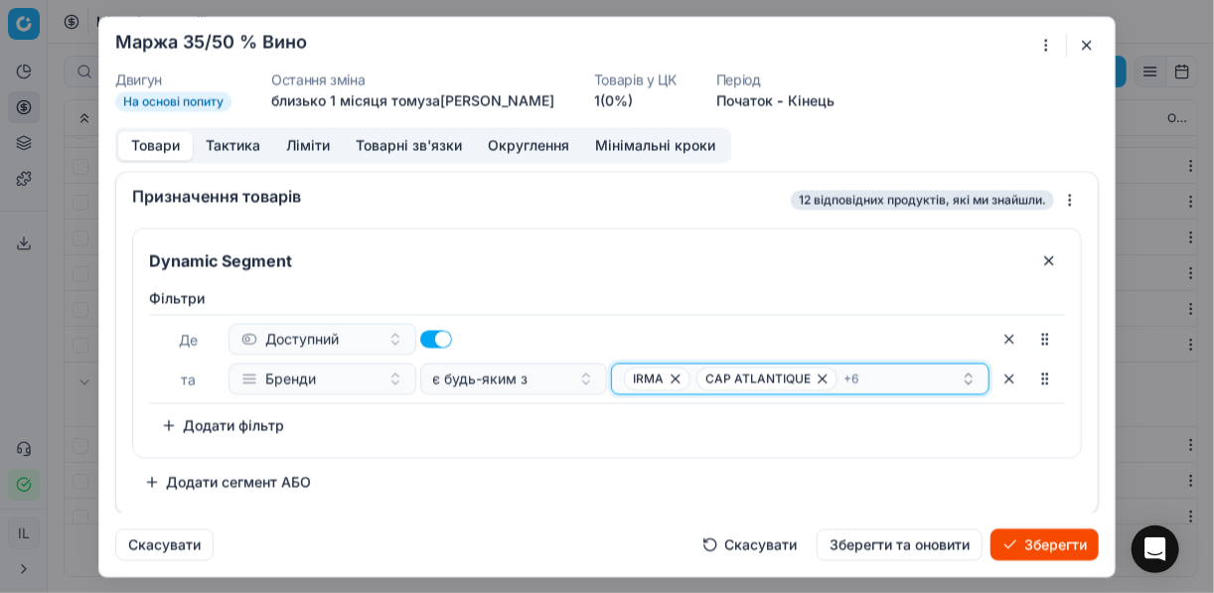
click at [884, 382] on div "IRMA CAP ATLANTIQUE + 6" at bounding box center [792, 378] width 337 height 24
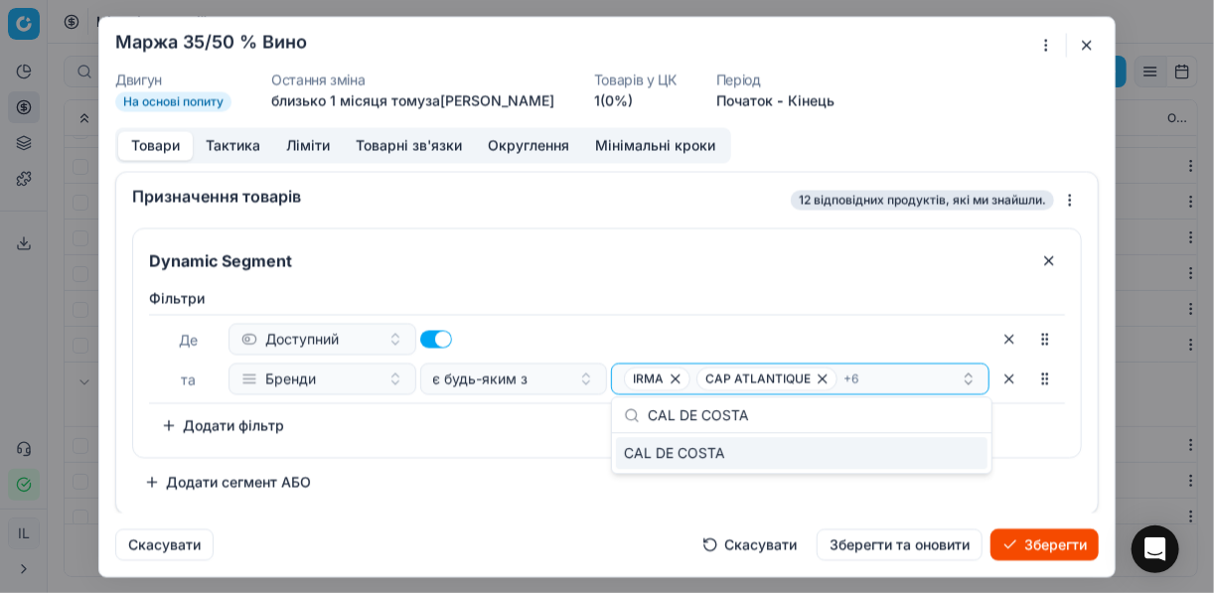
type input "CAL DE COSTA"
click at [930, 454] on div "CAL DE COSTA" at bounding box center [801, 453] width 371 height 32
click at [540, 437] on div "Фiльтри Де Доступний та Бренди є будь-яким з IRMA CAP ATLANTIQUE + 7 To pick up…" at bounding box center [607, 364] width 916 height 153
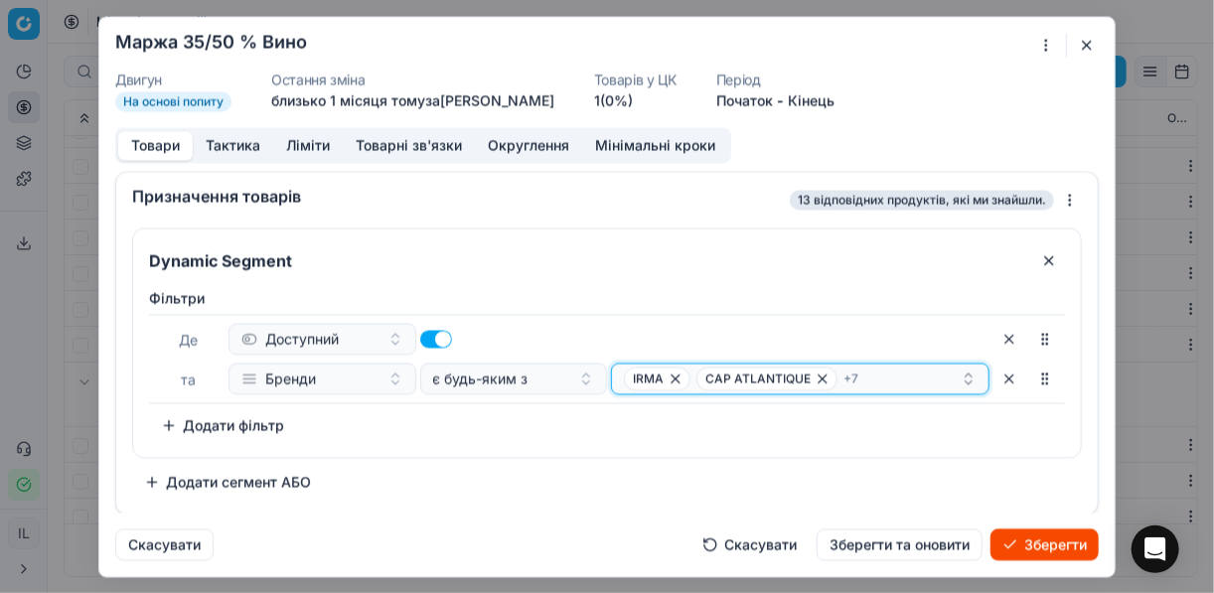
click at [884, 377] on div "IRMA CAP ATLANTIQUE + 7" at bounding box center [792, 378] width 337 height 24
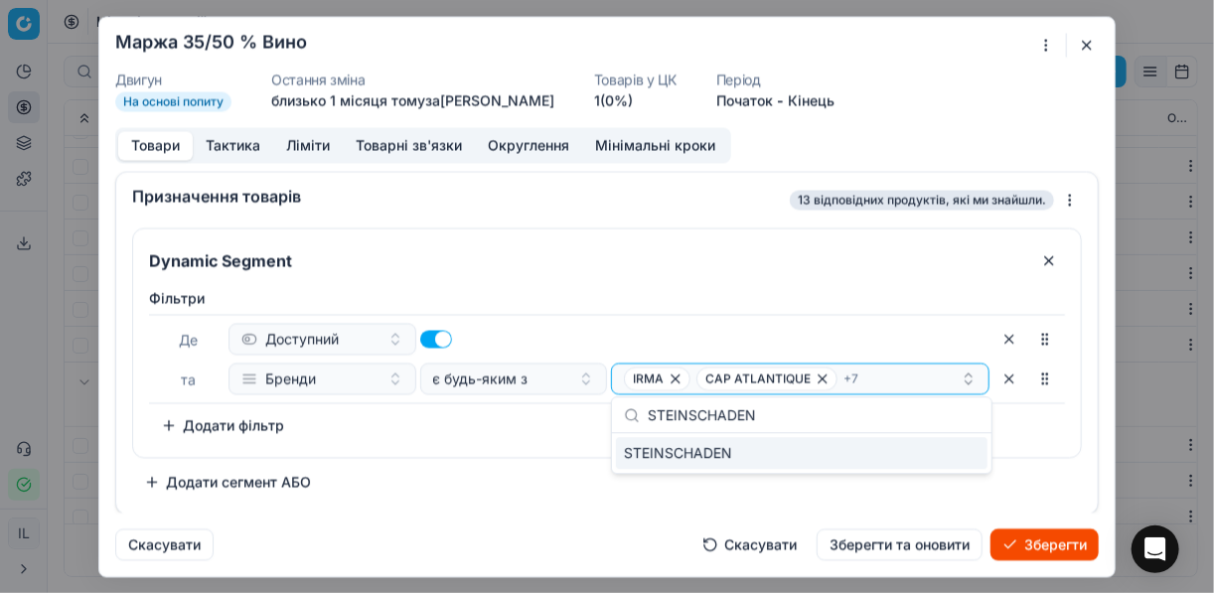
type input "STEINSCHADEN"
click at [936, 445] on div "STEINSCHADEN" at bounding box center [801, 453] width 371 height 32
click at [455, 454] on div "Фiльтри Де Доступний та Бренди є будь-яким з IRMA CAP ATLANTIQUE + 8 To pick up…" at bounding box center [607, 368] width 948 height 177
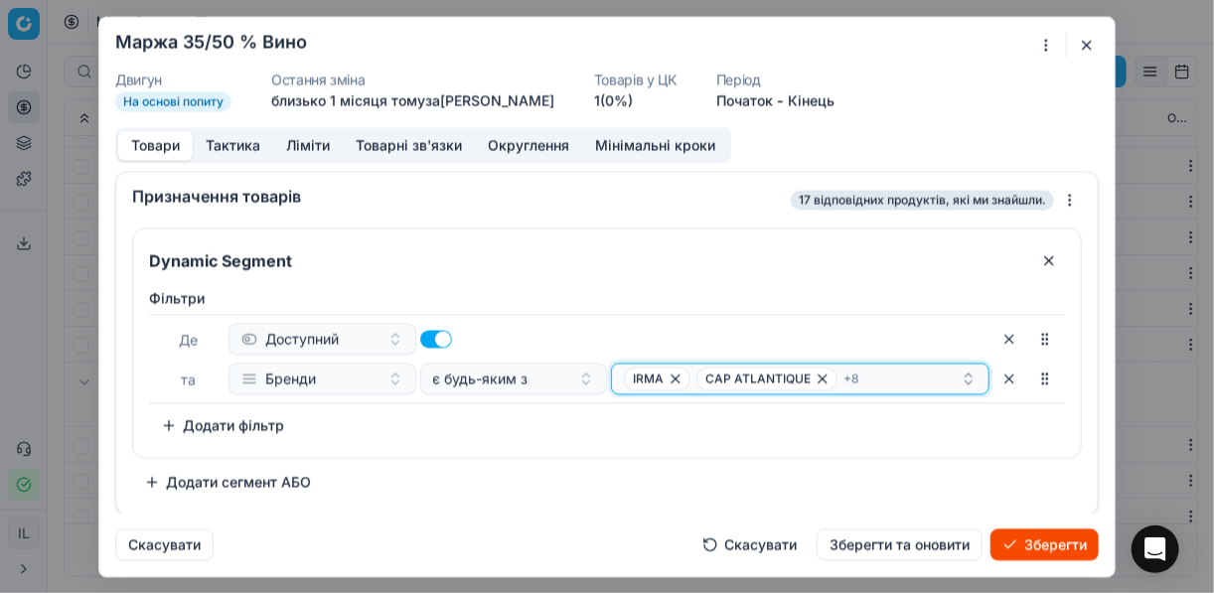
click at [879, 381] on div "IRMA CAP ATLANTIQUE + 8" at bounding box center [792, 378] width 337 height 24
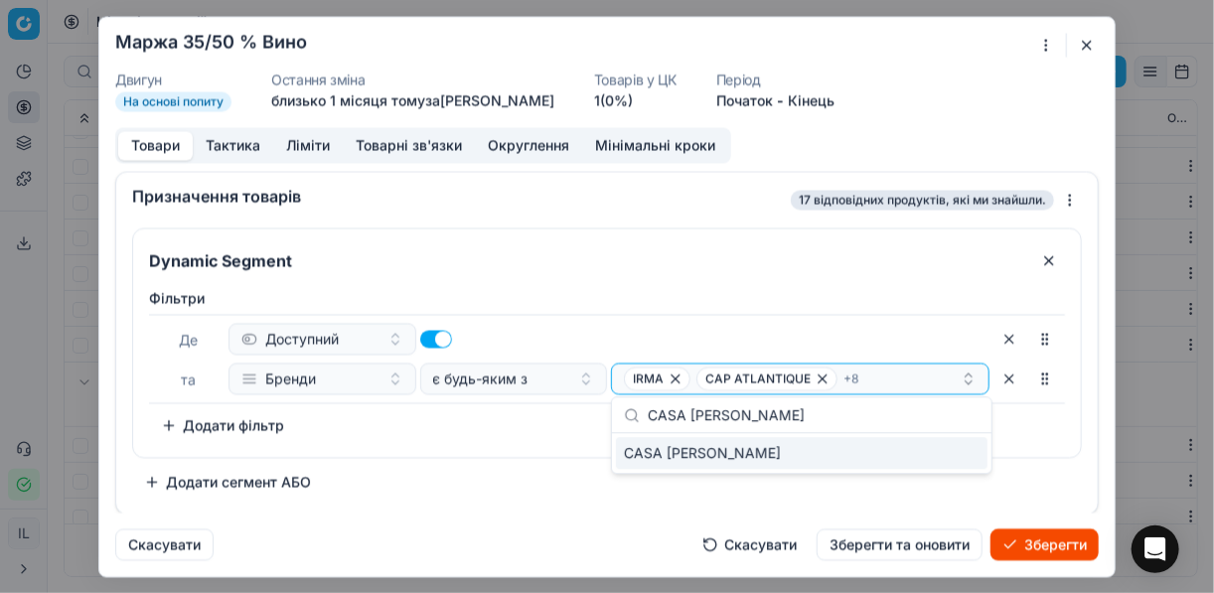
type input "CASA BARTOLLI"
click at [958, 455] on div "CASA BARTOLLI" at bounding box center [801, 453] width 371 height 32
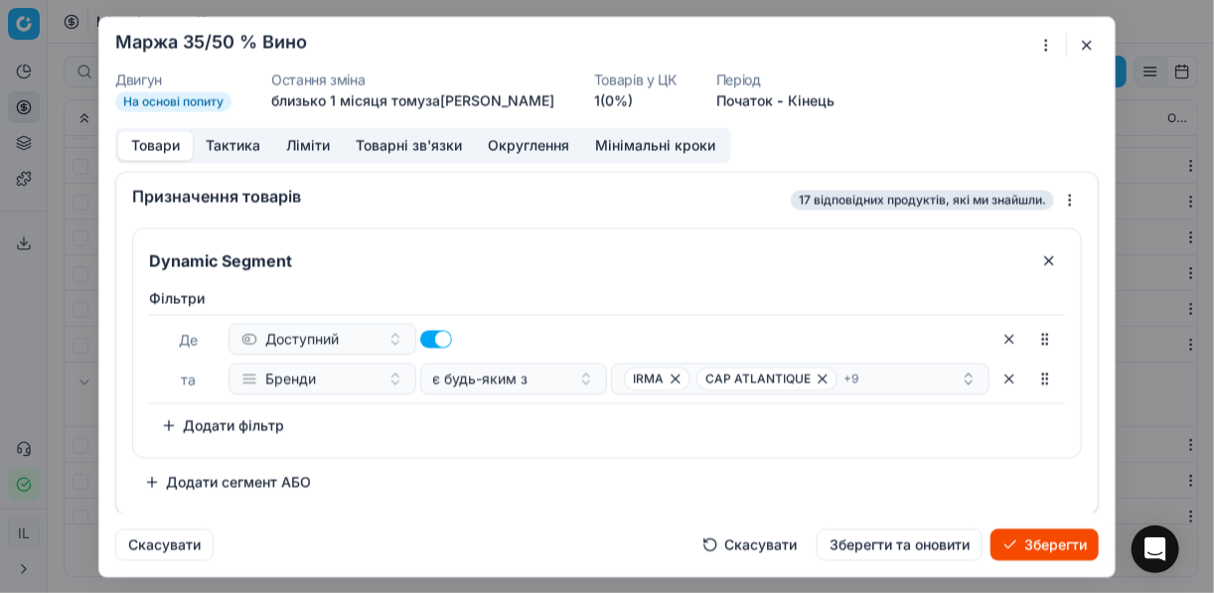
click at [507, 426] on div "Фiльтри Де Доступний та Бренди є будь-яким з IRMA CAP ATLANTIQUE + 9 To pick up…" at bounding box center [607, 364] width 916 height 153
click at [879, 382] on div "IRMA CAP ATLANTIQUE + 9" at bounding box center [792, 378] width 337 height 24
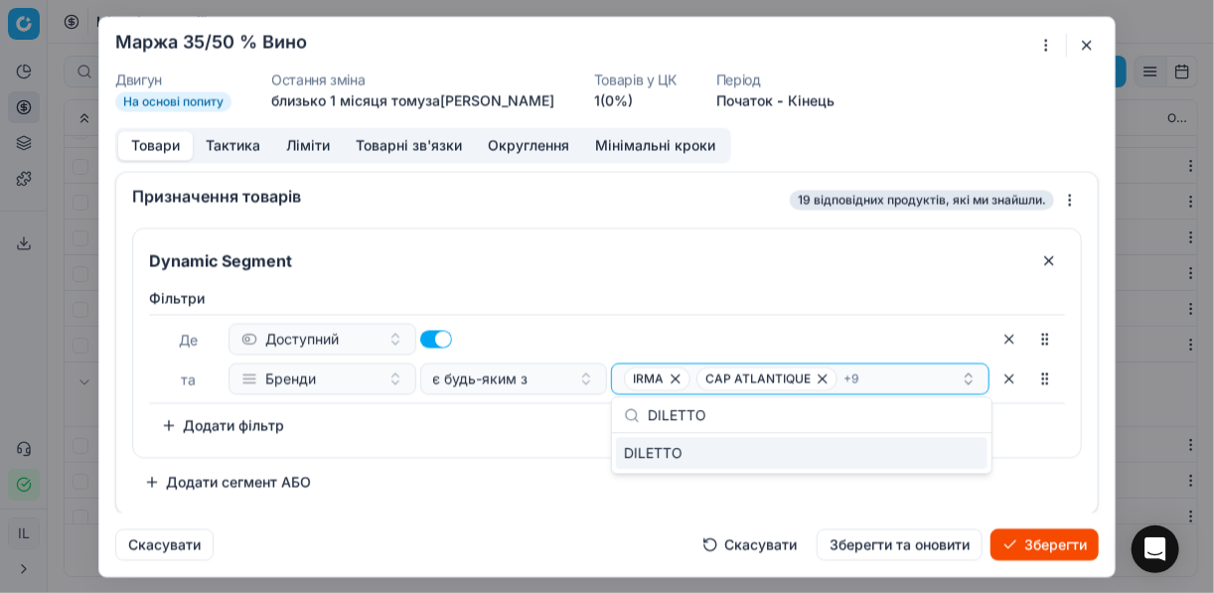
type input "DILETTO"
click at [927, 458] on div "DILETTO" at bounding box center [801, 453] width 371 height 32
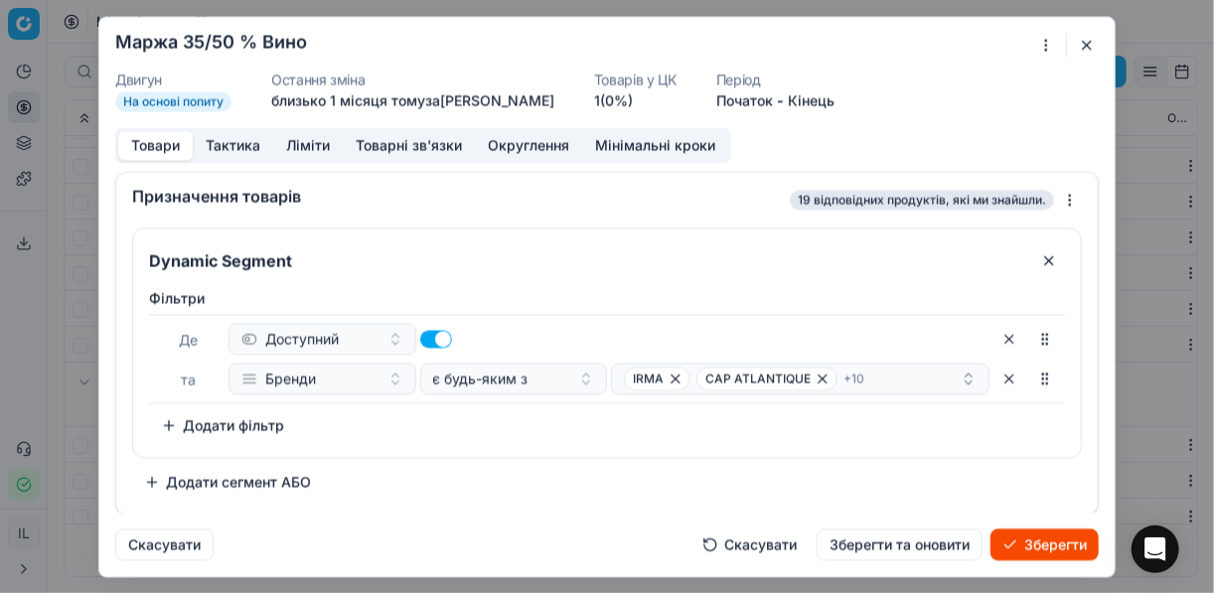
click at [556, 443] on div "Фiльтри Де Доступний та Бренди є будь-яким з IRMA CAP ATLANTIQUE + 10 To pick u…" at bounding box center [607, 368] width 948 height 177
click at [910, 374] on div "IRMA CAP ATLANTIQUE + 10" at bounding box center [792, 378] width 337 height 24
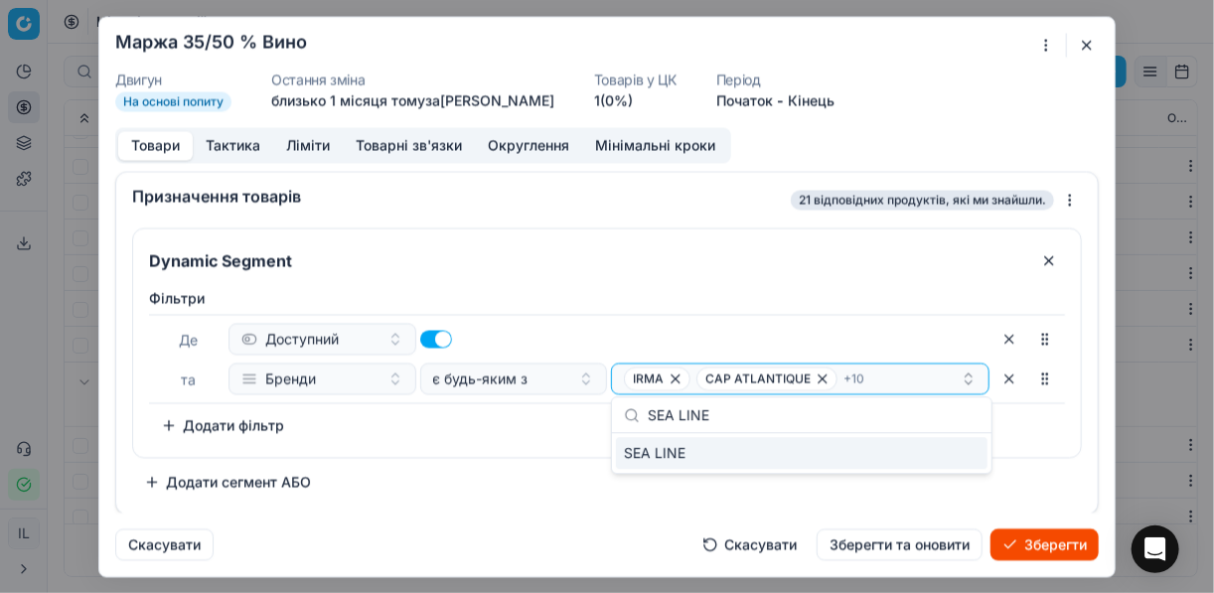
type input "SEA LINE"
click at [940, 449] on div "SEA LINE" at bounding box center [801, 453] width 371 height 32
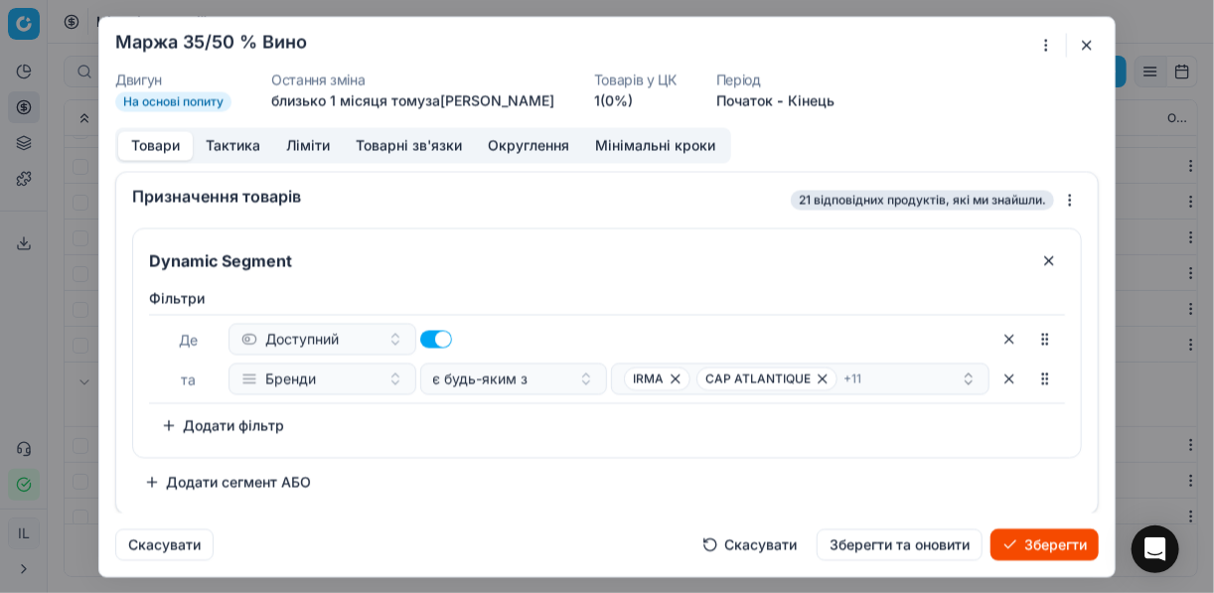
click at [545, 421] on div "Фiльтри Де Доступний та Бренди є будь-яким з IRMA CAP ATLANTIQUE + 11 To pick u…" at bounding box center [607, 364] width 916 height 153
click at [901, 383] on div "IRMA CAP ATLANTIQUE + 11" at bounding box center [792, 378] width 337 height 24
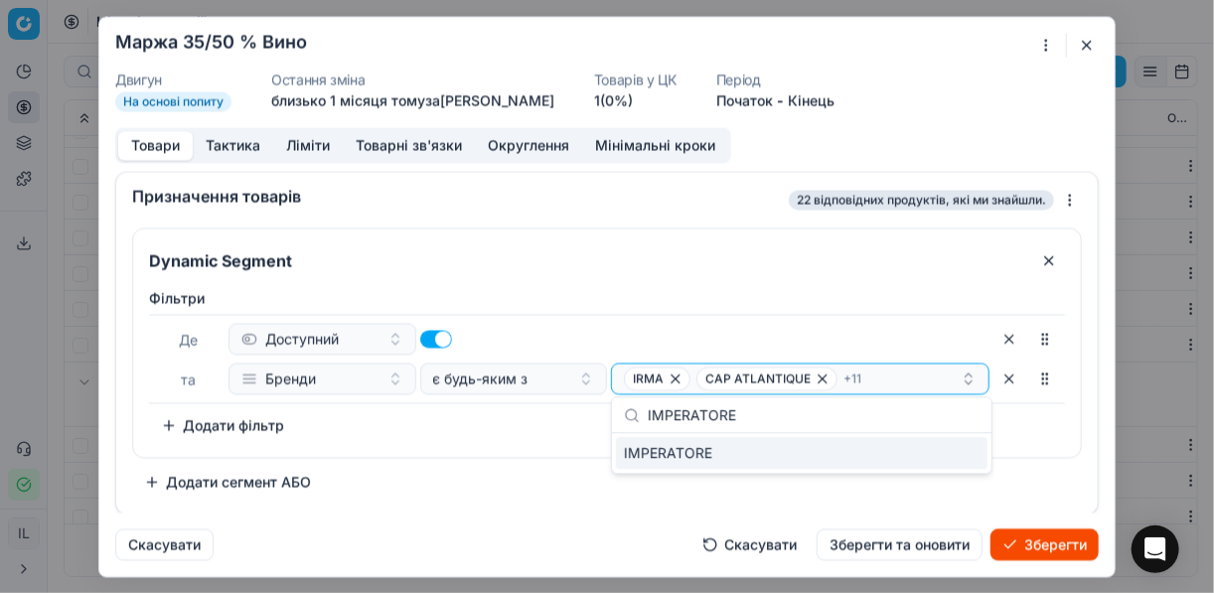
type input "IMPERATORE"
click at [966, 461] on div "IMPERATORE" at bounding box center [801, 453] width 371 height 32
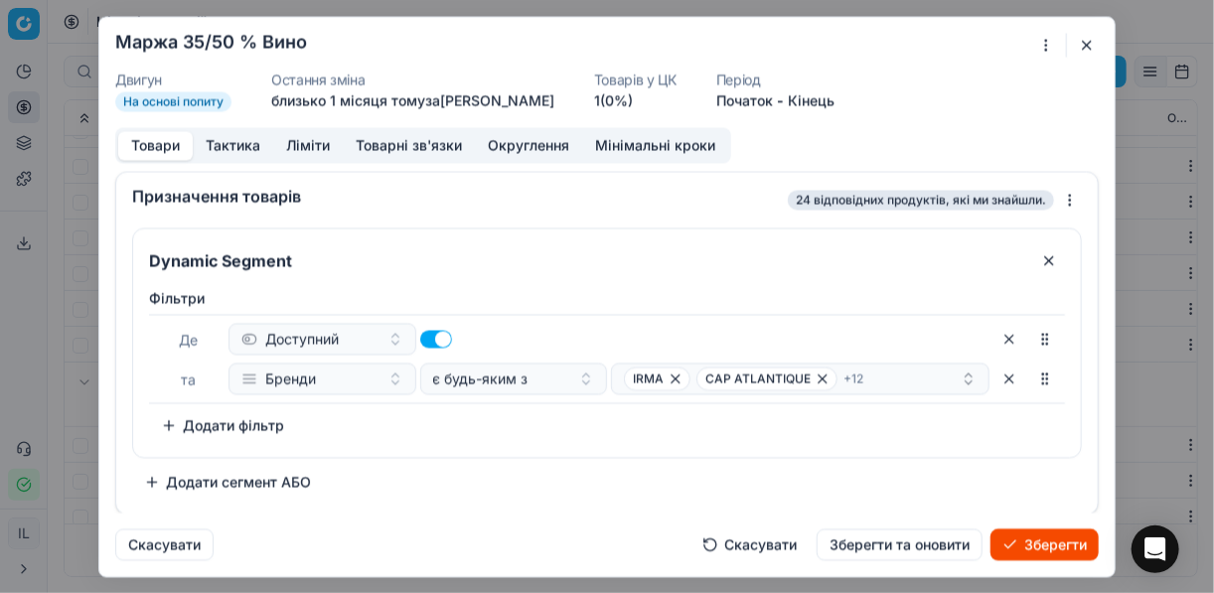
click at [487, 451] on div "Фiльтри Де Доступний та Бренди є будь-яким з IRMA CAP ATLANTIQUE + 12 To pick u…" at bounding box center [607, 368] width 948 height 177
click at [865, 378] on div "IRMA CAP ATLANTIQUE + 12" at bounding box center [792, 378] width 337 height 24
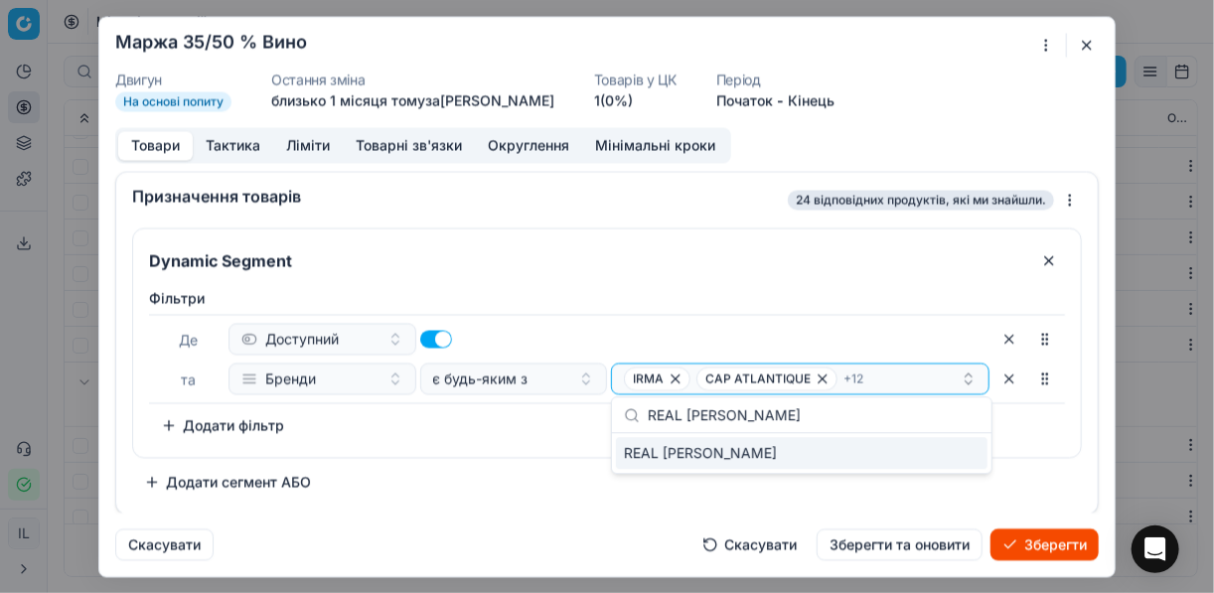
type input "REAL RUBIO"
click at [958, 465] on div "REAL RUBIO" at bounding box center [801, 453] width 371 height 32
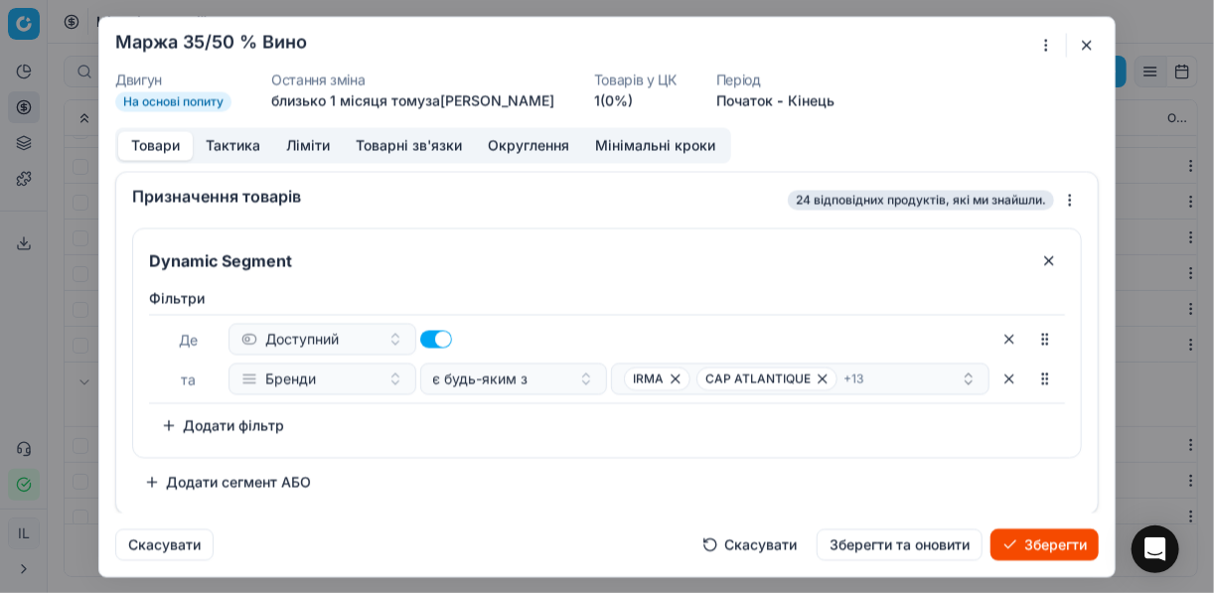
click at [551, 482] on div "Dynamic Segment Фiльтри Де Доступний та Бренди є будь-яким з IRMA CAP ATLANTIQU…" at bounding box center [607, 362] width 950 height 270
click at [902, 380] on div "IRMA CAP ATLANTIQUE + 13" at bounding box center [792, 378] width 337 height 24
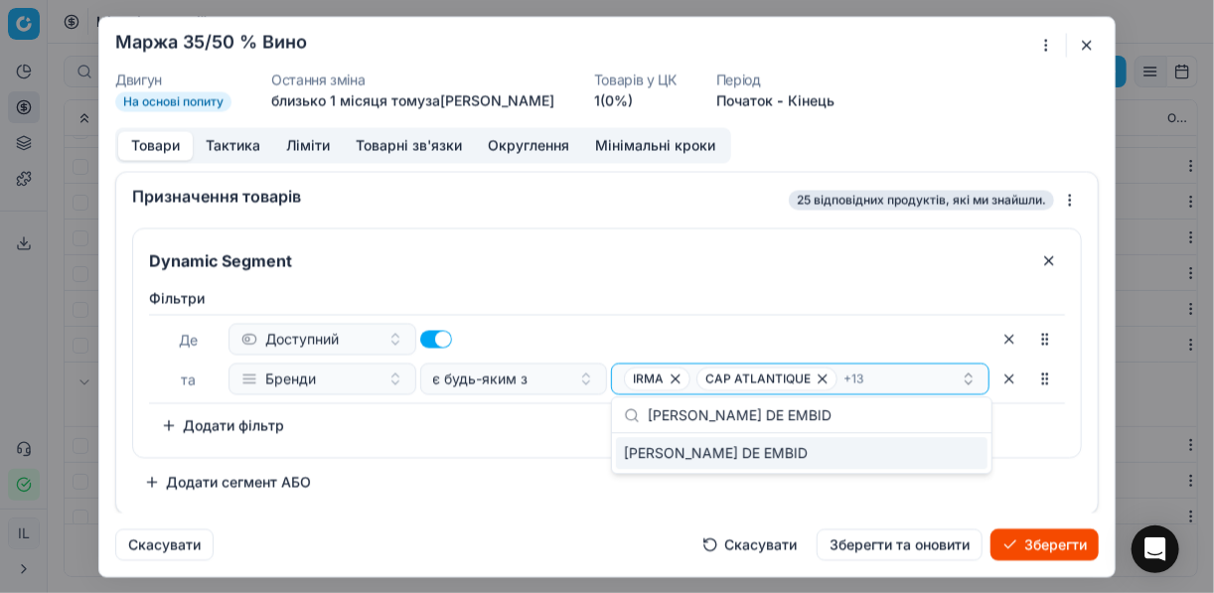
type input "CASTILLO DE EMBID"
click at [960, 445] on div "CASTILLO DE EMBID" at bounding box center [801, 453] width 371 height 32
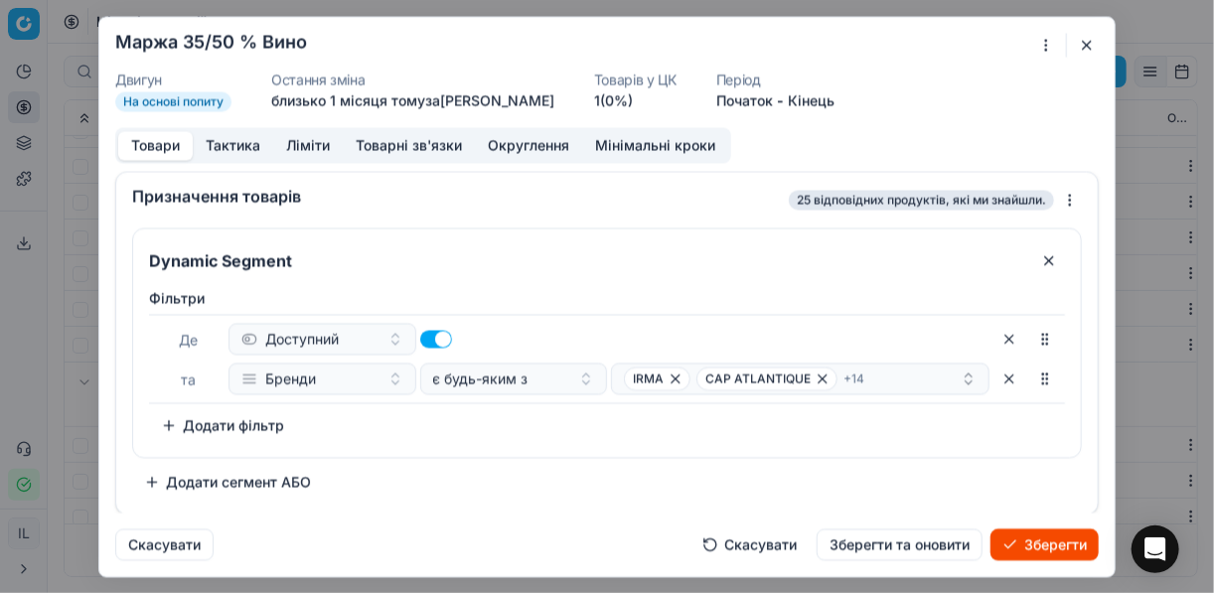
click at [538, 419] on div "Фiльтри Де Доступний та Бренди є будь-яким з IRMA CAP ATLANTIQUE + 14 To pick u…" at bounding box center [607, 364] width 916 height 153
click at [907, 378] on div "IRMA CAP ATLANTIQUE + 14" at bounding box center [792, 378] width 337 height 24
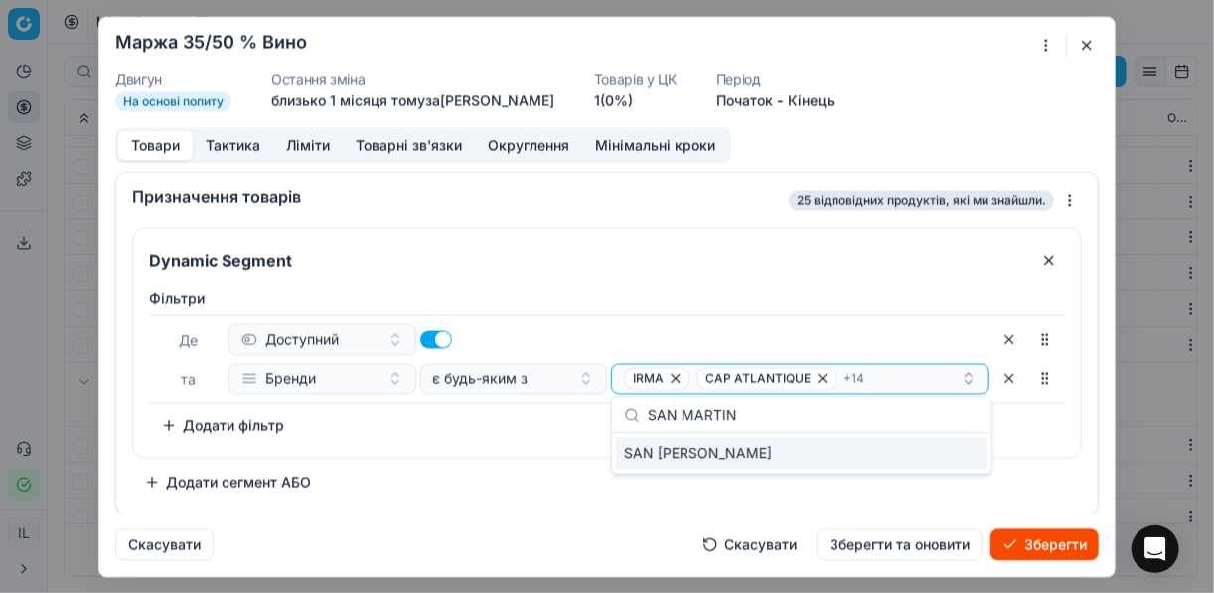
type input "SAN MARTIN"
click at [961, 447] on div "SAN MARTINO" at bounding box center [801, 453] width 371 height 32
click at [547, 439] on div "Фiльтри Де Доступний та Бренди є будь-яким з IRMA CAP ATLANTIQUE + 15 To pick u…" at bounding box center [607, 368] width 948 height 177
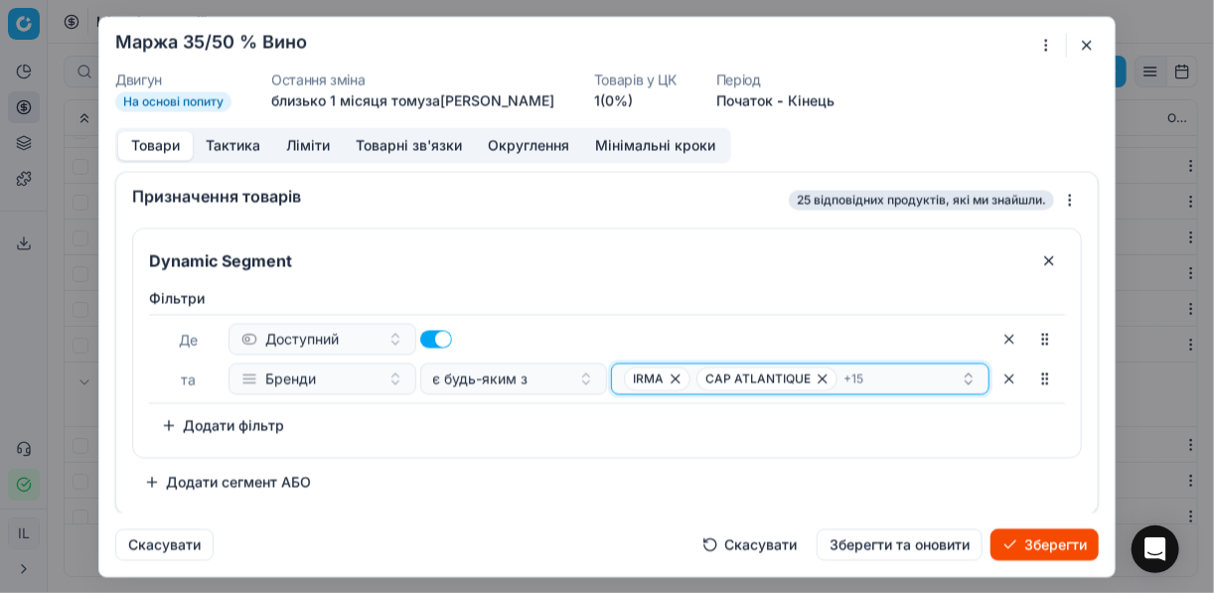
click at [890, 375] on div "IRMA CAP ATLANTIQUE + 15" at bounding box center [792, 378] width 337 height 24
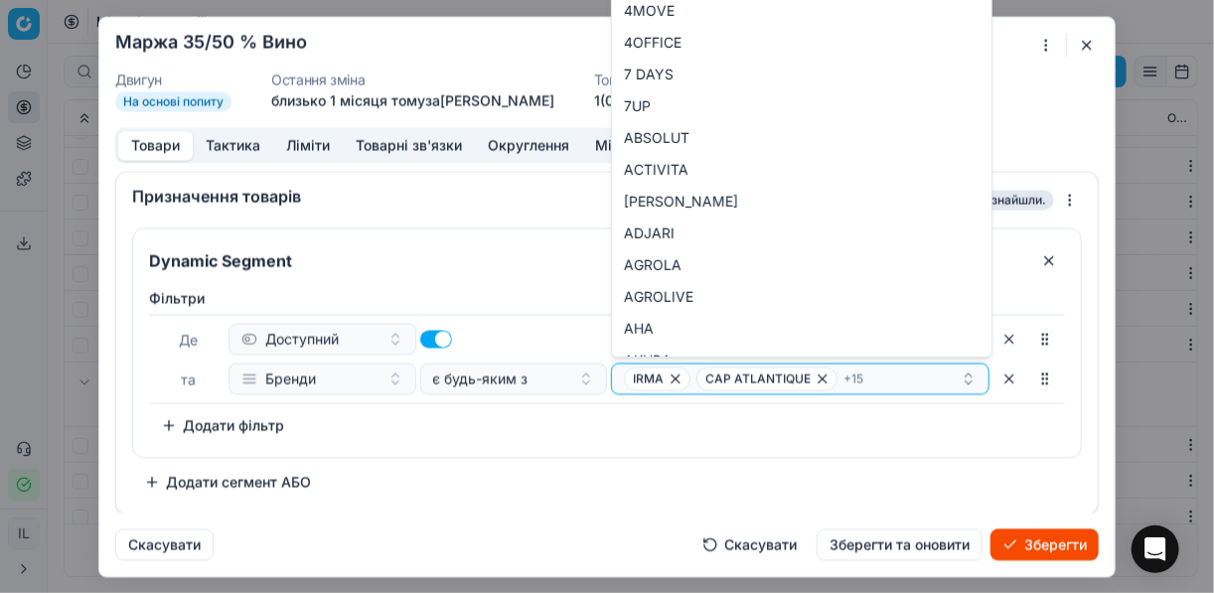
type input "CASTILLO DE EMBID"
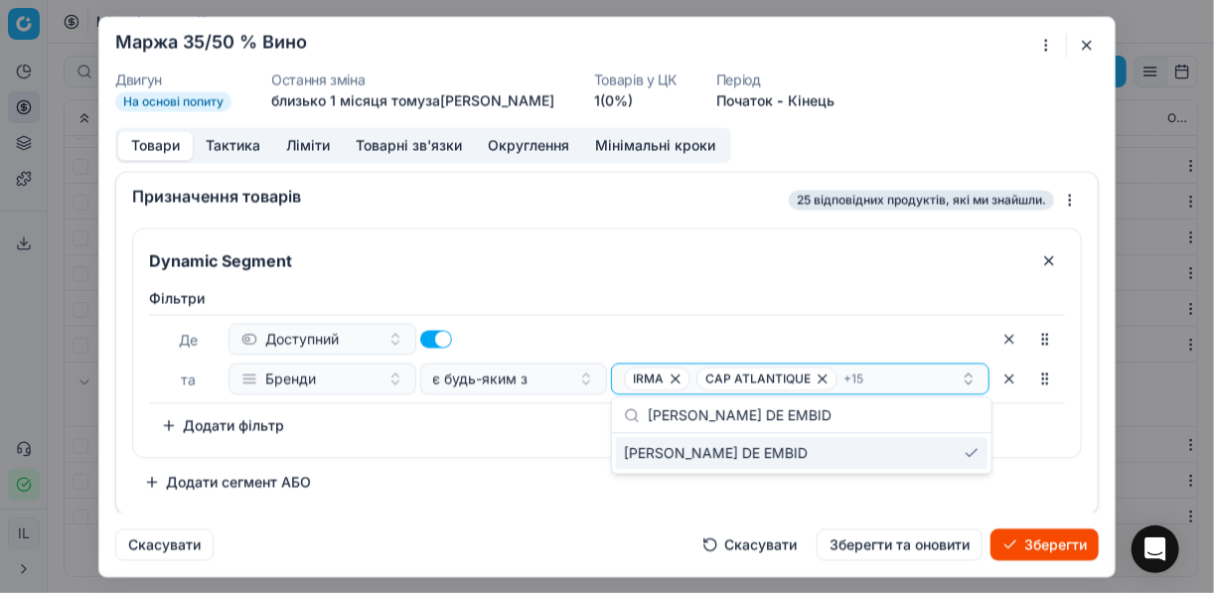
click at [493, 440] on div "Фiльтри Де Доступний та Бренди є будь-яким з IRMA CAP ATLANTIQUE + 15 To pick u…" at bounding box center [607, 368] width 948 height 177
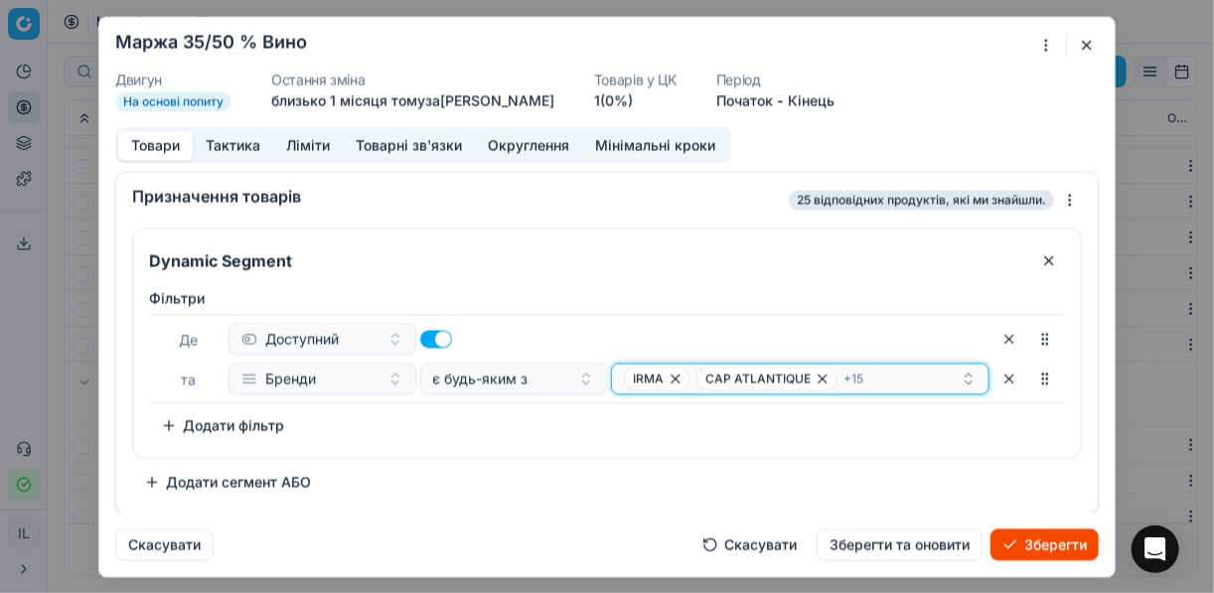
click at [910, 379] on div "IRMA CAP ATLANTIQUE + 15" at bounding box center [792, 378] width 337 height 24
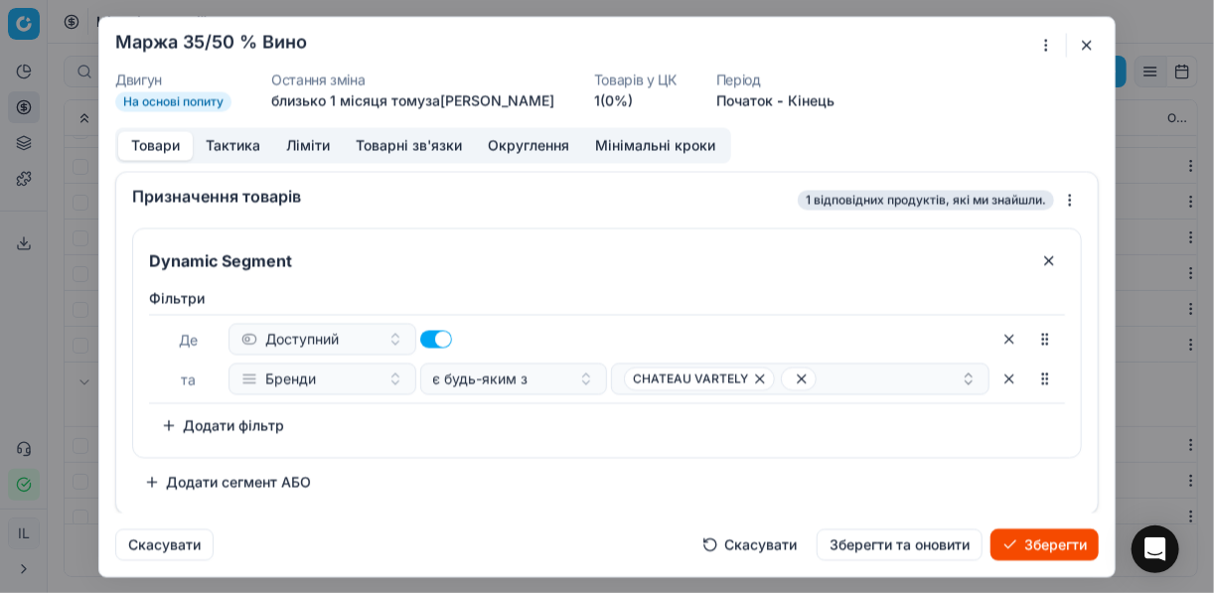
click at [820, 421] on div "Фiльтри Де Доступний та Бренди є будь-яким з CHATEAU VARTELY To pick up a sorta…" at bounding box center [607, 364] width 916 height 153
click at [794, 379] on icon "button" at bounding box center [802, 378] width 16 height 16
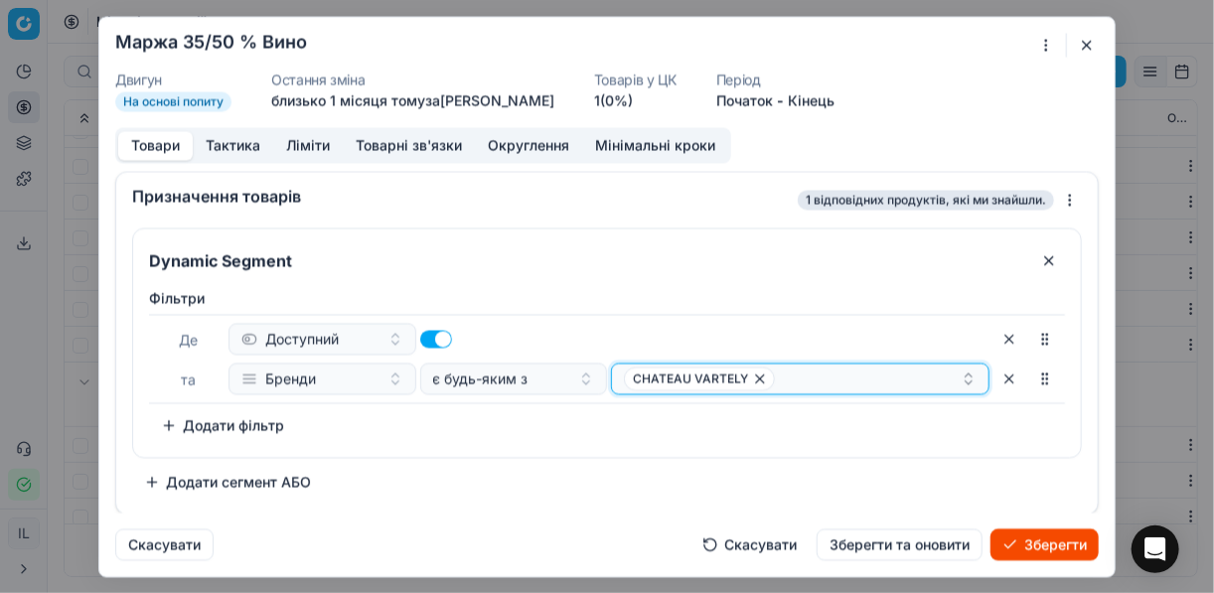
click at [755, 377] on icon "button" at bounding box center [760, 378] width 16 height 16
click at [739, 373] on button "Select a value" at bounding box center [800, 379] width 378 height 32
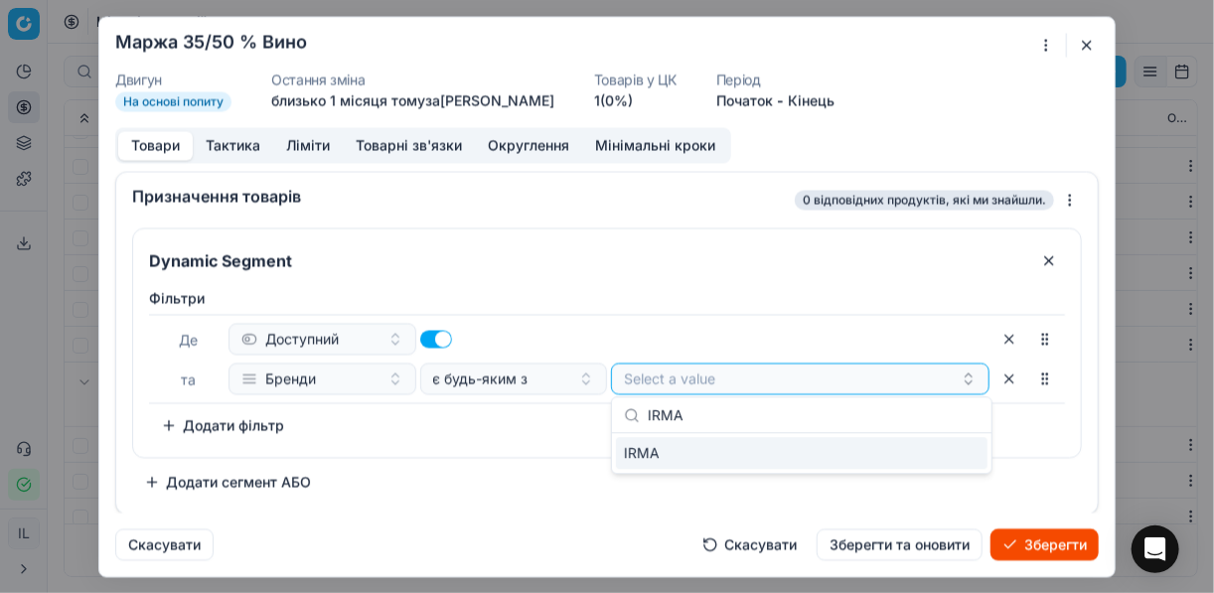
type input "IRMA"
click at [923, 449] on div "IRMA" at bounding box center [801, 453] width 371 height 32
click at [556, 450] on div "Фiльтри Де Доступний та Бренди є будь-яким з IRMA To pick up a sortable item, p…" at bounding box center [607, 368] width 948 height 177
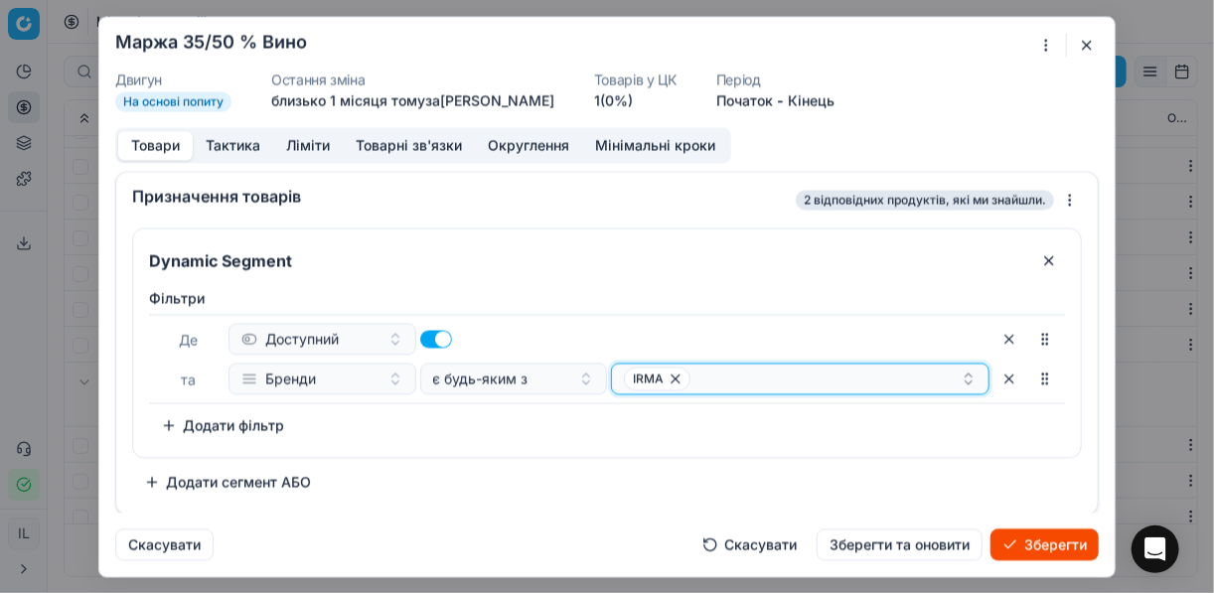
click at [727, 375] on div "IRMA" at bounding box center [792, 378] width 337 height 24
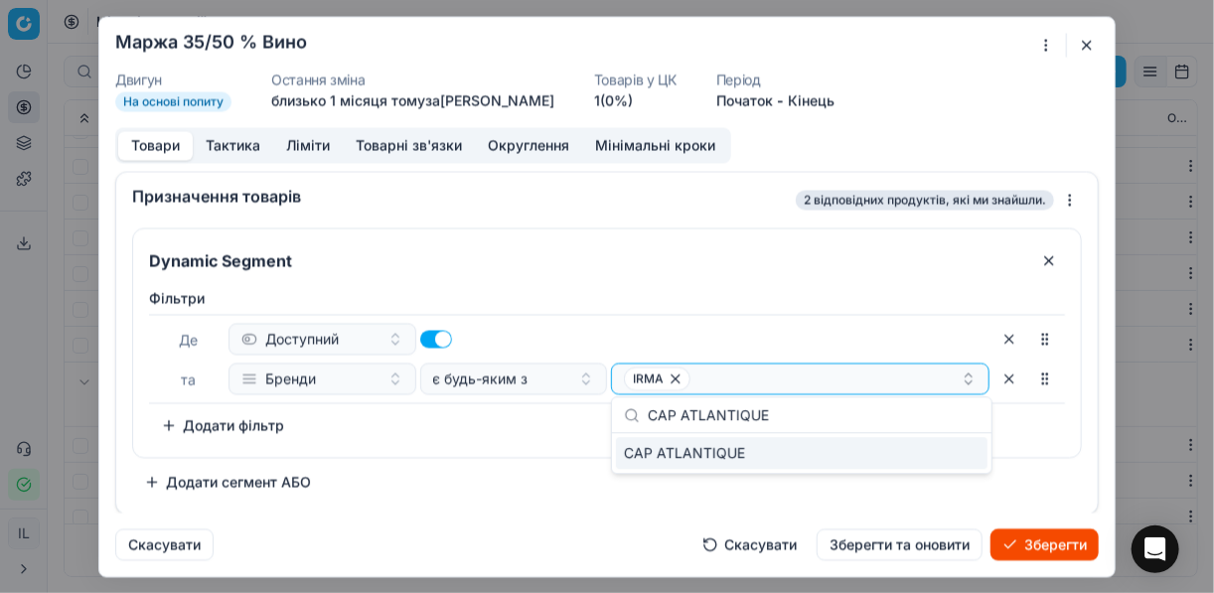
type input "CAP ATLANTIQUE"
drag, startPoint x: 936, startPoint y: 456, endPoint x: 771, endPoint y: 433, distance: 166.4
click at [934, 455] on div "CAP ATLANTIQUE" at bounding box center [801, 453] width 371 height 32
drag, startPoint x: 536, startPoint y: 429, endPoint x: 547, endPoint y: 441, distance: 16.2
click at [536, 430] on div "Фiльтри Де Доступний та Бренди є будь-яким з IRMA CAP ATLANTIQUE To pick up a s…" at bounding box center [607, 364] width 916 height 153
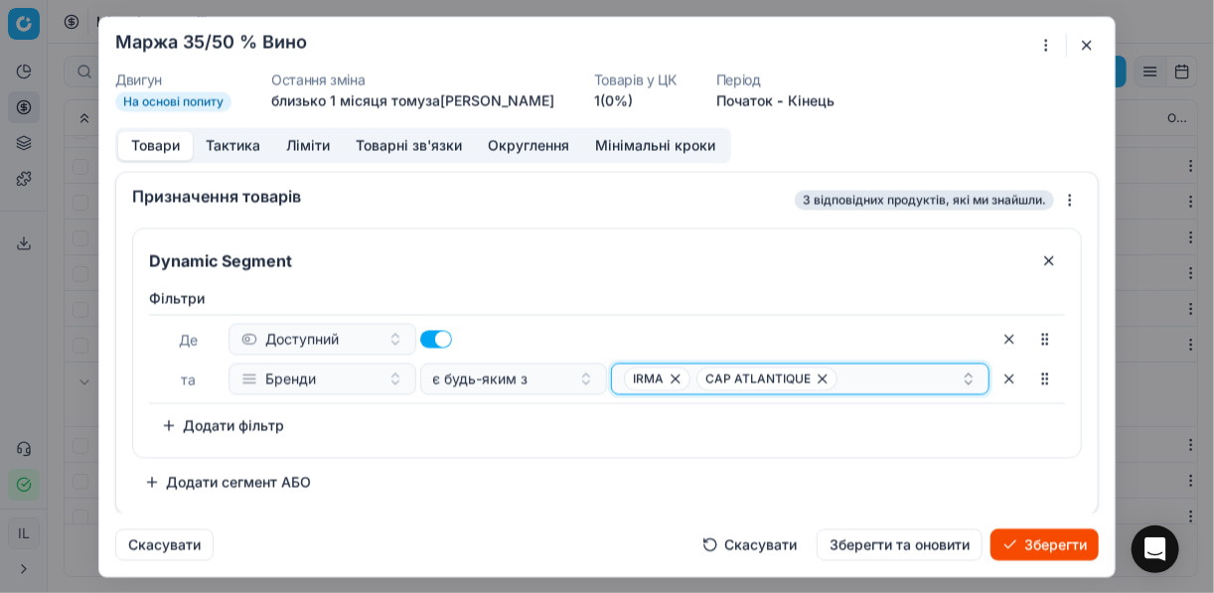
click at [849, 369] on div "IRMA CAP ATLANTIQUE" at bounding box center [792, 378] width 337 height 24
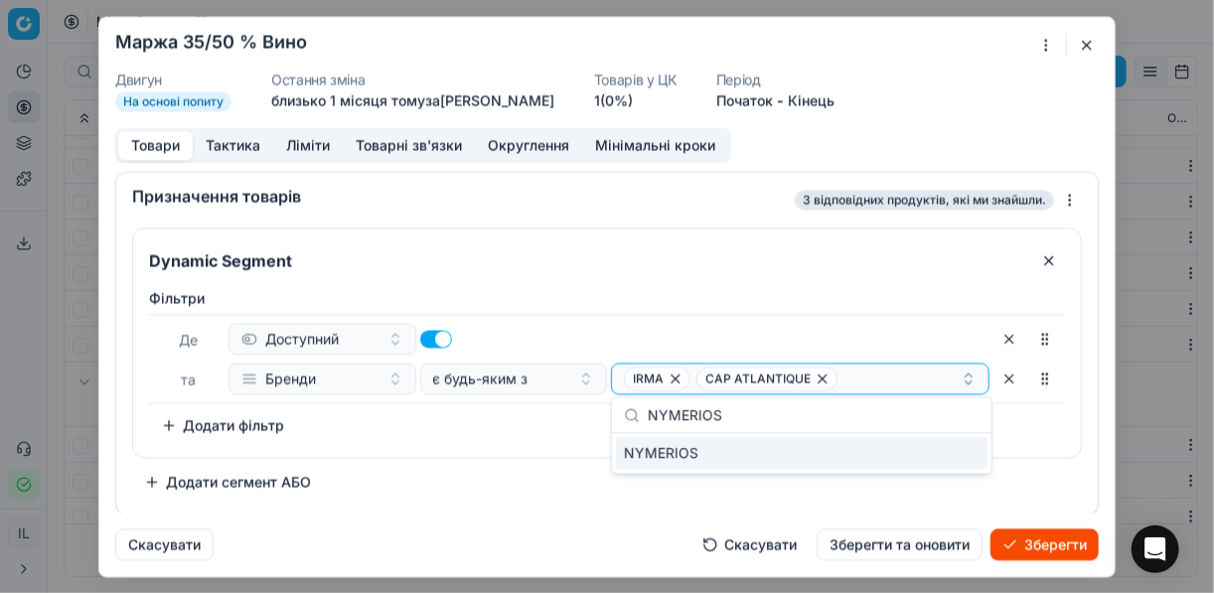
type input "NYMERIOS"
click at [941, 452] on div "NYMERIOS" at bounding box center [801, 453] width 371 height 32
click at [473, 438] on div "Фiльтри Де Доступний та Бренди є будь-яким з IRMA CAP ATLANTIQUE + 1 To pick up…" at bounding box center [607, 364] width 916 height 153
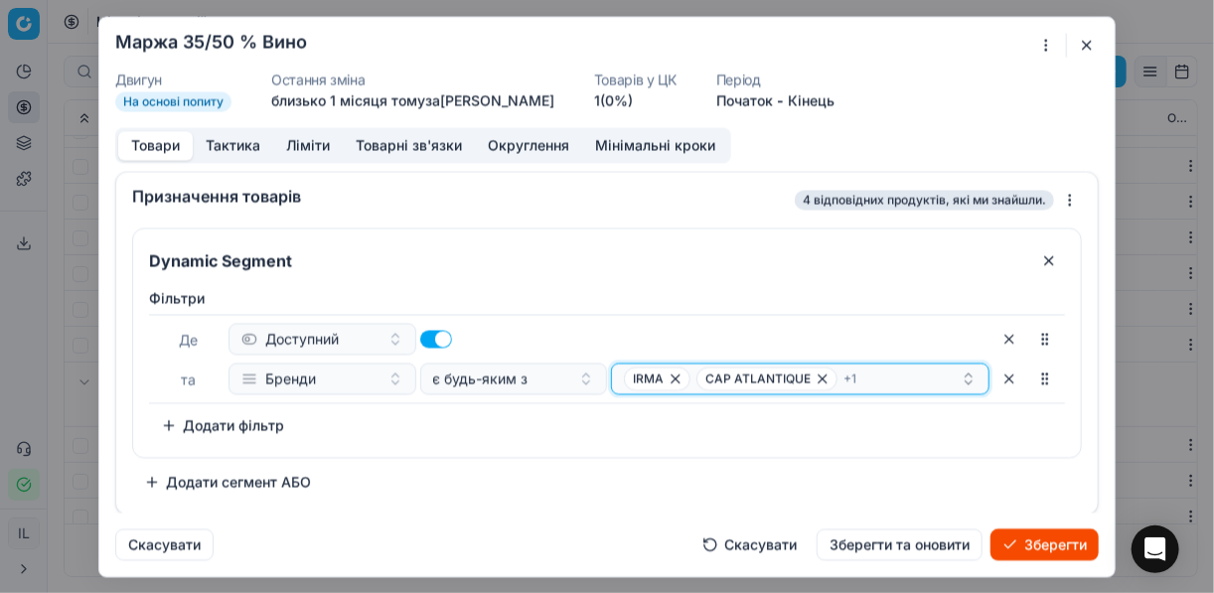
click at [874, 382] on div "IRMA CAP ATLANTIQUE + 1" at bounding box center [792, 378] width 337 height 24
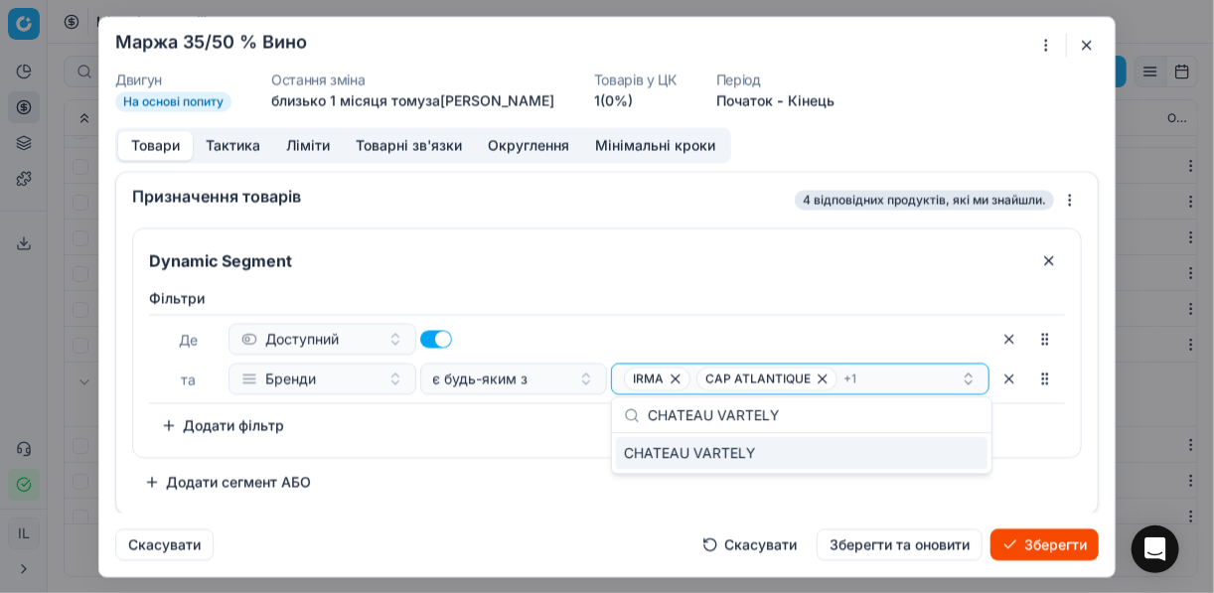
type input "CHATEAU VARTELY"
click at [906, 449] on div "CHATEAU VARTELY" at bounding box center [801, 453] width 371 height 32
click at [547, 436] on div "Фiльтри Де Доступний та Бренди є будь-яким з IRMA CAP ATLANTIQUE + 2 To pick up…" at bounding box center [607, 364] width 916 height 153
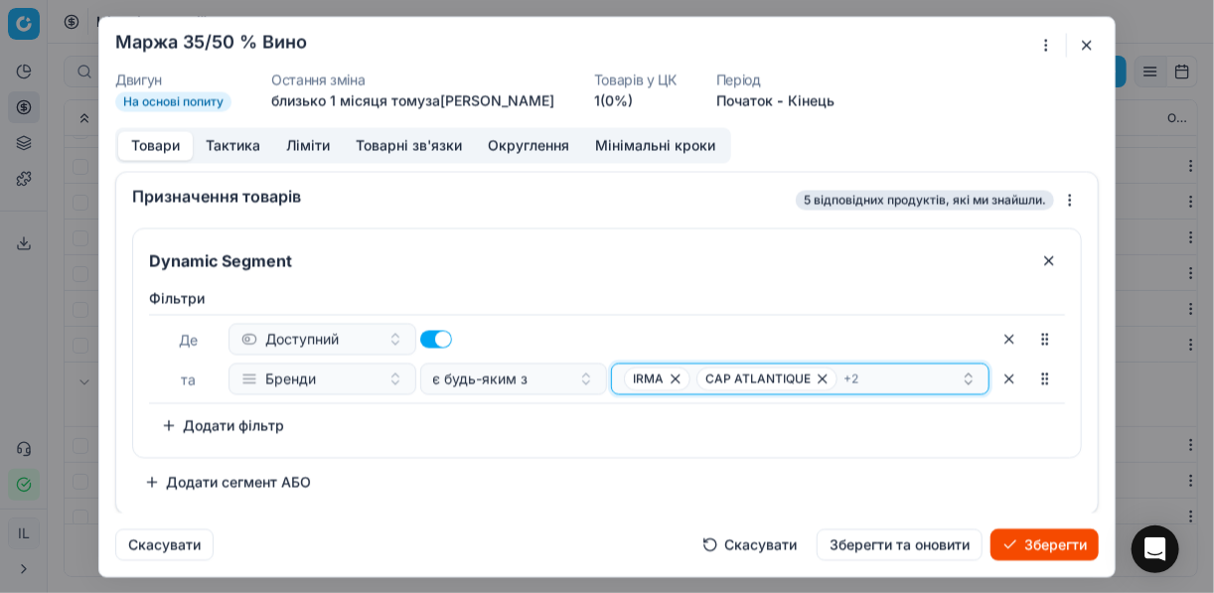
click at [875, 380] on div "IRMA CAP ATLANTIQUE + 2" at bounding box center [792, 378] width 337 height 24
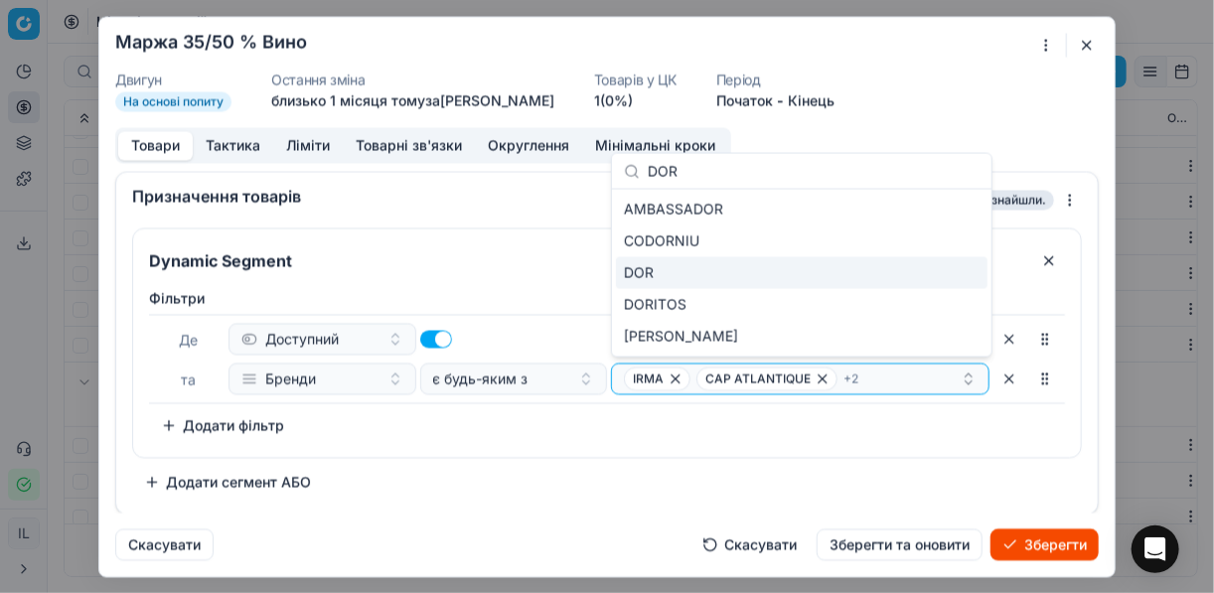
type input "DOR"
click at [939, 276] on div "DOR" at bounding box center [801, 273] width 371 height 32
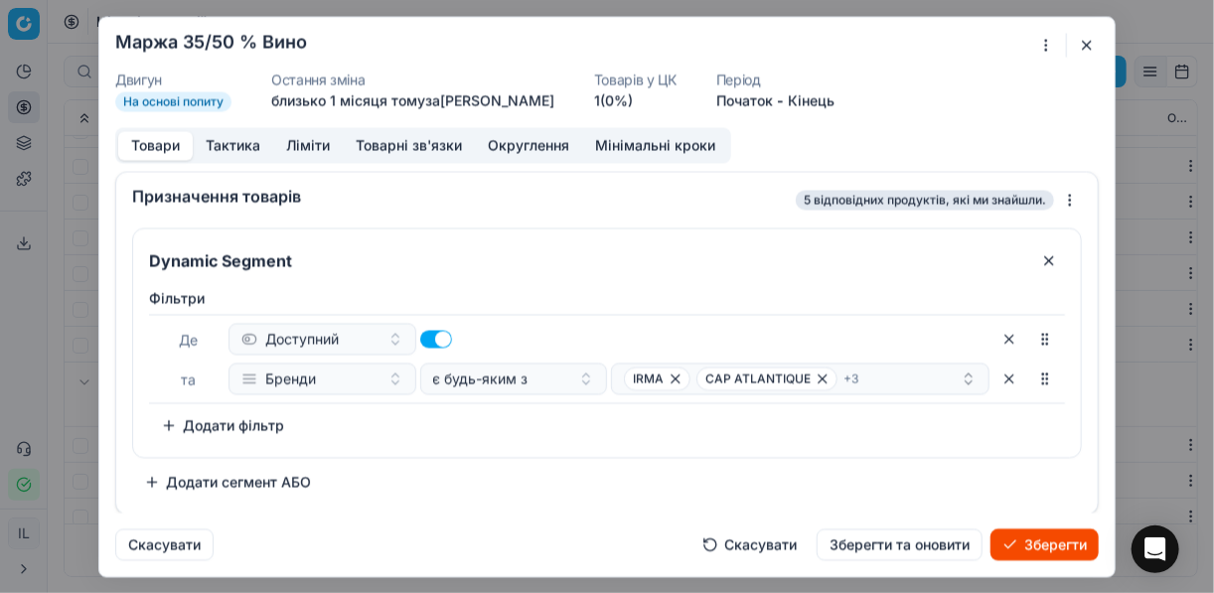
click at [564, 491] on div "Dynamic Segment Фiльтри Де Доступний та Бренди є будь-яким з IRMA CAP ATLANTIQU…" at bounding box center [607, 362] width 950 height 270
click at [882, 377] on div "IRMA CAP ATLANTIQUE + 3" at bounding box center [792, 378] width 337 height 24
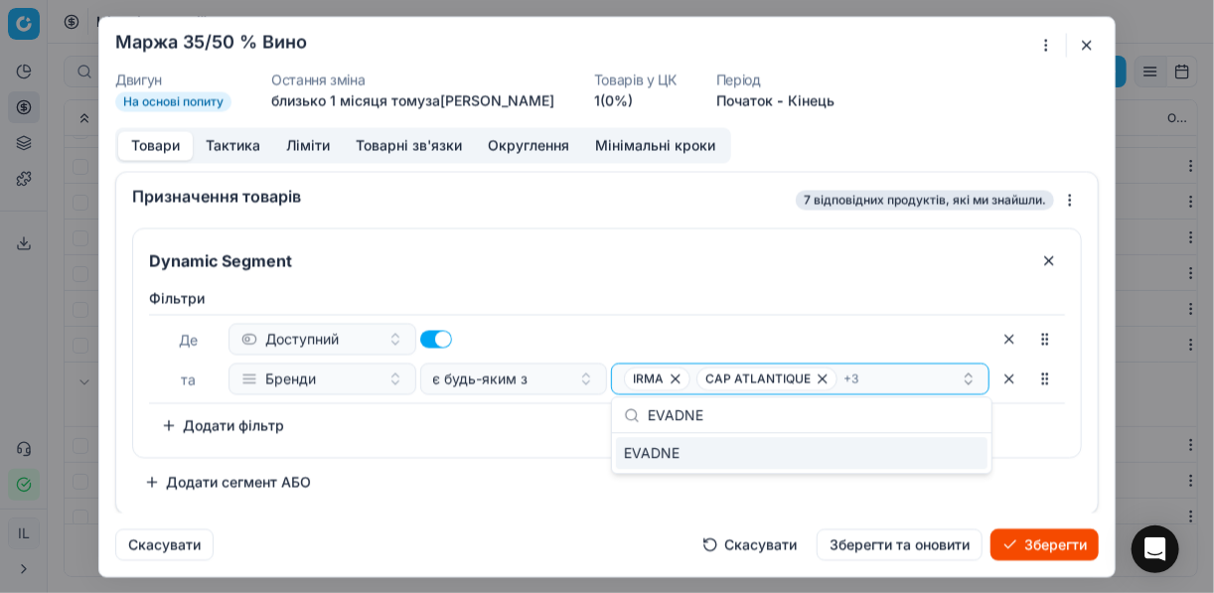
type input "EVADNE"
click at [964, 458] on div "EVADNE" at bounding box center [801, 453] width 371 height 32
click at [569, 435] on div "Фiльтри Де Доступний та Бренди є будь-яким з IRMA CAP ATLANTIQUE + 4 To pick up…" at bounding box center [607, 364] width 916 height 153
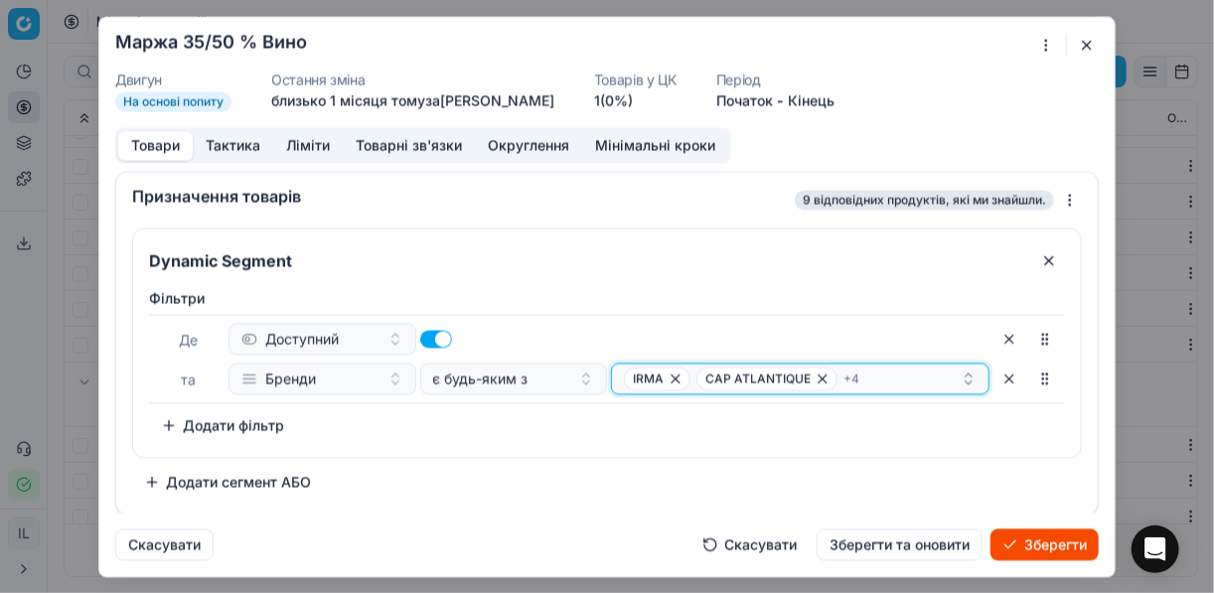
click at [877, 381] on div "IRMA CAP ATLANTIQUE + 4" at bounding box center [792, 378] width 337 height 24
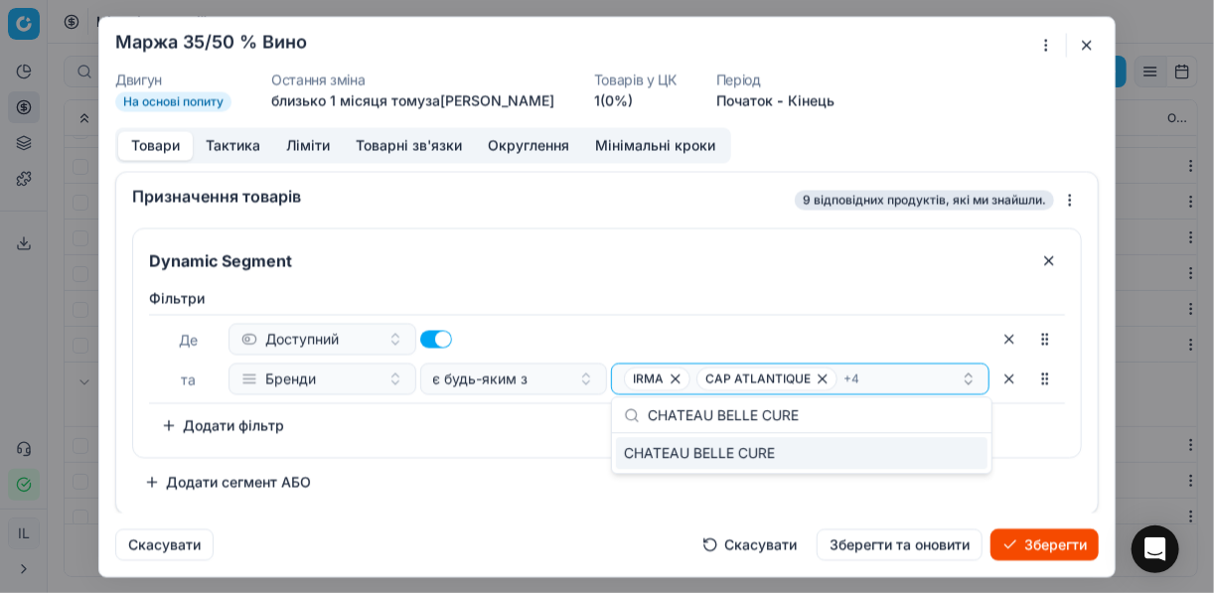
type input "CHATEAU BELLE CURE"
click at [950, 454] on div "CHATEAU BELLE CURE" at bounding box center [801, 453] width 371 height 32
click at [554, 444] on div "Фiльтри Де Доступний та Бренди є будь-яким з IRMA CAP ATLANTIQUE + 5 To pick up…" at bounding box center [607, 368] width 948 height 177
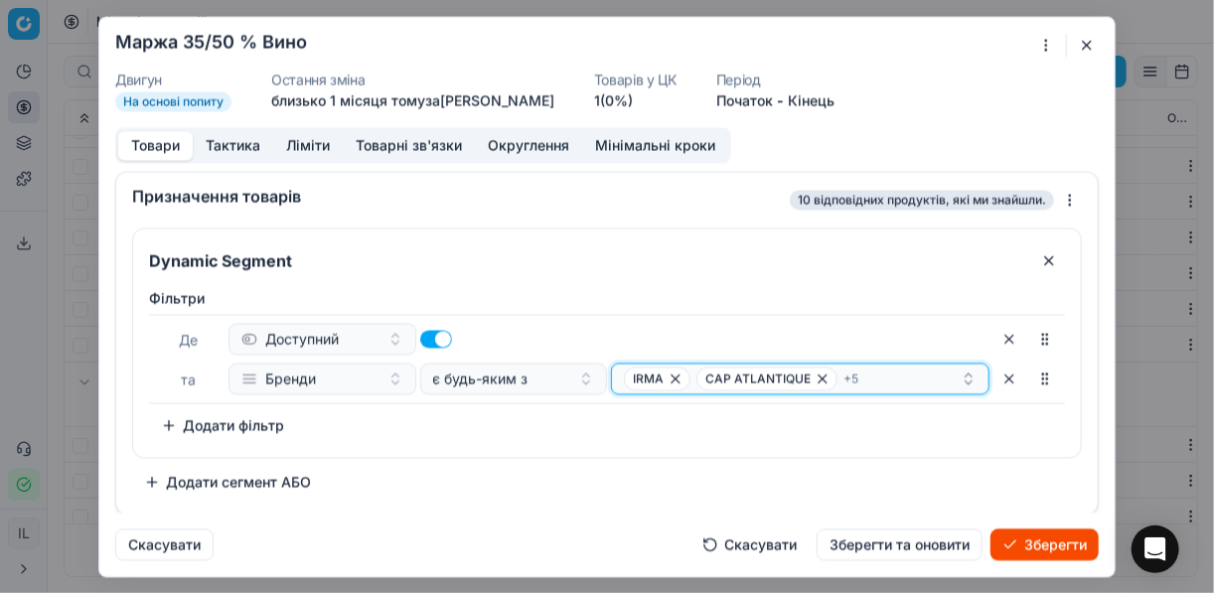
click at [888, 375] on div "IRMA CAP ATLANTIQUE + 5" at bounding box center [792, 378] width 337 height 24
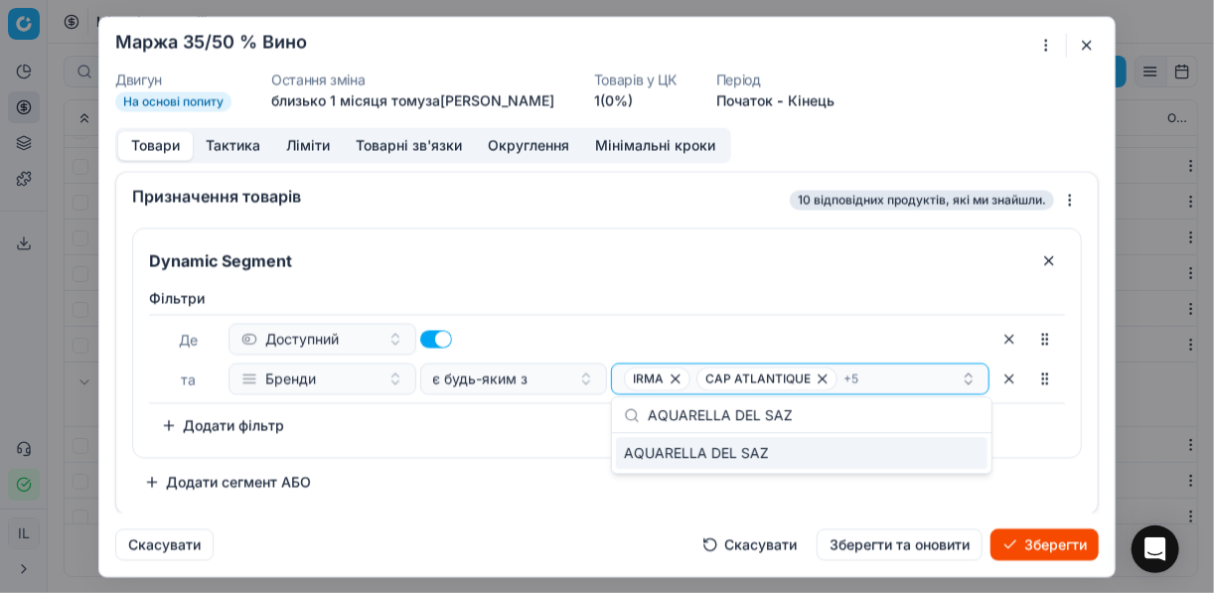
type input "AQUARELLA DEL SAZ"
click at [946, 449] on div "AQUARELLA DEL SAZ" at bounding box center [801, 453] width 371 height 32
click at [566, 433] on div "Фiльтри Де Доступний та Бренди є будь-яким з IRMA CAP ATLANTIQUE + 6 To pick up…" at bounding box center [607, 364] width 916 height 153
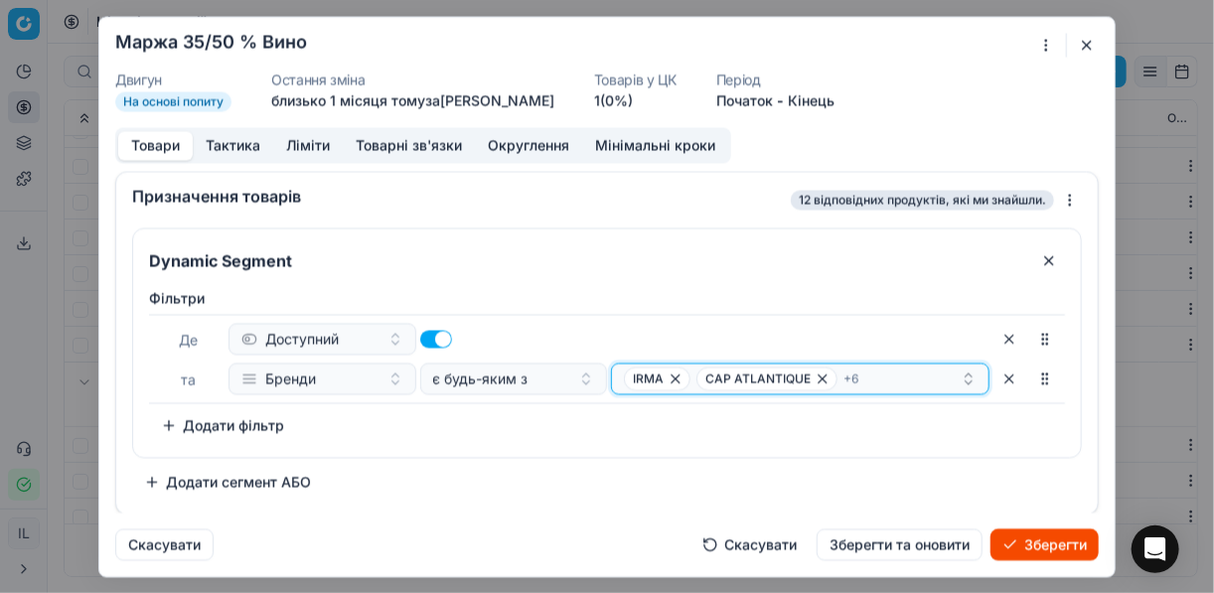
click at [871, 377] on div "IRMA CAP ATLANTIQUE + 6" at bounding box center [792, 378] width 337 height 24
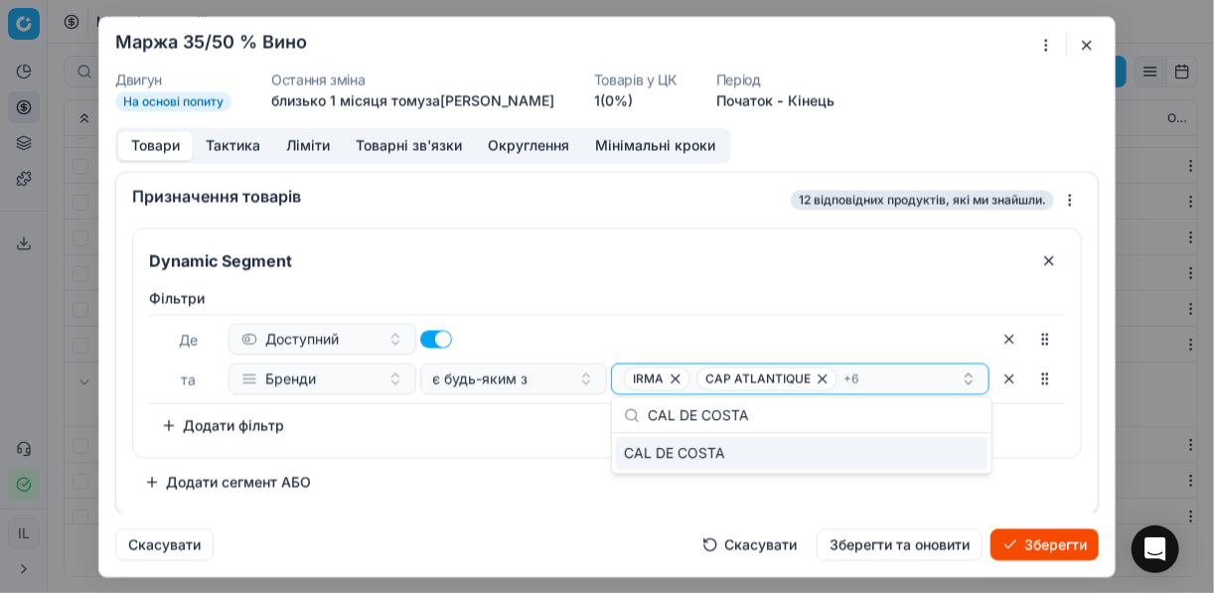
type input "CAL DE COSTA"
click at [968, 450] on div "CAL DE COSTA" at bounding box center [801, 453] width 371 height 32
click at [529, 413] on div "Фiльтри Де Доступний та Бренди є будь-яким з IRMA CAP ATLANTIQUE + 7 To pick up…" at bounding box center [607, 364] width 916 height 153
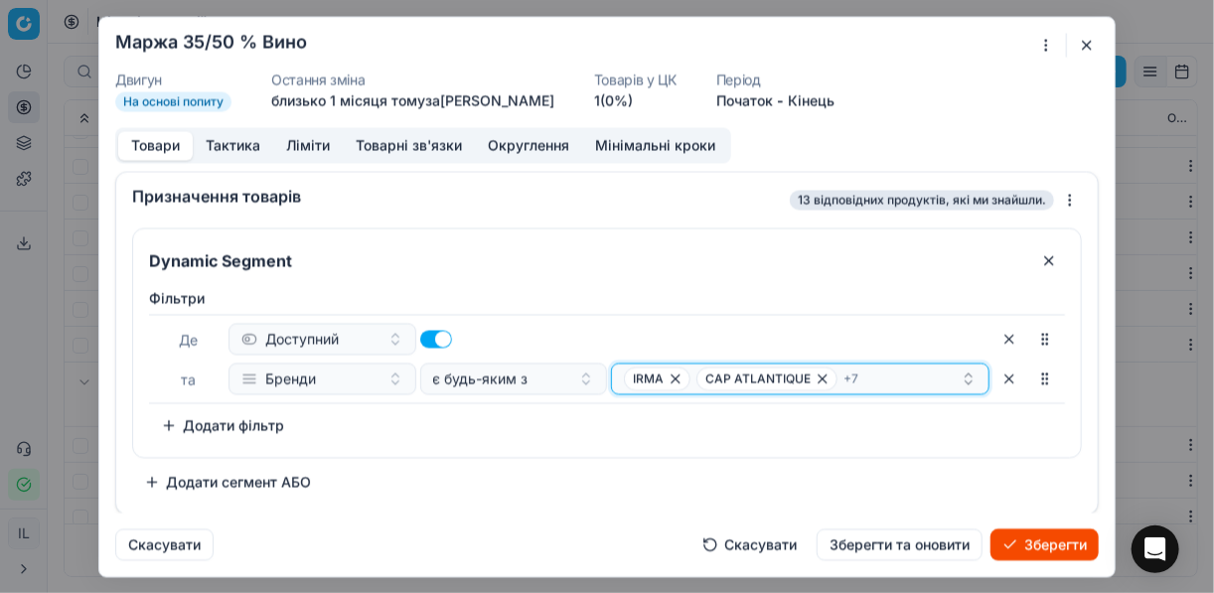
click at [893, 380] on div "IRMA CAP ATLANTIQUE + 7" at bounding box center [792, 378] width 337 height 24
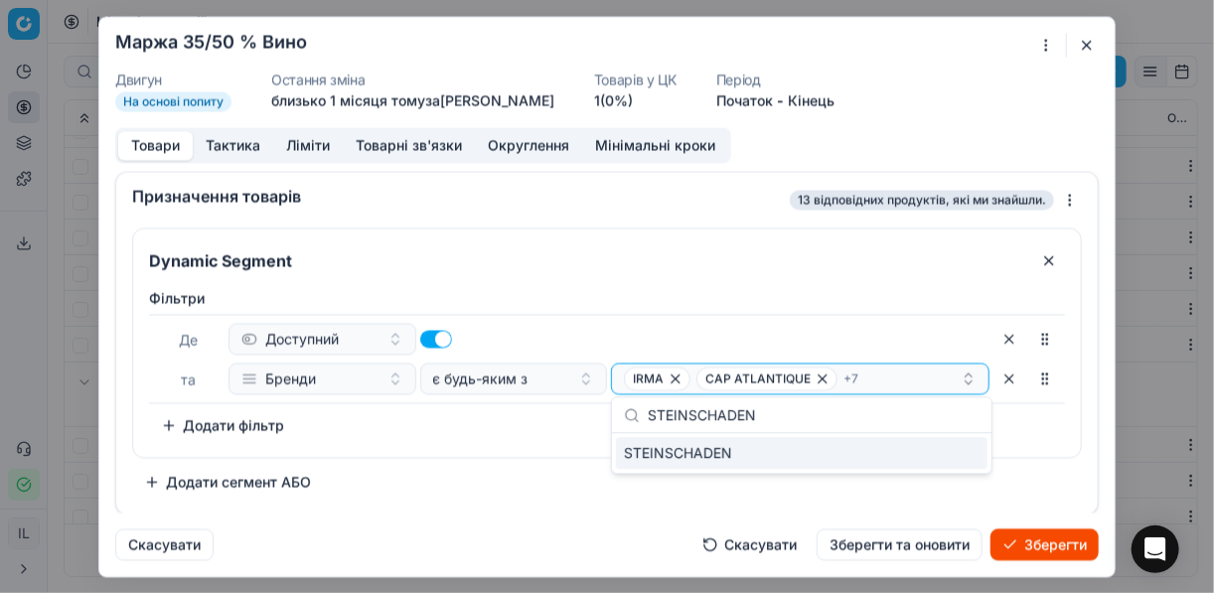
type input "STEINSCHADEN"
click at [951, 459] on div "STEINSCHADEN" at bounding box center [801, 453] width 371 height 32
click at [561, 443] on div "Фiльтри Де Доступний та Бренди є будь-яким з IRMA CAP ATLANTIQUE + 8 To pick up…" at bounding box center [607, 368] width 948 height 177
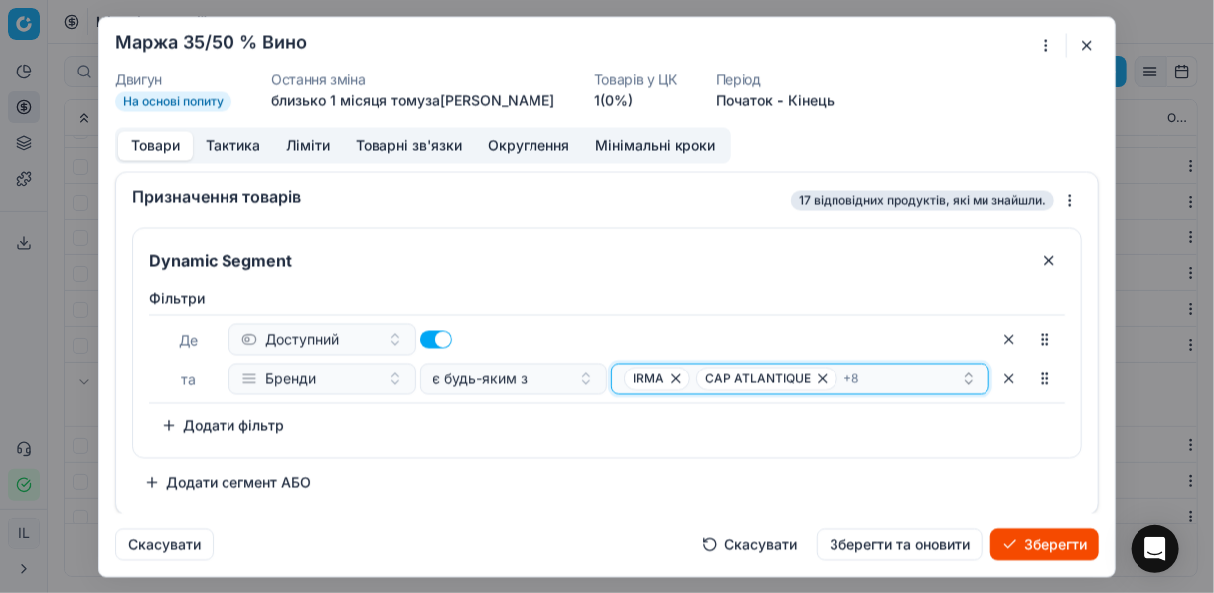
click at [872, 383] on div "IRMA CAP ATLANTIQUE + 8" at bounding box center [792, 378] width 337 height 24
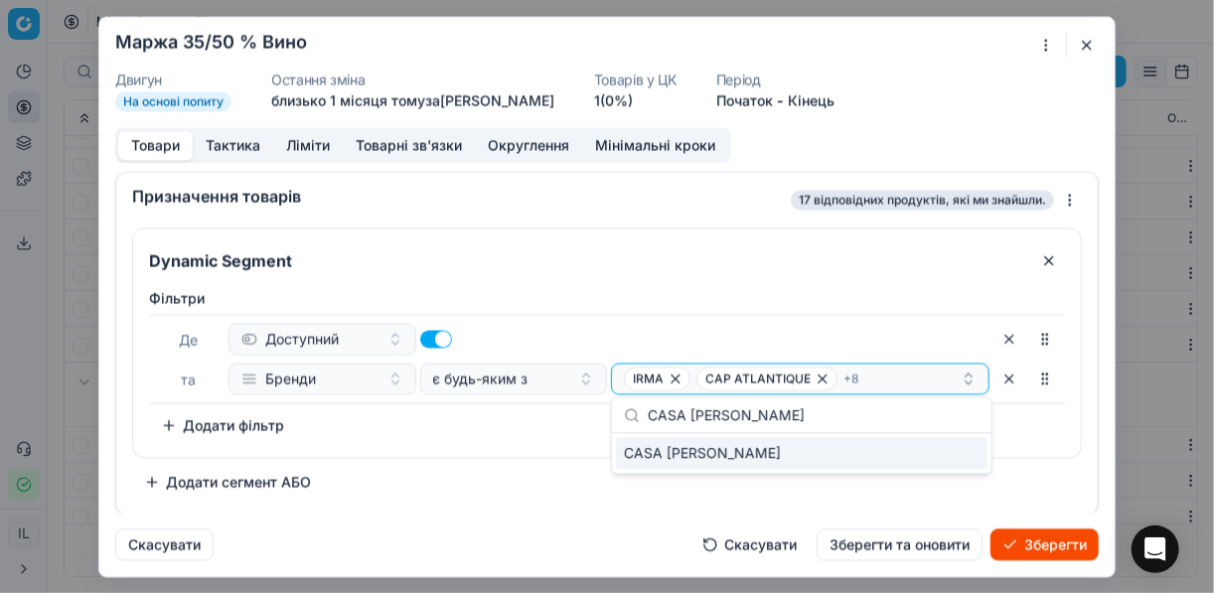
type input "CASA BARTOLLI"
click at [938, 460] on div "CASA BARTOLLI" at bounding box center [801, 453] width 371 height 32
click at [537, 438] on div "Фiльтри Де Доступний та Бренди є будь-яким з IRMA CAP ATLANTIQUE + 9 To pick up…" at bounding box center [607, 364] width 916 height 153
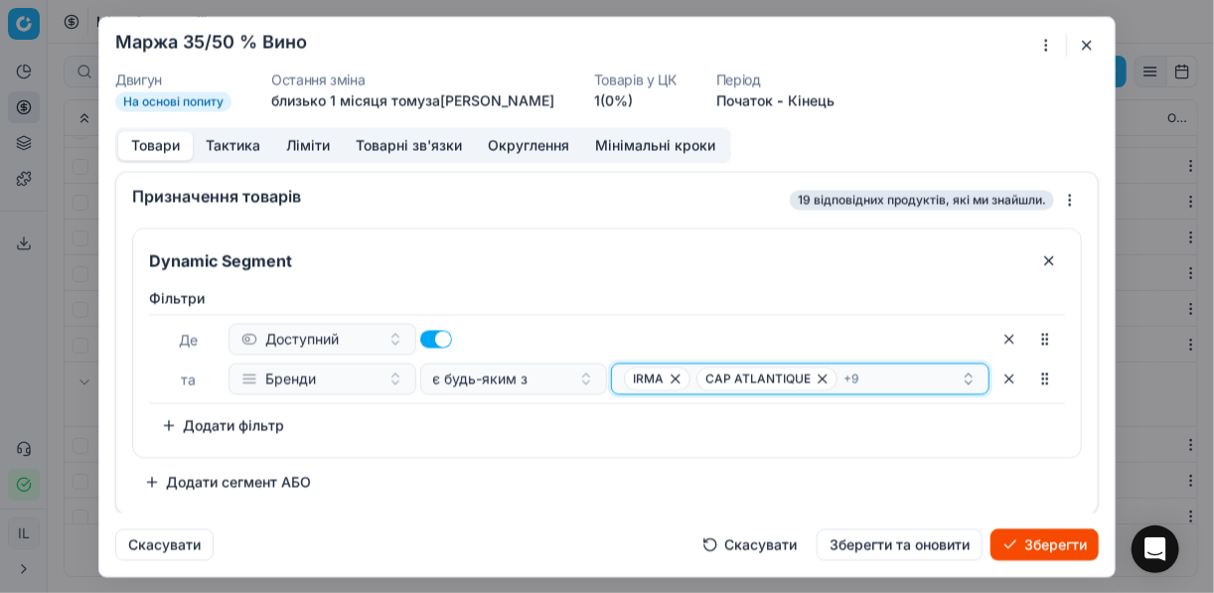
click at [883, 376] on div "IRMA CAP ATLANTIQUE + 9" at bounding box center [792, 378] width 337 height 24
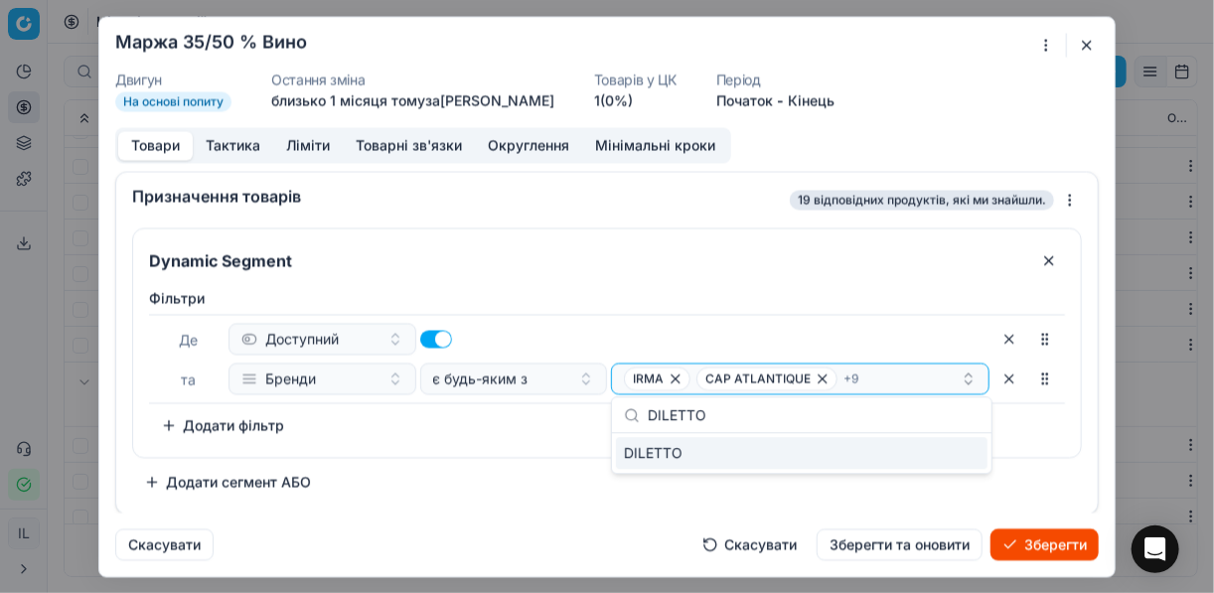
type input "DILETTO"
click at [930, 462] on div "DILETTO" at bounding box center [801, 453] width 371 height 32
click at [545, 426] on div "Фiльтри Де Доступний та Бренди є будь-яким з IRMA CAP ATLANTIQUE + 10 To pick u…" at bounding box center [607, 364] width 916 height 153
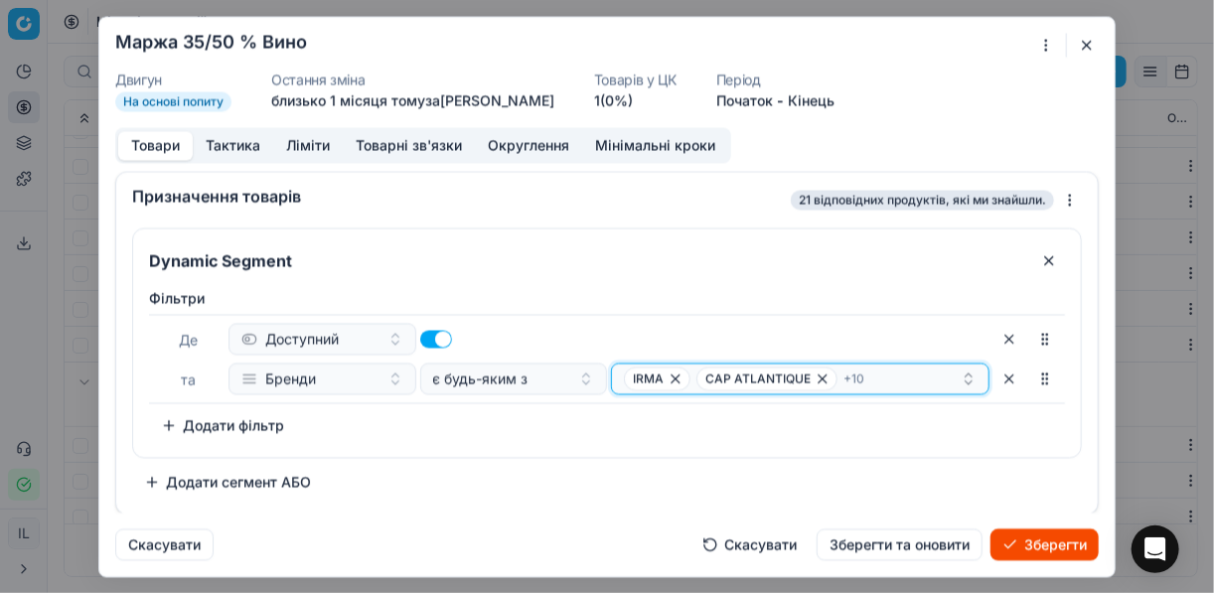
click at [868, 380] on div "IRMA CAP ATLANTIQUE + 10" at bounding box center [792, 378] width 337 height 24
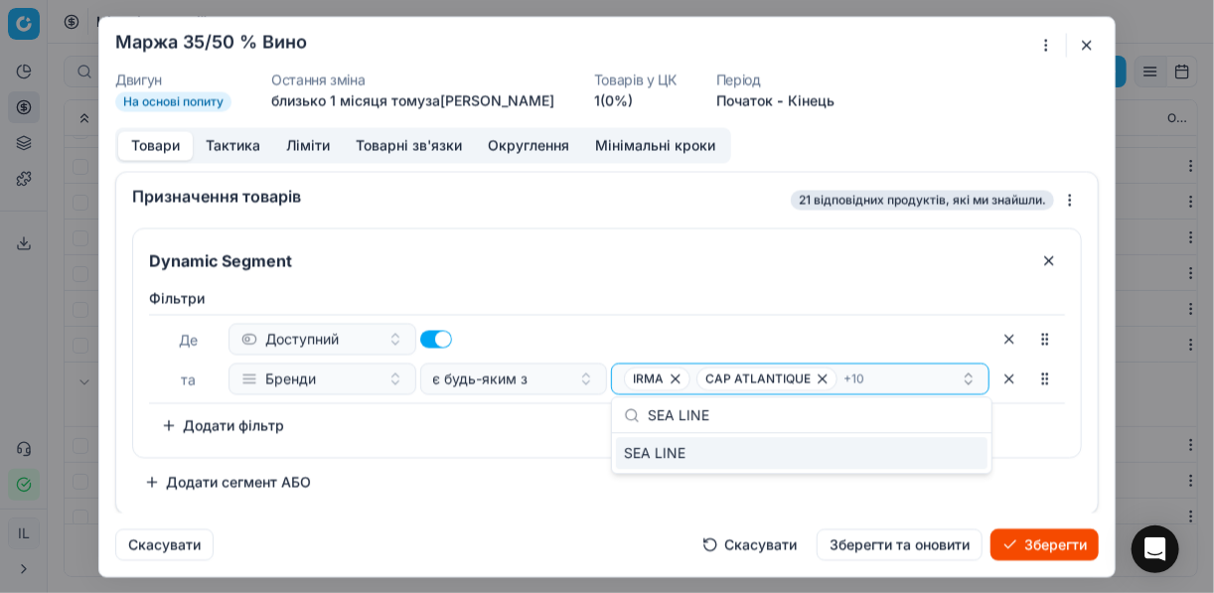
type input "SEA LINE"
click at [953, 454] on div "SEA LINE" at bounding box center [801, 453] width 371 height 32
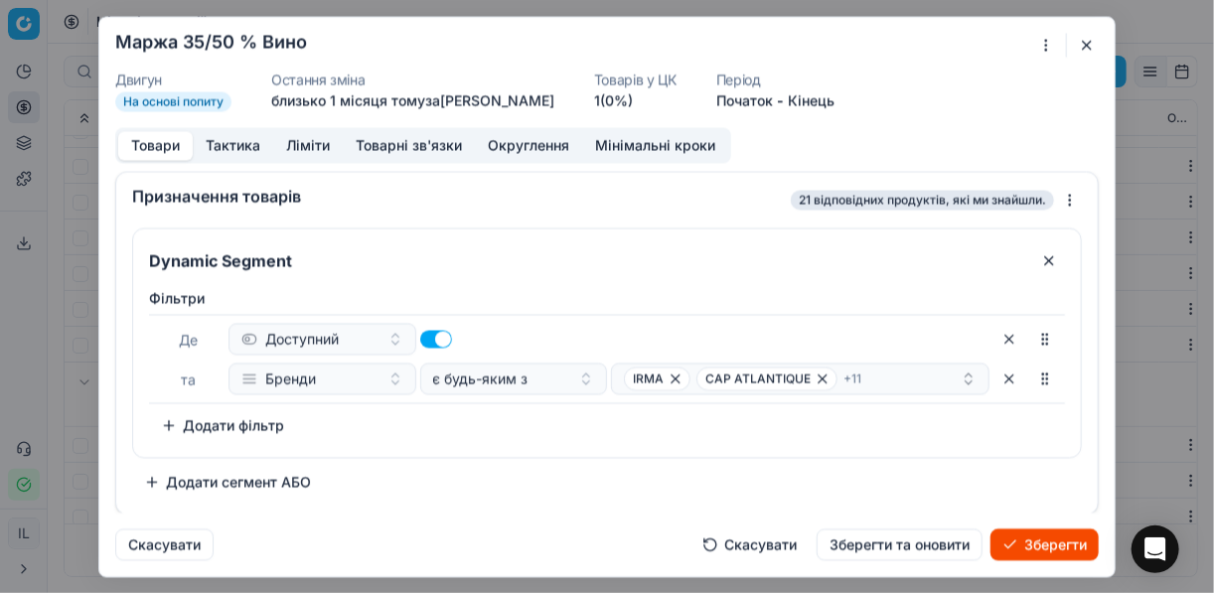
click at [520, 447] on div "Фiльтри Де Доступний та Бренди є будь-яким з IRMA CAP ATLANTIQUE + 11 To pick u…" at bounding box center [607, 368] width 948 height 177
click at [894, 384] on div "IRMA CAP ATLANTIQUE + 11" at bounding box center [792, 378] width 337 height 24
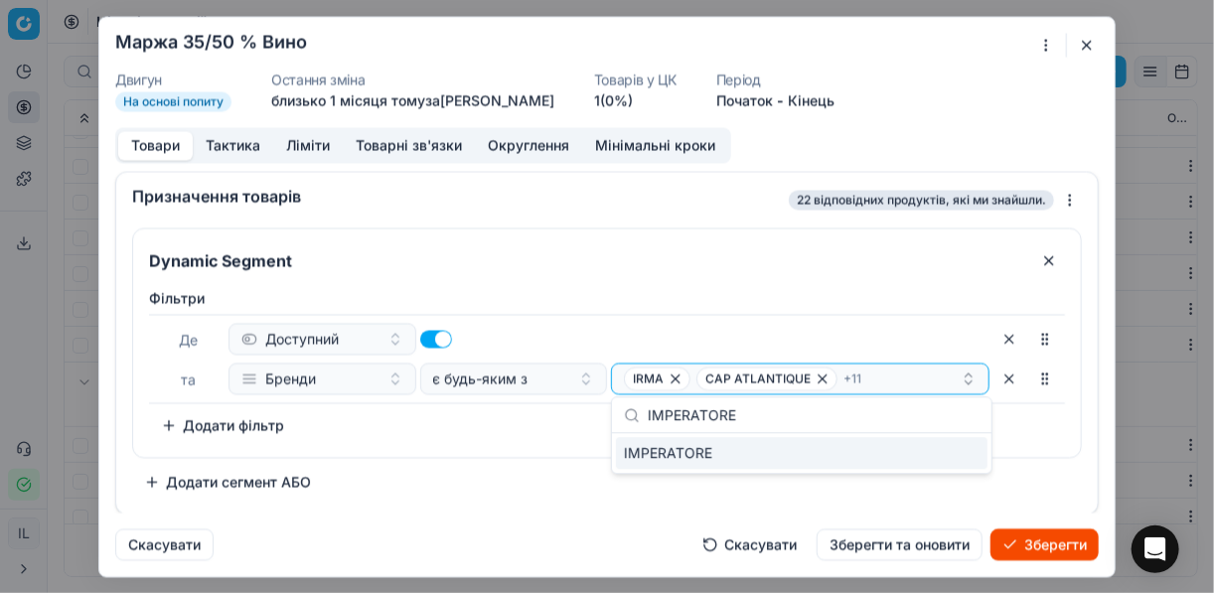
type input "IMPERATORE"
click at [922, 456] on div "IMPERATORE" at bounding box center [801, 453] width 371 height 32
click at [554, 445] on div "Фiльтри Де Доступний та Бренди є будь-яким з IRMA CAP ATLANTIQUE + 12 To pick u…" at bounding box center [607, 368] width 948 height 177
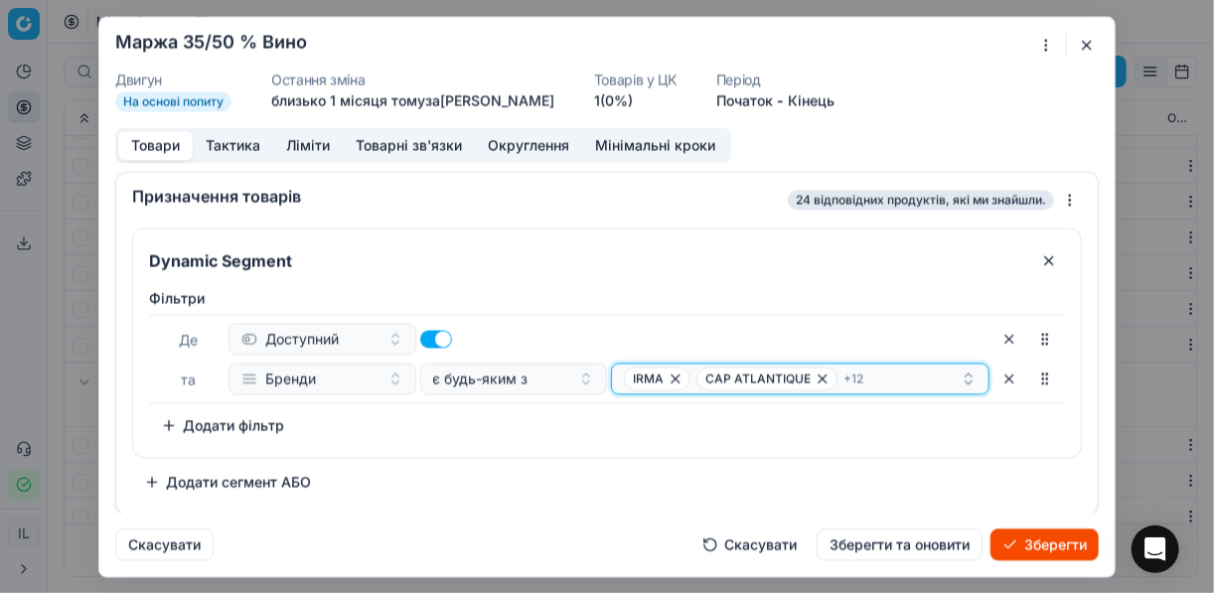
click at [891, 383] on div "IRMA CAP ATLANTIQUE + 12" at bounding box center [792, 378] width 337 height 24
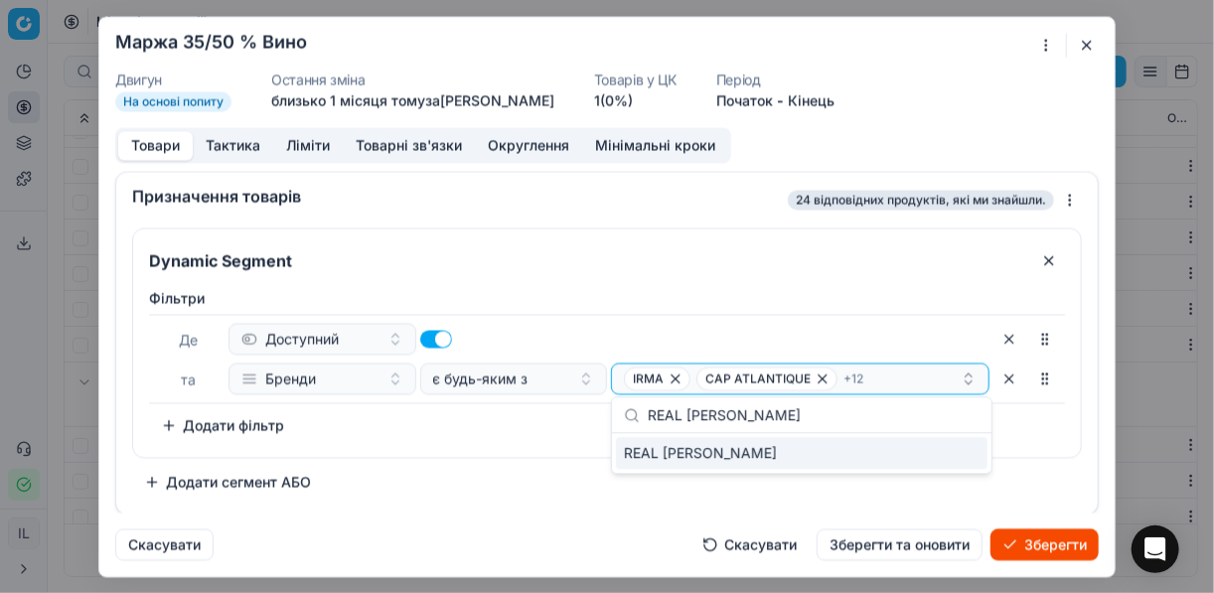
type input "REAL RUBIO"
click at [953, 453] on div "REAL RUBIO" at bounding box center [801, 453] width 371 height 32
click at [485, 435] on div "Фiльтри Де Доступний та Бренди є будь-яким з IRMA CAP ATLANTIQUE + 13 To pick u…" at bounding box center [607, 364] width 916 height 153
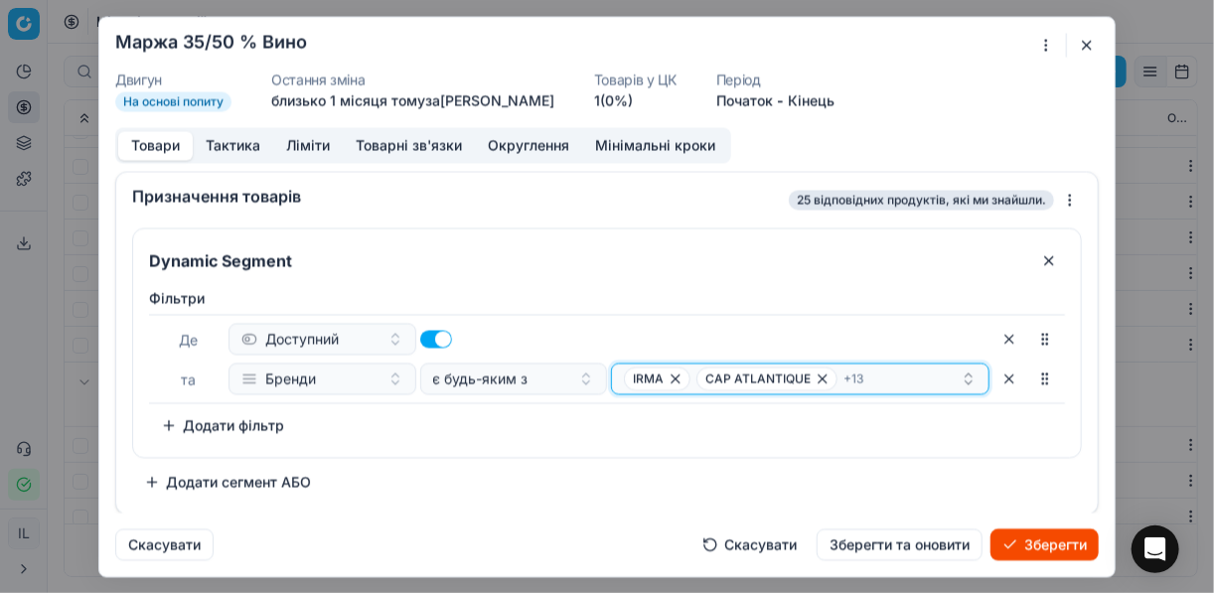
click at [890, 379] on div "IRMA CAP ATLANTIQUE + 13" at bounding box center [792, 378] width 337 height 24
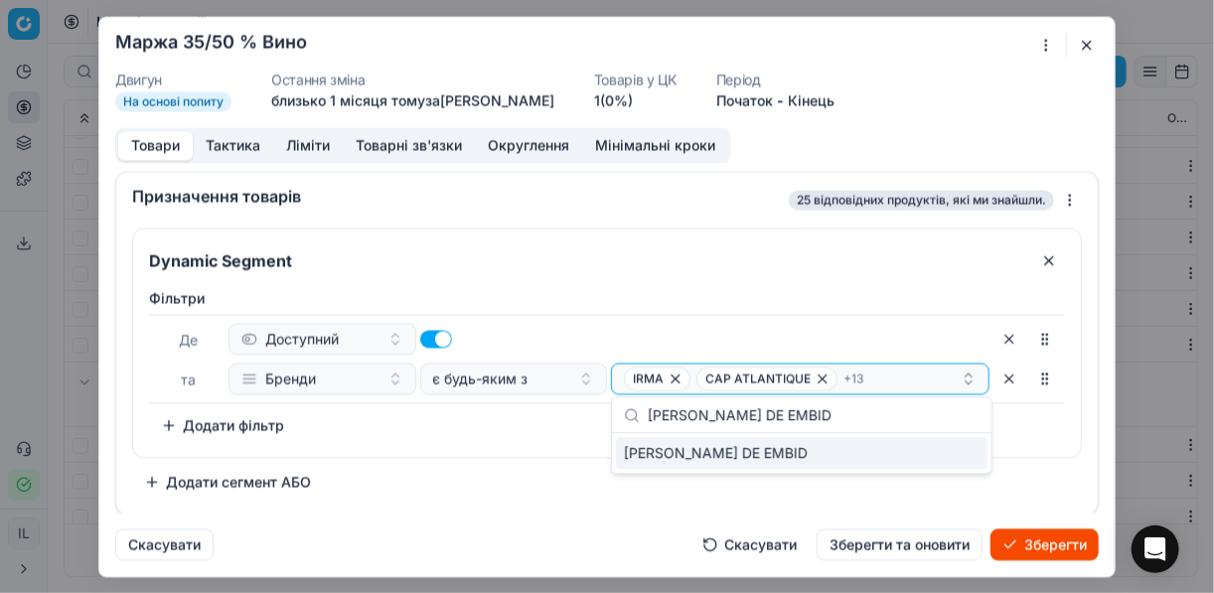
type input "CASTILLO DE EMBID"
click at [958, 453] on div "CASTILLO DE EMBID" at bounding box center [801, 453] width 371 height 32
click at [493, 443] on div "Фiльтри Де Доступний та Бренди є будь-яким з IRMA CAP ATLANTIQUE + 14 To pick u…" at bounding box center [607, 368] width 948 height 177
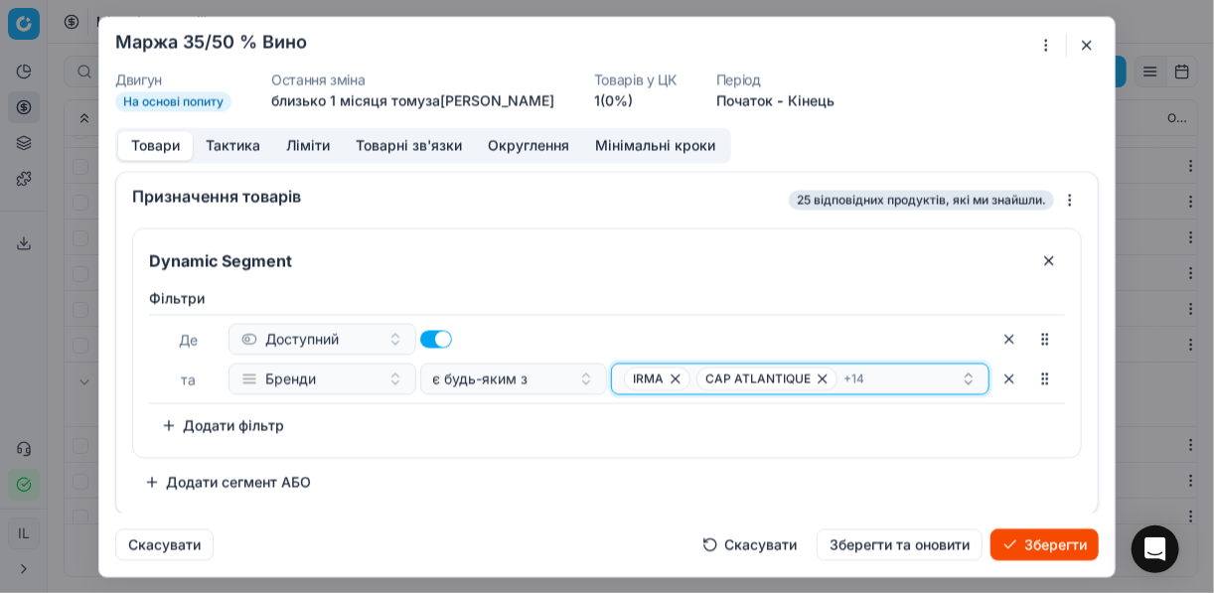
click at [890, 379] on div "IRMA CAP ATLANTIQUE + 14" at bounding box center [792, 378] width 337 height 24
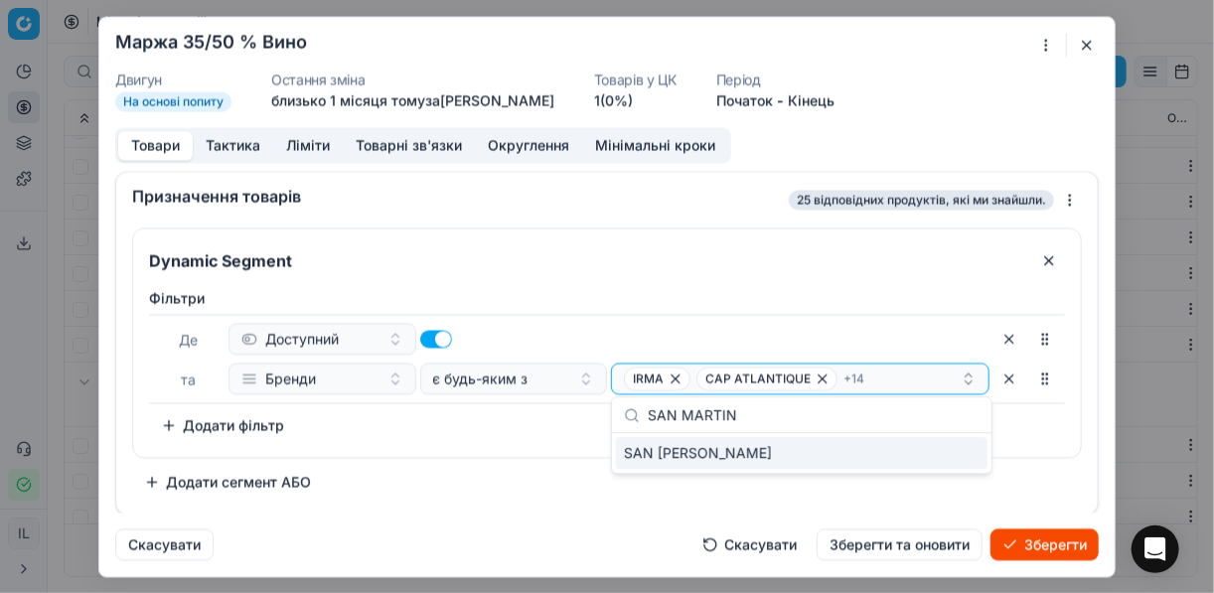
type input "SAN MARTIN"
click at [972, 454] on div "SAN MARTINO" at bounding box center [801, 453] width 371 height 32
click at [533, 442] on div "Фiльтри Де Доступний та Бренди є будь-яким з IRMA CAP ATLANTIQUE + 15 To pick u…" at bounding box center [607, 368] width 948 height 177
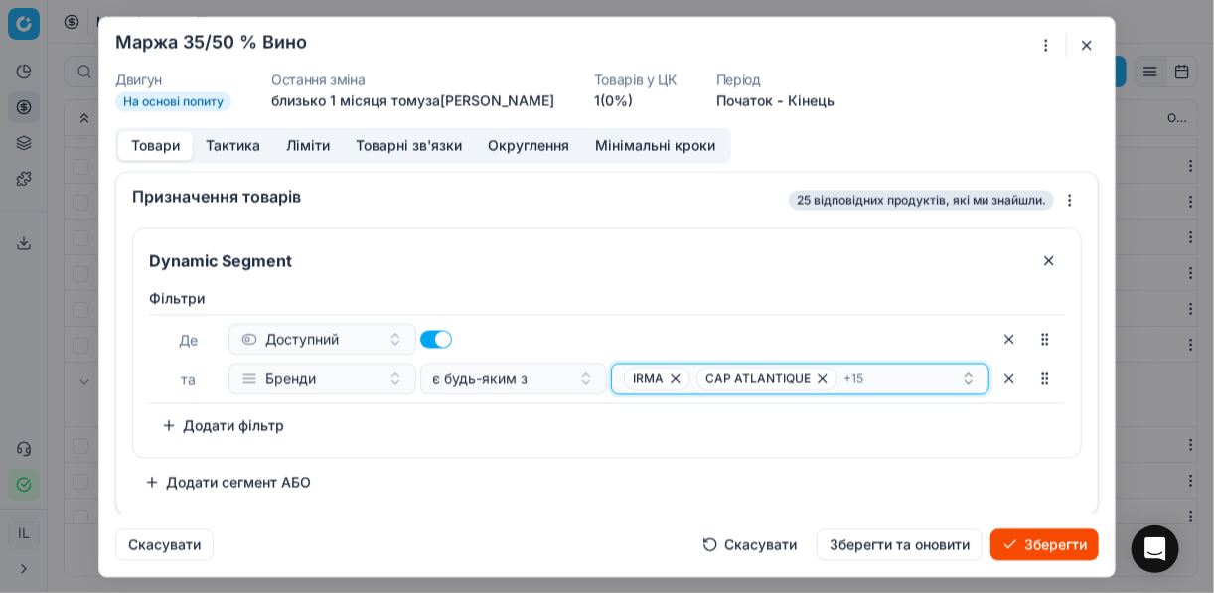
click at [896, 383] on div "IRMA CAP ATLANTIQUE + 15" at bounding box center [792, 378] width 337 height 24
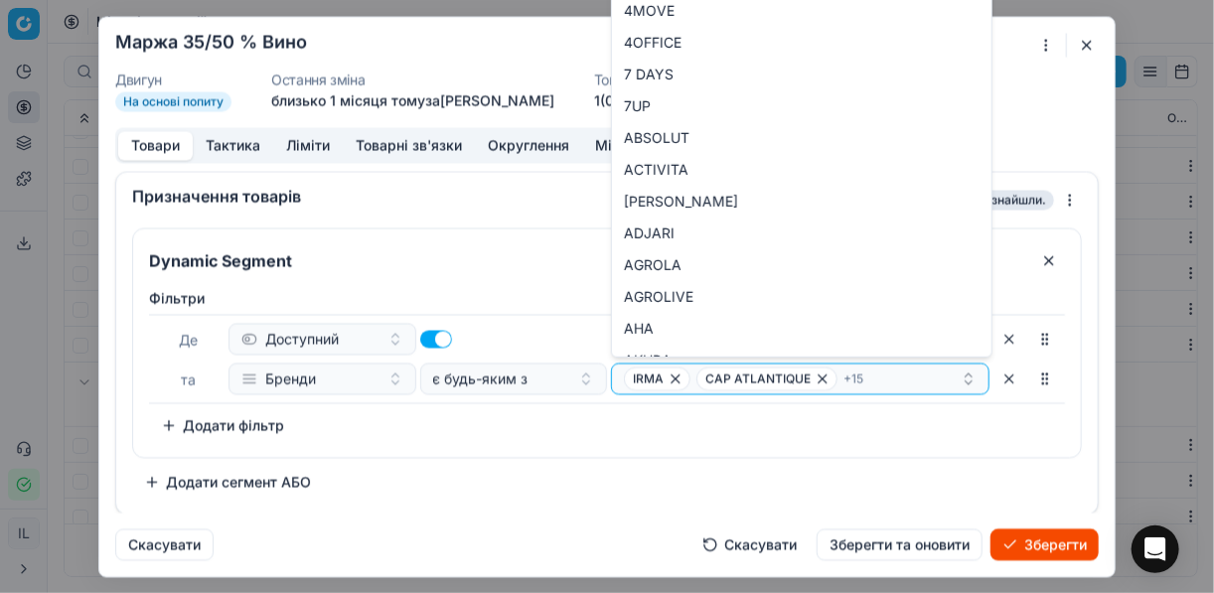
type input "CHATEAU VARTELY"
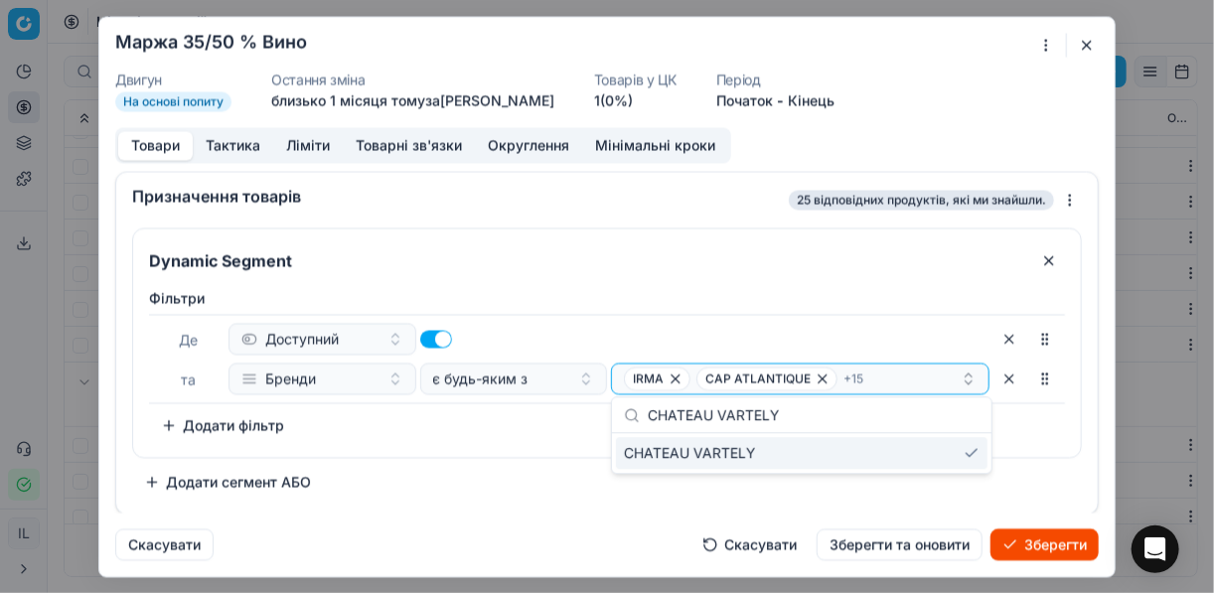
click at [529, 455] on div "Dynamic Segment Фiльтри Де Доступний та Бренди є будь-яким з IRMA CAP ATLANTIQU…" at bounding box center [607, 342] width 950 height 230
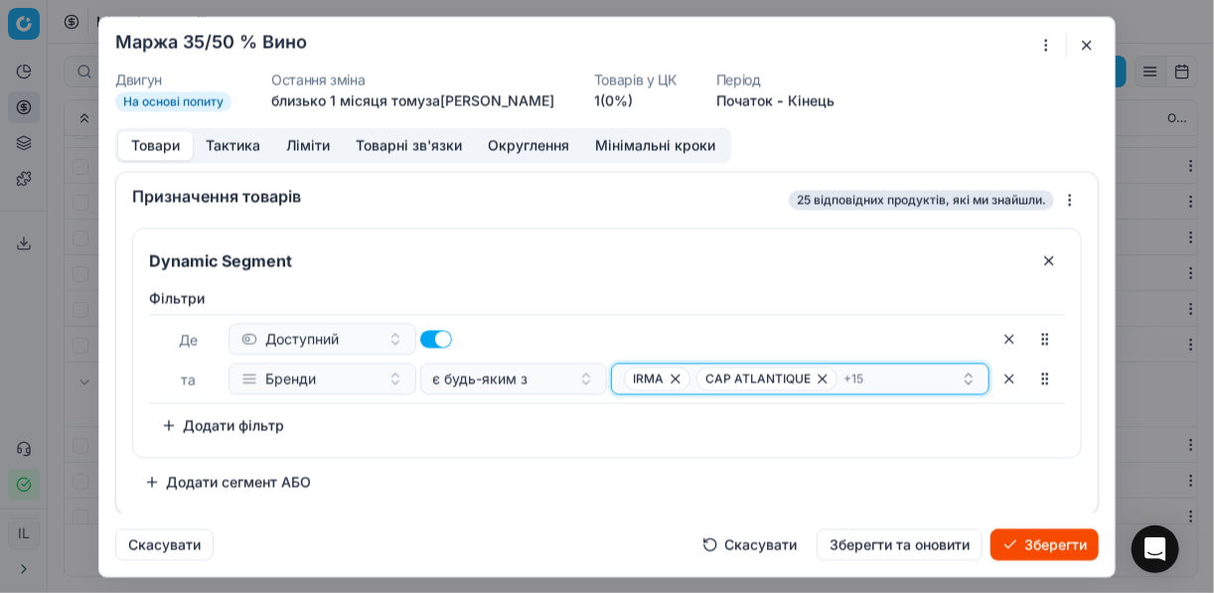
click at [904, 381] on div "IRMA CAP ATLANTIQUE + 15" at bounding box center [792, 378] width 337 height 24
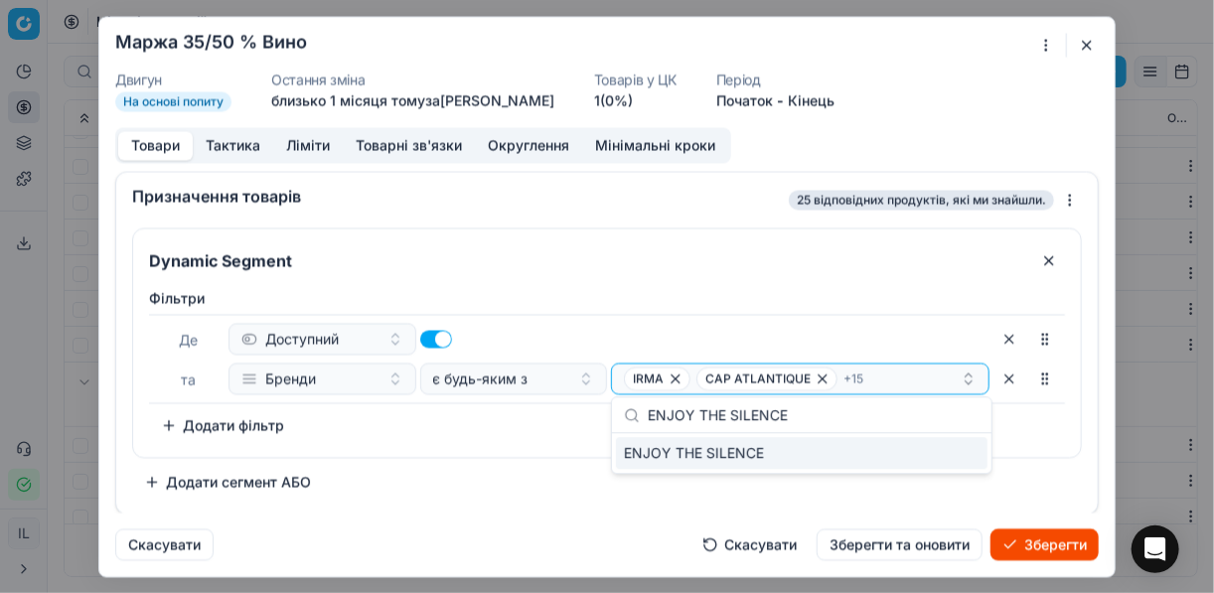
type input "ENJOY THE SILENCE"
click at [950, 460] on div "ENJOY THE SILENCE" at bounding box center [801, 453] width 371 height 32
click at [510, 448] on div "Фiльтри Де Доступний та Бренди є будь-яким з IRMA CAP ATLANTIQUE + 16 To pick u…" at bounding box center [607, 368] width 948 height 177
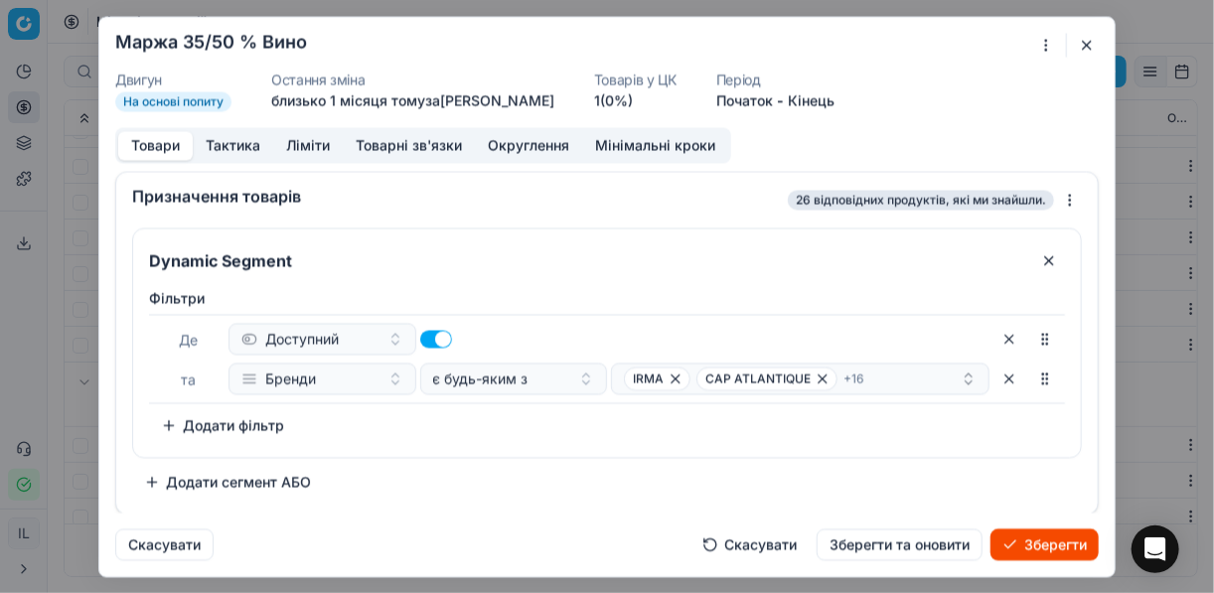
click at [1039, 549] on button "Зберегти" at bounding box center [1044, 544] width 108 height 32
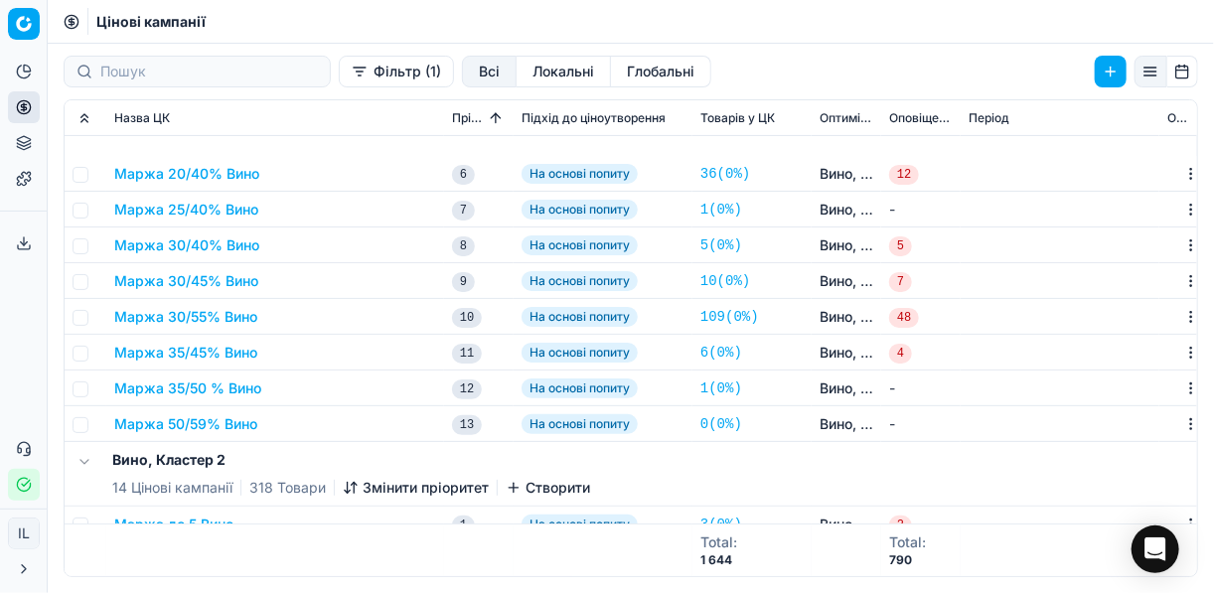
scroll to position [397, 0]
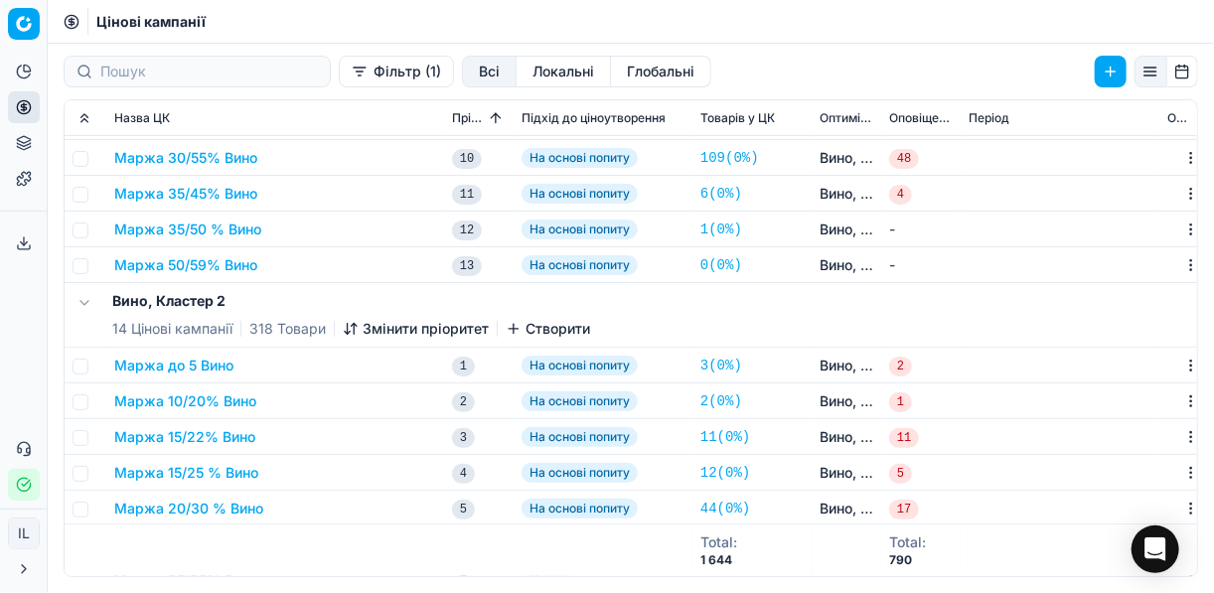
click at [164, 264] on button "Маржа 50/59% Вино" at bounding box center [185, 265] width 143 height 20
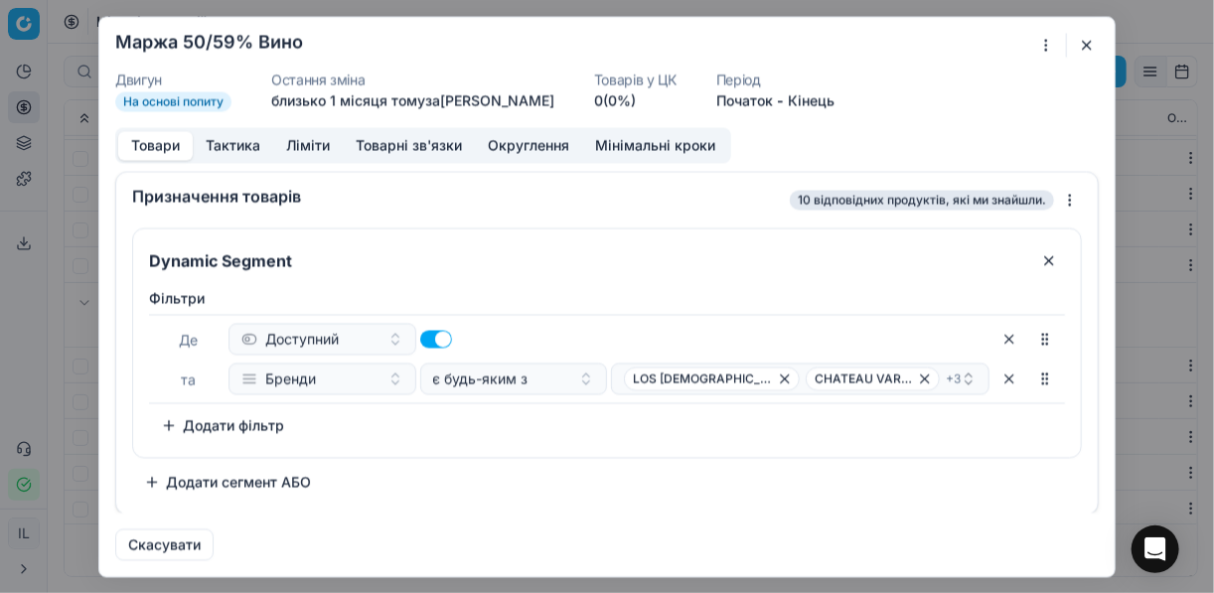
click at [1041, 47] on div "Ми зберігаємо налаштування ЦК. Будь ласка, зачекайте, це може зайняти декілька …" at bounding box center [607, 296] width 1214 height 593
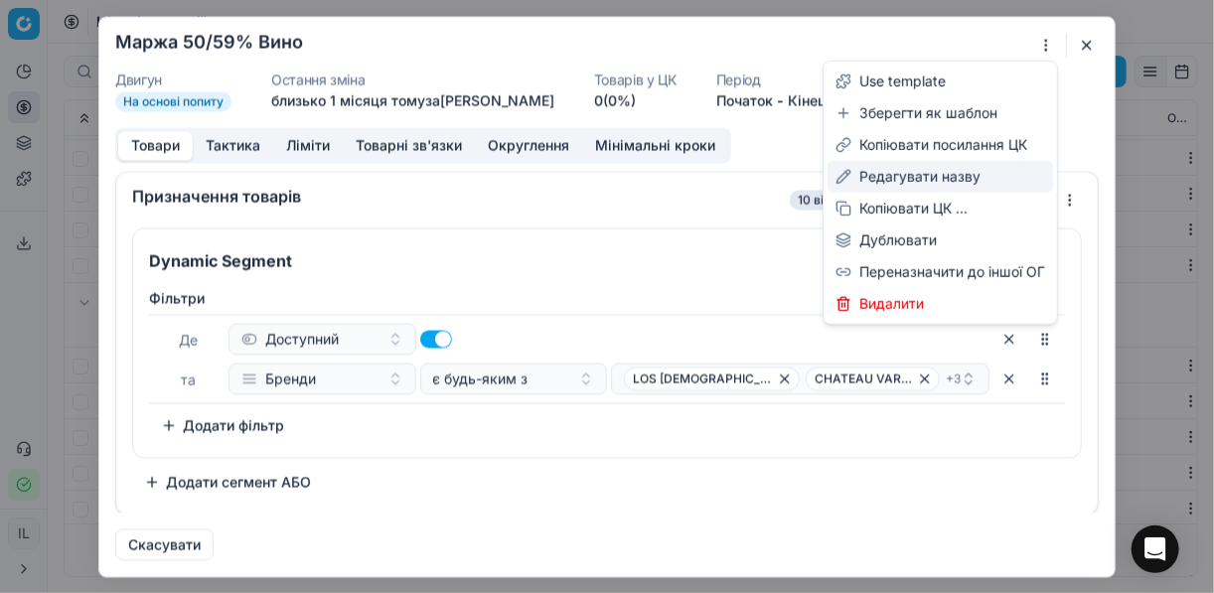
click at [902, 178] on div "Редагувати назву" at bounding box center [939, 177] width 225 height 32
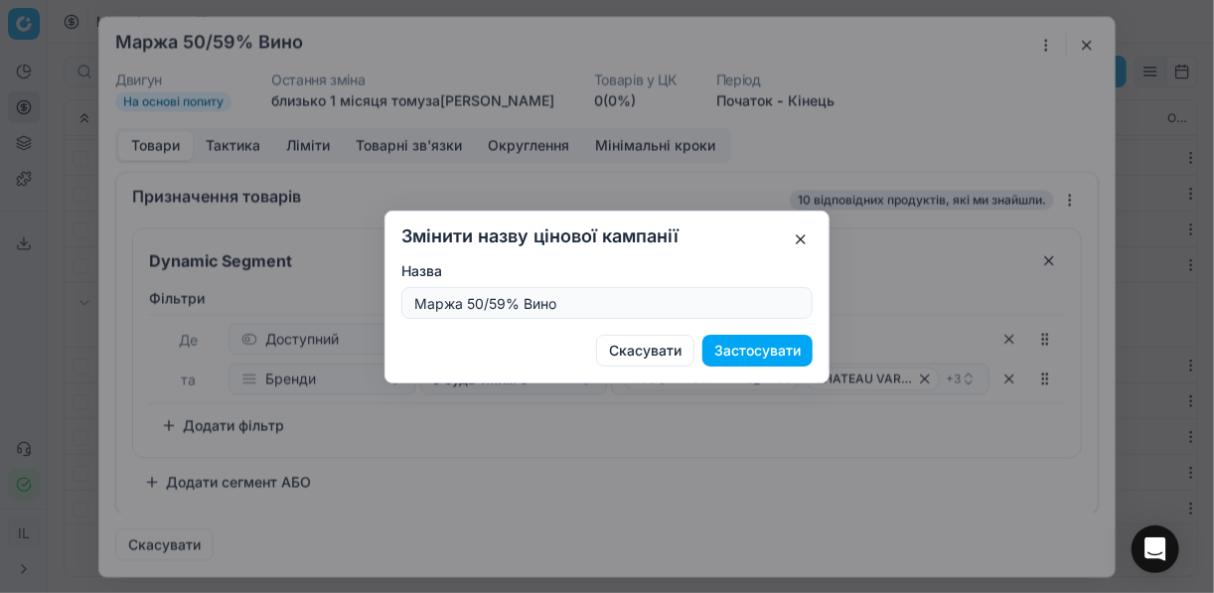
click at [502, 300] on input "Маржа 50/59% Вино" at bounding box center [606, 303] width 393 height 30
type input "Маржа 40/55% Вино"
click at [761, 348] on button "Застосувати" at bounding box center [757, 351] width 110 height 32
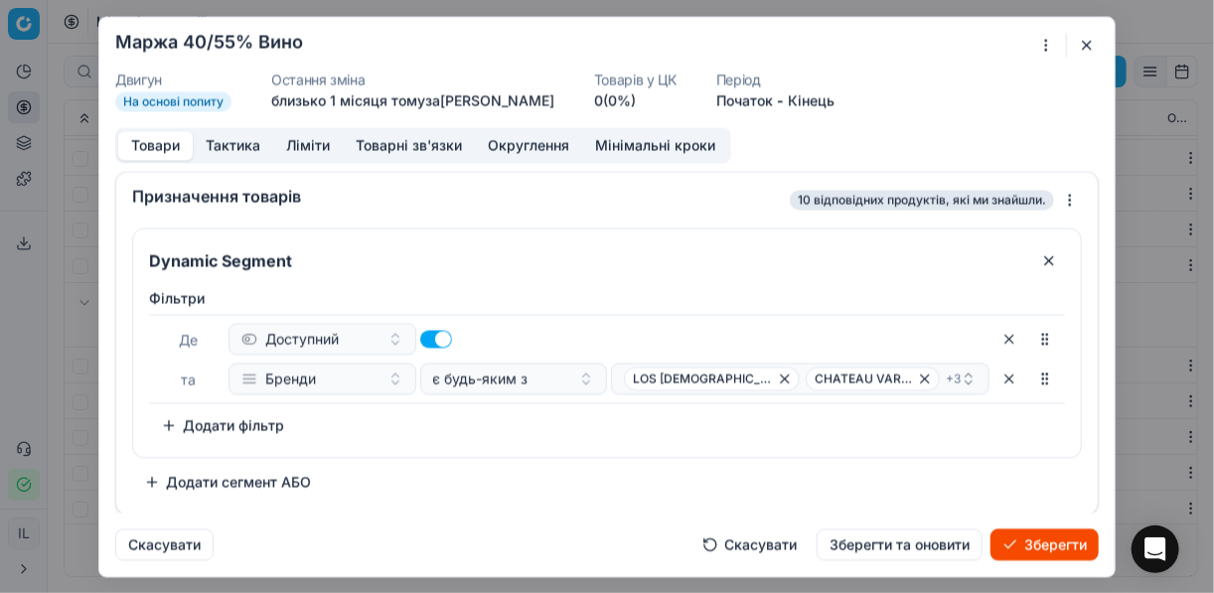
click at [314, 137] on button "Ліміти" at bounding box center [308, 145] width 70 height 29
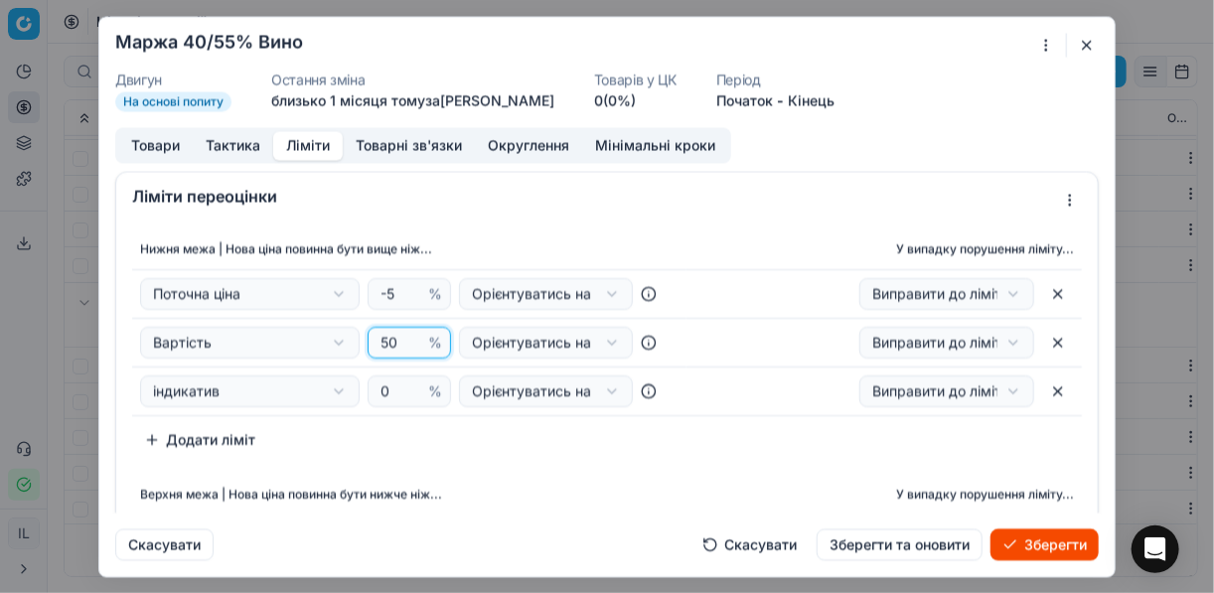
click at [393, 349] on input "50" at bounding box center [400, 343] width 48 height 30
type input "5"
type input "40"
click at [449, 488] on th "Верхня межа | Нова ціна повинна бути нижче ніж..." at bounding box center [409, 496] width 554 height 40
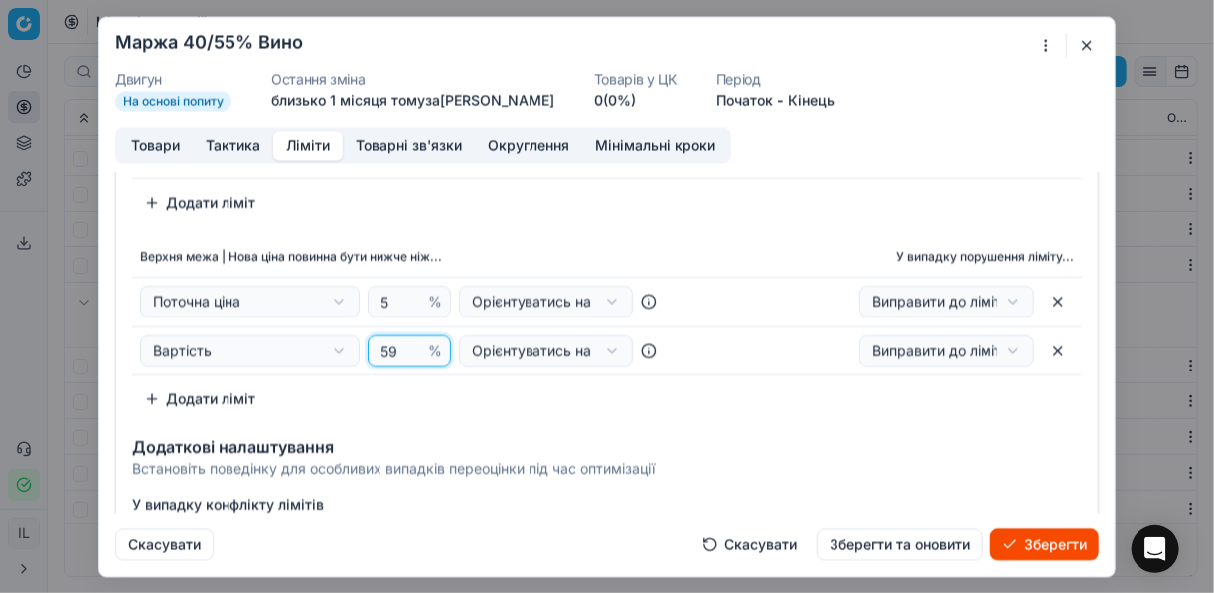
click at [392, 346] on input "59" at bounding box center [400, 350] width 48 height 30
type input "55"
click at [513, 226] on div "Нижня межа | Нова ціна повинна бути вище ніж... У випадку порушення ліміту... П…" at bounding box center [606, 202] width 981 height 439
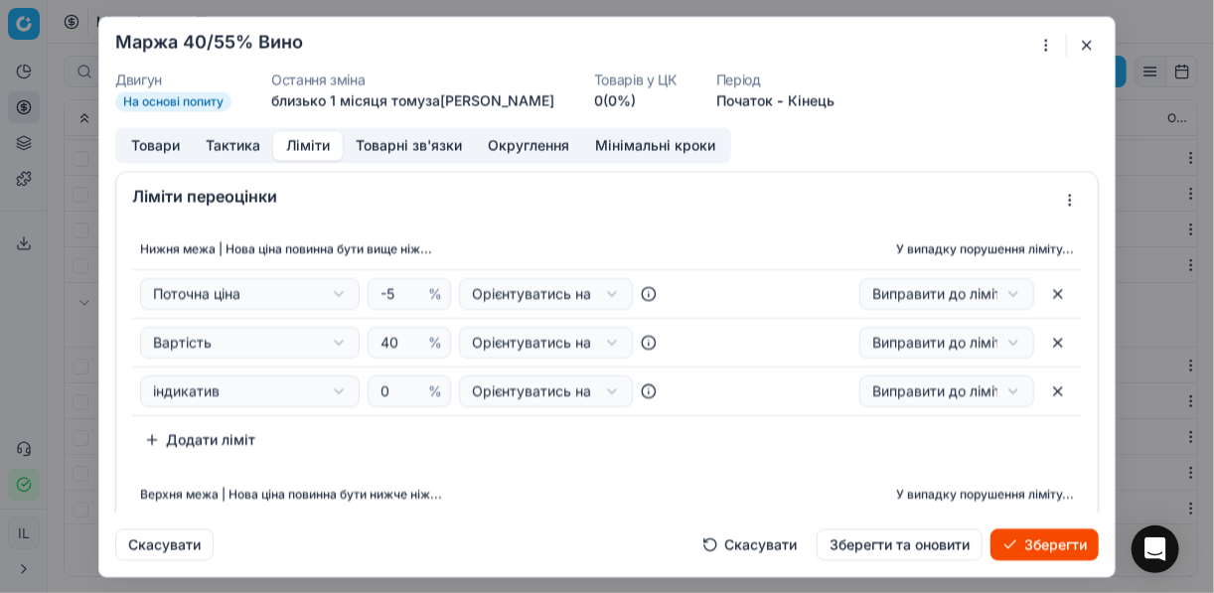
click at [167, 142] on button "Товари" at bounding box center [155, 145] width 74 height 29
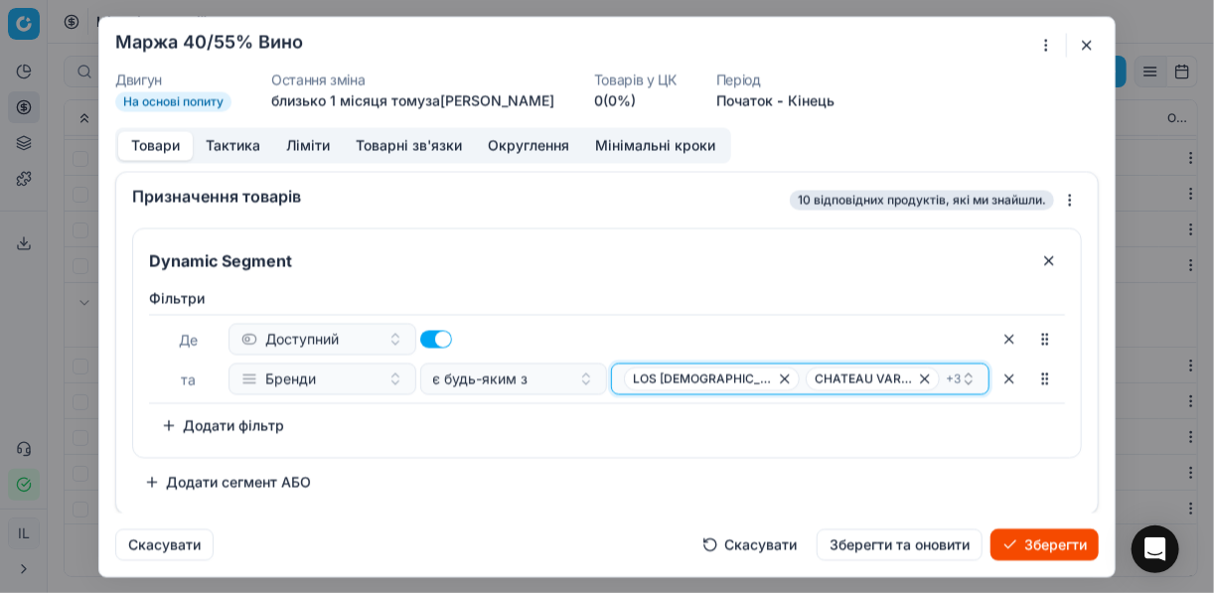
click at [777, 377] on icon "button" at bounding box center [785, 378] width 16 height 16
click at [752, 378] on icon "button" at bounding box center [760, 378] width 16 height 16
click at [701, 380] on icon "button" at bounding box center [705, 378] width 16 height 16
click at [782, 377] on icon "button" at bounding box center [790, 378] width 16 height 16
click at [739, 378] on icon "button" at bounding box center [742, 378] width 16 height 16
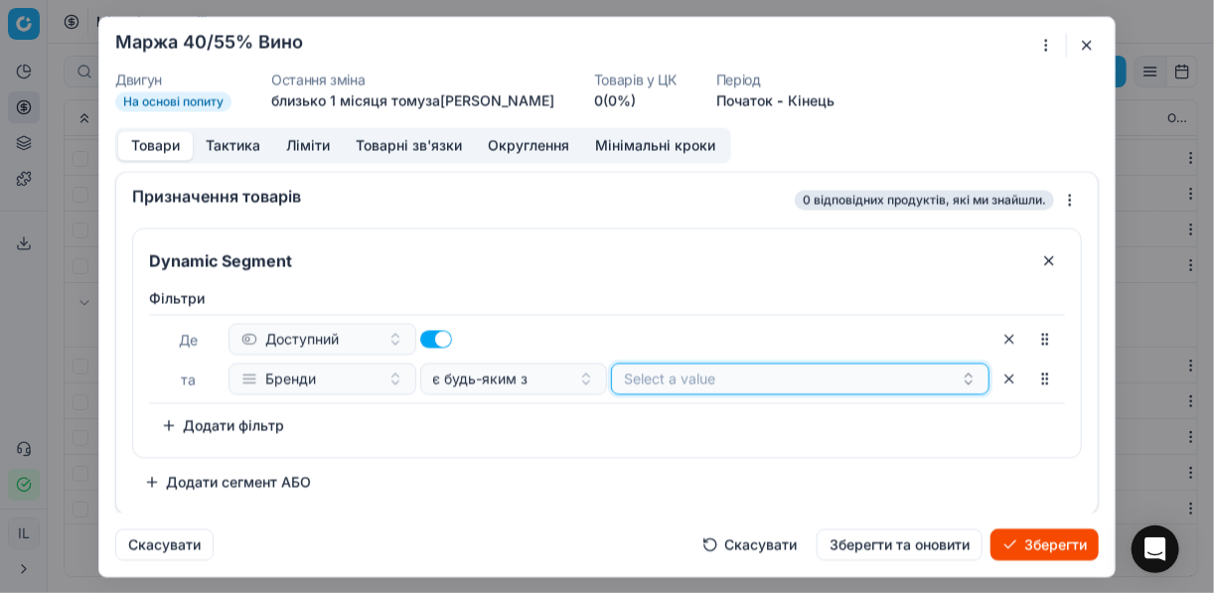
click at [674, 370] on button "Select a value" at bounding box center [800, 379] width 378 height 32
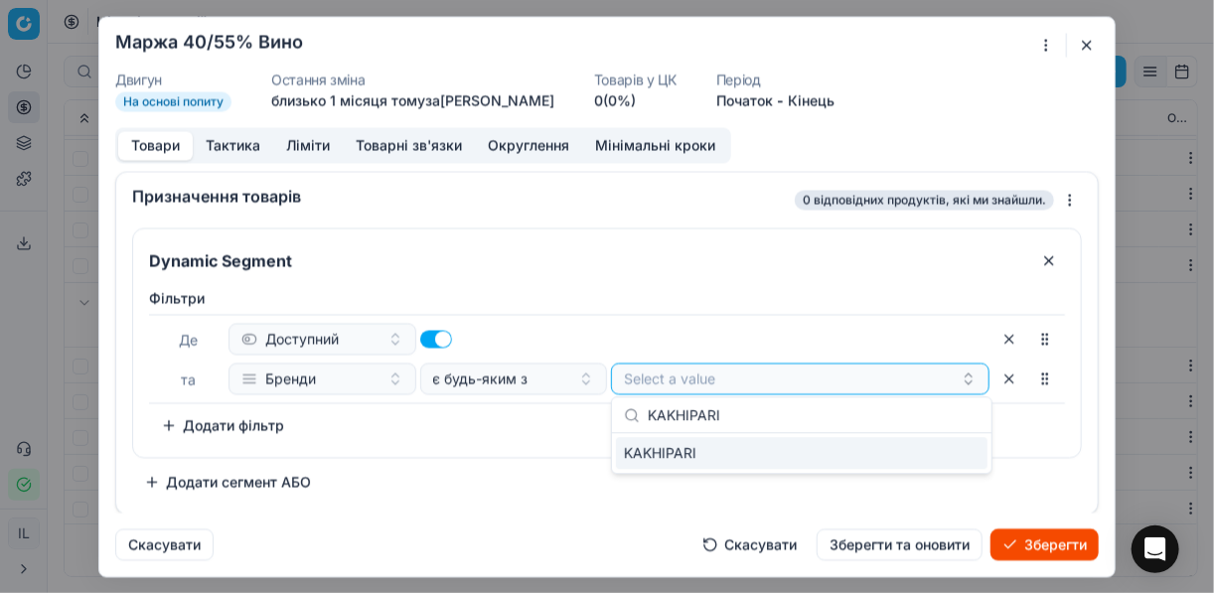
type input "KAKHIPARI"
click at [907, 462] on div "KAKHIPARI" at bounding box center [801, 453] width 371 height 32
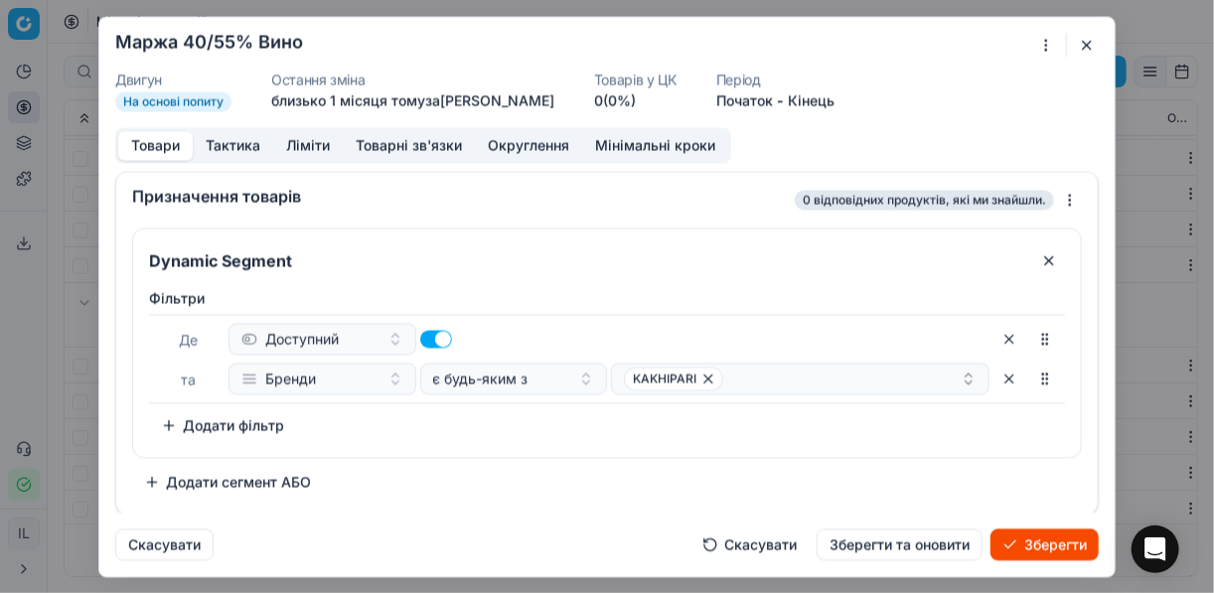
click at [535, 437] on div "Фiльтри Де Доступний та Бренди є будь-яким з KAKHIPARI To pick up a sortable it…" at bounding box center [607, 364] width 916 height 153
click at [763, 387] on div "KAKHIPARI" at bounding box center [792, 378] width 337 height 24
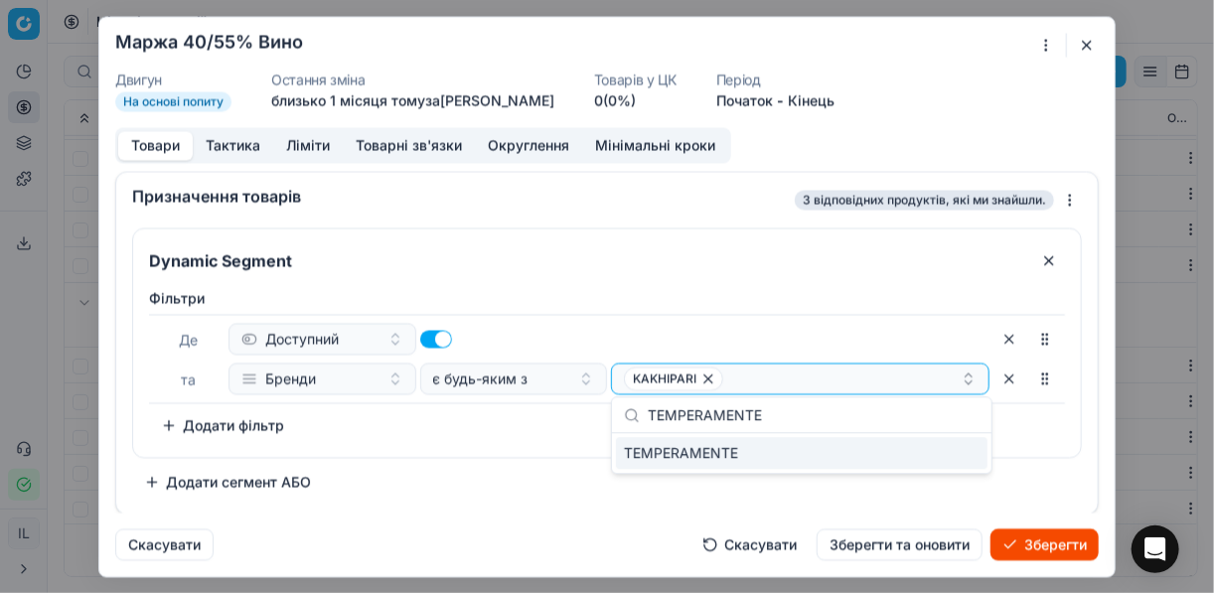
type input "TEMPERAMENTE"
click at [927, 449] on div "TEMPERAMENTE" at bounding box center [801, 453] width 371 height 32
click at [429, 437] on div "Фiльтри Де Доступний та Бренди є будь-яким з KAKHIPARI TEMPERAMENTE To pick up …" at bounding box center [607, 364] width 916 height 153
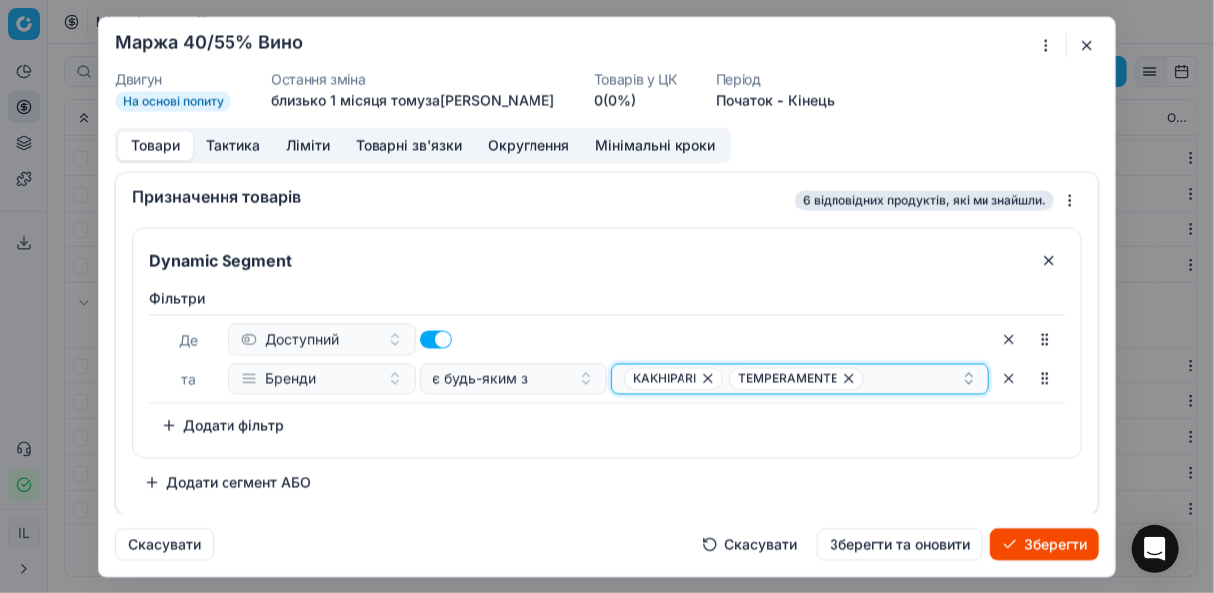
click at [879, 376] on div "KAKHIPARI TEMPERAMENTE" at bounding box center [792, 378] width 337 height 24
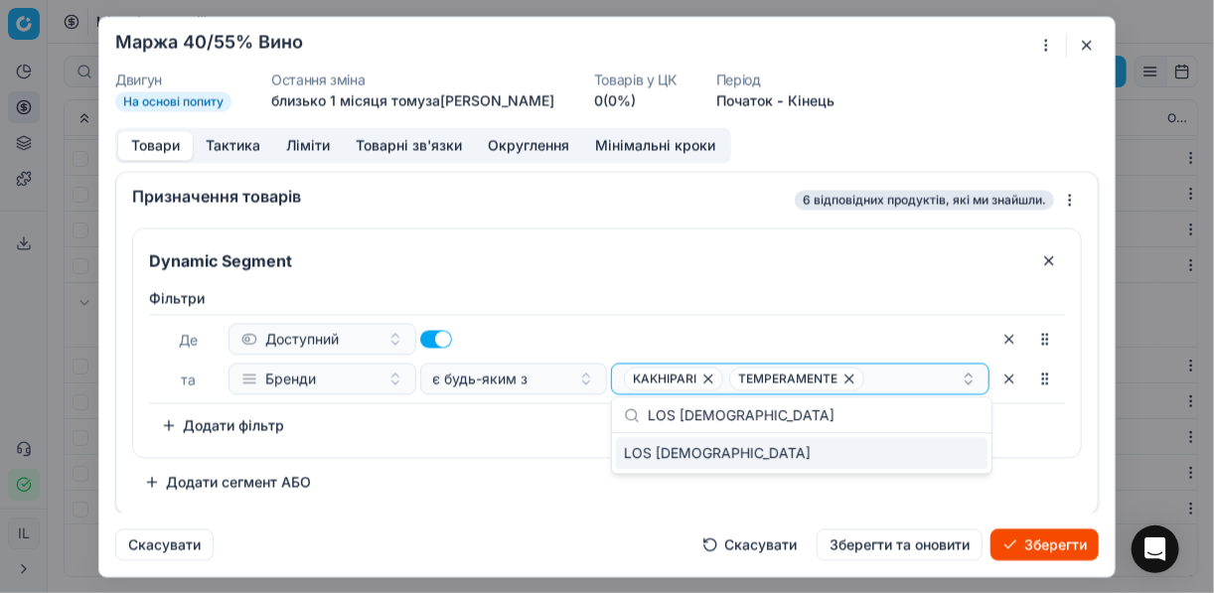
type input "LOS SANTOS"
click at [951, 461] on div "LOS SANTOS" at bounding box center [801, 453] width 371 height 32
click at [488, 430] on div "Фiльтри Де Доступний та Бренди є будь-яким з KAKHIPARI TEMPERAMENTE + 1 To pick…" at bounding box center [607, 364] width 916 height 153
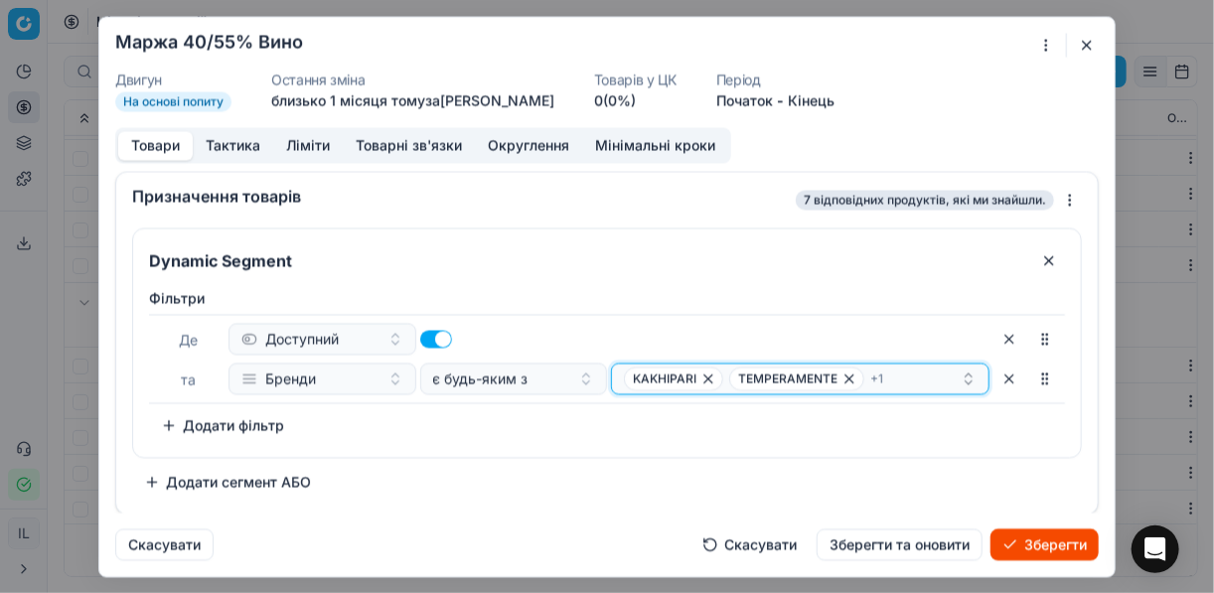
click at [916, 379] on div "KAKHIPARI TEMPERAMENTE + 1" at bounding box center [792, 378] width 337 height 24
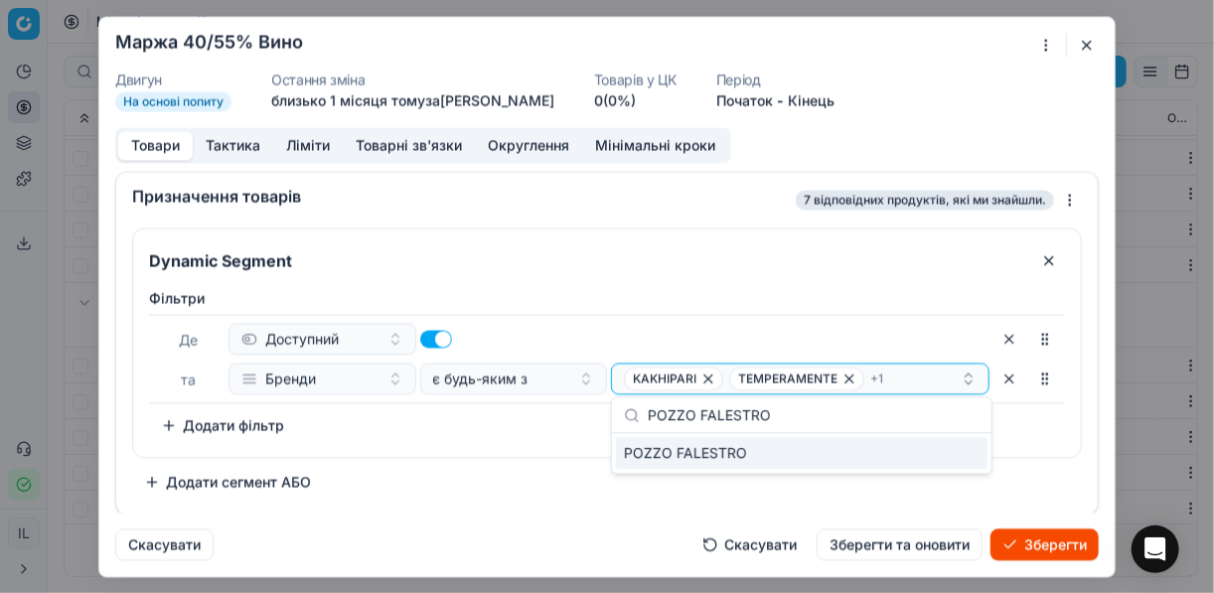
type input "POZZO FALESTRO"
click at [950, 449] on div "POZZO FALESTRO" at bounding box center [801, 453] width 371 height 32
click at [511, 445] on div "Фiльтри Де Доступний та Бренди є будь-яким з KAKHIPARI TEMPERAMENTE + 2 To pick…" at bounding box center [607, 368] width 948 height 177
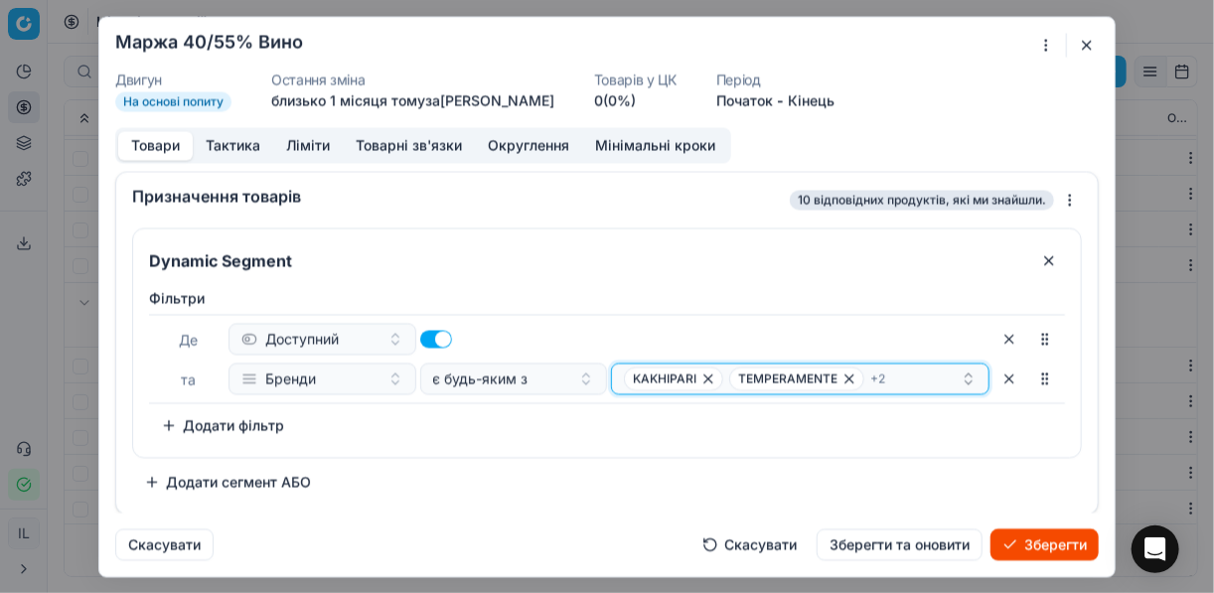
click at [904, 384] on div "KAKHIPARI TEMPERAMENTE + 2" at bounding box center [792, 378] width 337 height 24
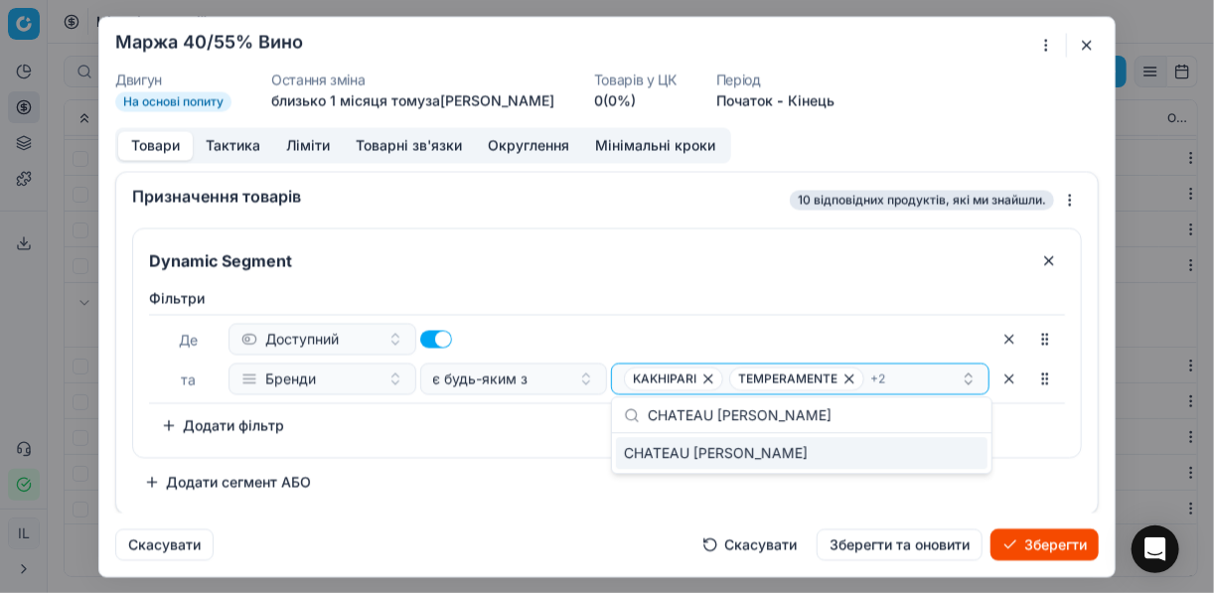
type input "CHATEAU THOMAS LAURE"
click at [935, 452] on div "CHATEAU THOMAS LAURE" at bounding box center [801, 453] width 371 height 32
click at [544, 451] on div "Фiльтри Де Доступний та Бренди є будь-яким з KAKHIPARI TEMPERAMENTE + 3 To pick…" at bounding box center [607, 368] width 948 height 177
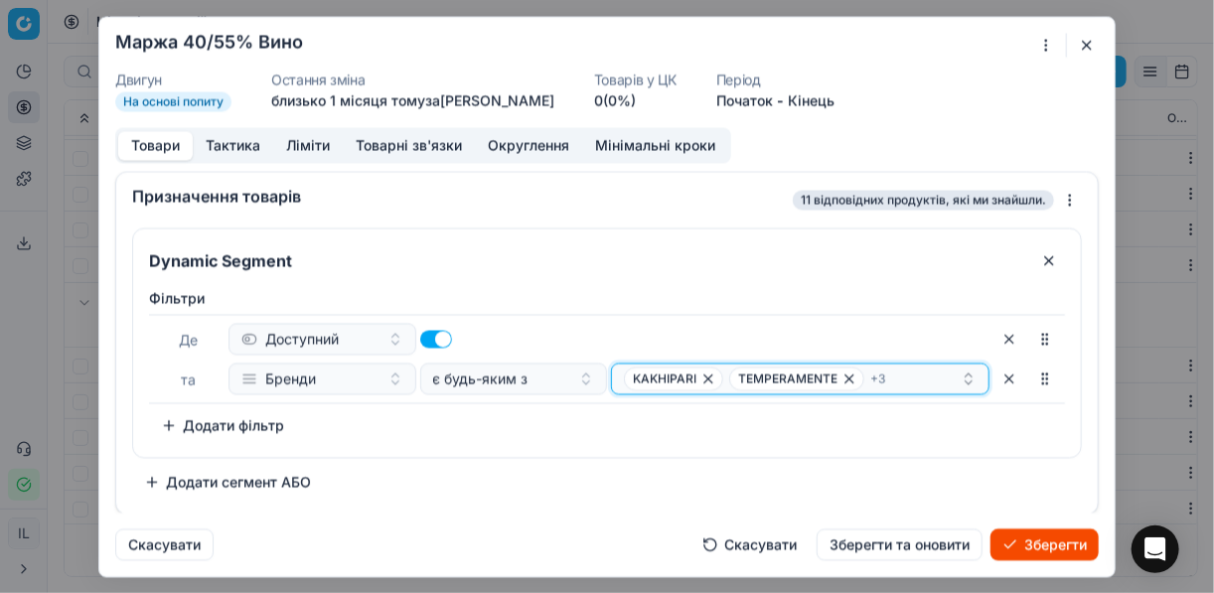
click at [904, 378] on div "KAKHIPARI TEMPERAMENTE + 3" at bounding box center [792, 378] width 337 height 24
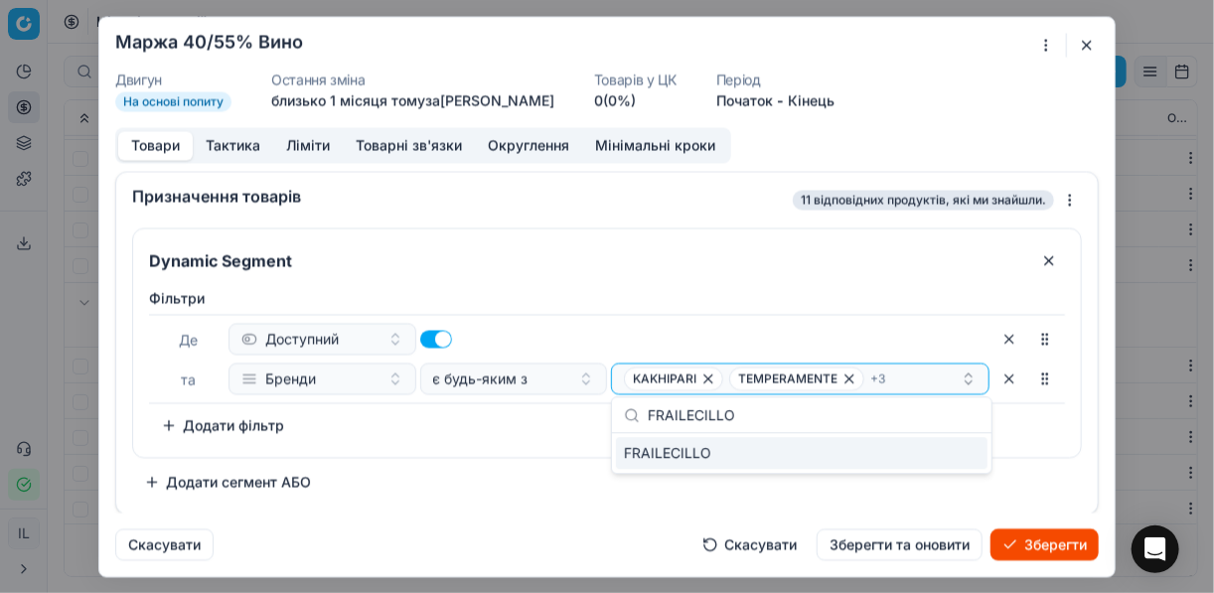
type input "FRAILECILLO"
click at [941, 455] on div "FRAILECILLO" at bounding box center [801, 453] width 371 height 32
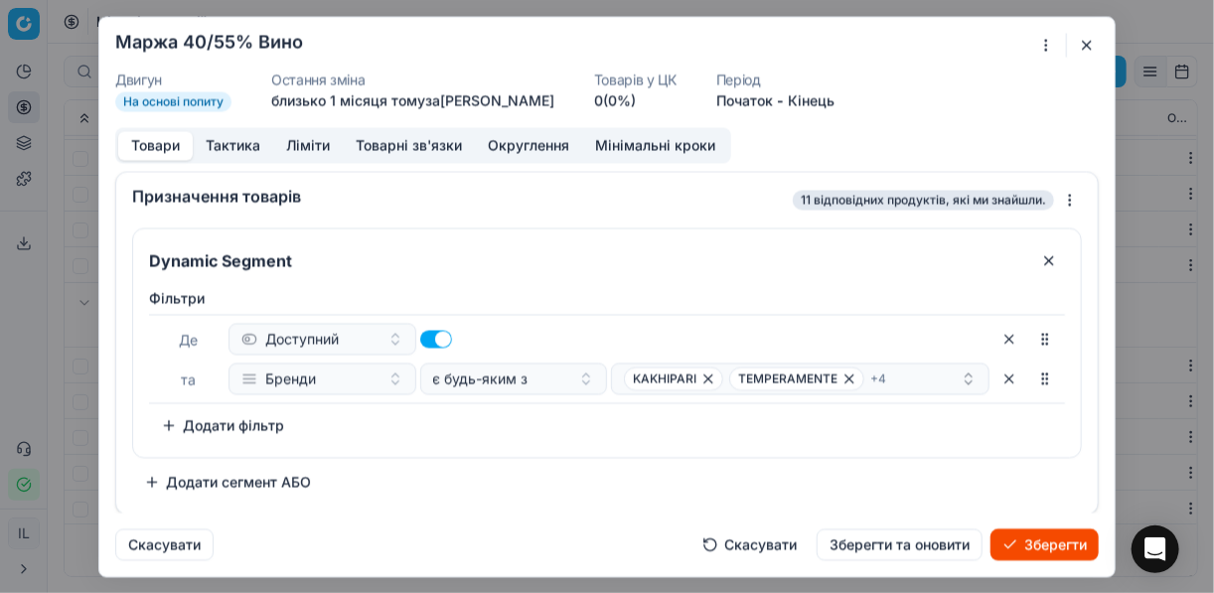
click at [561, 433] on div "Фiльтри Де Доступний та Бренди є будь-яким з KAKHIPARI TEMPERAMENTE + 4 To pick…" at bounding box center [607, 364] width 916 height 153
click at [923, 383] on div "KAKHIPARI TEMPERAMENTE + 4" at bounding box center [792, 378] width 337 height 24
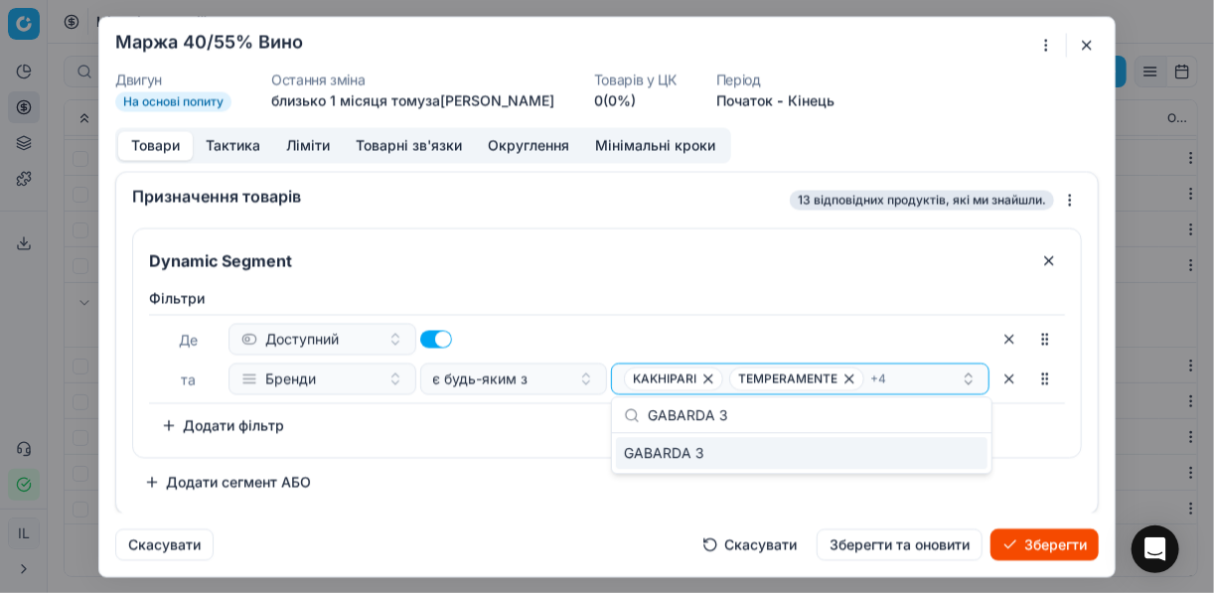
type input "GABARDA 3"
click at [955, 459] on div "GABARDA 3" at bounding box center [801, 453] width 371 height 32
click at [471, 431] on div "Фiльтри Де Доступний та Бренди є будь-яким з KAKHIPARI TEMPERAMENTE + 5 To pick…" at bounding box center [607, 364] width 916 height 153
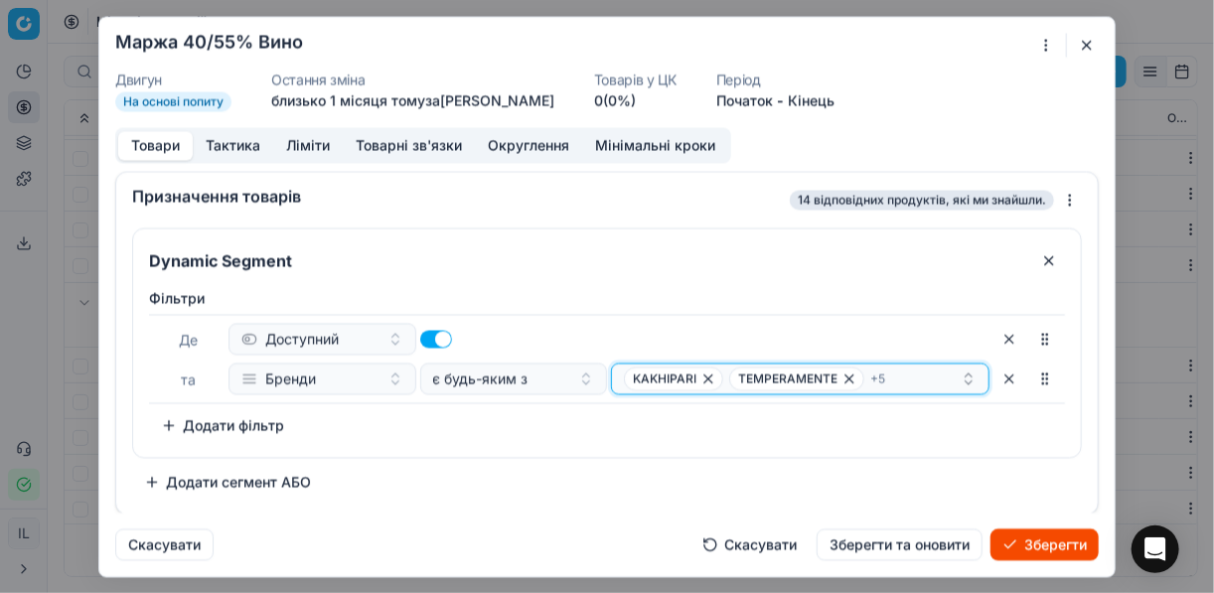
click at [906, 381] on div "KAKHIPARI TEMPERAMENTE + 5" at bounding box center [792, 378] width 337 height 24
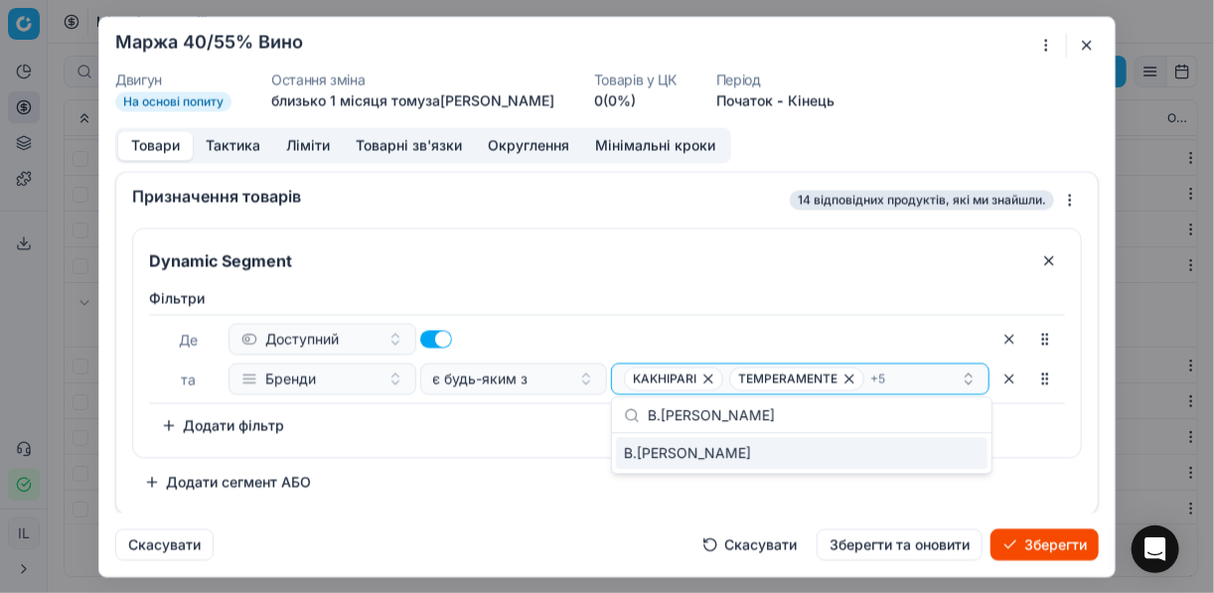
type input "B.BARTOLOMEO DA BREG"
click at [957, 456] on div "B.BARTOLOMEO DA BREG" at bounding box center [801, 453] width 371 height 32
click at [452, 473] on div "Dynamic Segment Фiльтри Де Доступний та Бренди є будь-яким з KAKHIPARI TEMPERAM…" at bounding box center [607, 362] width 950 height 270
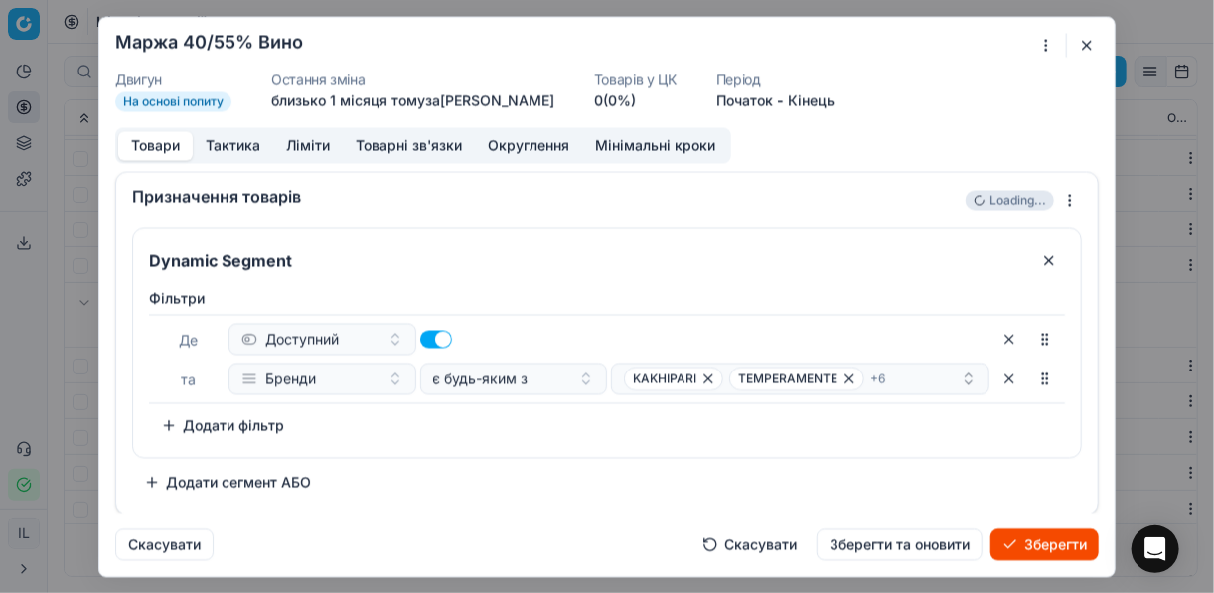
click at [541, 439] on div "Фiльтри Де Доступний та Бренди є будь-яким з KAKHIPARI TEMPERAMENTE + 6 To pick…" at bounding box center [607, 368] width 948 height 177
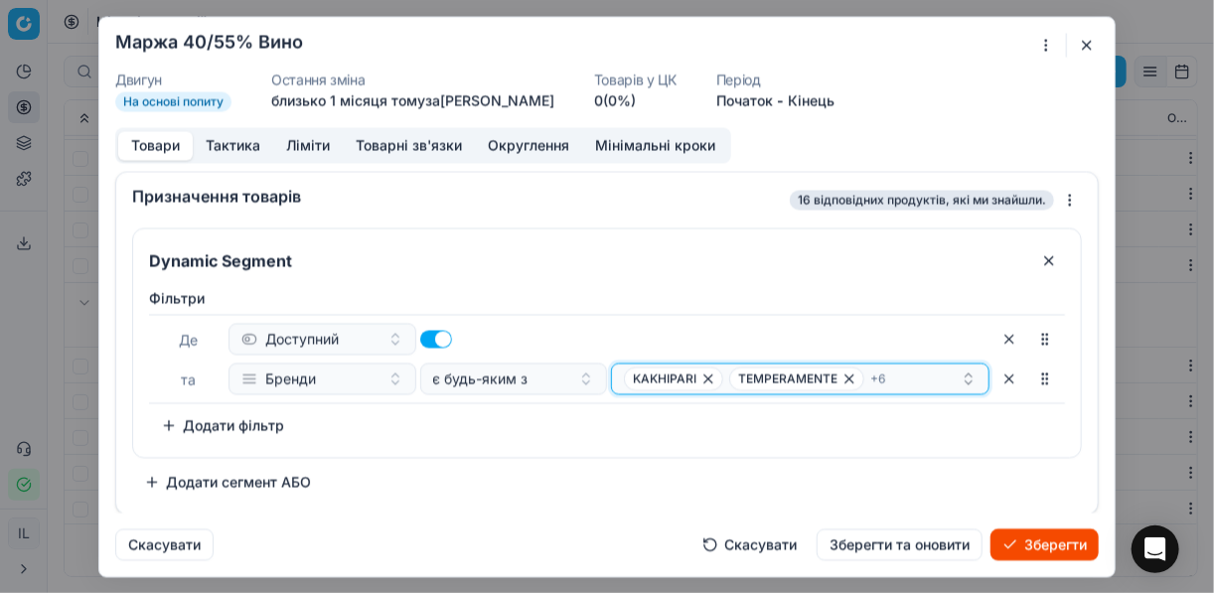
click at [914, 382] on div "KAKHIPARI TEMPERAMENTE + 6" at bounding box center [792, 378] width 337 height 24
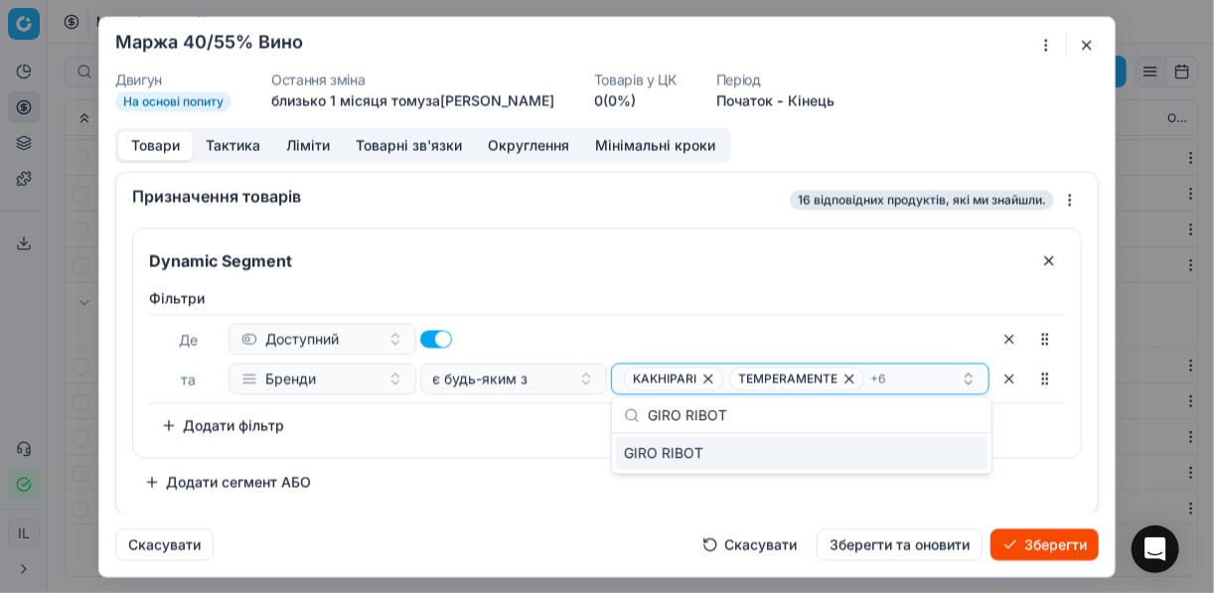
type input "GIRO RIBOT"
click at [966, 448] on div "GIRO RIBOT" at bounding box center [801, 453] width 371 height 32
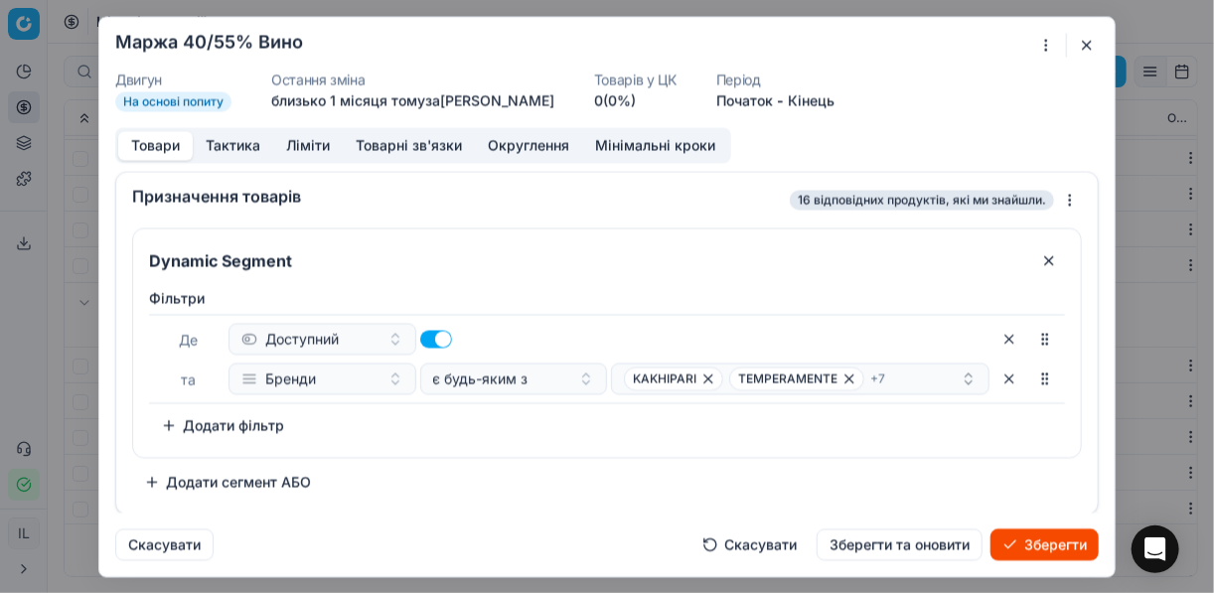
click at [479, 444] on div "Фiльтри Де Доступний та Бренди є будь-яким з KAKHIPARI TEMPERAMENTE + 7 To pick…" at bounding box center [607, 368] width 948 height 177
click at [903, 382] on div "KAKHIPARI TEMPERAMENTE + 7" at bounding box center [792, 378] width 337 height 24
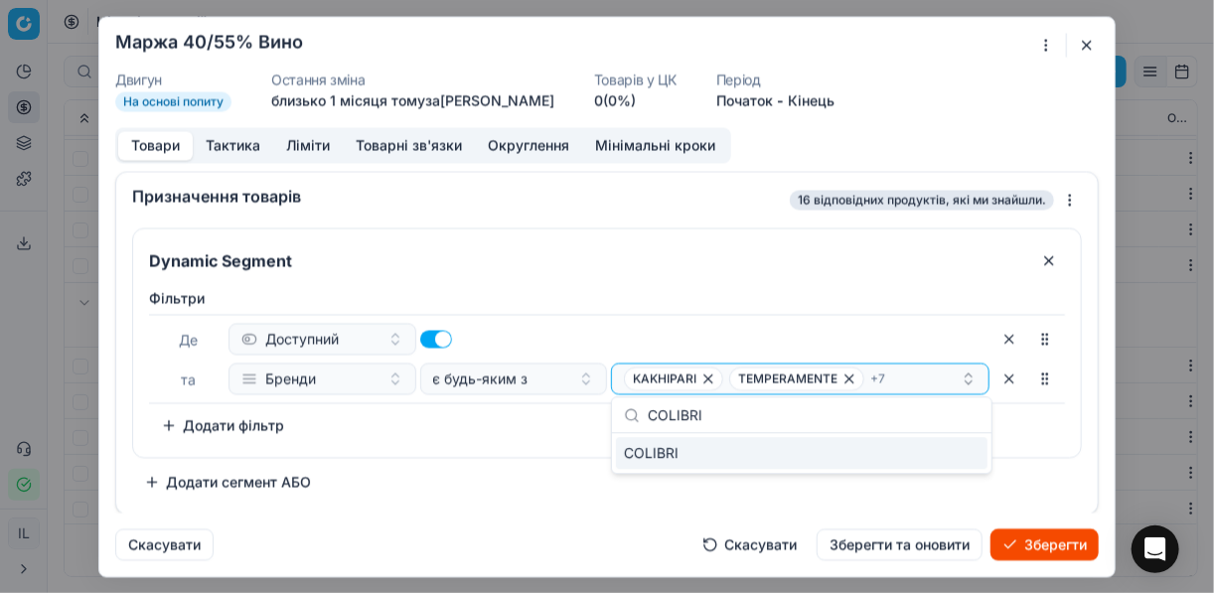
type input "COLIBRI"
click at [967, 456] on div "COLIBRI" at bounding box center [801, 453] width 371 height 32
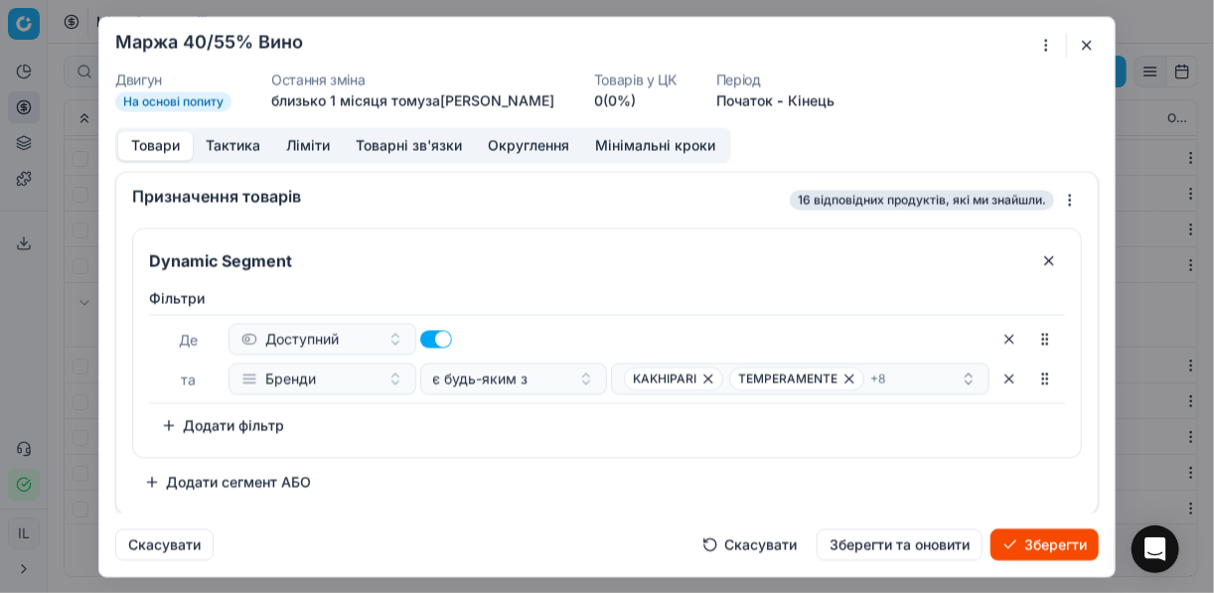
click at [524, 445] on div "Фiльтри Де Доступний та Бренди є будь-яким з KAKHIPARI TEMPERAMENTE + 8 To pick…" at bounding box center [607, 368] width 948 height 177
click at [918, 373] on div "KAKHIPARI TEMPERAMENTE + 8" at bounding box center [792, 378] width 337 height 24
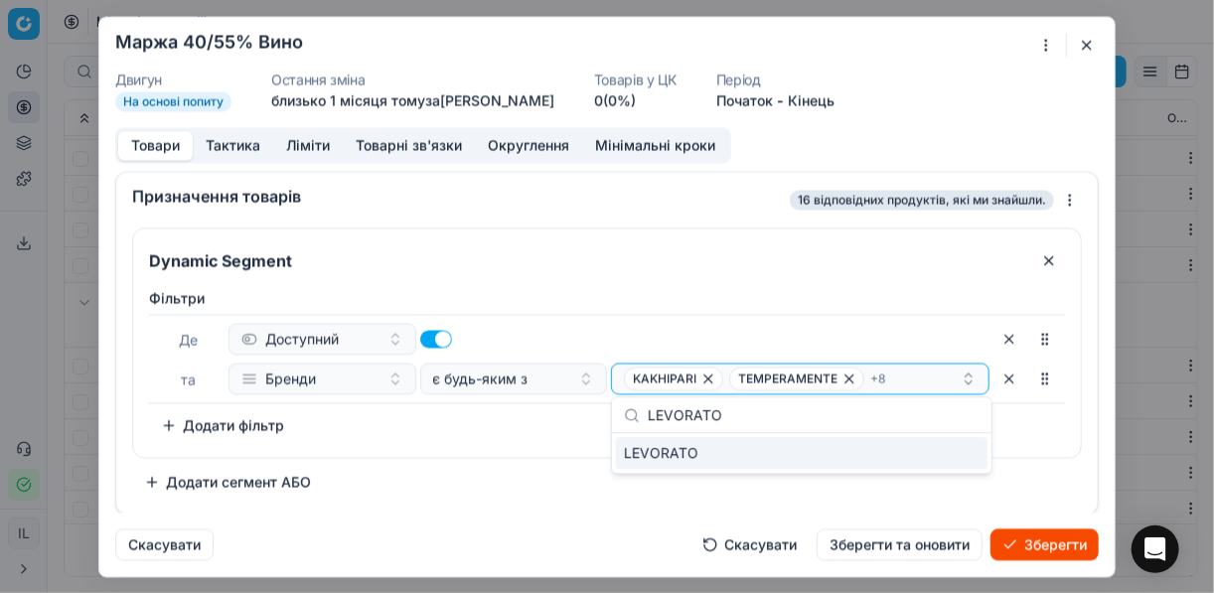
type input "LEVORATO"
click at [958, 450] on div "LEVORATO" at bounding box center [801, 453] width 371 height 32
click at [484, 463] on div "Dynamic Segment Фiльтри Де Доступний та Бренди є будь-яким з KAKHIPARI TEMPERAM…" at bounding box center [607, 362] width 950 height 270
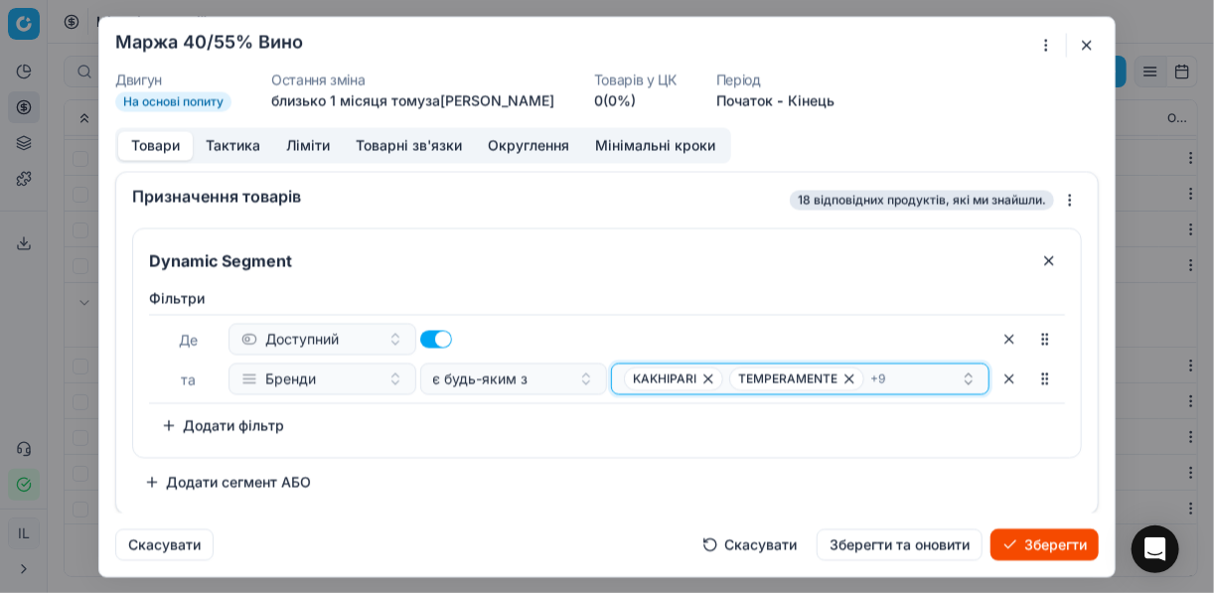
click at [902, 376] on div "KAKHIPARI TEMPERAMENTE + 9" at bounding box center [792, 378] width 337 height 24
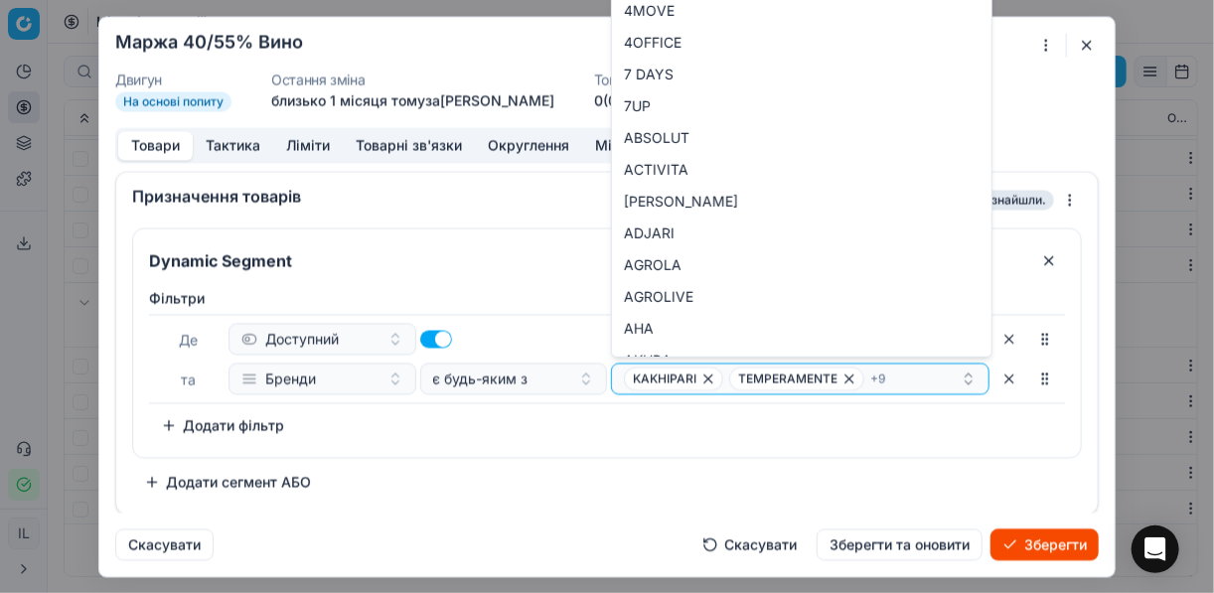
type input "LOS SANTOS"
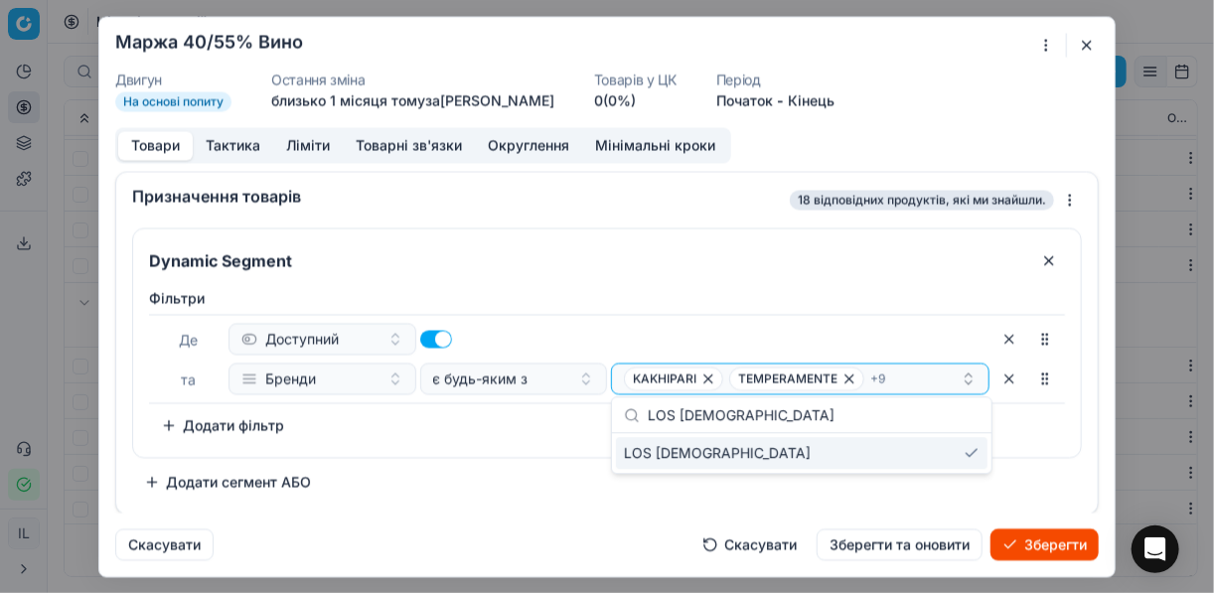
click at [554, 451] on div "Фiльтри Де Доступний та Бренди є будь-яким з KAKHIPARI TEMPERAMENTE + 9 To pick…" at bounding box center [607, 368] width 948 height 177
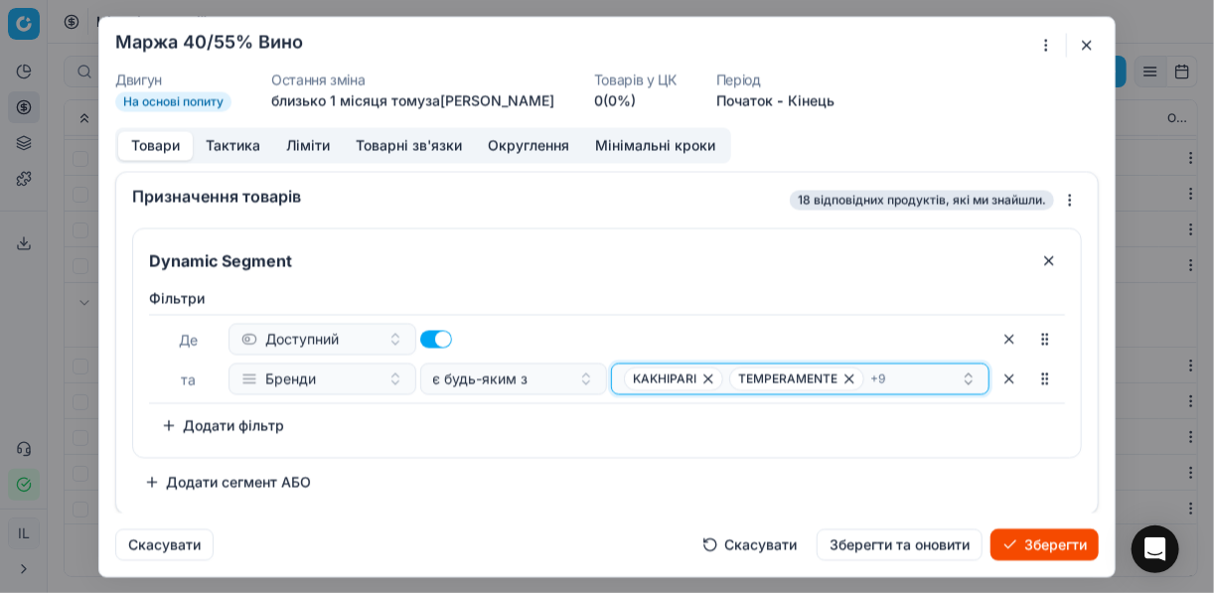
click at [906, 376] on div "KAKHIPARI TEMPERAMENTE + 9" at bounding box center [792, 378] width 337 height 24
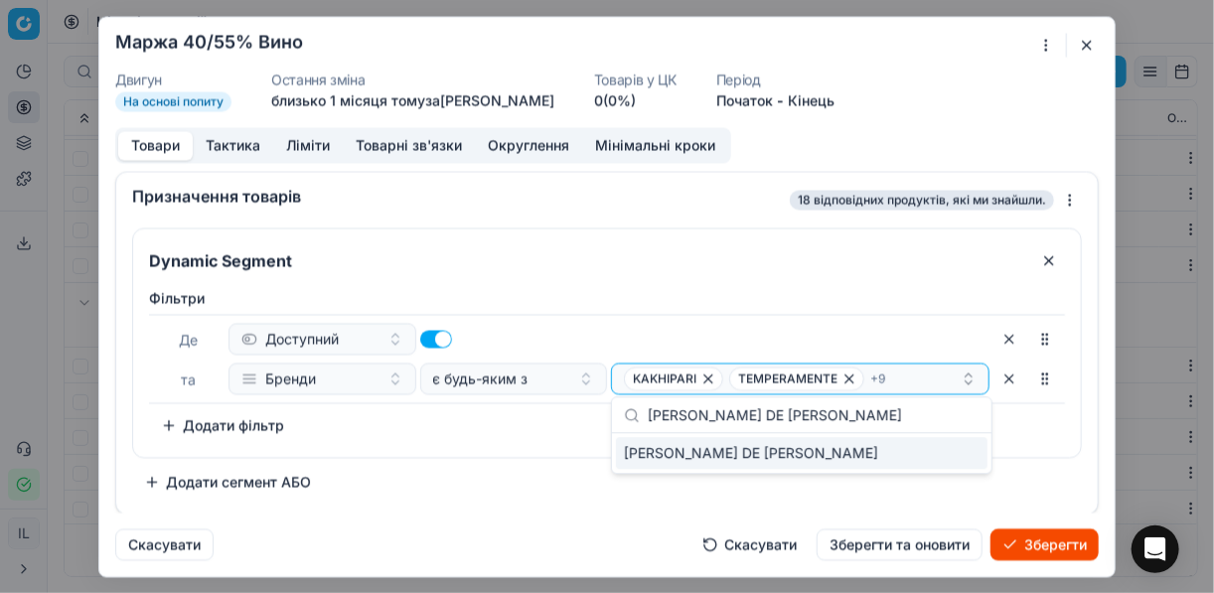
type input "DUQUE DE MEDINA"
click at [950, 451] on div "DUQUE DE MEDINA" at bounding box center [801, 453] width 371 height 32
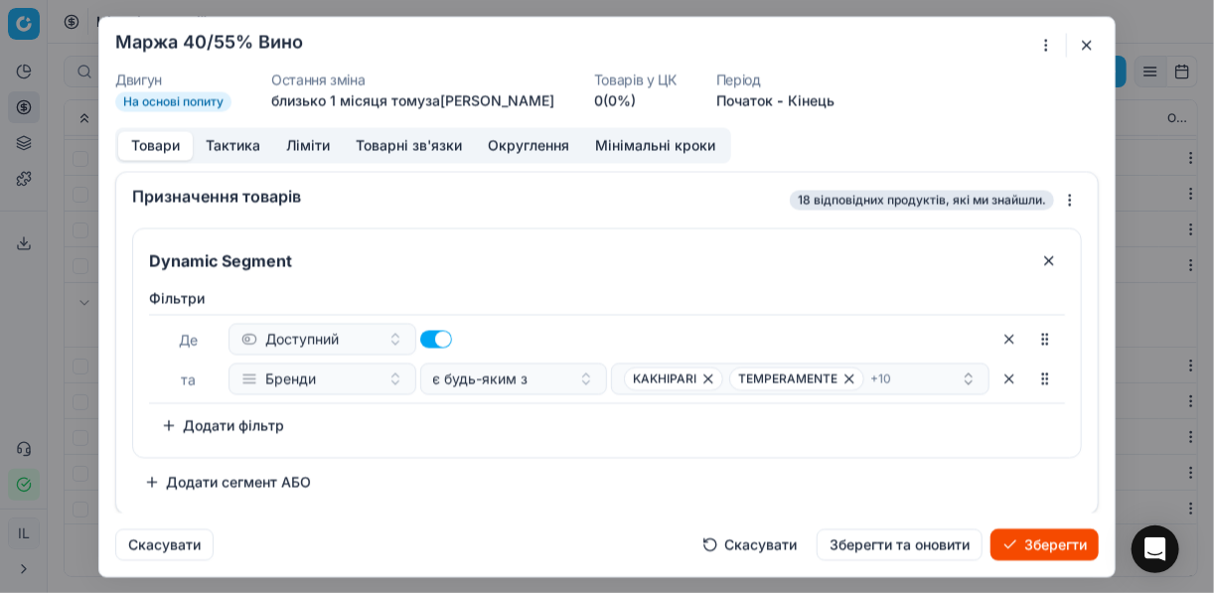
click at [540, 436] on div "Фiльтри Де Доступний та Бренди є будь-яким з KAKHIPARI TEMPERAMENTE + 10 To pic…" at bounding box center [607, 364] width 916 height 153
click at [912, 376] on div "KAKHIPARI TEMPERAMENTE + 10" at bounding box center [792, 378] width 337 height 24
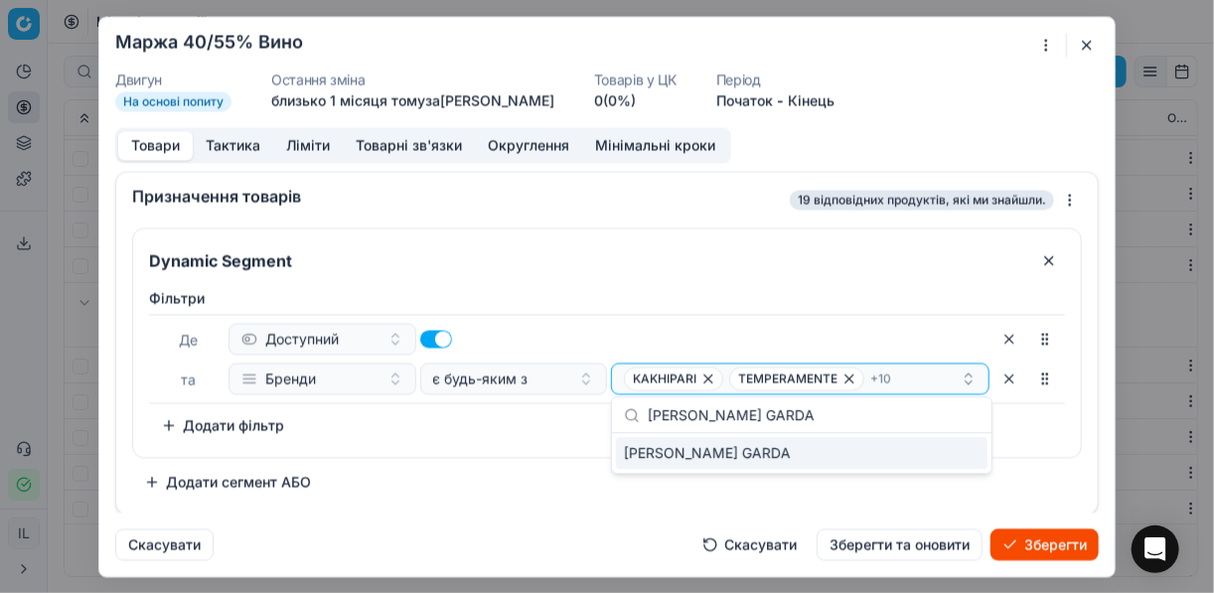
type input "VELA GARDA"
click at [971, 457] on div "VELA GARDA" at bounding box center [801, 453] width 371 height 32
click at [561, 444] on div "Фiльтри Де Доступний та Бренди є будь-яким з KAKHIPARI TEMPERAMENTE + 11 To pic…" at bounding box center [607, 368] width 948 height 177
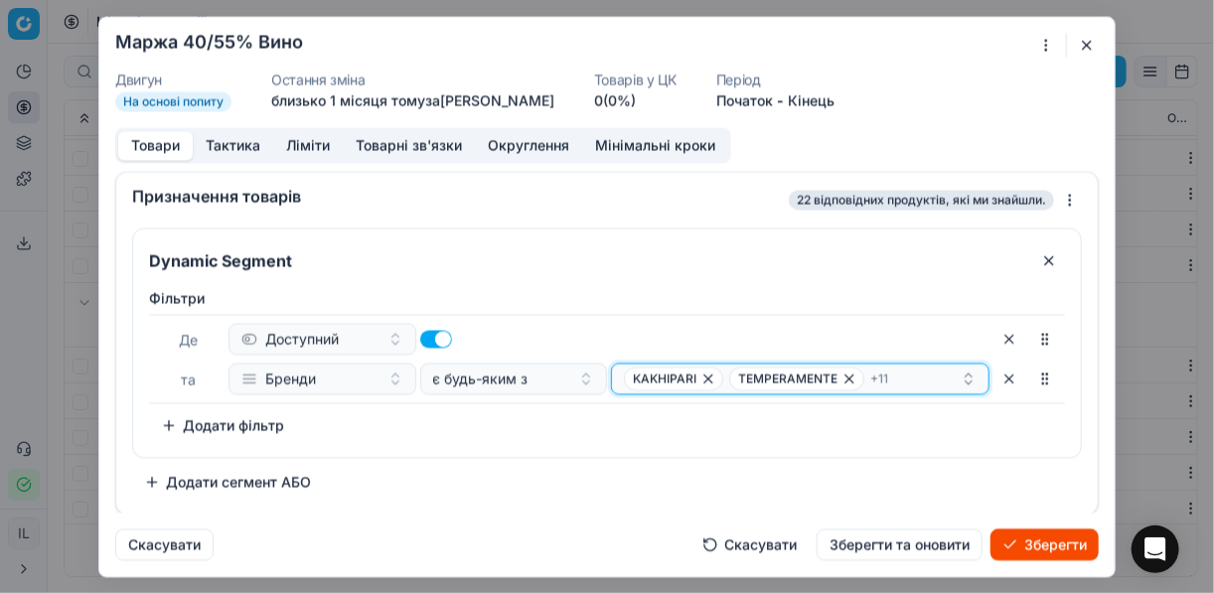
click at [908, 381] on div "KAKHIPARI TEMPERAMENTE + 11" at bounding box center [792, 378] width 337 height 24
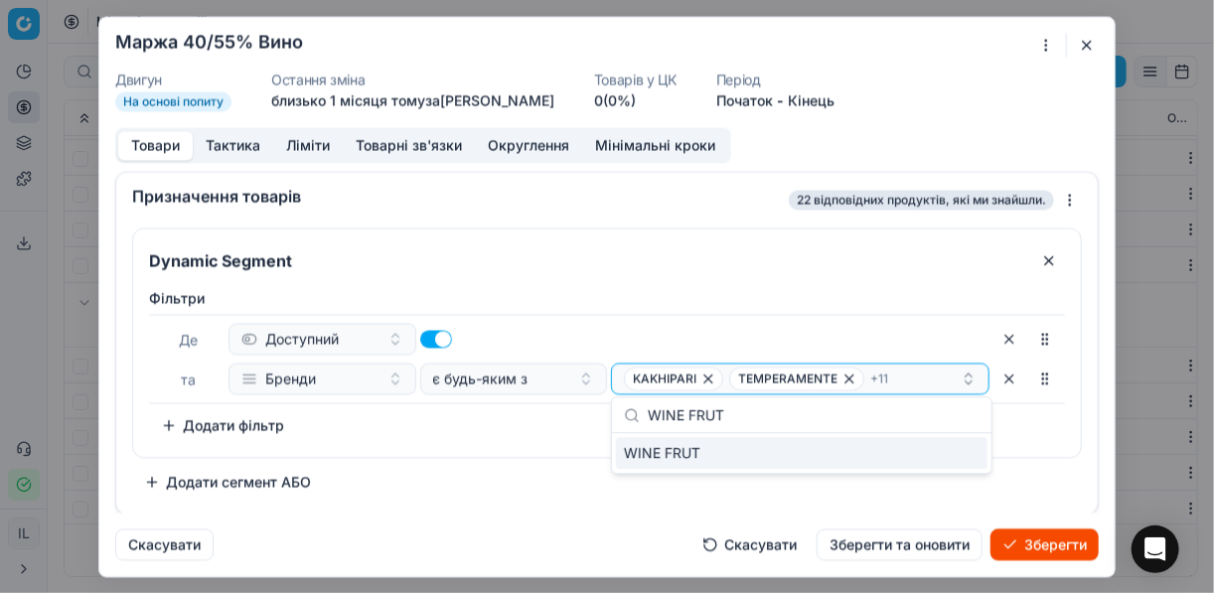
type input "WINE FRUT"
click at [960, 445] on div "WINE FRUT" at bounding box center [801, 453] width 371 height 32
click at [482, 415] on div "Фiльтри Де Доступний та Бренди є будь-яким з KAKHIPARI TEMPERAMENTE + 12 To pic…" at bounding box center [607, 364] width 916 height 153
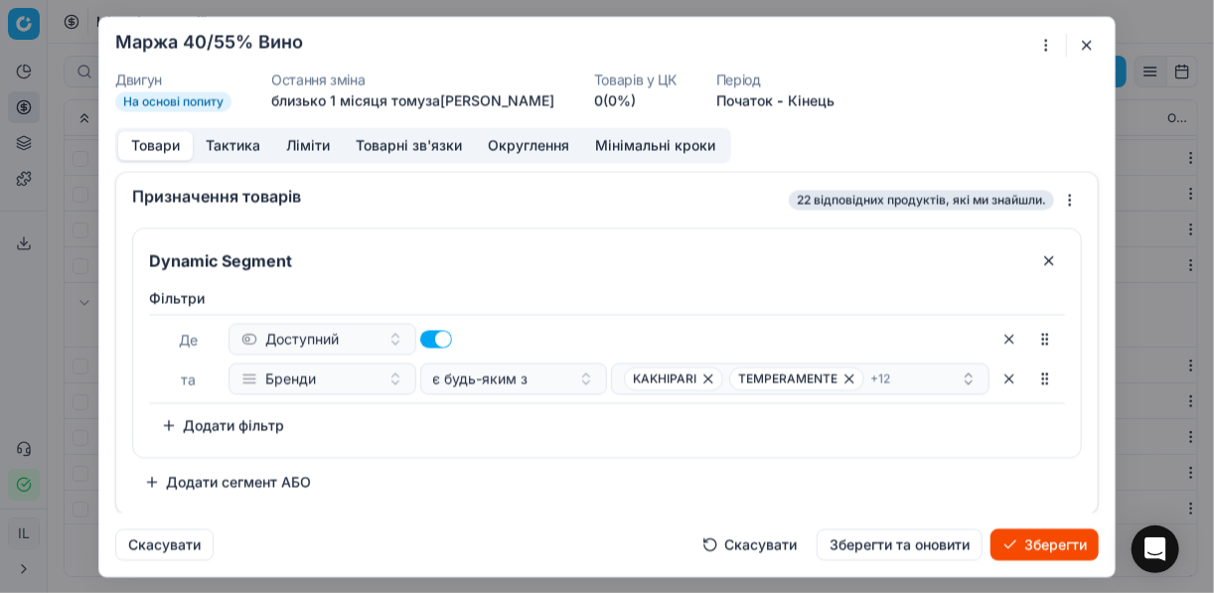
click at [1031, 540] on button "Зберегти" at bounding box center [1044, 544] width 108 height 32
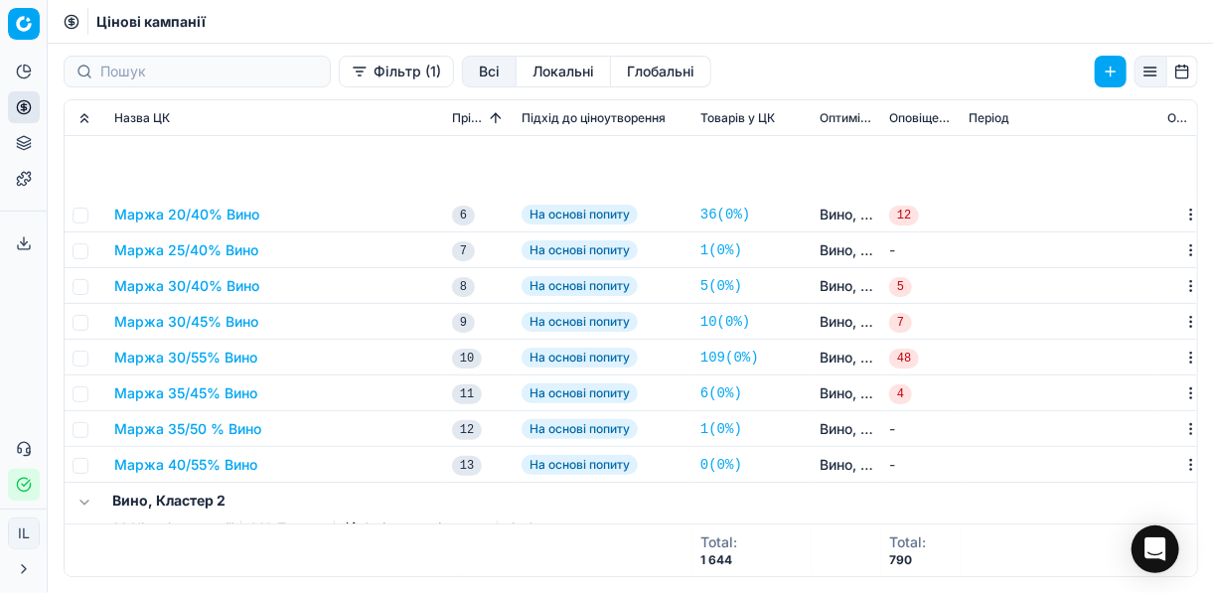
scroll to position [397, 0]
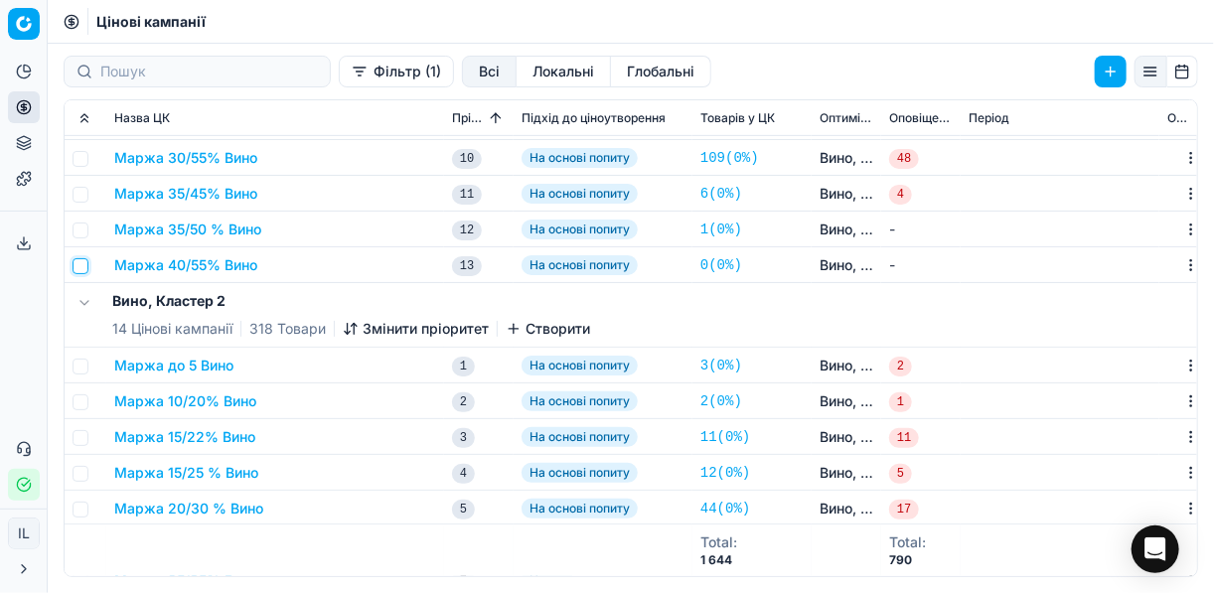
click at [82, 266] on input "checkbox" at bounding box center [81, 266] width 16 height 16
checkbox input "true"
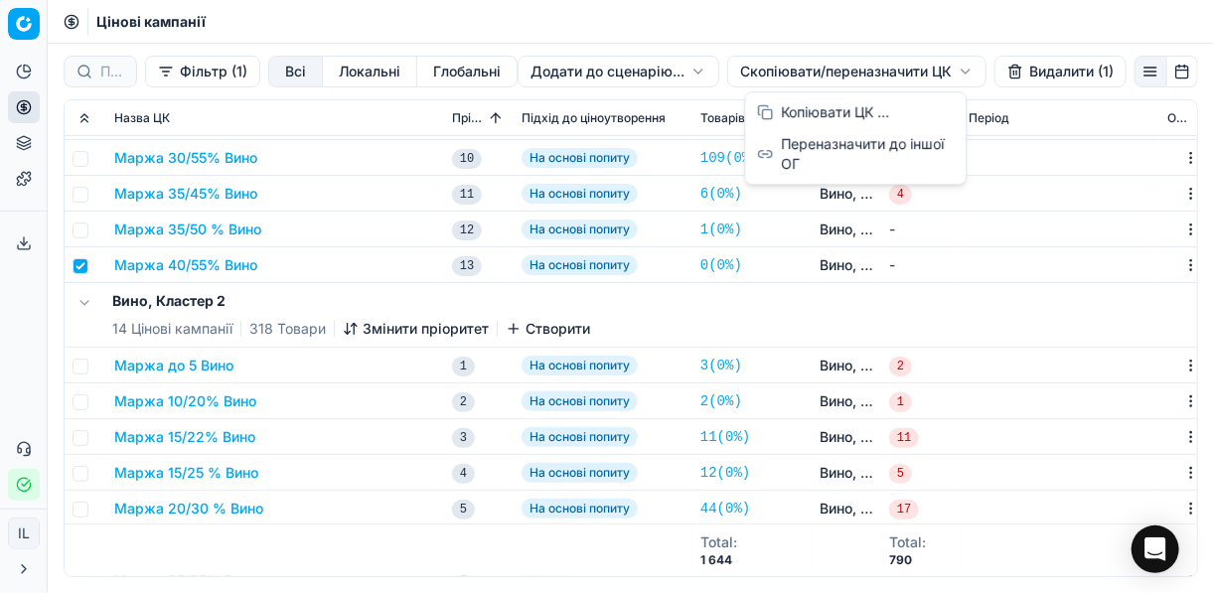
click at [778, 70] on html "Pricing platform Аналітика Цінова оптимізація Асортимент продукції Шаблони Серв…" at bounding box center [607, 296] width 1214 height 593
click at [796, 118] on div "Копіювати ЦК ..." at bounding box center [855, 112] width 213 height 32
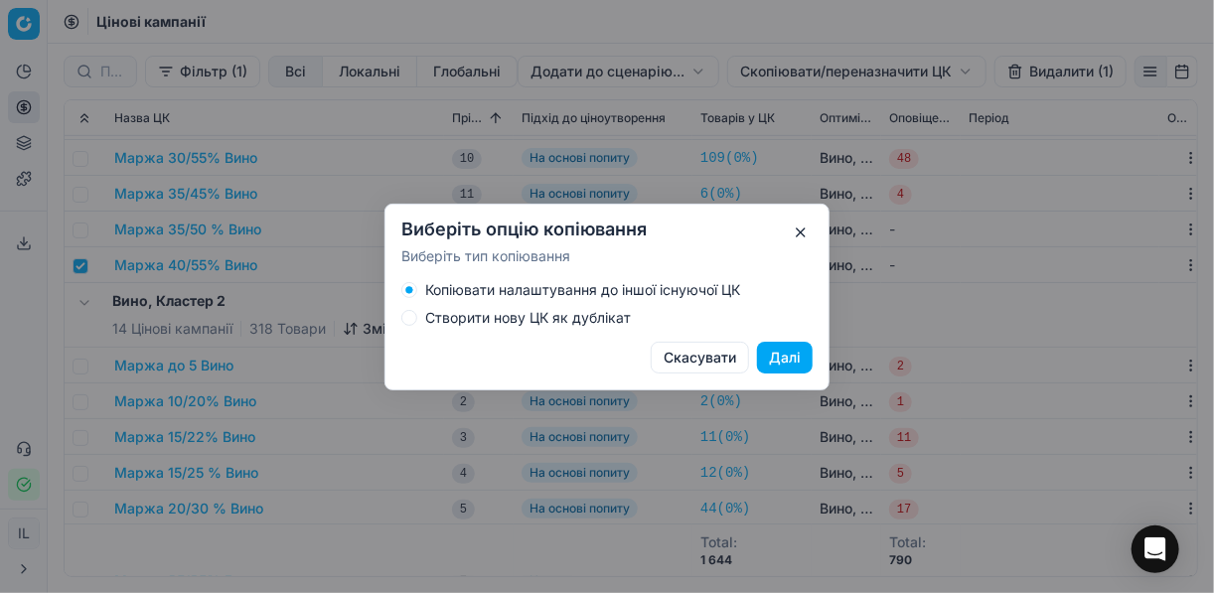
click at [410, 323] on button "Створити нову ЦК як дублікат" at bounding box center [409, 318] width 16 height 16
click at [778, 361] on button "Далі" at bounding box center [785, 358] width 56 height 32
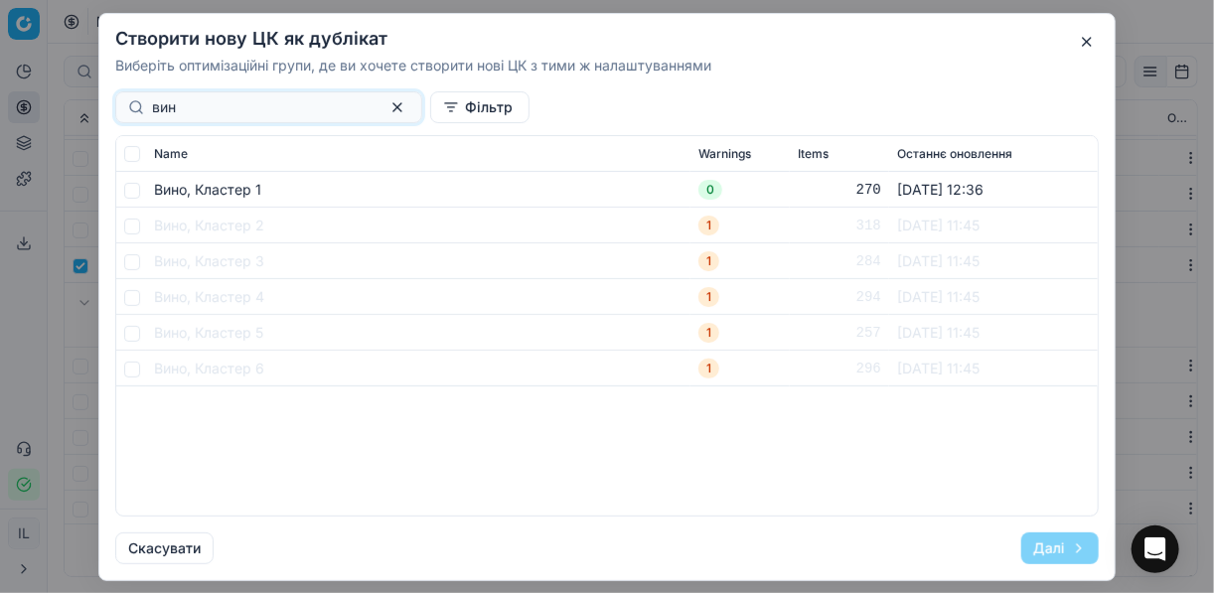
type input "вин"
click at [130, 192] on input "checkbox" at bounding box center [132, 190] width 16 height 16
checkbox input "true"
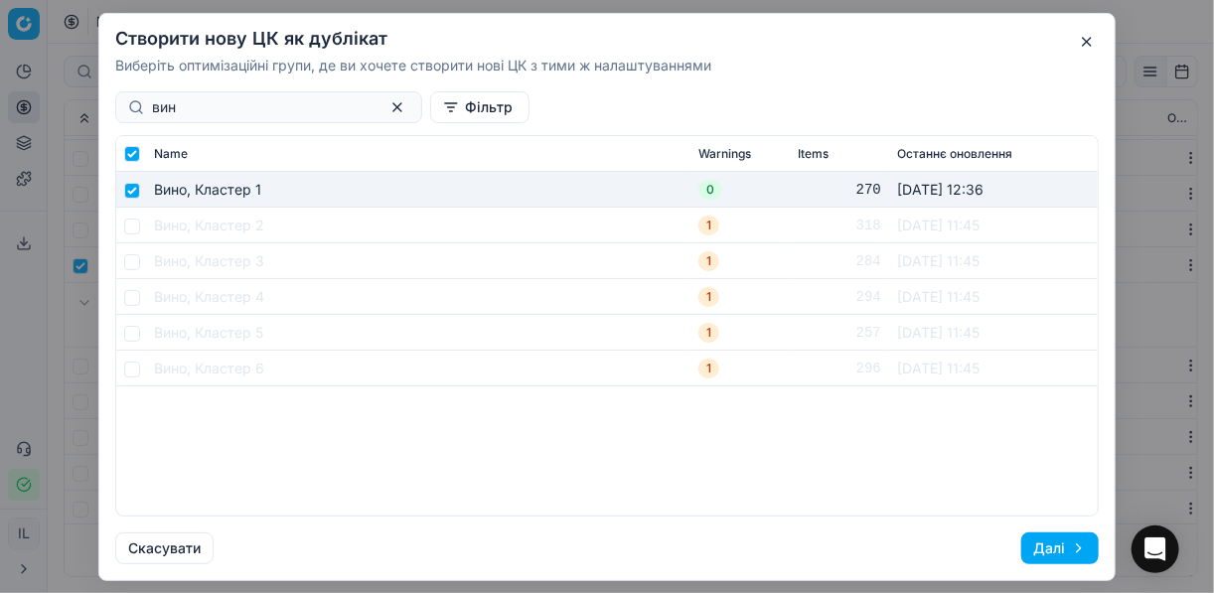
click at [1063, 546] on button "Далі" at bounding box center [1059, 548] width 77 height 32
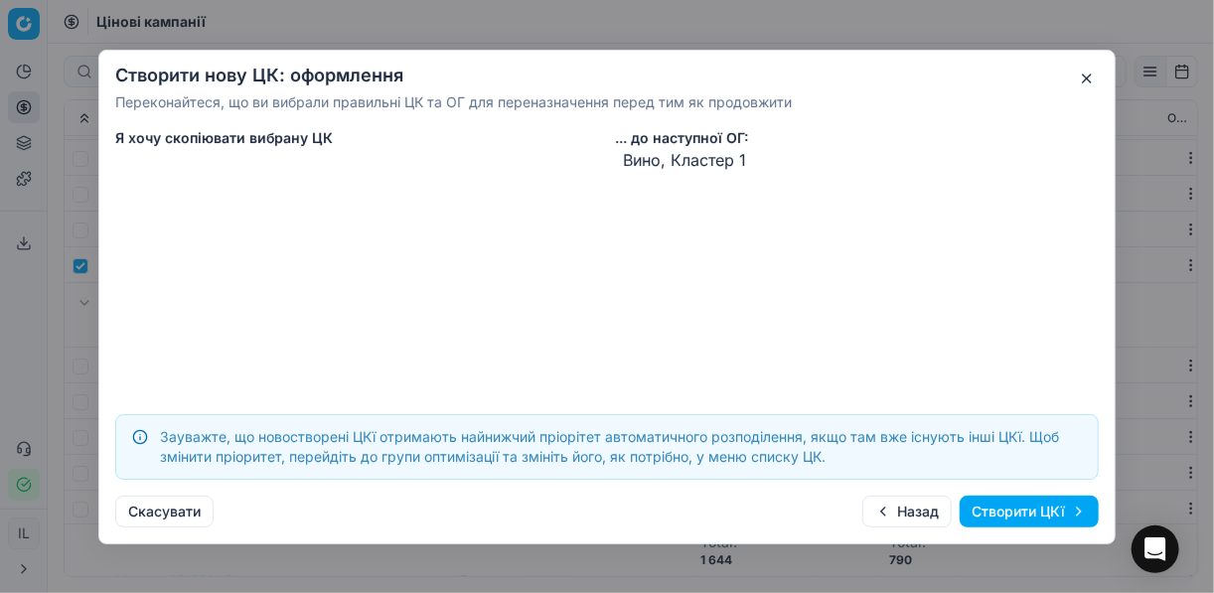
click at [1013, 510] on button "Створити ЦКї" at bounding box center [1028, 512] width 139 height 32
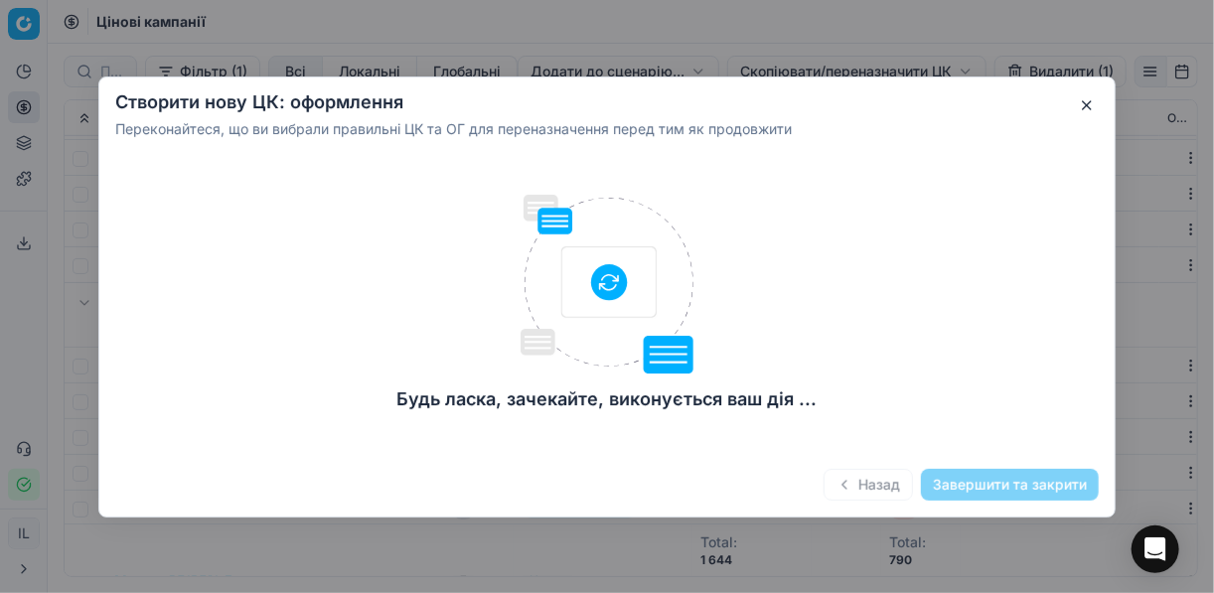
checkbox input "false"
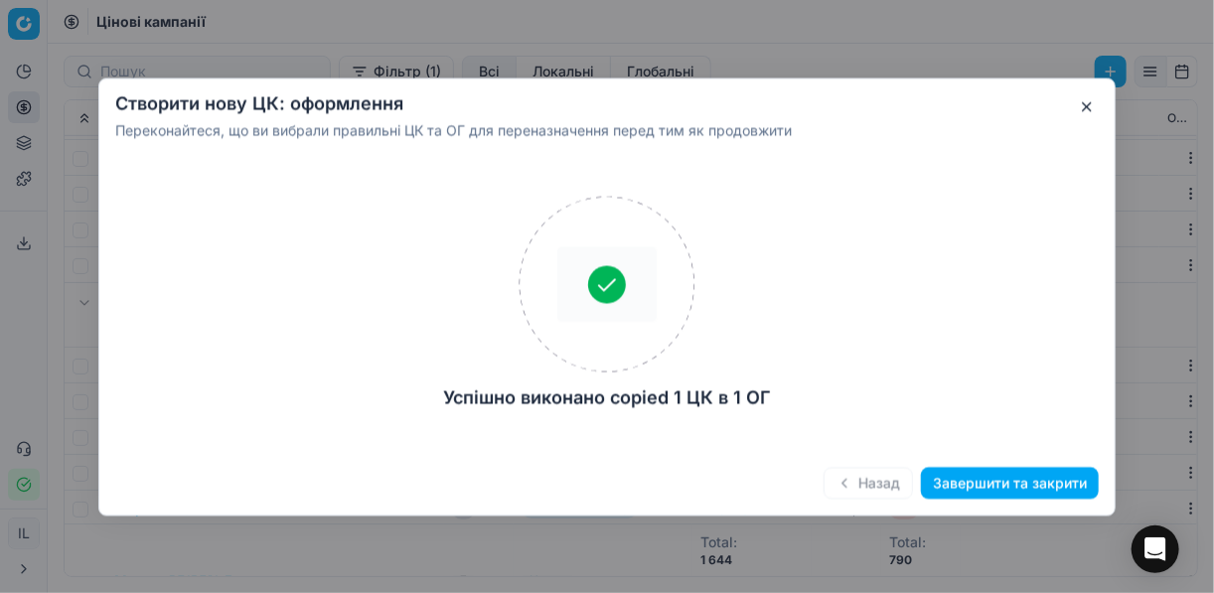
click at [992, 485] on button "Завершити та закрити" at bounding box center [1010, 483] width 178 height 32
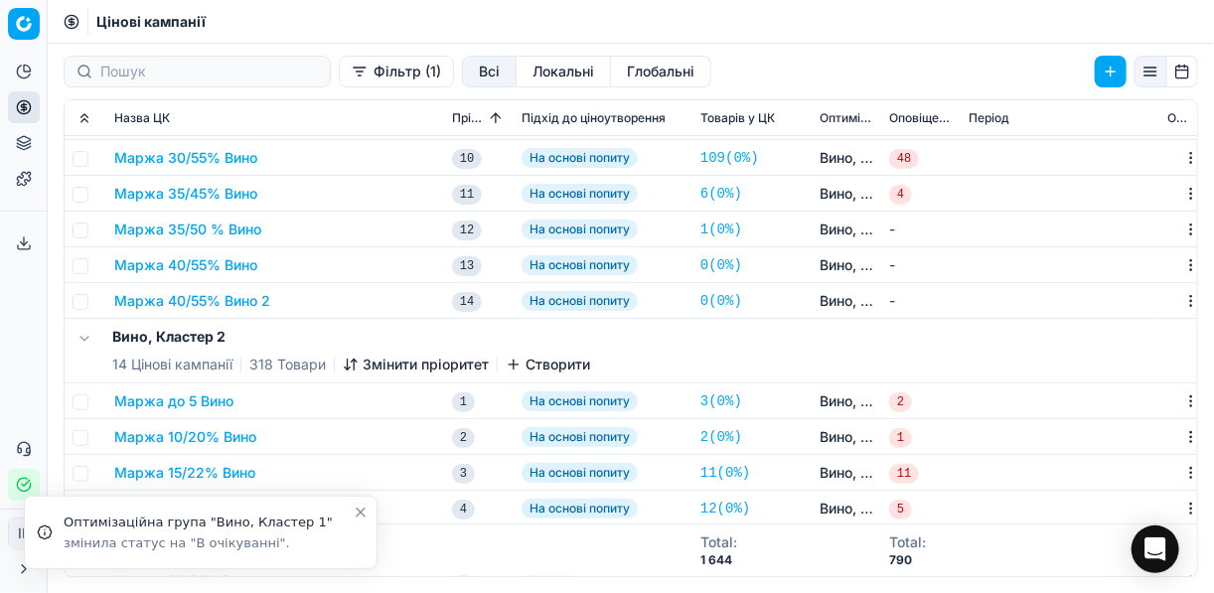
click at [194, 293] on button "Маржа 40/55% Вино 2" at bounding box center [192, 301] width 156 height 20
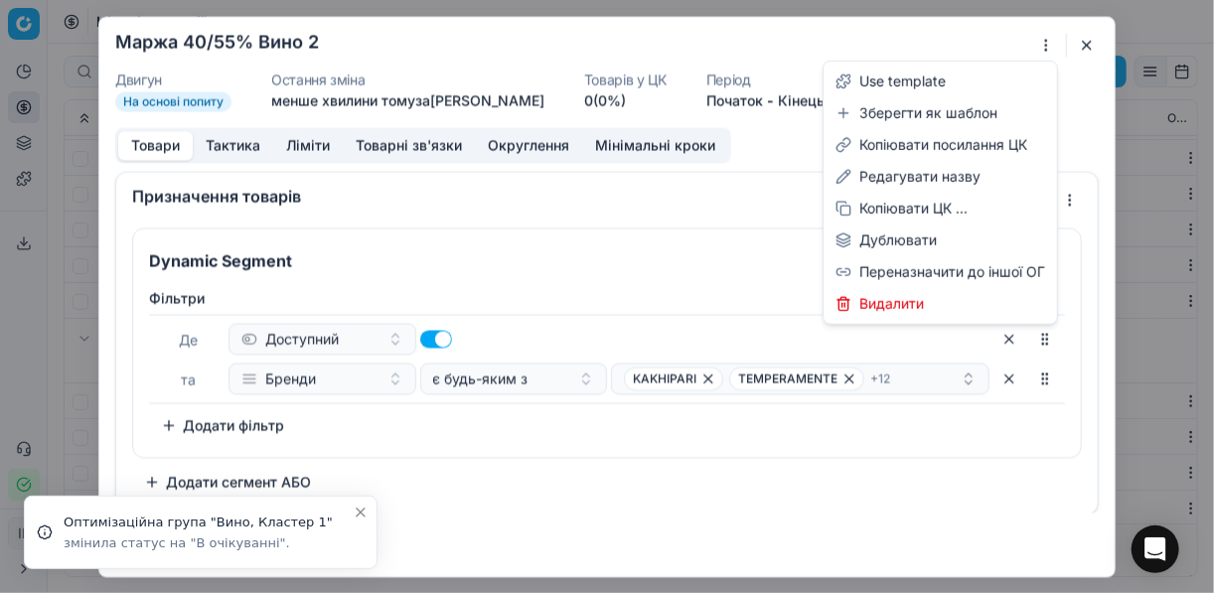
click at [1047, 42] on div "Ми зберігаємо налаштування ЦК. Будь ласка, зачекайте, це може зайняти декілька …" at bounding box center [607, 296] width 1214 height 593
click at [942, 174] on div "Редагувати назву" at bounding box center [939, 177] width 225 height 32
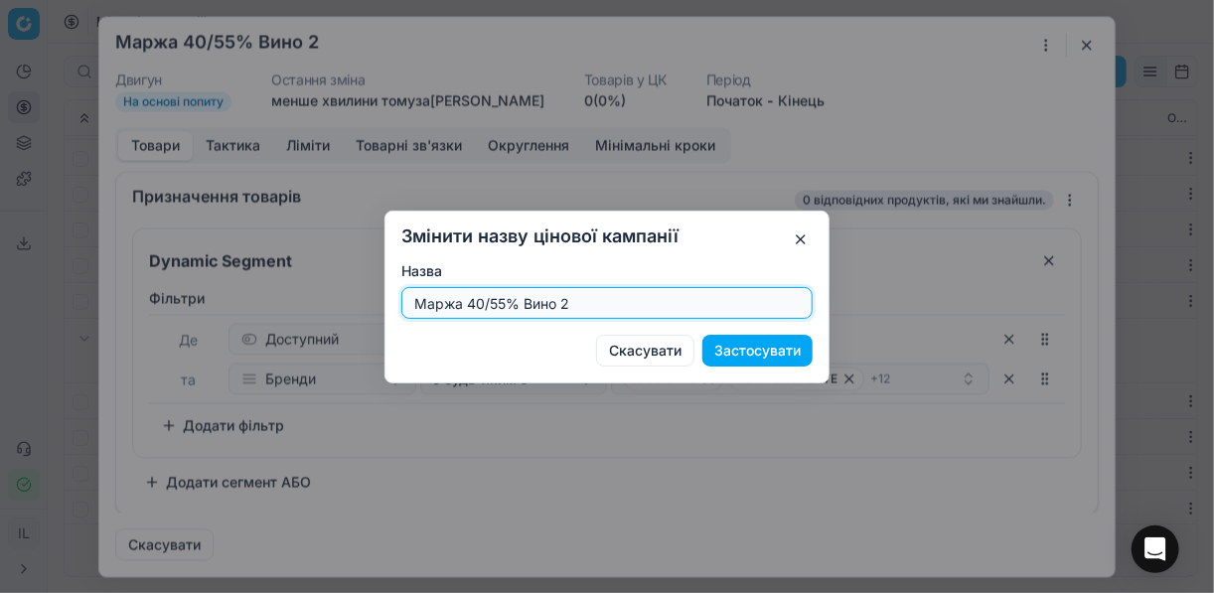
click at [501, 301] on input "Маржа 40/55% Вино 2" at bounding box center [606, 303] width 393 height 30
click at [577, 302] on input "Маржа 45/60% Вино 2" at bounding box center [606, 303] width 393 height 30
type input "Маржа 45/60% Вино"
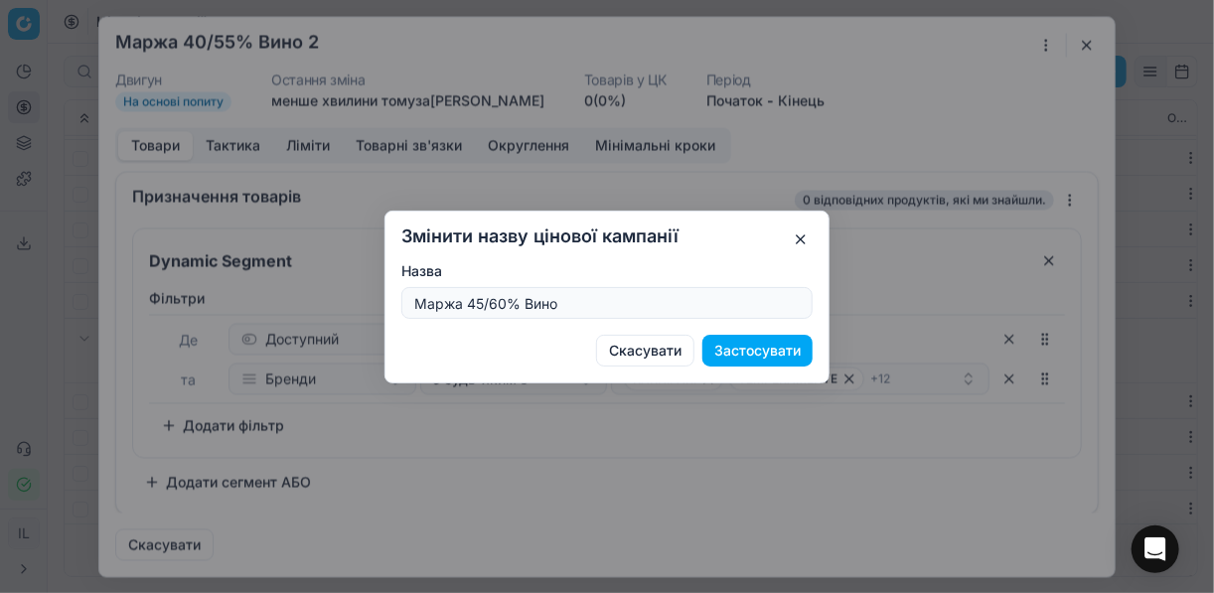
click at [739, 349] on button "Застосувати" at bounding box center [757, 351] width 110 height 32
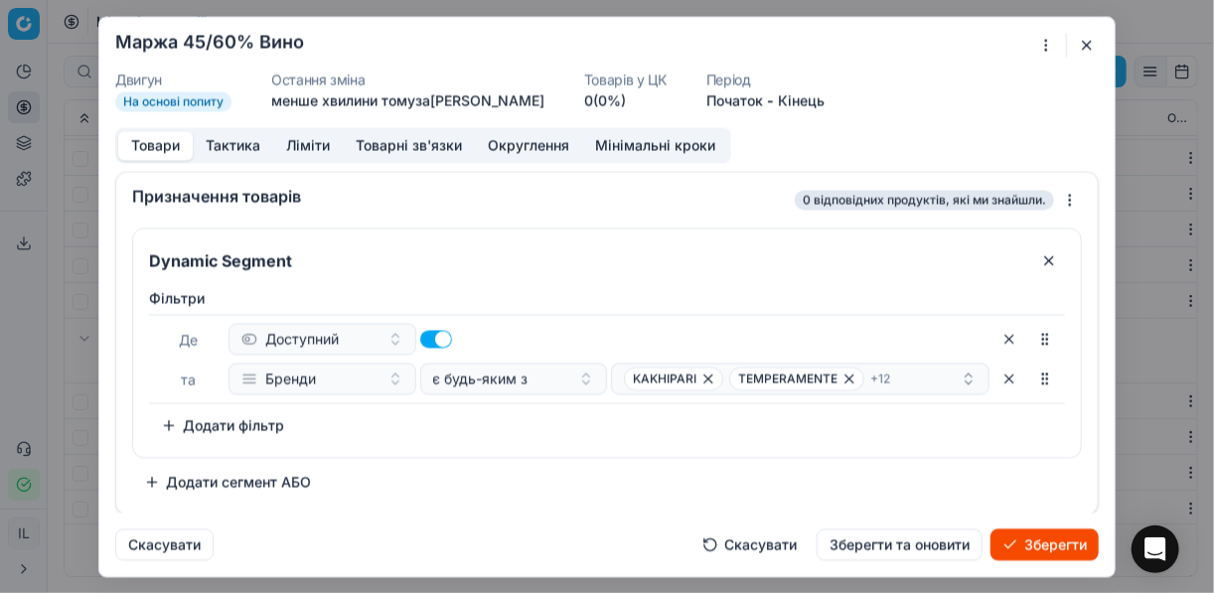
click at [297, 142] on button "Ліміти" at bounding box center [308, 145] width 70 height 29
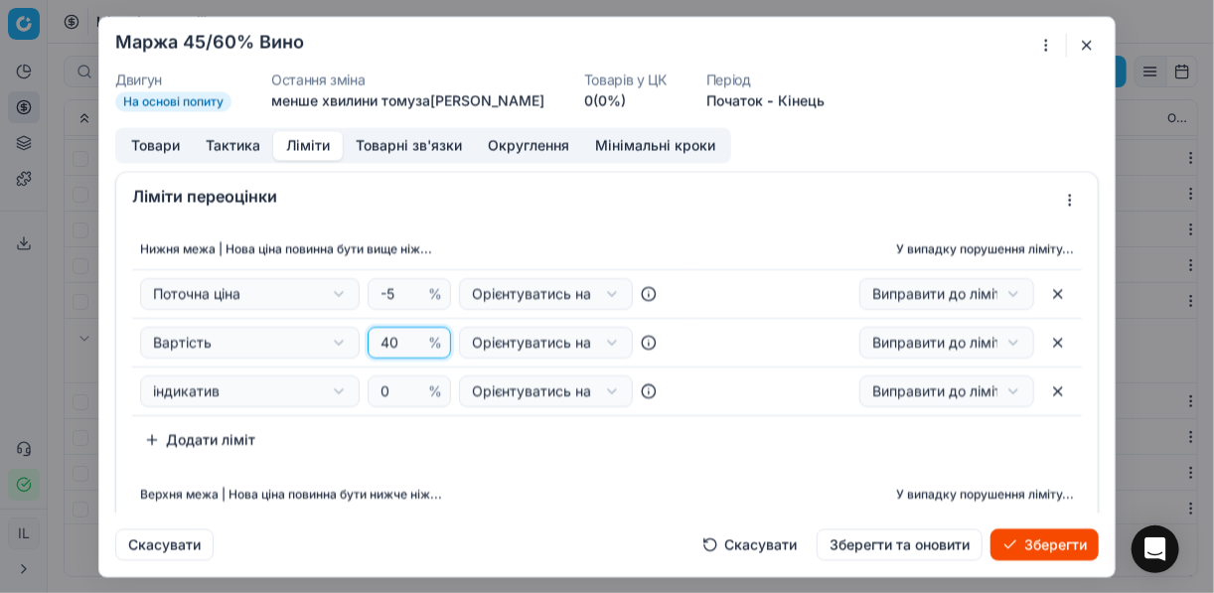
click at [395, 339] on input "40" at bounding box center [400, 343] width 48 height 30
type input "45"
click at [414, 424] on div "Нижня межа | Нова ціна повинна бути вище ніж... У випадку порушення ліміту... П…" at bounding box center [607, 342] width 950 height 226
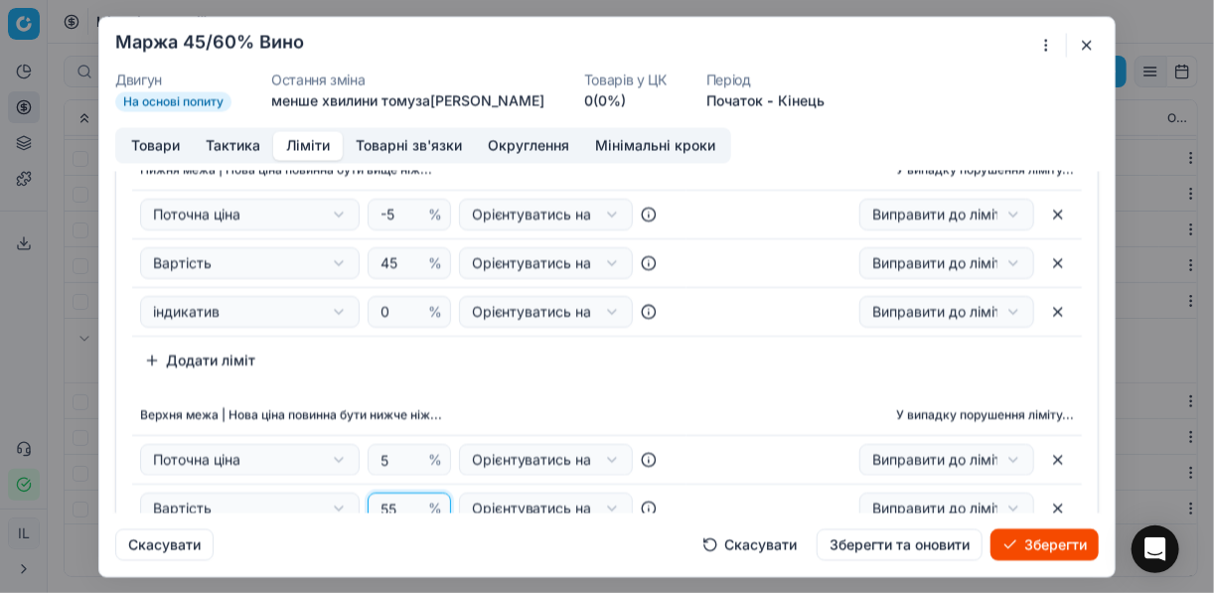
click at [394, 507] on input "55" at bounding box center [400, 509] width 48 height 30
type input "5"
type input "60"
click at [704, 378] on div "Нижня межа | Нова ціна повинна бути вище ніж... У випадку порушення ліміту... П…" at bounding box center [606, 360] width 981 height 439
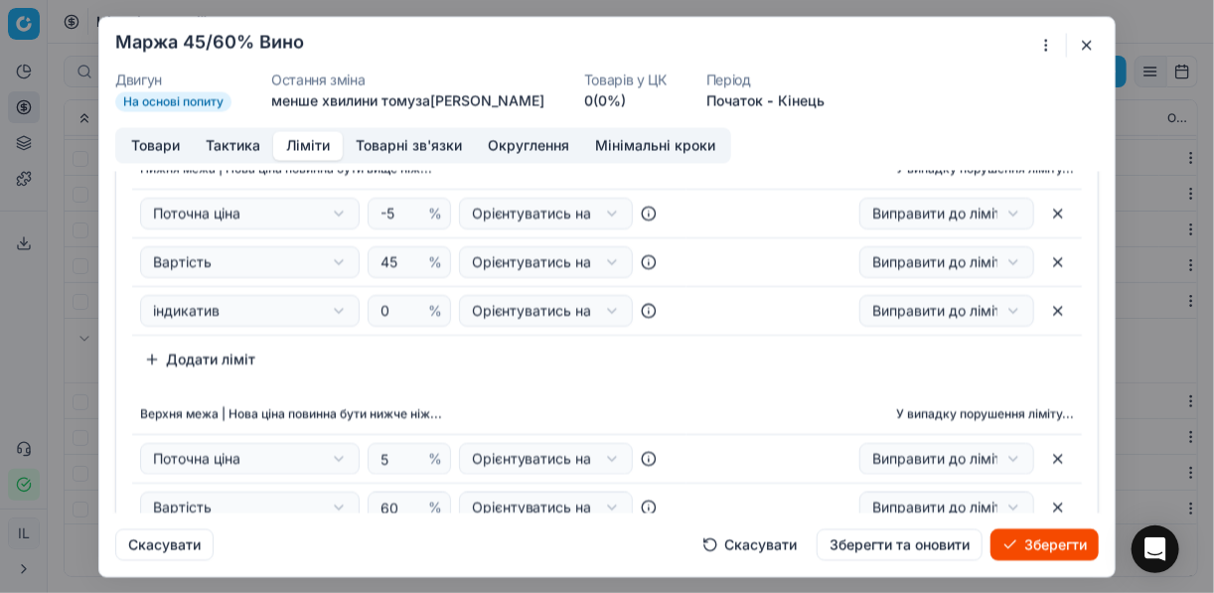
click at [147, 147] on button "Товари" at bounding box center [155, 145] width 74 height 29
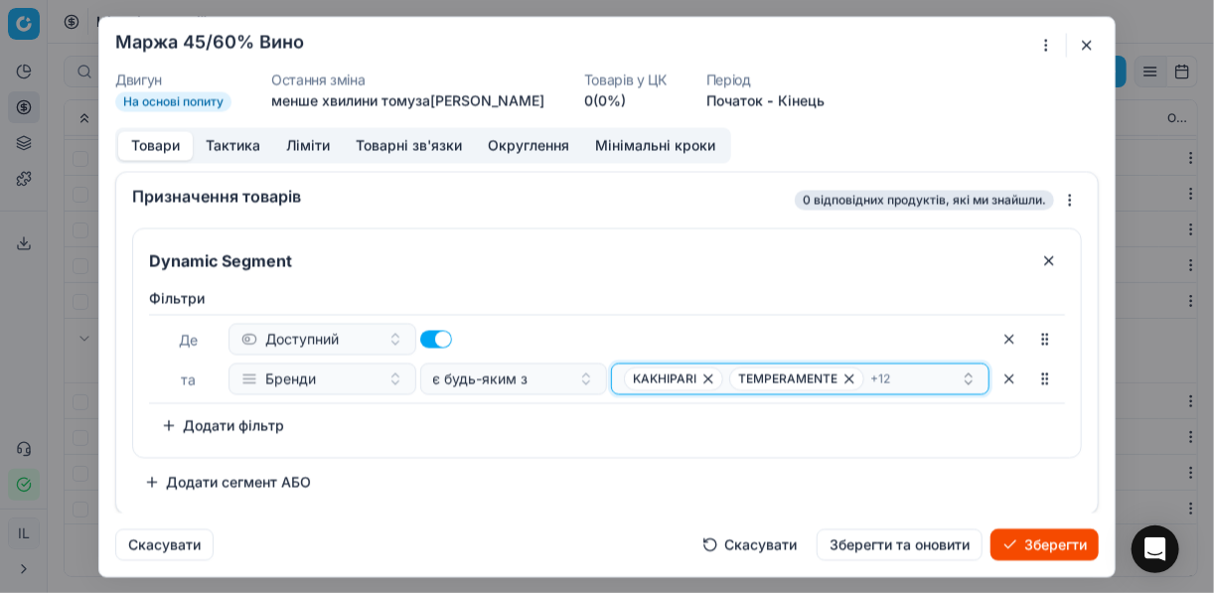
click at [705, 377] on icon "button" at bounding box center [708, 378] width 8 height 8
click at [738, 378] on icon "button" at bounding box center [733, 378] width 16 height 16
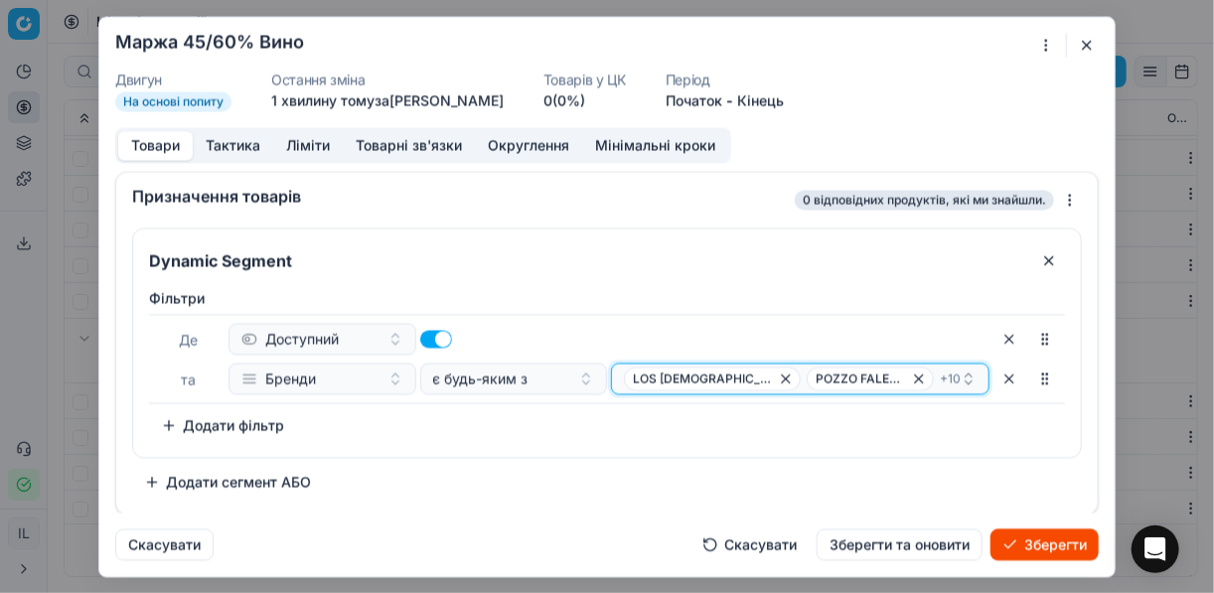
click at [778, 382] on icon "button" at bounding box center [786, 378] width 16 height 16
click at [745, 379] on icon "button" at bounding box center [739, 378] width 16 height 16
click at [798, 374] on icon "button" at bounding box center [805, 378] width 16 height 16
click at [714, 376] on icon "button" at bounding box center [720, 378] width 16 height 16
click at [714, 376] on icon "button" at bounding box center [716, 378] width 16 height 16
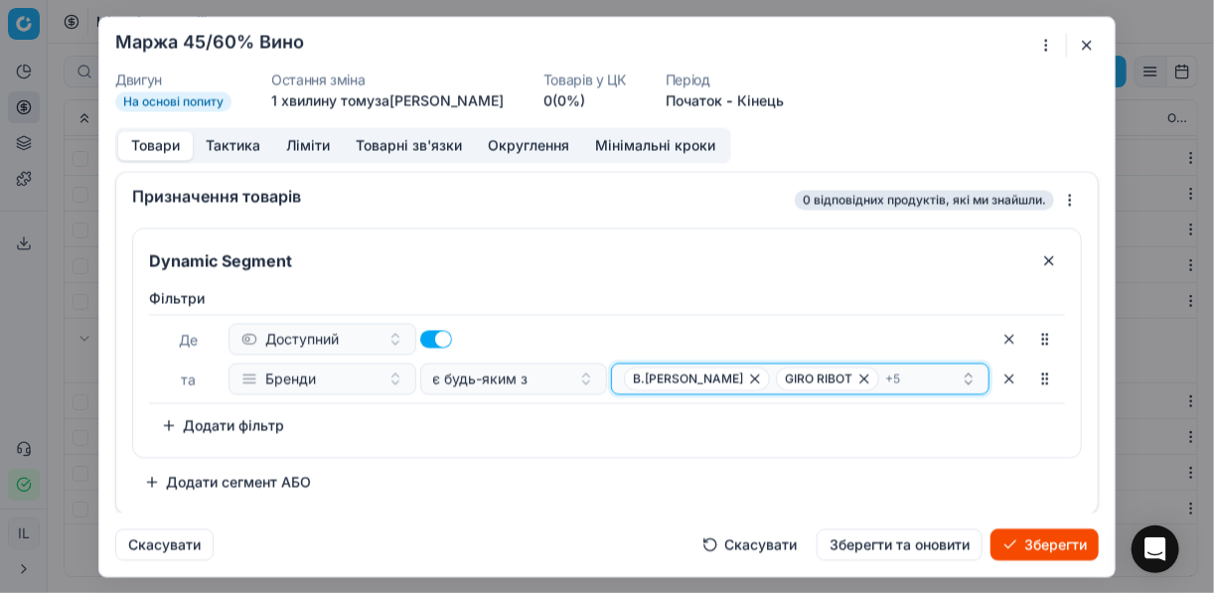
click at [763, 373] on icon "button" at bounding box center [755, 378] width 16 height 16
click at [713, 375] on icon "button" at bounding box center [712, 378] width 16 height 16
click at [689, 378] on icon "button" at bounding box center [691, 378] width 16 height 16
click at [703, 376] on icon "button" at bounding box center [697, 378] width 16 height 16
drag, startPoint x: 747, startPoint y: 376, endPoint x: 760, endPoint y: 373, distance: 13.3
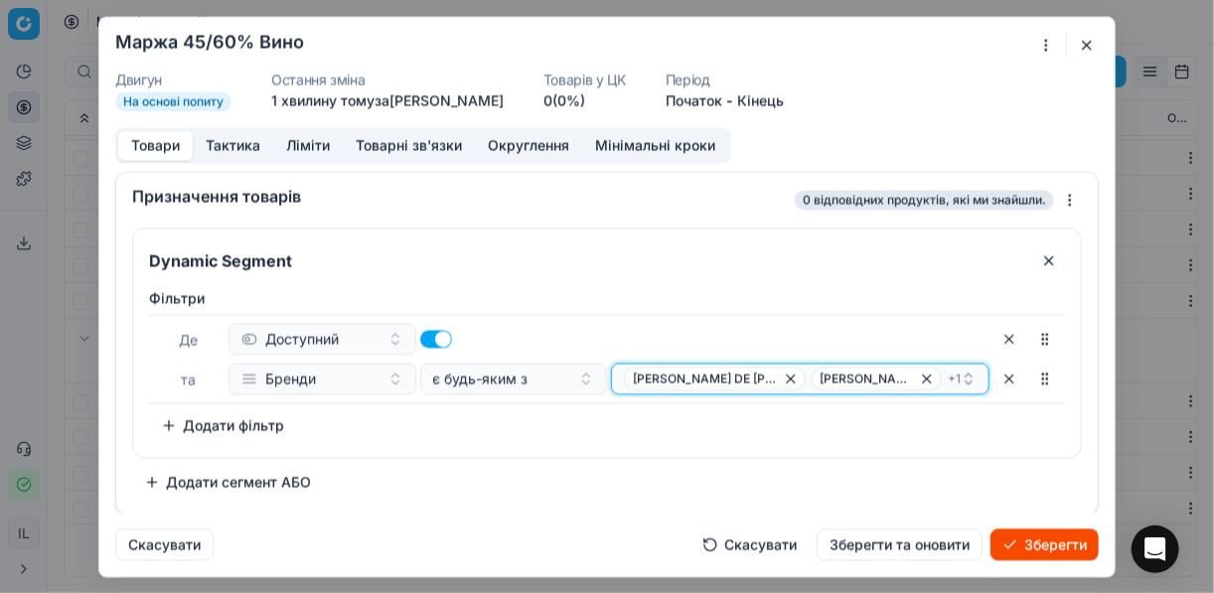
click at [748, 376] on span "DUQUE DE MEDINA" at bounding box center [715, 378] width 182 height 24
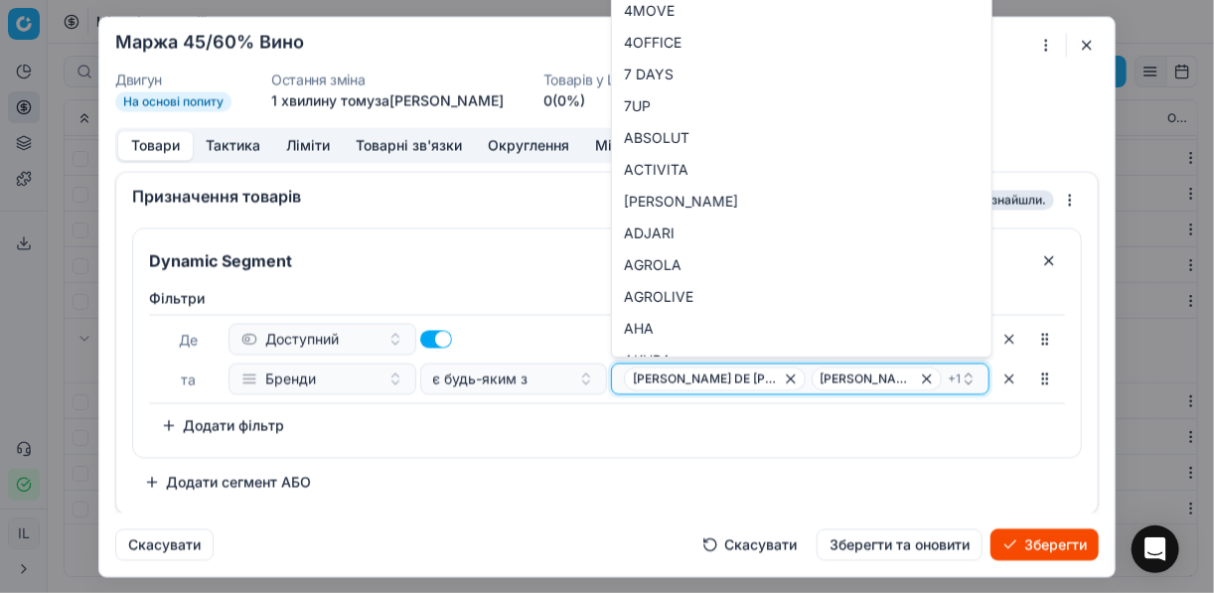
click at [783, 377] on icon "button" at bounding box center [791, 378] width 16 height 16
click at [786, 376] on icon "button" at bounding box center [790, 378] width 8 height 8
click at [715, 376] on icon "button" at bounding box center [710, 378] width 16 height 16
click at [768, 438] on div "Фiльтри Де Доступний та Бренди є будь-яким з Select a value To pick up a sortab…" at bounding box center [607, 364] width 916 height 153
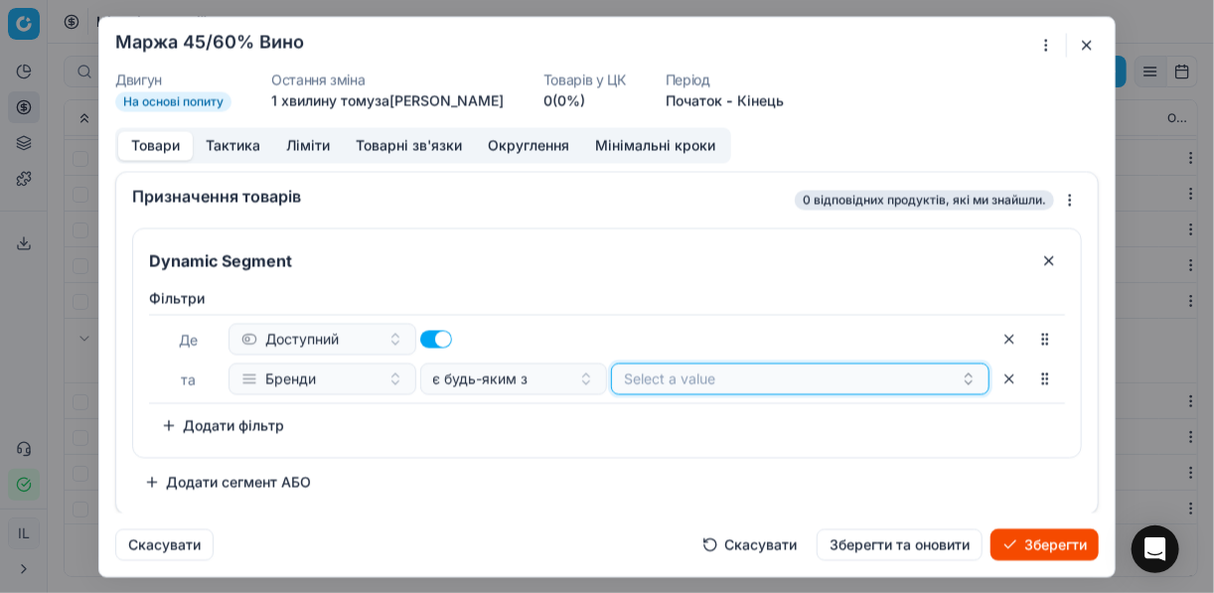
click at [690, 383] on button "Select a value" at bounding box center [800, 379] width 378 height 32
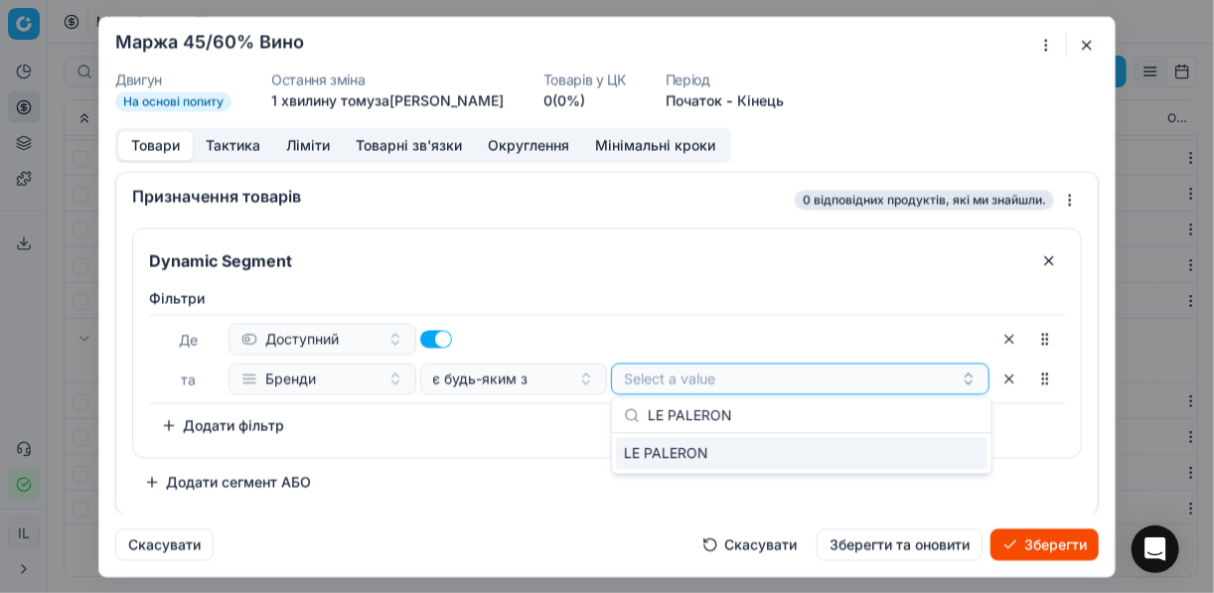
type input "LE PALERON"
click at [817, 457] on div "LE PALERON" at bounding box center [801, 453] width 371 height 32
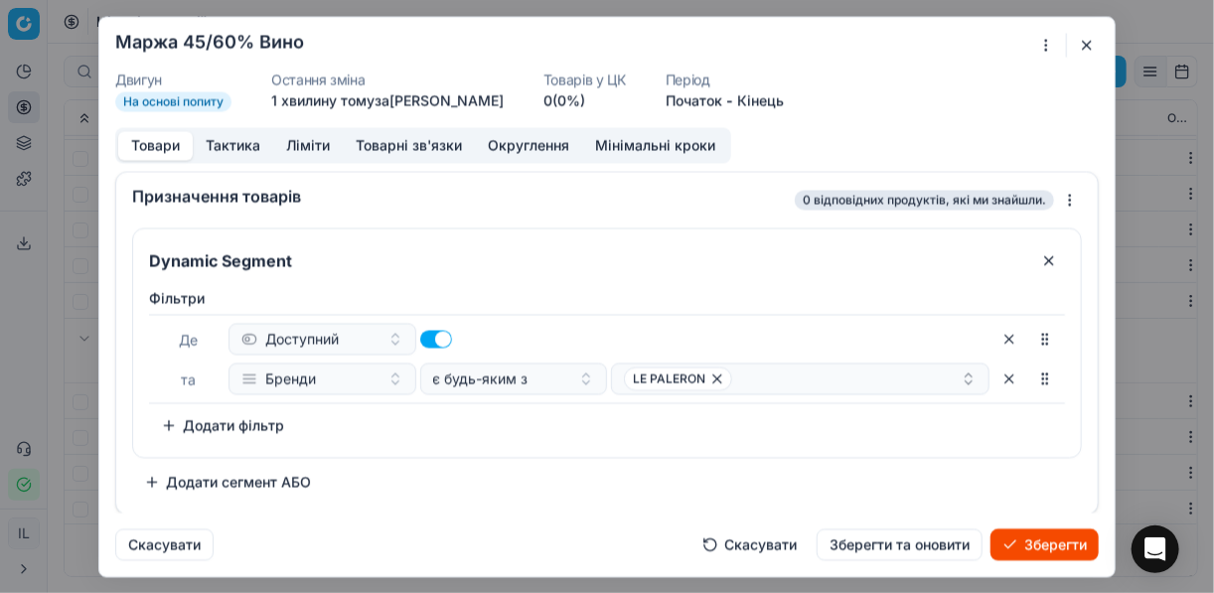
click at [487, 432] on div "Фiльтри Де Доступний та Бренди є будь-яким з LE PALERON To pick up a sortable i…" at bounding box center [607, 364] width 916 height 153
click at [795, 380] on div "LE PALERON" at bounding box center [792, 378] width 337 height 24
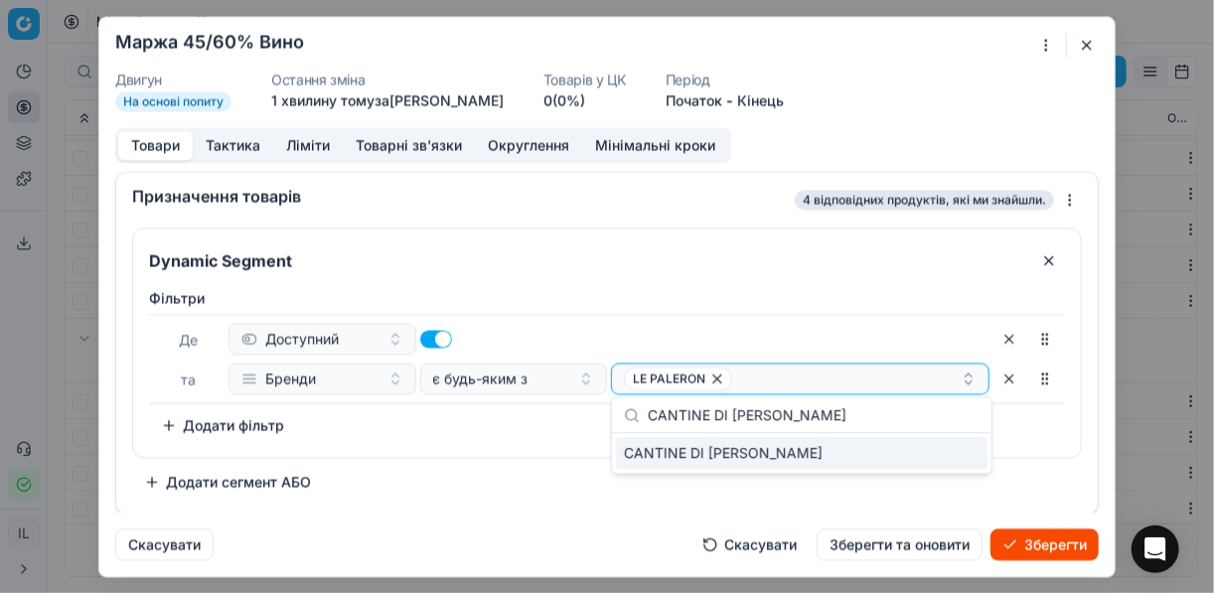
type input "CANTINE DI MOTTA"
click at [916, 443] on div "CANTINE DI MOTTA" at bounding box center [801, 453] width 371 height 32
click at [527, 445] on div "Фiльтри Де Доступний та Бренди є будь-яким з LE PALERON CANTINE DI MOTTA To pic…" at bounding box center [607, 368] width 948 height 177
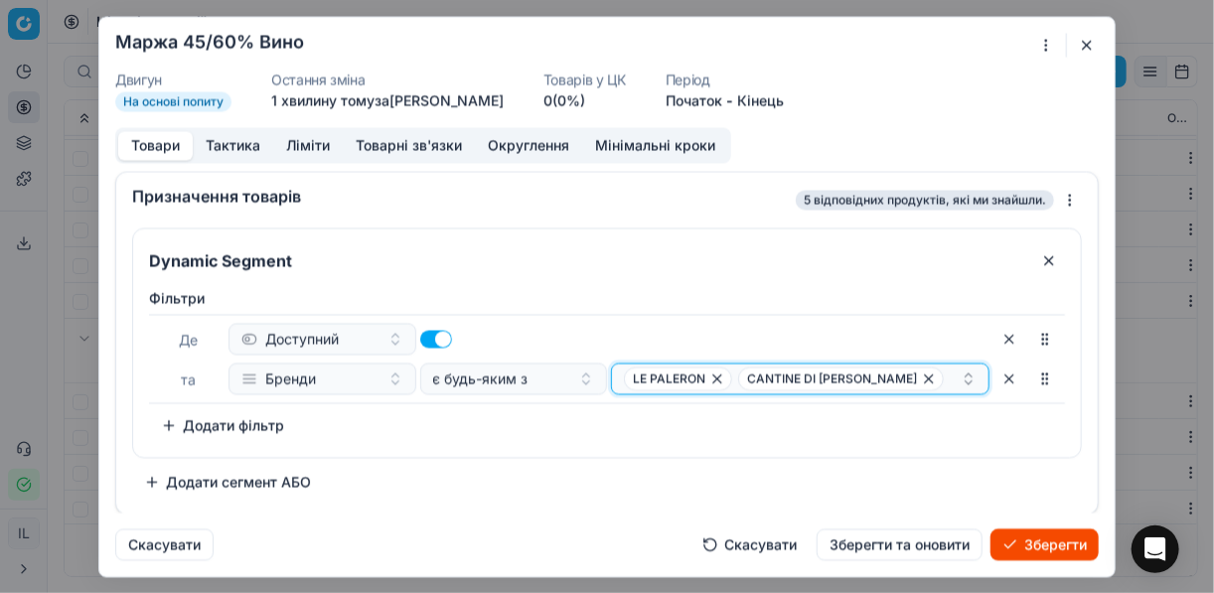
click at [896, 383] on div "LE PALERON CANTINE DI MOTTA" at bounding box center [792, 378] width 337 height 24
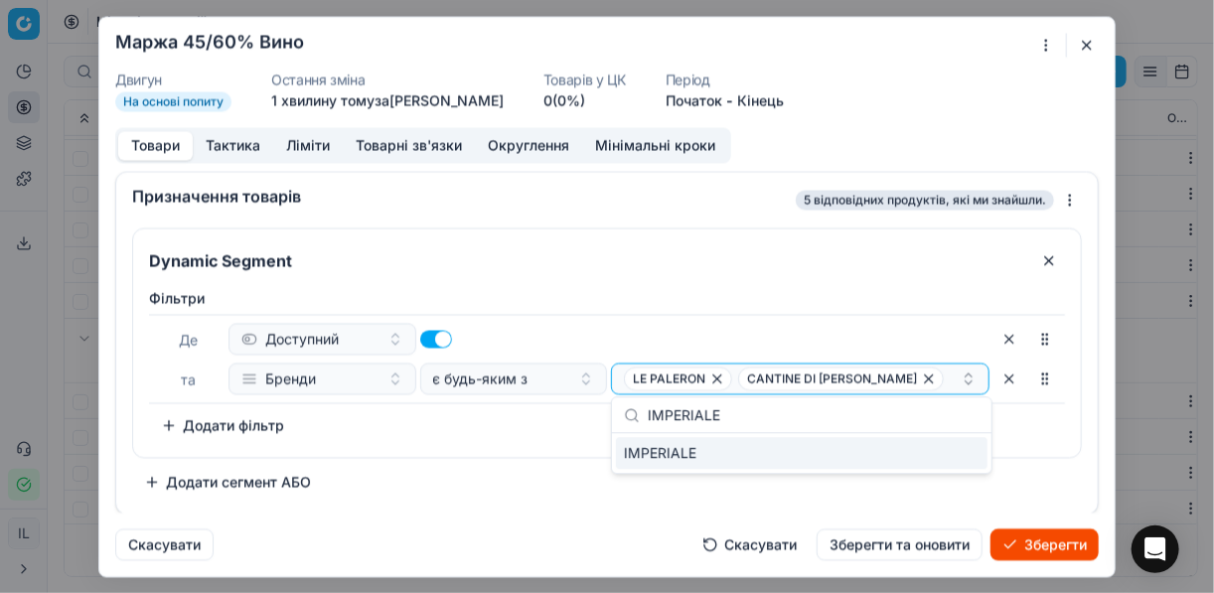
type input "IMPERIALE"
click at [971, 456] on div "IMPERIALE" at bounding box center [801, 453] width 371 height 32
click at [534, 438] on div "Фiльтри Де Доступний та Бренди є будь-яким з LE PALERON CANTINE DI MOTTA + 1 To…" at bounding box center [607, 364] width 916 height 153
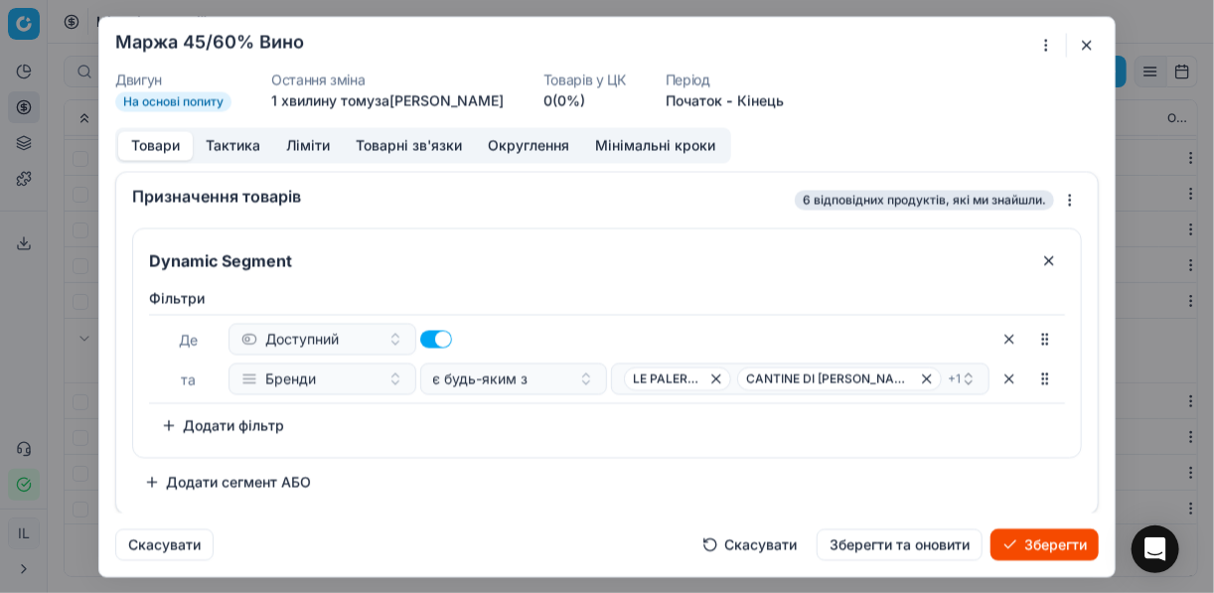
click at [1067, 540] on button "Зберегти" at bounding box center [1044, 544] width 108 height 32
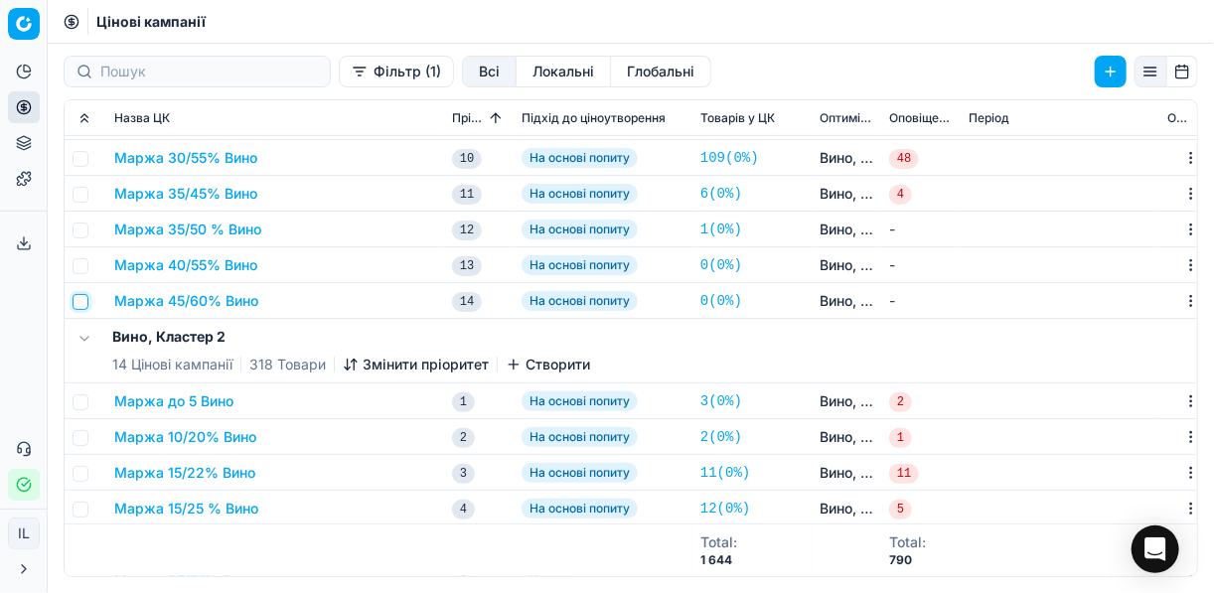
click at [82, 301] on input "checkbox" at bounding box center [81, 302] width 16 height 16
checkbox input "true"
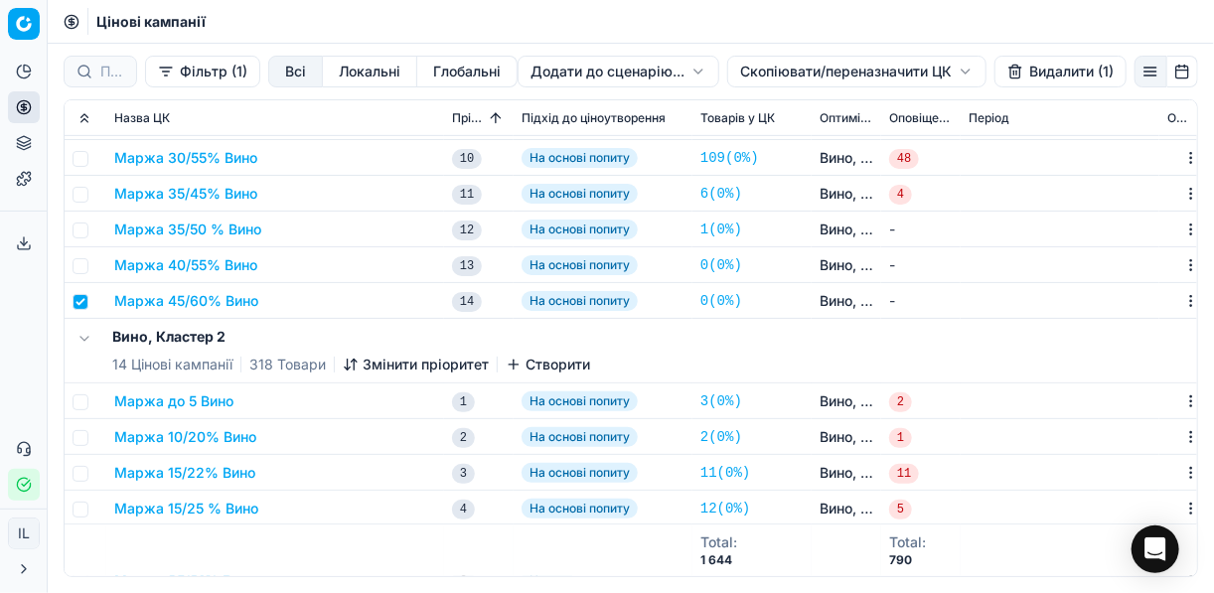
click at [759, 71] on html "Pricing platform Аналітика Цінова оптимізація Асортимент продукції Шаблони Серв…" at bounding box center [607, 296] width 1214 height 593
click at [783, 118] on div "Копіювати ЦК ..." at bounding box center [855, 112] width 213 height 32
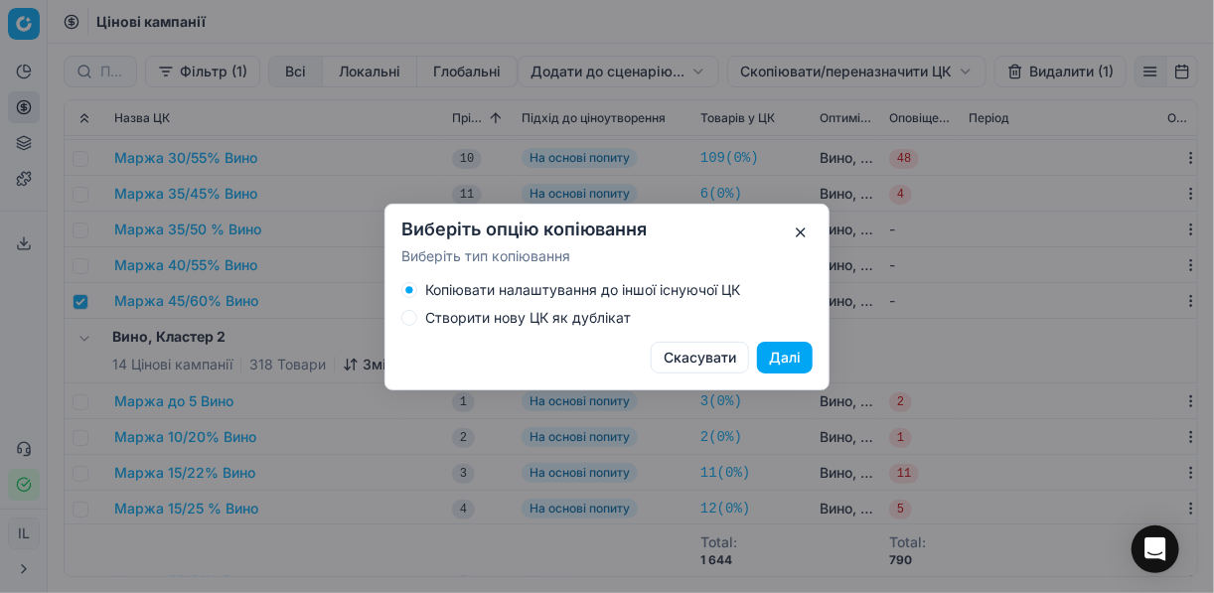
click at [412, 321] on button "Створити нову ЦК як дублікат" at bounding box center [409, 318] width 16 height 16
click at [789, 361] on button "Далі" at bounding box center [785, 358] width 56 height 32
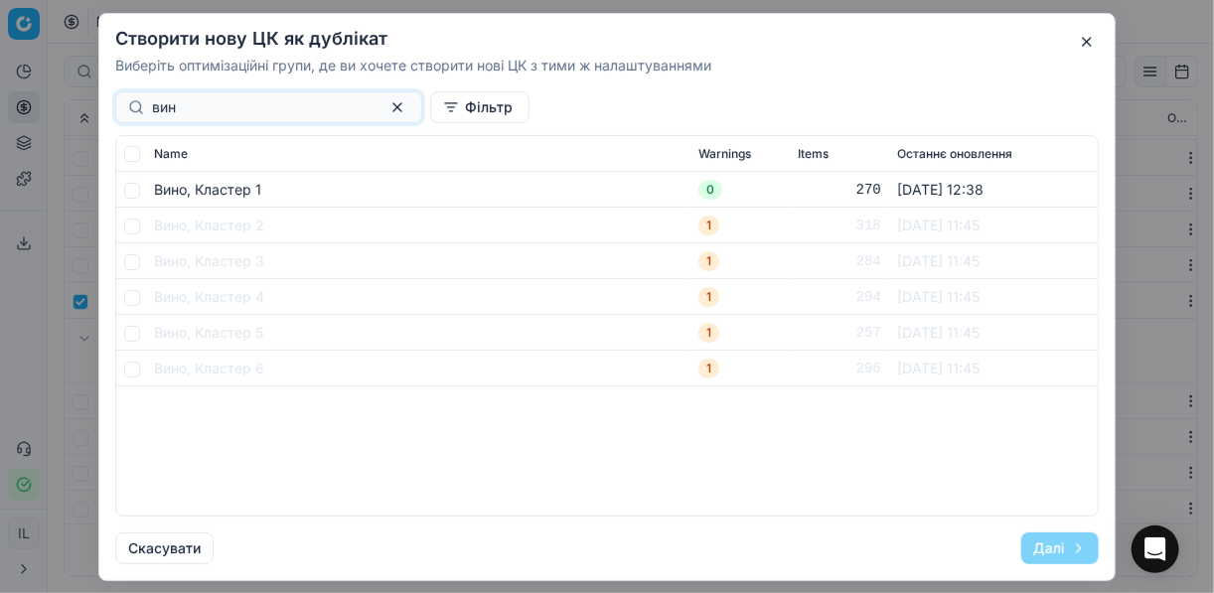
type input "вин"
click at [132, 197] on input "checkbox" at bounding box center [132, 190] width 16 height 16
checkbox input "true"
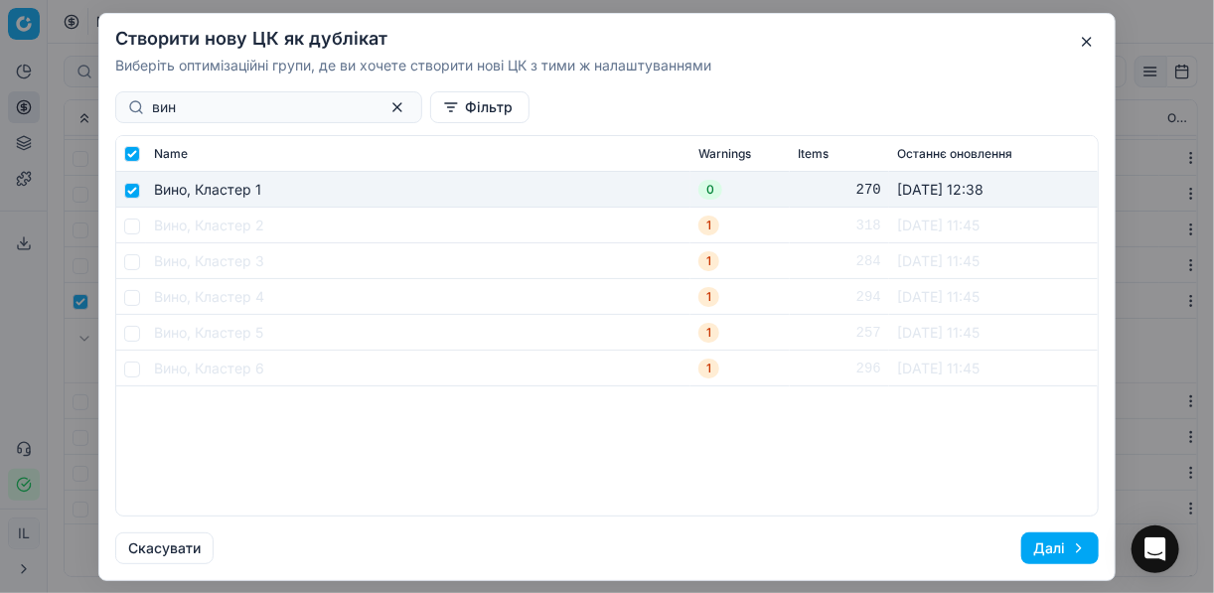
click at [1047, 551] on button "Далі" at bounding box center [1059, 548] width 77 height 32
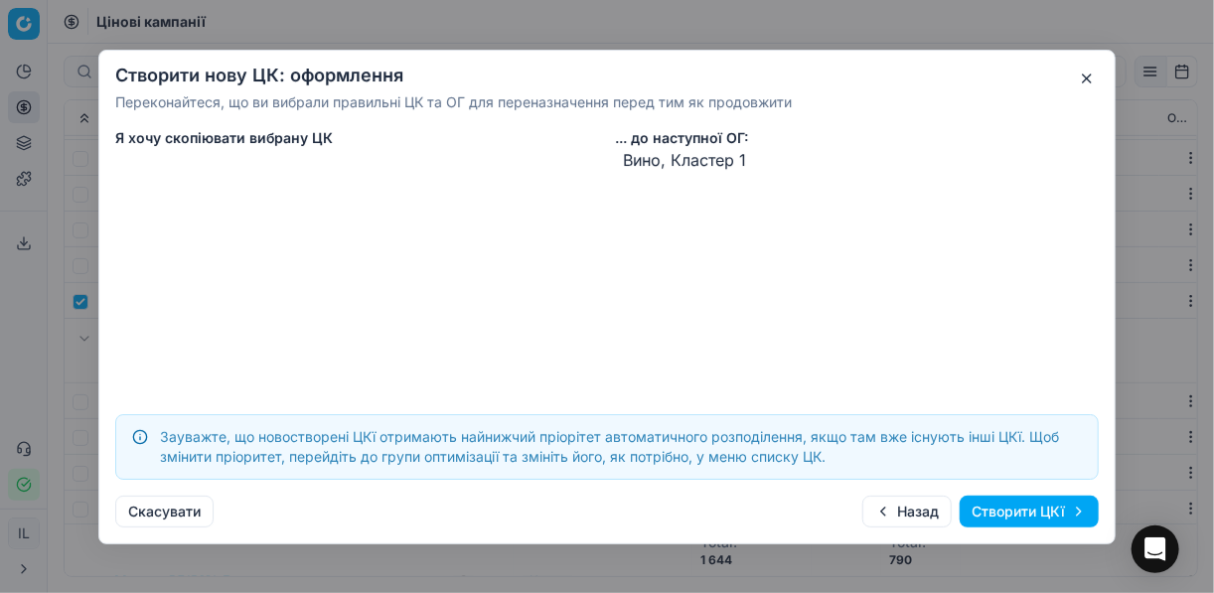
click at [983, 511] on button "Створити ЦКї" at bounding box center [1028, 512] width 139 height 32
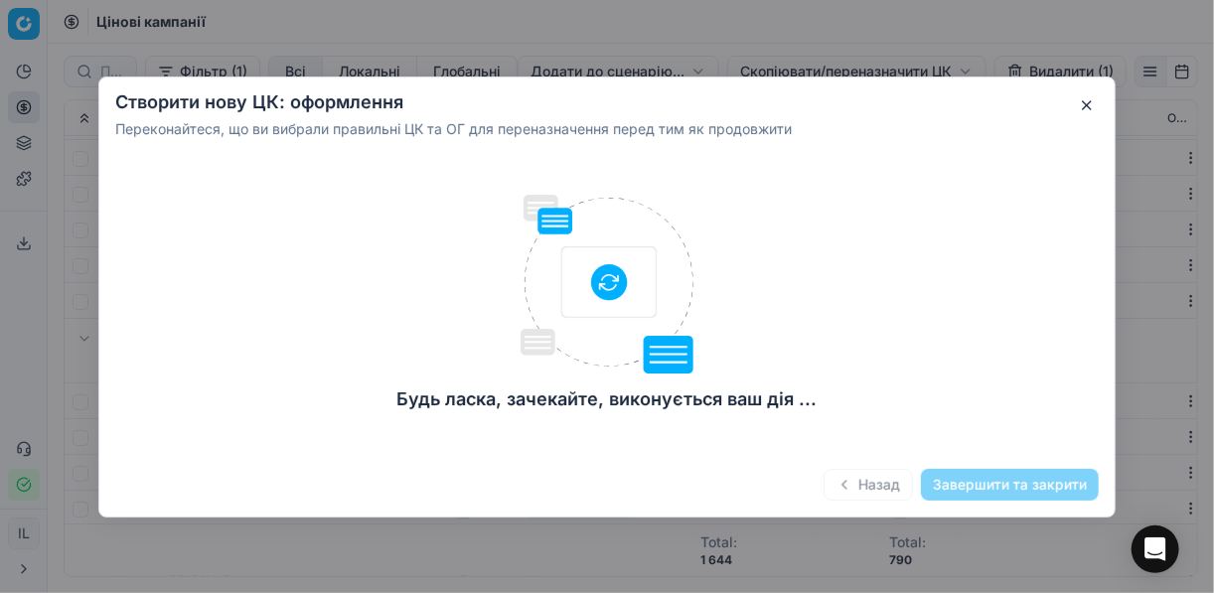
checkbox input "false"
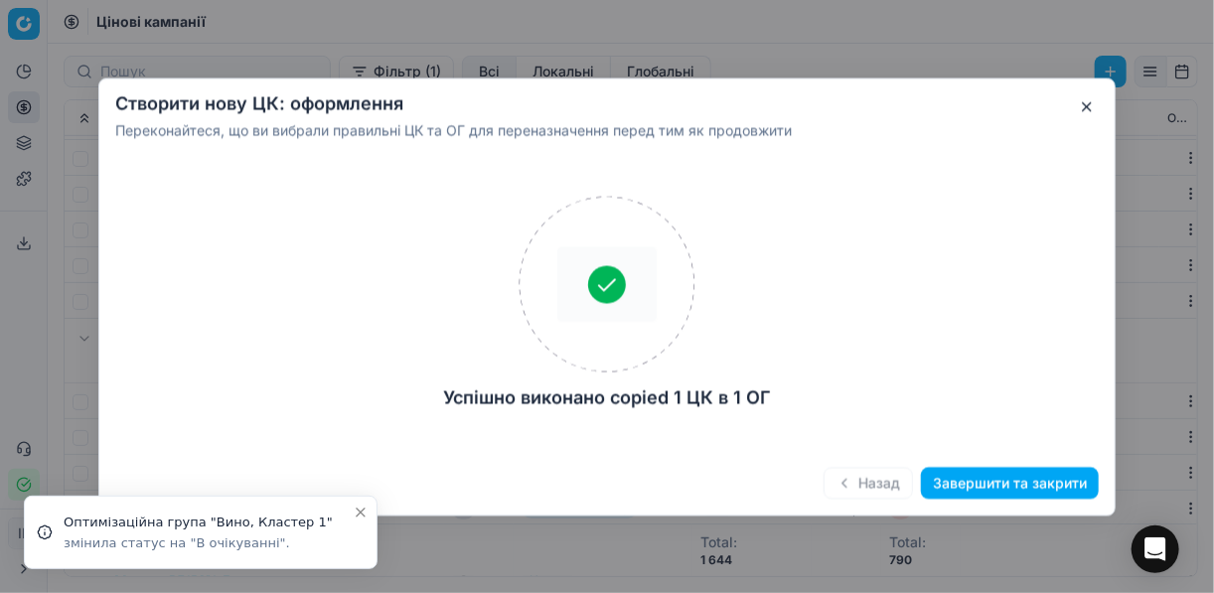
click at [960, 492] on button "Завершити та закрити" at bounding box center [1010, 483] width 178 height 32
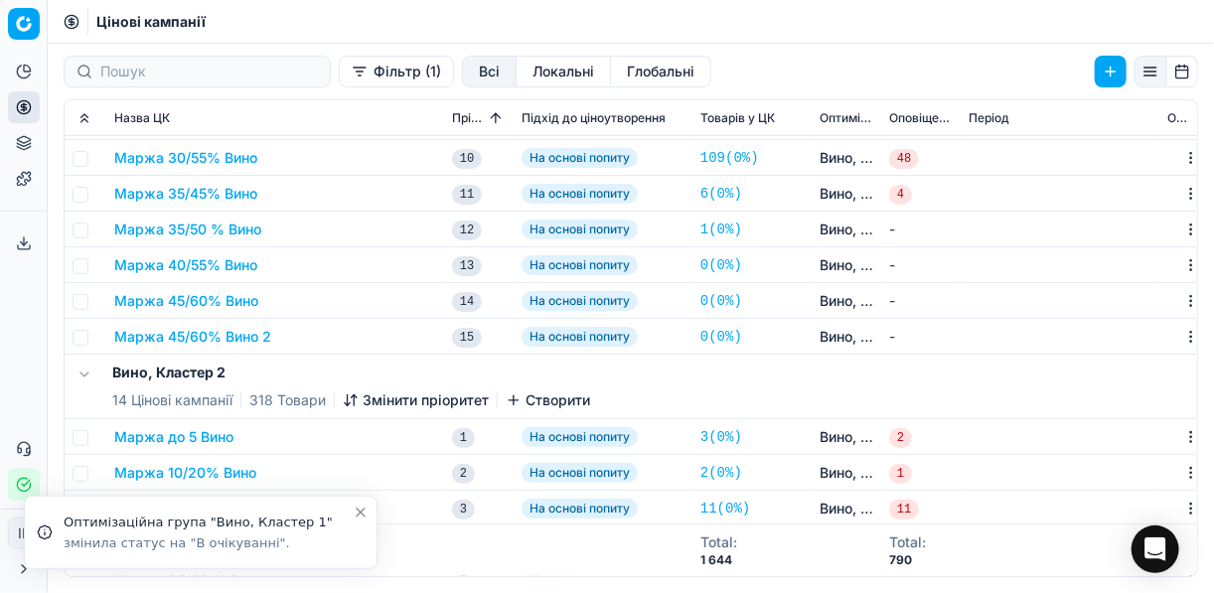
click at [189, 338] on button "Маржа 45/60% Вино 2" at bounding box center [192, 337] width 157 height 20
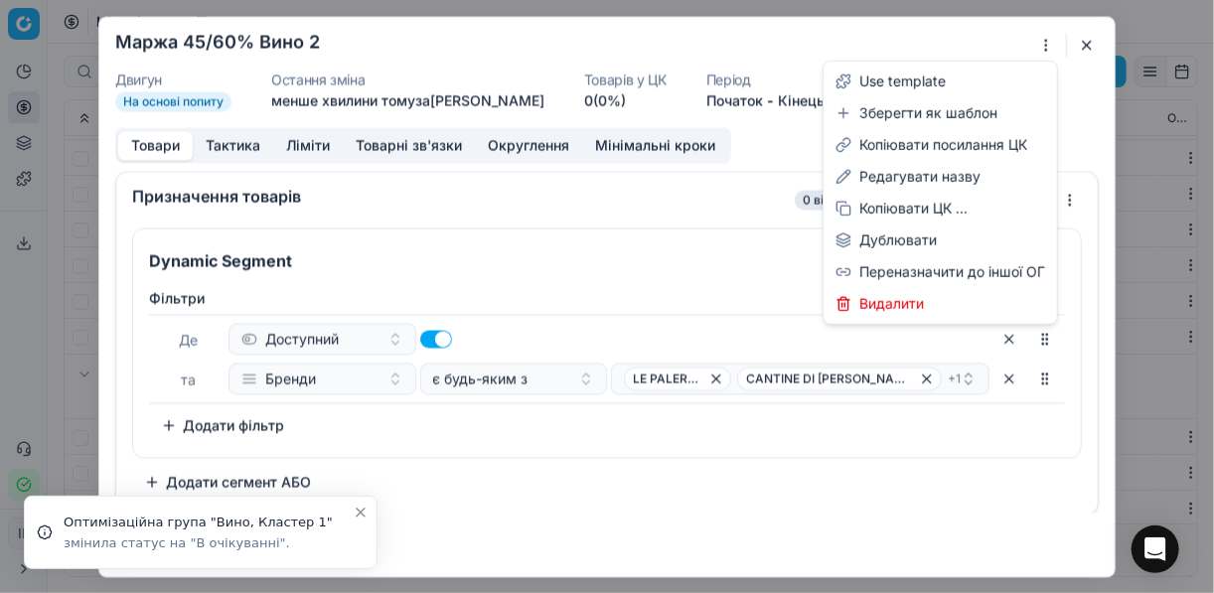
click at [1045, 41] on div "Ми зберігаємо налаштування ЦК. Будь ласка, зачекайте, це може зайняти декілька …" at bounding box center [607, 296] width 1214 height 593
click at [888, 177] on div "Редагувати назву" at bounding box center [939, 177] width 225 height 32
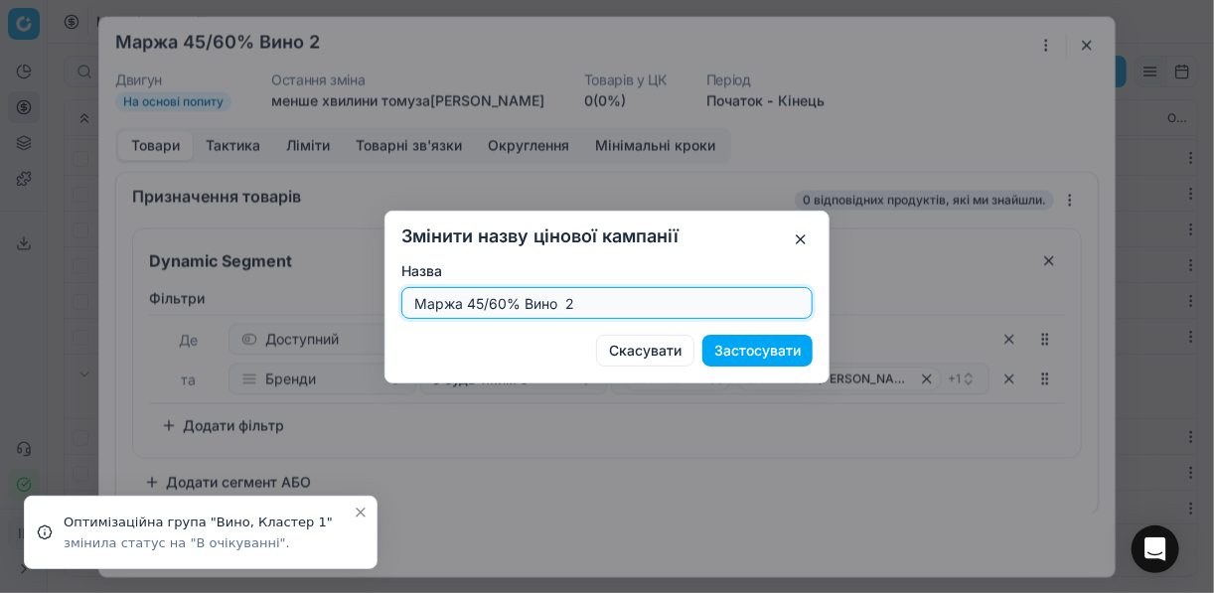
click at [480, 302] on input "Маржа 45/60% Вино 2" at bounding box center [606, 303] width 393 height 30
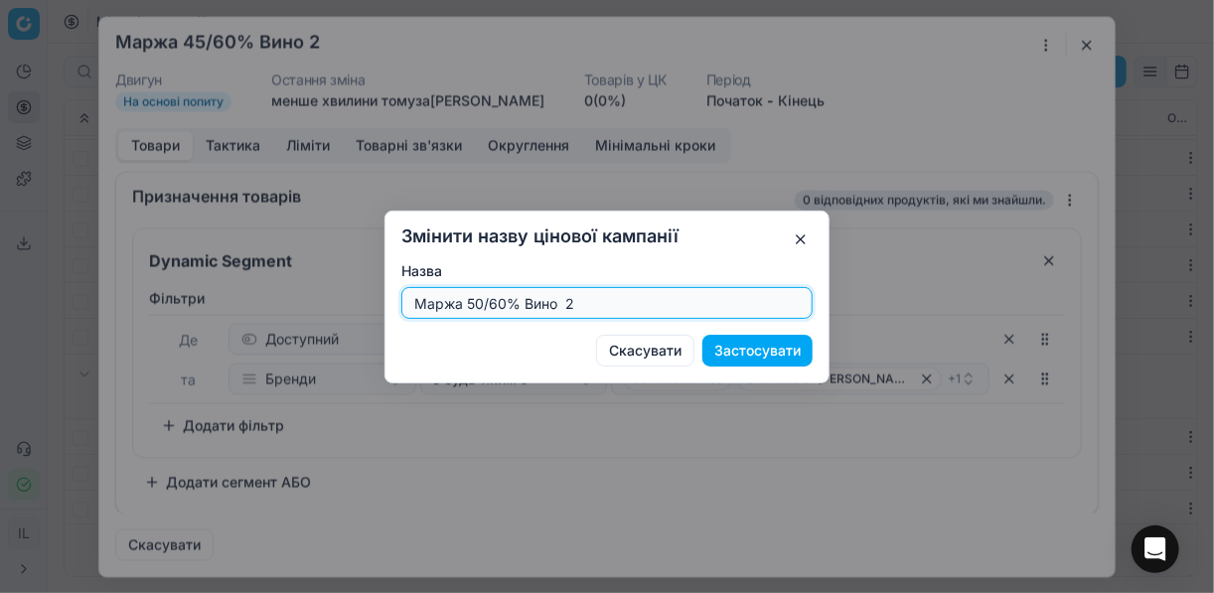
click at [578, 301] on input "Маржа 50/60% Вино 2" at bounding box center [606, 303] width 393 height 30
type input "Маржа 50/60% Вино"
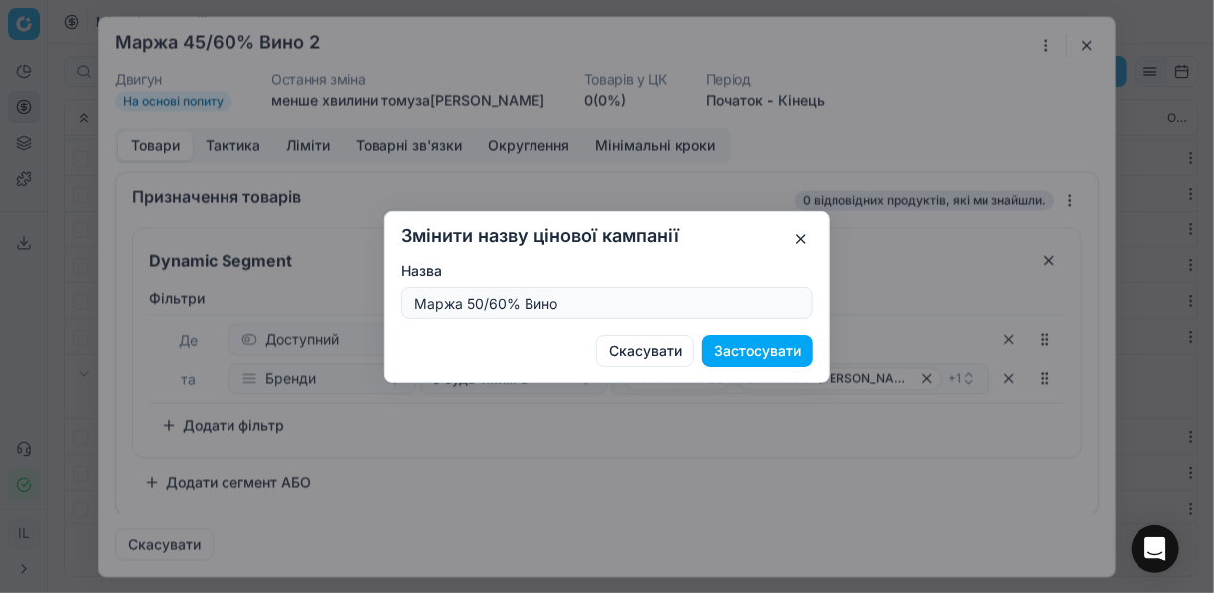
click at [791, 349] on button "Застосувати" at bounding box center [757, 351] width 110 height 32
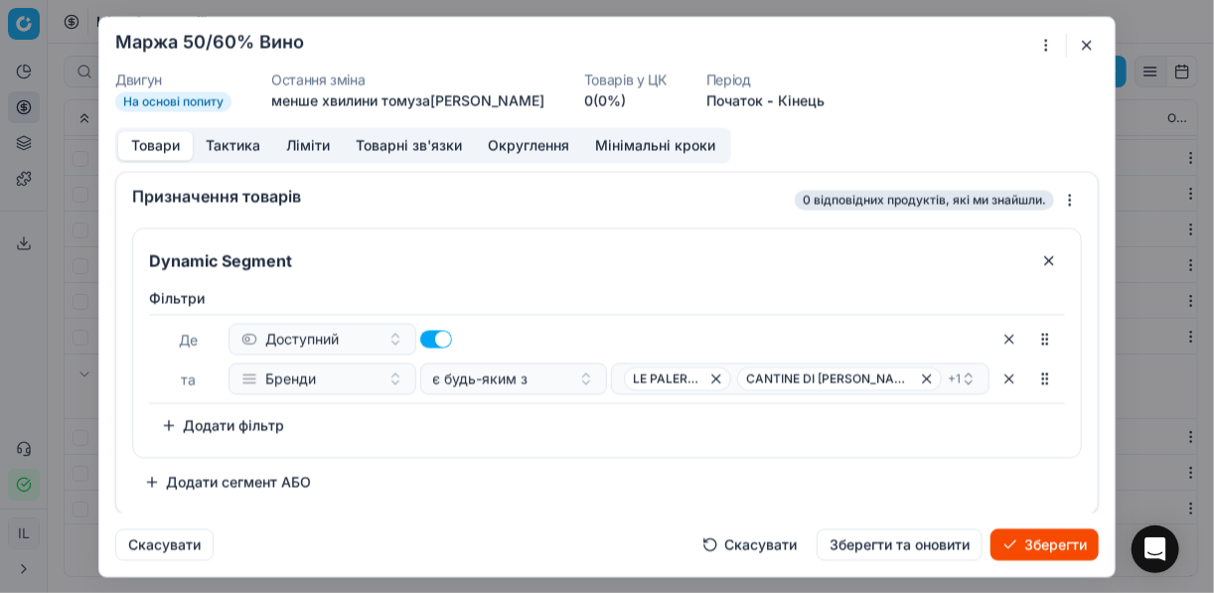
click at [298, 147] on button "Ліміти" at bounding box center [308, 145] width 70 height 29
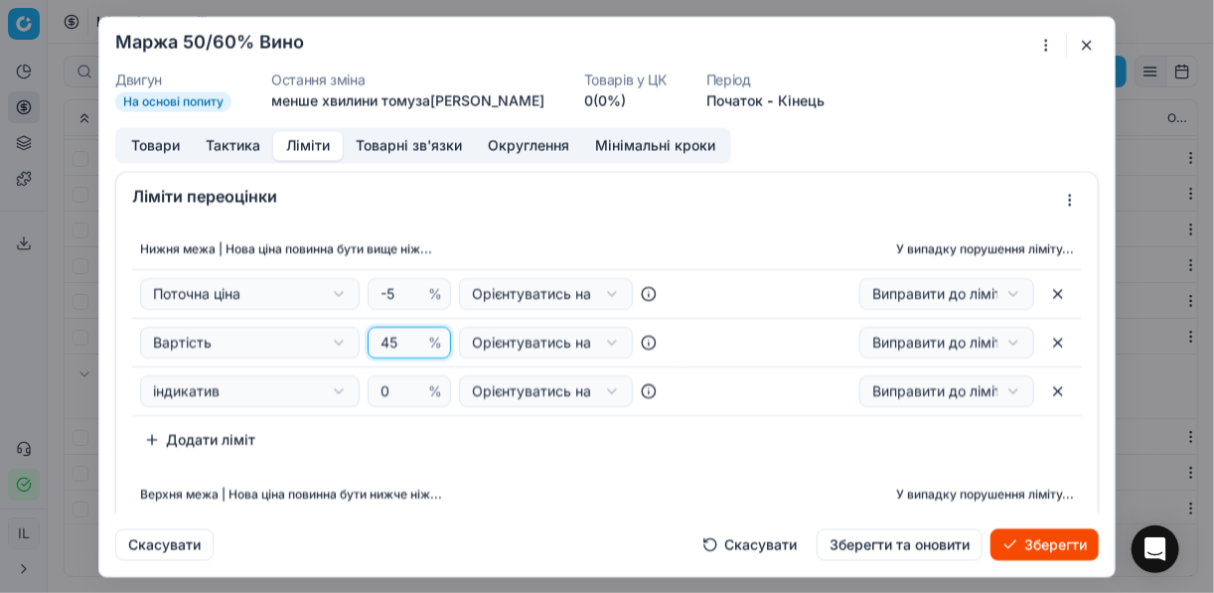
click at [389, 340] on input "45" at bounding box center [400, 343] width 48 height 30
type input "4"
type input "50"
click at [474, 453] on div "Нижня межа | Нова ціна повинна бути вище ніж... У випадку порушення ліміту... П…" at bounding box center [607, 342] width 950 height 226
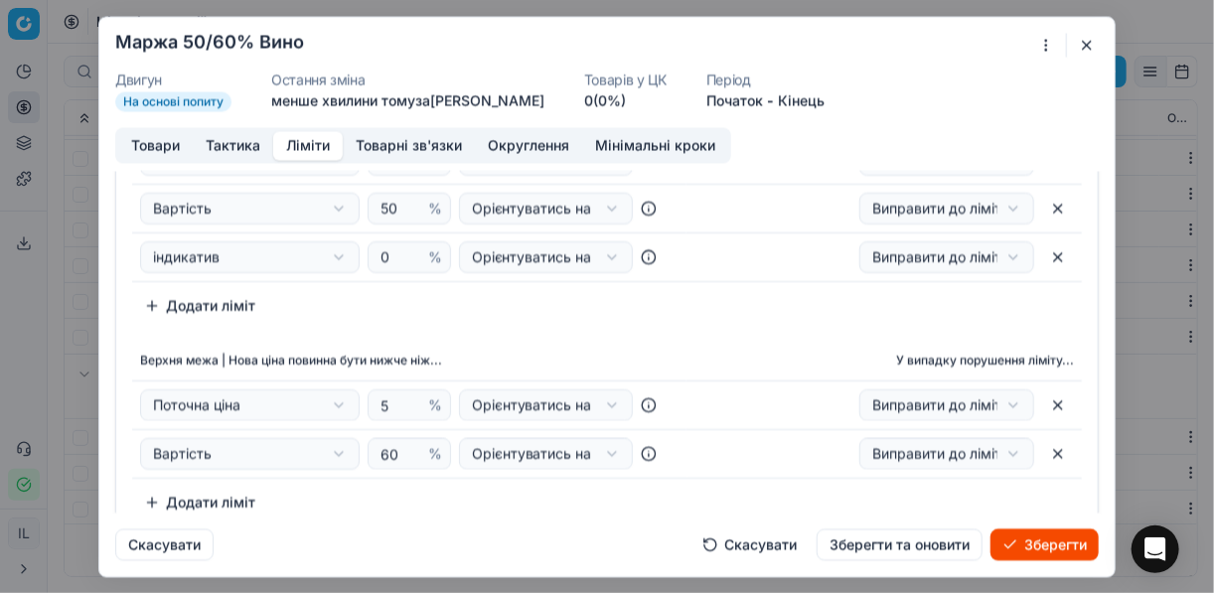
scroll to position [131, 0]
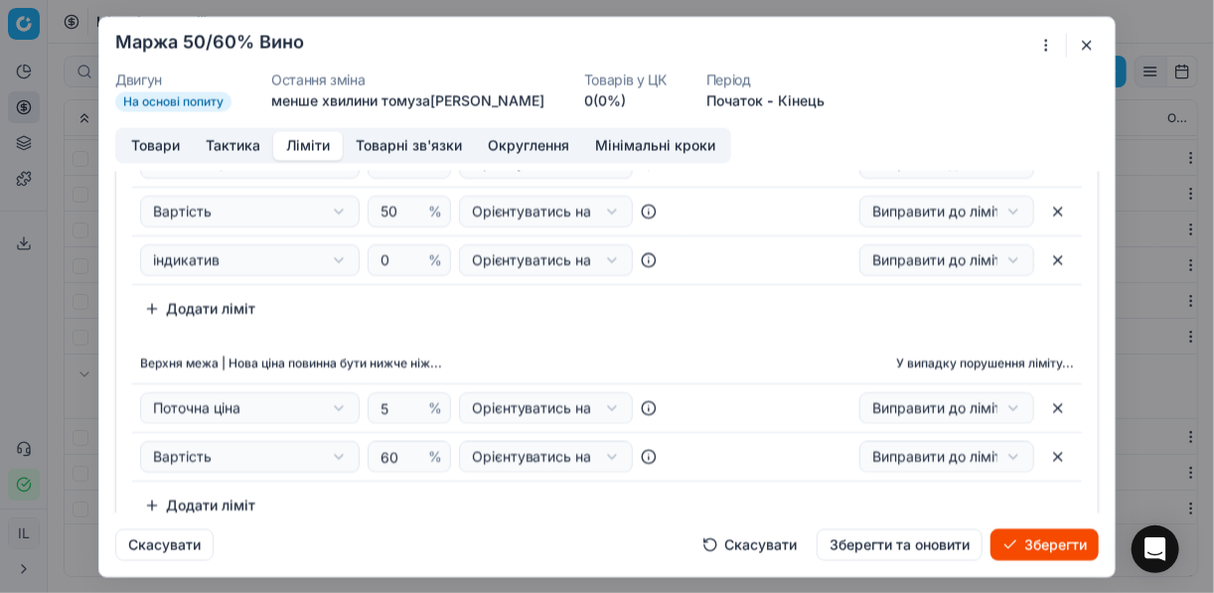
click at [157, 150] on button "Товари" at bounding box center [155, 145] width 74 height 29
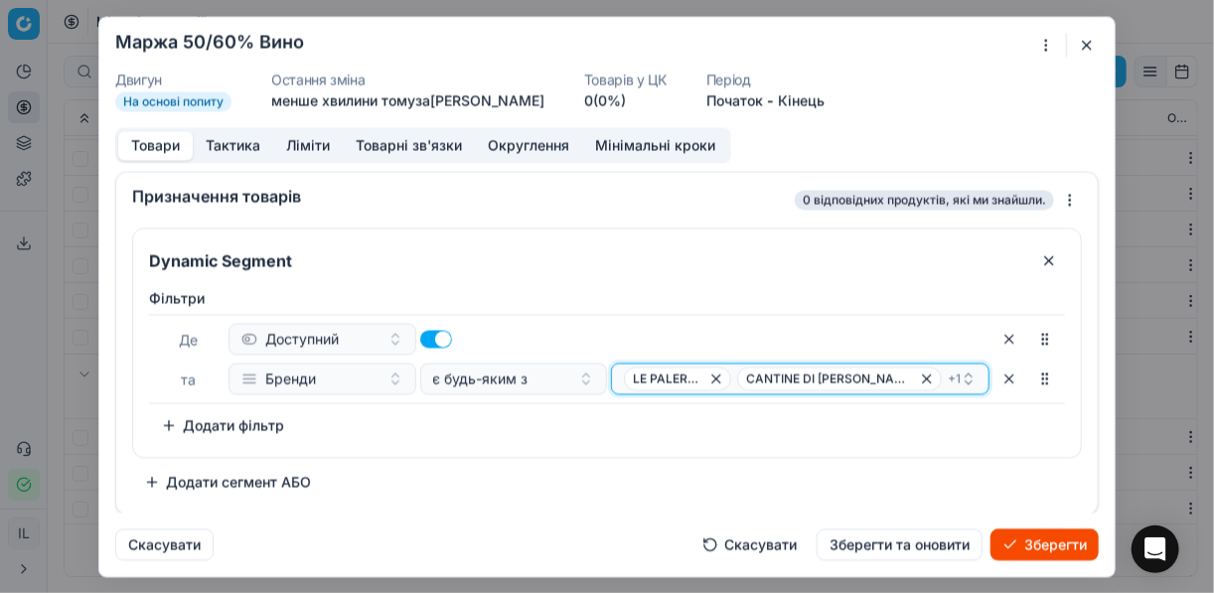
click at [919, 376] on icon "button" at bounding box center [927, 378] width 16 height 16
click at [828, 378] on span "IMPERIALE" at bounding box center [787, 378] width 98 height 24
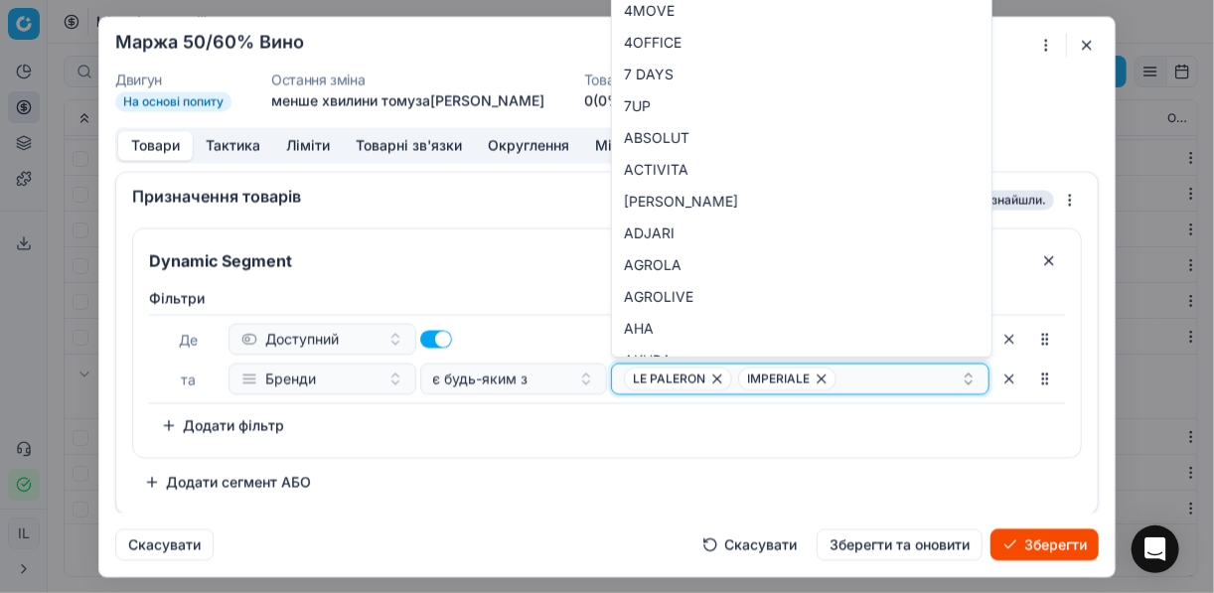
click at [815, 376] on icon "button" at bounding box center [821, 378] width 16 height 16
click at [713, 378] on icon "button" at bounding box center [717, 378] width 16 height 16
click at [691, 374] on button "Select a value" at bounding box center [800, 379] width 378 height 32
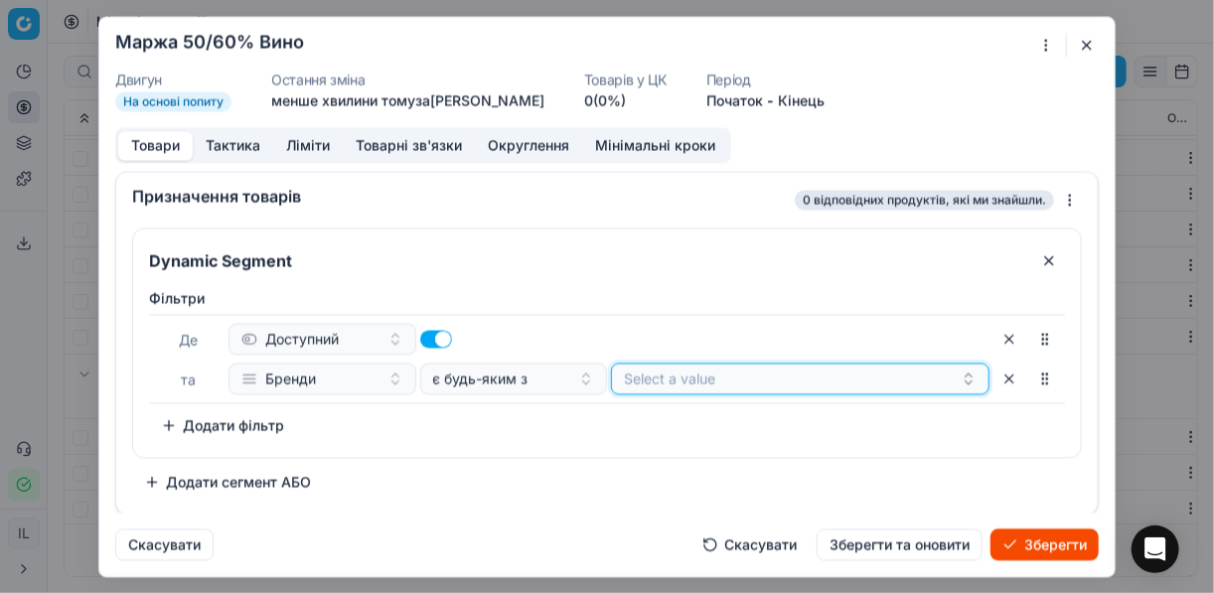
click at [739, 386] on button "Select a value" at bounding box center [800, 379] width 378 height 32
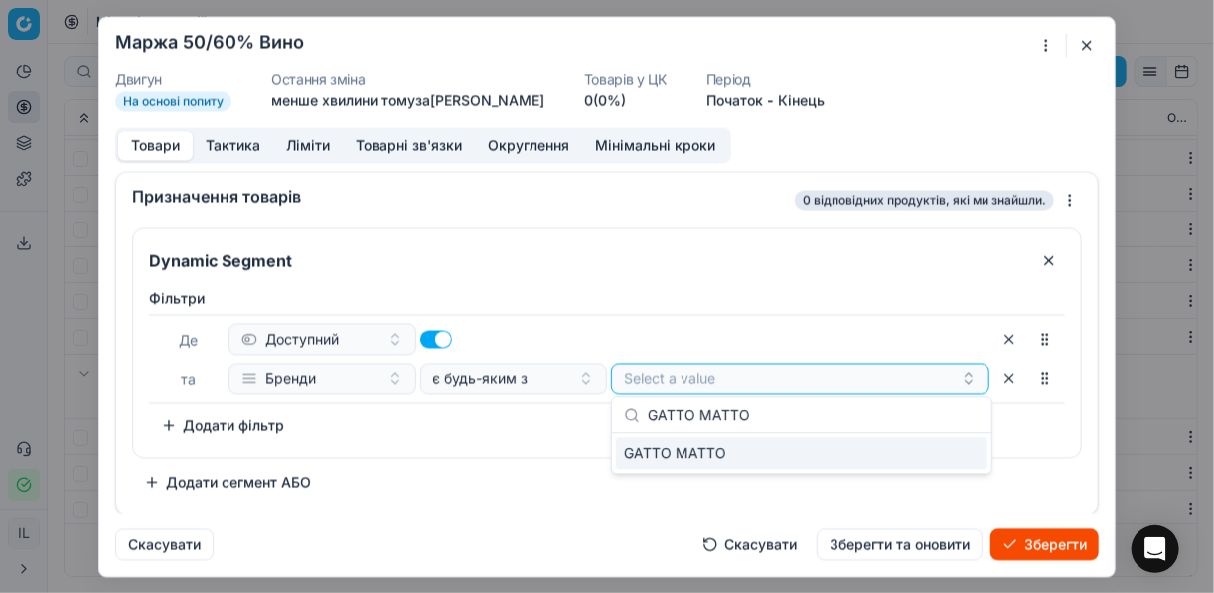
type input "GATTO MATTO"
click at [903, 445] on div "GATTO MATTO" at bounding box center [801, 453] width 371 height 32
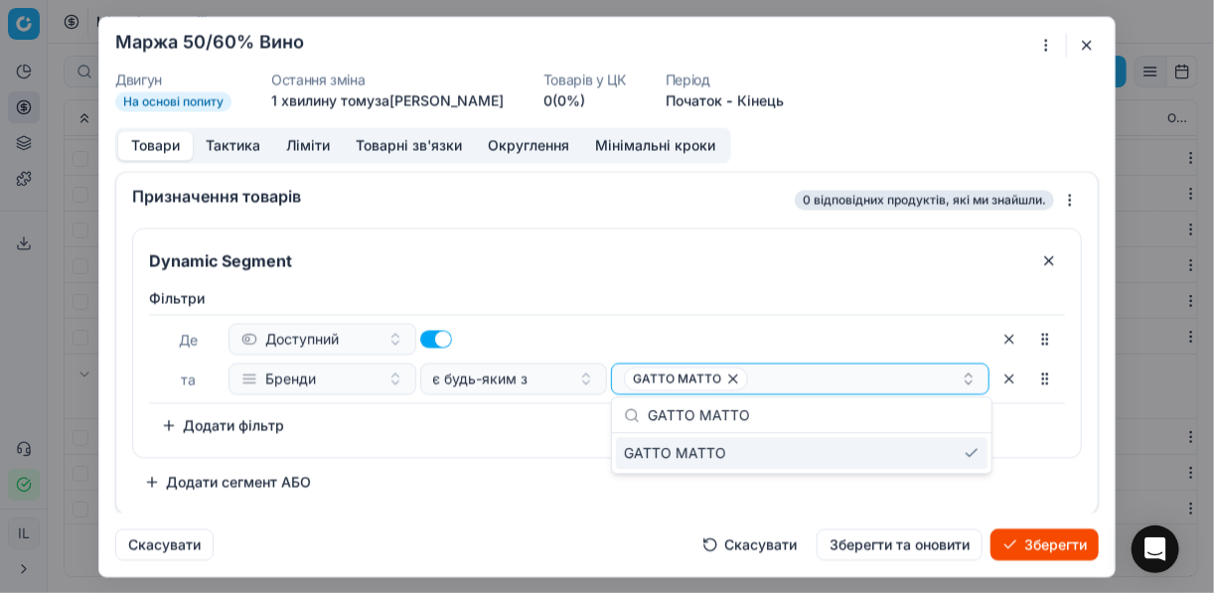
click at [540, 418] on div "Фiльтри Де Доступний та Бренди є будь-яким з GATTO MATTO To pick up a sortable …" at bounding box center [607, 364] width 916 height 153
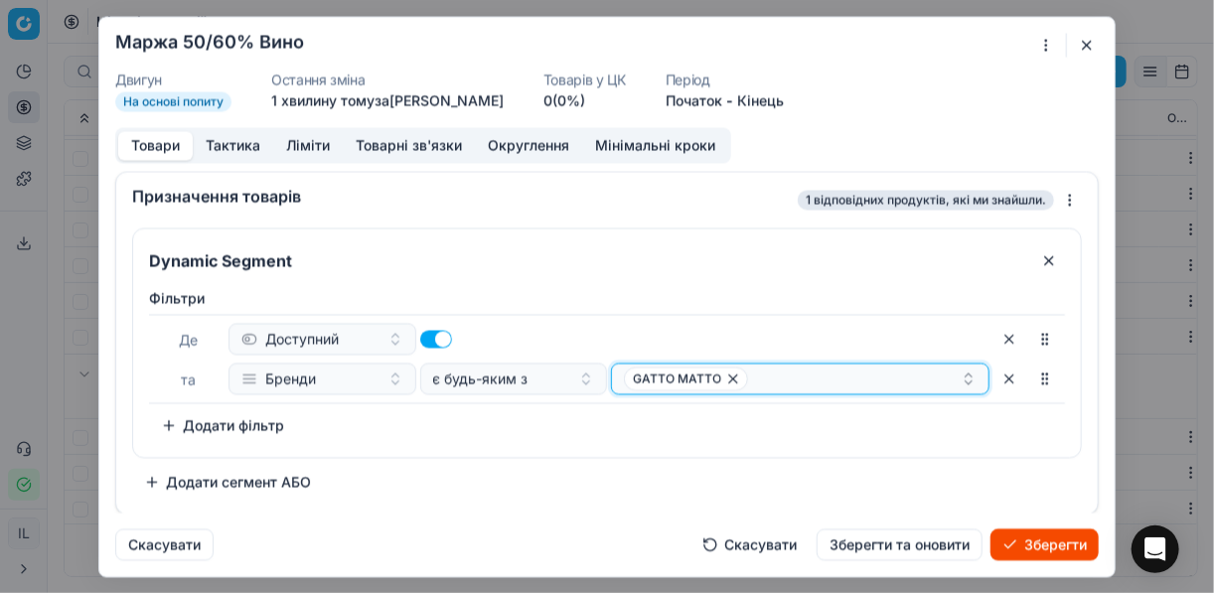
click at [808, 385] on div "GATTO MATTO" at bounding box center [792, 378] width 337 height 24
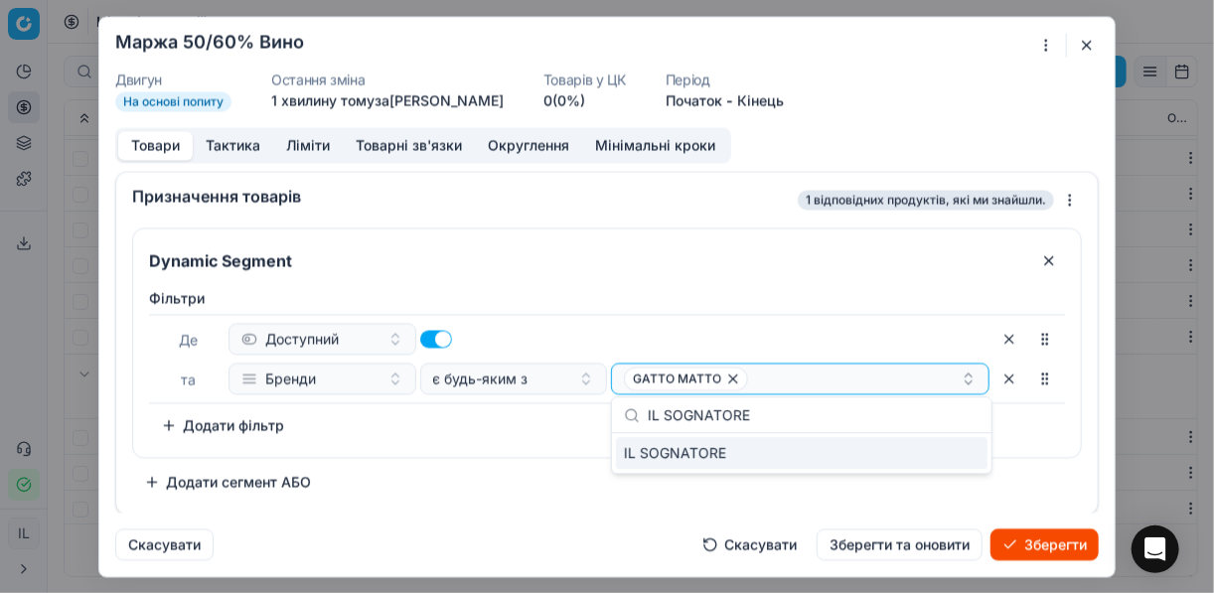
type input "IL SOGNATORE"
click at [888, 448] on div "IL SOGNATORE" at bounding box center [801, 453] width 371 height 32
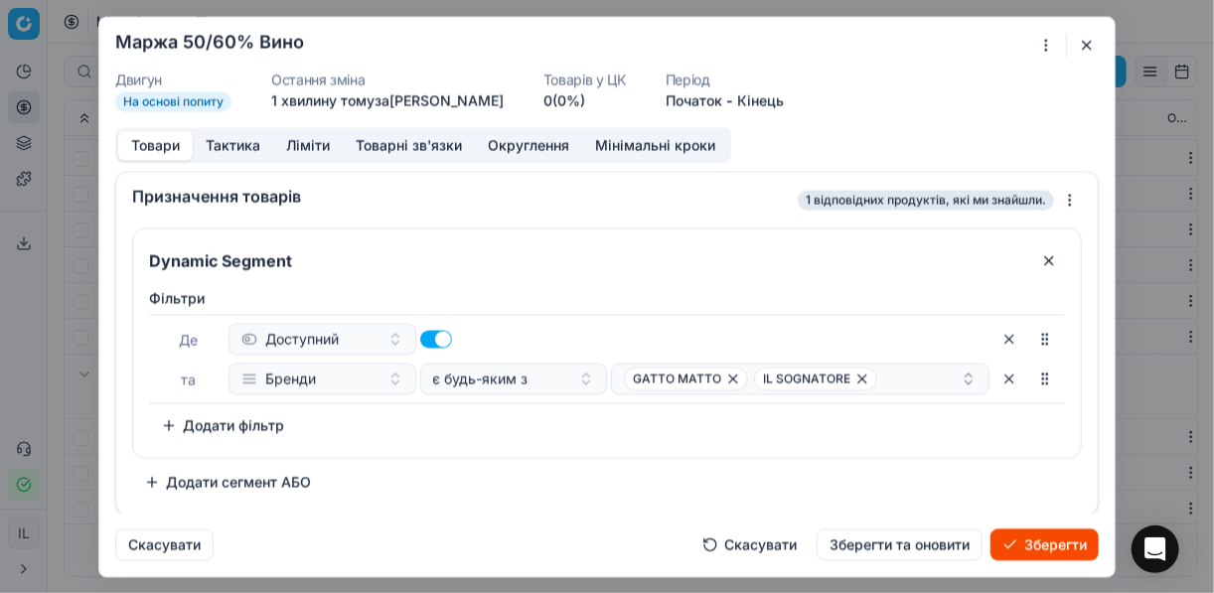
click at [448, 433] on div "Фiльтри Де Доступний та Бренди є будь-яким з GATTO MATTO IL SOGNATORE To pick u…" at bounding box center [607, 364] width 916 height 153
click at [888, 381] on div "GATTO MATTO IL SOGNATORE" at bounding box center [792, 378] width 337 height 24
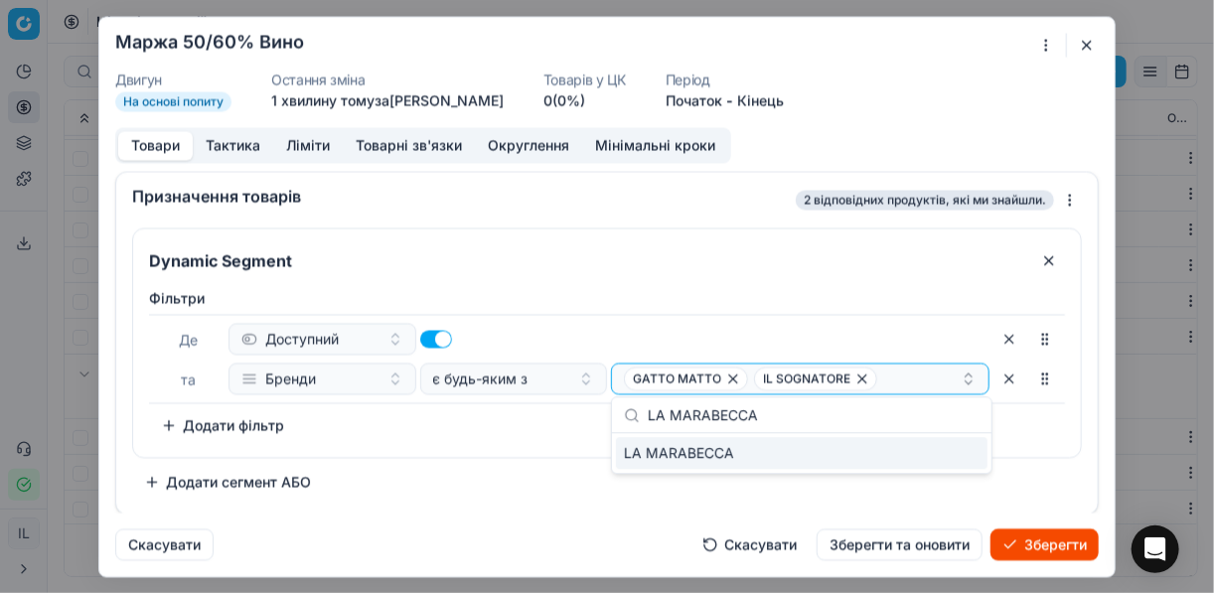
type input "LA MARABECCA"
click at [934, 448] on div "LA MARABECCA" at bounding box center [801, 453] width 371 height 32
click at [490, 429] on div "Фiльтри Де Доступний та Бренди є будь-яким з GATTO MATTO IL SOGNATORE + 1 To pi…" at bounding box center [607, 364] width 916 height 153
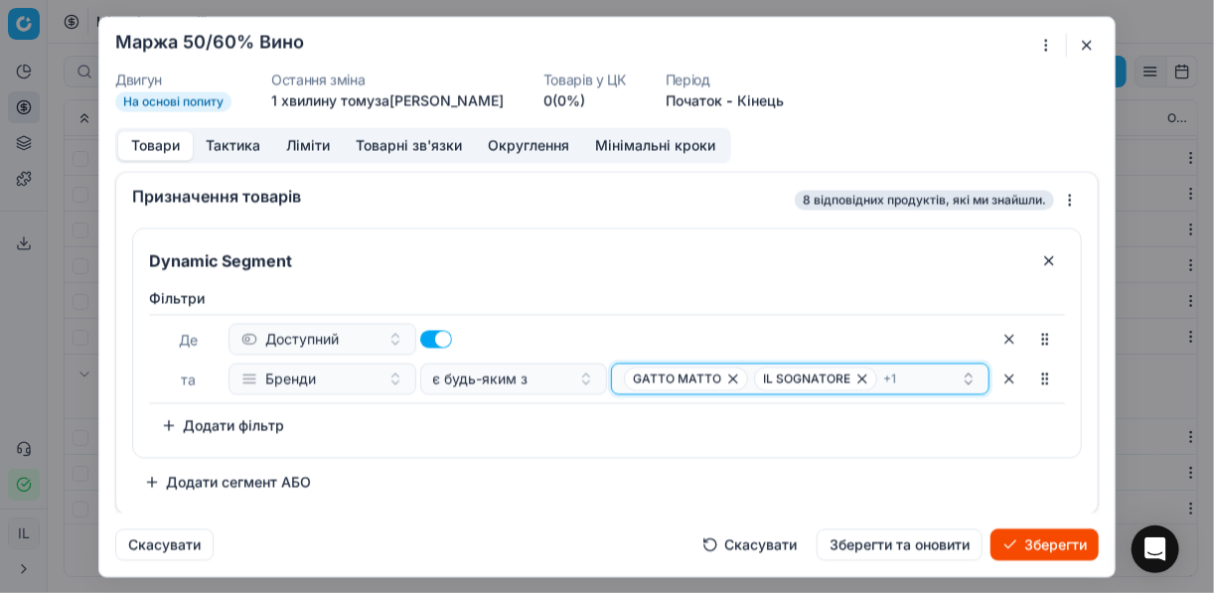
click at [914, 369] on div "GATTO MATTO IL SOGNATORE + 1" at bounding box center [792, 378] width 337 height 24
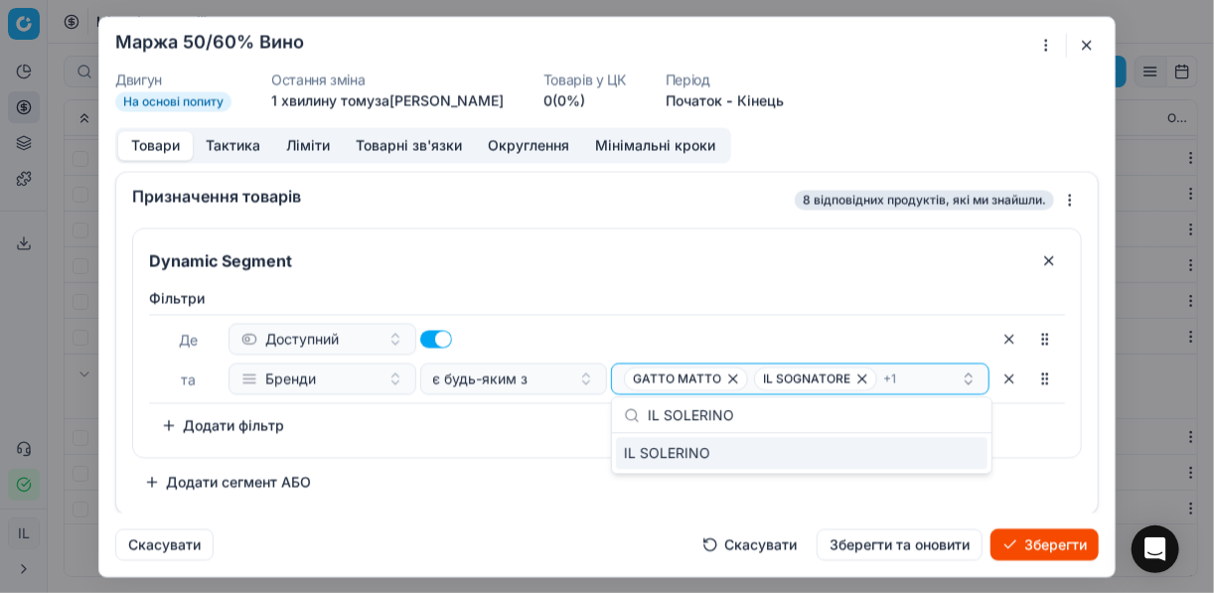
type input "IL SOLERINO"
click at [948, 461] on div "IL SOLERINO" at bounding box center [801, 453] width 371 height 32
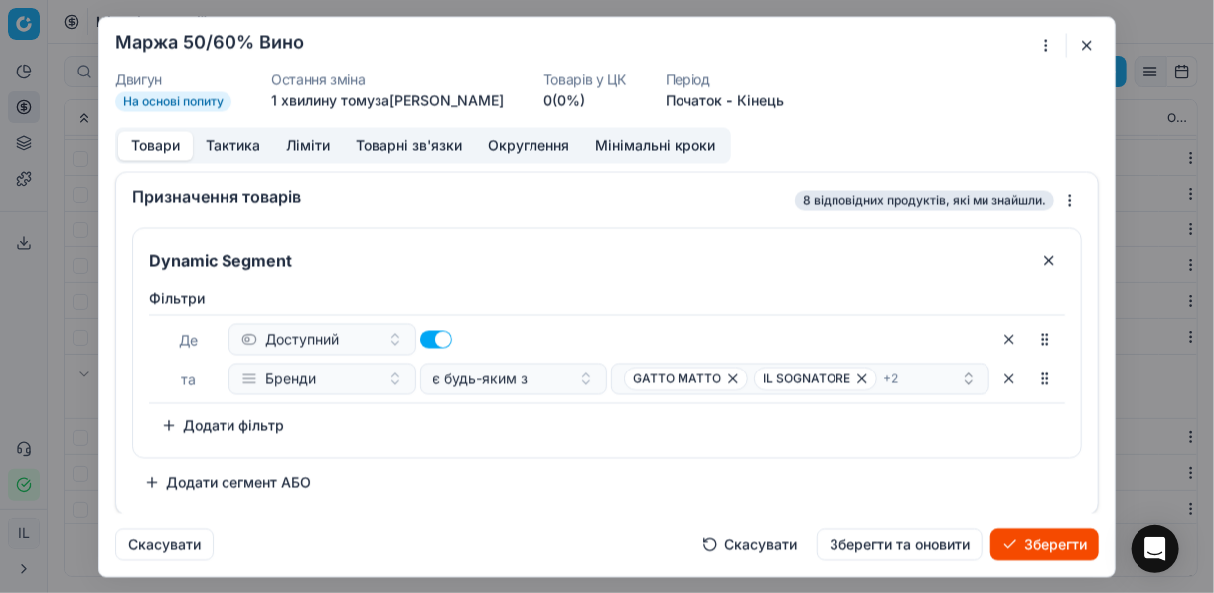
click at [485, 450] on div "Фiльтри Де Доступний та Бренди є будь-яким з GATTO MATTO IL SOGNATORE + 2 To pi…" at bounding box center [607, 368] width 948 height 177
click at [921, 377] on div "GATTO MATTO IL SOGNATORE + 2" at bounding box center [792, 378] width 337 height 24
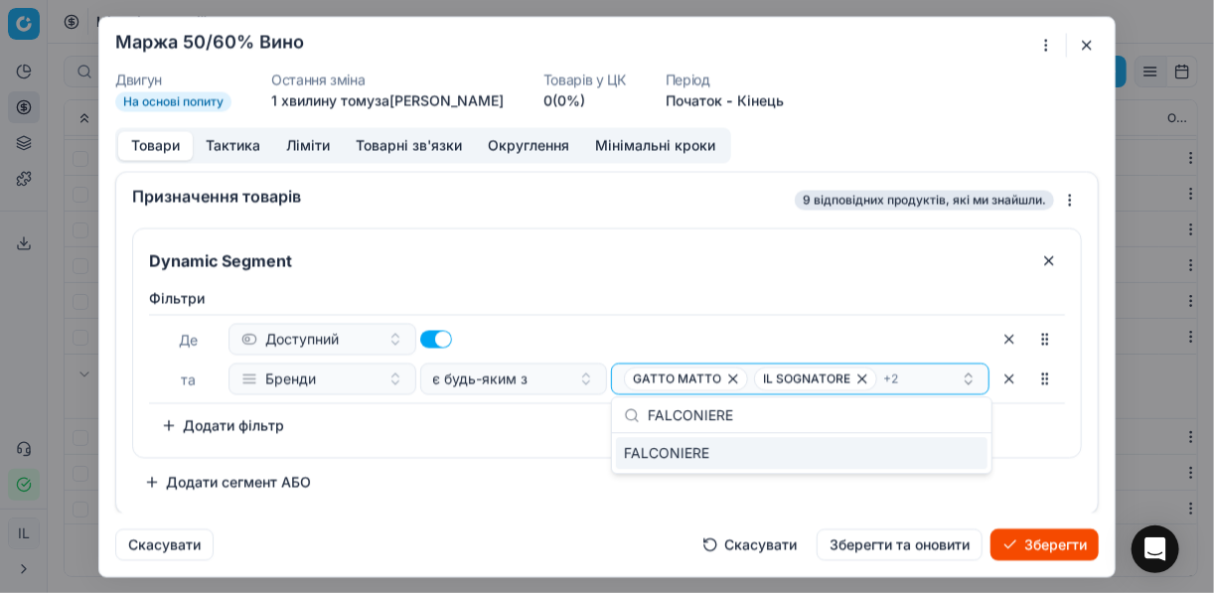
type input "FALCONIERE"
click at [951, 462] on div "FALCONIERE" at bounding box center [801, 453] width 371 height 32
click at [469, 417] on div "Фiльтри Де Доступний та Бренди є будь-яким з GATTO MATTO IL SOGNATORE + 3 To pi…" at bounding box center [607, 364] width 916 height 153
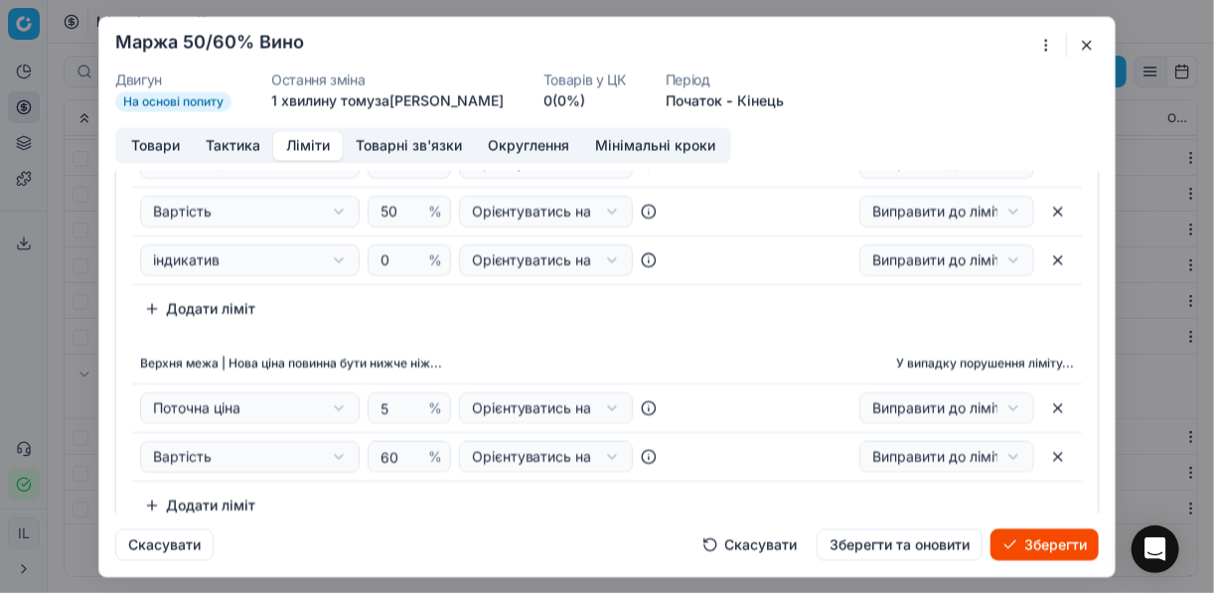
click at [300, 151] on button "Ліміти" at bounding box center [308, 145] width 70 height 29
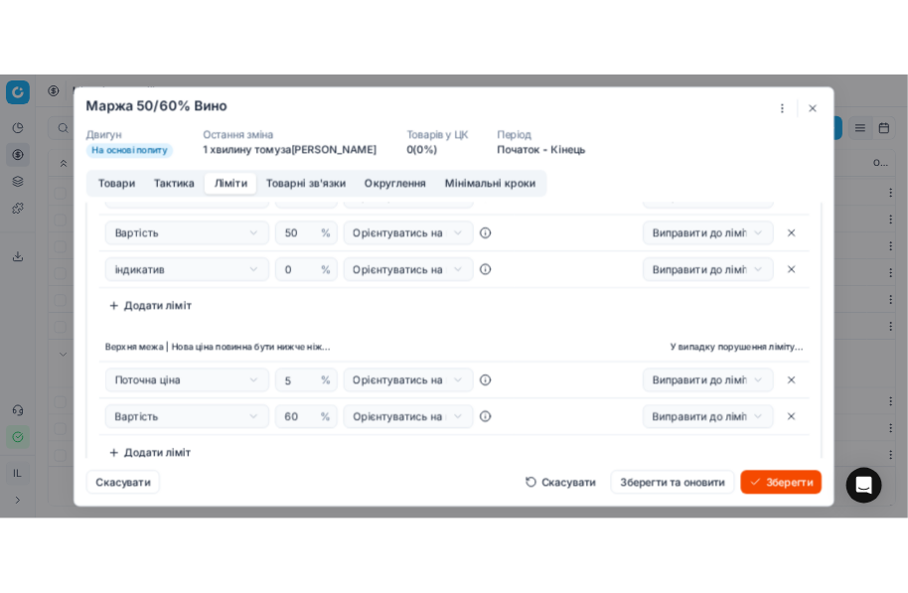
scroll to position [52, 0]
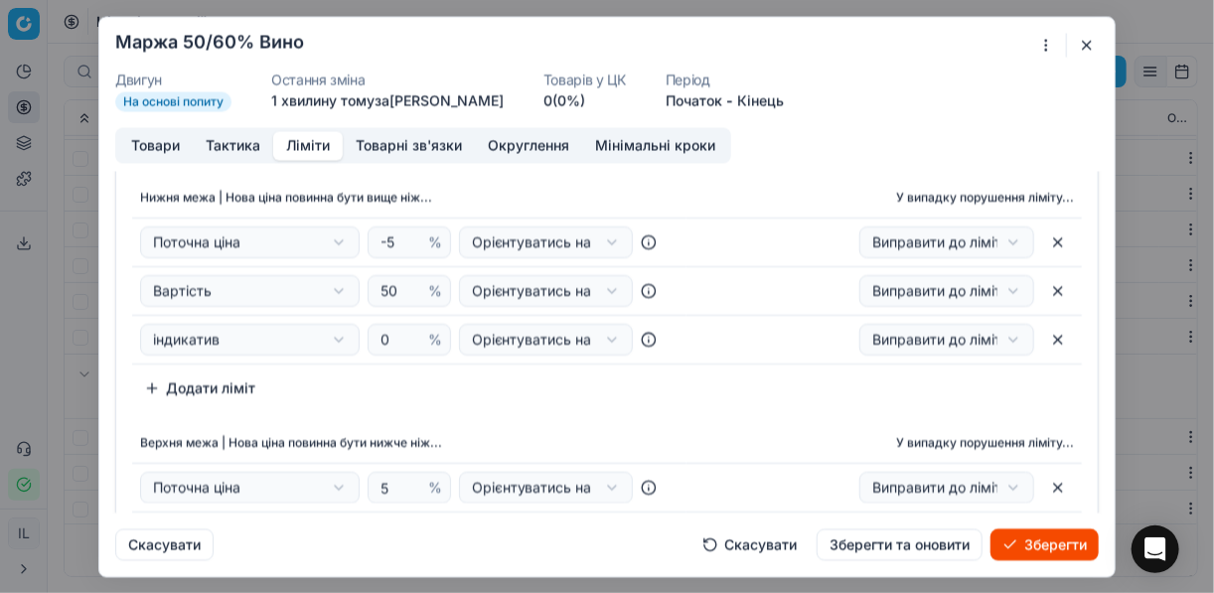
click at [148, 142] on button "Товари" at bounding box center [155, 145] width 74 height 29
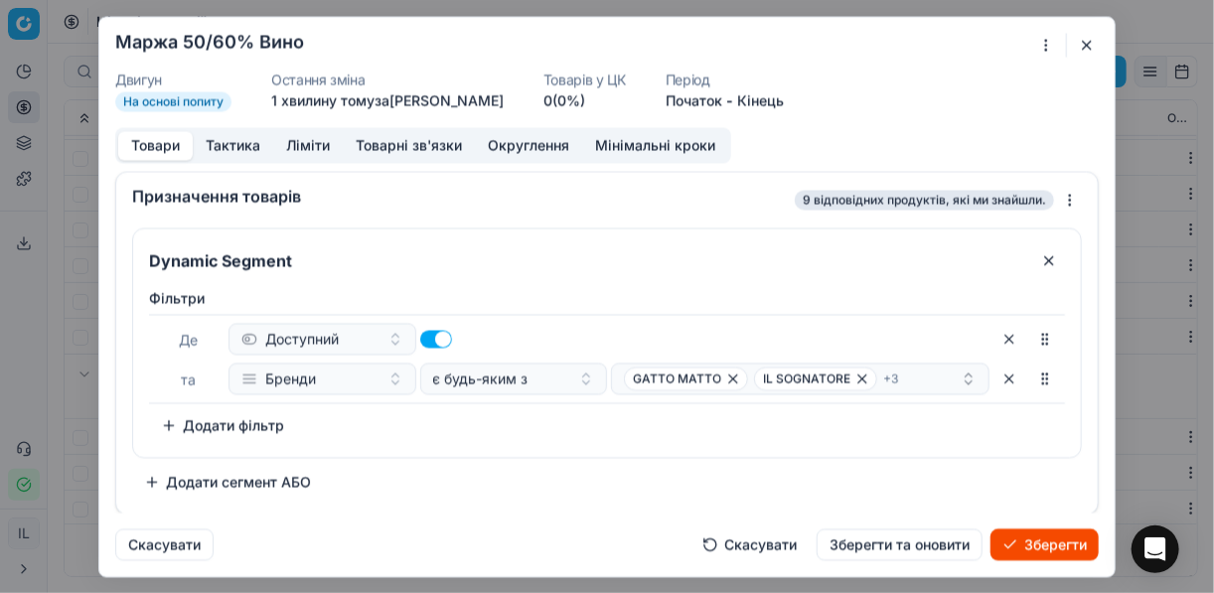
click at [1020, 541] on button "Зберегти" at bounding box center [1044, 544] width 108 height 32
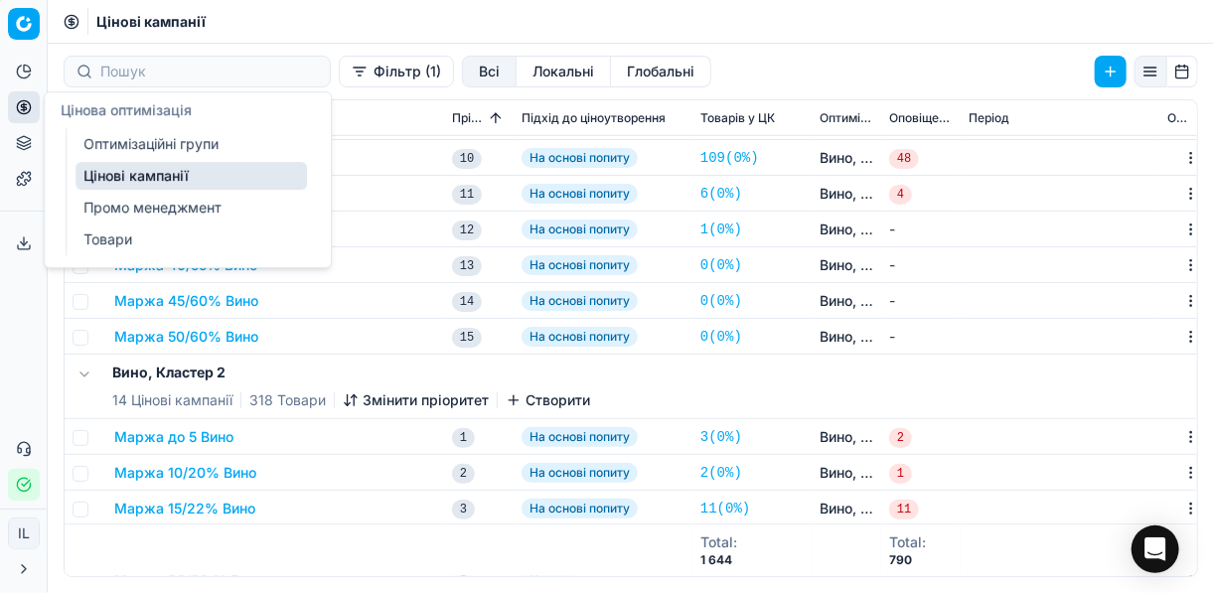
click at [141, 150] on link "Оптимізаційні групи" at bounding box center [190, 144] width 231 height 28
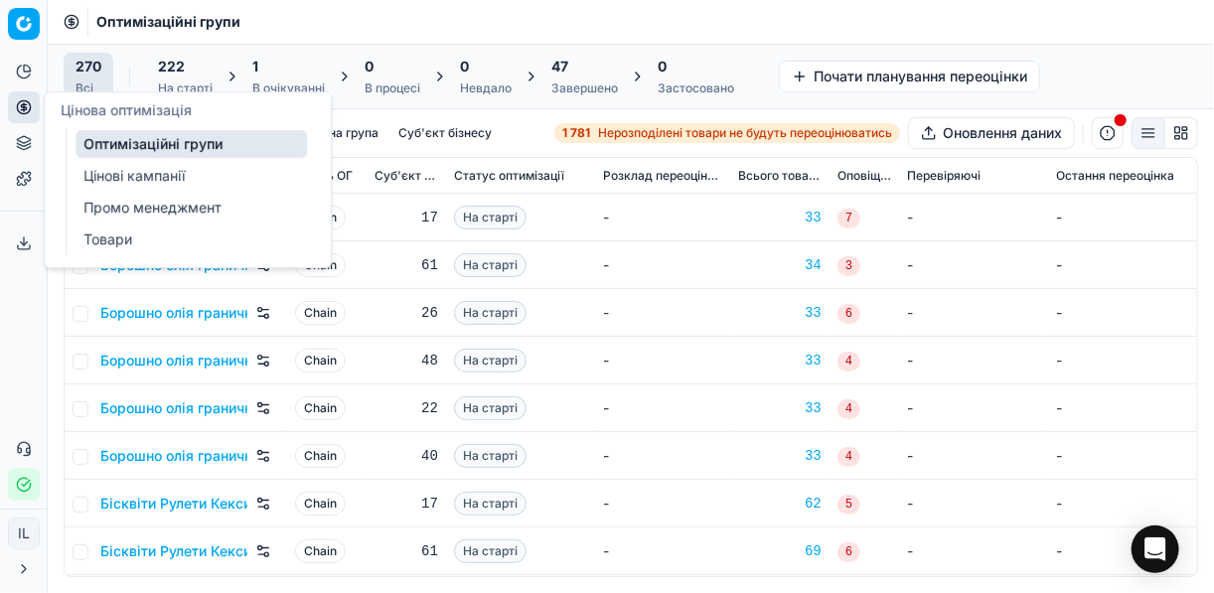
click at [280, 76] on div "1 В очікуванні" at bounding box center [288, 77] width 73 height 40
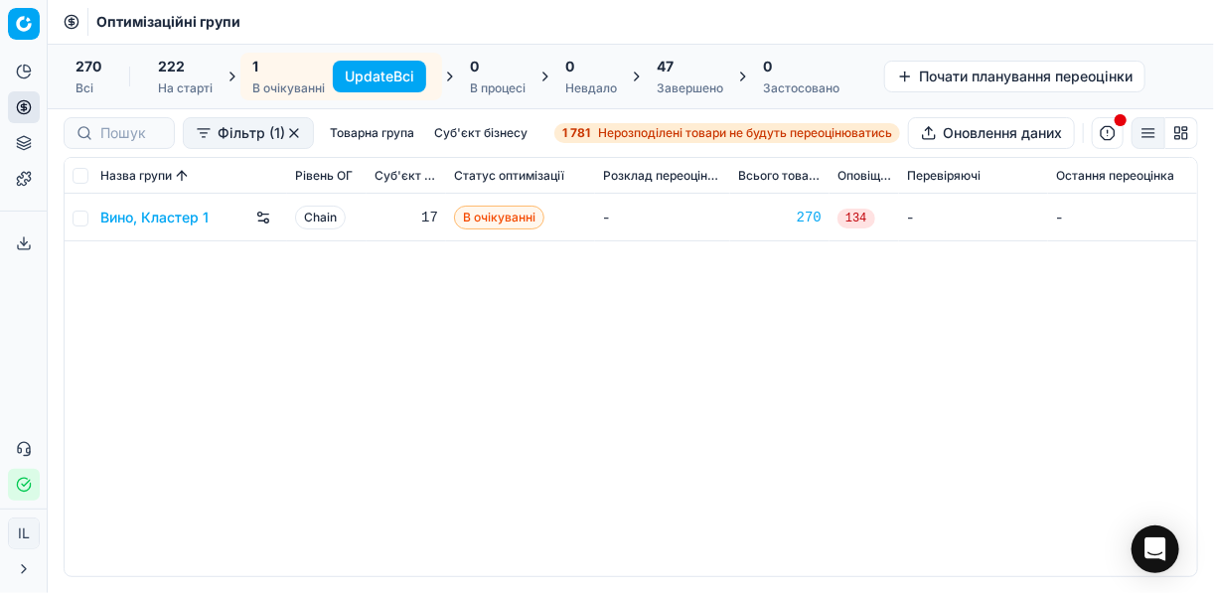
click at [375, 72] on button "Update Всі" at bounding box center [379, 77] width 93 height 32
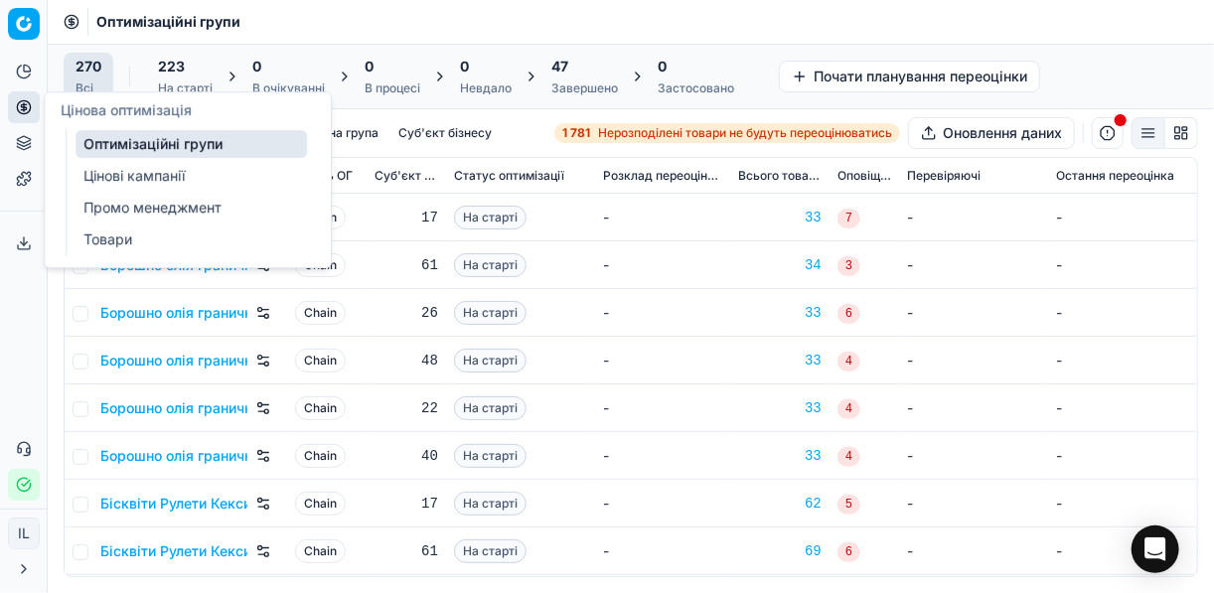
drag, startPoint x: 113, startPoint y: 179, endPoint x: 133, endPoint y: 167, distance: 23.2
click at [113, 179] on link "Цінові кампанії" at bounding box center [190, 176] width 231 height 28
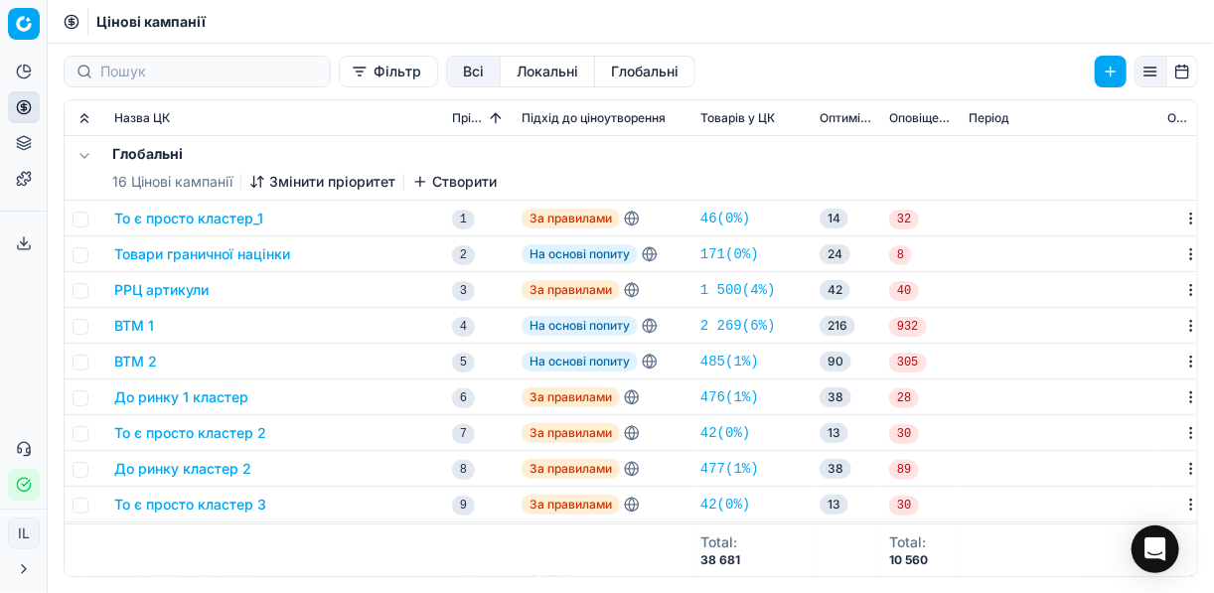
click at [339, 70] on button "Фільтр" at bounding box center [388, 72] width 99 height 32
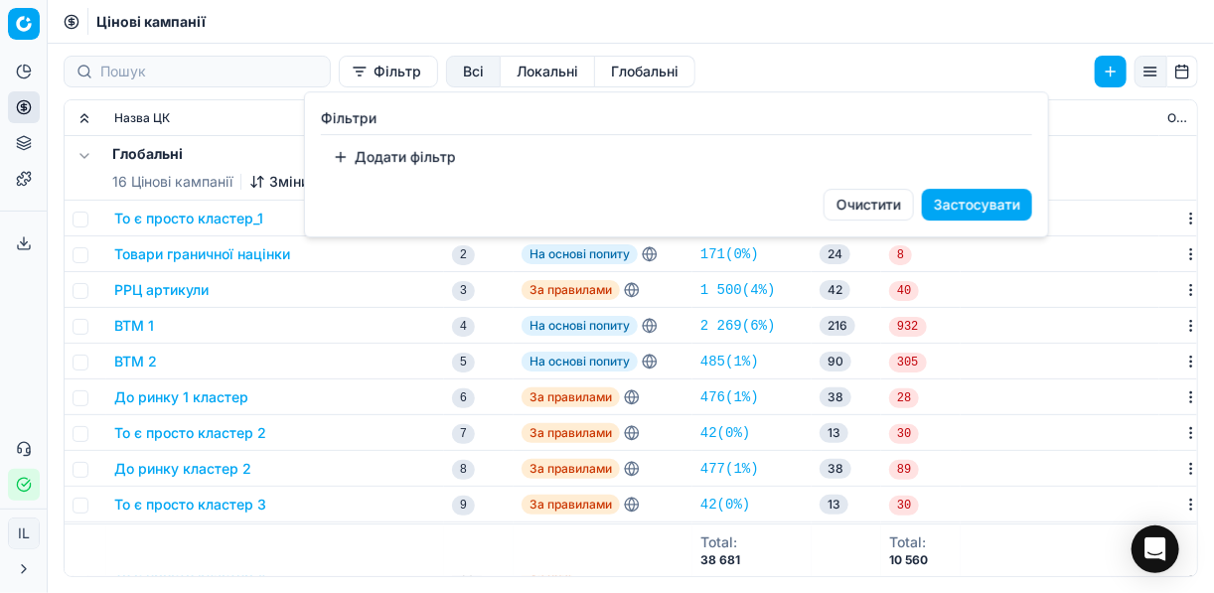
click at [357, 160] on button "Додати фільтр" at bounding box center [394, 157] width 147 height 32
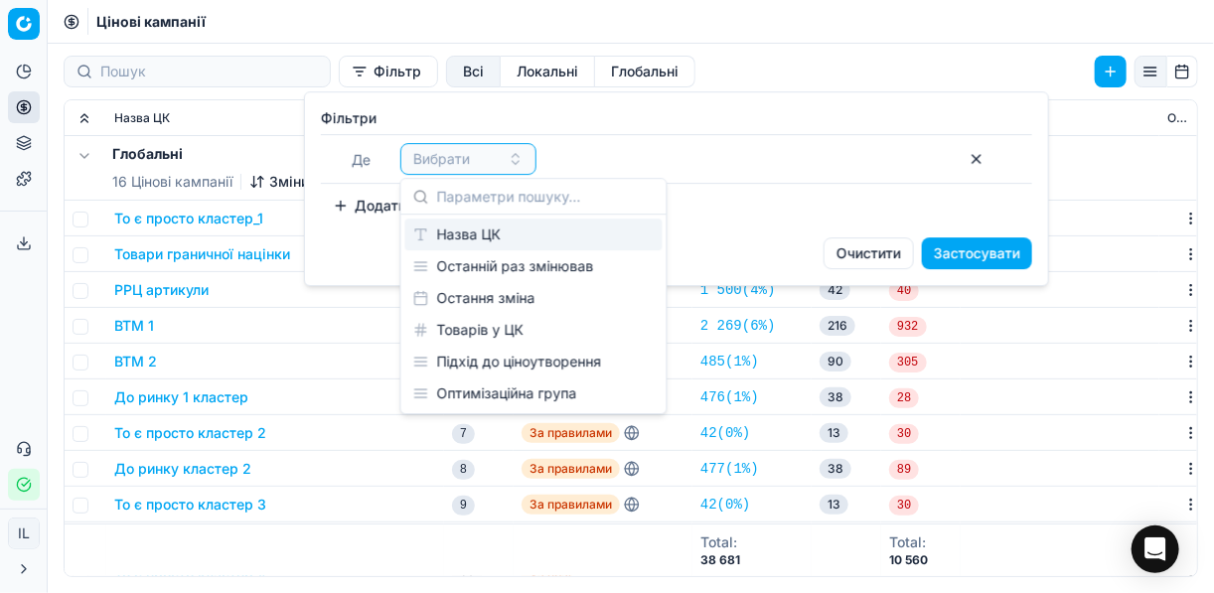
click at [501, 240] on div "Назва ЦК" at bounding box center [533, 235] width 257 height 32
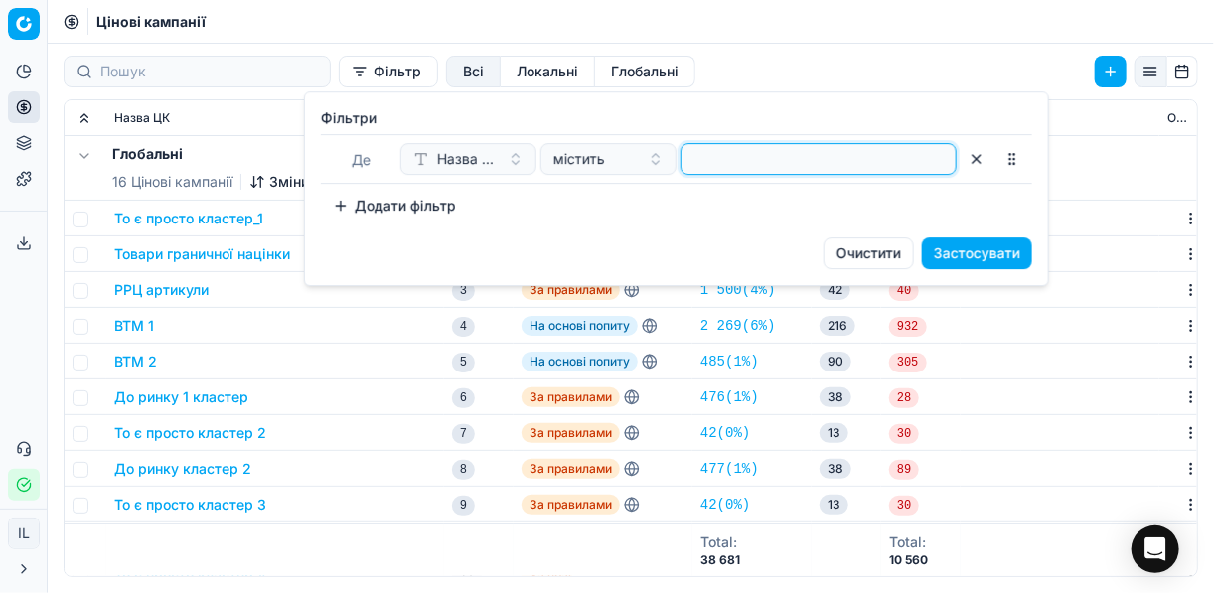
click at [730, 151] on input at bounding box center [818, 159] width 258 height 30
type input "вин"
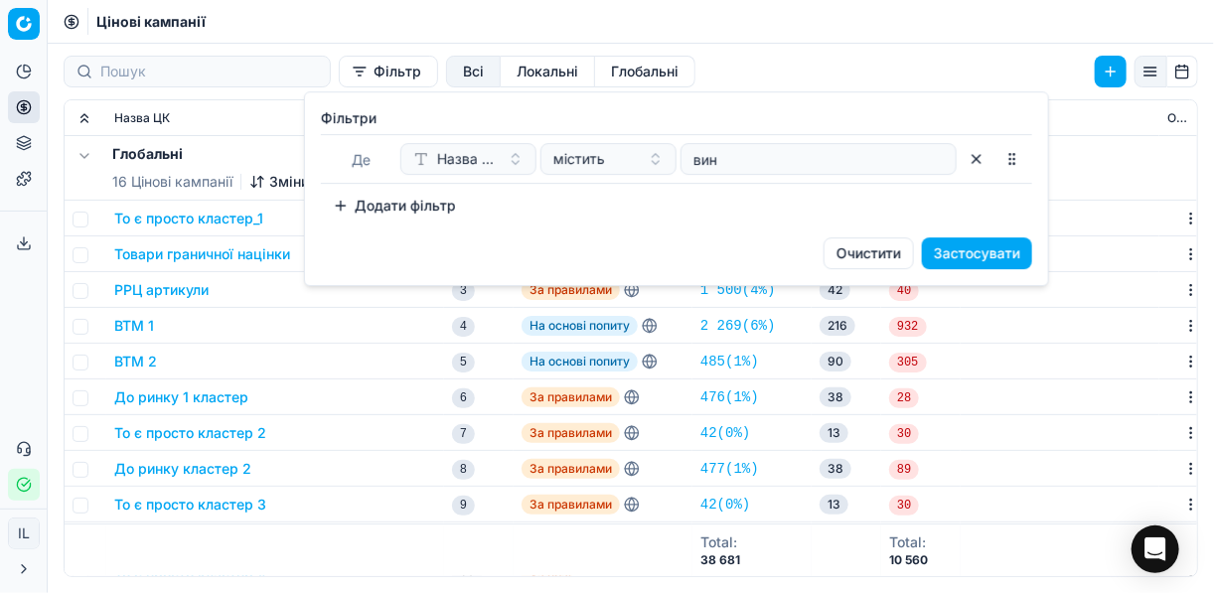
click at [1008, 253] on button "Застосувати" at bounding box center [977, 253] width 110 height 32
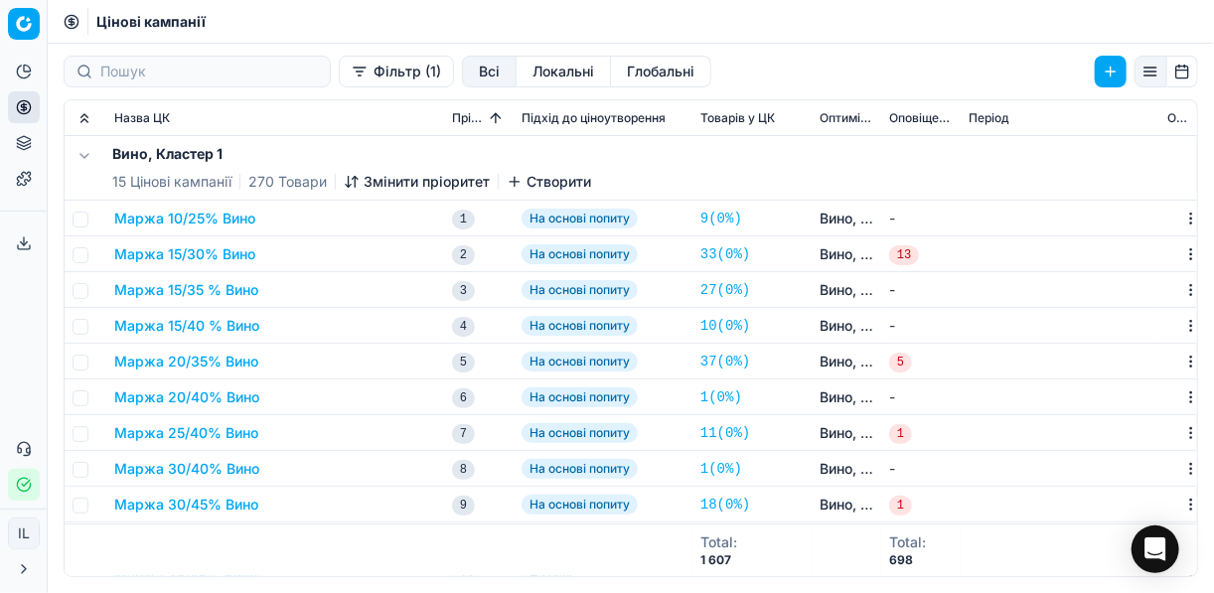
click at [164, 356] on button "Маржа 20/35% Вино" at bounding box center [186, 362] width 144 height 20
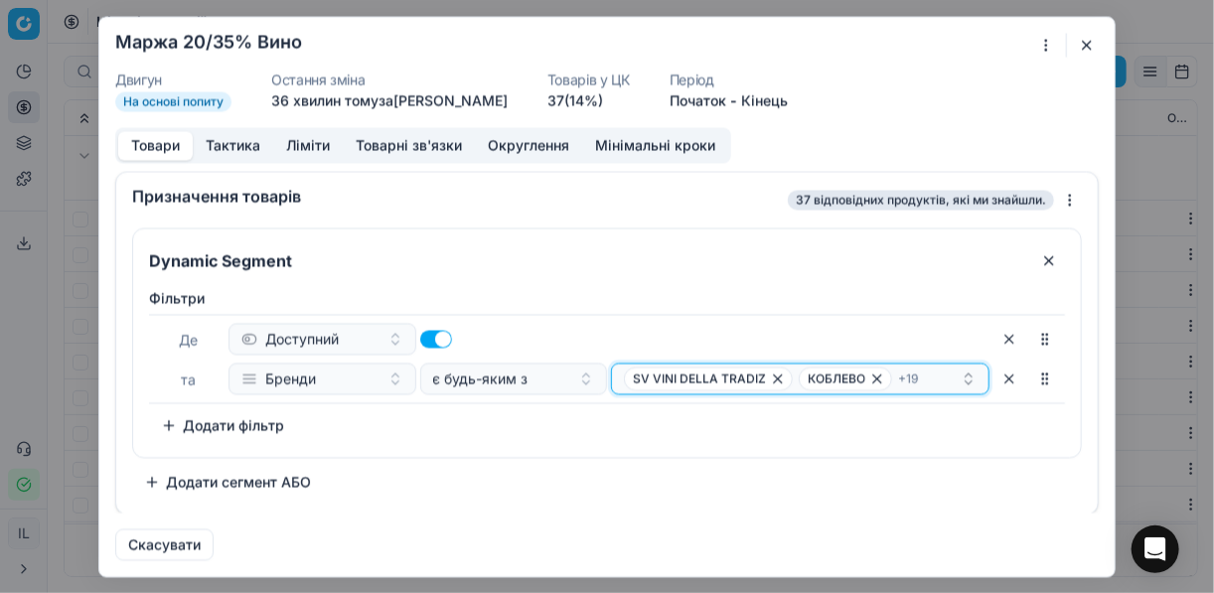
click at [932, 377] on div "SV VINI DELLA TRADIZ КОБЛЕВО + 19" at bounding box center [792, 378] width 337 height 24
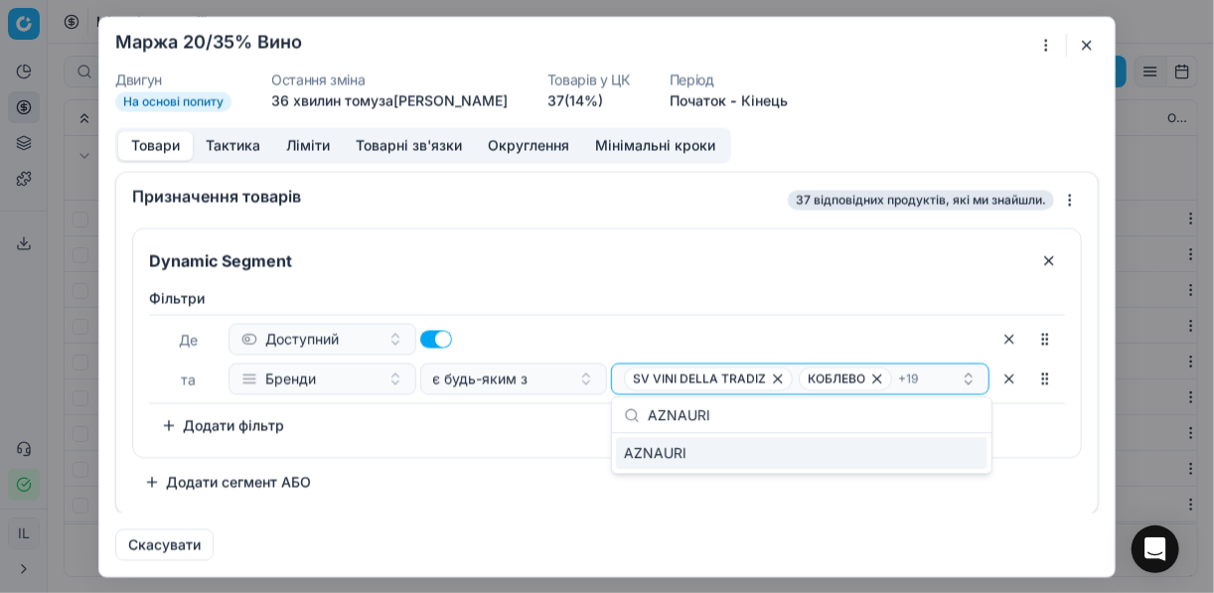
type input "AZNAURI"
click at [965, 451] on div "AZNAURI" at bounding box center [801, 453] width 371 height 32
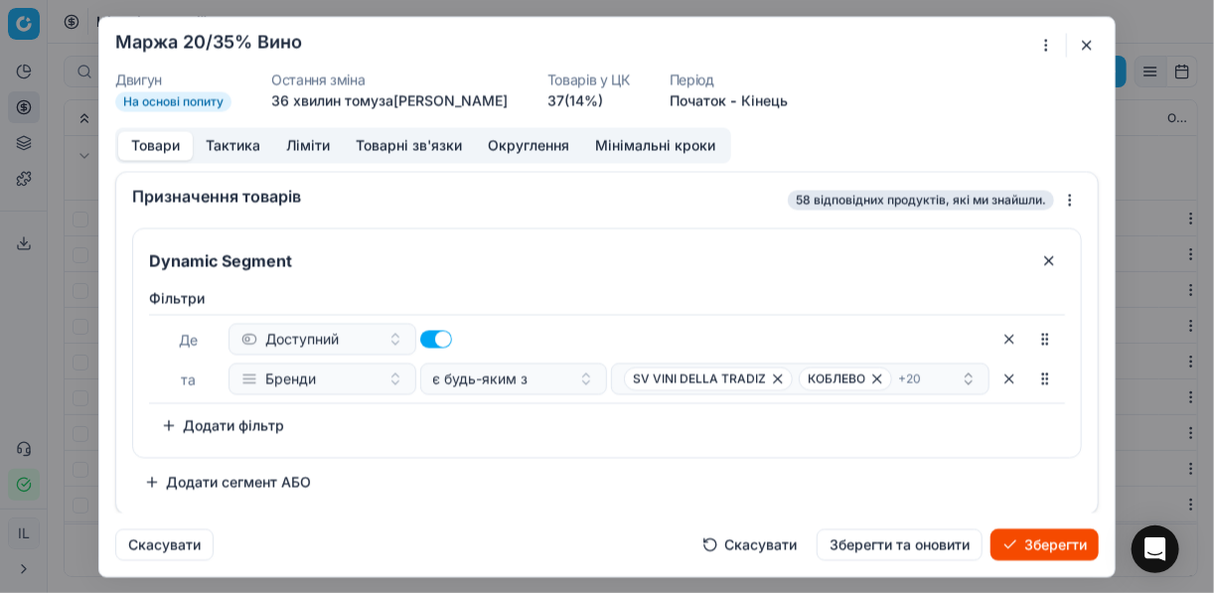
click at [1053, 545] on button "Зберегти" at bounding box center [1044, 544] width 108 height 32
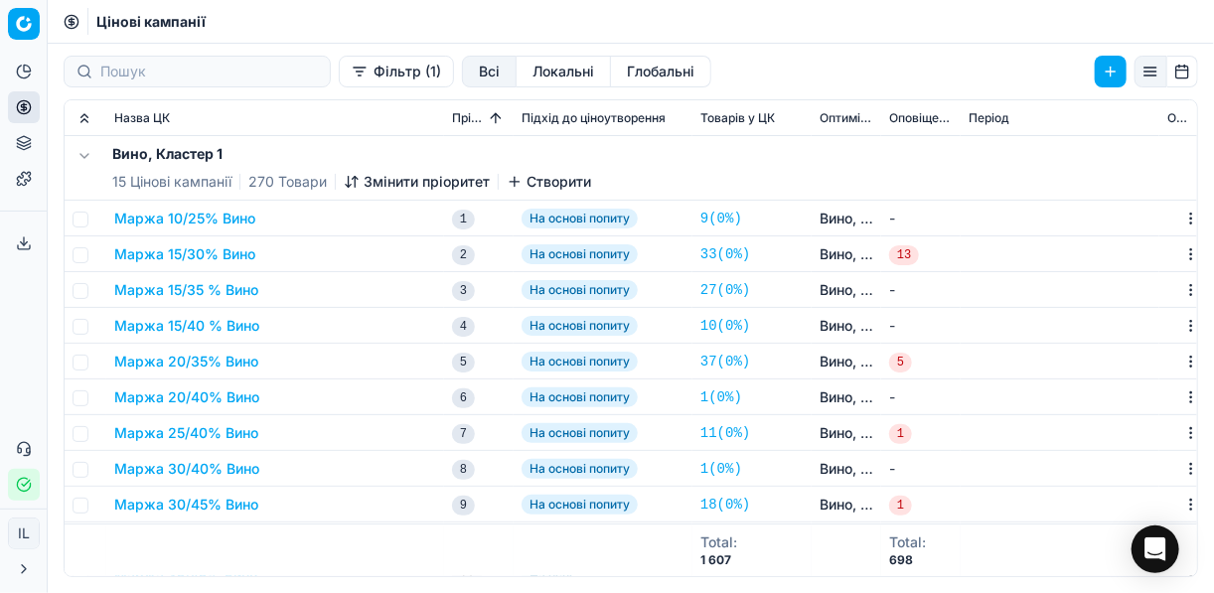
click at [239, 213] on button "Маржа 10/25% Вино" at bounding box center [184, 219] width 141 height 20
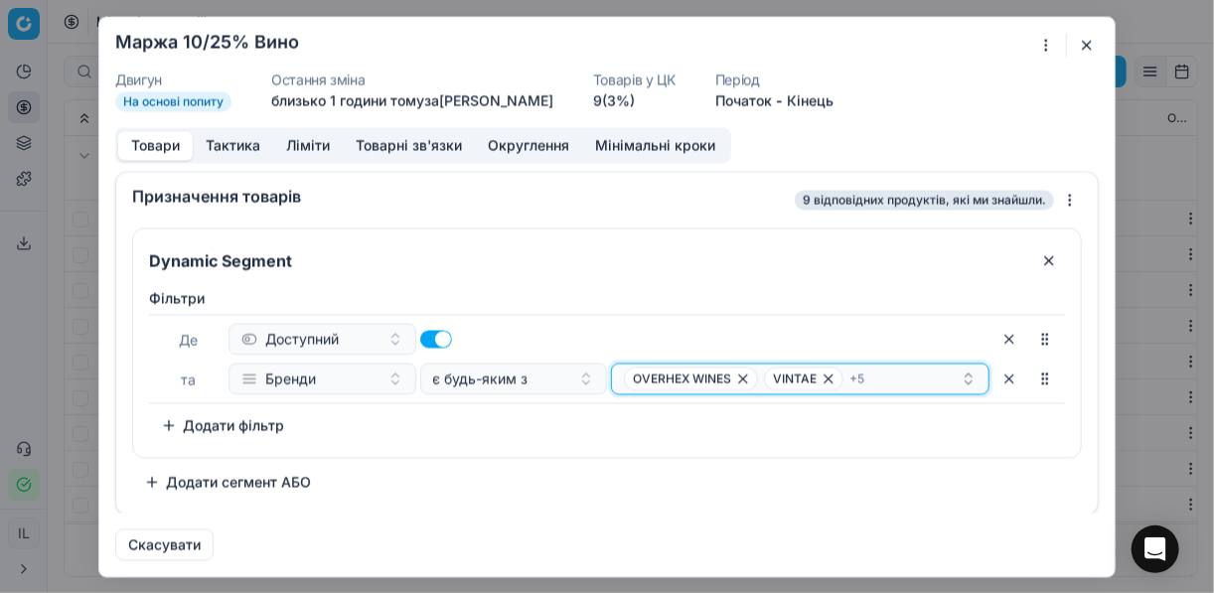
click at [913, 374] on div "OVERHEX WINES VINTAE + 5" at bounding box center [792, 378] width 337 height 24
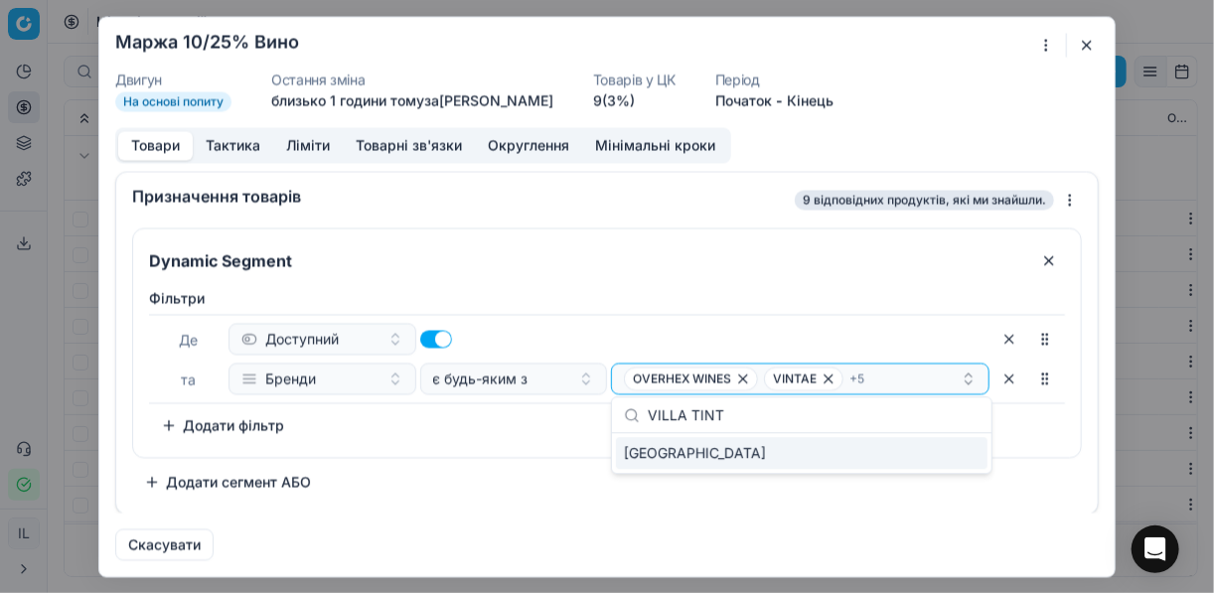
type input "VILLA TINT"
click at [955, 452] on div "VILLA TINTA" at bounding box center [801, 453] width 371 height 32
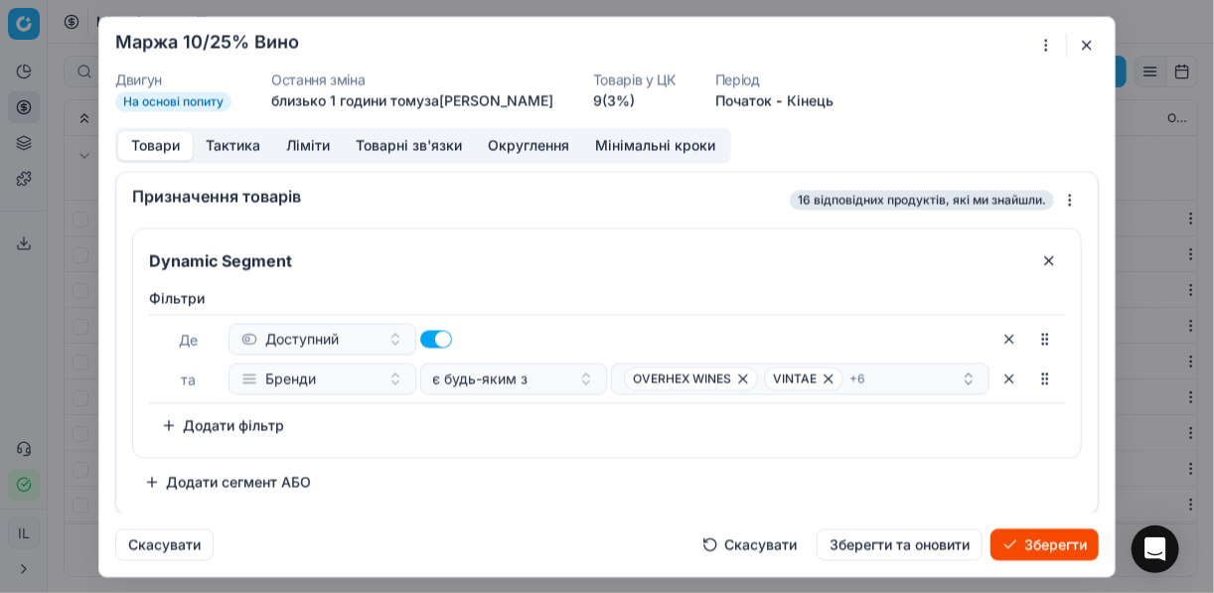
click at [1035, 551] on button "Зберегти" at bounding box center [1044, 544] width 108 height 32
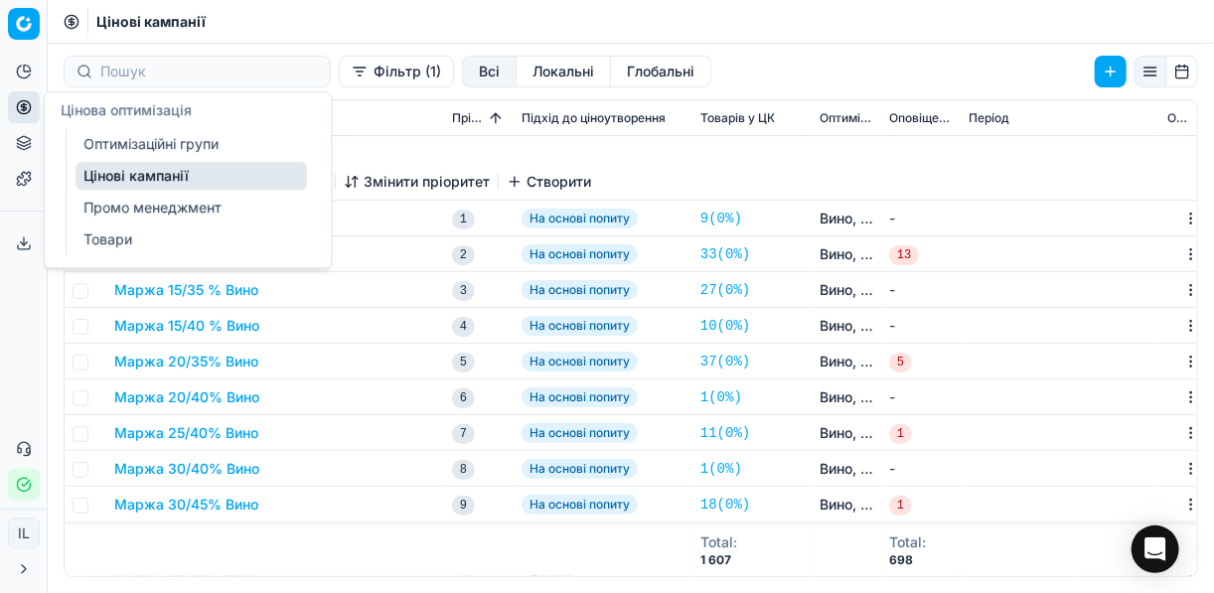
click at [113, 153] on link "Оптимізаційні групи" at bounding box center [190, 144] width 231 height 28
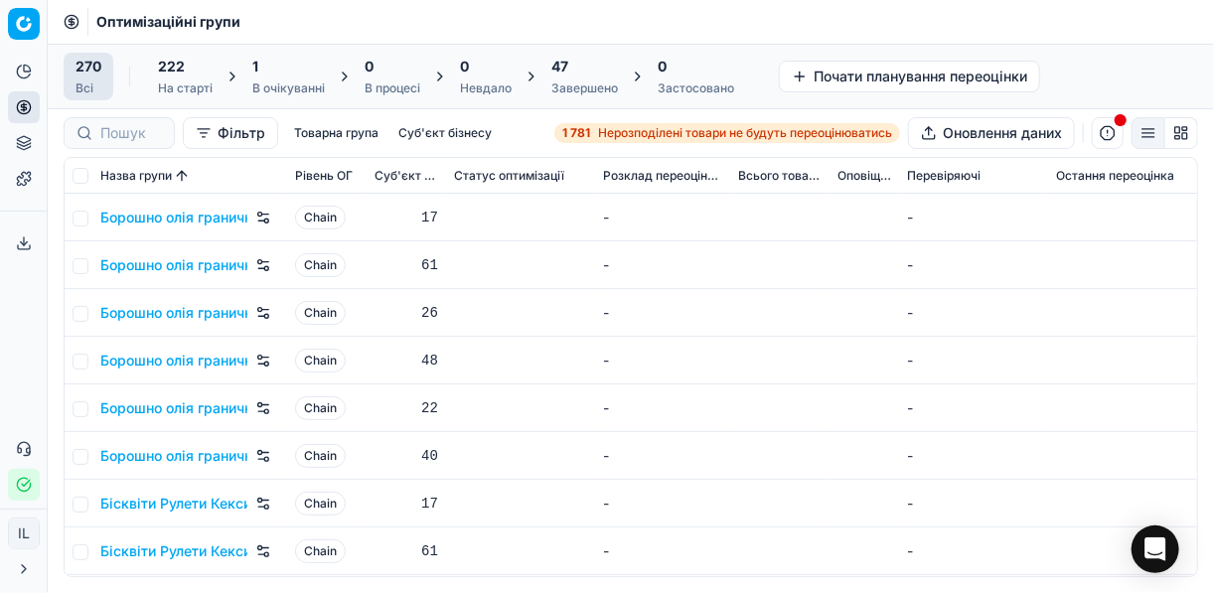
click at [305, 64] on div "1" at bounding box center [288, 67] width 73 height 20
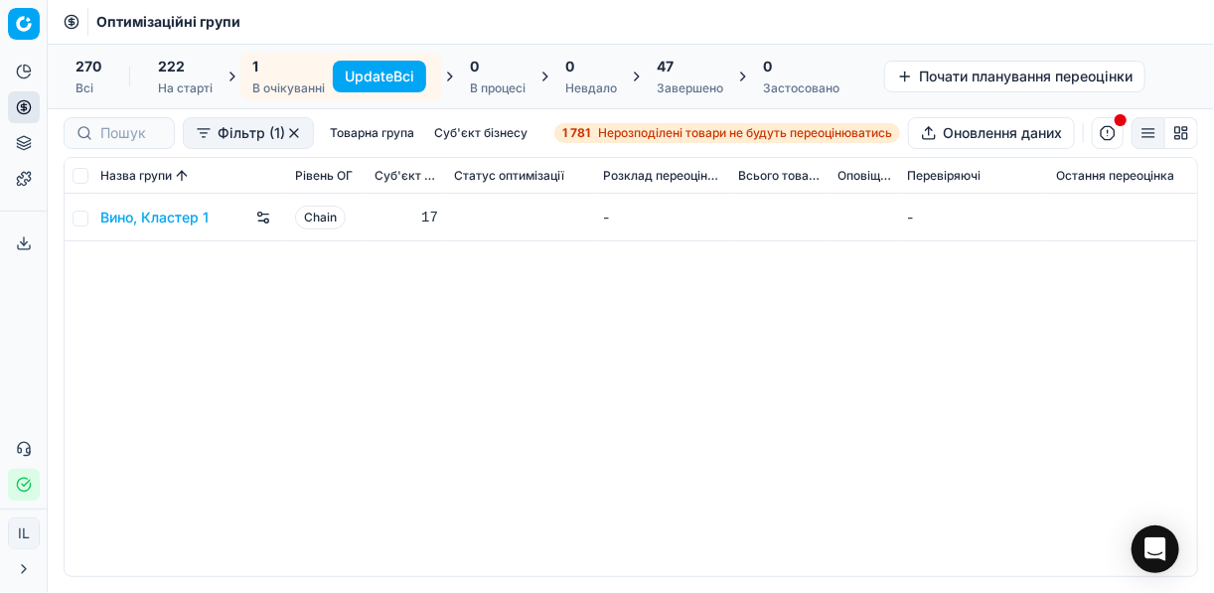
click at [390, 78] on button "Update Всі" at bounding box center [379, 77] width 93 height 32
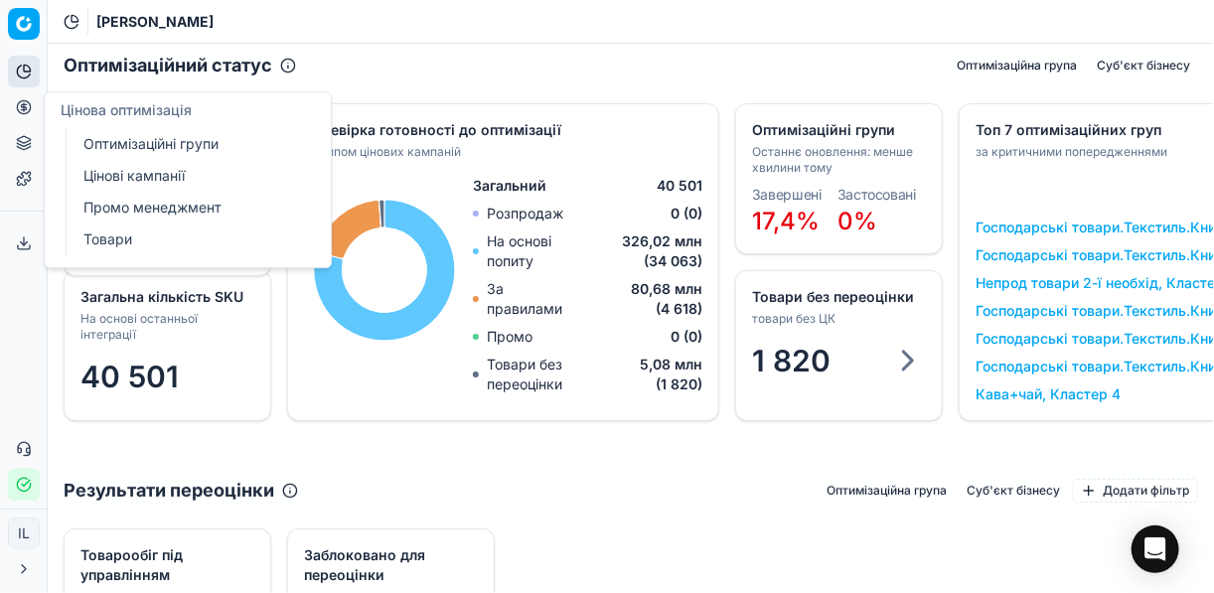
click at [183, 151] on link "Оптимізаційні групи" at bounding box center [190, 144] width 231 height 28
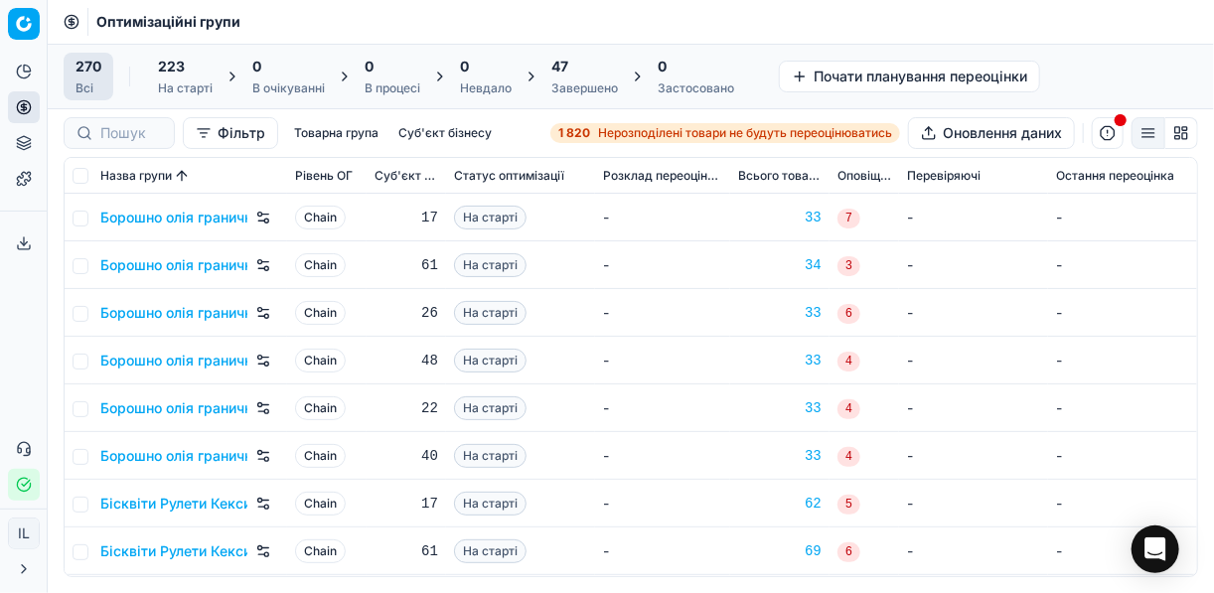
click at [628, 135] on span "Нерозподілені товари не будуть переоцінюватись" at bounding box center [745, 133] width 294 height 16
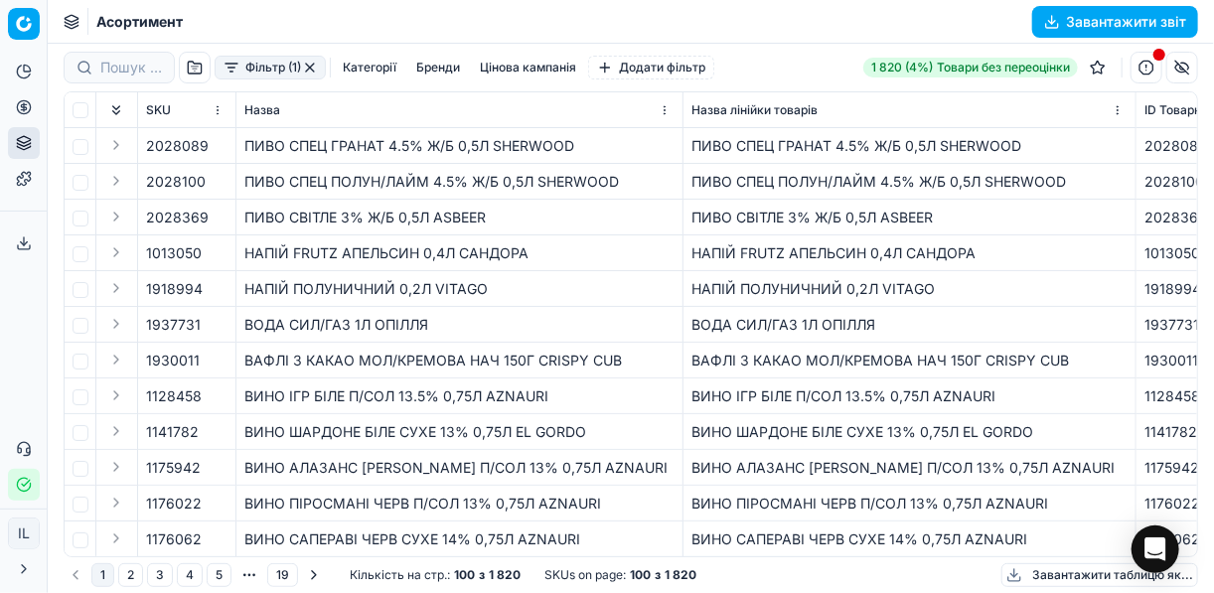
click at [231, 68] on button "Фільтр (1)" at bounding box center [270, 68] width 111 height 24
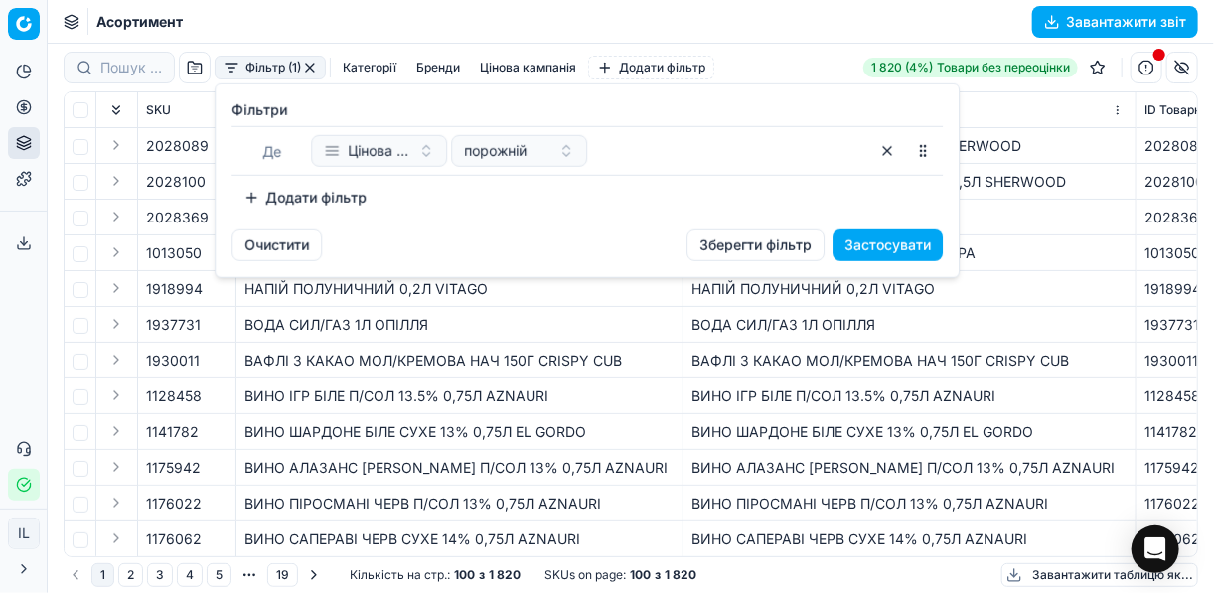
click at [265, 195] on button "Додати фільтр" at bounding box center [304, 198] width 147 height 32
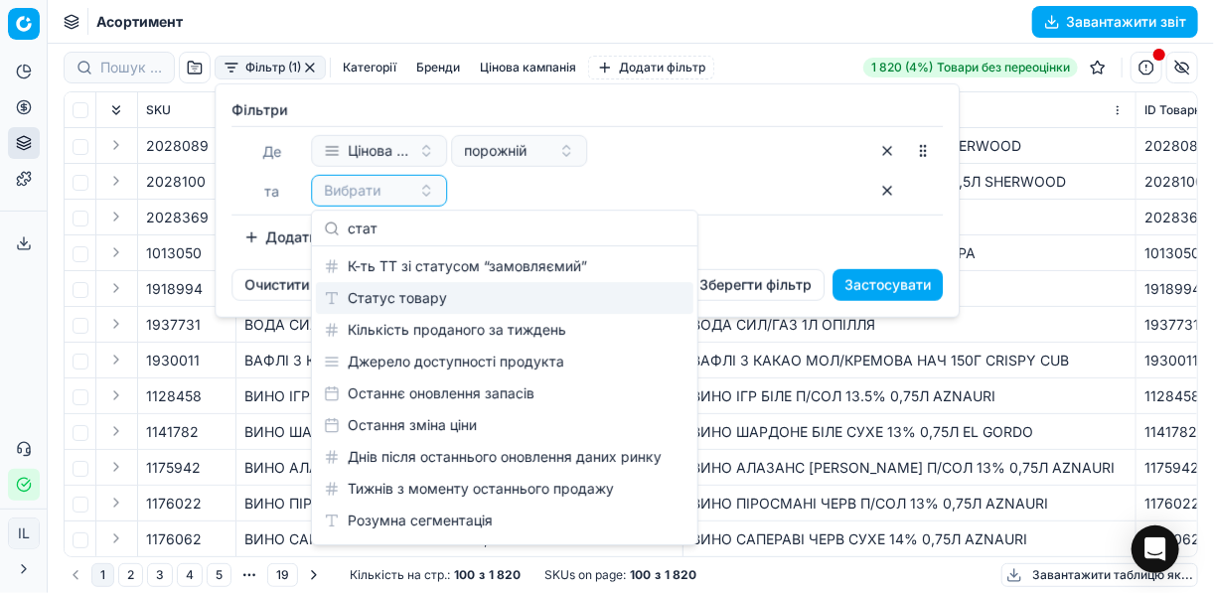
type input "стат"
click at [429, 298] on div "Статус товару" at bounding box center [504, 298] width 377 height 32
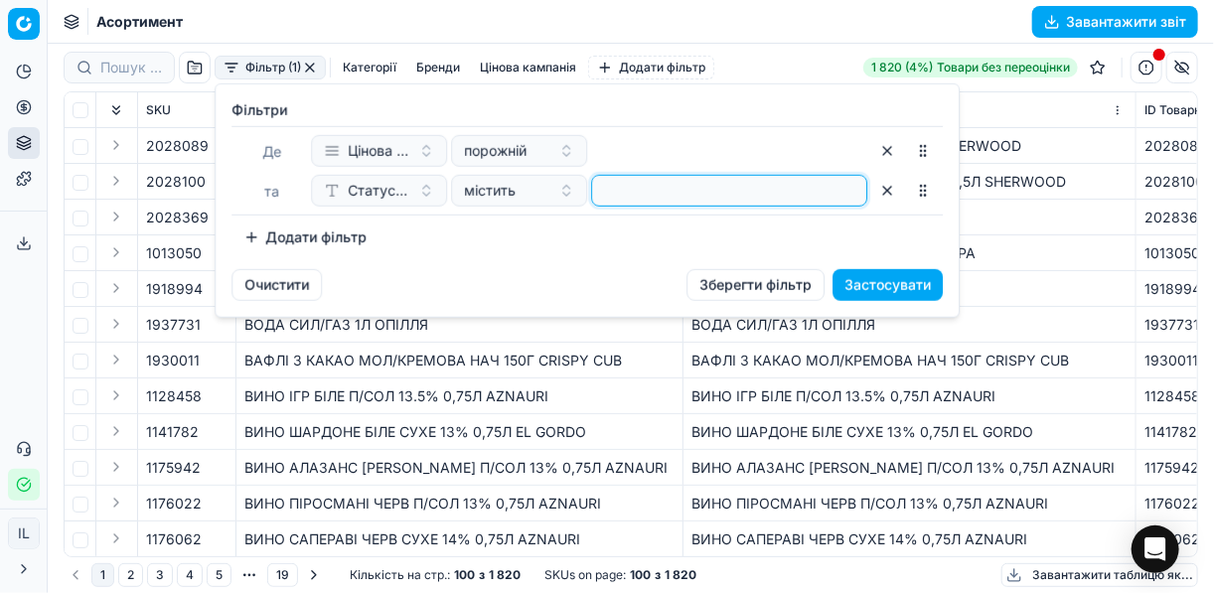
click at [658, 201] on input at bounding box center [729, 191] width 258 height 30
type input "1"
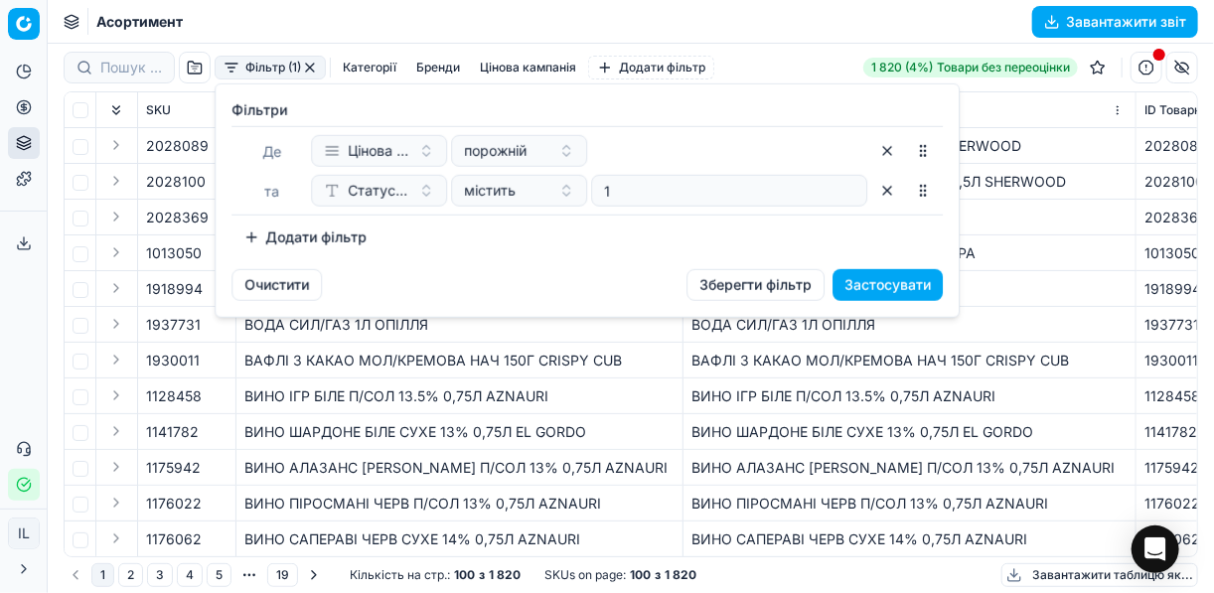
click at [233, 239] on button "Додати фільтр" at bounding box center [304, 237] width 147 height 32
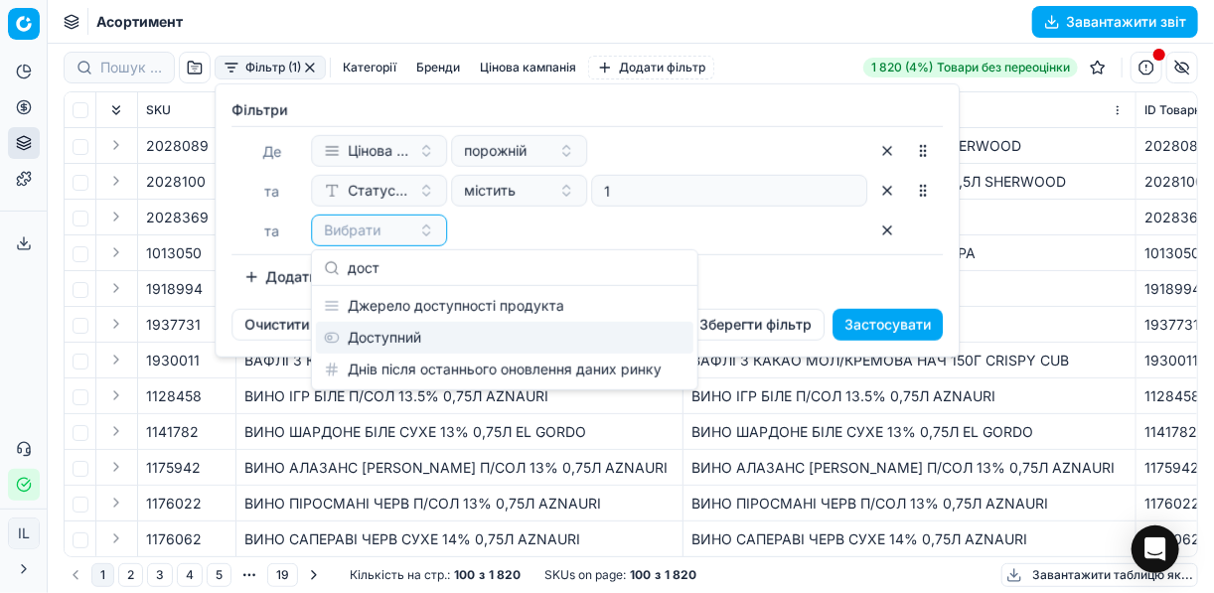
type input "дост"
click at [404, 324] on div "Доступний" at bounding box center [504, 338] width 377 height 32
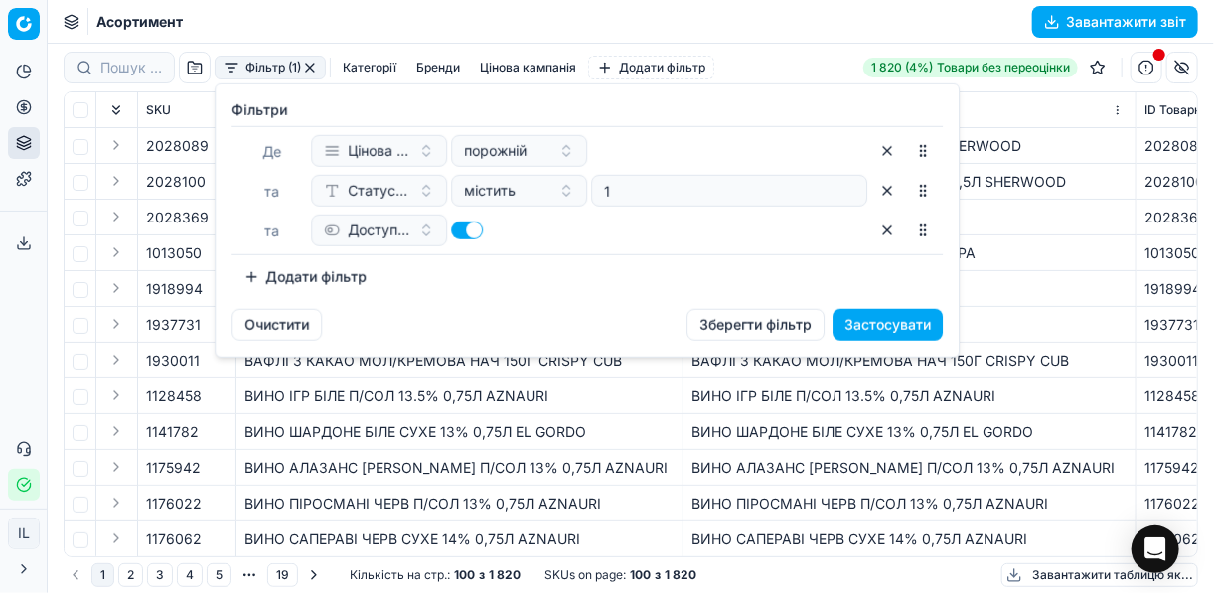
click at [259, 277] on button "Додати фільтр" at bounding box center [304, 277] width 147 height 32
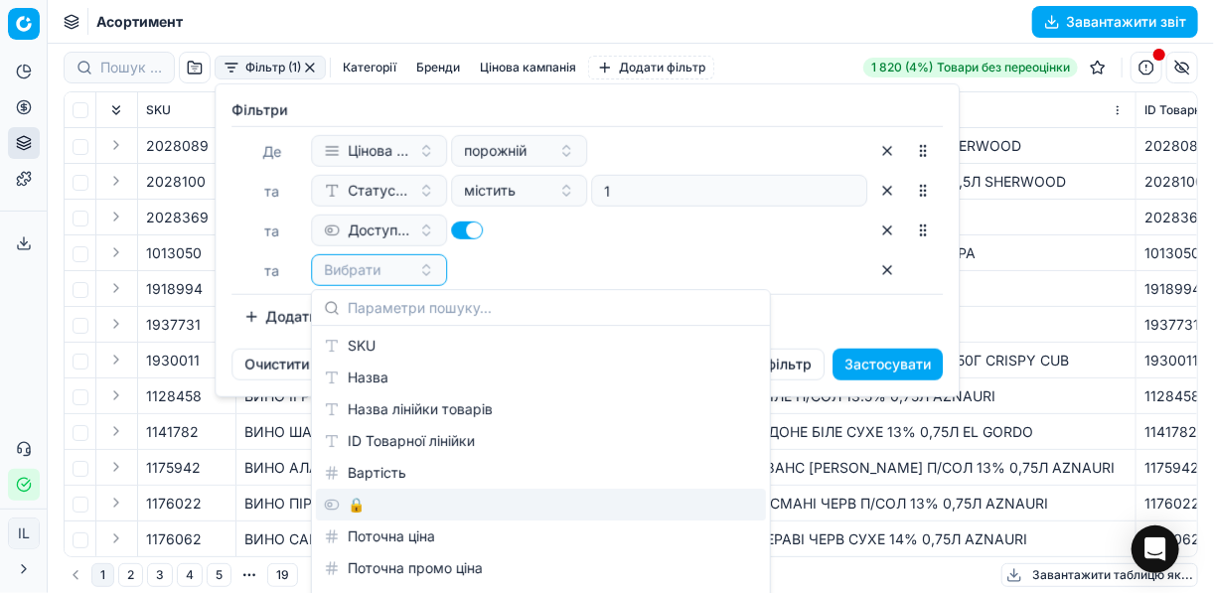
drag, startPoint x: 368, startPoint y: 508, endPoint x: 366, endPoint y: 488, distance: 20.1
click at [367, 508] on div "🔒" at bounding box center [541, 505] width 450 height 32
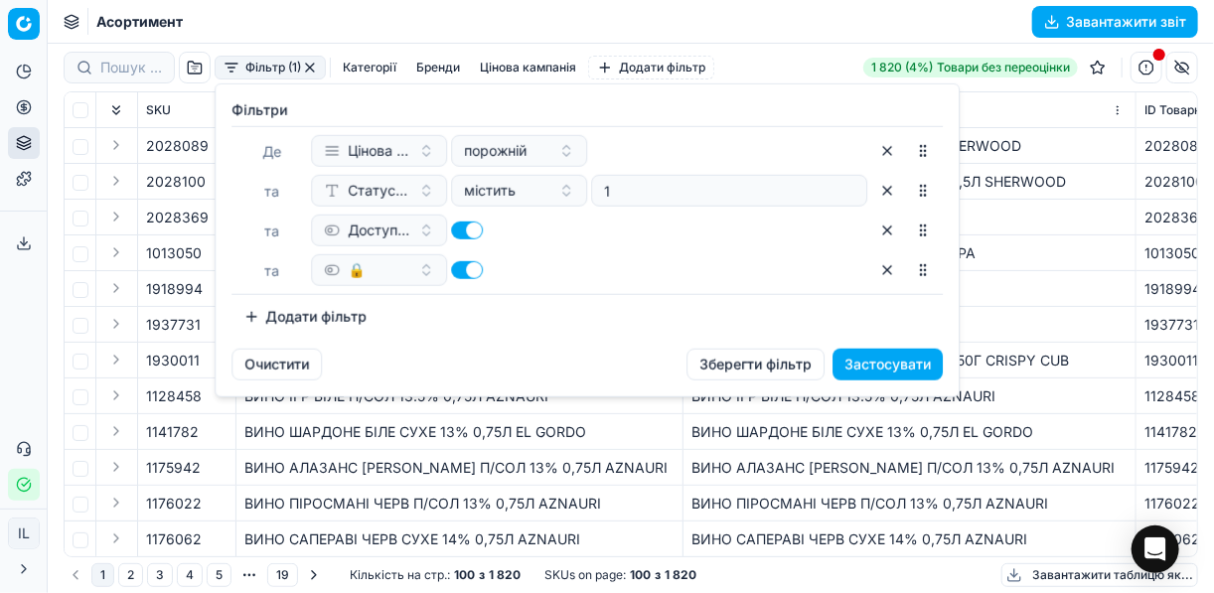
click at [465, 265] on button "button" at bounding box center [467, 270] width 32 height 18
checkbox input "false"
click at [889, 351] on button "Застосувати" at bounding box center [887, 365] width 110 height 32
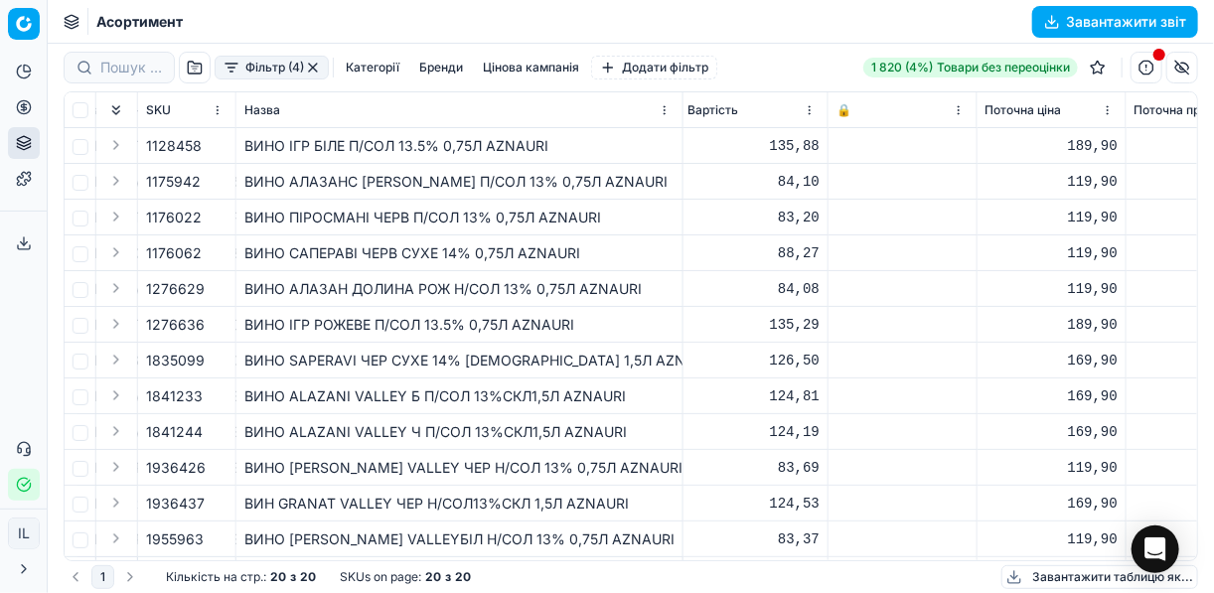
scroll to position [0, 655]
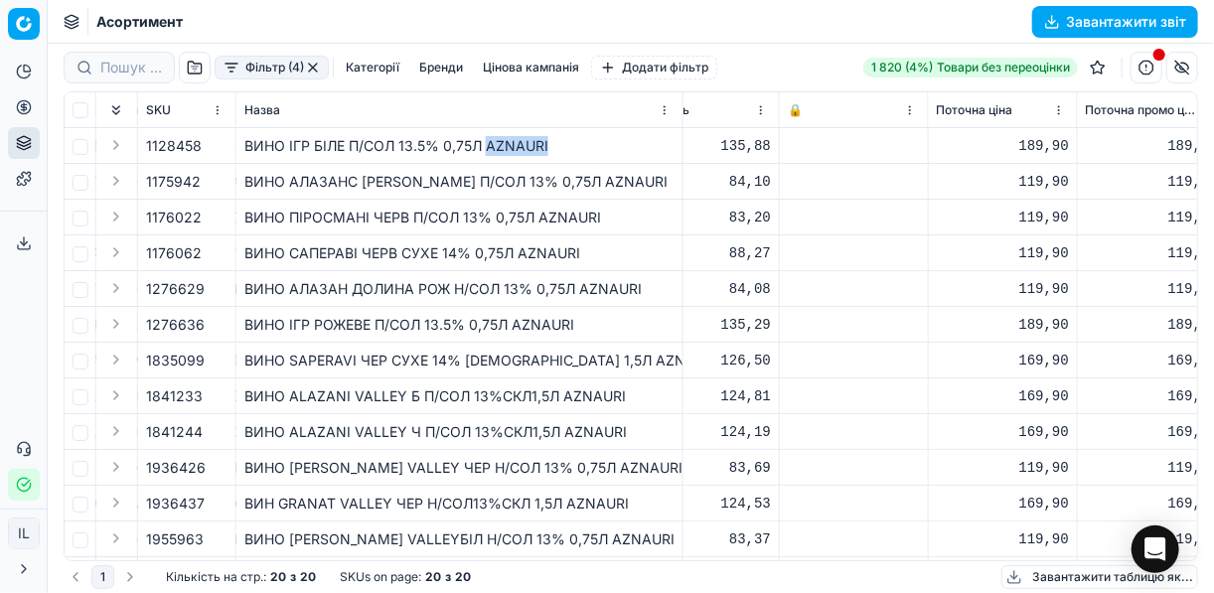
drag, startPoint x: 552, startPoint y: 143, endPoint x: 487, endPoint y: 140, distance: 65.6
click at [487, 140] on div "ВИНО IГР БIЛЕ П/СОЛ 13.5% 0,75Л AZNAURI" at bounding box center [459, 146] width 430 height 20
copy div "AZNAURI"
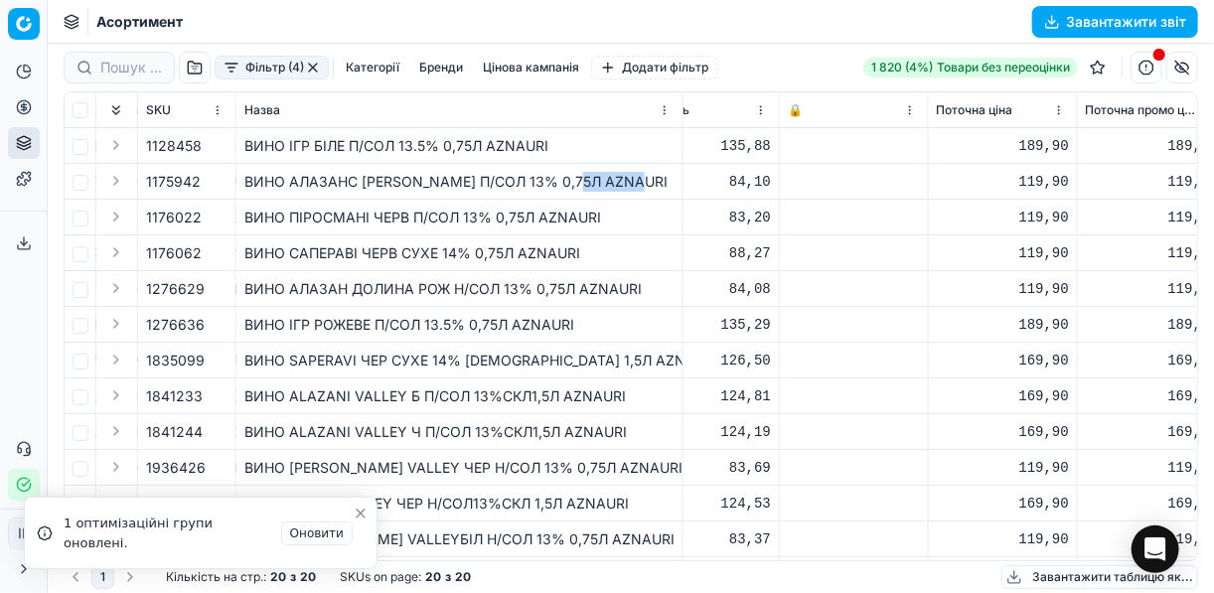
drag, startPoint x: 643, startPoint y: 181, endPoint x: 580, endPoint y: 184, distance: 62.6
click at [580, 184] on div "ВИНО АЛАЗАНС [PERSON_NAME] П/СОЛ 13% 0,75Л AZNAURI" at bounding box center [459, 182] width 430 height 20
copy div "AZNAURI"
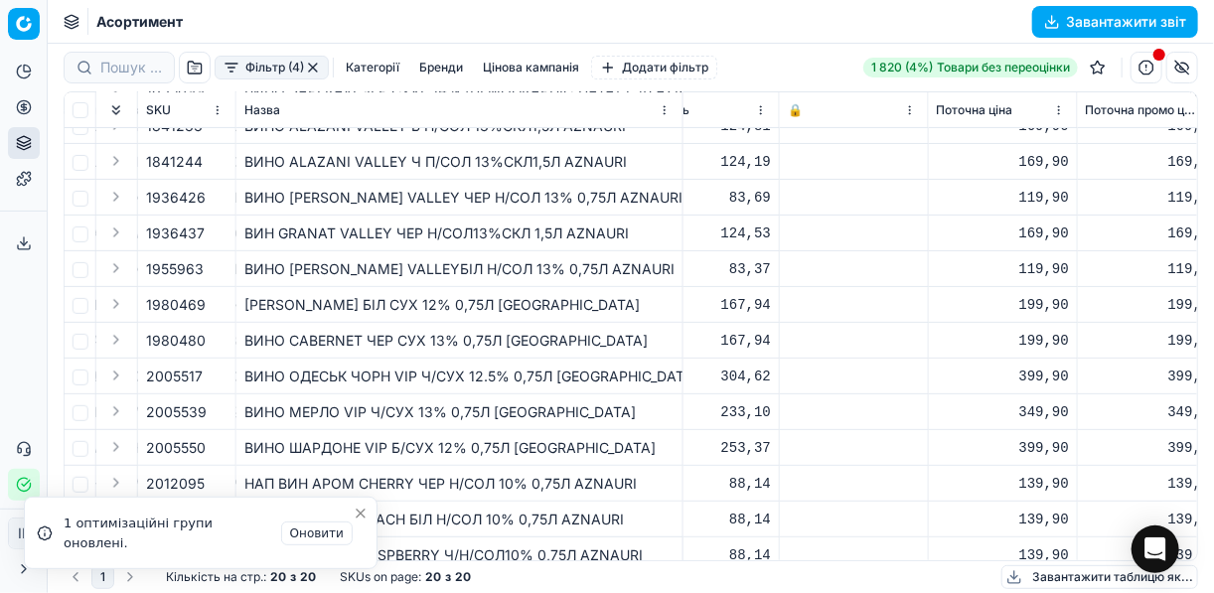
scroll to position [294, 655]
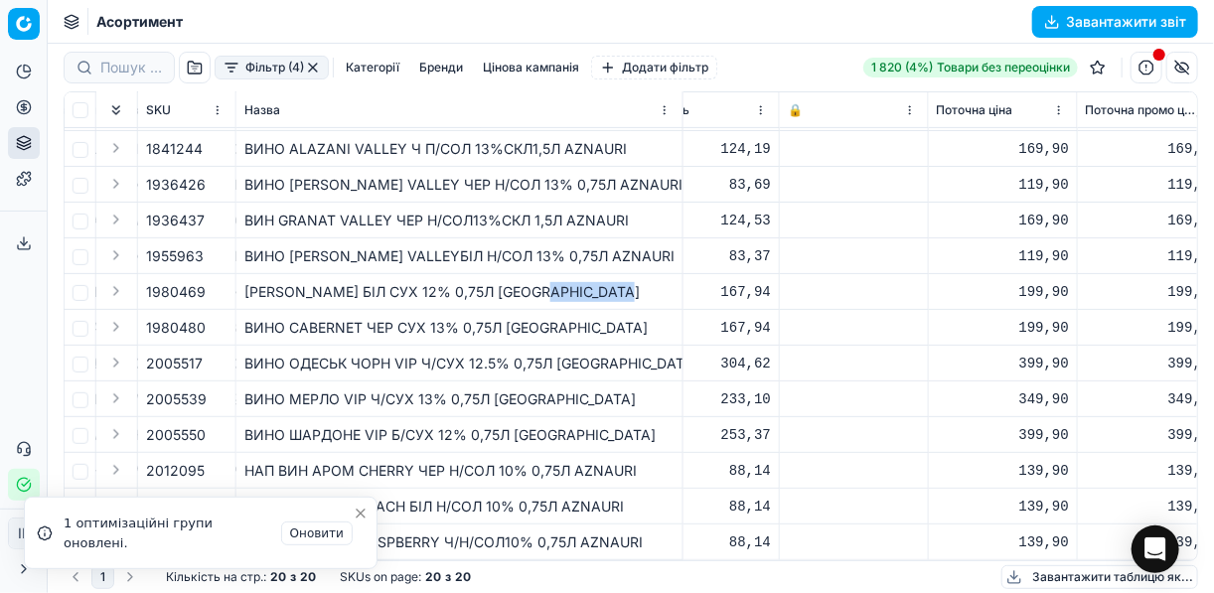
drag, startPoint x: 628, startPoint y: 279, endPoint x: 554, endPoint y: 282, distance: 73.6
click at [554, 282] on div "[PERSON_NAME] БІЛ СУХ 12% 0,75Л [GEOGRAPHIC_DATA]" at bounding box center [459, 292] width 430 height 20
click at [671, 357] on div "ВИНО ОДЕСЬК ЧОРН VIP Ч/СУХ 12.5% 0,75Л [GEOGRAPHIC_DATA]" at bounding box center [459, 364] width 430 height 20
drag, startPoint x: 629, startPoint y: 357, endPoint x: 554, endPoint y: 355, distance: 74.5
click at [554, 355] on div "ВИНО ОДЕСЬК ЧОРН VIP Ч/СУХ 12.5% 0,75Л [GEOGRAPHIC_DATA]" at bounding box center [459, 364] width 430 height 20
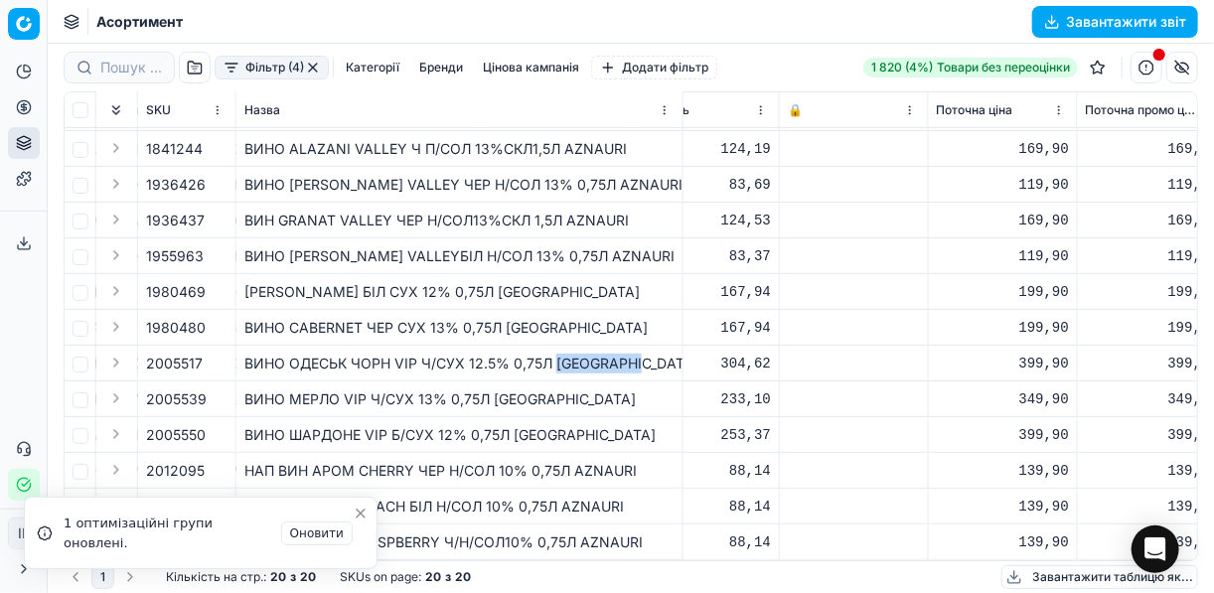
copy div "VILLA TINT"
drag, startPoint x: 634, startPoint y: 347, endPoint x: 556, endPoint y: 347, distance: 77.5
click at [556, 354] on div "ВИНО ОДЕСЬК ЧОРН VIP Ч/СУХ 12.5% 0,75Л [GEOGRAPHIC_DATA]" at bounding box center [459, 364] width 430 height 20
copy div "VILLA TINT"
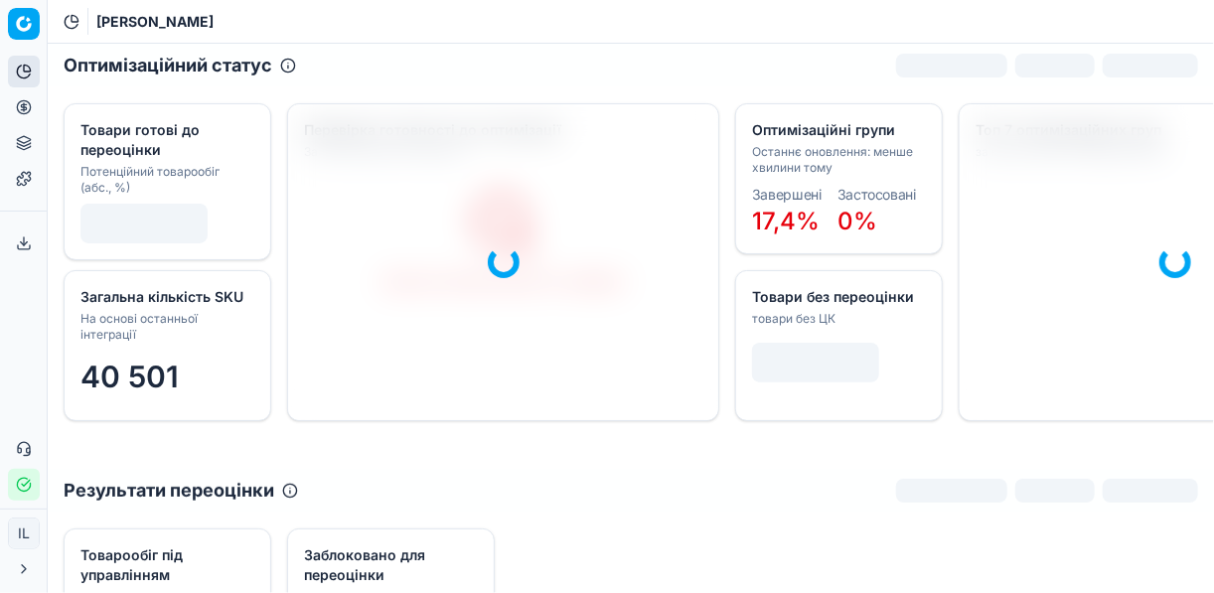
click at [23, 104] on icon at bounding box center [23, 106] width 5 height 5
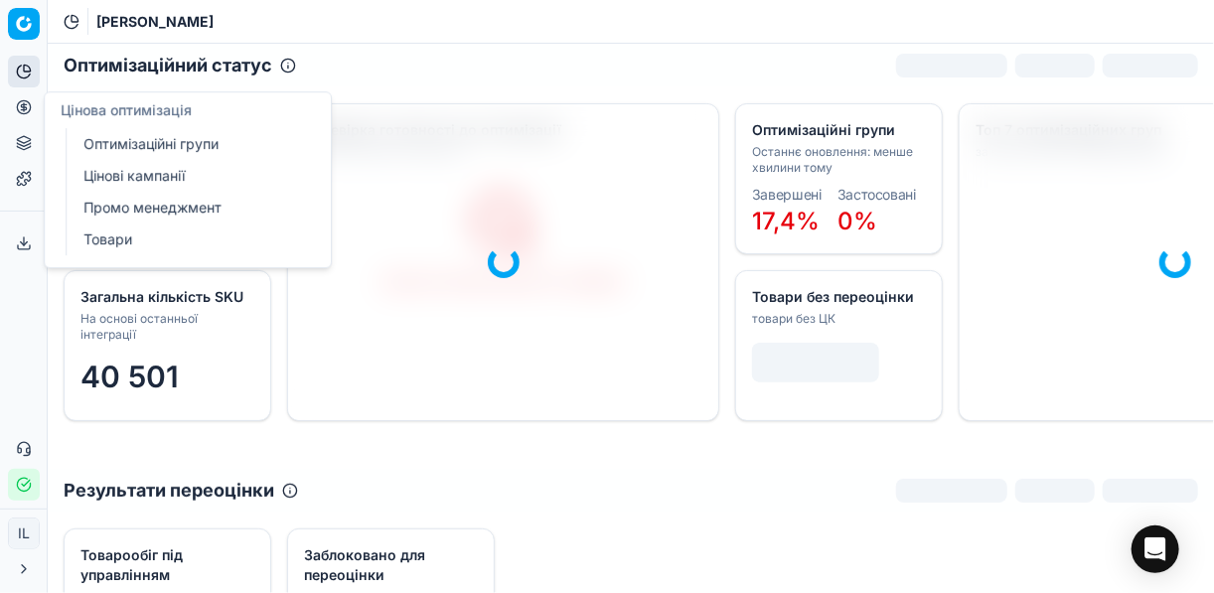
click at [24, 106] on icon at bounding box center [23, 106] width 5 height 5
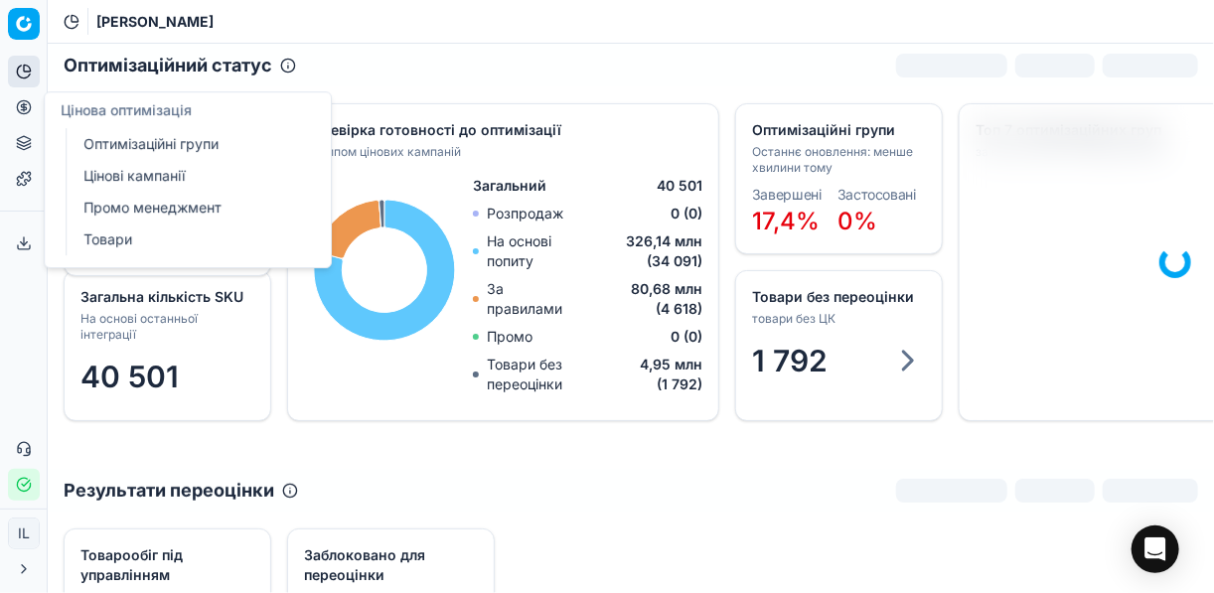
click at [29, 112] on icon at bounding box center [24, 107] width 16 height 16
click at [113, 150] on link "Оптимізаційні групи" at bounding box center [190, 144] width 231 height 28
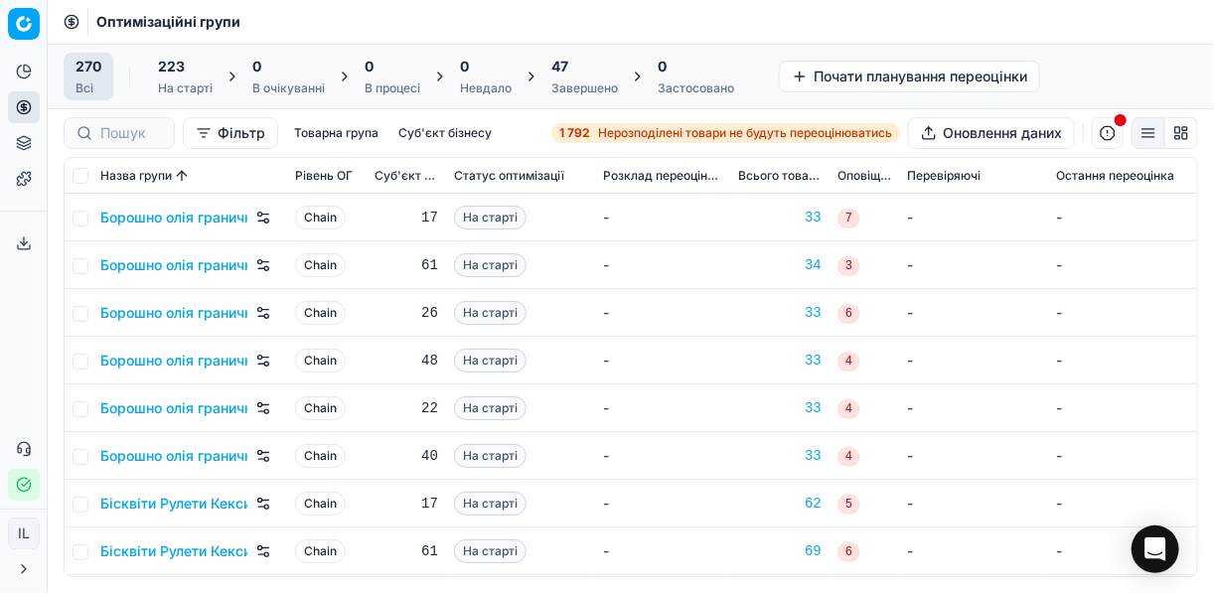
click at [612, 130] on span "Нерозподілені товари не будуть переоцінюватись" at bounding box center [745, 133] width 294 height 16
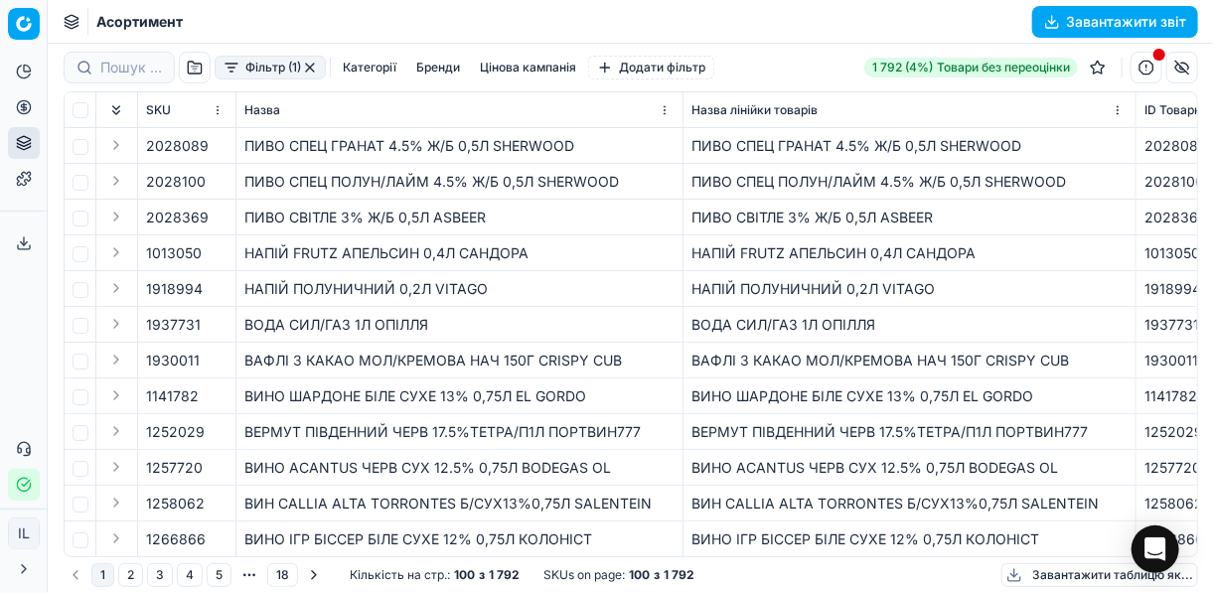
click at [239, 73] on button "Фільтр (1)" at bounding box center [270, 68] width 111 height 24
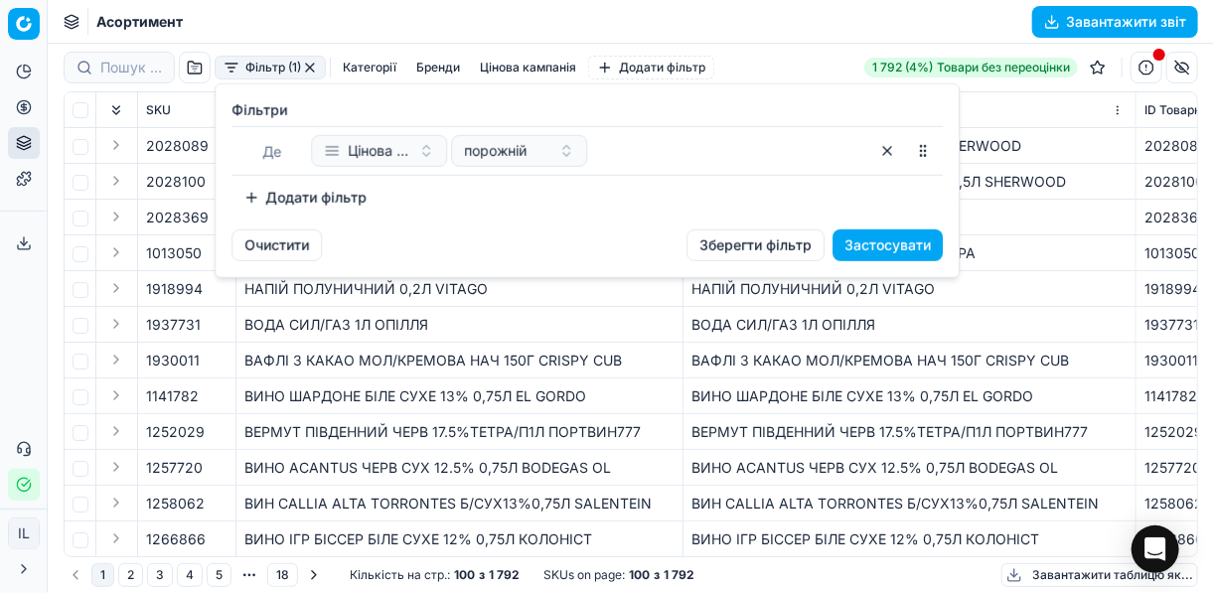
click at [259, 194] on button "Додати фільтр" at bounding box center [304, 198] width 147 height 32
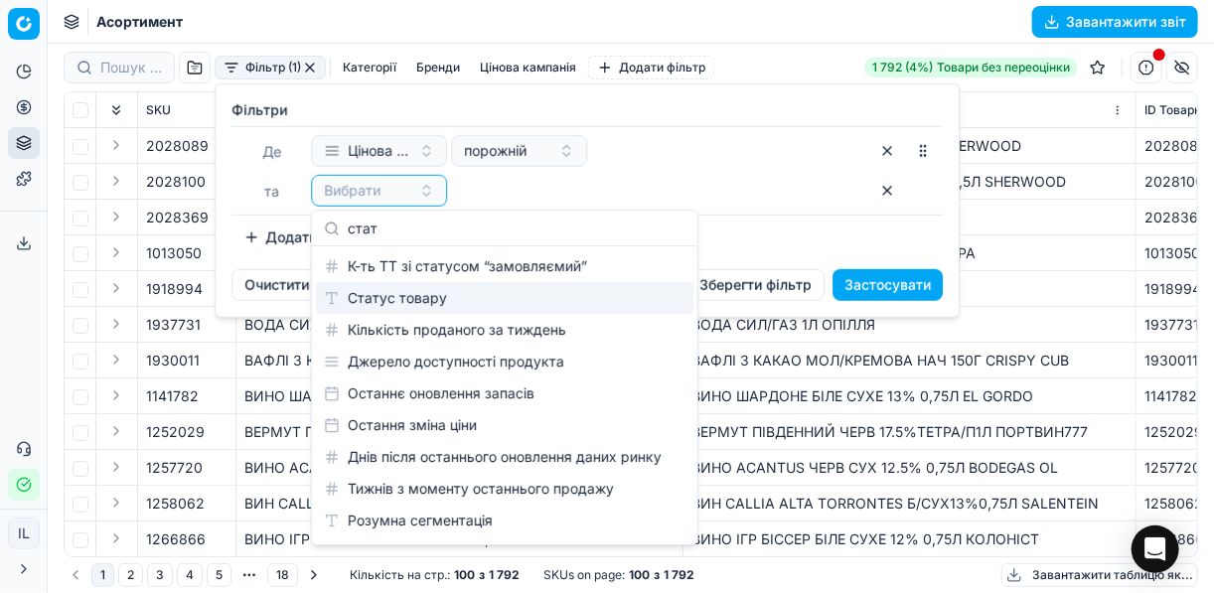
type input "стат"
click at [394, 301] on div "Статус товару" at bounding box center [504, 298] width 377 height 32
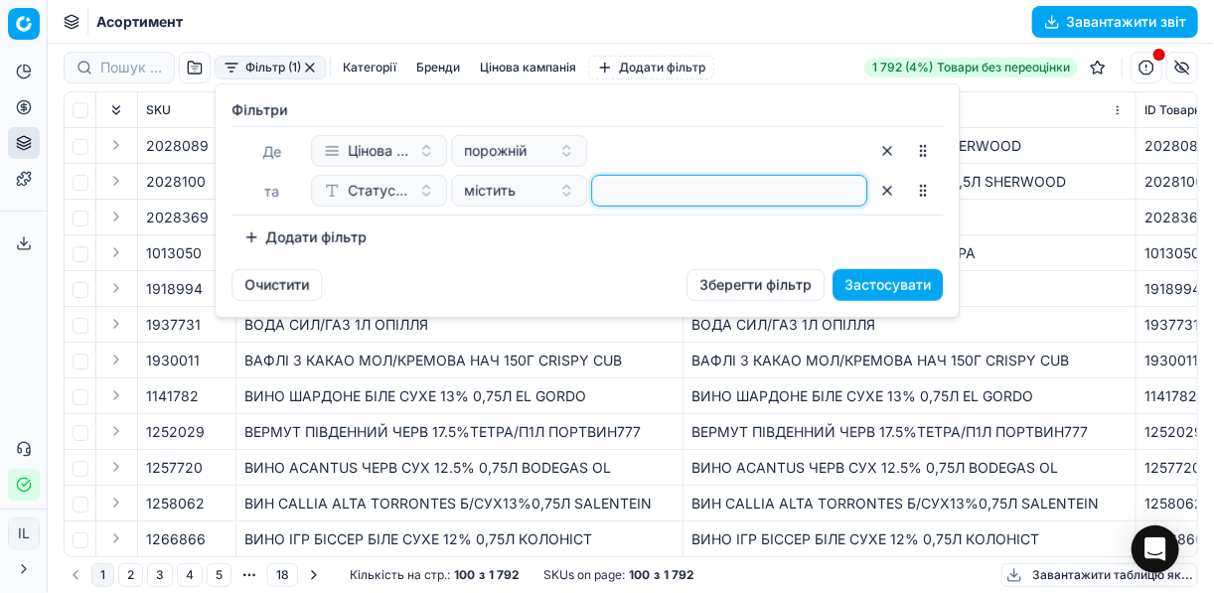
click at [618, 193] on input at bounding box center [729, 191] width 258 height 30
type input "1"
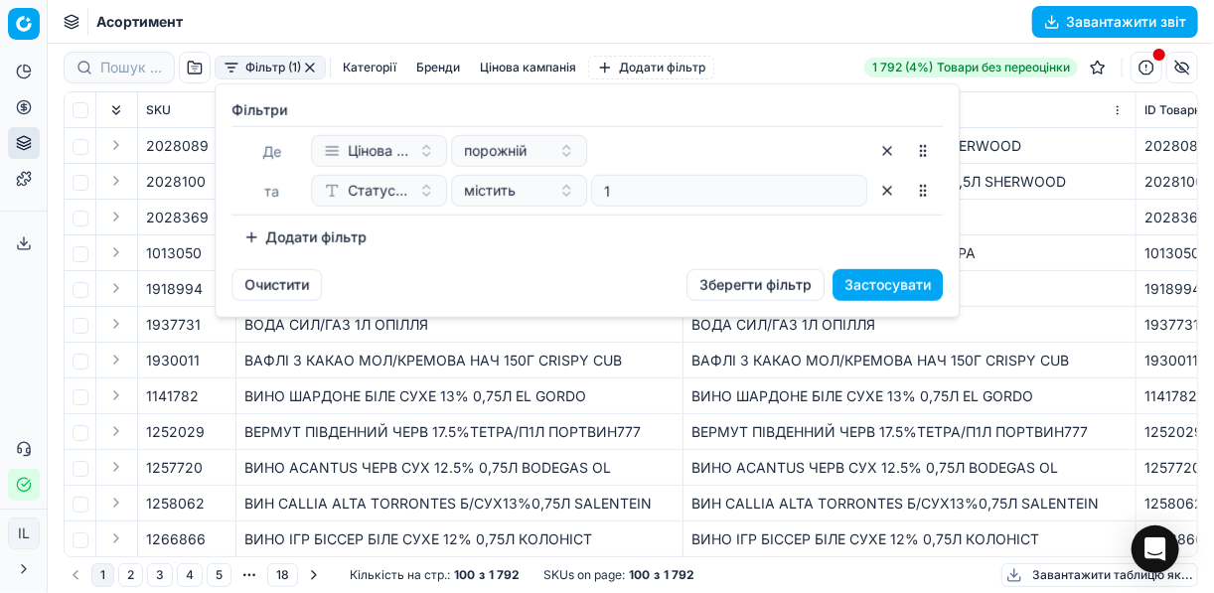
click at [266, 240] on button "Додати фільтр" at bounding box center [304, 237] width 147 height 32
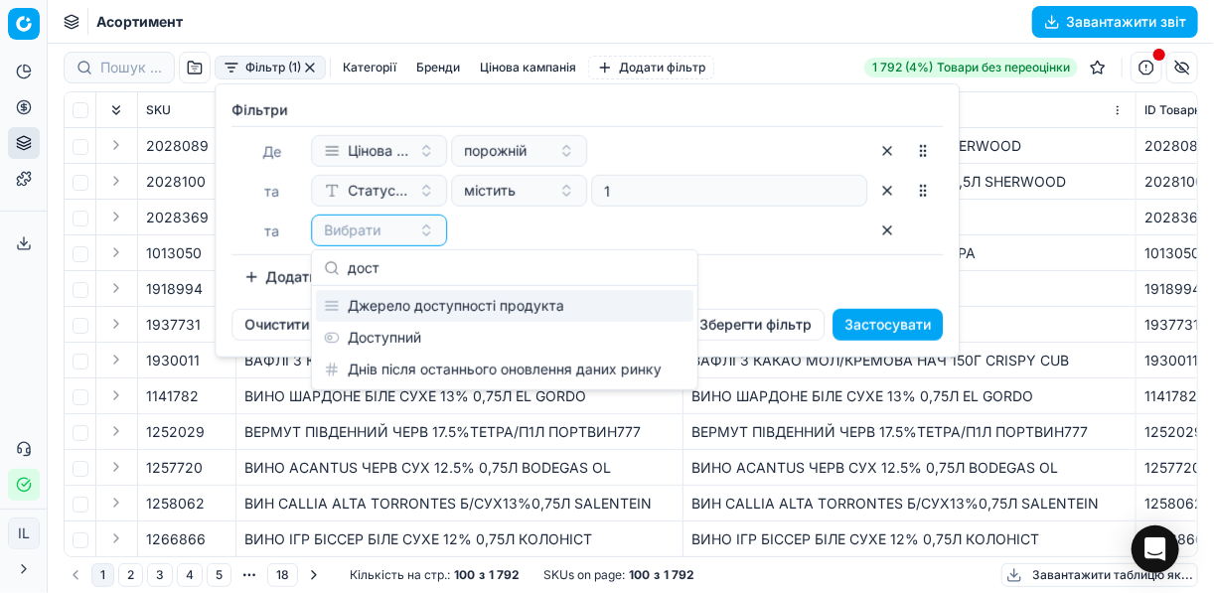
type input "дост"
click at [377, 326] on div "Доступний" at bounding box center [504, 338] width 377 height 32
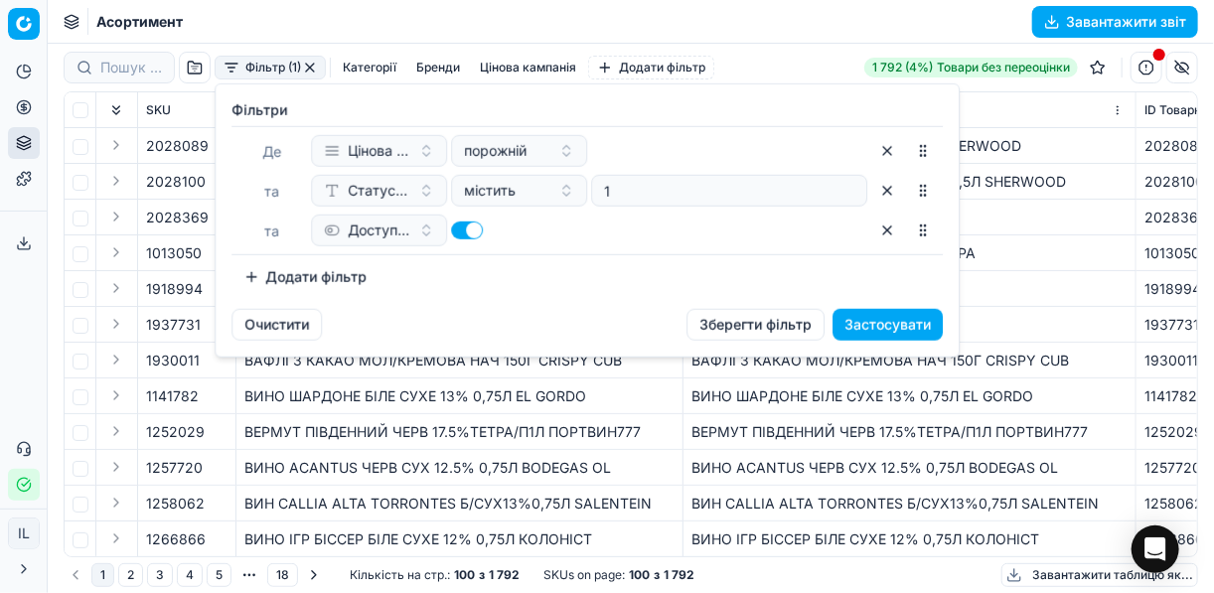
click at [245, 272] on button "Додати фільтр" at bounding box center [304, 277] width 147 height 32
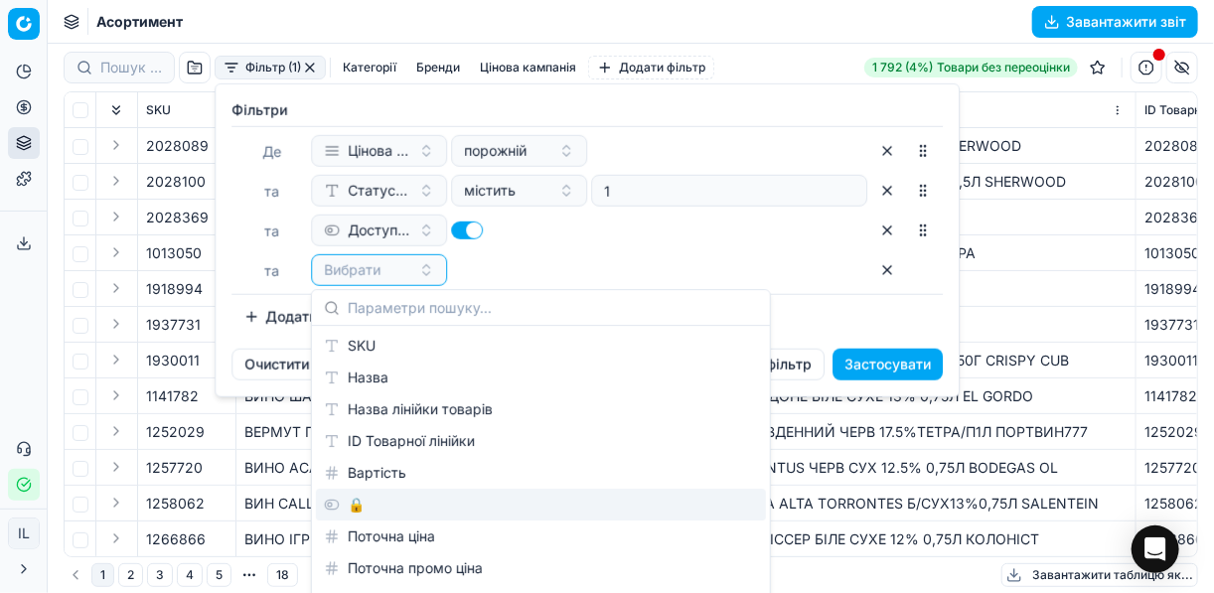
click at [366, 502] on div "🔒" at bounding box center [541, 505] width 450 height 32
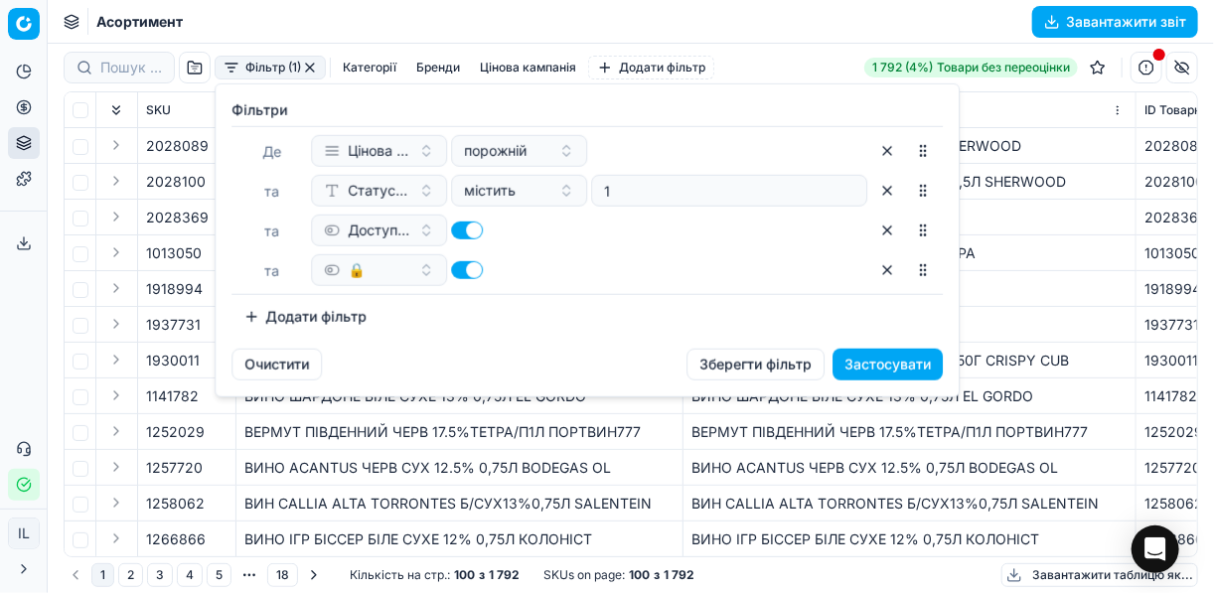
click at [459, 265] on button "button" at bounding box center [467, 270] width 32 height 18
checkbox input "false"
click at [859, 361] on button "Застосувати" at bounding box center [887, 365] width 110 height 32
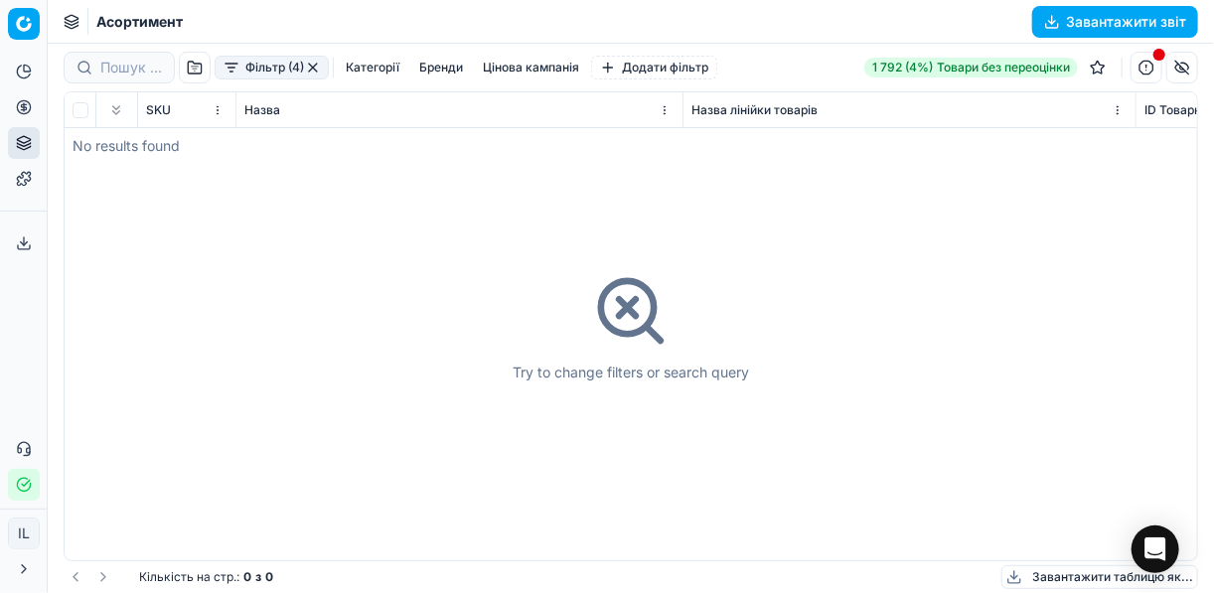
click at [315, 66] on button "button" at bounding box center [313, 68] width 16 height 16
